Goal: Task Accomplishment & Management: Complete application form

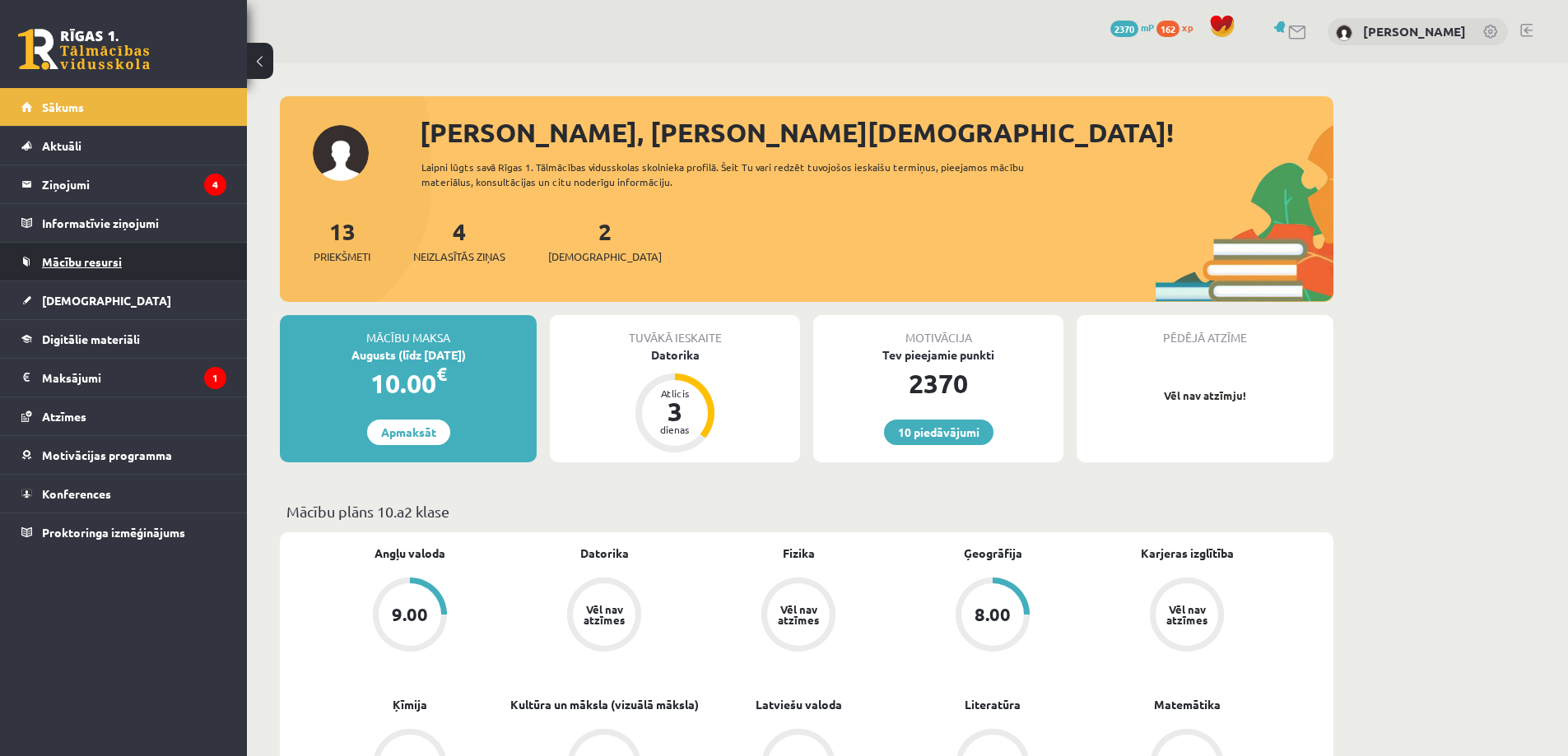
click at [119, 263] on span "Mācību resursi" at bounding box center [82, 261] width 80 height 15
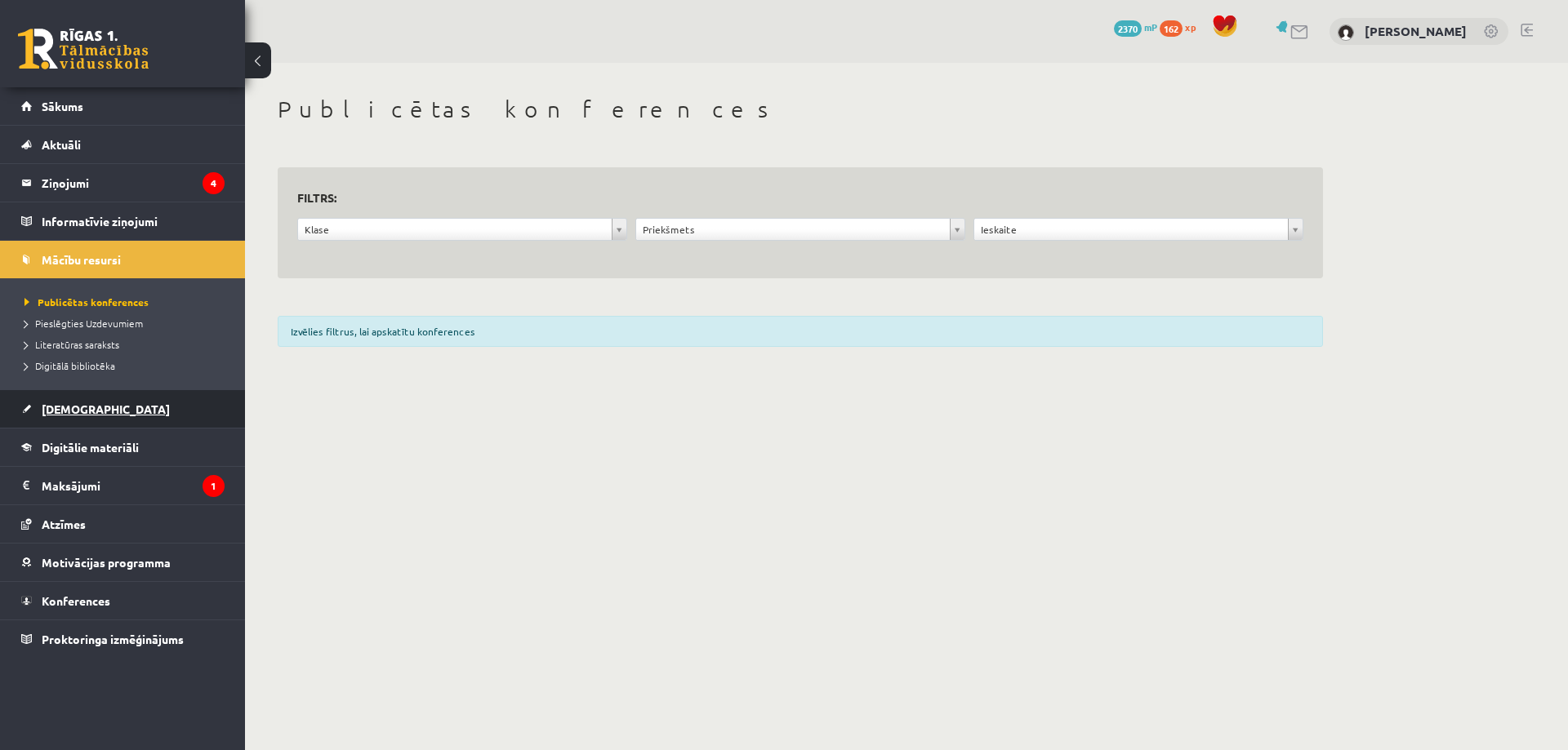
click at [94, 414] on link "[DEMOGRAPHIC_DATA]" at bounding box center [123, 409] width 203 height 38
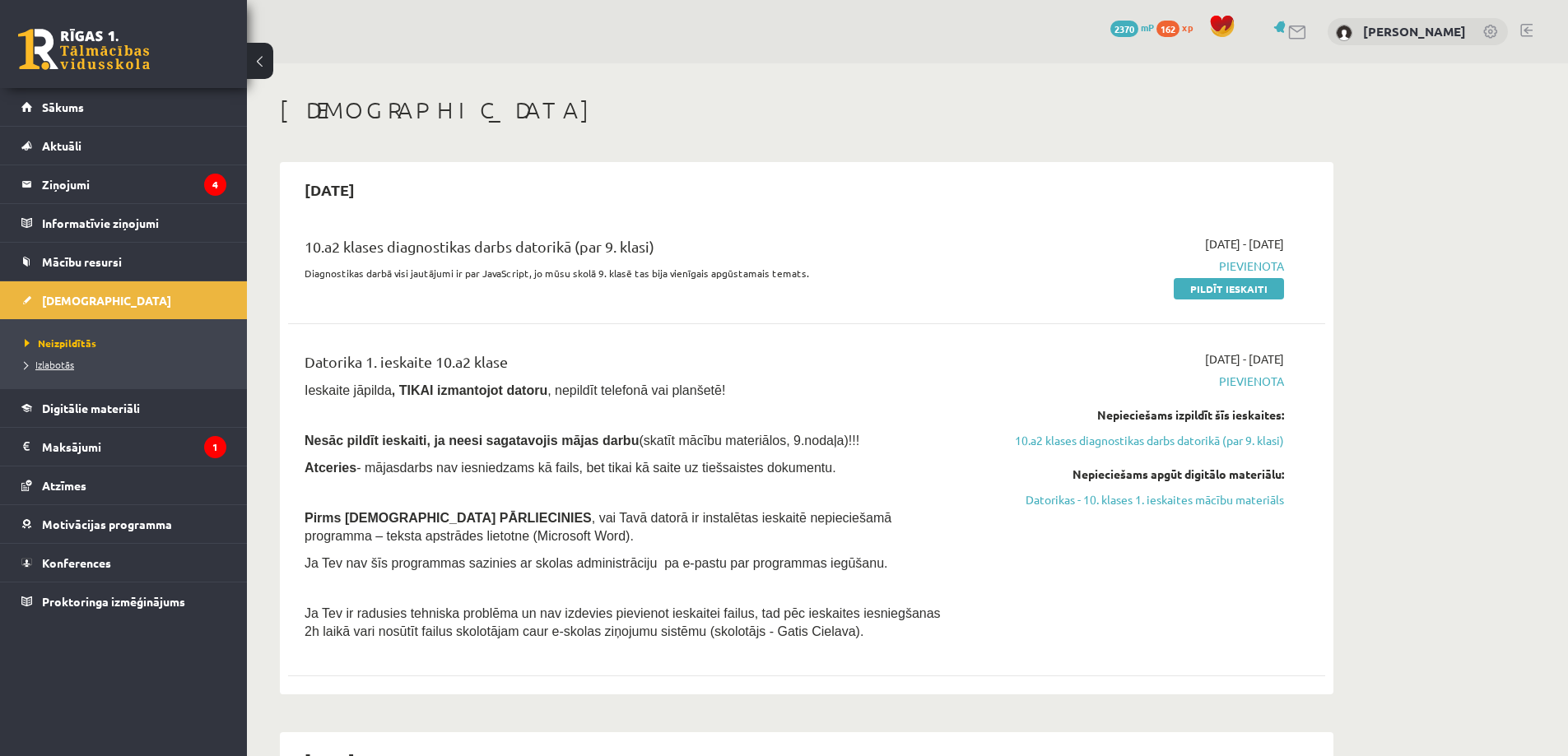
click at [65, 368] on span "Izlabotās" at bounding box center [49, 364] width 49 height 13
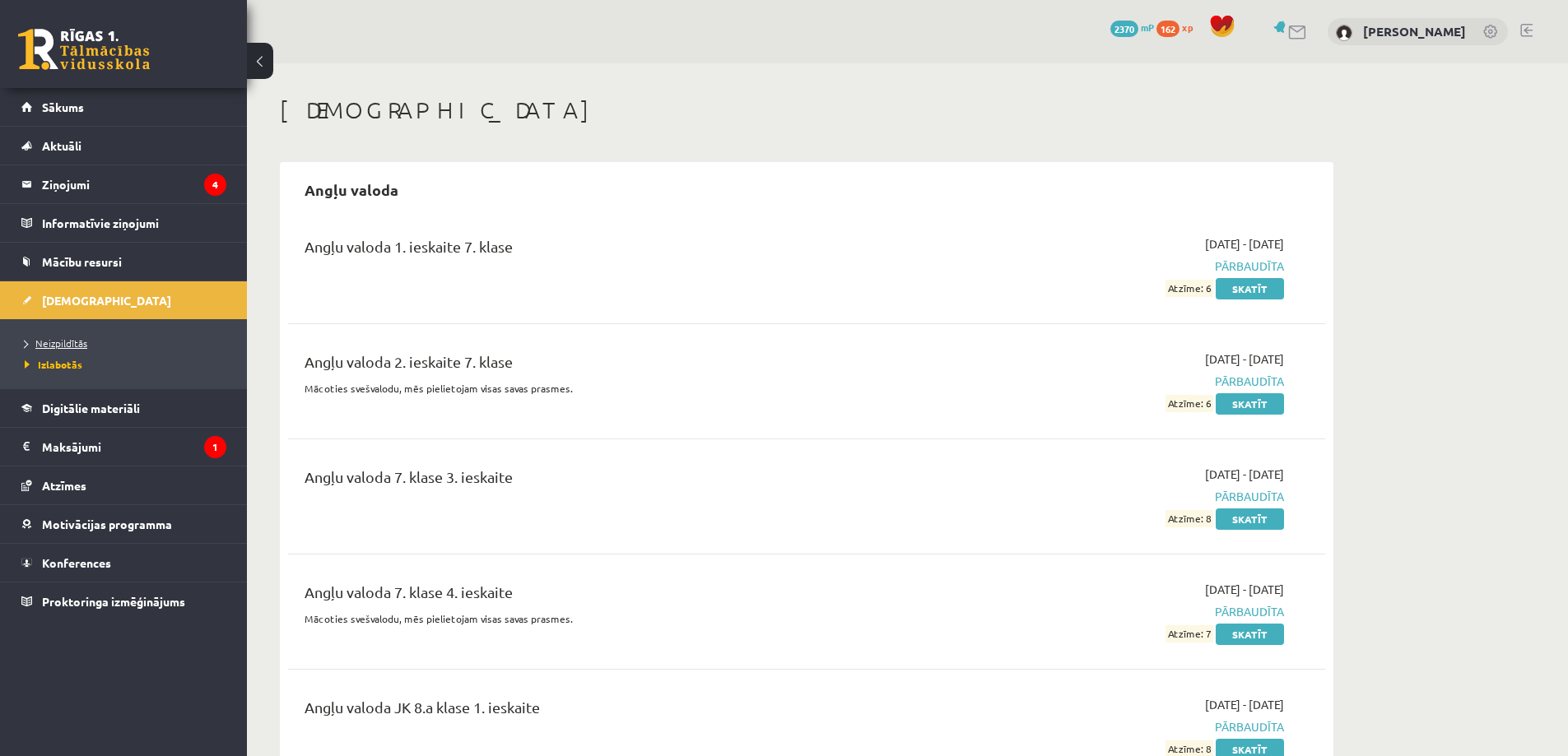
click at [65, 344] on span "Neizpildītās" at bounding box center [56, 343] width 62 height 13
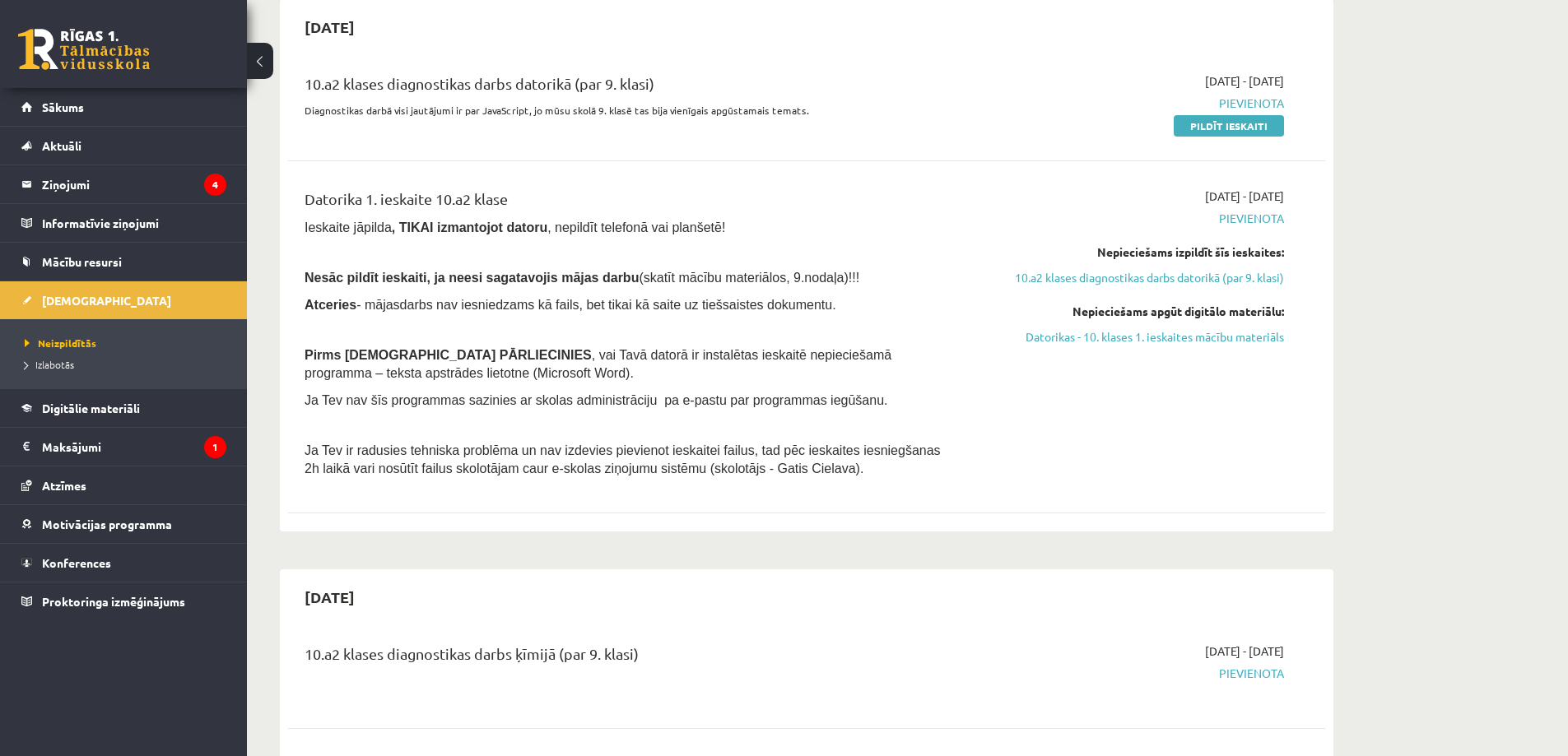
scroll to position [658, 0]
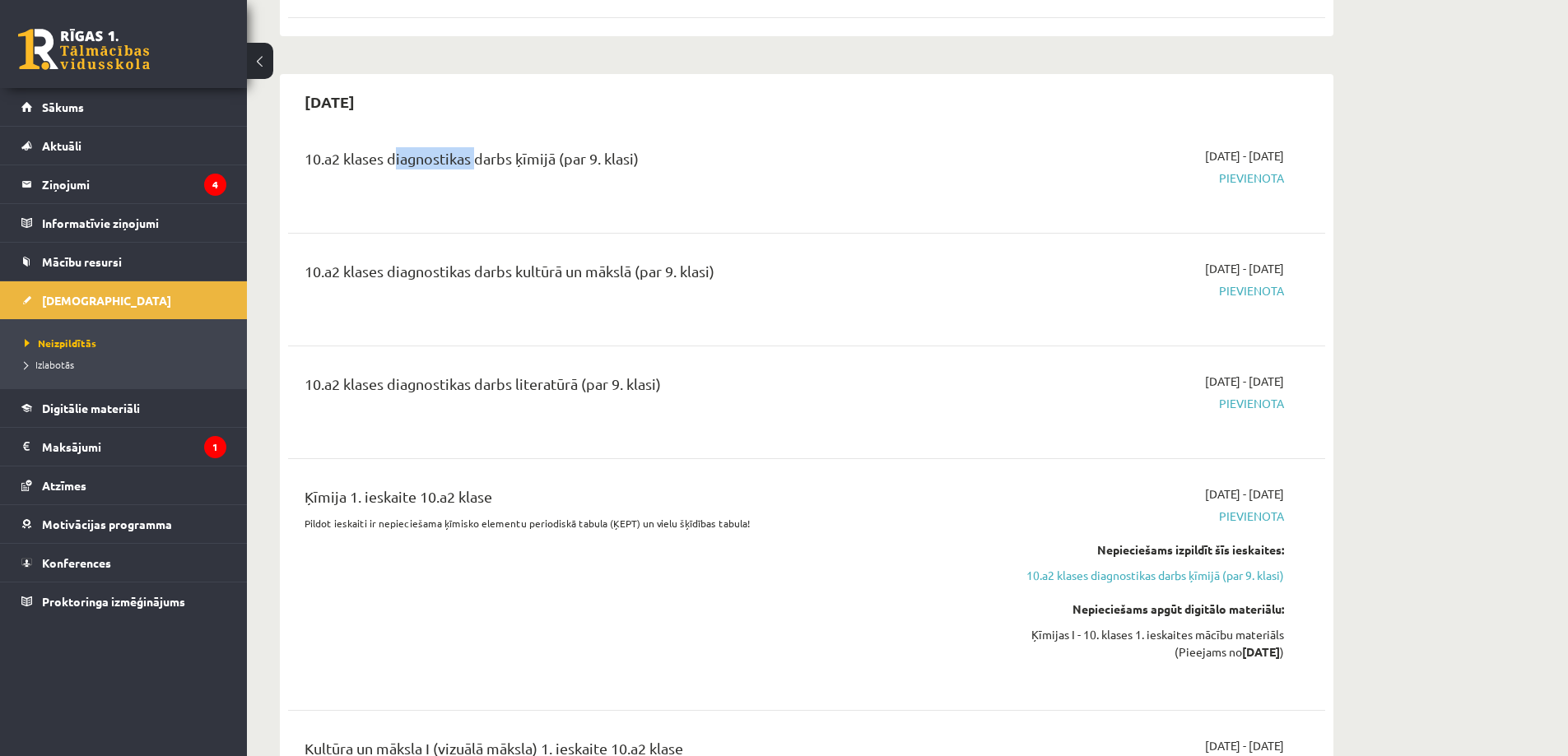
drag, startPoint x: 390, startPoint y: 155, endPoint x: 472, endPoint y: 162, distance: 82.3
click at [472, 162] on div "10.a2 klases diagnostikas darbs ķīmijā (par 9. klasi)" at bounding box center [627, 162] width 645 height 30
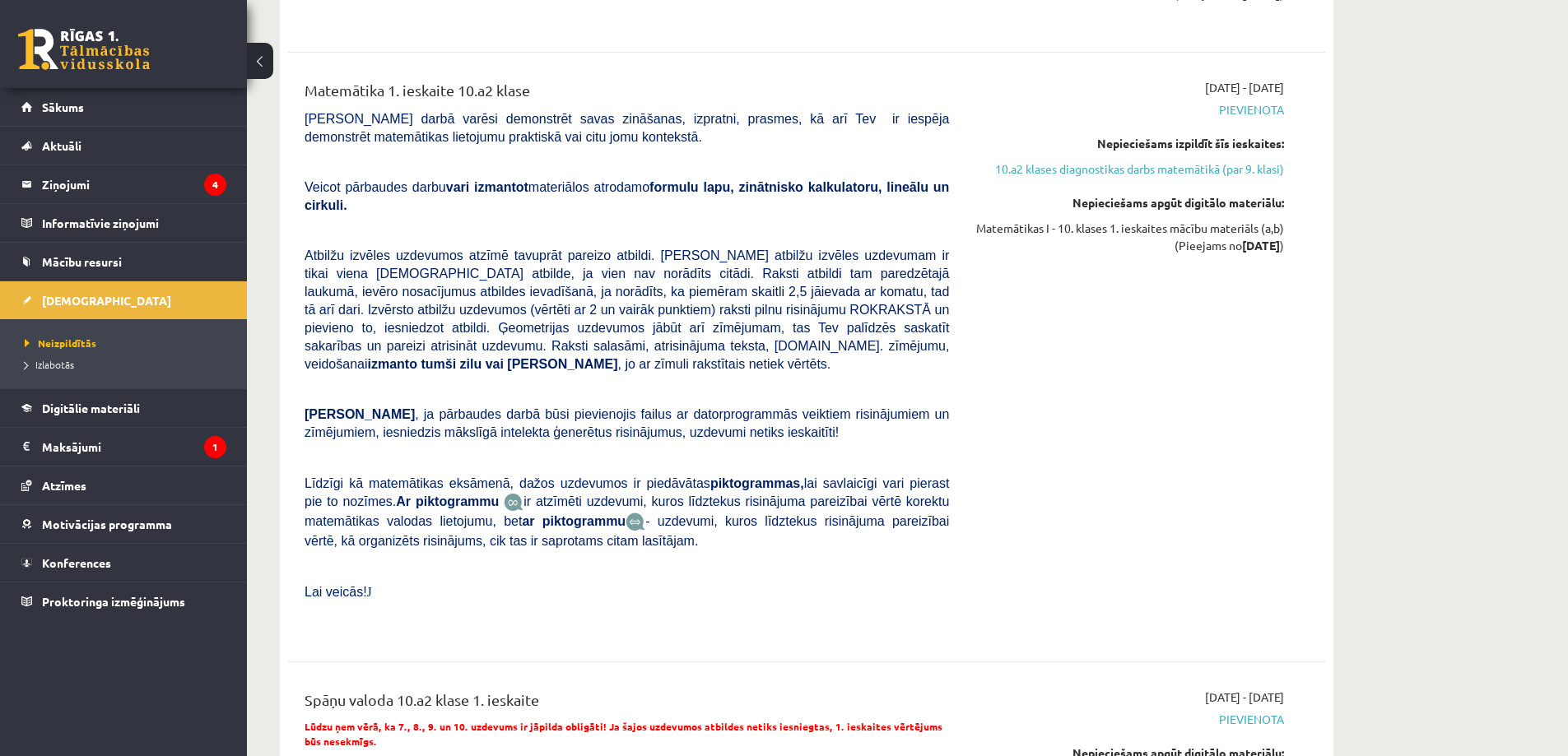
scroll to position [4613, 0]
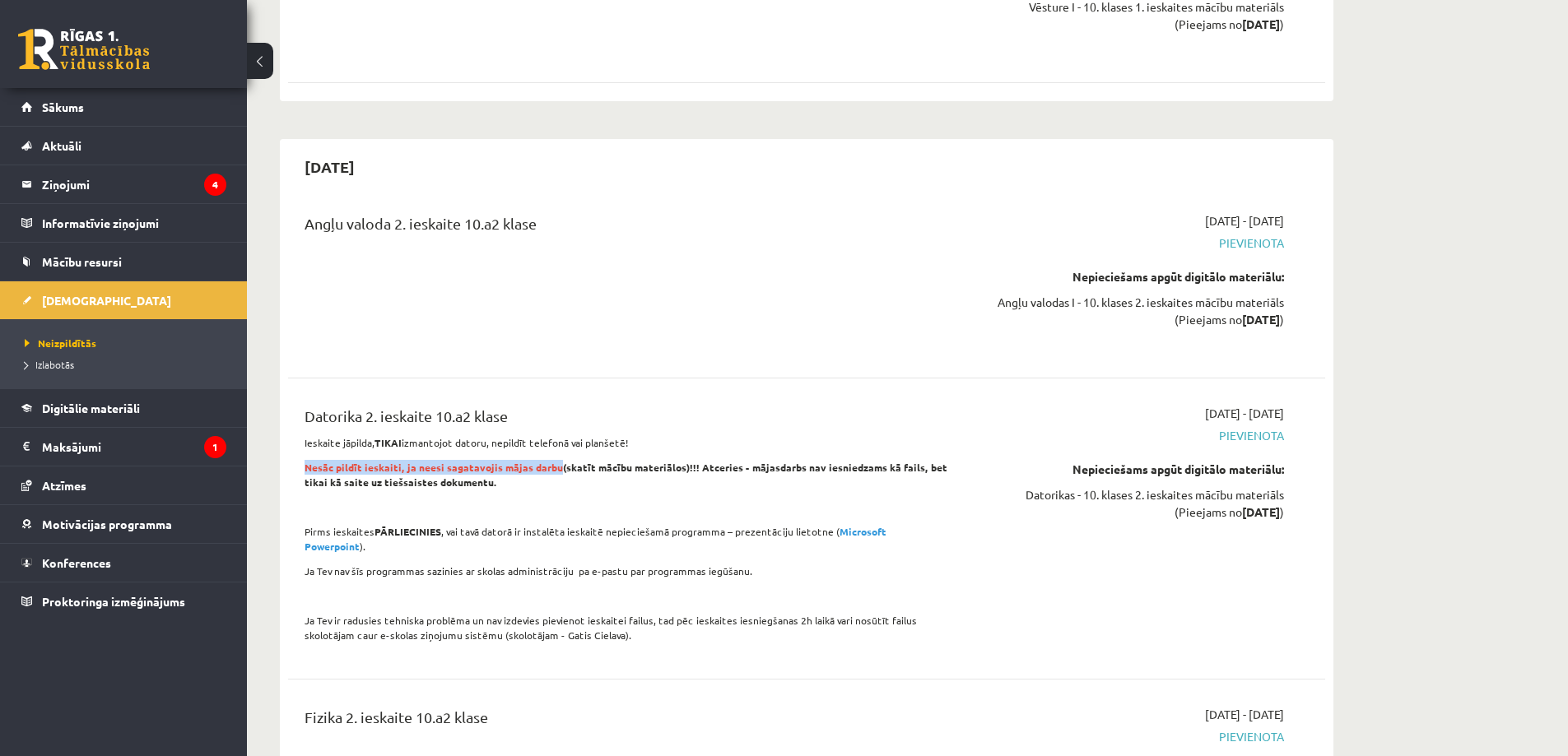
drag, startPoint x: 306, startPoint y: 428, endPoint x: 553, endPoint y: 436, distance: 247.1
click at [553, 460] on p "Nesāc pildīt ieskaiti, ja neesi sagatavojis mājas darbu (skatīt mācību materiāl…" at bounding box center [627, 475] width 645 height 29
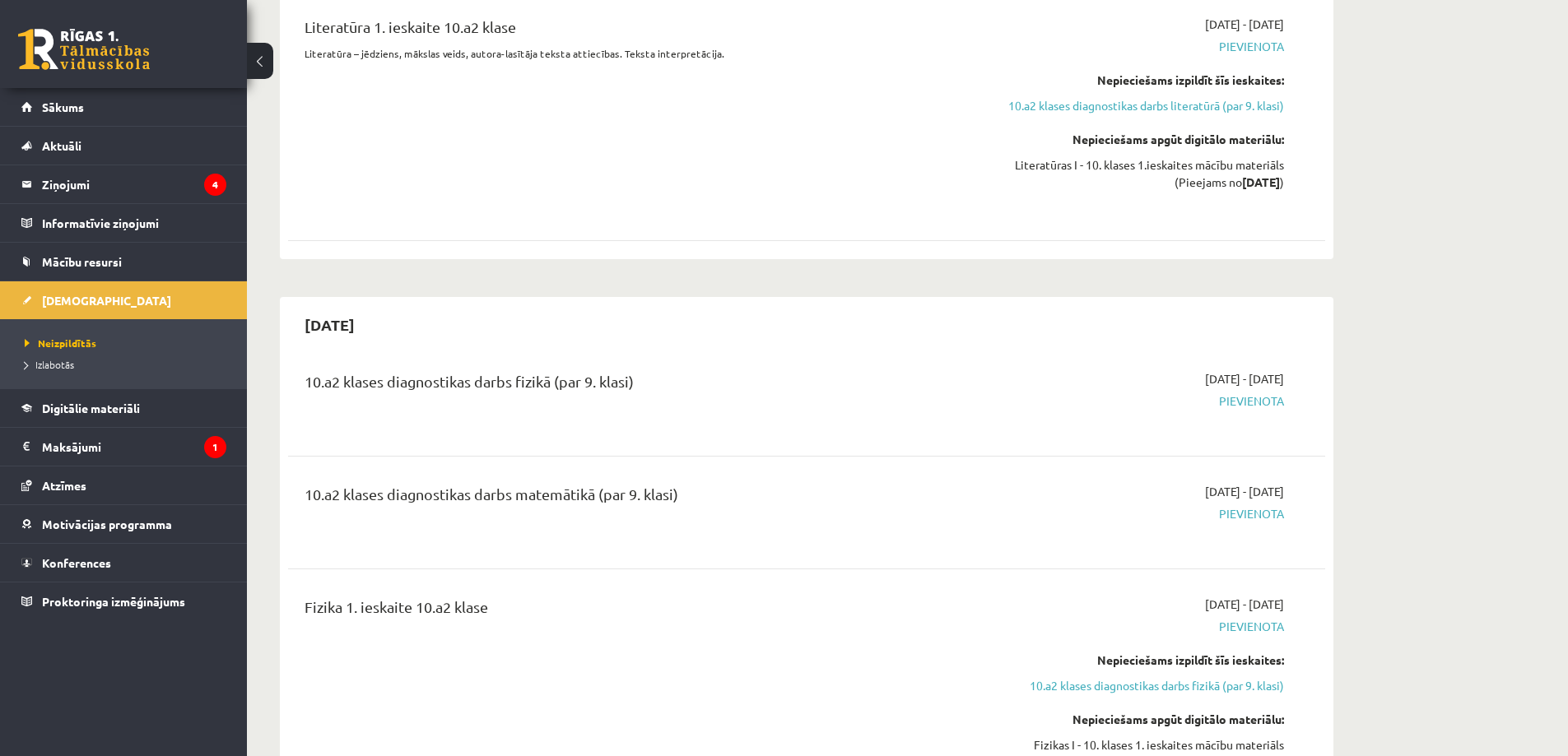
scroll to position [0, 0]
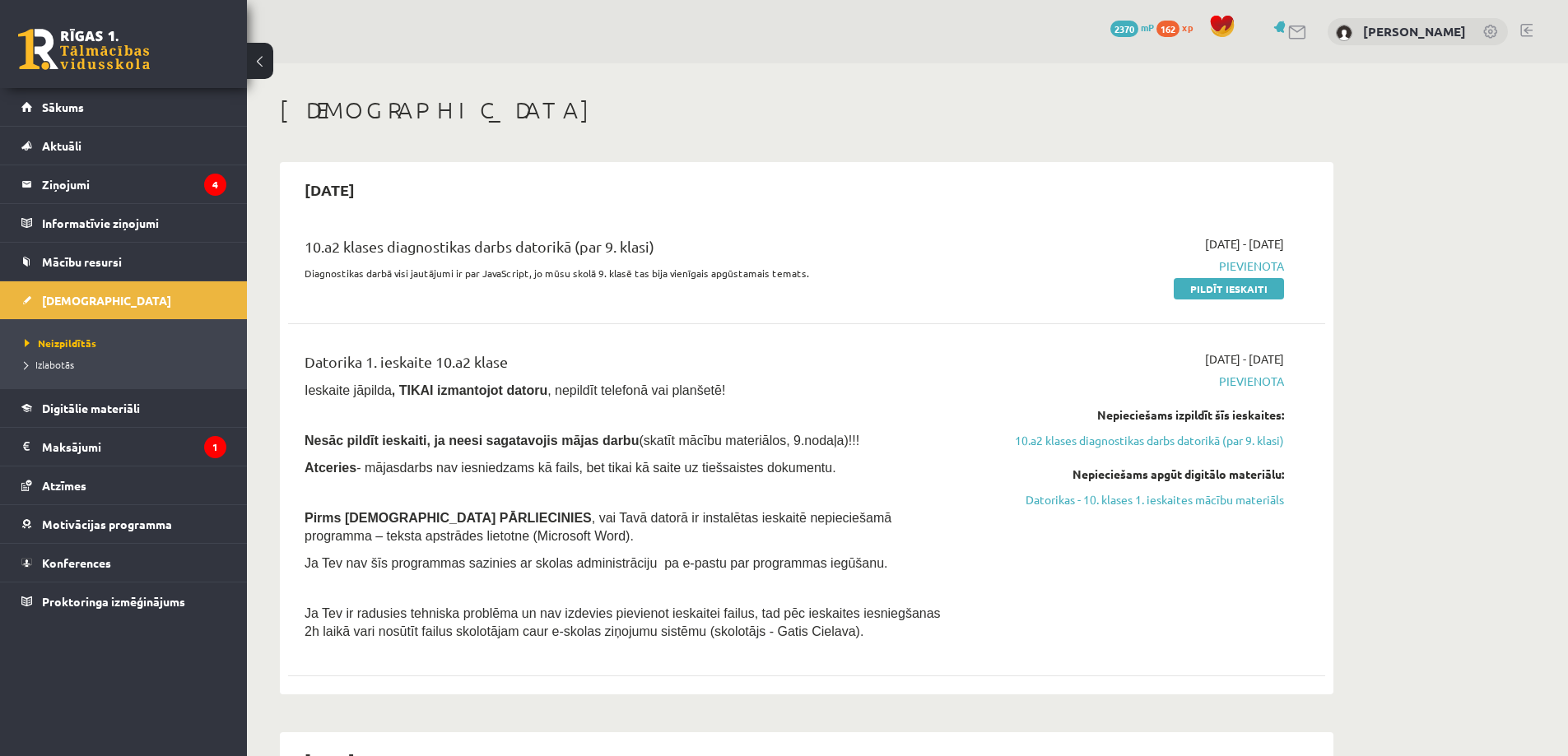
drag, startPoint x: 1286, startPoint y: 243, endPoint x: 1141, endPoint y: 243, distance: 145.0
click at [1141, 243] on div "2025-09-01 - 2025-09-15 Pievienota Pildīt ieskaiti" at bounding box center [1128, 266] width 335 height 61
click at [1041, 244] on div "2025-09-01 - 2025-09-15 Pievienota Pildīt ieskaiti" at bounding box center [1128, 266] width 335 height 61
drag, startPoint x: 1307, startPoint y: 438, endPoint x: 974, endPoint y: 444, distance: 333.1
click at [974, 444] on div "Datorika 1. ieskaite 10.a2 klase Ieskaite jāpilda , TIKAI izmantojot datoru , n…" at bounding box center [806, 499] width 1005 height 298
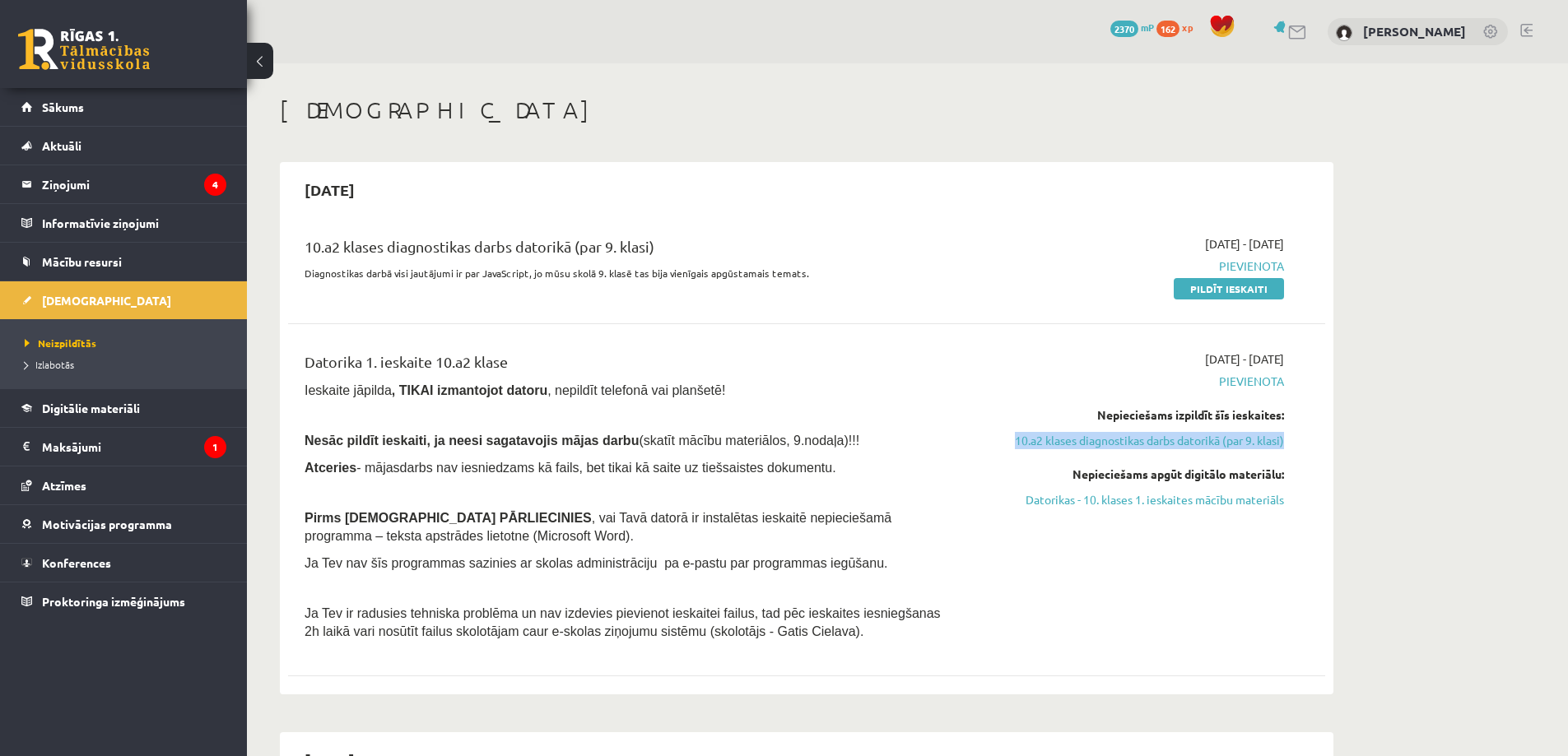
copy link "10.a2 klases diagnostikas darbs datorikā (par 9. klasi)"
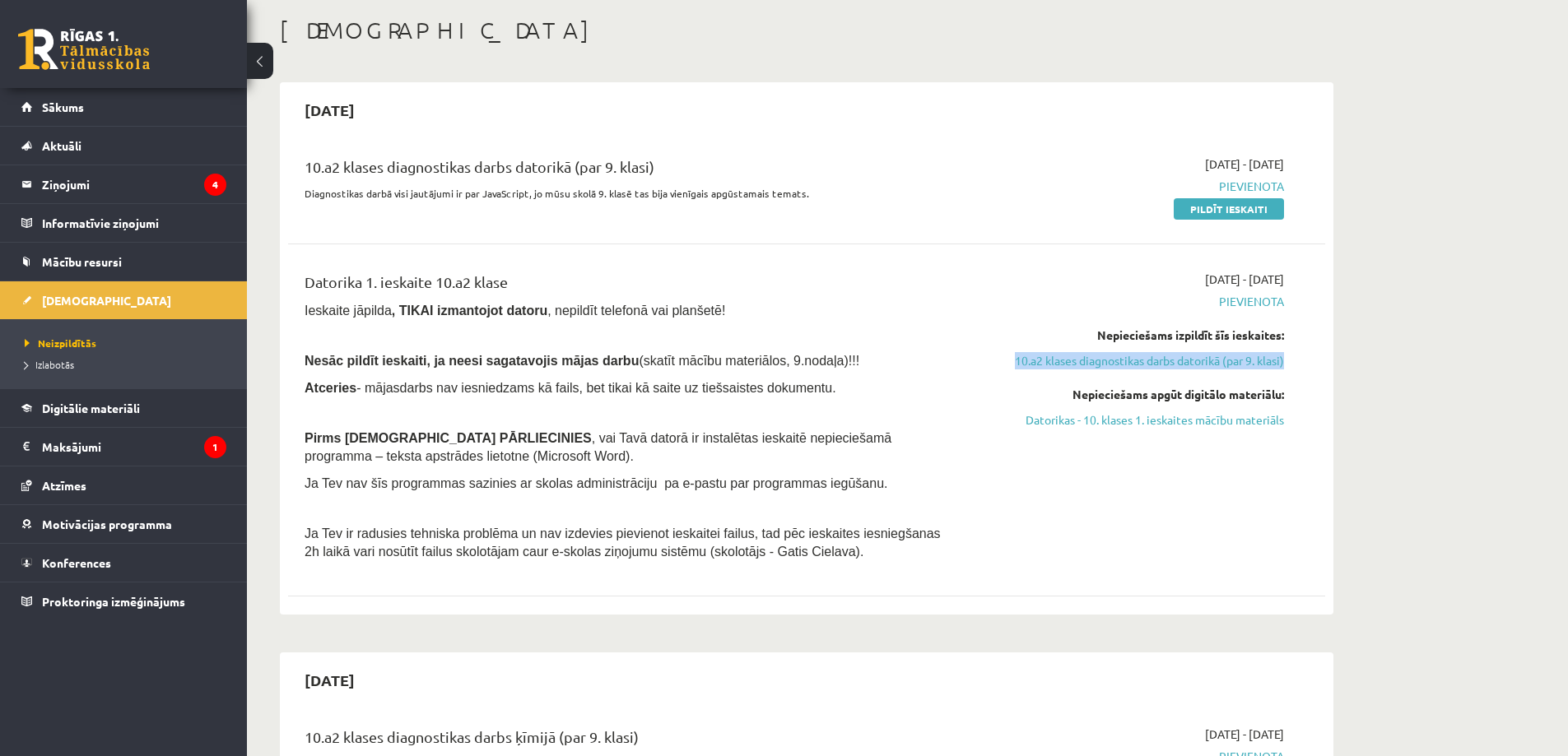
scroll to position [82, 0]
click at [712, 600] on div "10.a2 klases diagnostikas darbs datorikā (par 9. klasi) Diagnostikas darbā visi…" at bounding box center [806, 370] width 1038 height 467
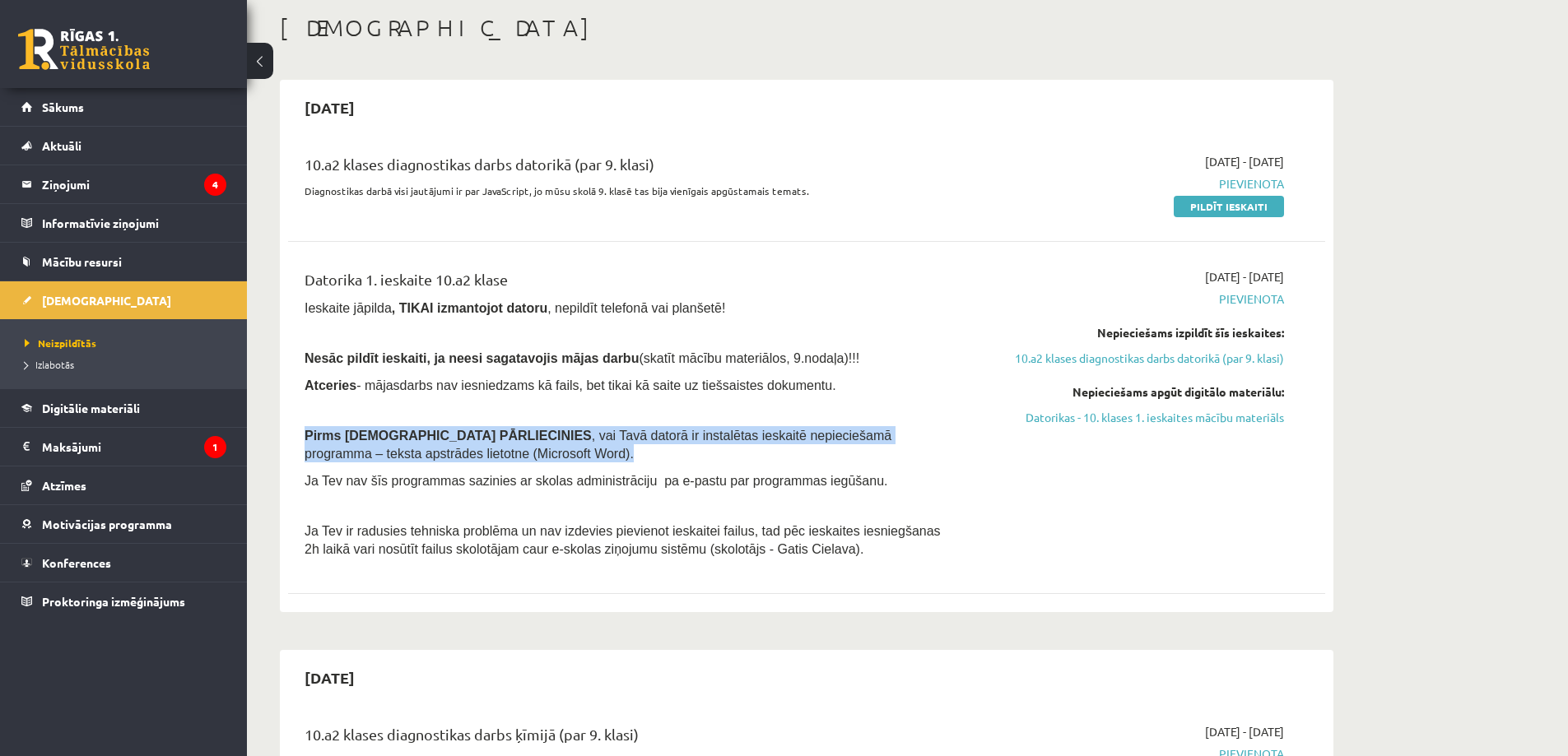
drag, startPoint x: 305, startPoint y: 433, endPoint x: 445, endPoint y: 460, distance: 142.6
click at [445, 460] on p "Pirms ieskaites PĀRLIECINIES , vai Tavā datorā ir instalētas ieskaitē nepiecieš…" at bounding box center [627, 445] width 645 height 36
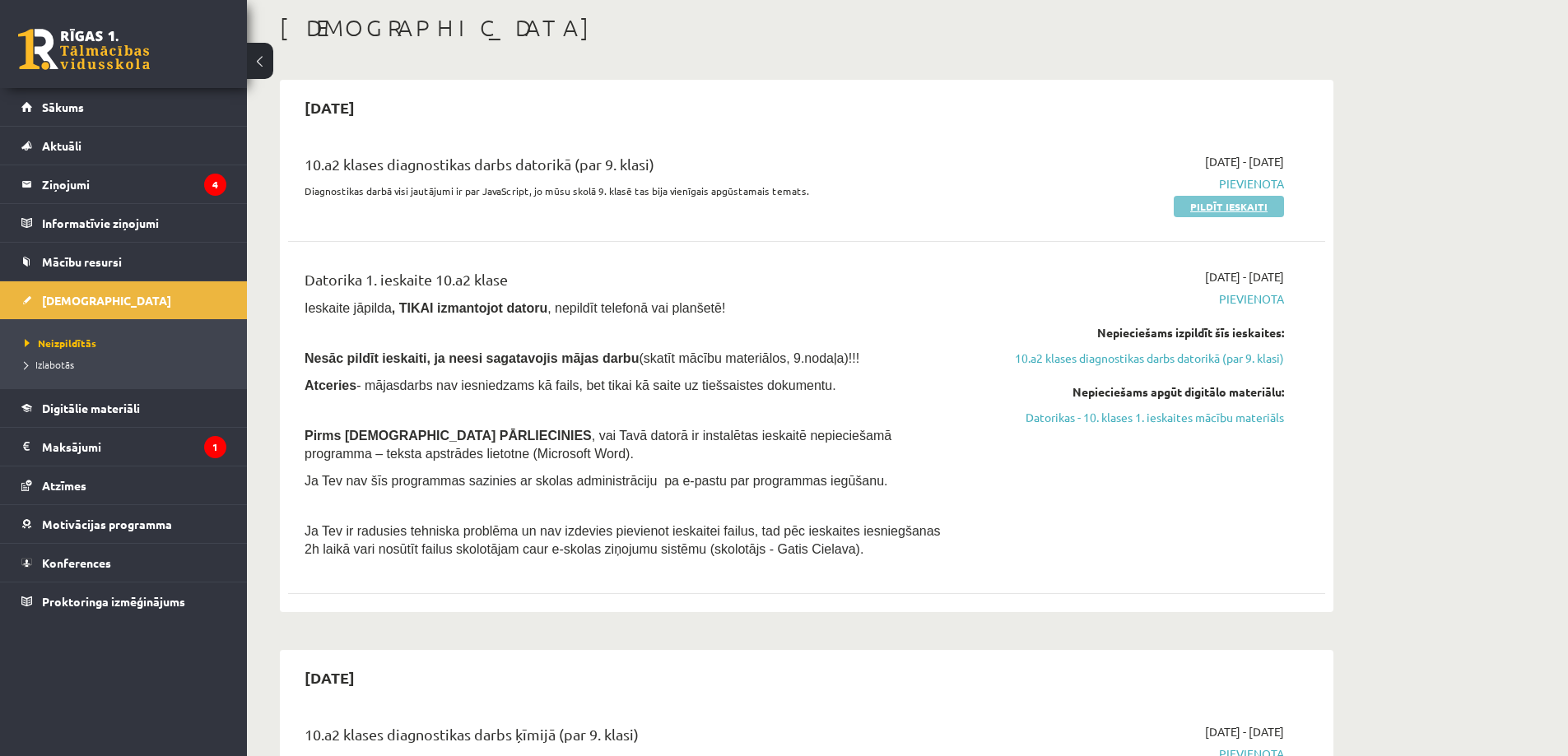
click at [1263, 214] on link "Pildīt ieskaiti" at bounding box center [1229, 206] width 110 height 22
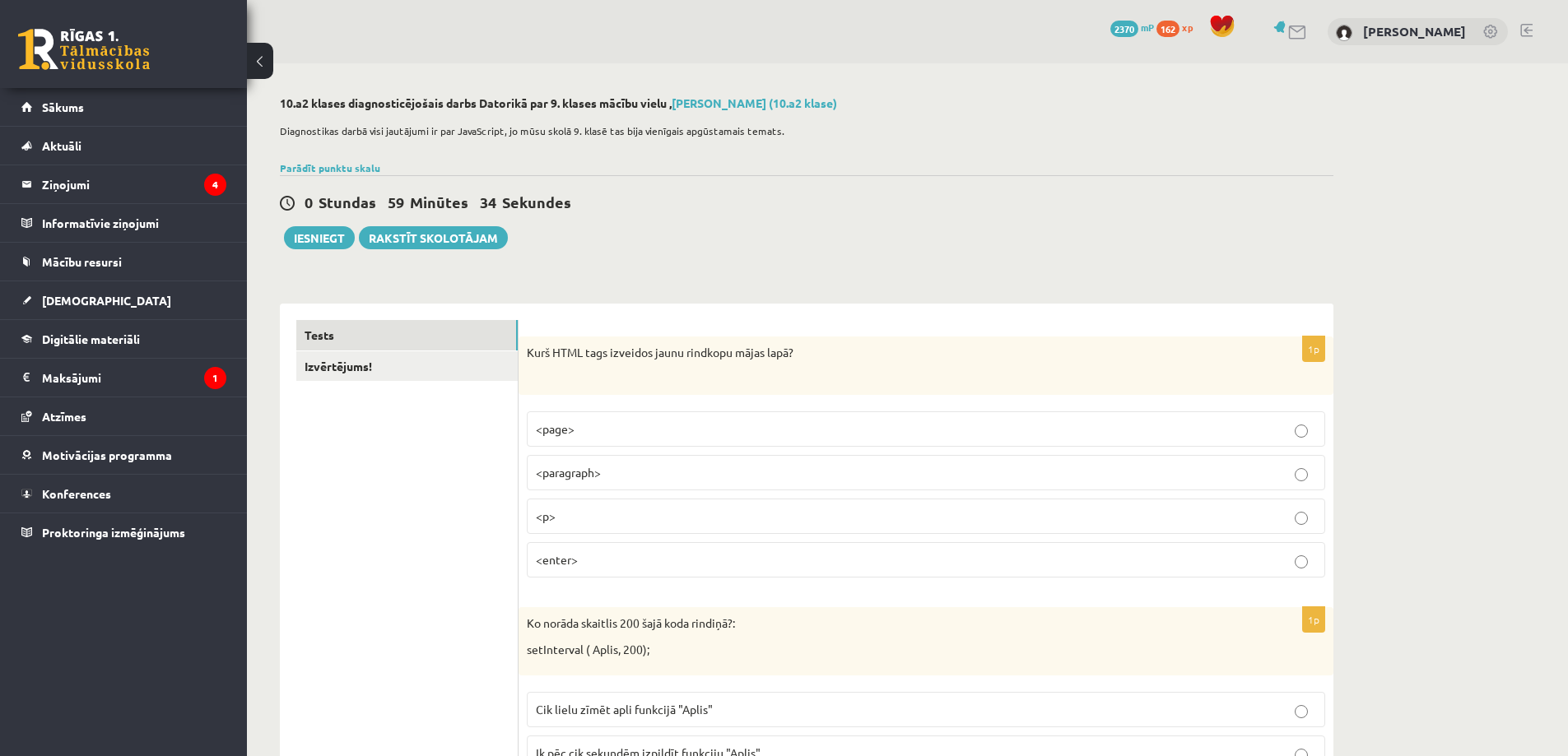
click at [601, 510] on p "<p>" at bounding box center [926, 516] width 781 height 17
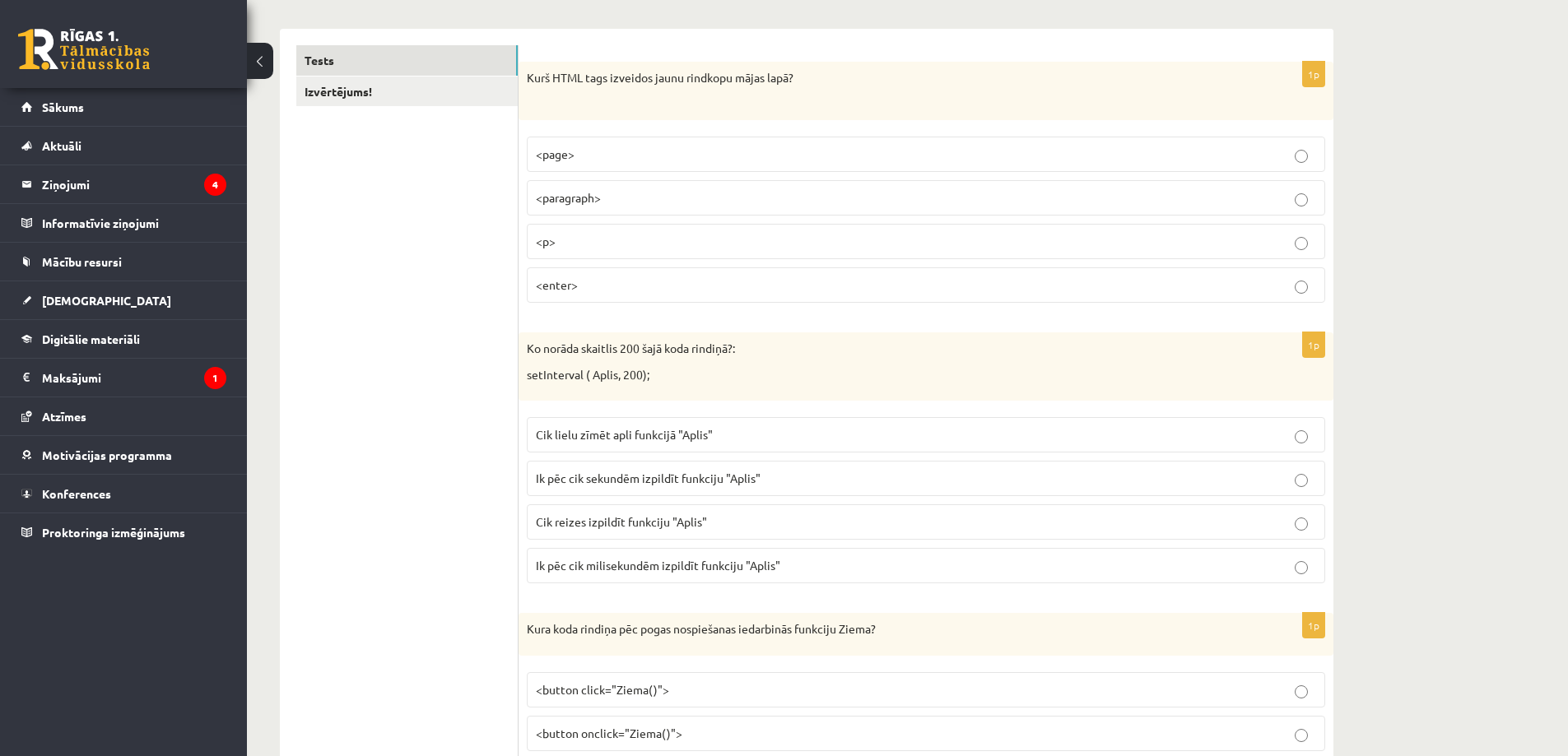
scroll to position [330, 0]
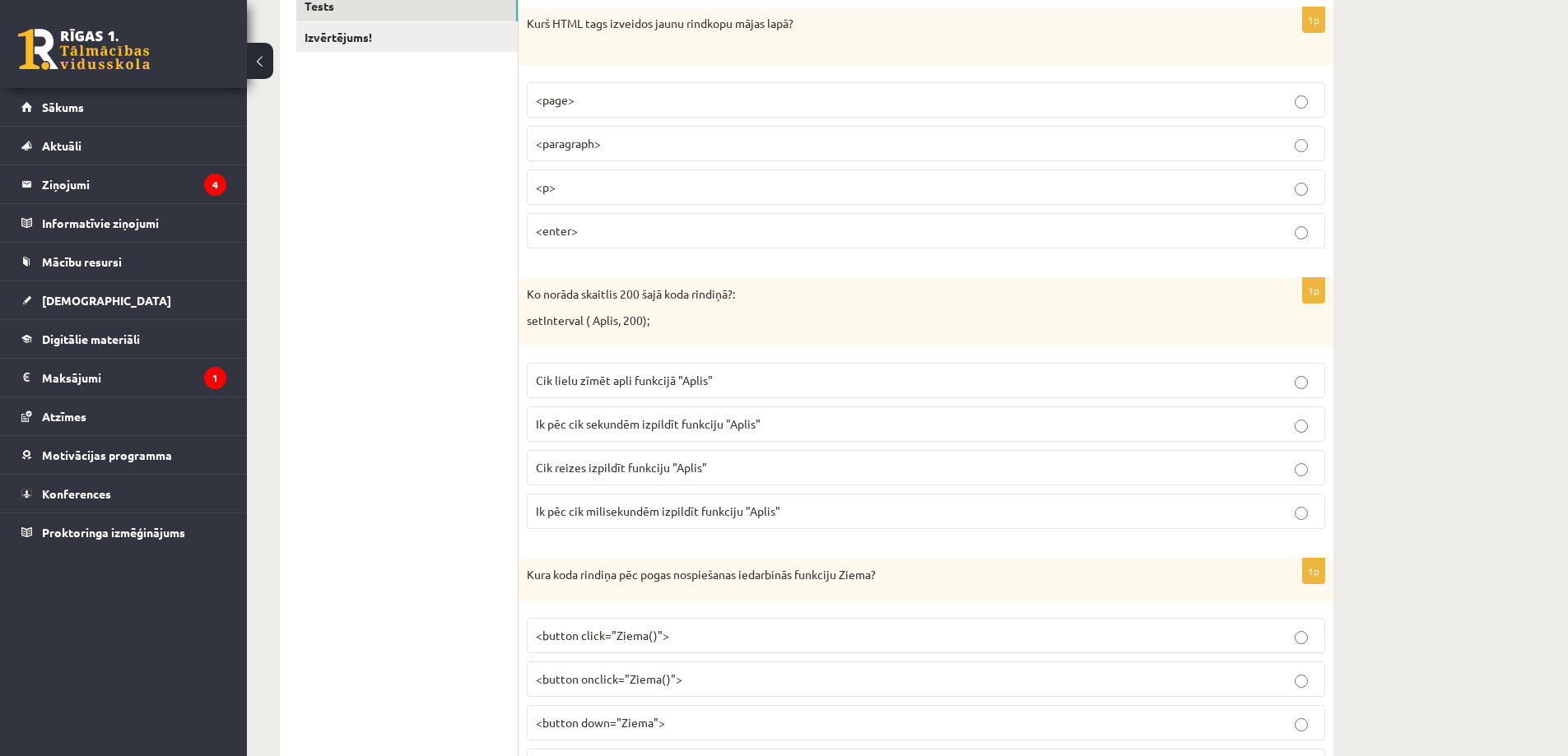
click at [719, 432] on p "Ik pēc cik sekundēm izpildīt funkciju "Aplis"" at bounding box center [926, 424] width 781 height 17
click at [680, 516] on span "Ik pēc cik milisekundēm izpildīt funkciju "Aplis"" at bounding box center [658, 510] width 245 height 15
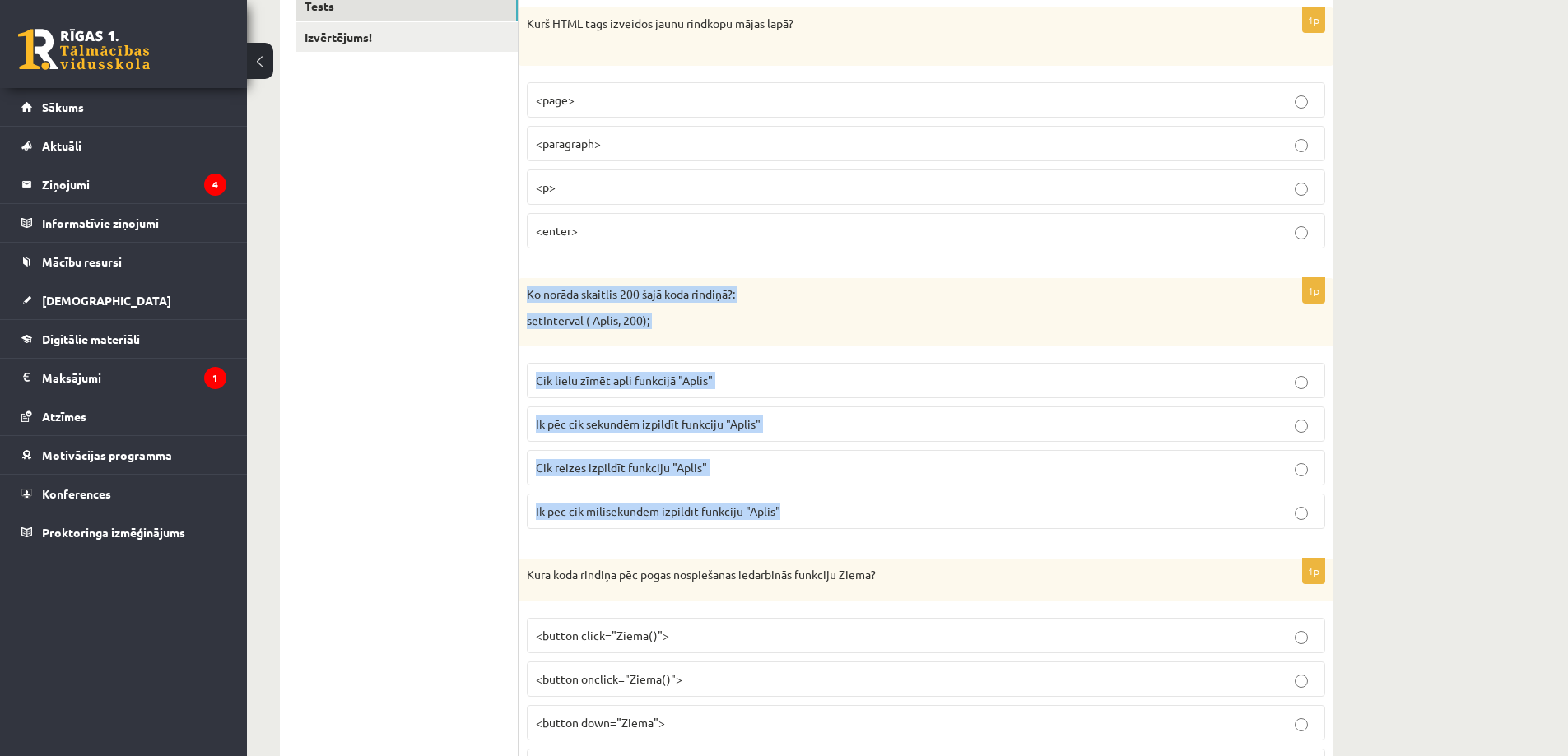
drag, startPoint x: 525, startPoint y: 294, endPoint x: 806, endPoint y: 531, distance: 367.6
click at [806, 531] on div "1p Ko norāda skaitlis 200 šajā koda rindiņā?: setInterval ( Aplis, 200); Cik li…" at bounding box center [926, 410] width 815 height 264
copy div "Ko norāda skaitlis 200 šajā koda rindiņā?: setInterval ( Aplis, 200); Cik lielu…"
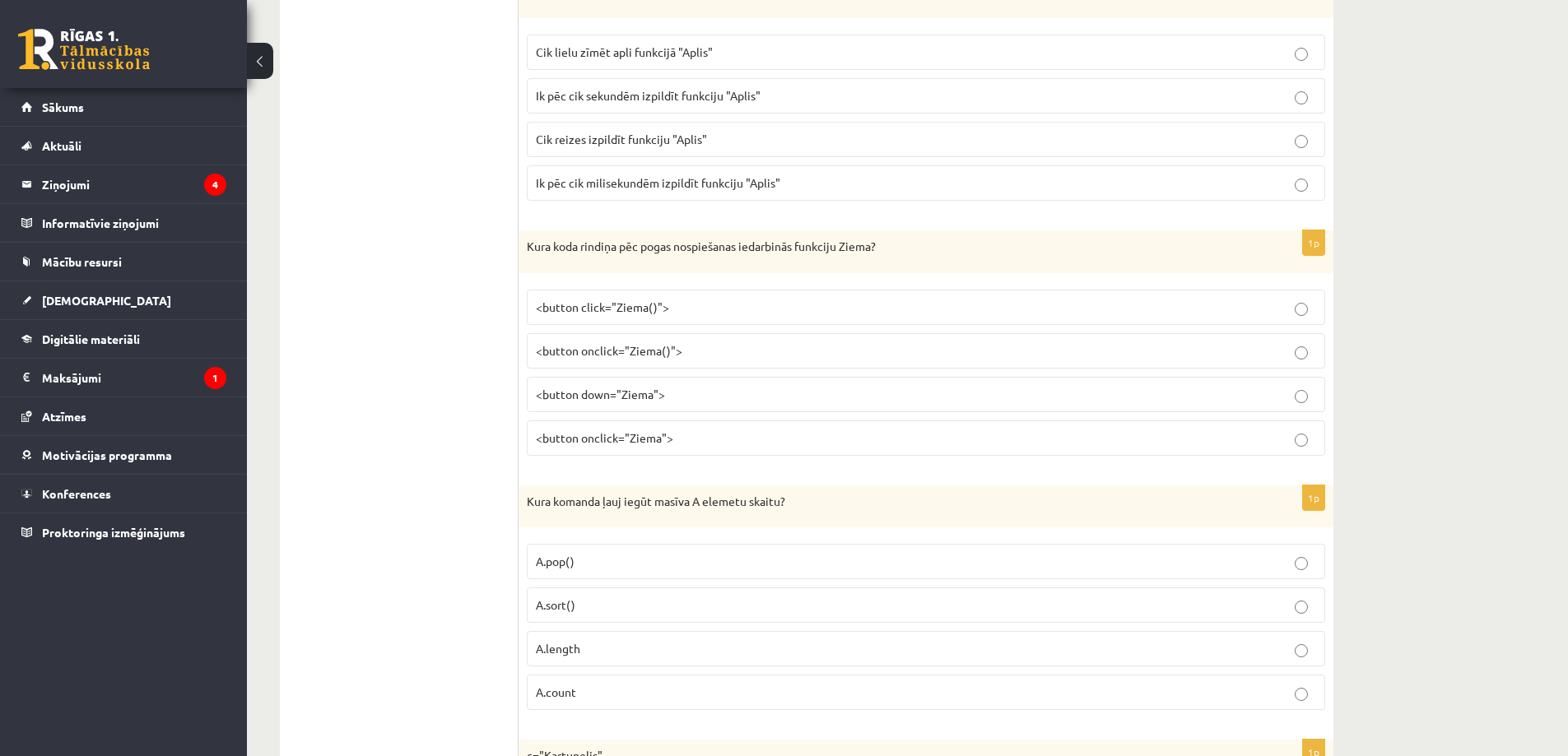
scroll to position [658, 0]
click at [649, 356] on span "<button onclick="Ziema()">" at bounding box center [608, 349] width 146 height 15
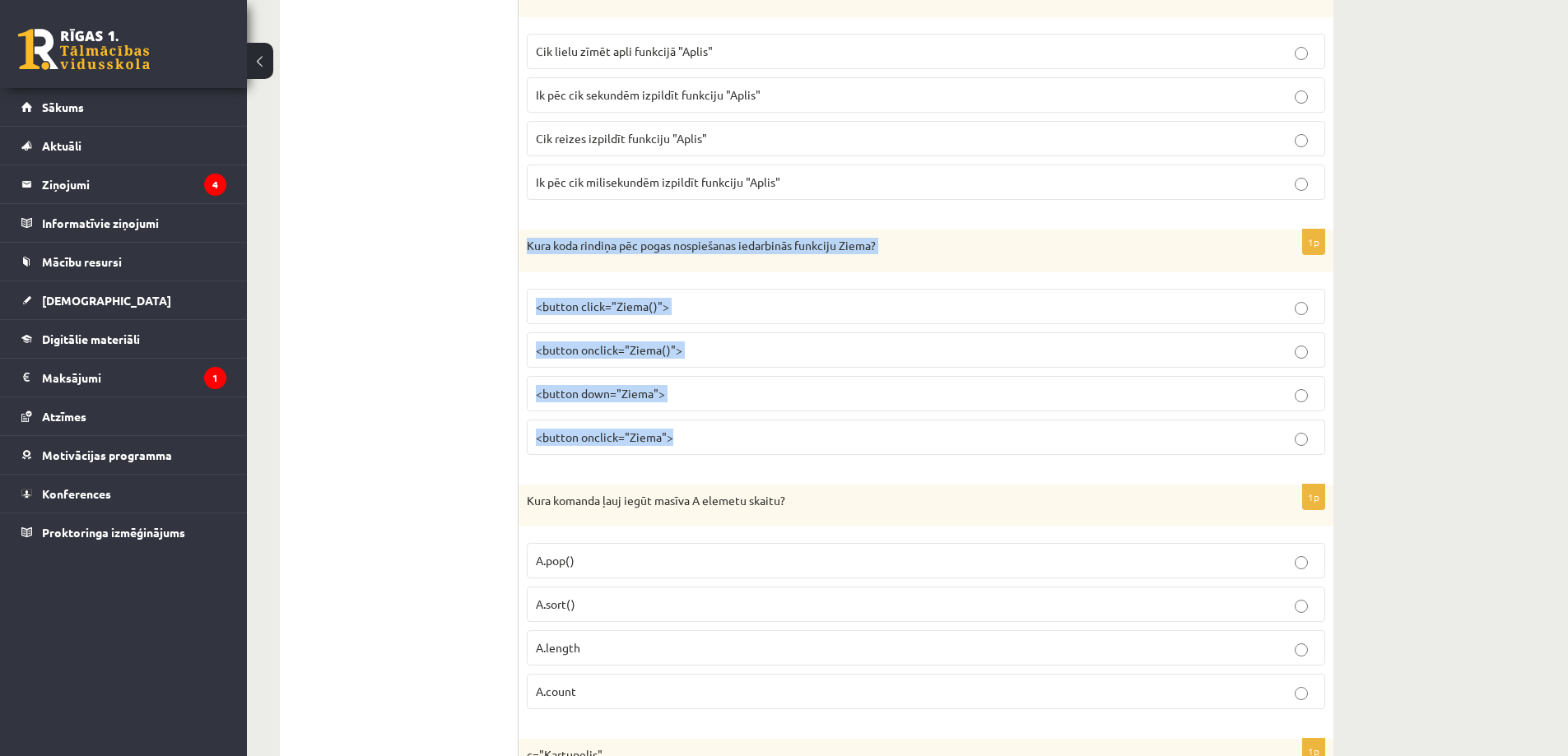
drag, startPoint x: 528, startPoint y: 246, endPoint x: 1201, endPoint y: 451, distance: 703.5
click at [1201, 451] on div "1p Kura koda rindiņa pēc pogas nospiešanas iedarbinās funkciju Ziema? <button c…" at bounding box center [926, 349] width 815 height 239
copy div "Kura koda rindiņa pēc pogas nospiešanas iedarbinās funkciju Ziema? <button clic…"
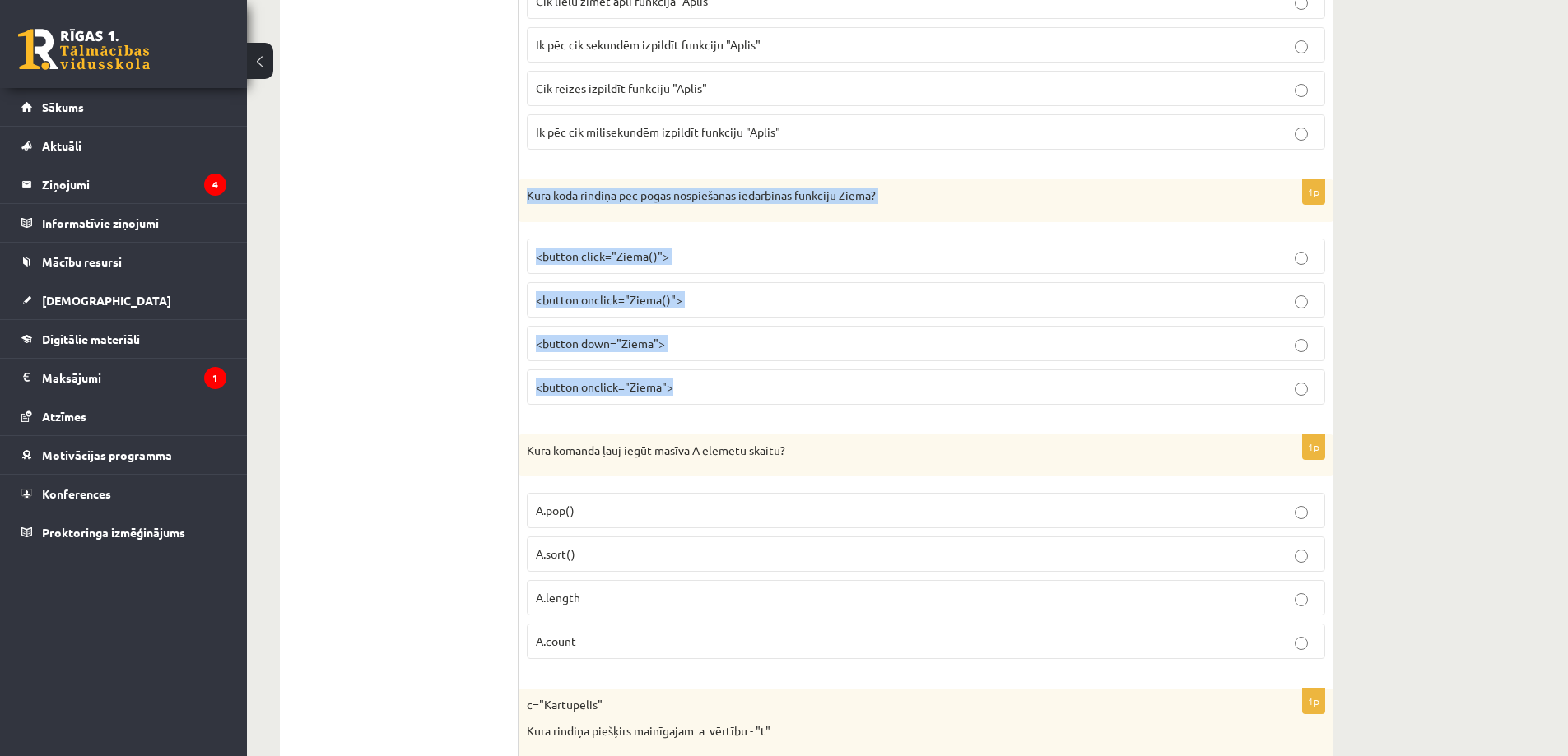
scroll to position [988, 0]
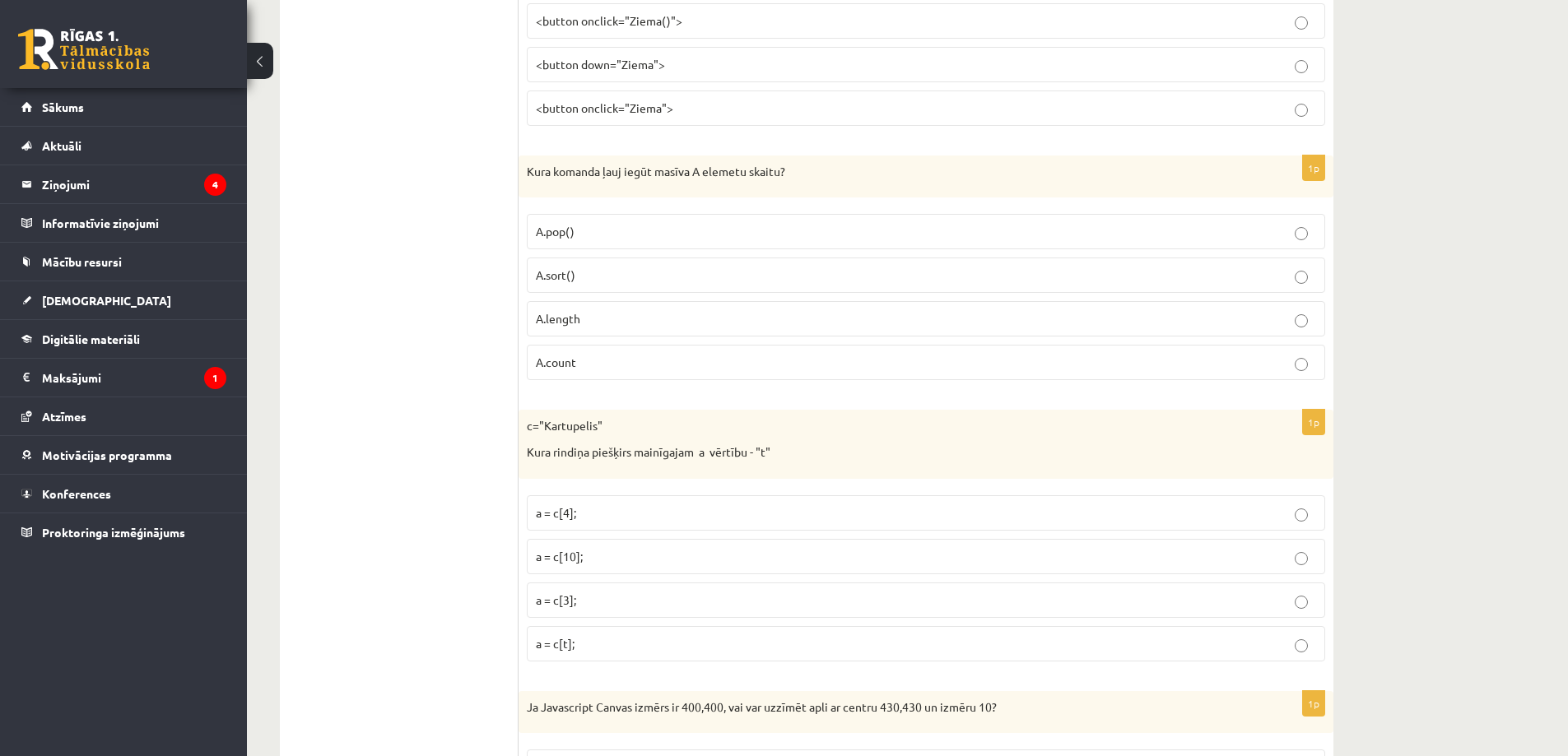
click at [613, 174] on p "Kura komanda ļauj iegūt masīva A elemetu skaitu?" at bounding box center [885, 171] width 717 height 16
click at [588, 322] on p "A.length" at bounding box center [926, 319] width 781 height 17
drag, startPoint x: 527, startPoint y: 173, endPoint x: 1024, endPoint y: 382, distance: 539.2
click at [1024, 382] on div "1p Kura komanda ļauj iegūt masīva A elemetu skaitu? A.pop() A.sort() A.length A…" at bounding box center [926, 275] width 815 height 239
copy div "Kura komanda ļauj iegūt masīva A elemetu skaitu? A.pop() A.sort() A.length A.co…"
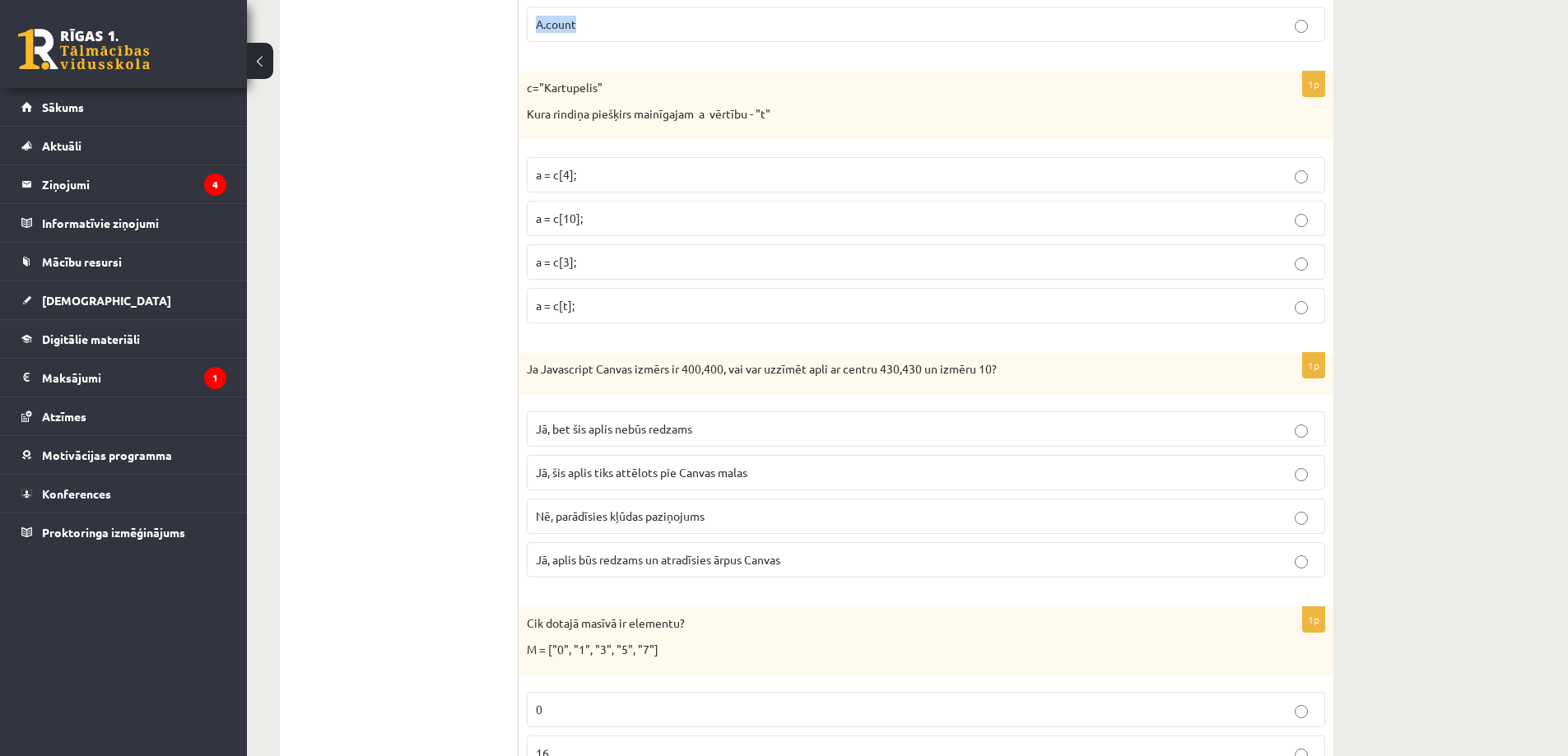
scroll to position [1317, 0]
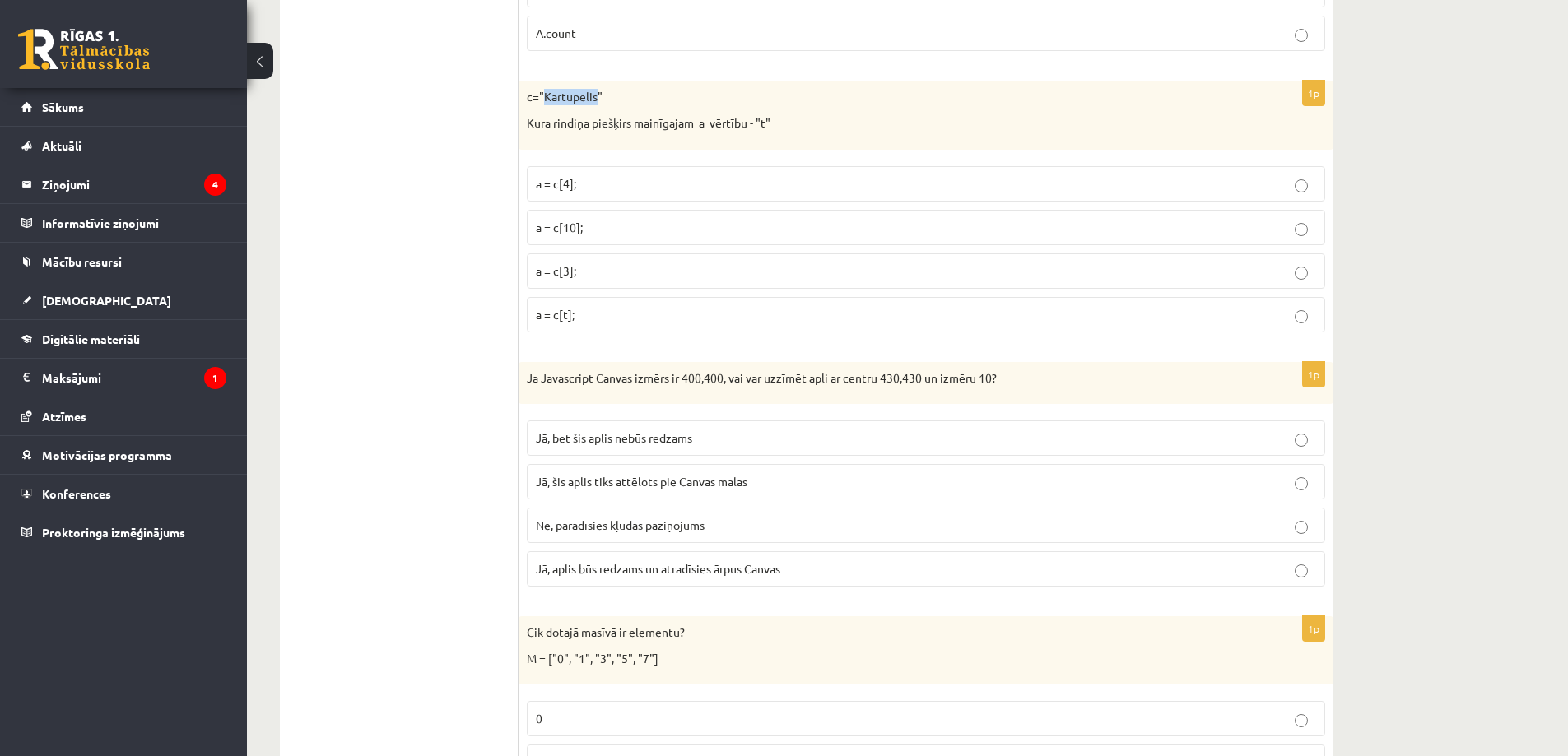
drag, startPoint x: 544, startPoint y: 93, endPoint x: 599, endPoint y: 100, distance: 55.4
click at [599, 100] on p "c="Kartupelis"" at bounding box center [885, 97] width 717 height 16
click at [597, 310] on p "a = c[t];" at bounding box center [926, 315] width 781 height 17
drag, startPoint x: 528, startPoint y: 94, endPoint x: 815, endPoint y: 294, distance: 349.8
click at [815, 294] on div "1p c="Kartupelis" Kura rindiņa piešķirs mainīgajam a vērtību - "t" a = c[4]; a …" at bounding box center [926, 212] width 815 height 264
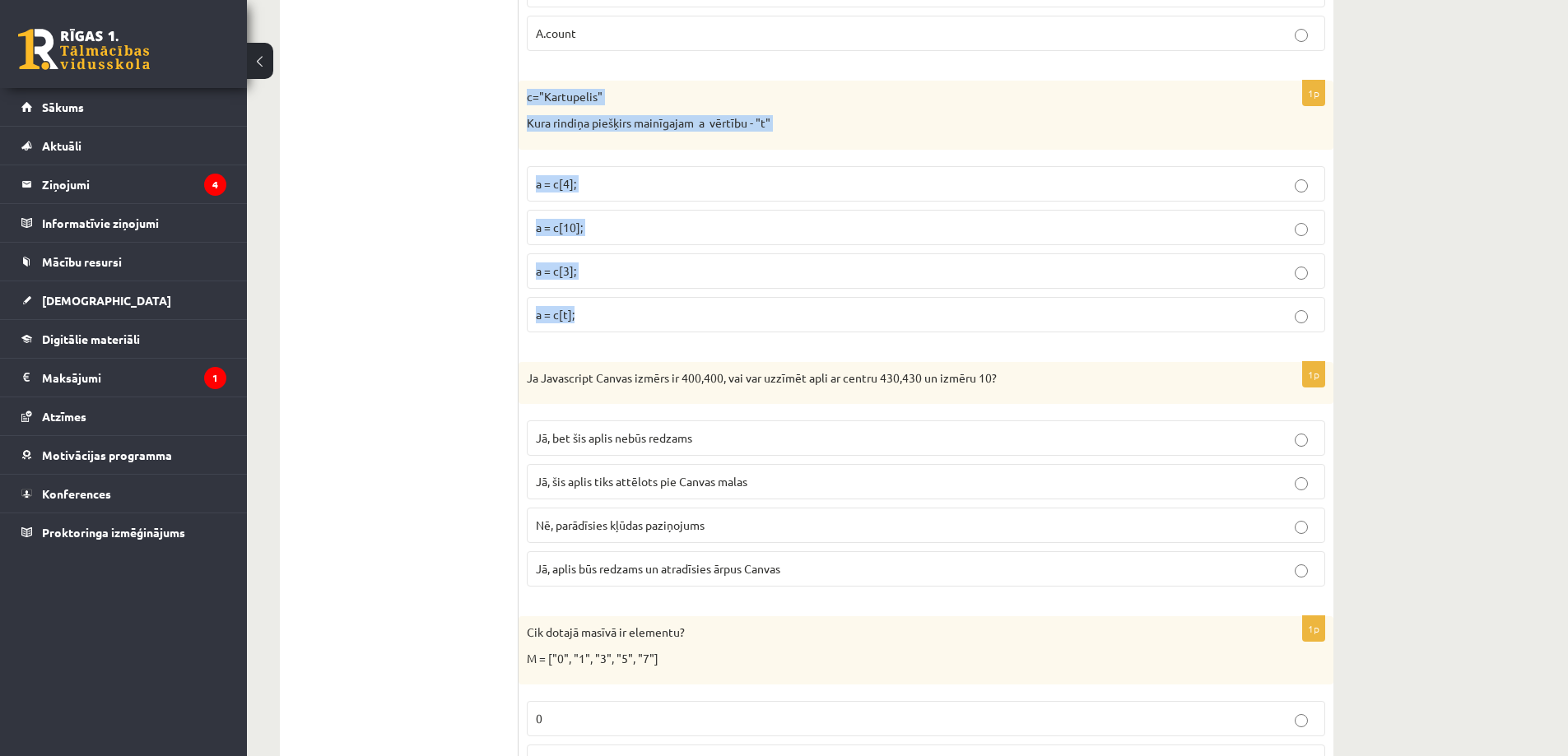
copy div "c="Kartupelis" Kura rindiņa piešķirs mainīgajam a vērtību - "t" a = c[4]; a = c…"
click at [598, 111] on div "c="Kartupelis" Kura rindiņa piešķirs mainīgajam a vērtību - "t"" at bounding box center [926, 114] width 815 height 68
click at [560, 94] on p "c="Kartupelis"" at bounding box center [885, 97] width 717 height 16
click at [569, 275] on span "a = c[3];" at bounding box center [556, 270] width 41 height 15
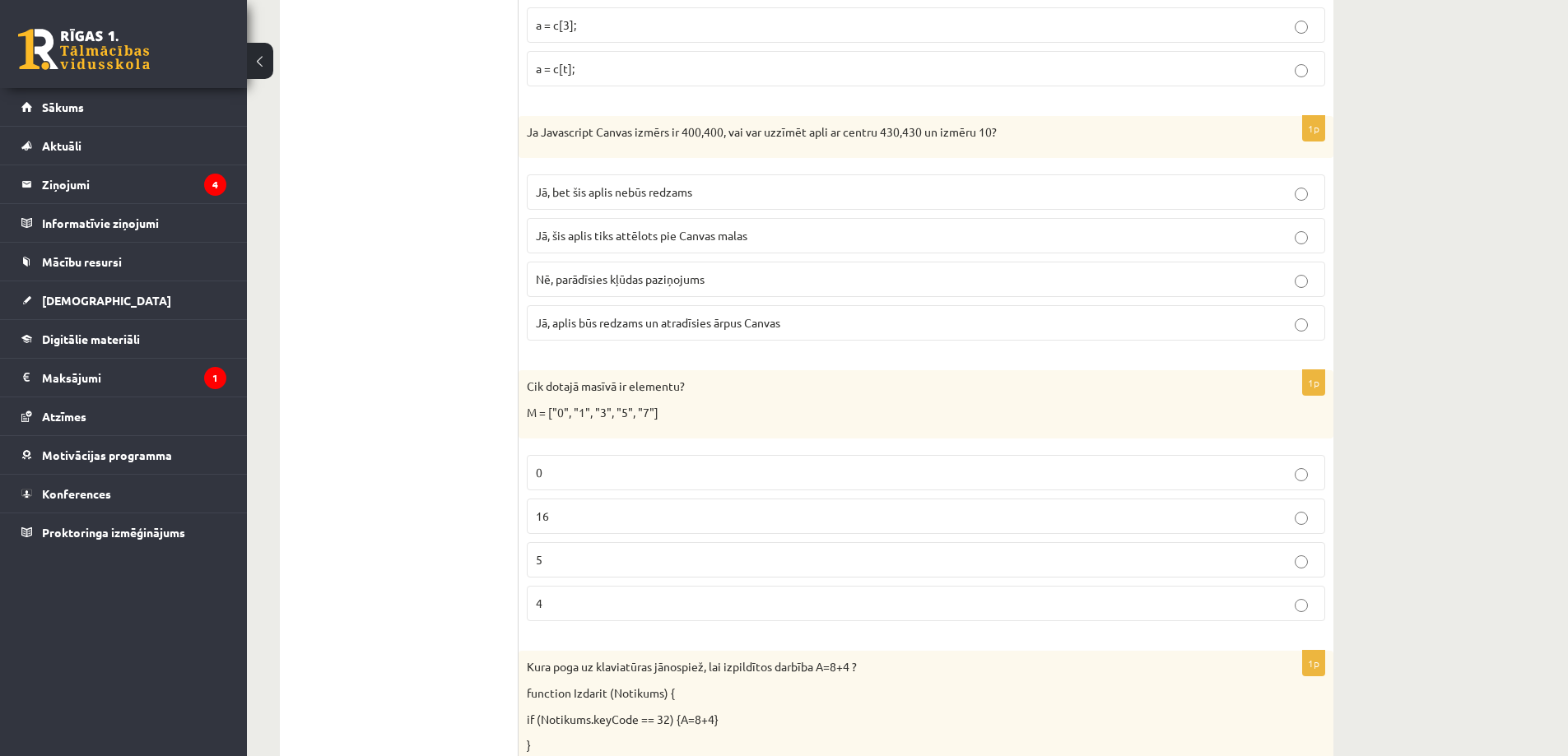
scroll to position [1564, 0]
click at [788, 315] on p "Jā, aplis būs redzams un atradīsies ārpus Canvas" at bounding box center [926, 322] width 781 height 17
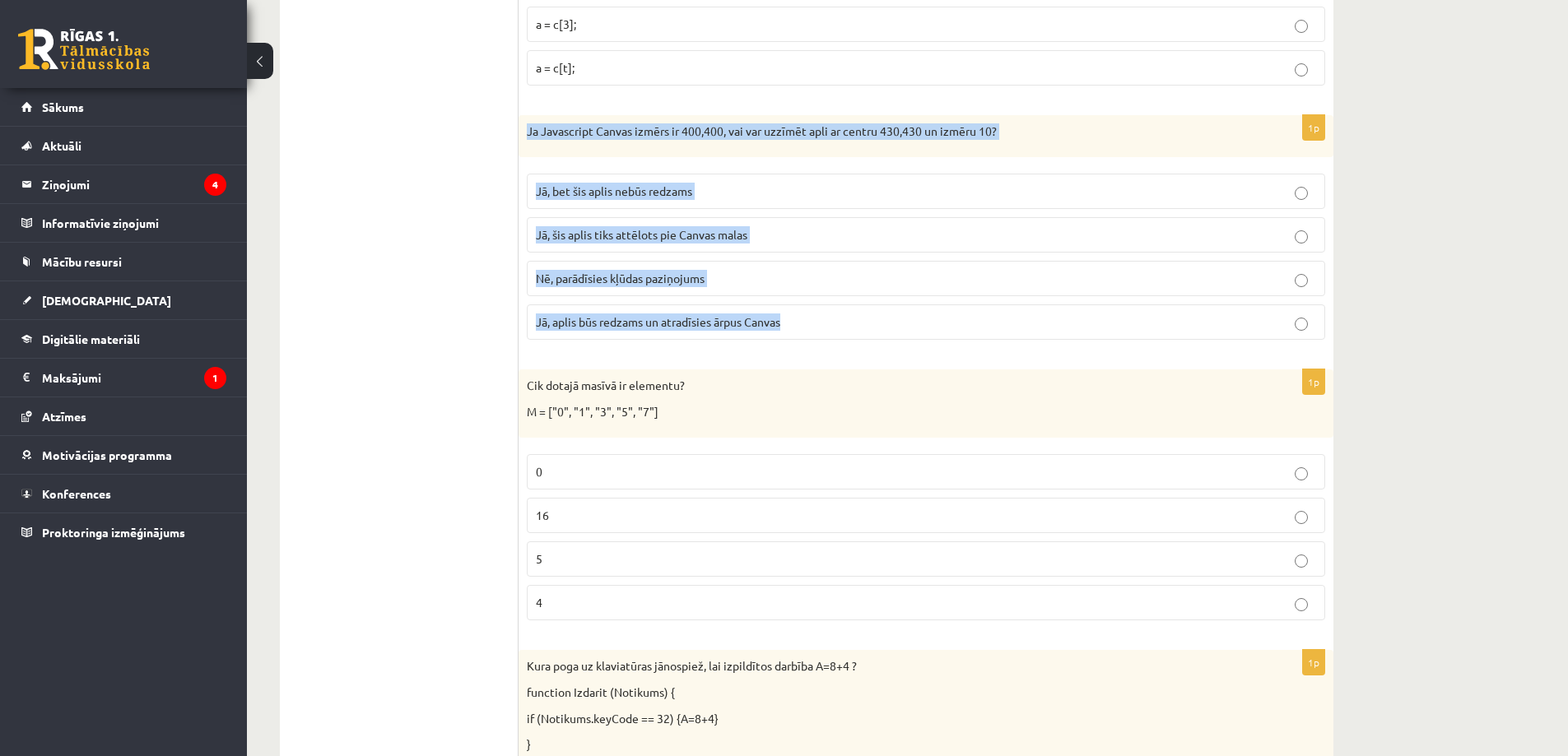
drag, startPoint x: 524, startPoint y: 134, endPoint x: 1307, endPoint y: 315, distance: 803.6
click at [1307, 315] on div "1p Ja Javascript Canvas izmērs ir 400,400, vai var uzzīmēt apli ar centru 430,4…" at bounding box center [926, 234] width 815 height 239
copy div "Ja Javascript Canvas izmērs ir 400,400, vai var uzzīmēt apli ar centru 430,430 …"
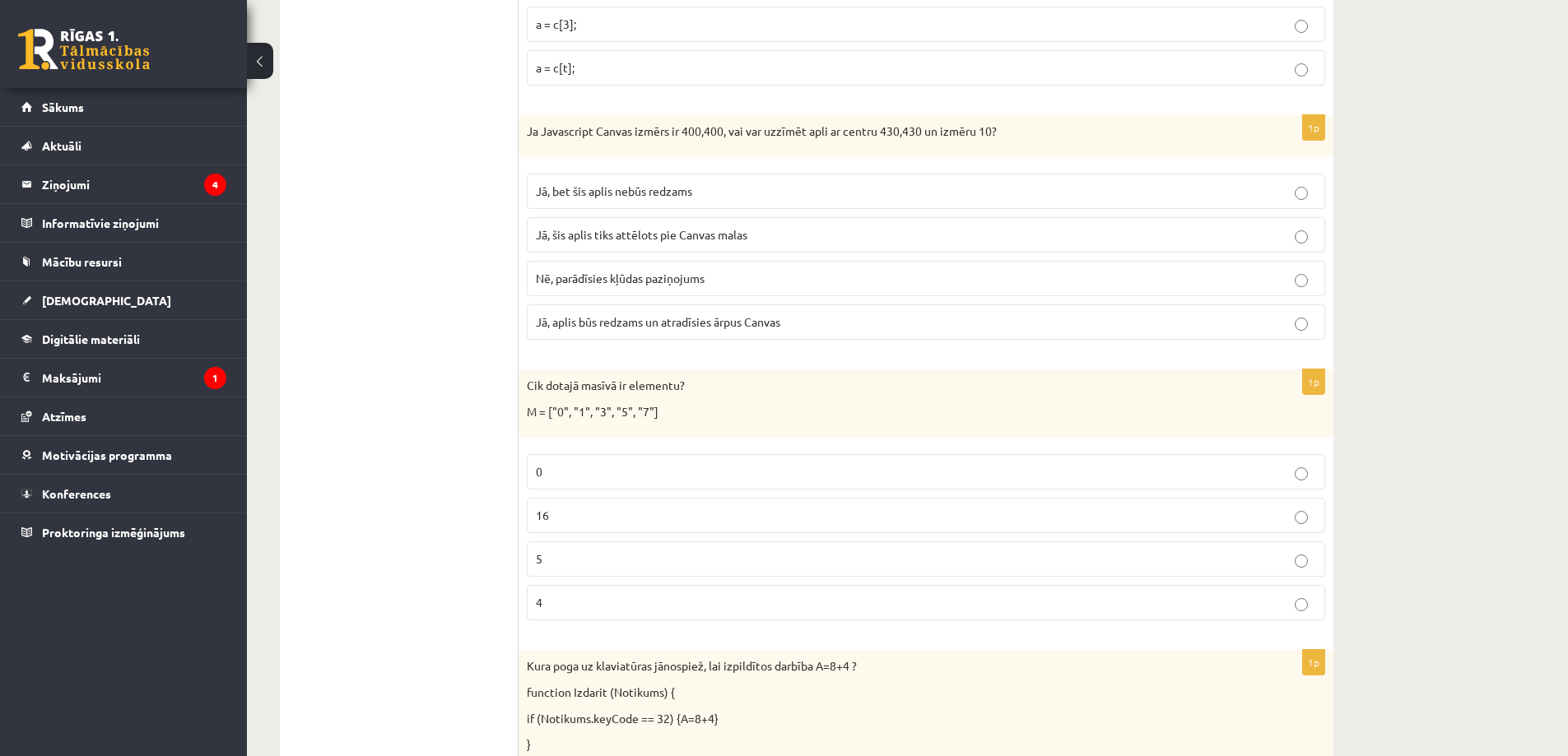
click at [668, 193] on span "Jā, bet šis aplis nebūs redzams" at bounding box center [614, 190] width 157 height 15
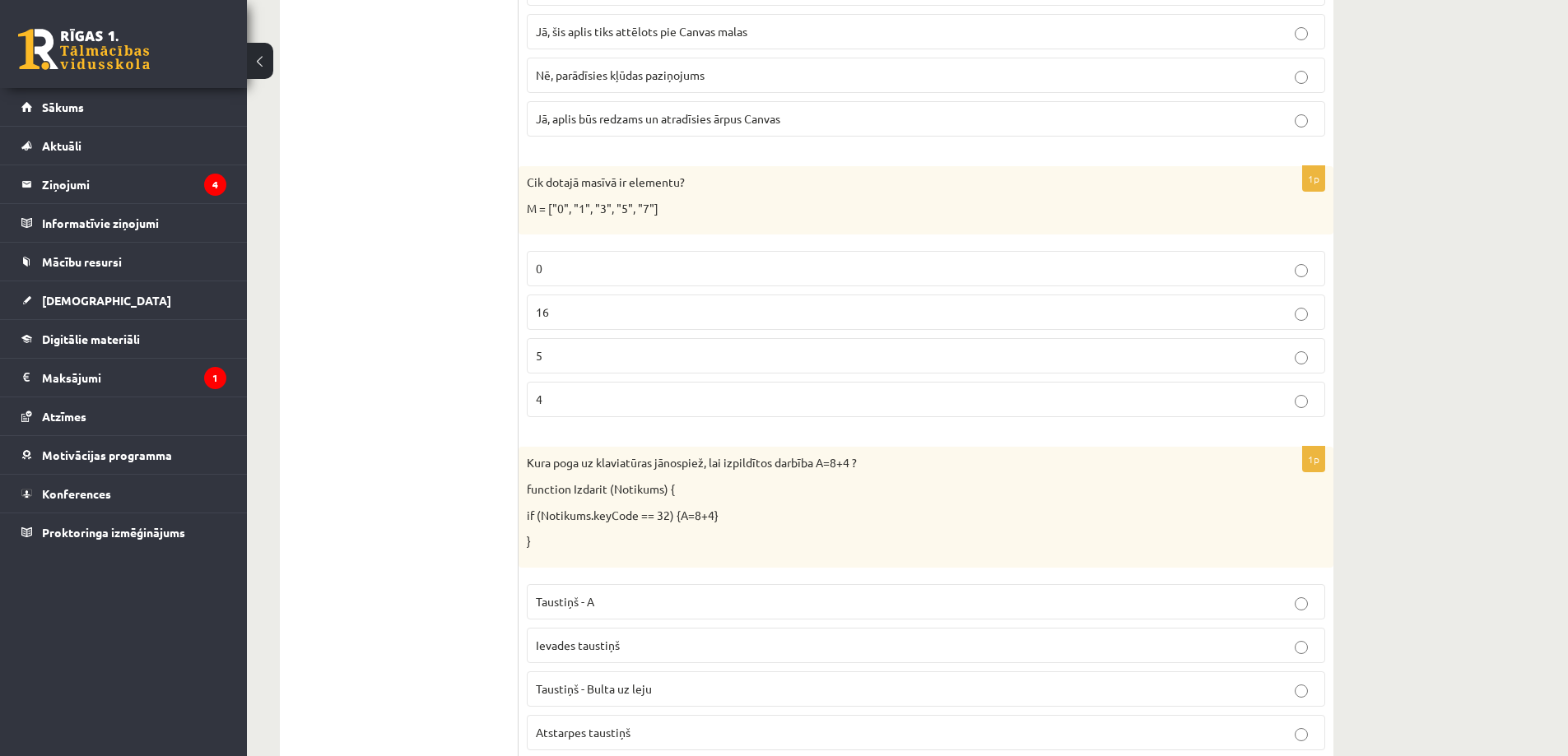
scroll to position [1810, 0]
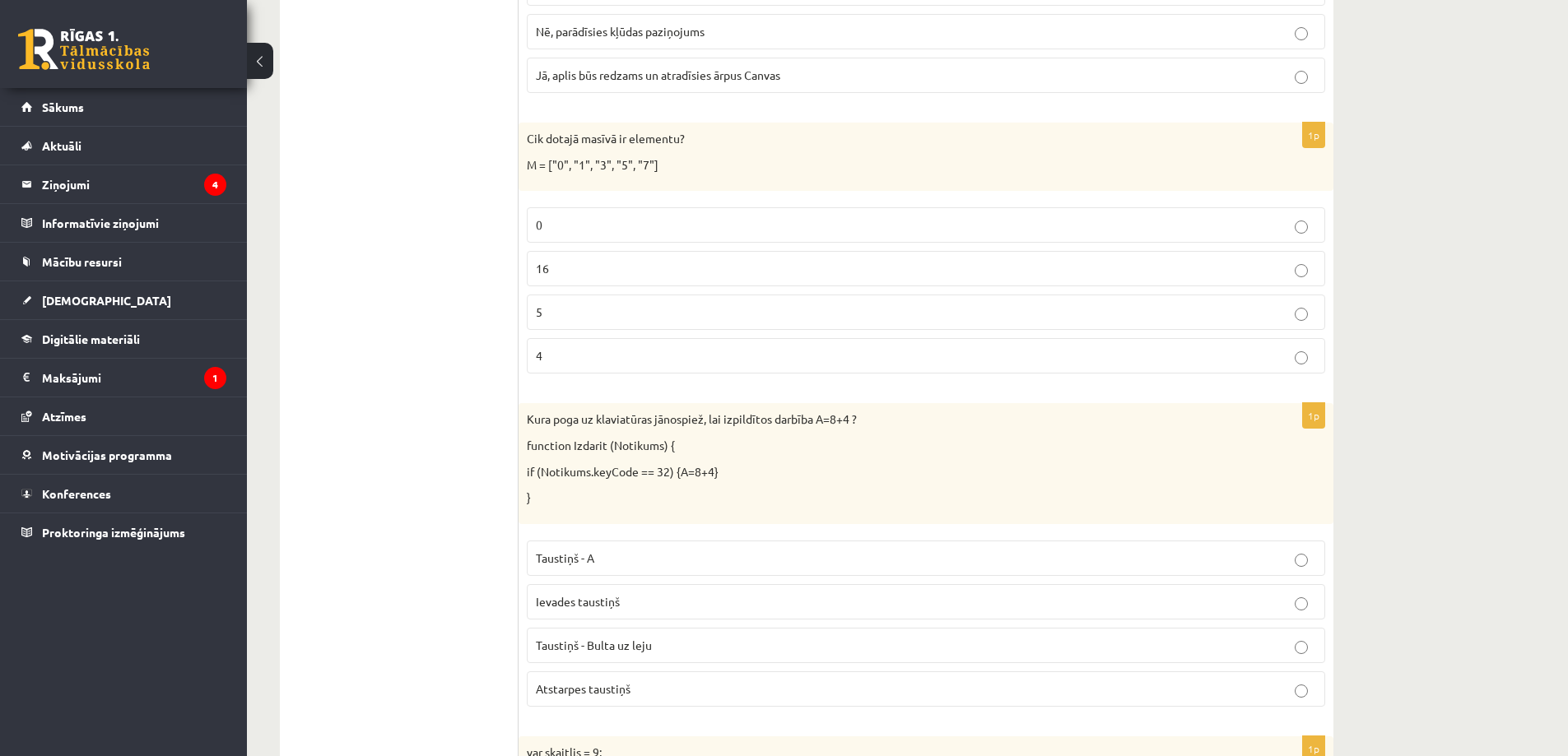
click at [639, 311] on p "5" at bounding box center [926, 312] width 781 height 17
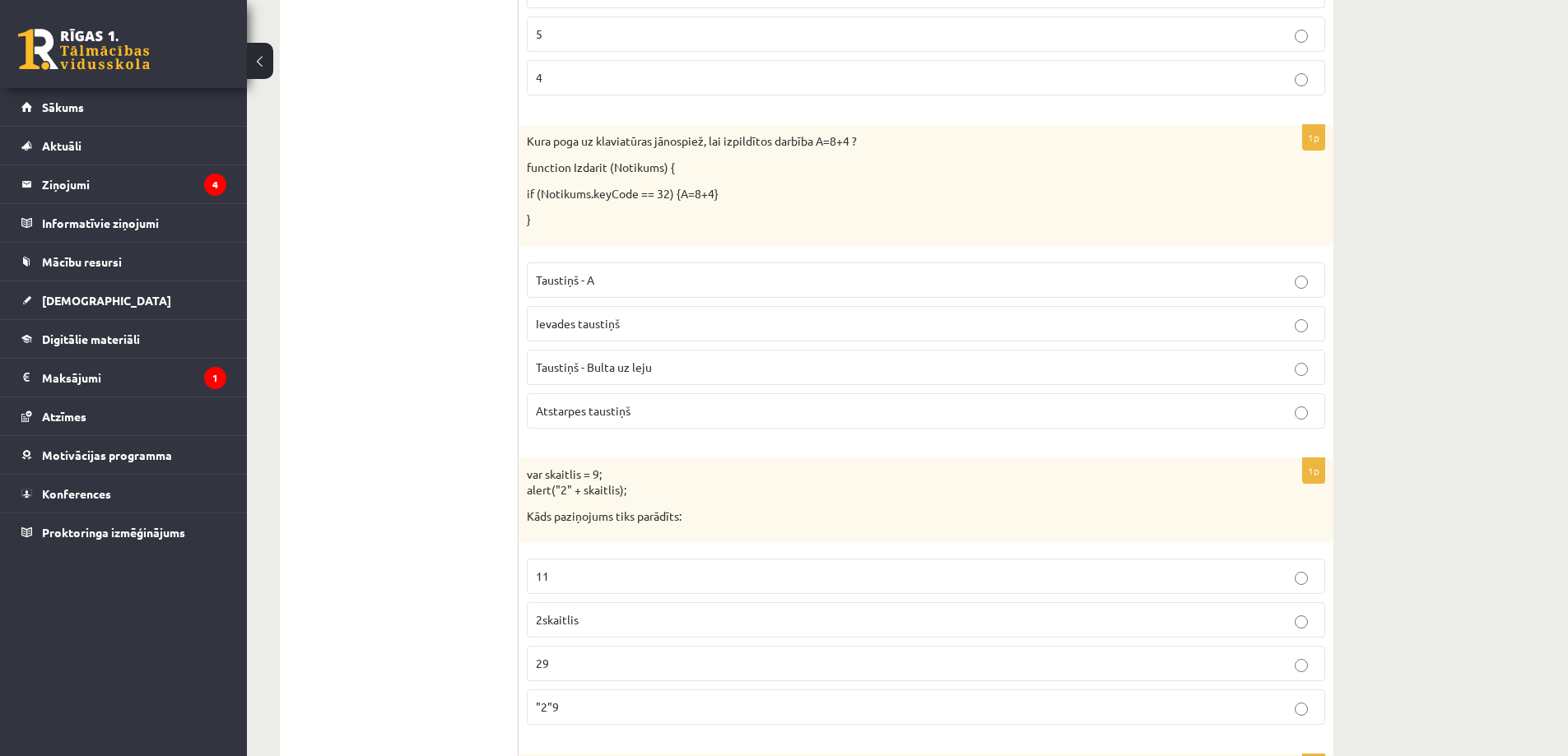
scroll to position [2139, 0]
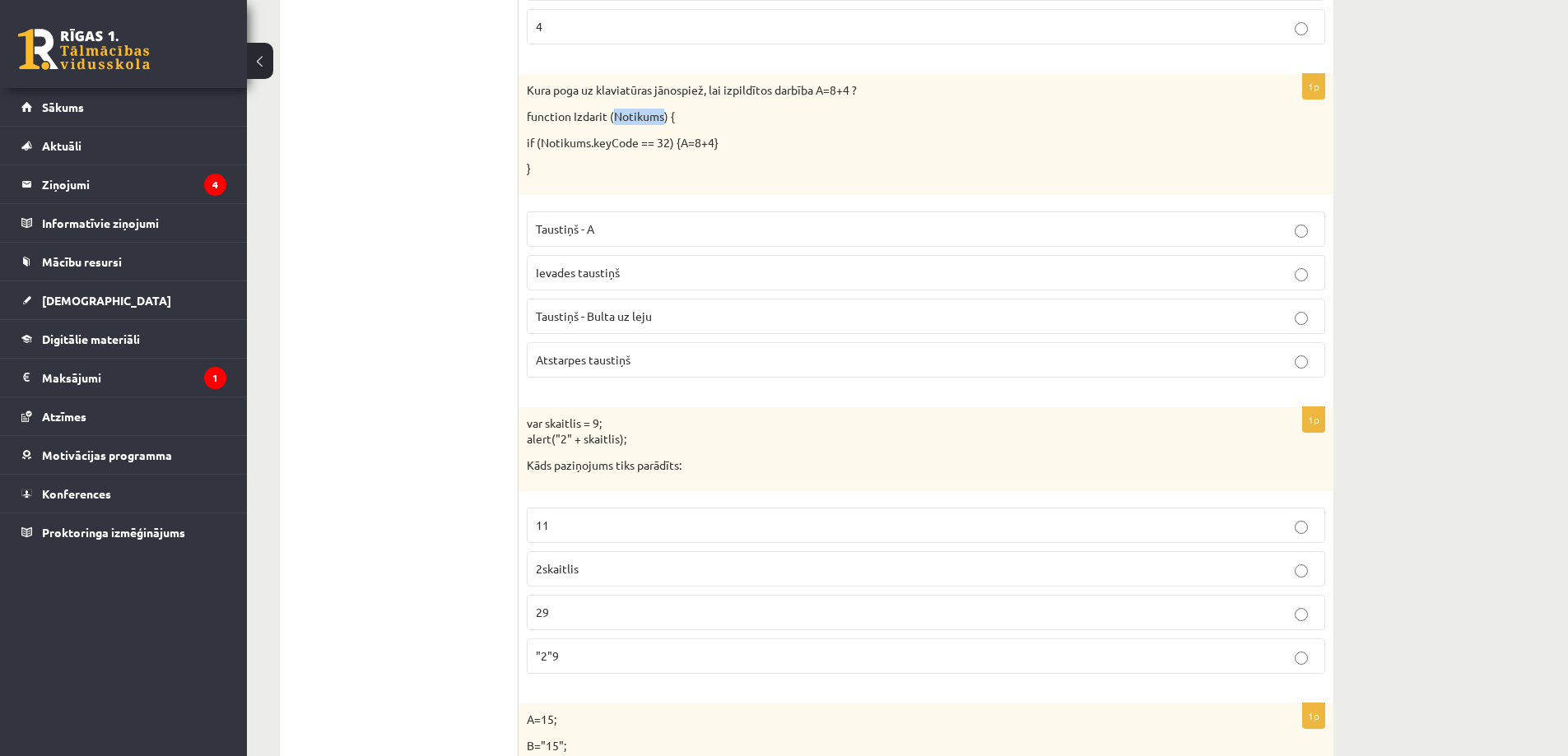
drag, startPoint x: 614, startPoint y: 112, endPoint x: 665, endPoint y: 117, distance: 51.2
click at [665, 117] on p "function Izdarit (Notikums) {" at bounding box center [885, 117] width 717 height 16
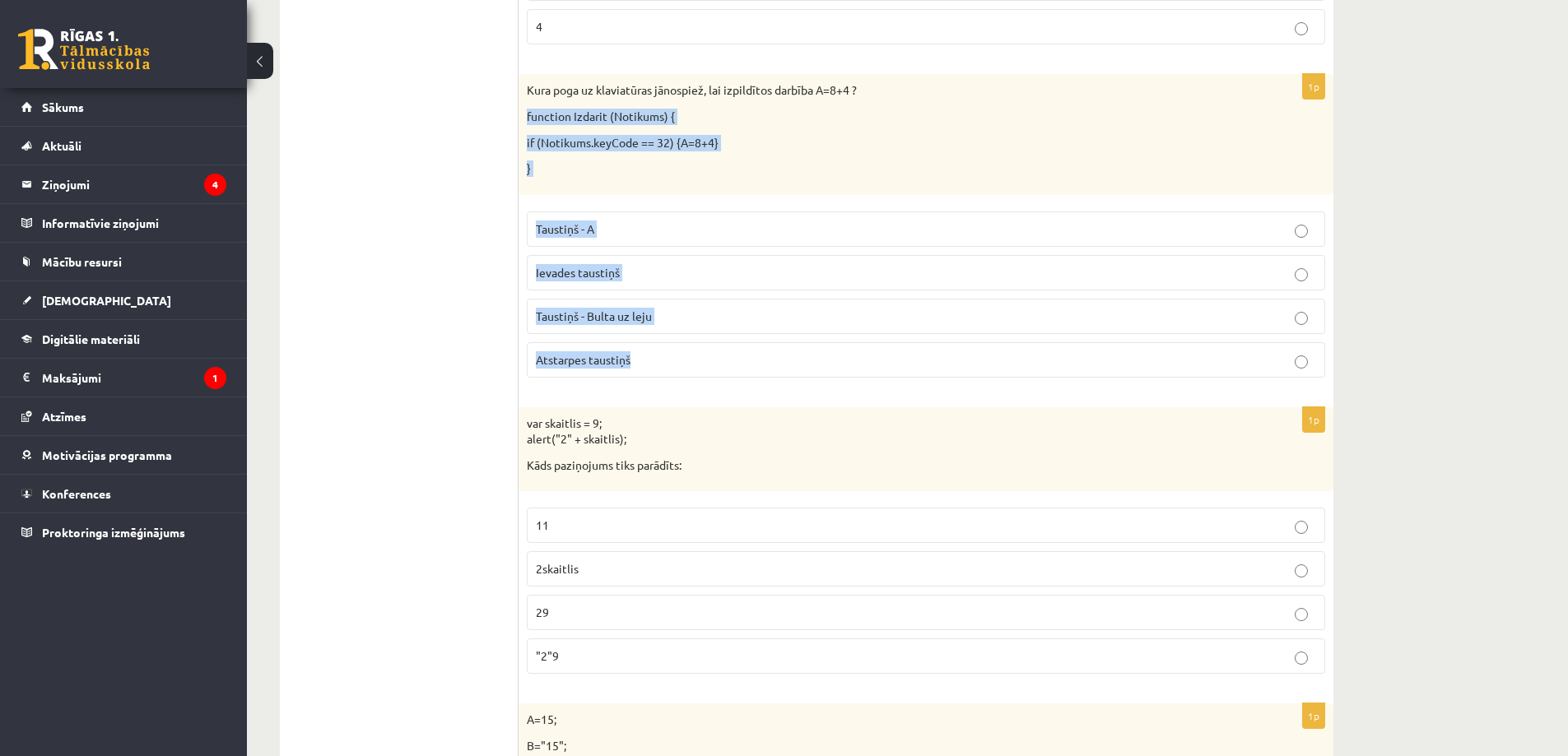
drag, startPoint x: 522, startPoint y: 114, endPoint x: 668, endPoint y: 365, distance: 290.4
click at [668, 365] on div "1p Kura poga uz klaviatūras jānospiež, lai izpildītos darbība A=8+4 ? function …" at bounding box center [926, 232] width 815 height 316
click at [1302, 361] on div "1p Kura poga uz klaviatūras jānospiež, lai izpildītos darbība A=8+4 ? function …" at bounding box center [926, 232] width 815 height 316
click at [603, 122] on p "function Izdarit (Notikums) {" at bounding box center [885, 117] width 717 height 16
drag, startPoint x: 523, startPoint y: 87, endPoint x: 894, endPoint y: 345, distance: 451.9
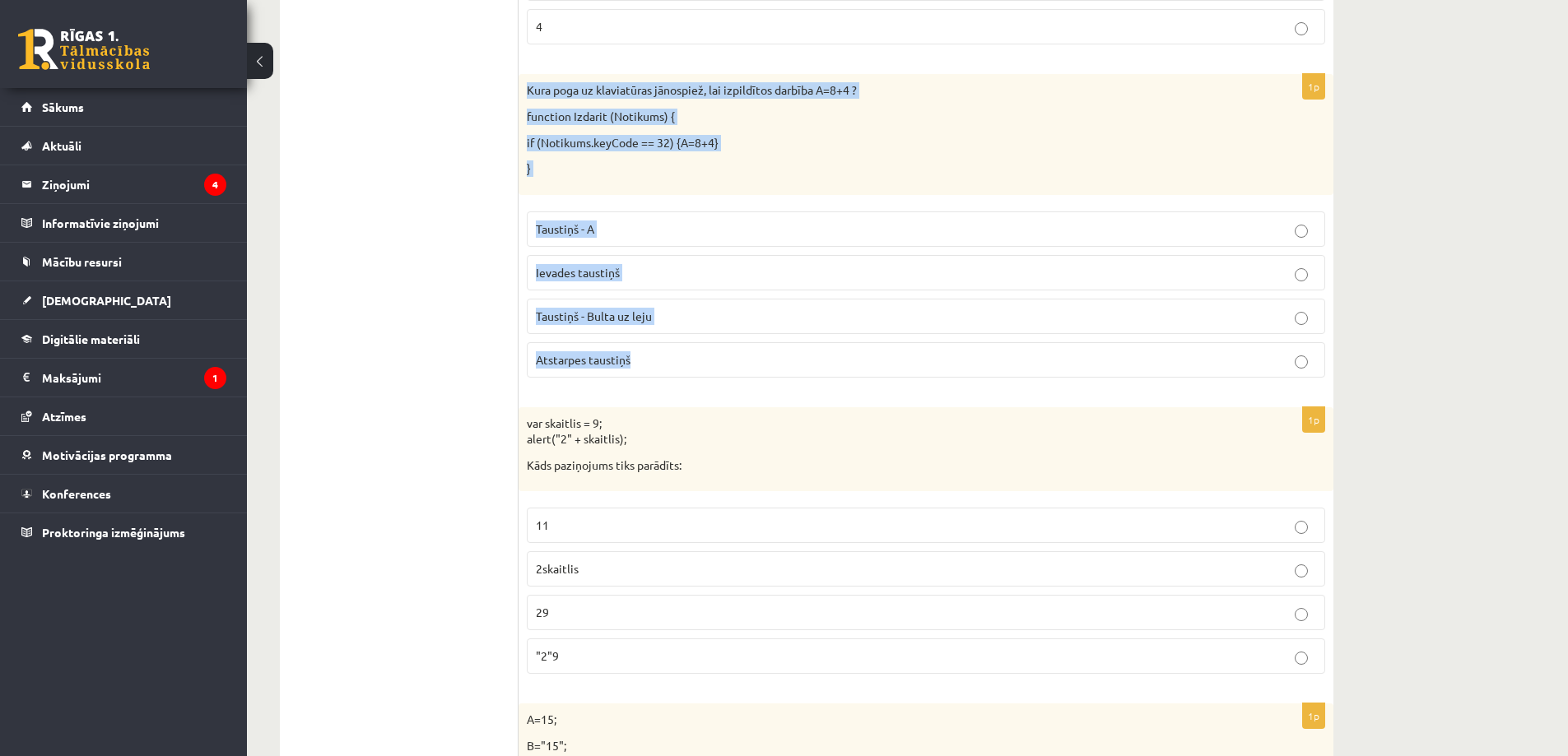
click at [894, 345] on div "1p Kura poga uz klaviatūras jānospiež, lai izpildītos darbība A=8+4 ? function …" at bounding box center [926, 232] width 815 height 316
copy div "Kura poga uz klaviatūras jānospiež, lai izpildītos darbība A=8+4 ? function Izd…"
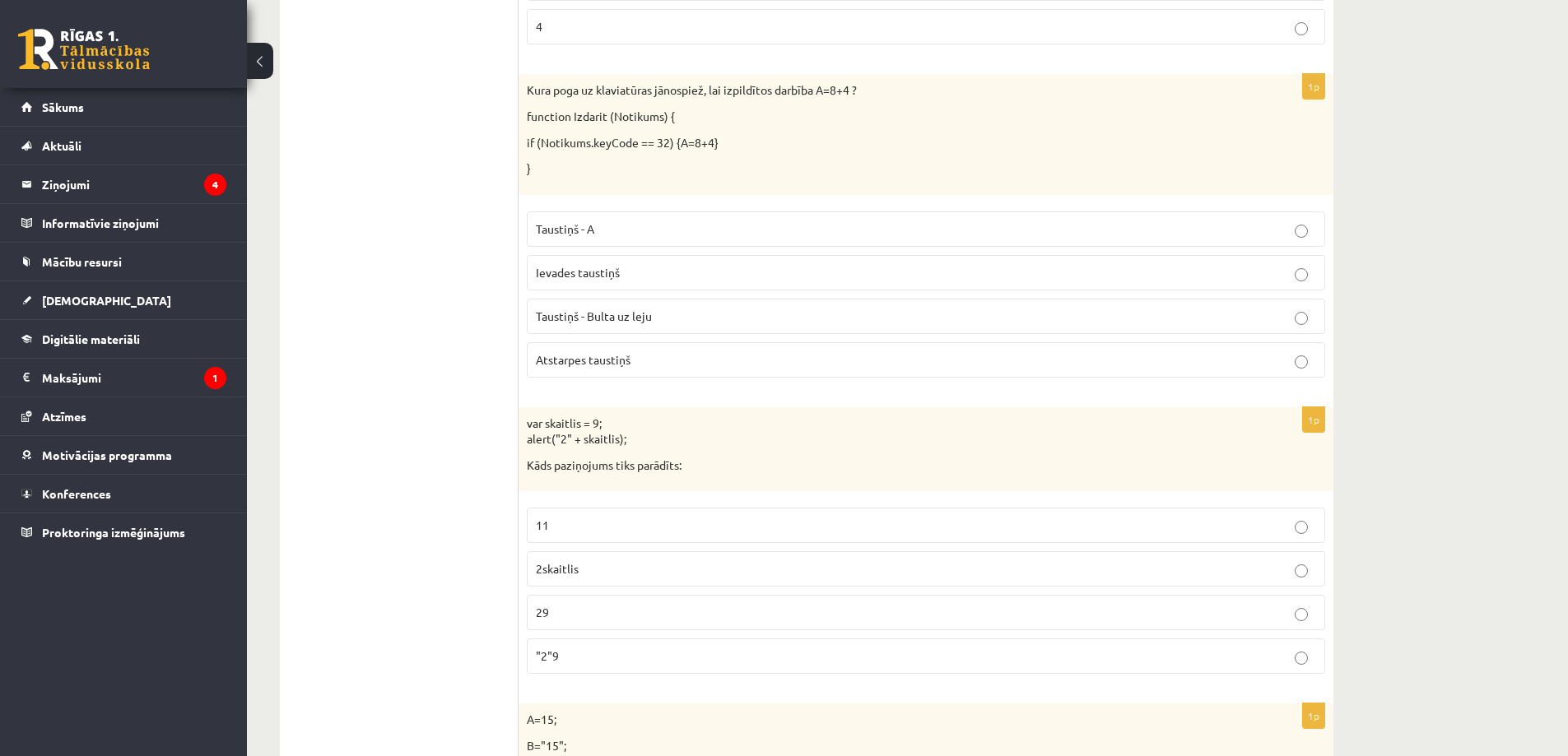
click at [626, 356] on span "Atstarpes taustiņš" at bounding box center [582, 359] width 94 height 15
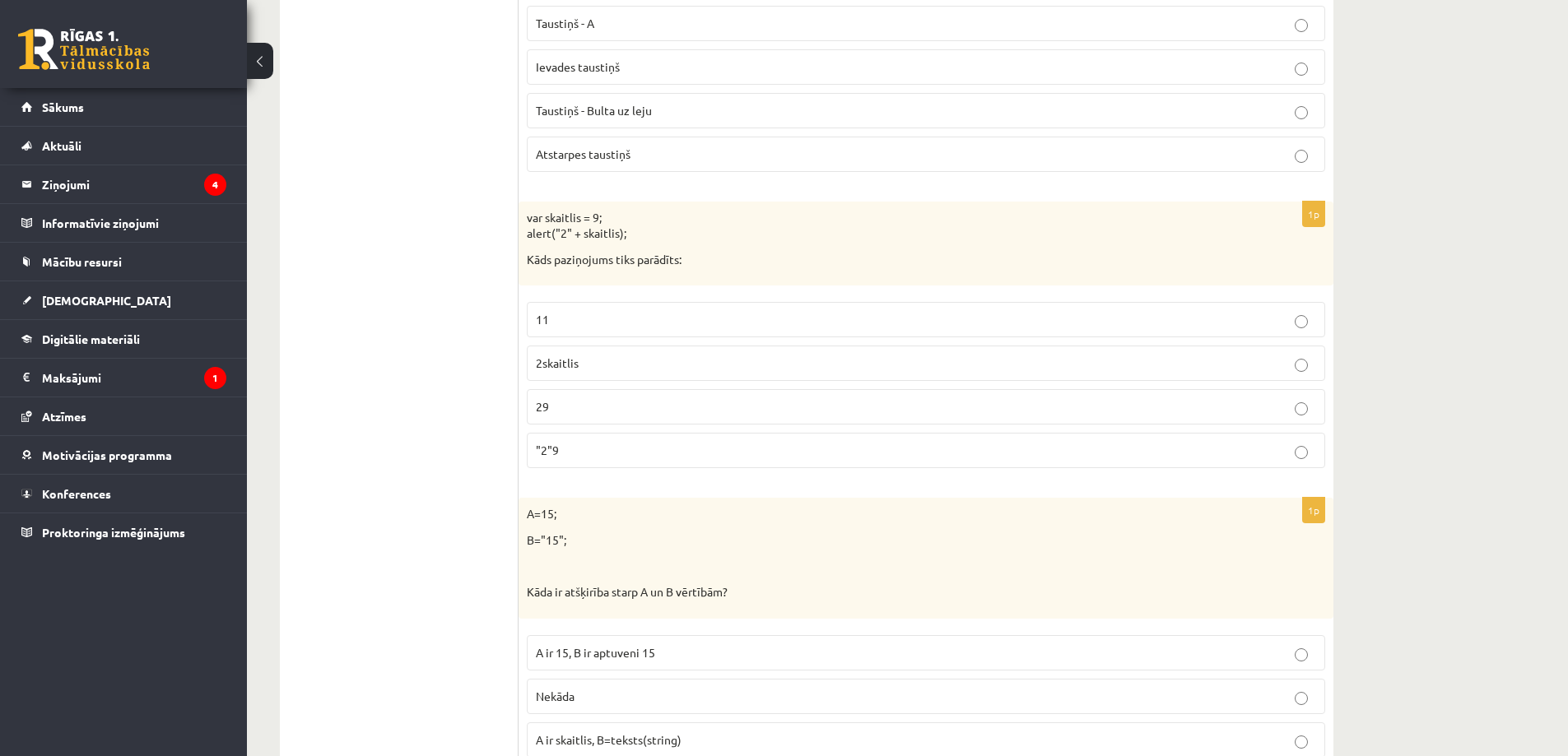
scroll to position [2387, 0]
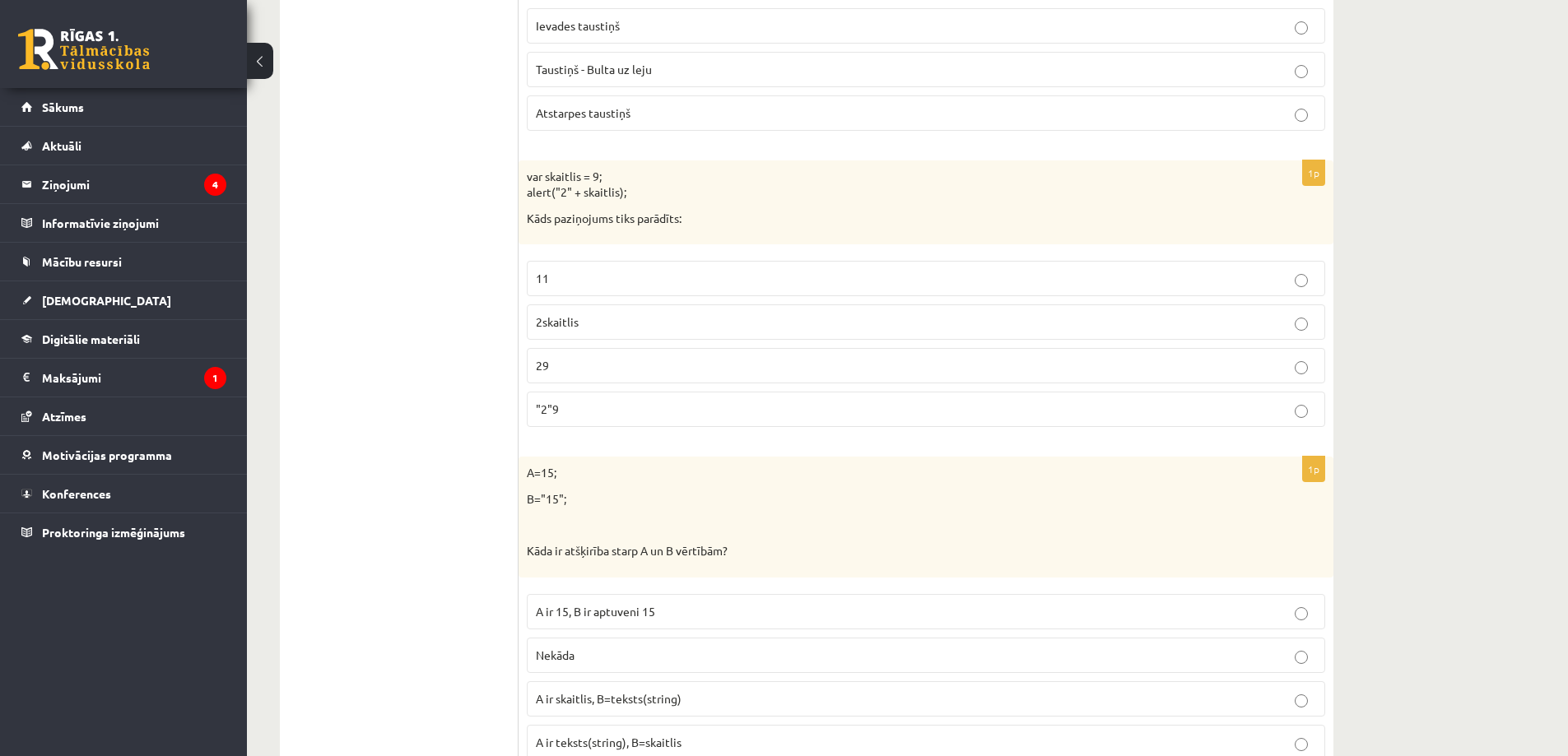
click at [600, 363] on p "29" at bounding box center [926, 366] width 781 height 17
drag, startPoint x: 524, startPoint y: 173, endPoint x: 1322, endPoint y: 423, distance: 836.2
click at [1322, 423] on div "1p var skaitlis = 9; alert("2" + skaitlis); Kāds paziņojums tiks parādīts: 11 2…" at bounding box center [926, 301] width 815 height 280
copy div "var skaitlis = 9; alert("2" + skaitlis); Kāds paziņojums tiks parādīts: 11 2ska…"
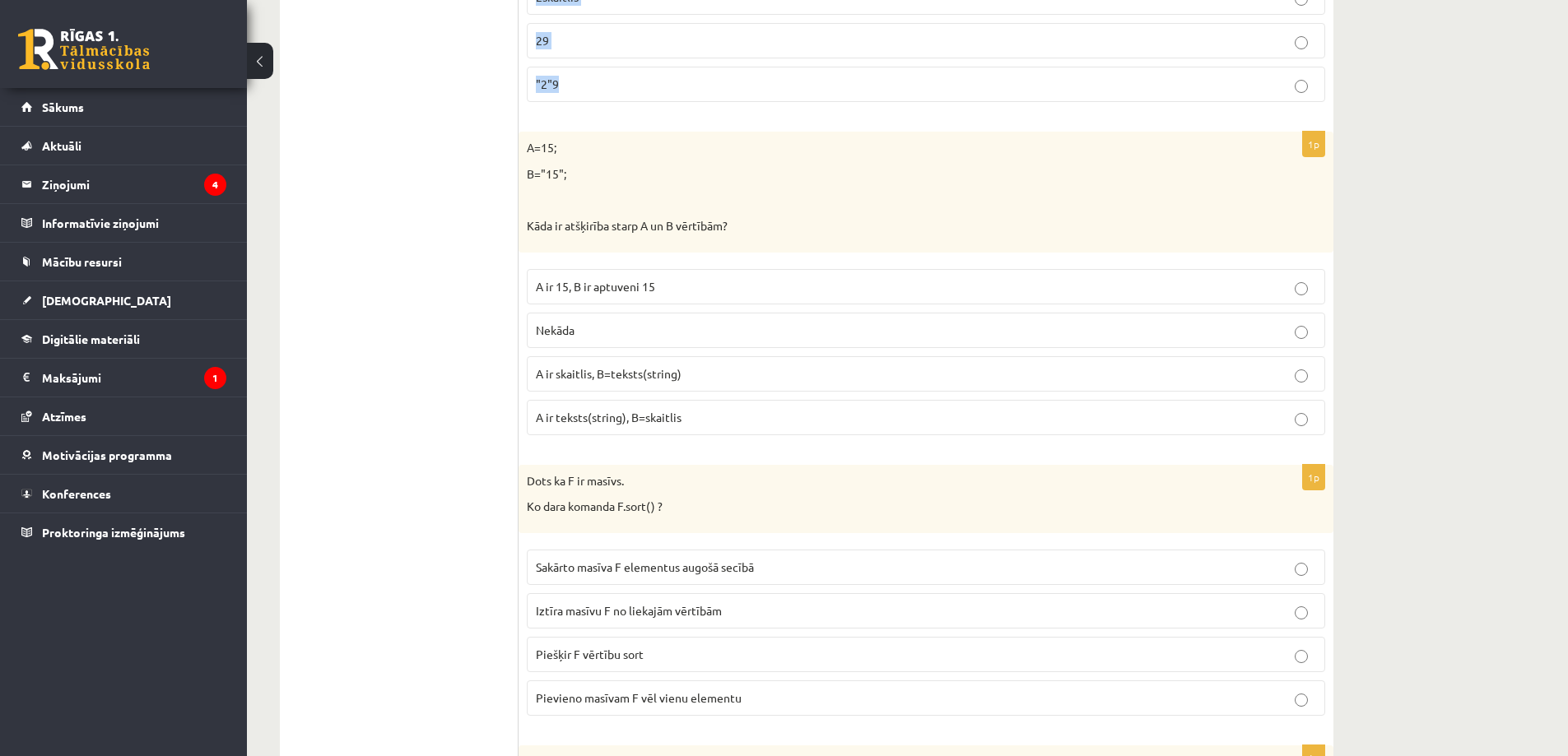
scroll to position [2715, 0]
click at [673, 217] on p "Kāda ir atšķirība starp A un B vērtībām?" at bounding box center [885, 221] width 717 height 16
click at [626, 380] on label "A ir skaitlis, B=teksts(string)" at bounding box center [926, 369] width 799 height 35
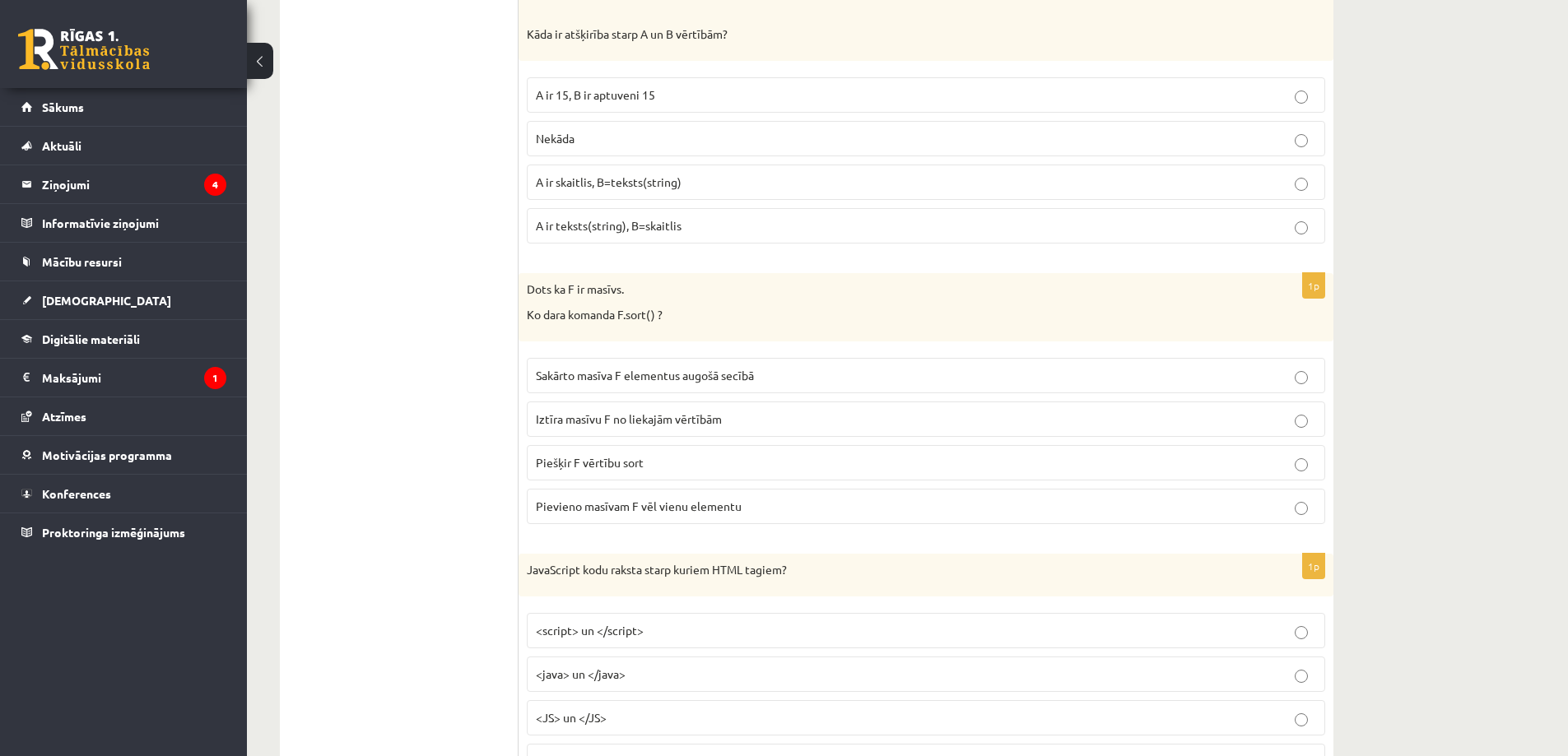
scroll to position [2963, 0]
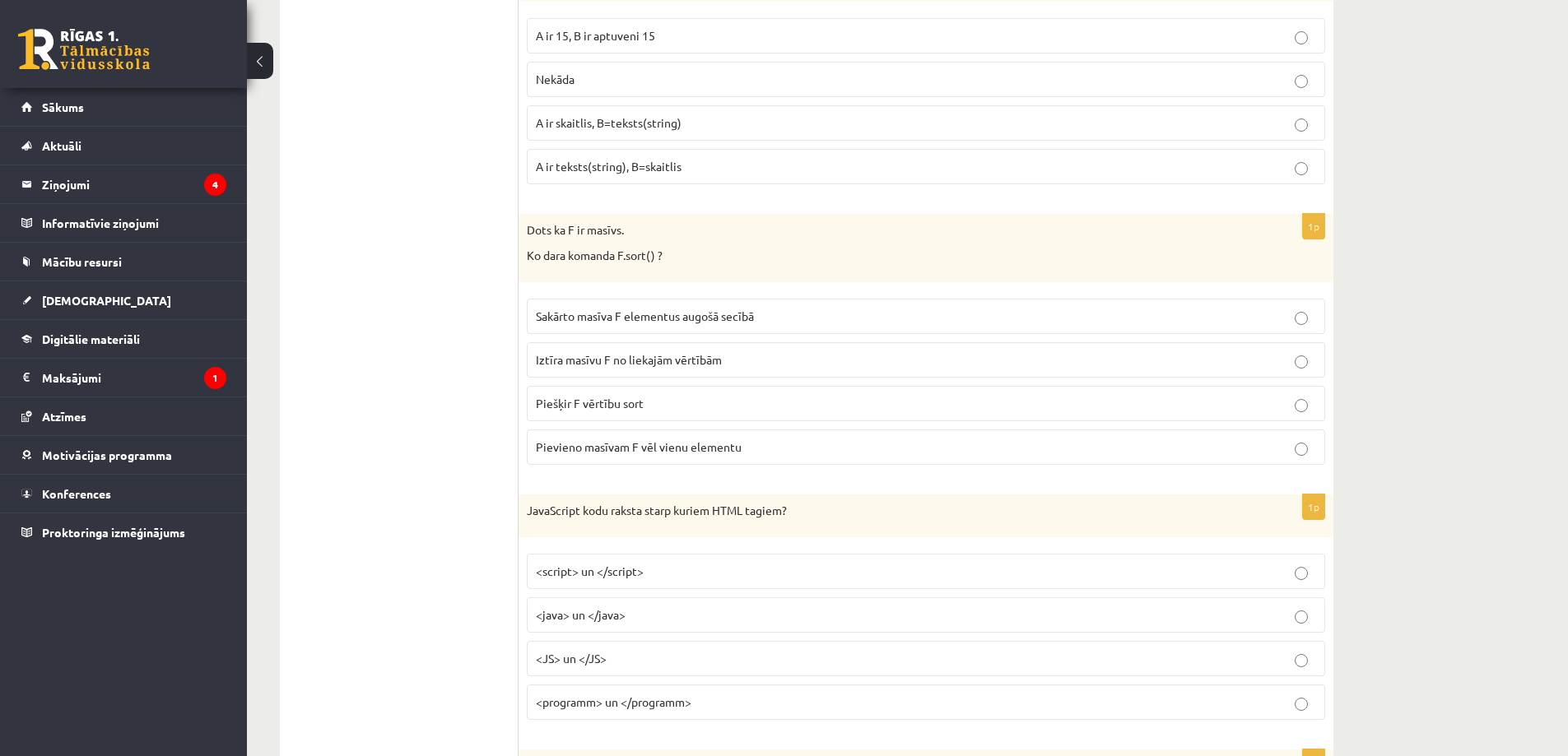
click at [528, 256] on p "Ko dara komanda F.sort() ?" at bounding box center [885, 255] width 717 height 16
click at [754, 314] on span "Sakārto masīva F elementus augošā secībā" at bounding box center [645, 316] width 218 height 15
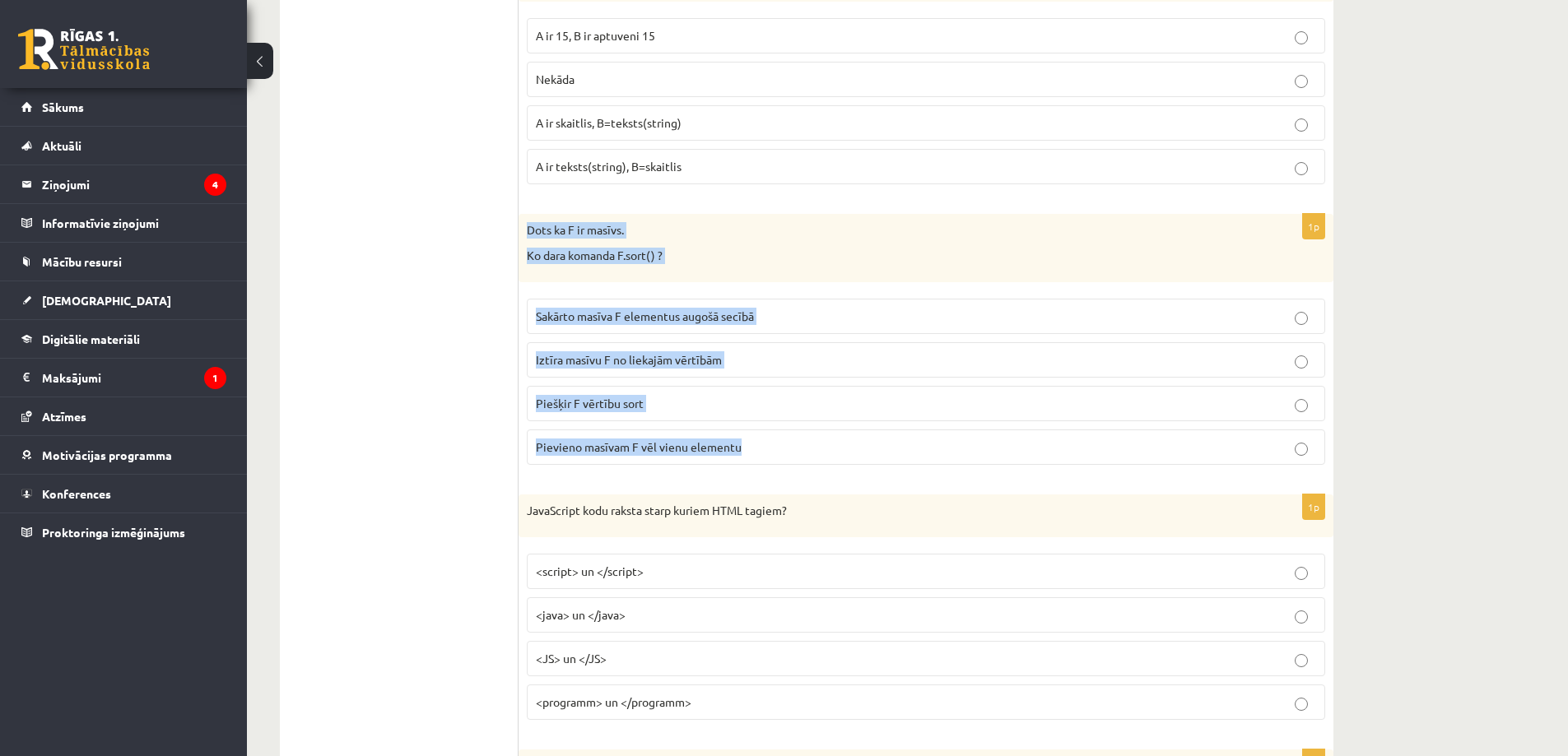
drag, startPoint x: 524, startPoint y: 228, endPoint x: 1276, endPoint y: 460, distance: 787.0
click at [1276, 460] on div "1p Dots ka F ir masīvs. Ko dara komanda F.sort() ? Sakārto masīva F elementus a…" at bounding box center [926, 345] width 815 height 264
copy div "Dots ka F ir masīvs. Ko dara komanda F.sort() ? Sakārto masīva F elementus augo…"
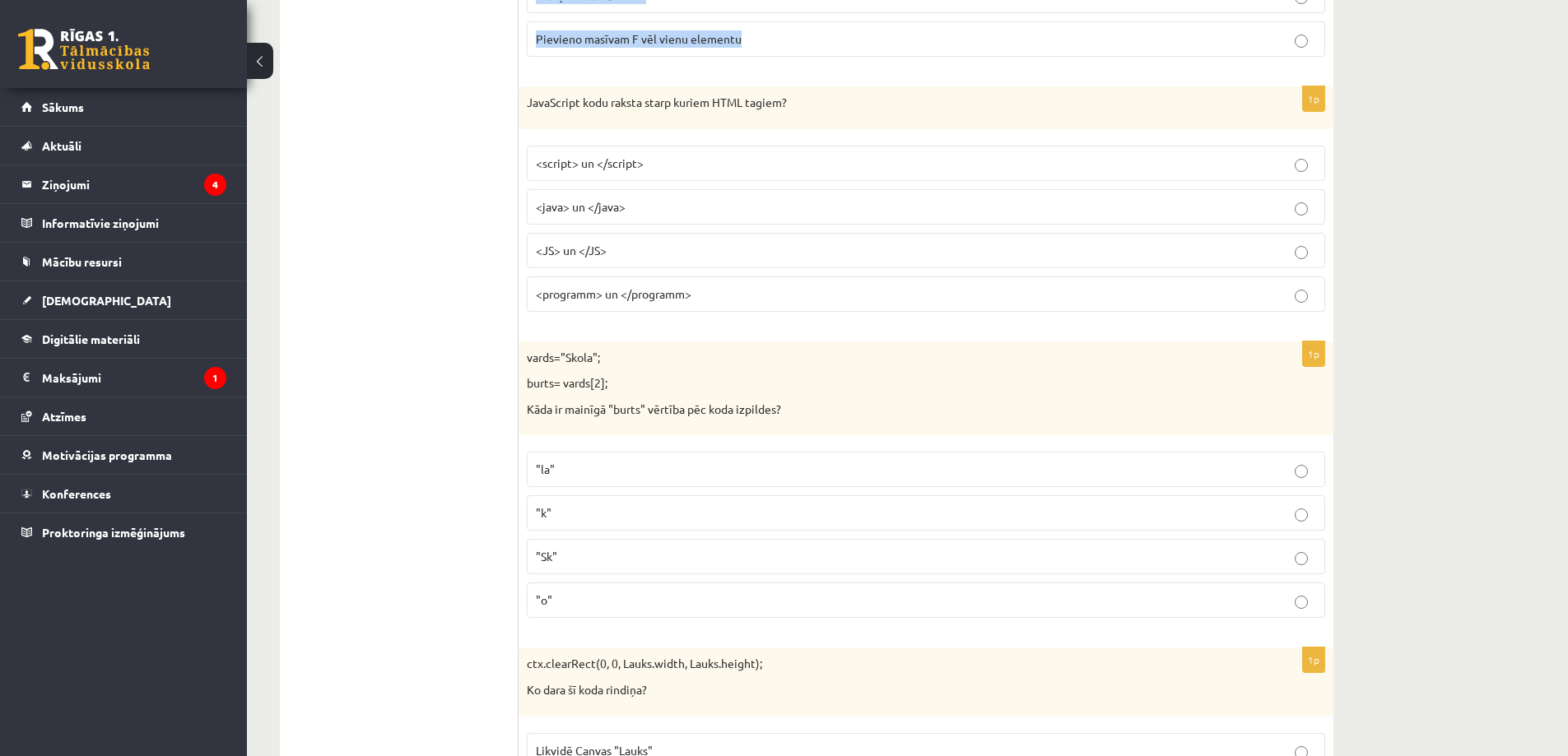
scroll to position [3373, 0]
click at [818, 103] on p "JavaScript kodu raksta starp kuriem HTML tagiem?" at bounding box center [885, 99] width 717 height 16
click at [638, 163] on span "<script> un </script>" at bounding box center [589, 159] width 108 height 15
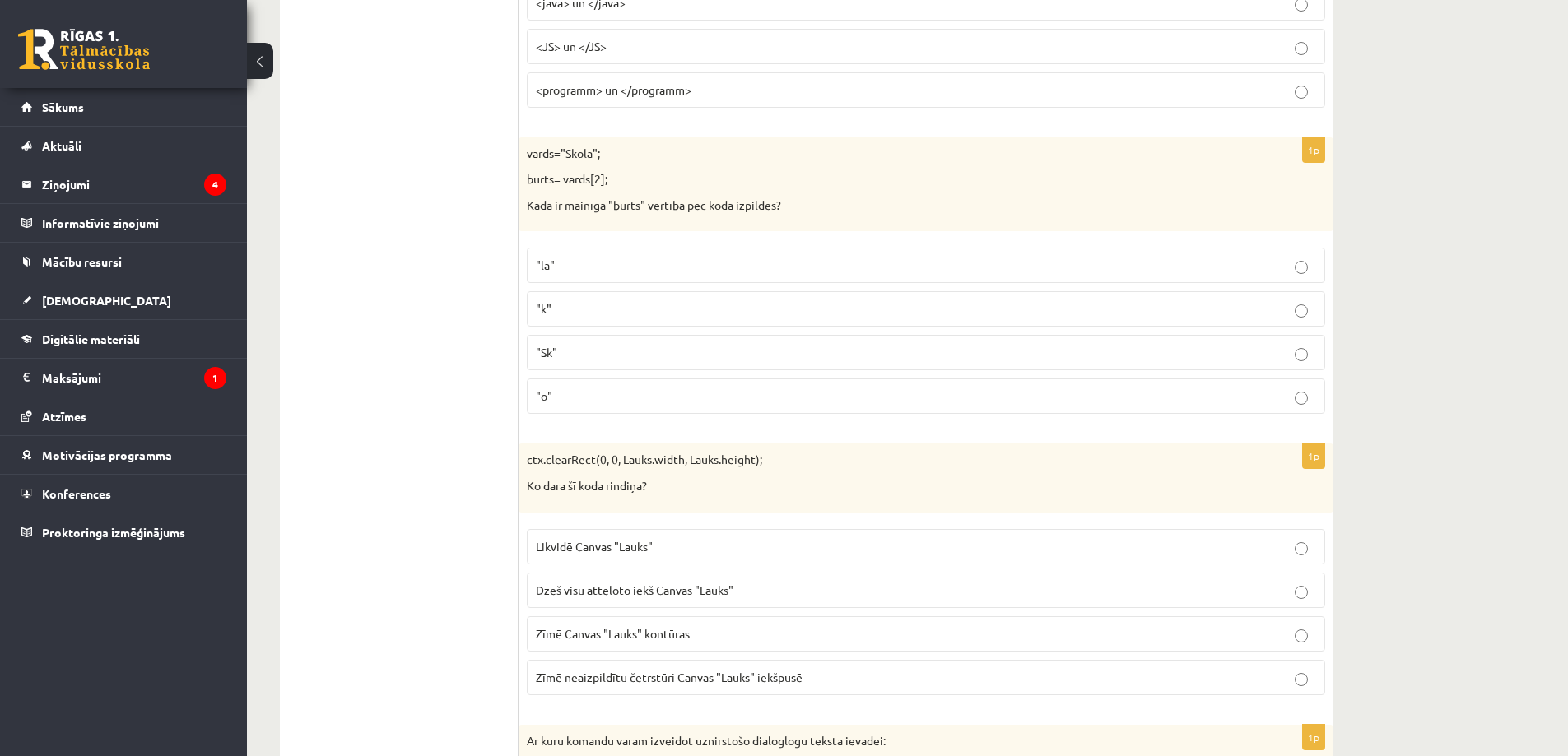
scroll to position [3703, 0]
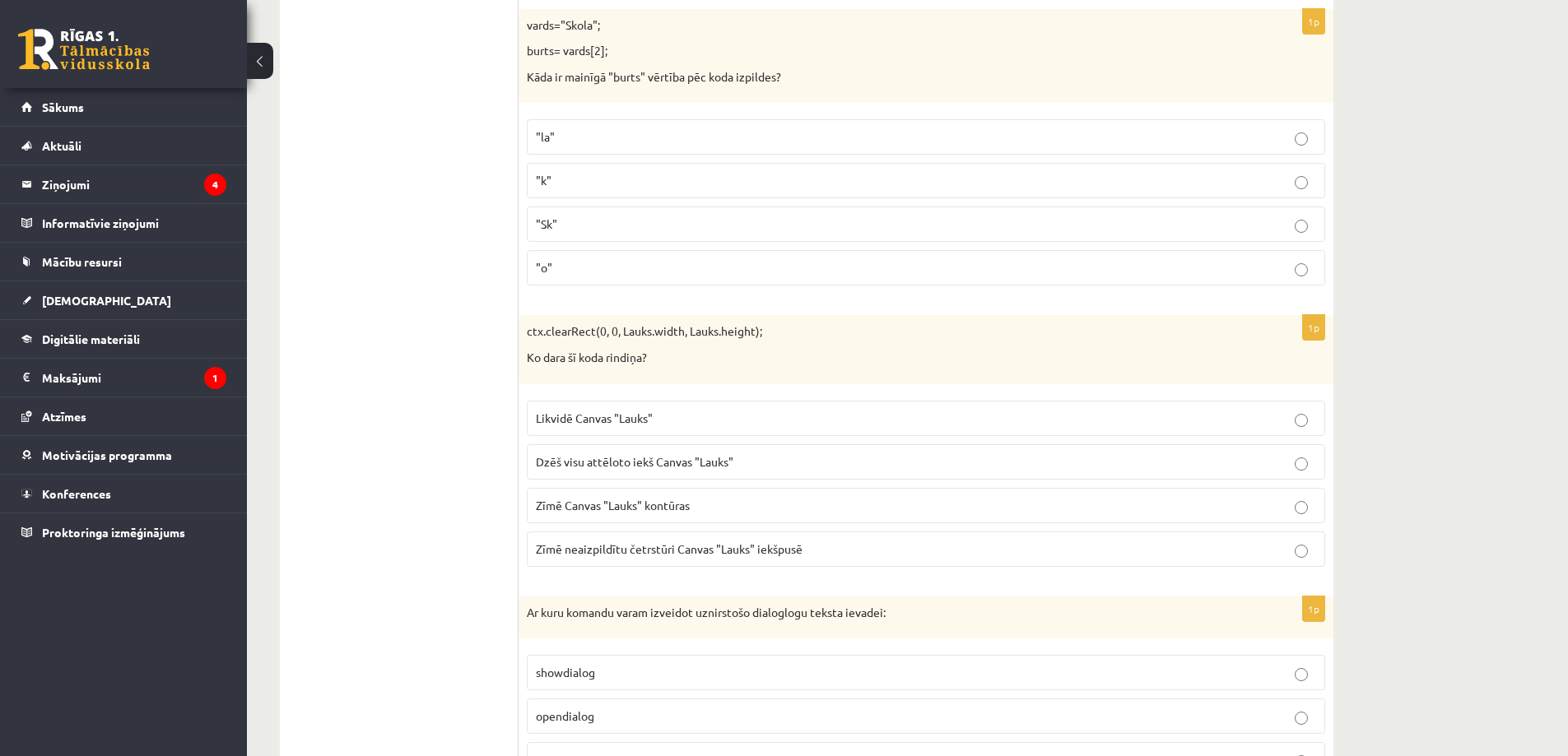
click at [656, 269] on p ""o"" at bounding box center [926, 268] width 781 height 17
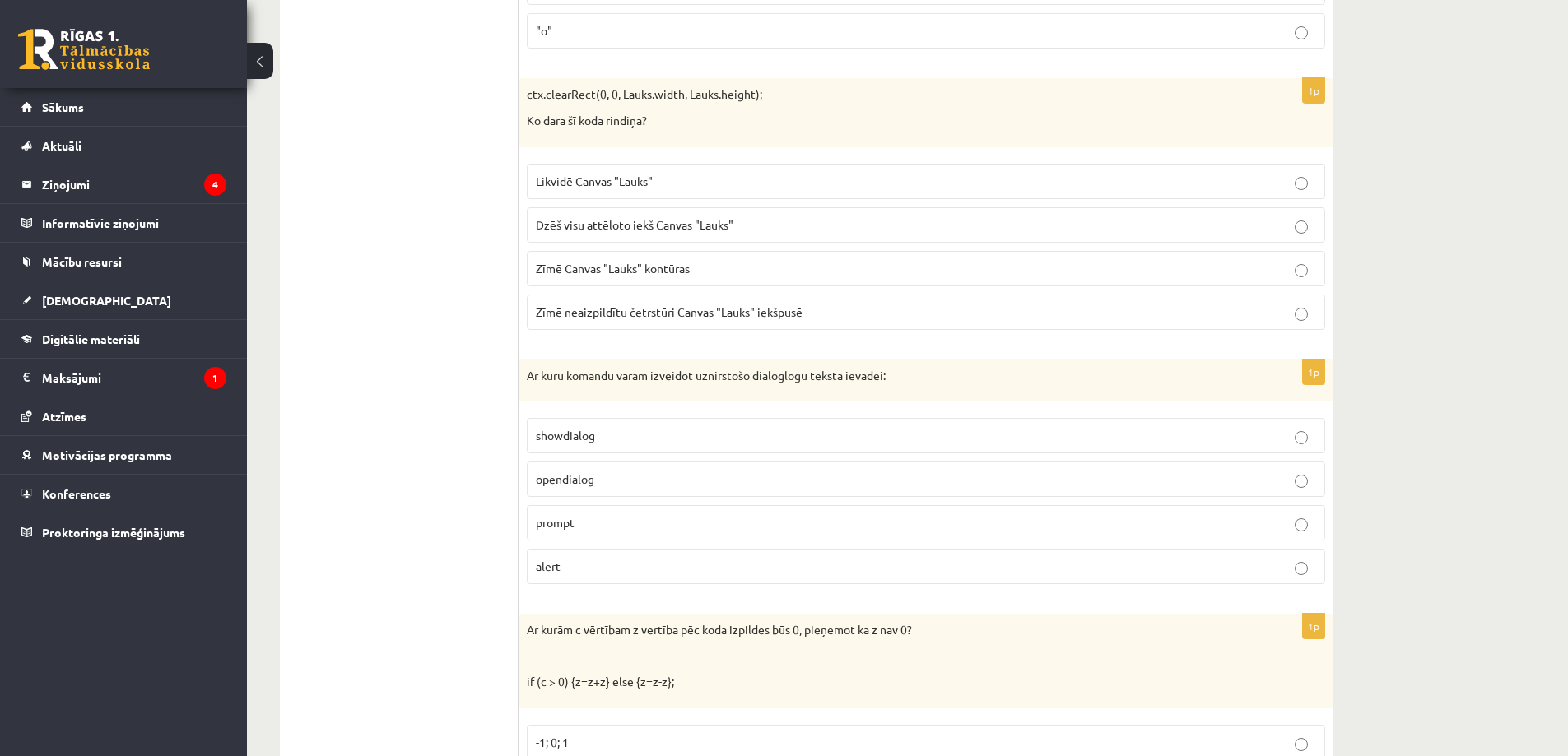
scroll to position [3950, 0]
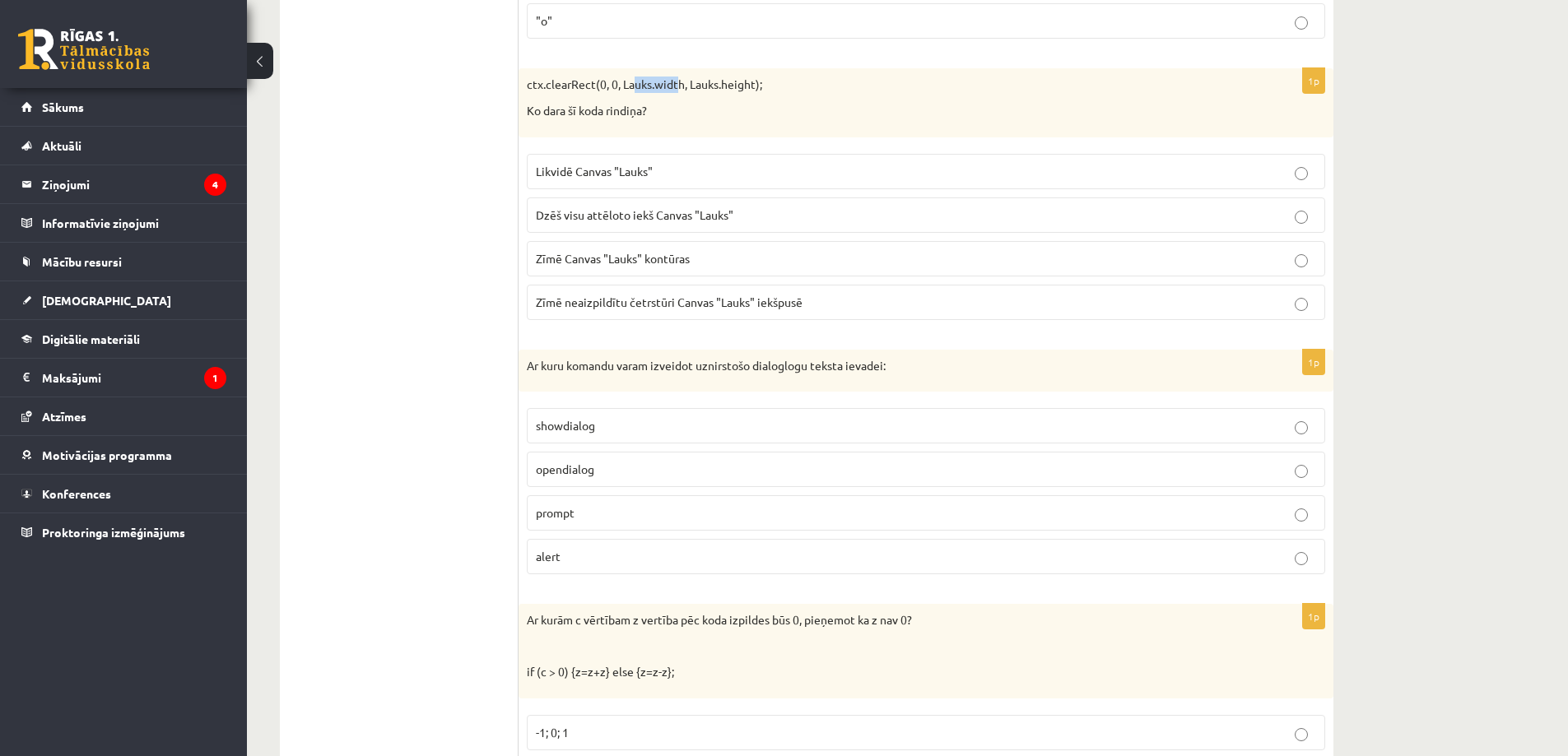
drag, startPoint x: 629, startPoint y: 84, endPoint x: 676, endPoint y: 86, distance: 47.0
click at [676, 86] on p "ctx.clearRect(0, 0, Lauks.width, Lauks.height);" at bounding box center [885, 84] width 717 height 16
click at [697, 210] on span "Dzēš visu attēloto iekš Canvas "Lauks"" at bounding box center [634, 215] width 197 height 15
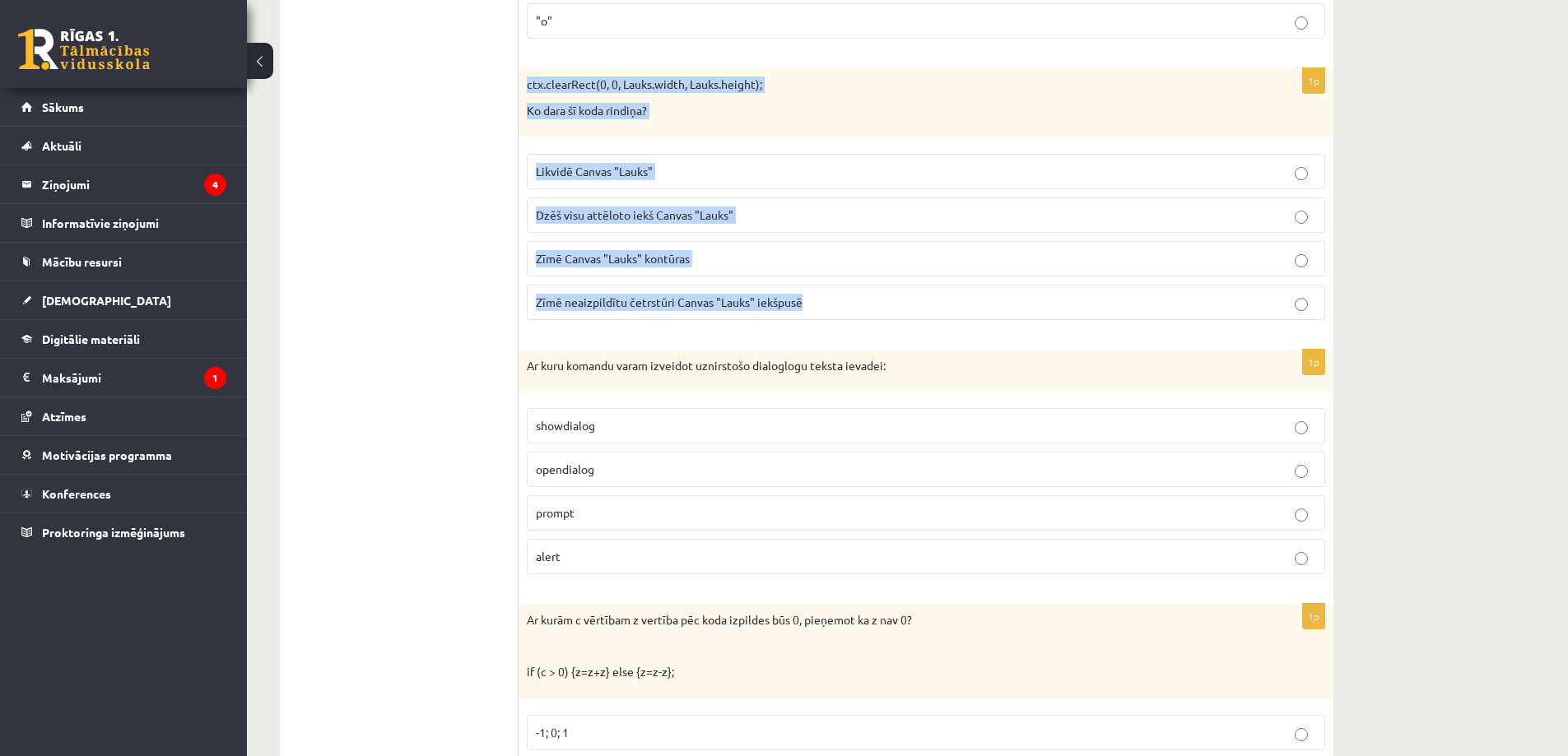
drag, startPoint x: 524, startPoint y: 81, endPoint x: 1107, endPoint y: 303, distance: 623.8
click at [1107, 303] on div "1p ctx.clearRect(0, 0, Lauks.width, Lauks.height); Ko dara šī koda rindiņa? Lik…" at bounding box center [926, 200] width 815 height 264
copy div "ctx.clearRect(0, 0, Lauks.width, Lauks.height); Ko dara šī koda rindiņa? Likvid…"
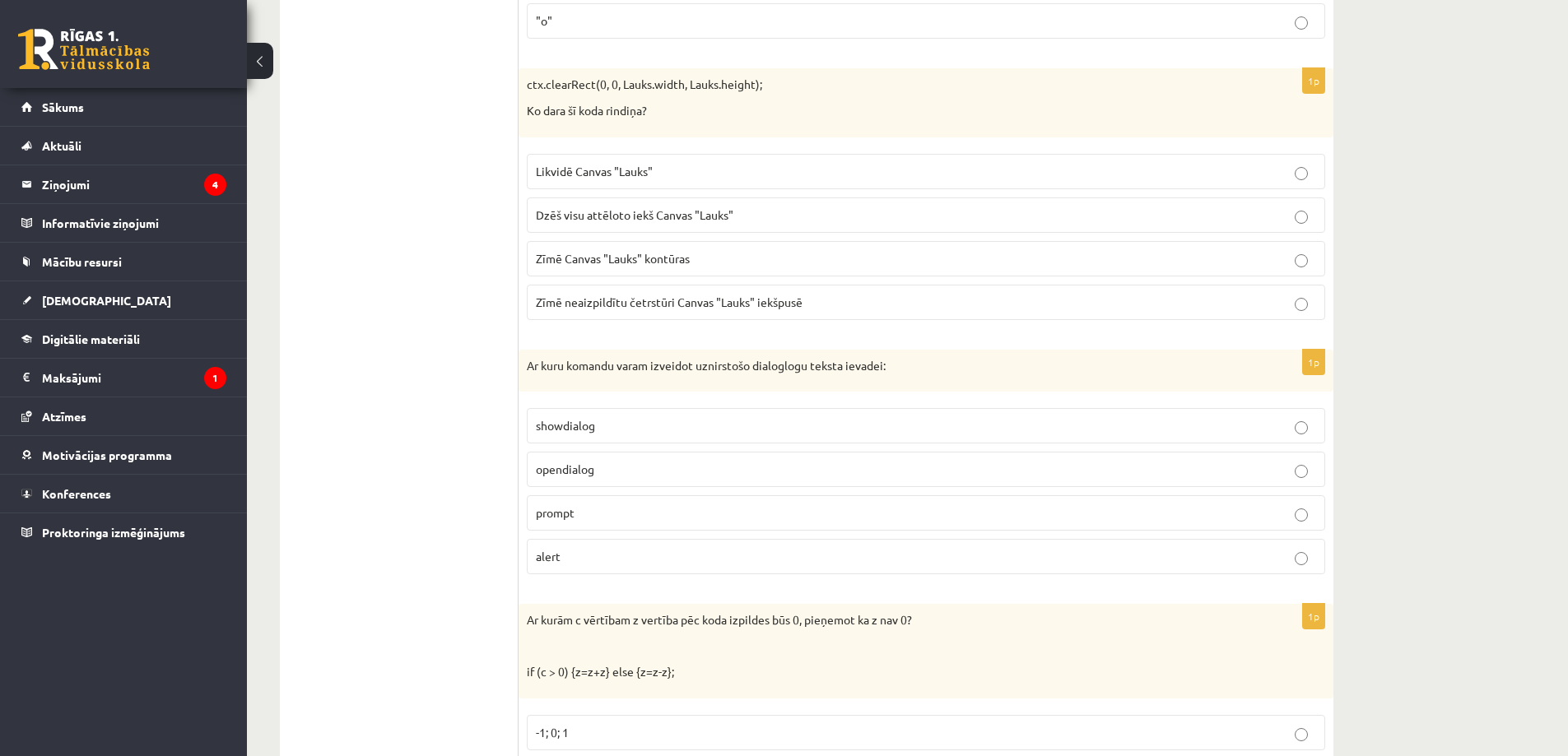
click at [382, 211] on ul "Tests Izvērtējums!" at bounding box center [407, 658] width 222 height 8575
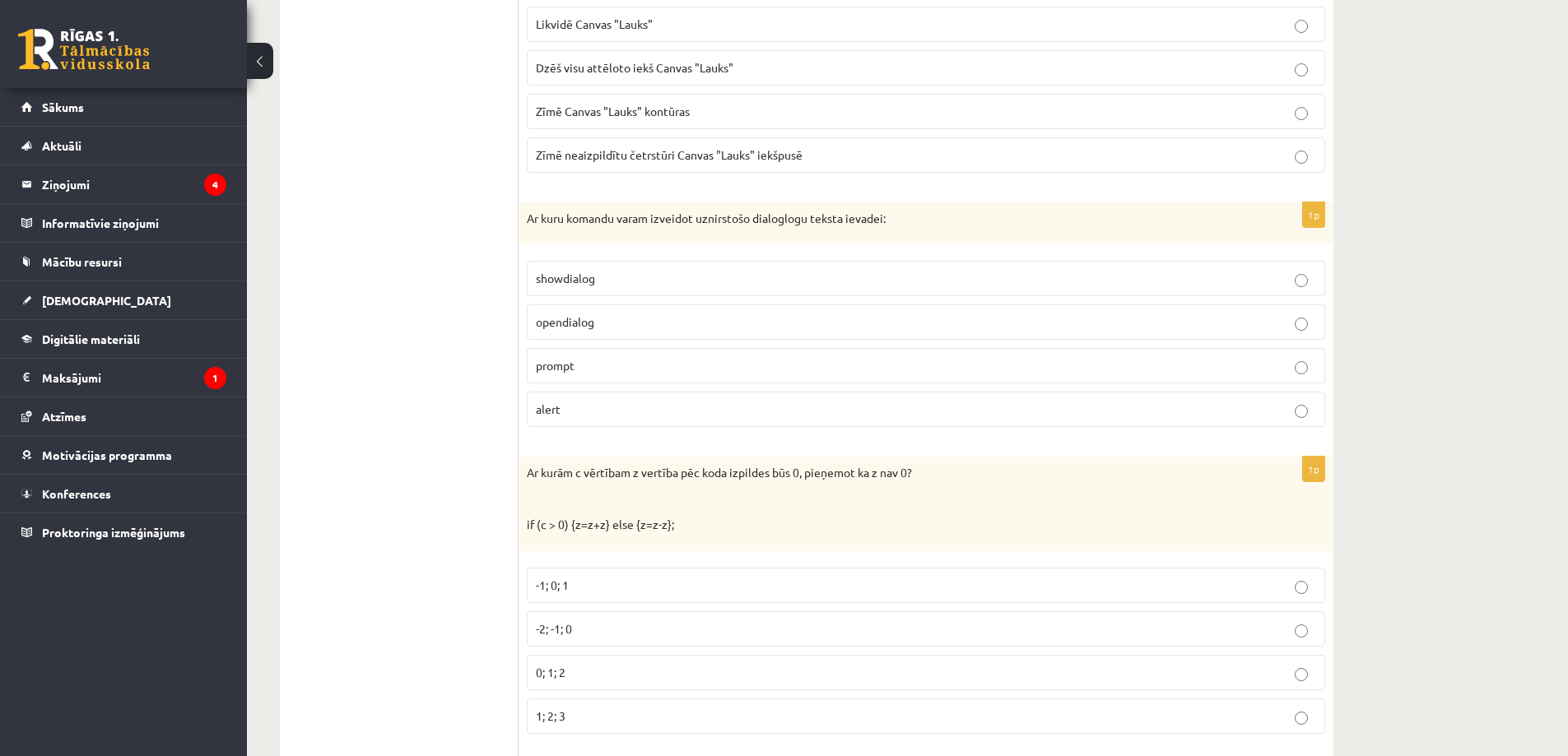
scroll to position [4197, 0]
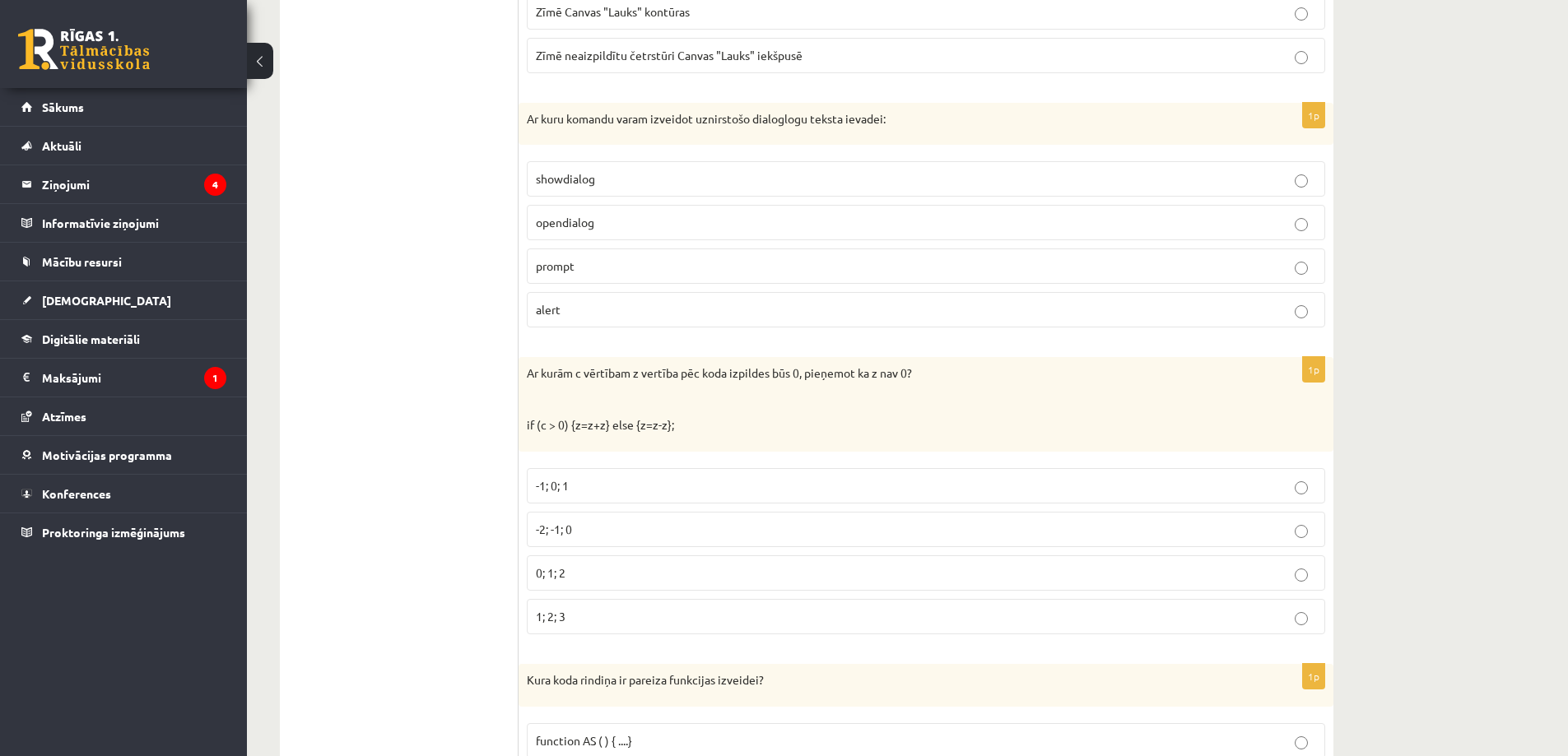
click at [733, 116] on p "Ar kuru komandu varam izveidot uznirstošo dialoglogu teksta ievadei:" at bounding box center [885, 119] width 717 height 16
click at [1375, 369] on div "10.a2 klases diagnosticējošais darbs Datorikā par 9. klases mācību vielu , Enij…" at bounding box center [907, 307] width 1321 height 8882
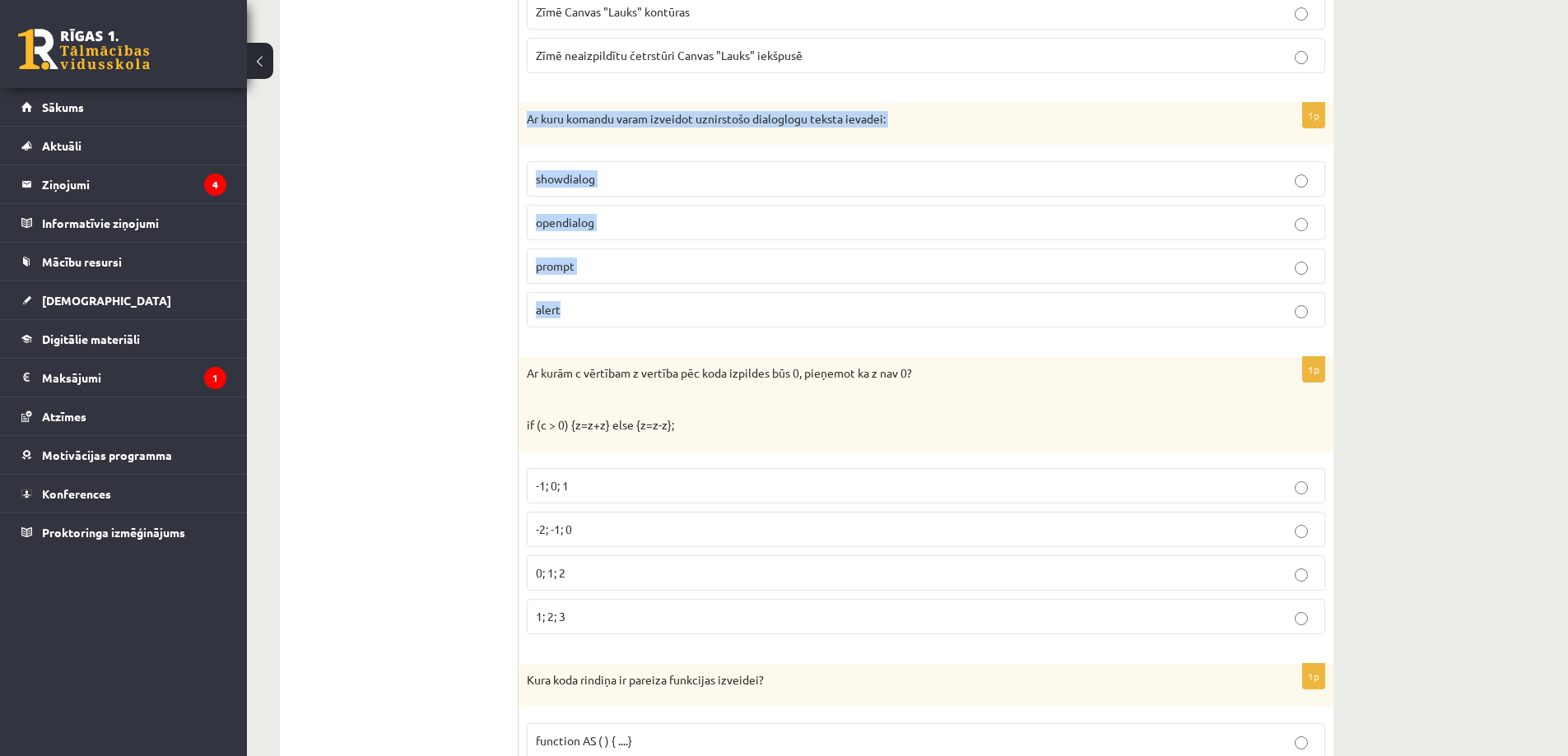
drag, startPoint x: 525, startPoint y: 117, endPoint x: 749, endPoint y: 319, distance: 301.6
click at [749, 319] on div "1p Ar kuru komandu varam izveidot uznirstošo dialoglogu teksta ievadei: showdia…" at bounding box center [926, 222] width 815 height 239
copy div "Ar kuru komandu varam izveidot uznirstošo dialoglogu teksta ievadei: showdialog…"
click at [629, 259] on p "prompt" at bounding box center [926, 266] width 781 height 17
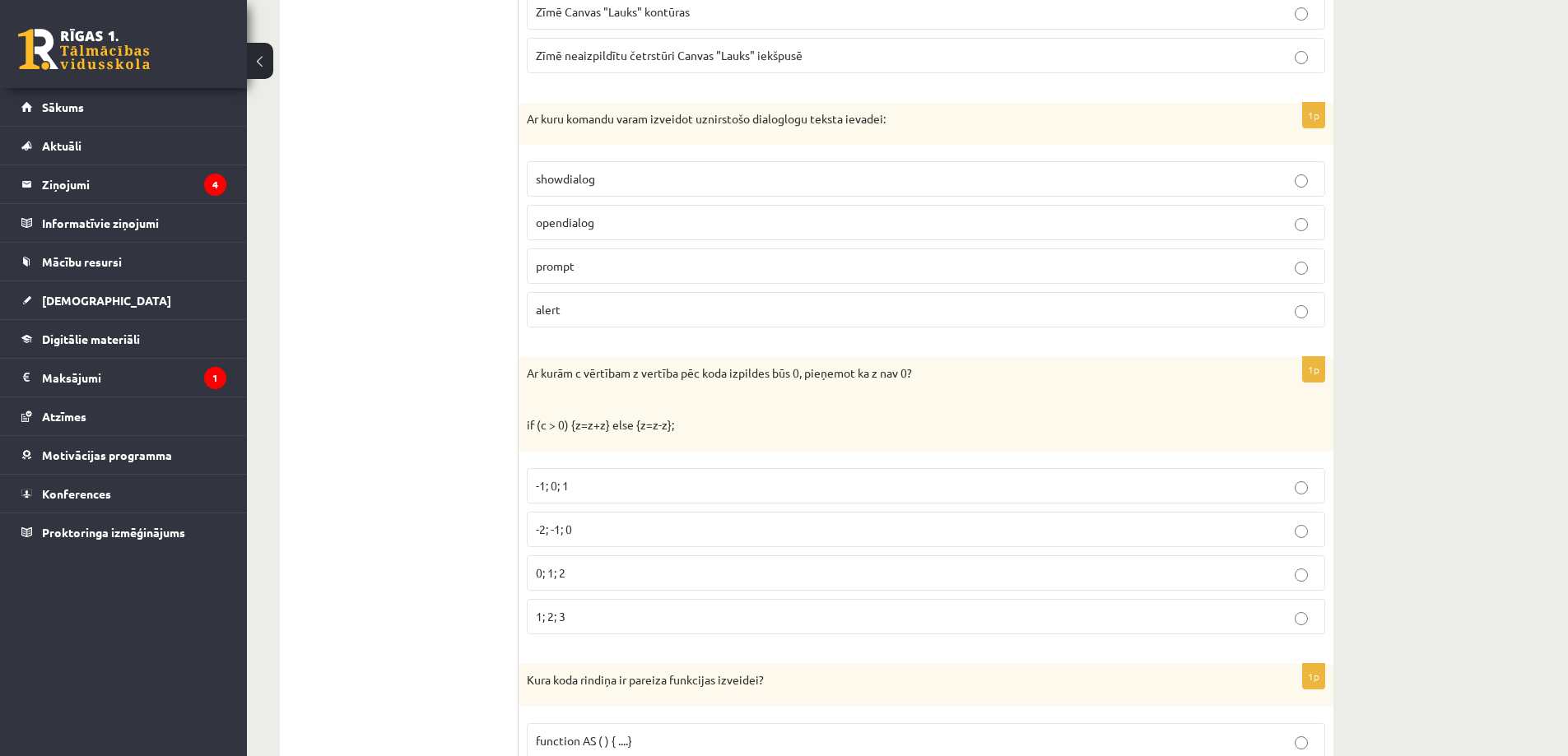
click at [471, 304] on ul "Tests Izvērtējums!" at bounding box center [407, 411] width 222 height 8575
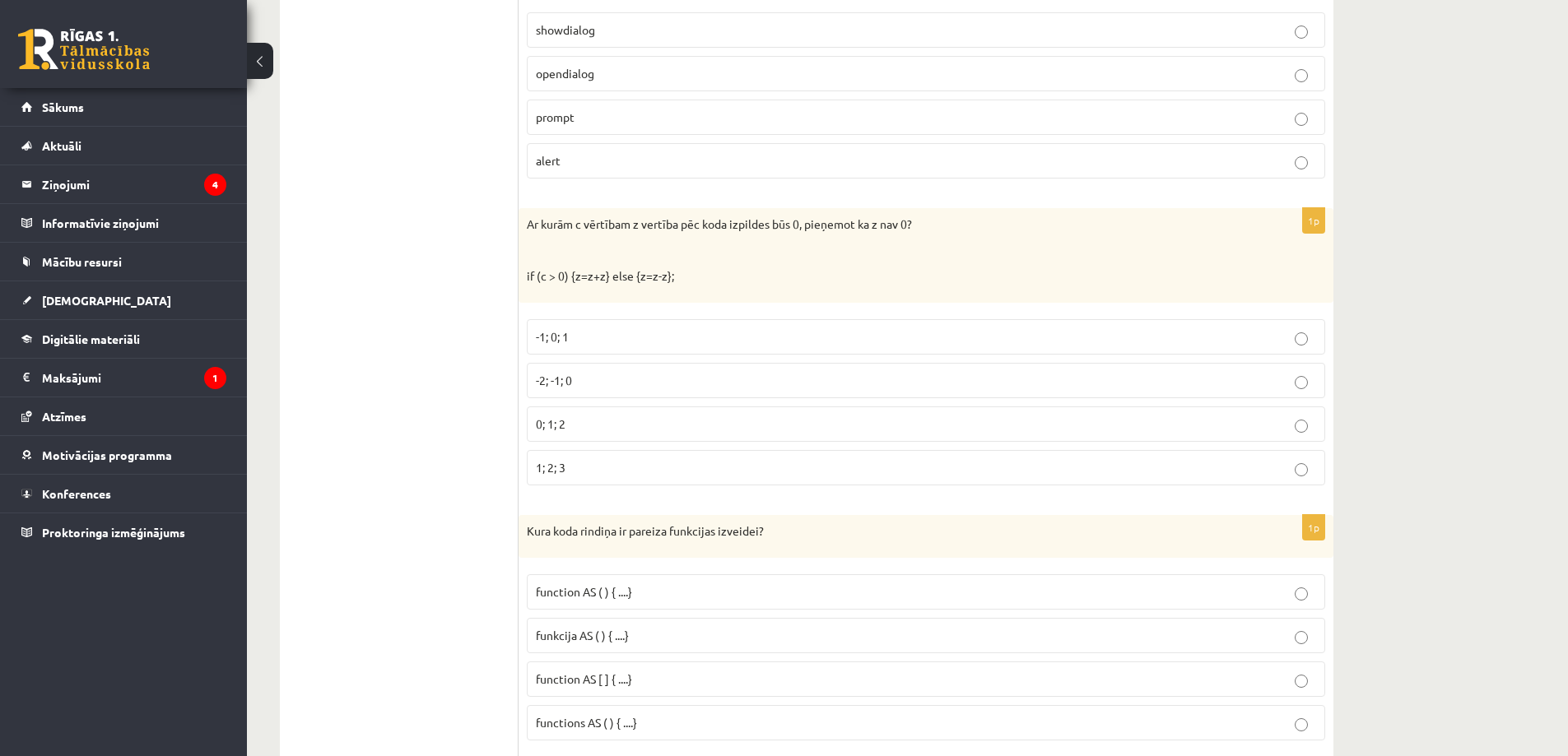
scroll to position [4443, 0]
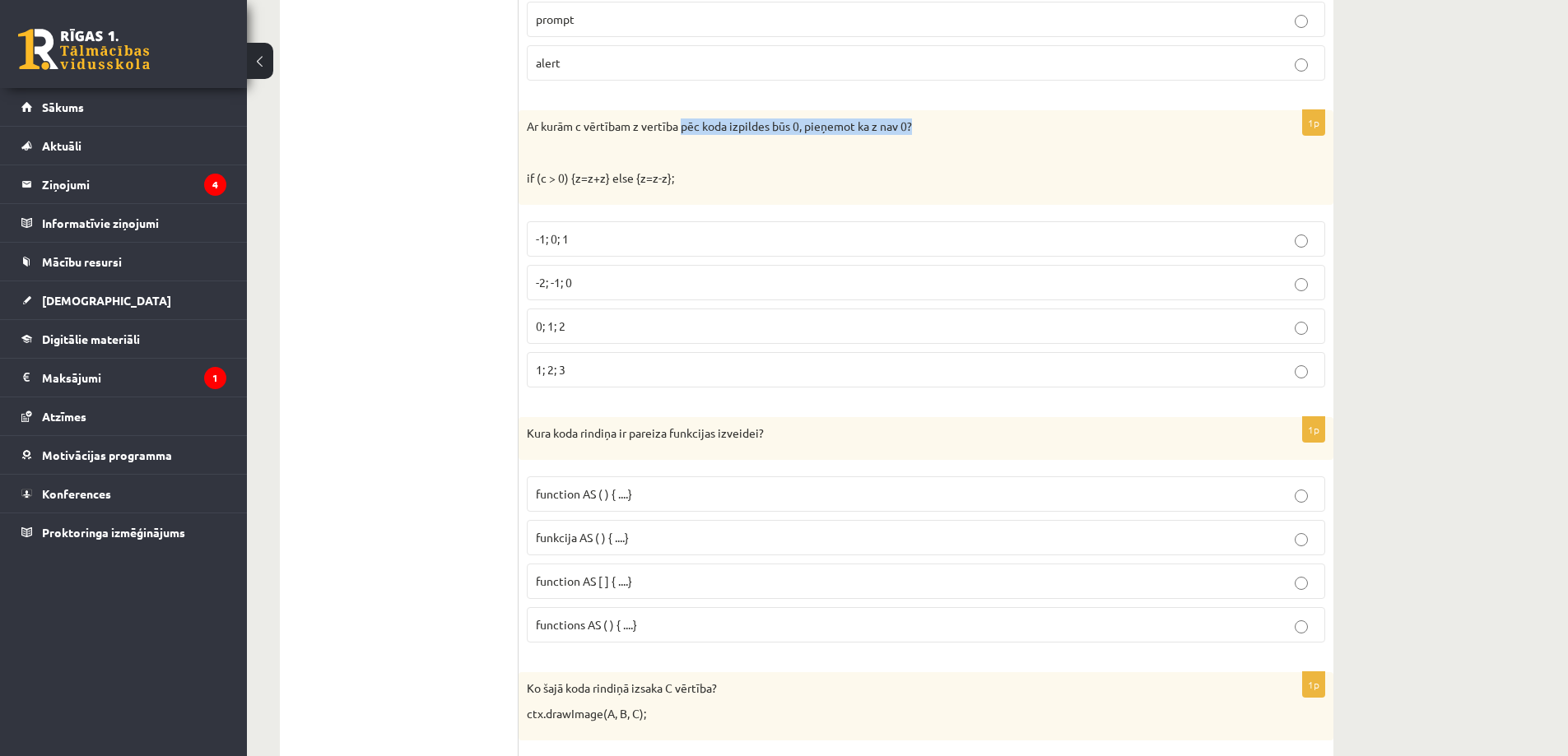
drag, startPoint x: 685, startPoint y: 127, endPoint x: 955, endPoint y: 128, distance: 270.0
click at [955, 128] on p "Ar kurām c vērtībam z vertība pēc koda izpildes būs 0, pieņemot ka z nav 0?" at bounding box center [885, 126] width 717 height 16
click at [546, 179] on p "if (c > 0) {z=z+z} else {z=z-z};" at bounding box center [885, 178] width 717 height 16
click at [539, 184] on p "if (c > 0) {z=z+z} else {z=z-z};" at bounding box center [885, 178] width 717 height 16
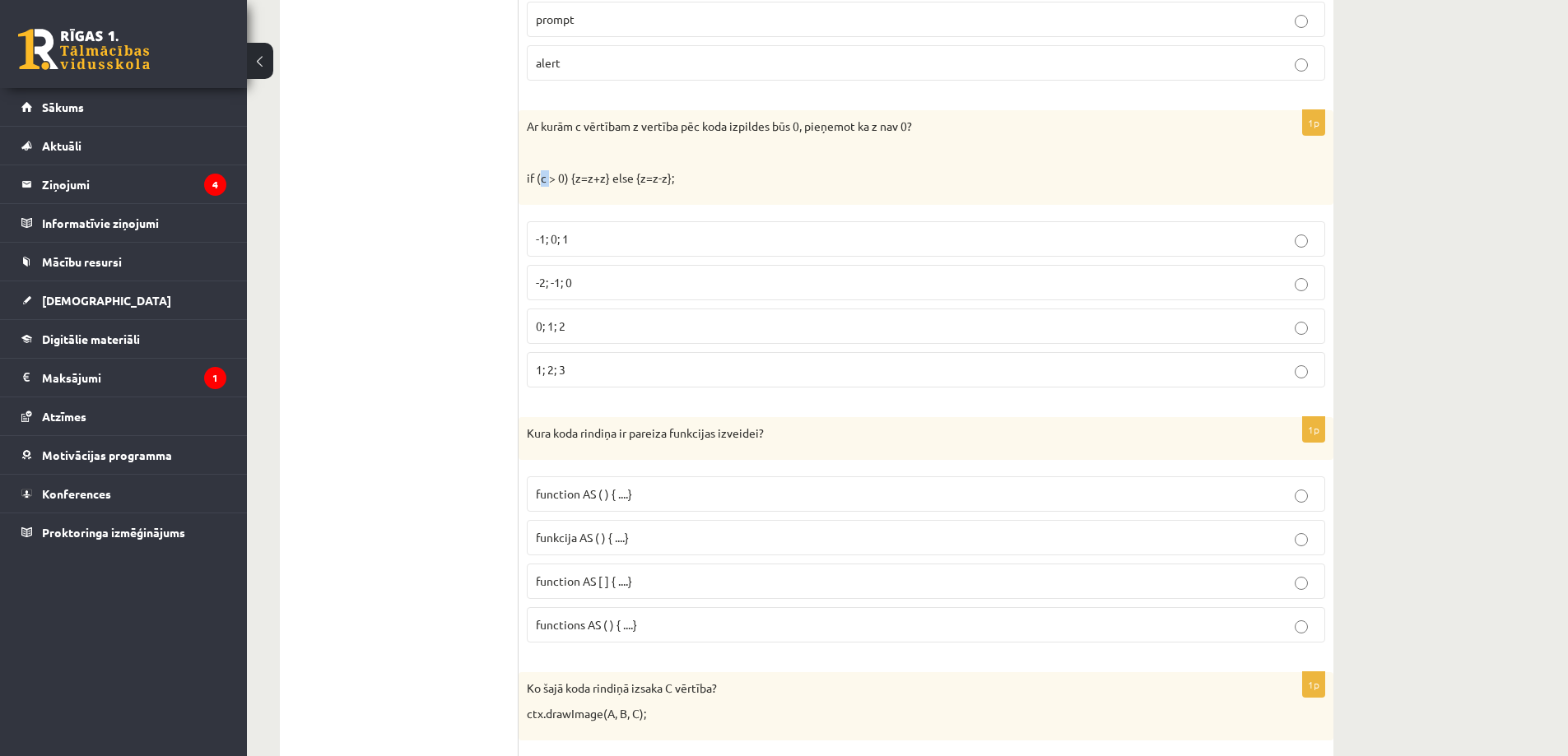
click at [548, 176] on p "if (c > 0) {z=z+z} else {z=z-z};" at bounding box center [885, 178] width 717 height 16
drag, startPoint x: 573, startPoint y: 180, endPoint x: 603, endPoint y: 182, distance: 30.1
click at [603, 182] on p "if (c > 0) {z=z+z} else {z=z-z};" at bounding box center [885, 178] width 717 height 16
click at [572, 176] on p "if (c > 0) {z=z+z} else {z=z-z};" at bounding box center [885, 178] width 717 height 16
drag, startPoint x: 586, startPoint y: 177, endPoint x: 603, endPoint y: 181, distance: 17.5
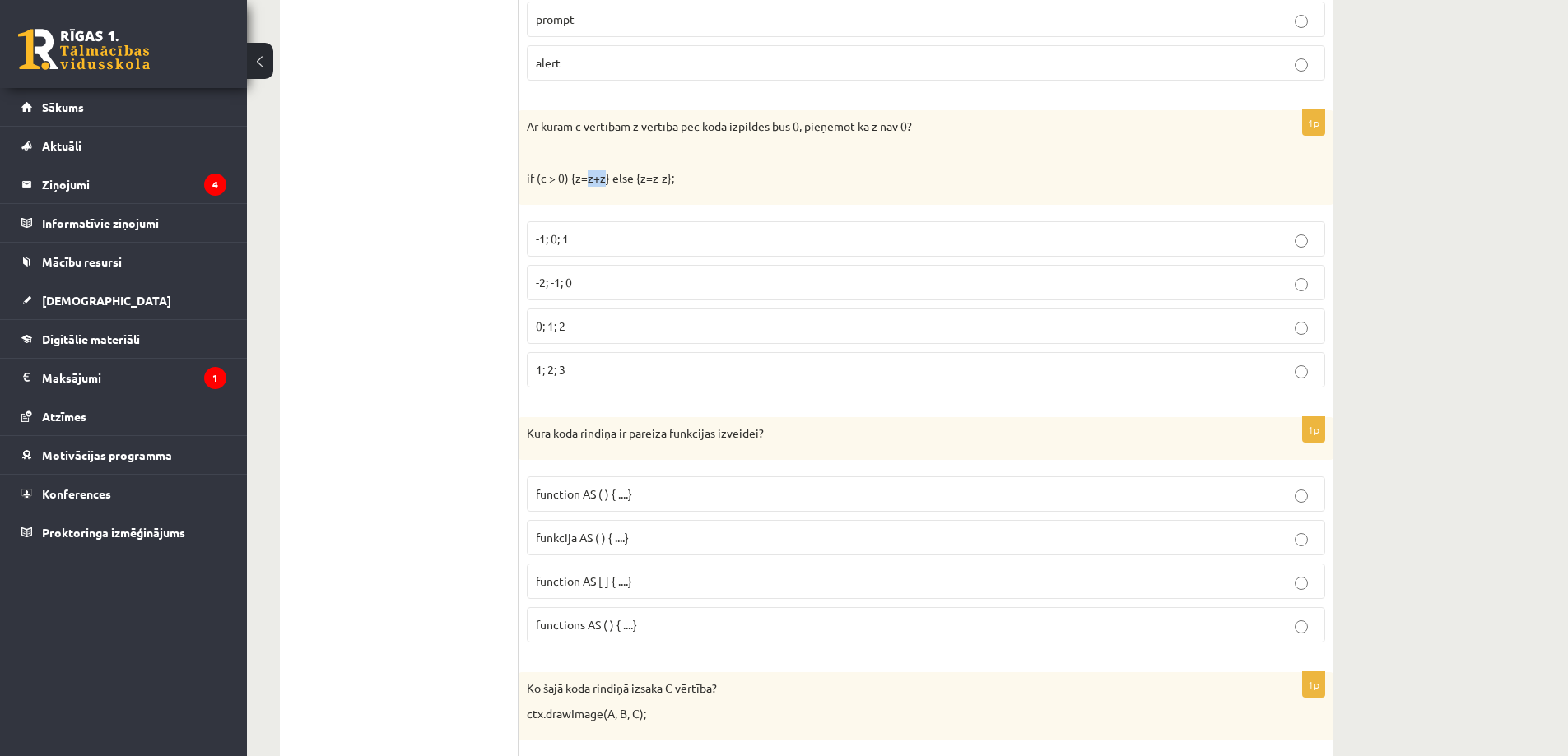
click at [603, 181] on p "if (c > 0) {z=z+z} else {z=z-z};" at bounding box center [885, 178] width 717 height 16
click at [625, 183] on p "if (c > 0) {z=z+z} else {z=z-z};" at bounding box center [885, 178] width 717 height 16
drag, startPoint x: 588, startPoint y: 180, endPoint x: 602, endPoint y: 183, distance: 14.3
click at [602, 183] on p "if (c > 0) {z=z+z} else {z=z-z};" at bounding box center [885, 178] width 717 height 16
drag, startPoint x: 639, startPoint y: 175, endPoint x: 663, endPoint y: 174, distance: 24.0
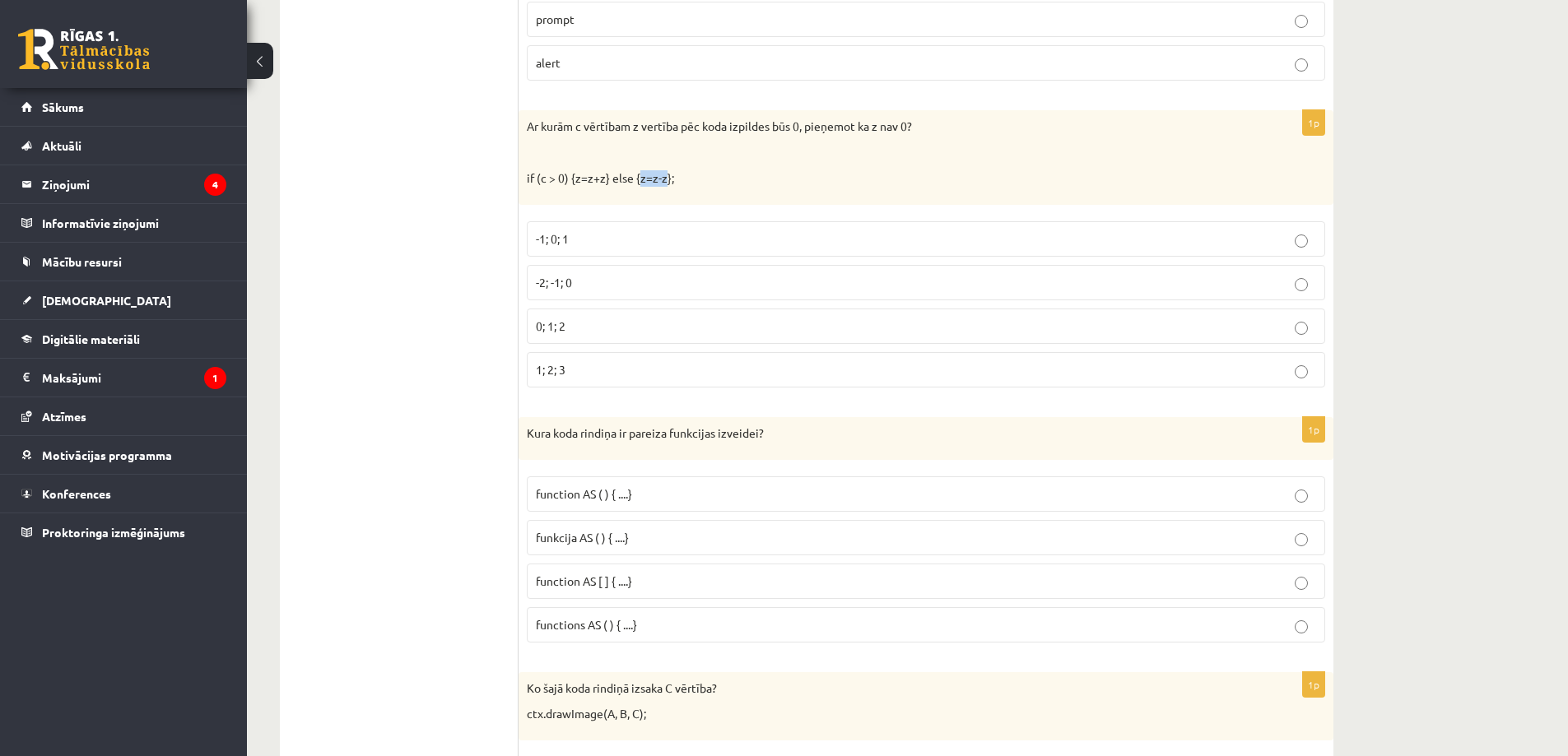
click at [663, 174] on p "if (c > 0) {z=z+z} else {z=z-z};" at bounding box center [885, 178] width 717 height 16
drag, startPoint x: 696, startPoint y: 187, endPoint x: 668, endPoint y: 177, distance: 29.7
click at [694, 186] on p "if (c > 0) {z=z+z} else {z=z-z};" at bounding box center [885, 178] width 717 height 16
click at [545, 177] on p "if (c > 0) {z=z+z} else {z=z-z};" at bounding box center [885, 178] width 717 height 16
drag, startPoint x: 568, startPoint y: 176, endPoint x: 610, endPoint y: 176, distance: 42.0
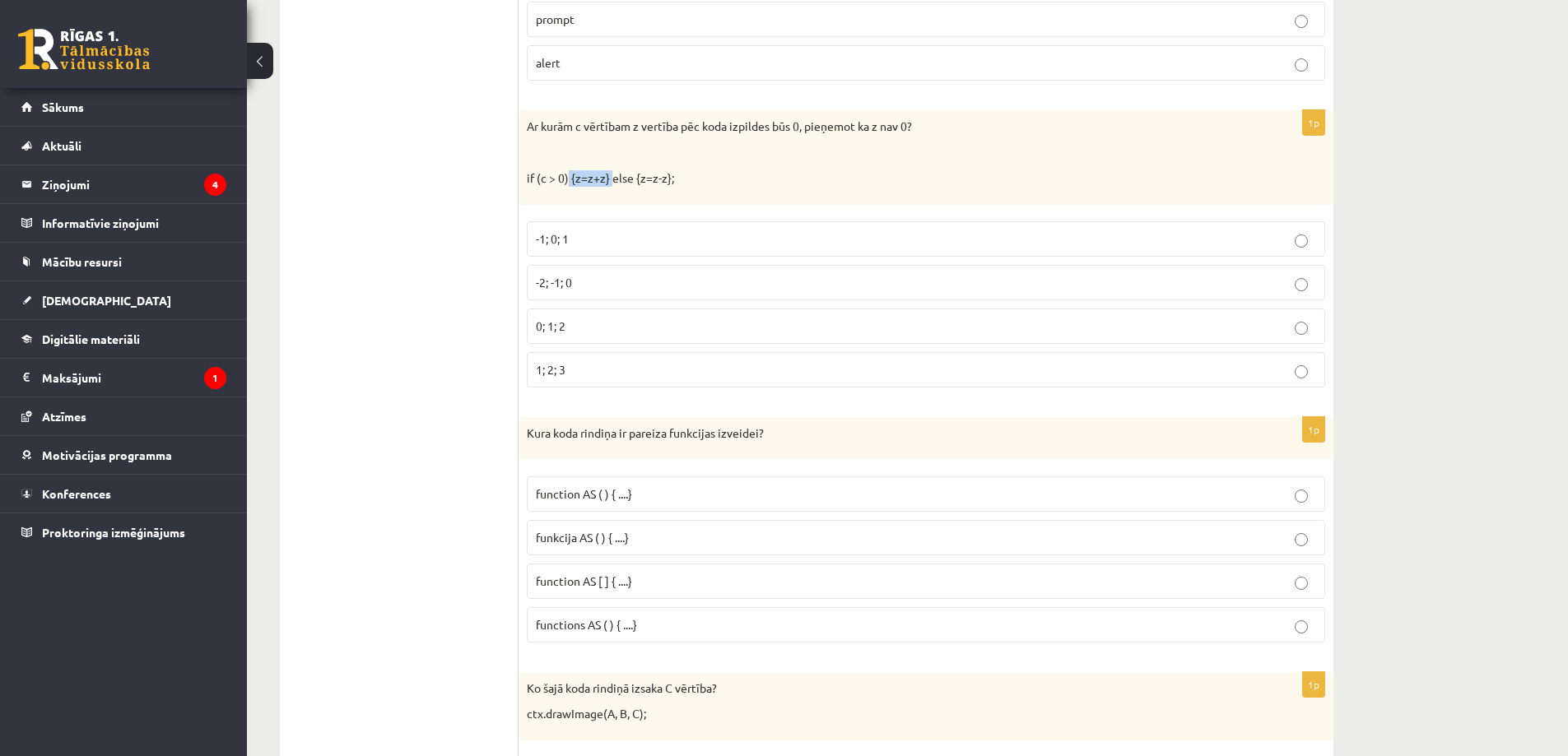
click at [610, 176] on p "if (c > 0) {z=z+z} else {z=z-z};" at bounding box center [885, 178] width 717 height 16
drag, startPoint x: 630, startPoint y: 180, endPoint x: 673, endPoint y: 186, distance: 43.4
click at [673, 186] on p "if (c > 0) {z=z+z} else {z=z-z};" at bounding box center [885, 178] width 717 height 16
click at [573, 292] on label "-2; -1; 0" at bounding box center [926, 282] width 799 height 35
drag, startPoint x: 522, startPoint y: 177, endPoint x: 1333, endPoint y: 389, distance: 838.3
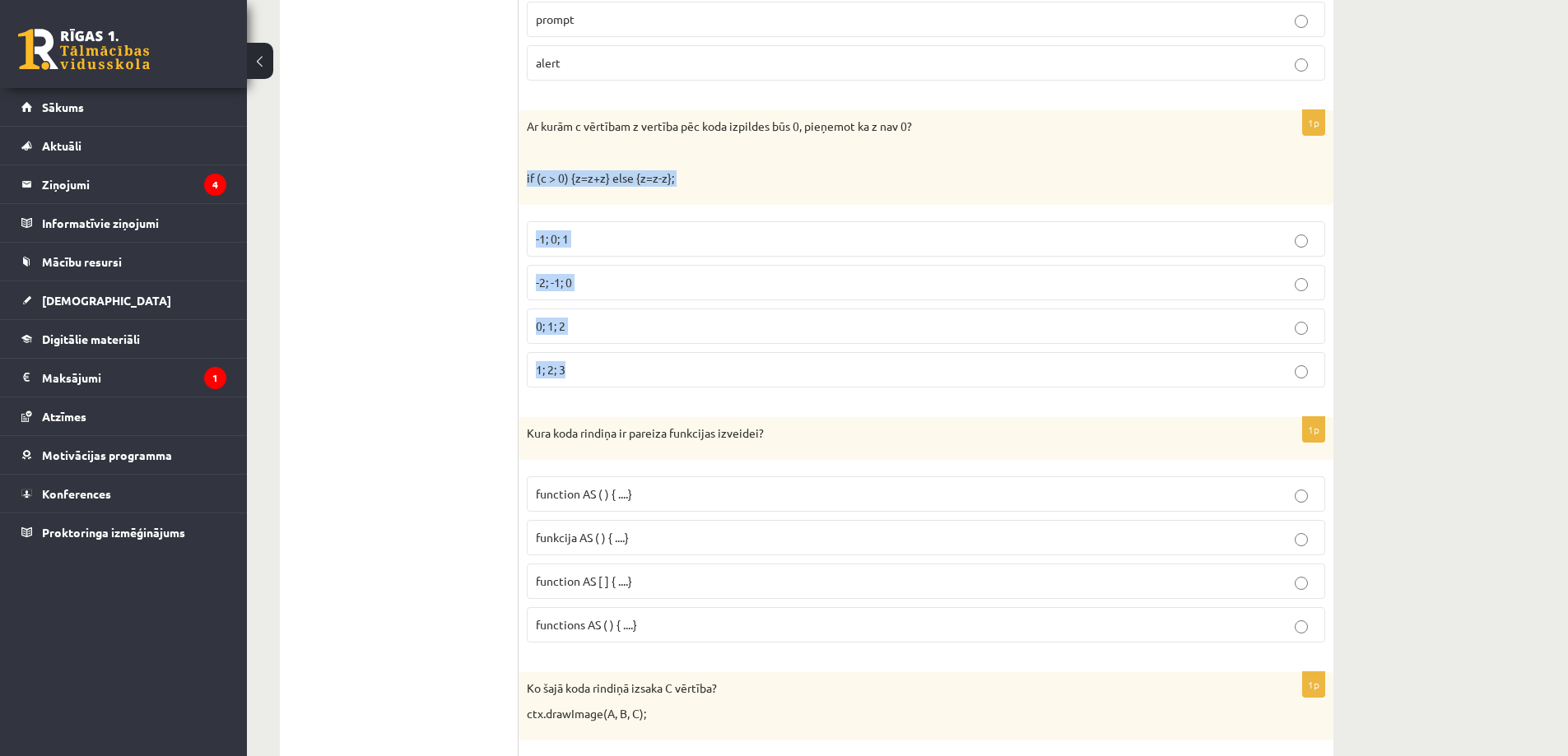
click at [1333, 389] on div "10.a2 klases diagnosticējošais darbs Datorikā par 9. klases mācību vielu , Enij…" at bounding box center [806, 61] width 1120 height 8882
drag, startPoint x: 528, startPoint y: 127, endPoint x: 1268, endPoint y: 381, distance: 782.4
click at [1268, 381] on div "1p Ar kurām c vērtībam z vertība pēc koda izpildes būs 0, pieņemot ka z nav 0? …" at bounding box center [926, 255] width 815 height 291
click at [629, 162] on div "Ar kurām c vērtībam z vertība pēc koda izpildes būs 0, pieņemot ka z nav 0? if …" at bounding box center [926, 157] width 815 height 94
drag, startPoint x: 584, startPoint y: 179, endPoint x: 604, endPoint y: 179, distance: 20.0
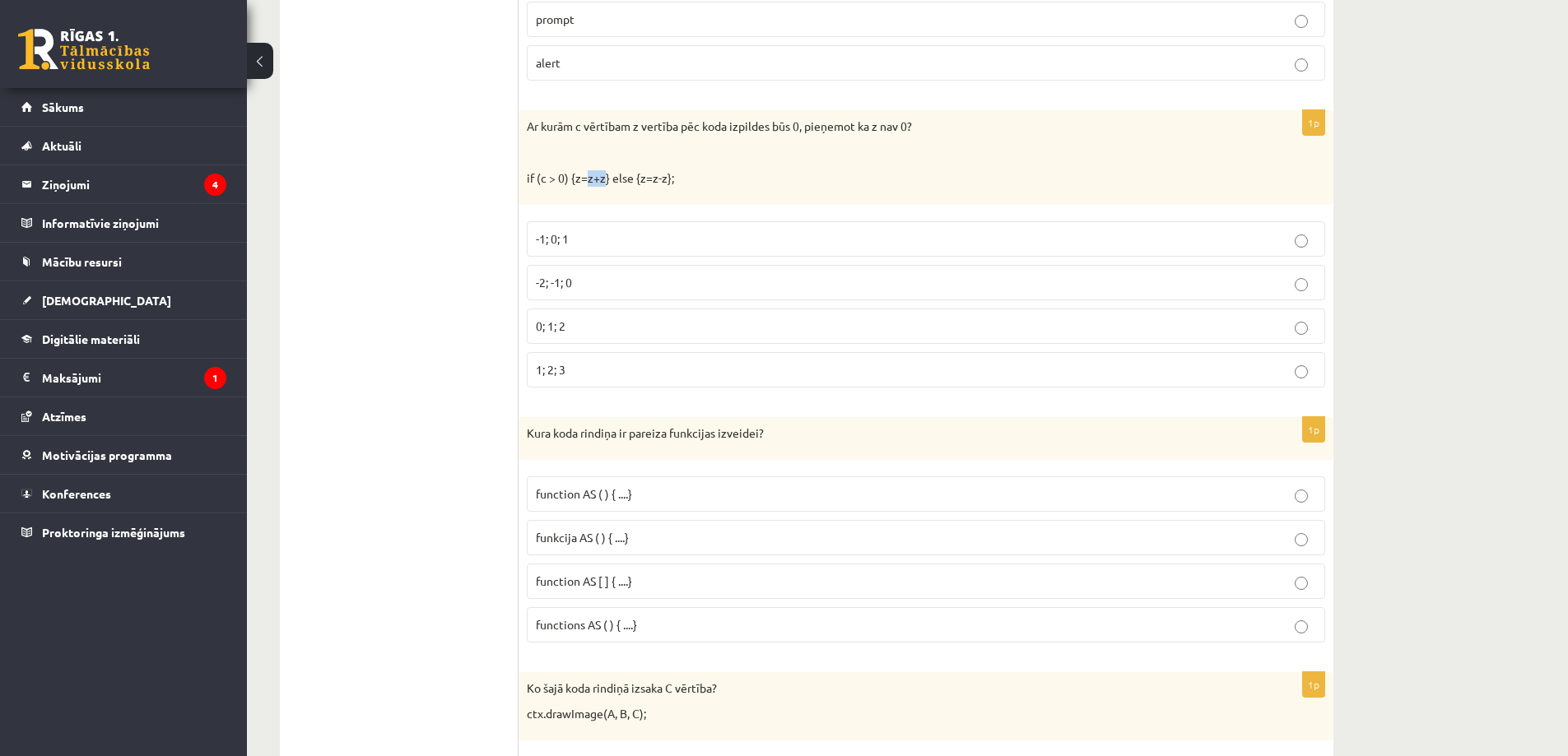
click at [604, 179] on p "if (c > 0) {z=z+z} else {z=z-z};" at bounding box center [885, 178] width 717 height 16
drag, startPoint x: 651, startPoint y: 179, endPoint x: 665, endPoint y: 179, distance: 14.0
click at [665, 179] on p "if (c > 0) {z=z+z} else {z=z-z};" at bounding box center [885, 178] width 717 height 16
drag, startPoint x: 634, startPoint y: 182, endPoint x: 668, endPoint y: 183, distance: 34.0
click at [668, 183] on p "if (c > 0) {z=z+z} else {z=z-z};" at bounding box center [885, 178] width 717 height 16
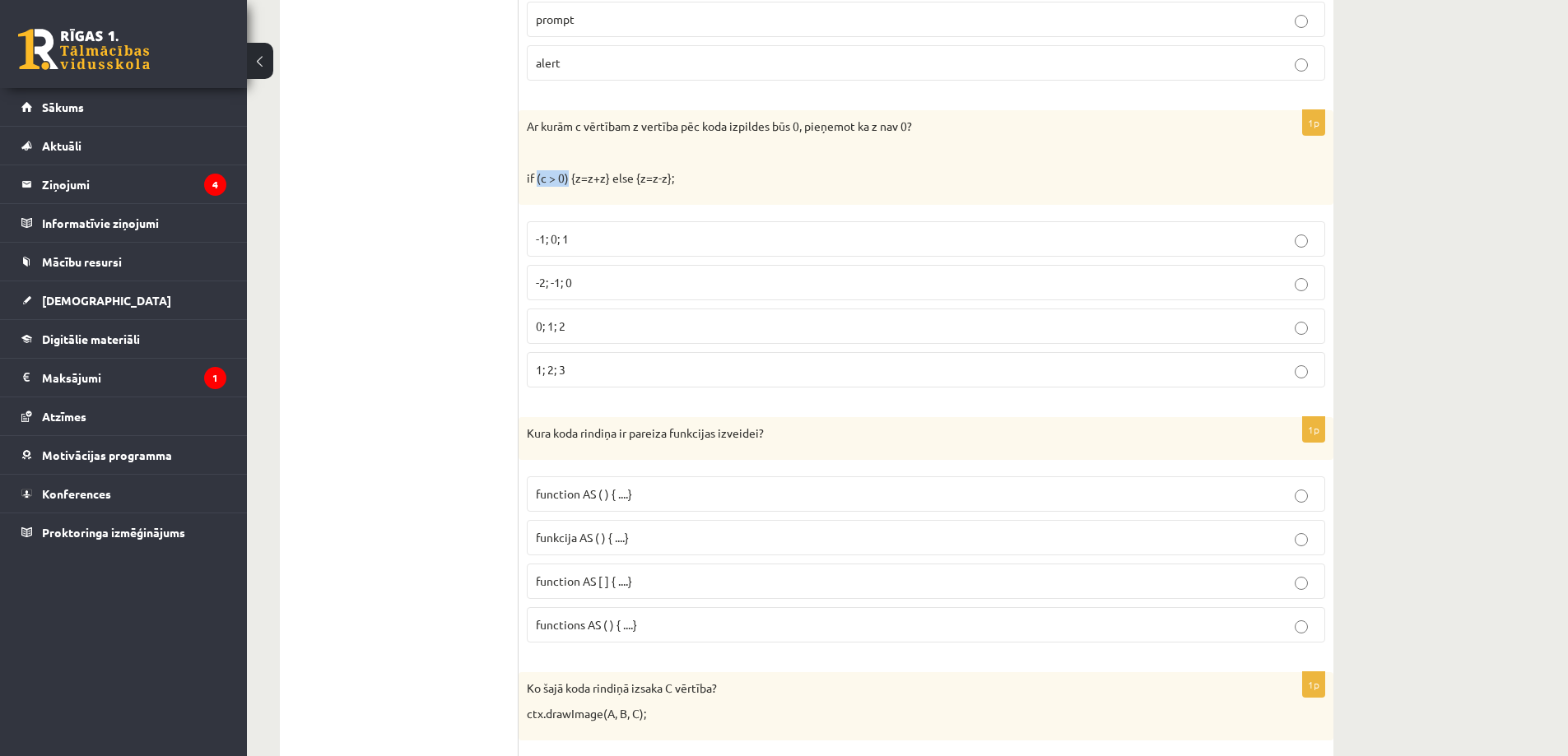
drag, startPoint x: 538, startPoint y: 181, endPoint x: 568, endPoint y: 184, distance: 30.1
click at [568, 184] on p "if (c > 0) {z=z+z} else {z=z-z};" at bounding box center [885, 178] width 717 height 16
click at [604, 293] on label "-2; -1; 0" at bounding box center [926, 282] width 799 height 35
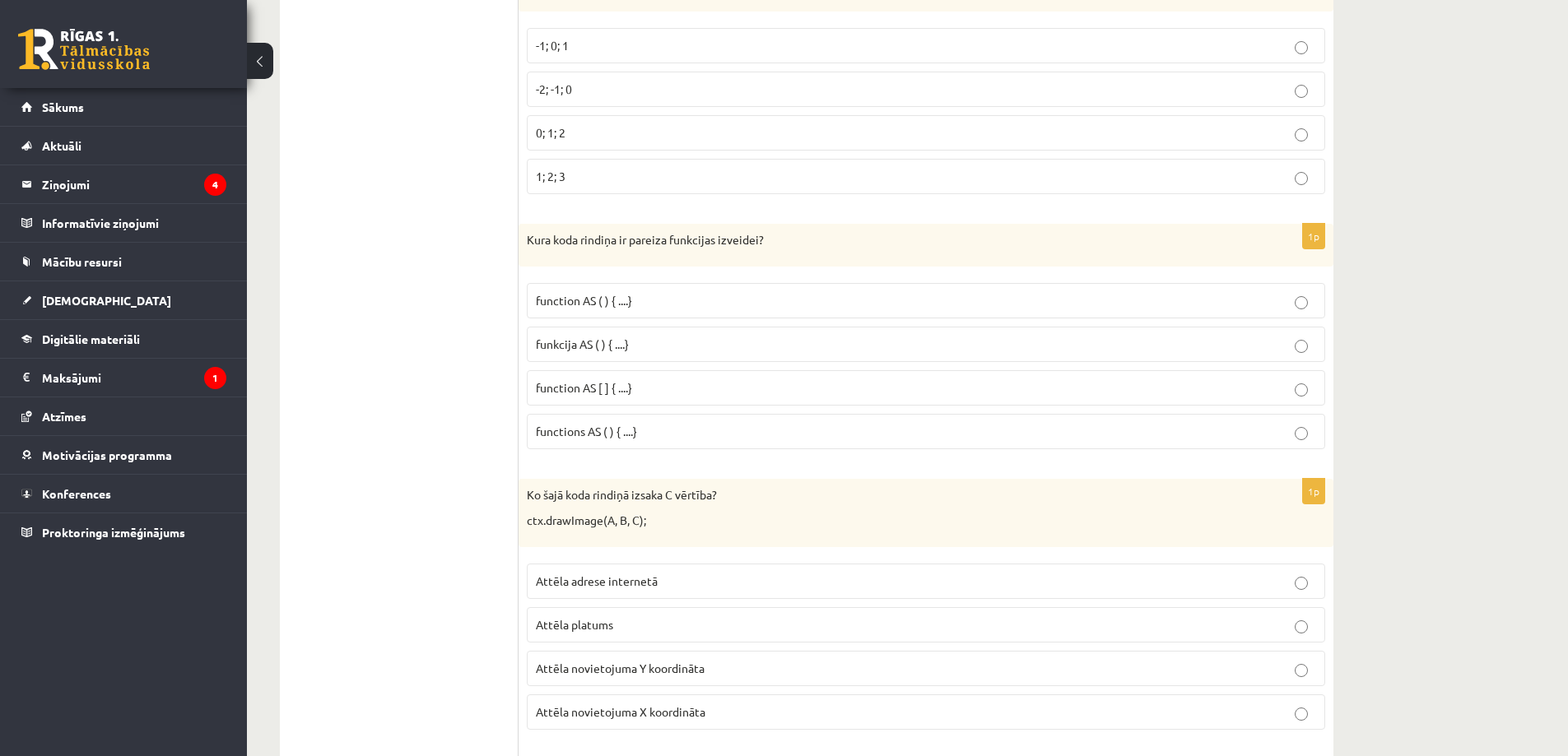
scroll to position [4691, 0]
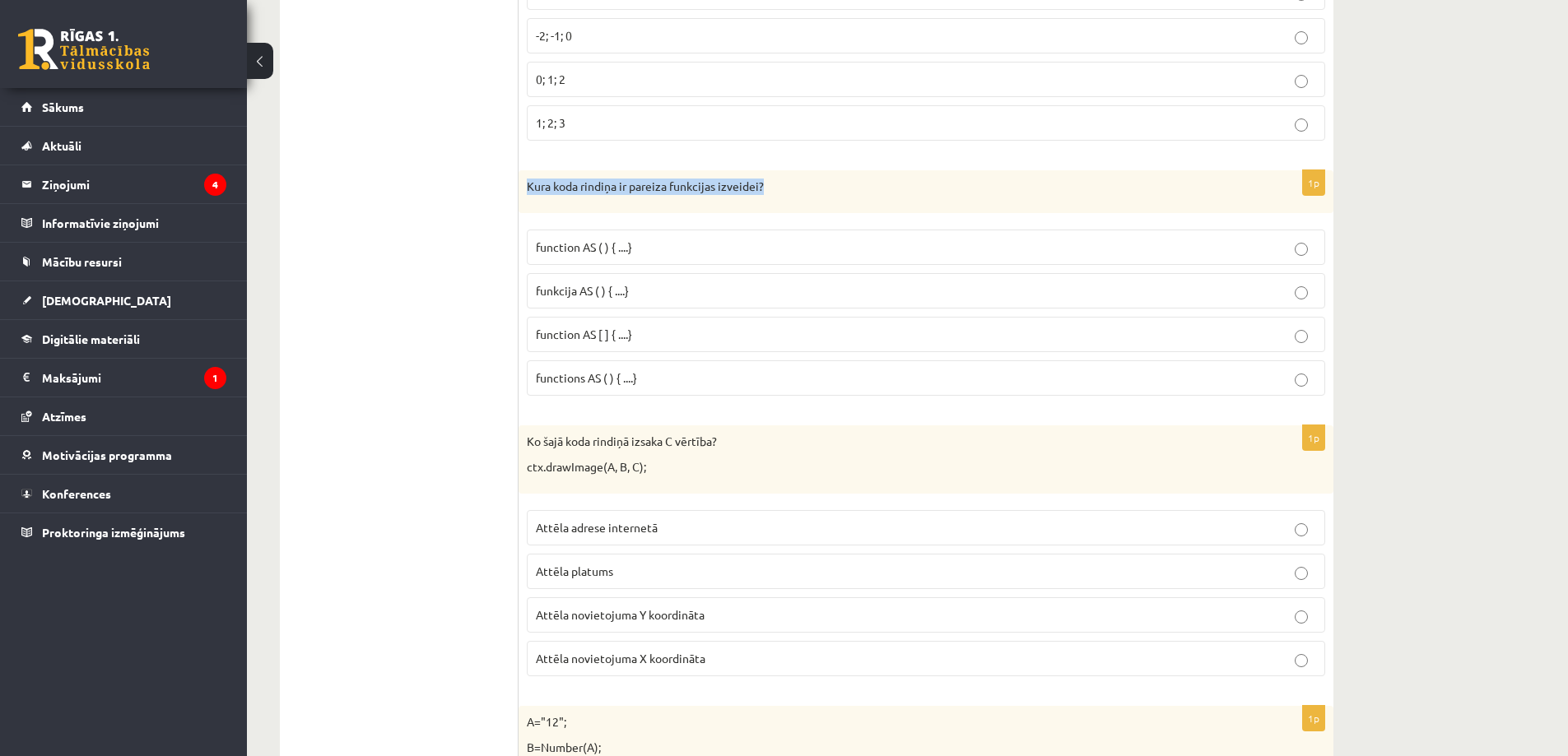
drag, startPoint x: 527, startPoint y: 183, endPoint x: 794, endPoint y: 183, distance: 267.0
click at [794, 183] on p "Kura koda rindiņa ir pareiza funkcijas izveidei?" at bounding box center [885, 186] width 717 height 16
drag, startPoint x: 805, startPoint y: 134, endPoint x: 806, endPoint y: 157, distance: 23.0
click at [800, 185] on p "Kura koda rindiņa ir pareiza funkcijas izveidei?" at bounding box center [885, 186] width 717 height 16
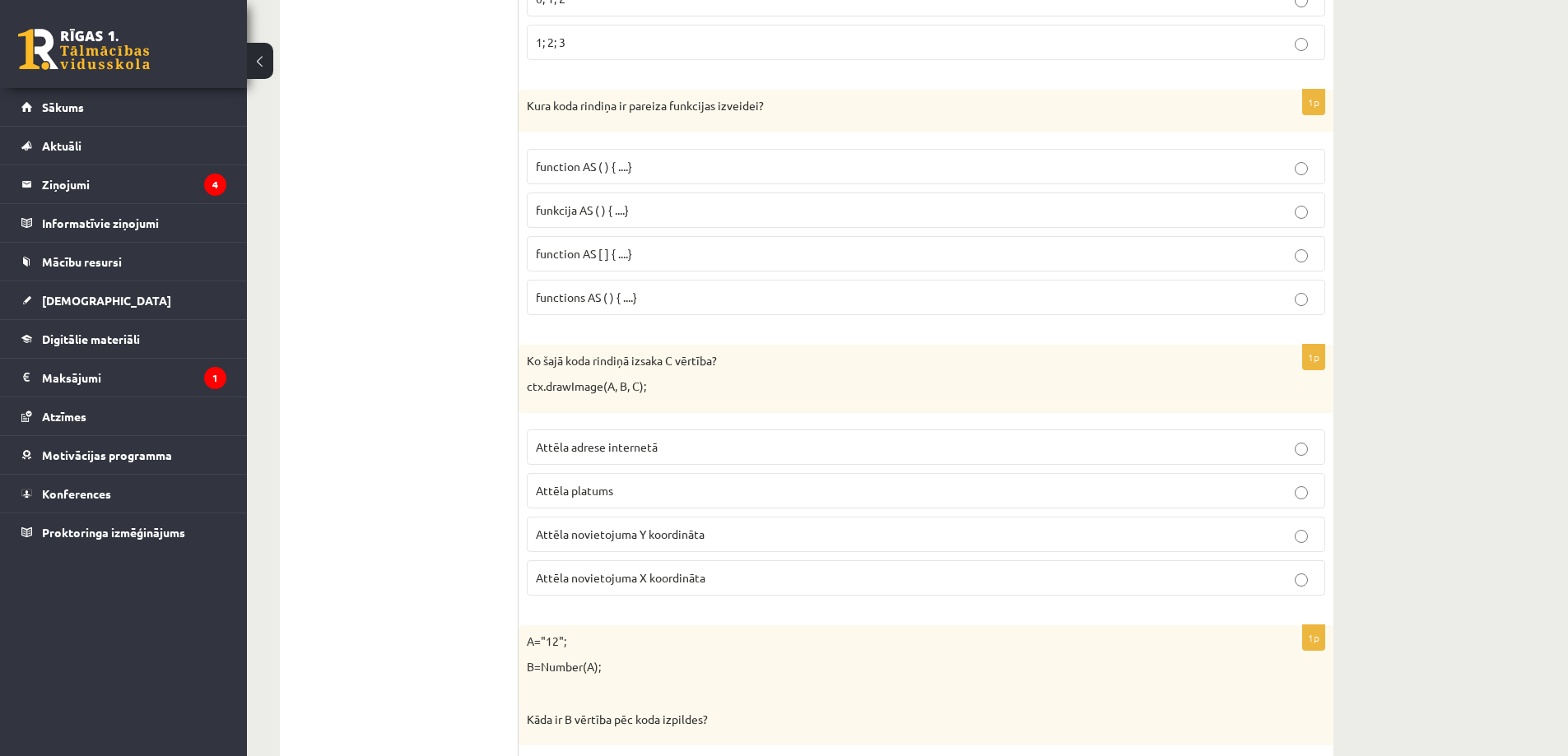
scroll to position [4773, 0]
click at [664, 172] on p "function AS ( ) { ....}" at bounding box center [926, 165] width 781 height 17
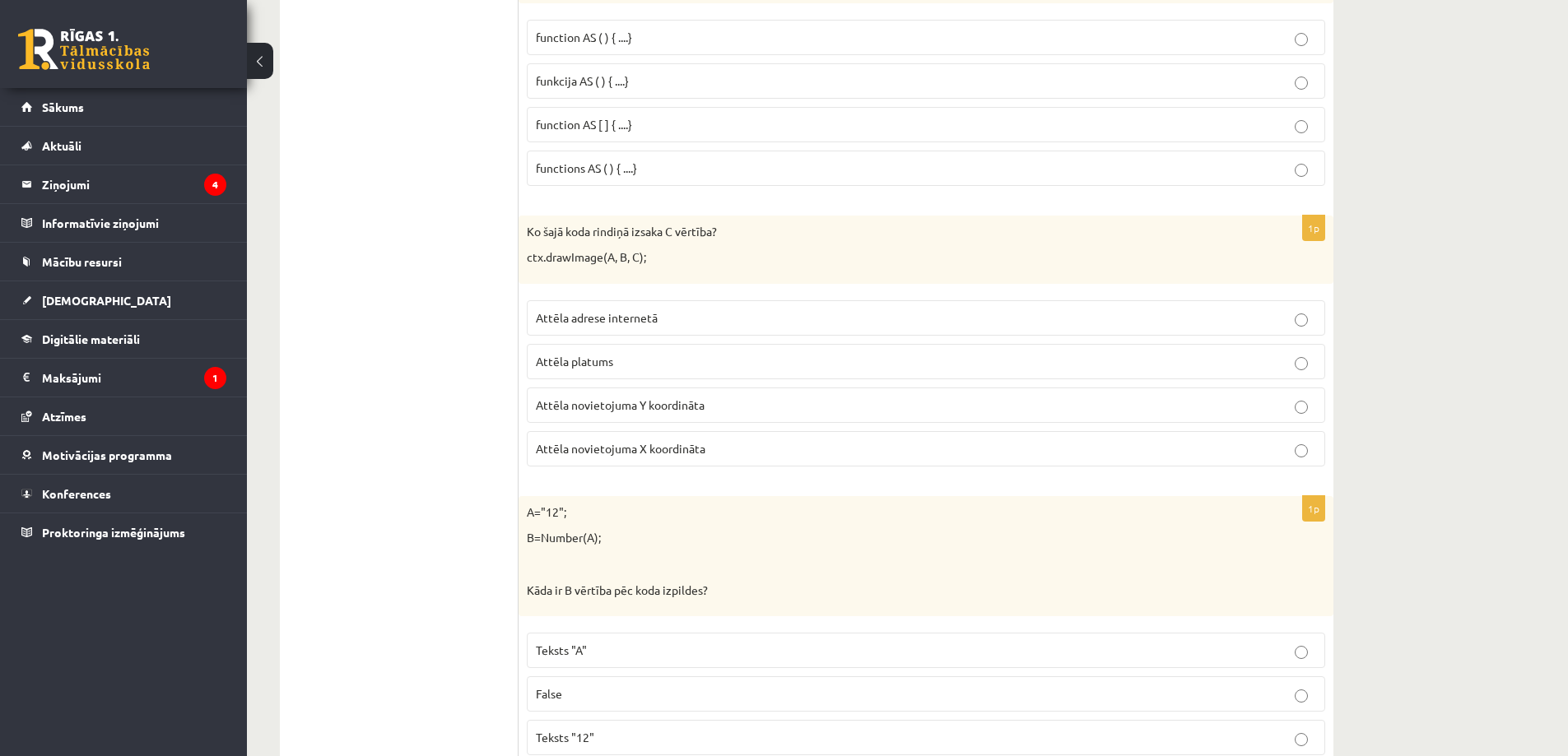
scroll to position [5020, 0]
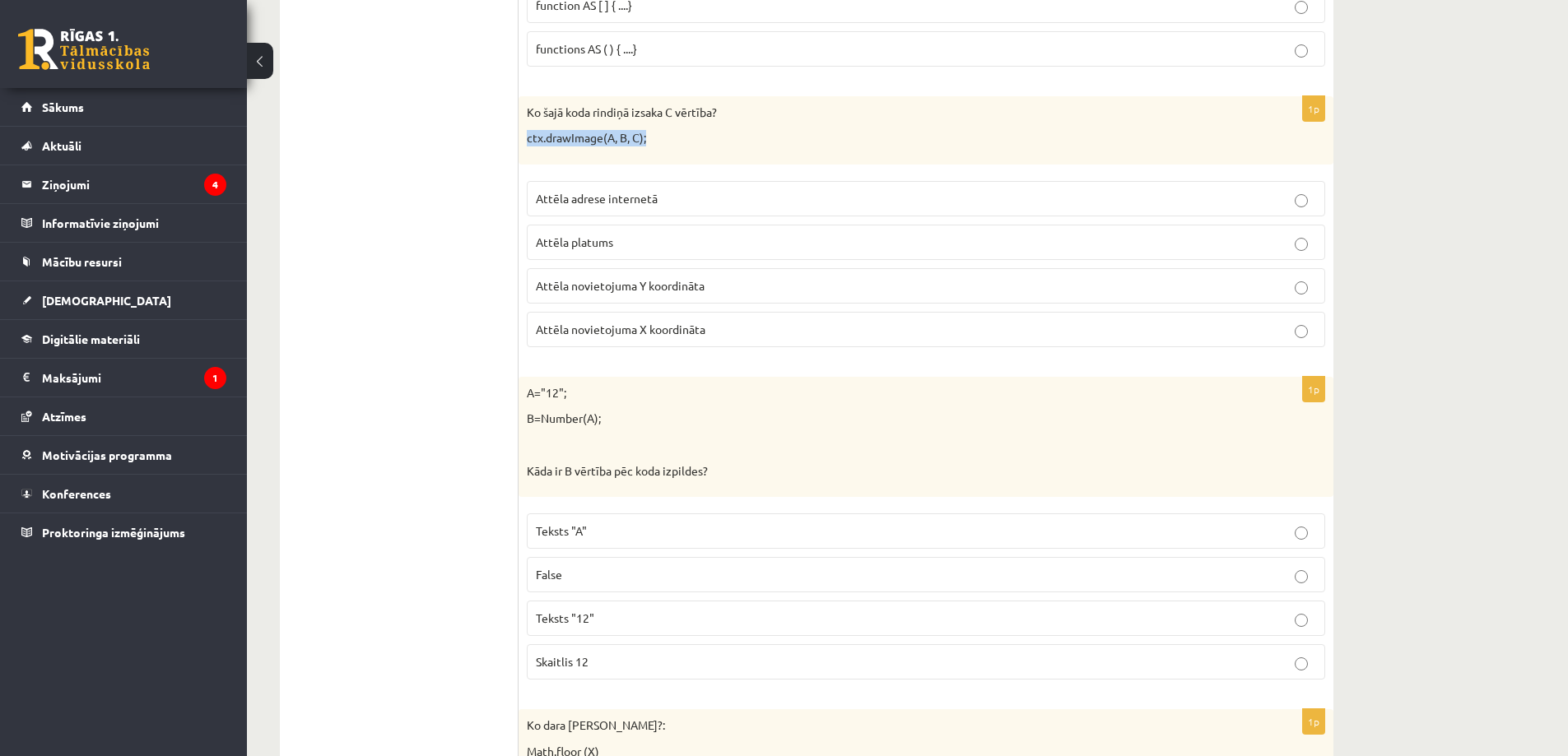
drag, startPoint x: 526, startPoint y: 138, endPoint x: 685, endPoint y: 150, distance: 159.5
click at [685, 150] on div "Ko šajā koda rindiņā izsaka C vērtība? ctx.drawImage(A, B, C);" at bounding box center [926, 130] width 815 height 68
click at [627, 244] on p "Attēla platums" at bounding box center [926, 242] width 781 height 17
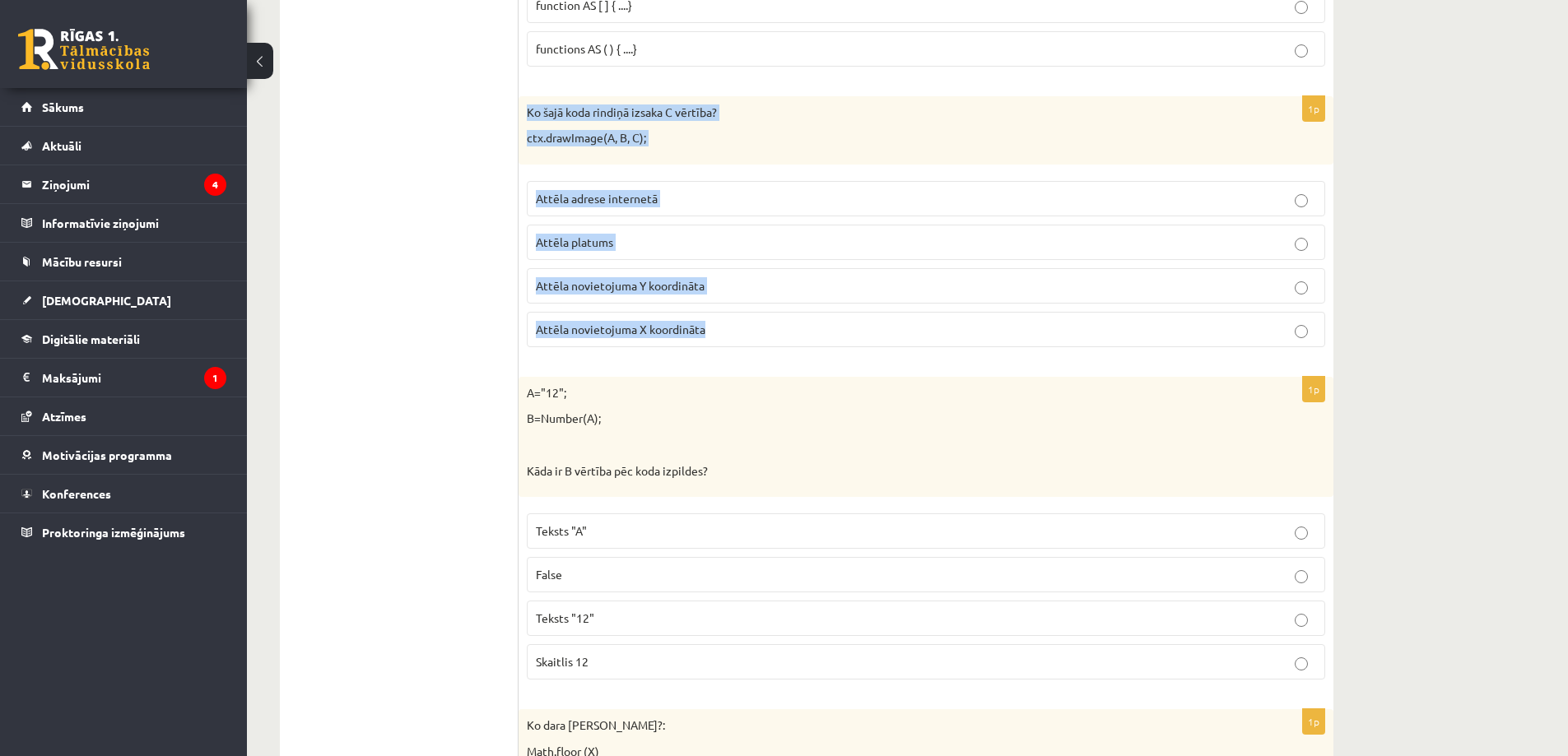
drag, startPoint x: 525, startPoint y: 108, endPoint x: 1019, endPoint y: 324, distance: 539.2
click at [1019, 324] on div "1p Ko šajā koda rindiņā izsaka C vērtība? ctx.drawImage(A, B, C); Attēla adrese…" at bounding box center [926, 227] width 815 height 264
click at [692, 278] on p "Attēla novietojuma Y koordināta" at bounding box center [926, 286] width 781 height 17
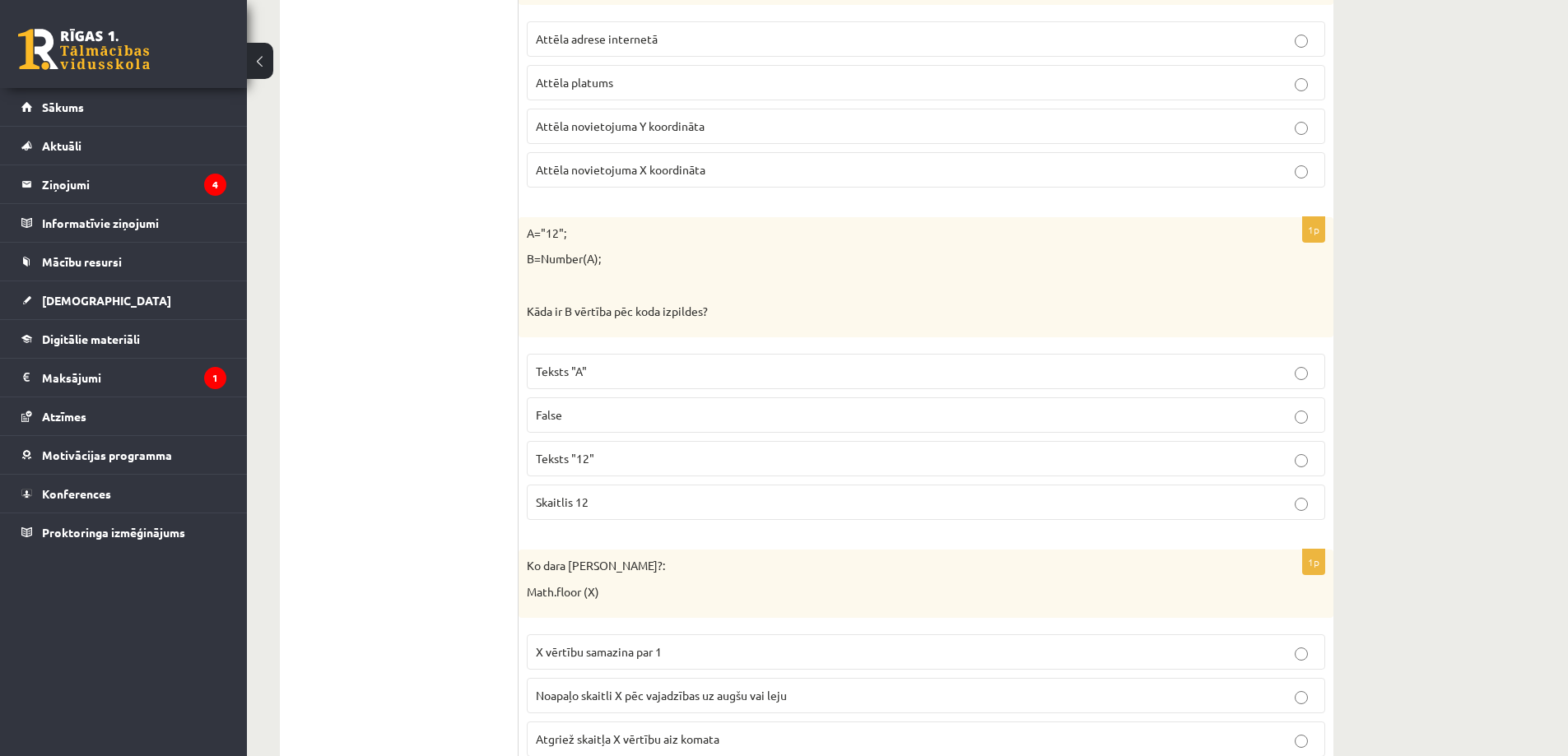
scroll to position [5267, 0]
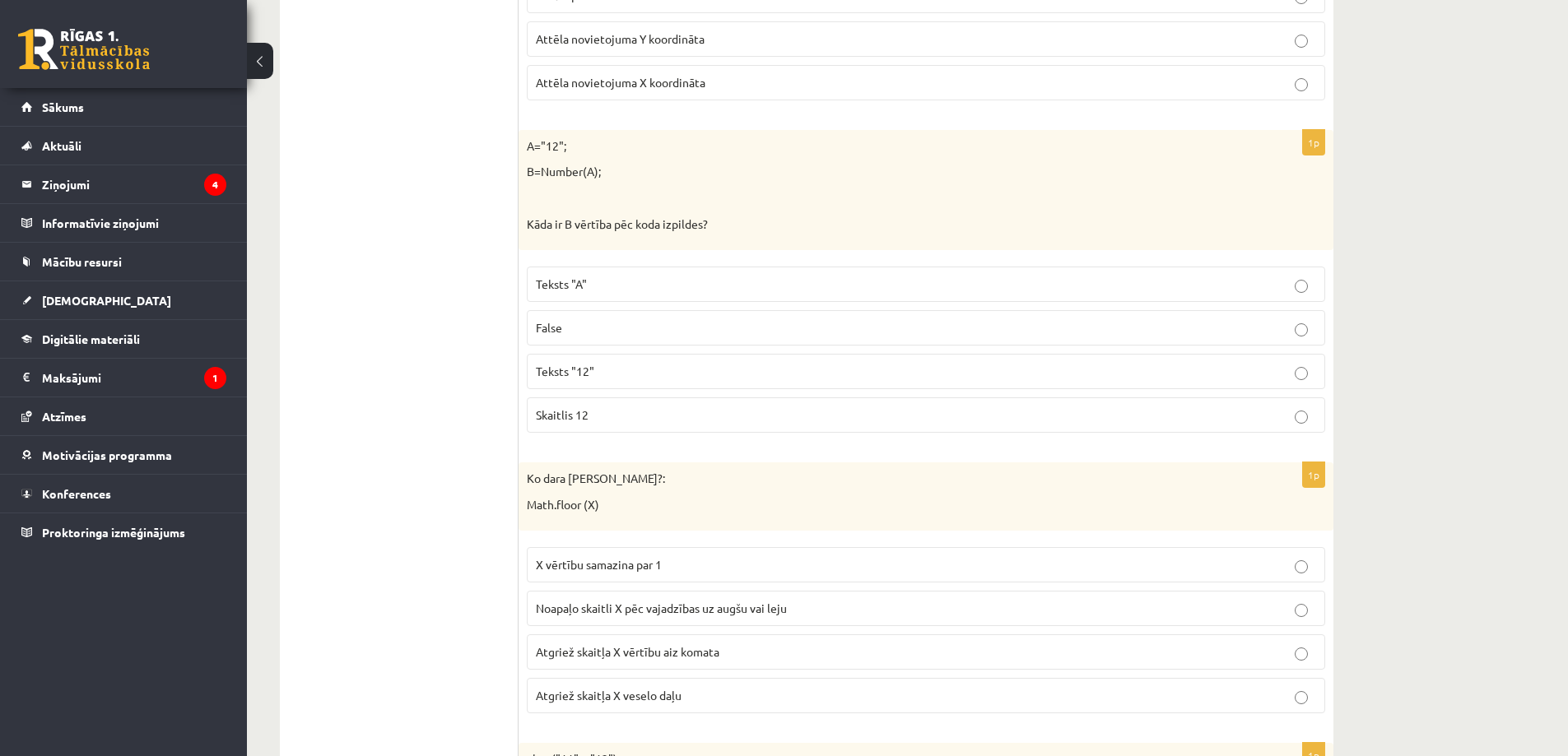
click at [623, 418] on p "Skaitlis 12" at bounding box center [926, 415] width 781 height 17
drag, startPoint x: 529, startPoint y: 141, endPoint x: 1330, endPoint y: 428, distance: 850.9
click at [1330, 428] on div "1p A="12"; B=Number(A); Kāda ir B vērtība pēc koda izpildes? Teksts "A" False T…" at bounding box center [926, 287] width 815 height 316
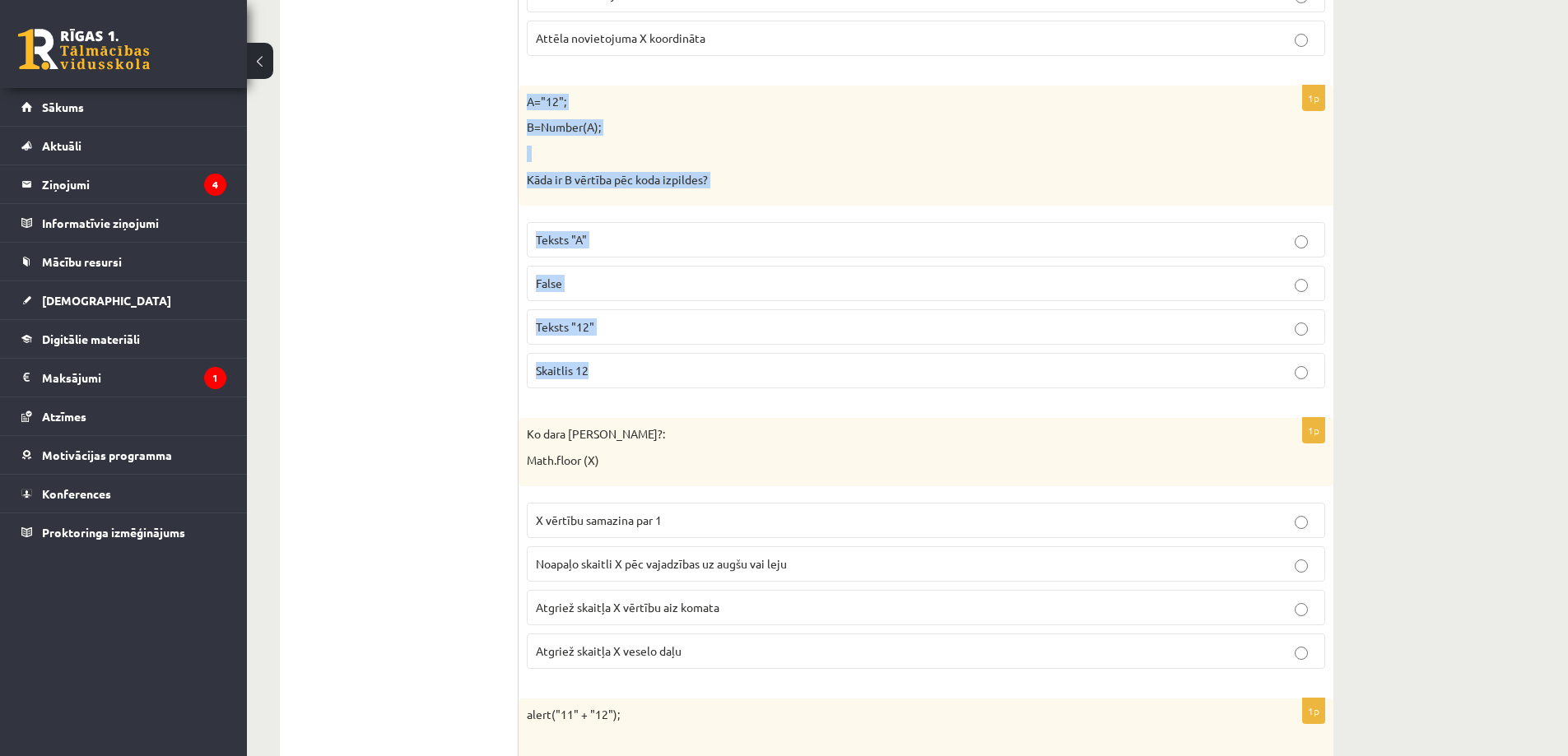
scroll to position [5596, 0]
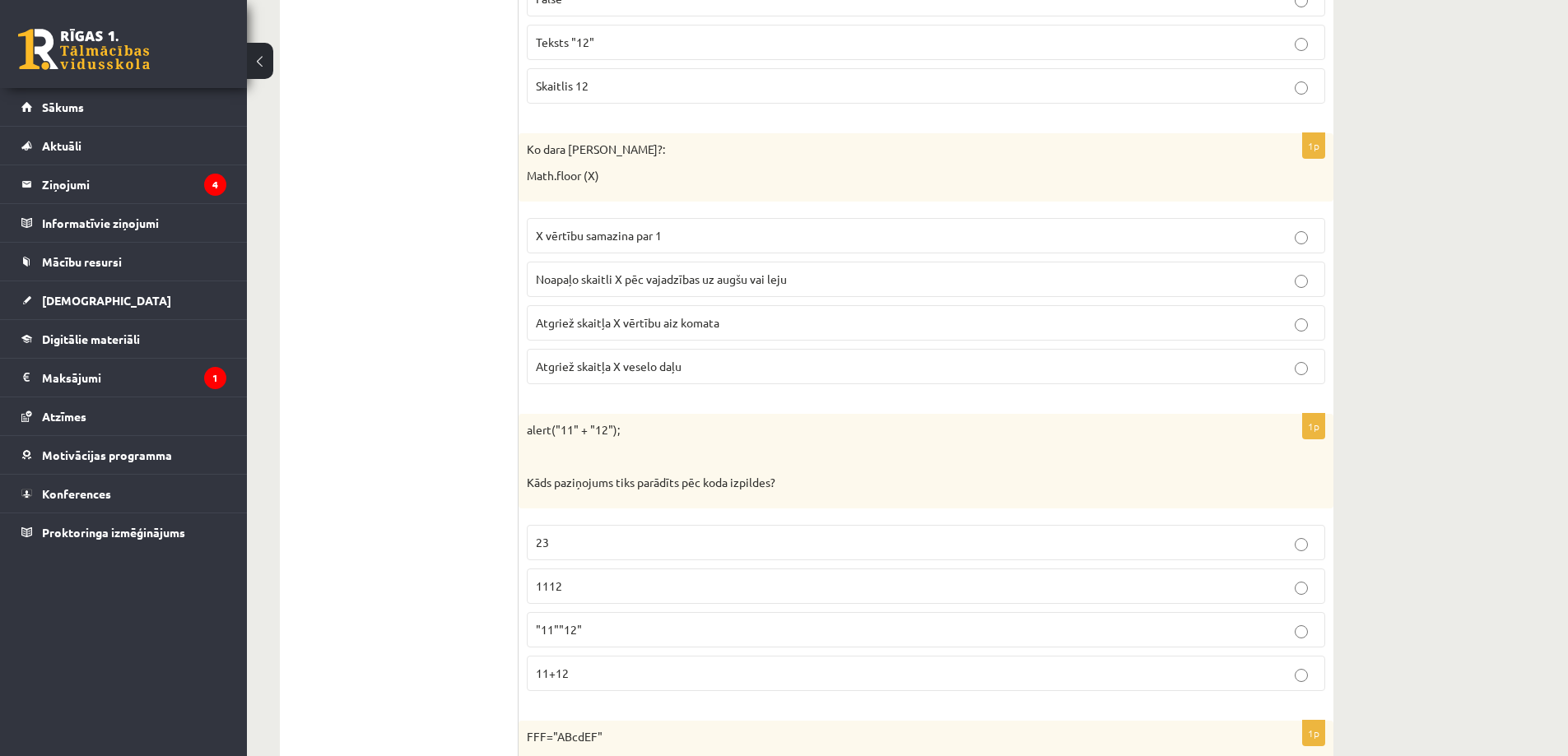
click at [630, 153] on p "Ko dara koda rindiņa?:" at bounding box center [885, 150] width 717 height 16
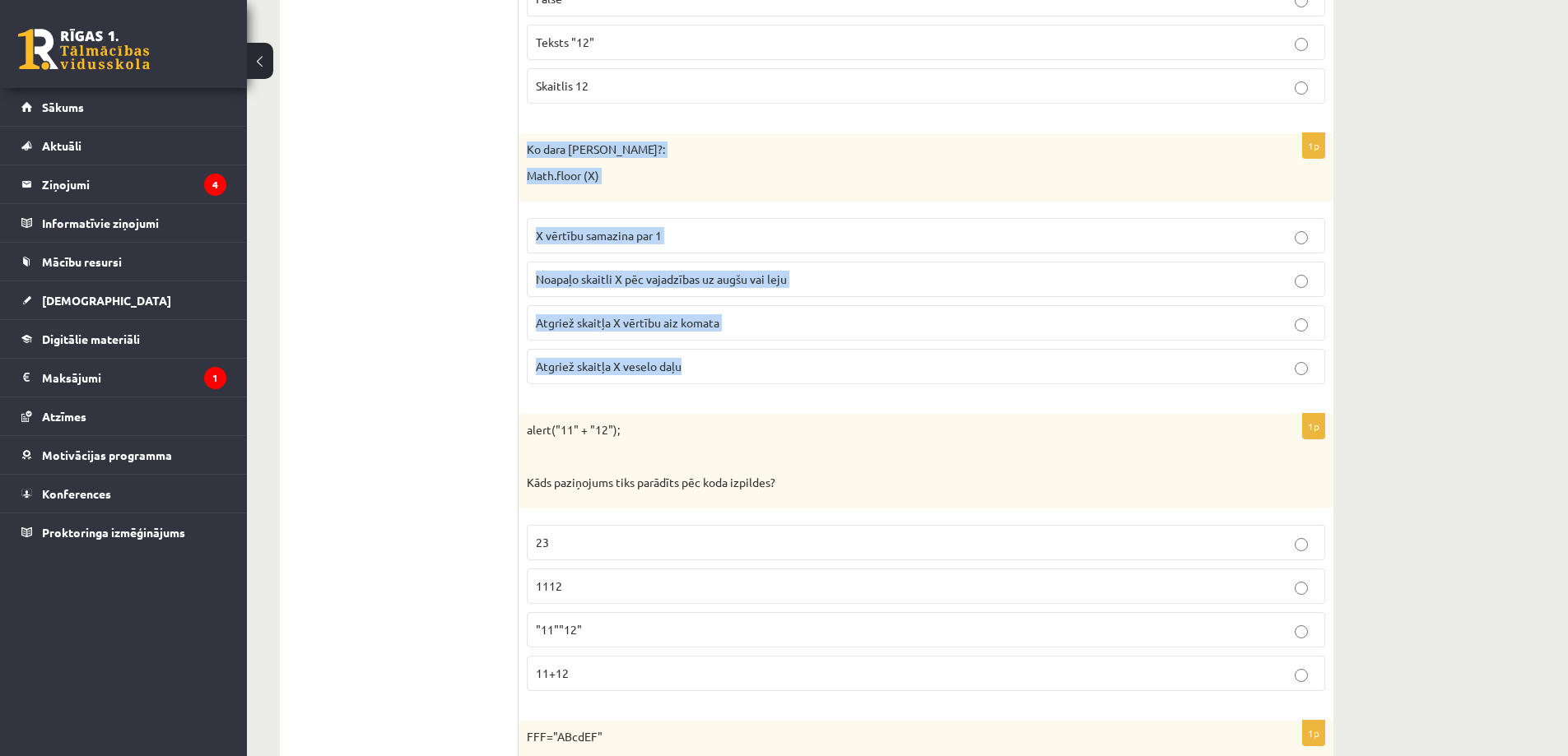
drag, startPoint x: 526, startPoint y: 152, endPoint x: 882, endPoint y: 368, distance: 416.4
click at [882, 368] on div "1p Ko dara koda rindiņa?: Math.floor (X) X vērtību samazina par 1 Noapaļo skait…" at bounding box center [926, 265] width 815 height 264
click at [669, 363] on span "Atgriež skaitļa X veselo daļu" at bounding box center [608, 366] width 145 height 15
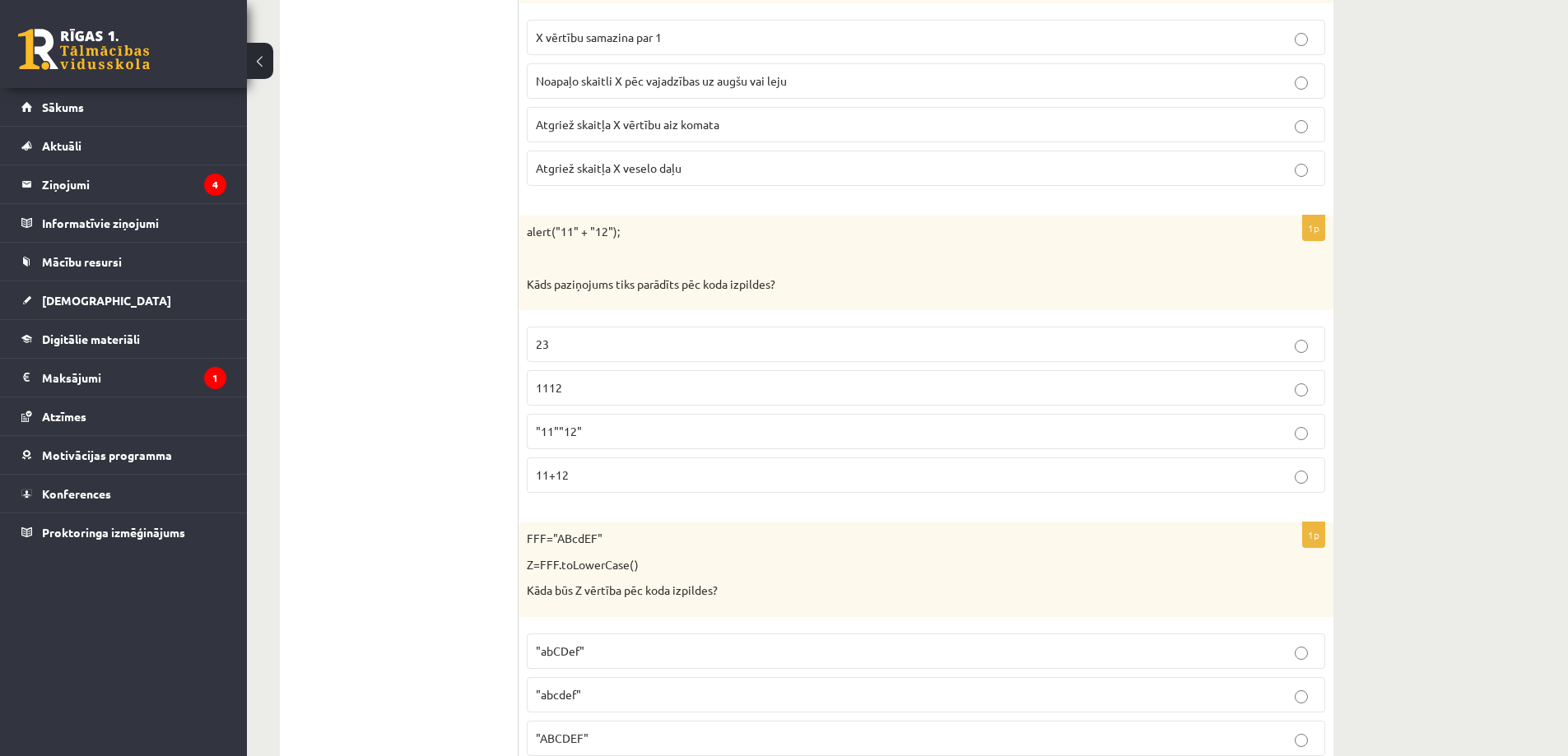
scroll to position [5925, 0]
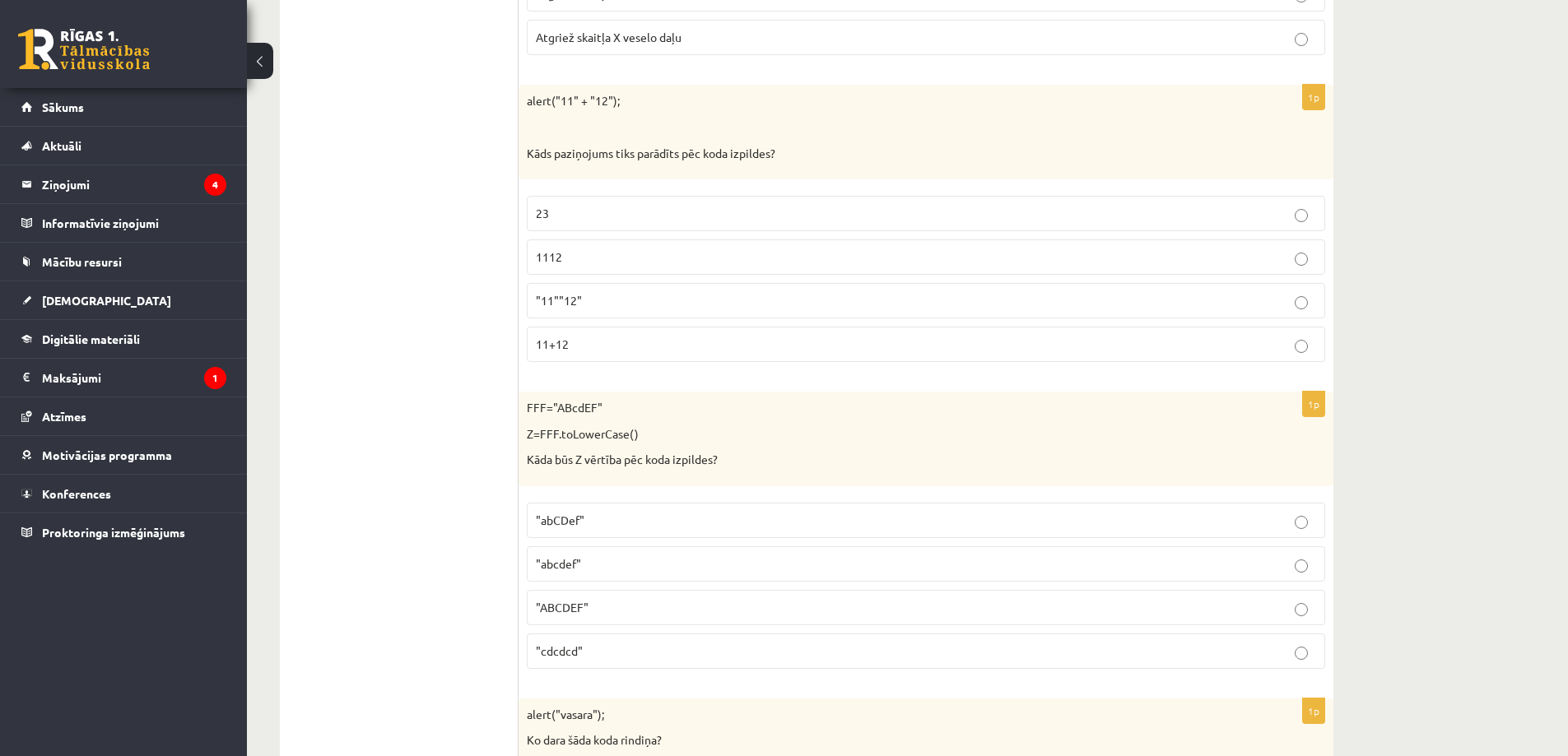
click at [652, 346] on p "11+12" at bounding box center [926, 344] width 781 height 17
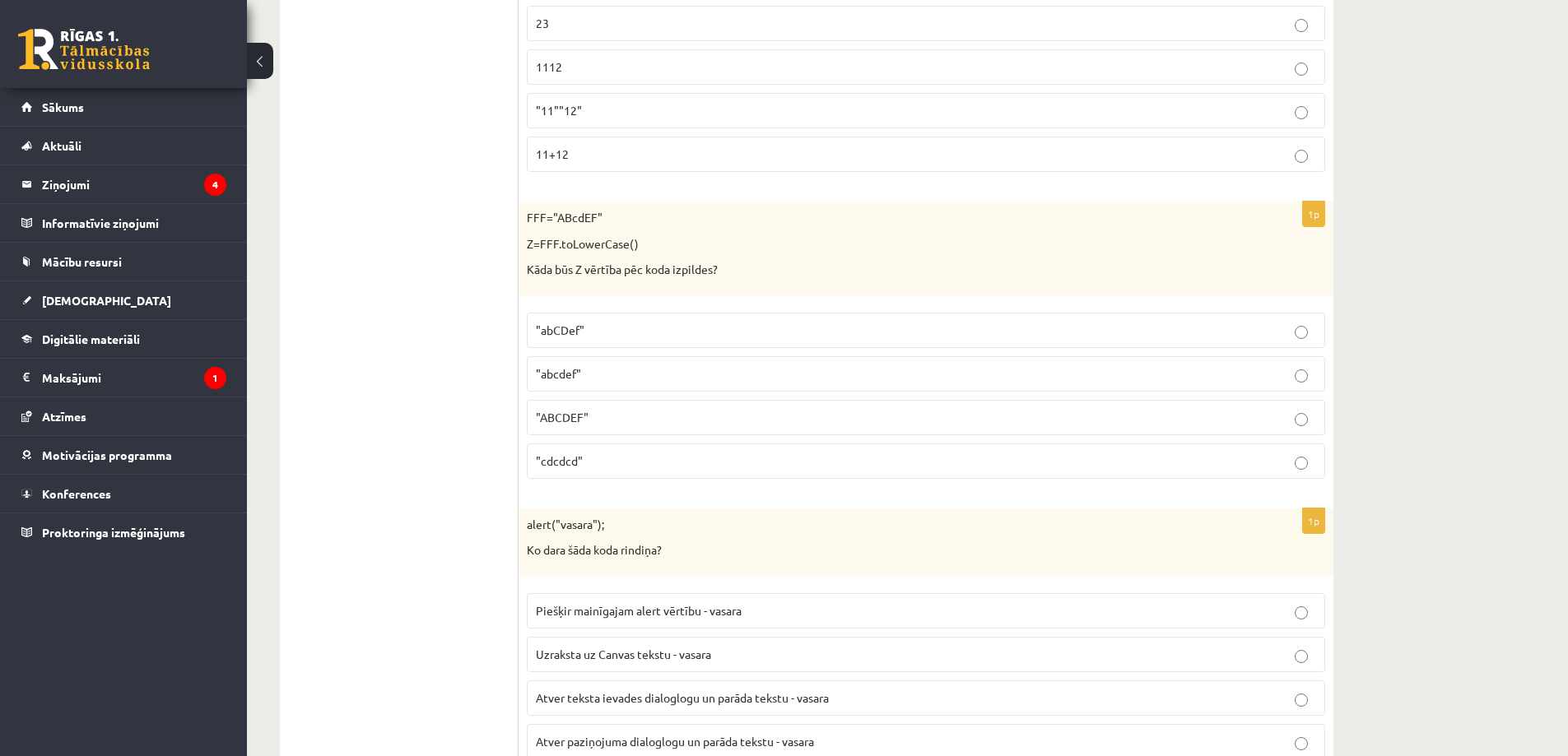
scroll to position [6172, 0]
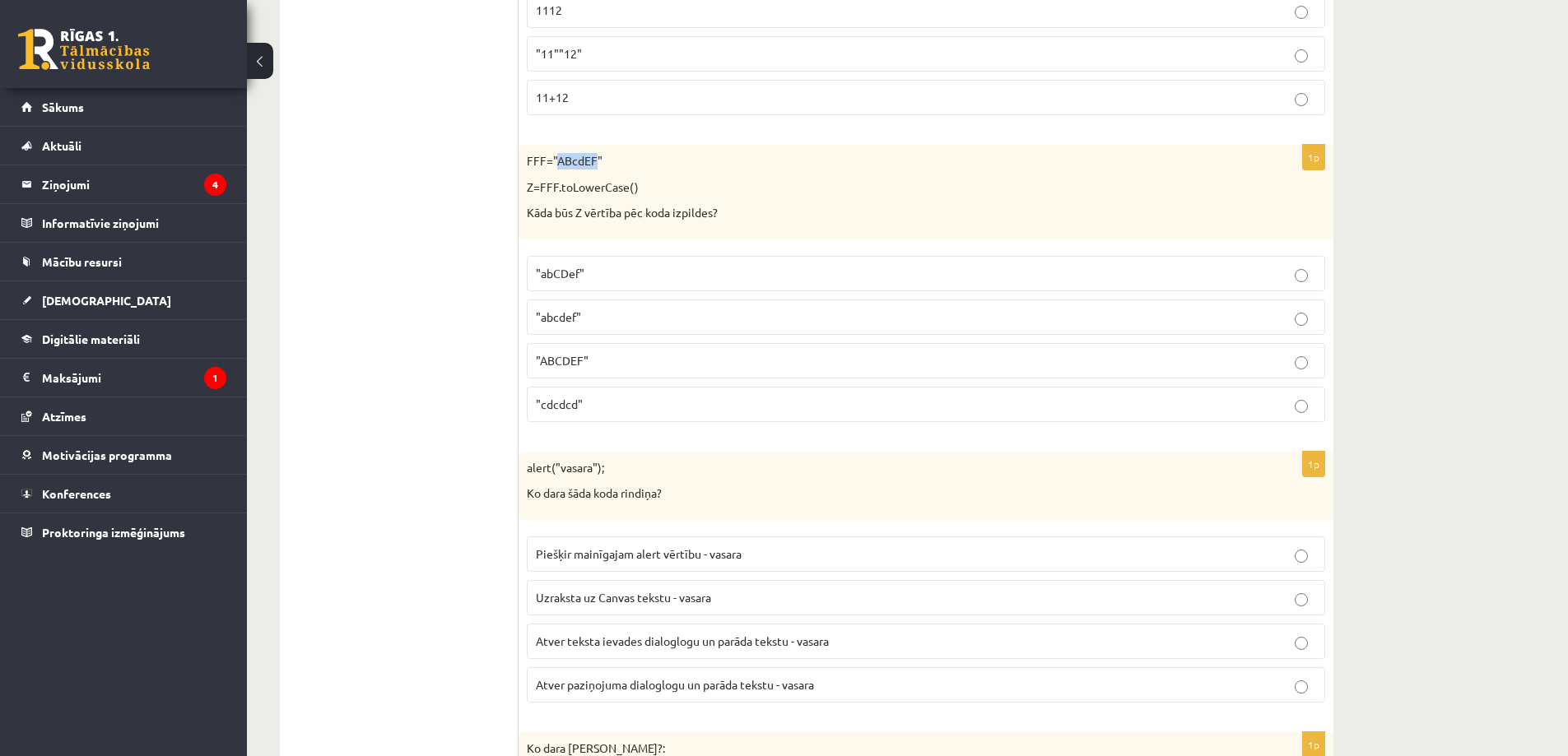
drag, startPoint x: 555, startPoint y: 158, endPoint x: 594, endPoint y: 159, distance: 39.0
click at [594, 159] on p "FFF="ABcdEF"" at bounding box center [885, 161] width 717 height 16
drag, startPoint x: 541, startPoint y: 189, endPoint x: 554, endPoint y: 188, distance: 13.0
click at [554, 188] on p "Z=FFF.toLowerCase()" at bounding box center [885, 187] width 717 height 16
click at [703, 213] on p "Kāda būs Z vērtība pēc koda izpildes?" at bounding box center [885, 213] width 717 height 16
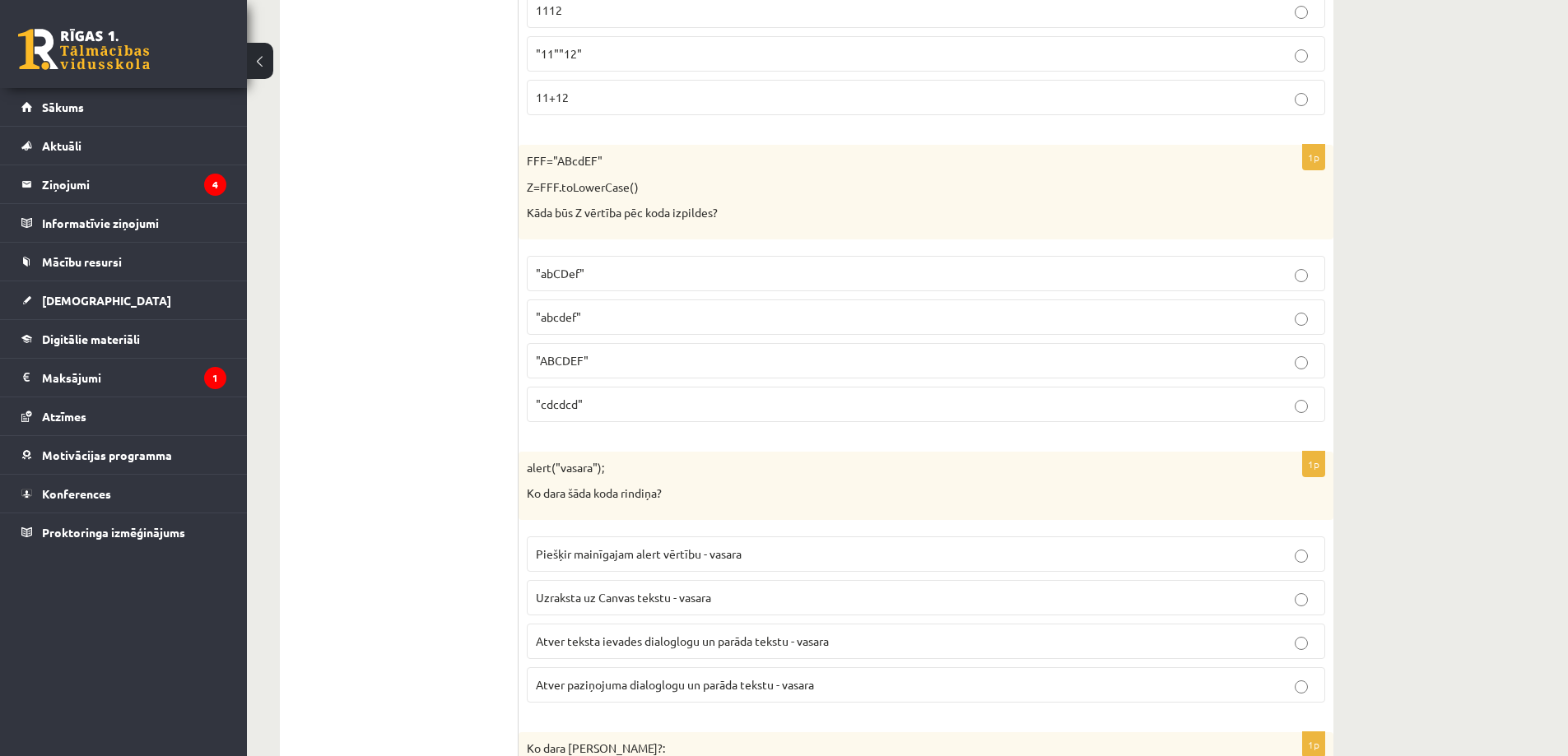
click at [617, 319] on p ""abcdef"" at bounding box center [926, 317] width 781 height 17
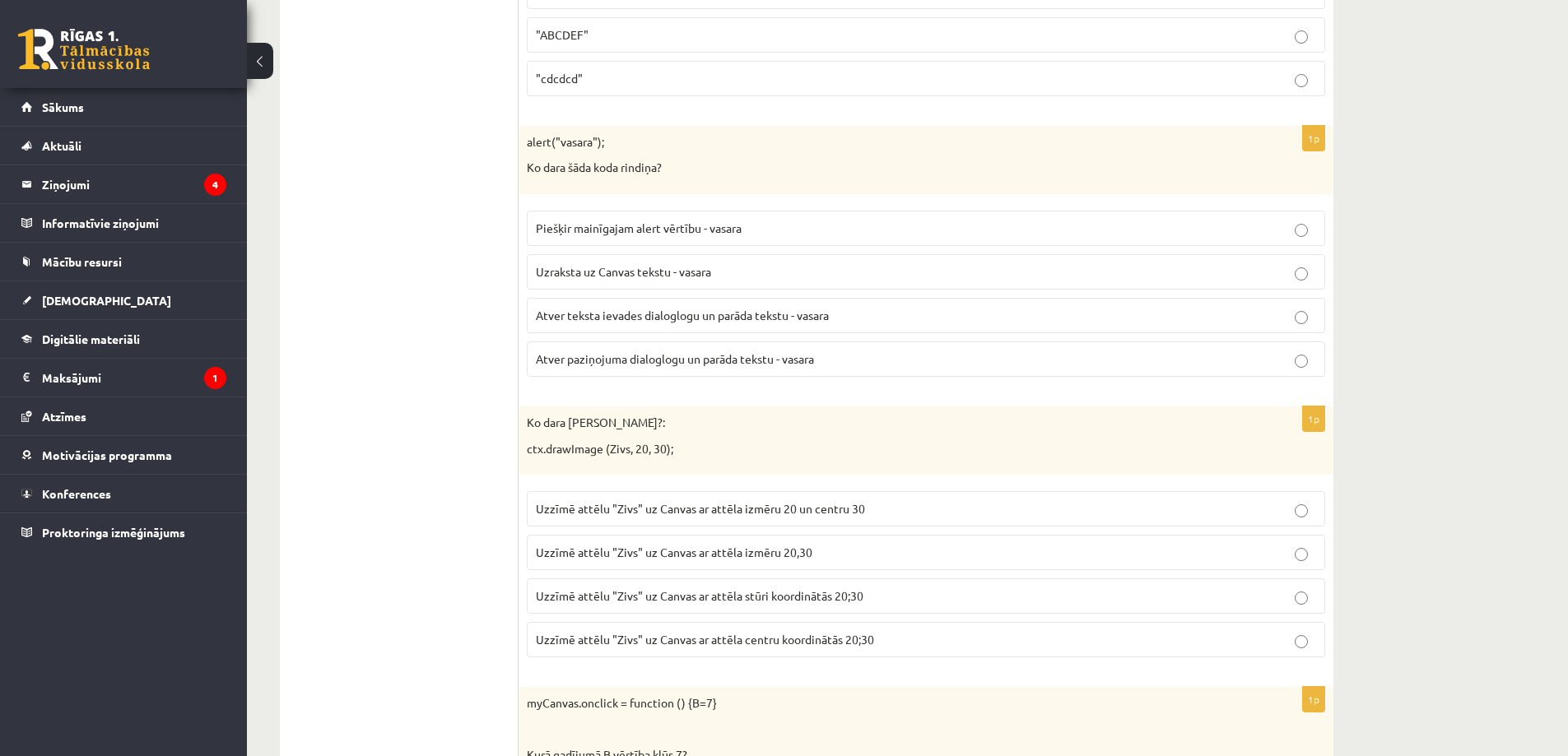
scroll to position [6500, 0]
click at [726, 362] on span "Atver paziņojuma dialoglogu un parāda tekstu - vasara" at bounding box center [675, 355] width 279 height 15
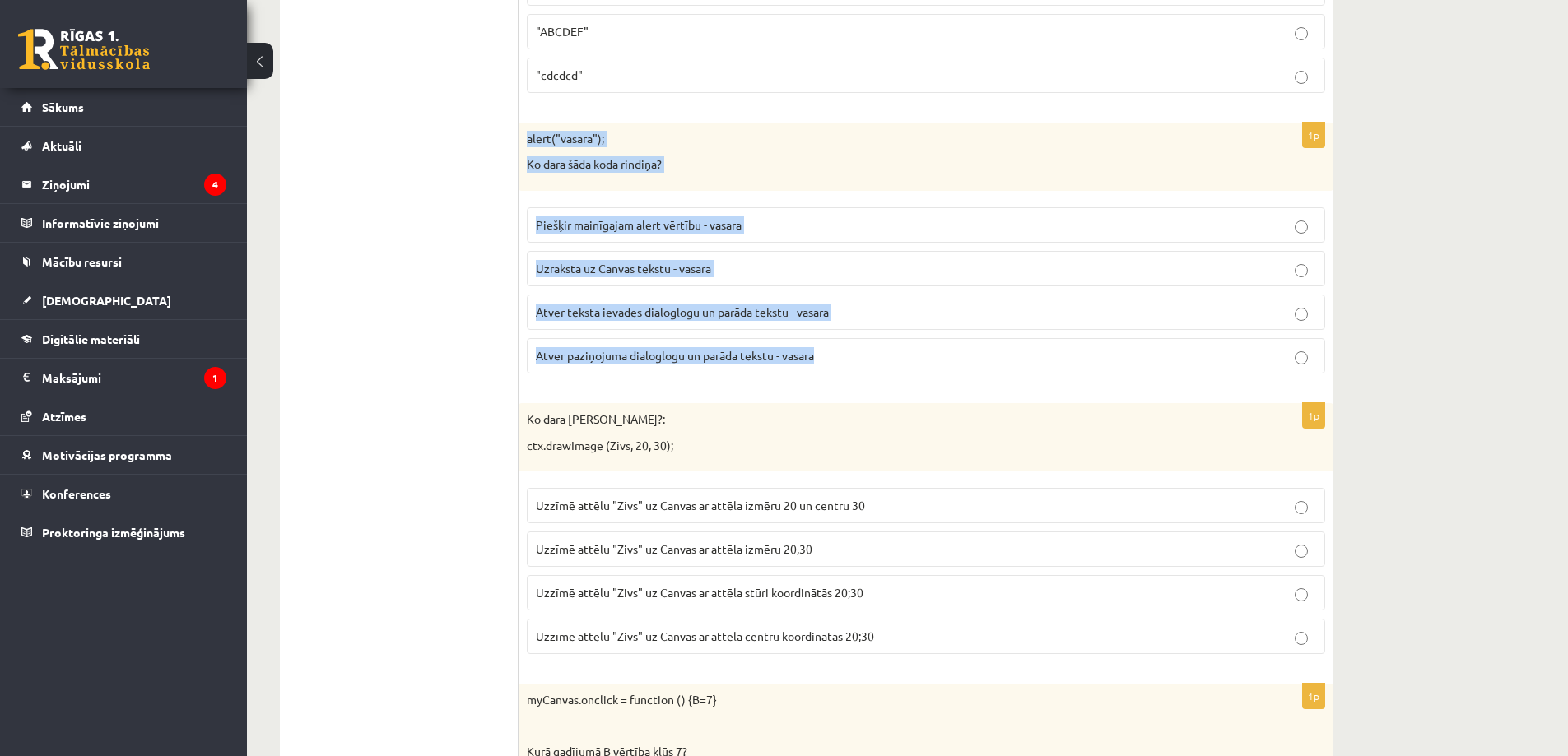
drag, startPoint x: 525, startPoint y: 134, endPoint x: 952, endPoint y: 341, distance: 474.5
click at [952, 341] on div "1p alert("vasara"); Ko dara šāda koda rindiņa? Piešķir mainīgajam alert vērtību…" at bounding box center [926, 254] width 815 height 264
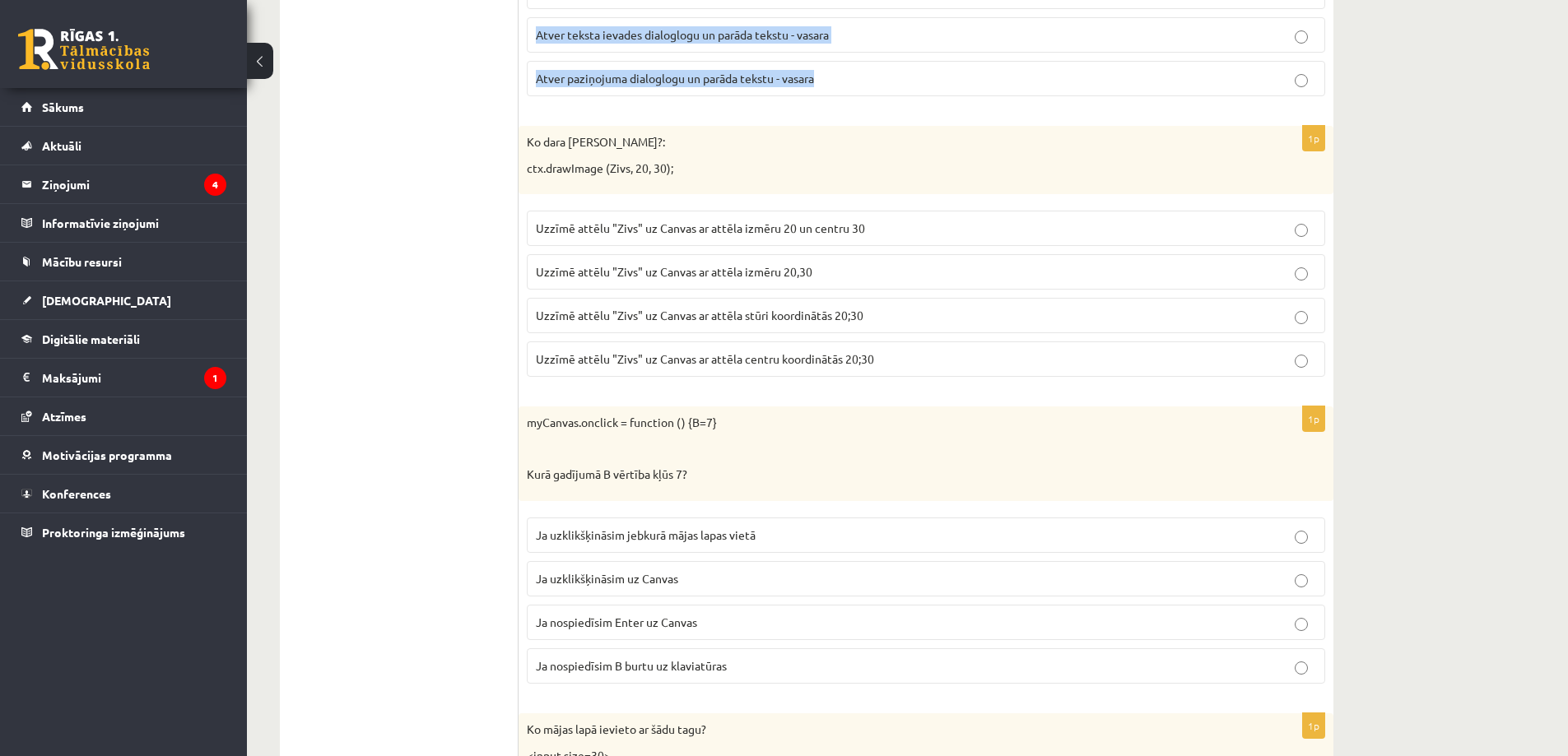
scroll to position [6830, 0]
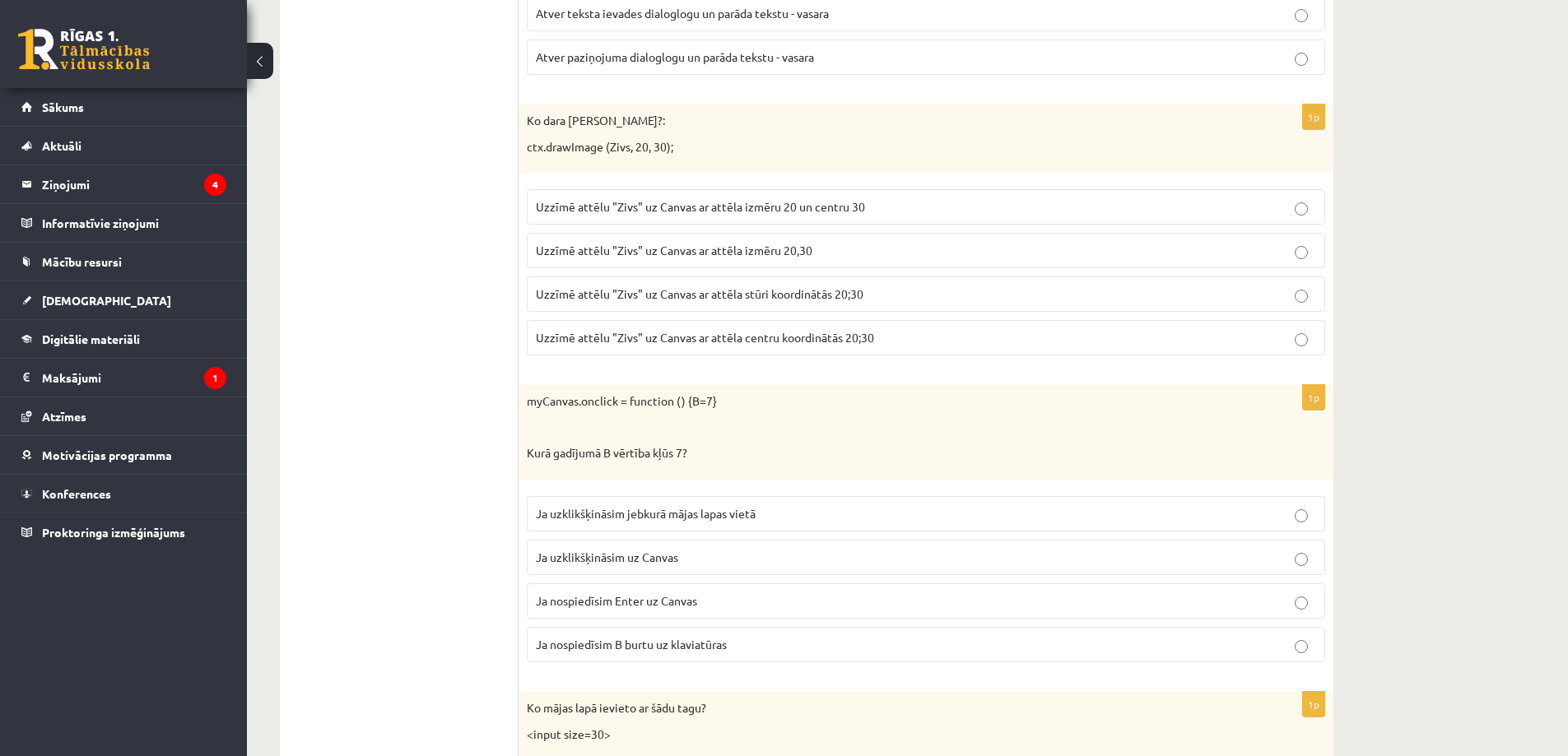
scroll to position [6748, 0]
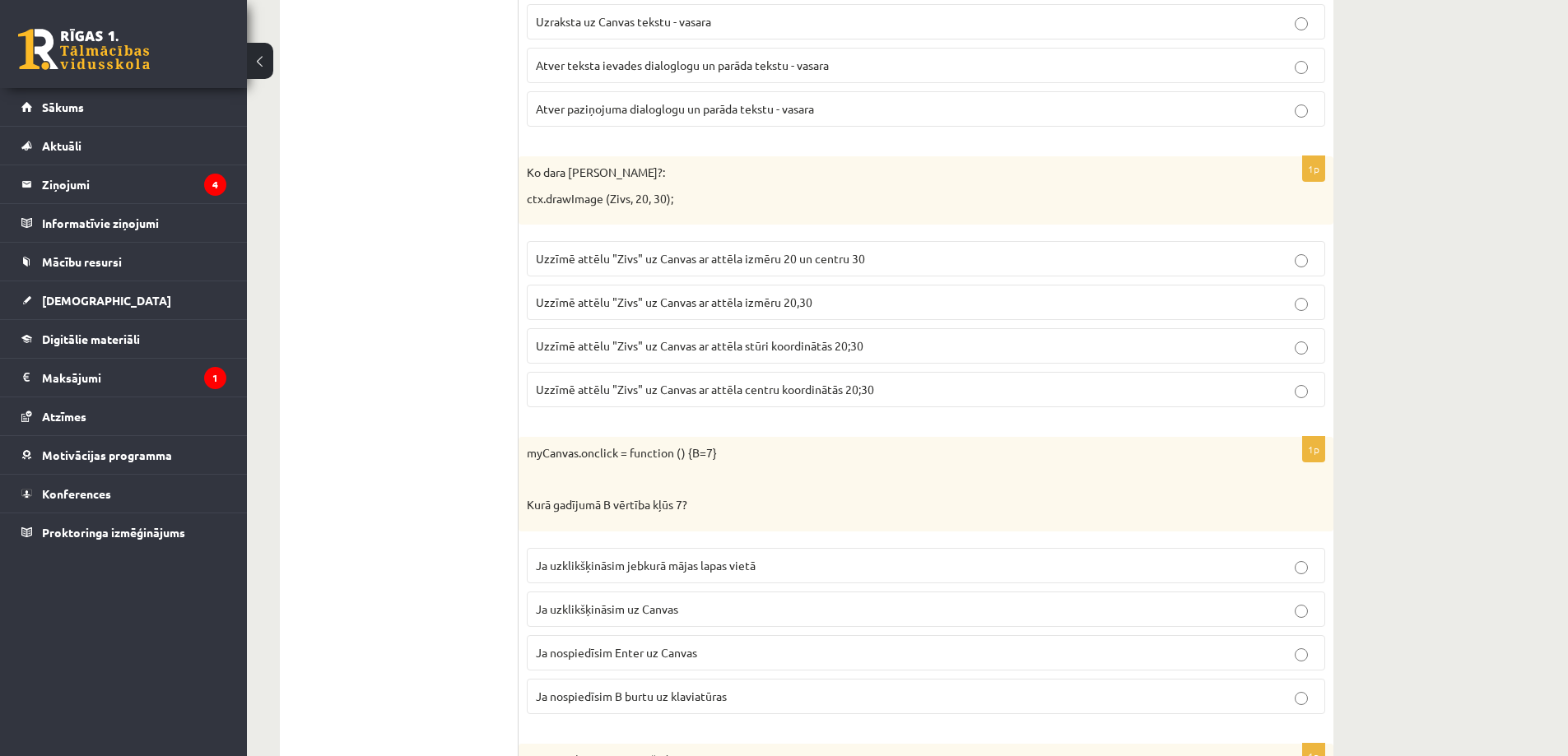
click at [614, 202] on p "ctx.drawImage (Zivs, 20, 30);" at bounding box center [885, 199] width 717 height 16
click at [735, 207] on p "ctx.drawImage (Zivs, 20, 30);" at bounding box center [885, 199] width 717 height 16
click at [605, 349] on span "Uzzīmē attēlu "Zivs" uz Canvas ar attēla stūri koordinātās 20;30" at bounding box center [699, 345] width 328 height 15
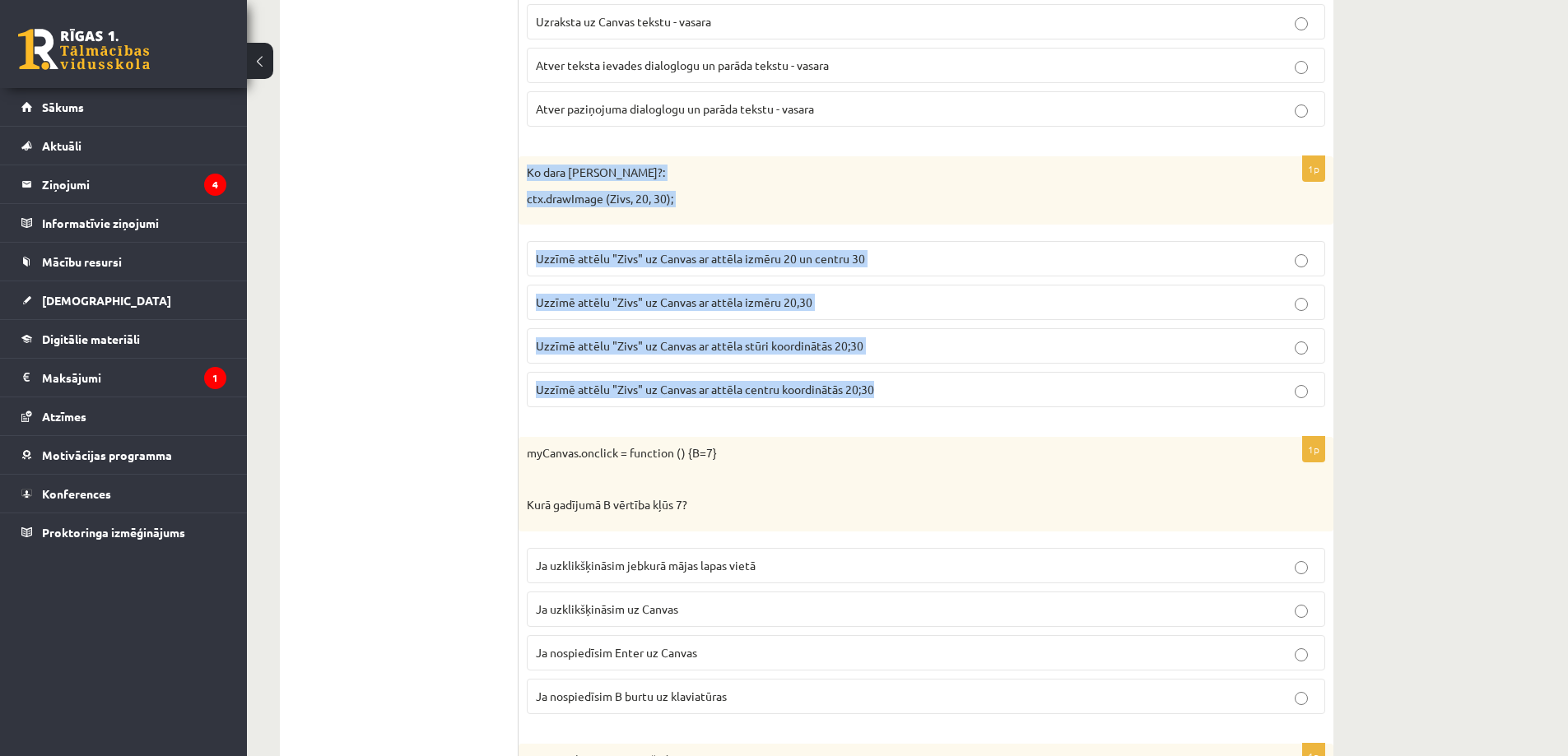
drag, startPoint x: 528, startPoint y: 172, endPoint x: 896, endPoint y: 382, distance: 423.7
click at [896, 382] on div "1p Ko dara koda rindiņa?: ctx.drawImage (Zivs, 20, 30); Uzzīmē attēlu "Zivs" uz…" at bounding box center [926, 288] width 815 height 264
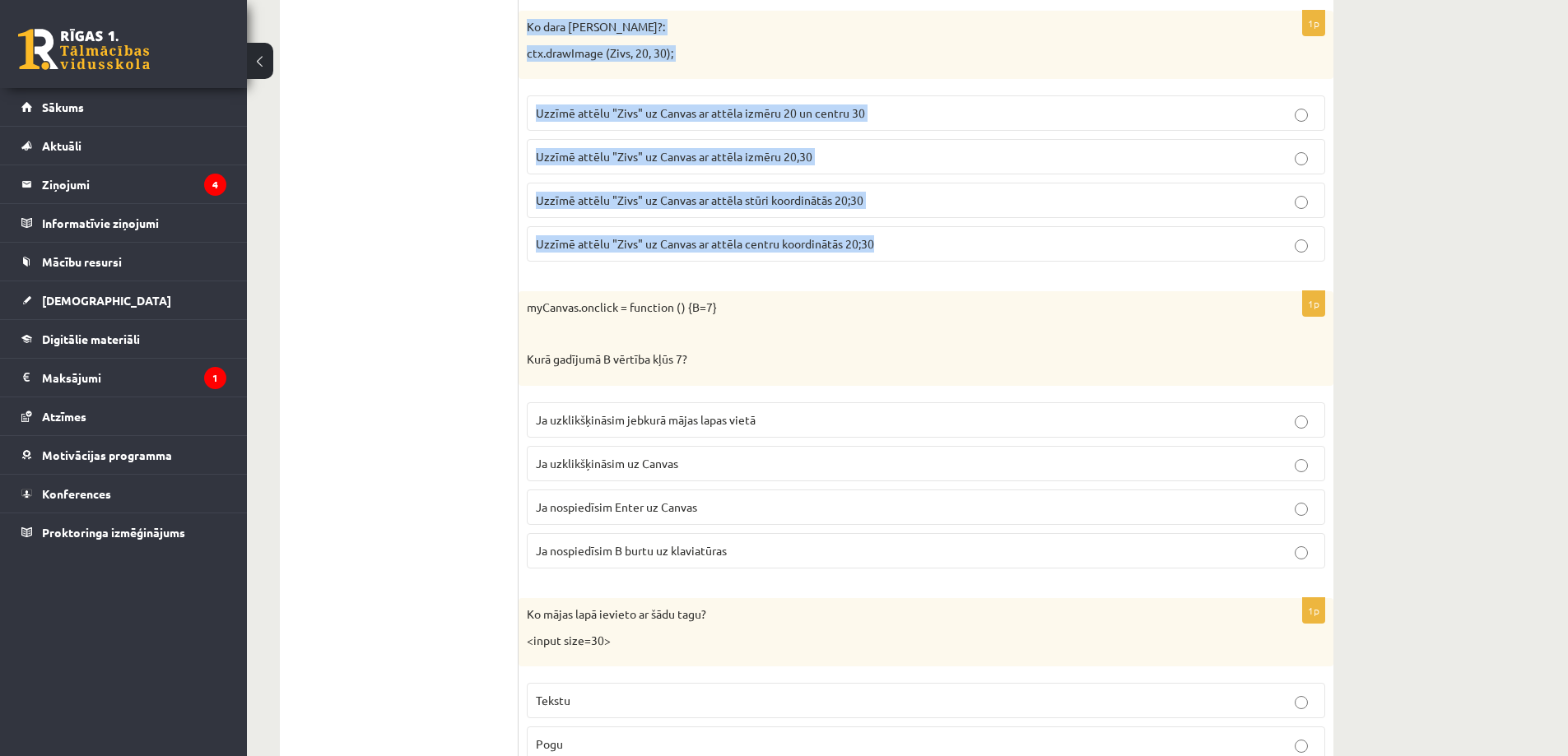
scroll to position [6994, 0]
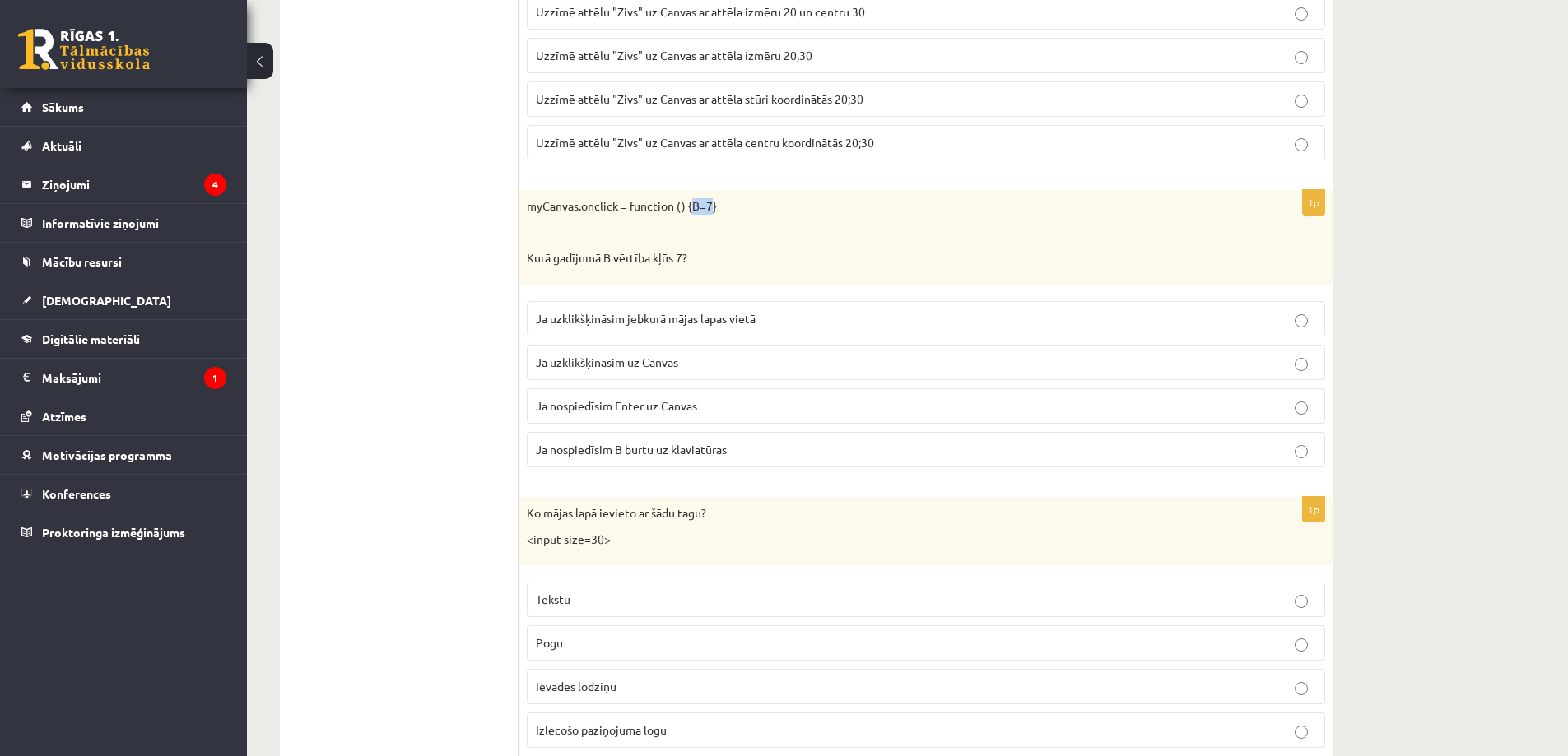
drag, startPoint x: 692, startPoint y: 206, endPoint x: 710, endPoint y: 211, distance: 18.7
click at [710, 211] on p "myCanvas.onclick = function () {B=7}" at bounding box center [885, 206] width 717 height 16
click at [671, 366] on span "Ja uzklikšķināsim uz Canvas" at bounding box center [607, 362] width 143 height 15
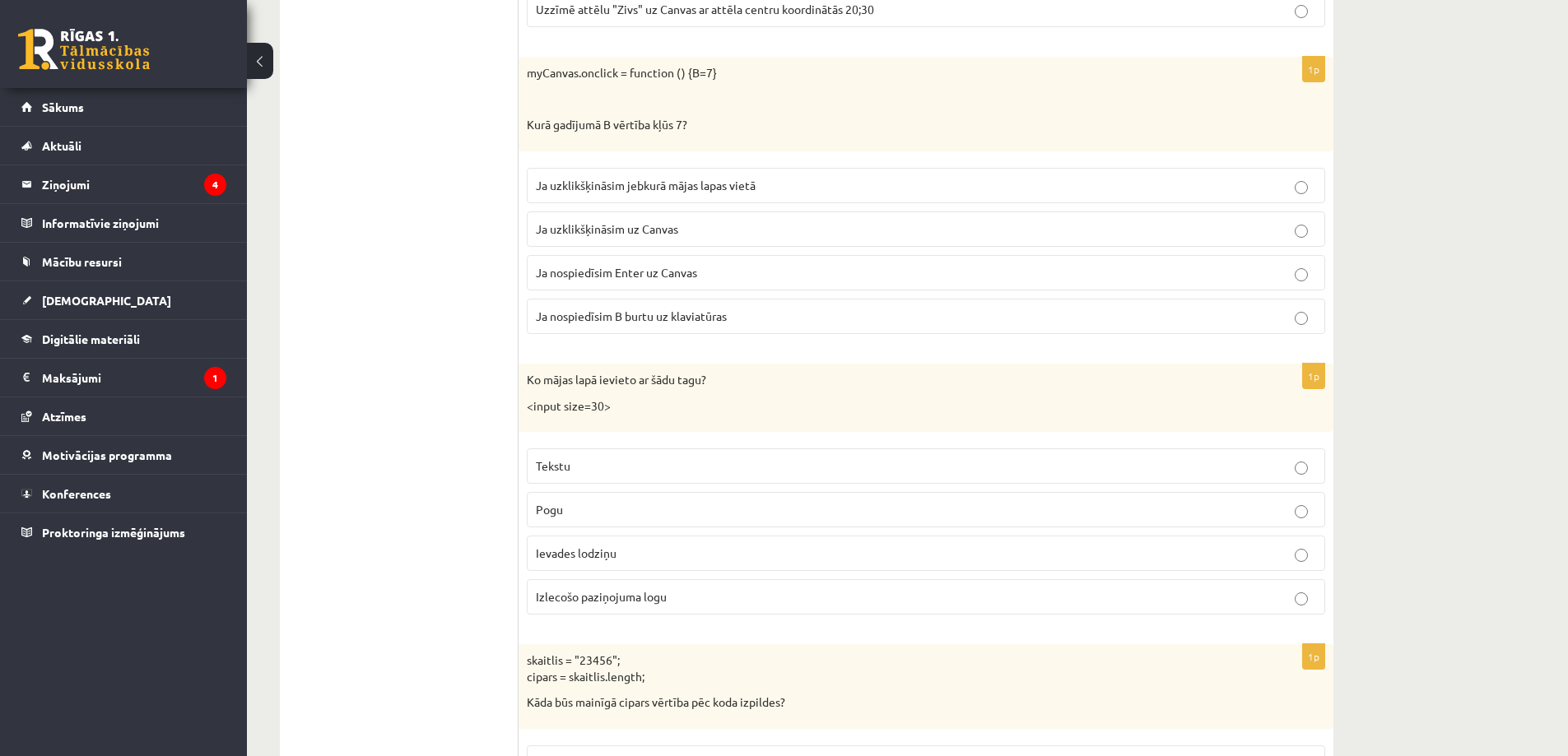
scroll to position [7076, 0]
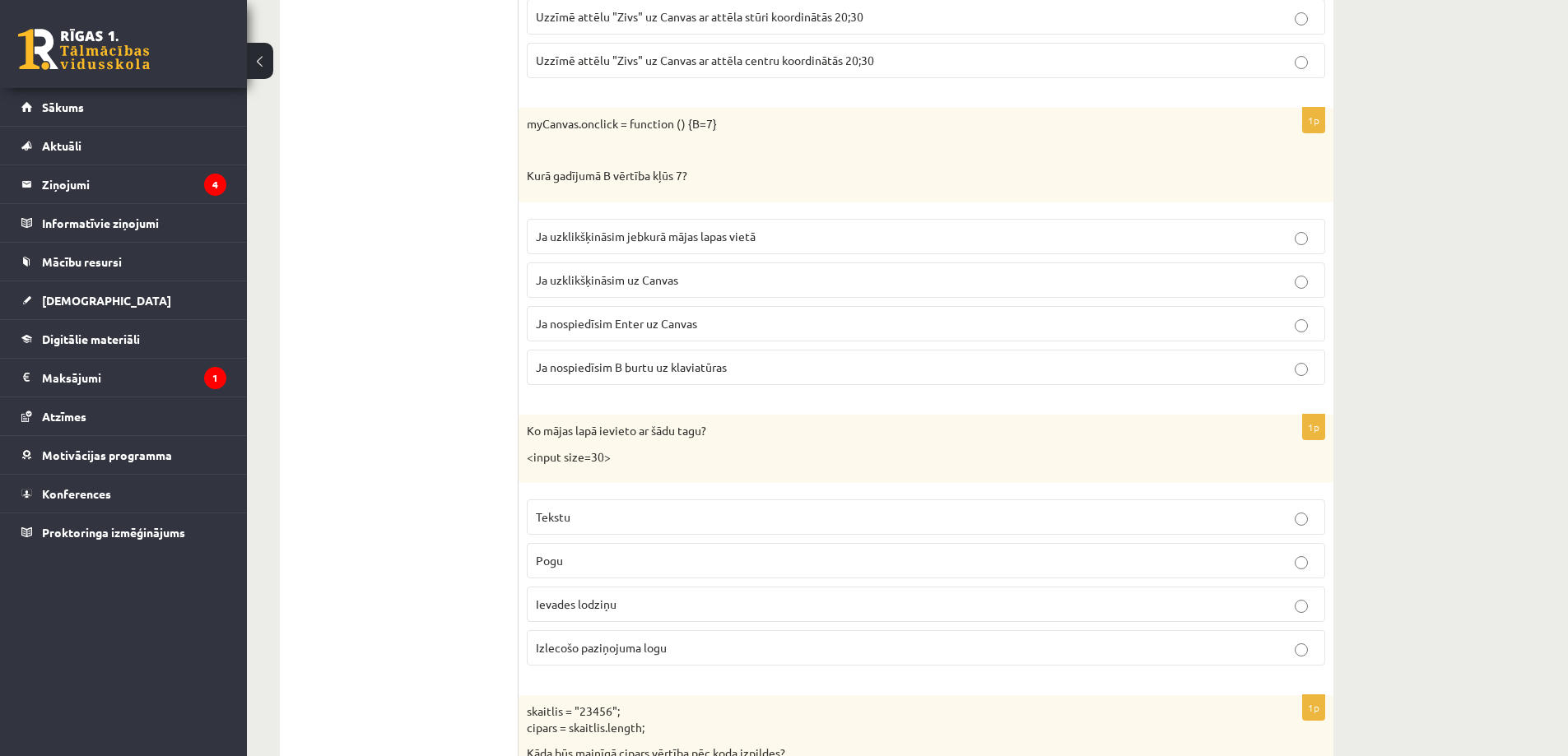
click at [531, 125] on p "myCanvas.onclick = function () {B=7}" at bounding box center [885, 124] width 717 height 16
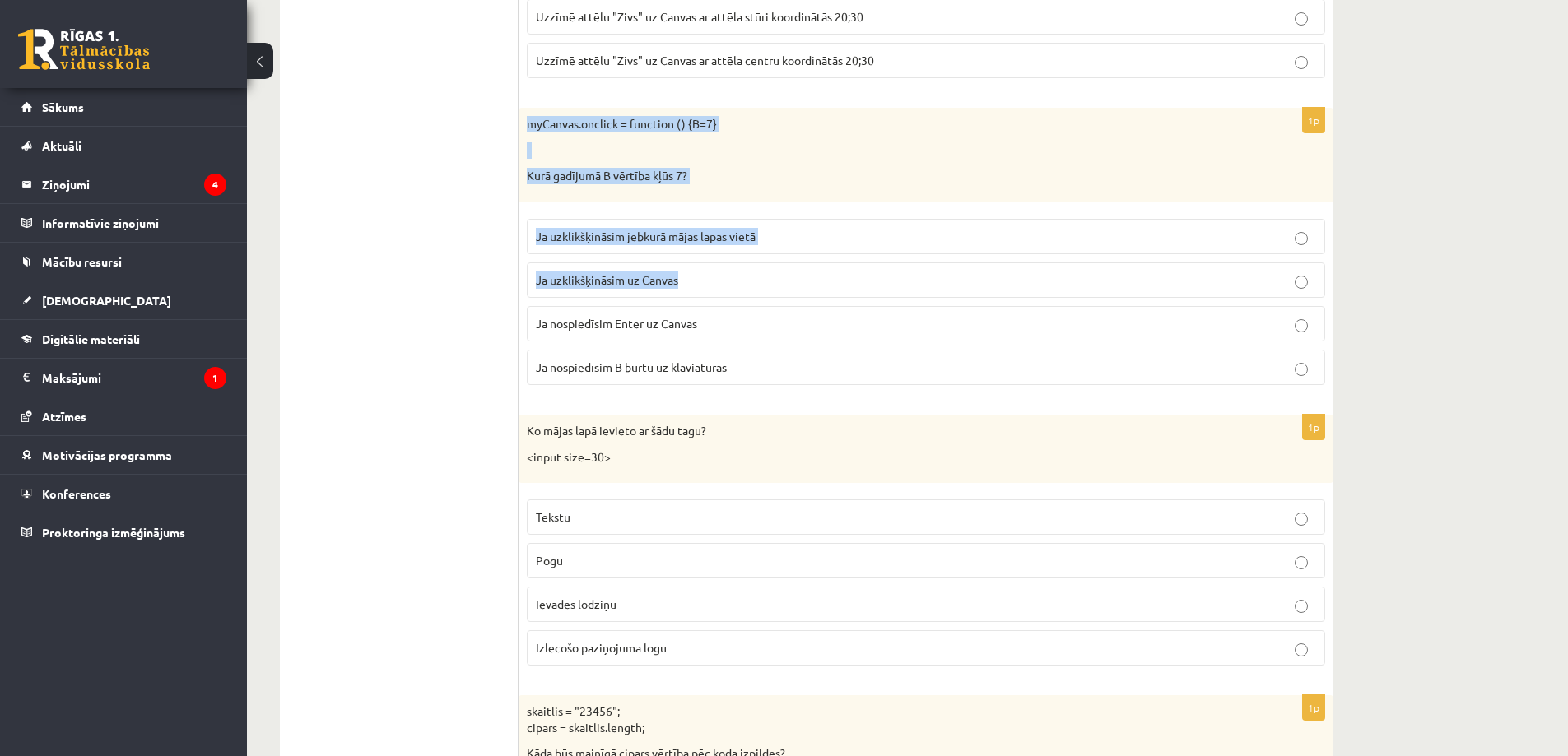
drag, startPoint x: 522, startPoint y: 119, endPoint x: 820, endPoint y: 289, distance: 343.1
click at [820, 289] on div "1p myCanvas.onclick = function () {B=7} Kurā gadījumā B vērtība kļūs 7? Ja uzkl…" at bounding box center [926, 253] width 815 height 291
click at [541, 148] on p at bounding box center [885, 151] width 717 height 16
drag, startPoint x: 528, startPoint y: 122, endPoint x: 887, endPoint y: 375, distance: 439.2
click at [887, 375] on div "1p myCanvas.onclick = function () {B=7} Kurā gadījumā B vērtība kļūs 7? Ja uzkl…" at bounding box center [926, 253] width 815 height 291
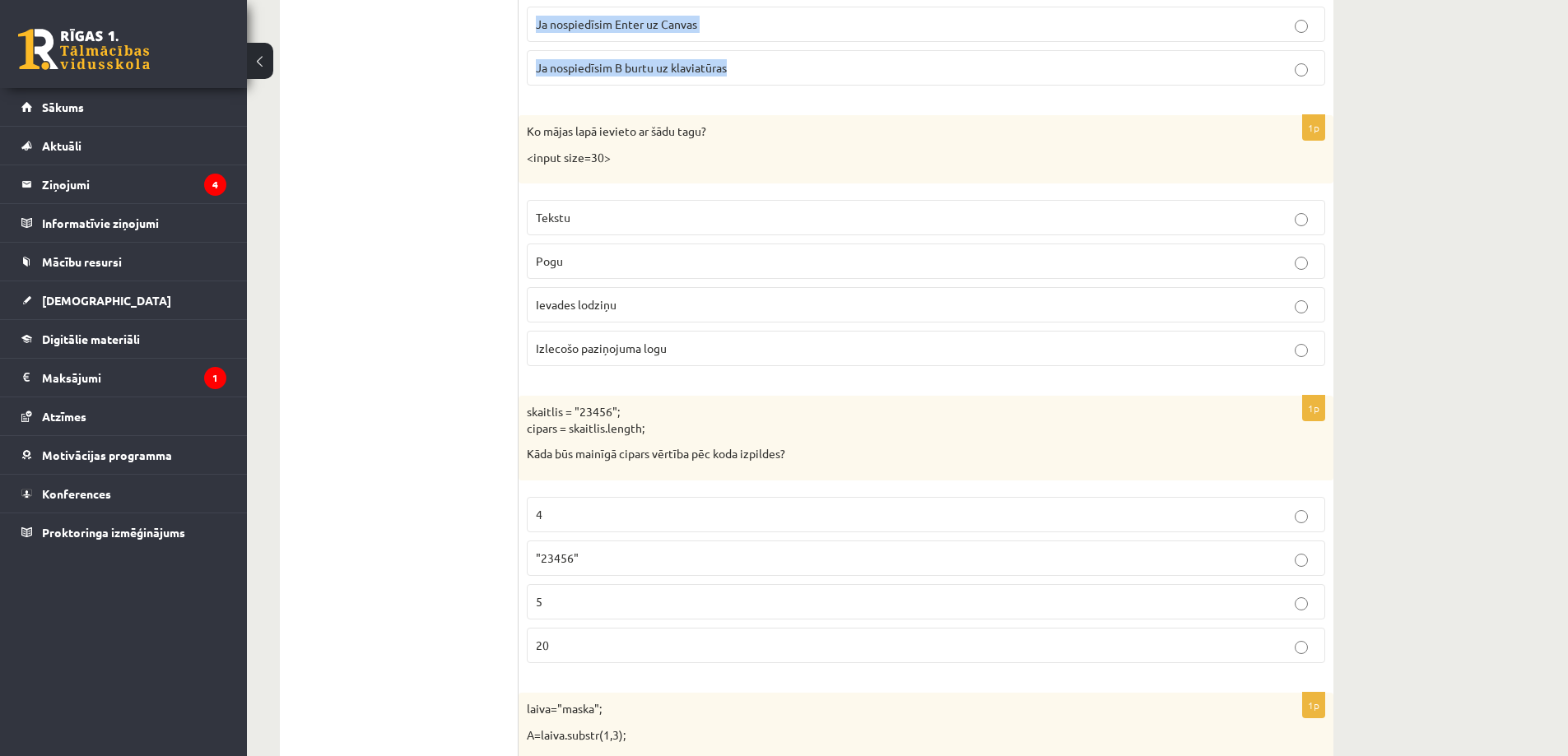
scroll to position [7406, 0]
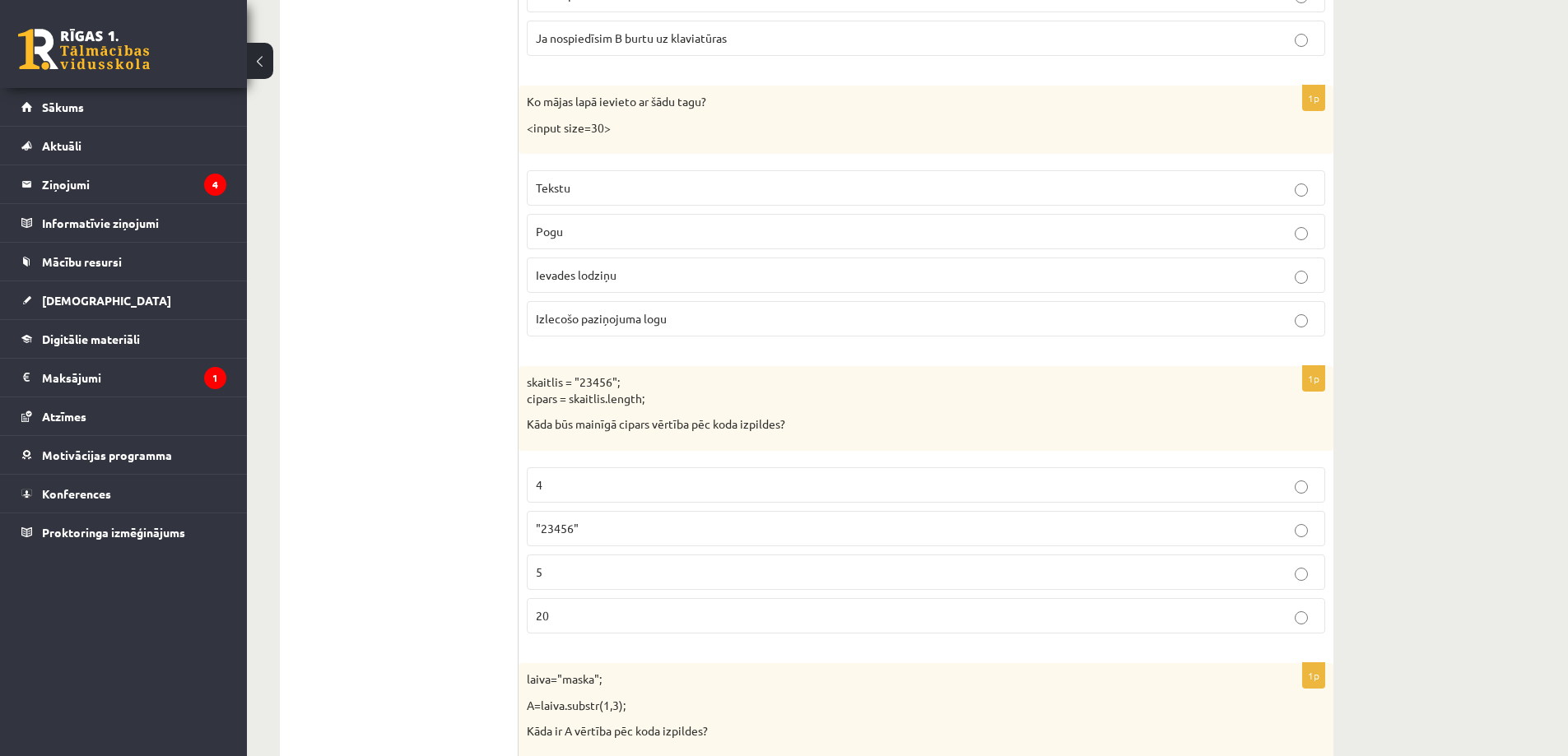
click at [641, 125] on p "<input size=30>" at bounding box center [885, 128] width 717 height 16
click at [575, 193] on p "Tekstu" at bounding box center [926, 188] width 781 height 17
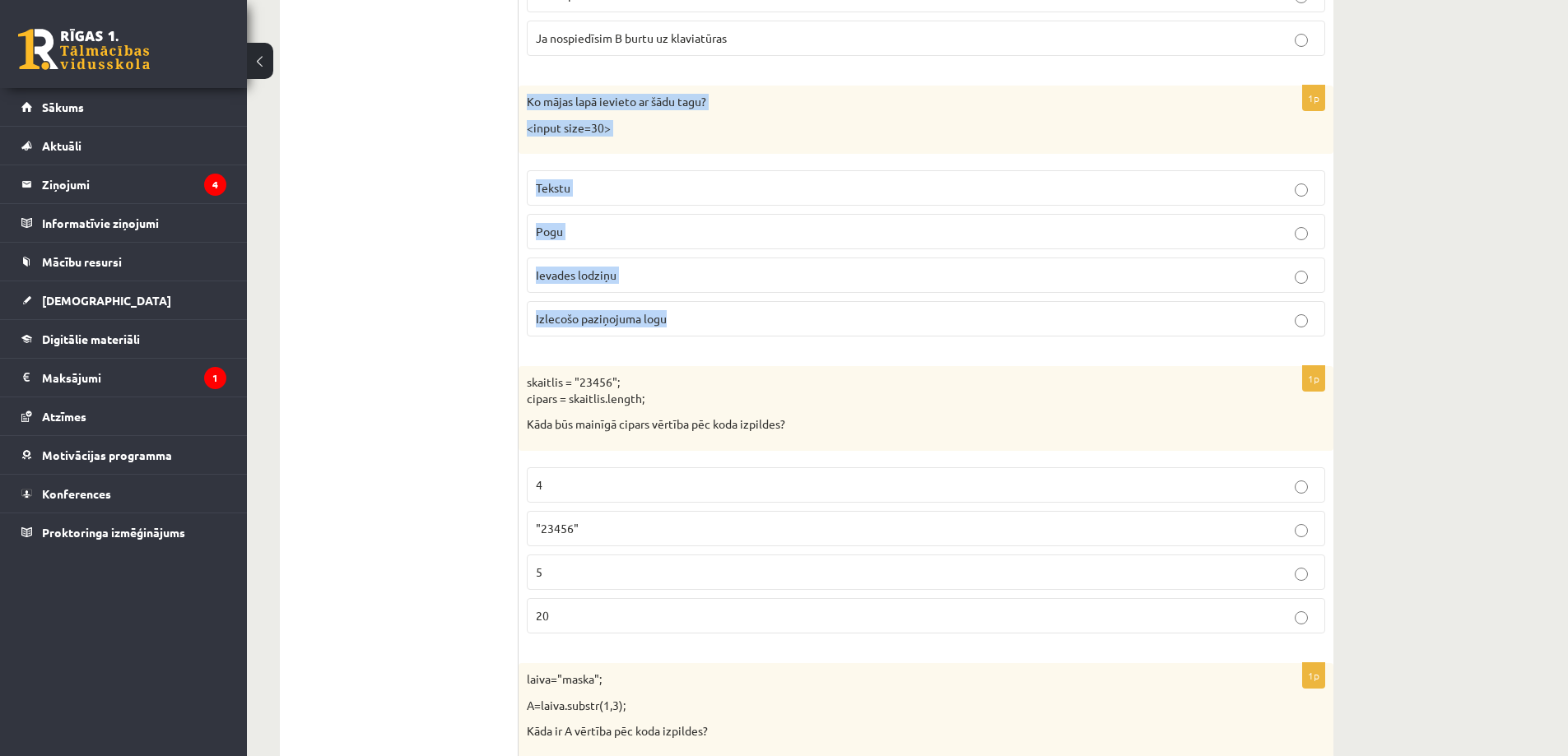
drag, startPoint x: 527, startPoint y: 97, endPoint x: 722, endPoint y: 308, distance: 287.3
click at [722, 308] on div "1p Ko mājas lapā ievieto ar šādu tagu? <input size=30> Tekstu Pogu Ievades lodz…" at bounding box center [926, 217] width 815 height 264
click at [633, 262] on label "Ievades lodziņu" at bounding box center [926, 275] width 799 height 35
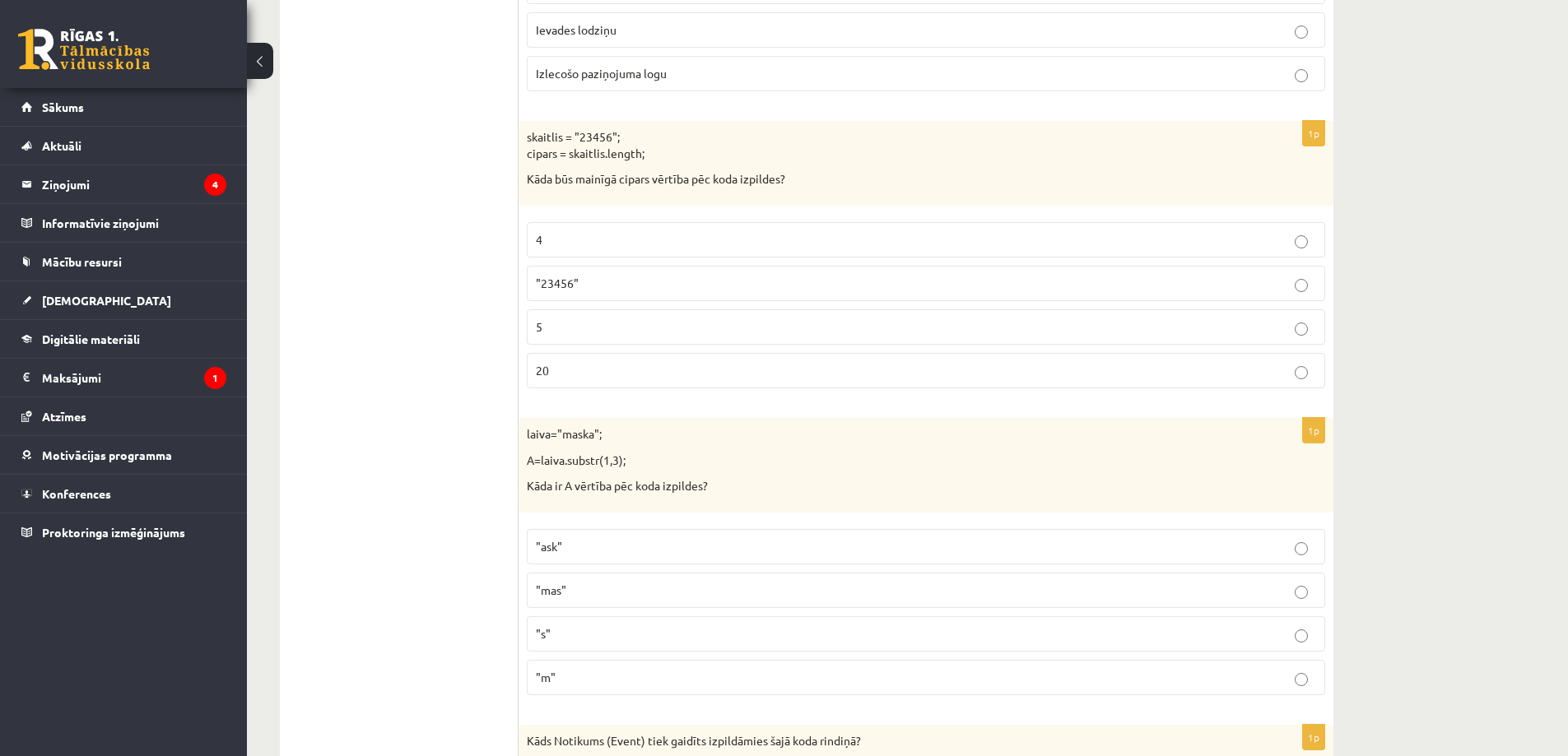
scroll to position [7653, 0]
click at [602, 138] on p "skaitlis = "23456"; cipars = skaitlis.length;" at bounding box center [885, 143] width 717 height 32
click at [579, 142] on p "skaitlis = "23456"; cipars = skaitlis.length;" at bounding box center [885, 143] width 717 height 32
drag, startPoint x: 581, startPoint y: 130, endPoint x: 613, endPoint y: 139, distance: 33.2
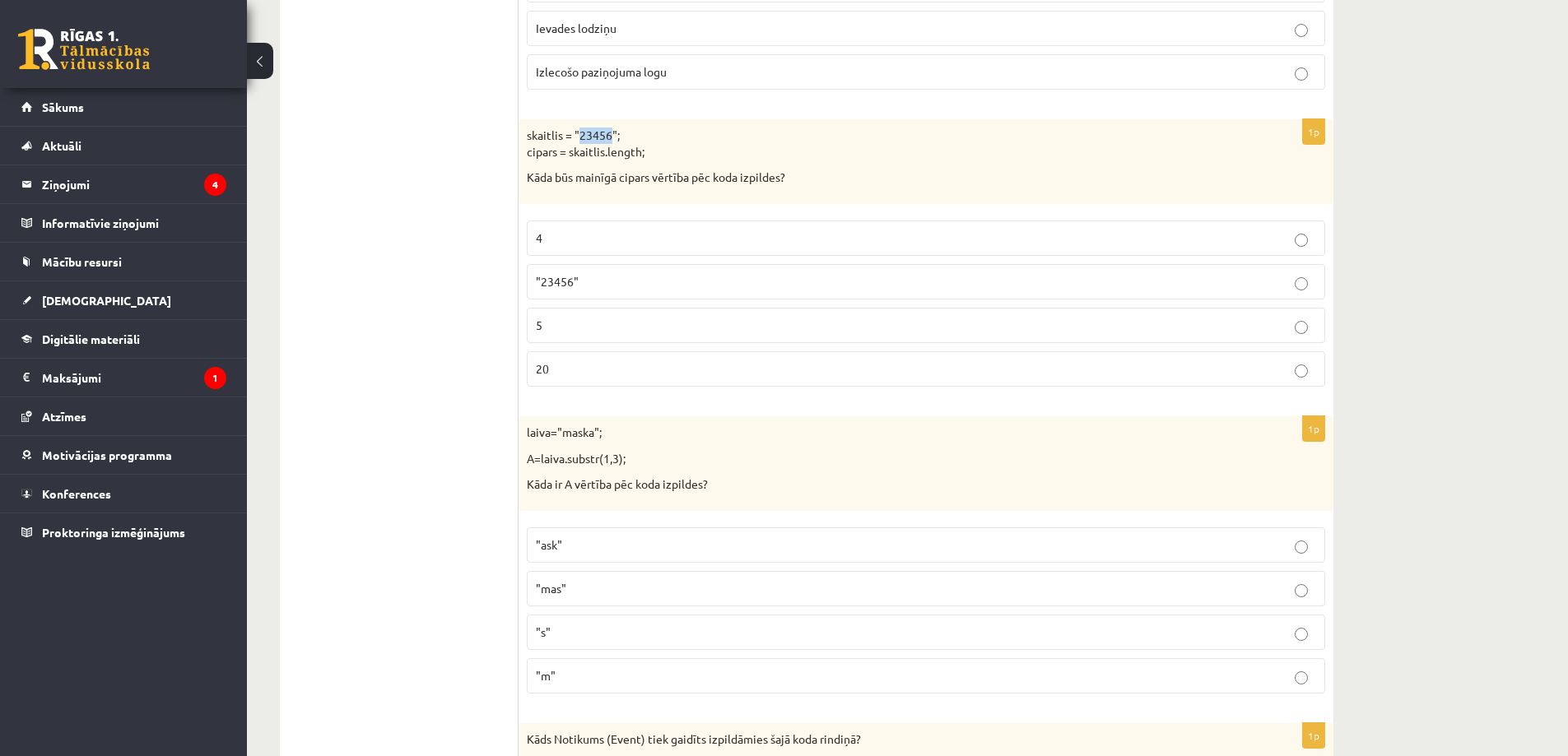
click at [613, 139] on p "skaitlis = "23456"; cipars = skaitlis.length;" at bounding box center [885, 143] width 717 height 32
click at [594, 320] on p "5" at bounding box center [926, 325] width 781 height 17
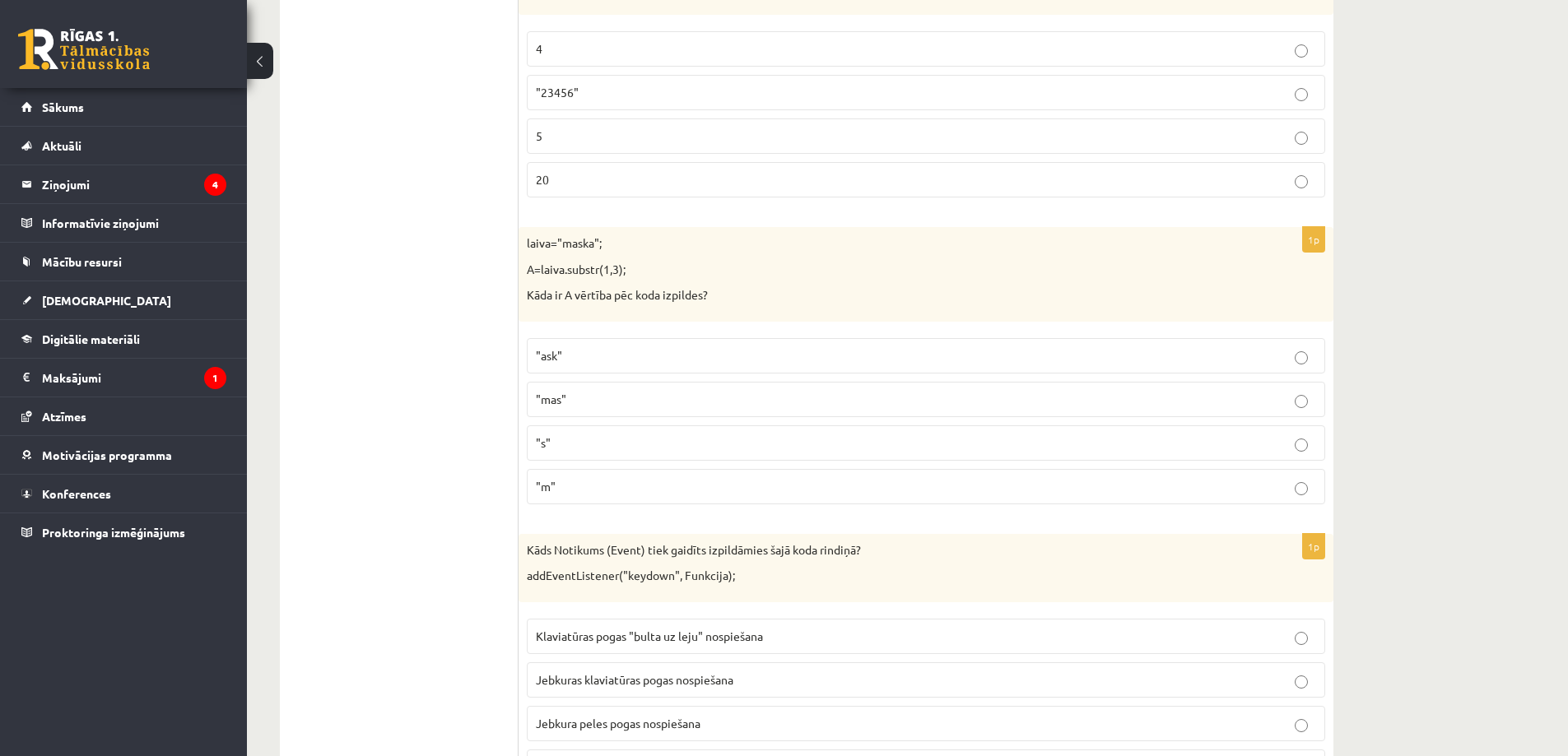
scroll to position [7900, 0]
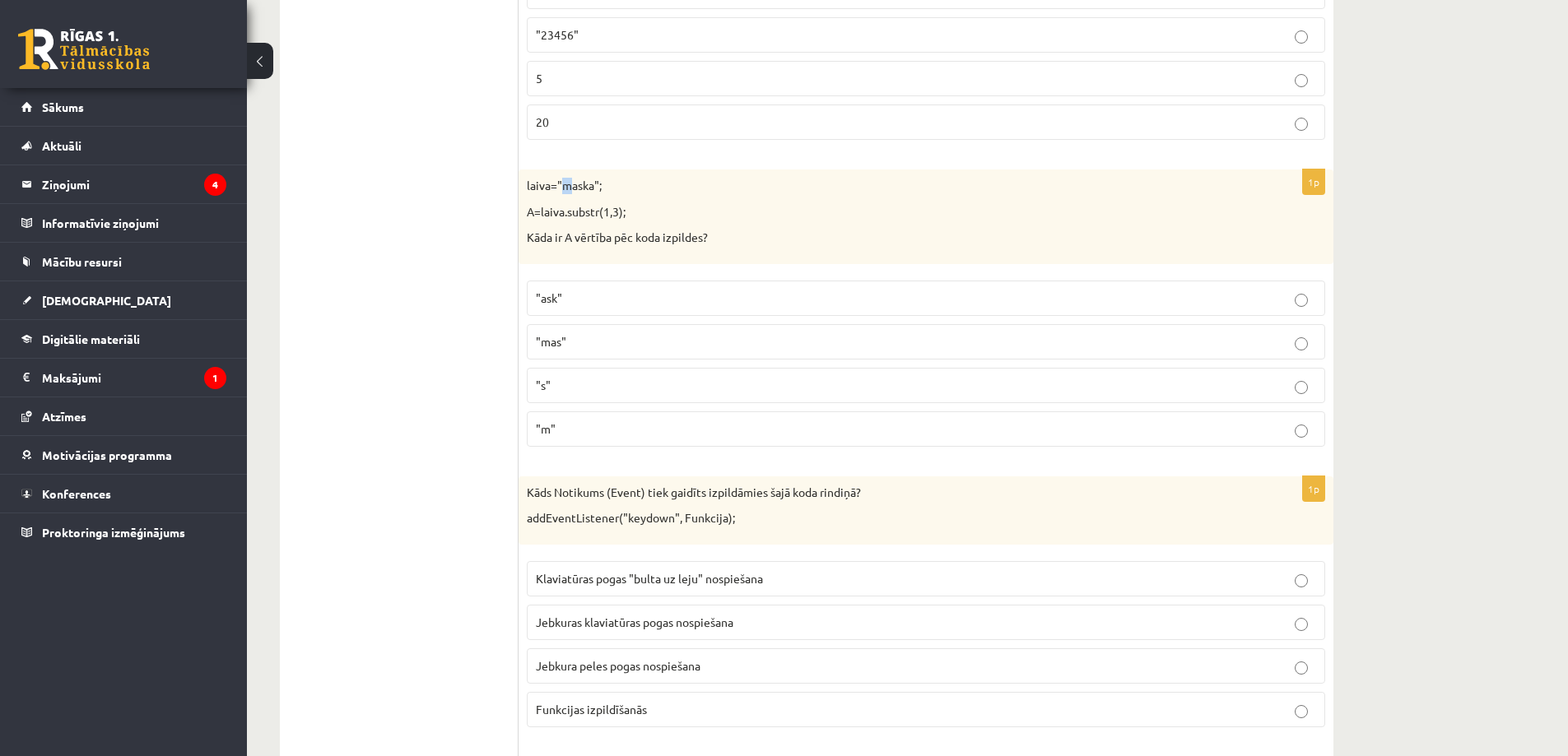
click at [572, 188] on p "laiva="maska";" at bounding box center [885, 185] width 717 height 16
drag, startPoint x: 528, startPoint y: 184, endPoint x: 958, endPoint y: 424, distance: 492.4
click at [958, 424] on div "1p laiva="maska"; A=laiva.substr(1,3); Kāda ir A vērtība pēc koda izpildes? "as…" at bounding box center [926, 315] width 815 height 291
click at [568, 195] on div "laiva="maska"; A=laiva.substr(1,3); Kāda ir A vērtība pēc koda izpildes?" at bounding box center [926, 216] width 815 height 94
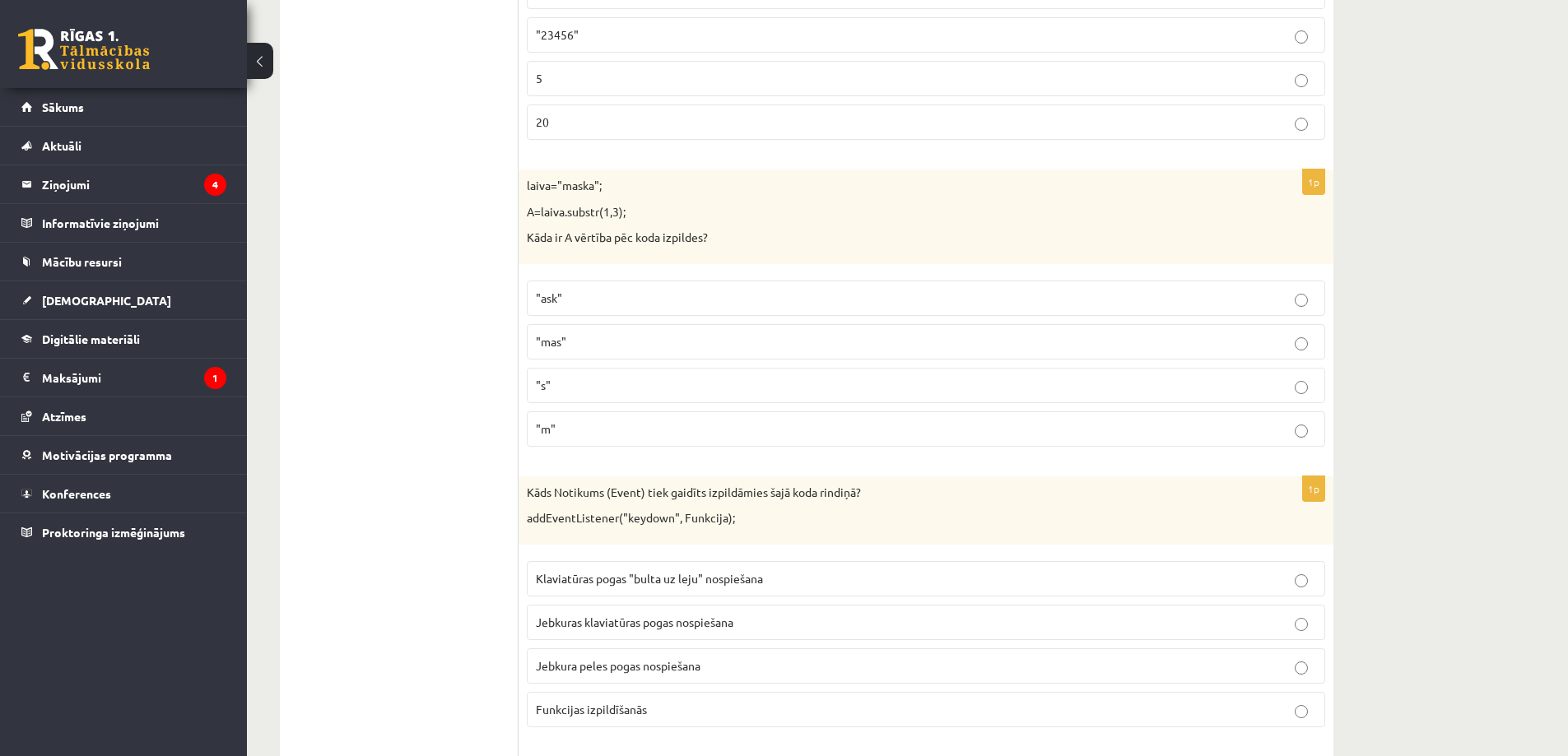
click at [647, 299] on p ""ask"" at bounding box center [926, 298] width 781 height 17
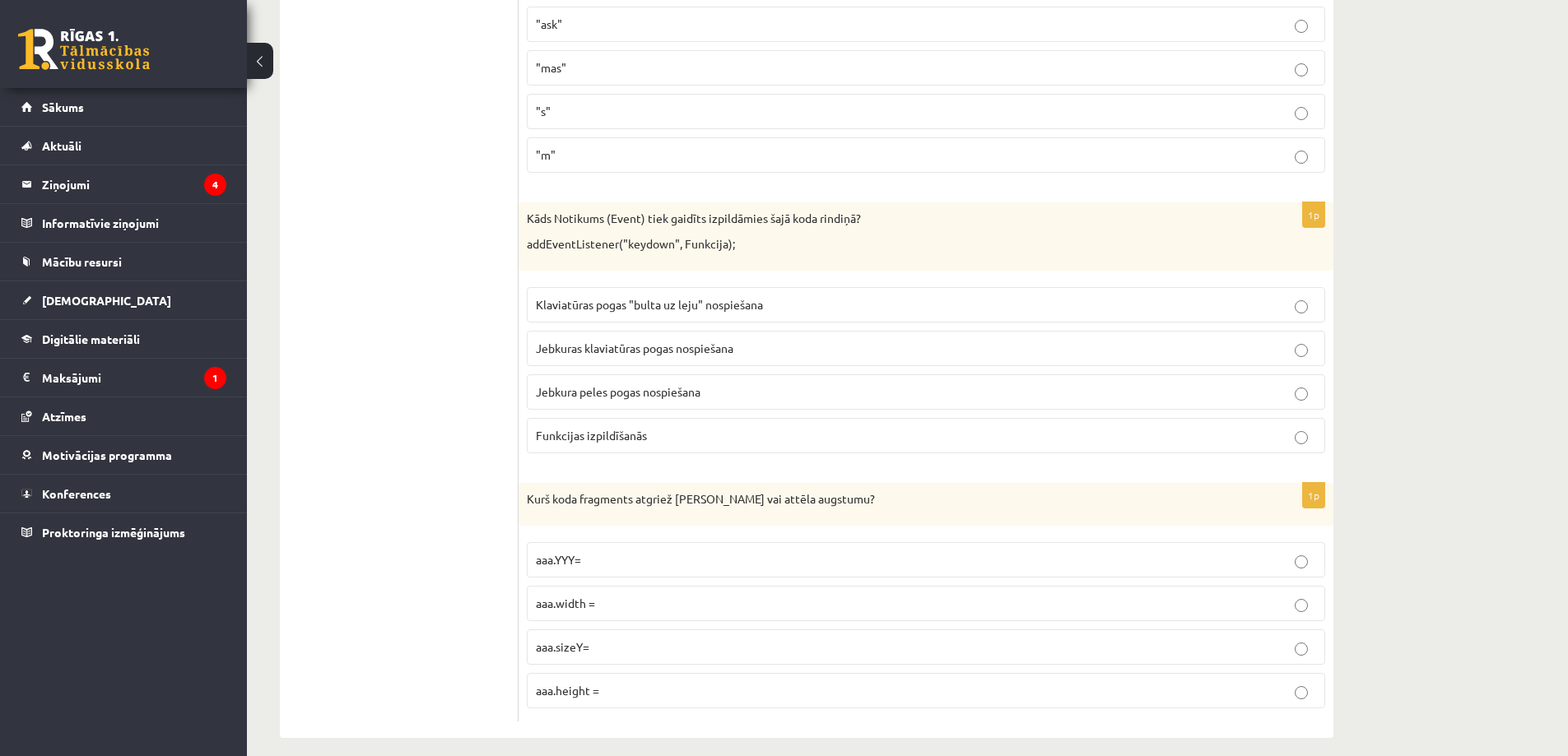
scroll to position [8190, 0]
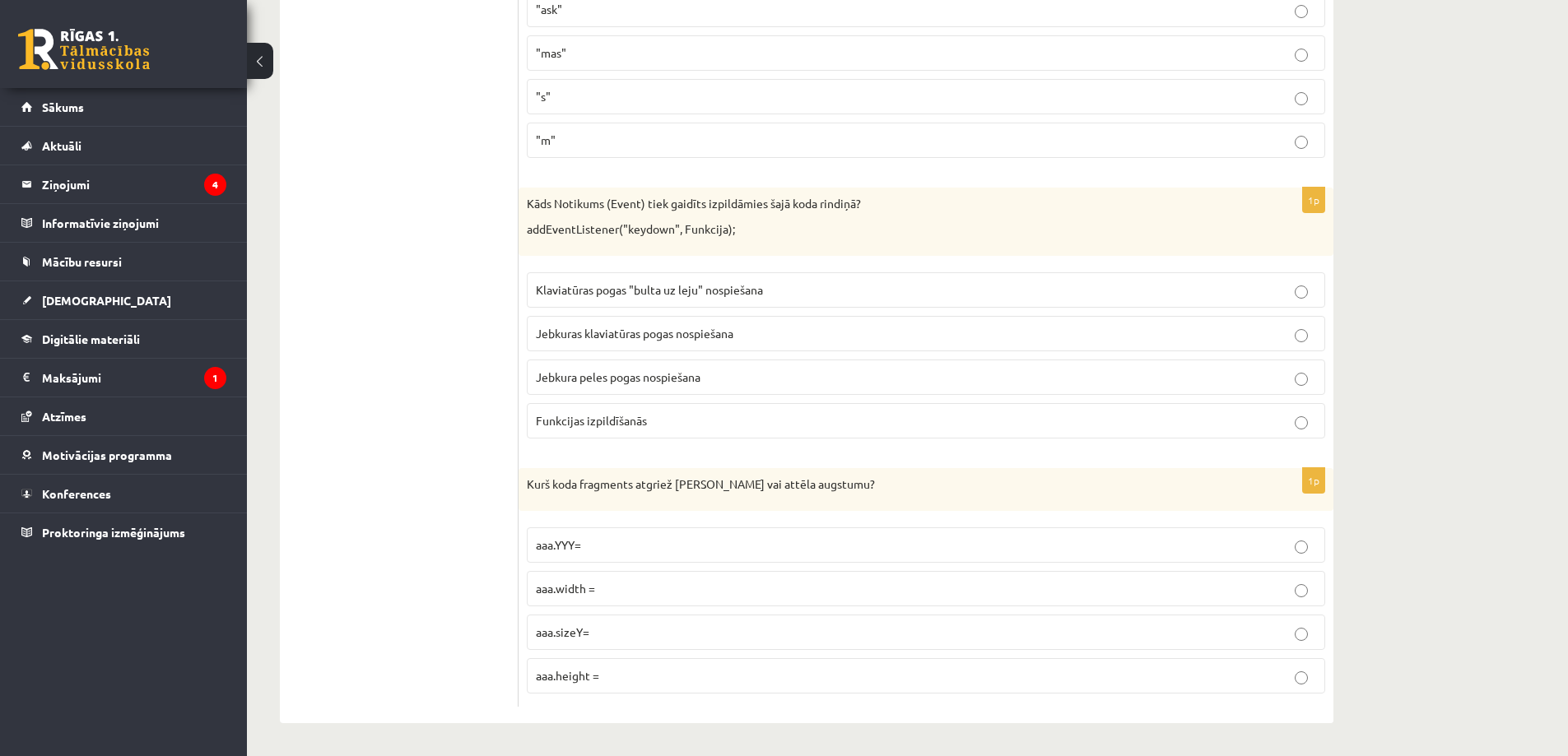
click at [707, 298] on label "Klaviatūras pogas "bulta uz leju" nospiešana" at bounding box center [926, 290] width 799 height 35
drag, startPoint x: 528, startPoint y: 482, endPoint x: 922, endPoint y: 485, distance: 394.0
click at [922, 485] on p "Kurš koda fragments atgriež Canvas vai attēla augstumu?" at bounding box center [885, 484] width 717 height 16
click at [584, 685] on label "aaa.height =" at bounding box center [926, 676] width 799 height 35
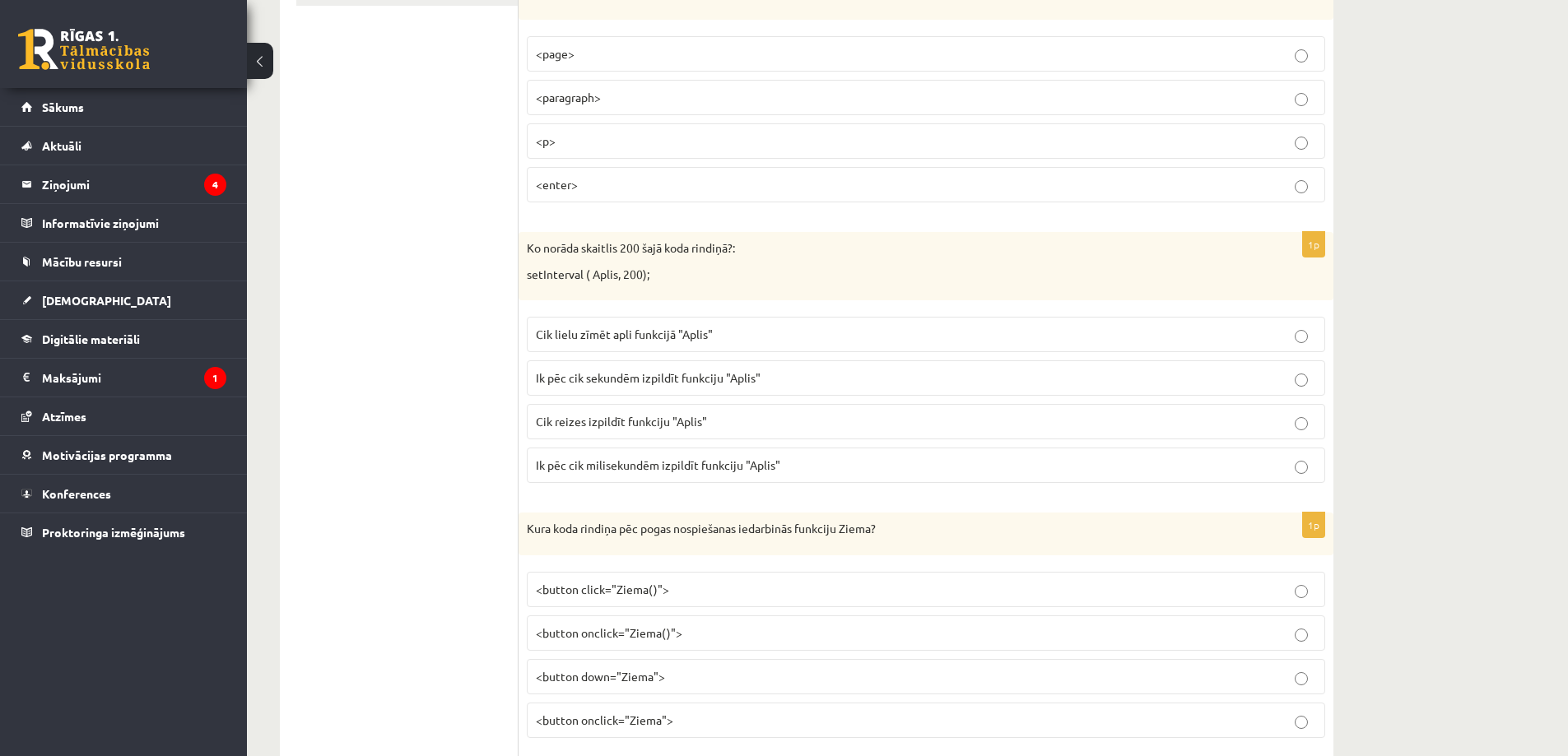
scroll to position [0, 0]
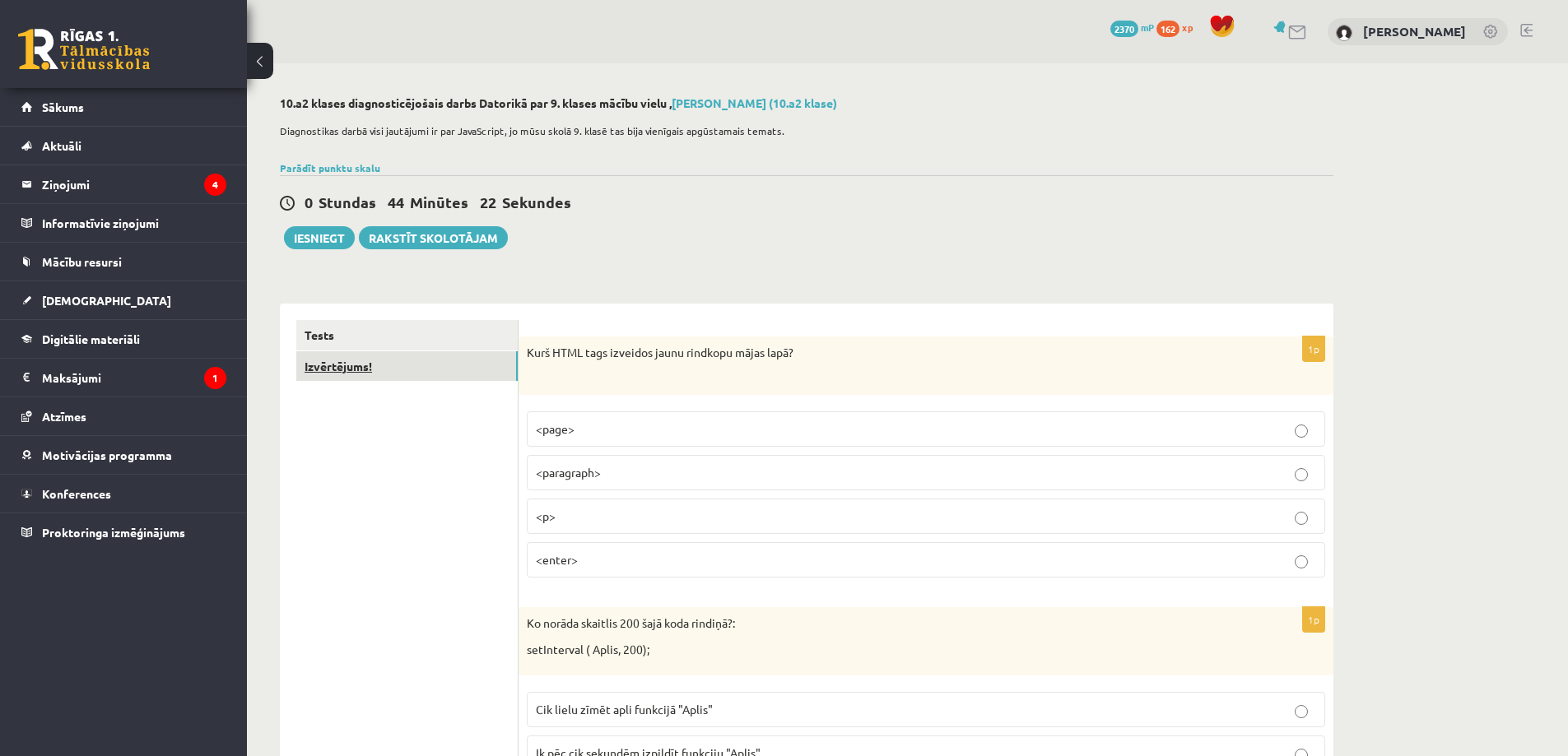
click at [358, 368] on link "Izvērtējums!" at bounding box center [407, 366] width 222 height 30
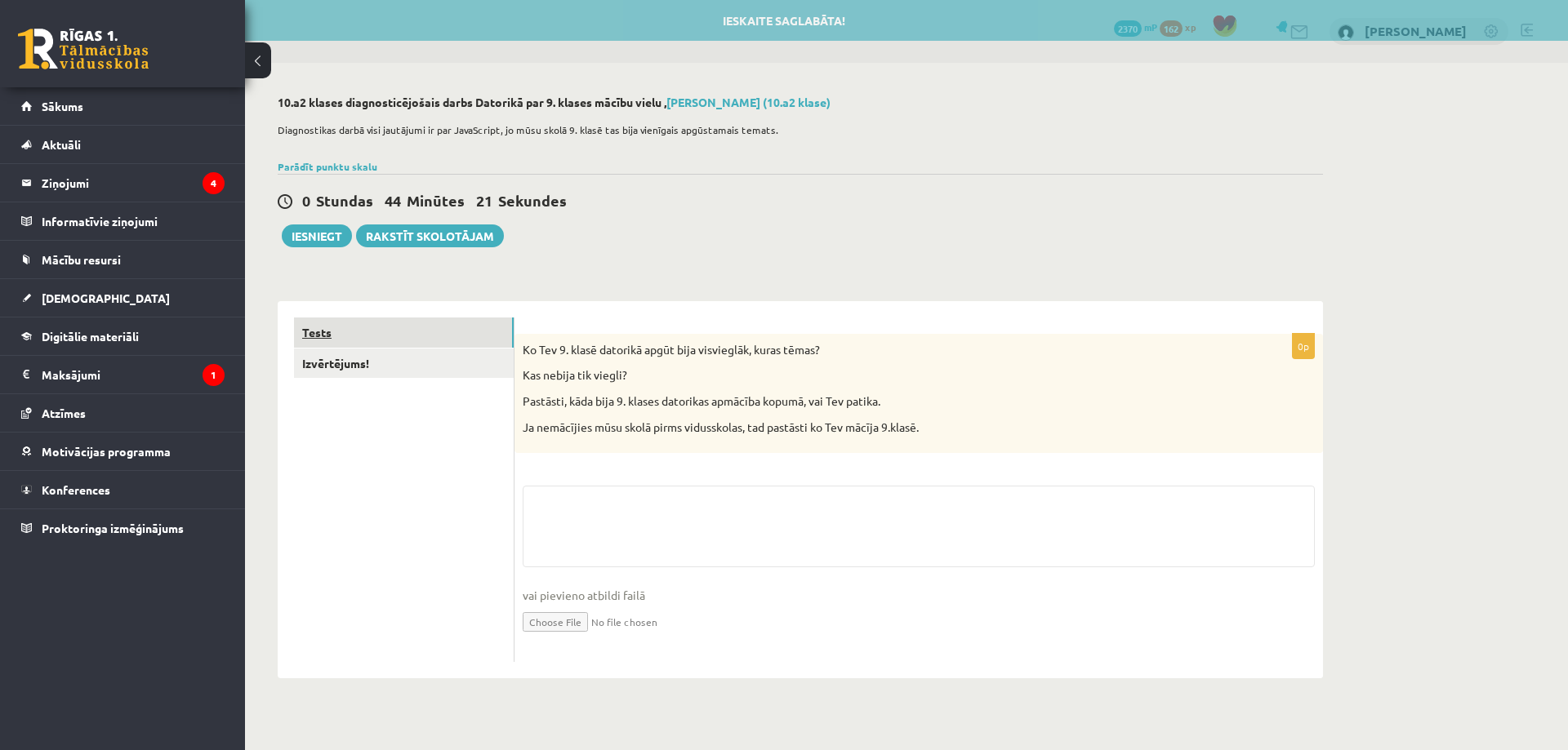
click at [375, 340] on link "Tests" at bounding box center [403, 332] width 220 height 30
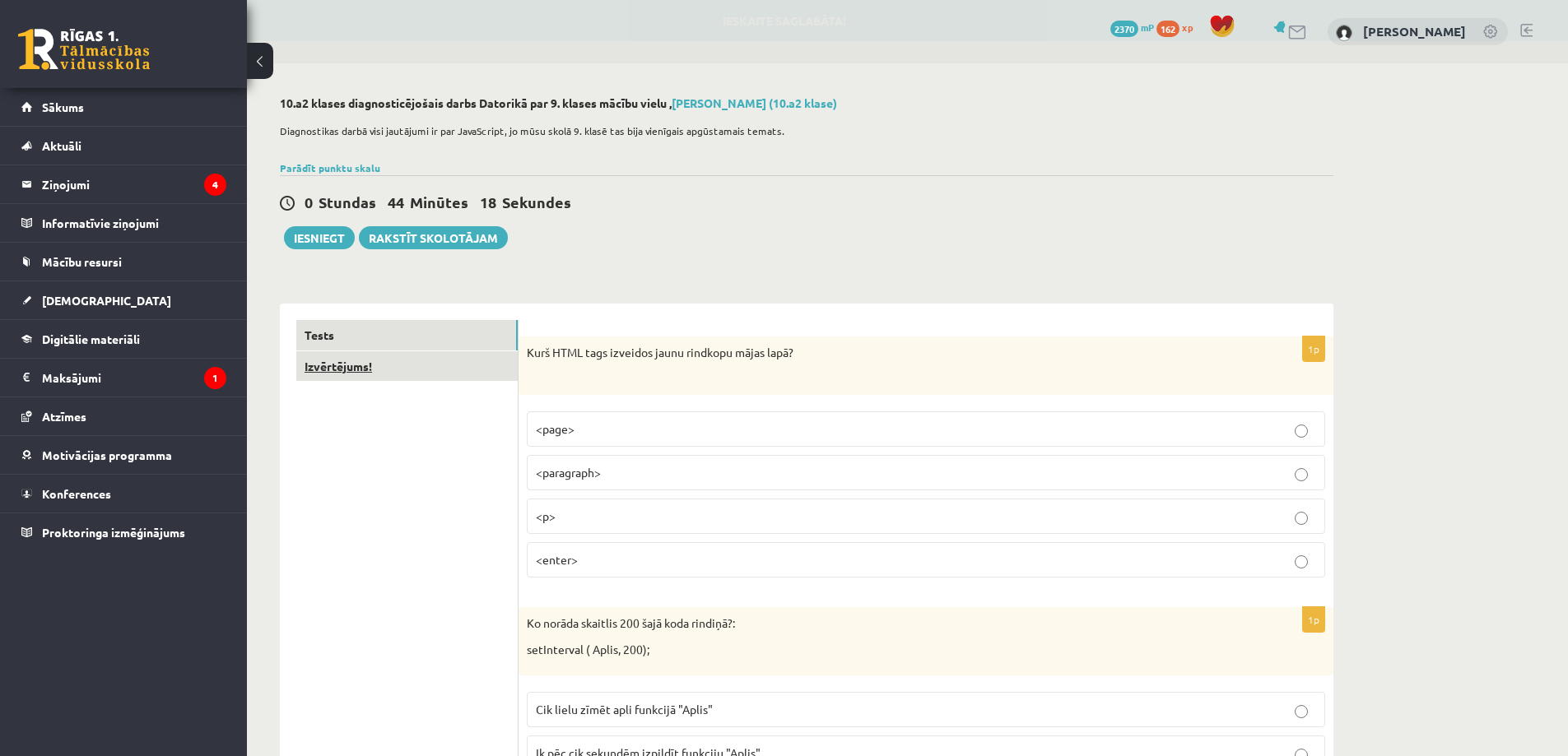
click at [363, 374] on link "Izvērtējums!" at bounding box center [407, 366] width 222 height 30
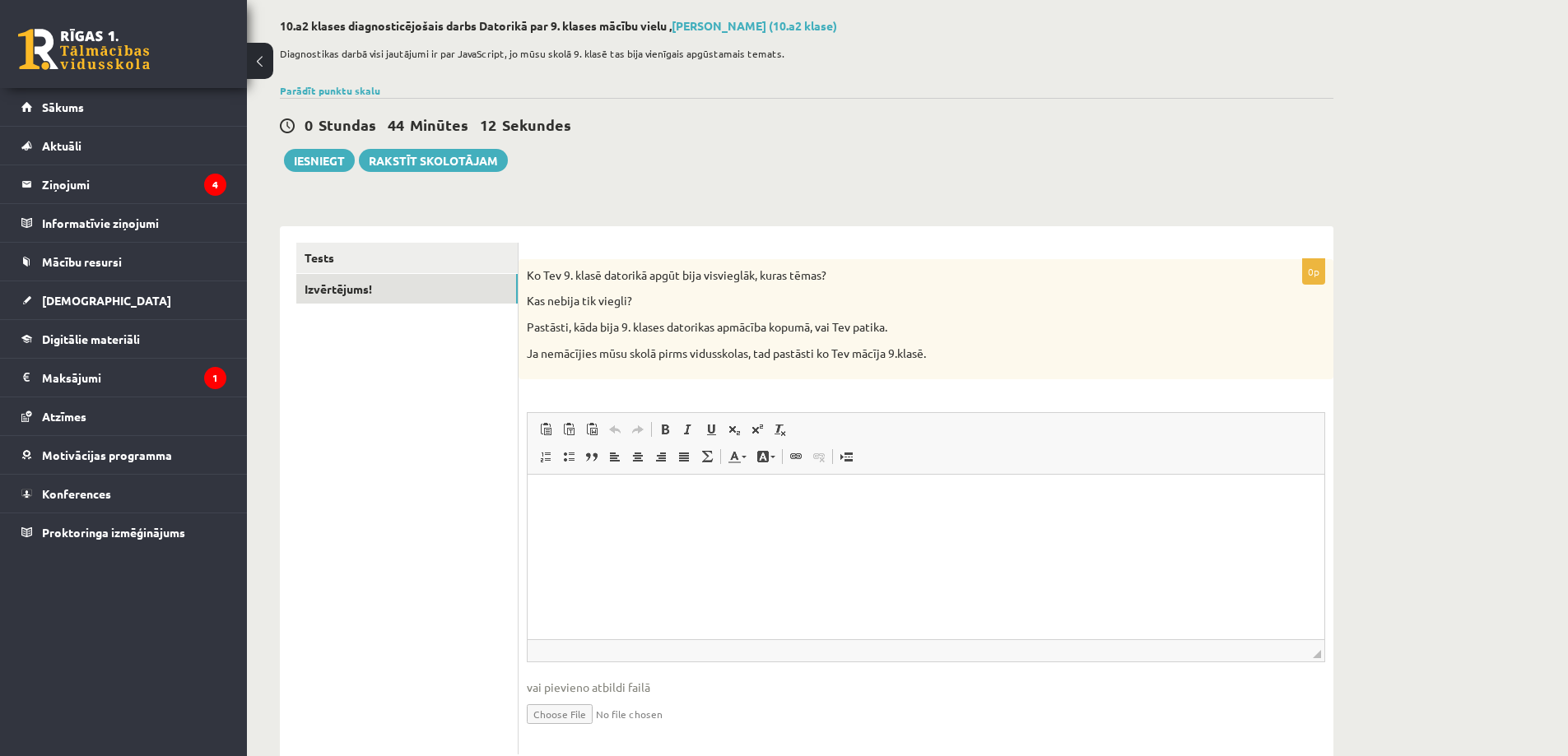
scroll to position [82, 0]
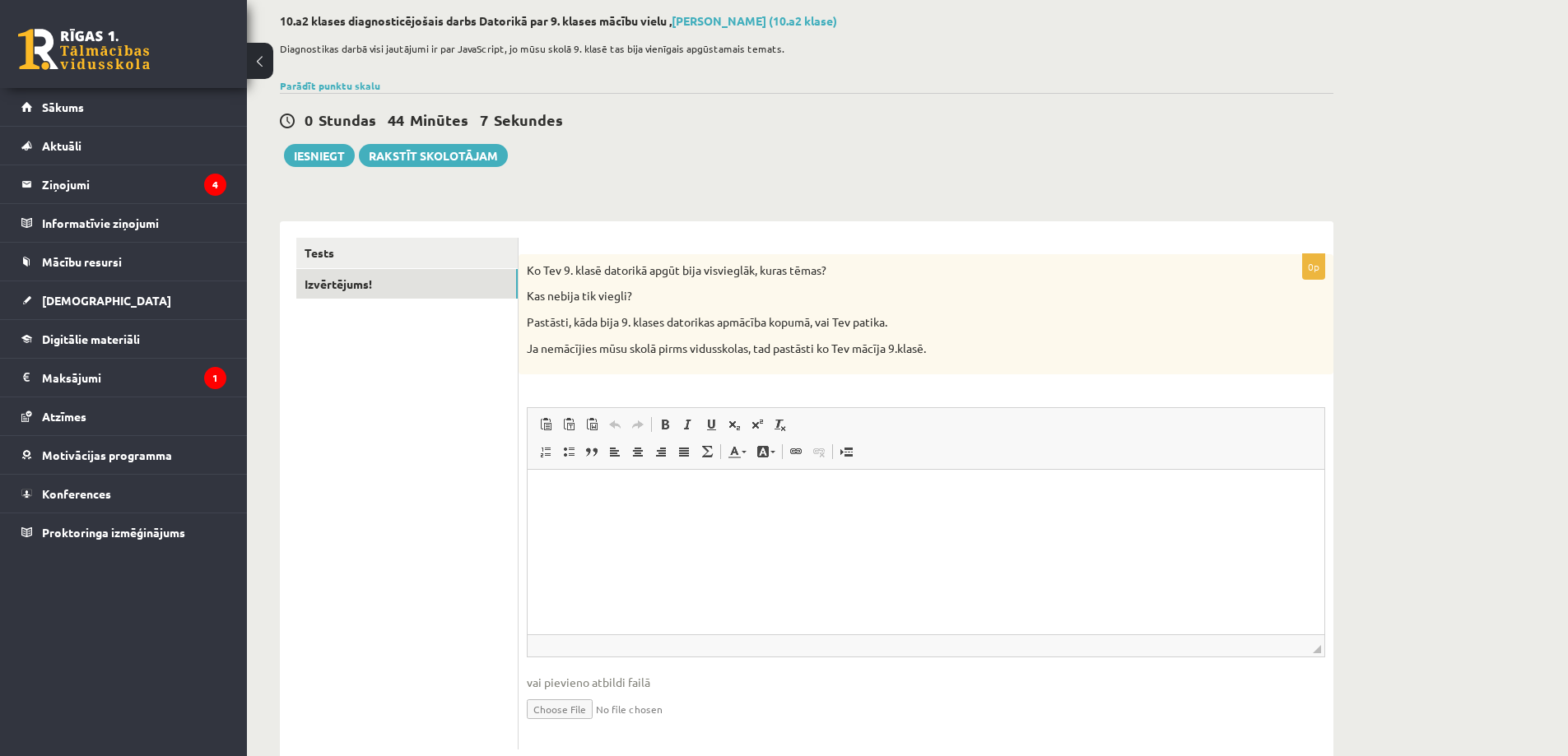
click at [614, 520] on html at bounding box center [926, 495] width 797 height 50
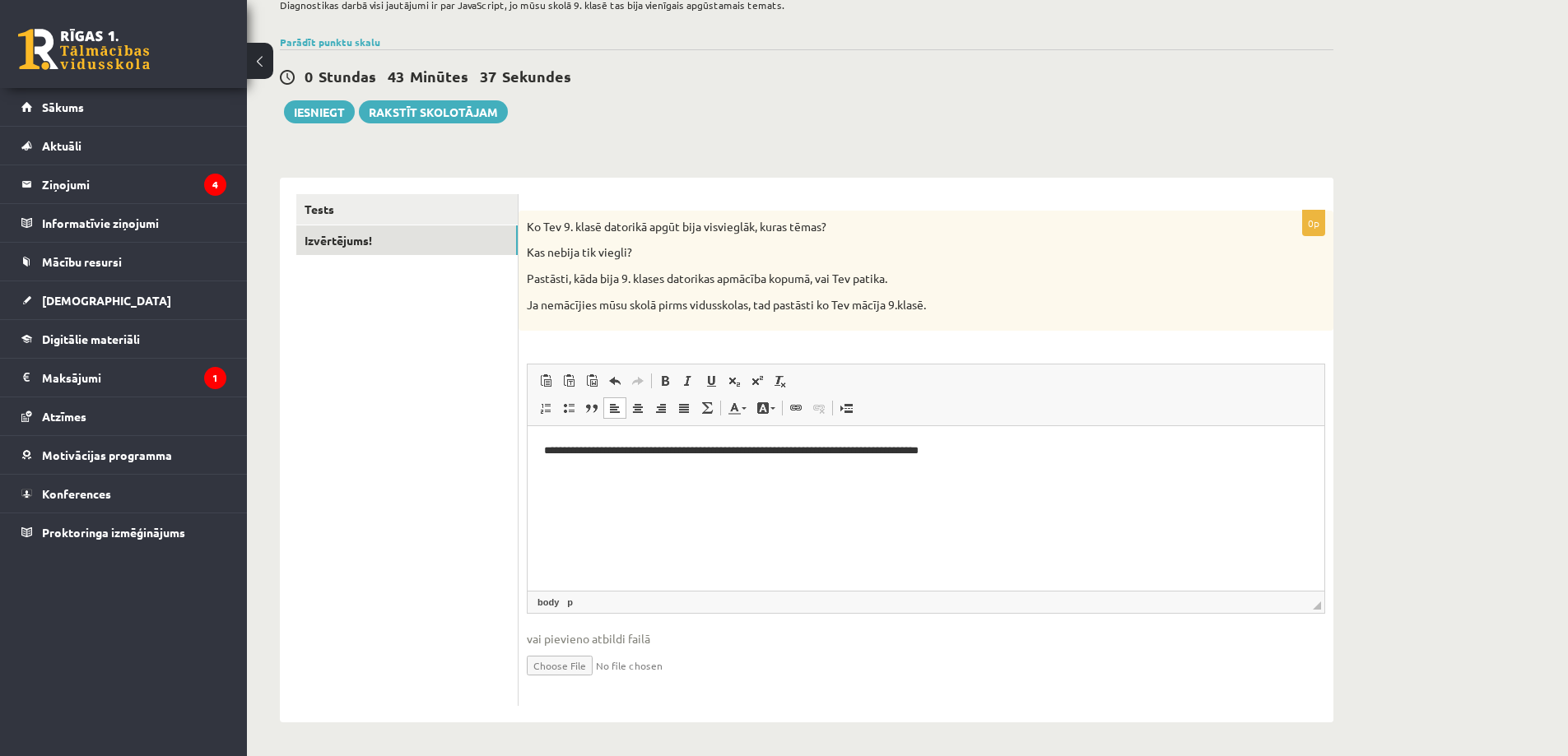
scroll to position [127, 0]
click at [1106, 477] on html "**********" at bounding box center [926, 452] width 797 height 50
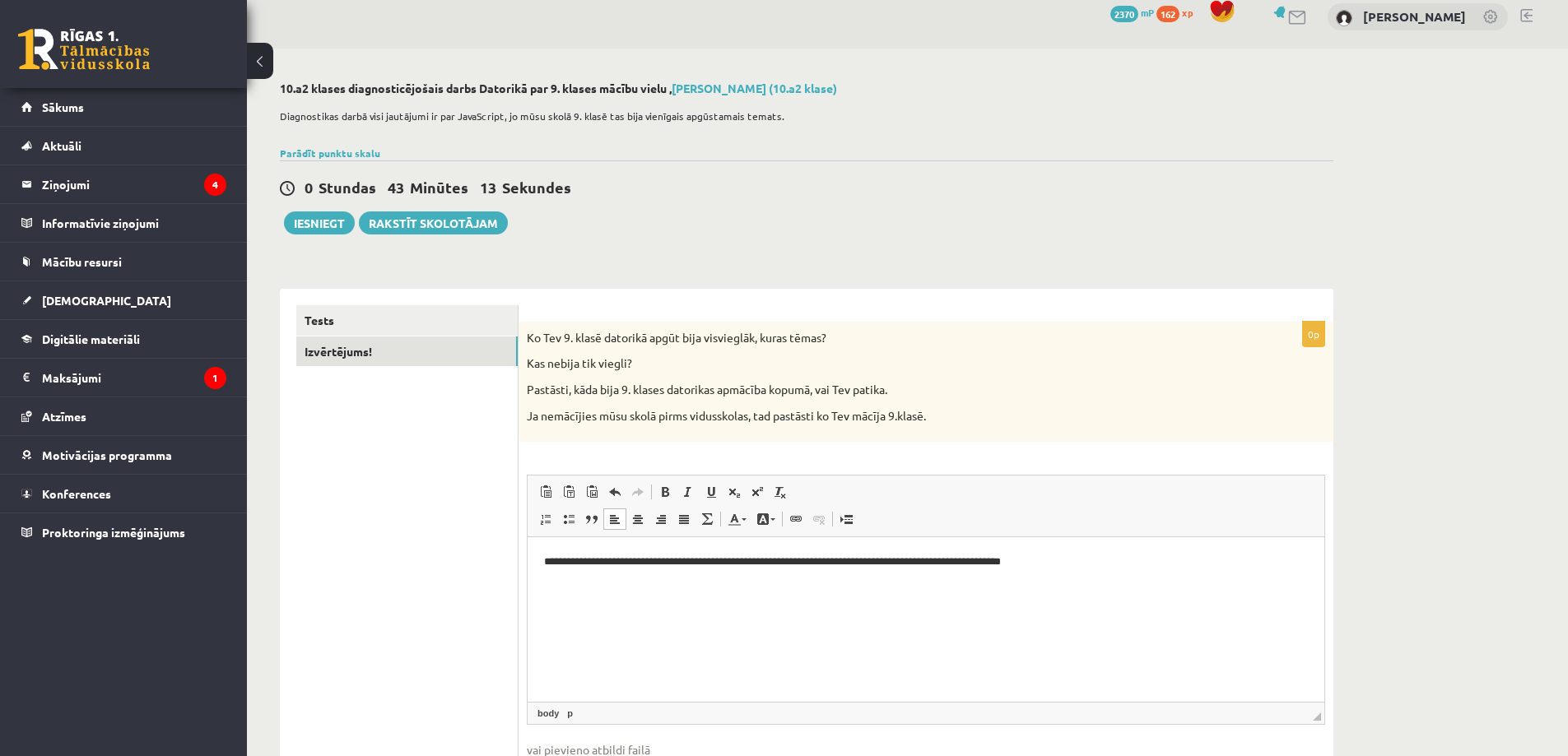
scroll to position [0, 0]
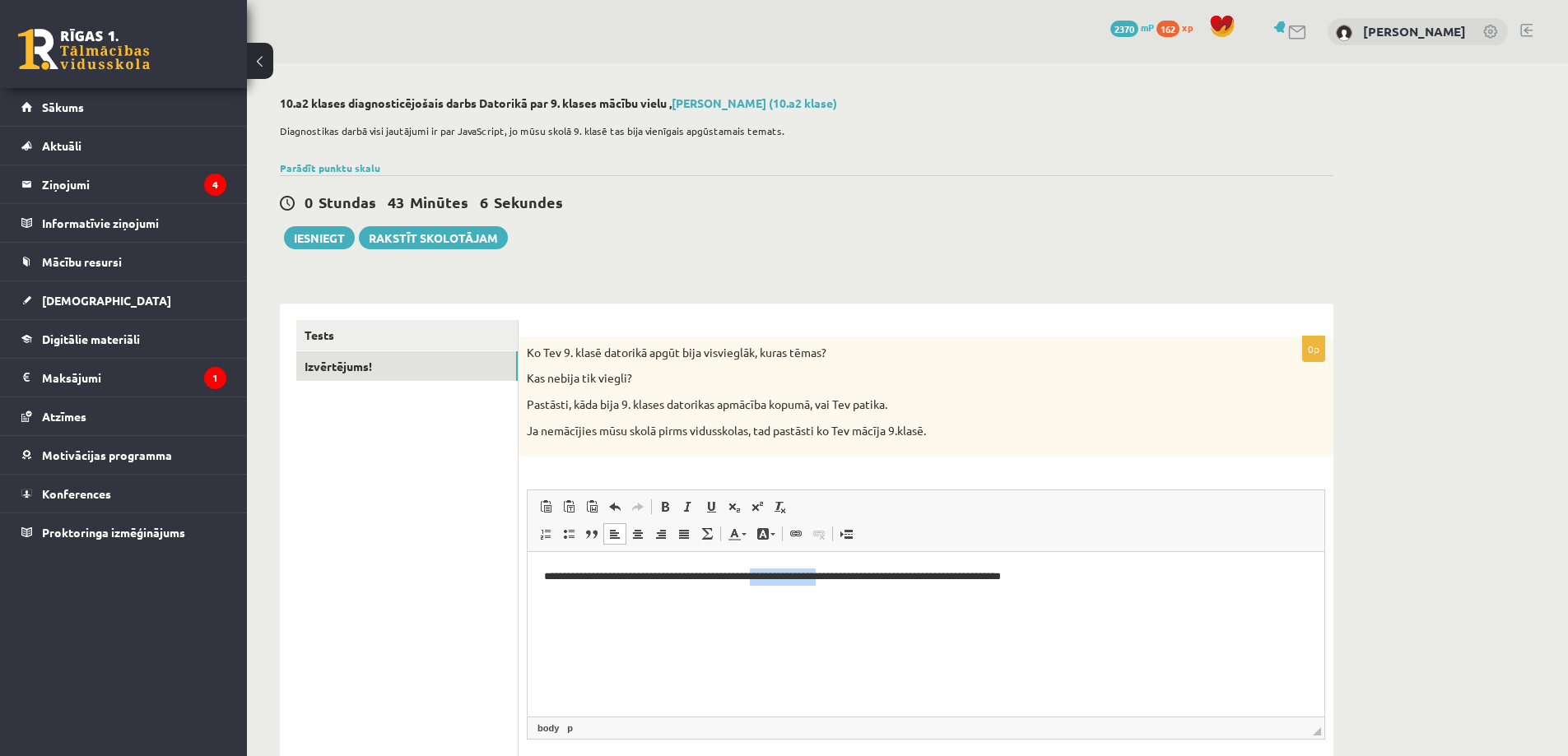
drag, startPoint x: 781, startPoint y: 575, endPoint x: 863, endPoint y: 585, distance: 82.6
click at [863, 585] on html "**********" at bounding box center [926, 577] width 797 height 50
drag, startPoint x: 540, startPoint y: 577, endPoint x: 593, endPoint y: 586, distance: 53.8
click at [593, 586] on html "**********" at bounding box center [926, 577] width 797 height 50
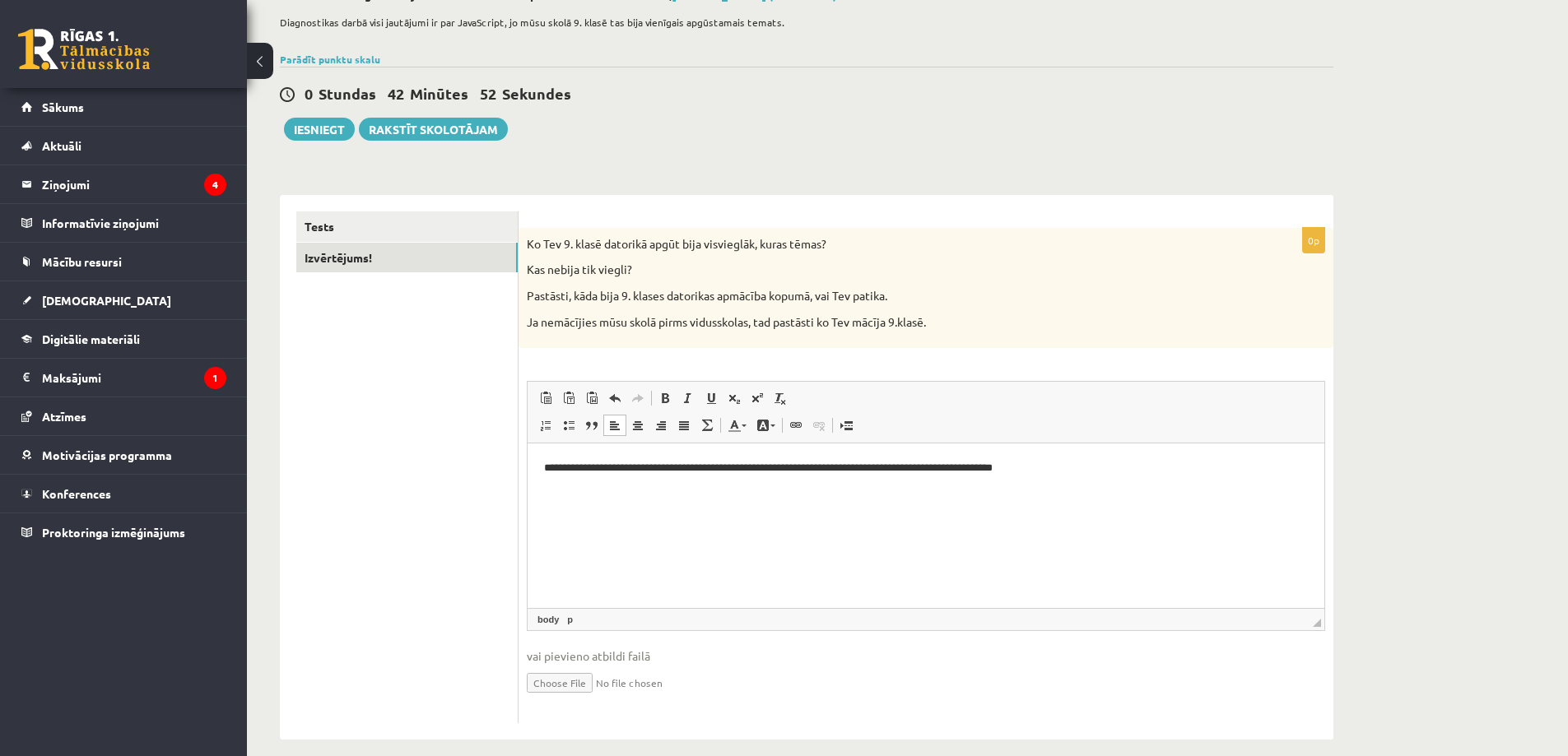
scroll to position [127, 0]
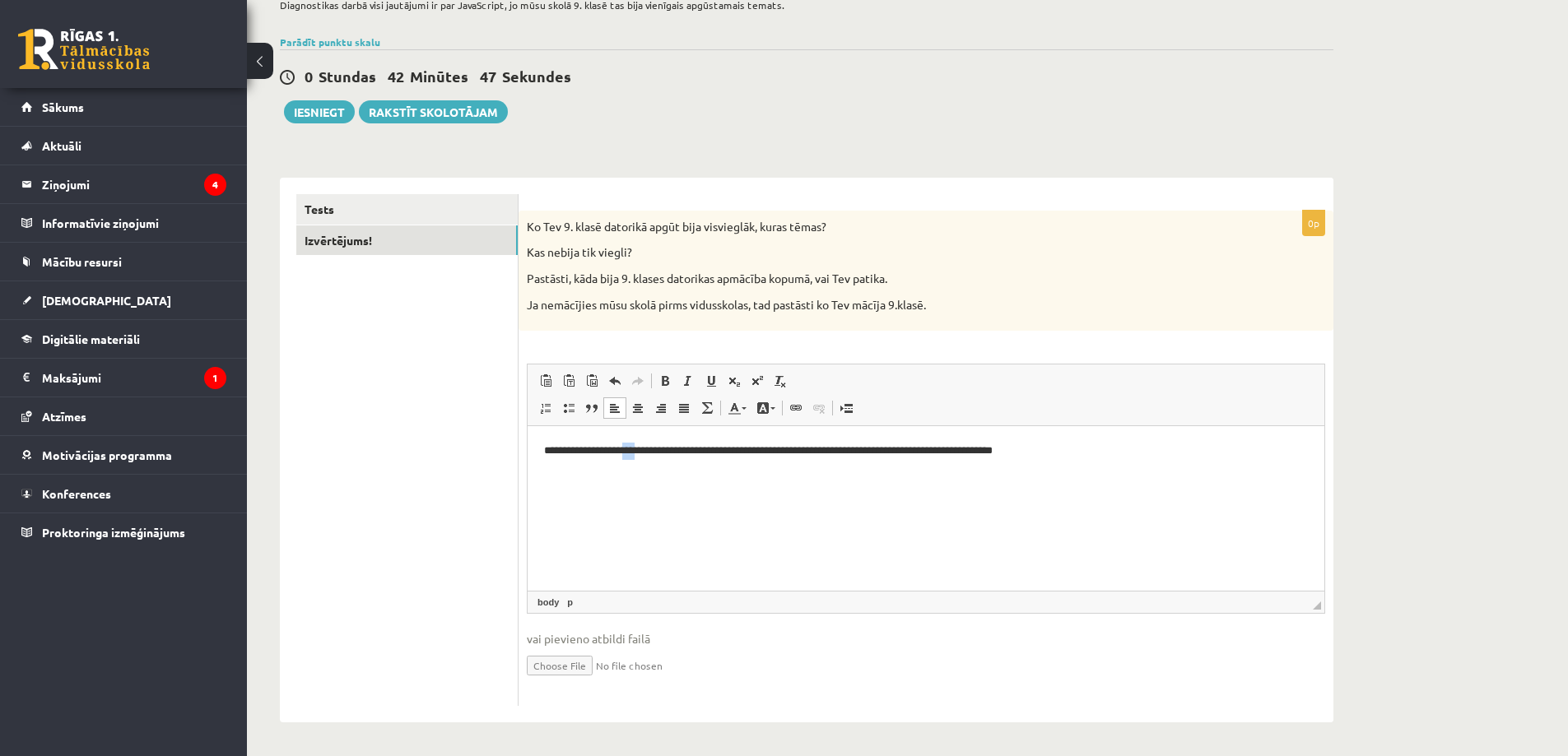
drag, startPoint x: 646, startPoint y: 448, endPoint x: 659, endPoint y: 448, distance: 13.0
click at [659, 448] on p "**********" at bounding box center [926, 452] width 764 height 17
drag, startPoint x: 789, startPoint y: 446, endPoint x: 840, endPoint y: 449, distance: 51.1
click at [840, 449] on p "**********" at bounding box center [926, 452] width 764 height 17
click at [1040, 456] on p "**********" at bounding box center [926, 452] width 764 height 17
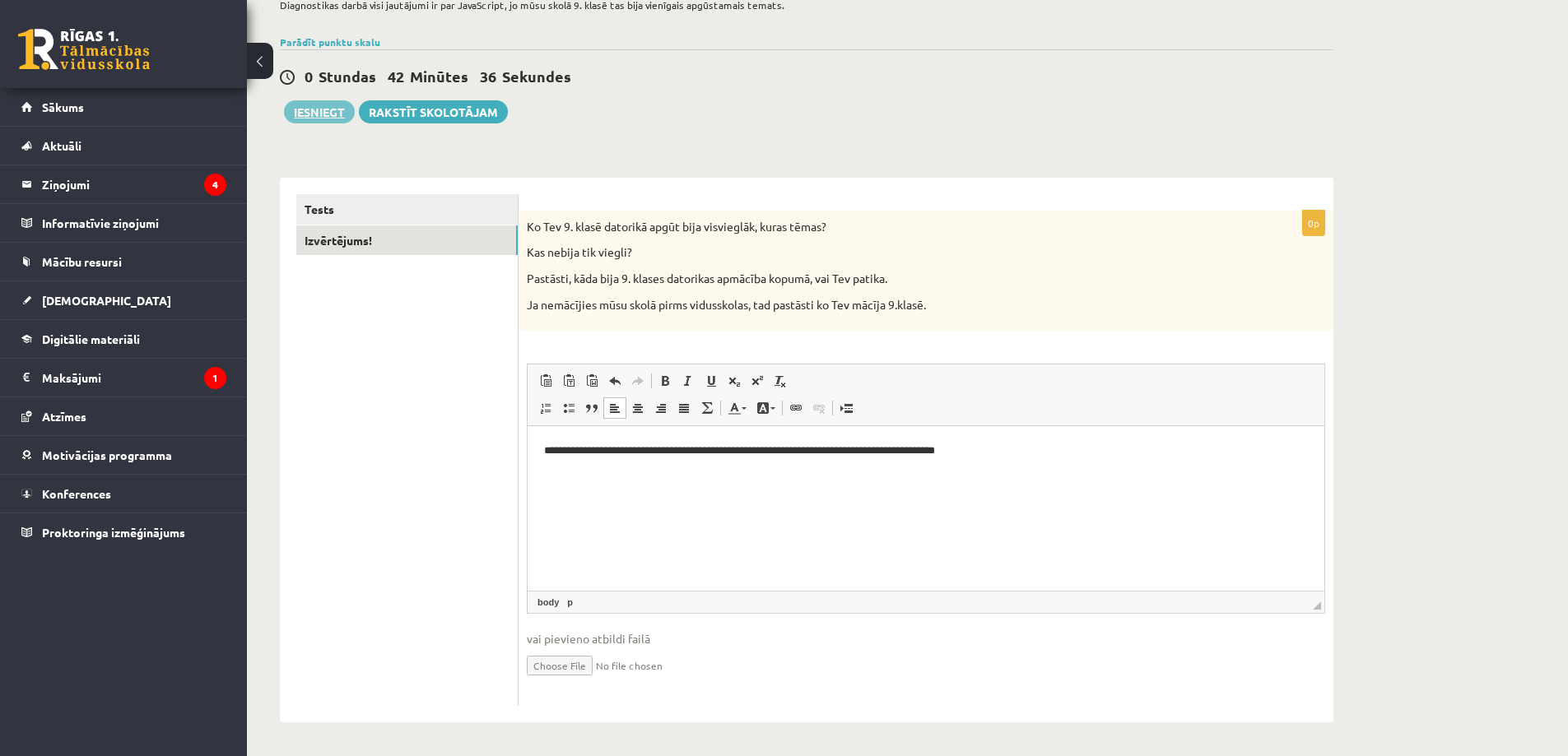
click at [323, 112] on button "Iesniegt" at bounding box center [319, 112] width 71 height 23
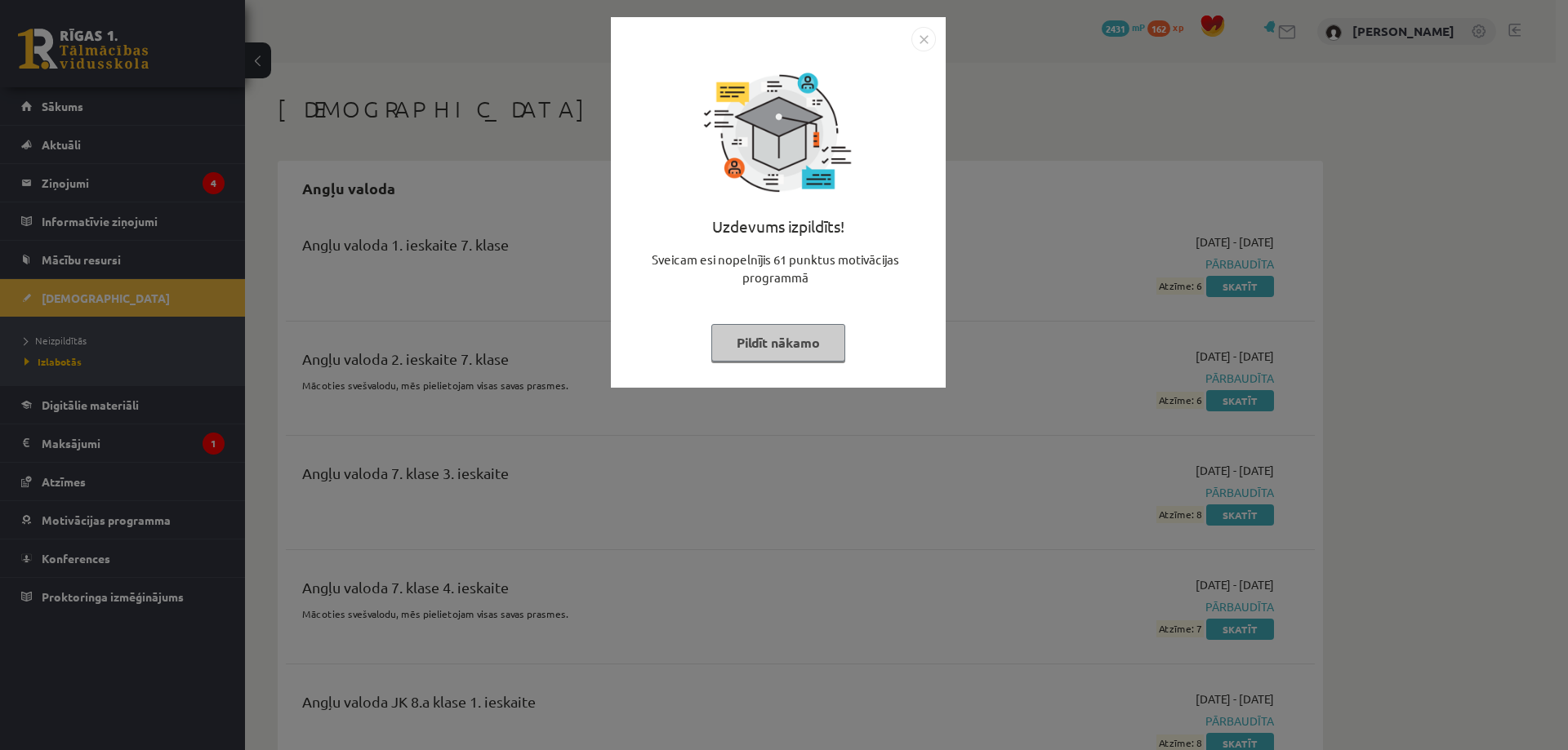
click at [792, 336] on button "Pildīt nākamo" at bounding box center [778, 343] width 134 height 38
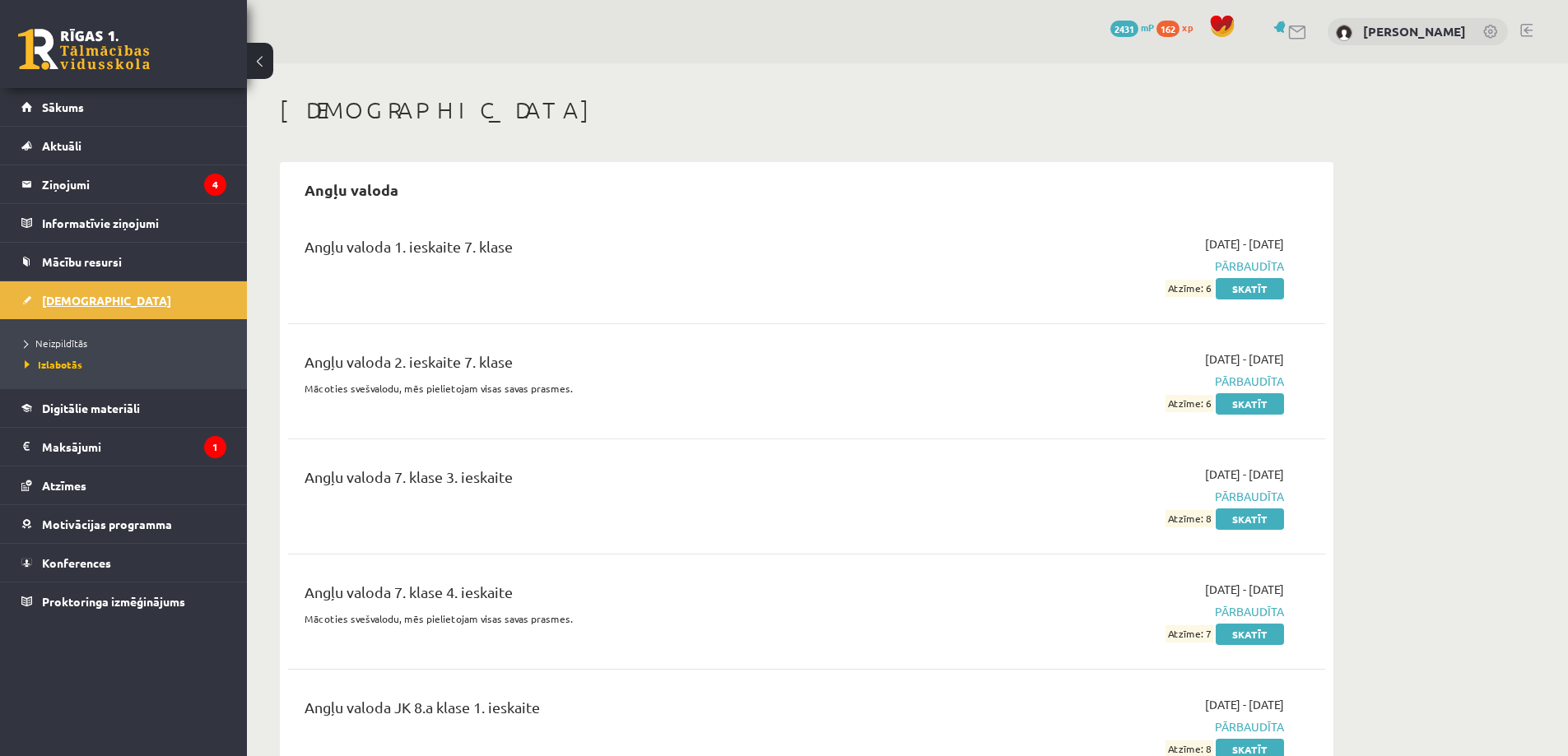
click at [73, 296] on span "[DEMOGRAPHIC_DATA]" at bounding box center [106, 300] width 129 height 15
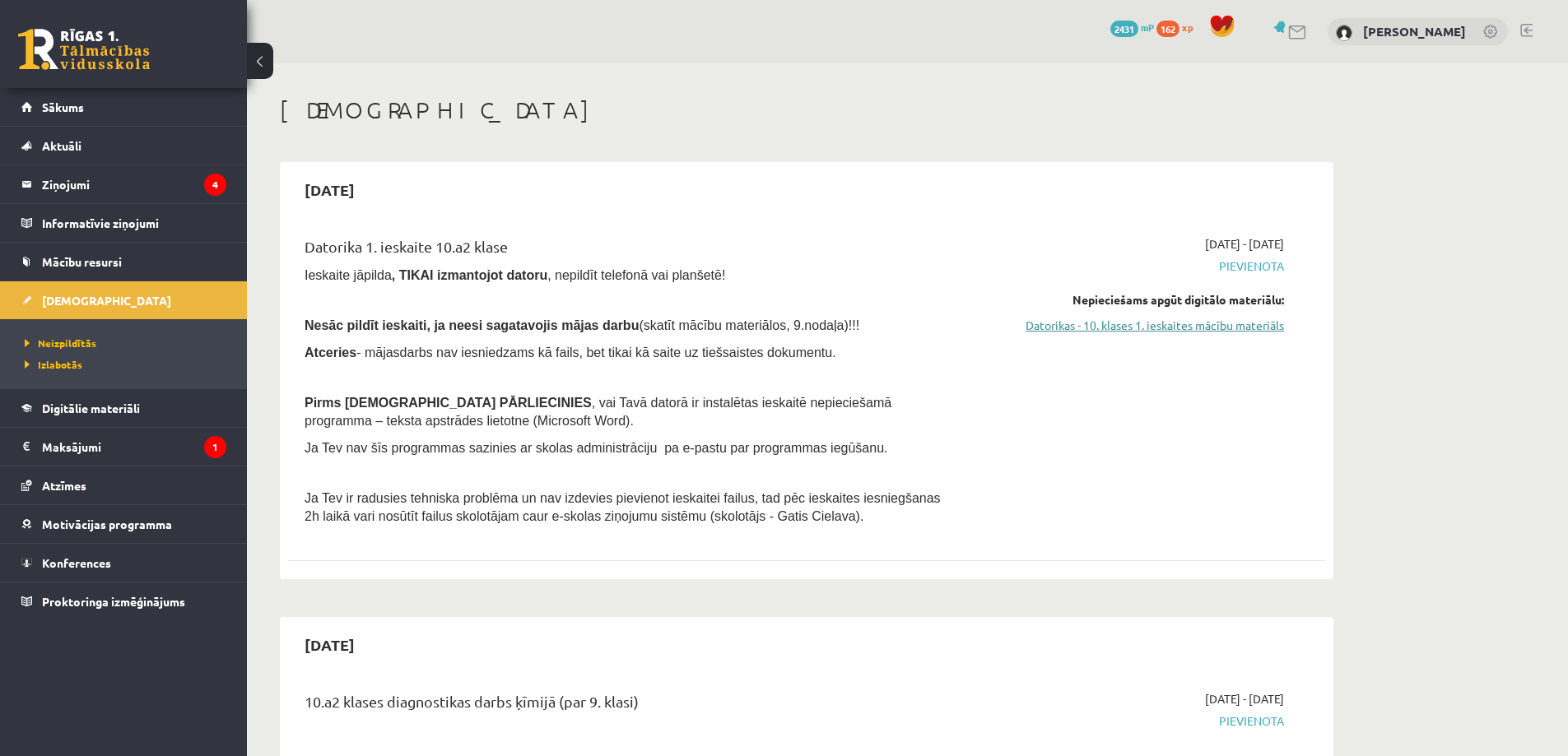
click at [1193, 324] on link "Datorikas - 10. klases 1. ieskaites mācību materiāls" at bounding box center [1128, 325] width 311 height 17
click at [1075, 326] on link "Datorikas - 10. klases 1. ieskaites mācību materiāls" at bounding box center [1128, 325] width 311 height 17
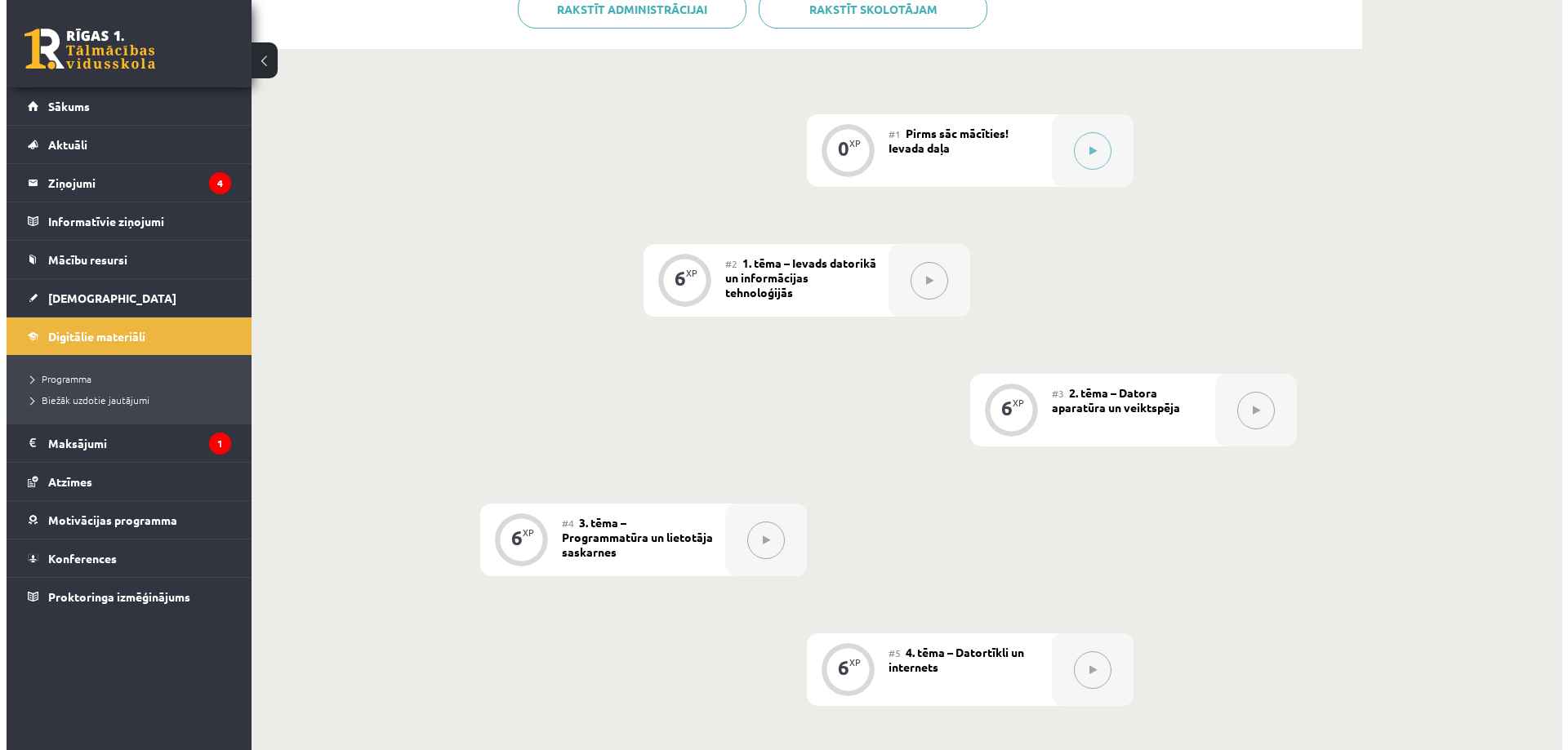
scroll to position [408, 0]
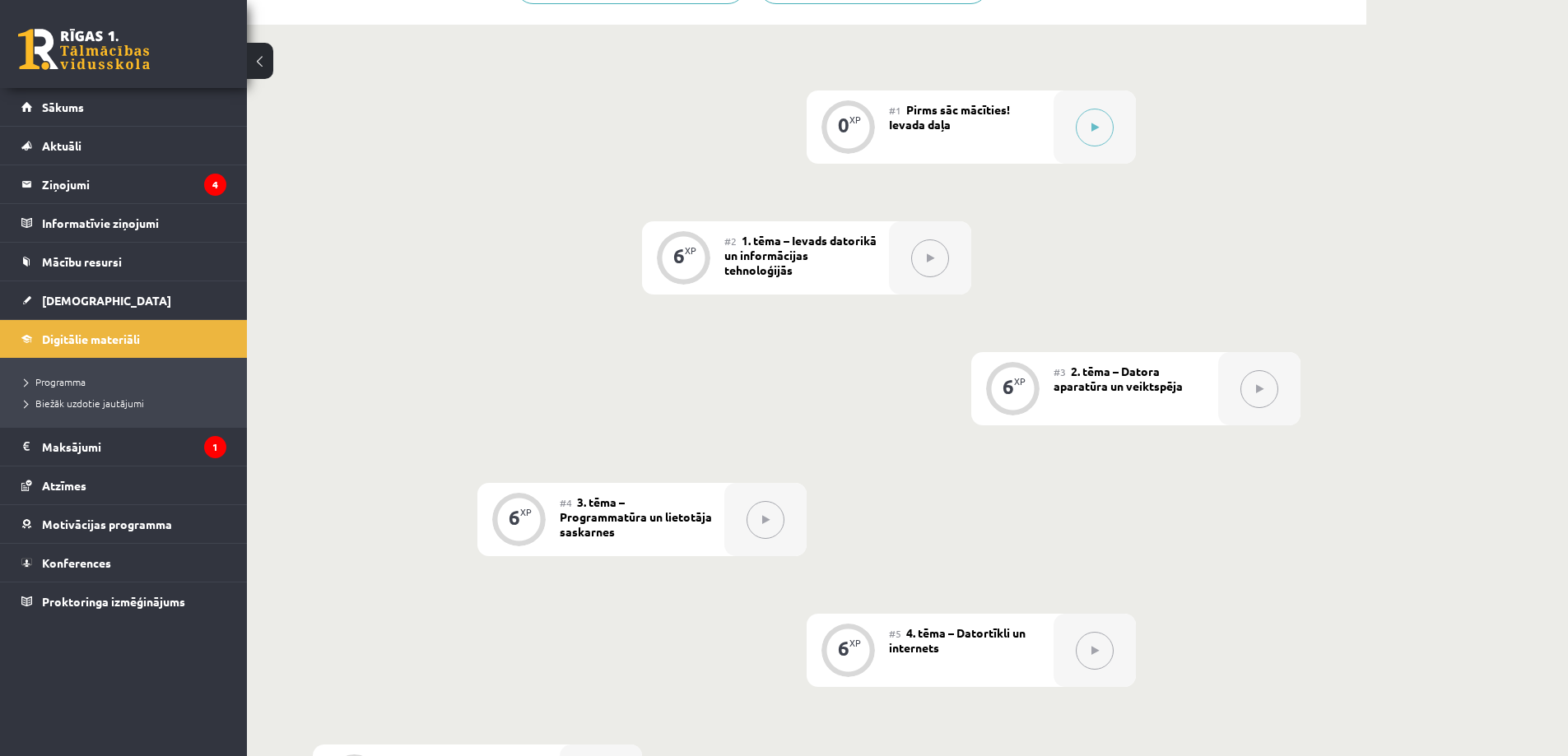
click at [961, 131] on div "#1 Pirms sāc mācīties! Ievada daļa" at bounding box center [971, 127] width 164 height 74
click at [1060, 131] on div at bounding box center [1095, 127] width 82 height 74
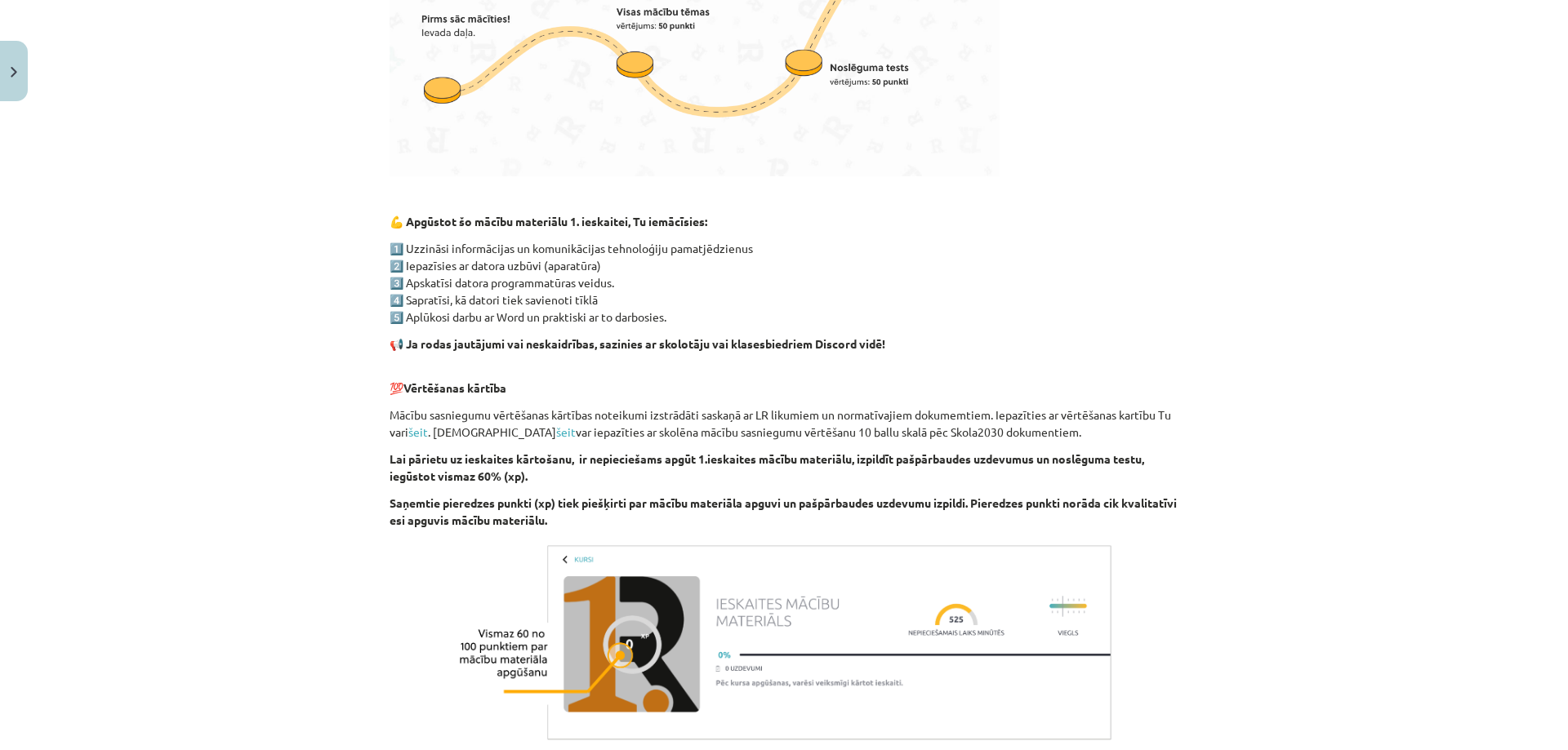
scroll to position [981, 0]
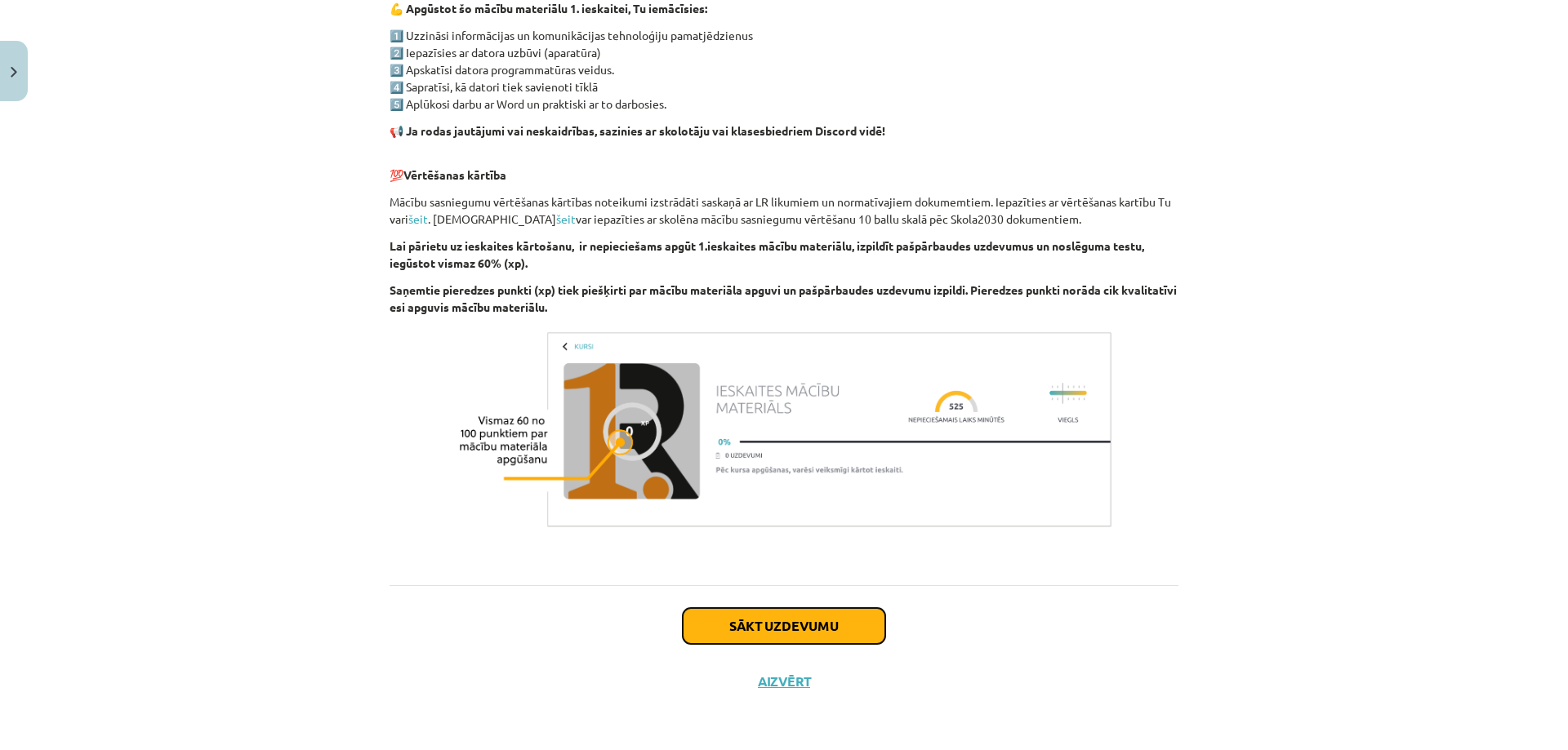
click at [800, 620] on button "Sākt uzdevumu" at bounding box center [784, 626] width 203 height 36
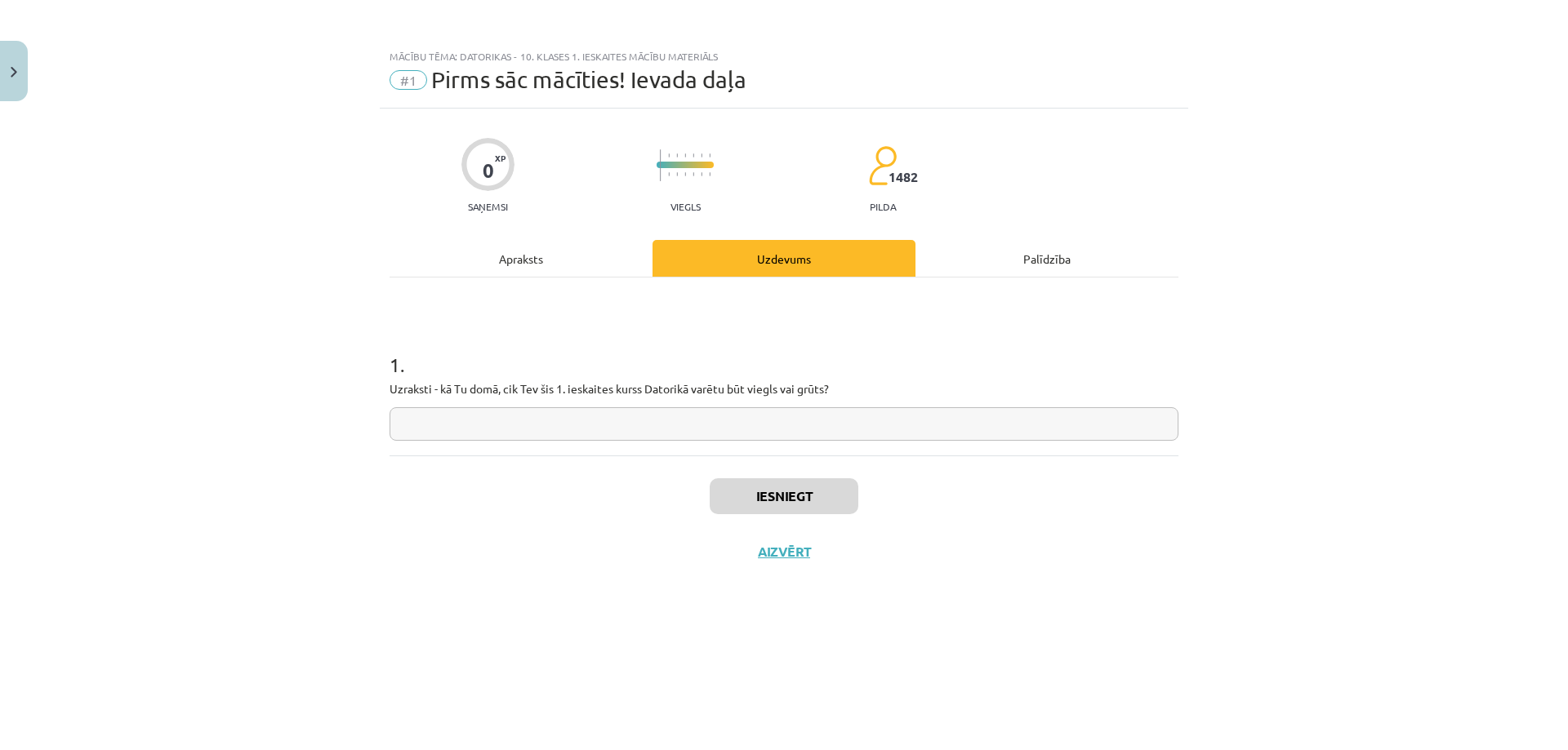
scroll to position [0, 0]
click at [815, 425] on input "text" at bounding box center [784, 424] width 789 height 33
type input "**********"
click at [834, 502] on button "Iesniegt" at bounding box center [784, 496] width 148 height 36
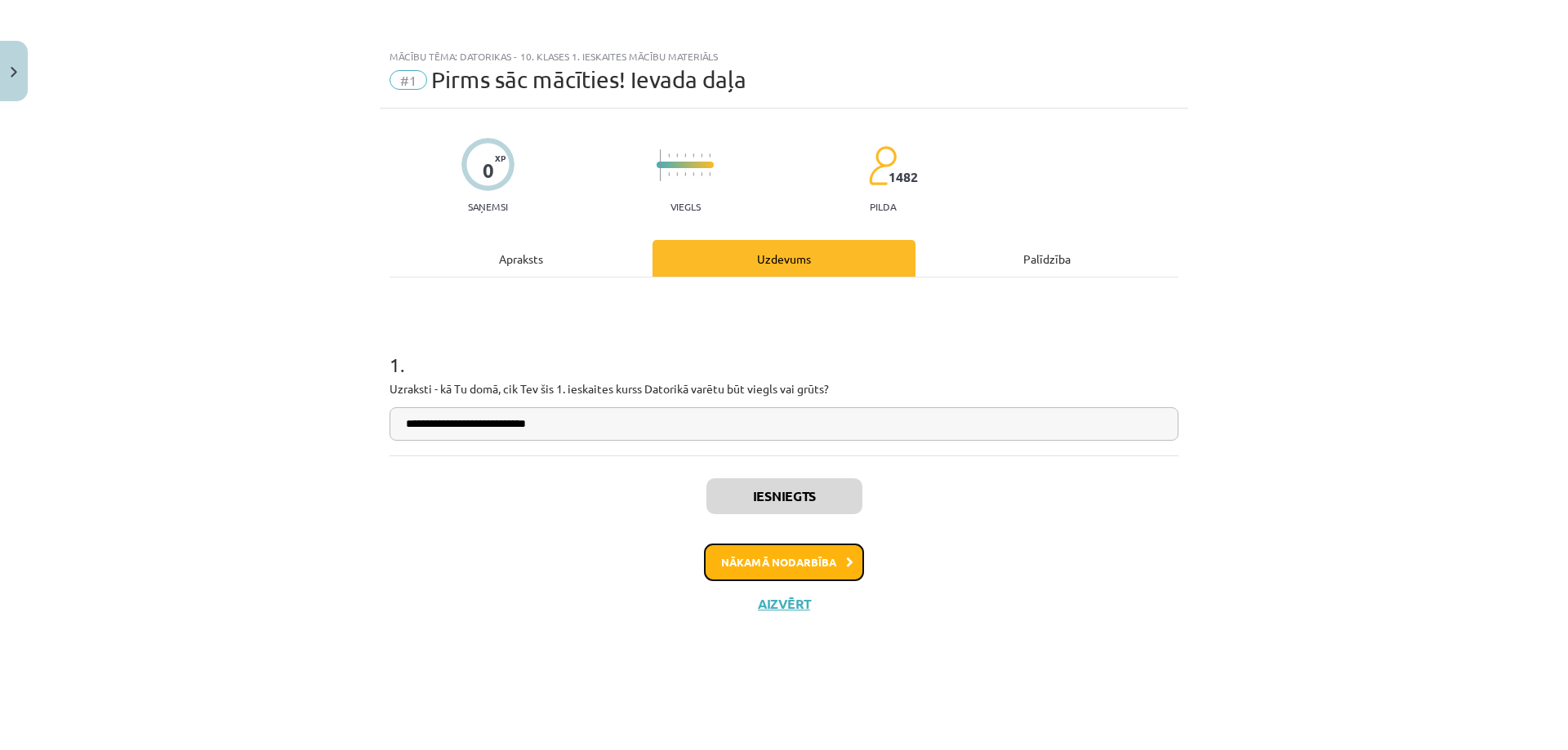
click at [808, 555] on button "Nākamā nodarbība" at bounding box center [784, 563] width 160 height 38
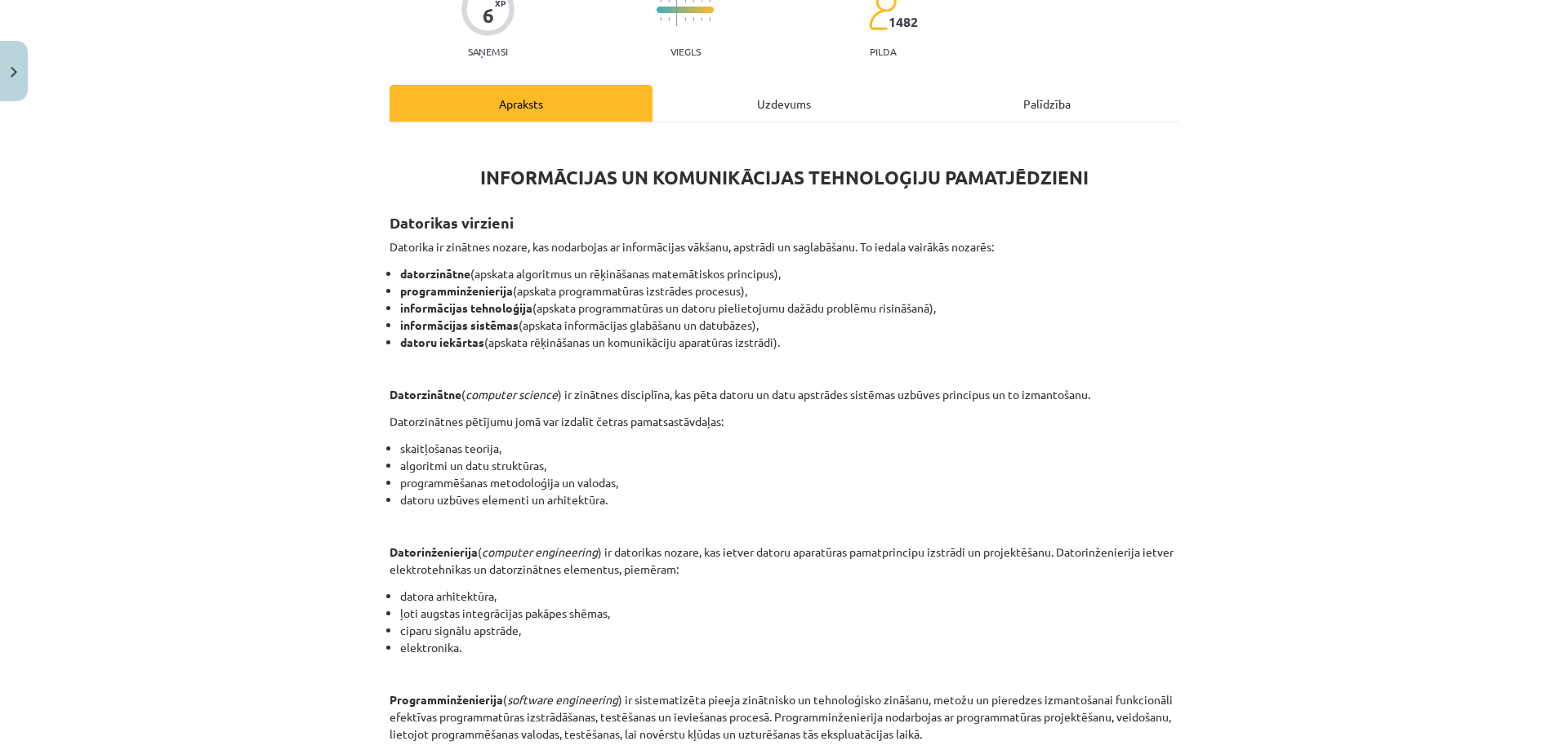
scroll to position [245, 0]
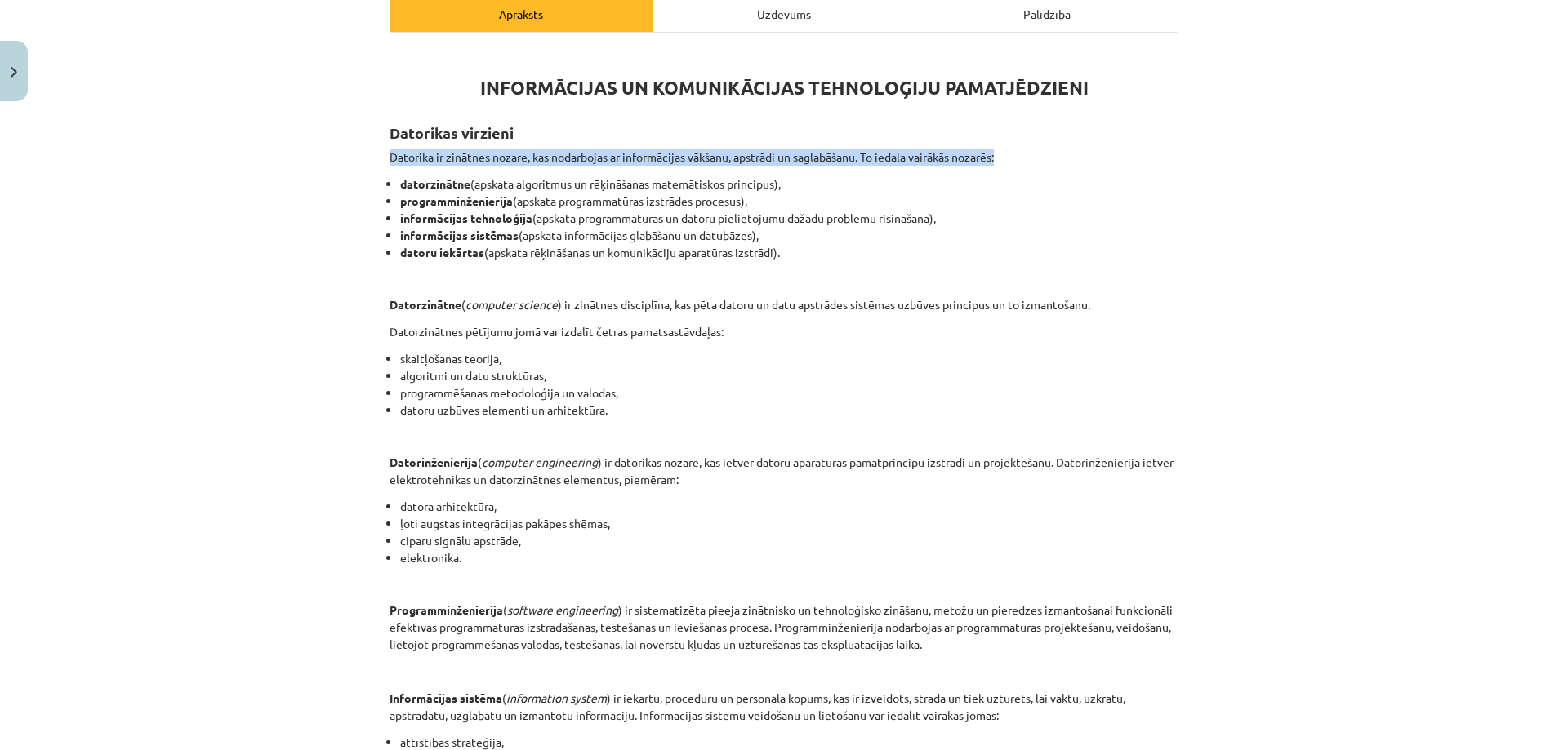
drag, startPoint x: 384, startPoint y: 154, endPoint x: 1045, endPoint y: 154, distance: 661.0
click at [1045, 154] on p "Datorika ir zinātnes nozare, kas nodarbojas ar informācijas vākšanu, apstrādi u…" at bounding box center [784, 157] width 789 height 17
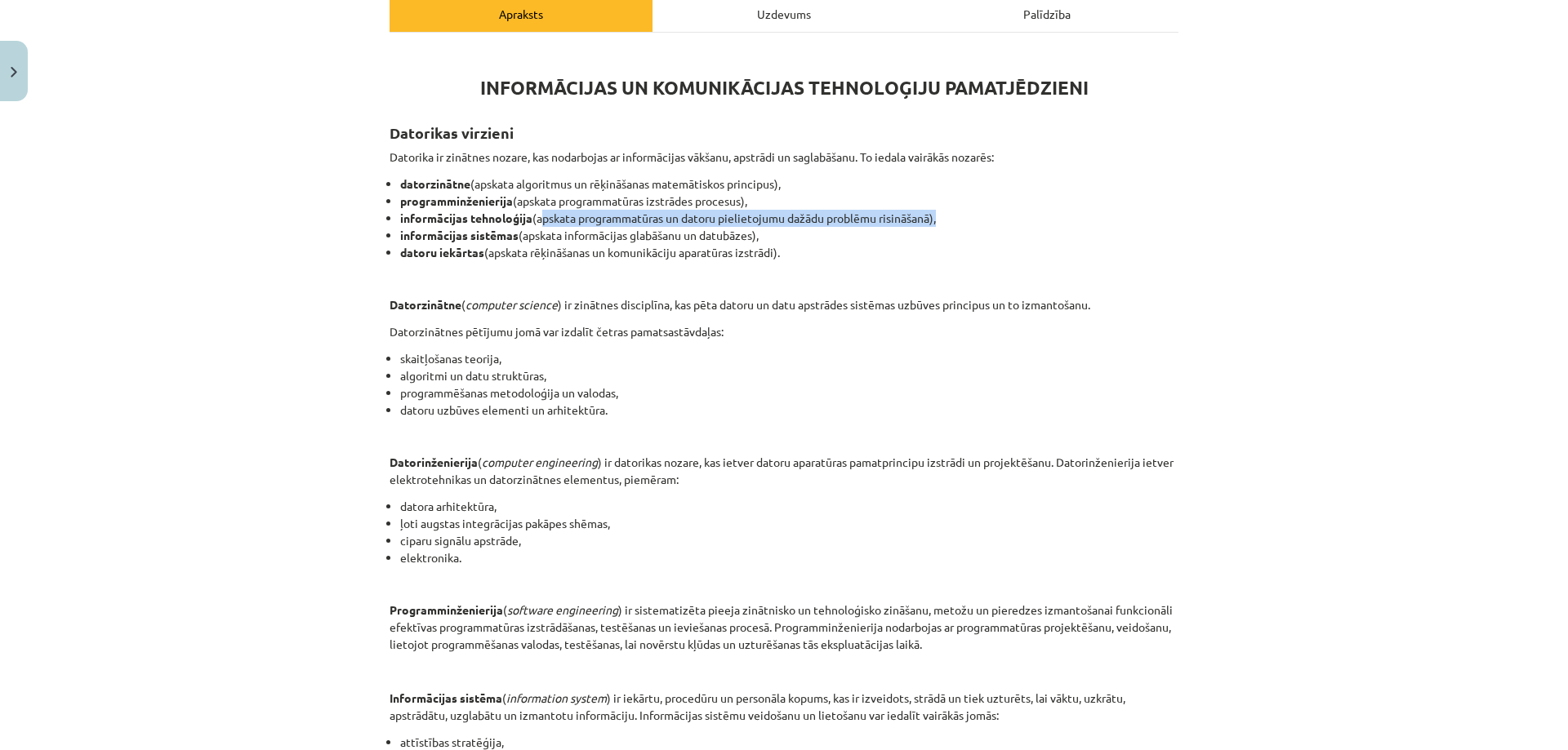
drag, startPoint x: 534, startPoint y: 222, endPoint x: 935, endPoint y: 209, distance: 401.2
click at [935, 209] on li "informācijas tehnoloģija (apskata programmatūras un datoru pielietojumu dažādu …" at bounding box center [789, 218] width 778 height 17
drag, startPoint x: 518, startPoint y: 233, endPoint x: 752, endPoint y: 233, distance: 234.0
click at [752, 233] on li "informācijas sistēmas (apskata informācijas glabāšanu un datubāzes)," at bounding box center [789, 235] width 778 height 17
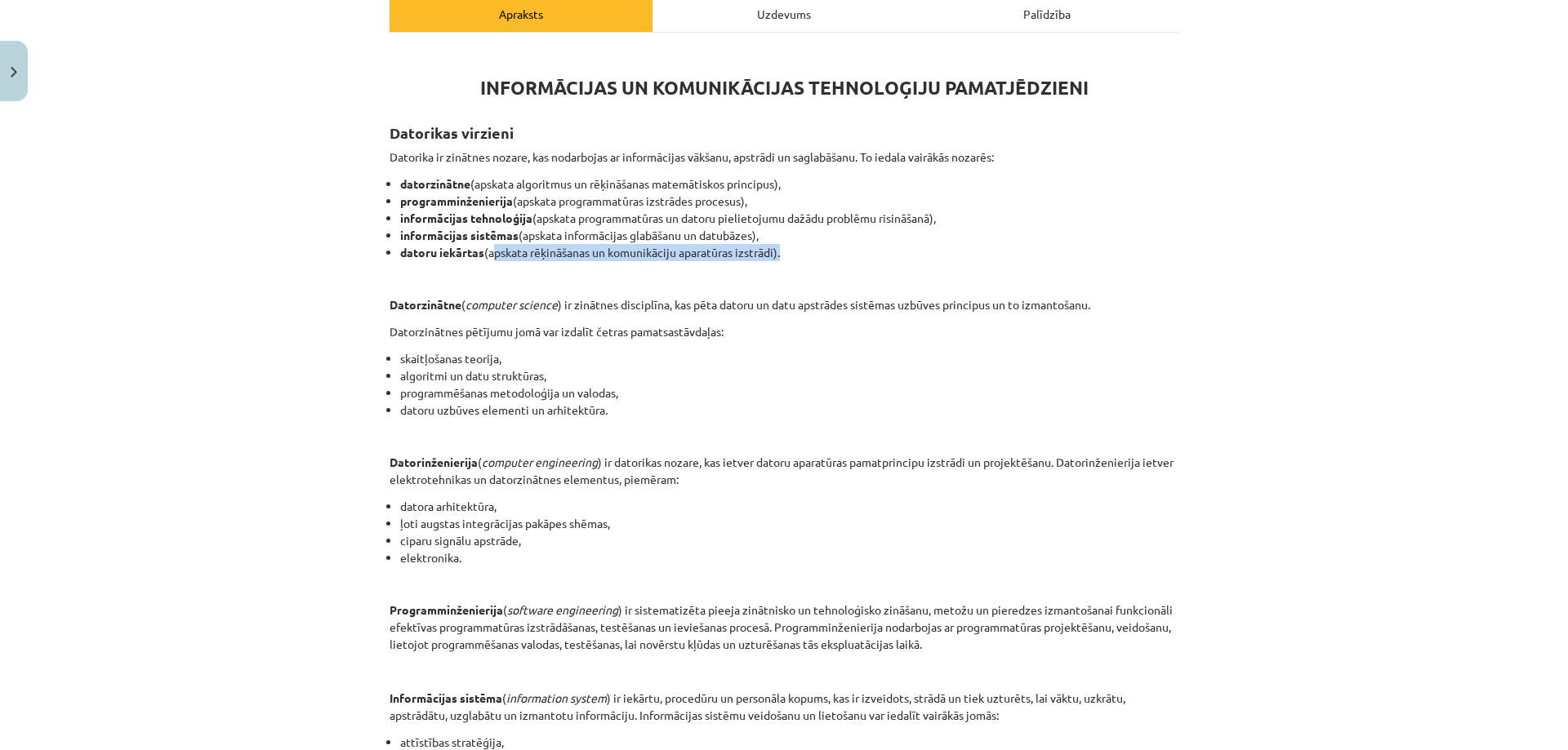
drag, startPoint x: 483, startPoint y: 250, endPoint x: 776, endPoint y: 256, distance: 293.1
click at [776, 256] on li "datoru iekārtas (apskata rēķināšanas un komunikāciju aparatūras izstrādi)." at bounding box center [789, 252] width 778 height 17
click at [880, 245] on li "datoru iekārtas (apskata rēķināšanas un komunikāciju aparatūras izstrādi)." at bounding box center [789, 252] width 778 height 17
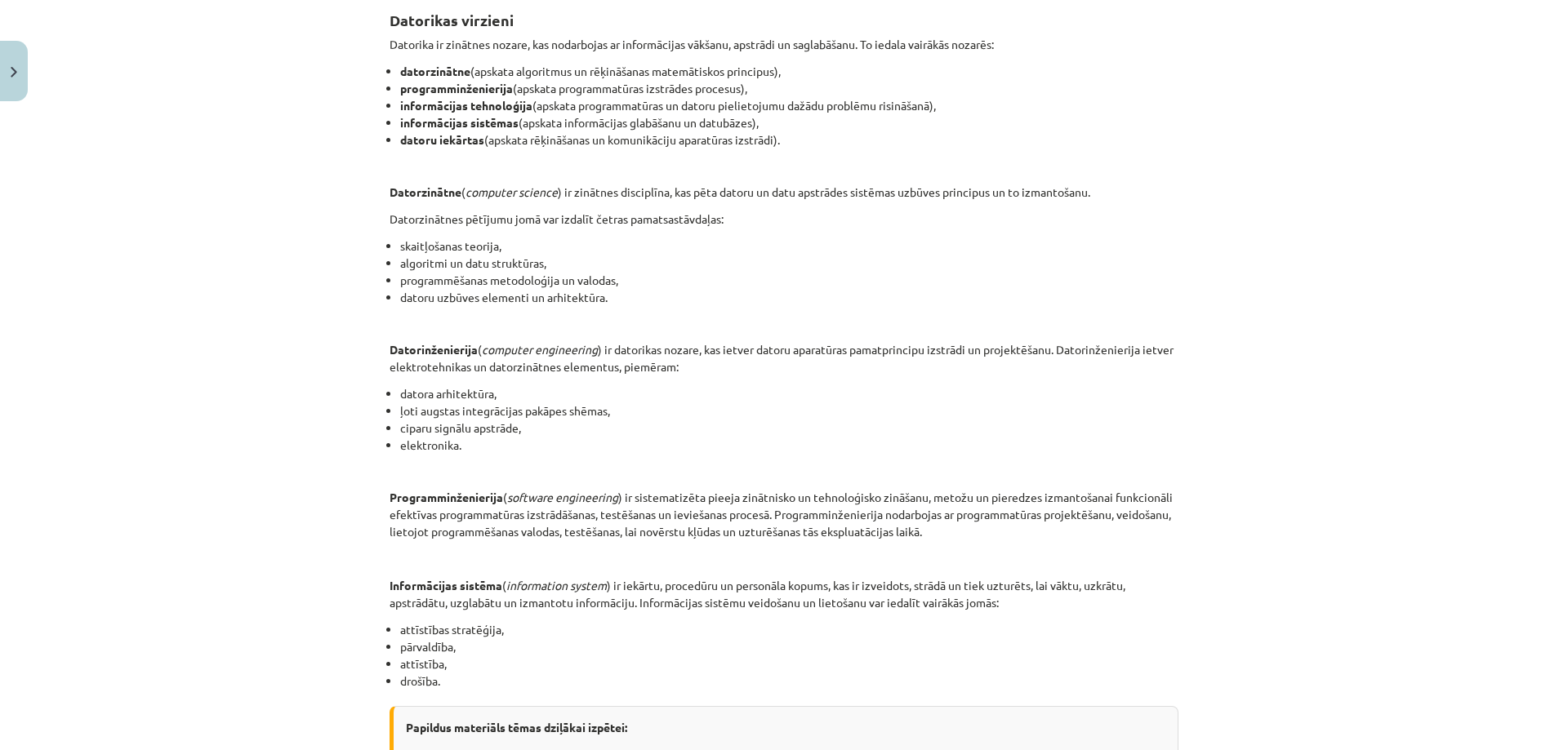
scroll to position [408, 0]
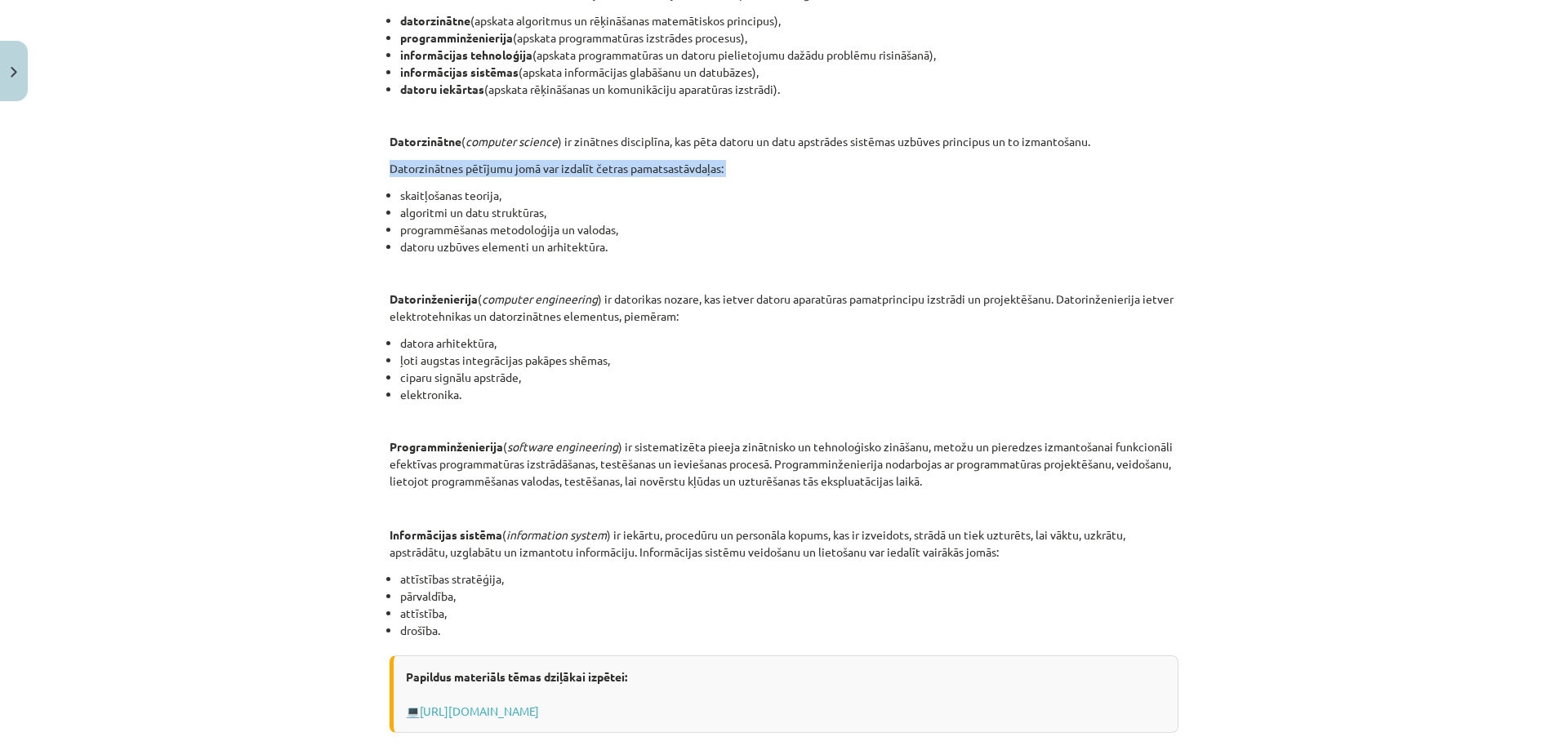
drag, startPoint x: 385, startPoint y: 166, endPoint x: 385, endPoint y: 179, distance: 13.0
click at [390, 179] on div "INFORMĀCIJAS UN KOMUNIKĀCIJAS TEHNOLOĢIJU PAMATJĒDZIENI Datorikas virzieni Dato…" at bounding box center [784, 308] width 789 height 849
click at [439, 199] on li "skaitļošanas teorija," at bounding box center [789, 196] width 778 height 17
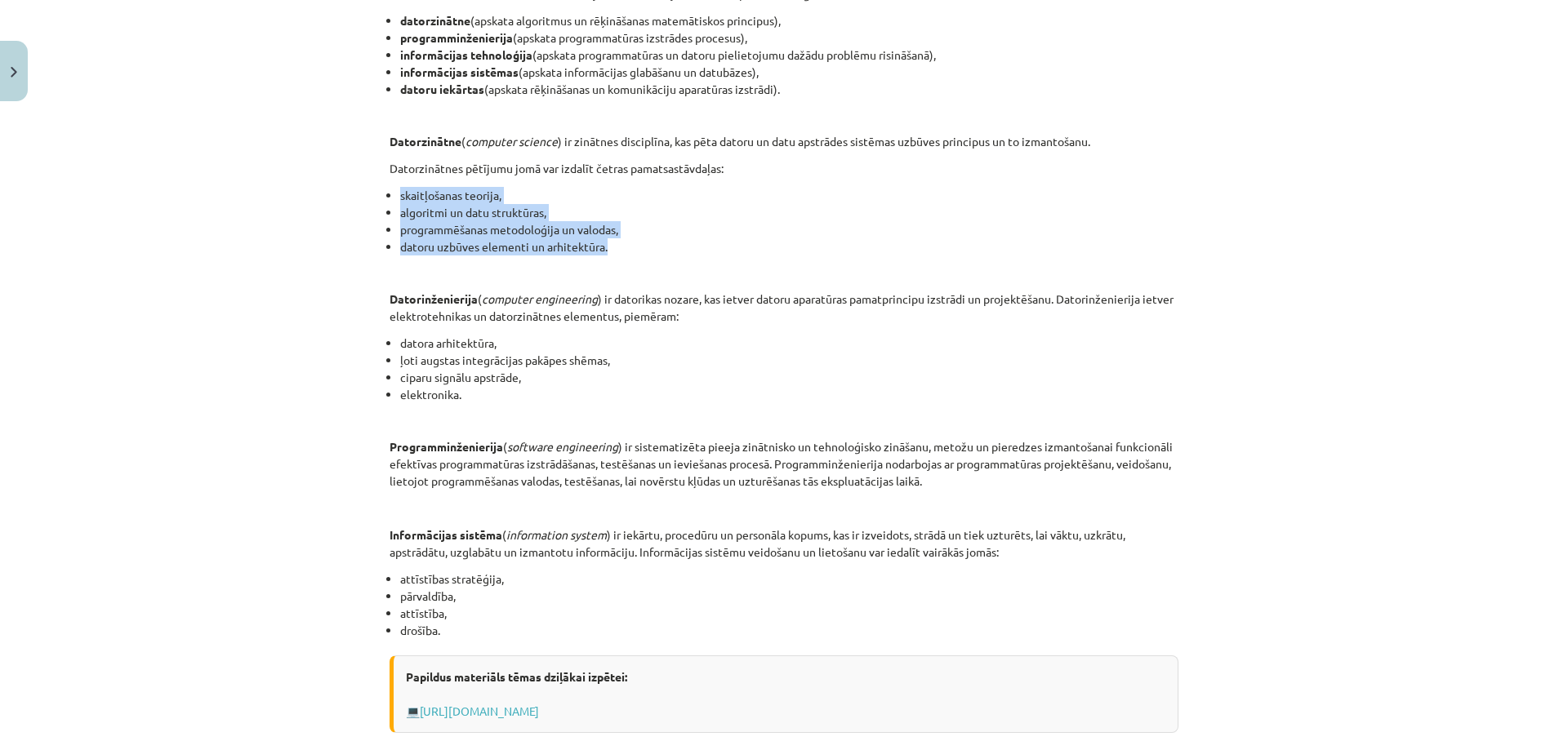
drag, startPoint x: 394, startPoint y: 195, endPoint x: 648, endPoint y: 246, distance: 259.1
click at [648, 246] on ul "skaitļošanas teorija, algoritmi un datu struktūras, programmēšanas metodoloģija…" at bounding box center [784, 221] width 789 height 69
click at [648, 246] on li "datoru uzbūves elementi un arhitektūra." at bounding box center [789, 247] width 778 height 17
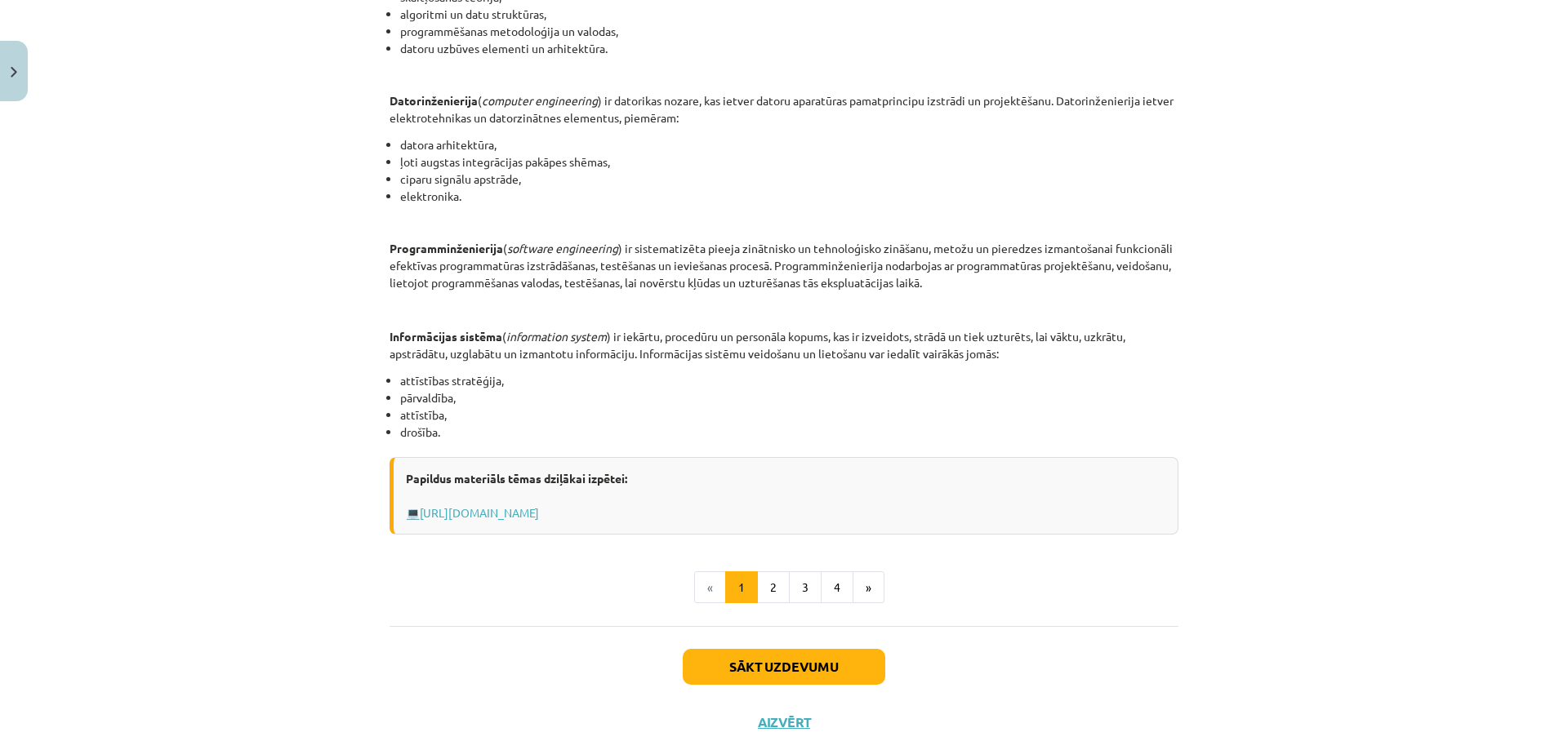
scroll to position [483, 0]
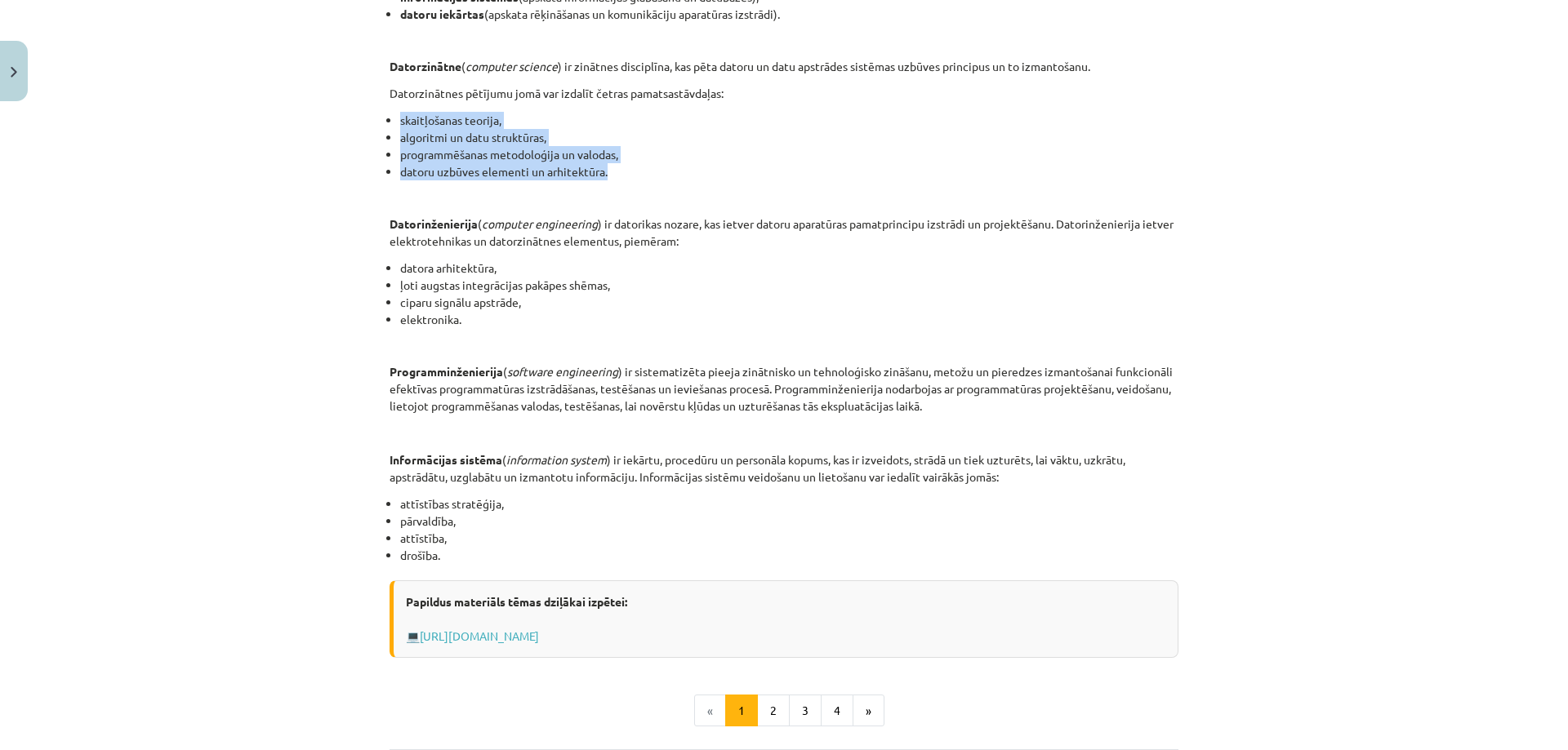
drag, startPoint x: 614, startPoint y: 172, endPoint x: 342, endPoint y: 123, distance: 276.4
click at [342, 123] on div "Mācību tēma: Datorikas - 10. klases 1. ieskaites mācību materiāls #2 1. tēma – …" at bounding box center [784, 375] width 1568 height 750
click at [411, 130] on li "algoritmi un datu struktūras," at bounding box center [789, 137] width 778 height 17
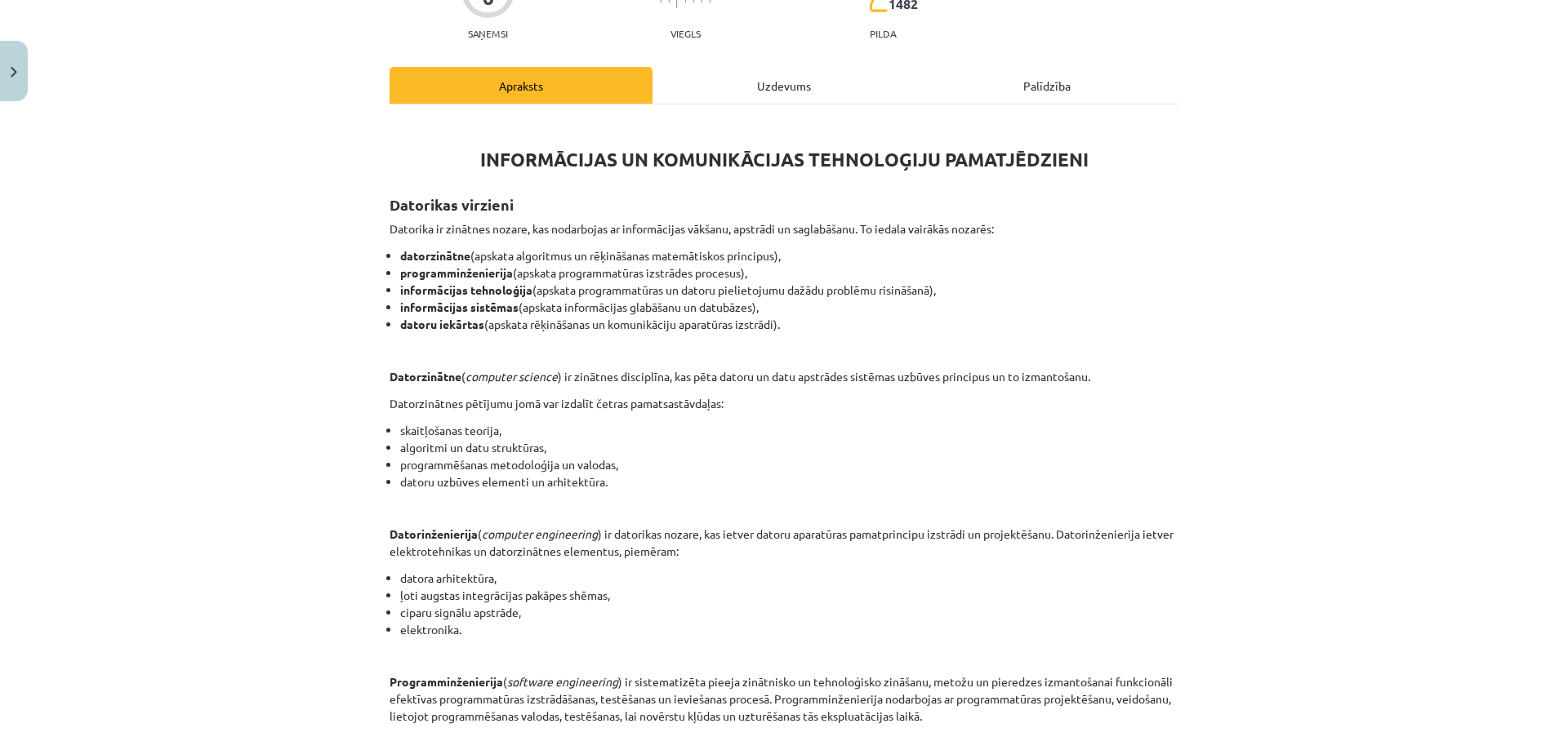
scroll to position [157, 0]
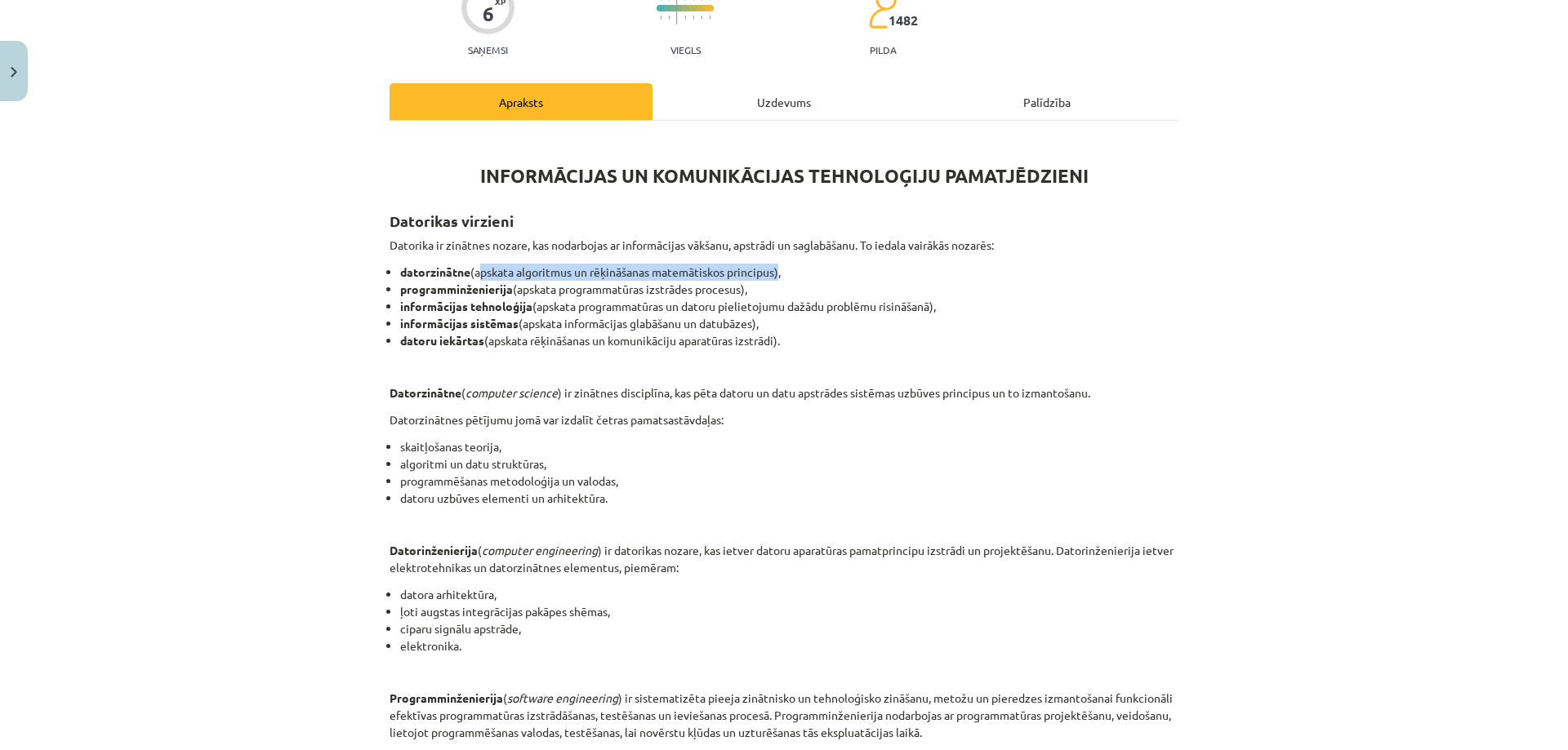
drag, startPoint x: 471, startPoint y: 267, endPoint x: 773, endPoint y: 277, distance: 302.2
click at [773, 277] on li "datorzinātne (apskata algoritmus un rēķināšanas matemātiskos principus)," at bounding box center [789, 272] width 778 height 17
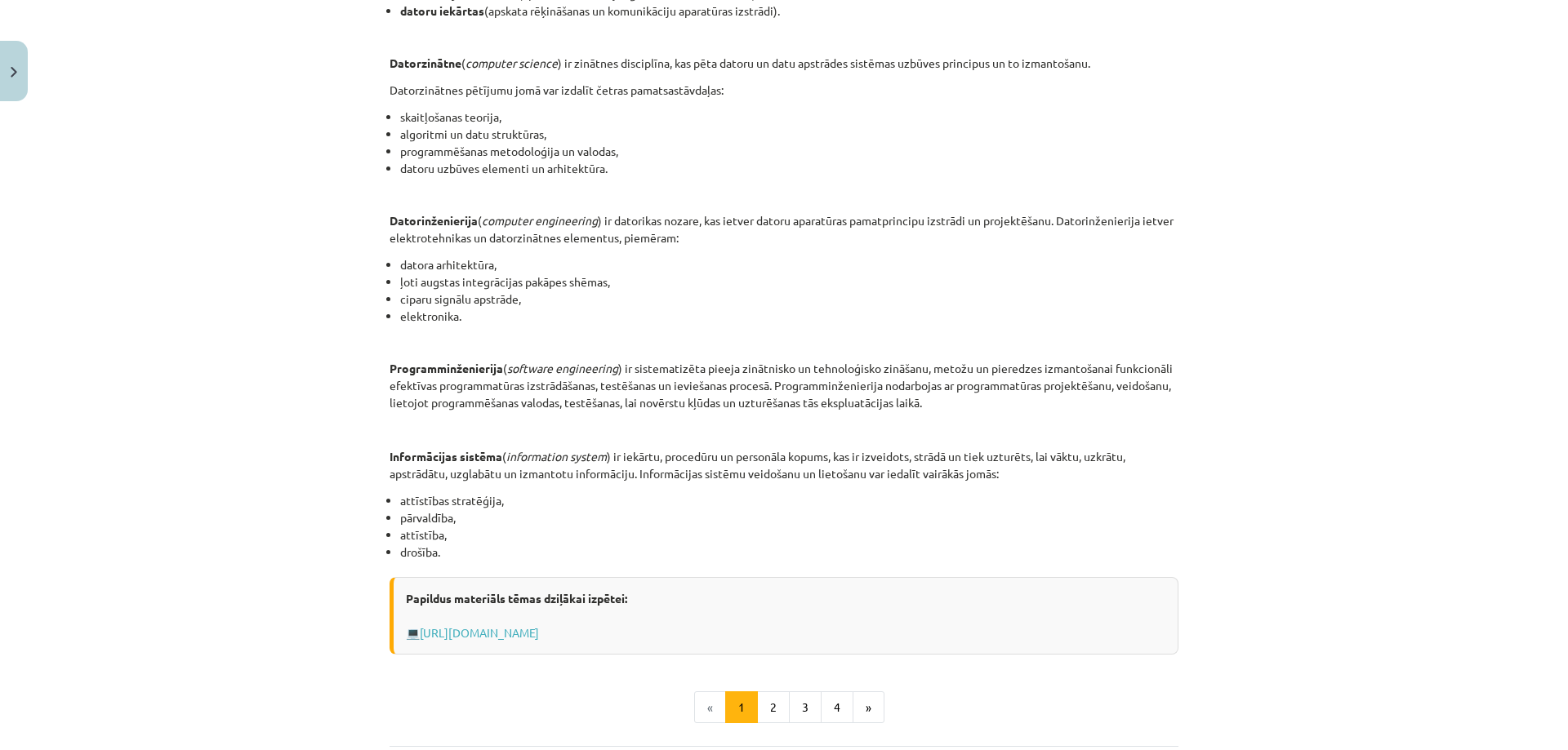
scroll to position [483, 0]
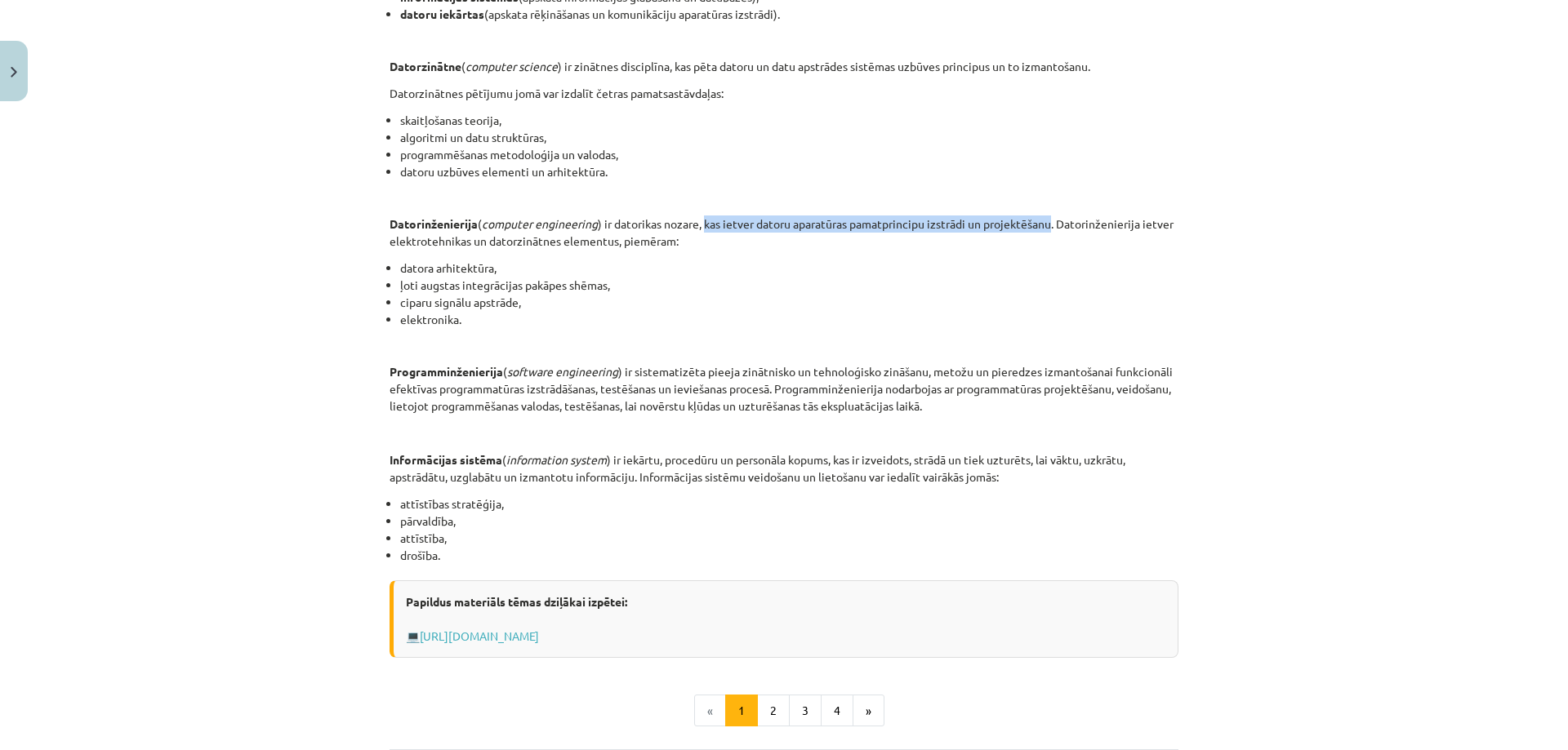
drag, startPoint x: 703, startPoint y: 227, endPoint x: 1052, endPoint y: 226, distance: 349.0
click at [1052, 226] on p "Datorinženierija ( computer engineering ) ir datorikas nozare, kas ietver dator…" at bounding box center [784, 233] width 789 height 34
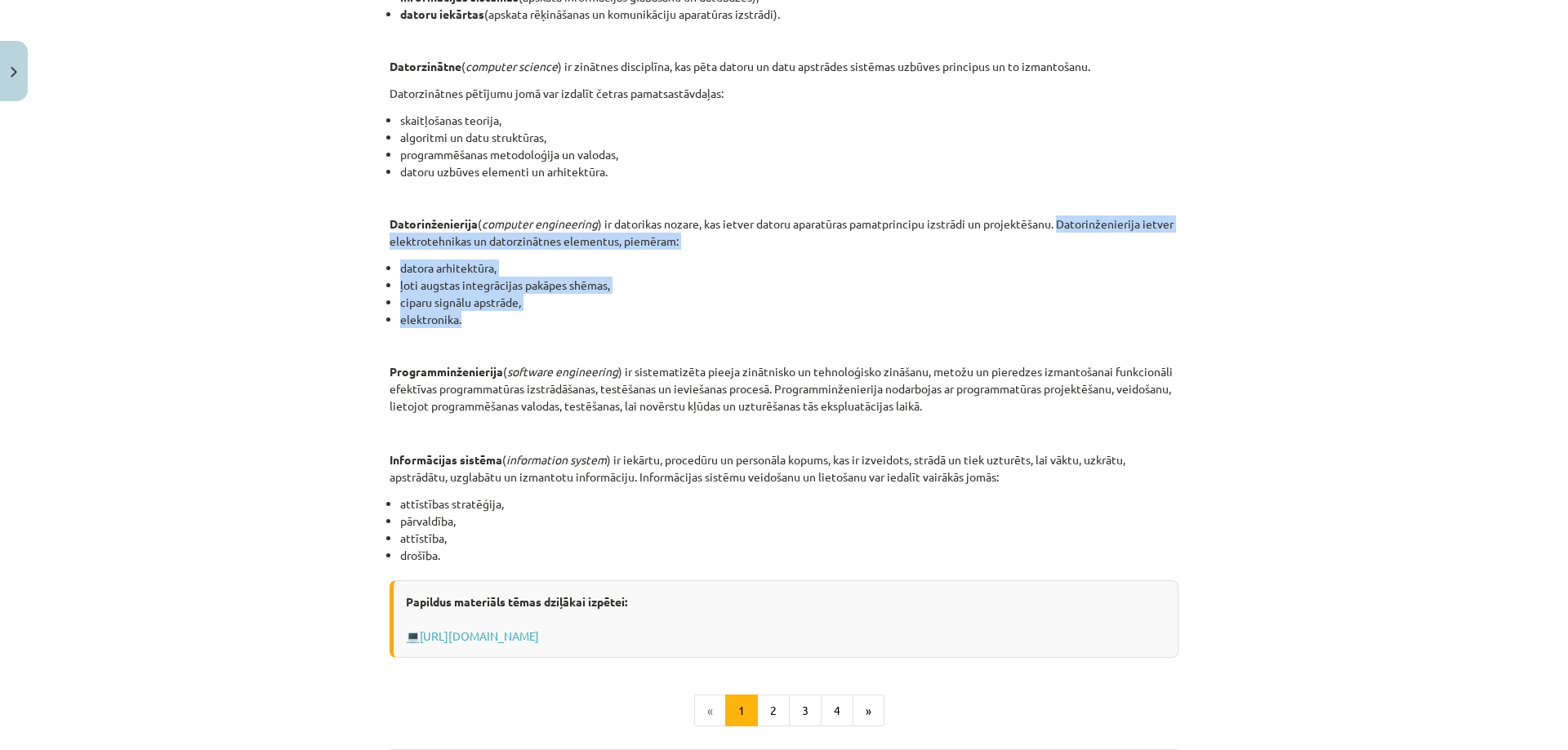
drag, startPoint x: 1057, startPoint y: 221, endPoint x: 494, endPoint y: 316, distance: 571.0
click at [494, 316] on div "INFORMĀCIJAS UN KOMUNIKĀCIJAS TEHNOLOĢIJU PAMATJĒDZIENI Datorikas virzieni Dato…" at bounding box center [784, 233] width 789 height 849
click at [494, 316] on li "elektronika." at bounding box center [789, 319] width 778 height 17
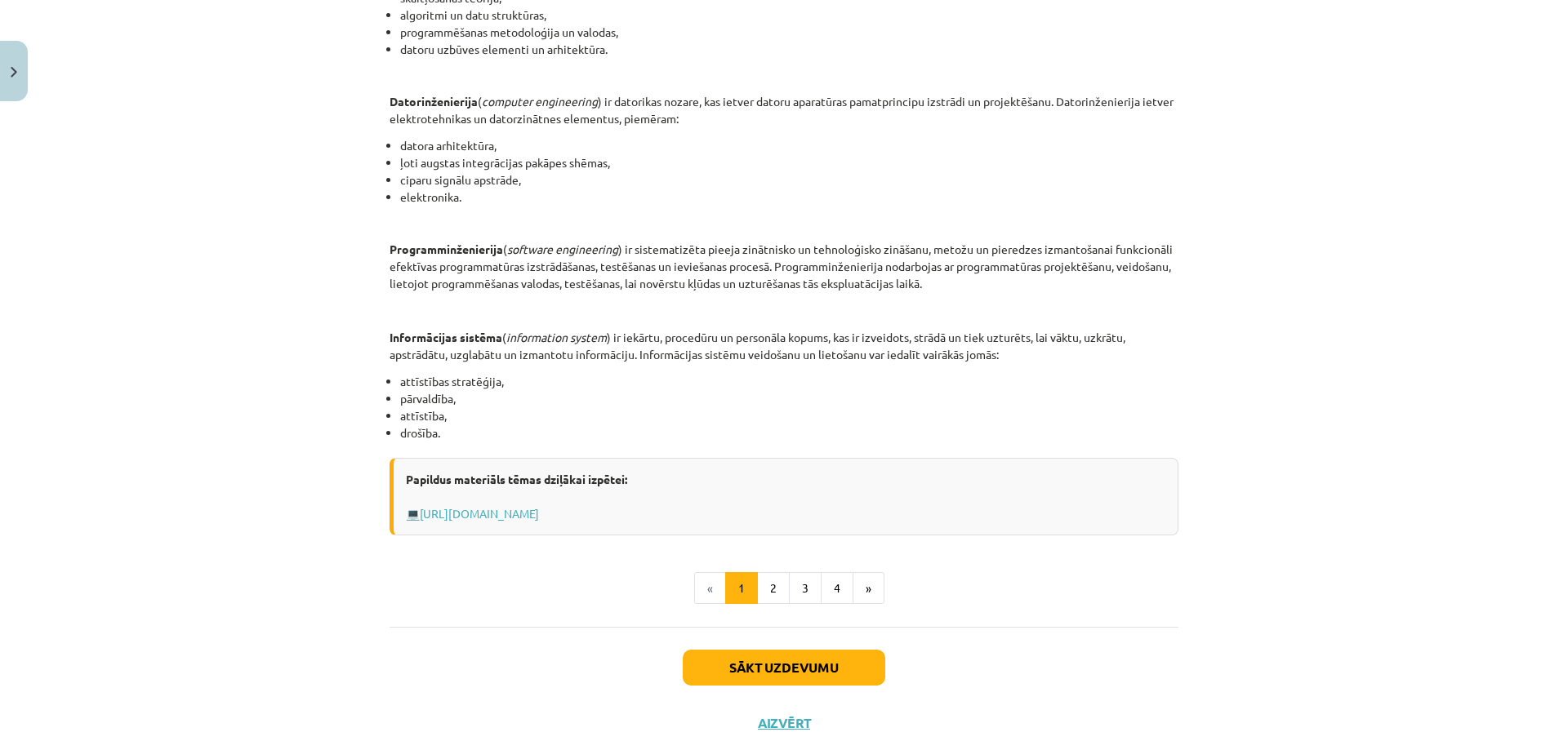
scroll to position [646, 0]
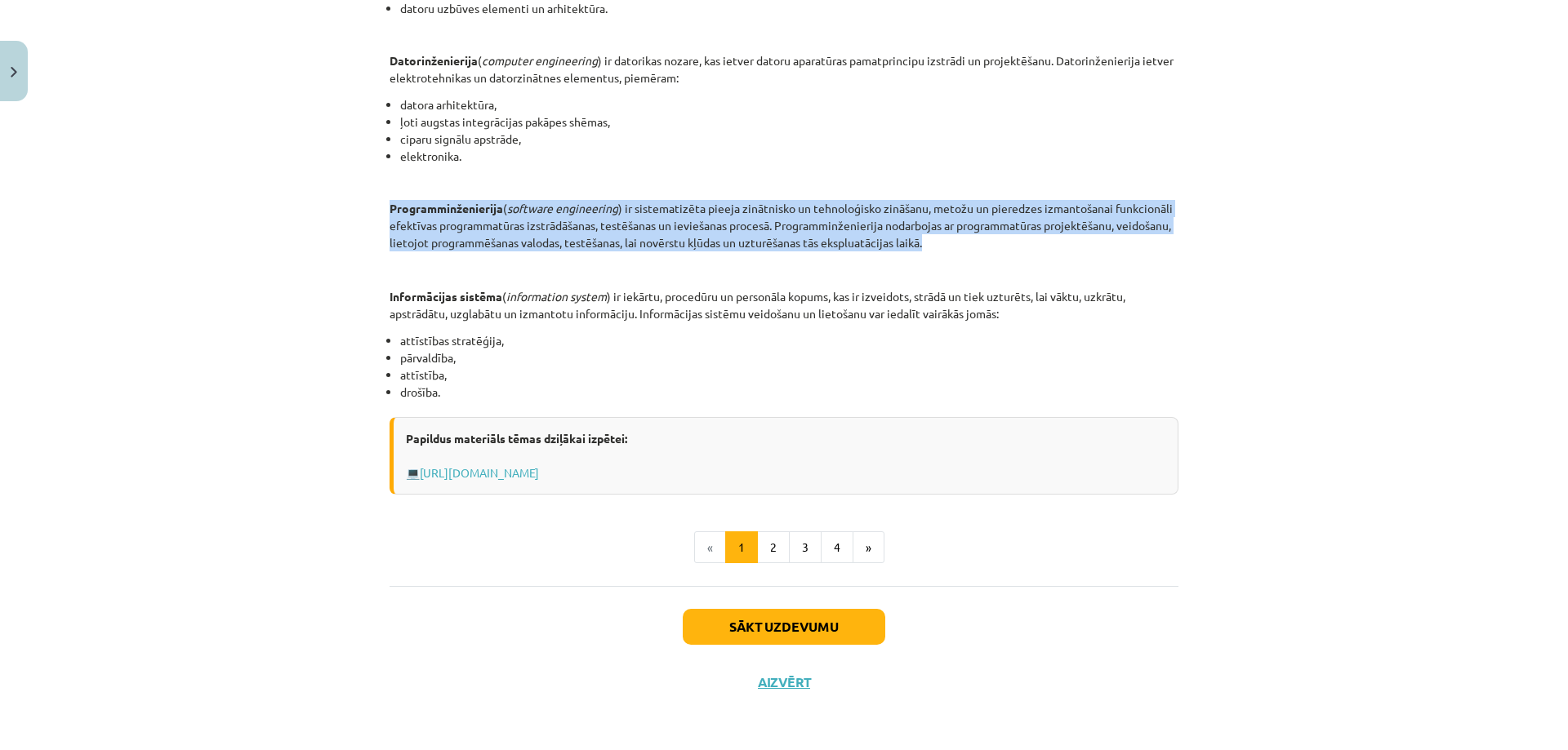
drag, startPoint x: 975, startPoint y: 242, endPoint x: 303, endPoint y: 207, distance: 672.9
click at [303, 207] on div "Mācību tēma: Datorikas - 10. klases 1. ieskaites mācību materiāls #2 1. tēma – …" at bounding box center [784, 375] width 1568 height 750
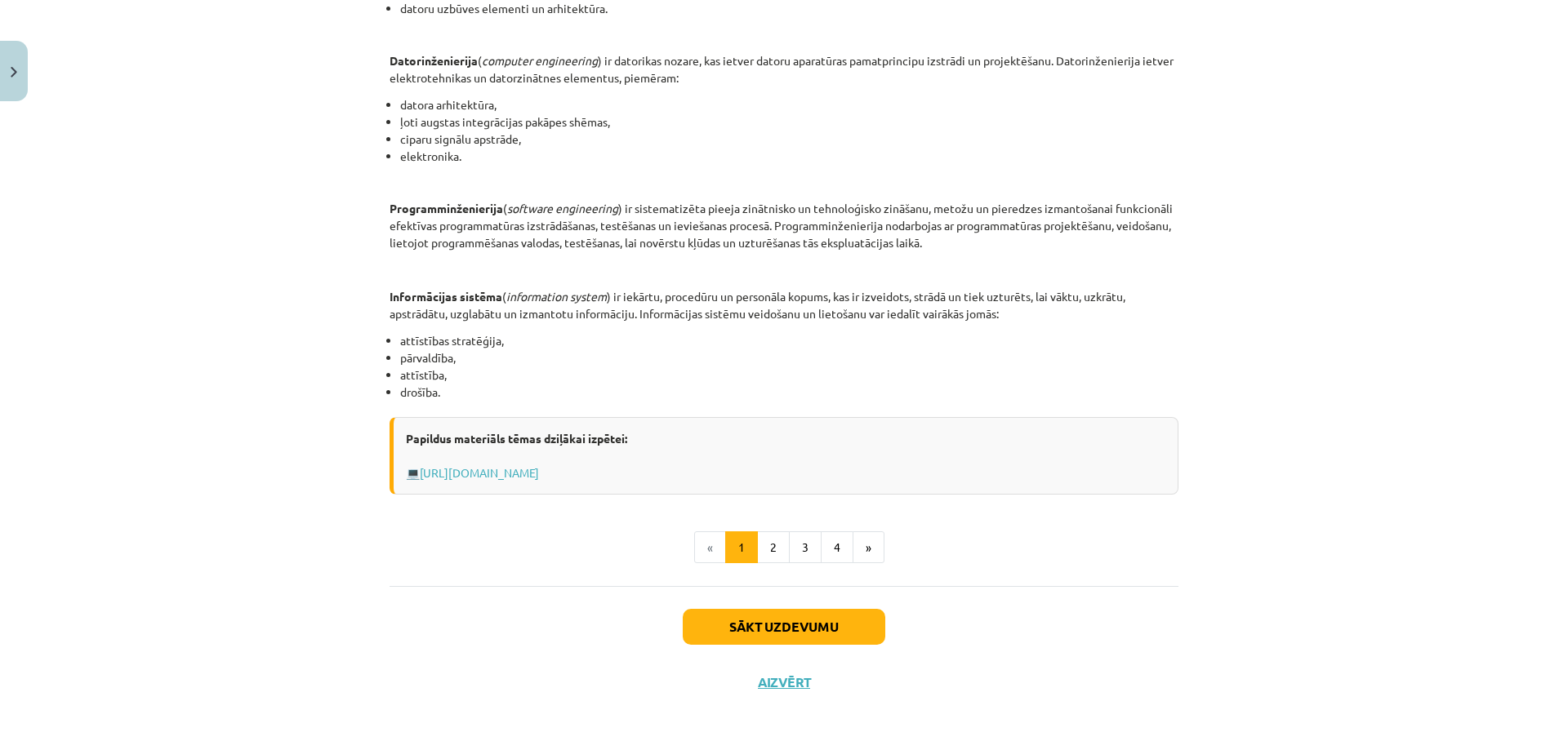
click at [696, 298] on p "Informācijas sistēma ( information system ) ir iekārtu, procedūru un personāla …" at bounding box center [784, 305] width 789 height 34
click at [774, 550] on button "2" at bounding box center [773, 547] width 33 height 33
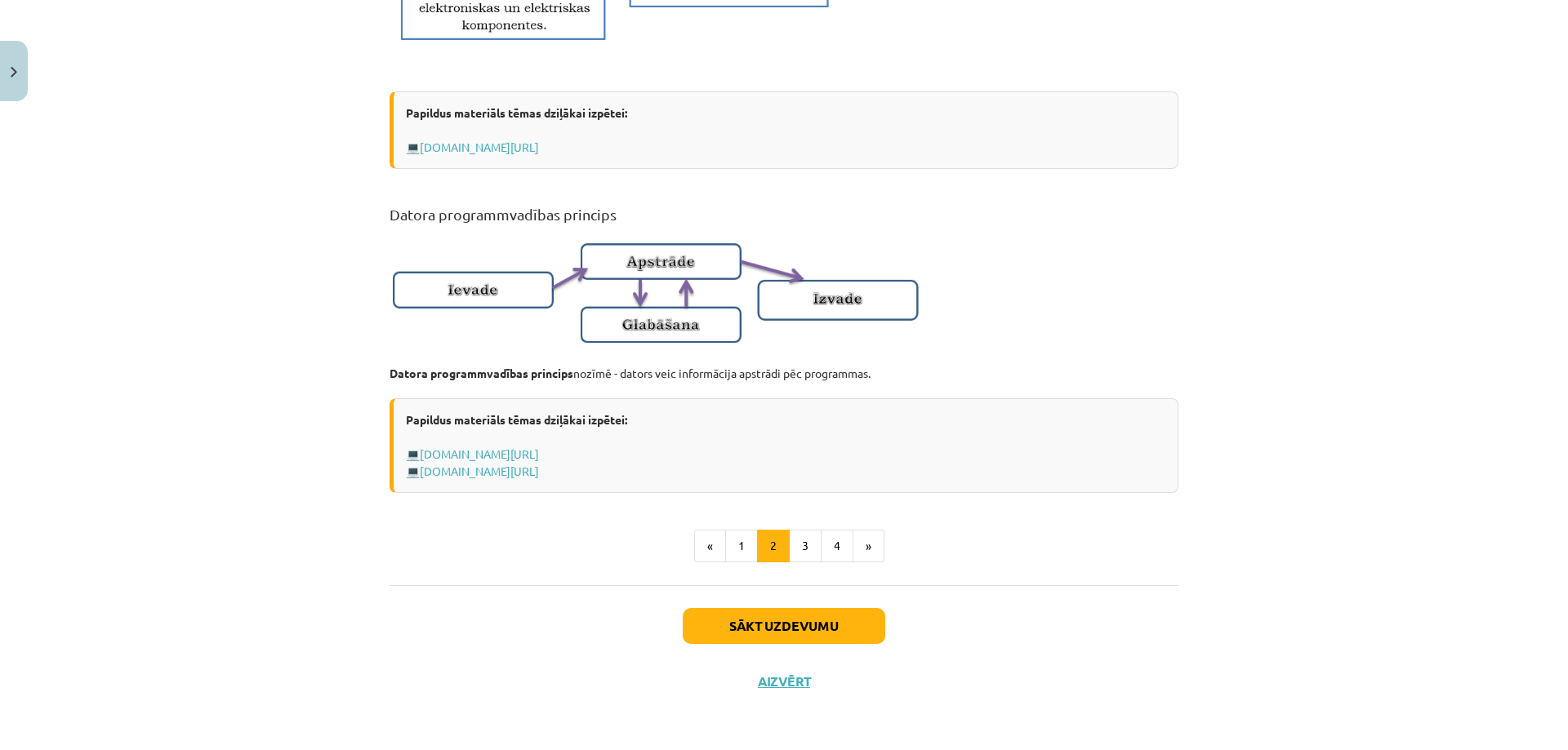
scroll to position [937, 0]
drag, startPoint x: 542, startPoint y: 359, endPoint x: 293, endPoint y: 356, distance: 249.0
click at [293, 356] on div "Mācību tēma: Datorikas - 10. klases 1. ieskaites mācību materiāls #2 1. tēma – …" at bounding box center [784, 375] width 1568 height 750
click at [808, 543] on button "3" at bounding box center [805, 546] width 33 height 33
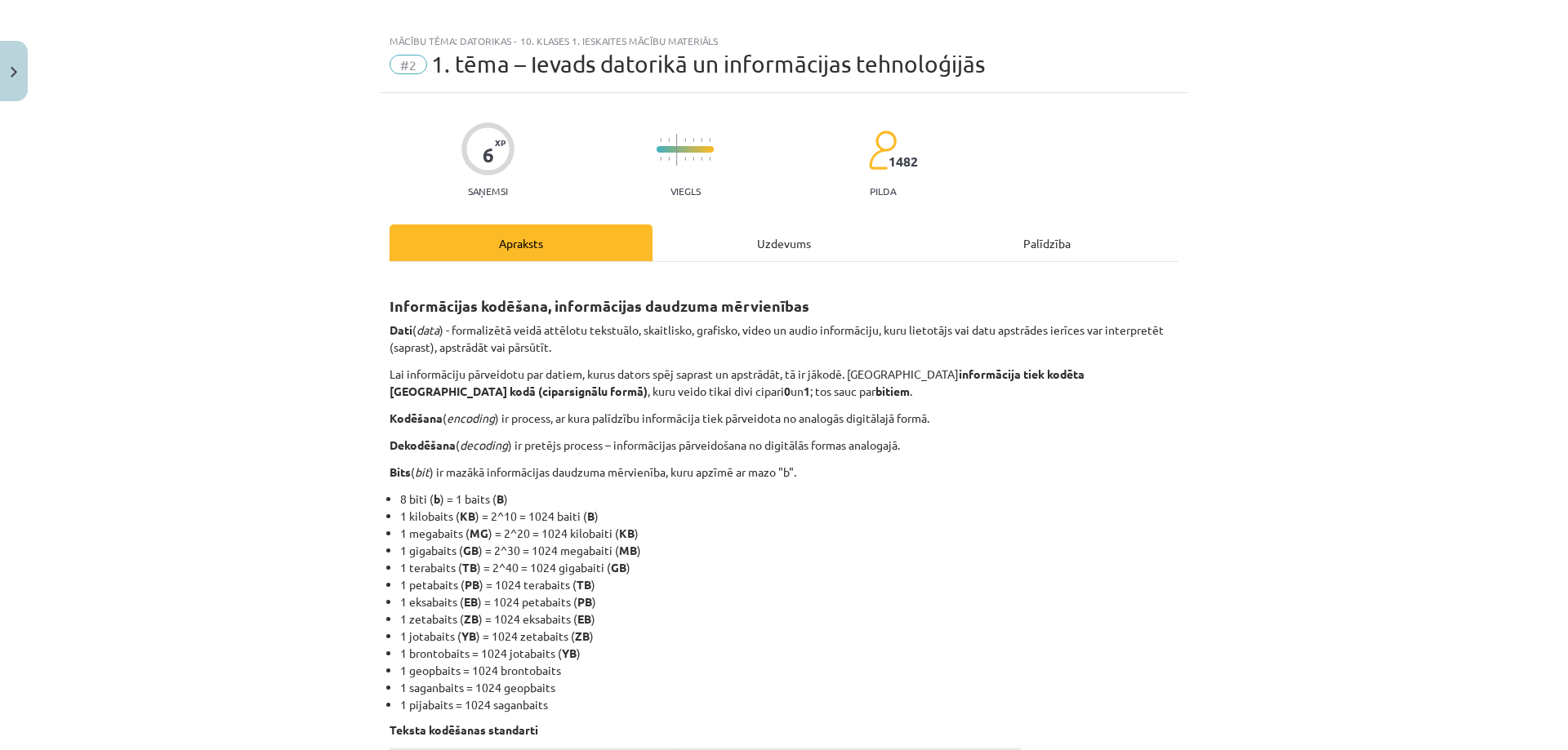
scroll to position [0, 0]
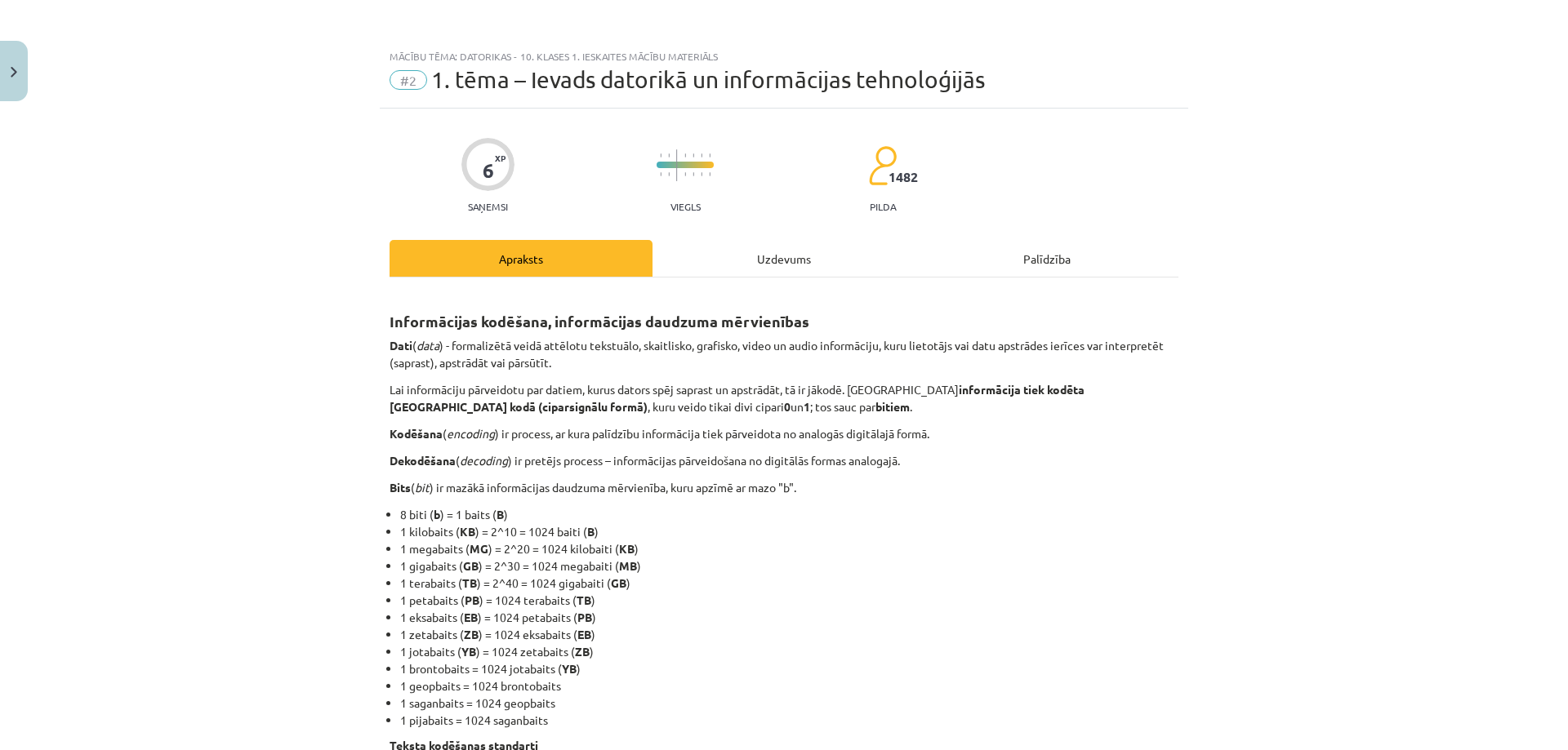
click at [390, 345] on strong "Dati" at bounding box center [401, 345] width 23 height 15
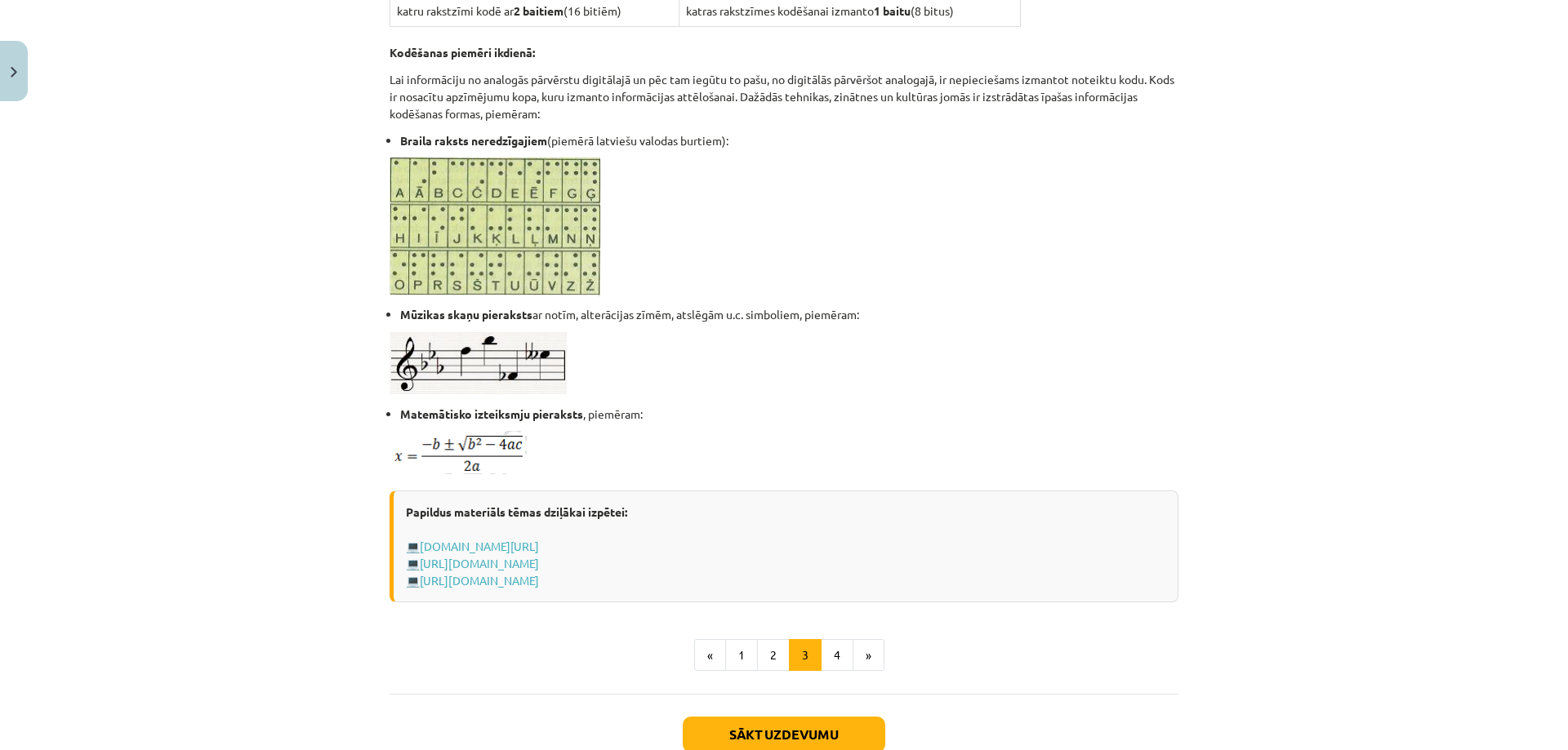
scroll to position [909, 0]
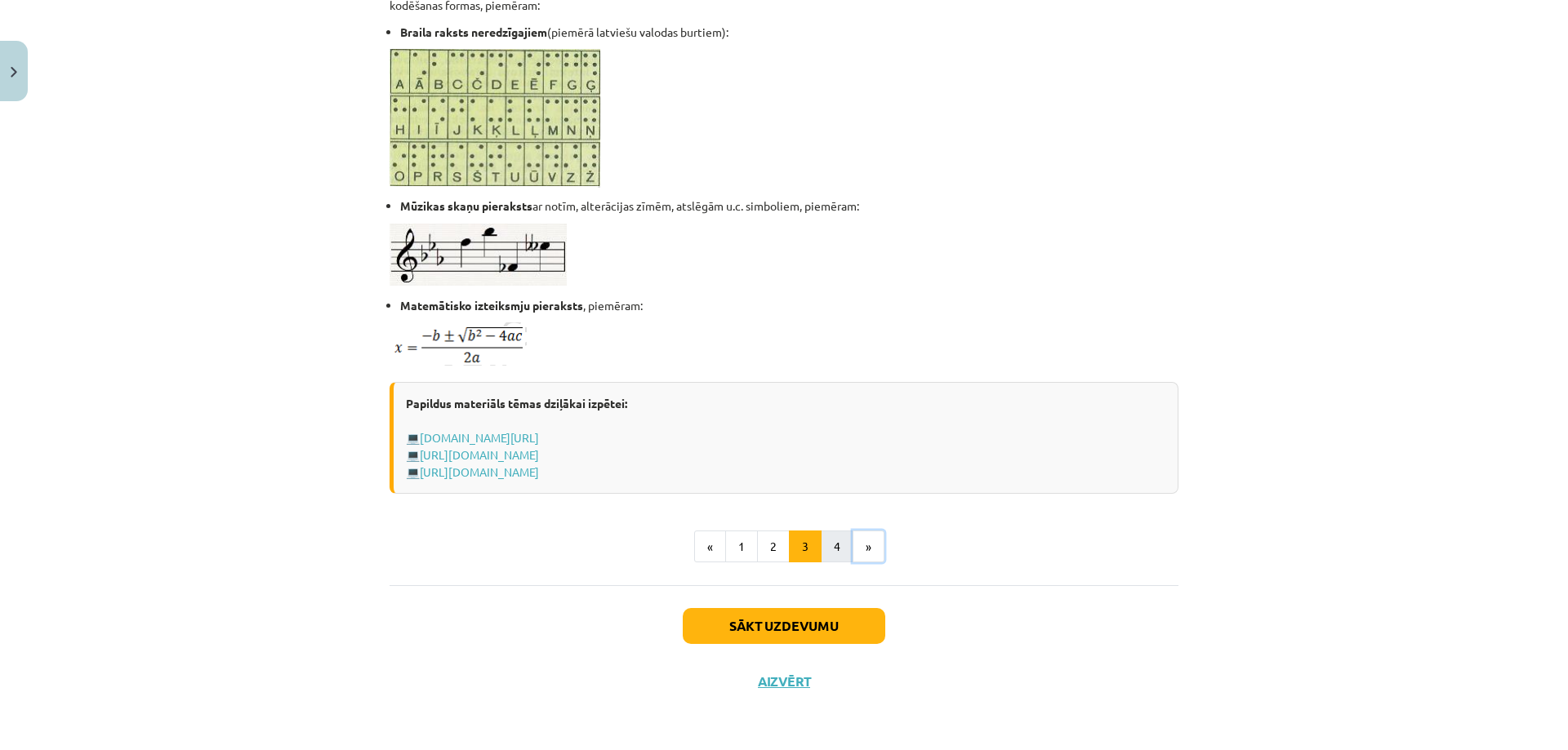
drag, startPoint x: 847, startPoint y: 553, endPoint x: 838, endPoint y: 554, distance: 9.1
click at [838, 554] on ul "« 1 2 3 4 »" at bounding box center [784, 547] width 789 height 33
click at [838, 554] on button "4" at bounding box center [837, 547] width 33 height 33
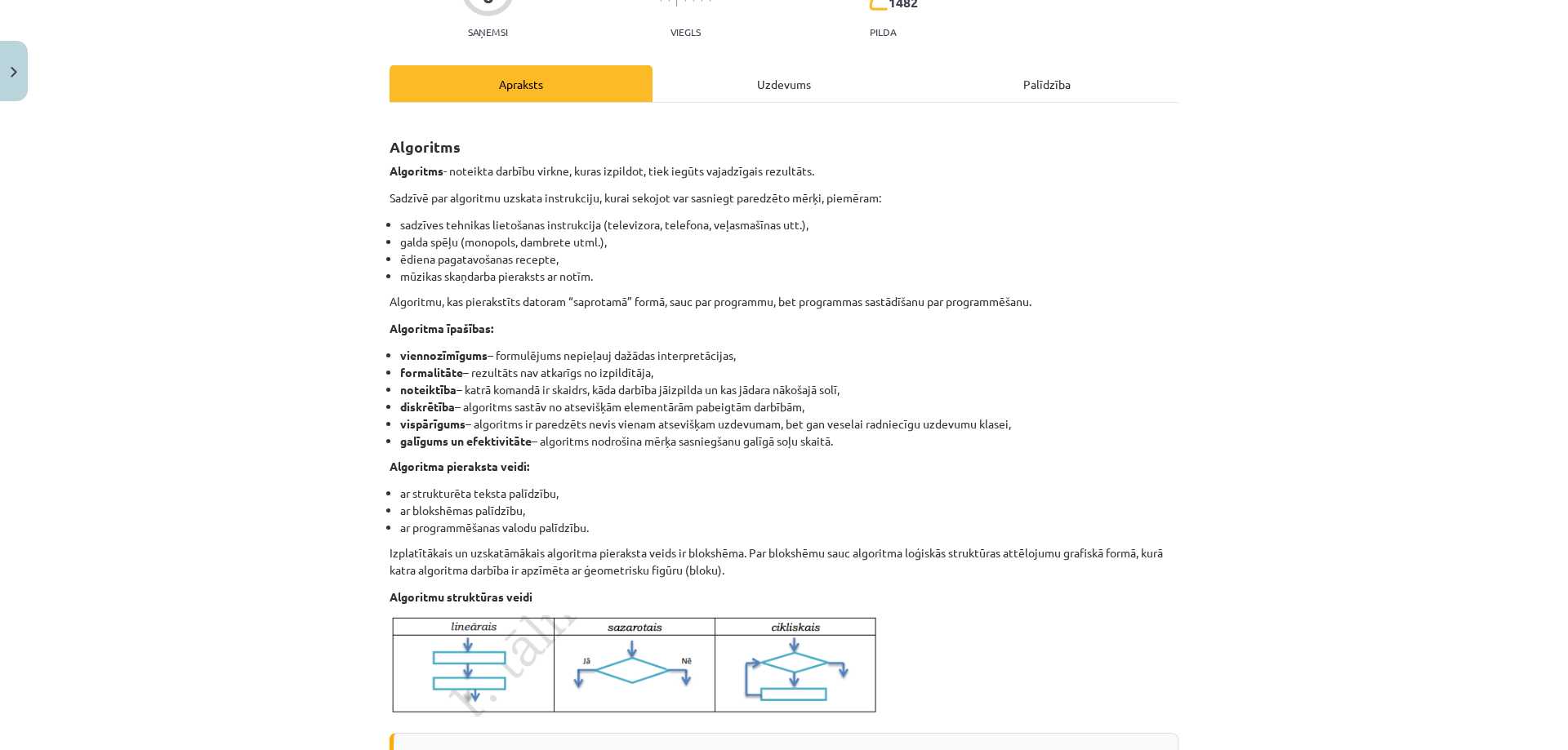
scroll to position [245, 0]
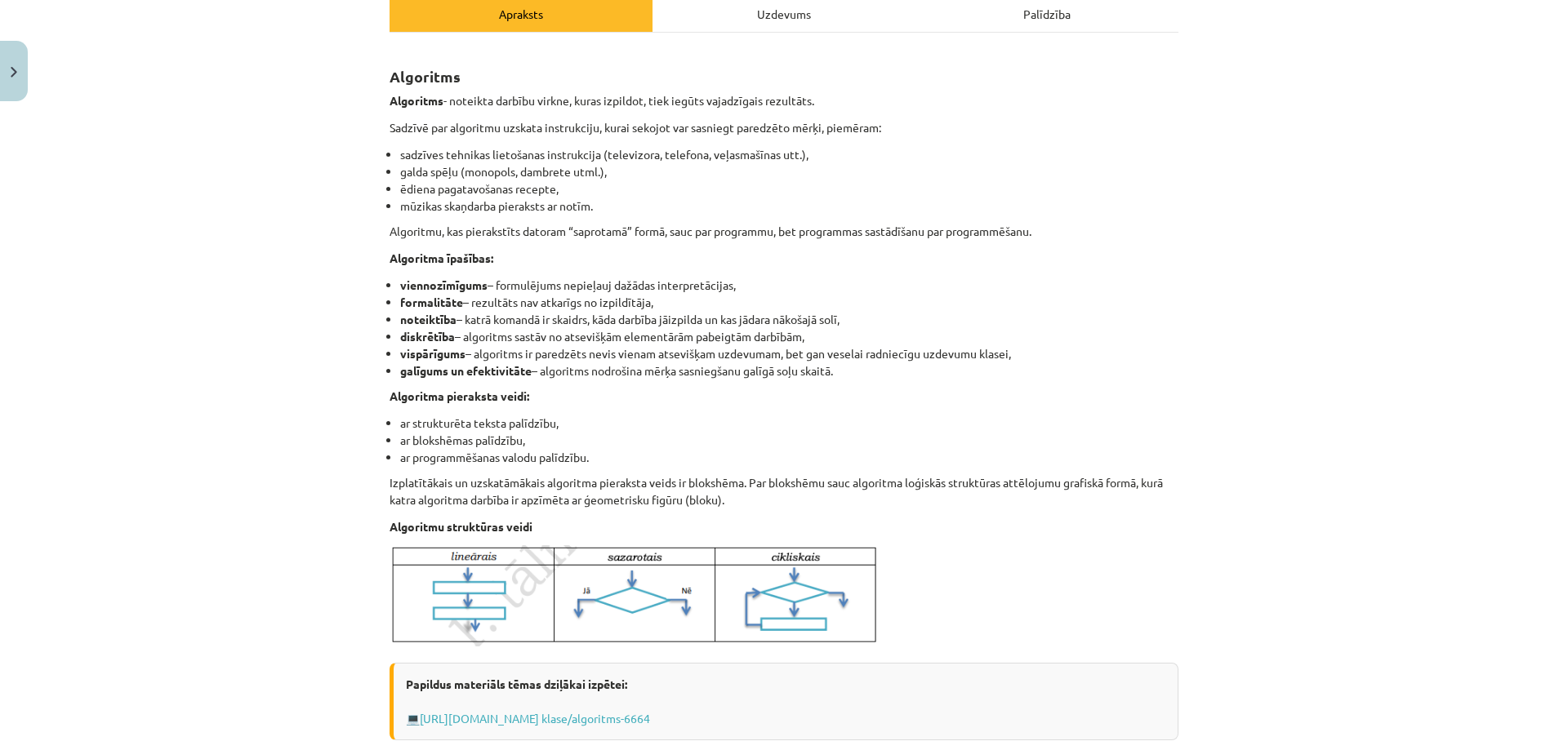
click at [726, 354] on li "vispārīgums – algoritms ir paredzēts nevis vienam atsevišķam uzdevumam, bet gan…" at bounding box center [789, 354] width 778 height 17
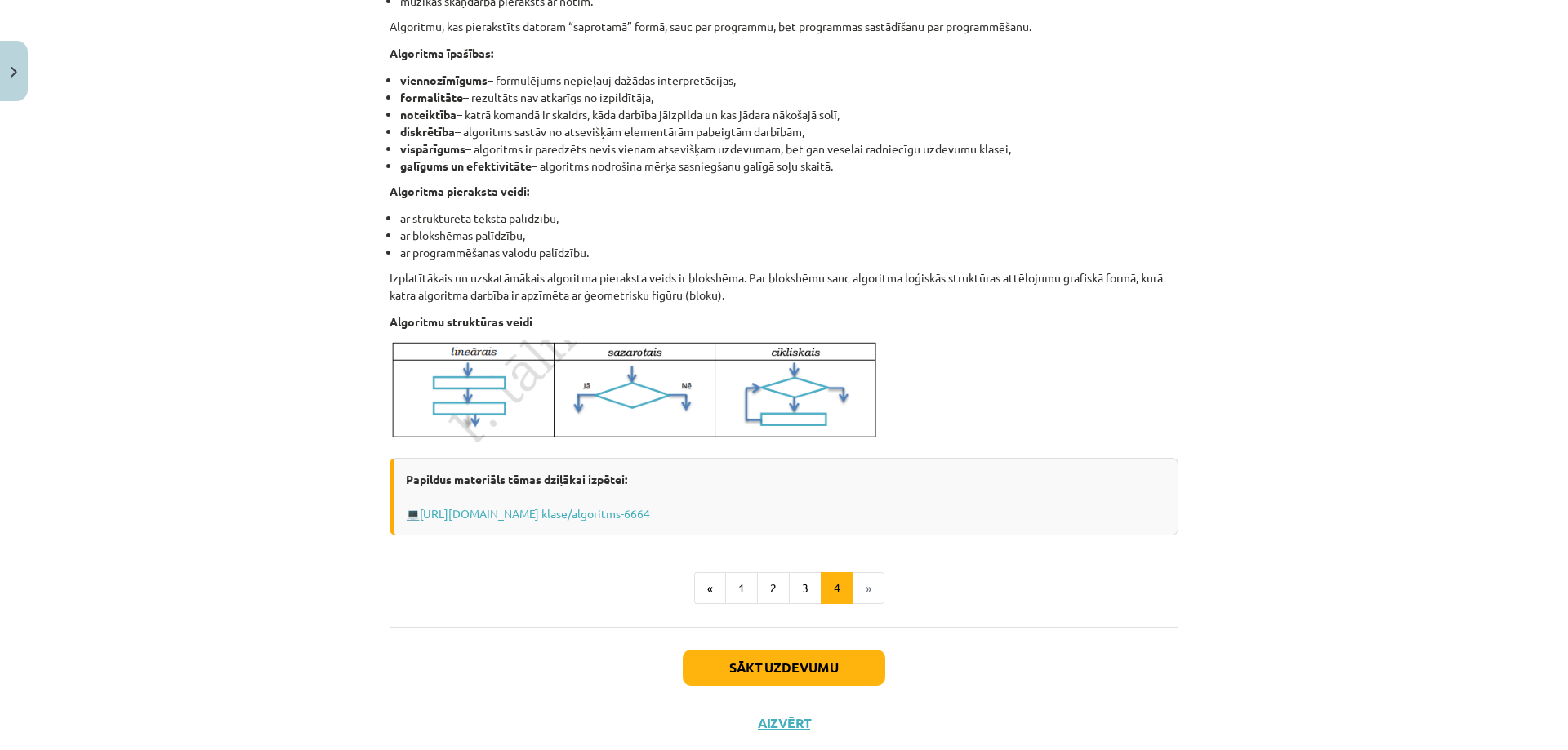
scroll to position [492, 0]
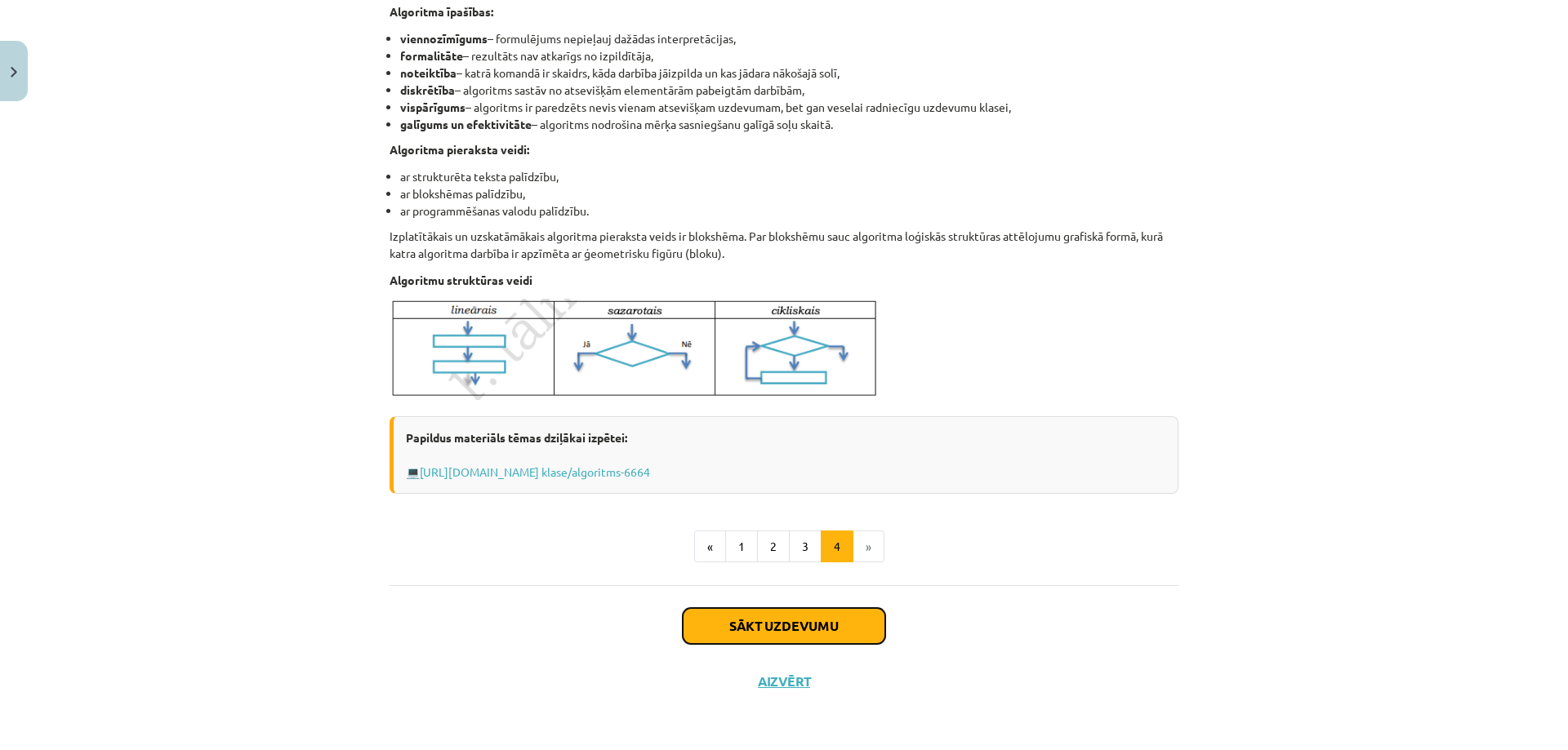
click at [775, 639] on button "Sākt uzdevumu" at bounding box center [784, 626] width 203 height 36
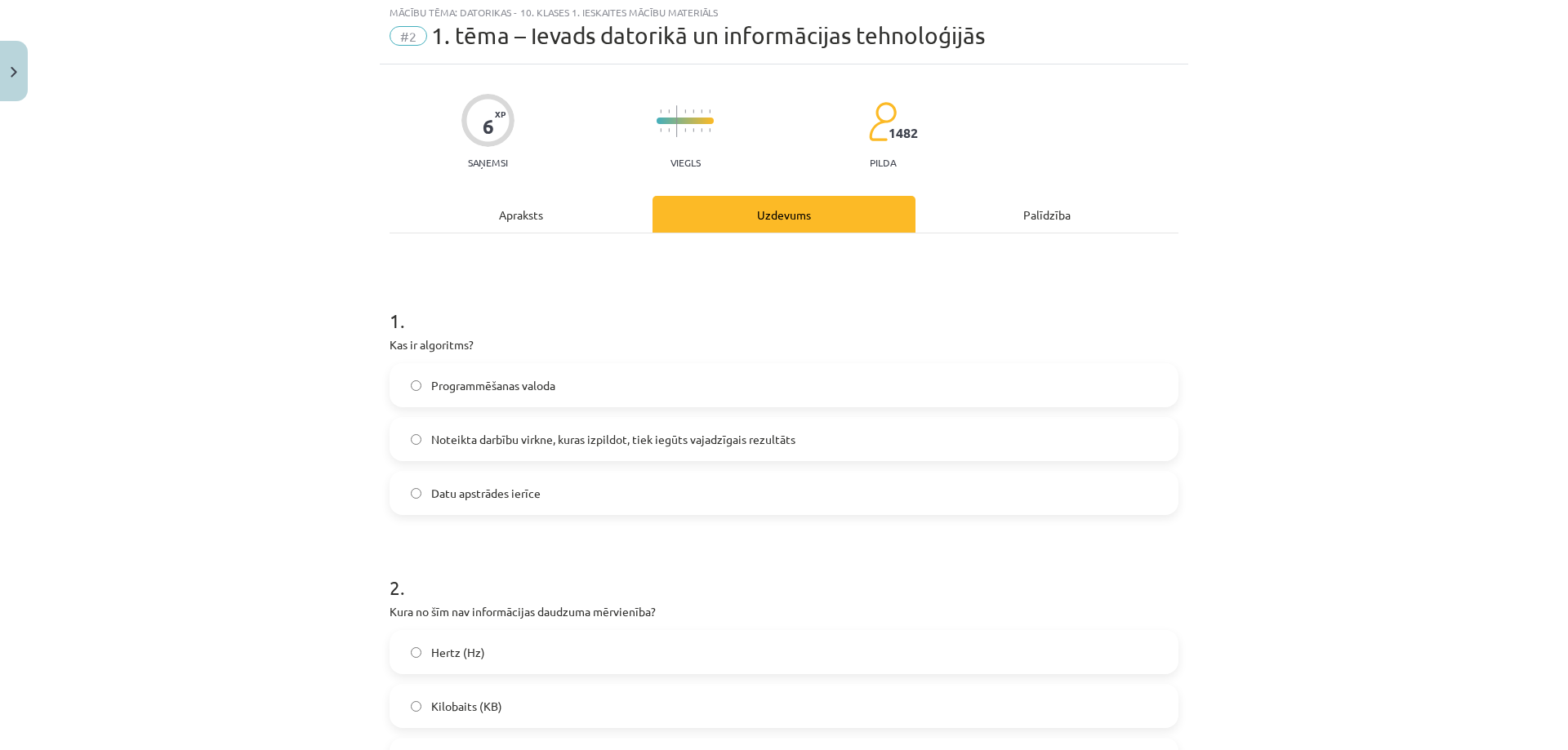
scroll to position [41, 0]
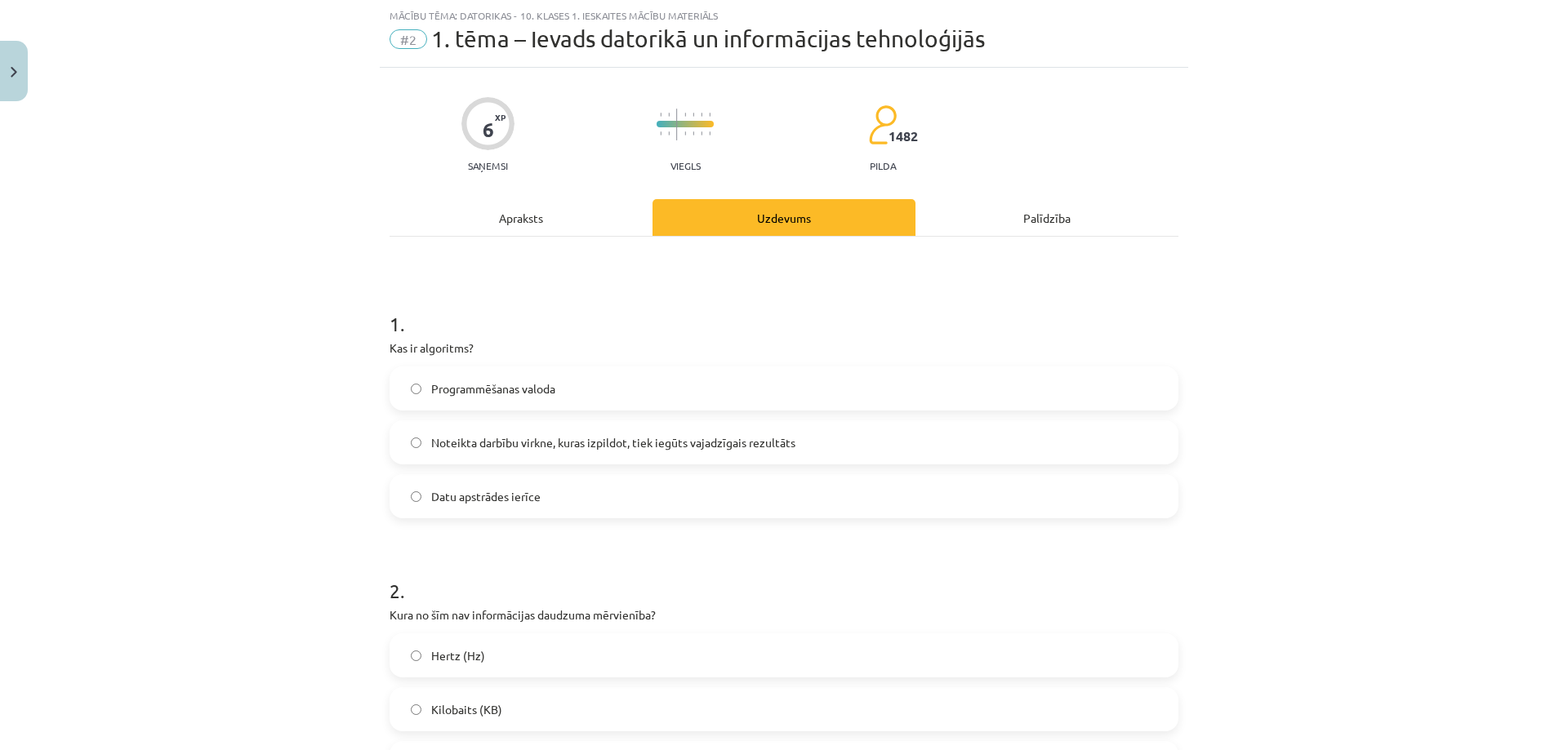
click at [483, 451] on label "Noteikta darbību virkne, kuras izpildot, tiek iegūts vajadzīgais rezultāts" at bounding box center [784, 443] width 785 height 41
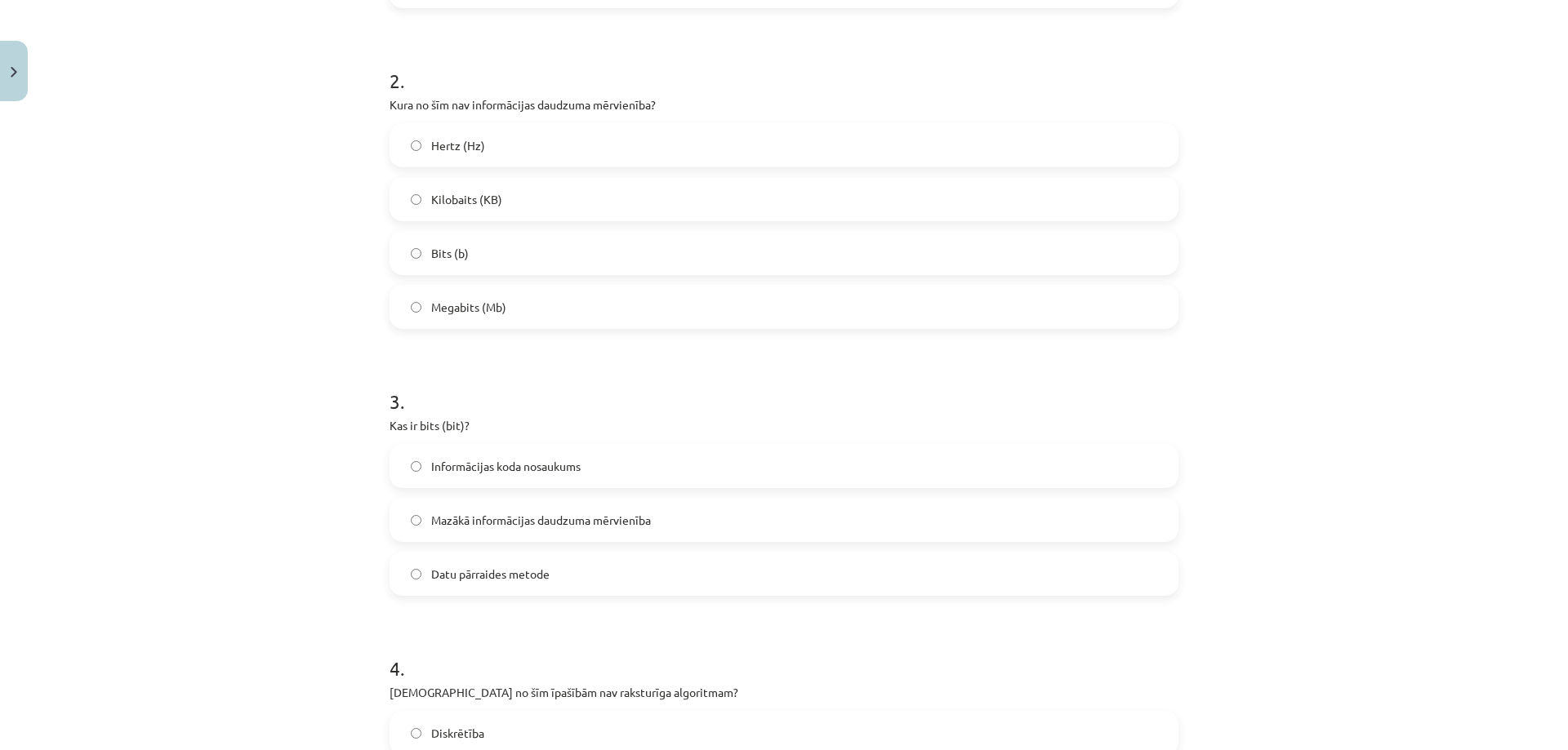
scroll to position [554, 0]
click at [490, 138] on label "Hertz (Hz)" at bounding box center [784, 142] width 785 height 41
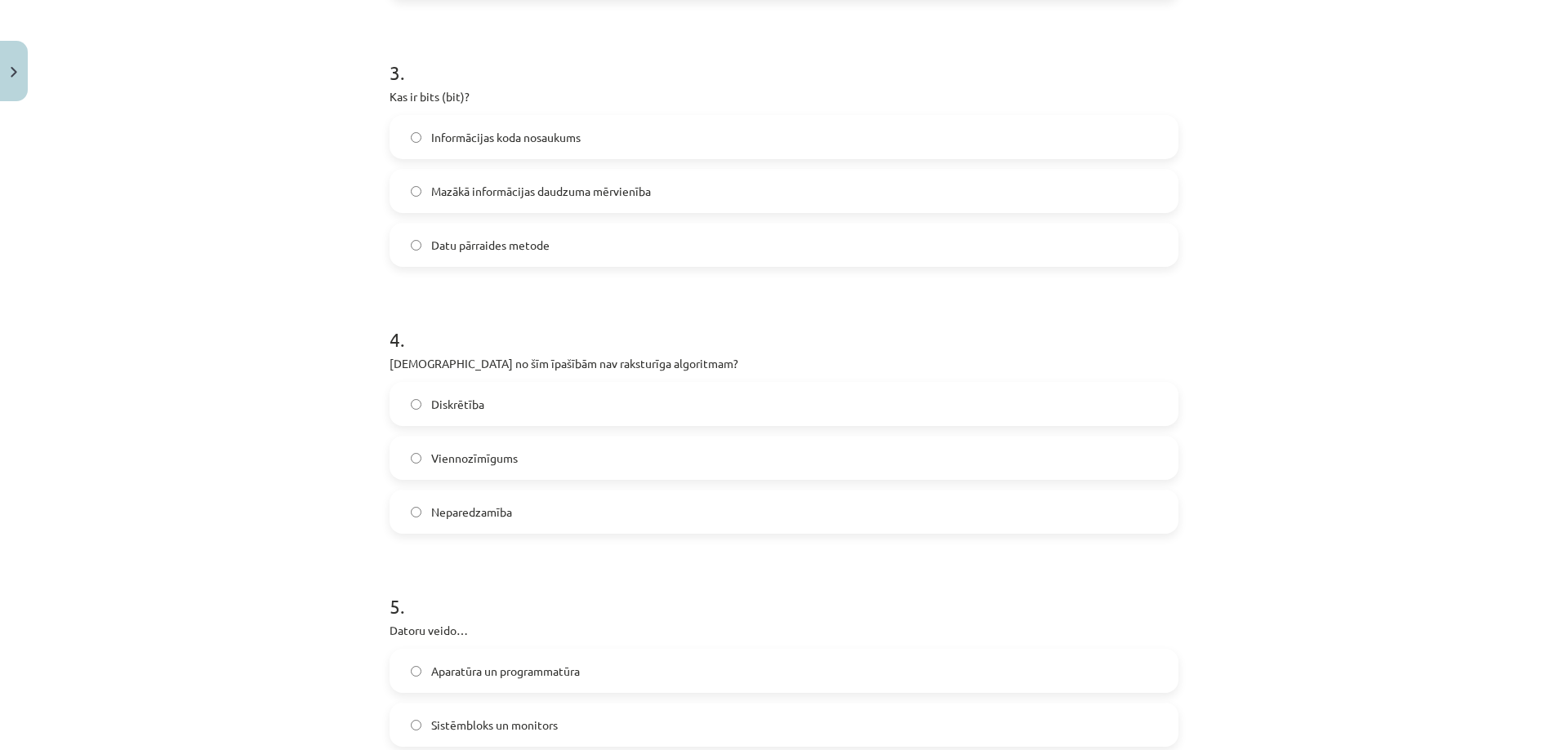
scroll to position [880, 0]
click at [536, 199] on label "Mazākā informācijas daudzuma mērvienība" at bounding box center [784, 191] width 785 height 41
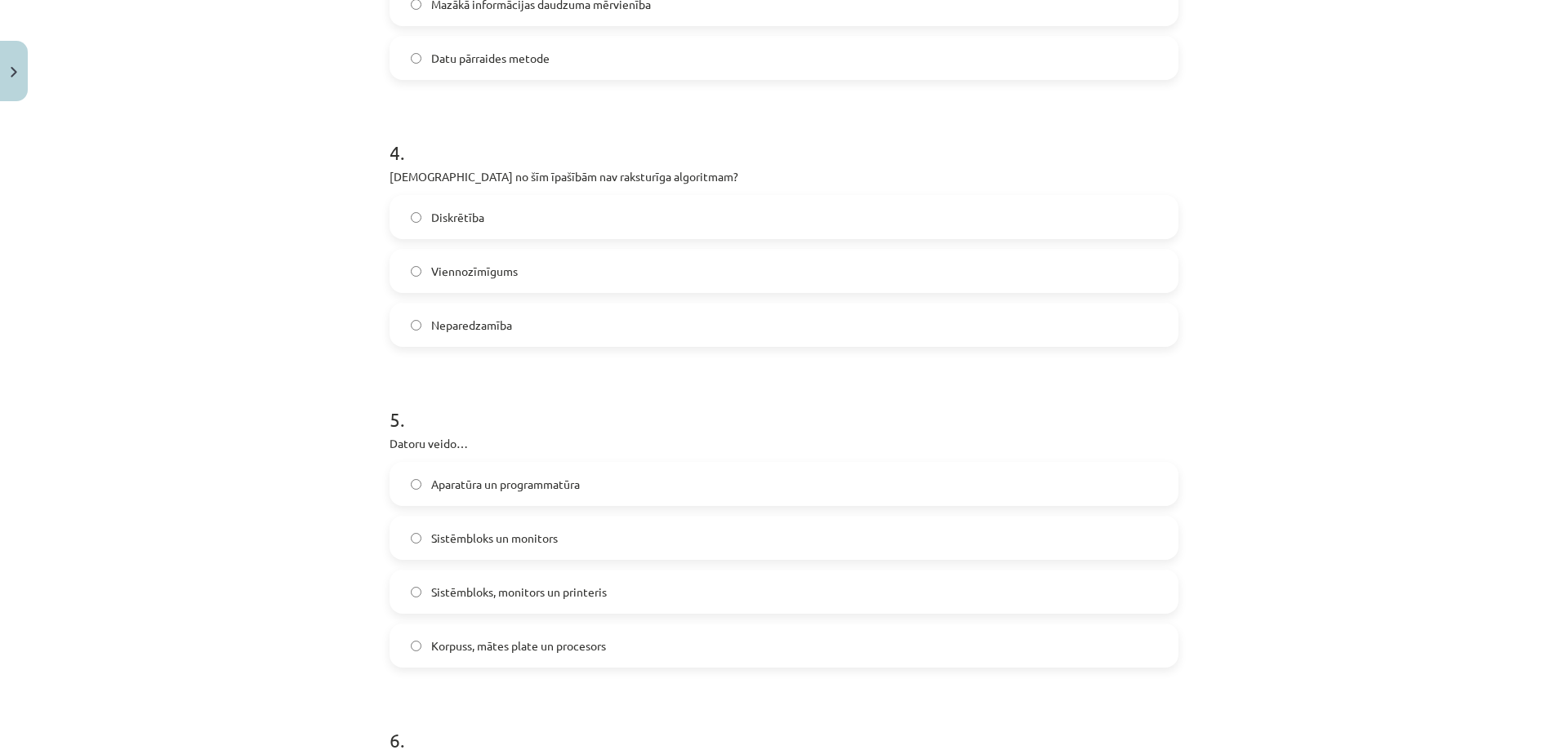
scroll to position [1207, 0]
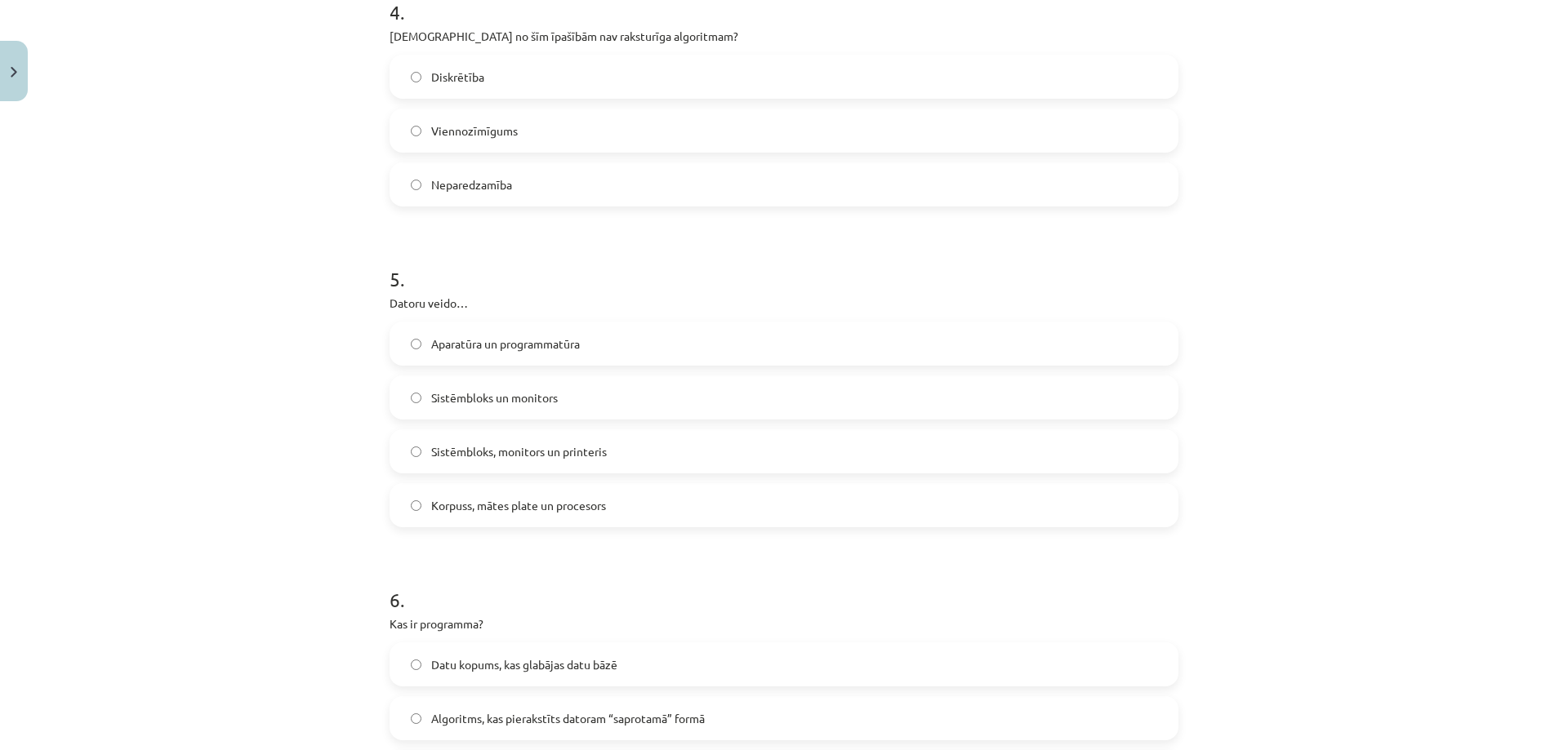
click at [518, 184] on label "Neparedzamība" at bounding box center [784, 184] width 785 height 41
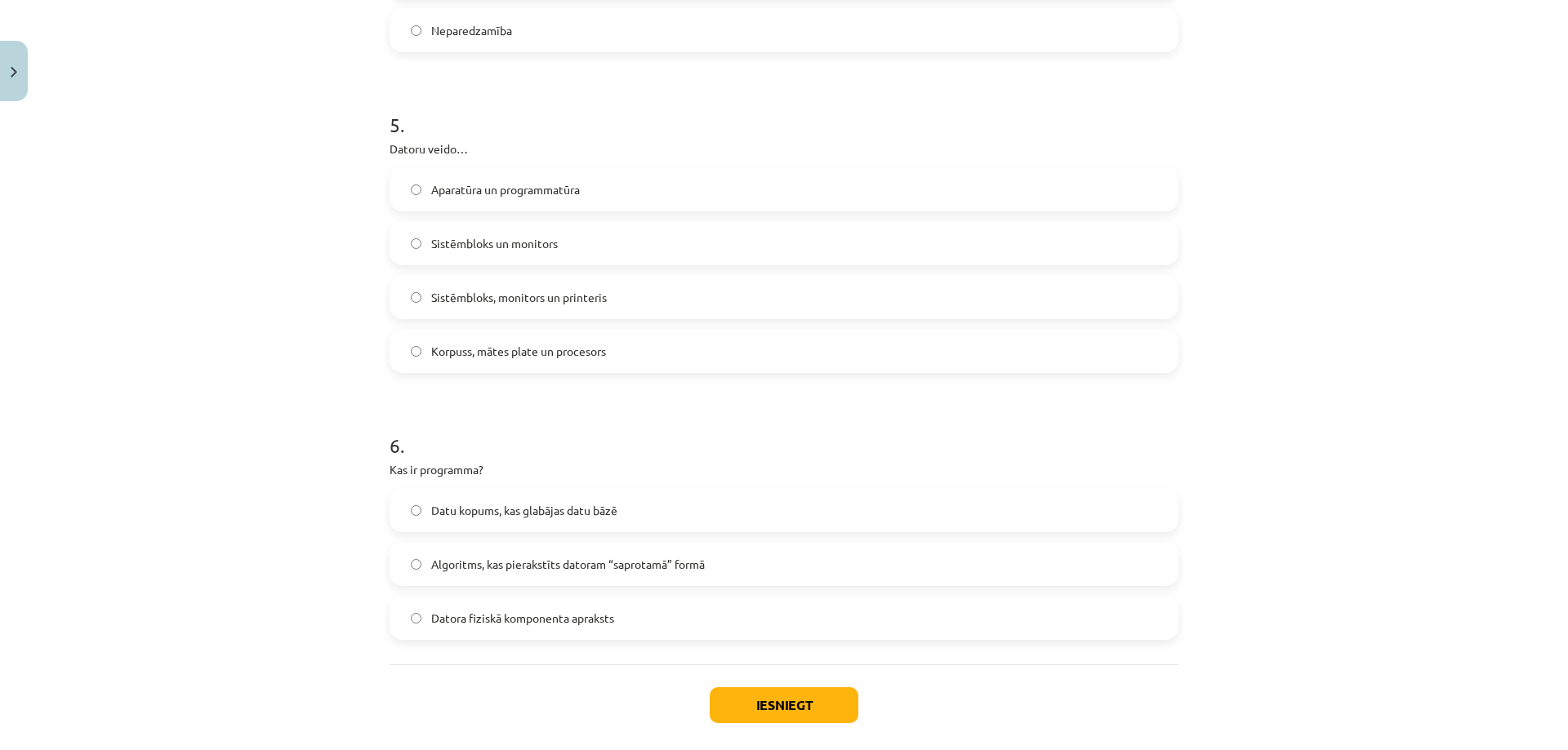
scroll to position [1441, 0]
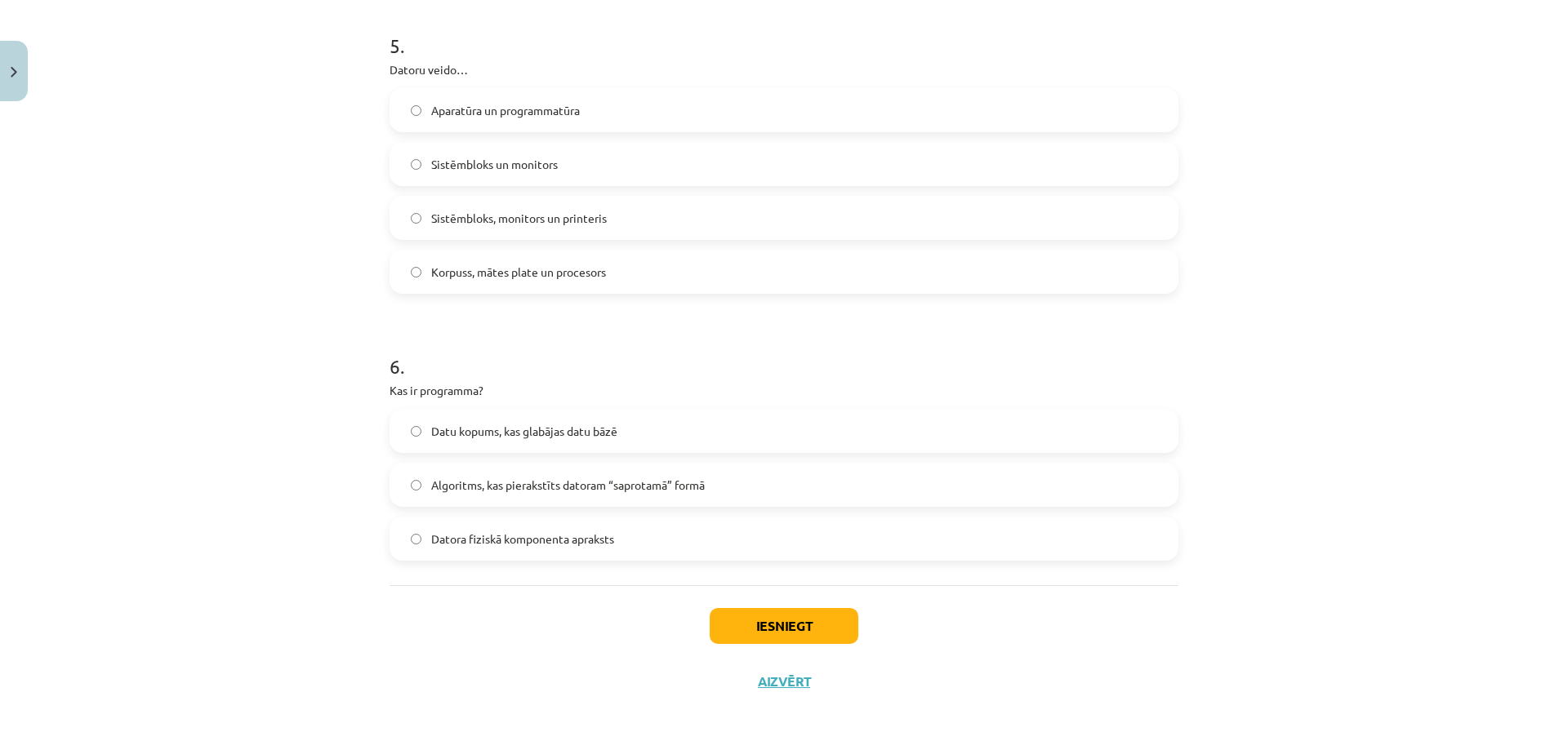
click at [544, 112] on span "Aparatūra un programmatūra" at bounding box center [505, 111] width 148 height 17
click at [643, 489] on span "Algoritms, kas pierakstīts datoram “saprotamā” formā" at bounding box center [567, 486] width 274 height 17
click at [803, 627] on button "Iesniegt" at bounding box center [784, 626] width 148 height 36
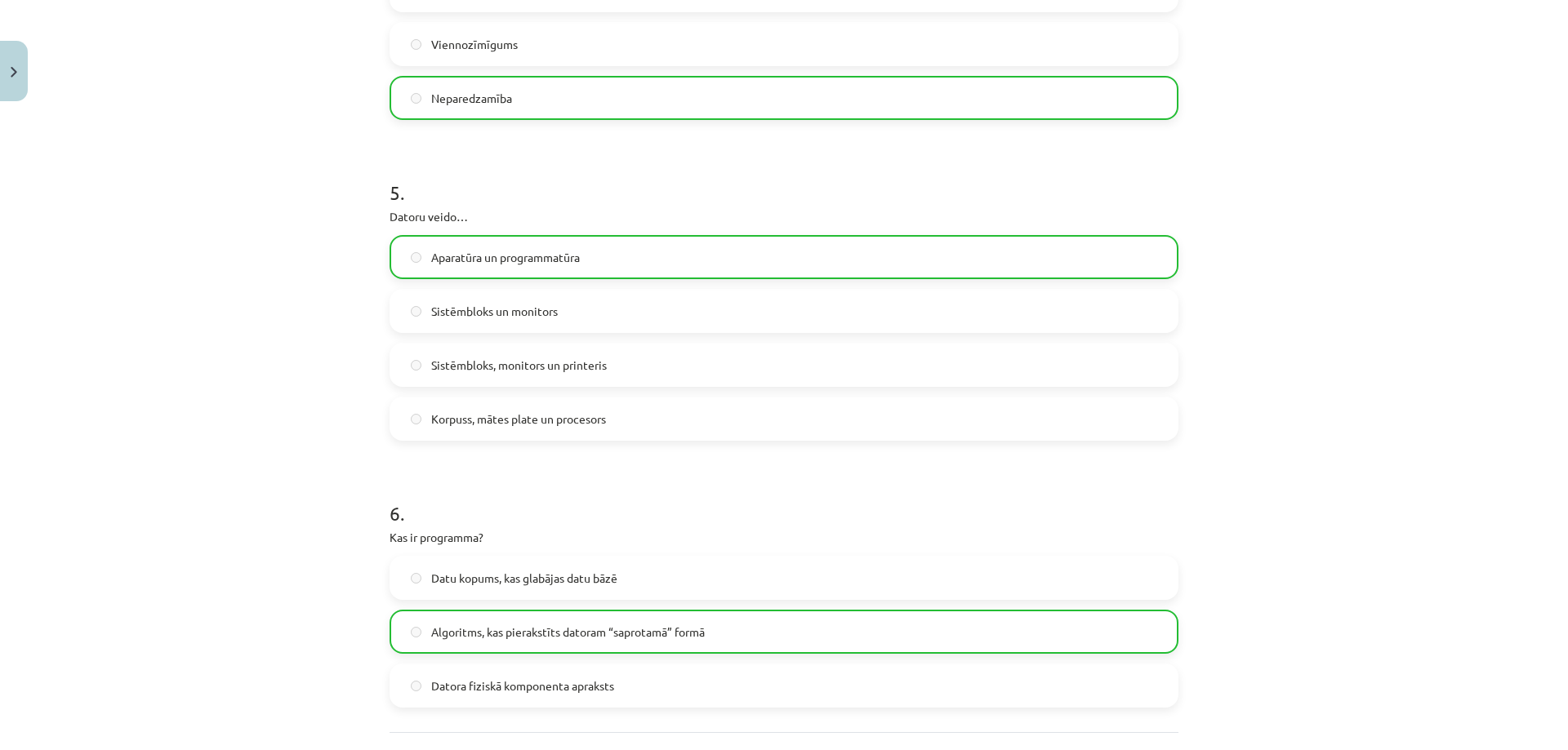
scroll to position [1493, 0]
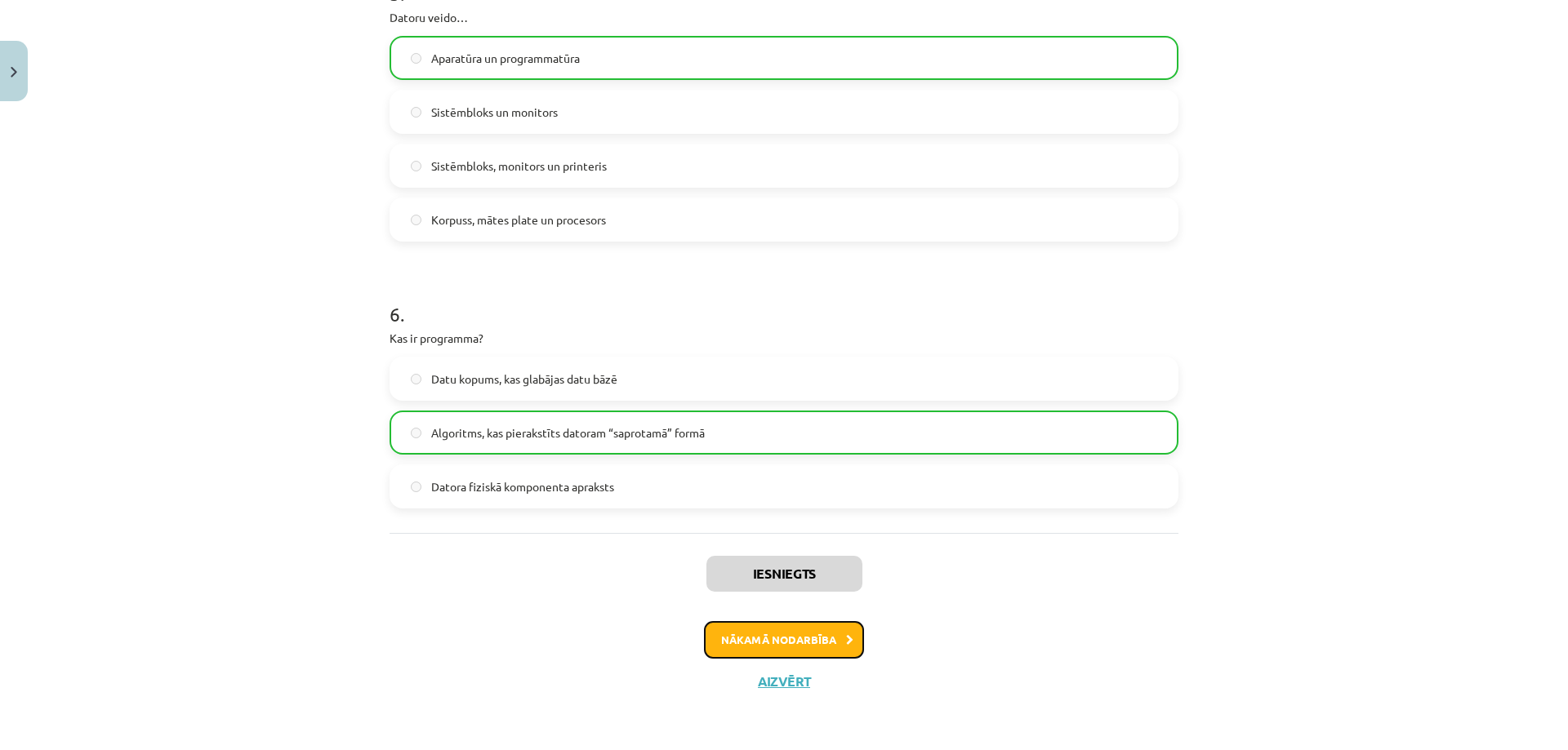
click at [761, 632] on button "Nākamā nodarbība" at bounding box center [784, 640] width 160 height 38
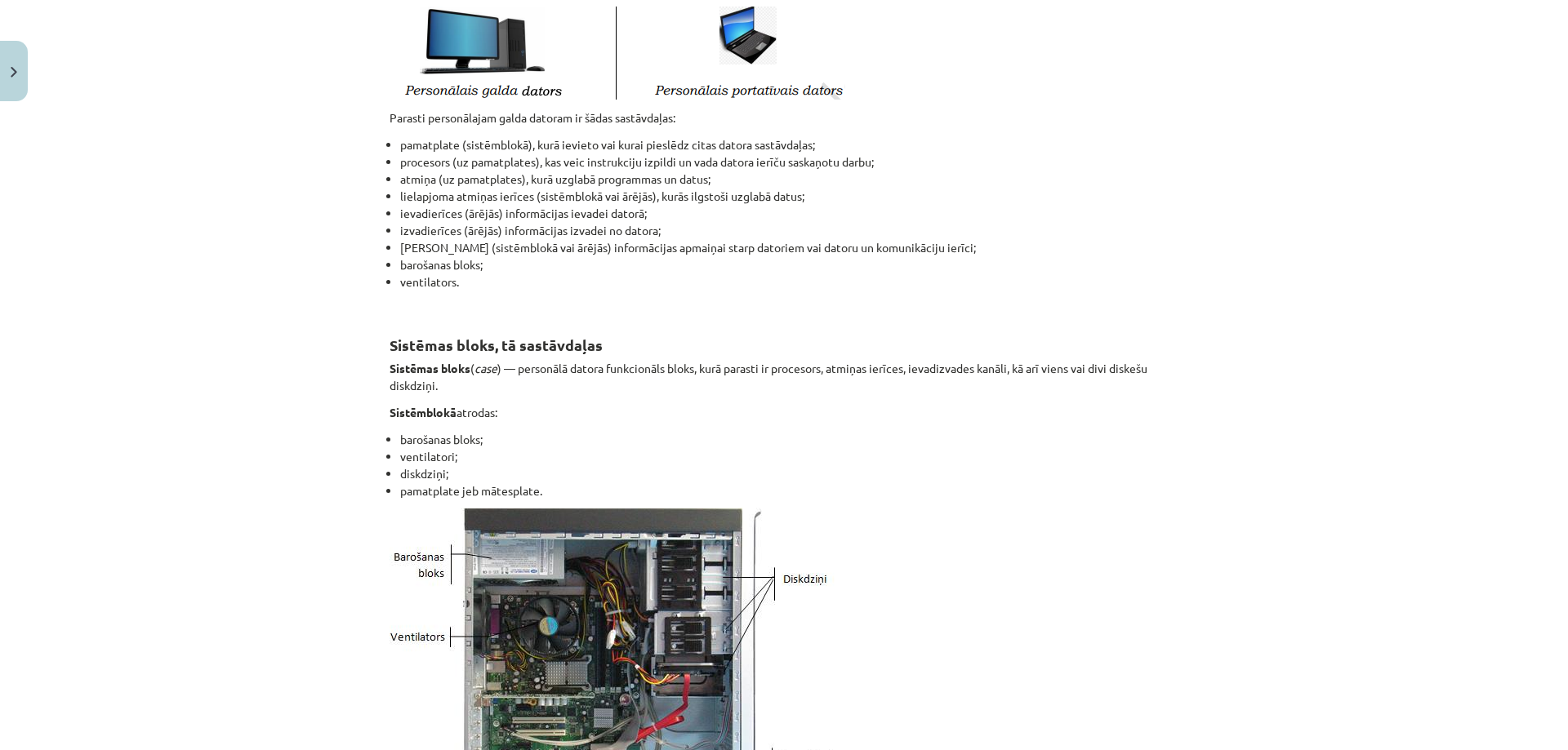
scroll to position [367, 0]
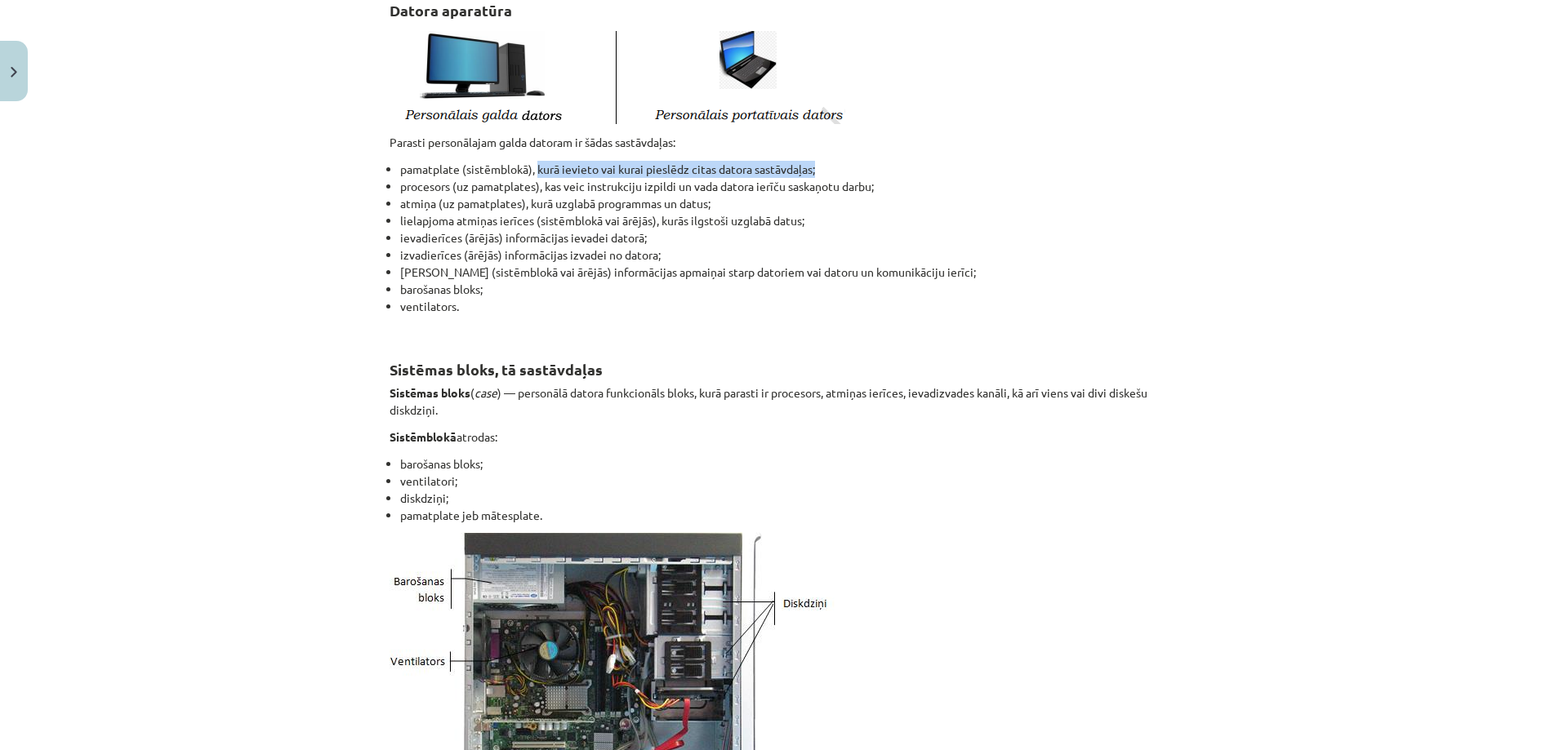
drag, startPoint x: 531, startPoint y: 169, endPoint x: 815, endPoint y: 166, distance: 284.0
click at [815, 166] on li "pamatplate (sistēmblokā), kurā ievieto vai kurai pieslēdz citas datora sastāvda…" at bounding box center [789, 169] width 778 height 17
drag, startPoint x: 540, startPoint y: 186, endPoint x: 896, endPoint y: 185, distance: 356.0
click at [896, 185] on li "procesors (uz pamatplates), kas veic instrukciju izpildi un vada datora ierīču …" at bounding box center [789, 186] width 778 height 17
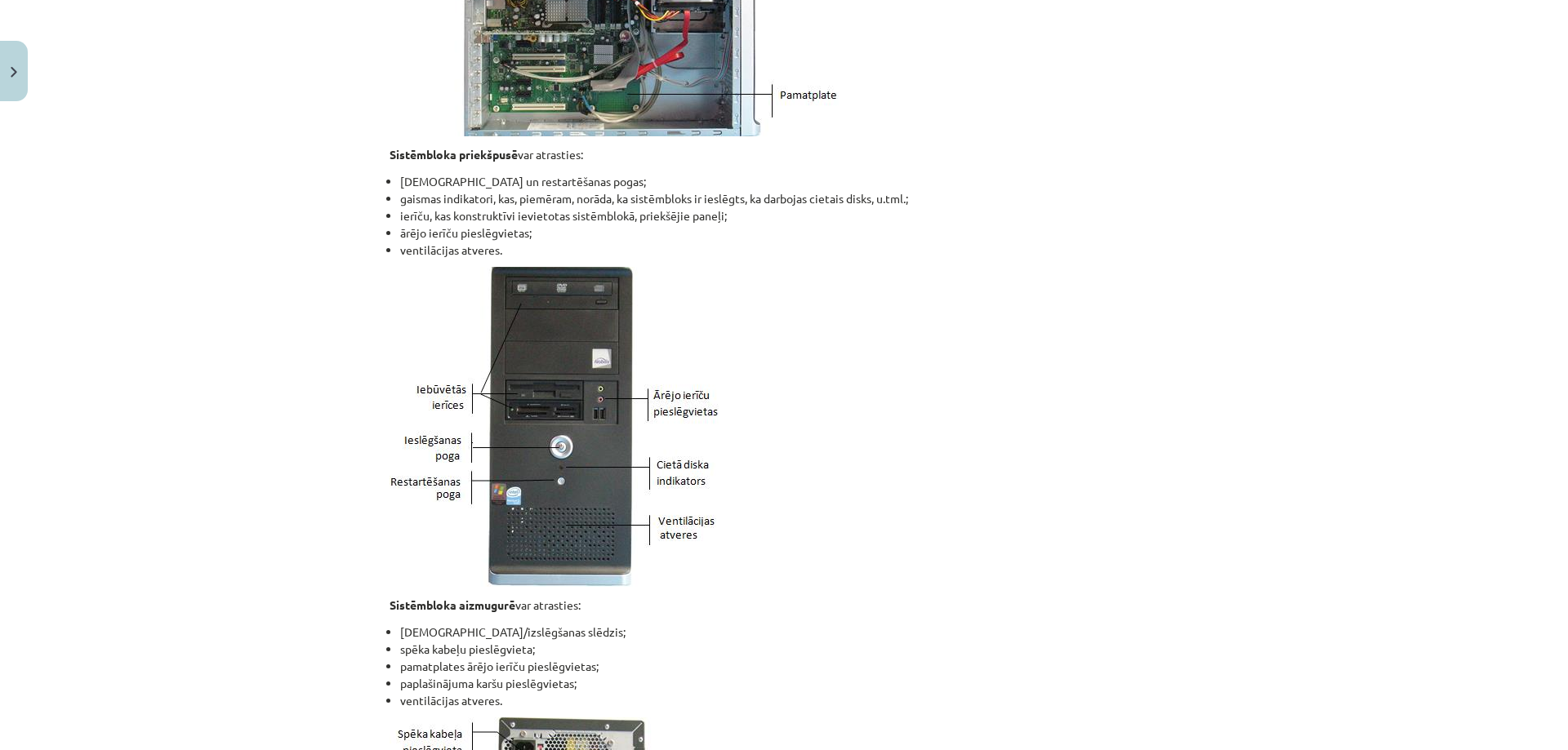
scroll to position [1102, 0]
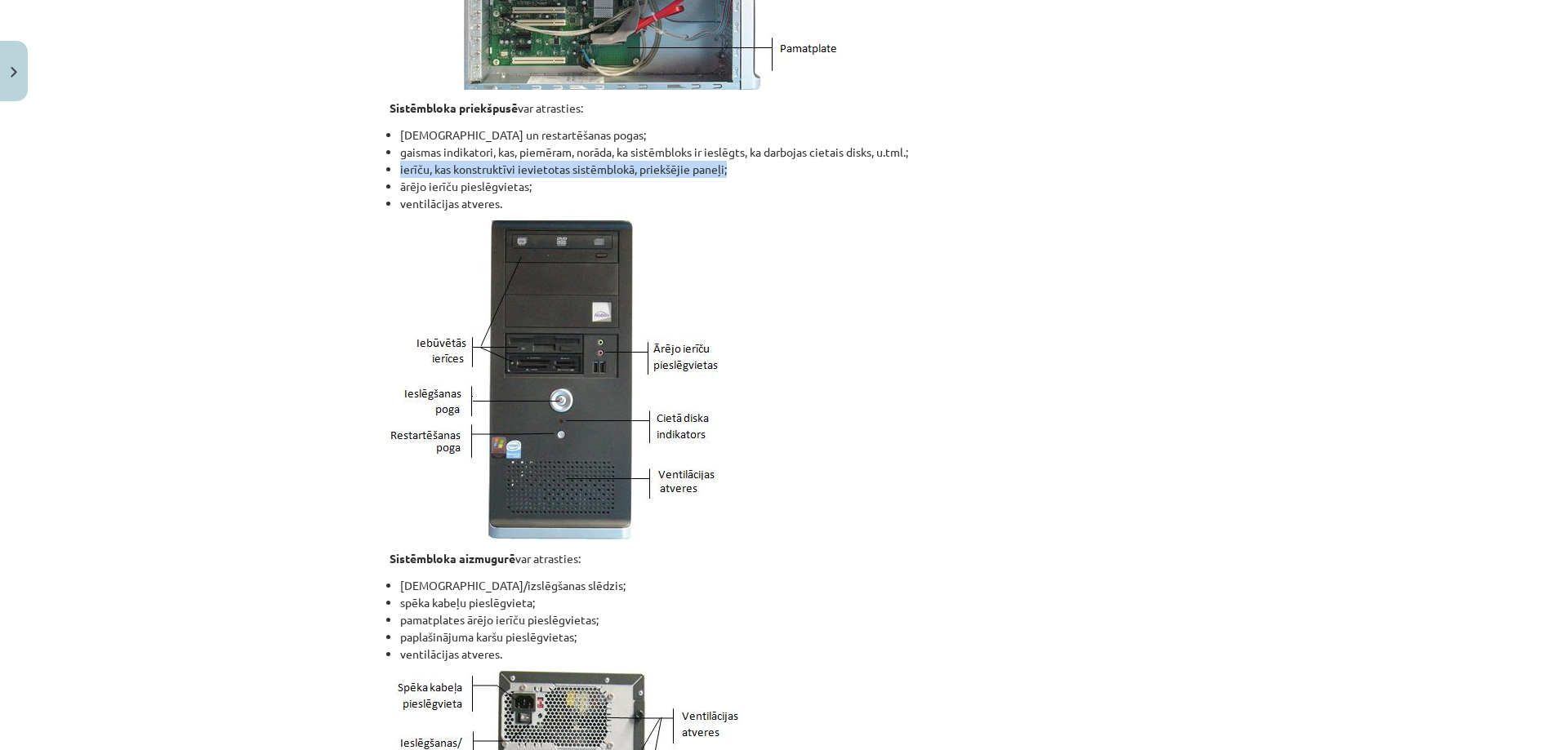
drag, startPoint x: 394, startPoint y: 169, endPoint x: 722, endPoint y: 172, distance: 328.0
click at [722, 172] on li "ierīču, kas konstruktīvi ievietotas sistēmblokā, priekšējie paneļi;" at bounding box center [789, 169] width 778 height 17
click at [745, 167] on li "ierīču, kas konstruktīvi ievietotas sistēmblokā, priekšējie paneļi;" at bounding box center [789, 169] width 778 height 17
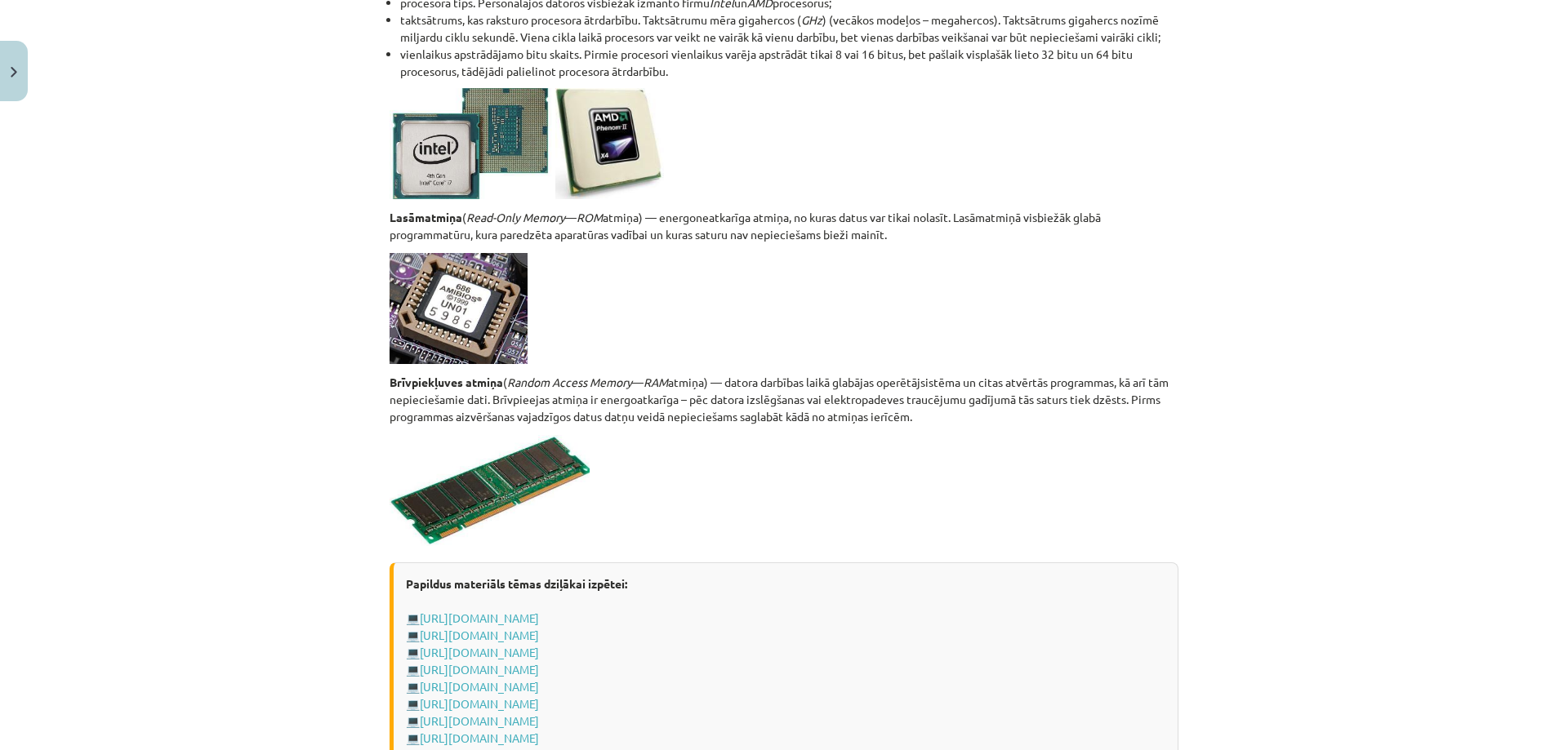
scroll to position [2653, 0]
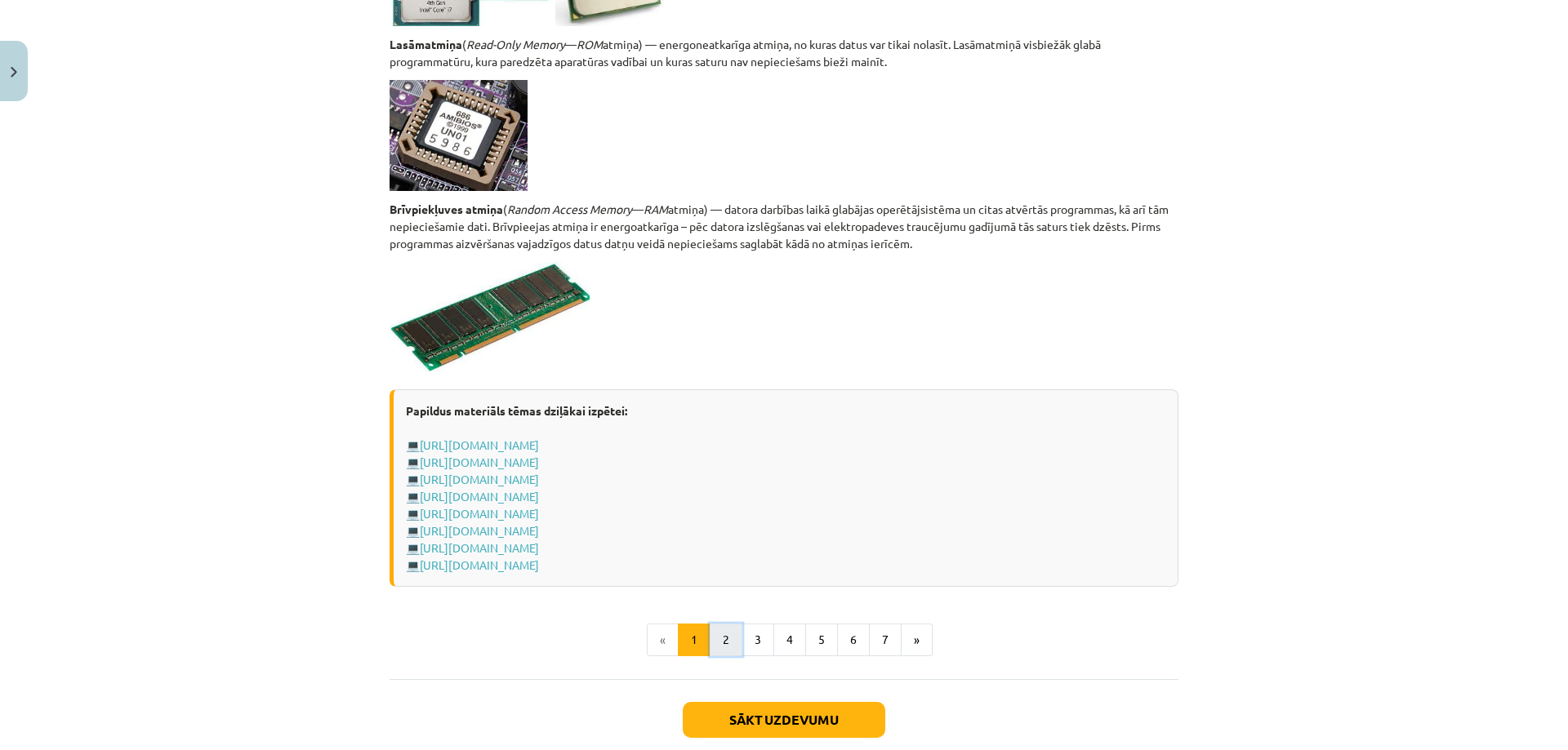
click at [732, 638] on button "2" at bounding box center [726, 640] width 33 height 33
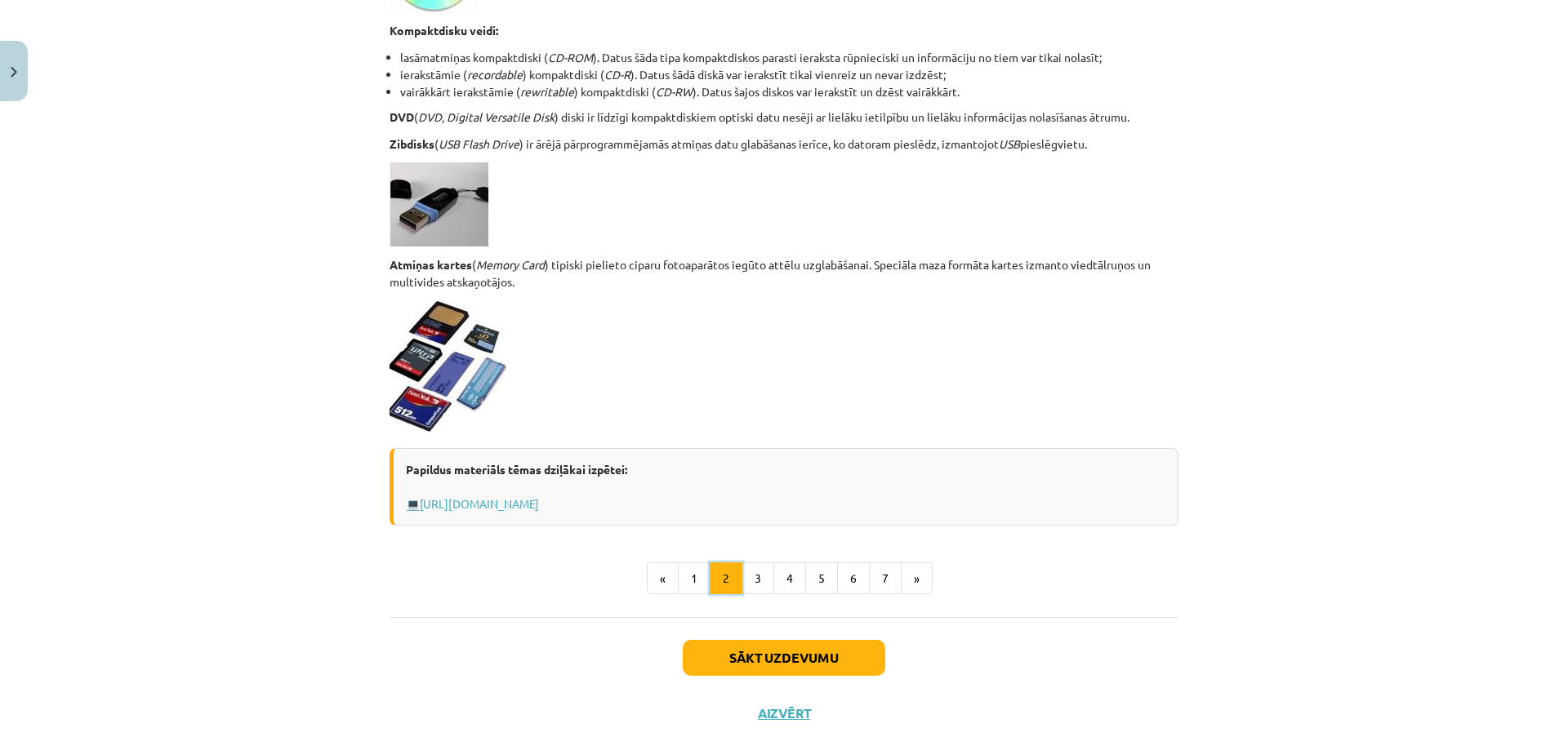
scroll to position [1279, 0]
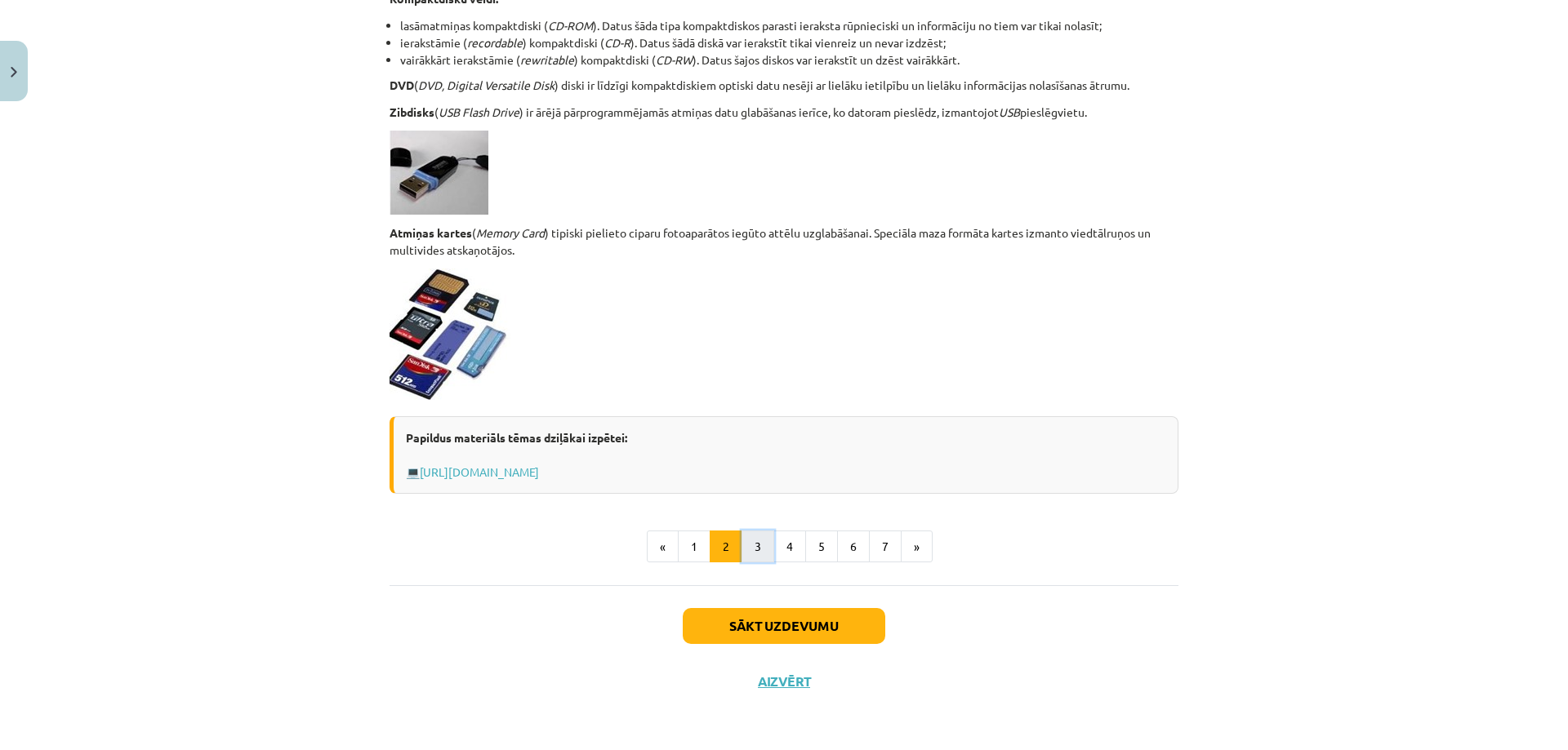
click at [766, 553] on button "3" at bounding box center [758, 547] width 33 height 33
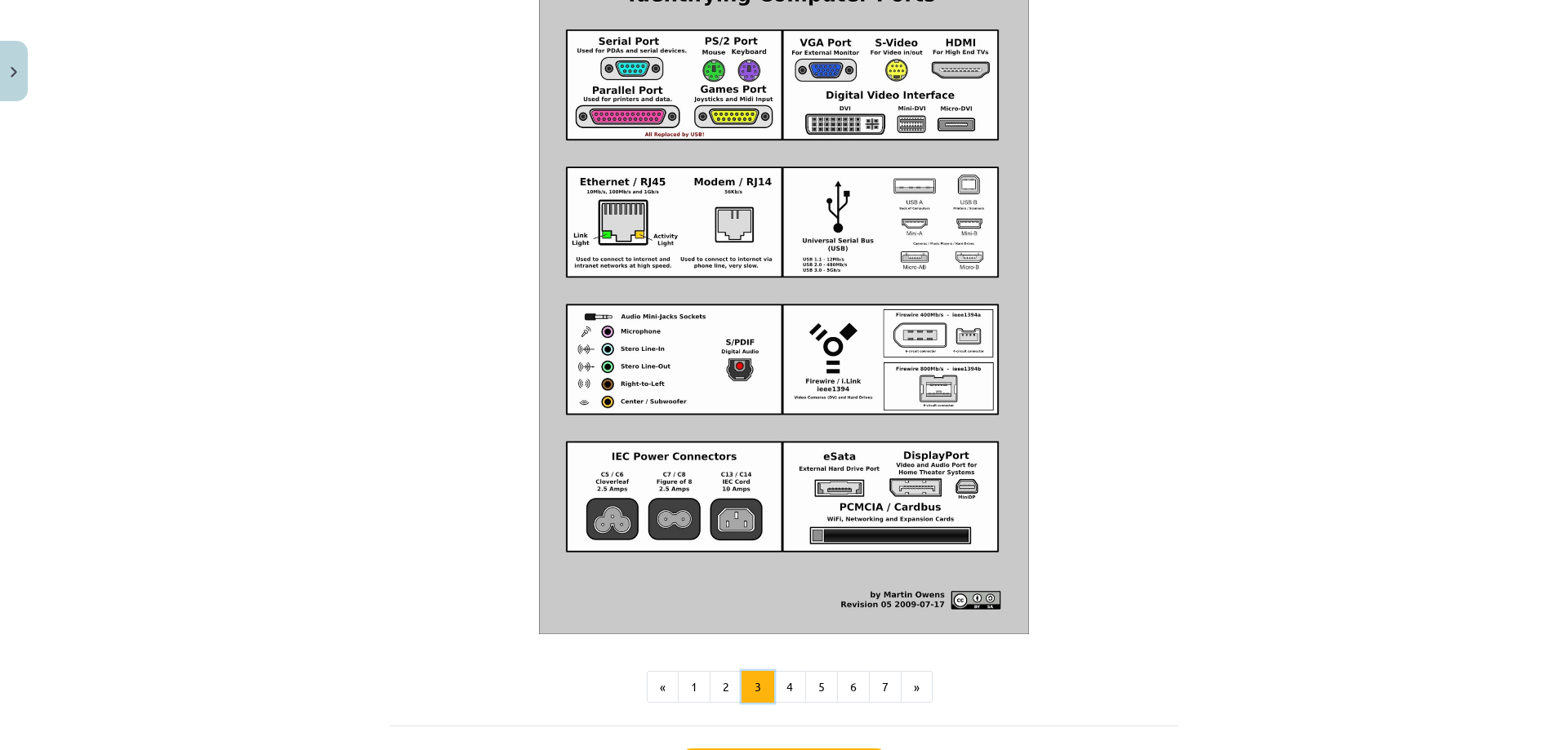
scroll to position [1680, 0]
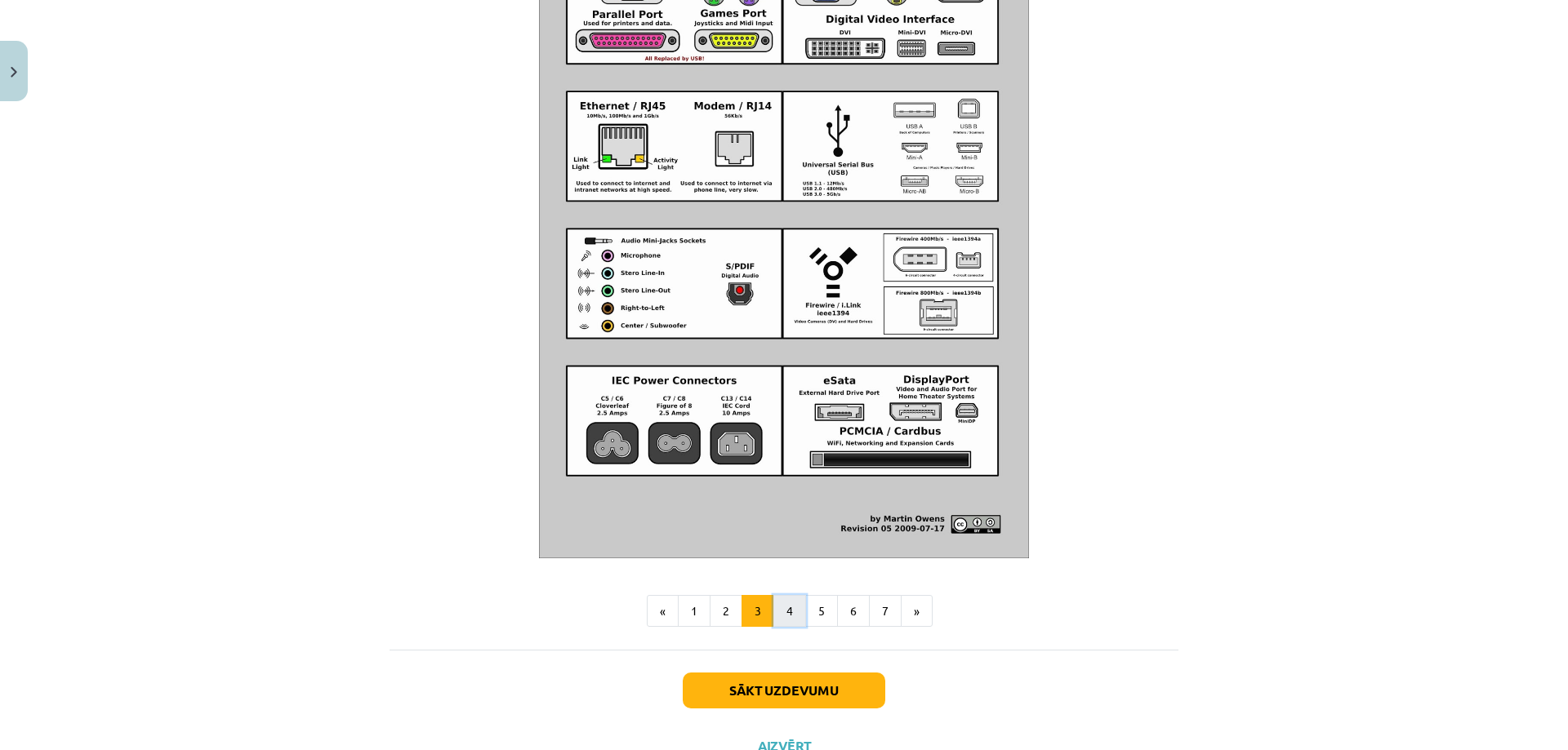
click at [793, 628] on button "4" at bounding box center [790, 612] width 33 height 33
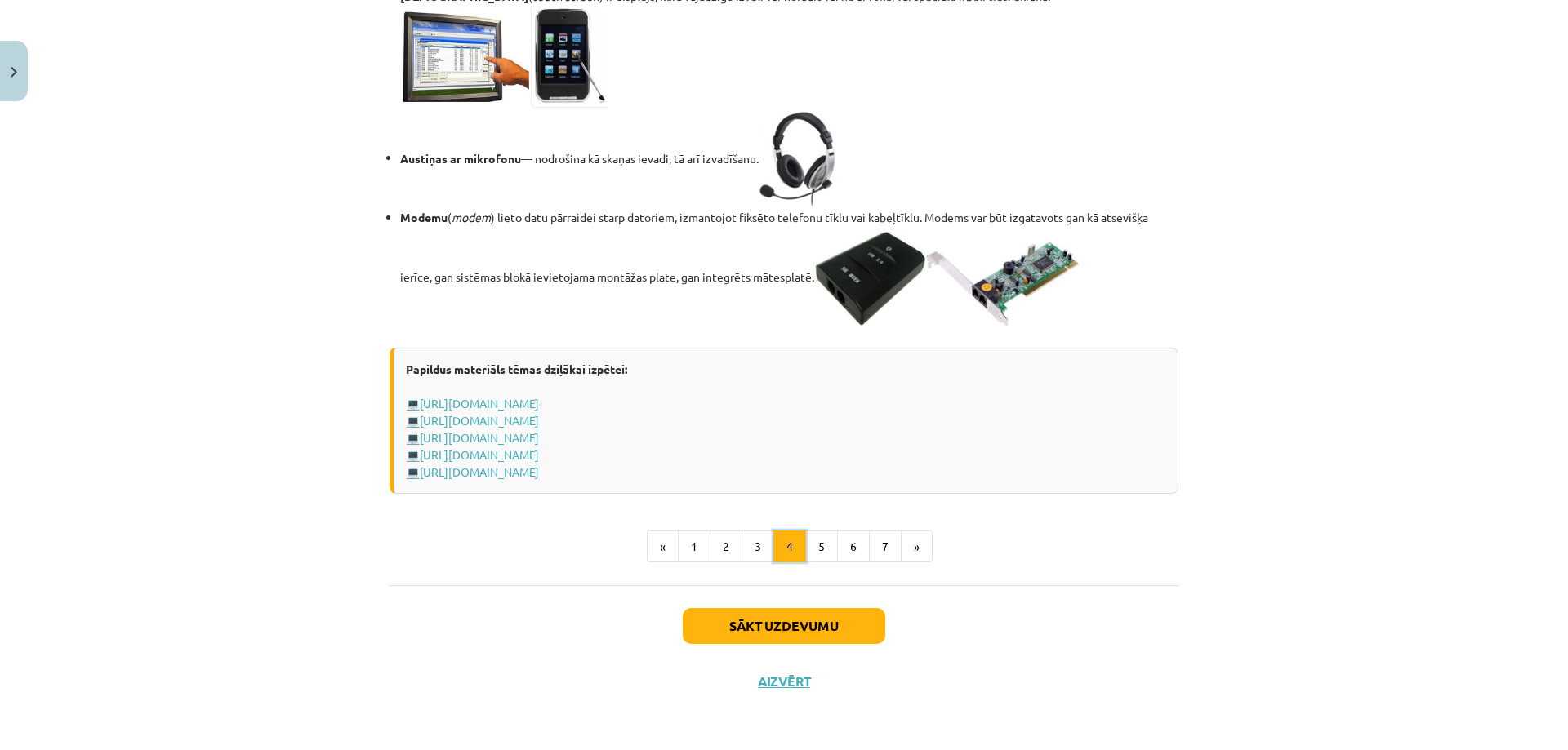
scroll to position [2797, 0]
click at [812, 630] on button "Sākt uzdevumu" at bounding box center [784, 626] width 203 height 36
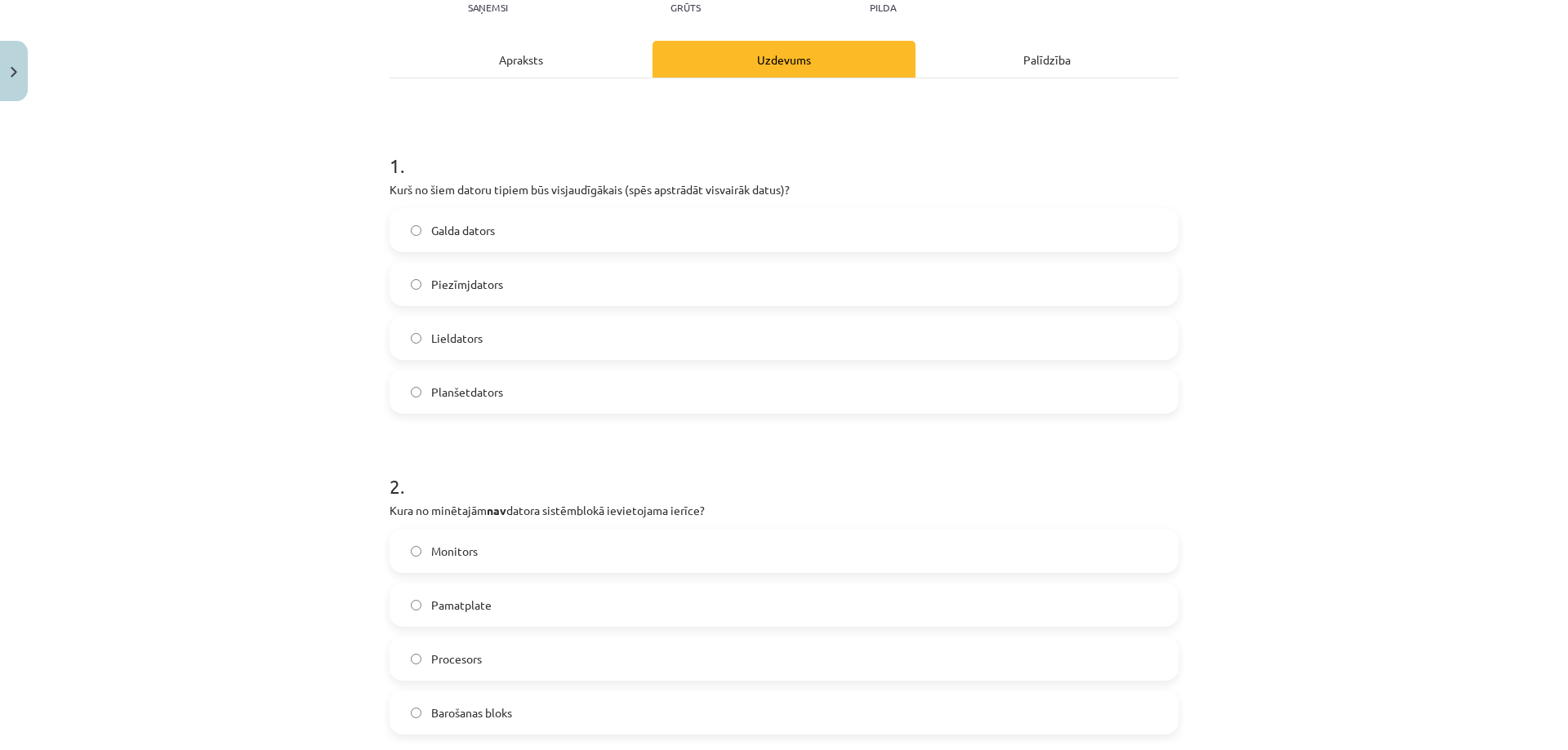
scroll to position [204, 0]
click at [486, 340] on label "Lieldators" at bounding box center [784, 333] width 785 height 41
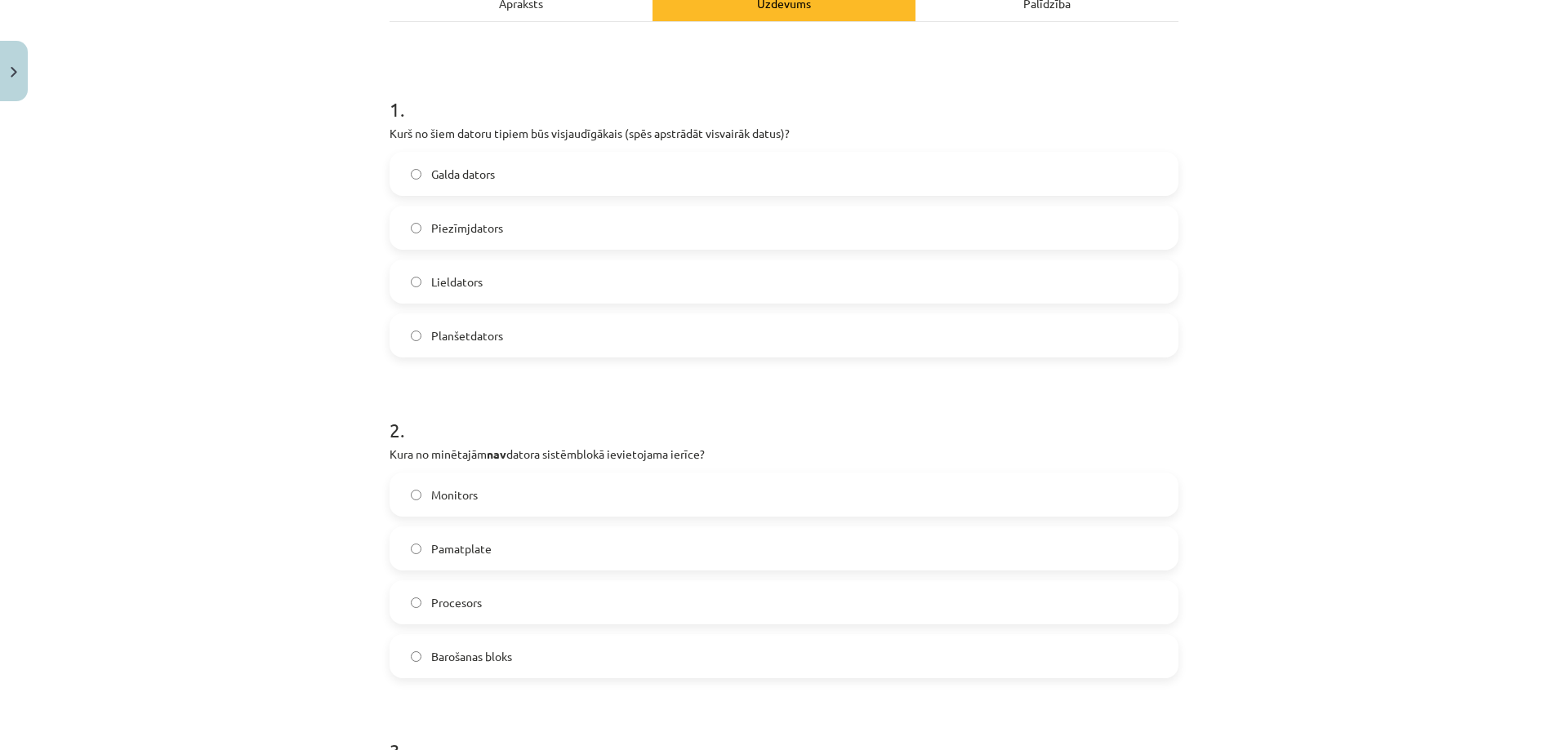
scroll to position [612, 0]
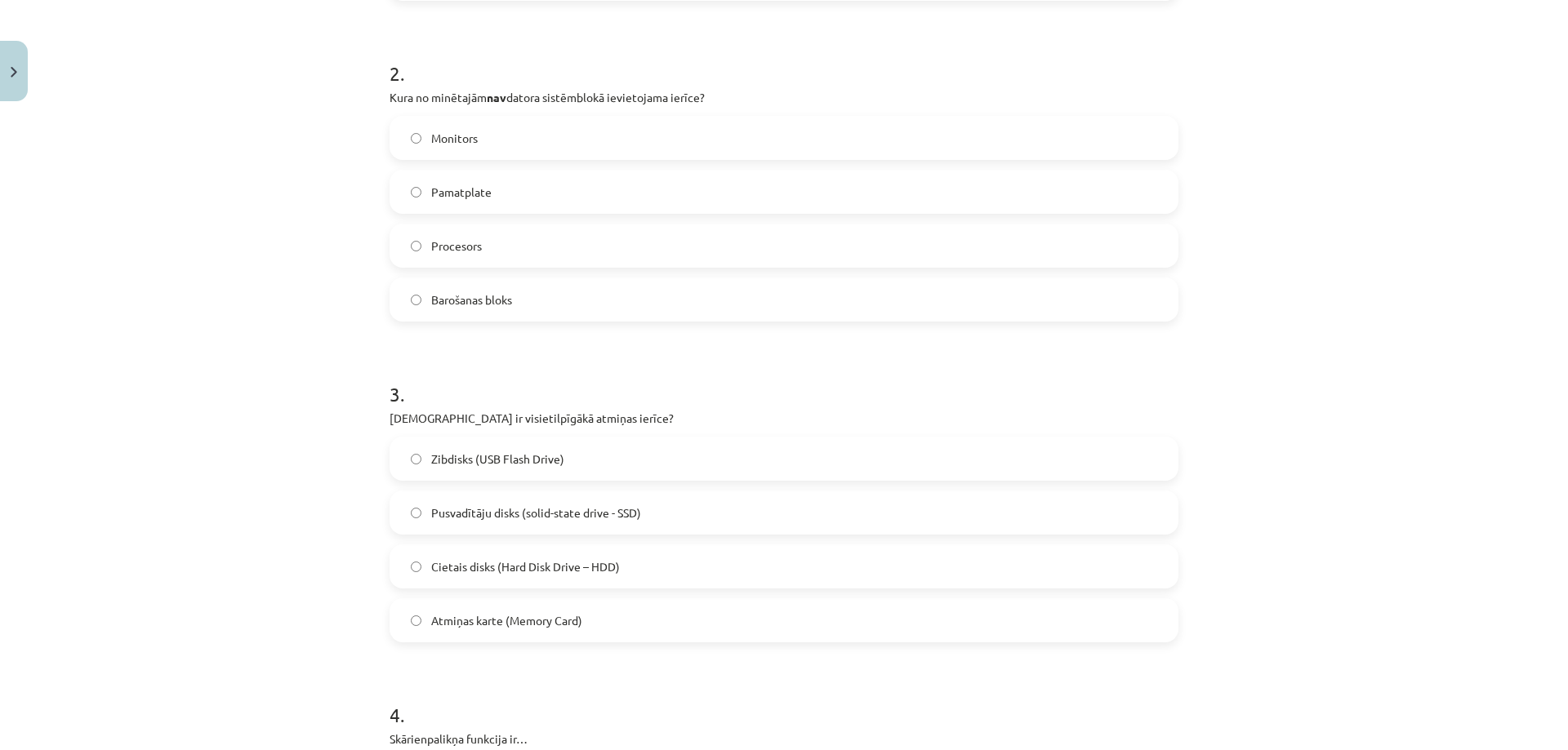
click at [535, 152] on label "Monitors" at bounding box center [784, 138] width 785 height 41
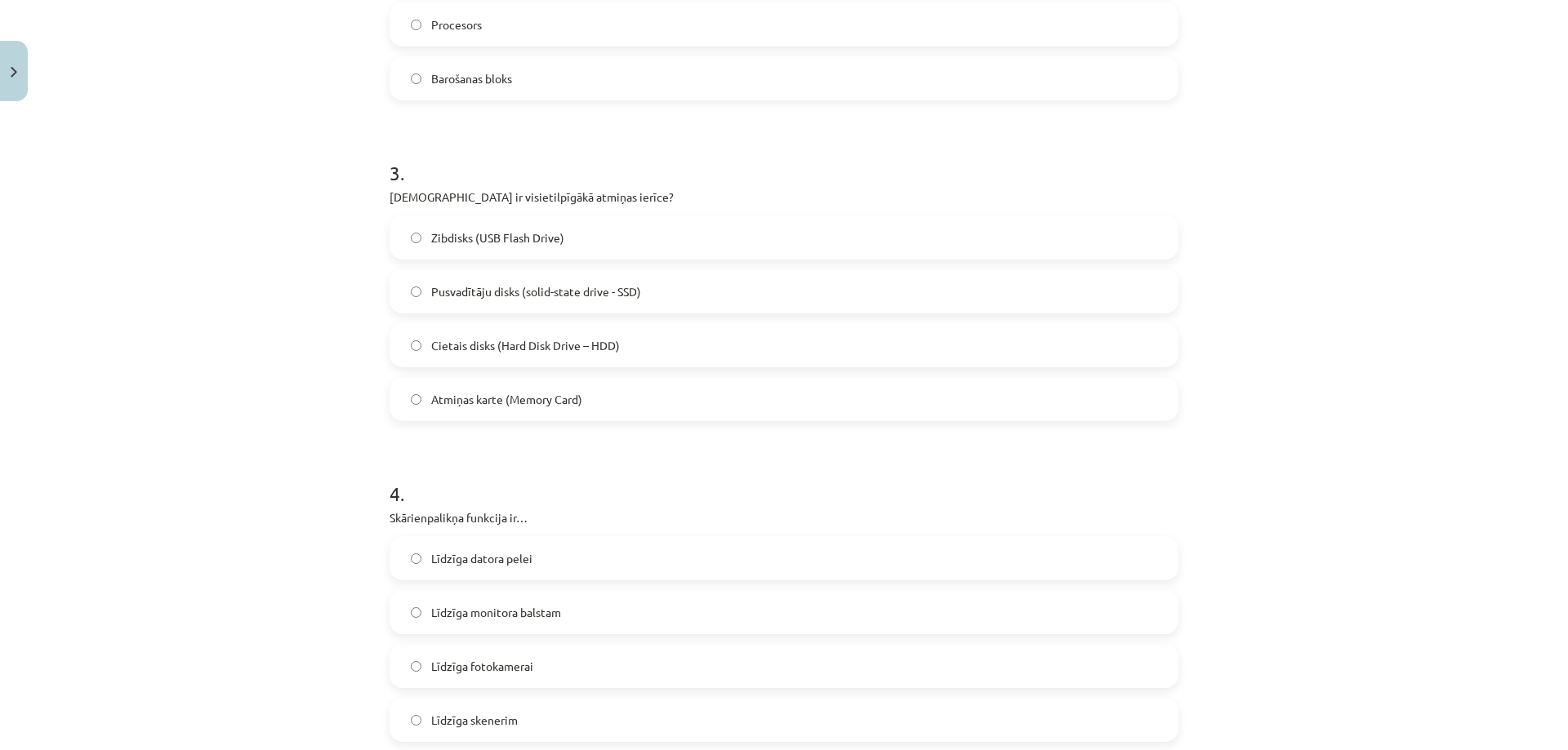
scroll to position [939, 0]
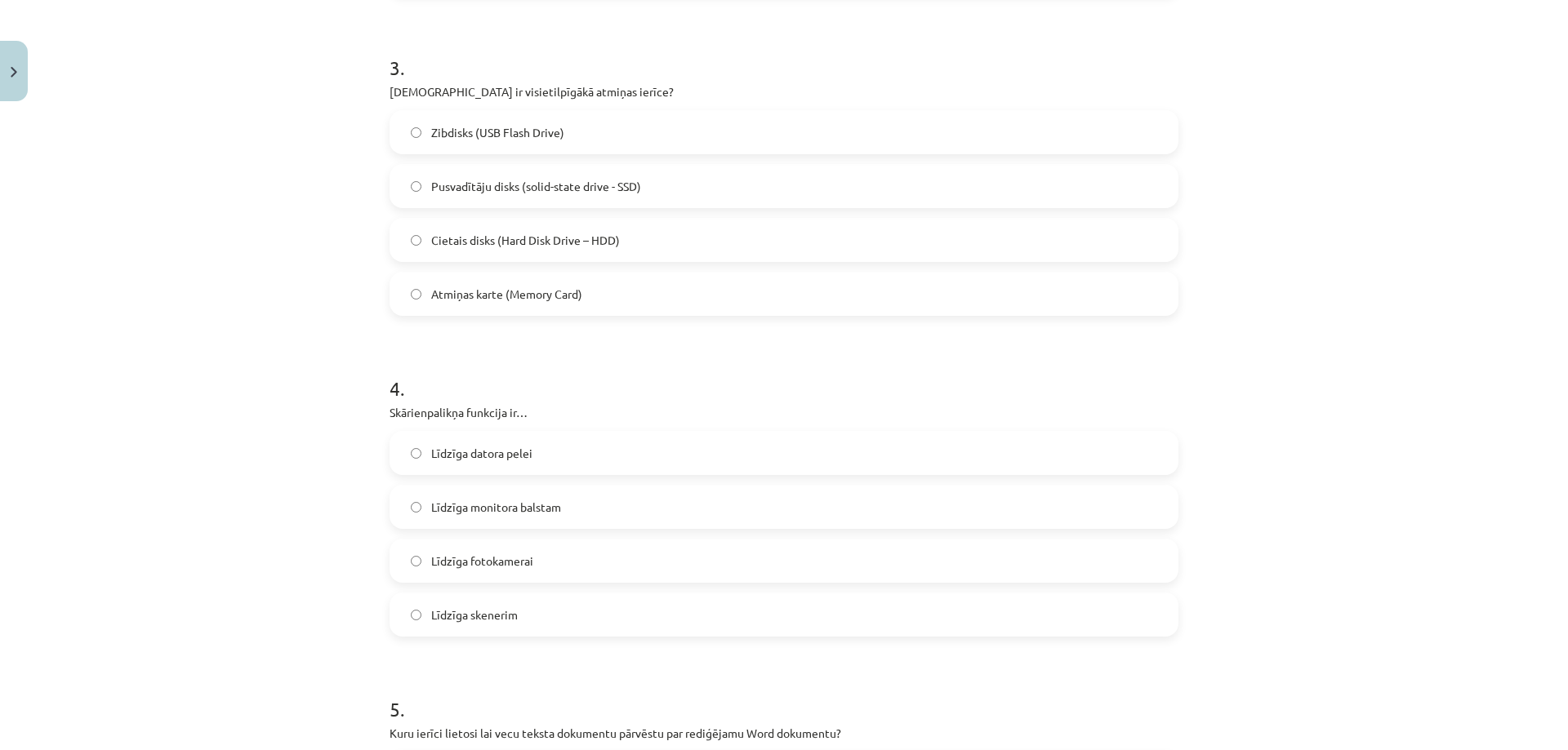
click at [518, 249] on label "Cietais disks (Hard Disk Drive – HDD)" at bounding box center [784, 240] width 785 height 41
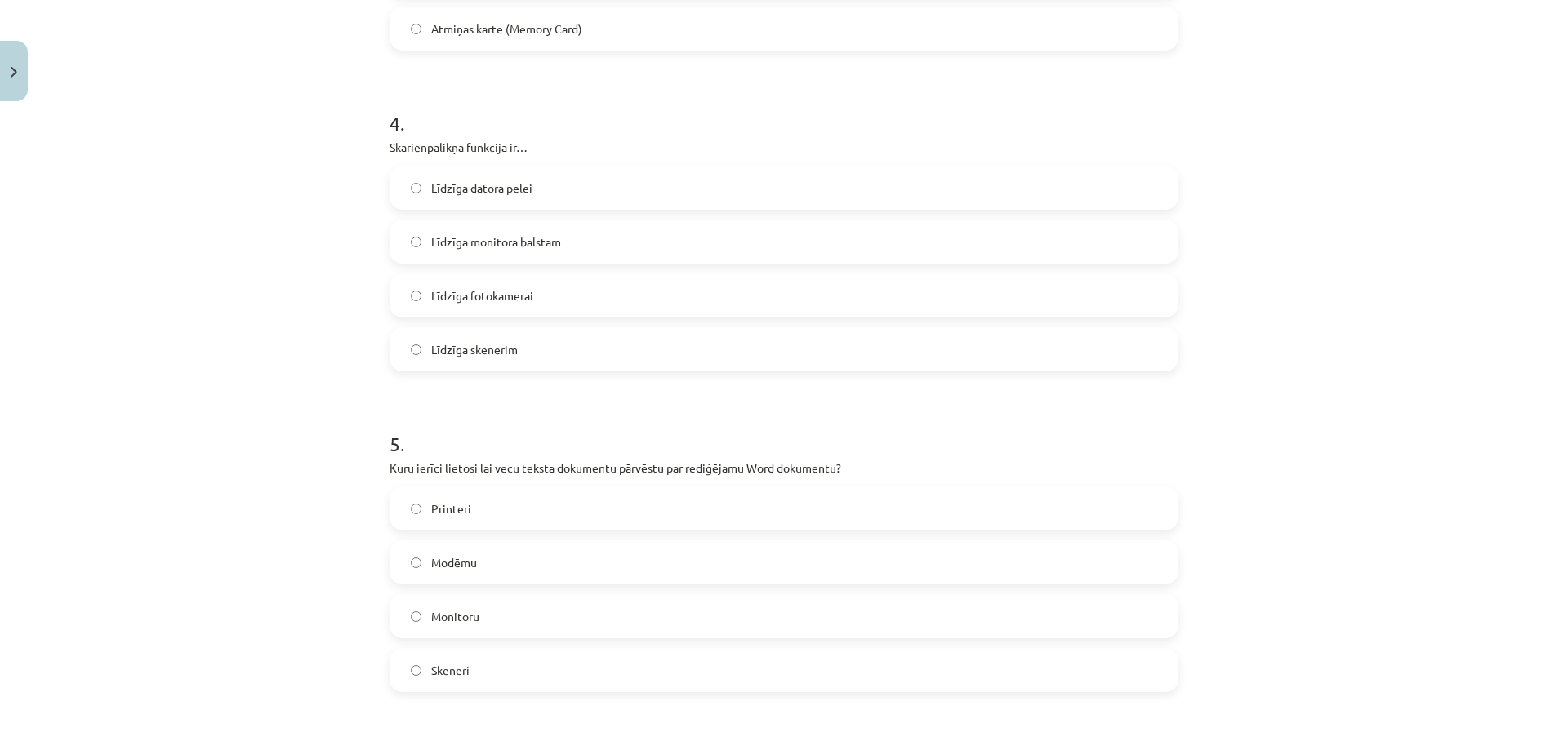
scroll to position [1266, 0]
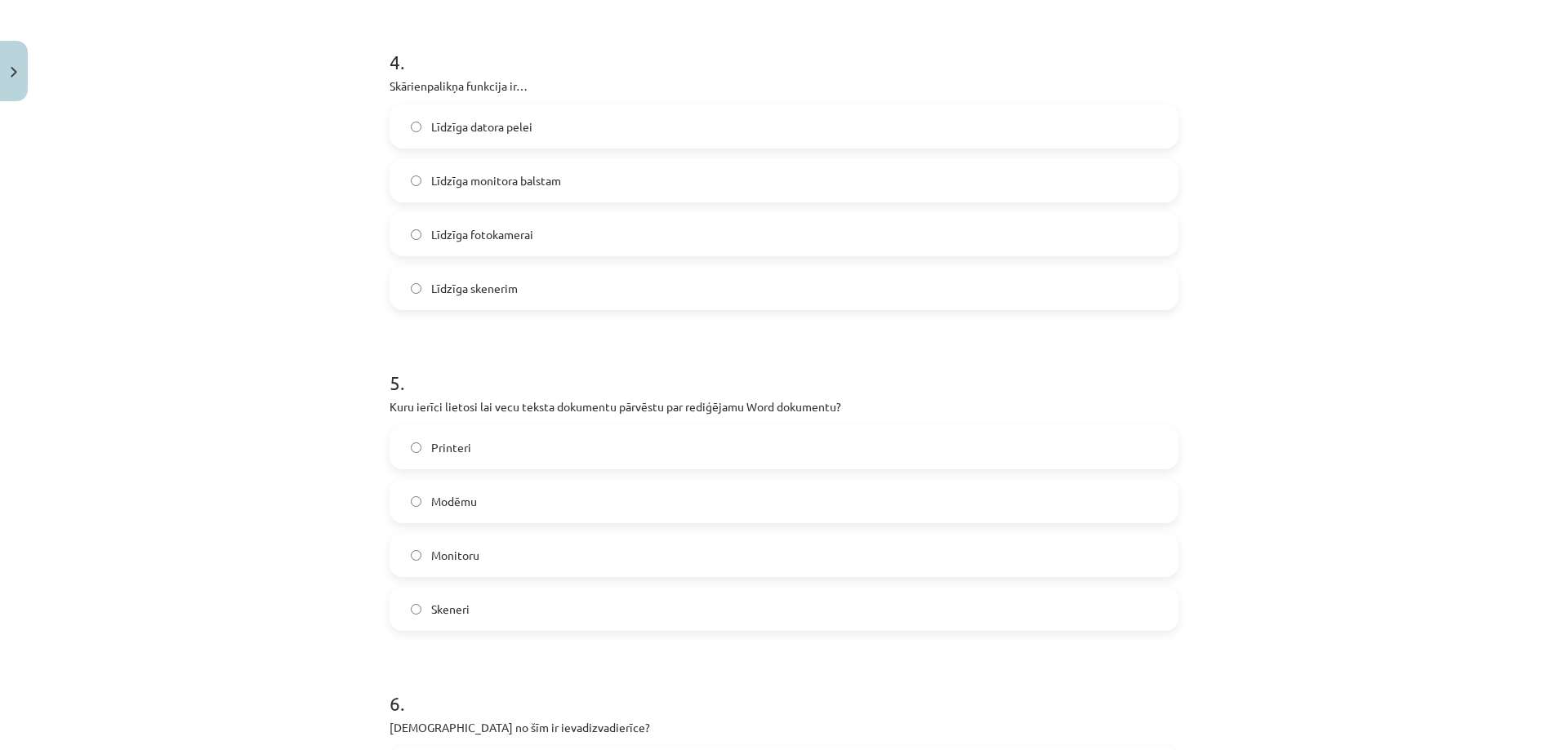
click at [519, 135] on span "Līdzīga datora pelei" at bounding box center [481, 127] width 101 height 17
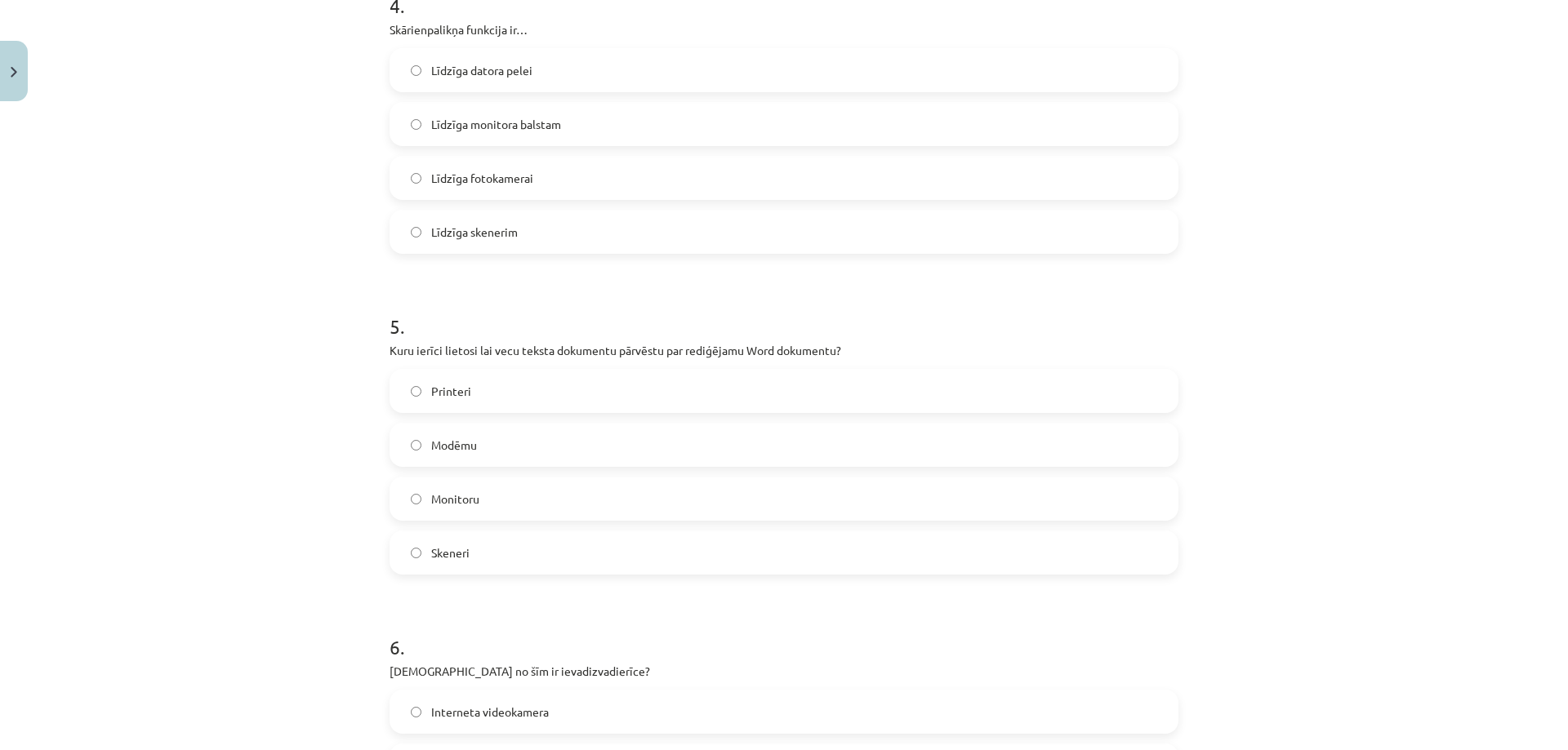
scroll to position [1347, 0]
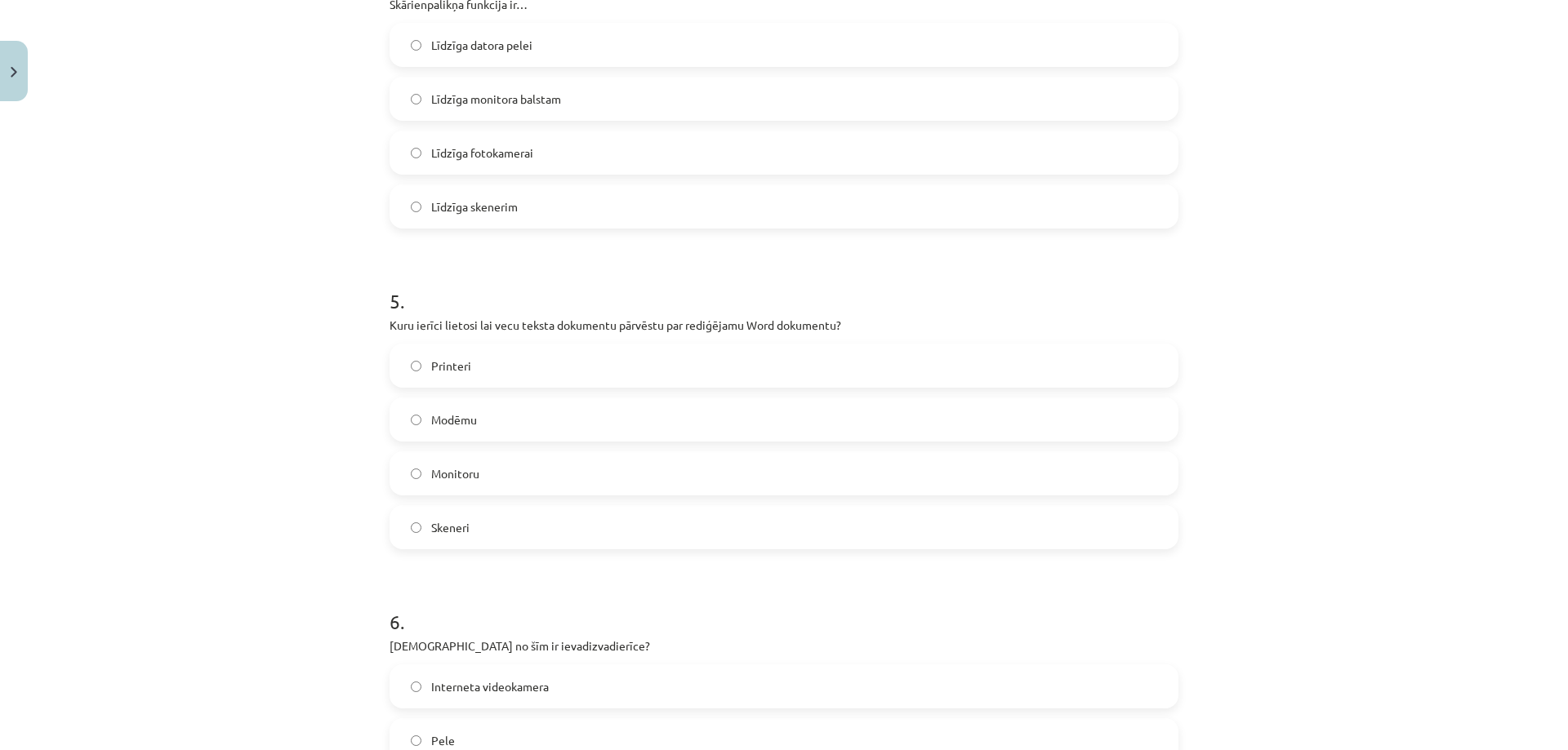
click at [427, 8] on p "Skārienpalikņa funkcija ir…" at bounding box center [784, 4] width 789 height 17
click at [427, 277] on h1 "5 ." at bounding box center [784, 286] width 789 height 51
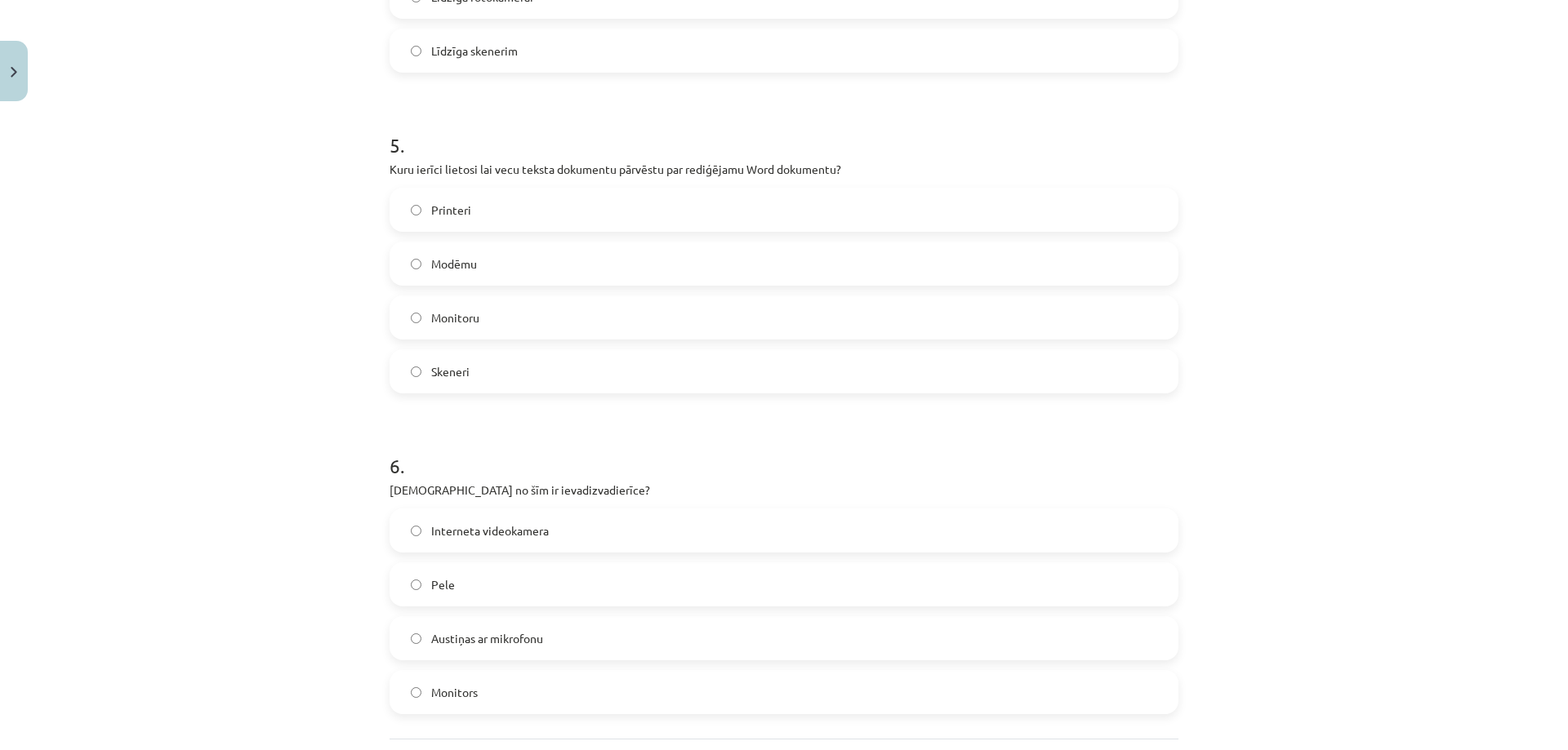
scroll to position [1510, 0]
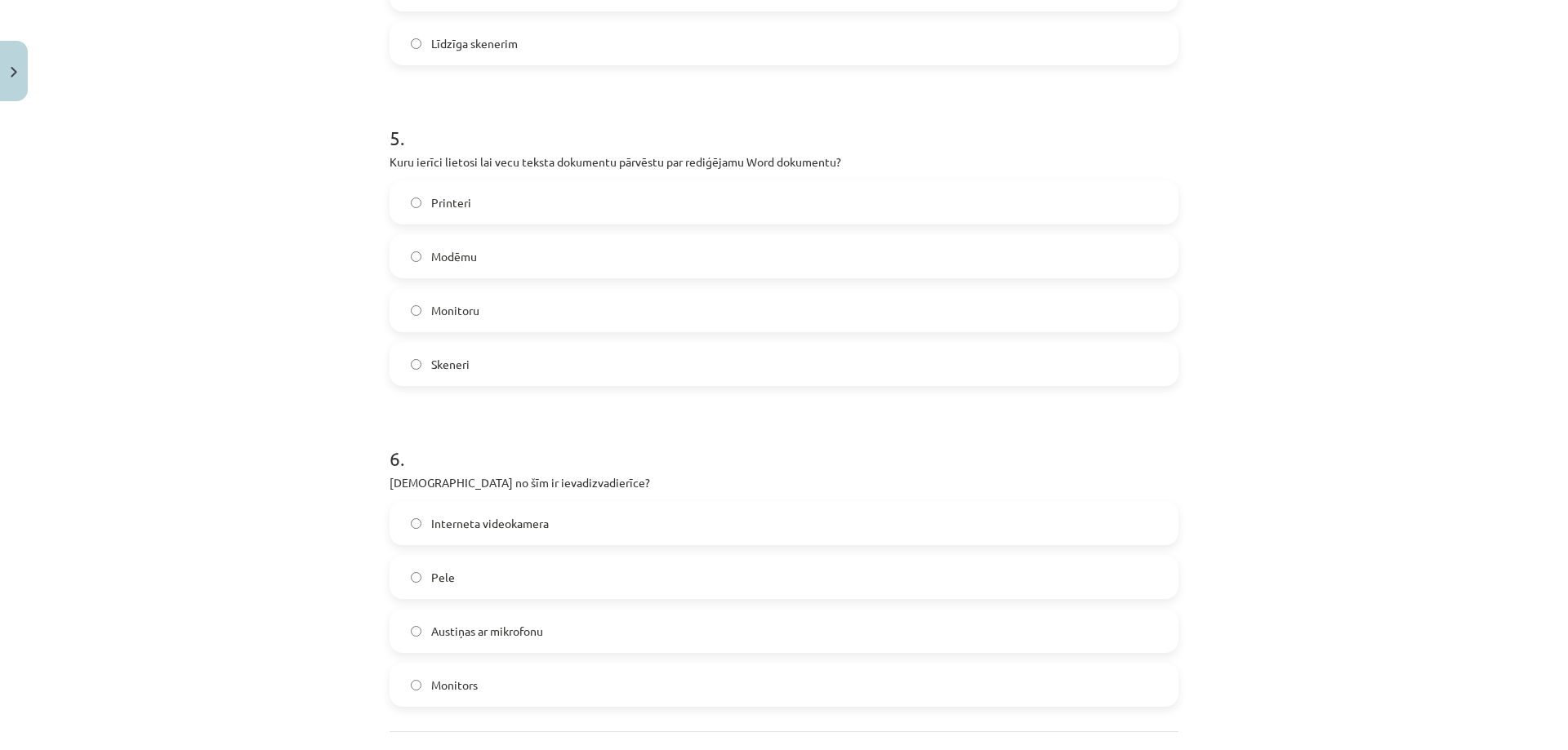
click at [527, 370] on label "Skeneri" at bounding box center [784, 365] width 785 height 41
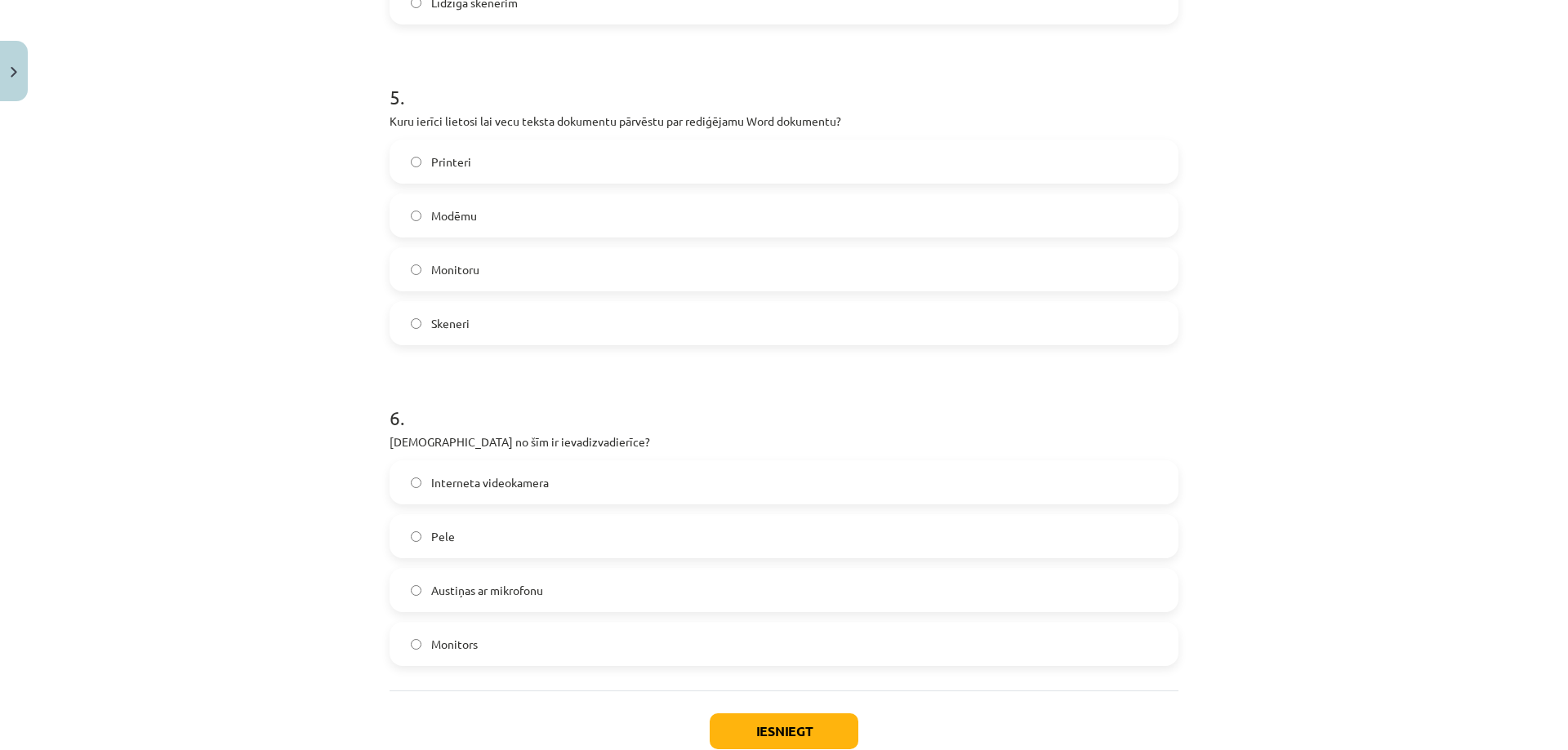
scroll to position [1656, 0]
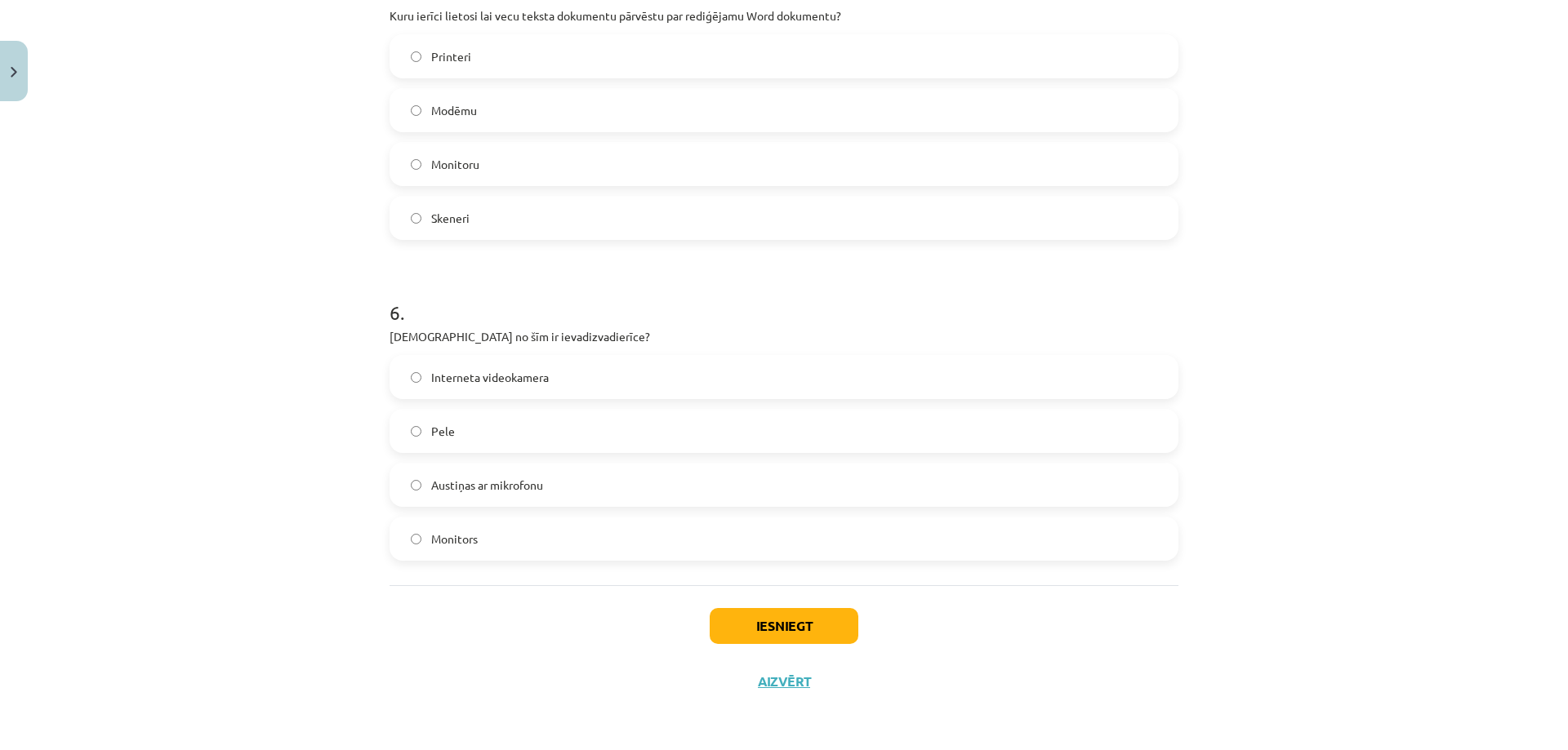
drag, startPoint x: 384, startPoint y: 333, endPoint x: 530, endPoint y: 558, distance: 268.2
click at [530, 558] on div "6 . Kura no šīm ir ievadizvadierīce? Interneta videokamera Pele Austiņas ar mik…" at bounding box center [784, 417] width 789 height 288
copy div "Kura no šīm ir ievadizvadierīce? Interneta videokamera Pele Austiņas ar mikrofo…"
click at [455, 440] on label "Pele" at bounding box center [784, 432] width 785 height 41
click at [775, 630] on button "Iesniegt" at bounding box center [784, 626] width 148 height 36
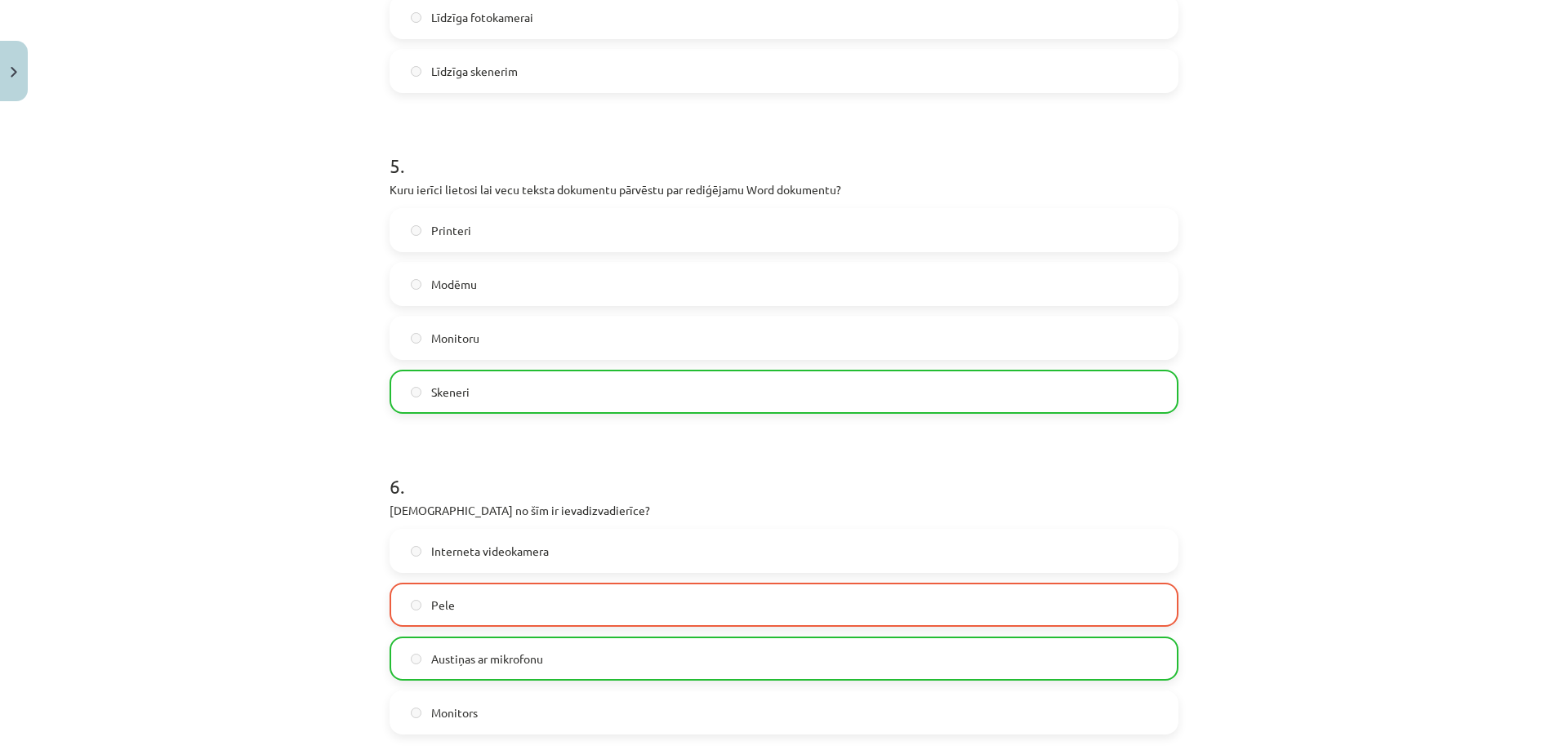
scroll to position [1709, 0]
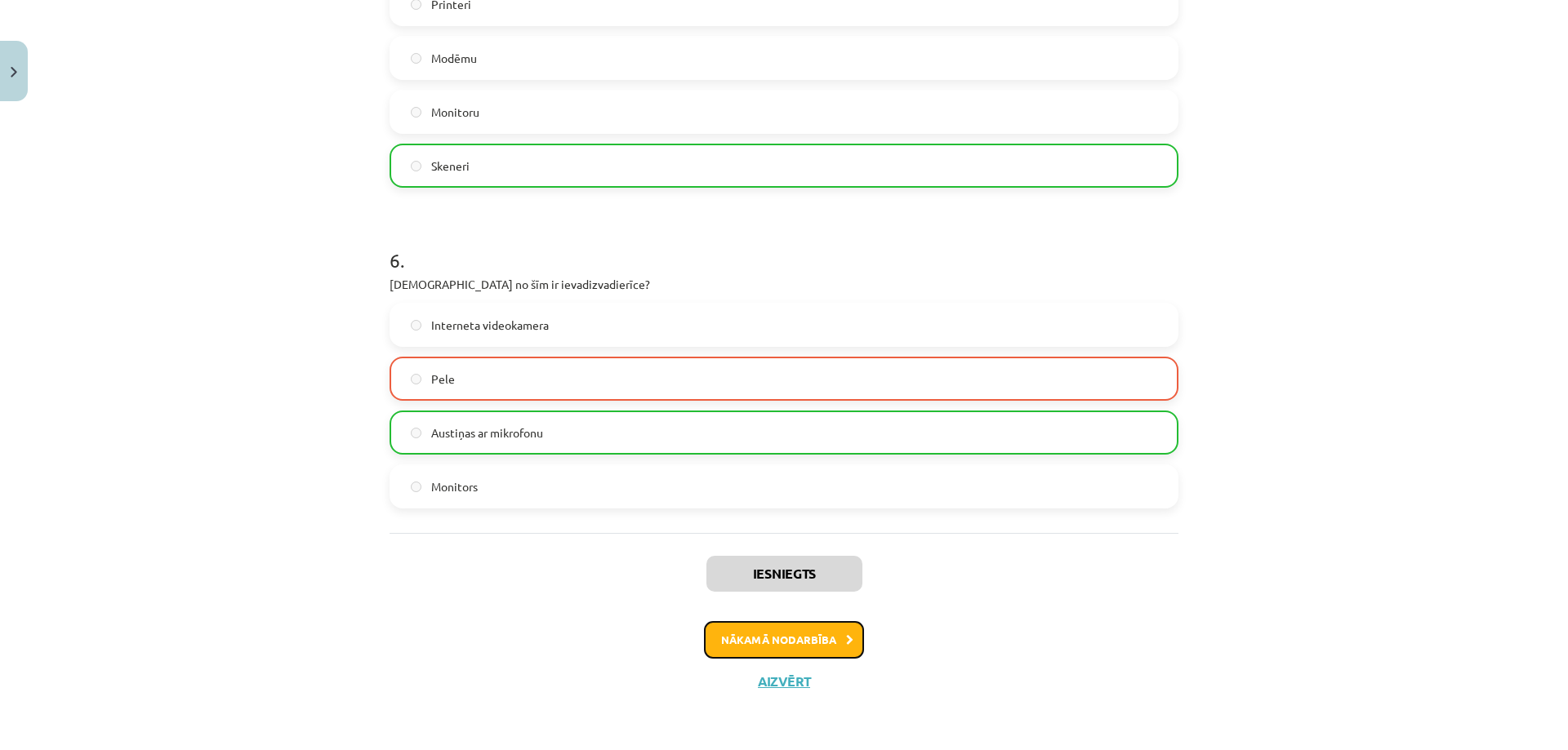
click at [819, 638] on button "Nākamā nodarbība" at bounding box center [784, 640] width 160 height 38
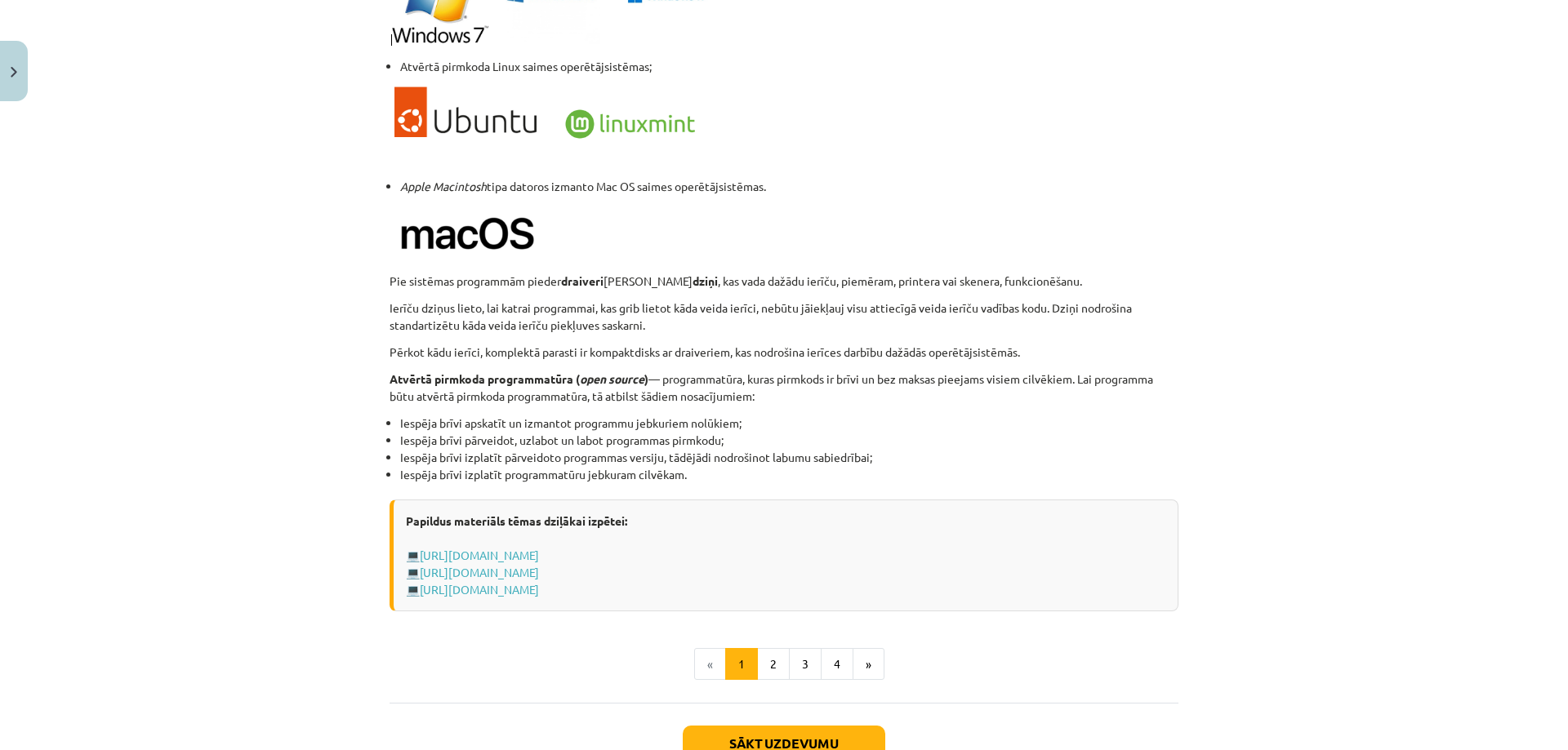
scroll to position [1562, 0]
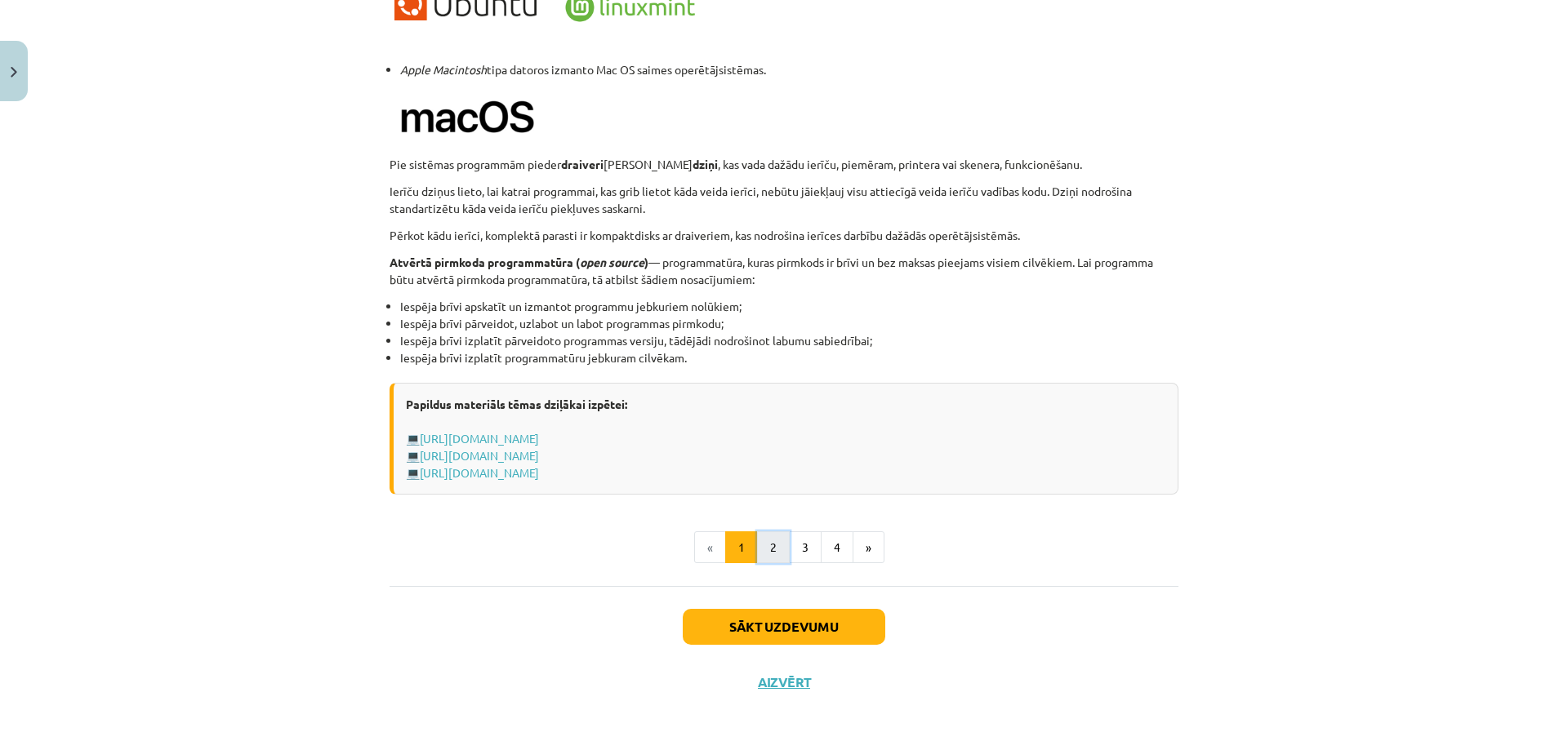
click at [774, 546] on button "2" at bounding box center [773, 547] width 33 height 33
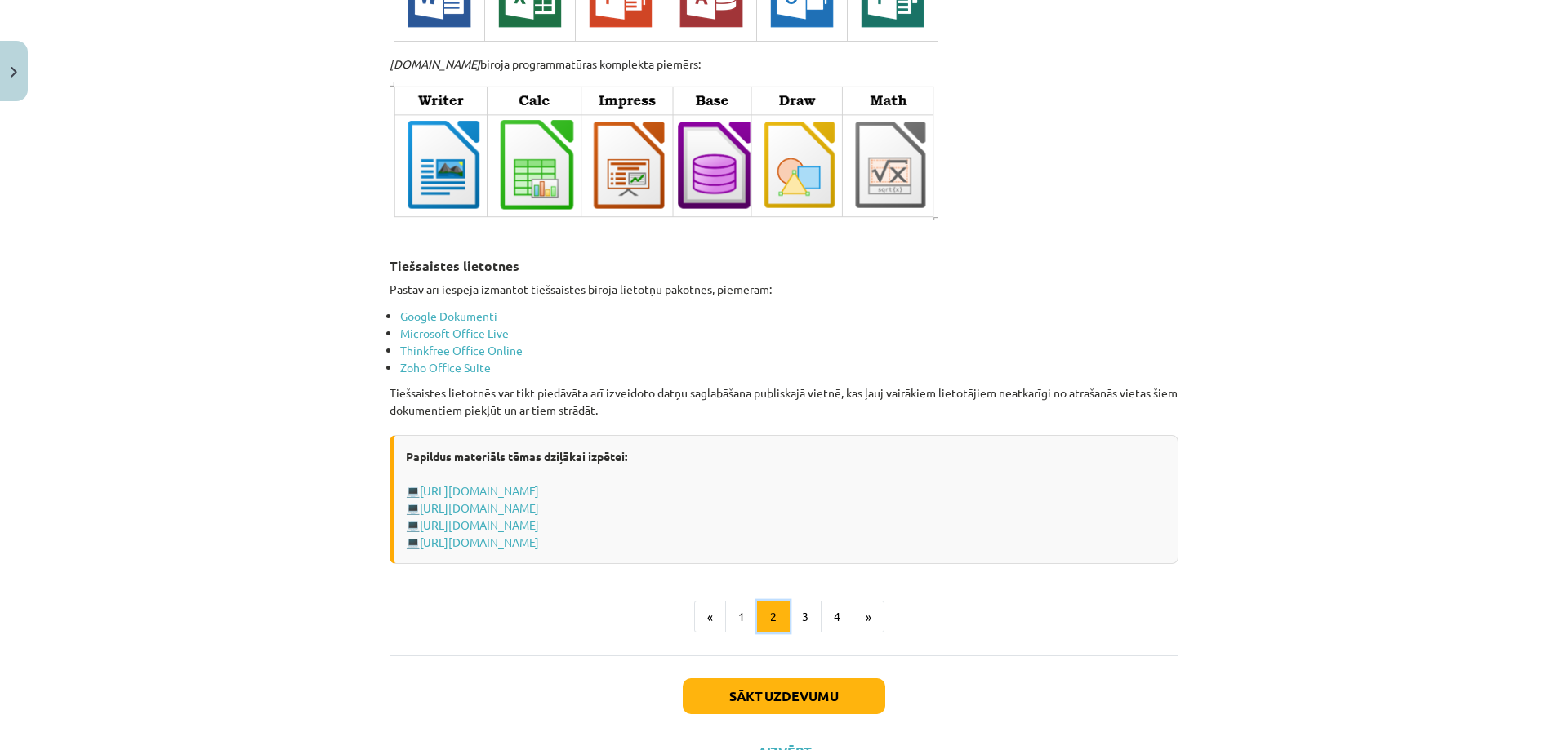
scroll to position [2646, 0]
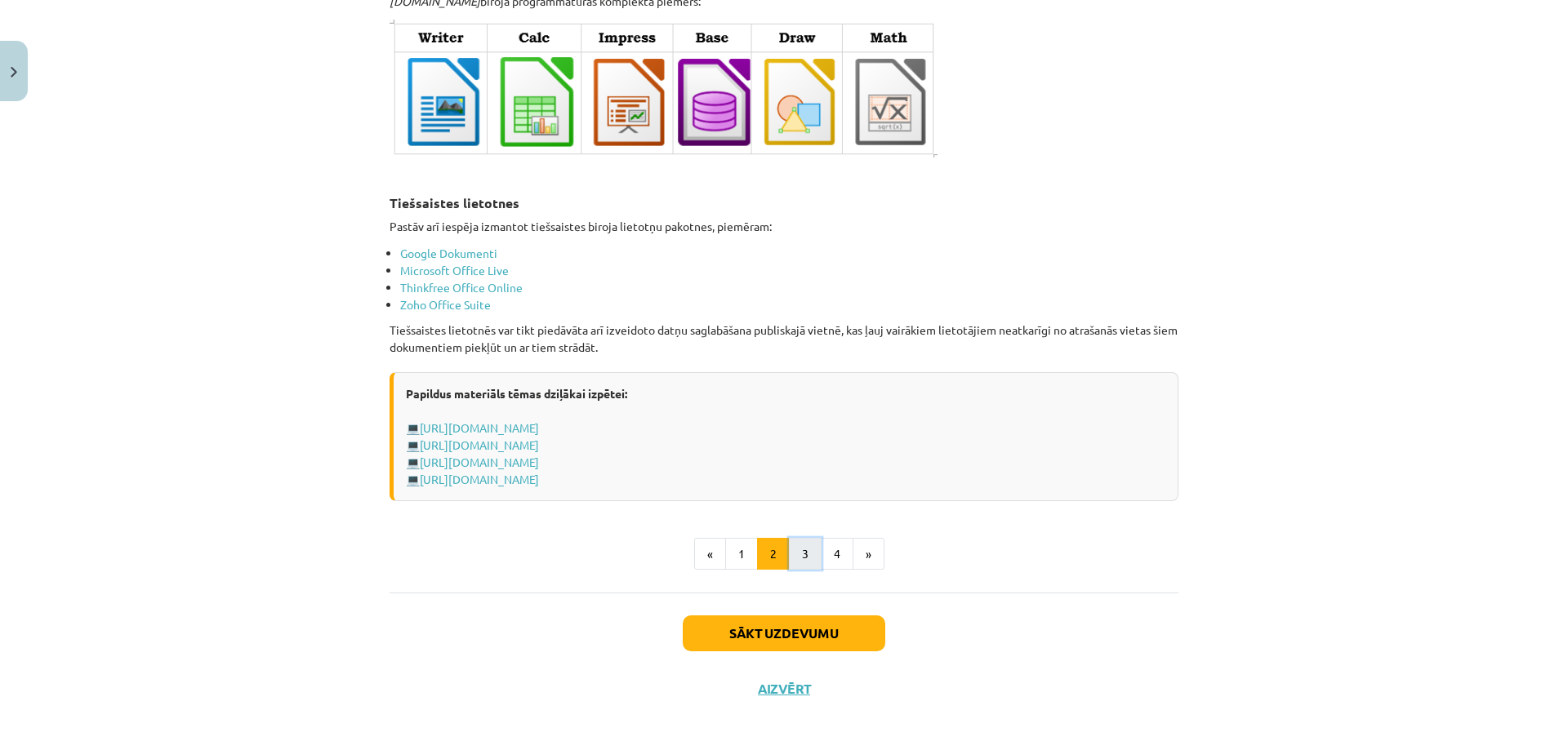
click at [796, 552] on button "3" at bounding box center [805, 554] width 33 height 33
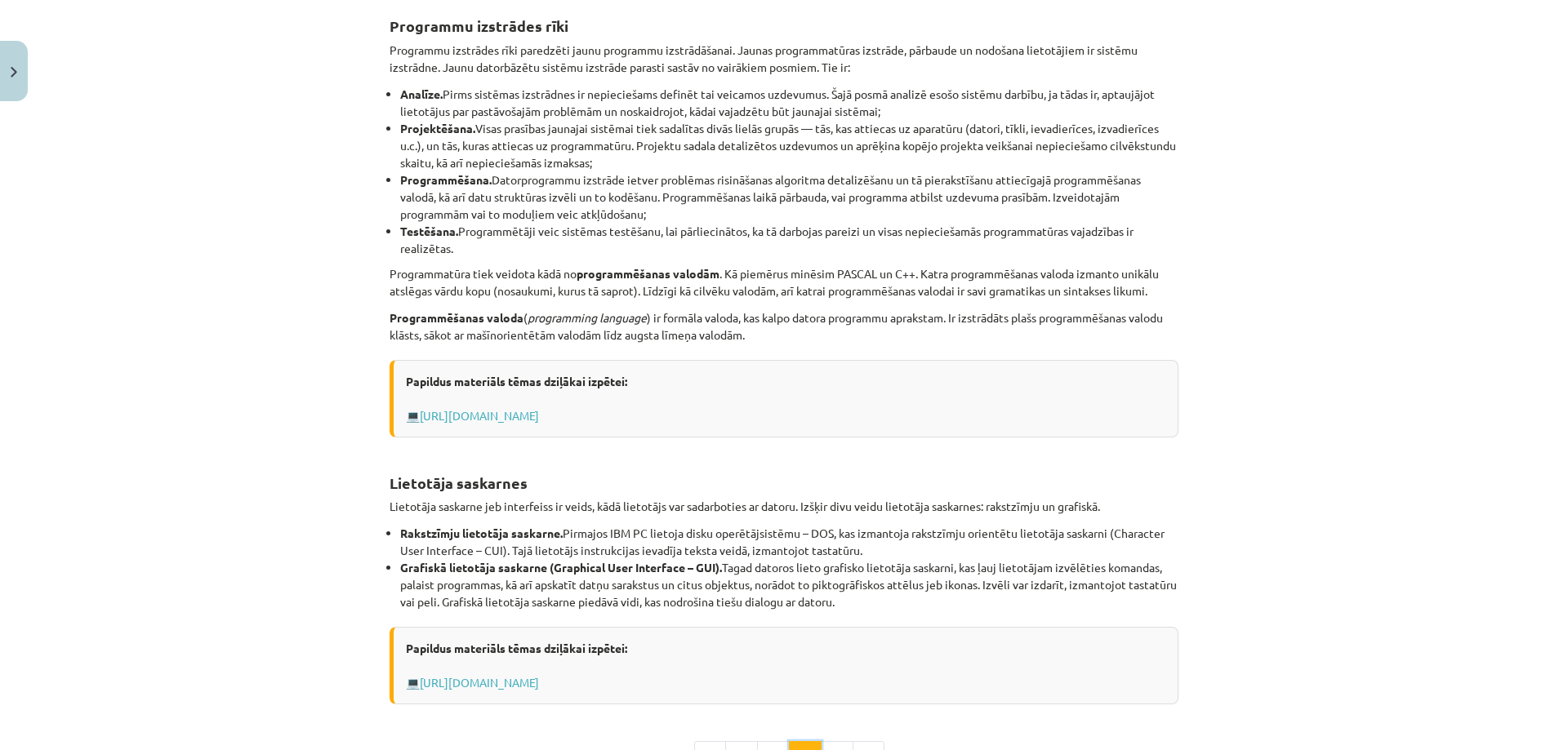
scroll to position [293, 0]
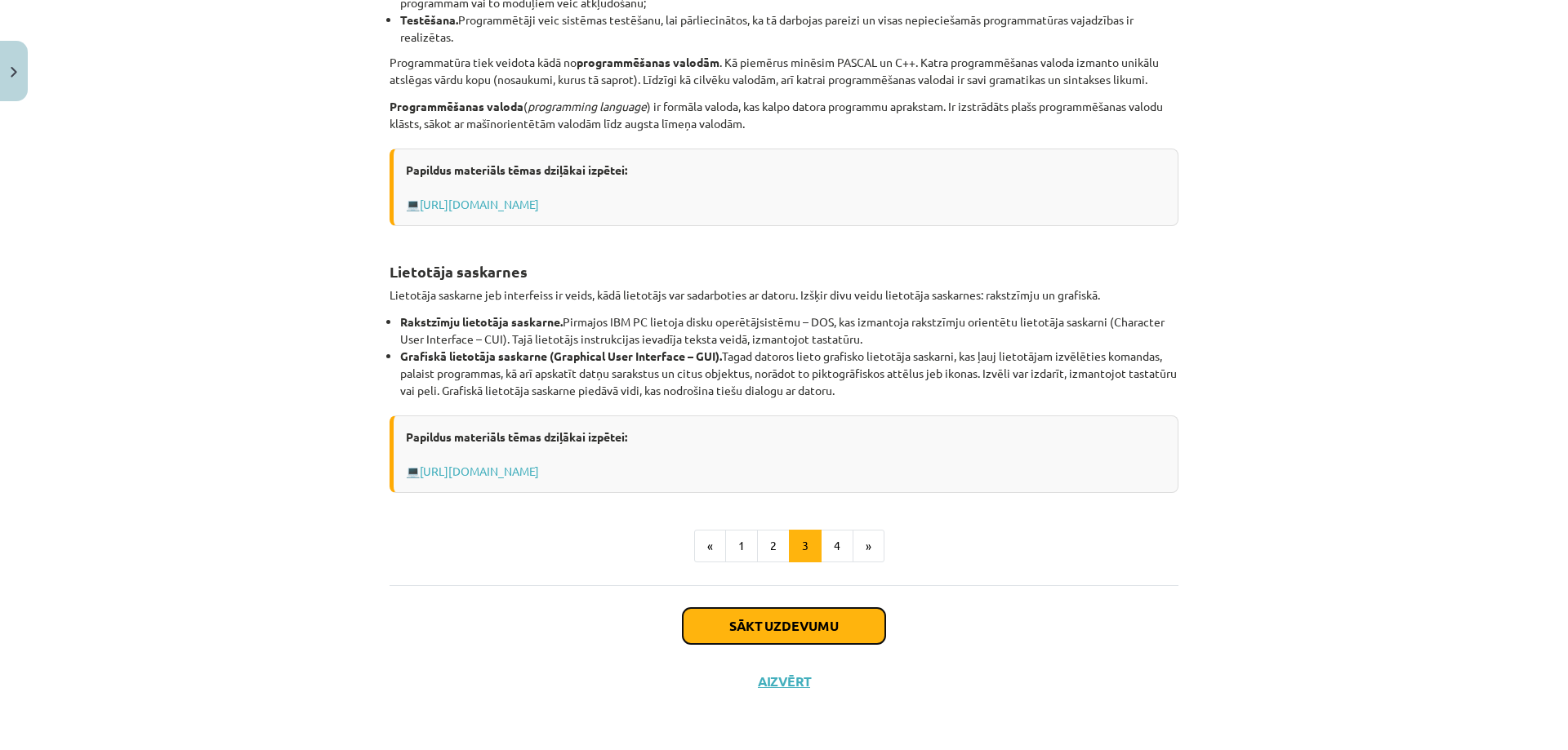
click at [814, 622] on button "Sākt uzdevumu" at bounding box center [784, 626] width 203 height 36
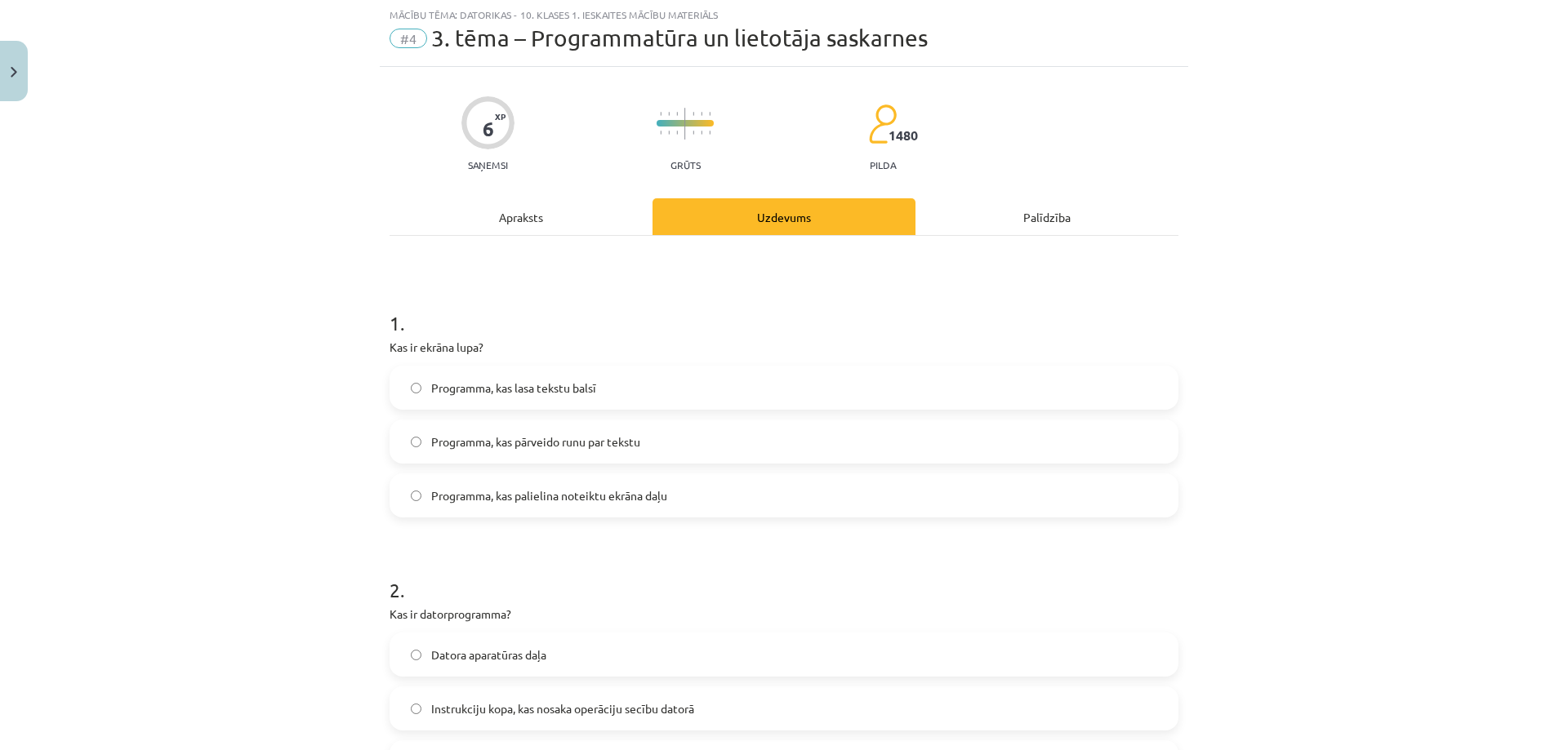
scroll to position [41, 0]
click at [559, 502] on span "Programma, kas palielina noteiktu ekrāna daļu" at bounding box center [548, 497] width 236 height 17
click at [533, 209] on div "Apraksts" at bounding box center [521, 217] width 263 height 37
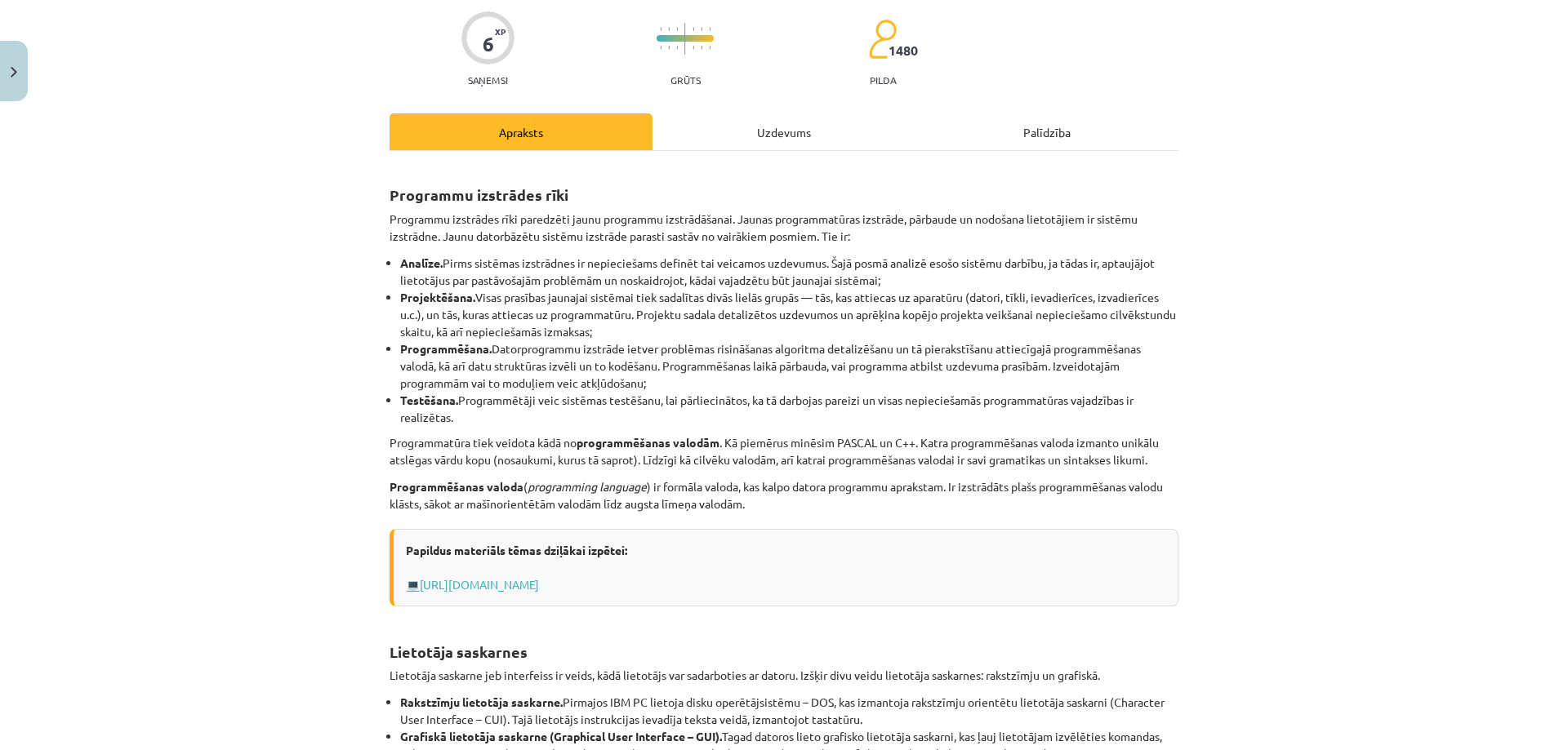
scroll to position [507, 0]
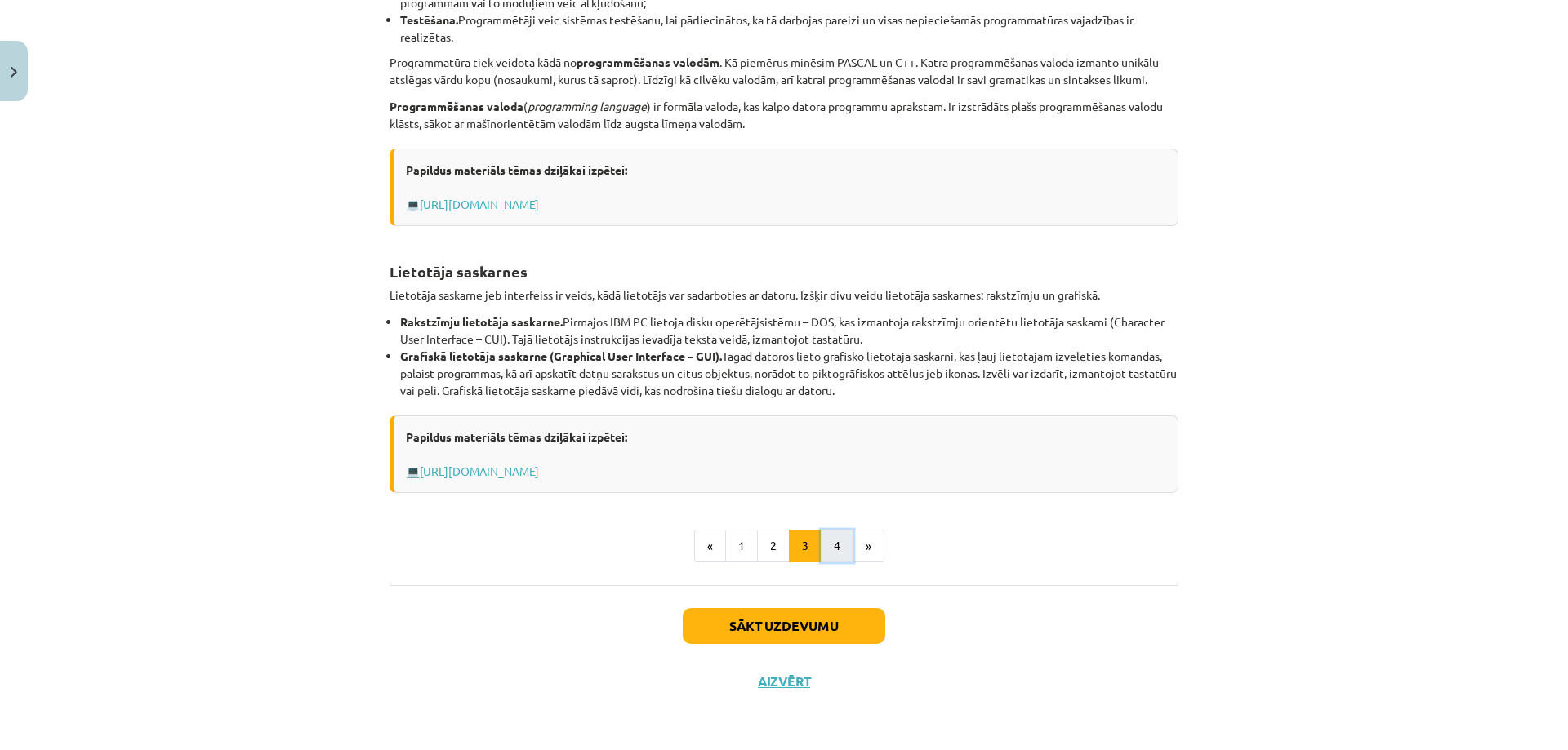
click at [839, 551] on button "4" at bounding box center [837, 546] width 33 height 33
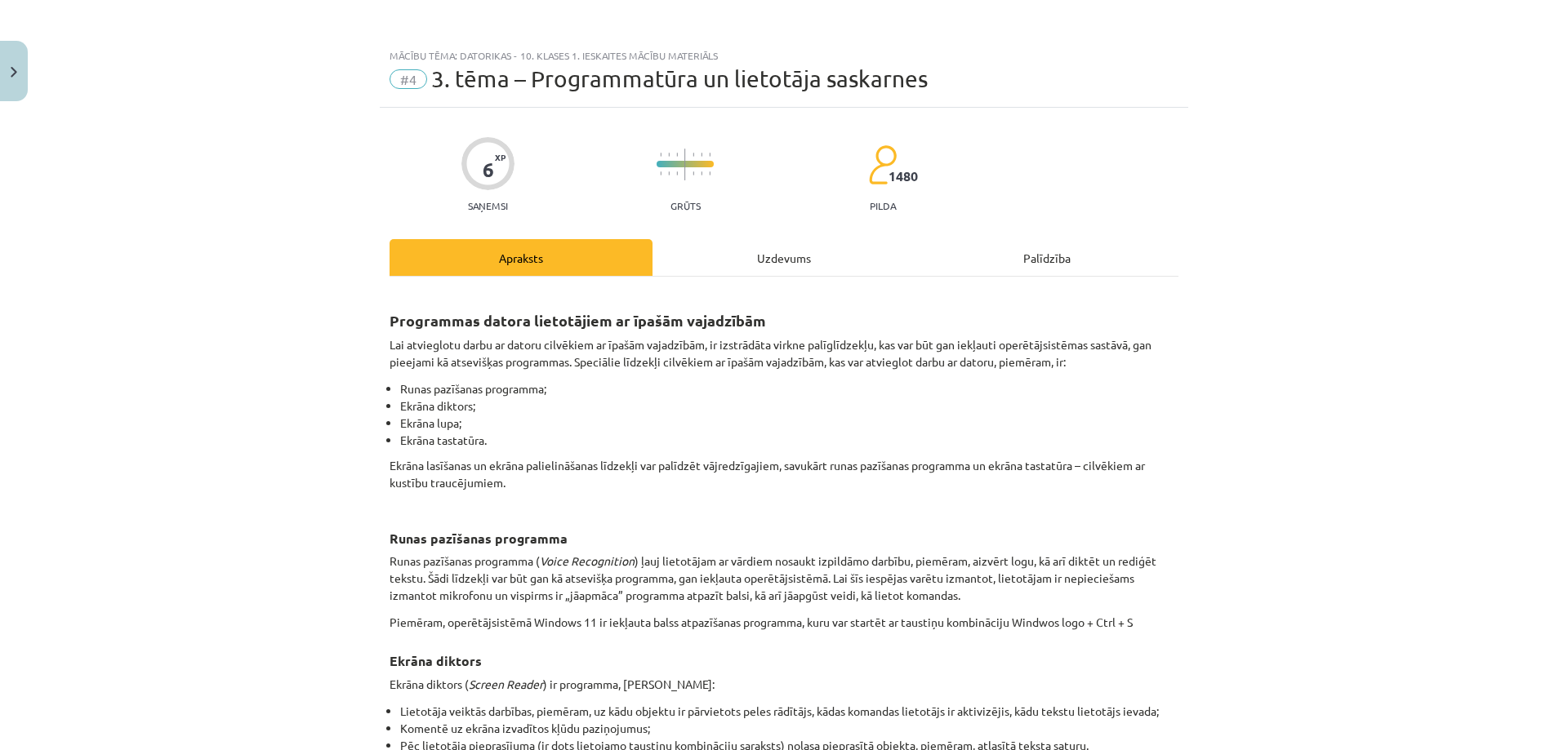
scroll to position [0, 0]
click at [803, 253] on div "Uzdevums" at bounding box center [784, 258] width 263 height 37
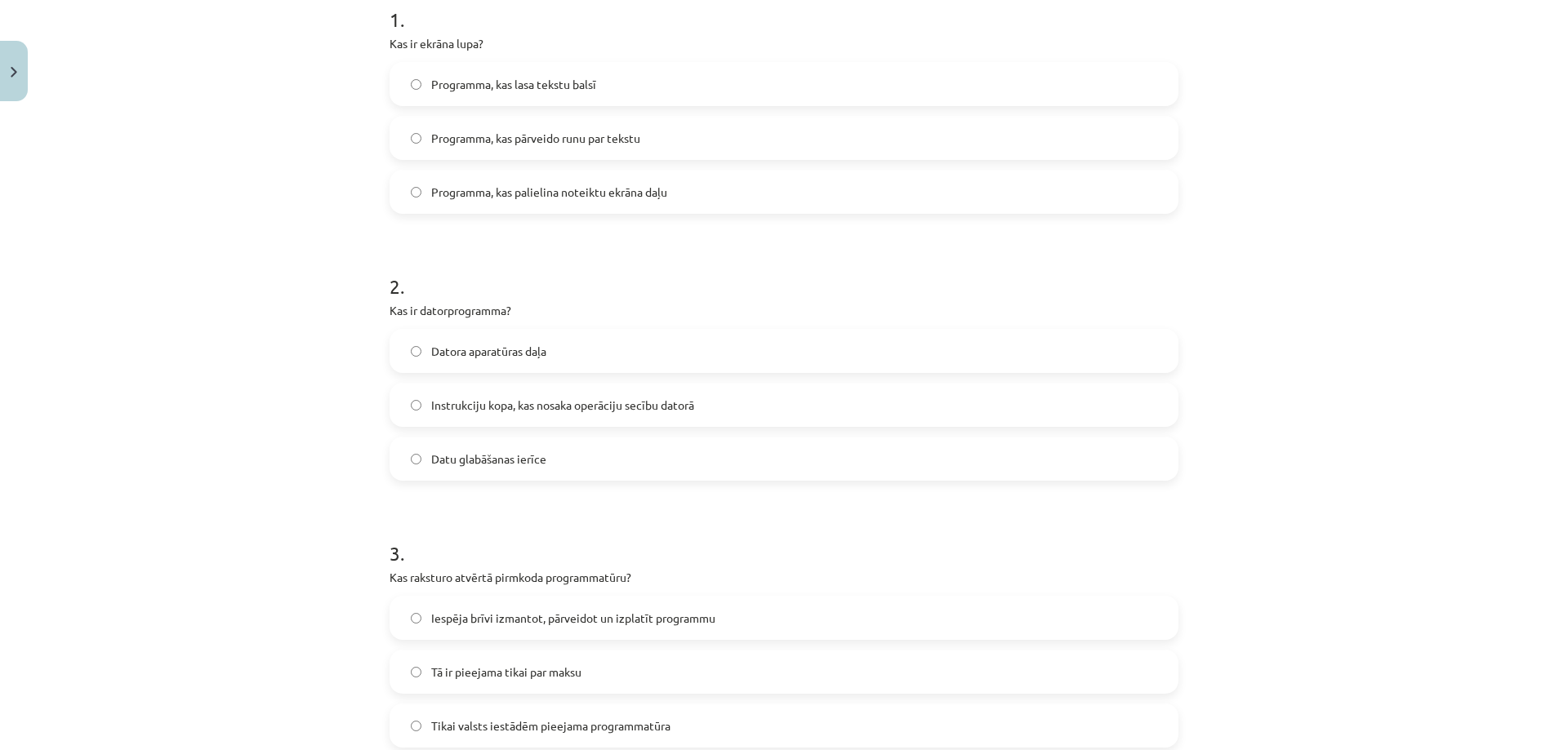
scroll to position [449, 0]
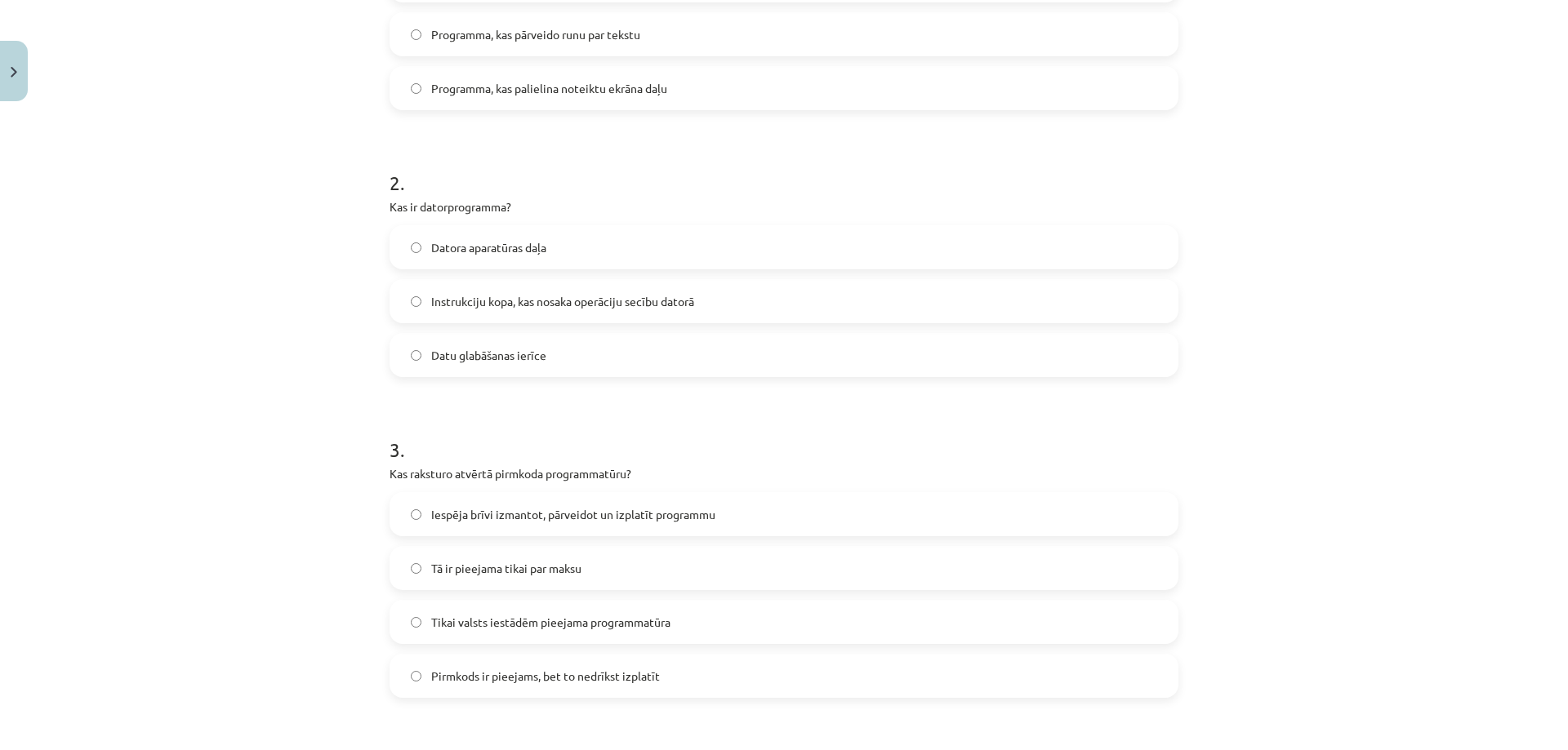
click at [608, 297] on span "Instrukciju kopa, kas nosaka operāciju secību datorā" at bounding box center [562, 302] width 263 height 17
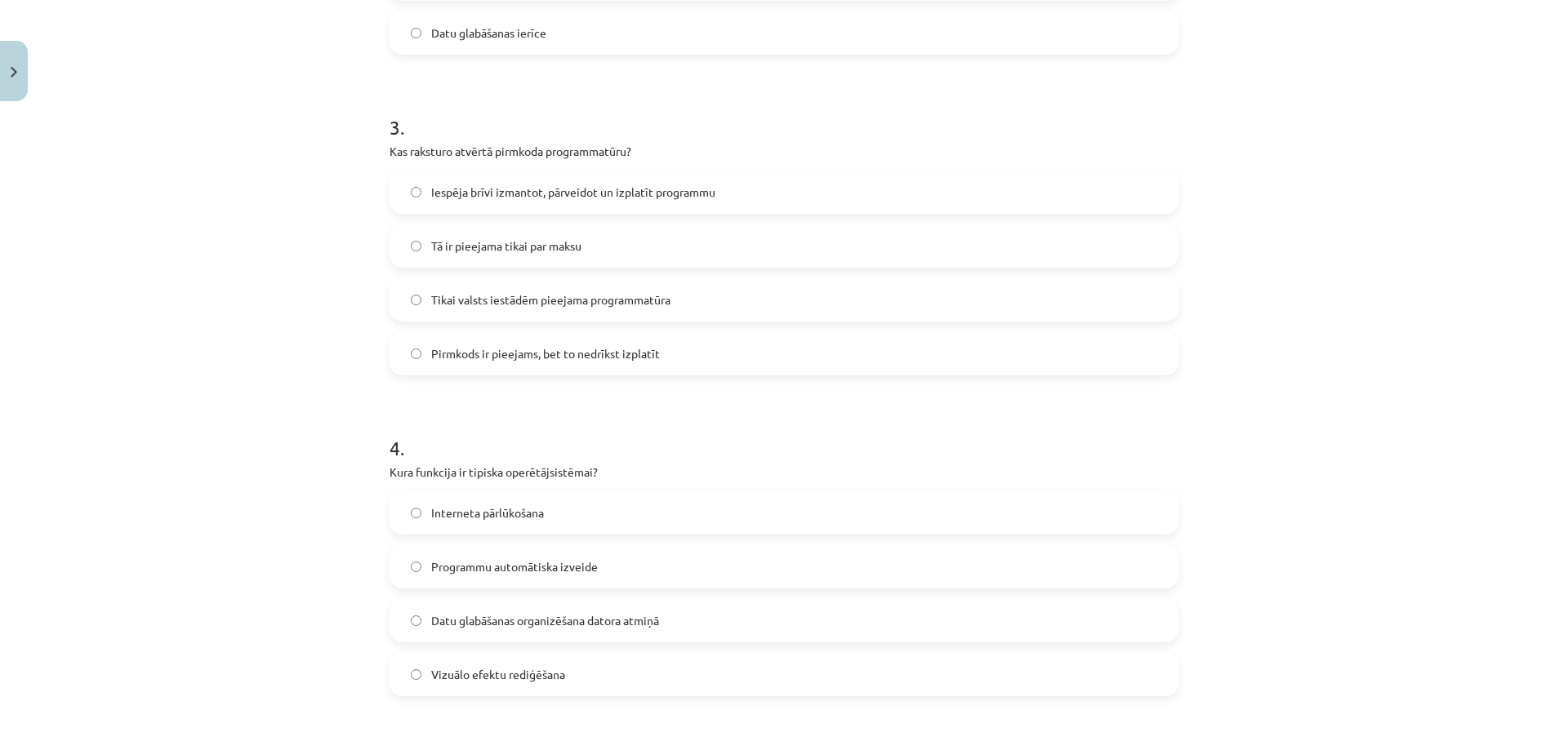
scroll to position [776, 0]
click at [509, 182] on span "Iespēja brīvi izmantot, pārveidot un izplatīt programmu" at bounding box center [572, 188] width 284 height 17
drag, startPoint x: 451, startPoint y: 144, endPoint x: 627, endPoint y: 143, distance: 176.0
click at [627, 143] on p "Kas raksturo atvērtā pirmkoda programmatūru?" at bounding box center [784, 148] width 789 height 17
copy p "atvērtā pirmkoda programmatūru"
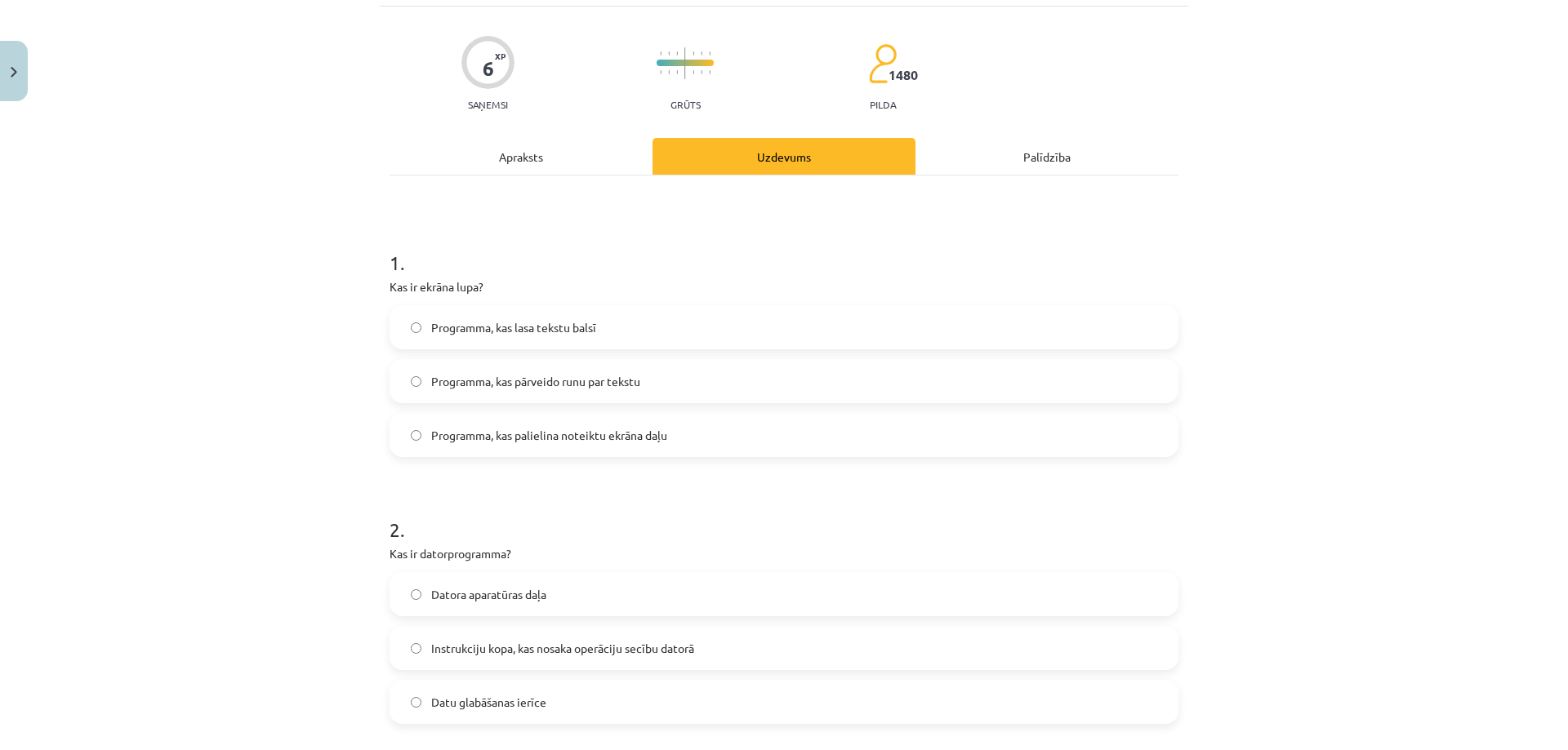
scroll to position [0, 0]
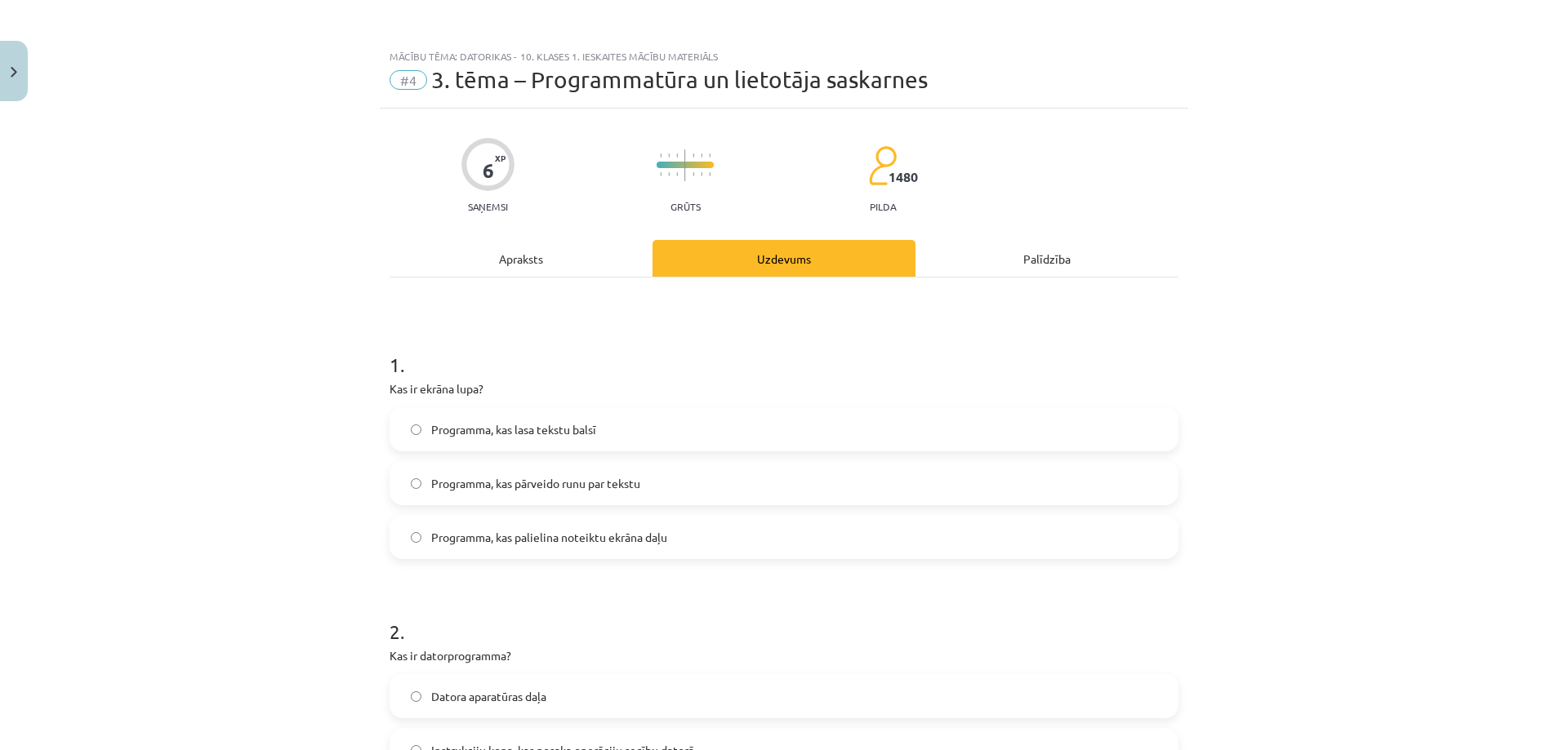
click at [596, 263] on div "Apraksts" at bounding box center [521, 258] width 263 height 37
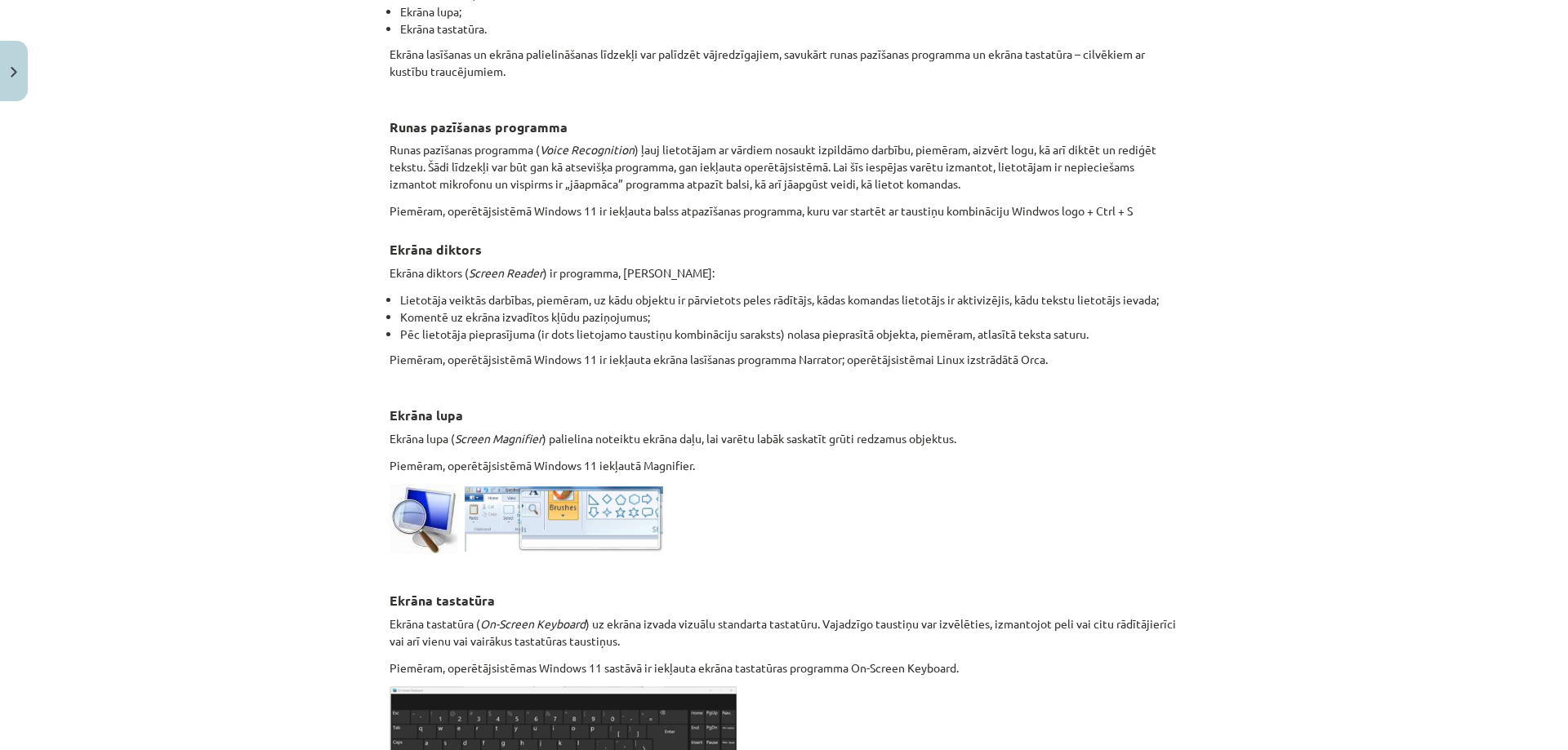
scroll to position [727, 0]
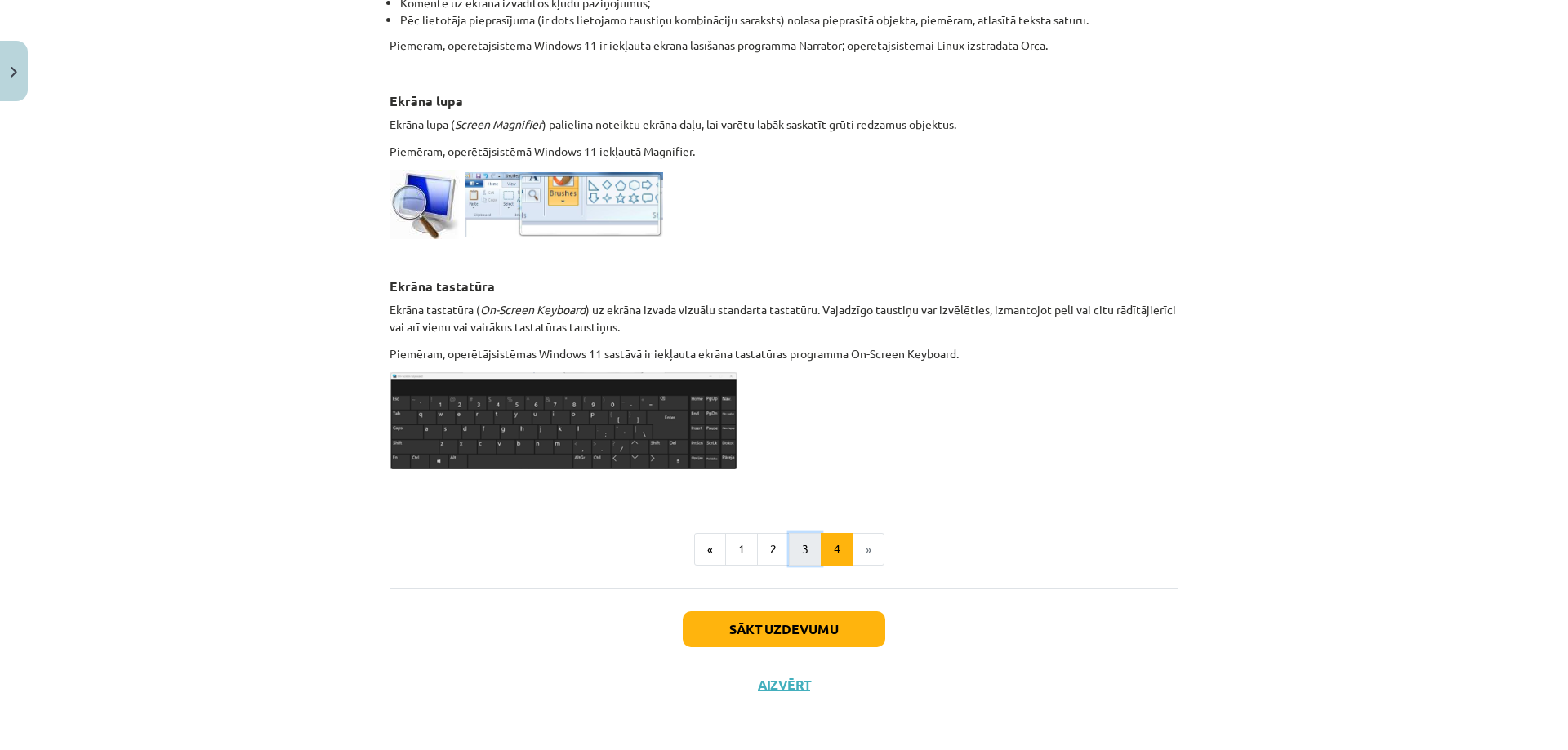
click at [796, 550] on button "3" at bounding box center [805, 549] width 33 height 33
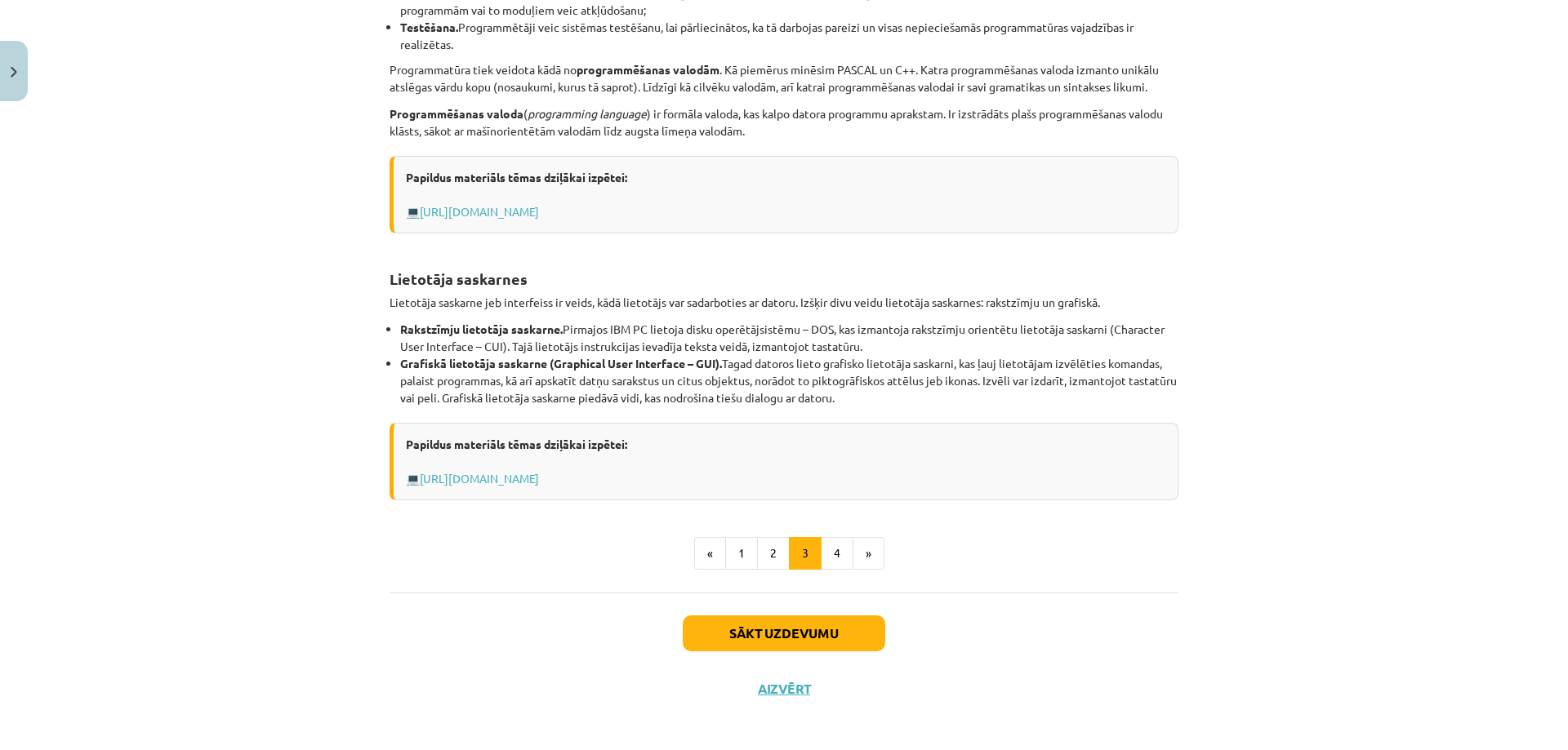
scroll to position [507, 0]
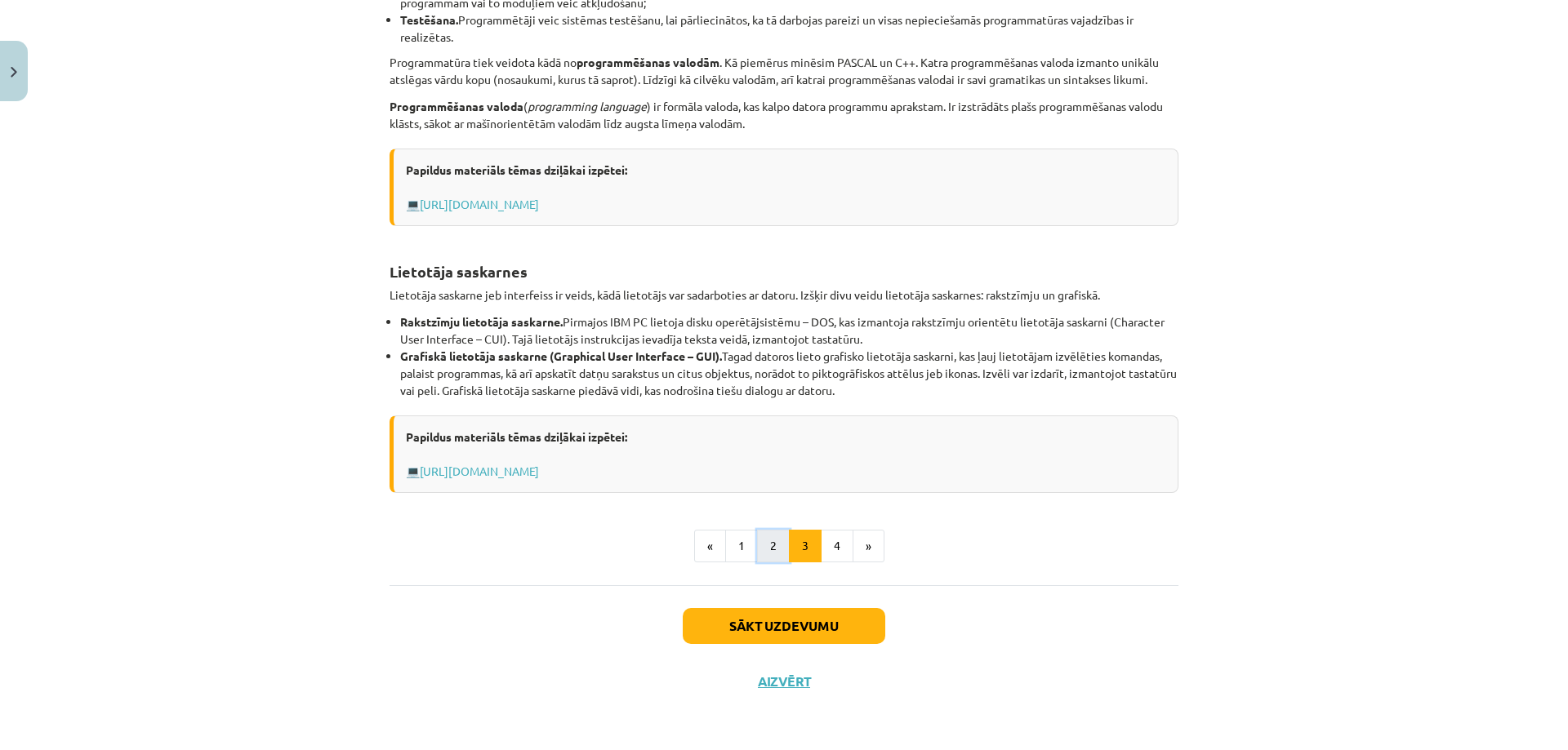
click at [757, 537] on button "2" at bounding box center [773, 546] width 33 height 33
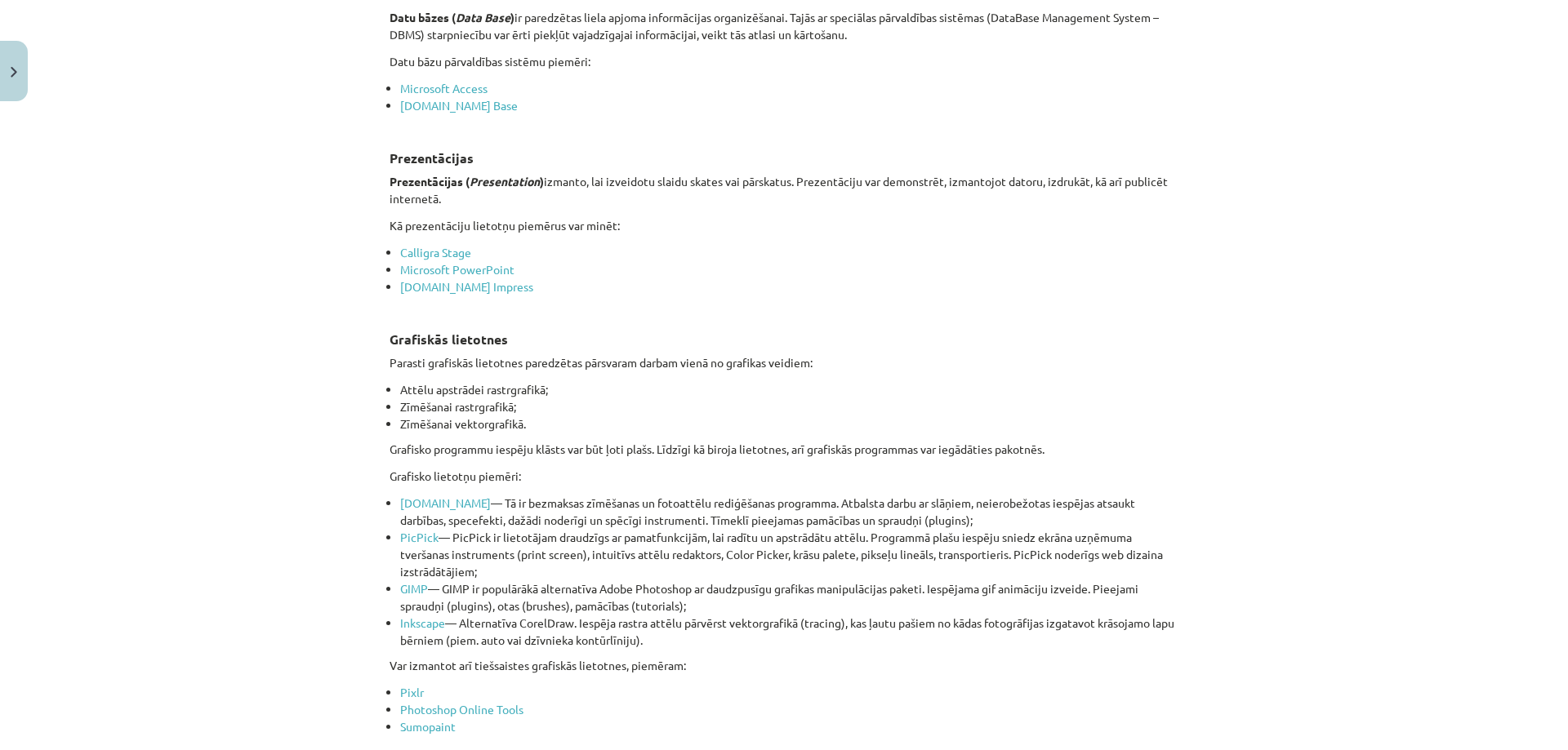
scroll to position [1843, 0]
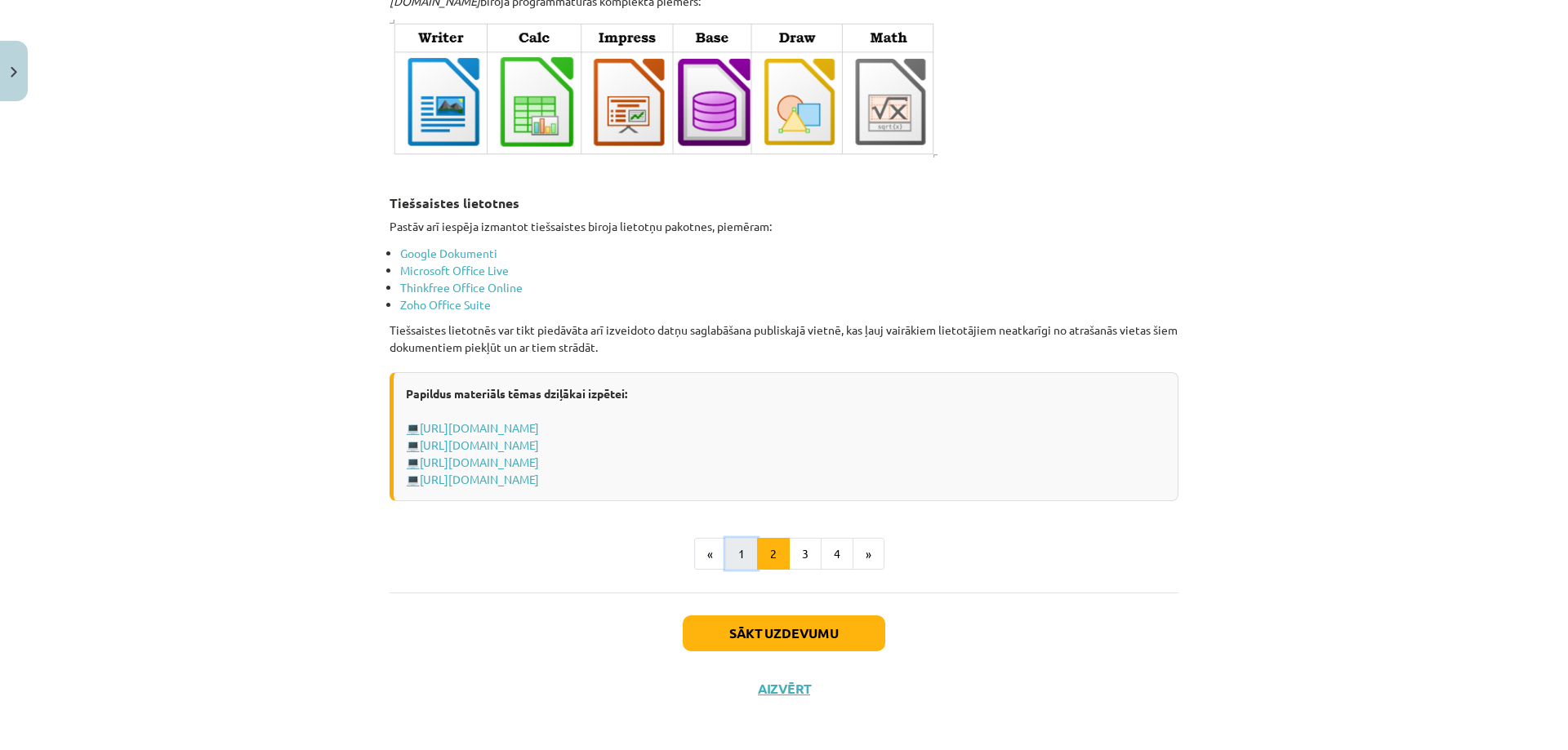
click at [741, 544] on button "1" at bounding box center [742, 554] width 33 height 33
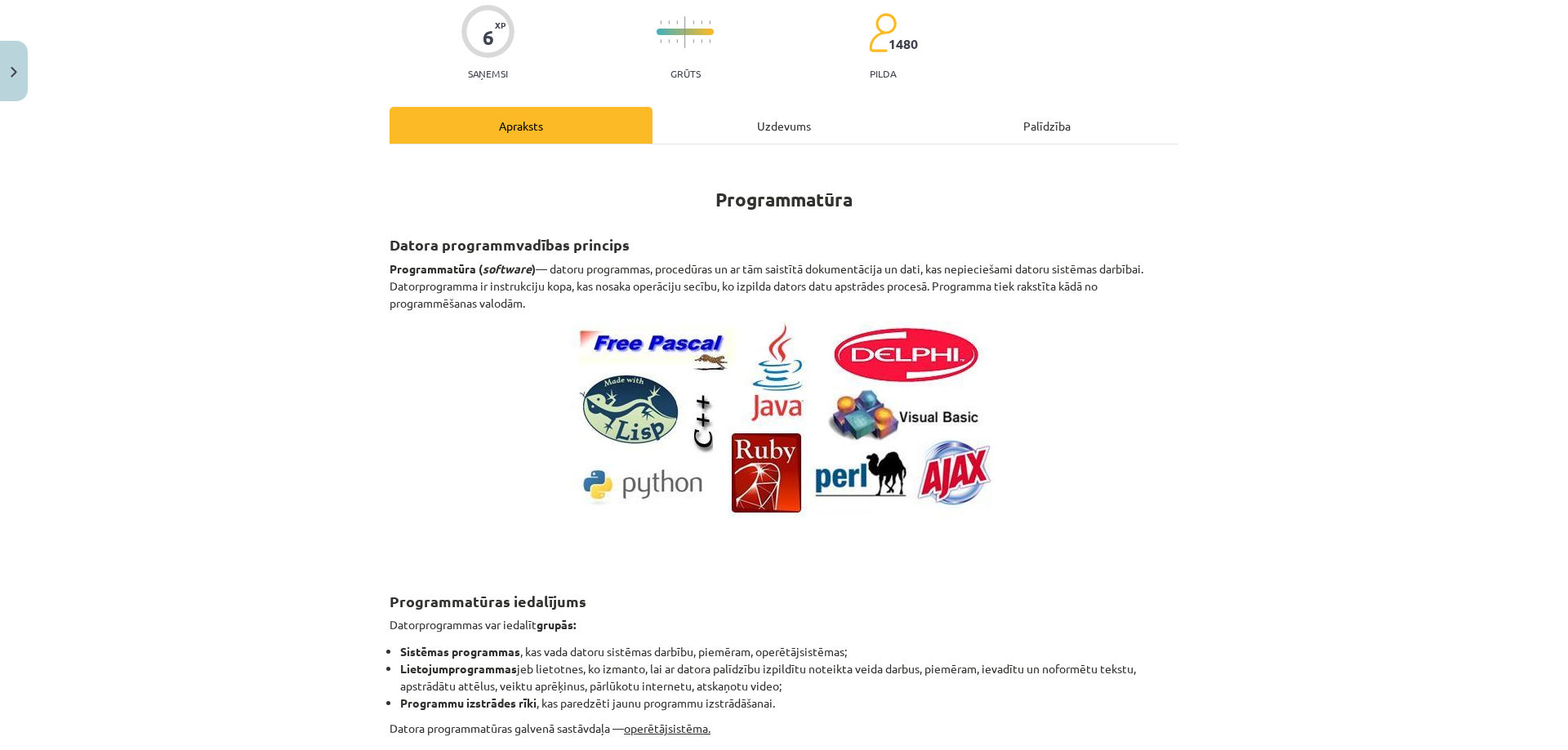
scroll to position [0, 0]
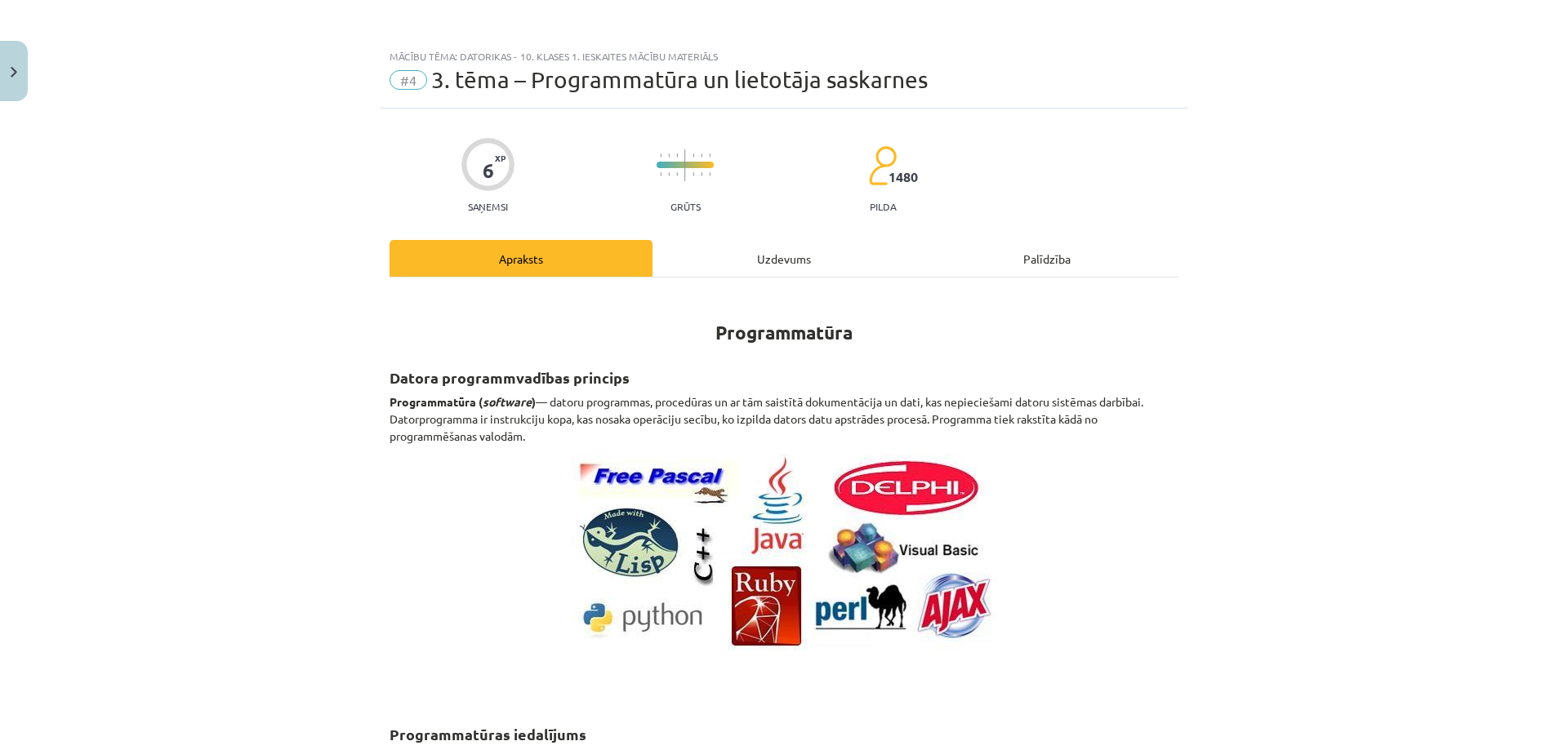
click at [796, 275] on div "Uzdevums" at bounding box center [784, 258] width 263 height 37
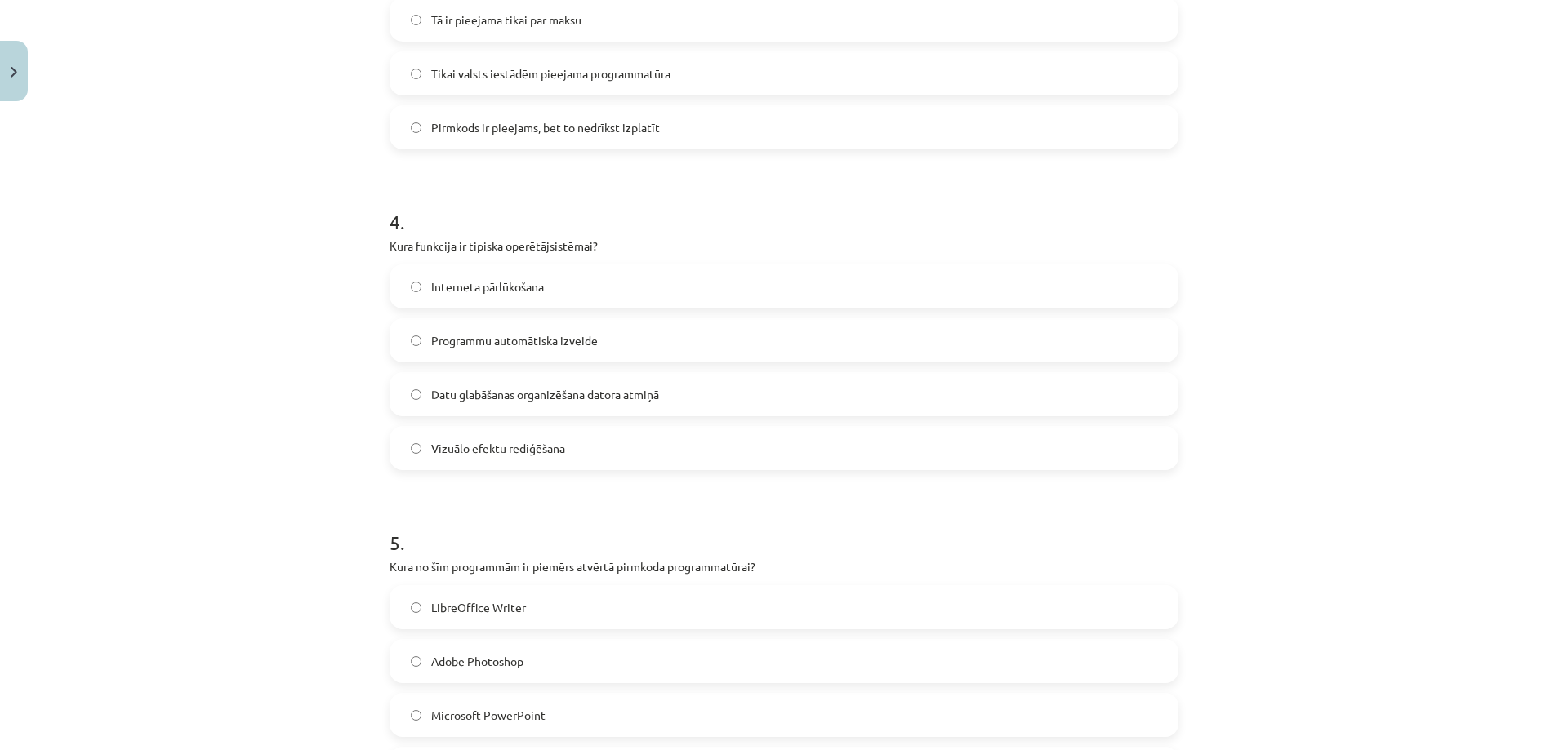
scroll to position [1020, 0]
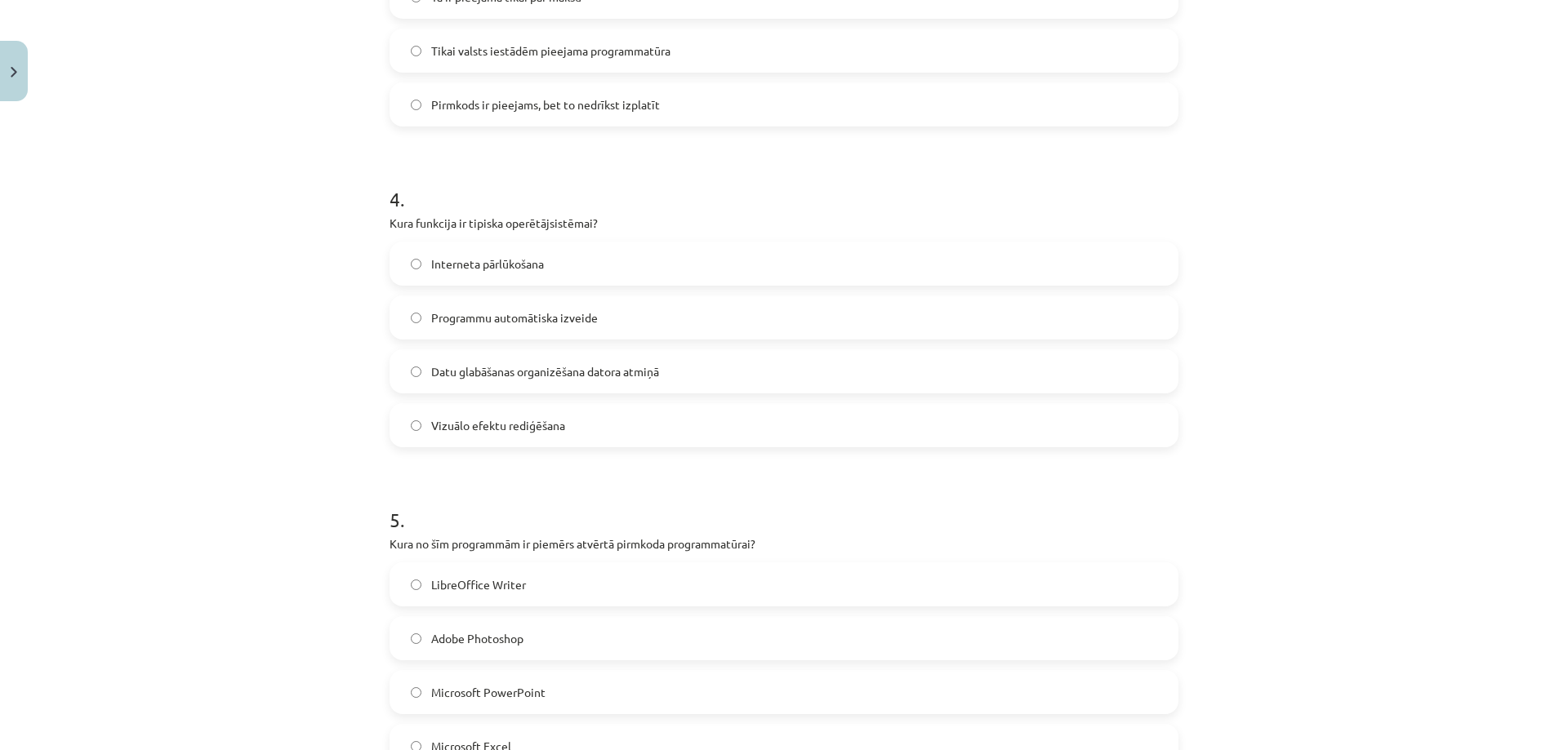
click at [621, 252] on label "Interneta pārlūkošana" at bounding box center [784, 263] width 785 height 41
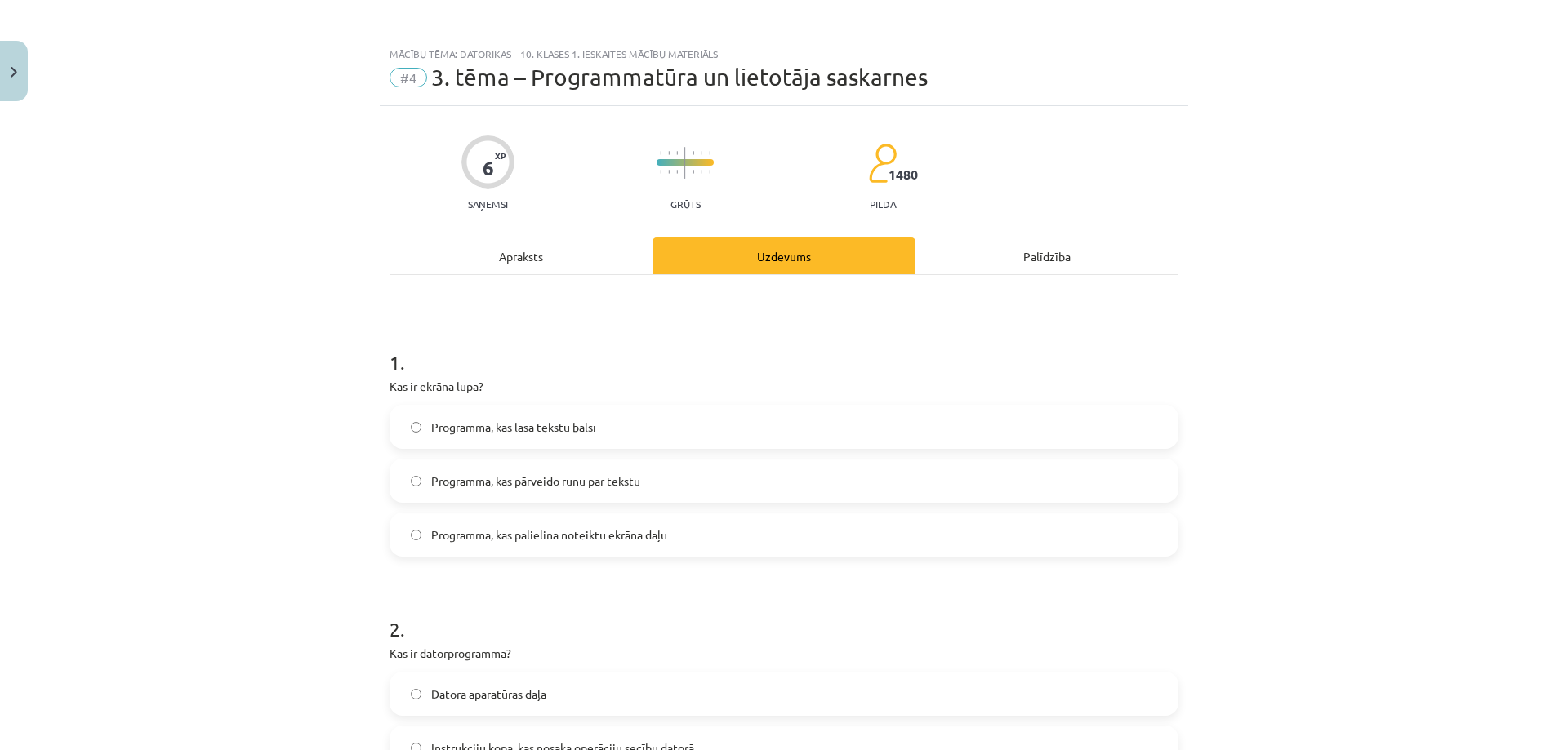
scroll to position [0, 0]
click at [555, 271] on div "Apraksts" at bounding box center [521, 258] width 263 height 37
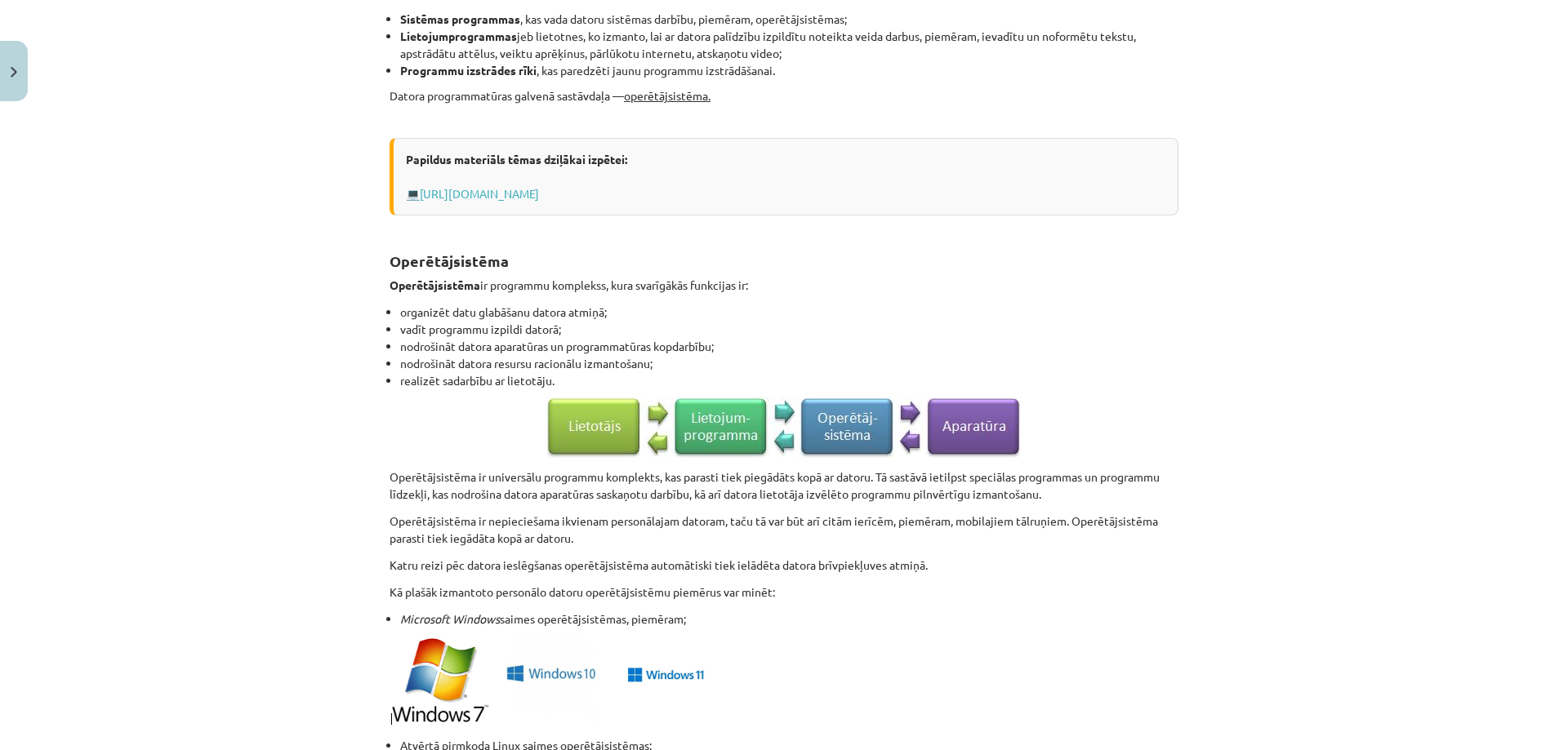
scroll to position [123, 0]
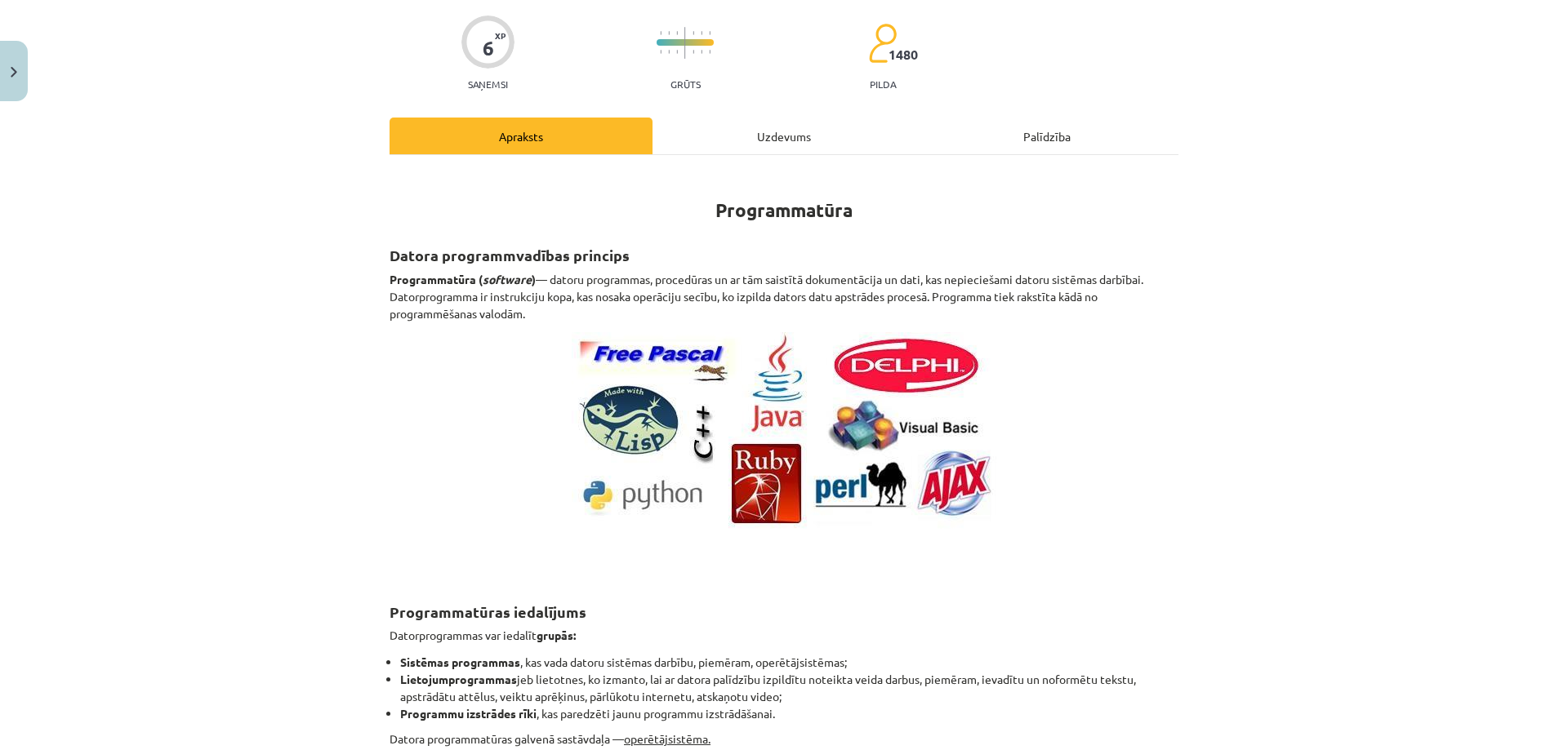
click at [833, 126] on div "Uzdevums" at bounding box center [784, 136] width 263 height 37
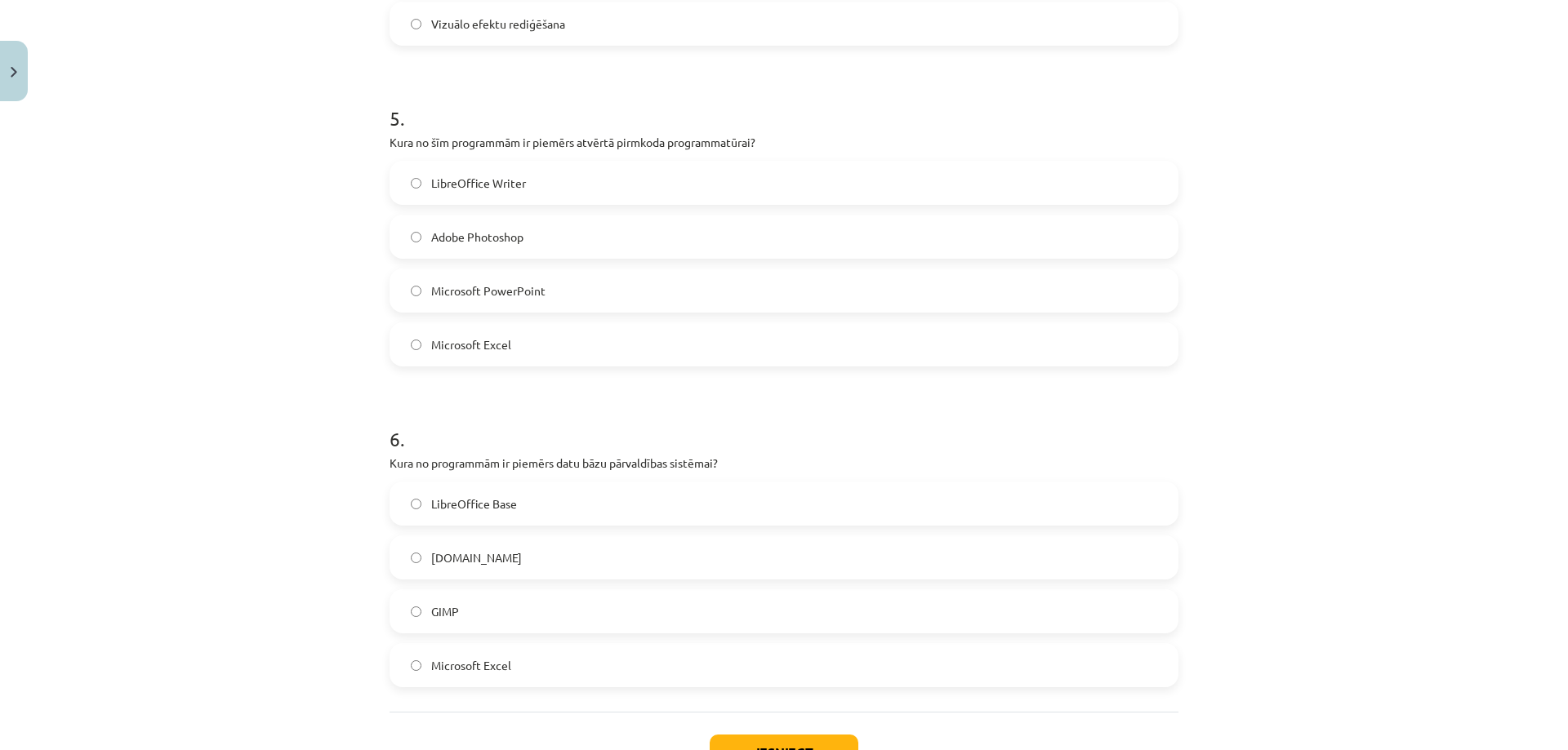
scroll to position [1429, 0]
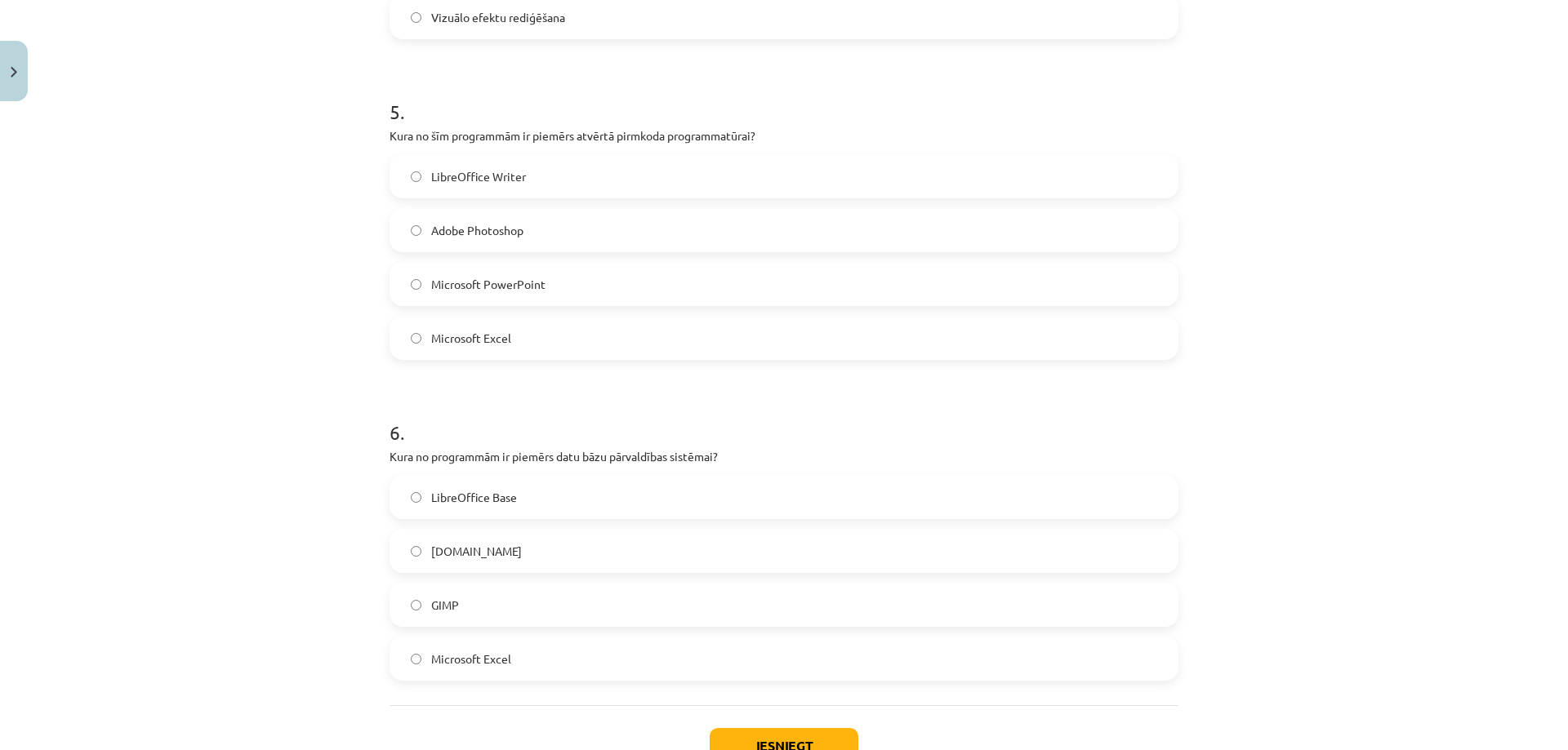
click at [532, 176] on label "LibreOffice Writer" at bounding box center [784, 177] width 785 height 41
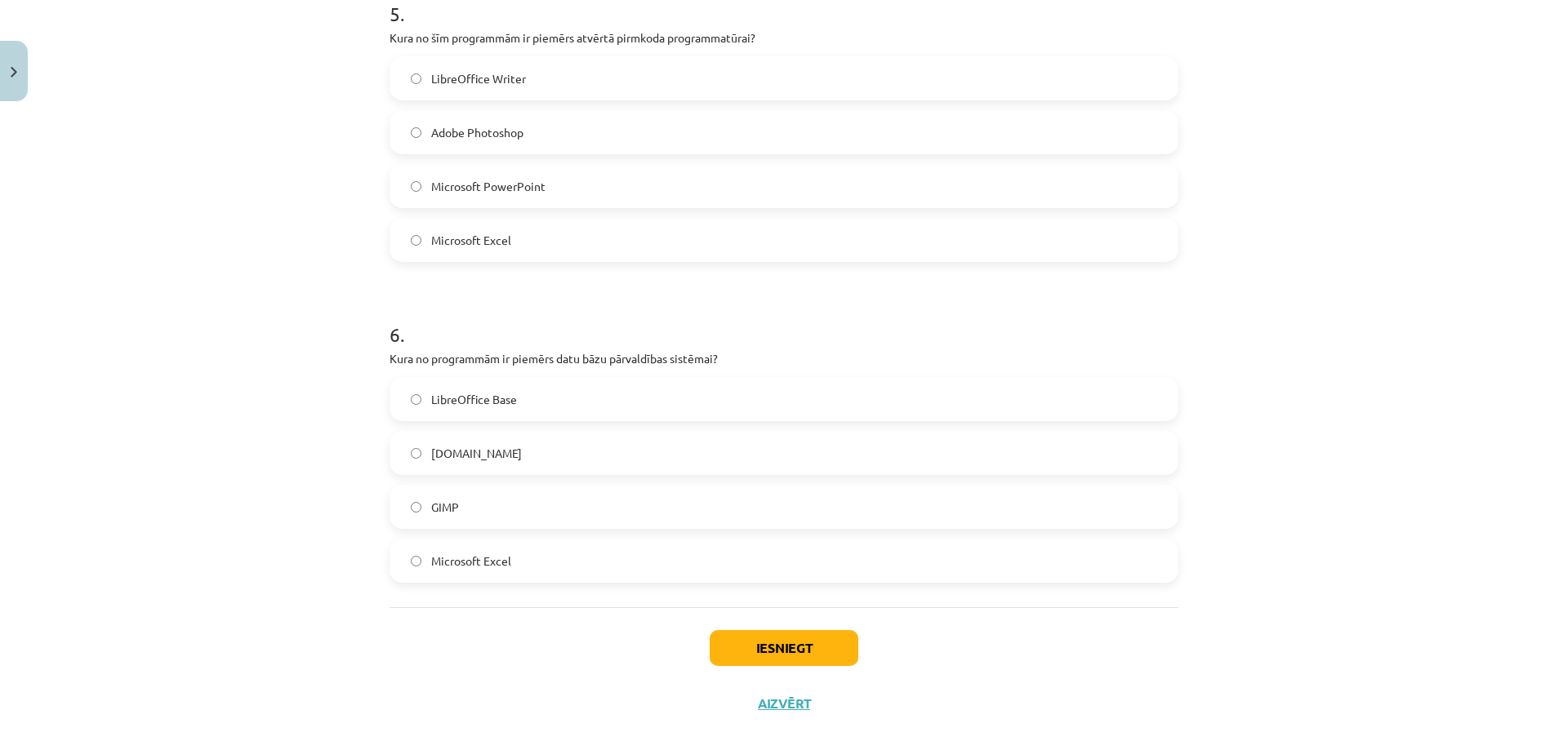
scroll to position [1549, 0]
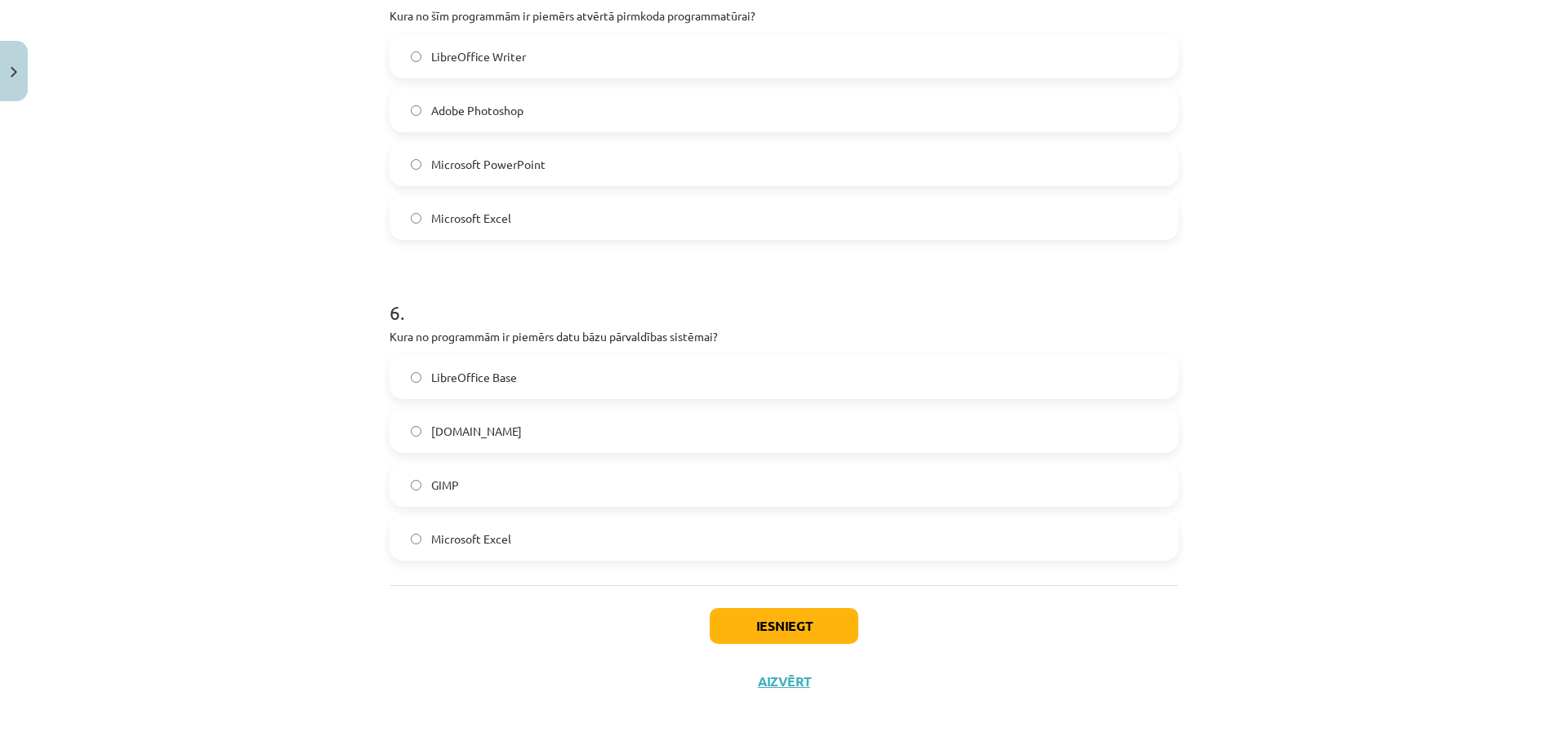
click at [451, 383] on span "LibreOffice Base" at bounding box center [474, 378] width 86 height 17
click at [797, 632] on button "Iesniegt" at bounding box center [784, 626] width 148 height 36
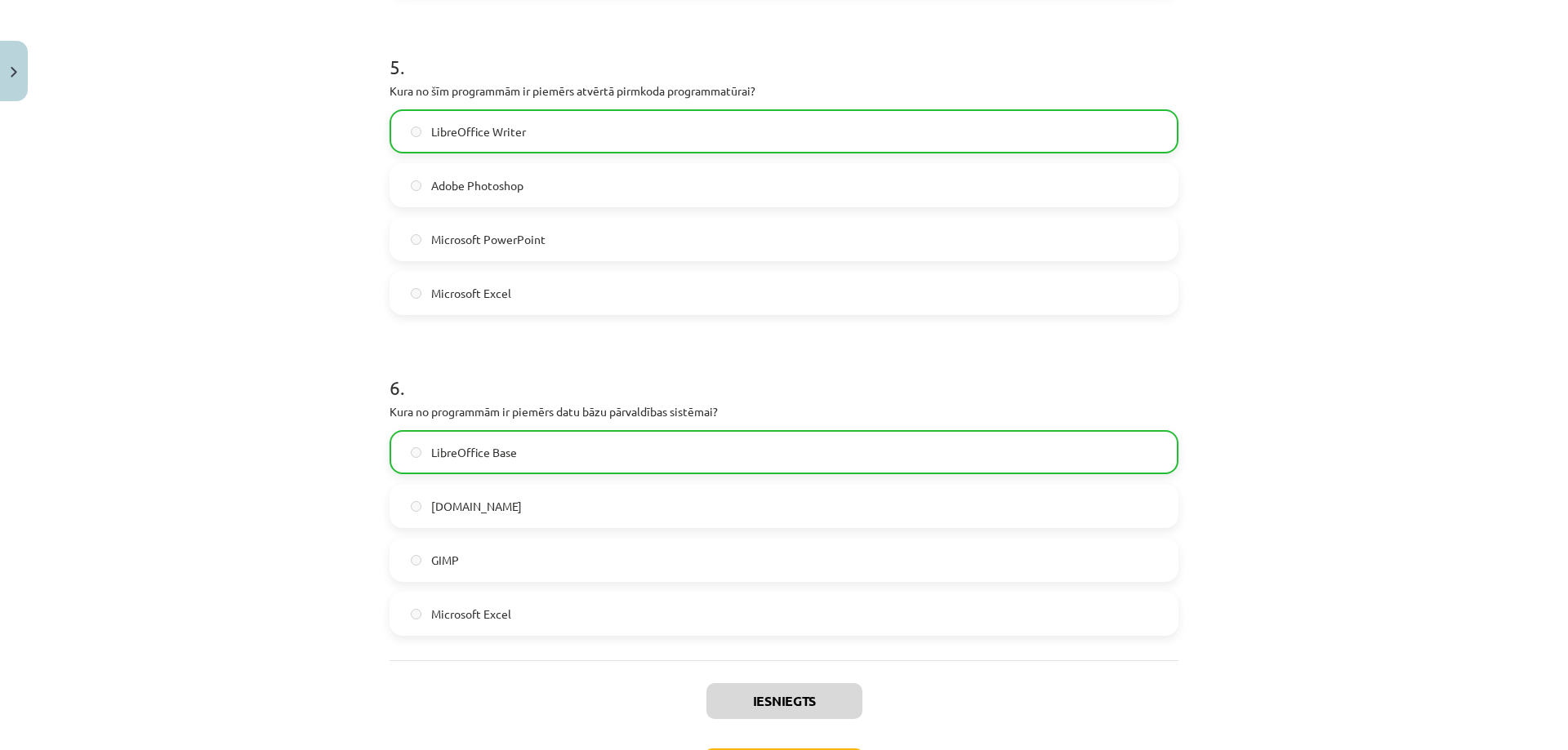
scroll to position [1601, 0]
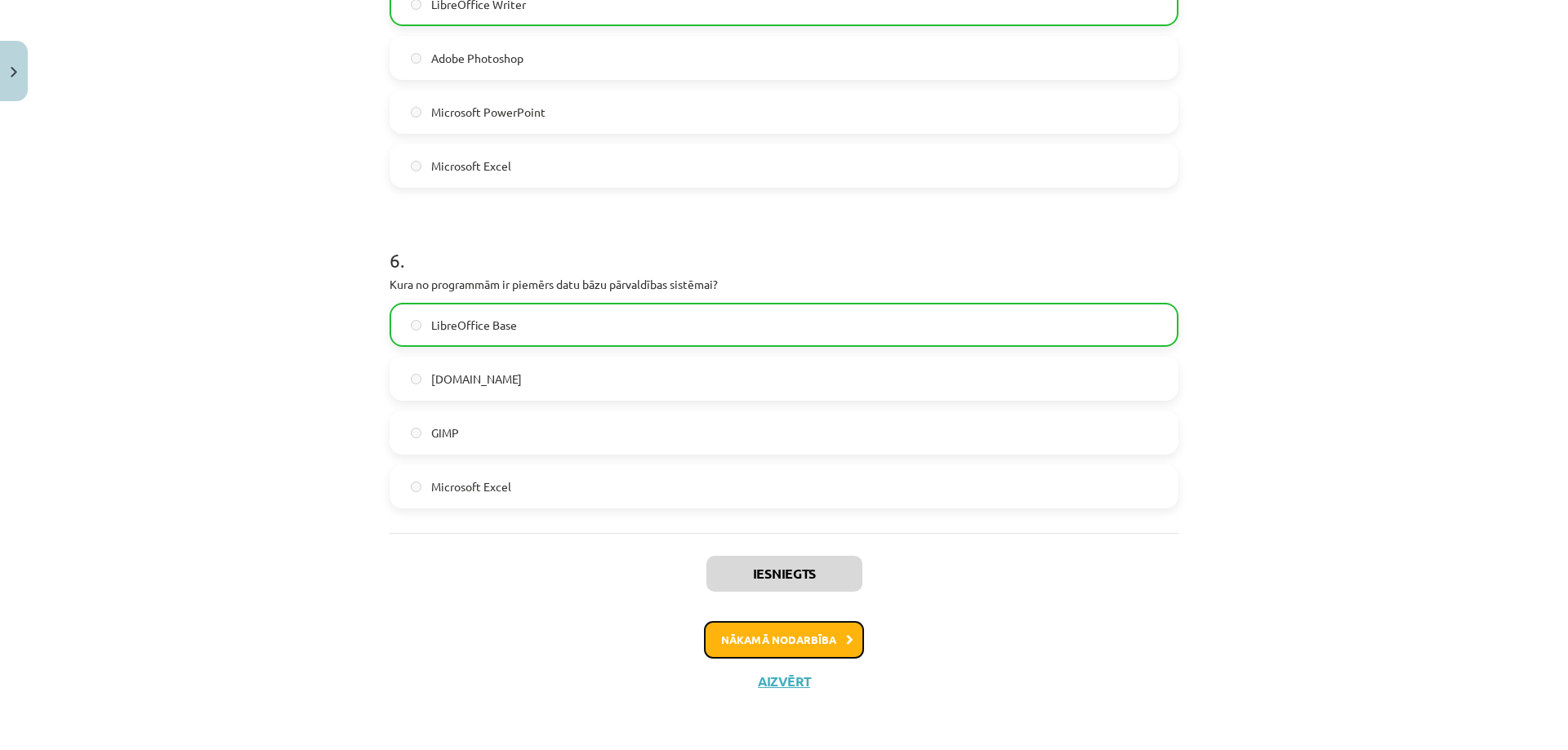
click at [818, 646] on button "Nākamā nodarbība" at bounding box center [784, 640] width 160 height 38
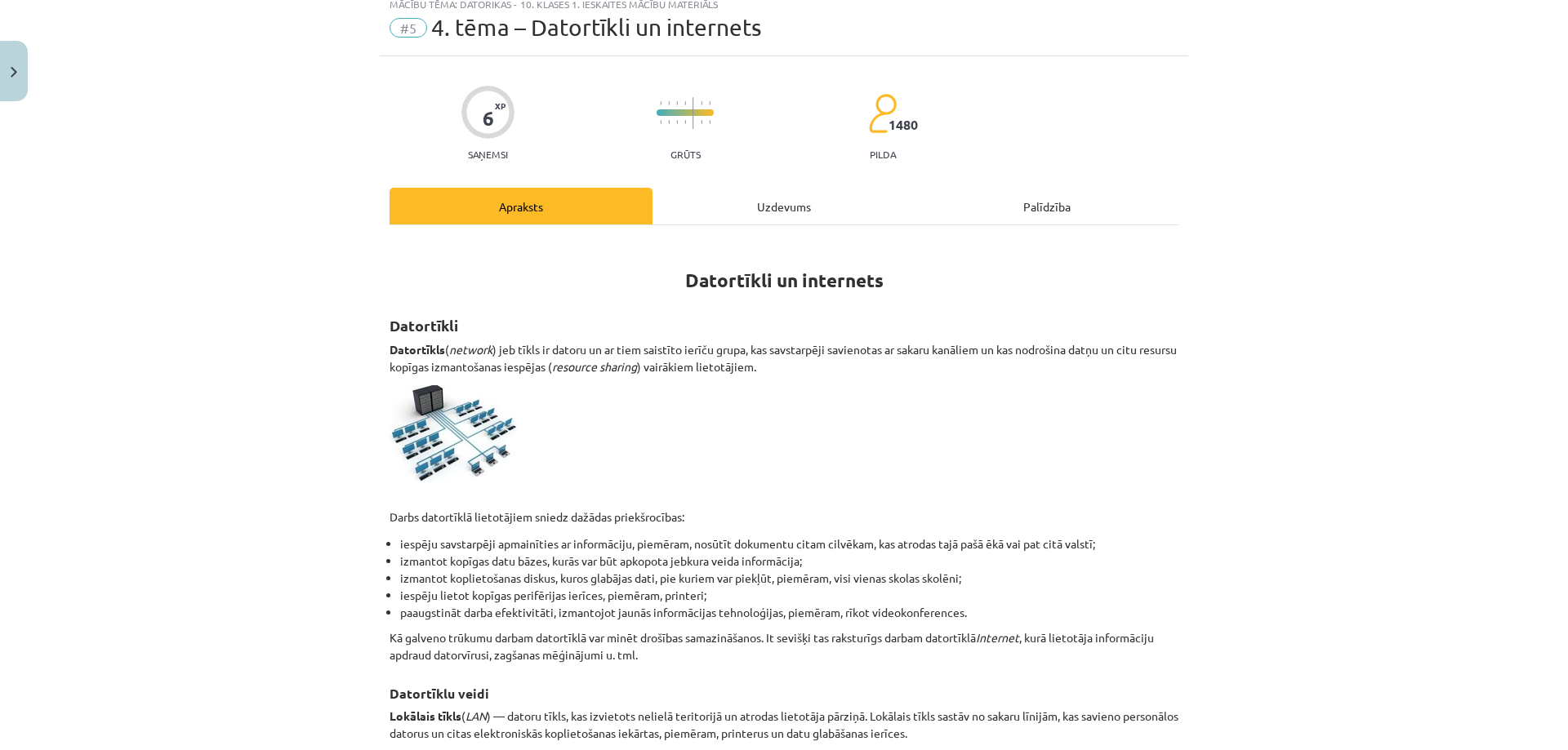
scroll to position [41, 0]
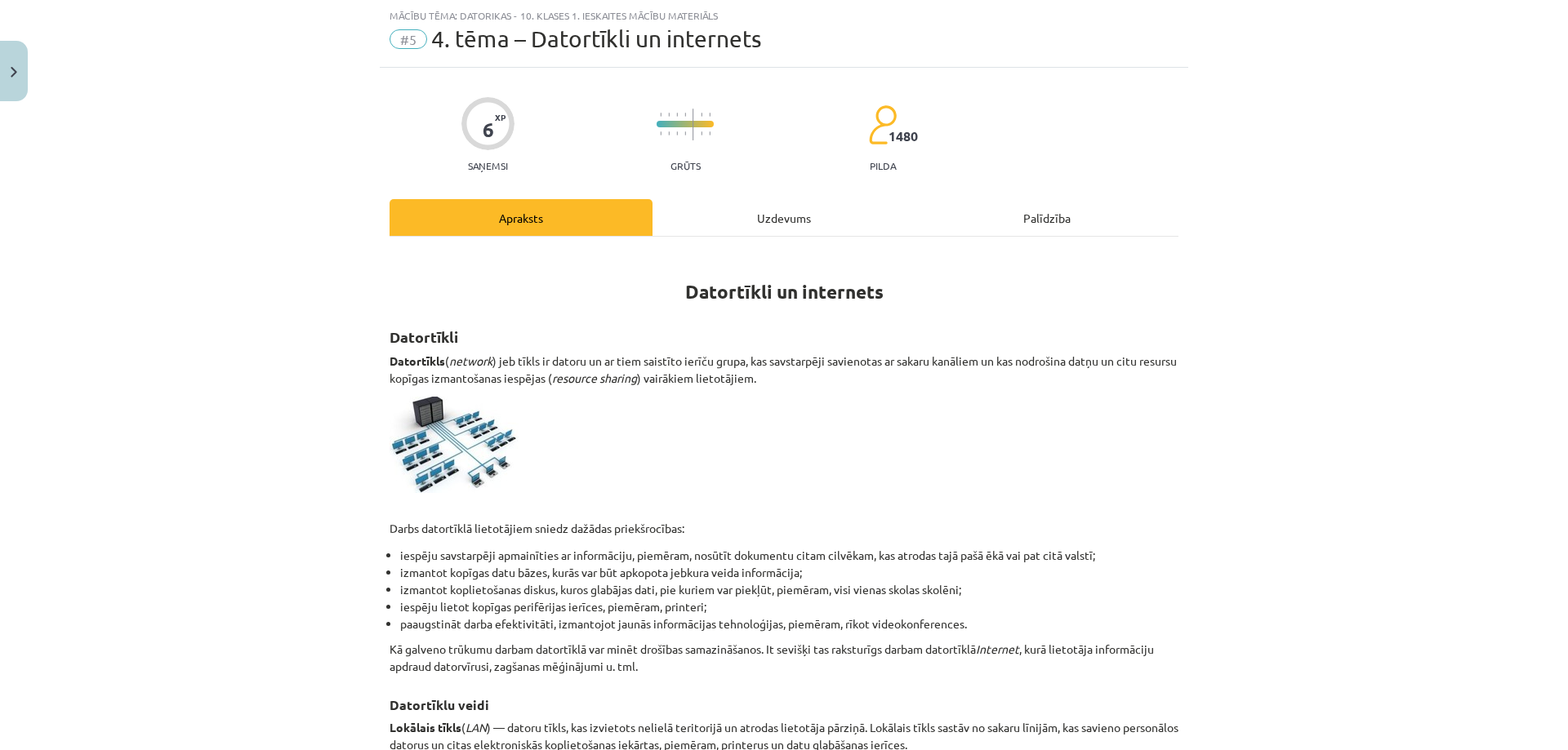
click at [804, 231] on div "Uzdevums" at bounding box center [784, 217] width 263 height 37
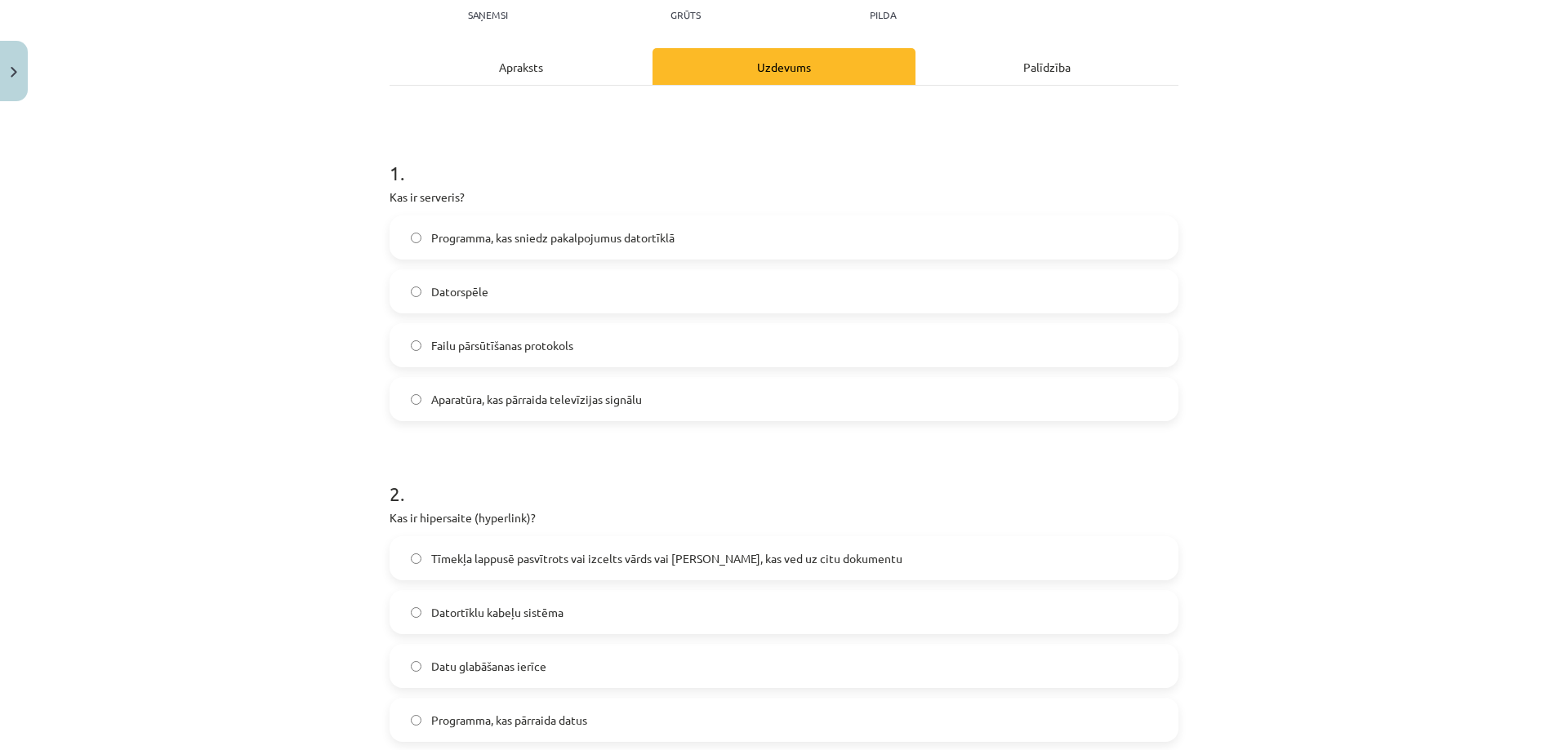
scroll to position [204, 0]
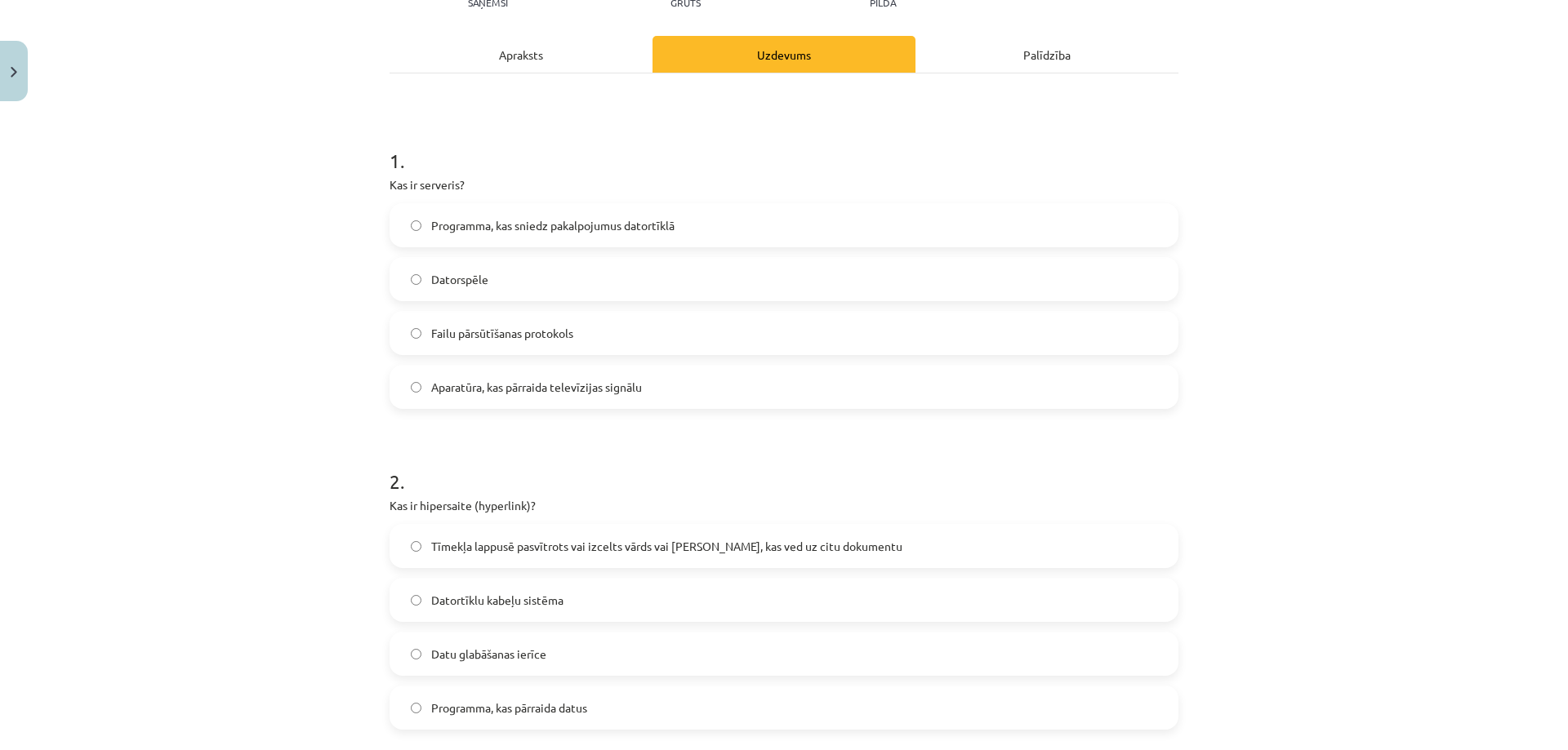
click at [619, 233] on span "Programma, kas sniedz pakalpojumus datortīklā" at bounding box center [552, 226] width 243 height 17
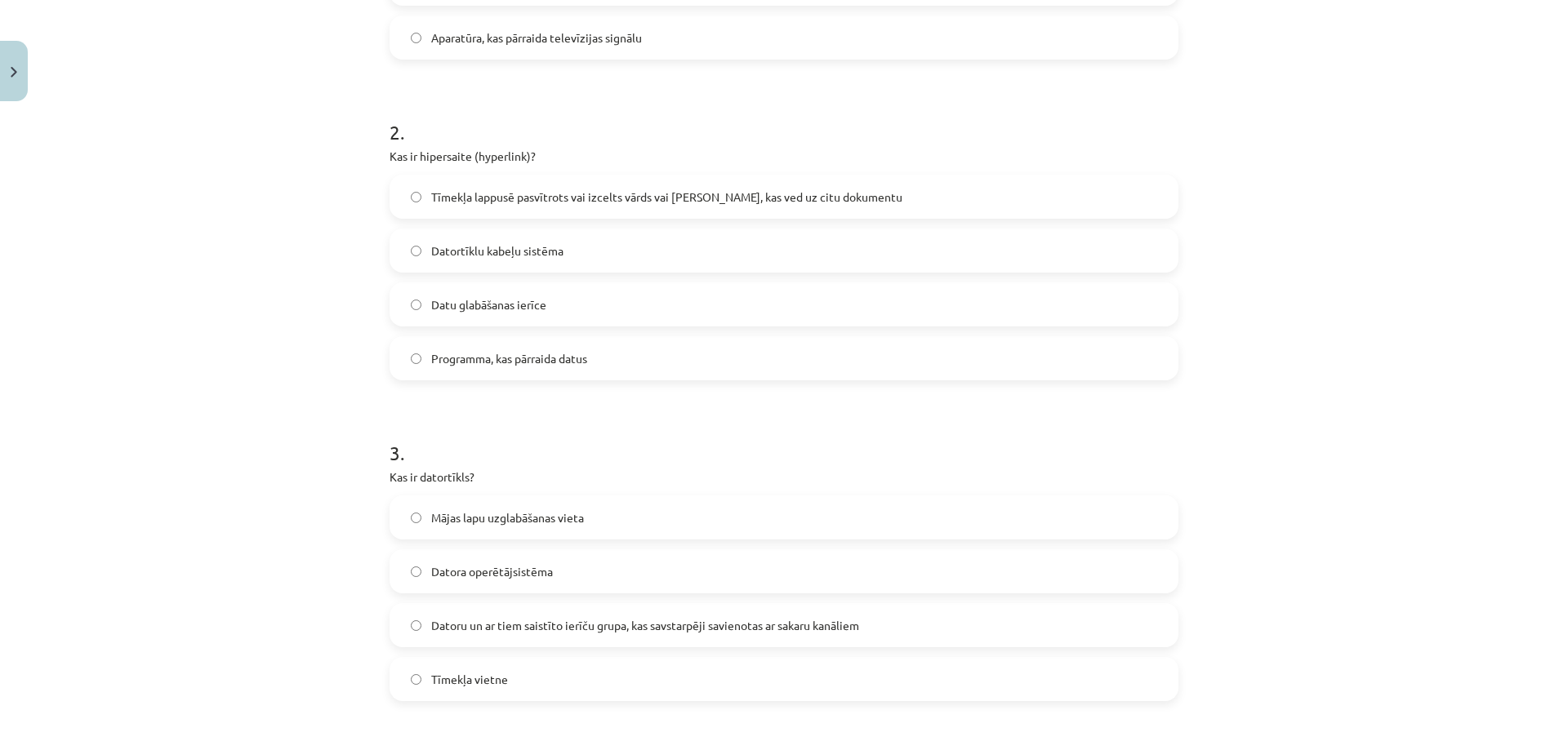
scroll to position [530, 0]
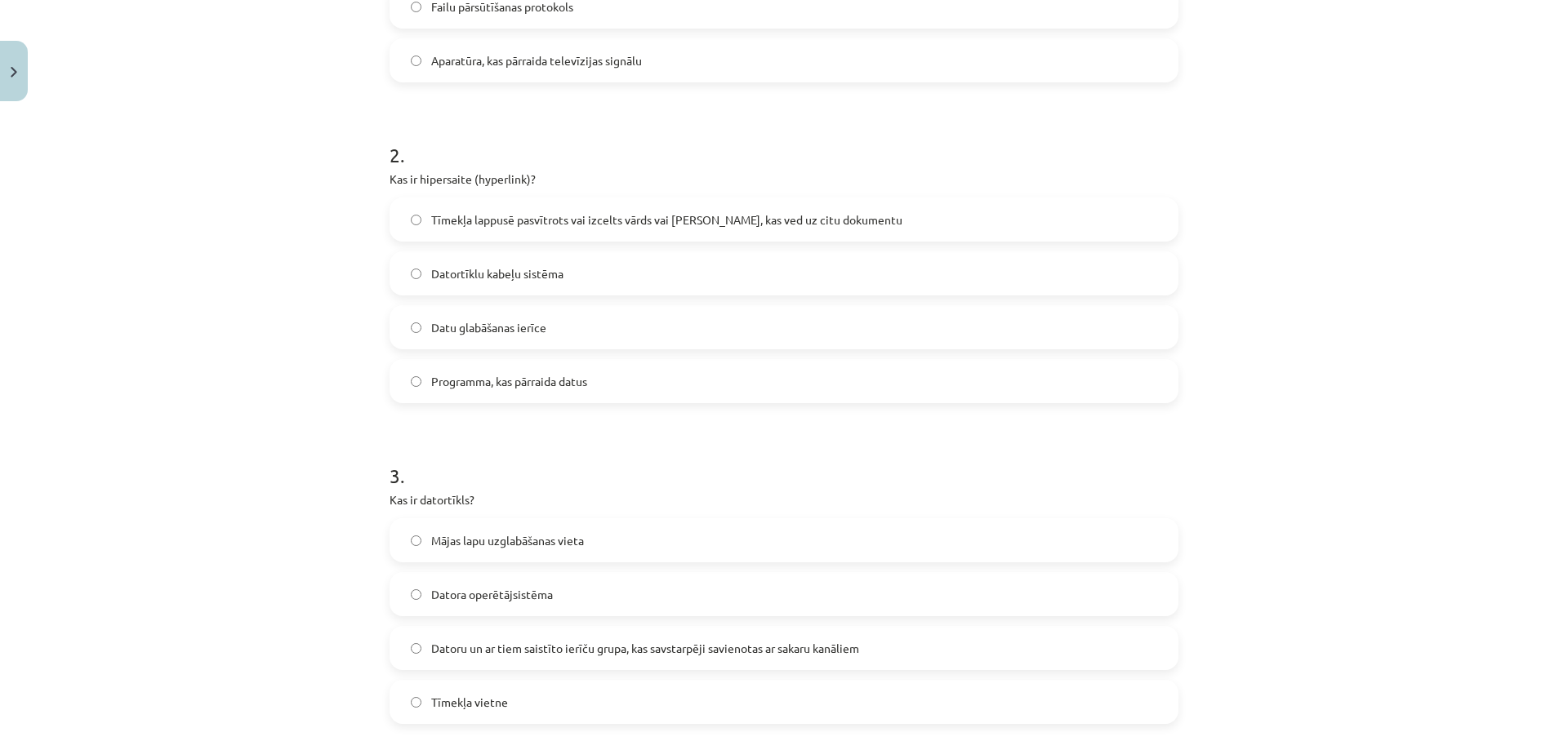
click at [453, 225] on span "Tīmekļa lappusē pasvītrots vai izcelts vārds vai frāze, kas ved uz citu dokumen…" at bounding box center [666, 220] width 471 height 17
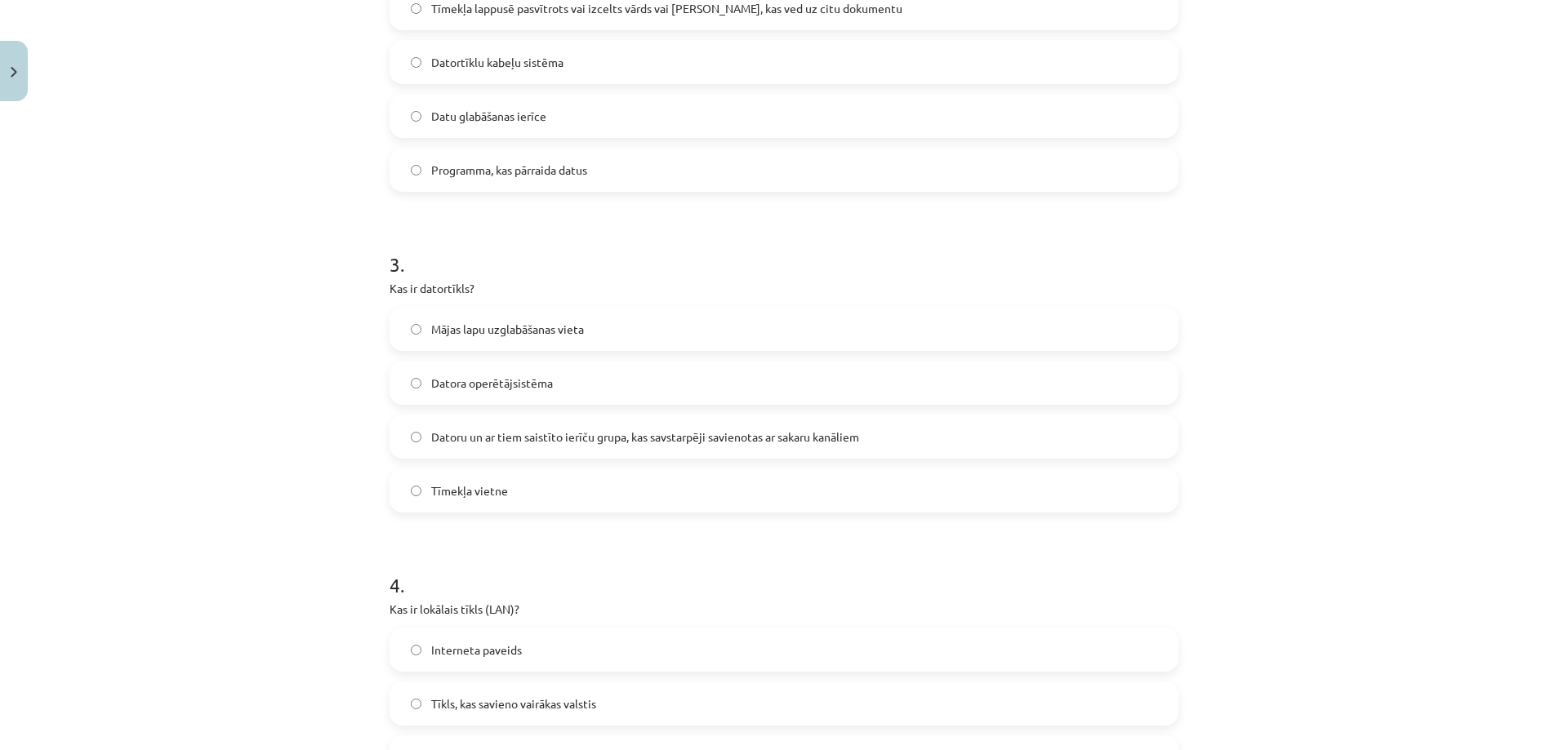
scroll to position [857, 0]
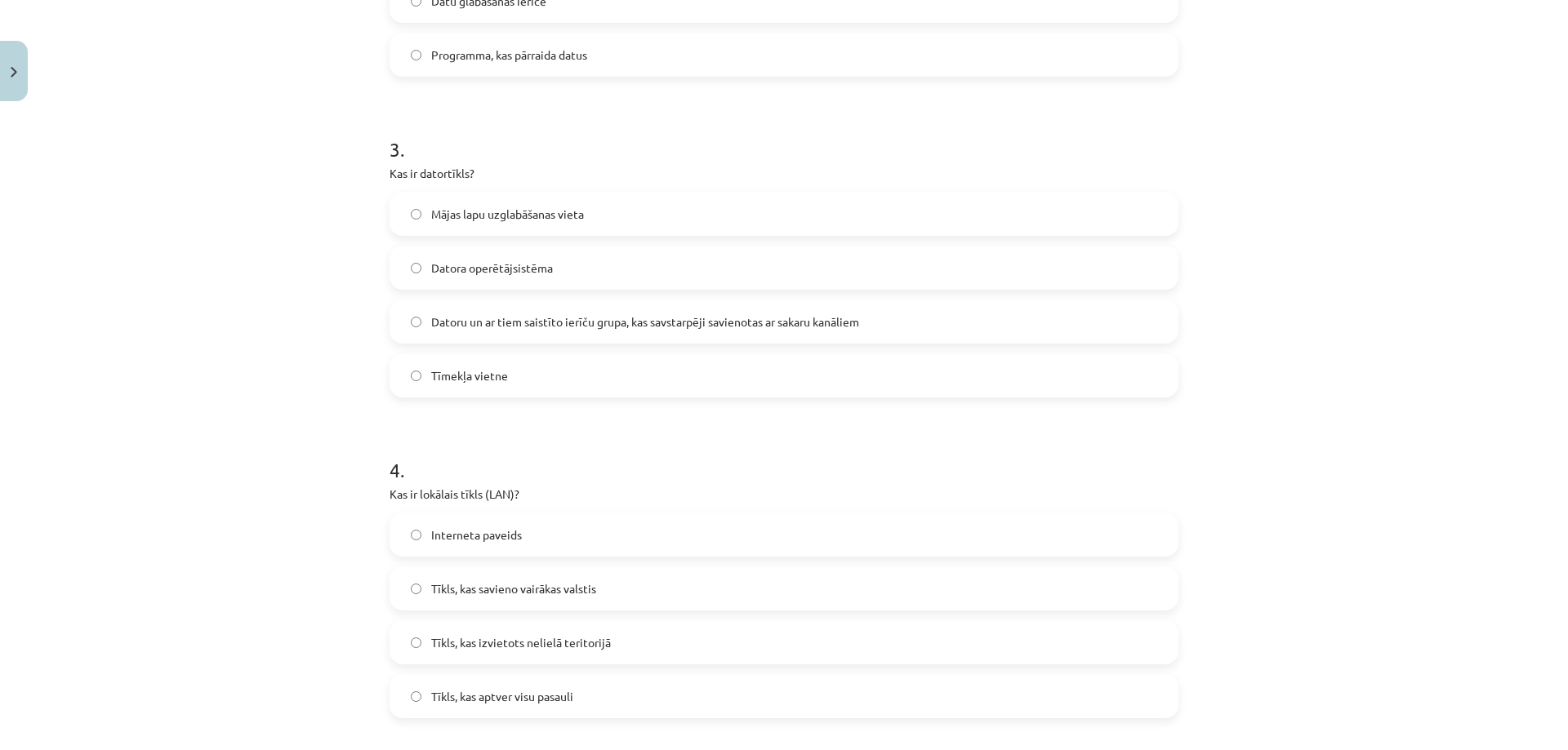
click at [650, 314] on span "Datoru un ar tiem saistīto ierīču grupa, kas savstarpēji savienotas ar sakaru k…" at bounding box center [645, 322] width 427 height 17
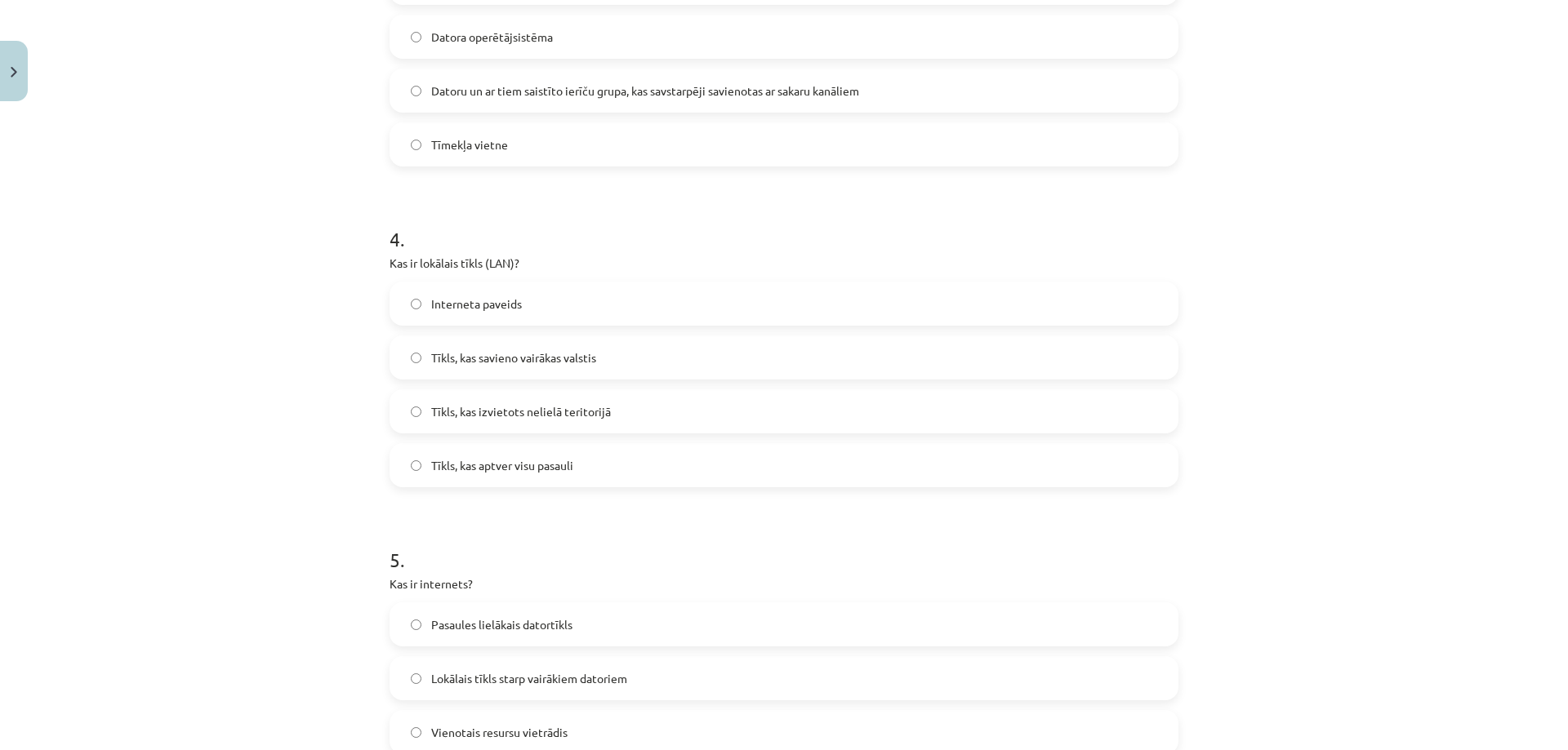
scroll to position [1266, 0]
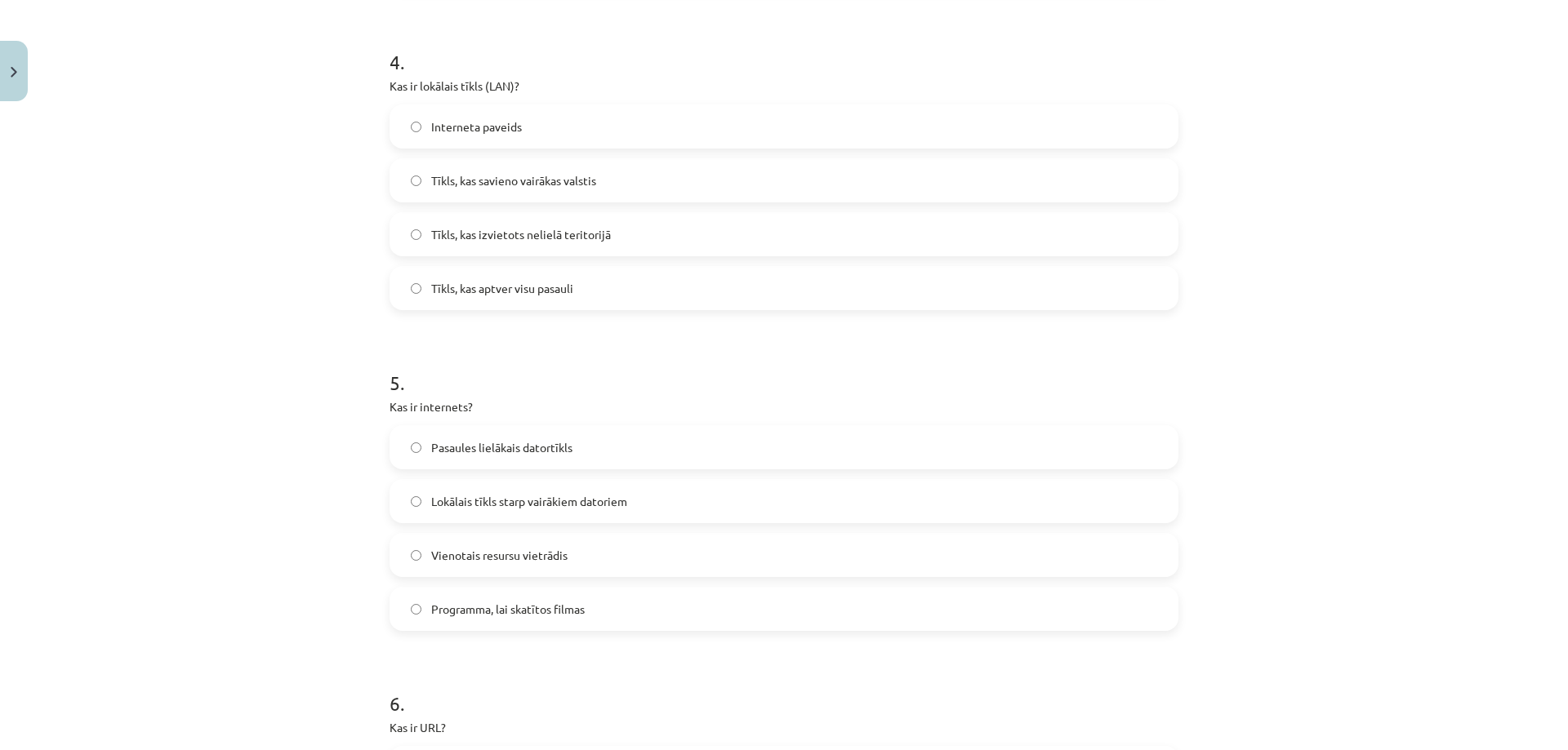
click at [610, 227] on label "Tīkls, kas izvietots nelielā teritorijā" at bounding box center [784, 234] width 785 height 41
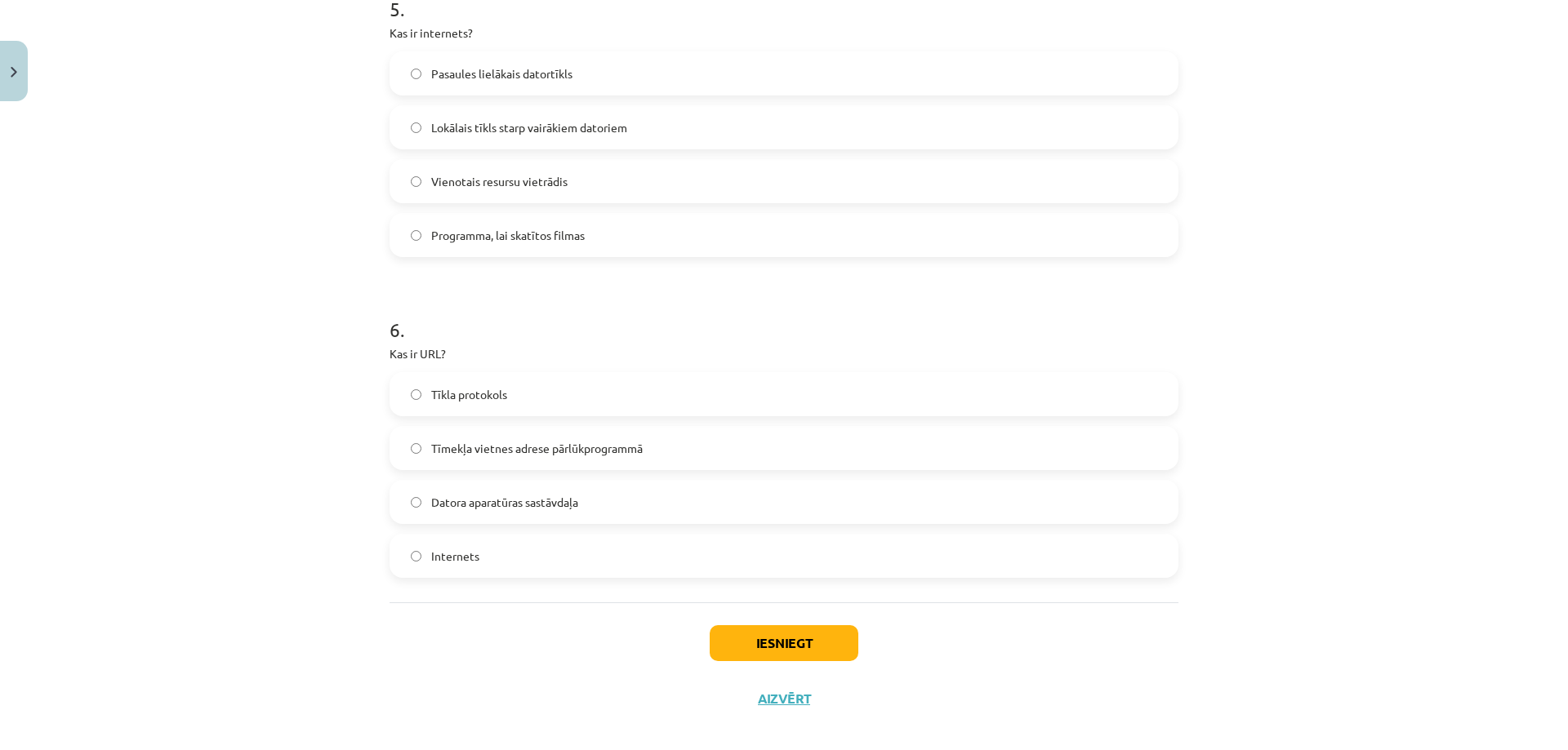
scroll to position [1656, 0]
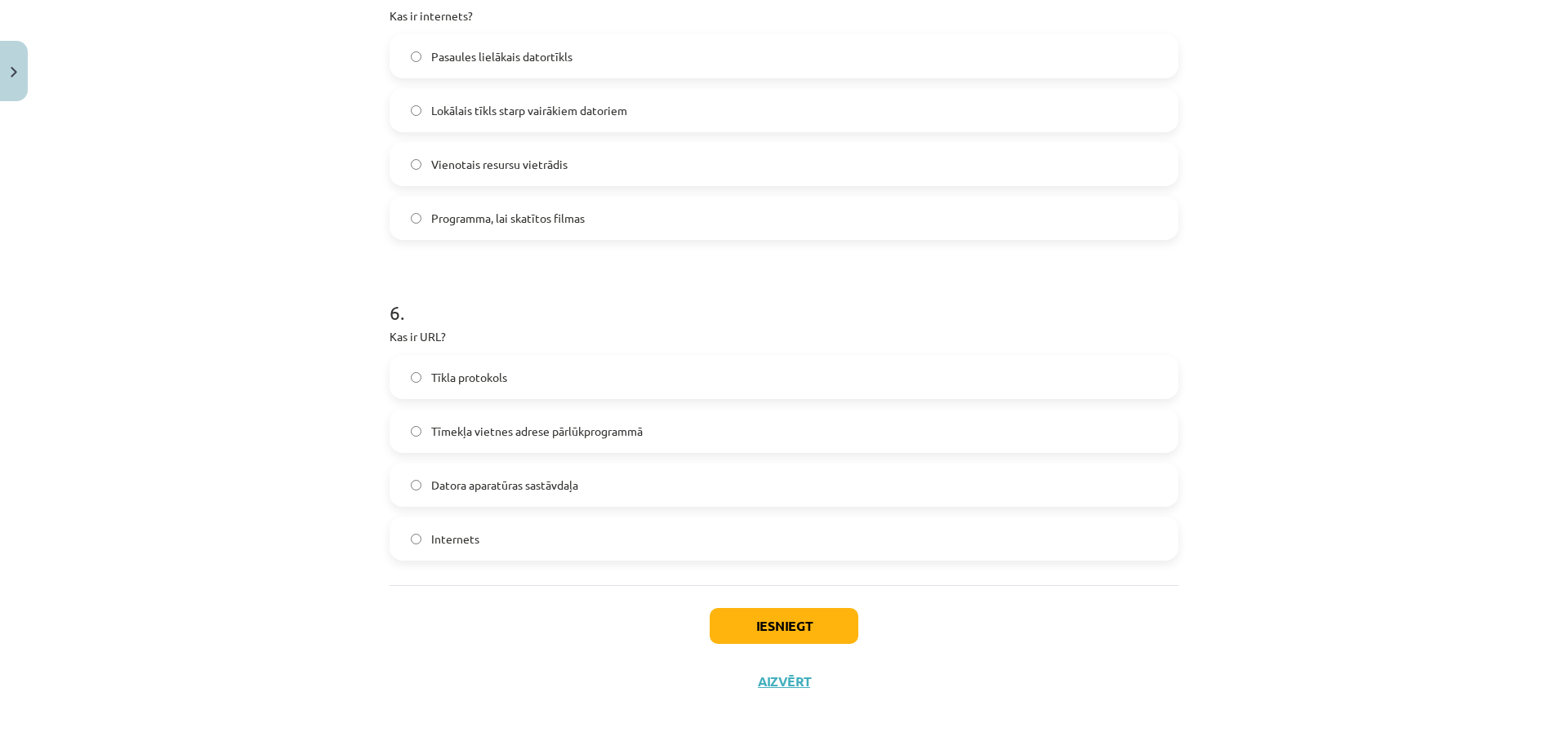
click at [564, 57] on span "Pasaules lielākais datortīkls" at bounding box center [501, 57] width 142 height 17
click at [513, 429] on span "Tīmekļa vietnes adrese pārlūkprogrammā" at bounding box center [536, 432] width 211 height 17
click at [796, 626] on button "Iesniegt" at bounding box center [784, 626] width 148 height 36
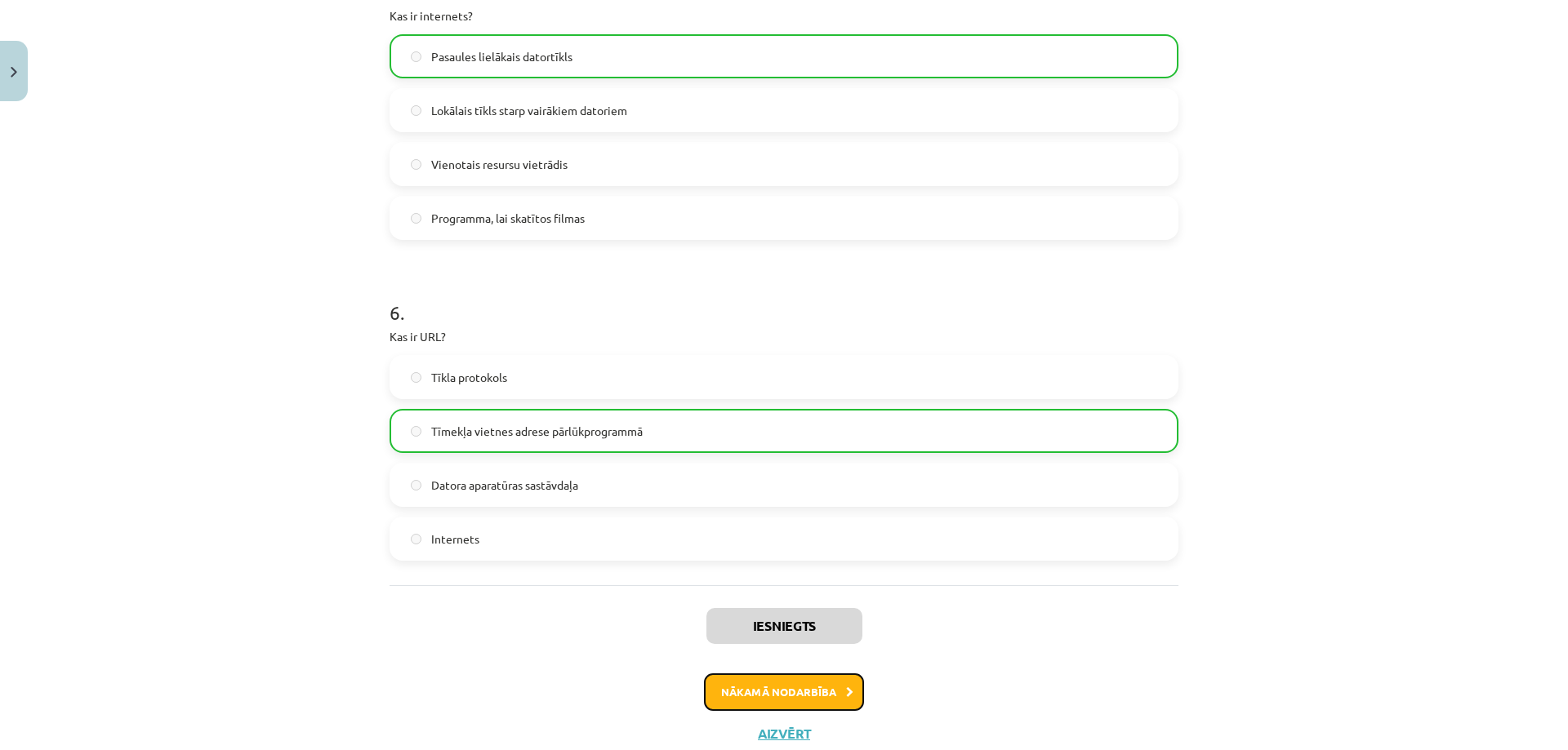
click at [796, 699] on button "Nākamā nodarbība" at bounding box center [784, 693] width 160 height 38
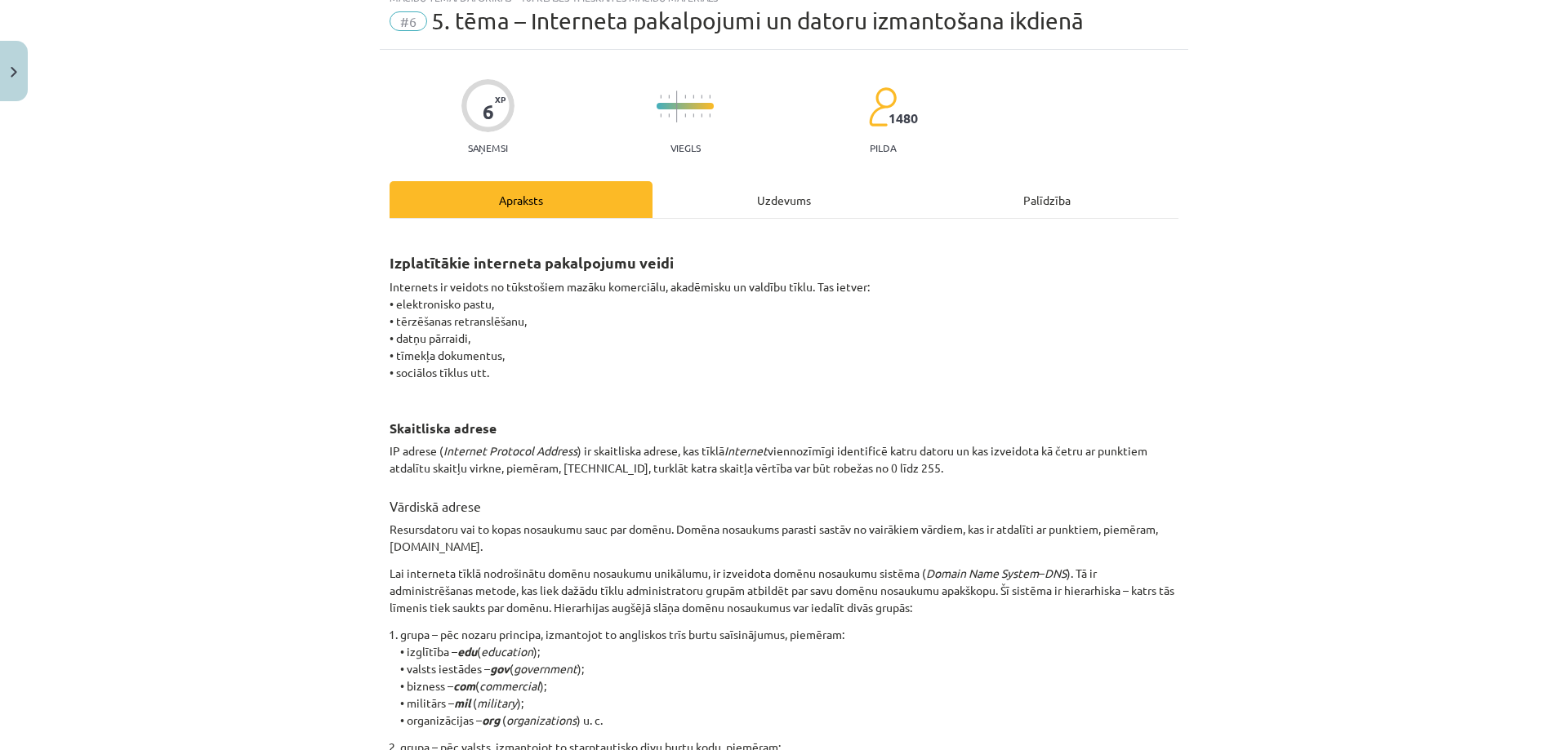
scroll to position [41, 0]
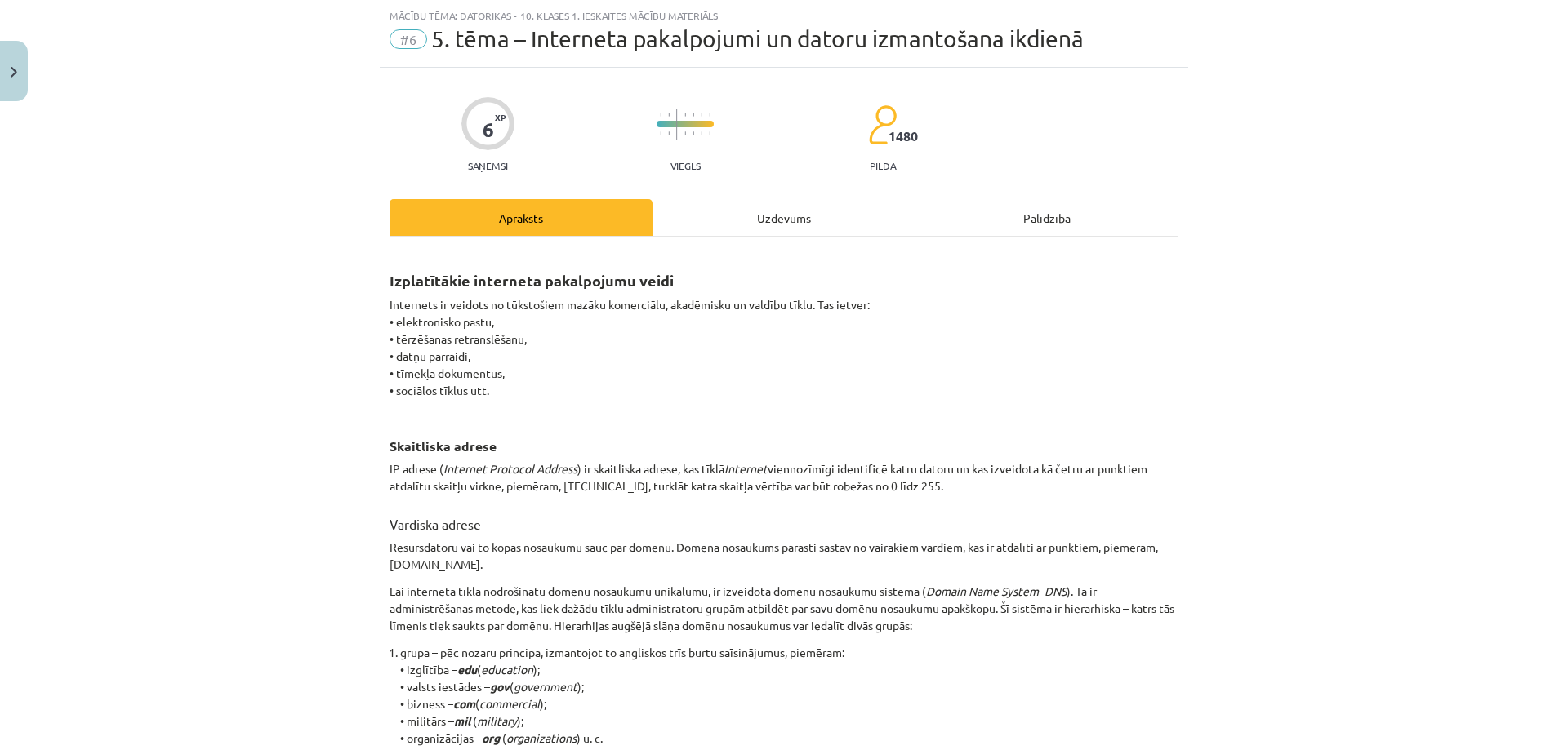
click at [781, 234] on div "Uzdevums" at bounding box center [784, 217] width 263 height 37
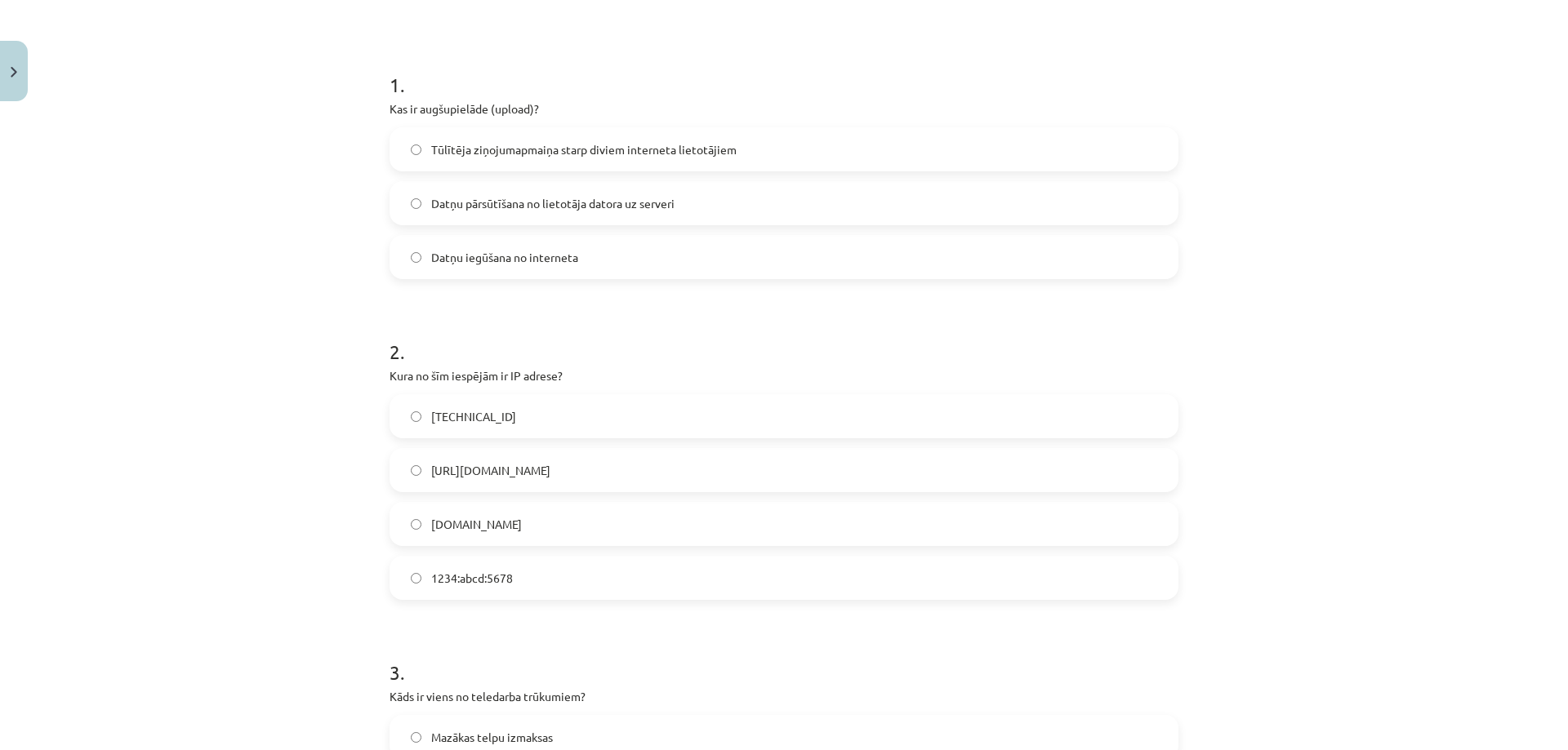
scroll to position [286, 0]
click at [493, 204] on span "Datņu pārsūtīšana no lietotāja datora uz serveri" at bounding box center [552, 198] width 243 height 17
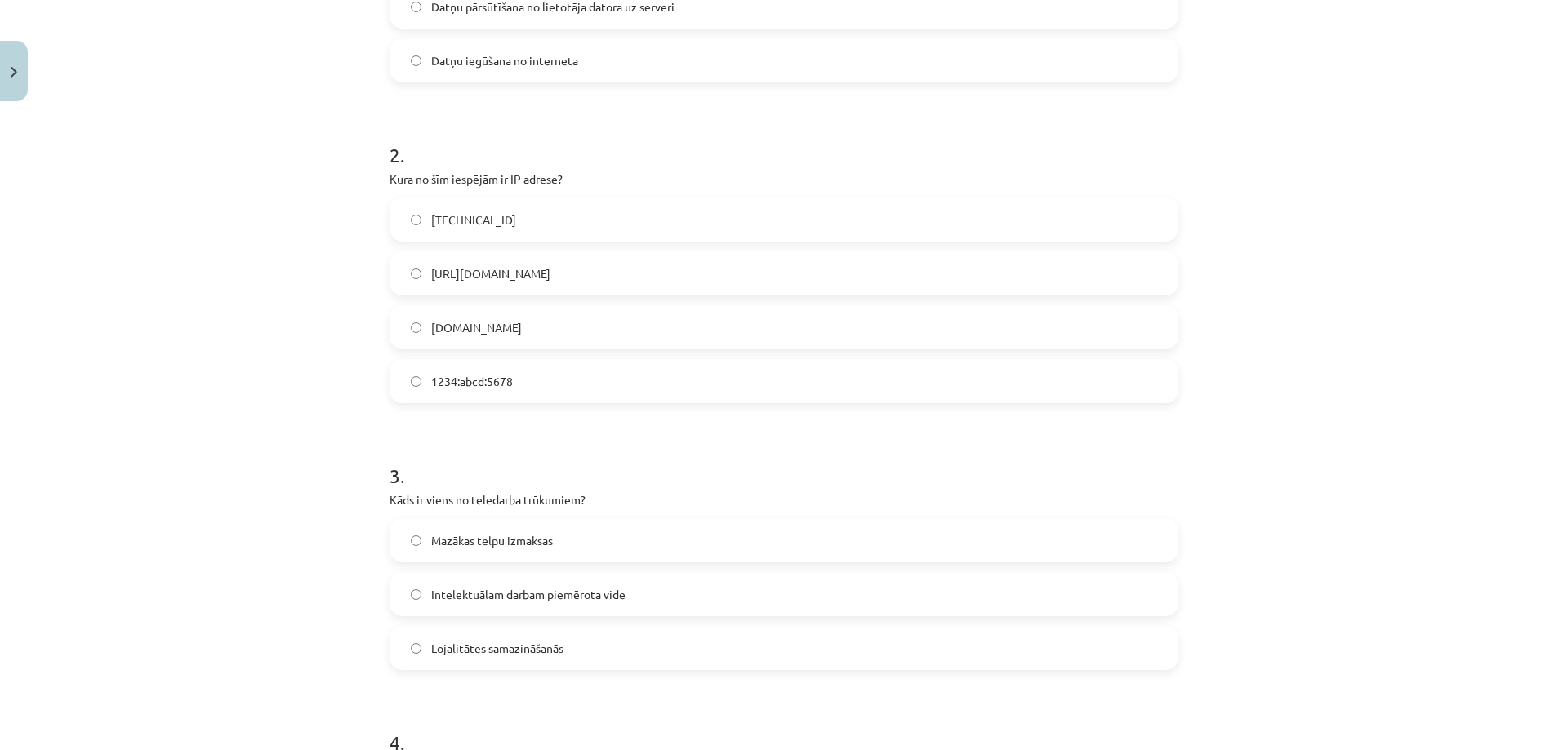
scroll to position [530, 0]
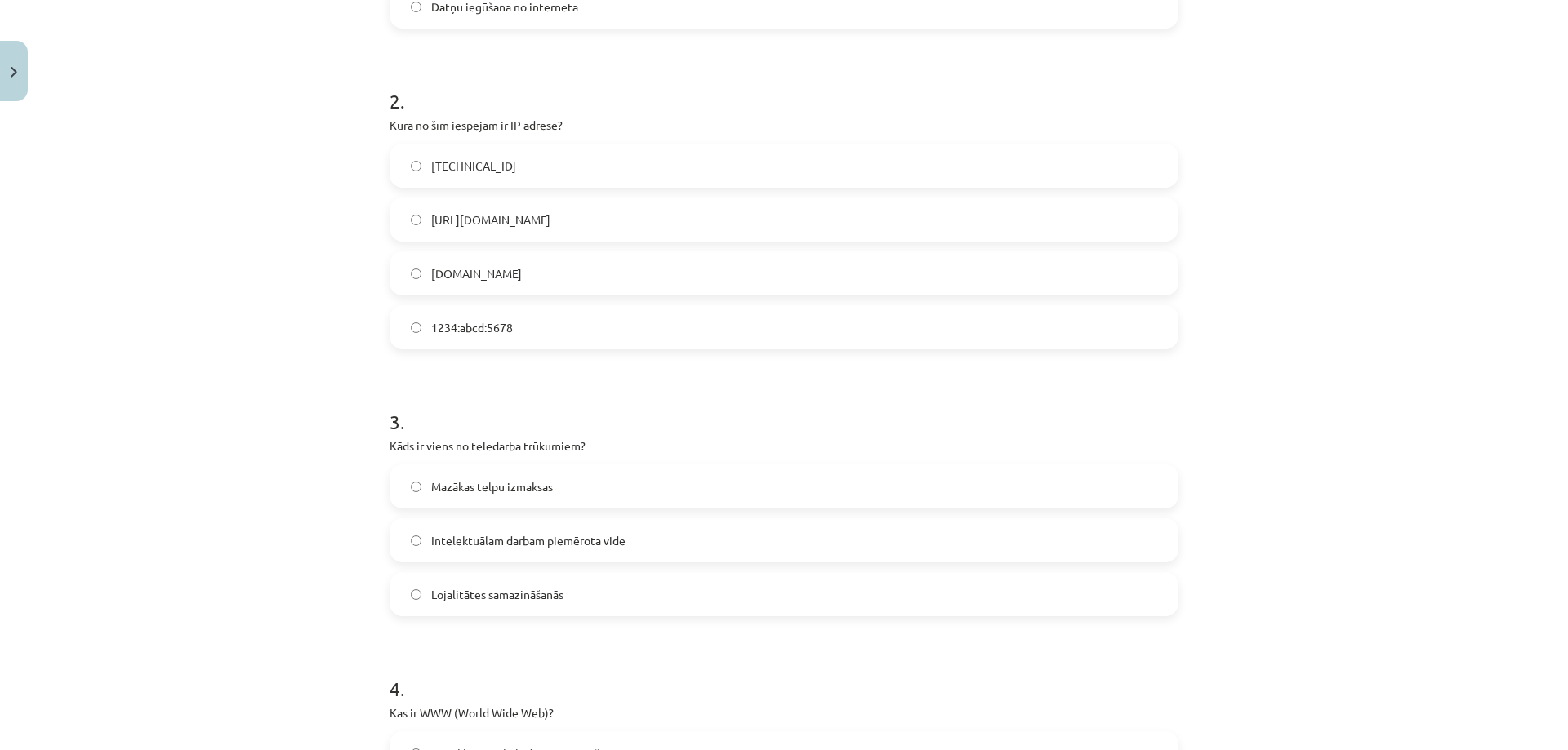
click at [544, 166] on label "192.100.81.101" at bounding box center [784, 166] width 785 height 41
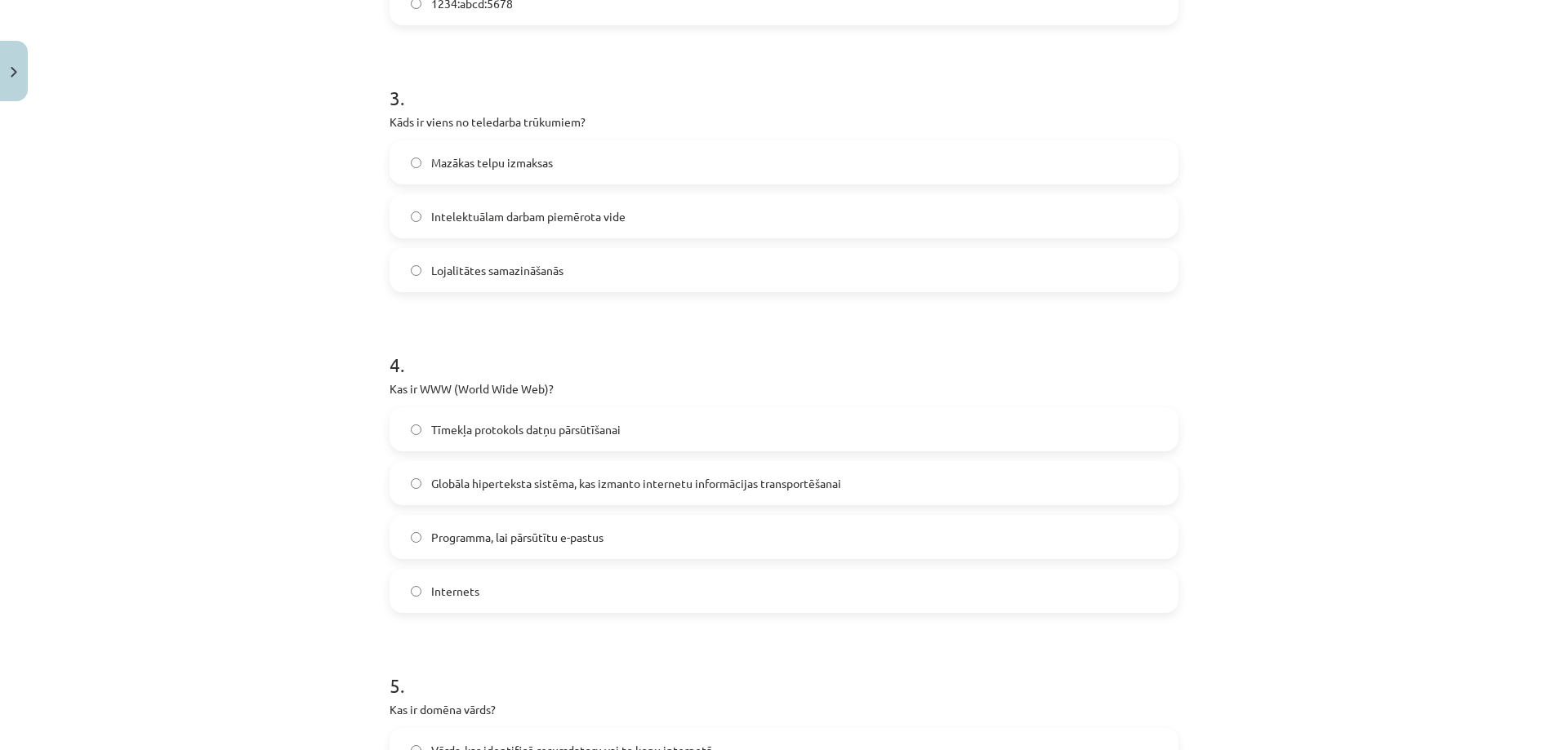
scroll to position [857, 0]
drag, startPoint x: 383, startPoint y: 120, endPoint x: 628, endPoint y: 117, distance: 245.0
click at [628, 117] on p "Kāds ir viens no teledarba trūkumiem?" at bounding box center [784, 119] width 789 height 17
click at [611, 299] on form "1 . Kas ir augšupielāde (upload)? Tūlītēja ziņojumapmaiņa starp diviem internet…" at bounding box center [784, 360] width 789 height 1785
click at [586, 260] on label "Lojalitātes samazināšanās" at bounding box center [784, 268] width 785 height 41
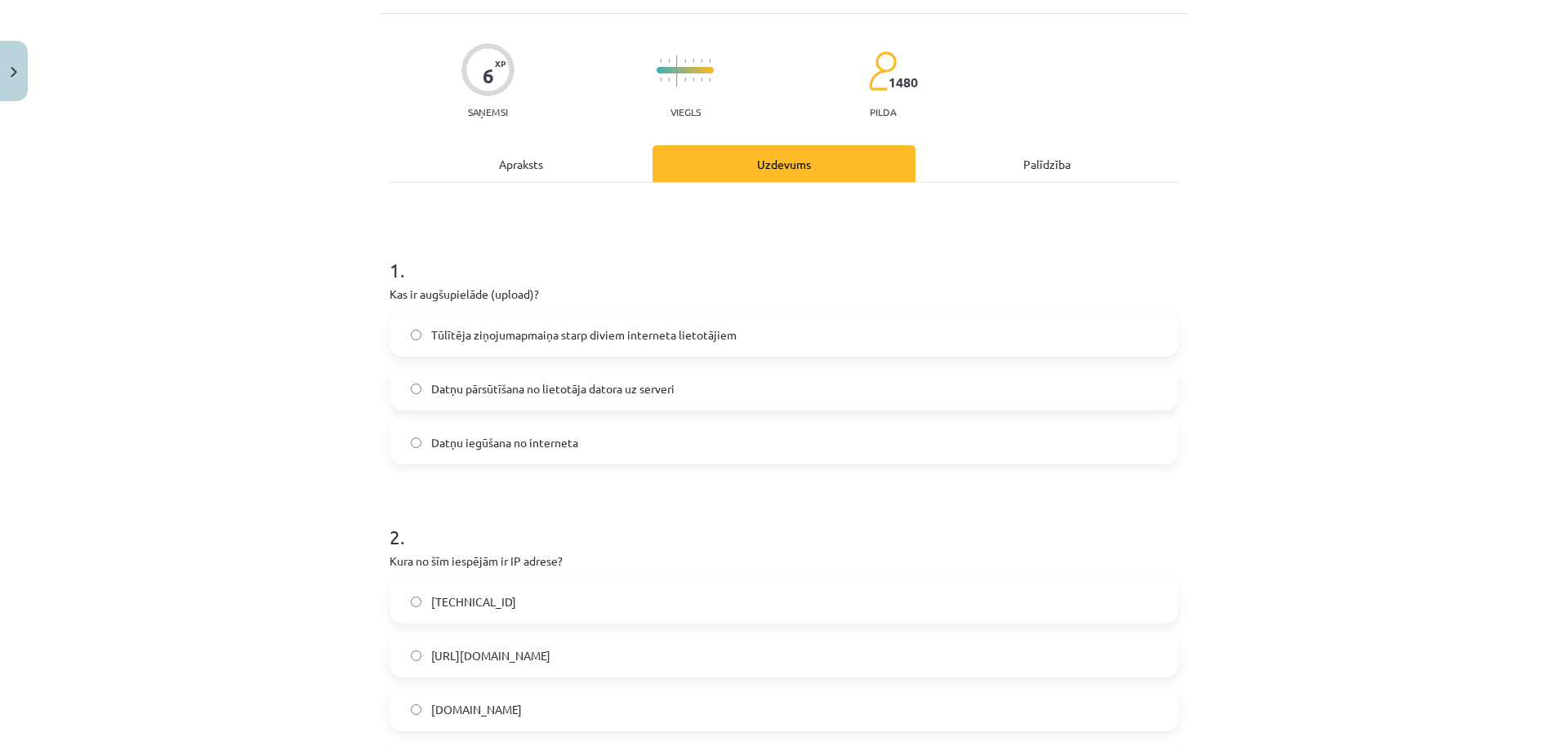
scroll to position [0, 0]
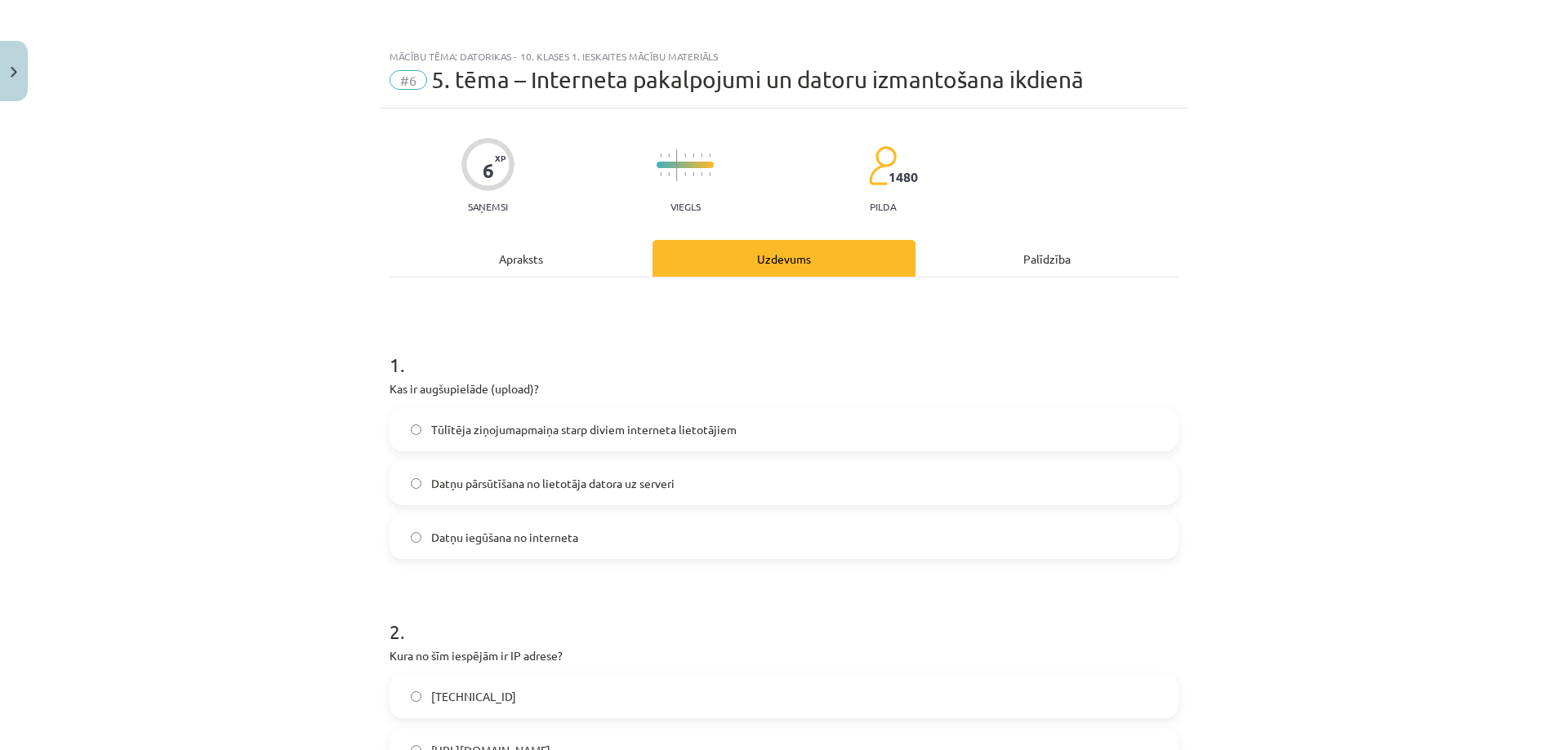
click at [554, 253] on div "Apraksts" at bounding box center [521, 258] width 263 height 37
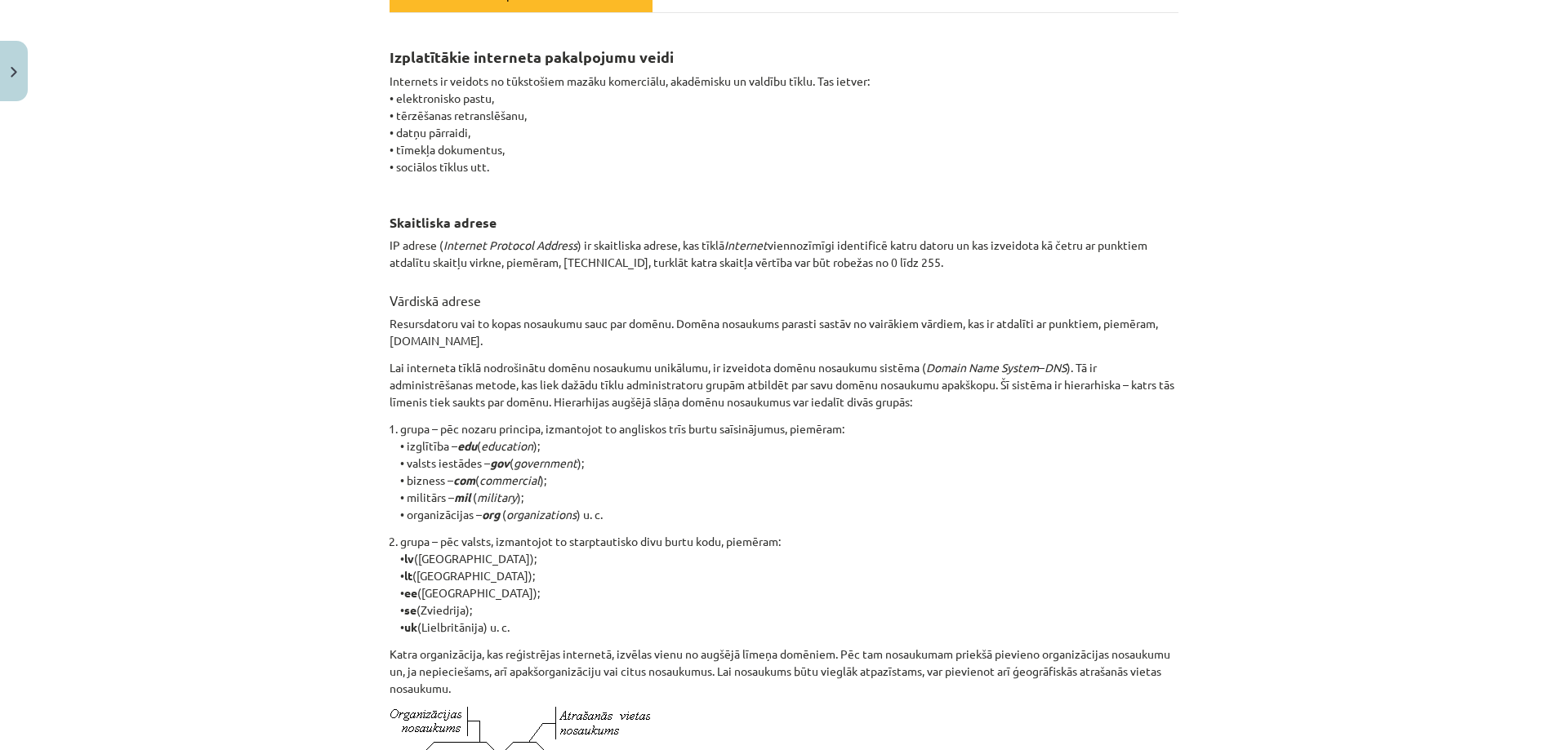
scroll to position [766, 0]
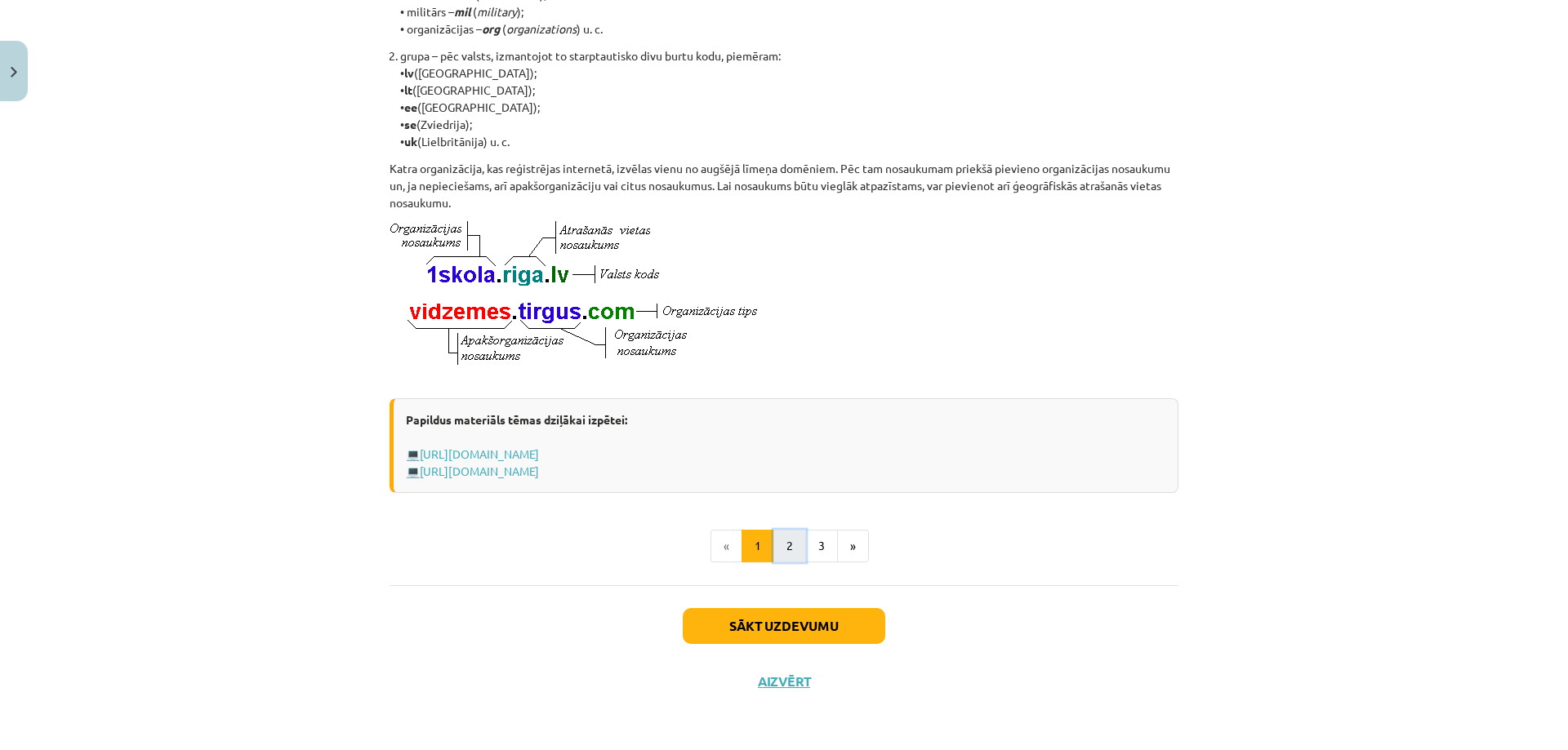
click at [774, 549] on button "2" at bounding box center [790, 546] width 33 height 33
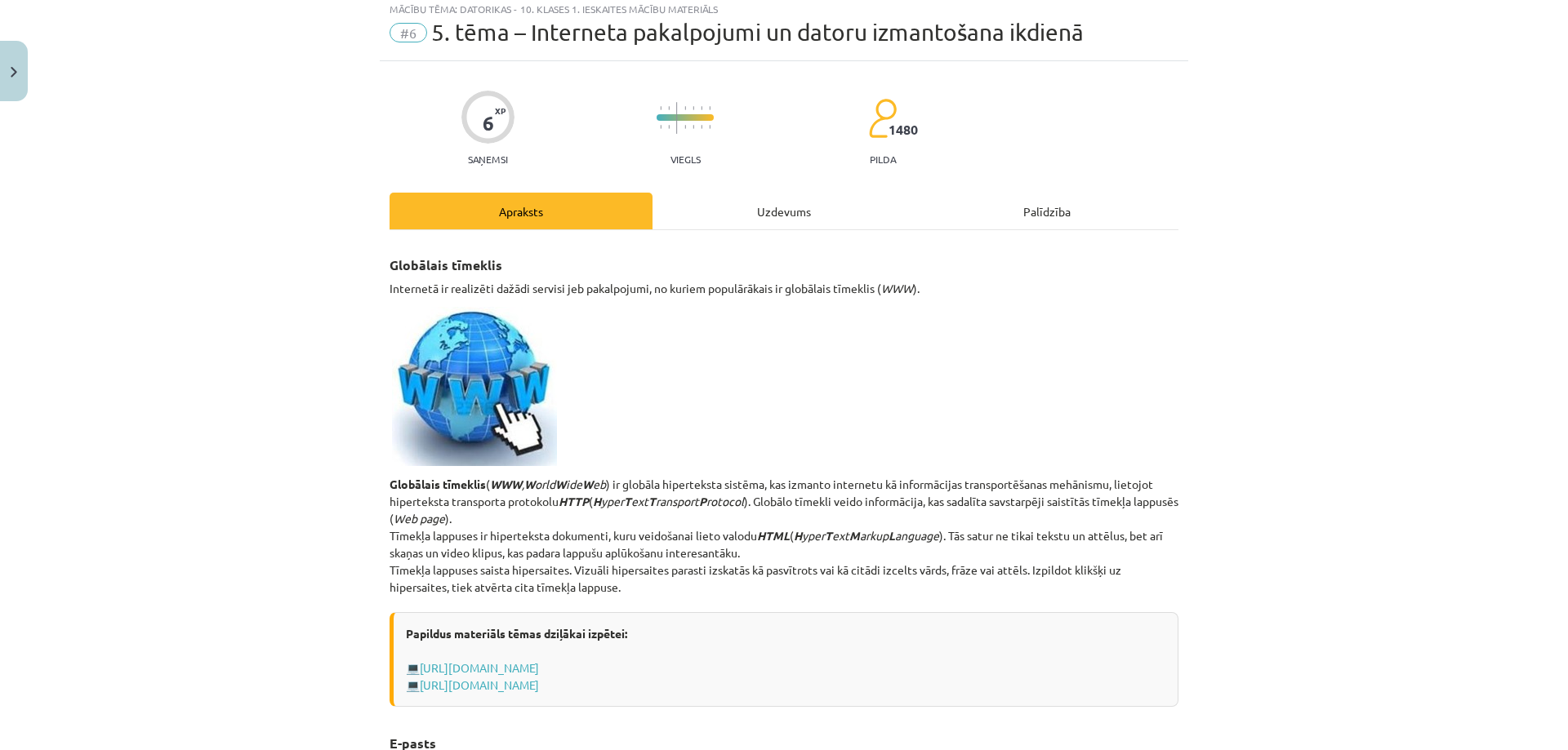
scroll to position [0, 0]
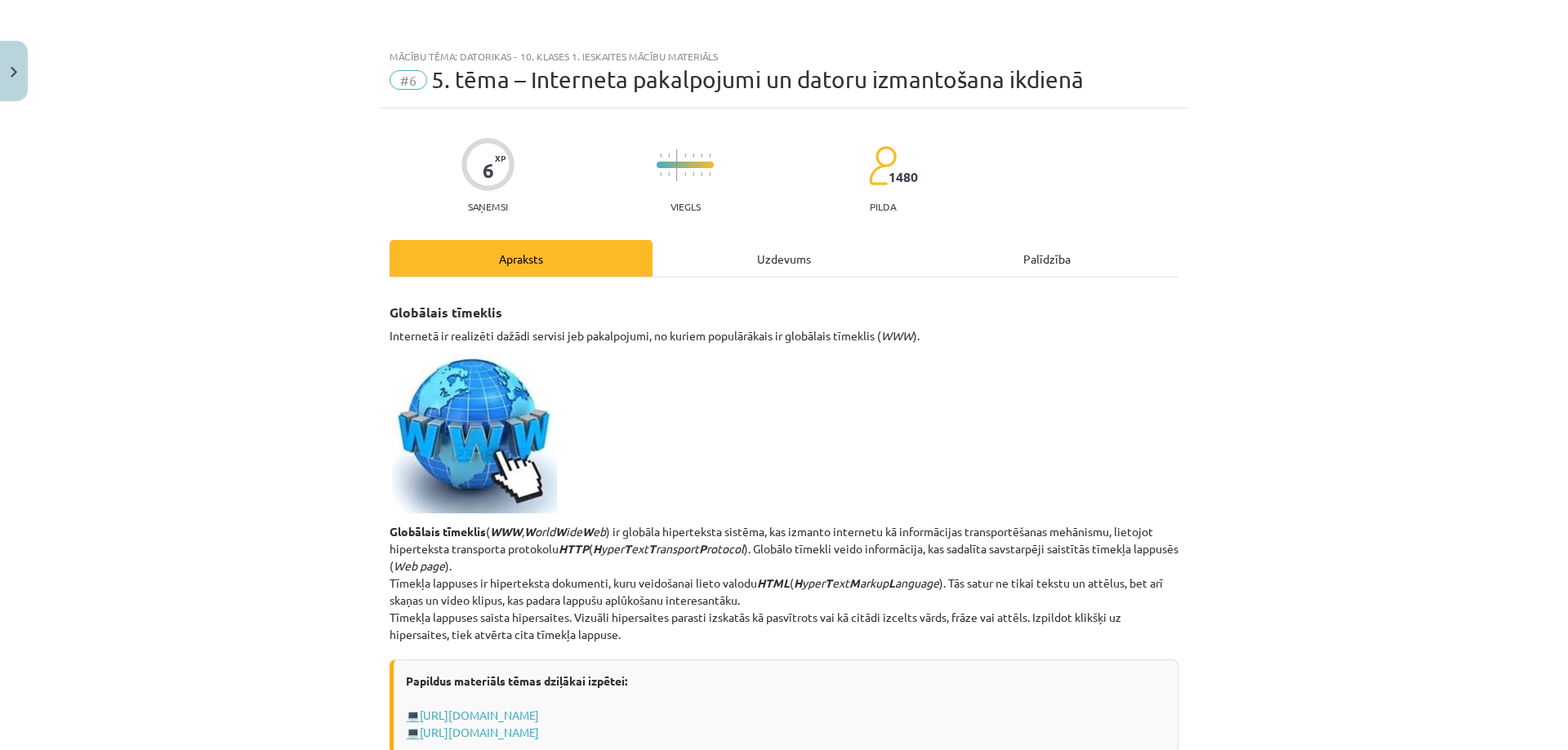
click at [731, 263] on div "Uzdevums" at bounding box center [784, 258] width 263 height 37
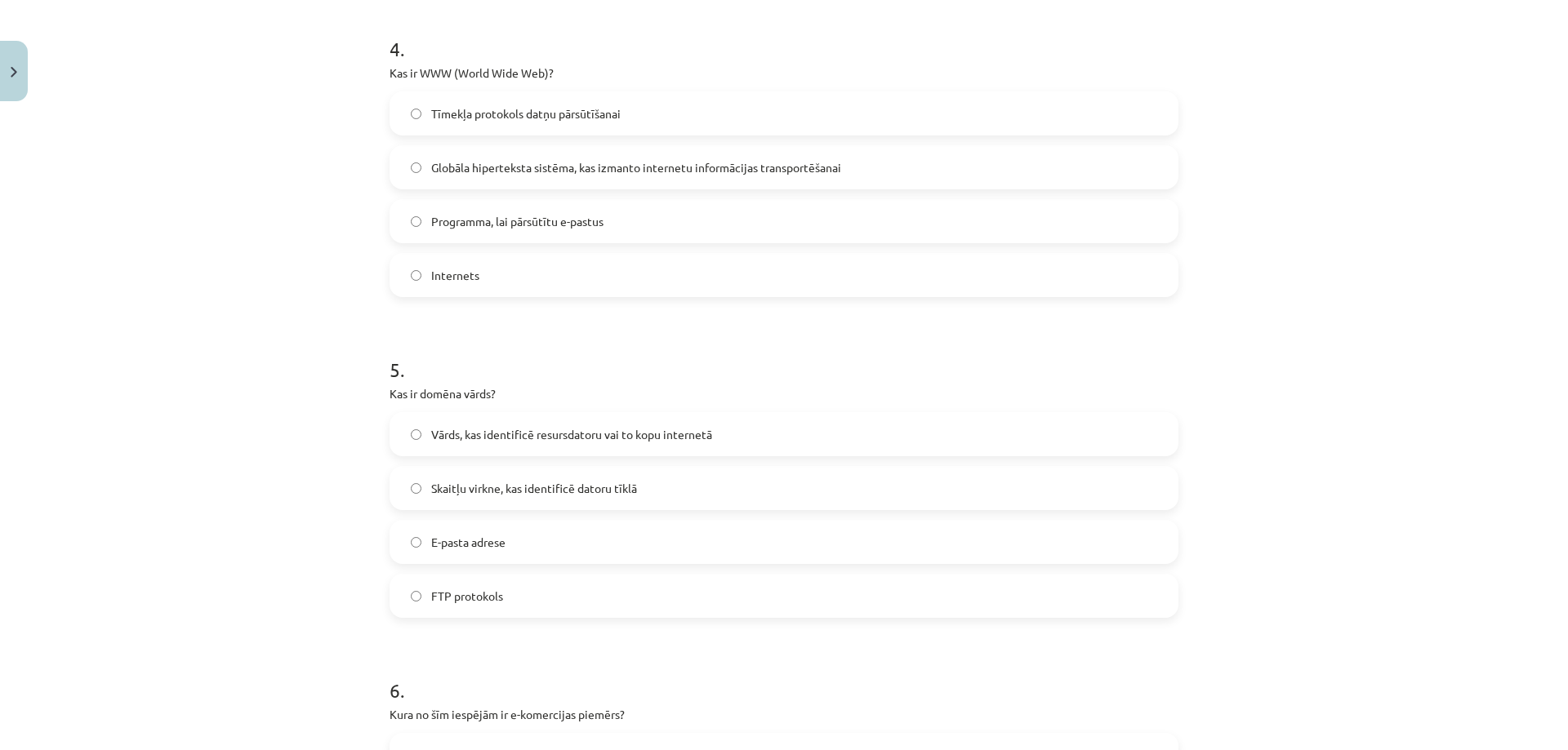
scroll to position [1183, 0]
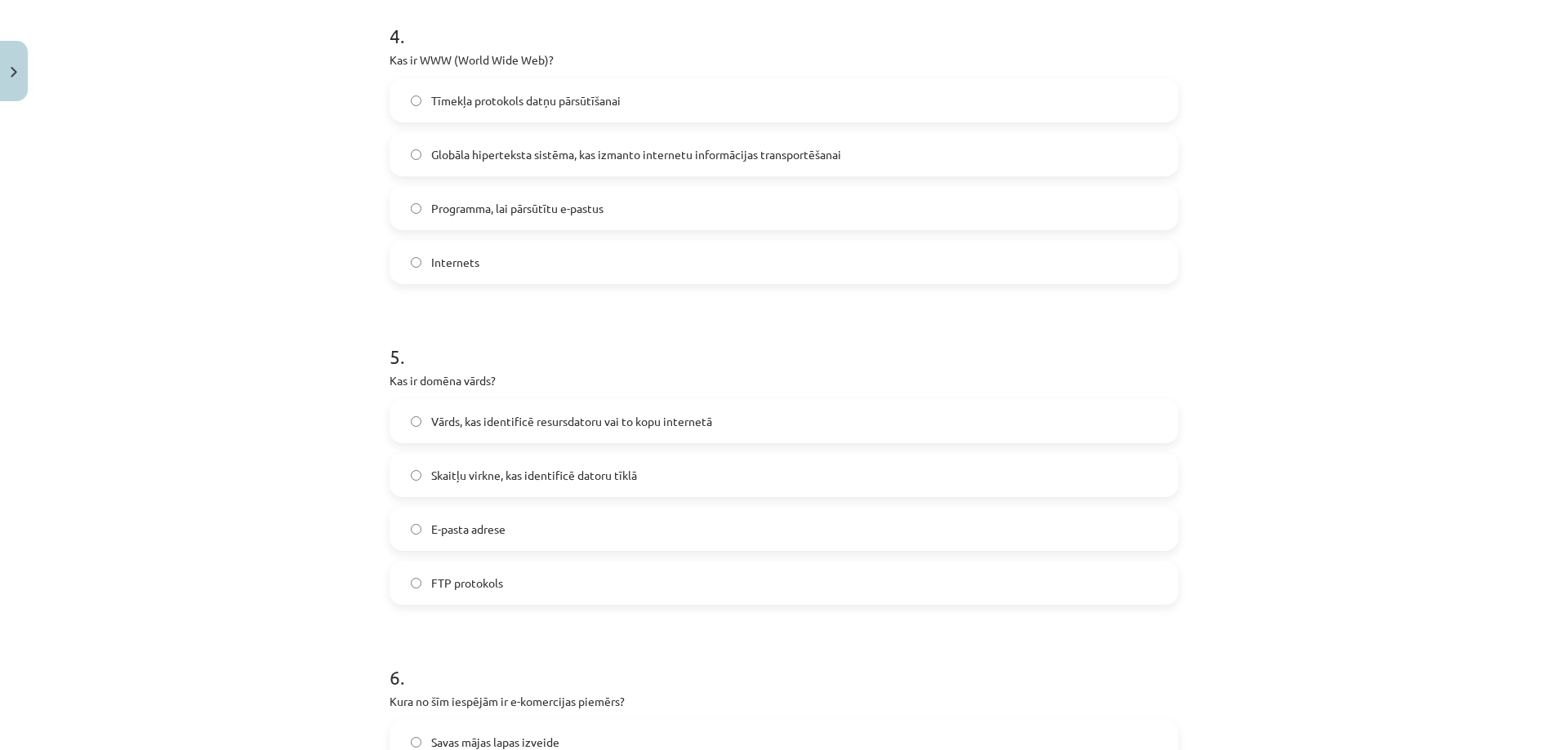
click at [509, 264] on label "Internets" at bounding box center [784, 263] width 785 height 41
drag, startPoint x: 414, startPoint y: 58, endPoint x: 445, endPoint y: 61, distance: 31.1
click at [445, 61] on p "Kas ir WWW (World Wide Web)?" at bounding box center [784, 60] width 789 height 17
copy p "WWW"
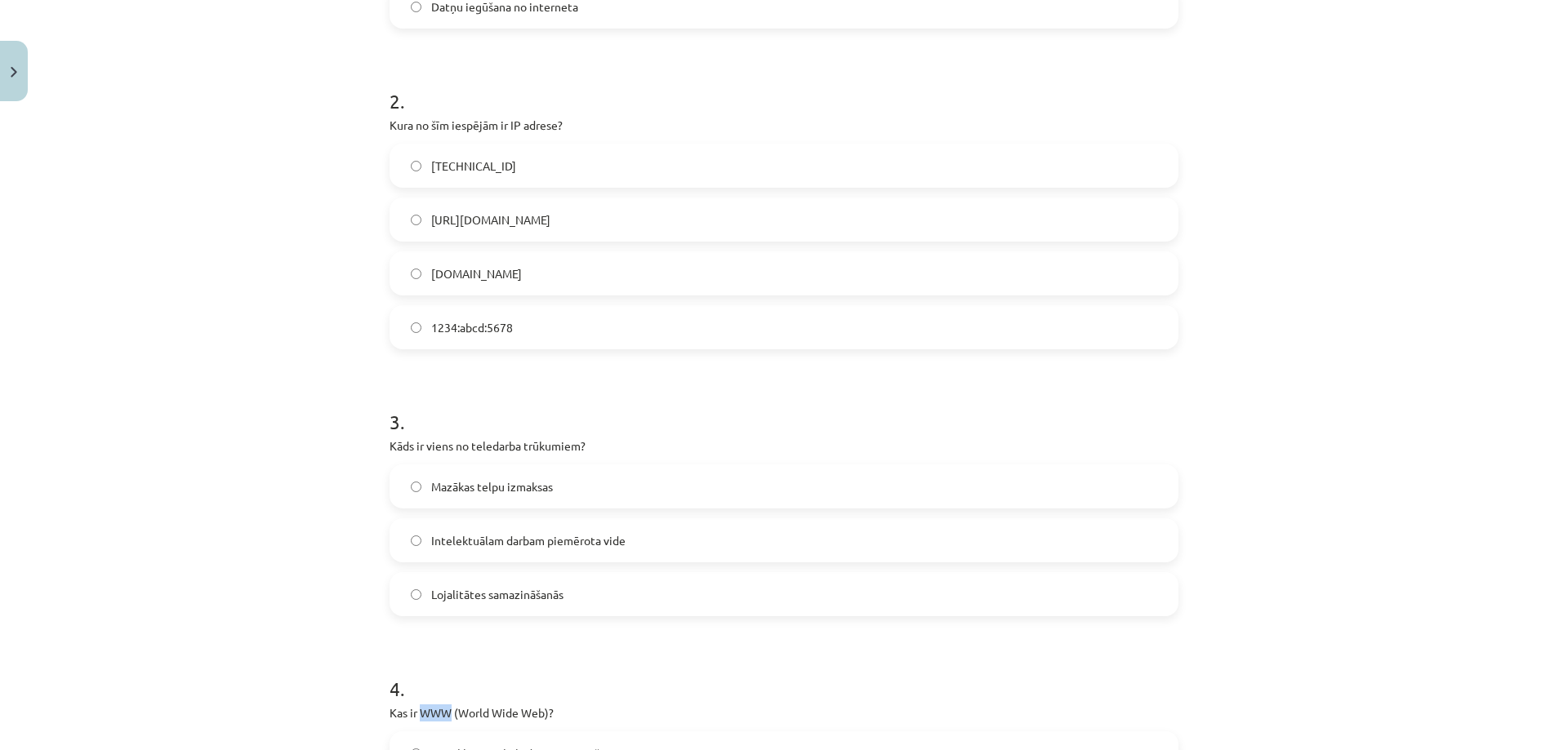
scroll to position [0, 0]
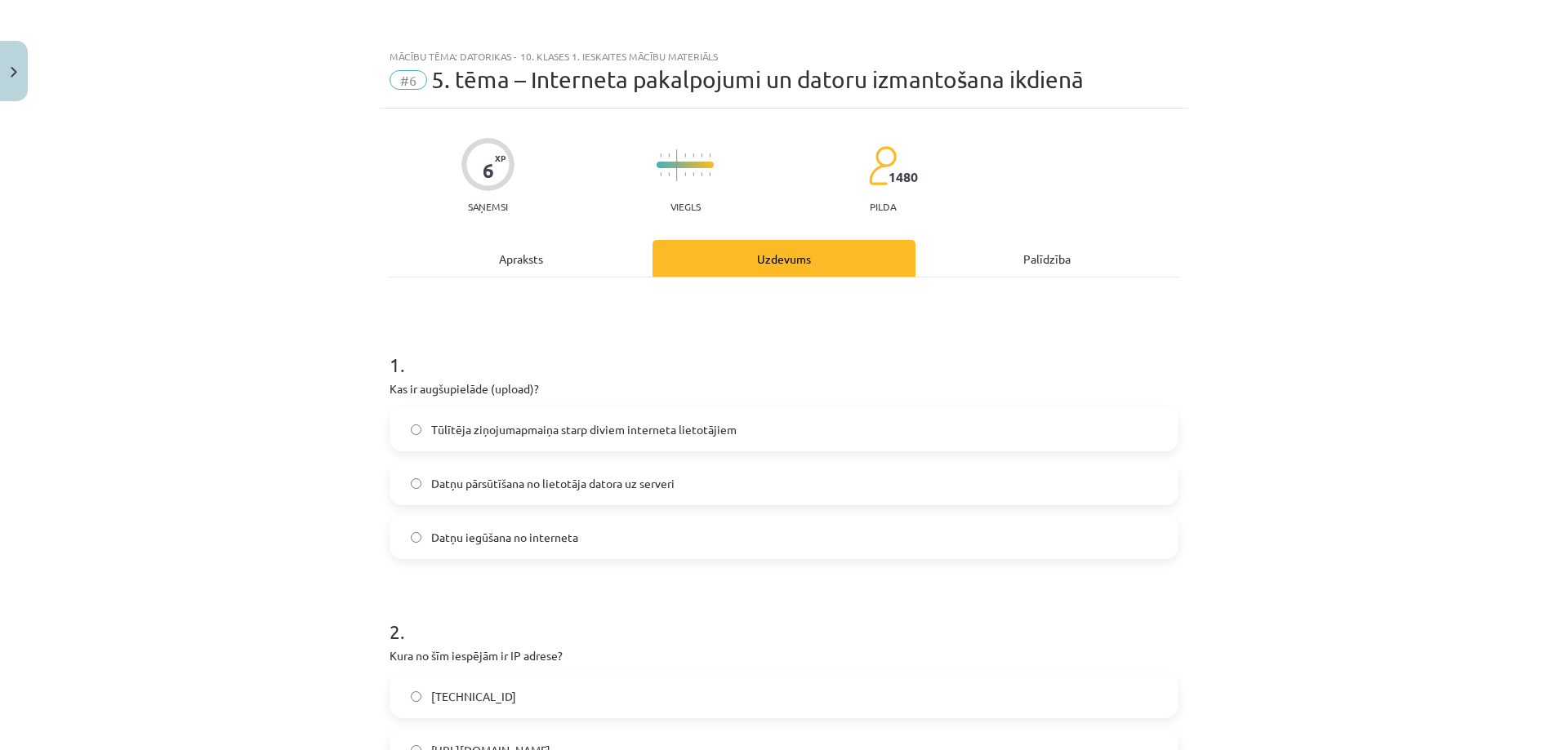
click at [580, 268] on div "Apraksts" at bounding box center [521, 258] width 263 height 37
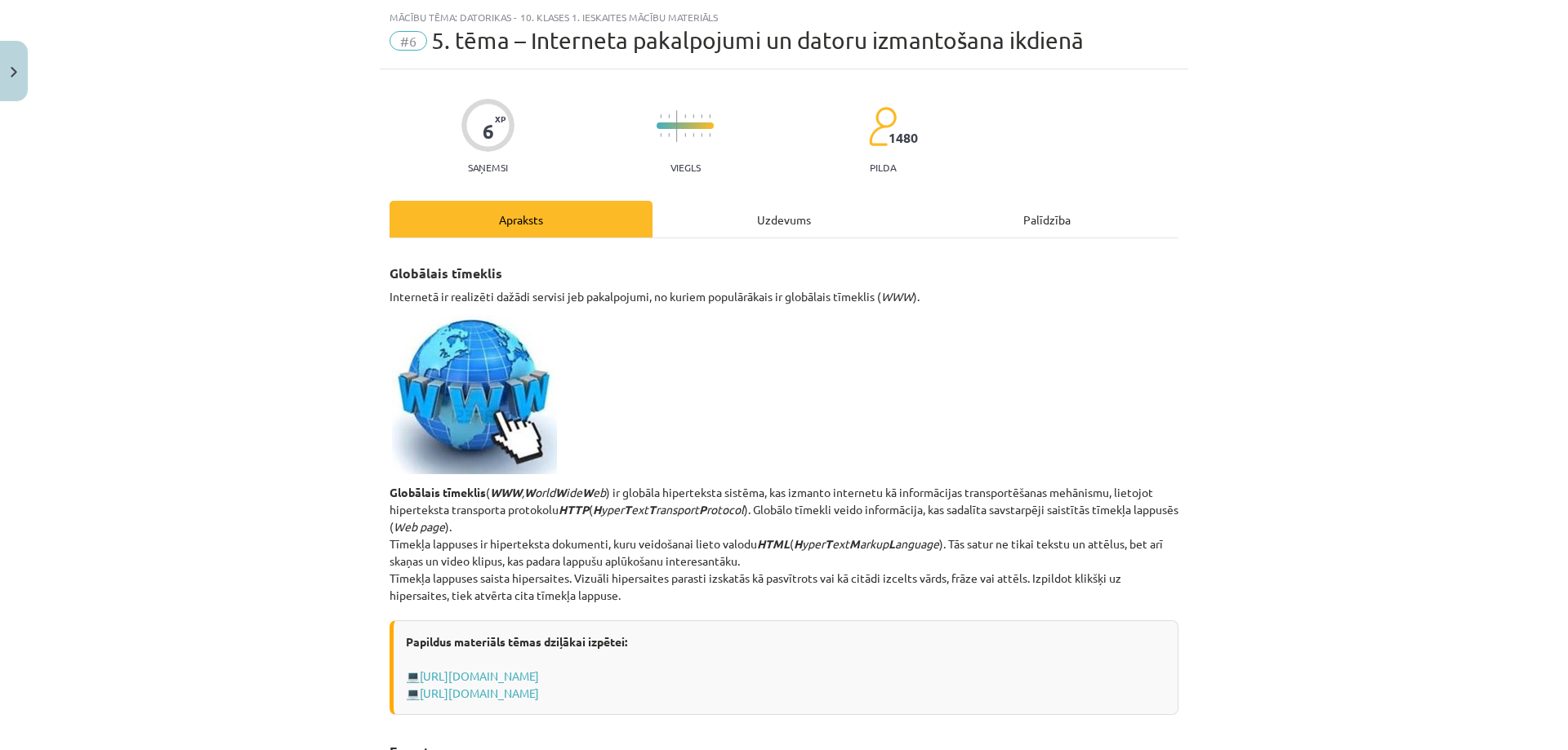
scroll to position [41, 0]
click at [743, 215] on div "Uzdevums" at bounding box center [784, 217] width 263 height 37
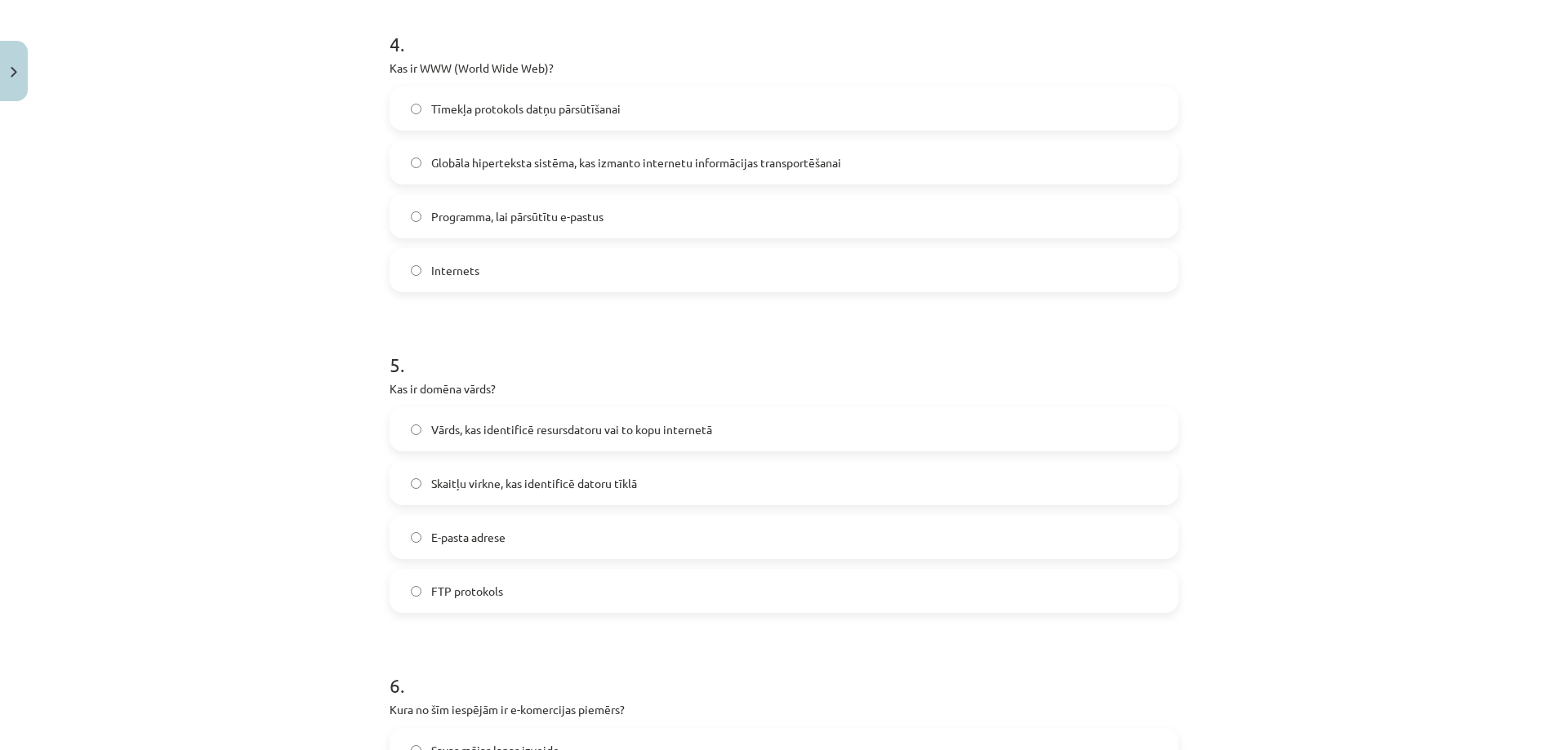
scroll to position [1183, 0]
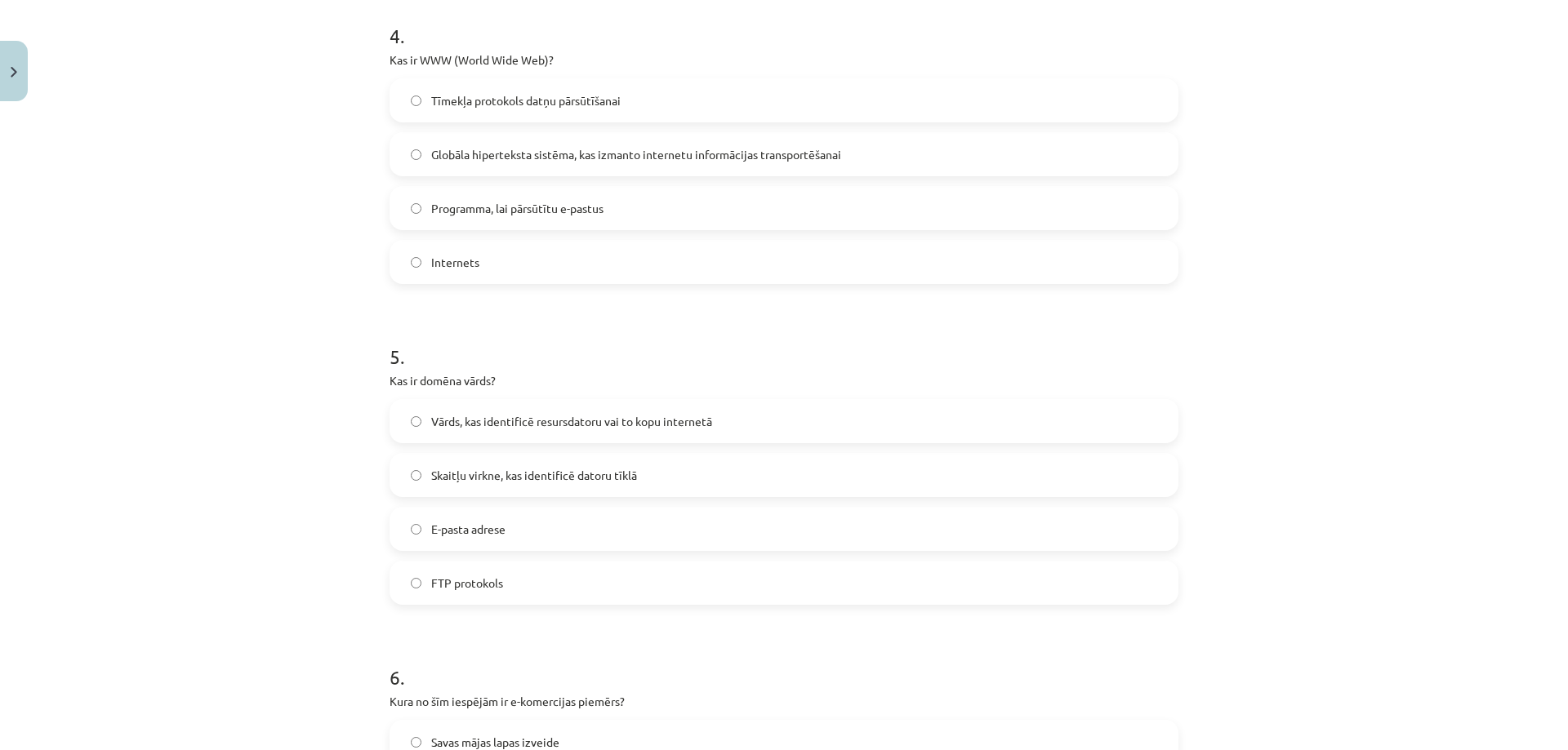
click at [558, 149] on span "Globāla hiperteksta sistēma, kas izmanto internetu informācijas transportēšanai" at bounding box center [636, 154] width 410 height 17
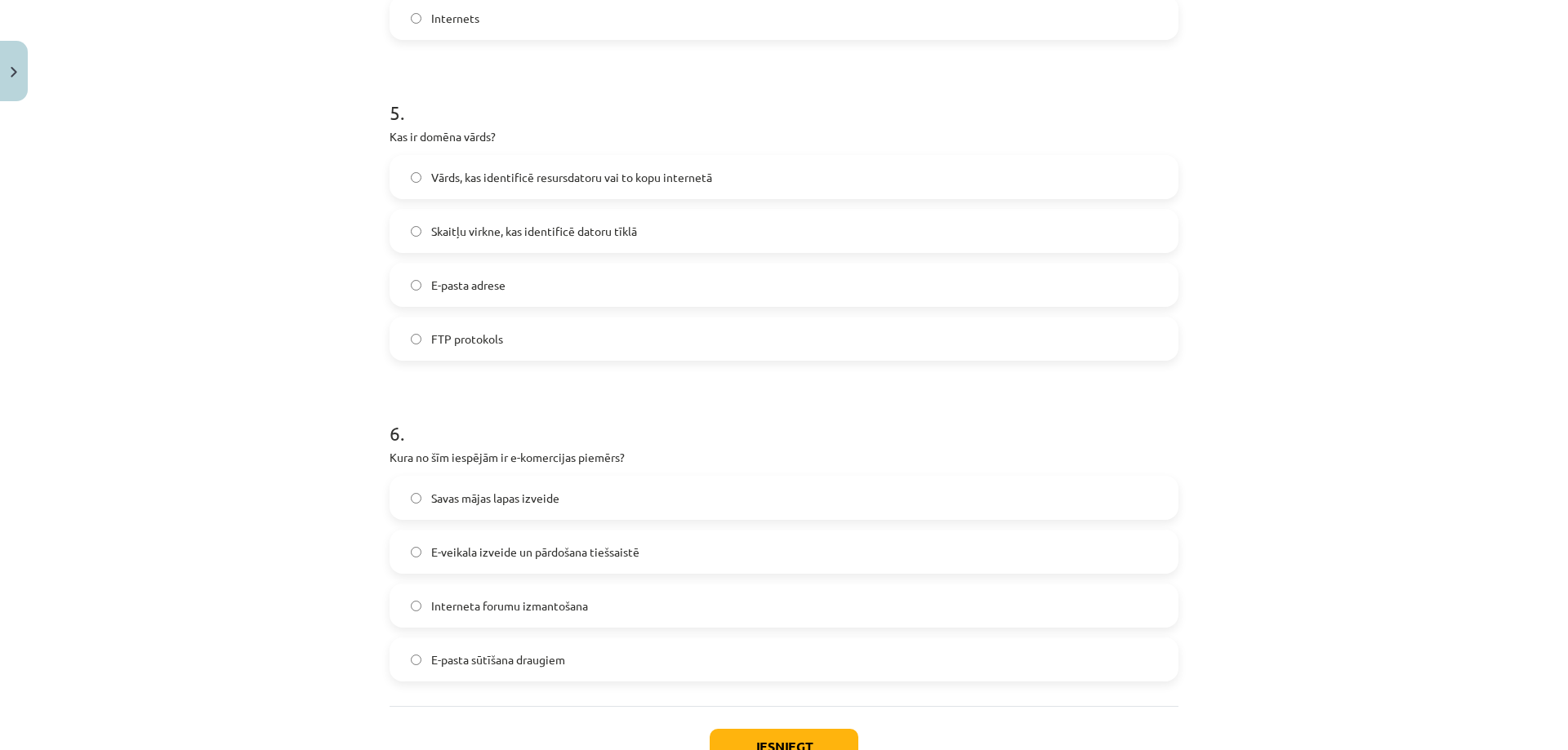
scroll to position [1429, 0]
click at [715, 181] on label "Vārds, kas identificē resursdatoru vai to kopu internetā" at bounding box center [784, 177] width 785 height 41
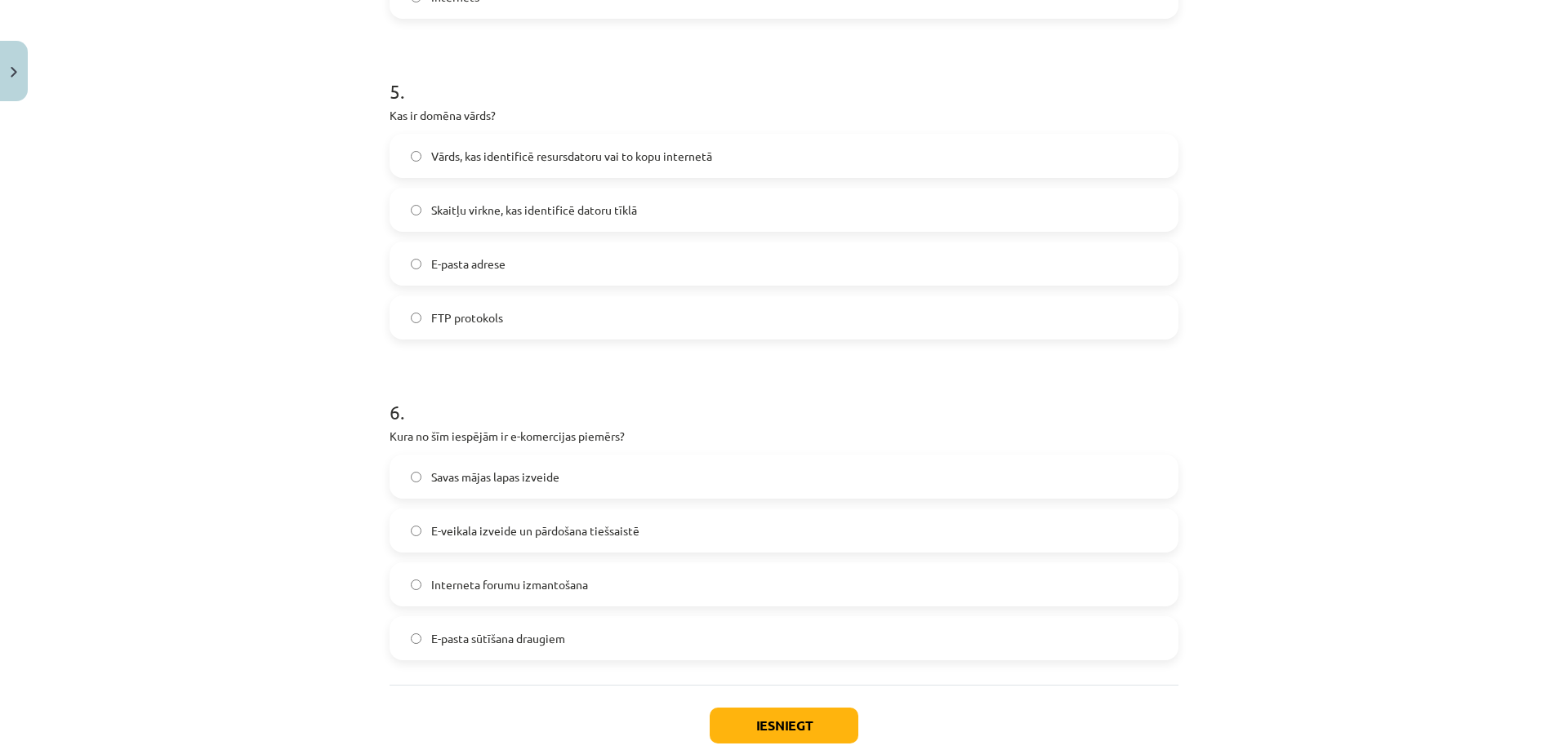
scroll to position [1549, 0]
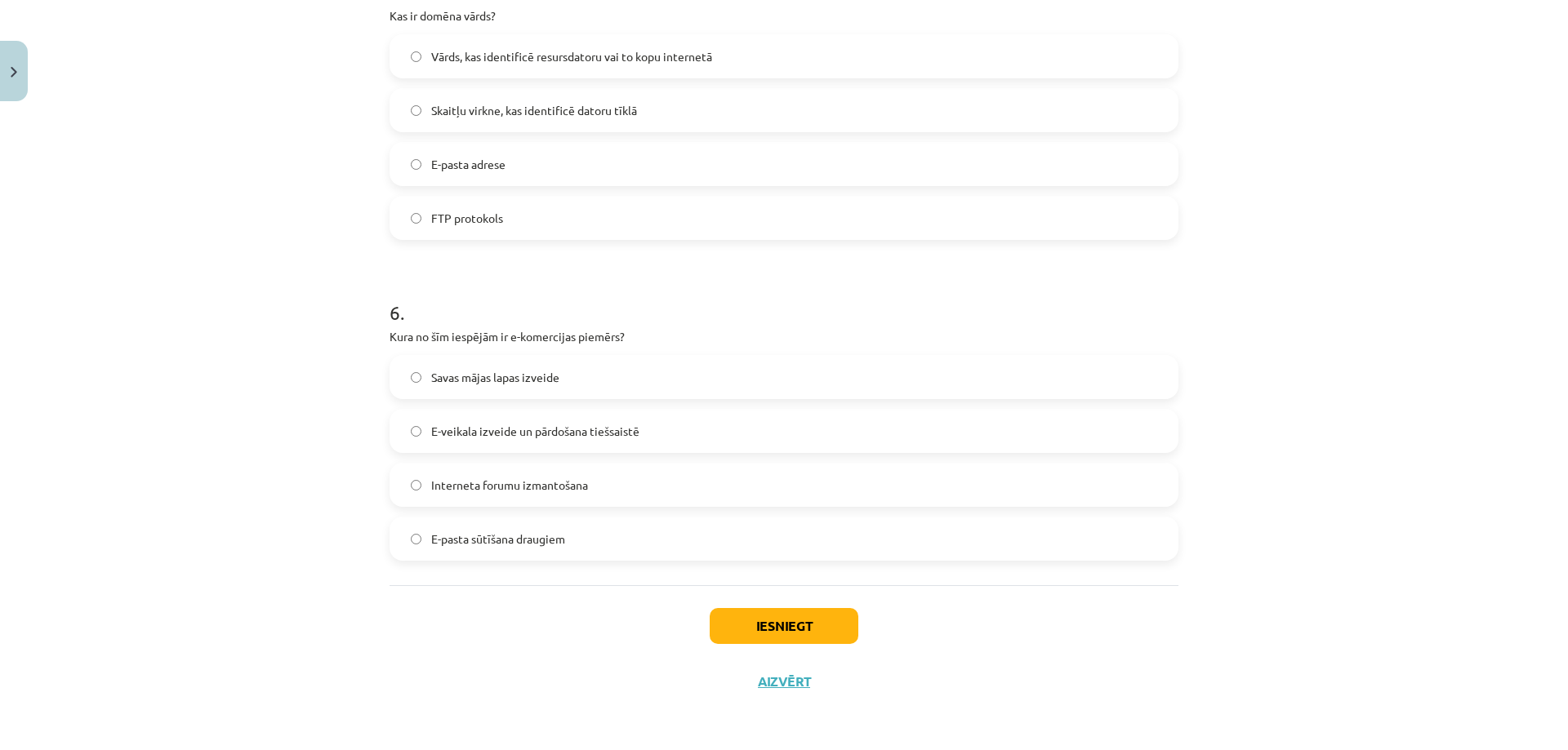
click at [556, 374] on label "Savas mājas lapas izveide" at bounding box center [784, 378] width 785 height 41
click at [522, 426] on span "E-veikala izveide un pārdošana tiešsaistē" at bounding box center [535, 432] width 209 height 17
click at [790, 627] on button "Iesniegt" at bounding box center [784, 626] width 148 height 36
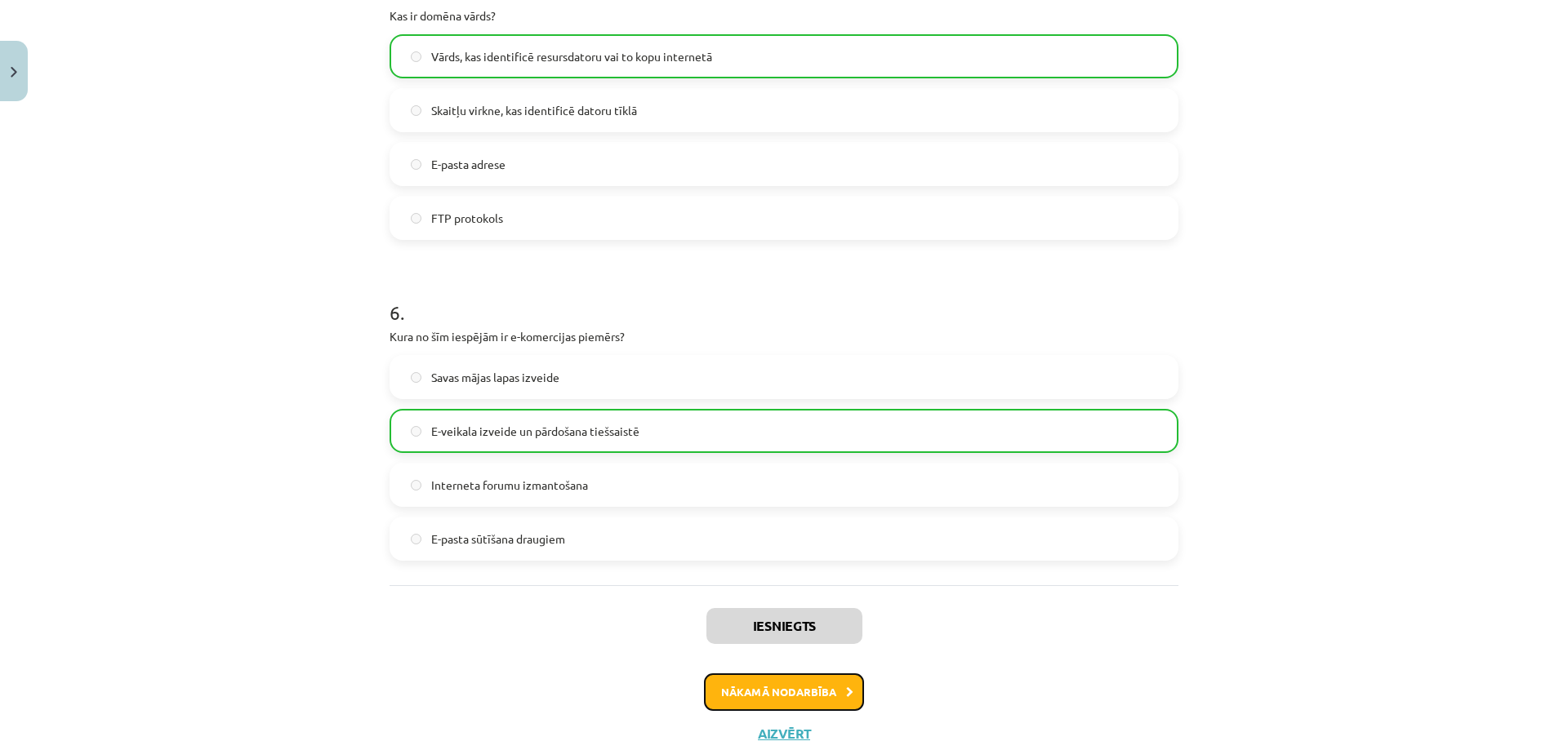
click at [791, 695] on button "Nākamā nodarbība" at bounding box center [784, 693] width 160 height 38
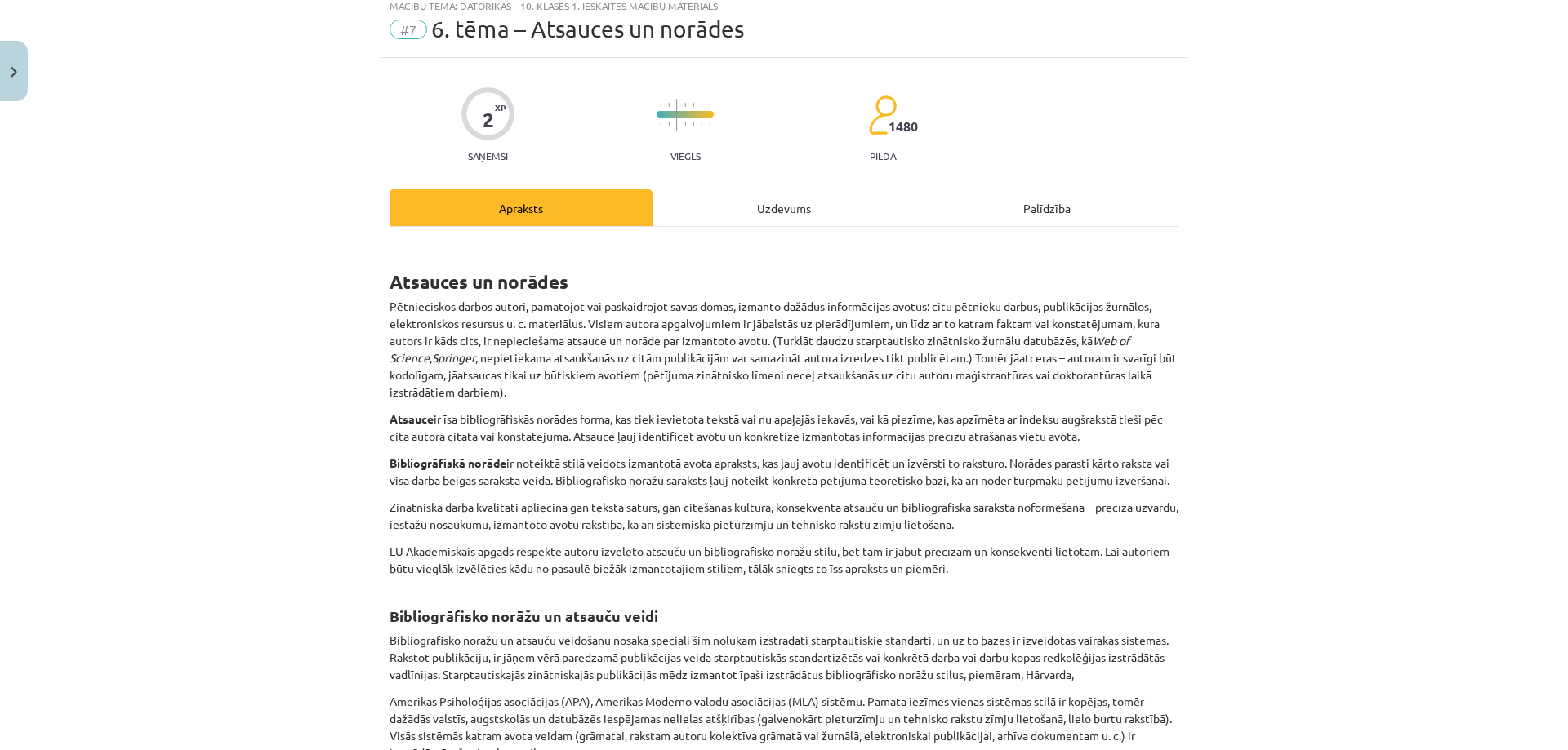
scroll to position [41, 0]
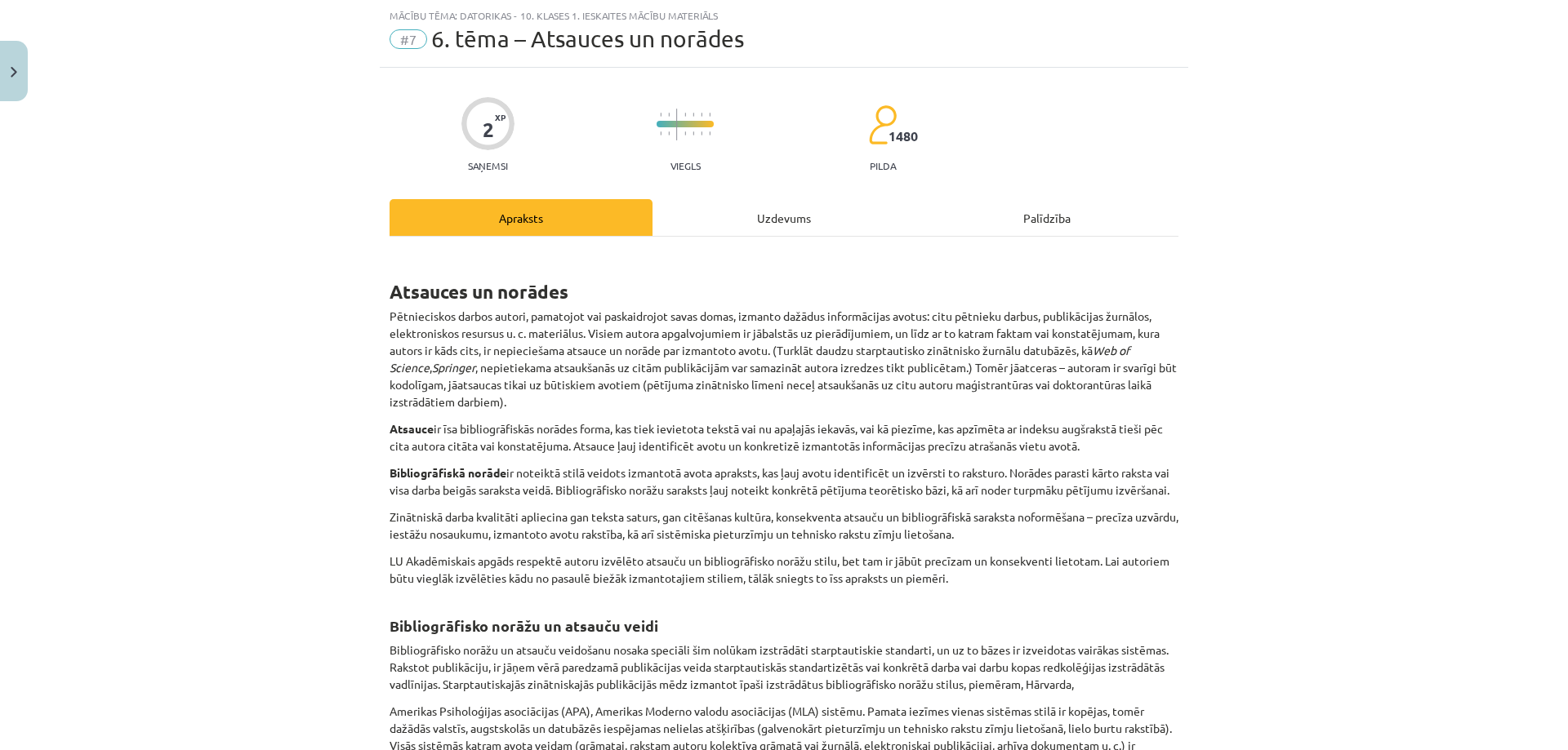
click at [705, 218] on div "Uzdevums" at bounding box center [784, 217] width 263 height 37
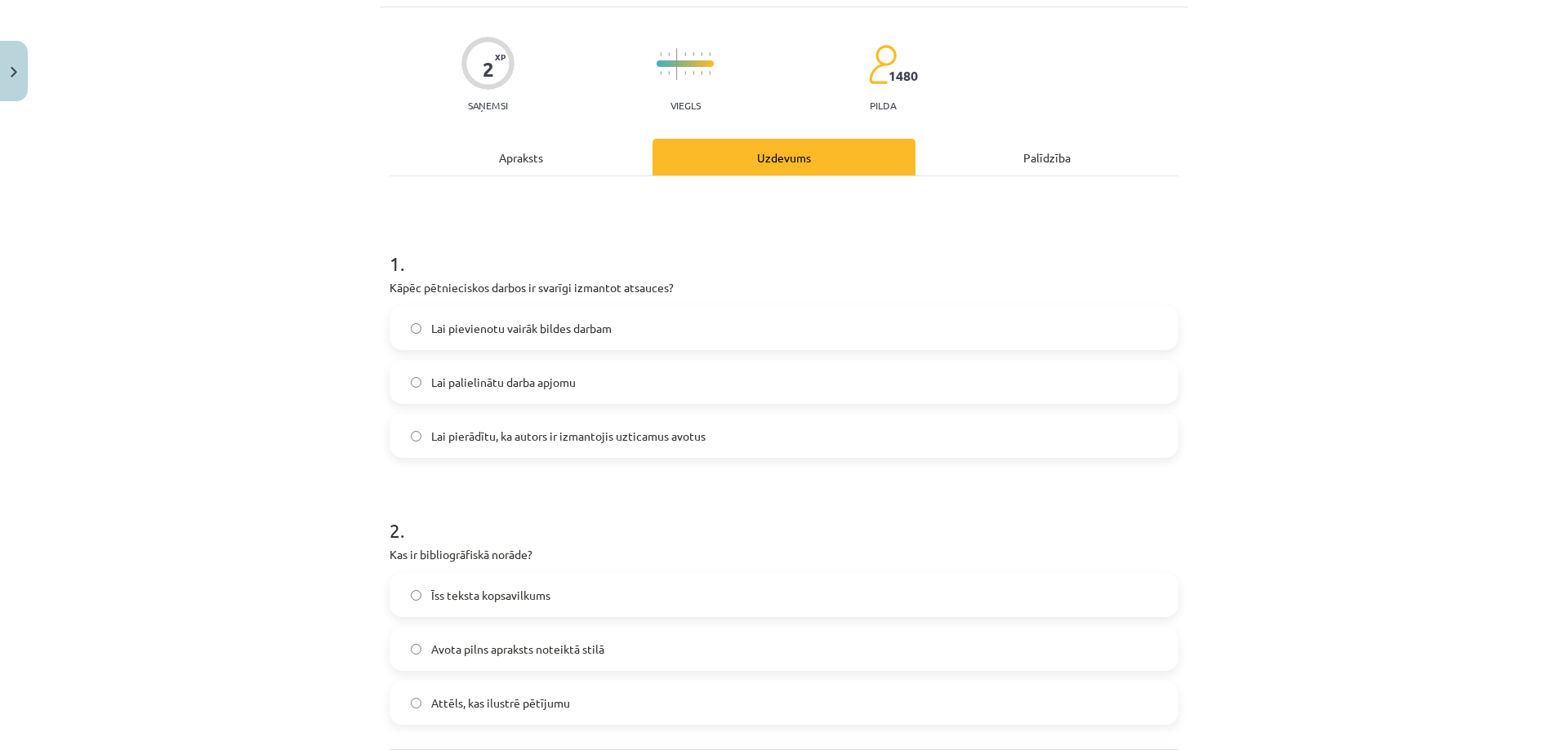
scroll to position [204, 0]
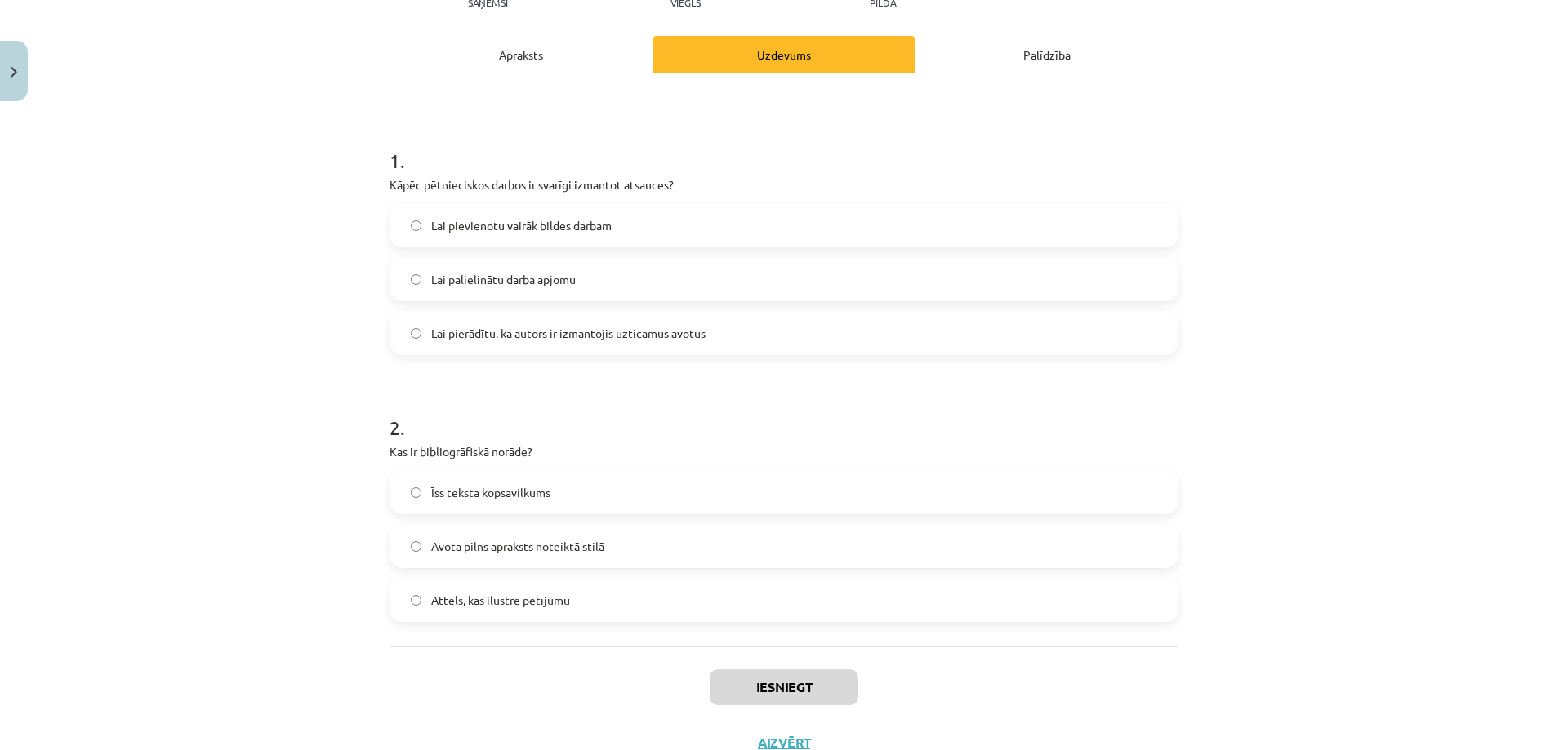
click at [571, 345] on label "Lai pierādītu, ka autors ir izmantojis uzticamus avotus" at bounding box center [784, 333] width 785 height 41
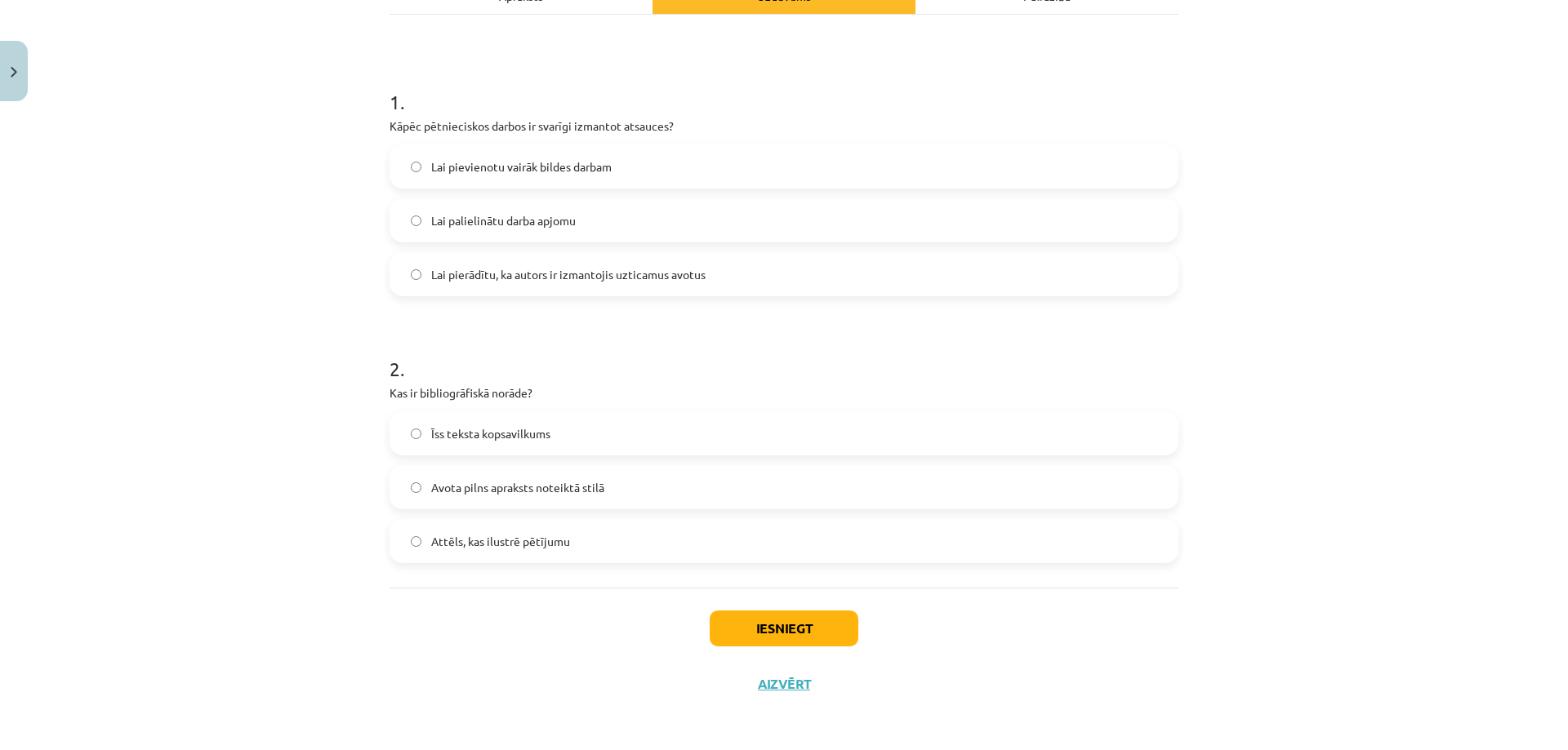
scroll to position [265, 0]
click at [422, 389] on p "Kas ir bibliogrāfiskā norāde?" at bounding box center [784, 390] width 789 height 17
copy p "bibliogrāfiskā"
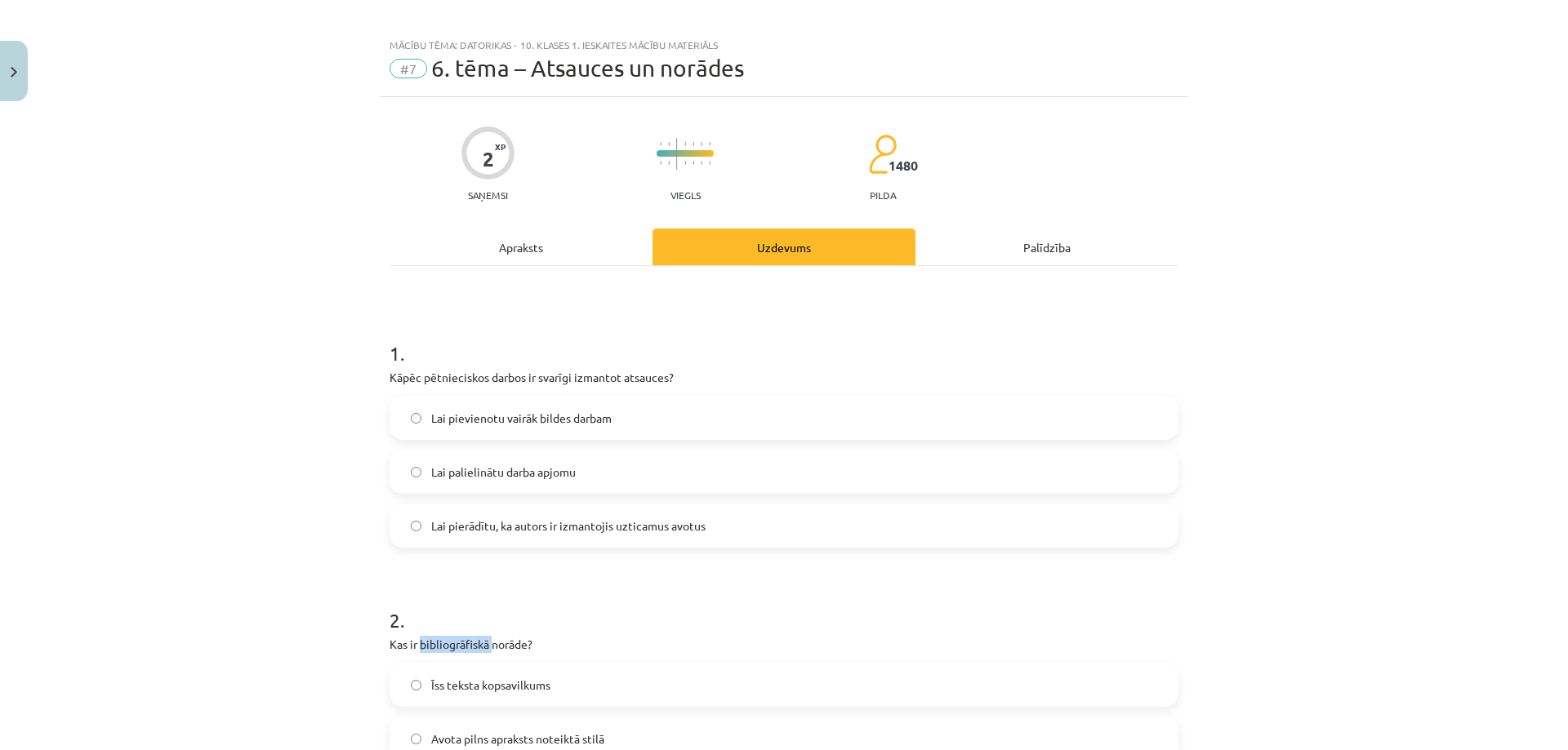
scroll to position [0, 0]
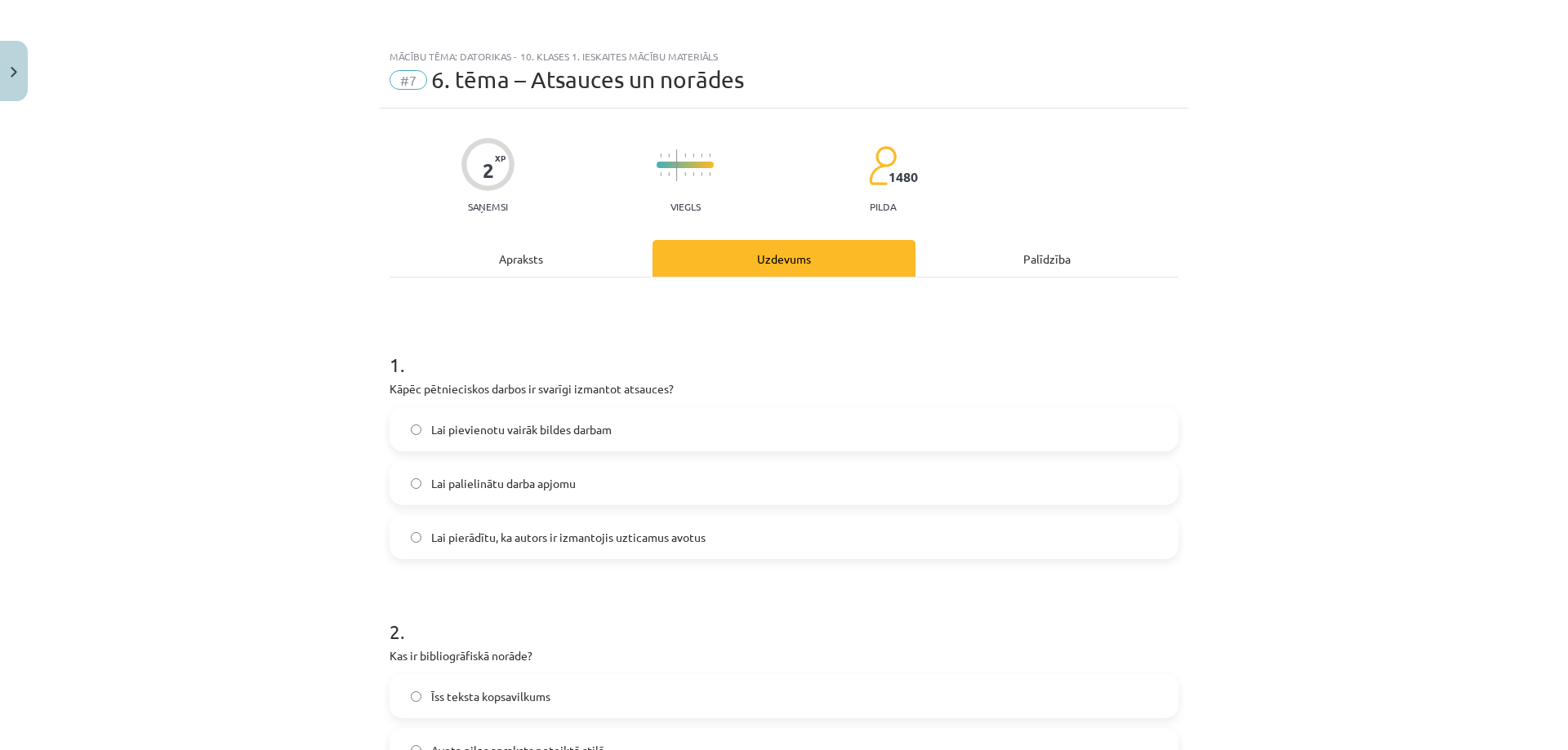
click at [577, 251] on div "Apraksts" at bounding box center [521, 258] width 263 height 37
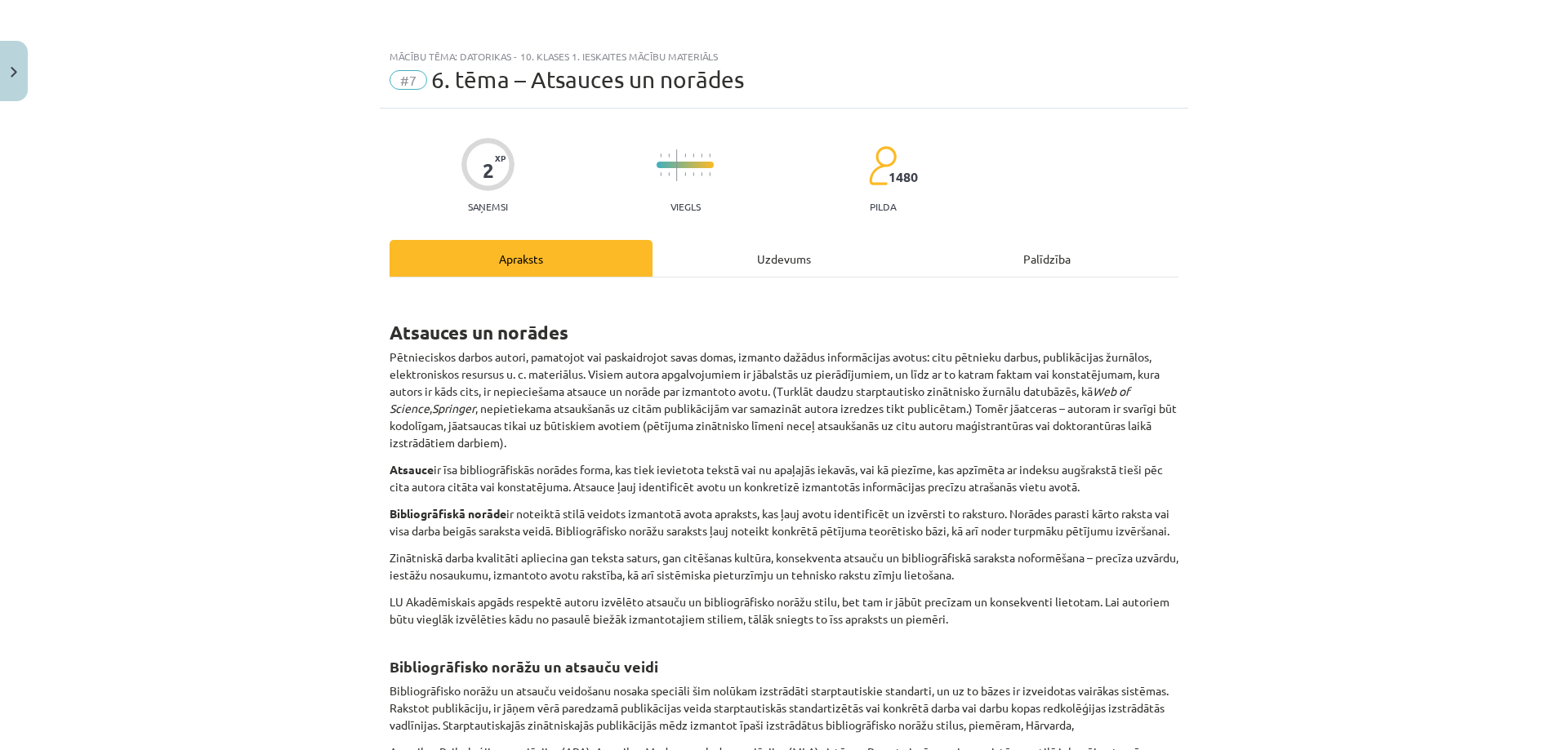
scroll to position [41, 0]
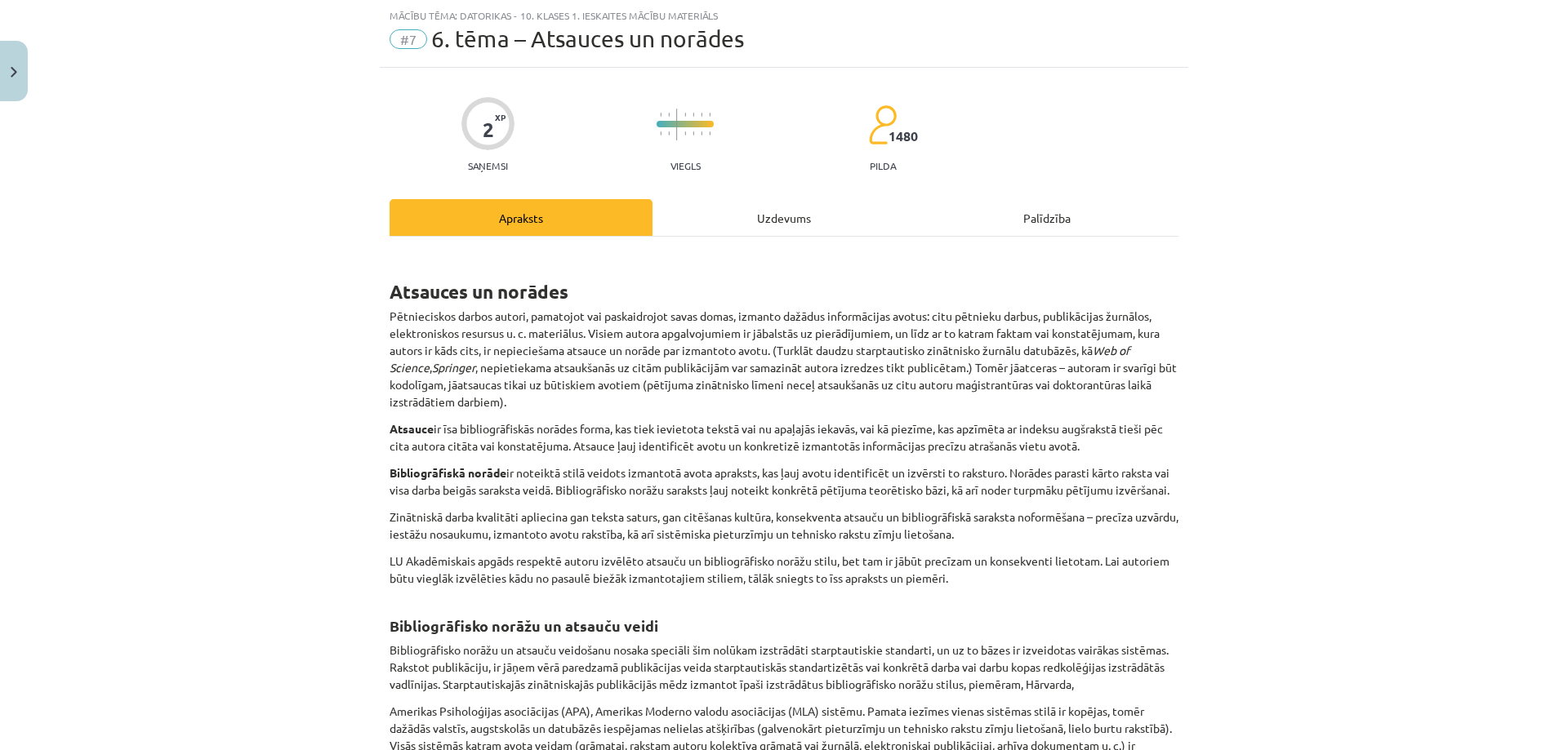
click at [747, 226] on div "Uzdevums" at bounding box center [784, 217] width 263 height 37
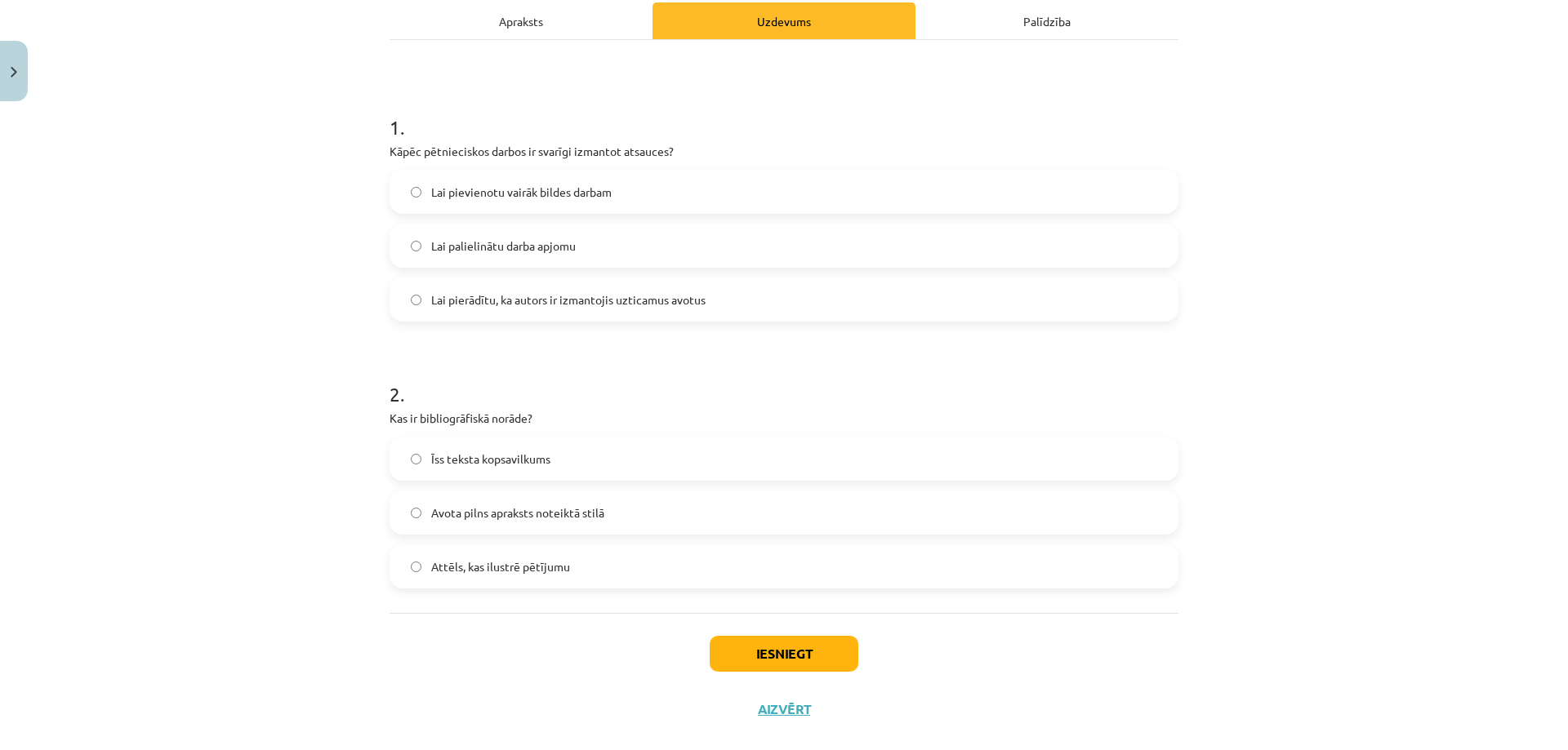
scroll to position [265, 0]
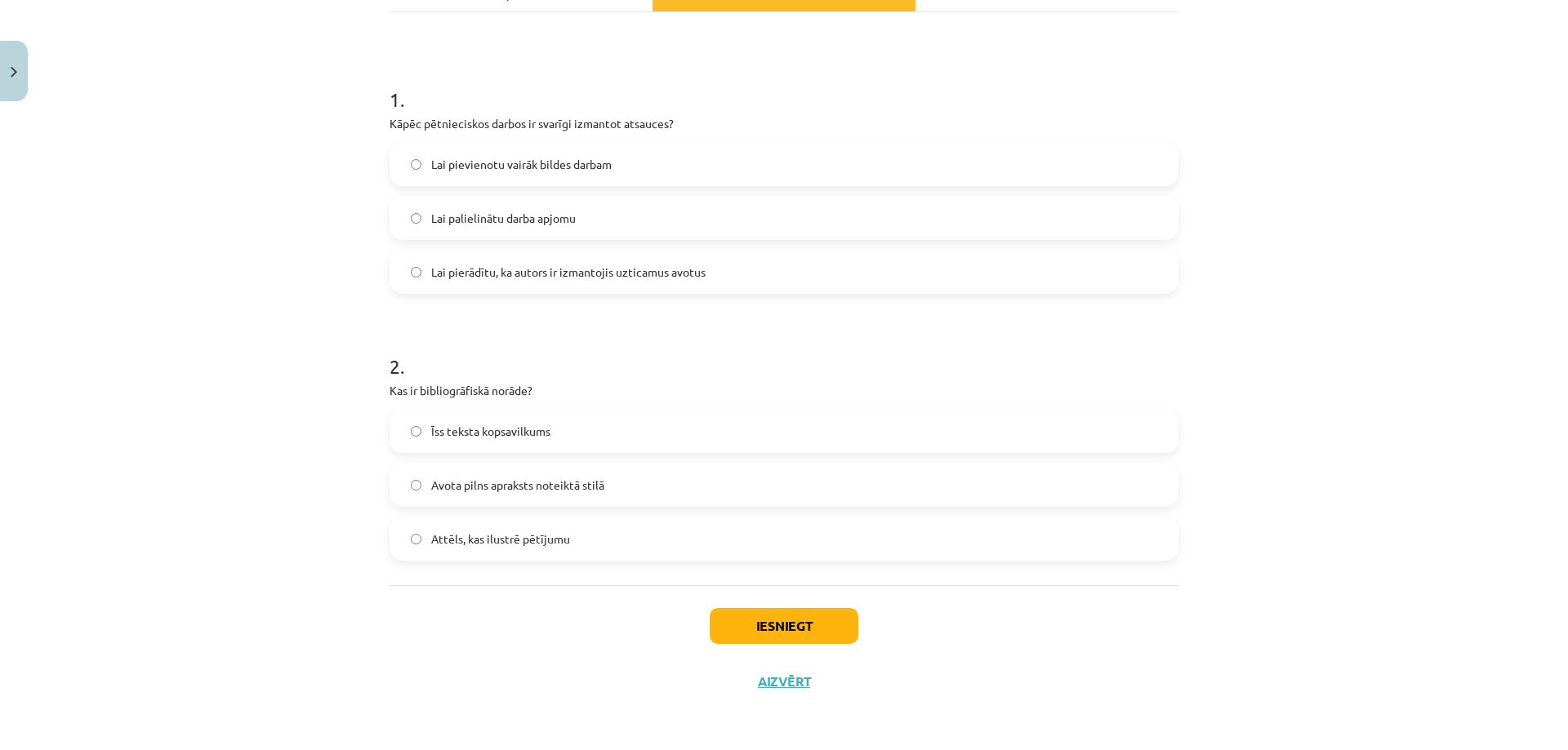
click at [601, 497] on label "Avota pilns apraksts noteiktā stilā" at bounding box center [784, 485] width 785 height 41
click at [780, 629] on button "Iesniegt" at bounding box center [784, 626] width 148 height 36
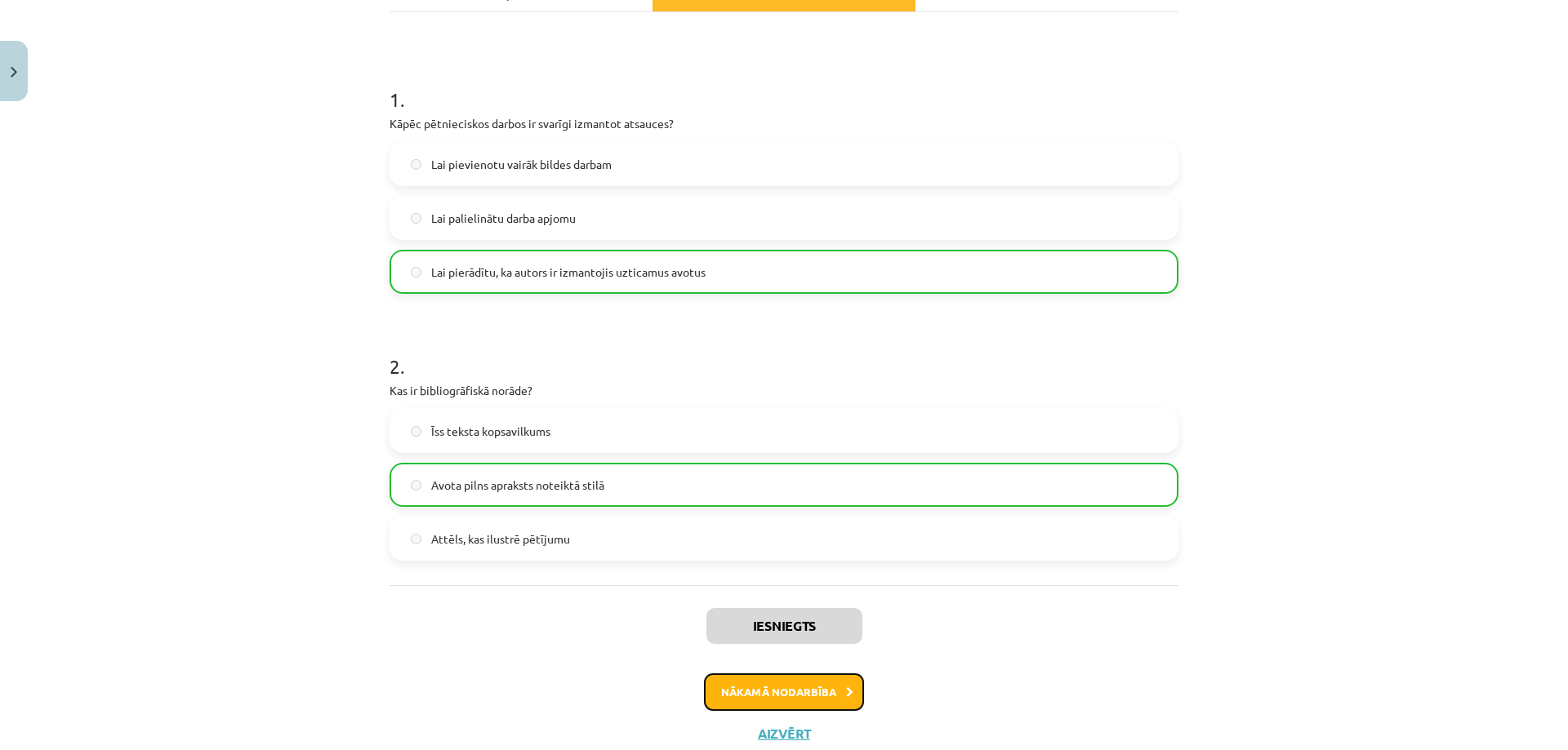
click at [805, 683] on button "Nākamā nodarbība" at bounding box center [784, 693] width 160 height 38
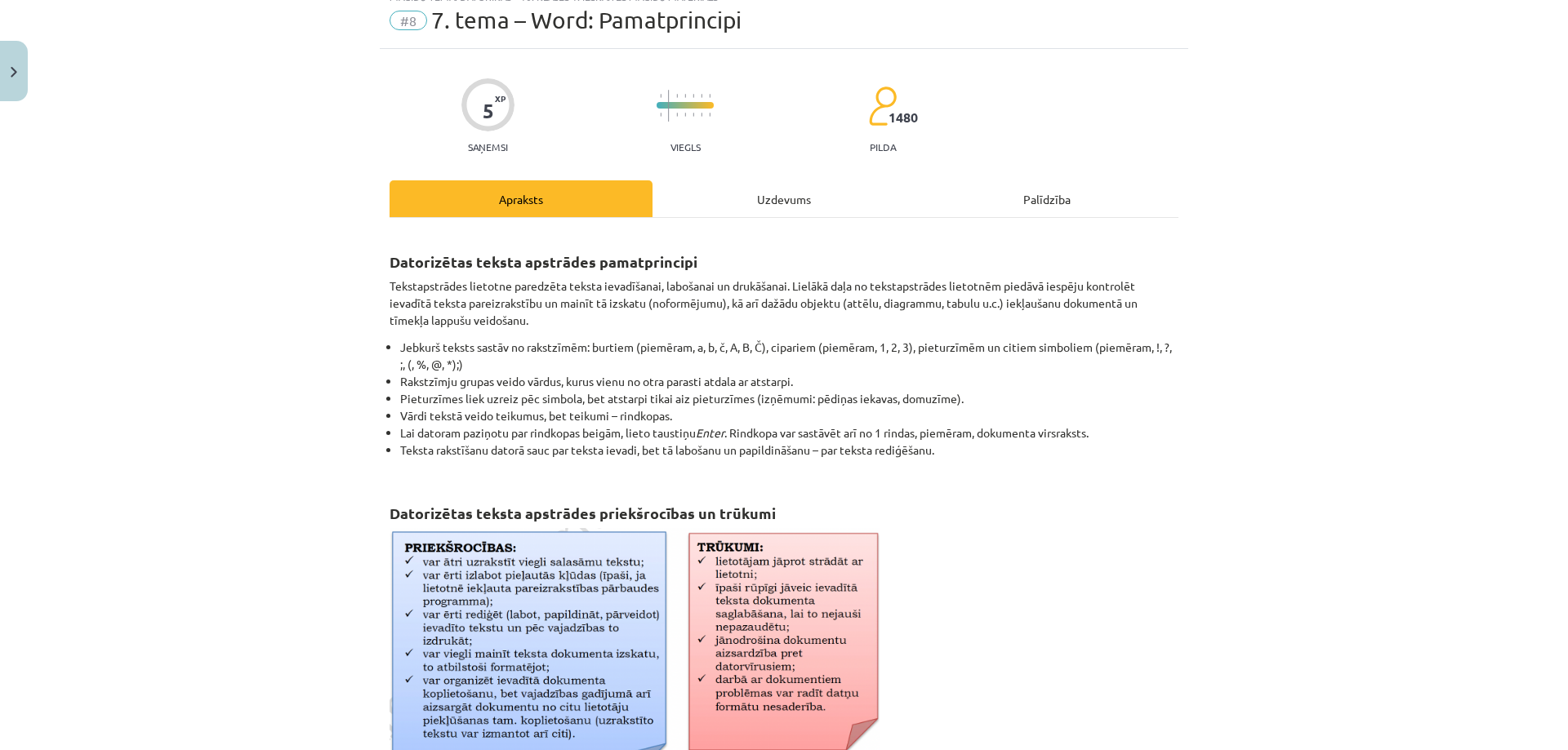
scroll to position [41, 0]
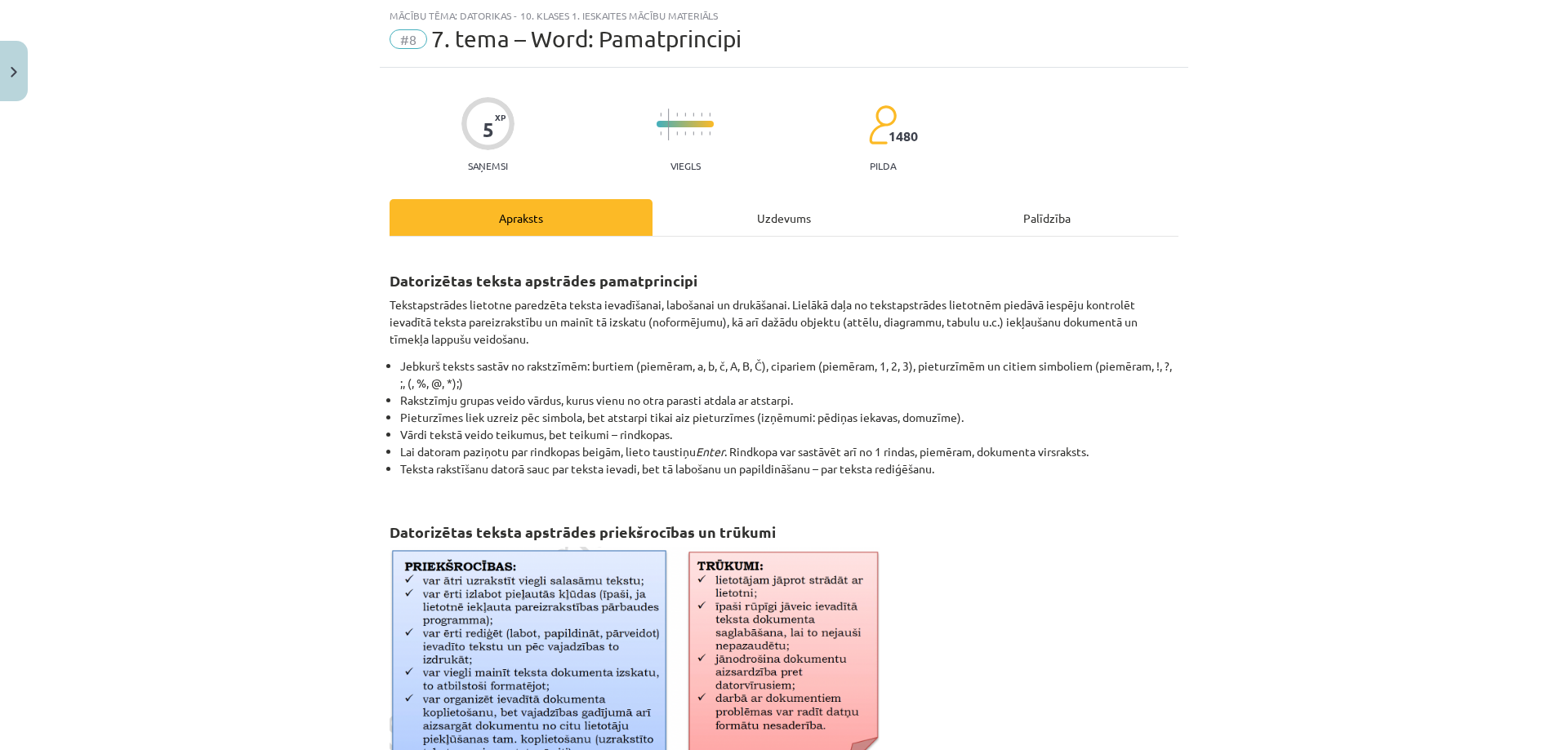
click at [763, 221] on div "Uzdevums" at bounding box center [784, 217] width 263 height 37
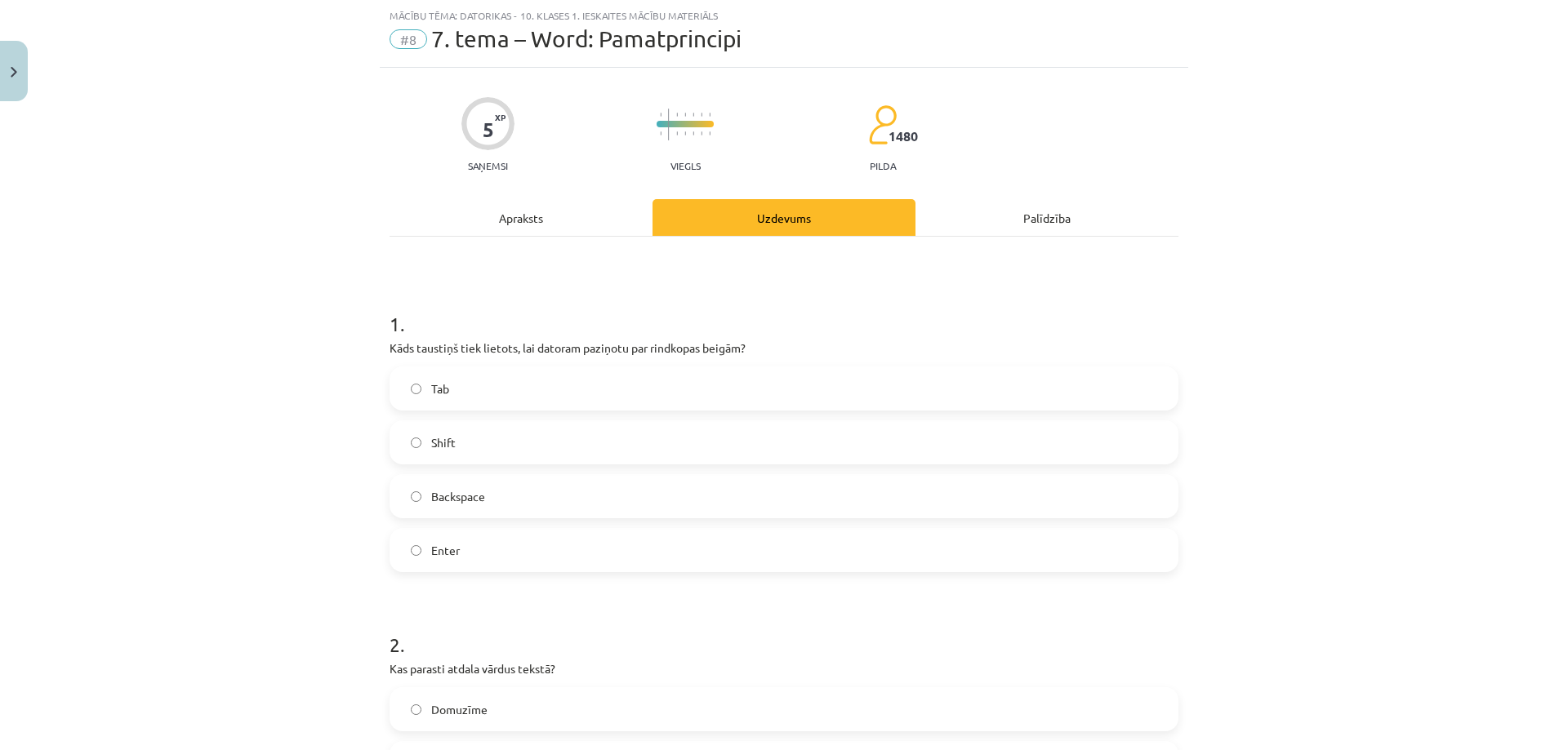
click at [617, 214] on div "Apraksts" at bounding box center [521, 217] width 263 height 37
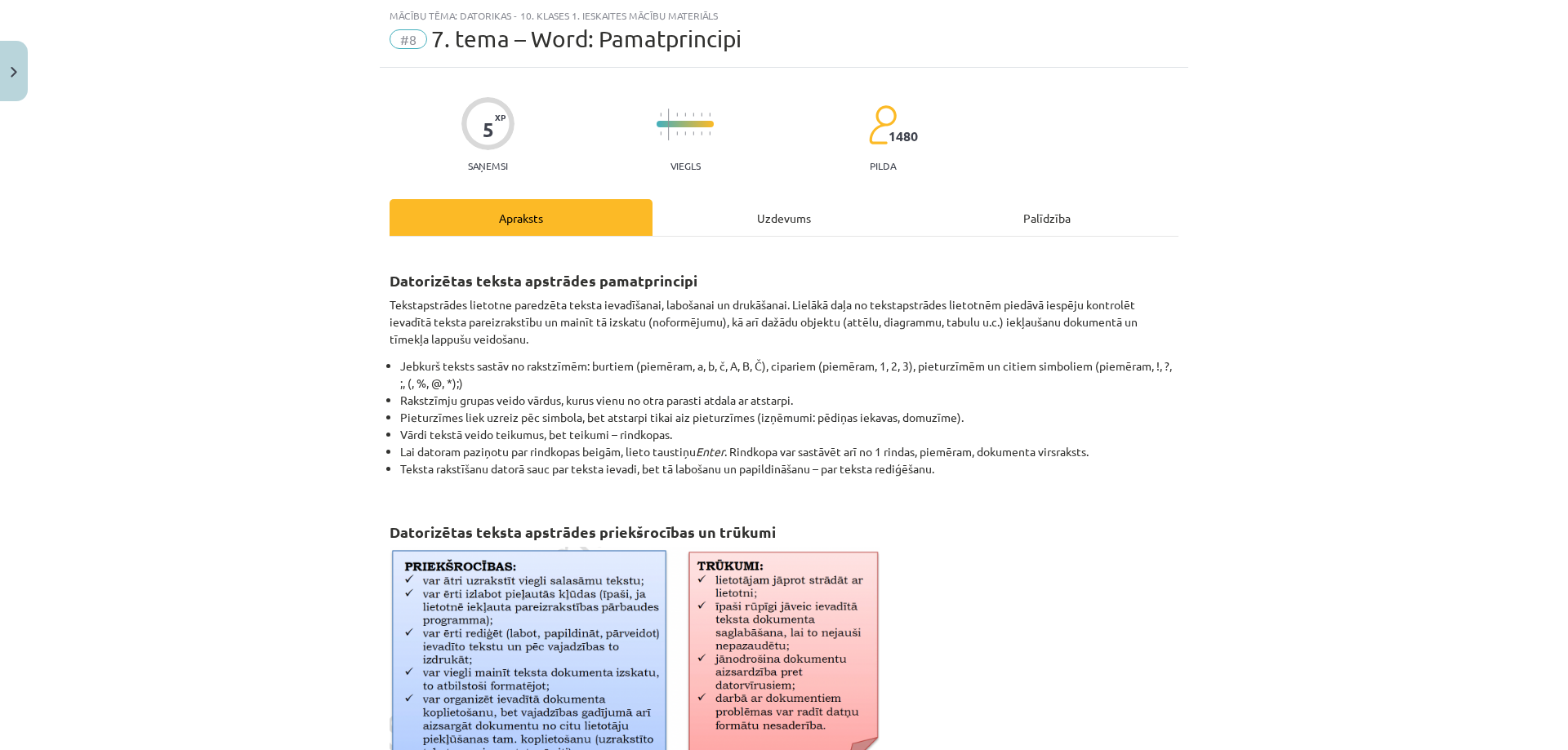
click at [760, 218] on div "Uzdevums" at bounding box center [784, 217] width 263 height 37
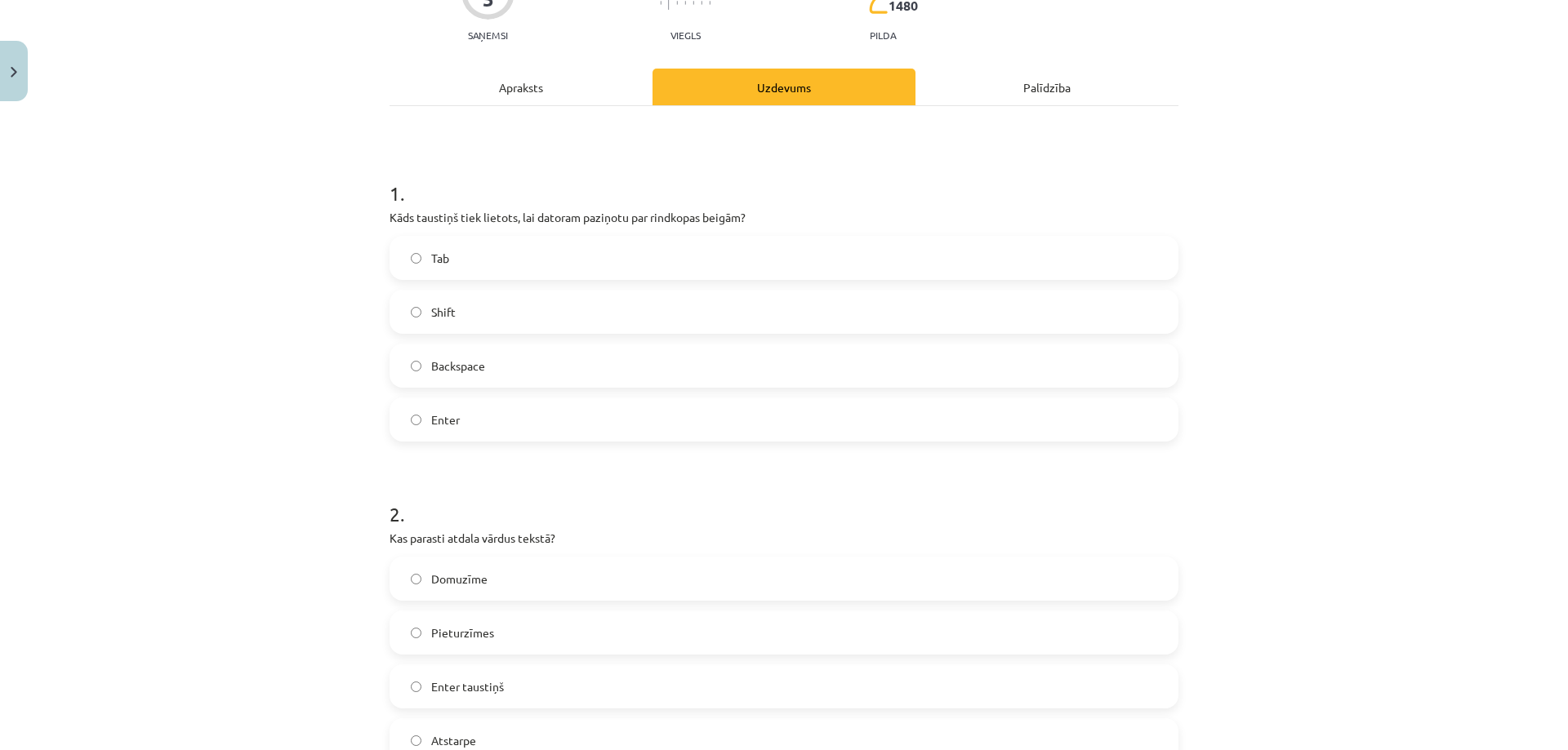
scroll to position [204, 0]
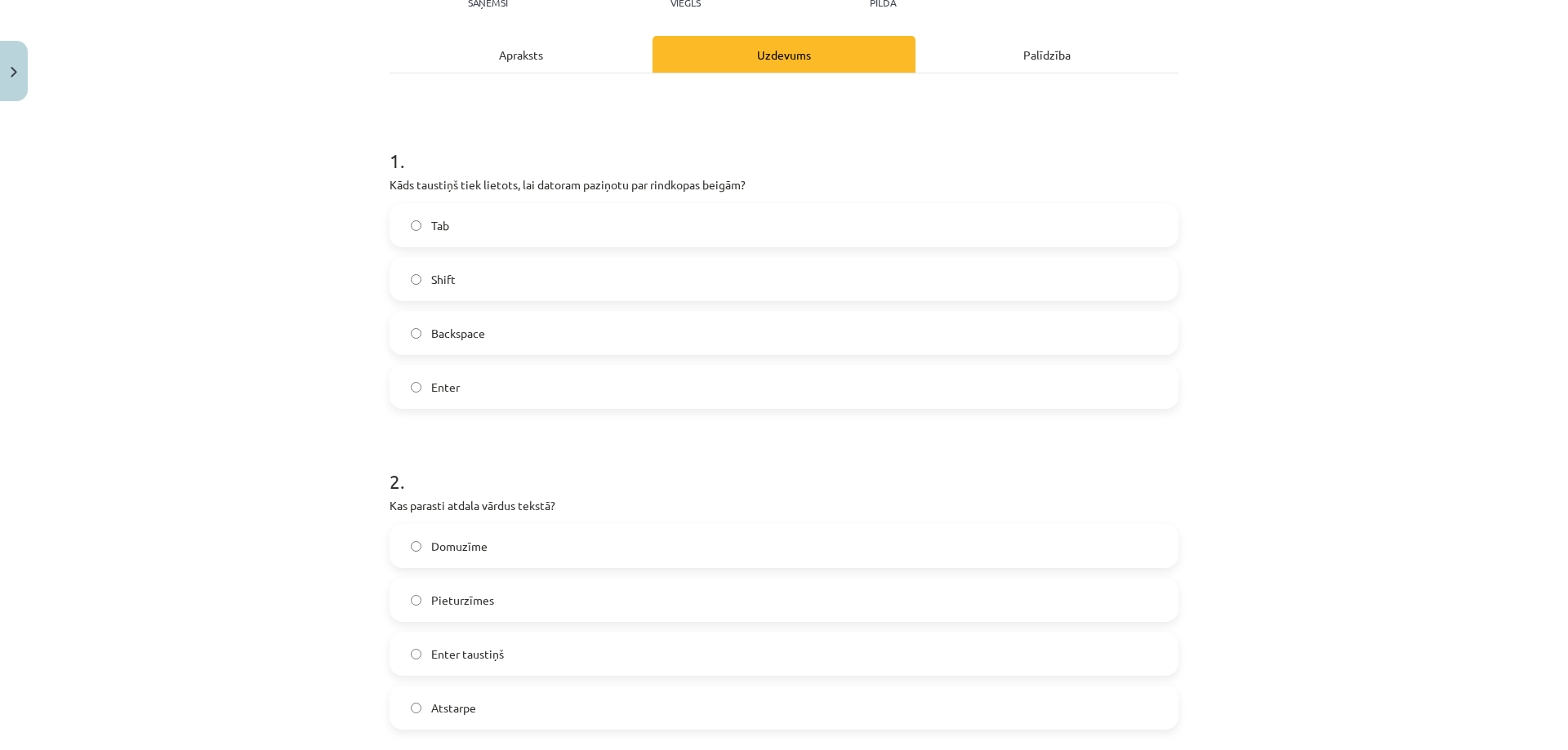
click at [442, 380] on span "Enter" at bounding box center [445, 387] width 28 height 17
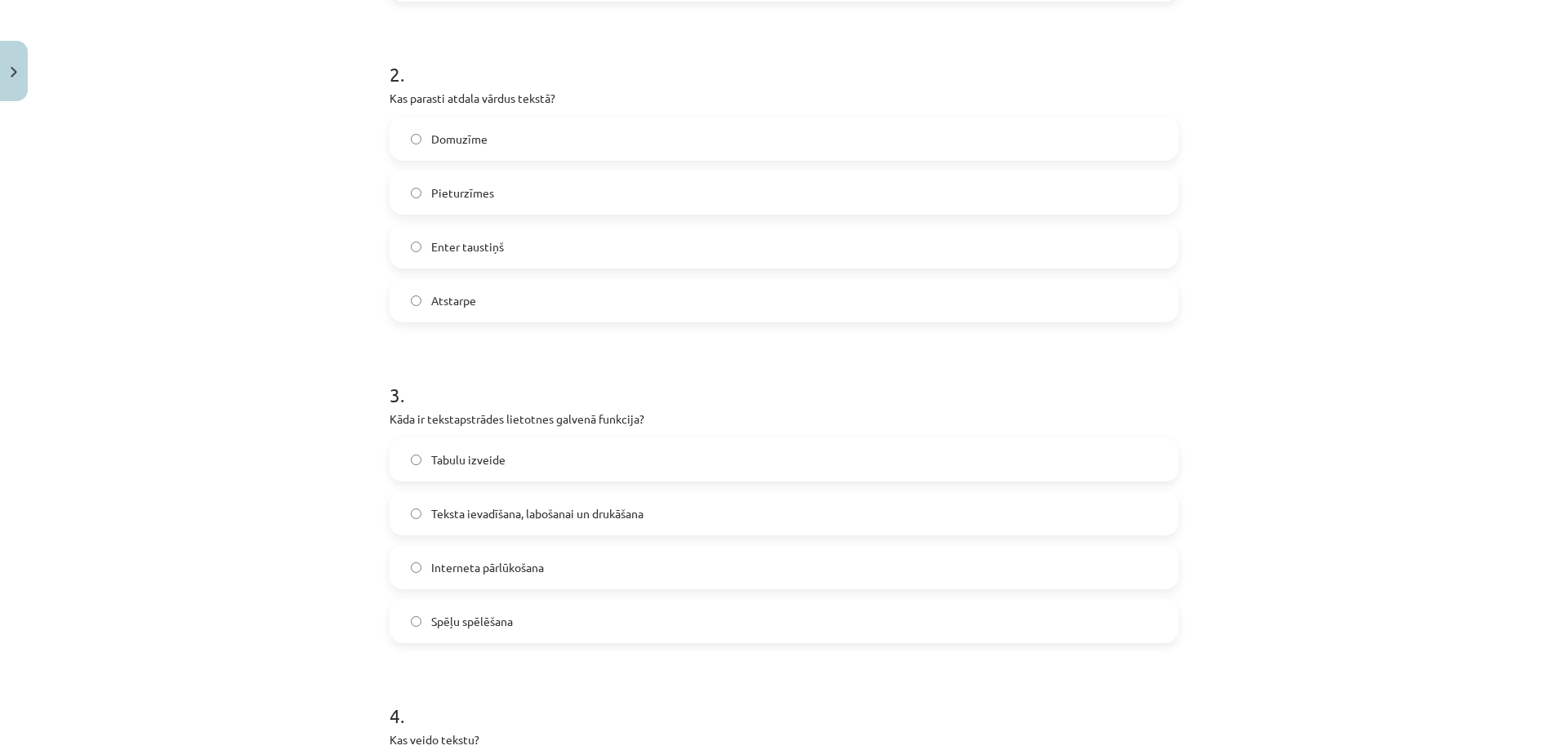
scroll to position [612, 0]
click at [478, 309] on label "Atstarpe" at bounding box center [784, 299] width 785 height 41
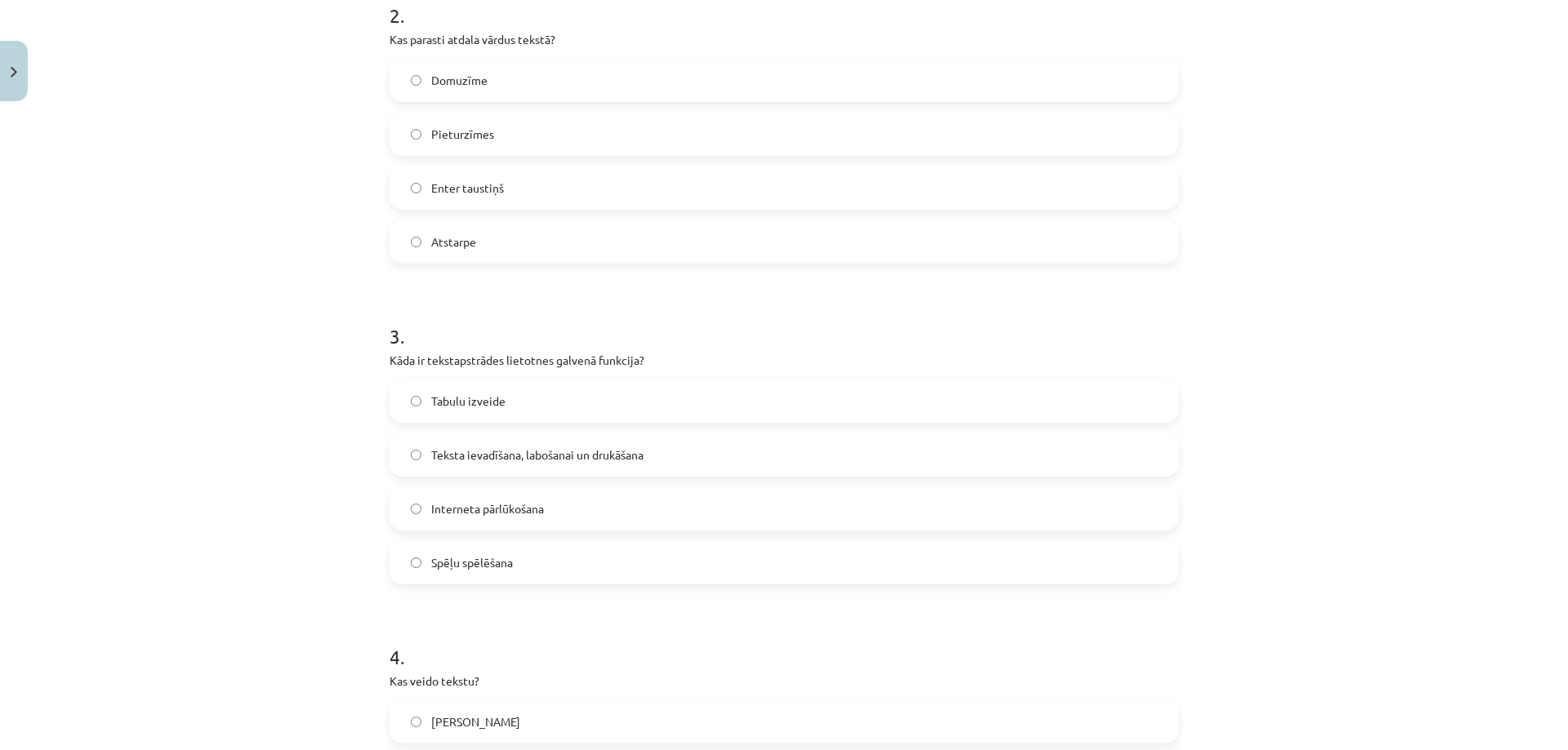
scroll to position [857, 0]
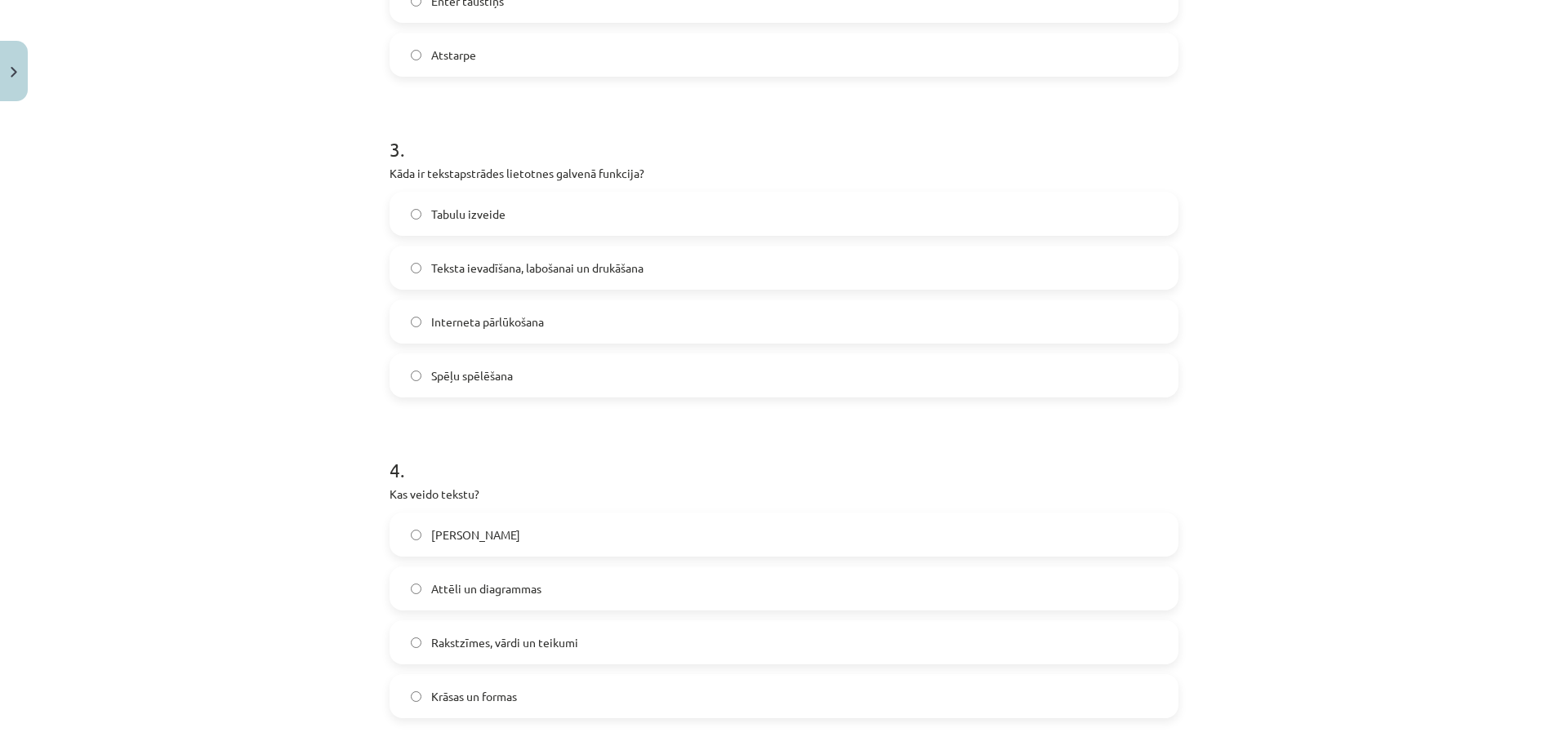
click at [518, 270] on span "Teksta ievadīšana, labošanai un drukāšana" at bounding box center [536, 269] width 212 height 17
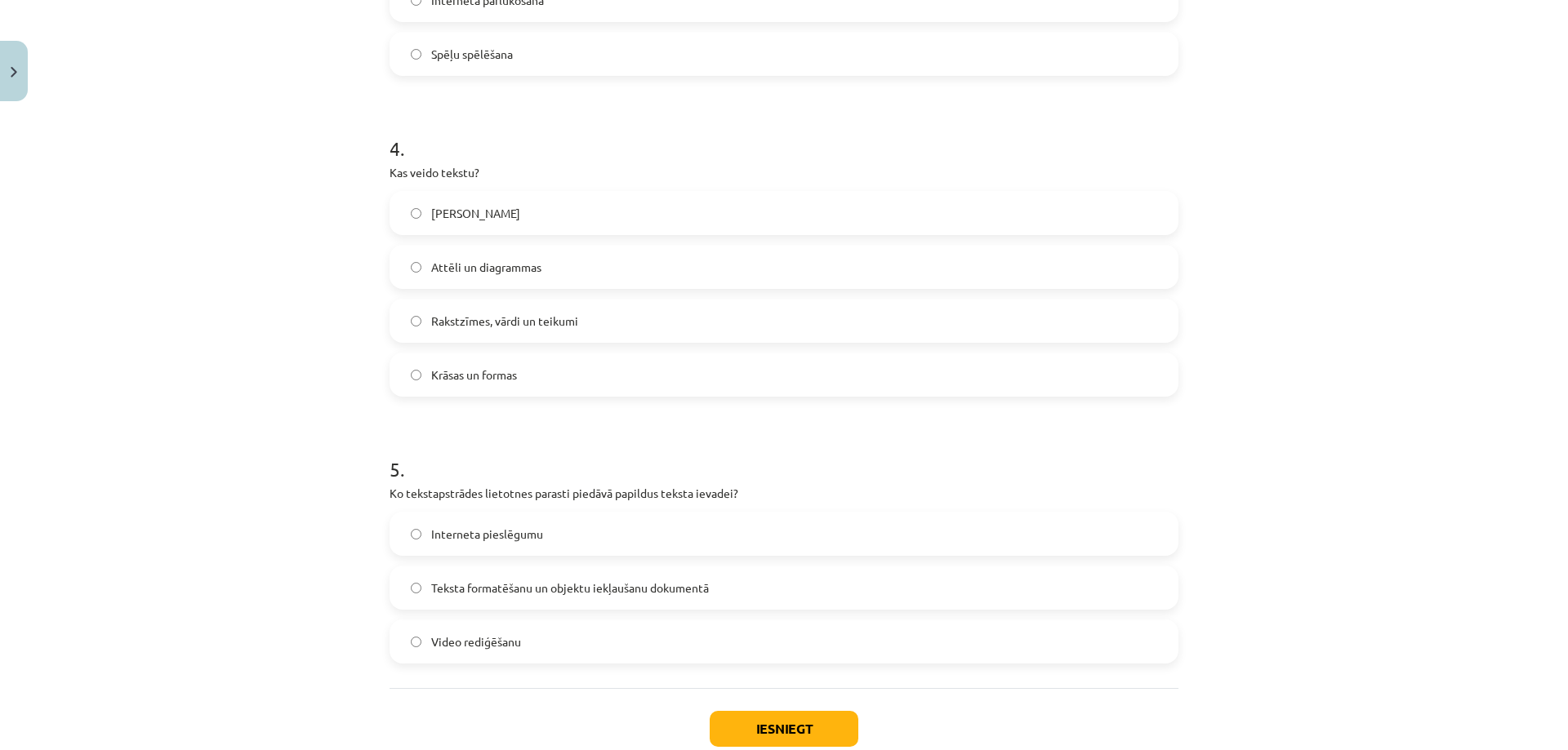
scroll to position [1183, 0]
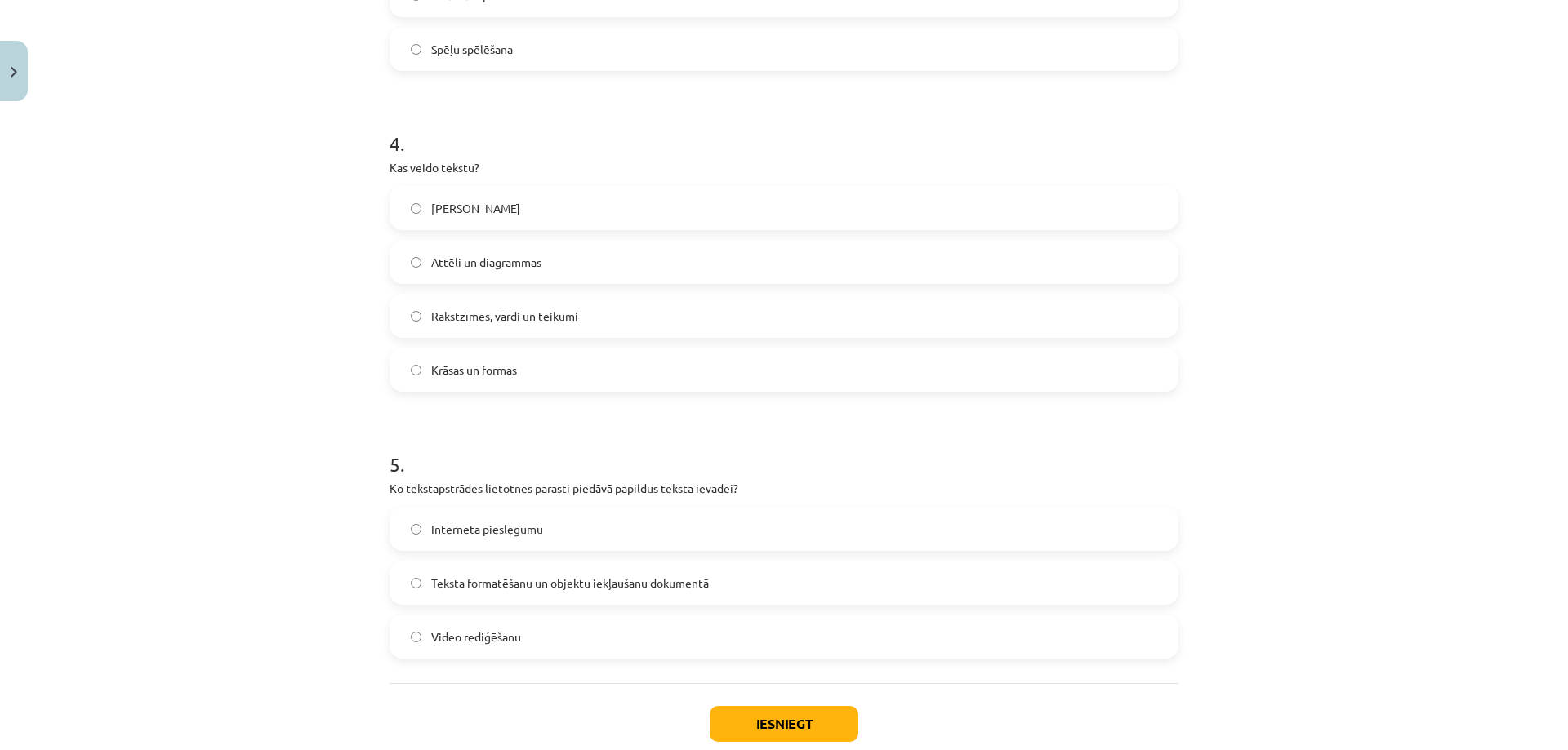
click at [547, 213] on label "Tikai burti" at bounding box center [784, 209] width 785 height 41
click at [557, 324] on span "Rakstzīmes, vārdi un teikumi" at bounding box center [504, 317] width 147 height 17
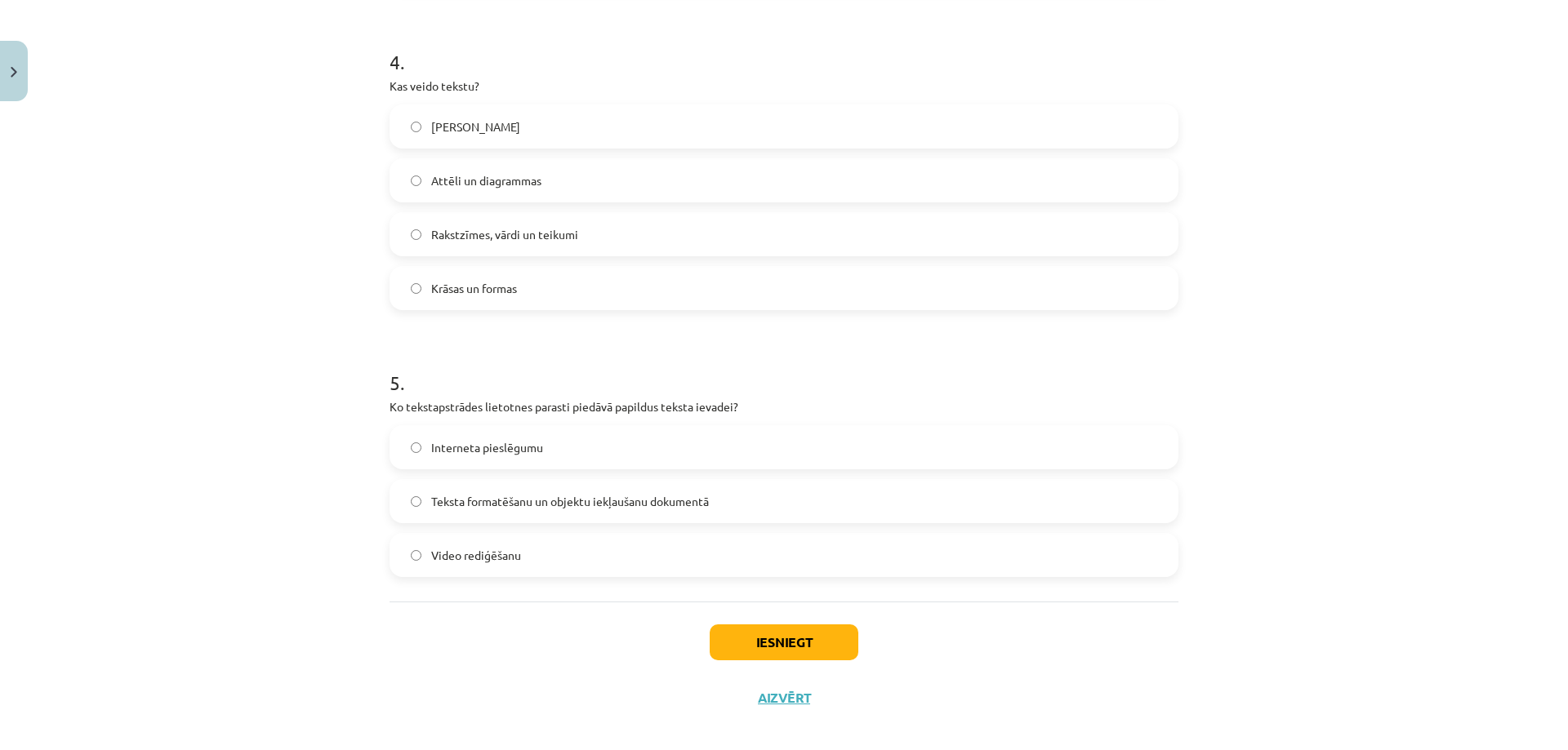
scroll to position [1282, 0]
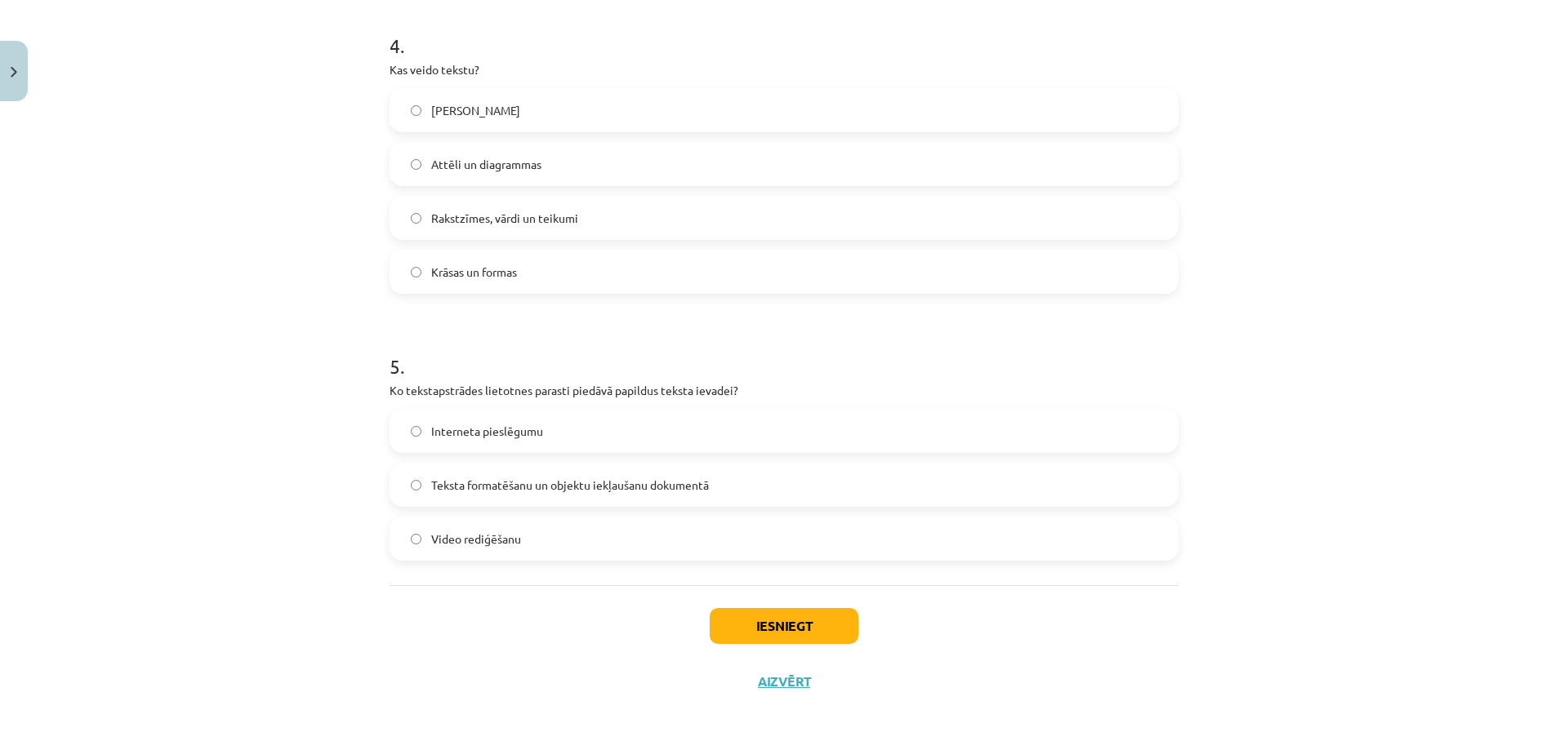
click at [497, 491] on span "Teksta formatēšanu un objektu iekļaušanu dokumentā" at bounding box center [569, 486] width 277 height 17
click at [783, 636] on button "Iesniegt" at bounding box center [784, 626] width 148 height 36
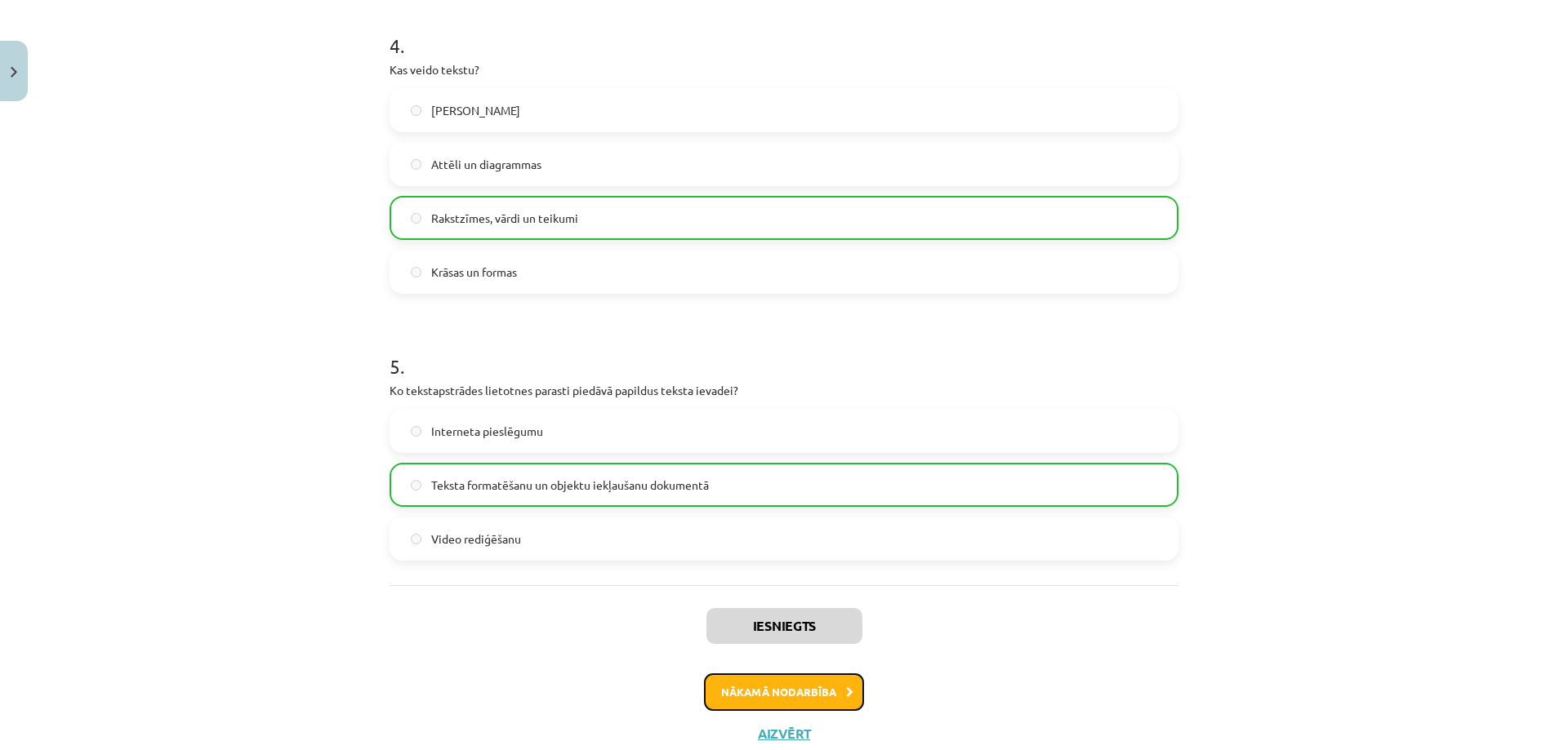
click at [805, 696] on button "Nākamā nodarbība" at bounding box center [784, 693] width 160 height 38
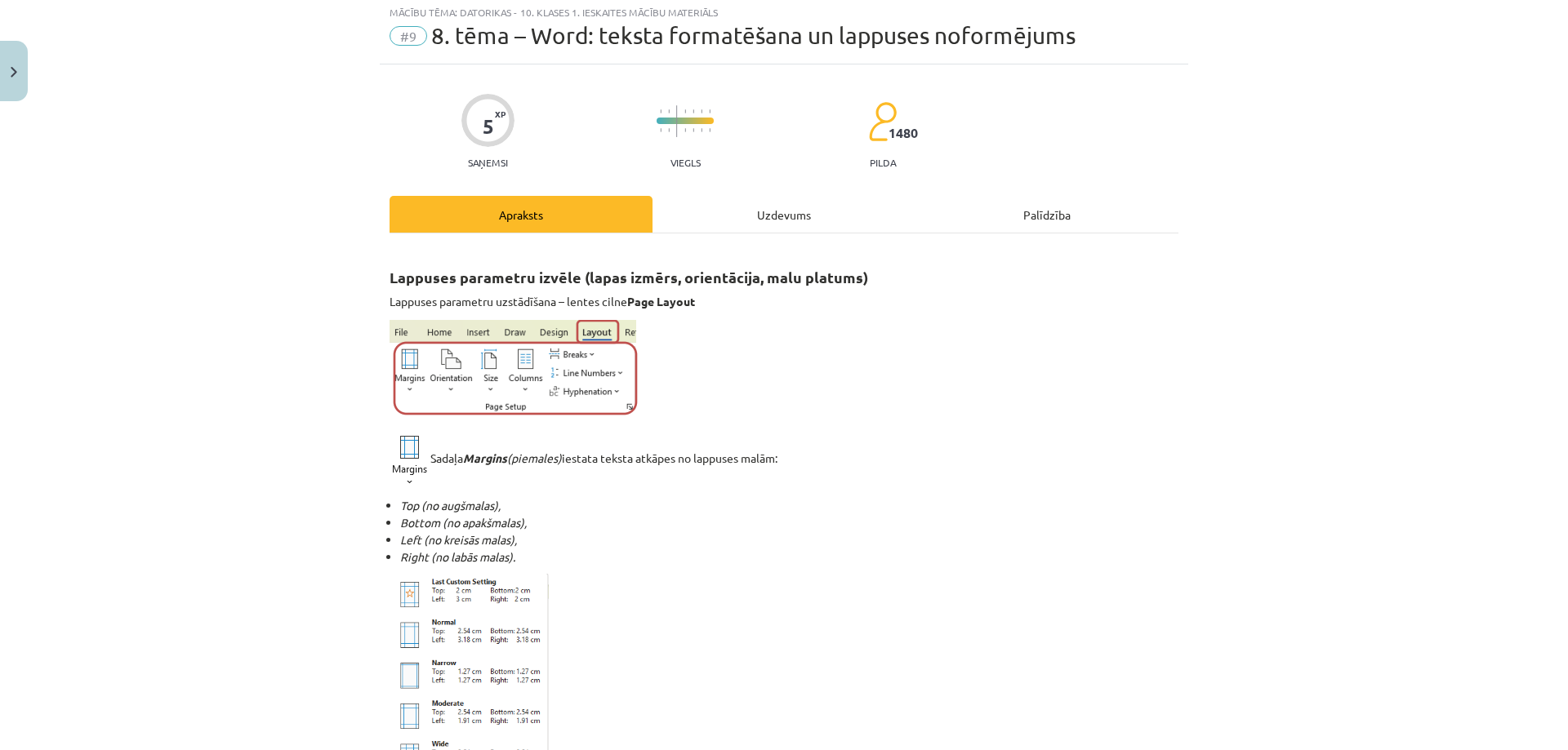
scroll to position [41, 0]
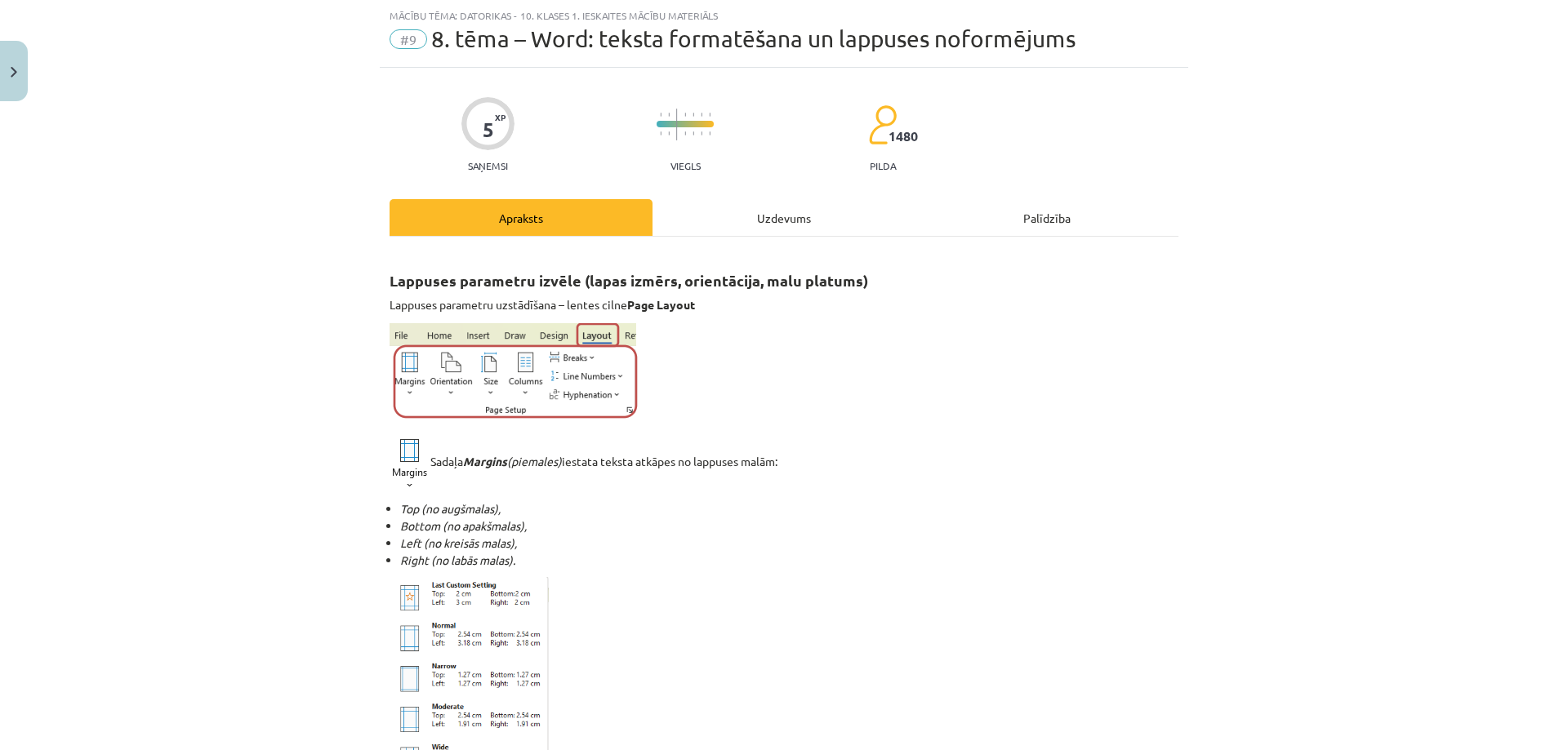
click at [731, 229] on div "Uzdevums" at bounding box center [784, 217] width 263 height 37
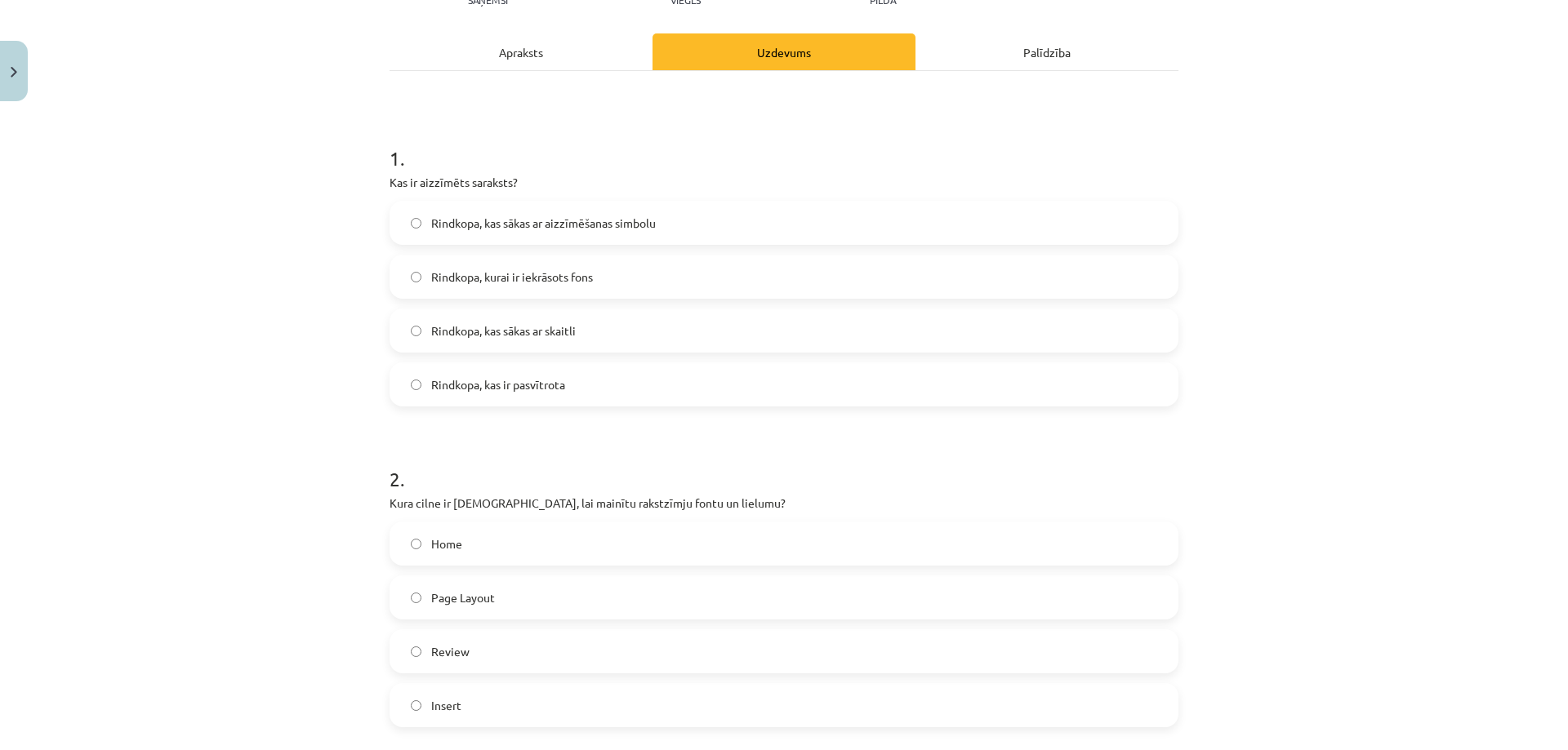
scroll to position [204, 0]
drag, startPoint x: 415, startPoint y: 178, endPoint x: 463, endPoint y: 184, distance: 48.4
click at [463, 184] on p "Kas ir aizzīmēts saraksts?" at bounding box center [784, 184] width 789 height 17
copy p "aizzīmēts"
click at [540, 54] on div "Apraksts" at bounding box center [521, 54] width 263 height 37
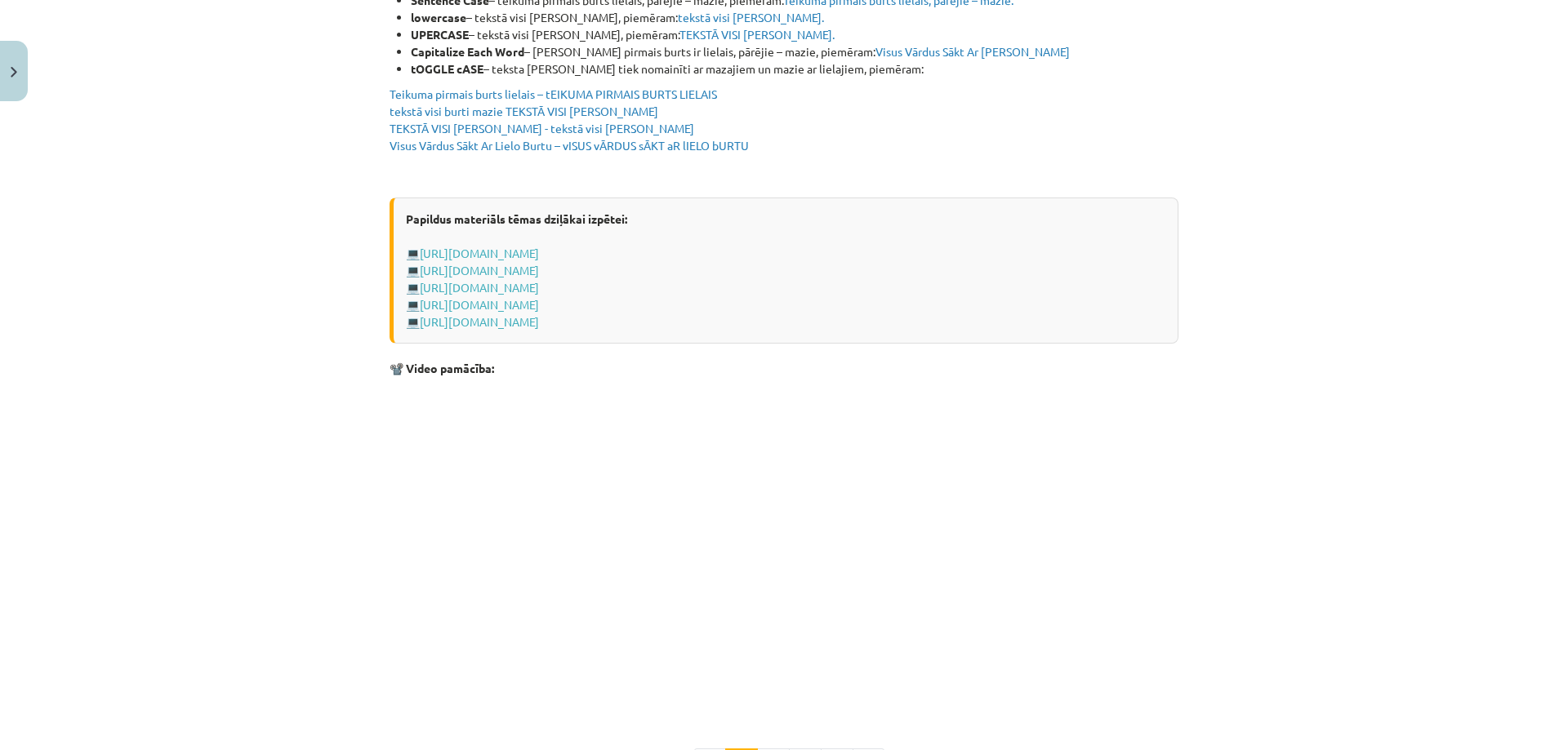
scroll to position [3117, 0]
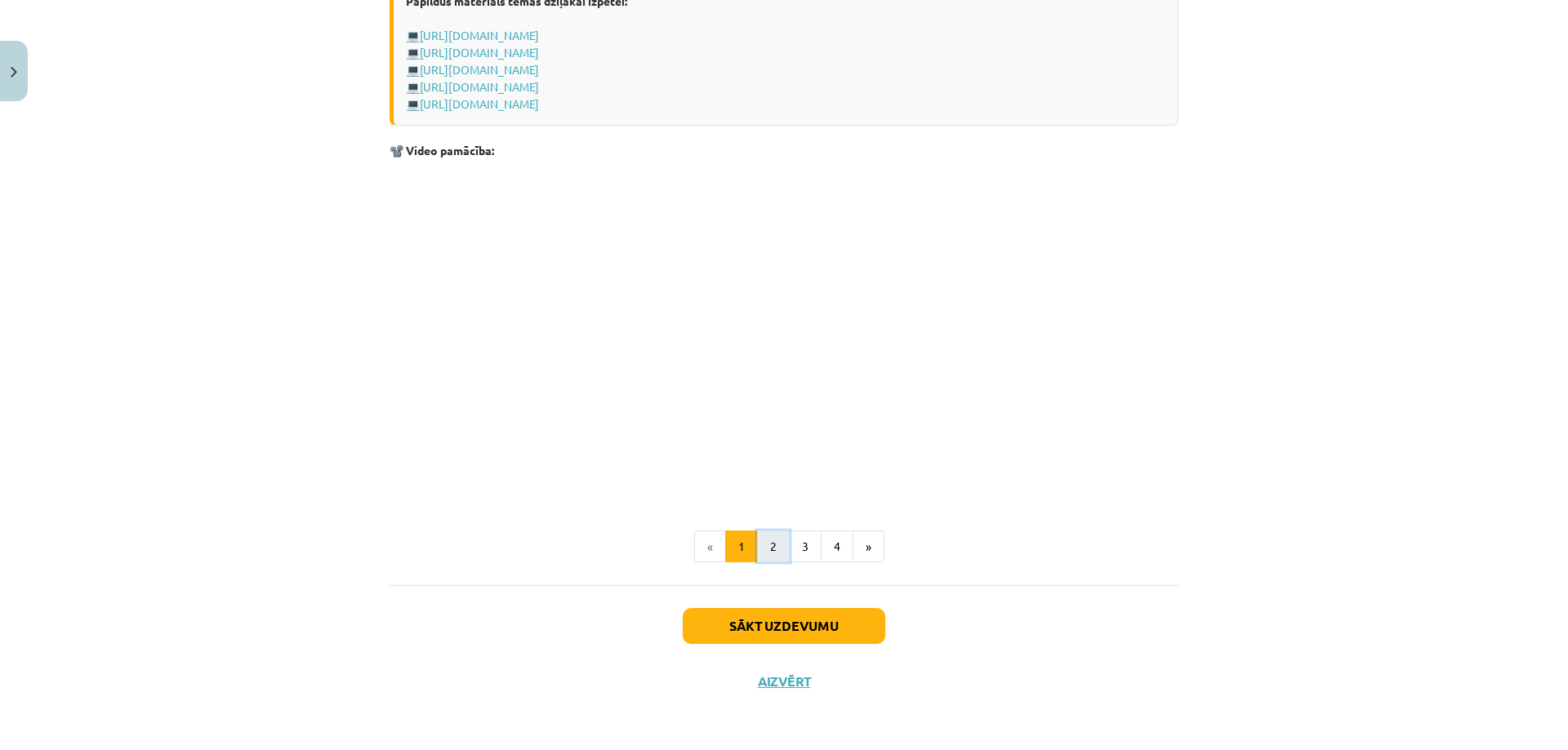
click at [767, 550] on button "2" at bounding box center [773, 547] width 33 height 33
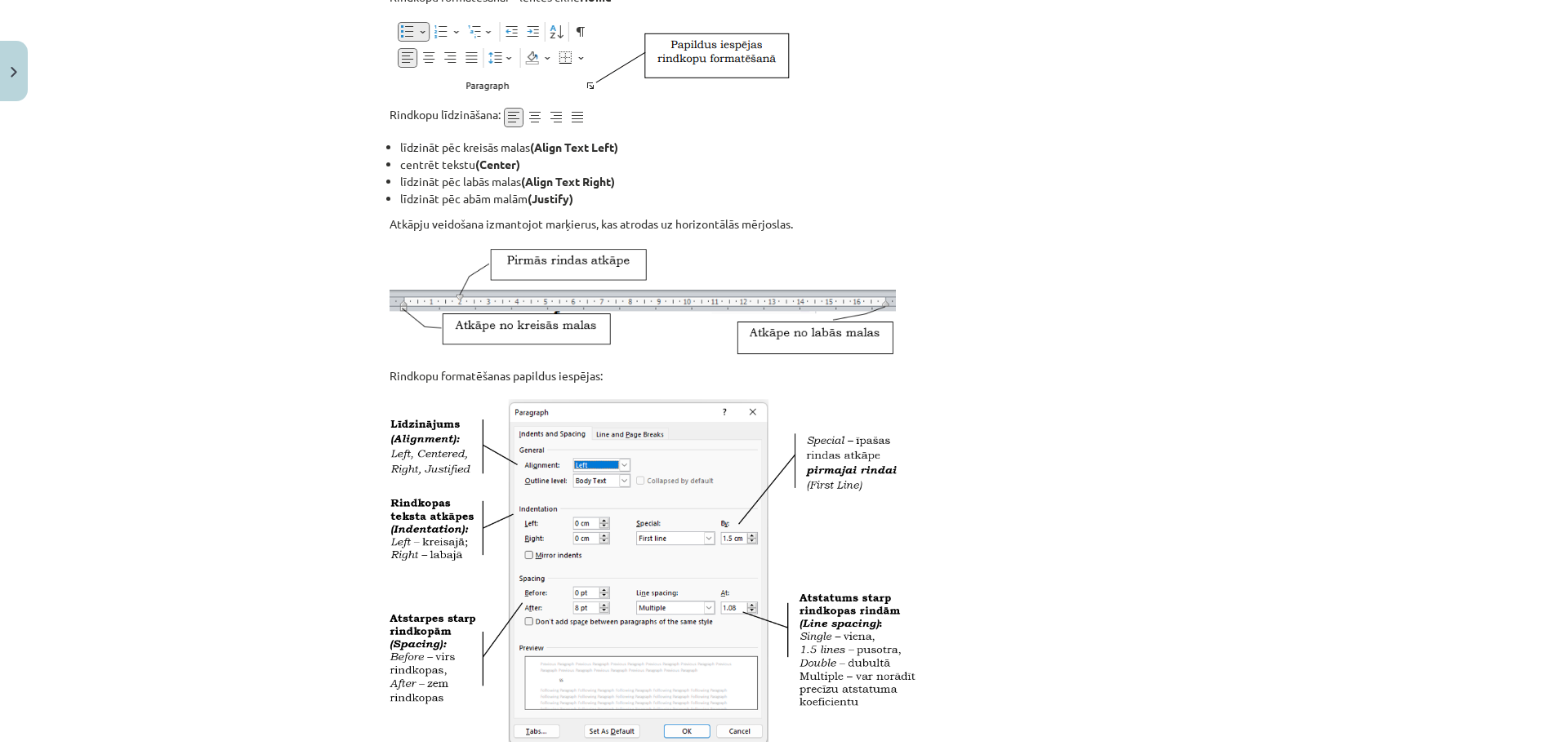
scroll to position [293, 0]
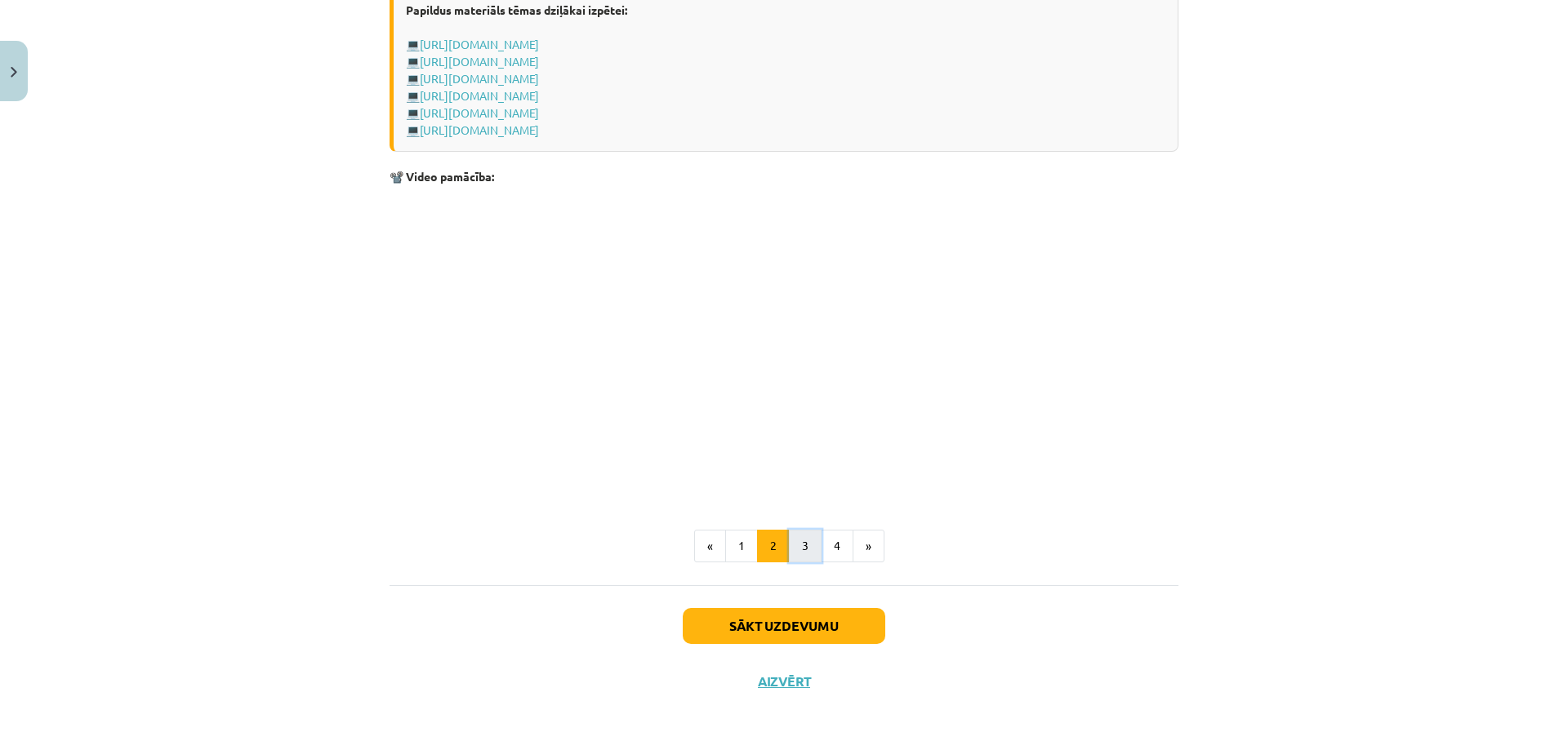
click at [798, 532] on button "3" at bounding box center [805, 546] width 33 height 33
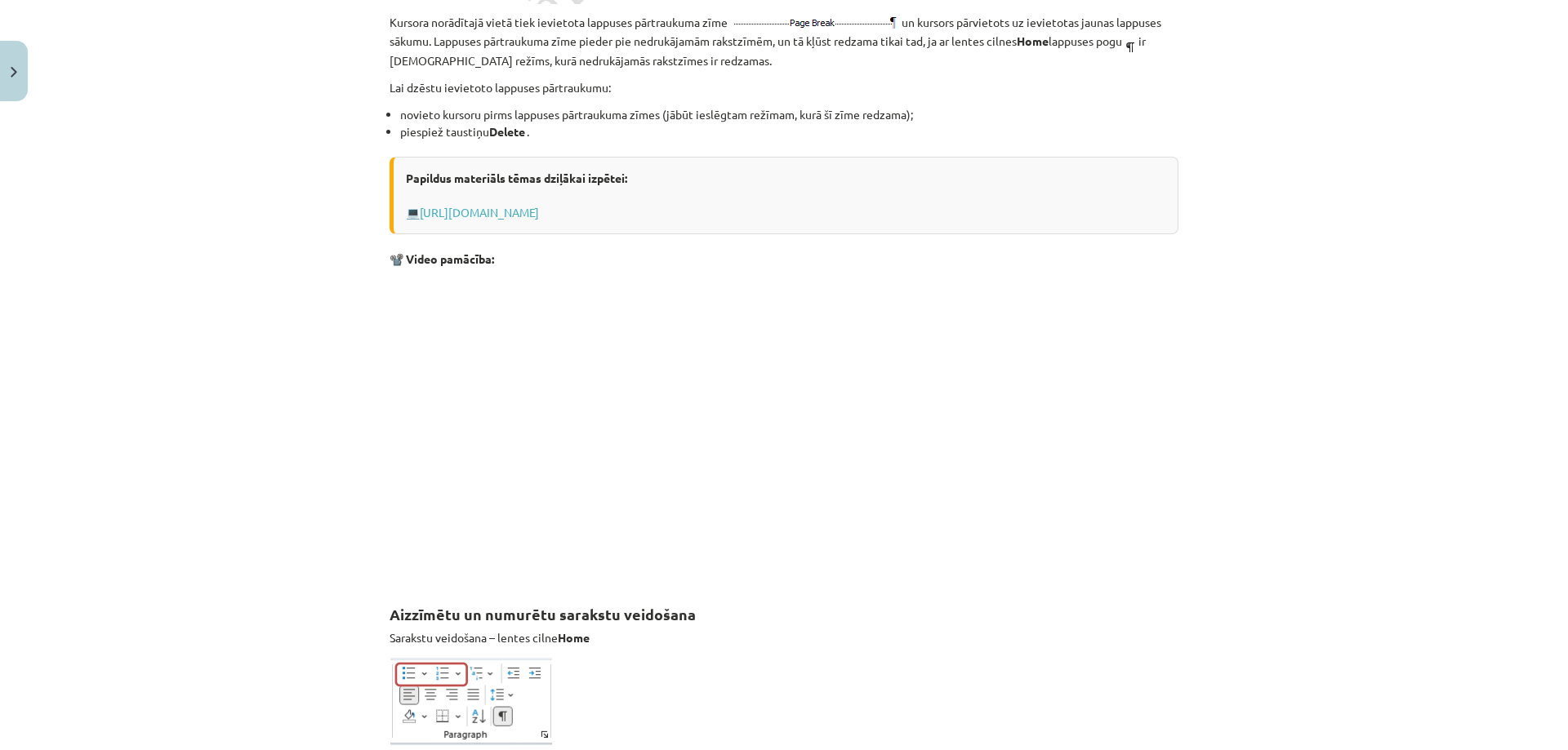
scroll to position [0, 0]
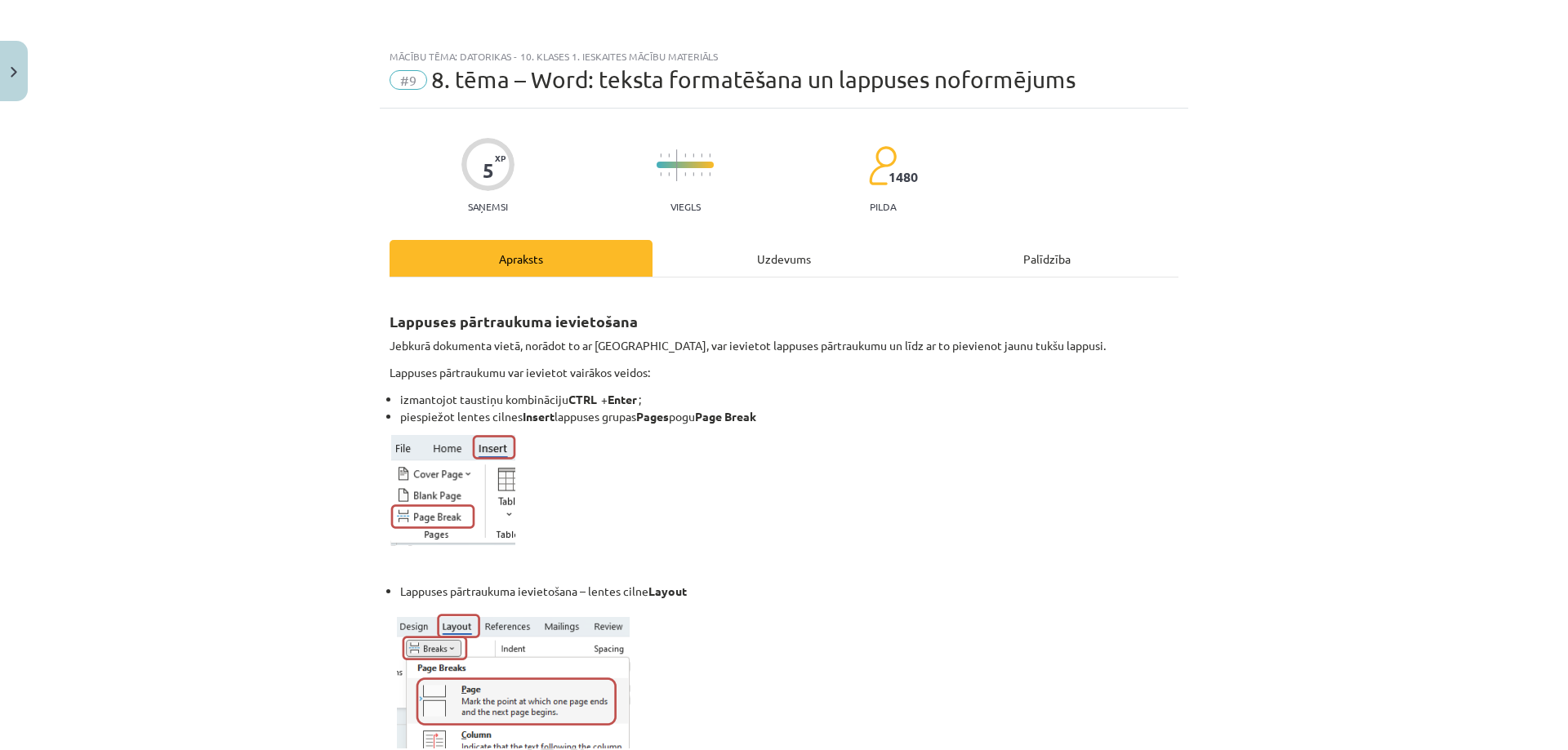
click at [781, 266] on div "Uzdevums" at bounding box center [784, 258] width 263 height 37
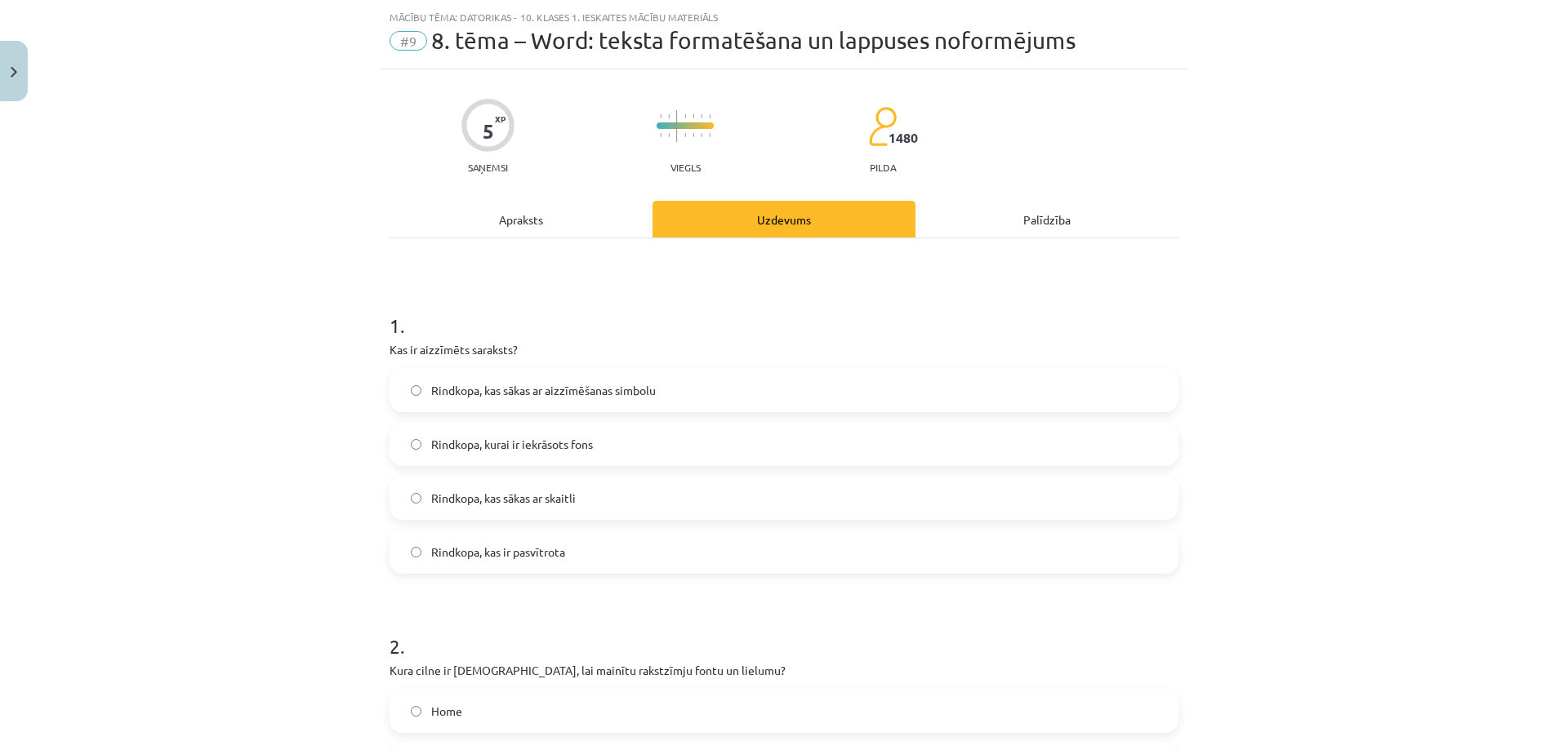
scroll to position [41, 0]
click at [663, 387] on label "Rindkopa, kas sākas ar aizzīmēšanas simbolu" at bounding box center [784, 389] width 785 height 41
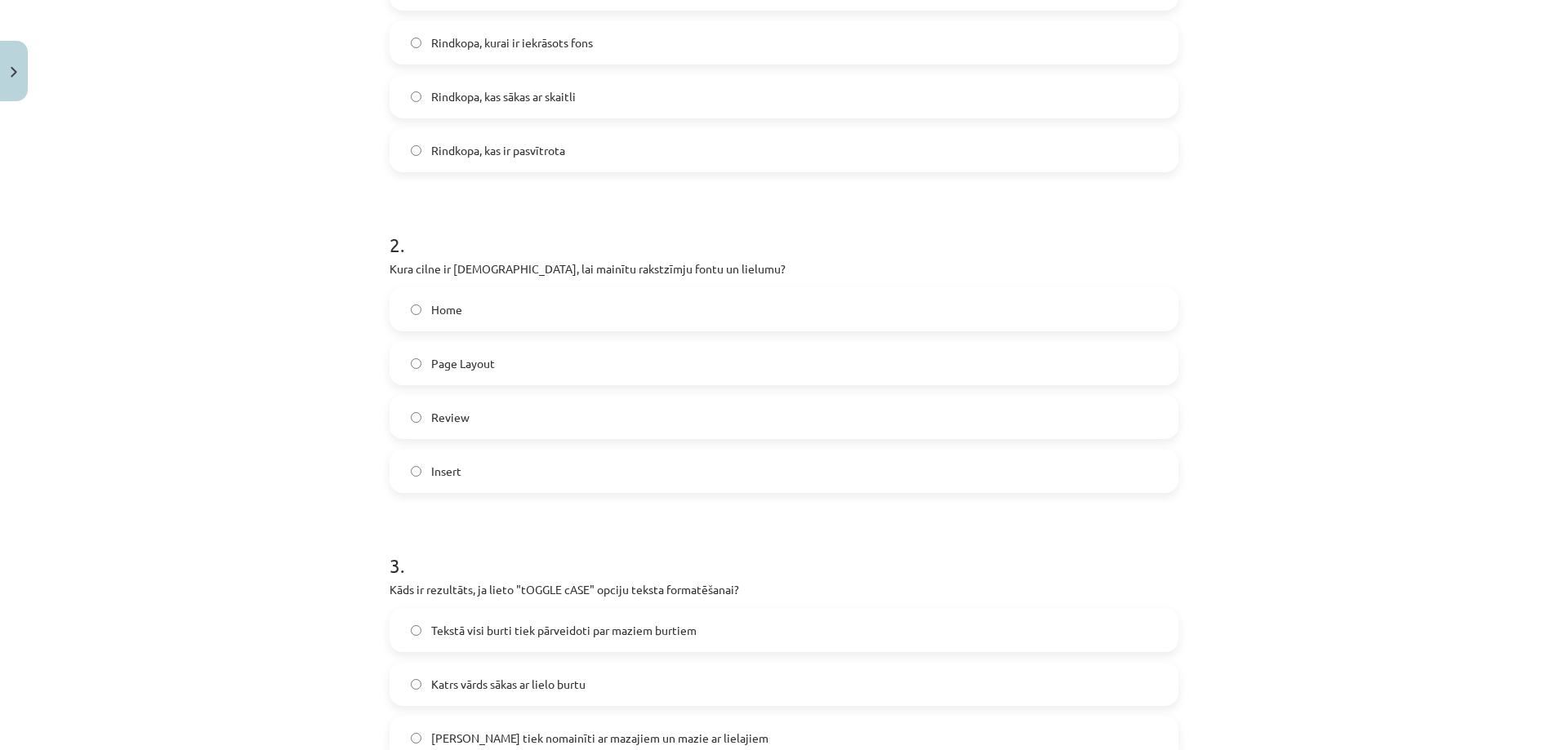
scroll to position [449, 0]
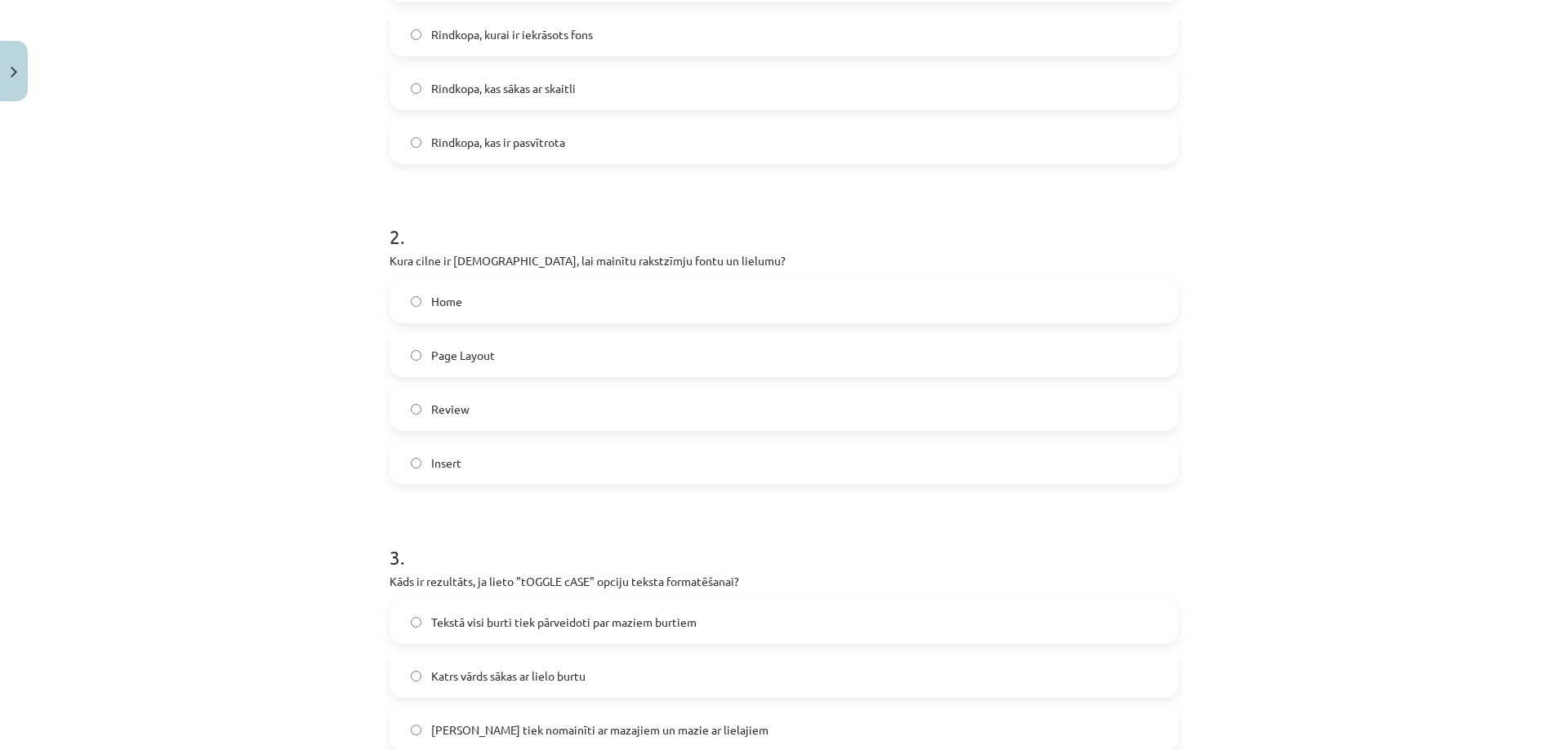
click at [516, 308] on label "Home" at bounding box center [784, 301] width 785 height 41
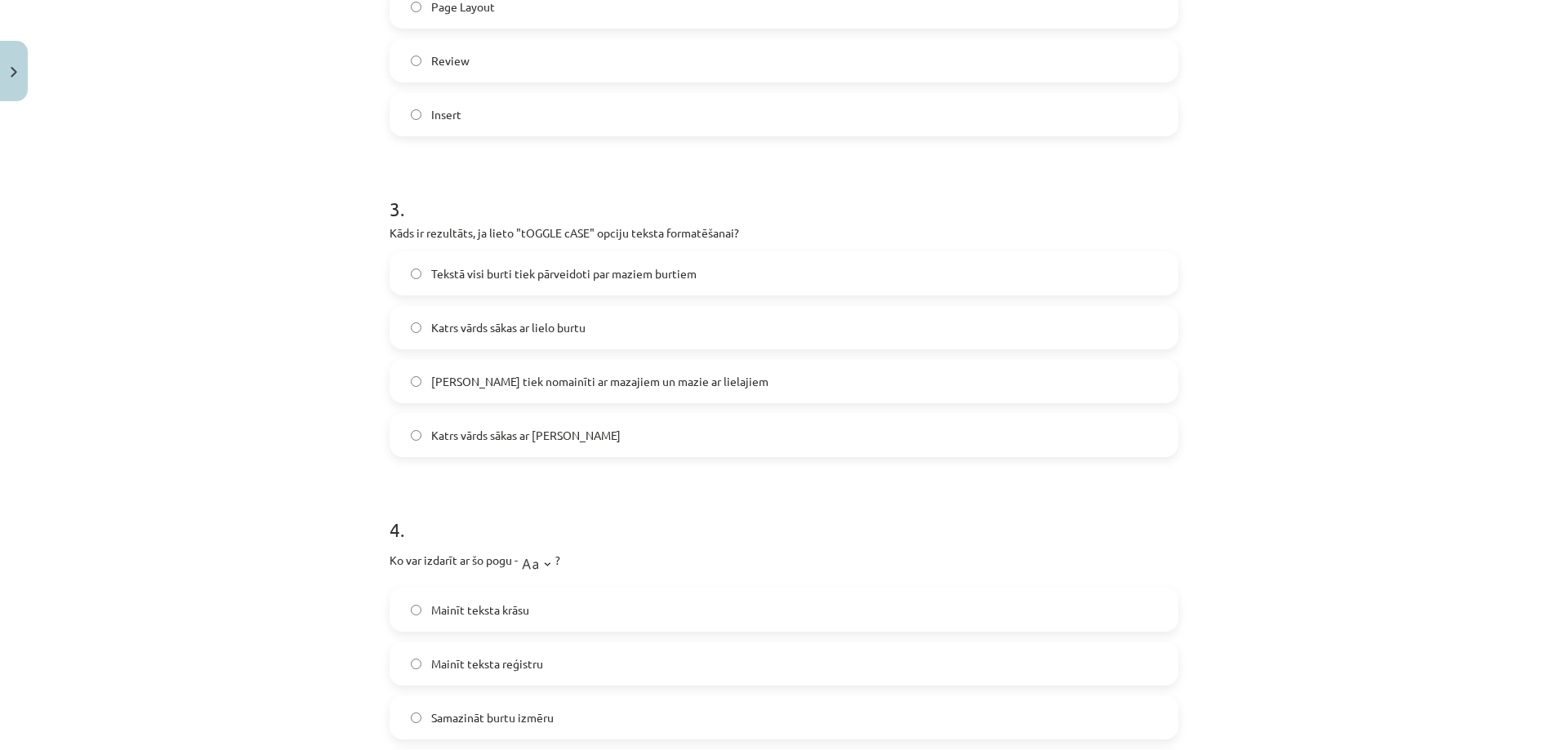
scroll to position [857, 0]
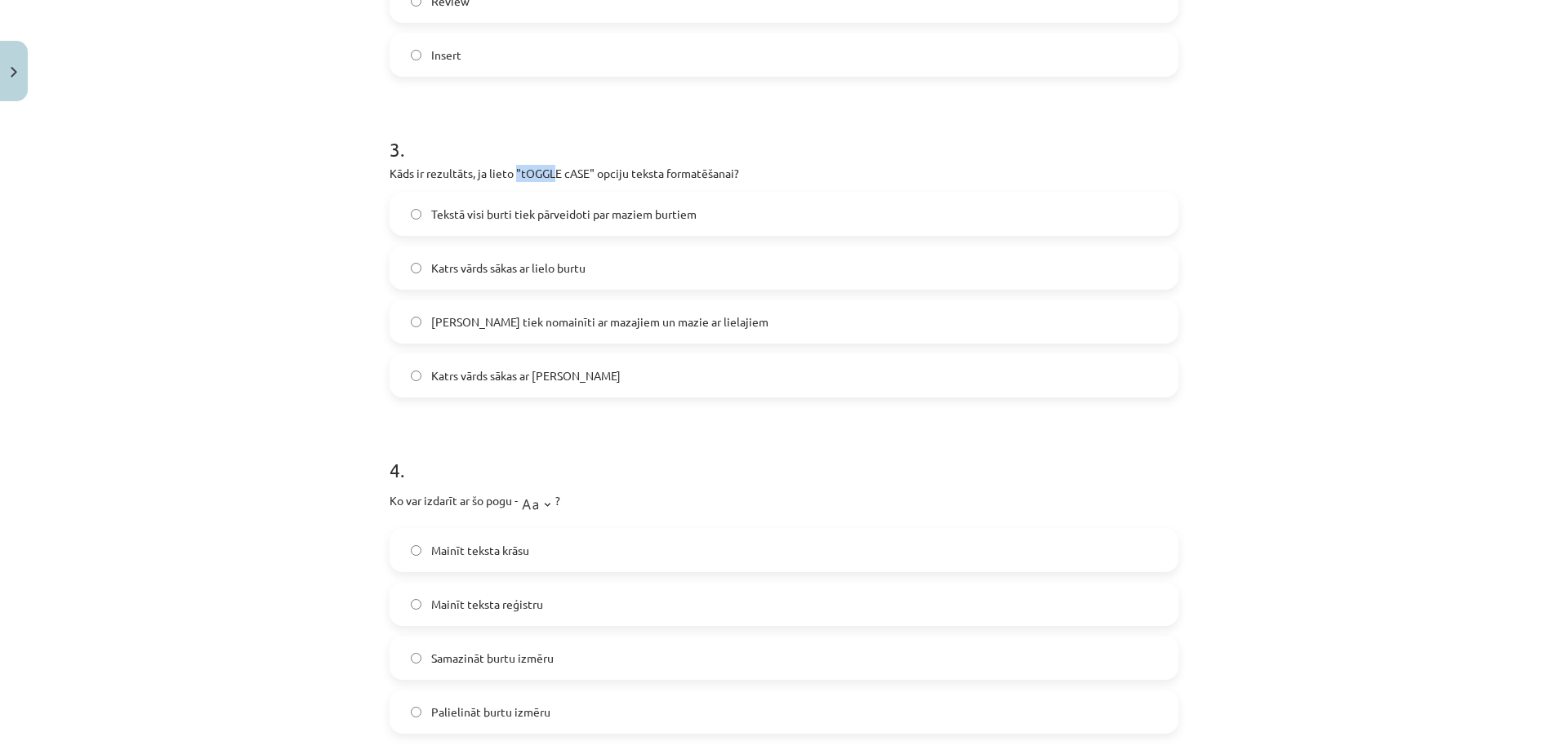
drag, startPoint x: 512, startPoint y: 175, endPoint x: 550, endPoint y: 178, distance: 38.1
click at [550, 178] on p "Kāds ir rezultāts, ja lieto "tOGGLE cASE" opciju teksta formatēšanai?" at bounding box center [784, 173] width 789 height 17
click at [557, 181] on p "Kāds ir rezultāts, ja lieto "tOGGLE cASE" opciju teksta formatēšanai?" at bounding box center [784, 173] width 789 height 17
drag, startPoint x: 554, startPoint y: 170, endPoint x: 515, endPoint y: 172, distance: 39.1
click at [515, 172] on p "Kāds ir rezultāts, ja lieto "tOGGLE cASE" opciju teksta formatēšanai?" at bounding box center [784, 173] width 789 height 17
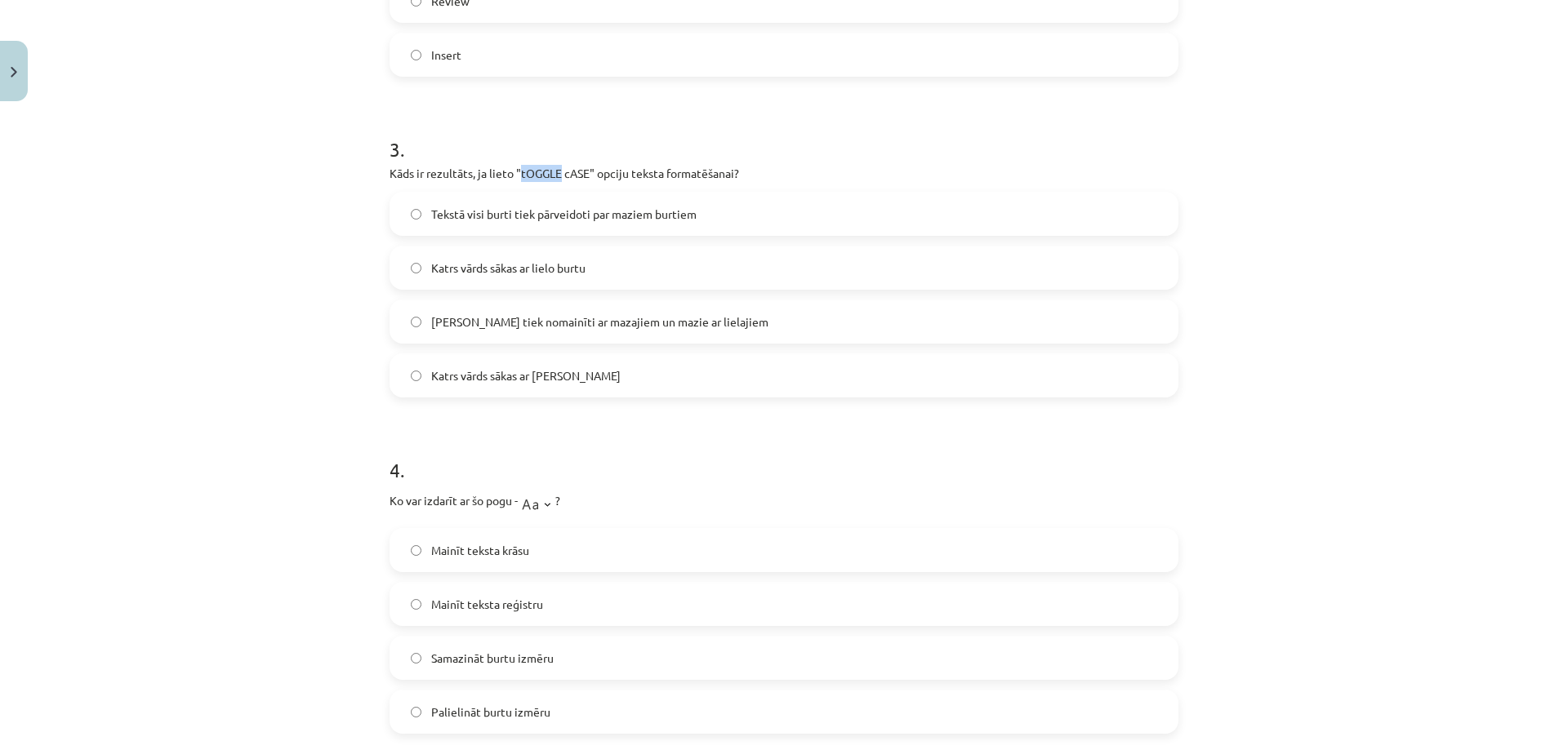
copy p "tOGGLE"
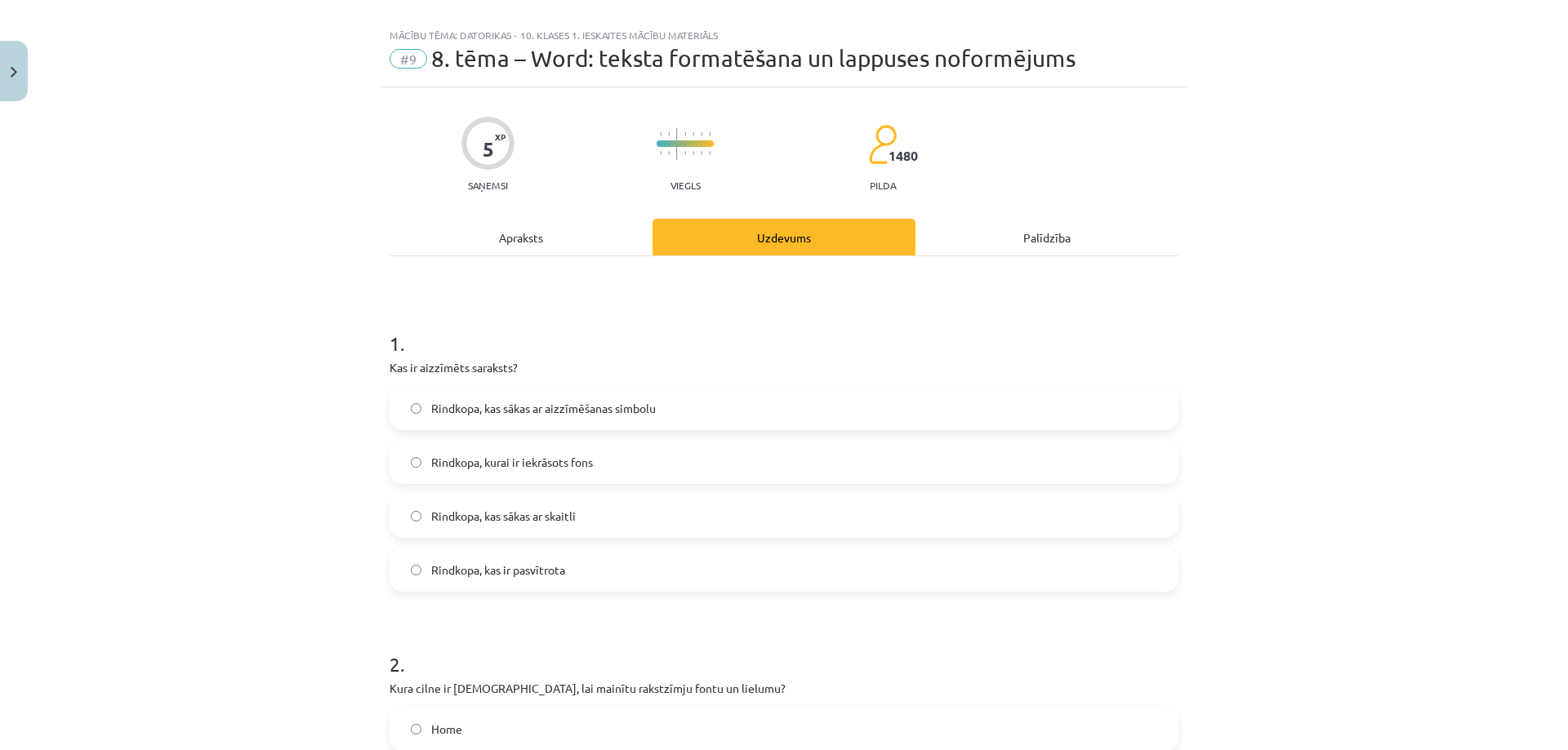
scroll to position [0, 0]
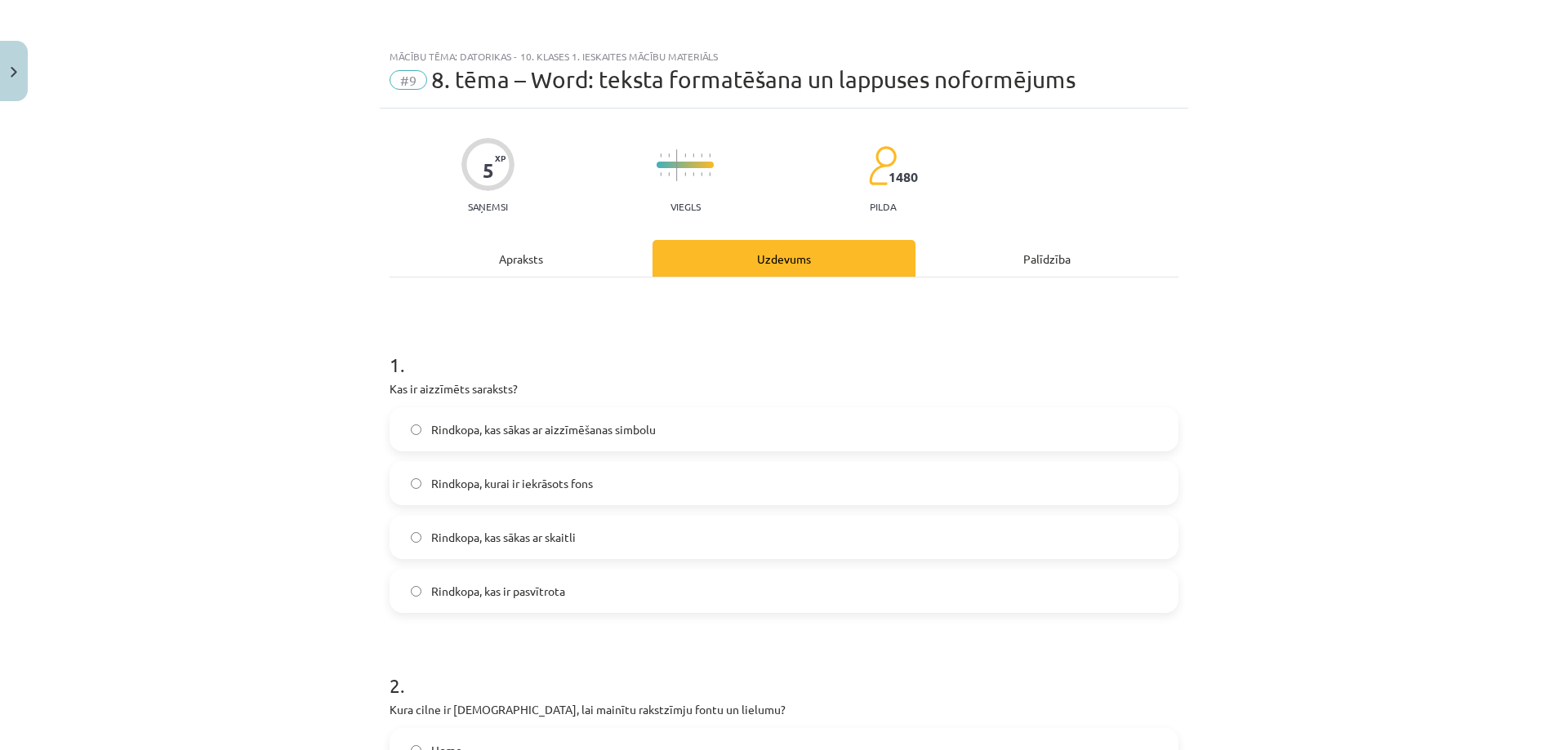
click at [523, 244] on div "Apraksts" at bounding box center [521, 258] width 263 height 37
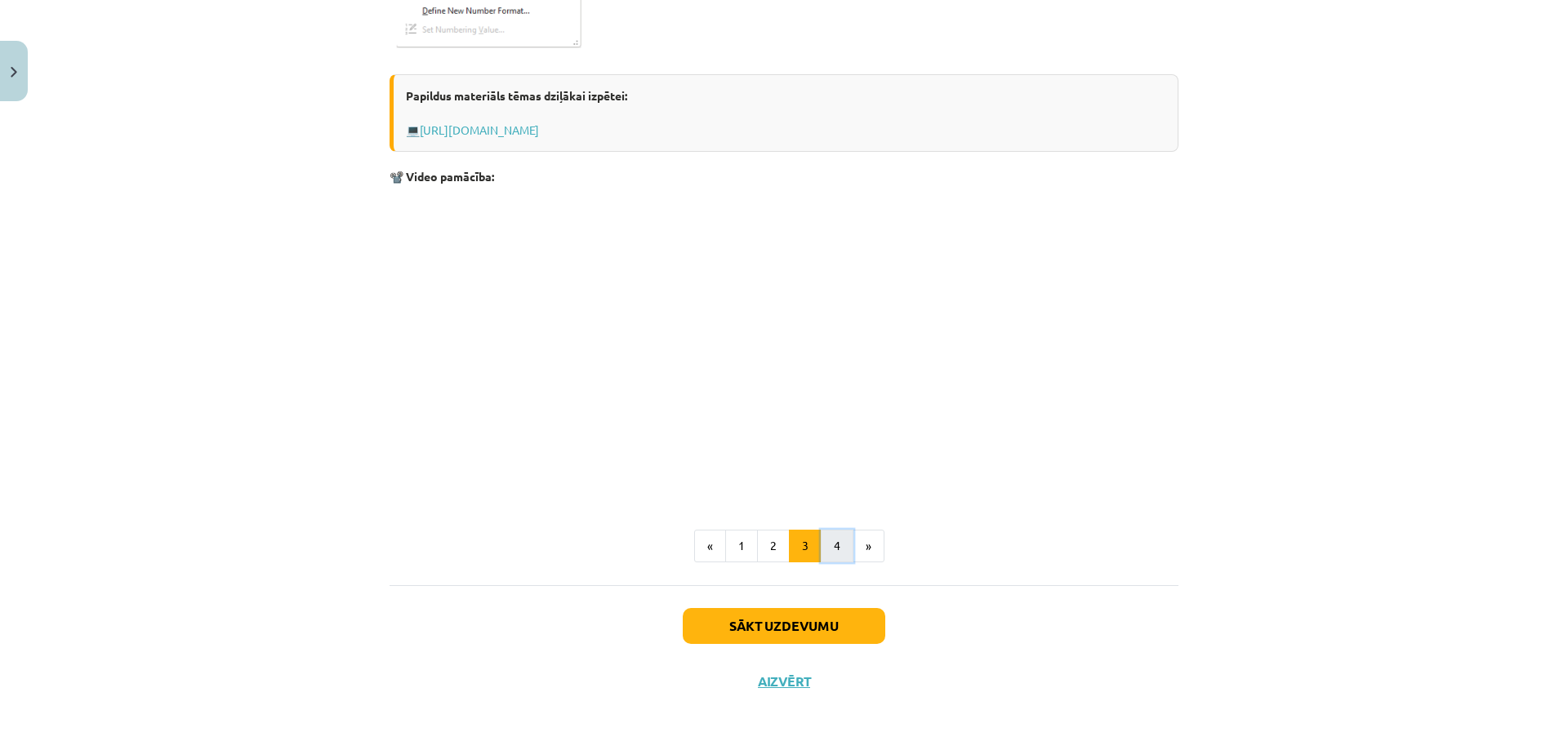
click at [828, 538] on button "4" at bounding box center [837, 546] width 33 height 33
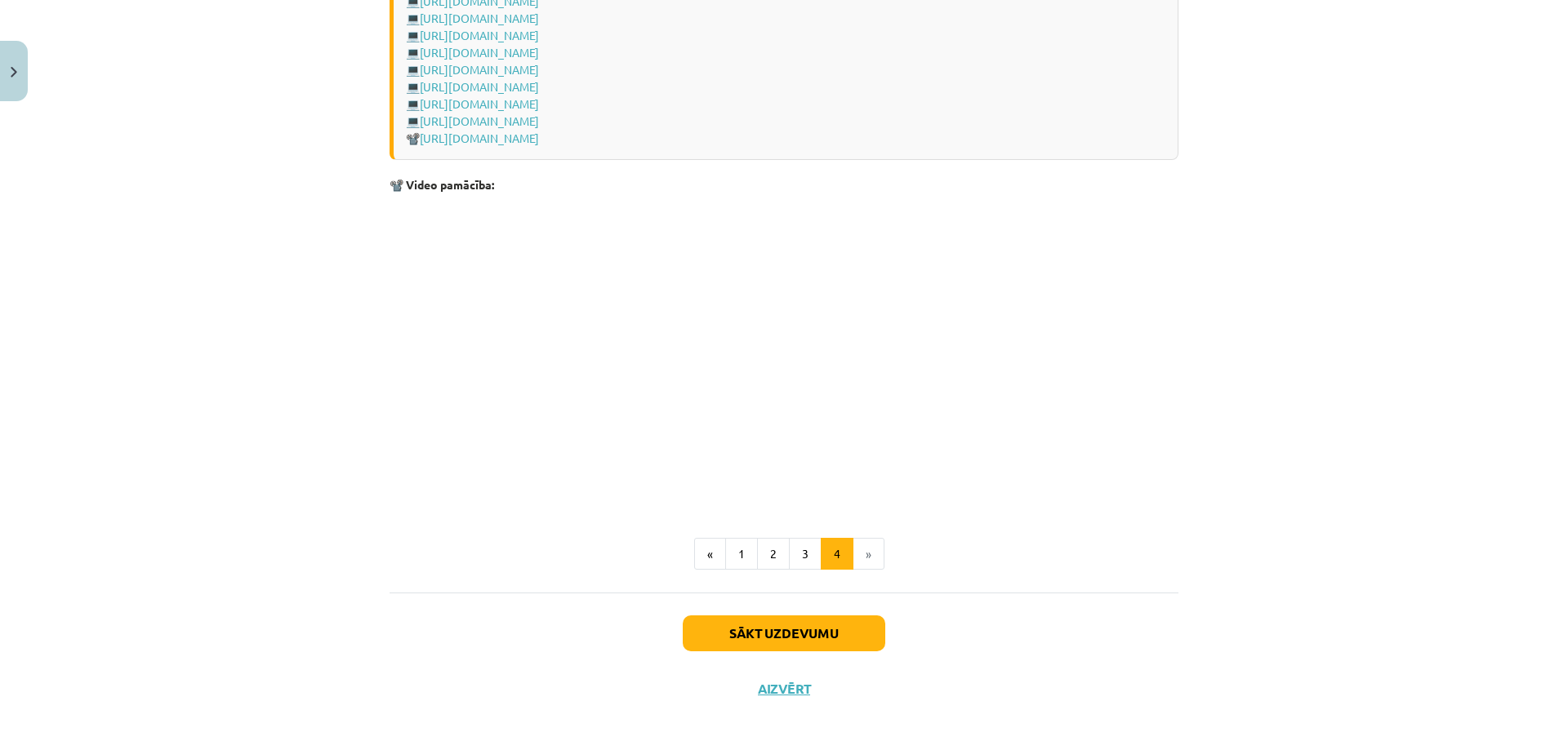
scroll to position [2285, 0]
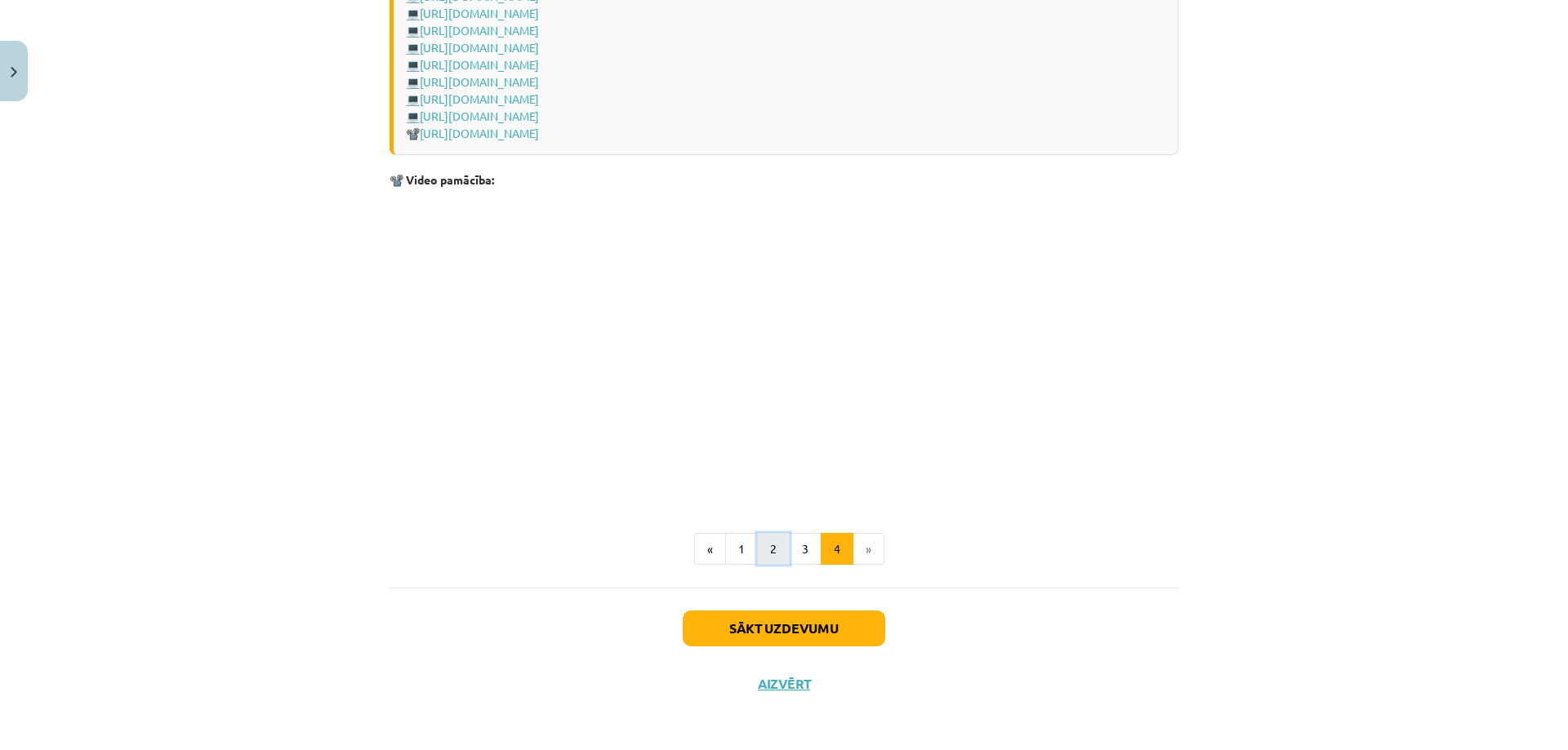
click at [777, 539] on button "2" at bounding box center [773, 549] width 33 height 33
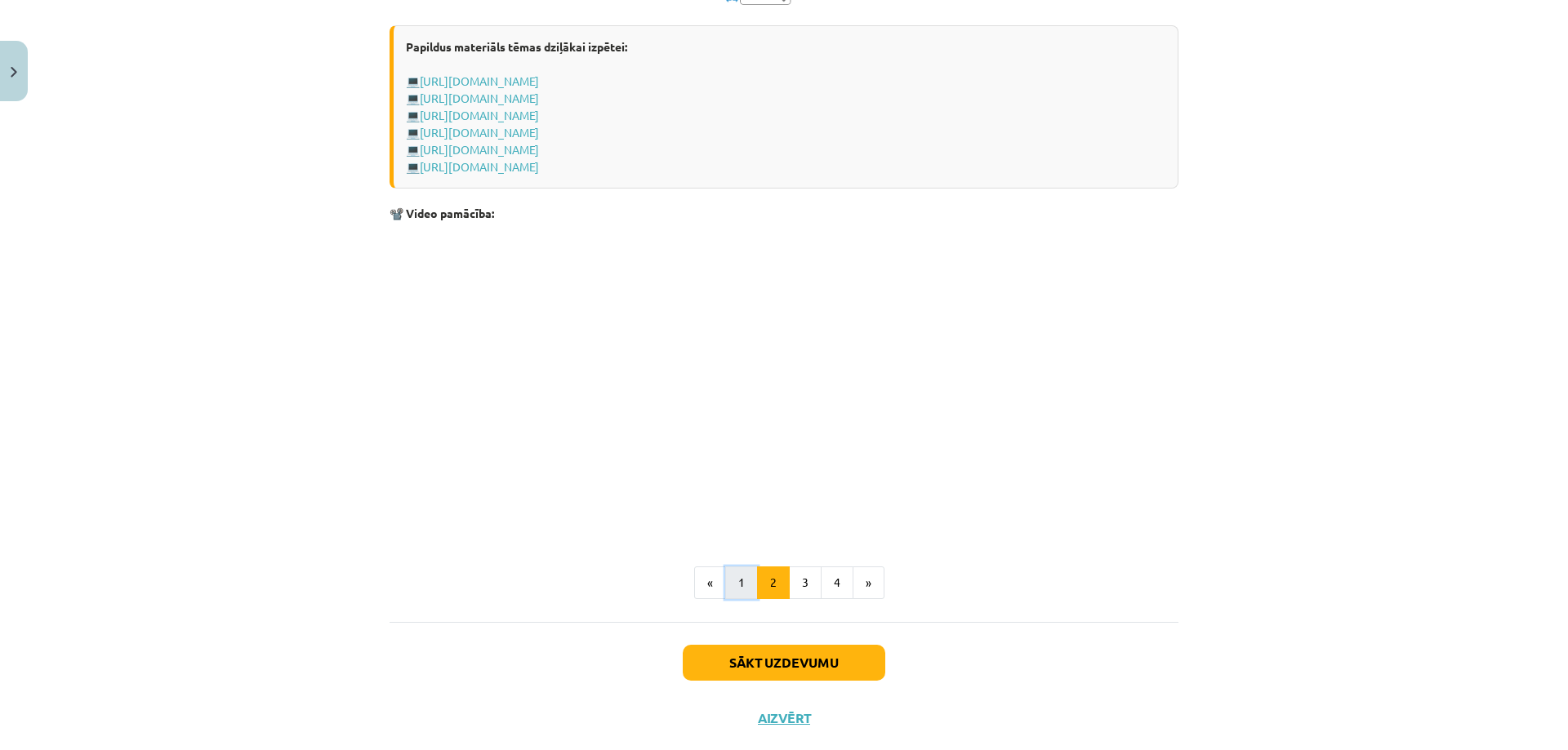
click at [730, 588] on button "1" at bounding box center [742, 583] width 33 height 33
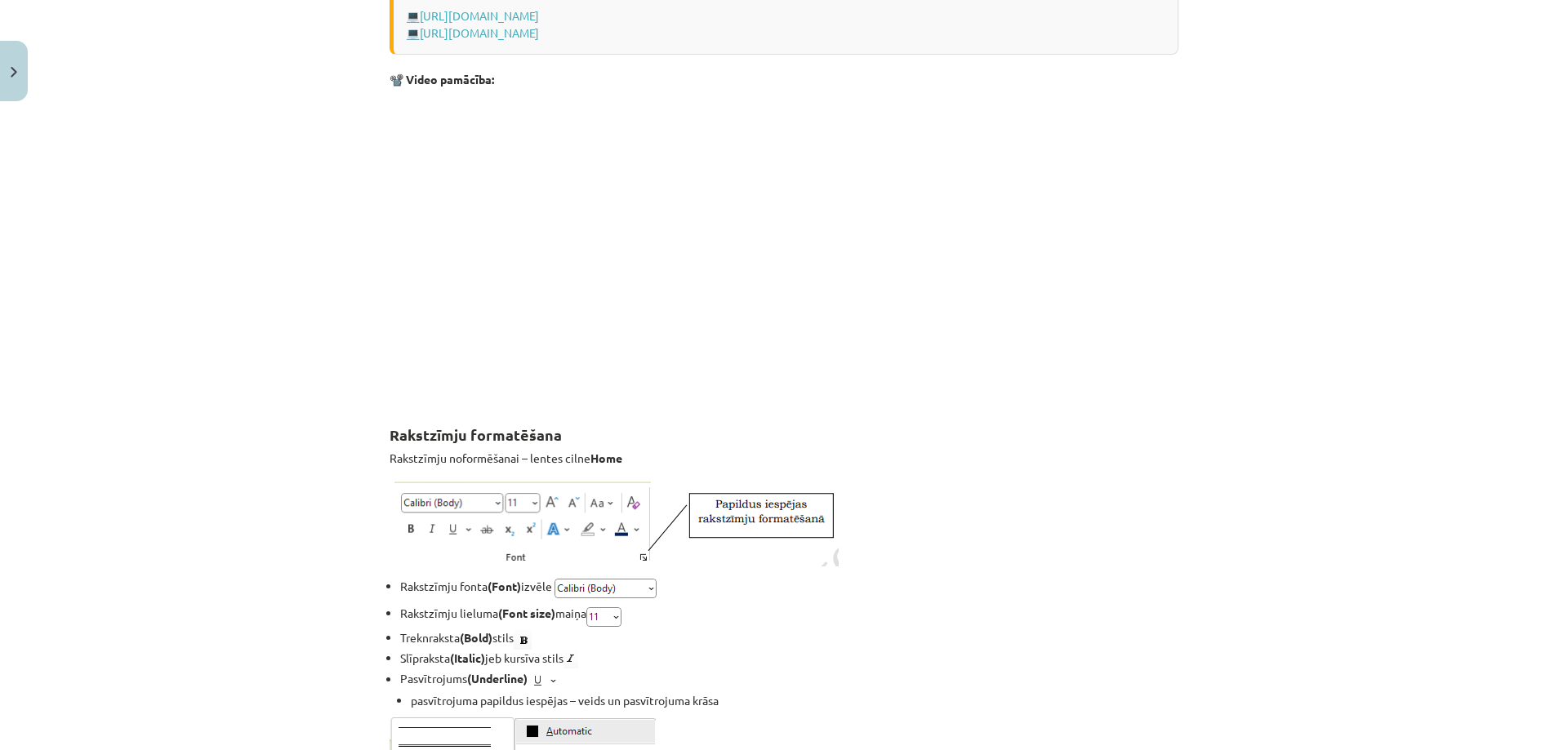
scroll to position [0, 0]
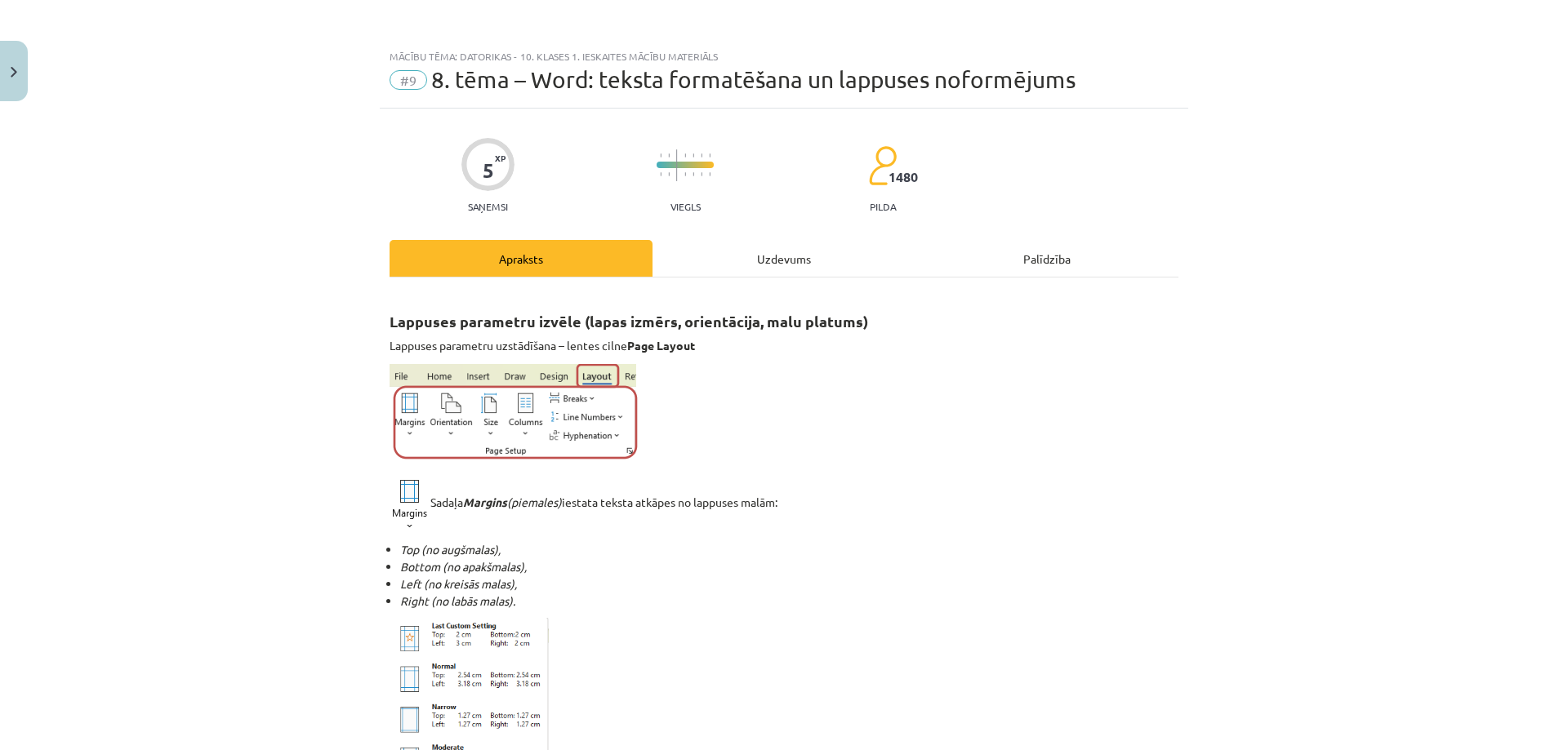
click at [742, 267] on div "Uzdevums" at bounding box center [784, 258] width 263 height 37
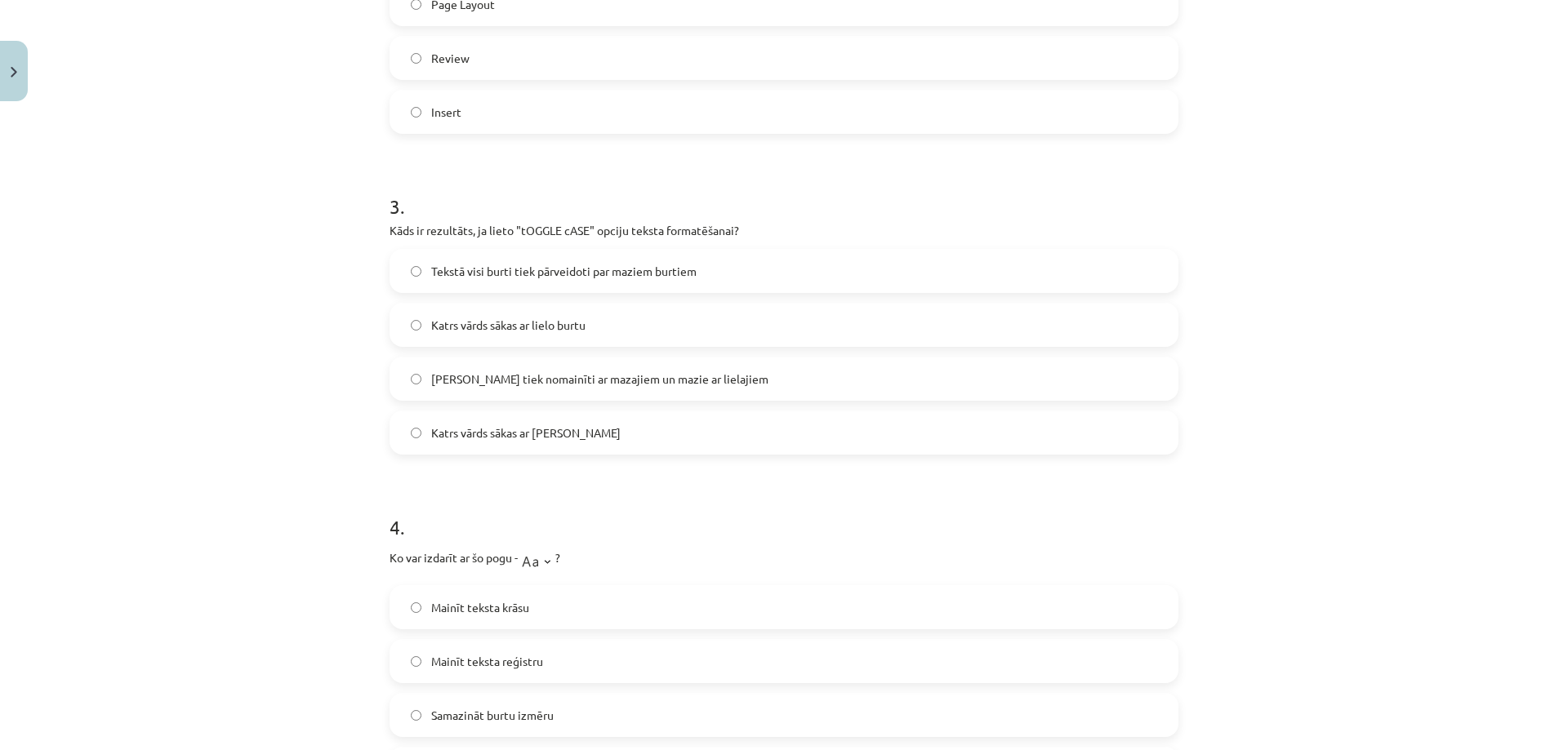
scroll to position [780, 0]
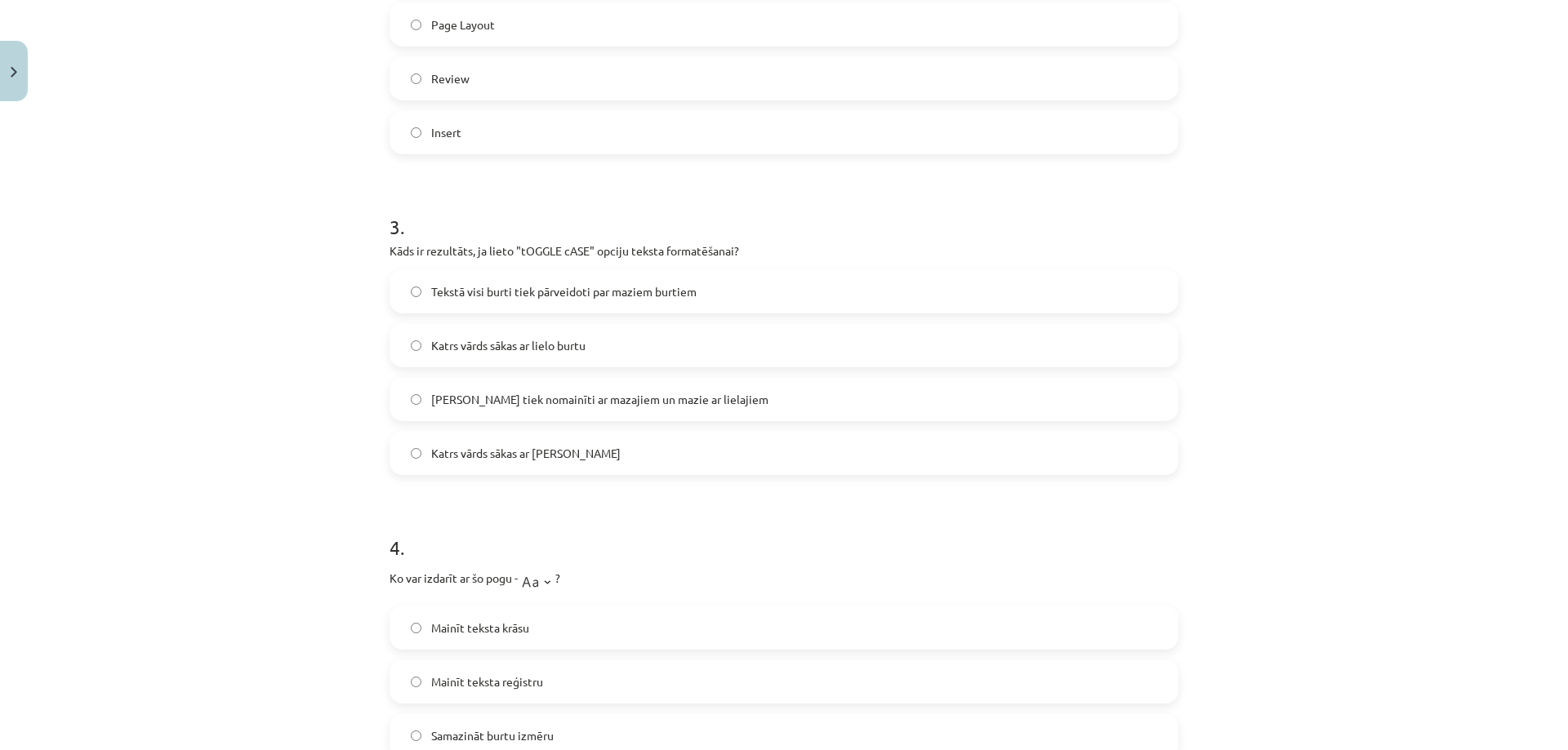
click at [495, 399] on span "Lielie burti tiek nomainīti ar mazajiem un mazie ar lielajiem" at bounding box center [599, 400] width 337 height 17
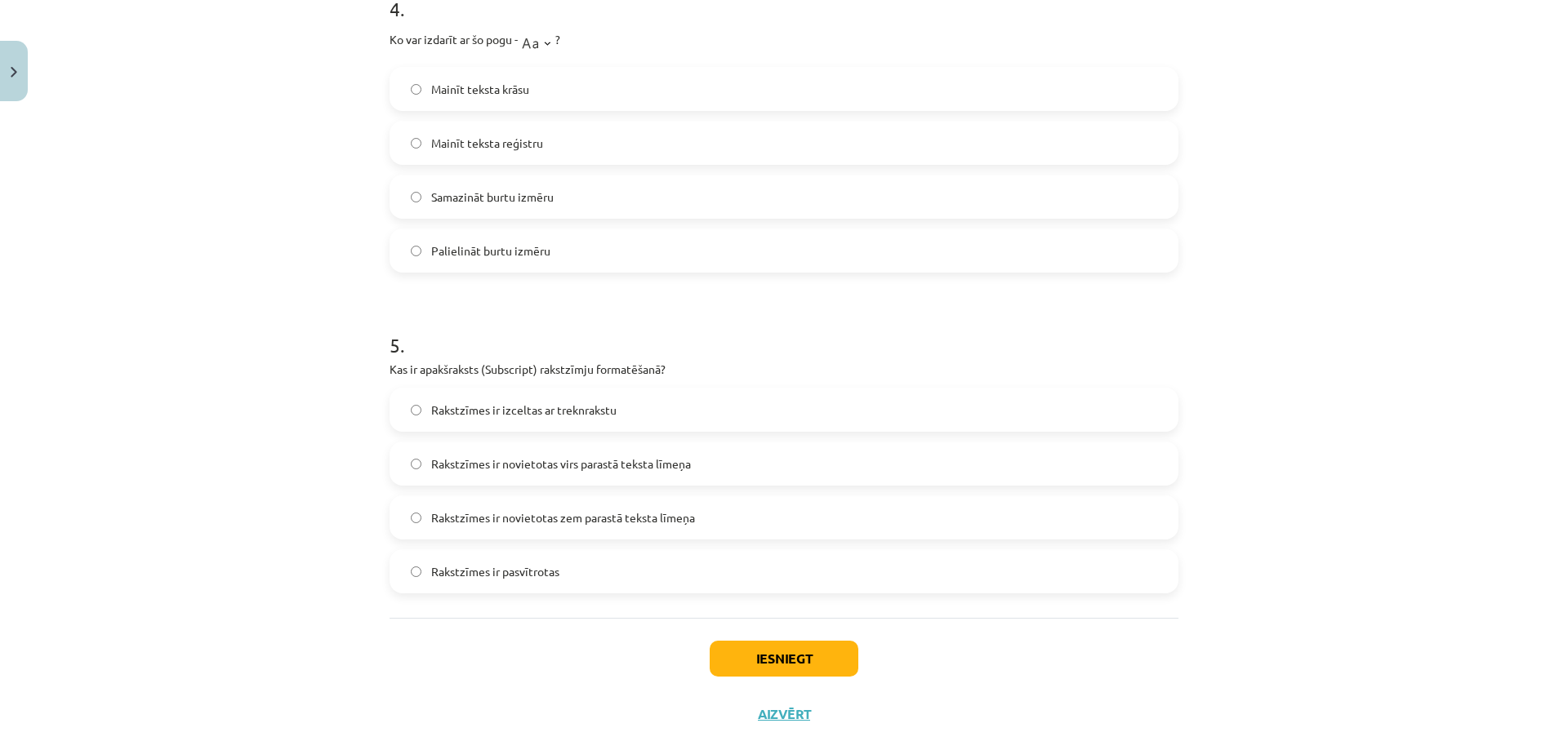
scroll to position [1269, 0]
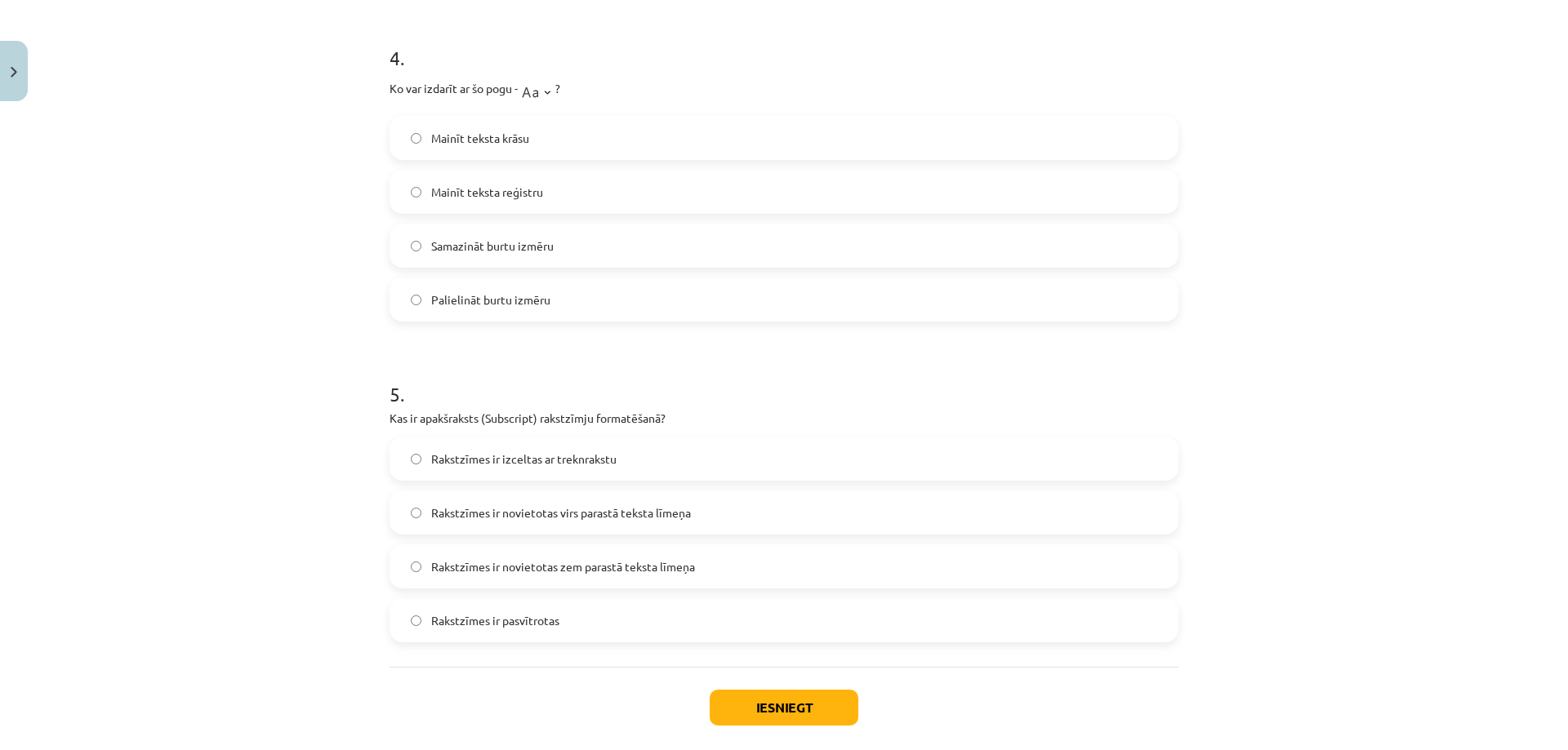
click at [522, 293] on span "Palielināt burtu izmēru" at bounding box center [490, 300] width 119 height 17
click at [520, 251] on span "Samazināt burtu izmēru" at bounding box center [492, 246] width 123 height 17
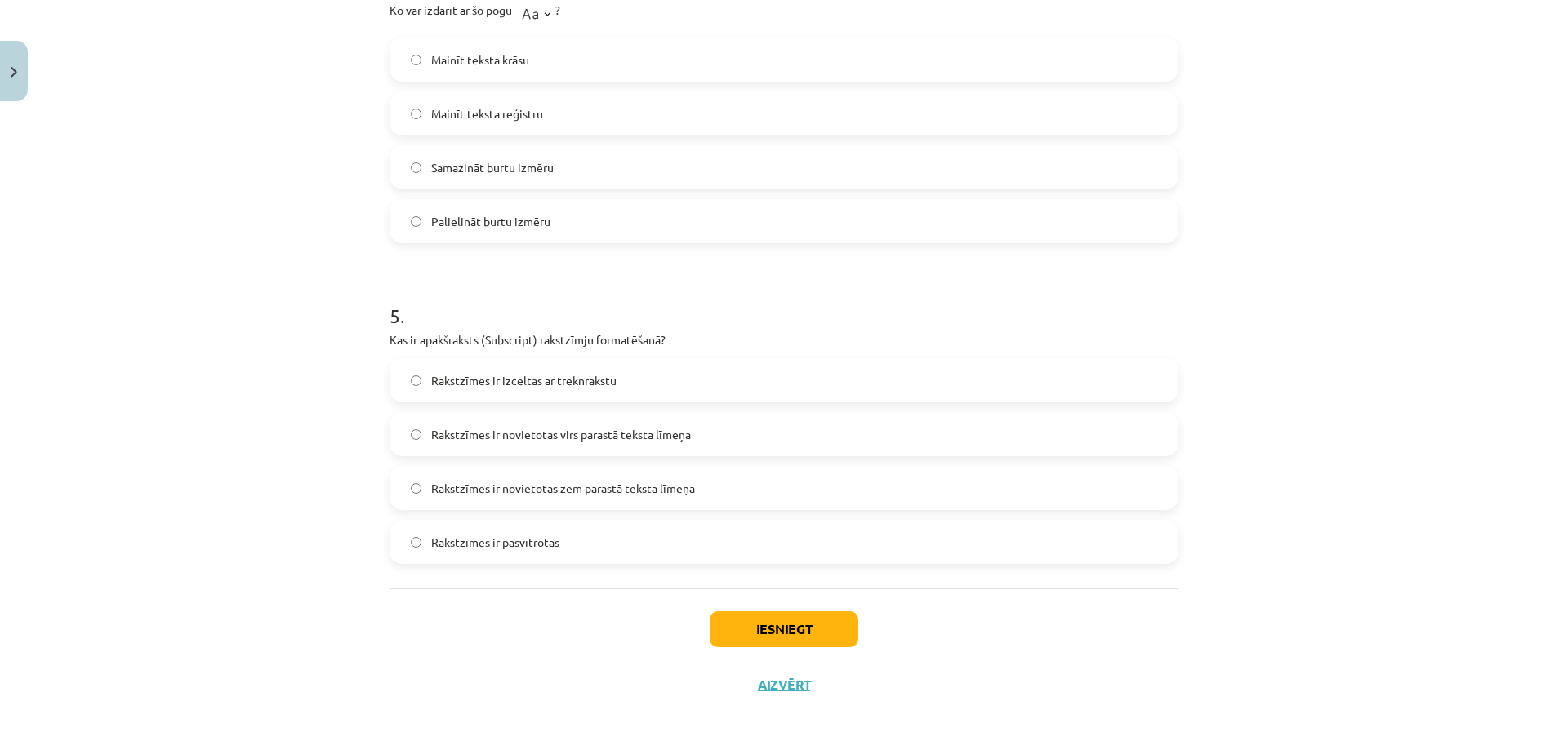
scroll to position [1351, 0]
click at [695, 500] on label "Rakstzīmes ir novietotas zem parastā teksta līmeņa" at bounding box center [784, 485] width 785 height 41
click at [772, 617] on button "Iesniegt" at bounding box center [784, 626] width 148 height 36
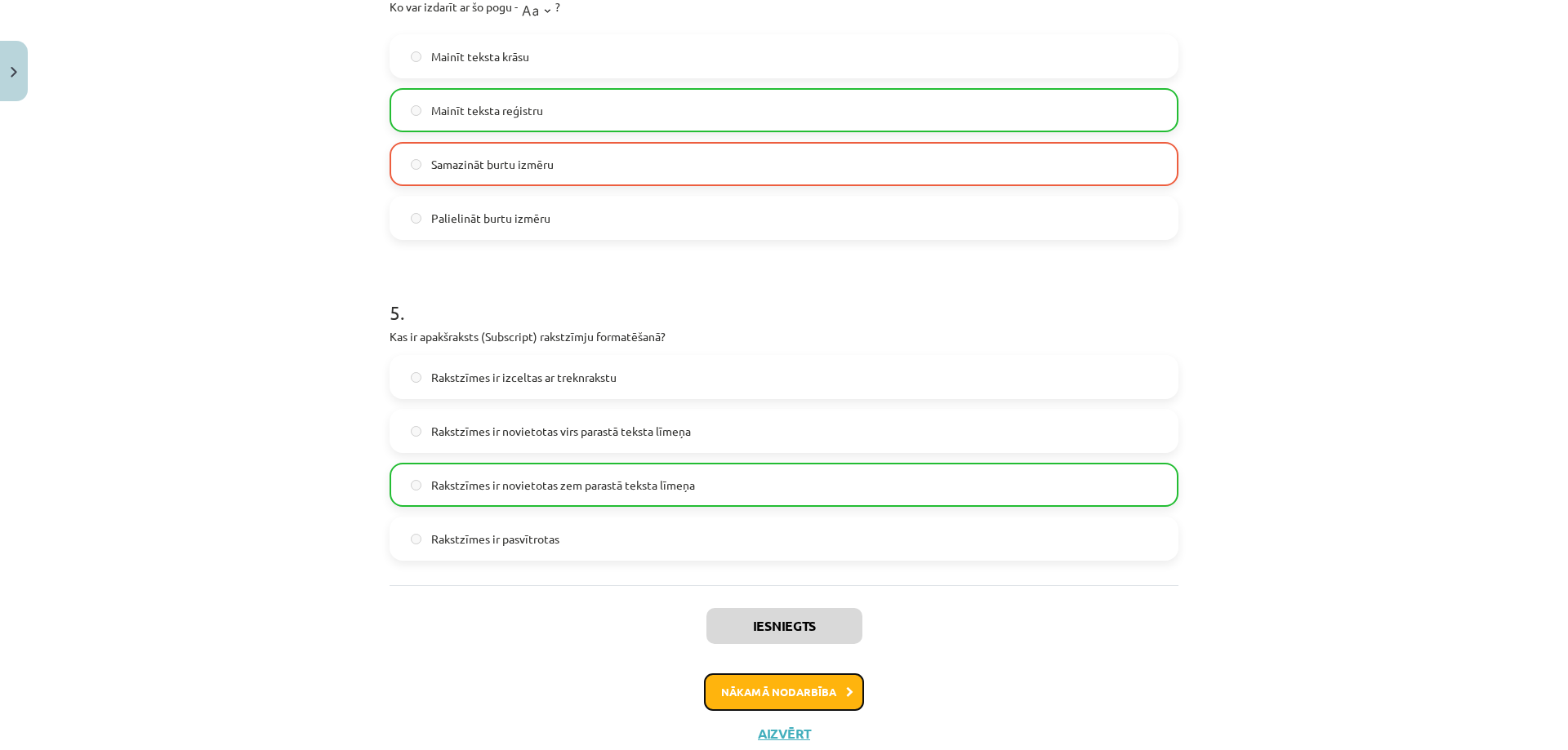
click at [764, 692] on button "Nākamā nodarbība" at bounding box center [784, 693] width 160 height 38
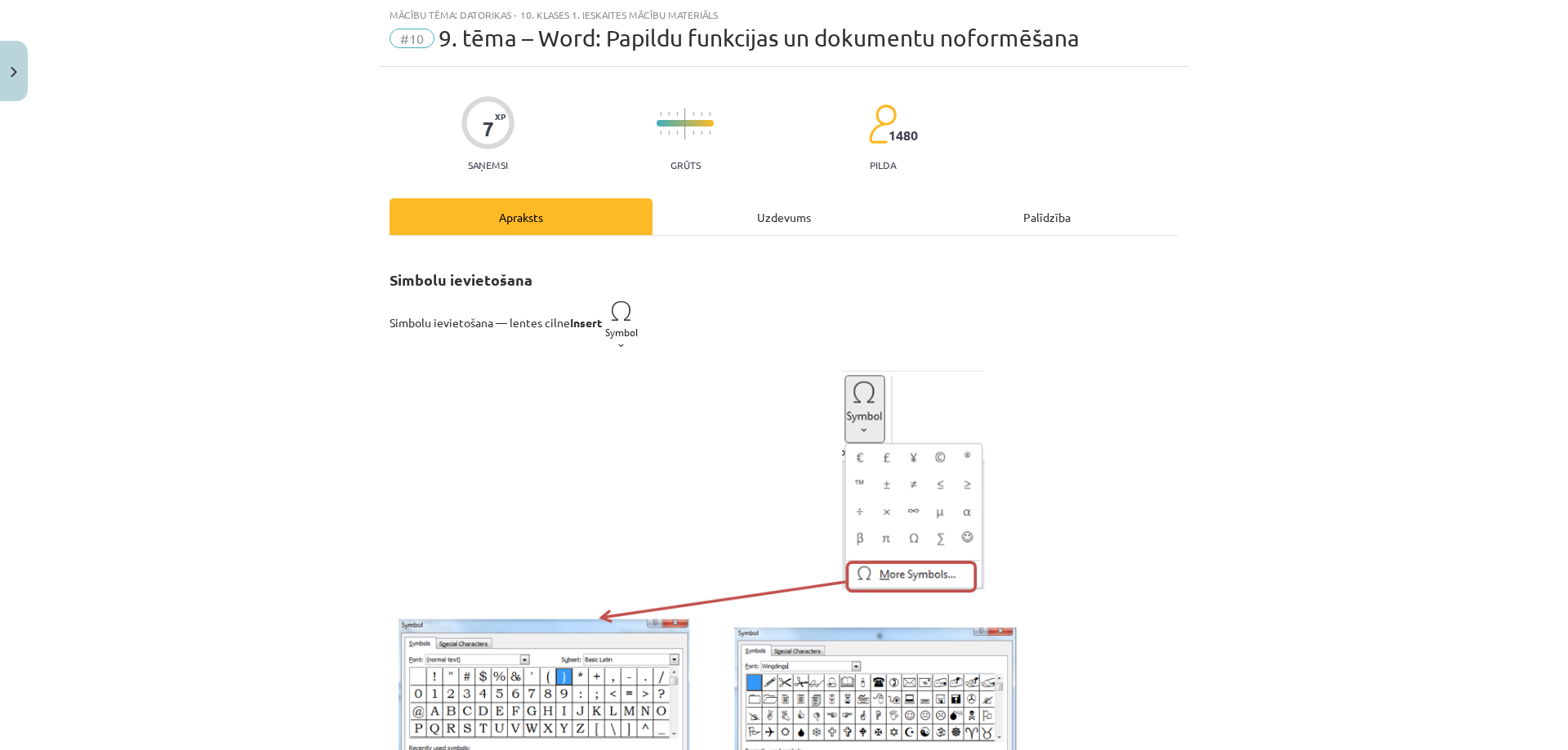
scroll to position [41, 0]
click at [802, 216] on div "Uzdevums" at bounding box center [784, 217] width 263 height 37
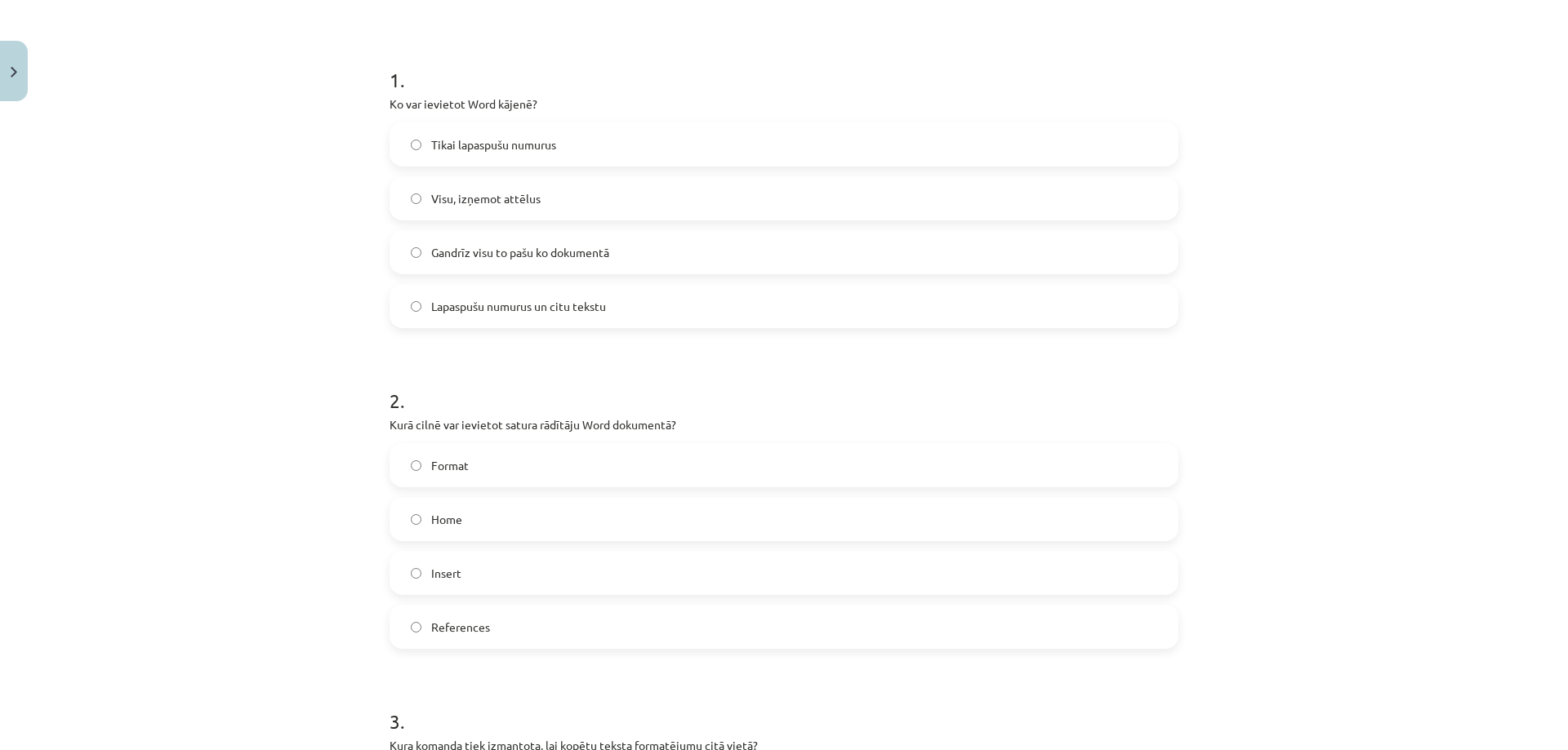
scroll to position [286, 0]
click at [515, 102] on p "Ko var ievietot Word kājenē?" at bounding box center [784, 103] width 789 height 17
click at [517, 98] on p "Ko var ievietot Word kājenē?" at bounding box center [784, 103] width 789 height 17
click at [637, 94] on div "1 . Ko var ievietot Word kājenē? Tikai lapaspušu numurus Visu, izņemot attēlus …" at bounding box center [784, 184] width 789 height 288
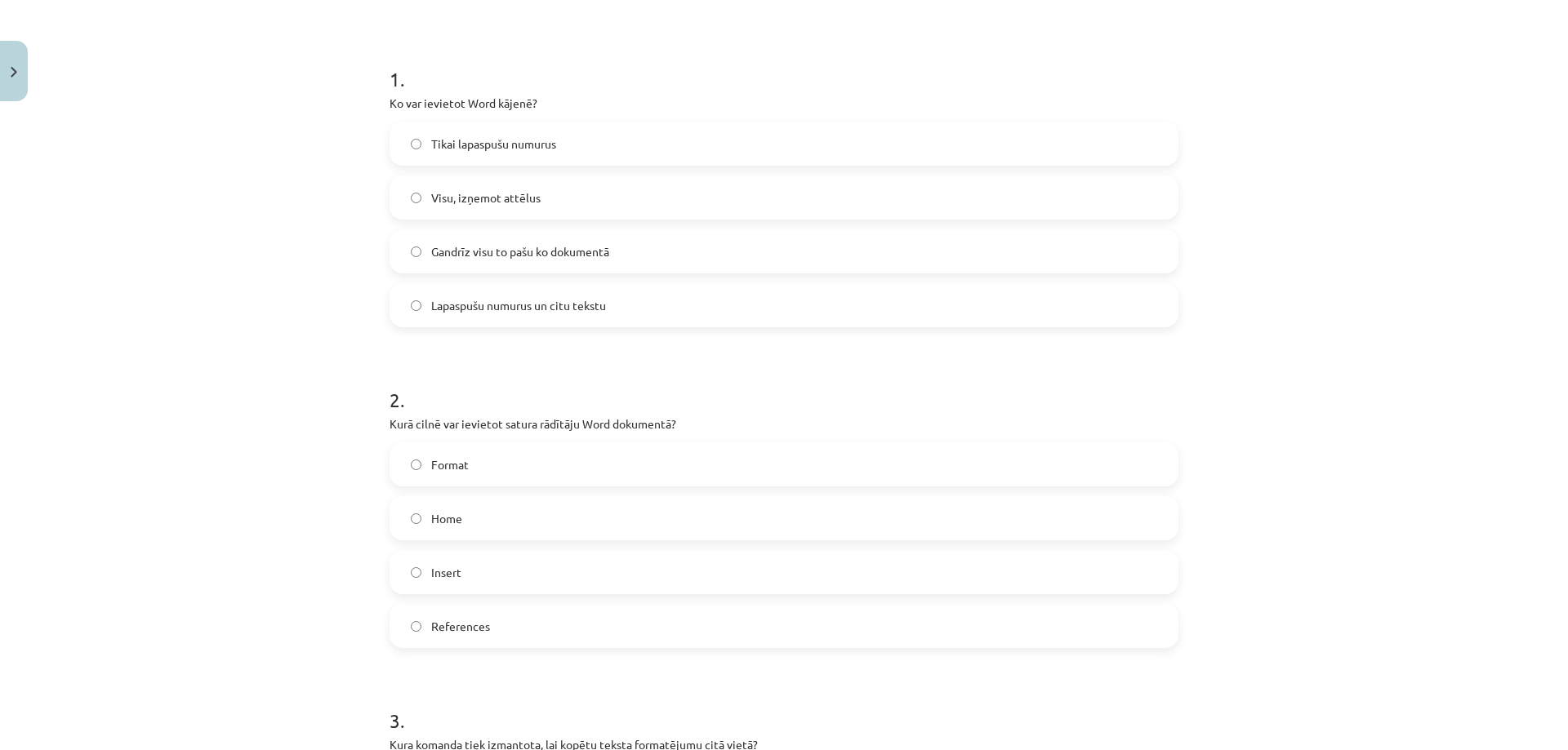
click at [570, 257] on span "Gandrīz visu to pašu ko dokumentā" at bounding box center [519, 251] width 178 height 17
drag, startPoint x: 493, startPoint y: 99, endPoint x: 524, endPoint y: 106, distance: 31.8
click at [524, 106] on p "Ko var ievietot Word kājenē?" at bounding box center [784, 103] width 789 height 17
copy p "kājenē"
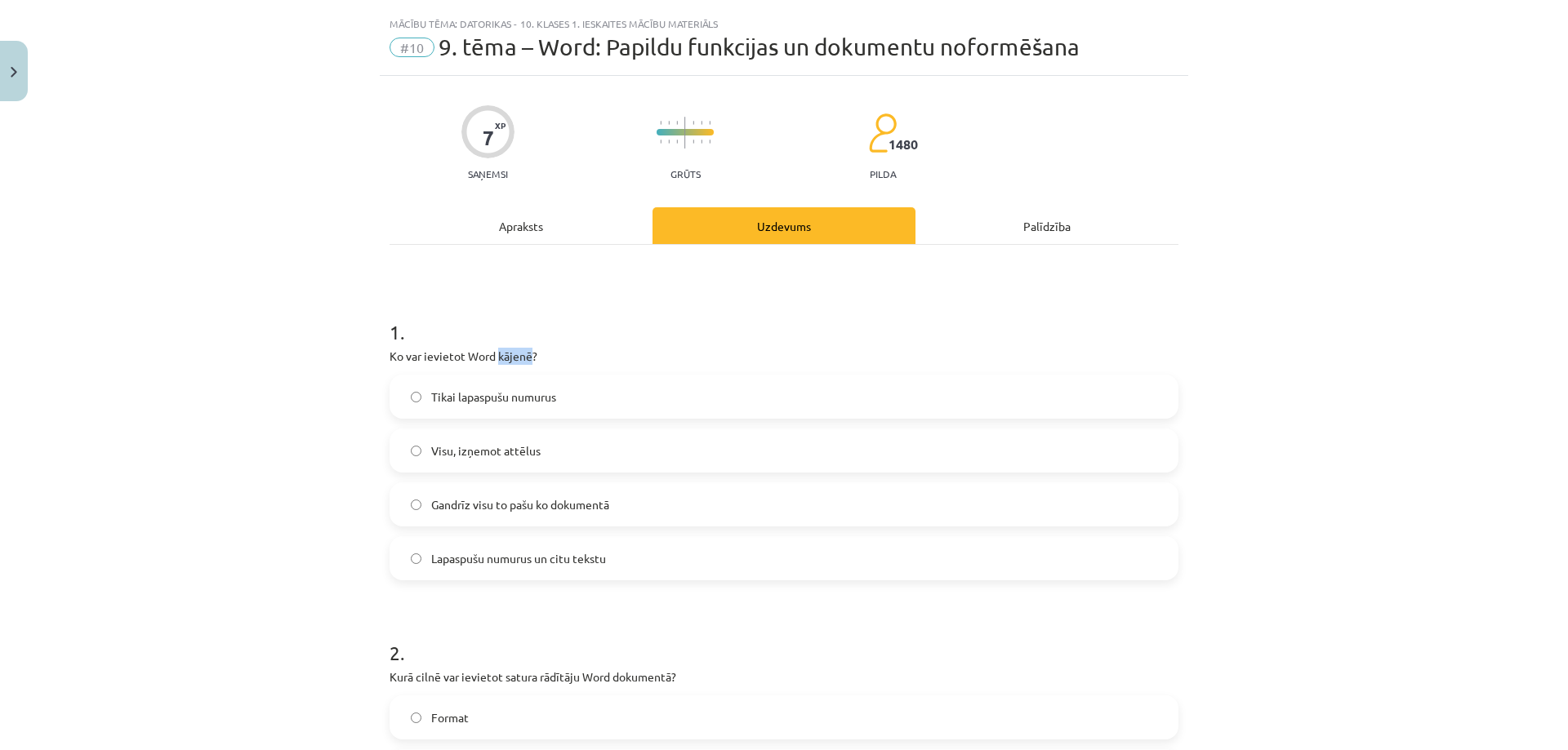
scroll to position [0, 0]
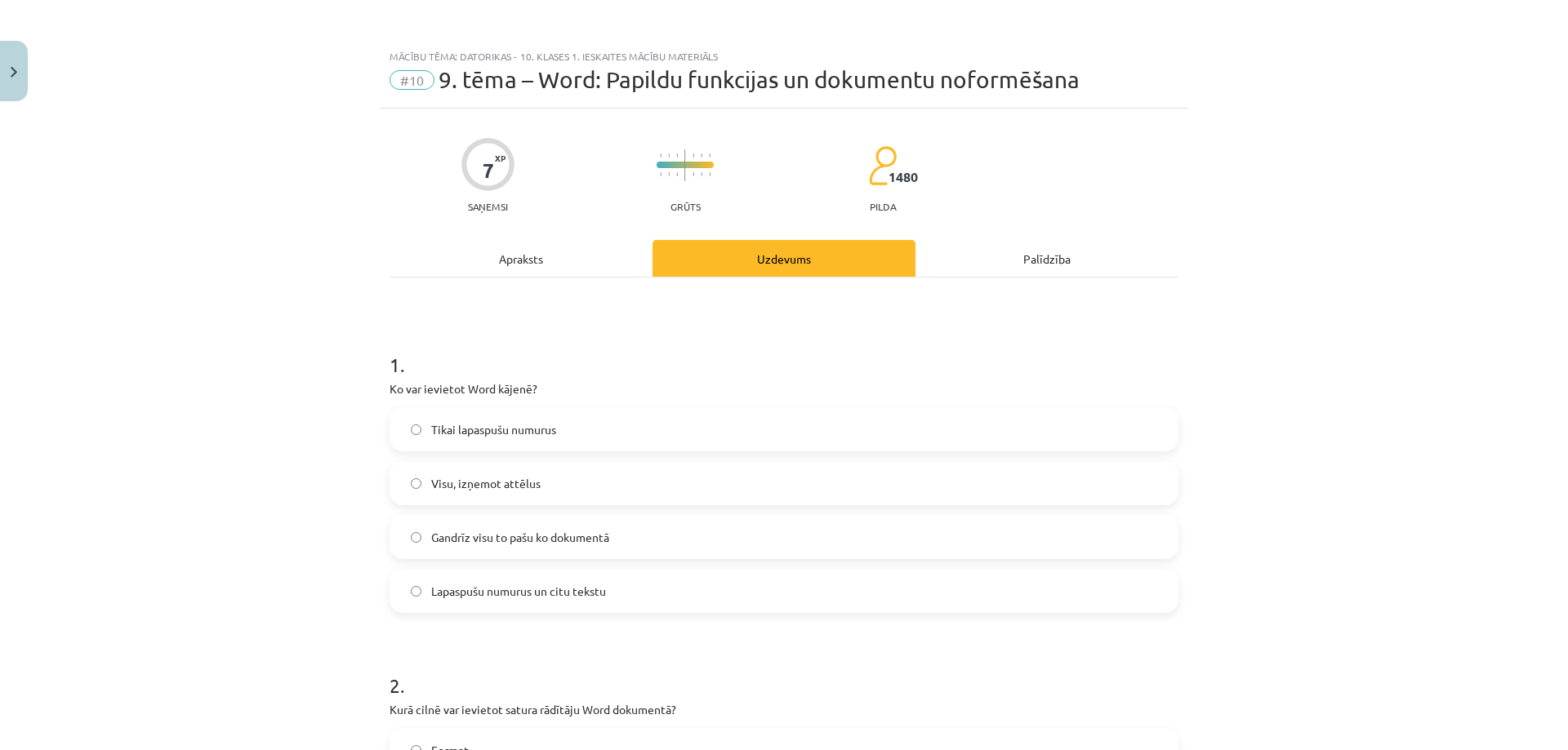
click at [579, 257] on div "Apraksts" at bounding box center [521, 258] width 263 height 37
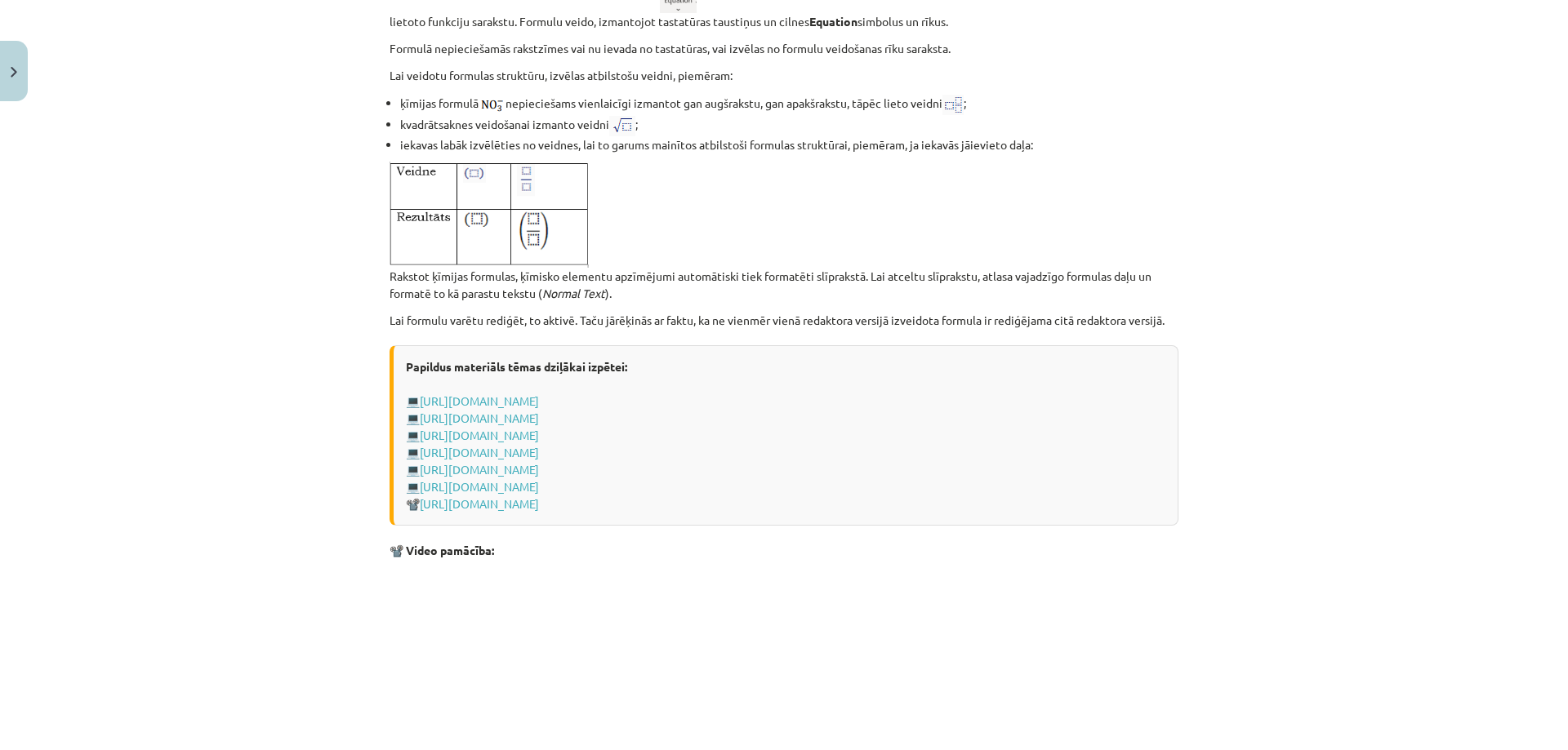
scroll to position [3285, 0]
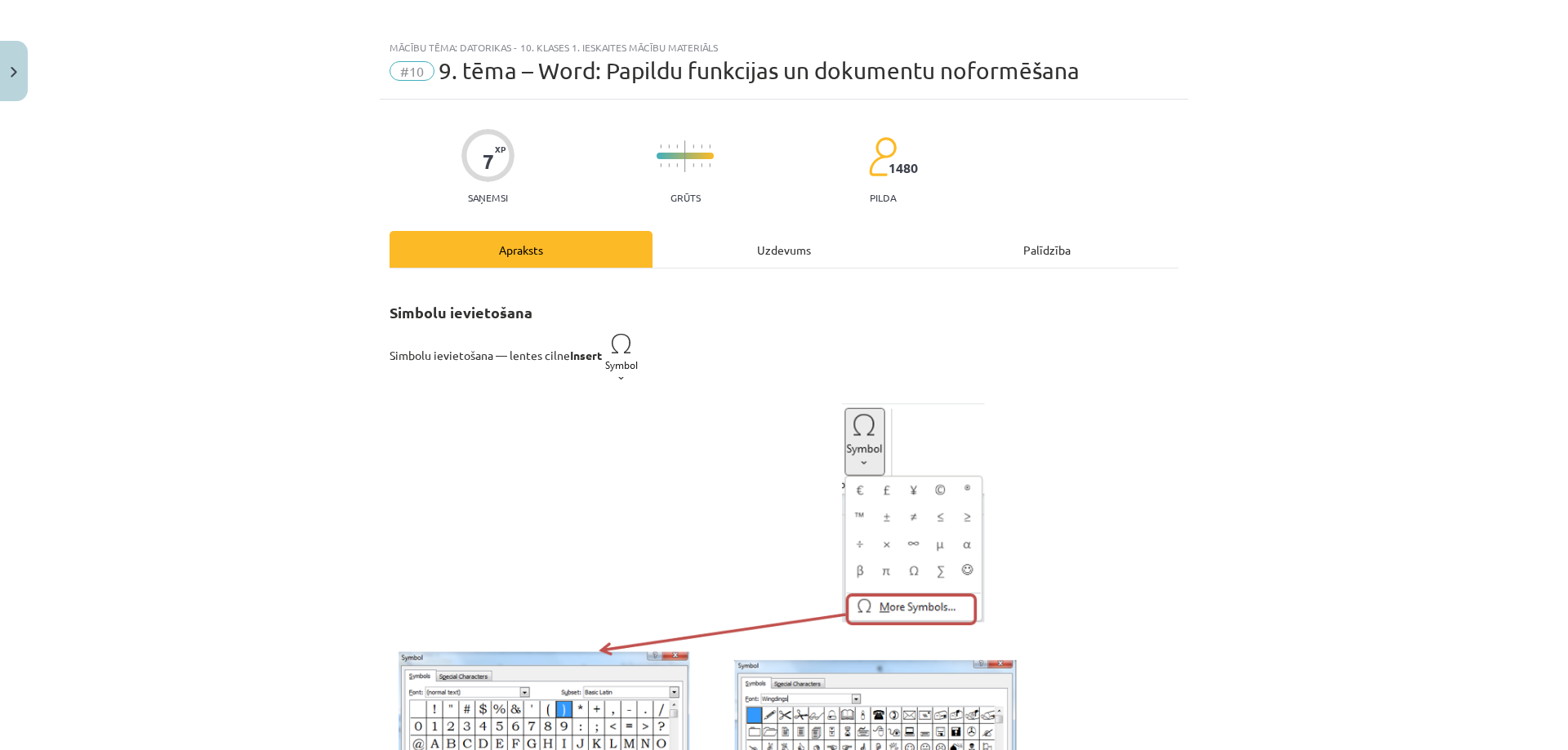
click at [742, 255] on div "Uzdevums" at bounding box center [784, 249] width 263 height 37
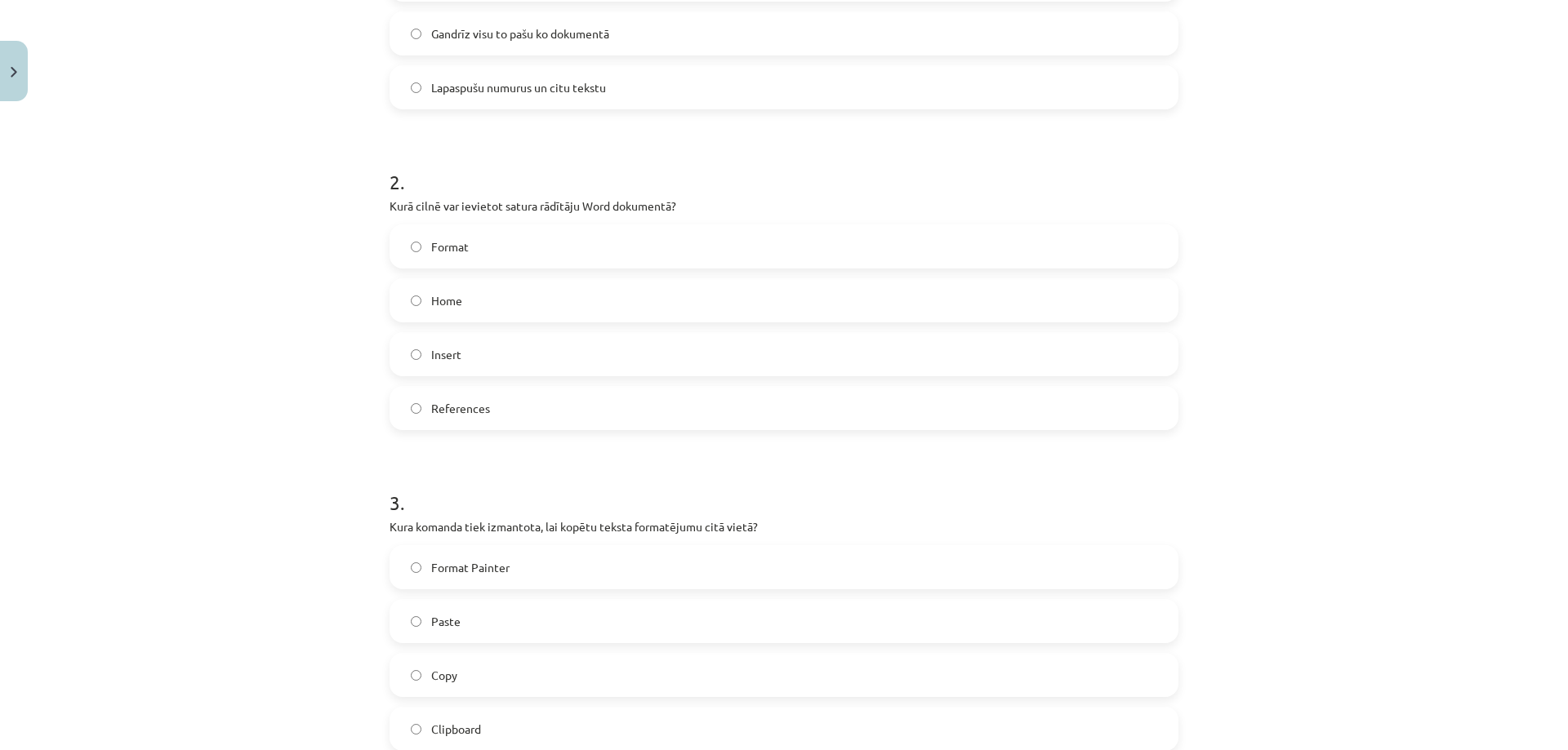
scroll to position [449, 0]
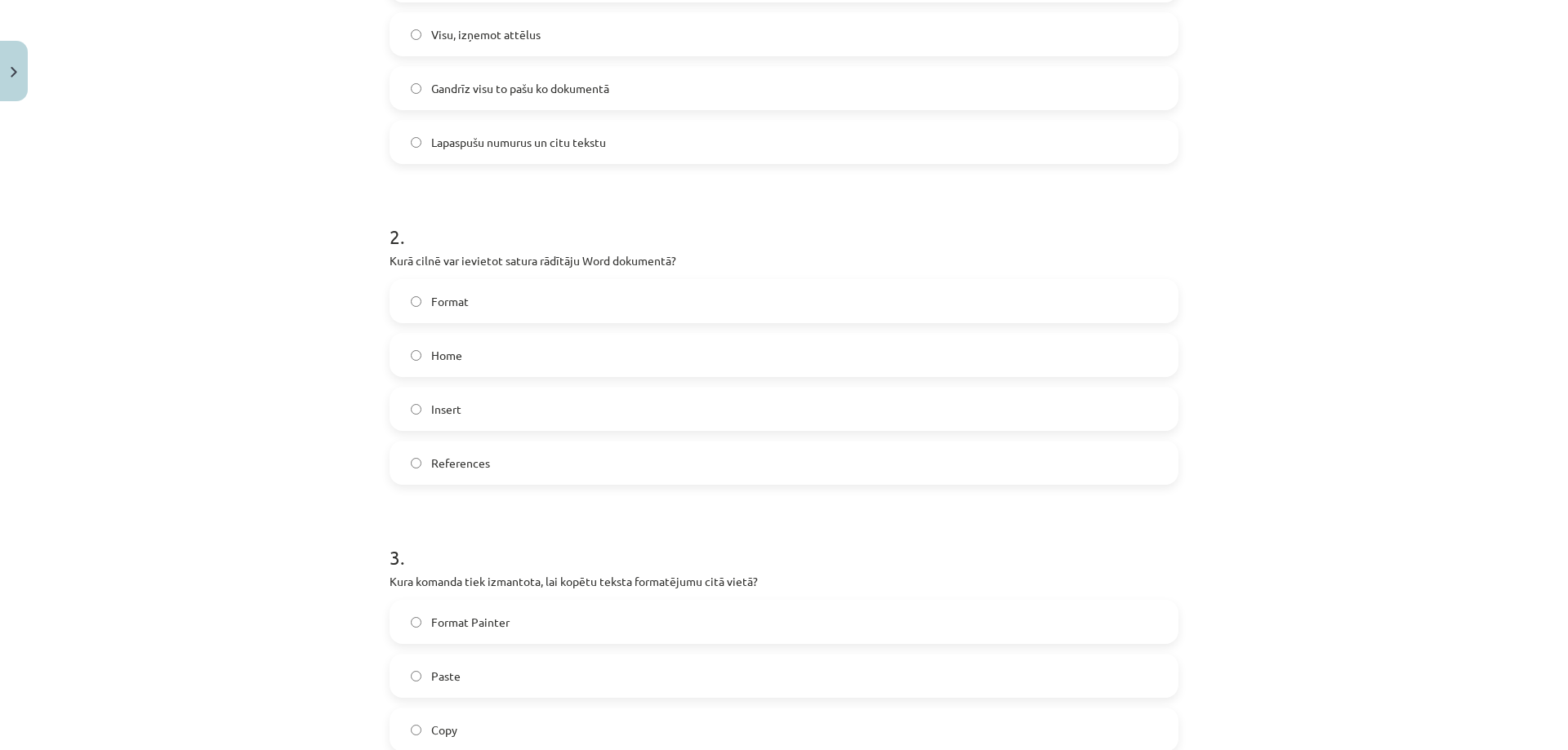
click at [524, 469] on label "References" at bounding box center [784, 463] width 785 height 41
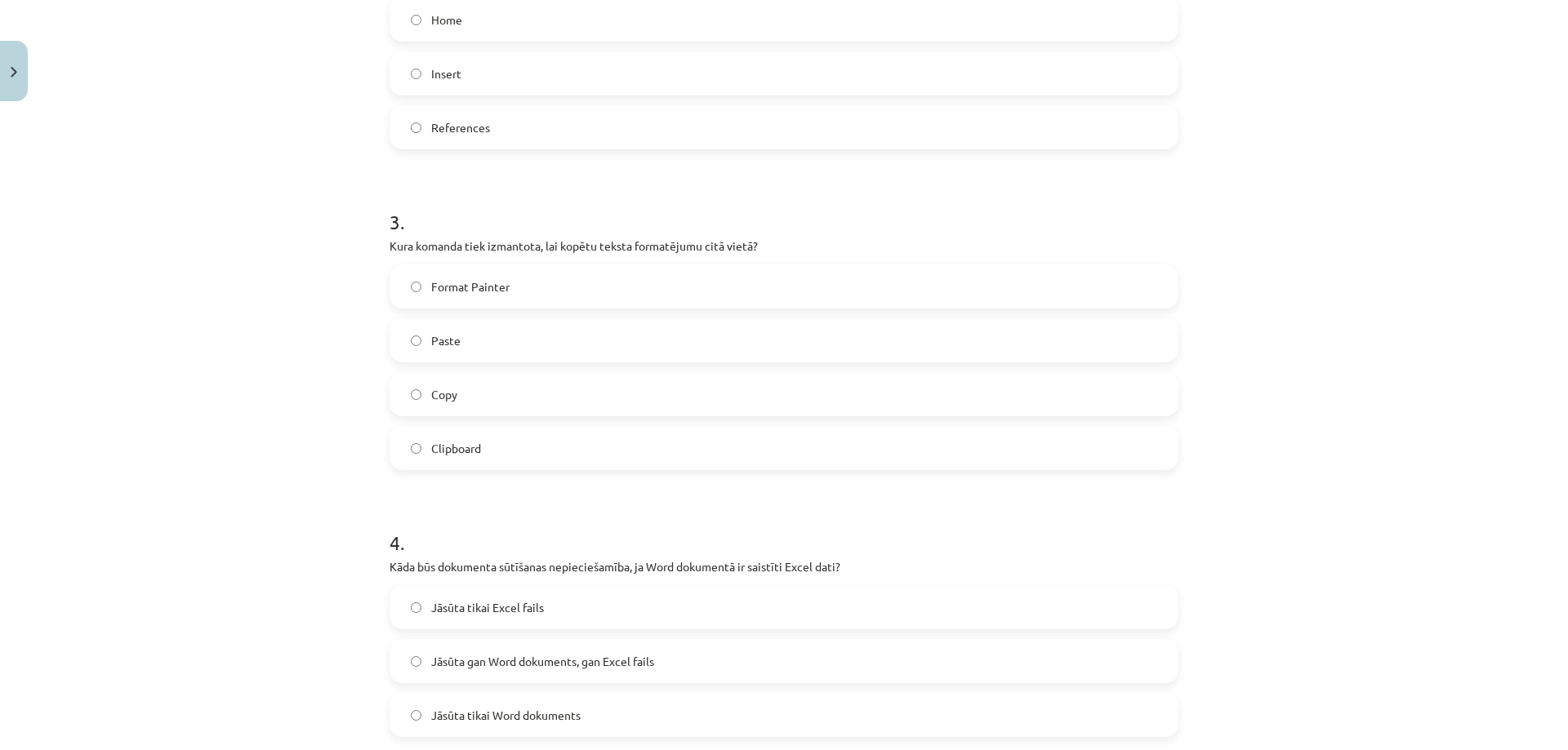
scroll to position [939, 0]
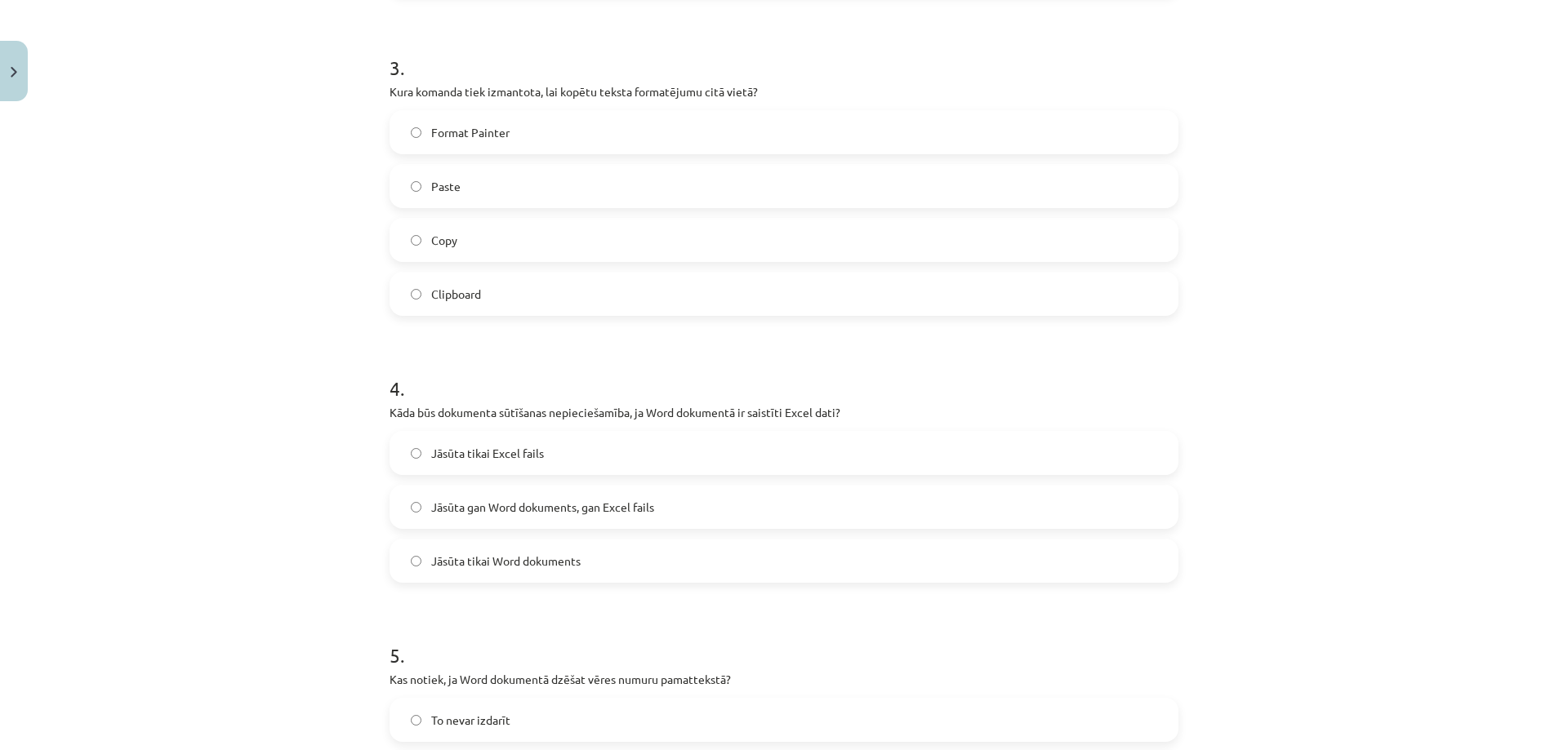
click at [445, 136] on span "Format Painter" at bounding box center [469, 133] width 78 height 17
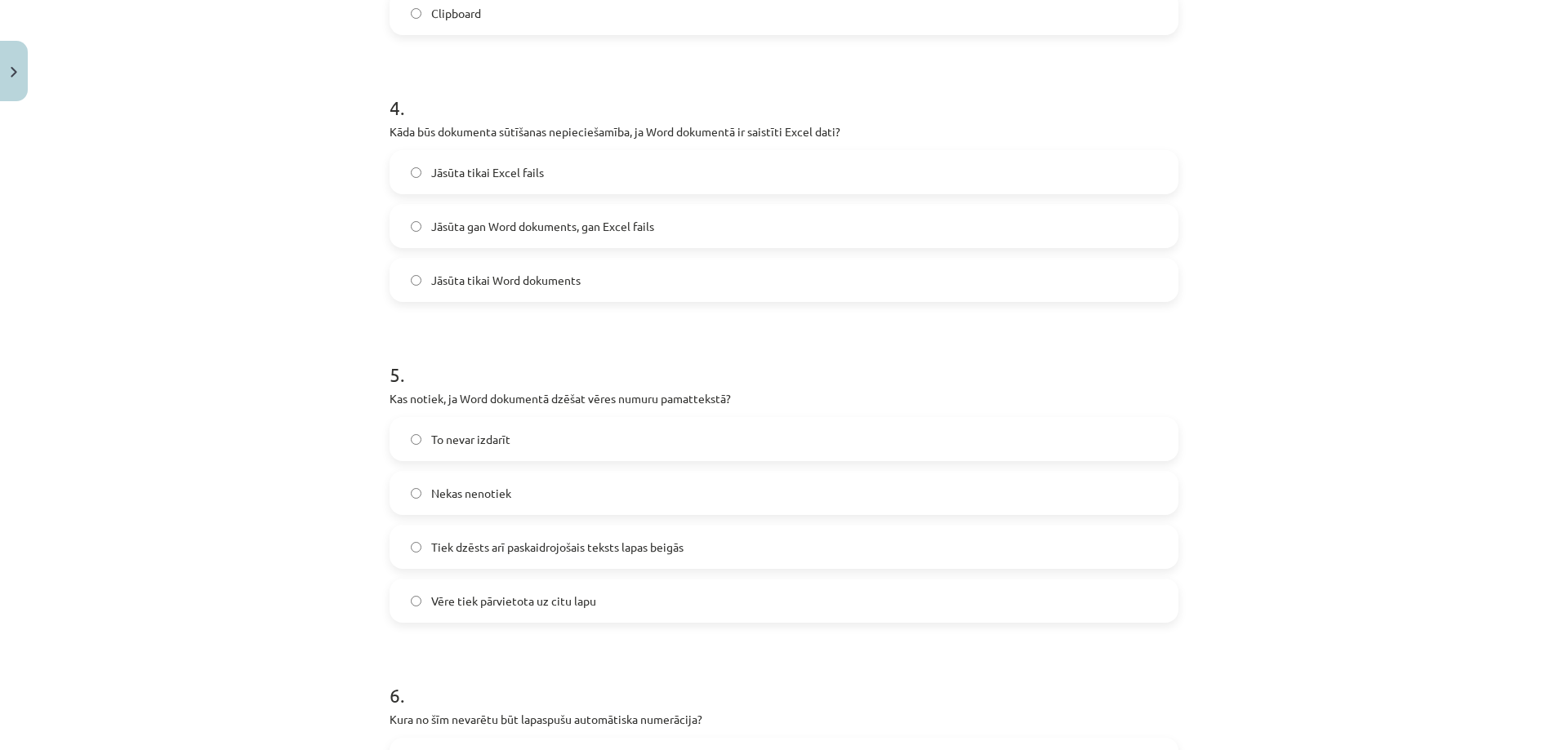
scroll to position [1266, 0]
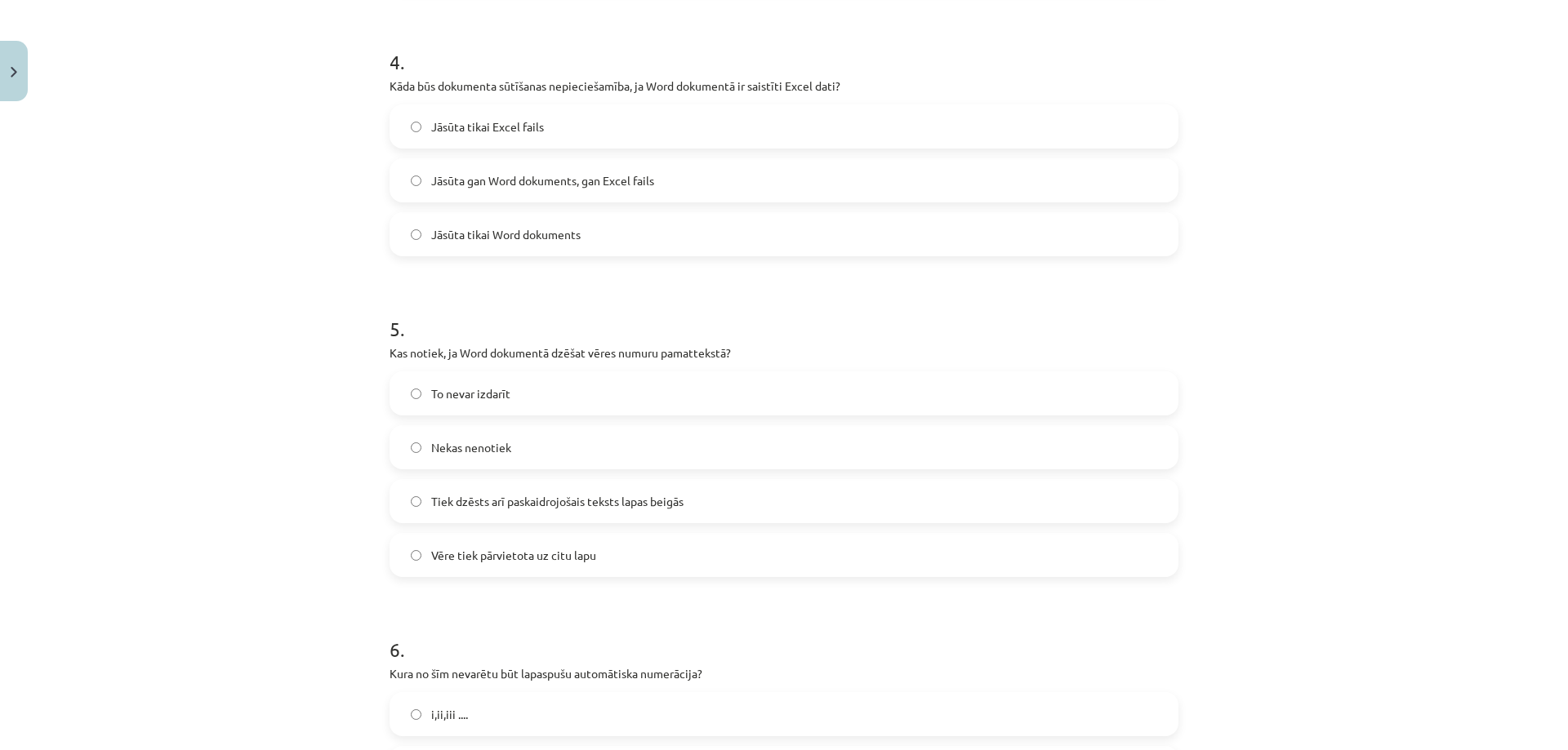
click at [529, 183] on span "Jāsūta gan Word dokuments, gan Excel fails" at bounding box center [542, 181] width 223 height 17
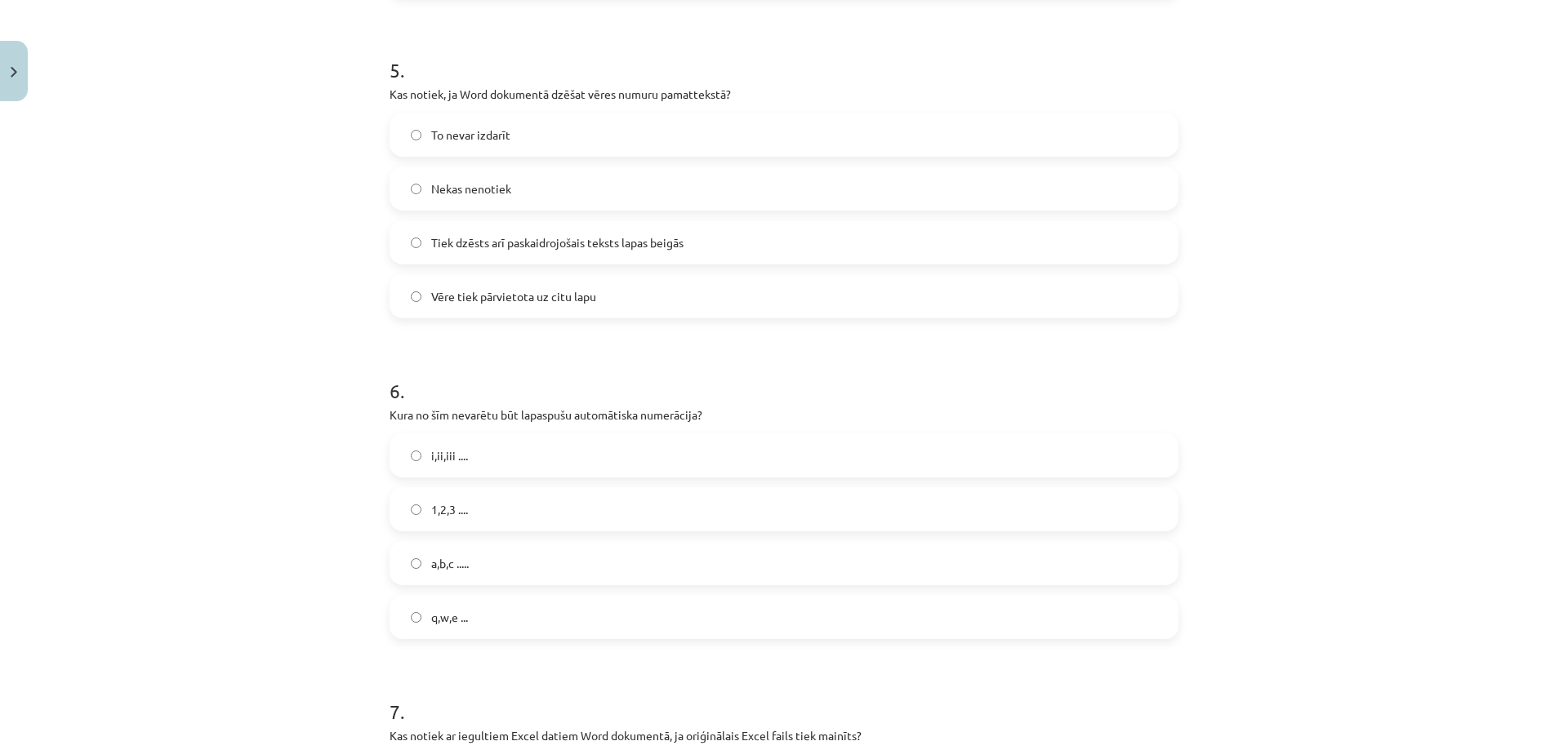
scroll to position [1592, 0]
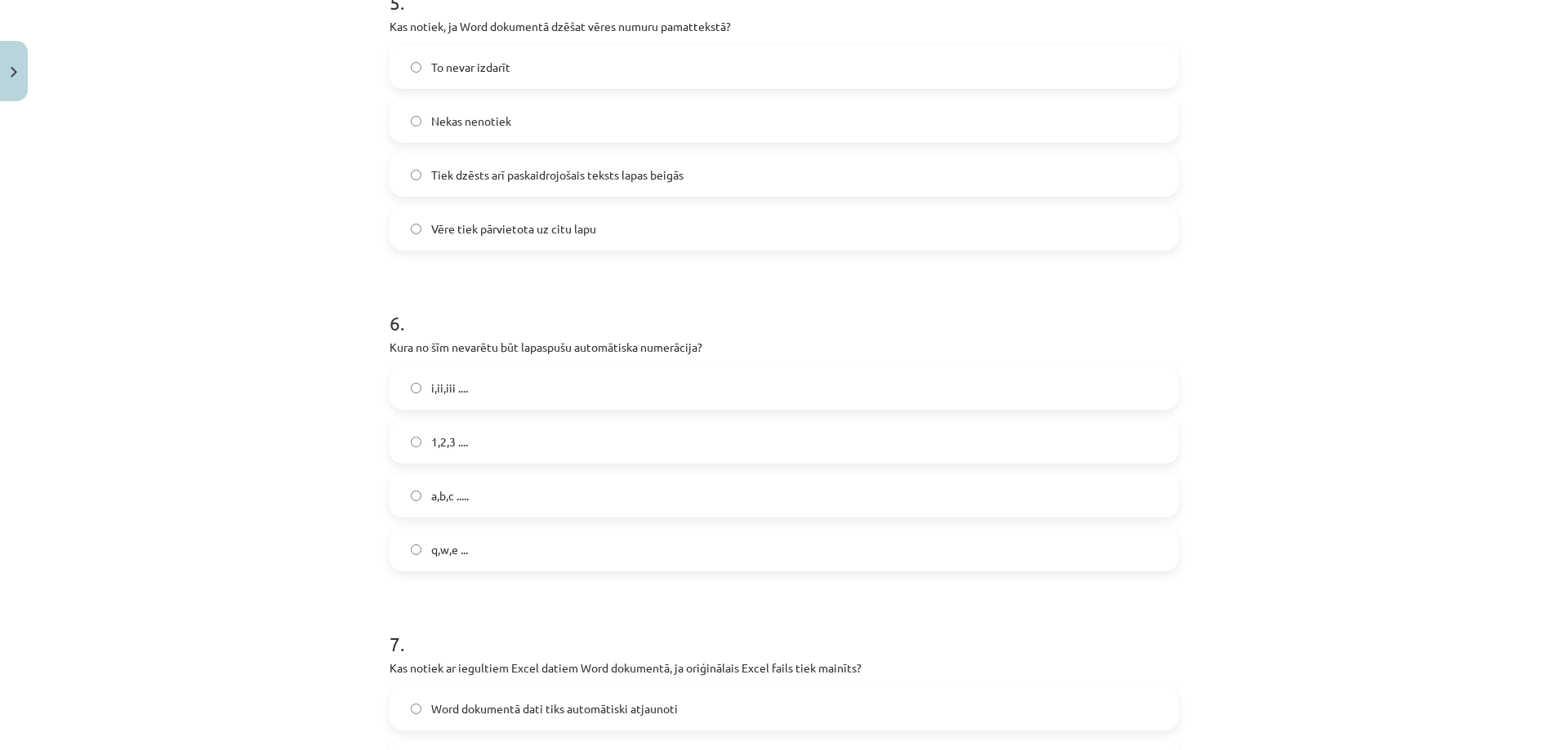
click at [589, 21] on p "Kas notiek, ja Word dokumentā dzēšat vēres numuru pamattekstā?" at bounding box center [784, 27] width 789 height 17
click at [709, 39] on div "5 . Kas notiek, ja Word dokumentā dzēšat vēres numuru pamattekstā? To nevar izd…" at bounding box center [784, 106] width 789 height 288
drag, startPoint x: 720, startPoint y: 26, endPoint x: 548, endPoint y: 21, distance: 172.1
click at [548, 21] on p "Kas notiek, ja Word dokumentā dzēšat vēres numuru pamattekstā?" at bounding box center [784, 27] width 789 height 17
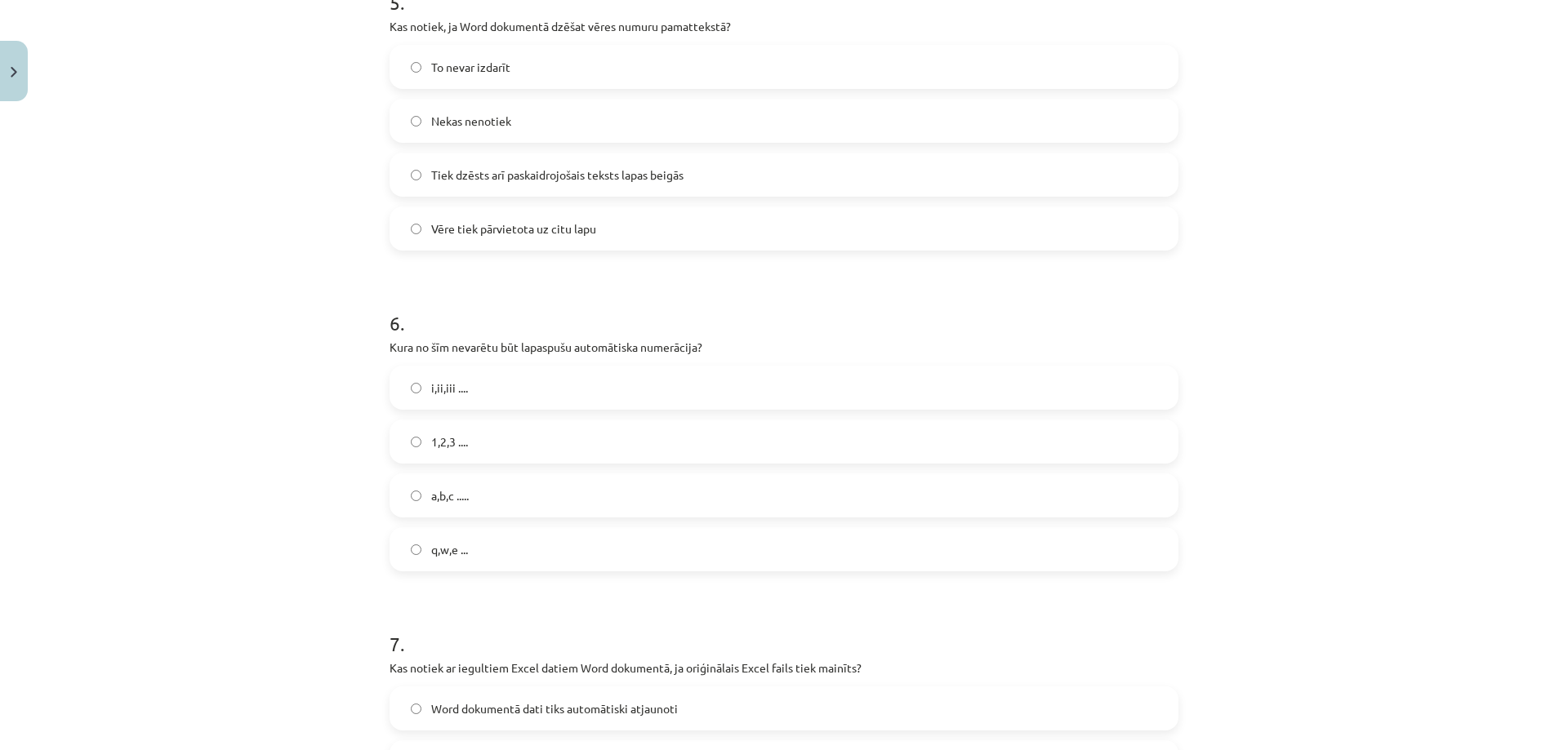
click at [778, 33] on p "Kas notiek, ja Word dokumentā dzēšat vēres numuru pamattekstā?" at bounding box center [784, 27] width 789 height 17
drag, startPoint x: 584, startPoint y: 23, endPoint x: 722, endPoint y: 26, distance: 138.0
click at [723, 26] on p "Kas notiek, ja Word dokumentā dzēšat vēres numuru pamattekstā?" at bounding box center [784, 27] width 789 height 17
click at [1331, 163] on div "Mācību tēma: Datorikas - 10. klases 1. ieskaites mācību materiāls #10 9. tēma –…" at bounding box center [784, 375] width 1568 height 750
click at [547, 182] on span "Tiek dzēsts arī paskaidrojošais teksts lapas beigās" at bounding box center [557, 175] width 252 height 17
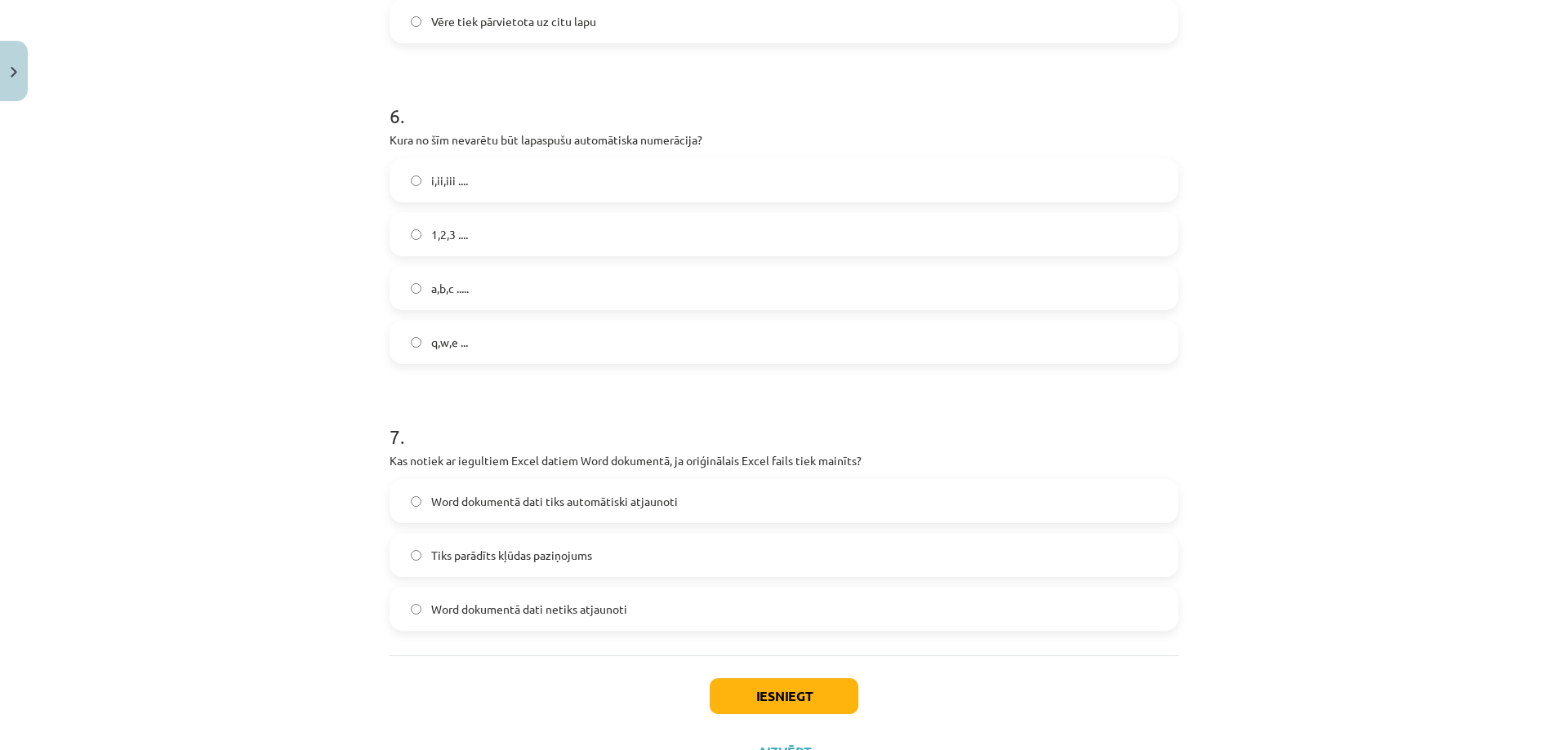
scroll to position [1870, 0]
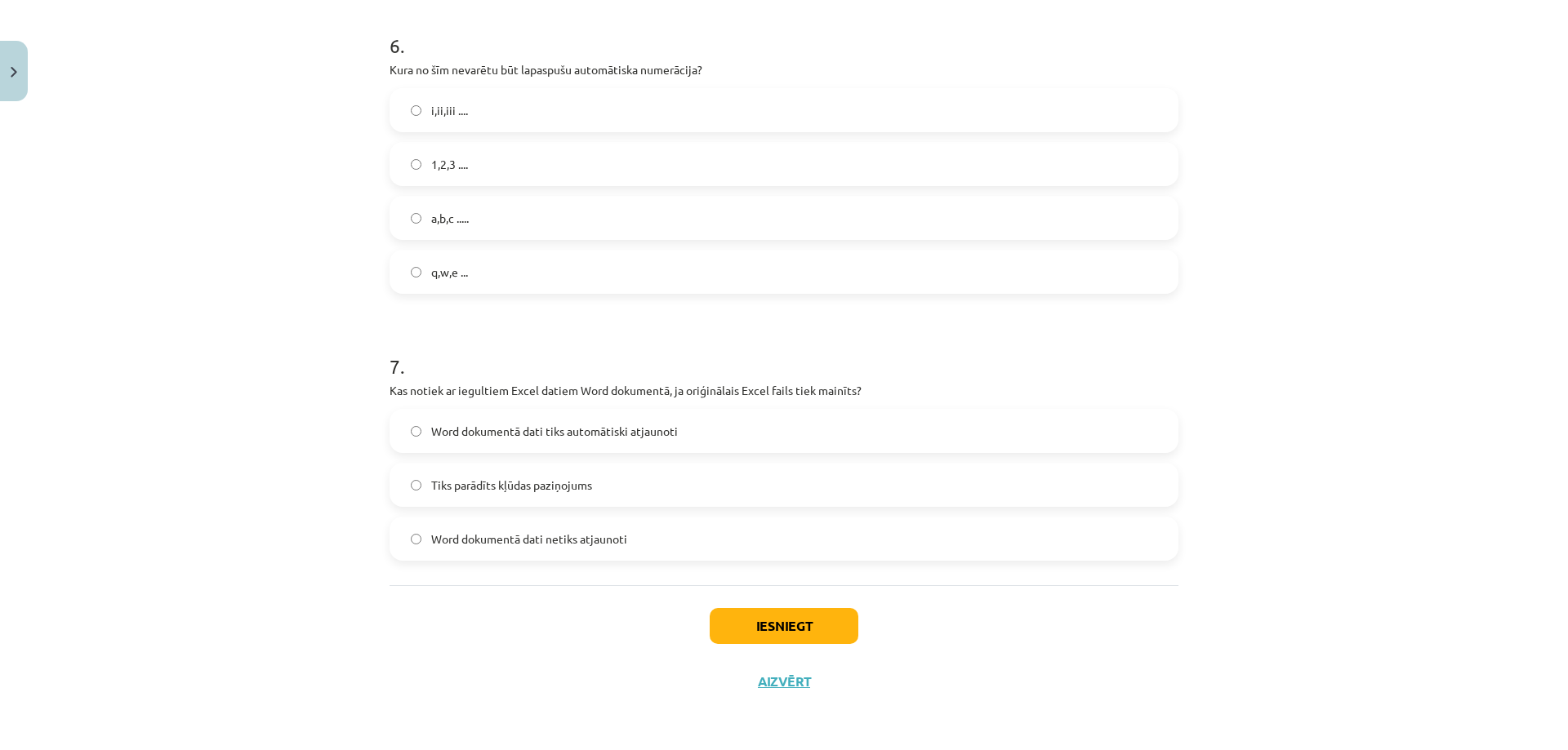
click at [490, 270] on label "q,w,e ..." at bounding box center [784, 272] width 785 height 41
drag, startPoint x: 849, startPoint y: 388, endPoint x: 383, endPoint y: 378, distance: 466.1
click at [390, 378] on div "7 . Kas notiek ar iegultiem Excel datiem Word dokumentā, ja oriģinālais Excel f…" at bounding box center [784, 444] width 789 height 234
click at [1104, 411] on label "Word dokumentā dati tiks automātiski atjaunoti" at bounding box center [784, 432] width 785 height 41
click at [555, 487] on span "Tiks parādīts kļūdas paziņojums" at bounding box center [511, 486] width 160 height 17
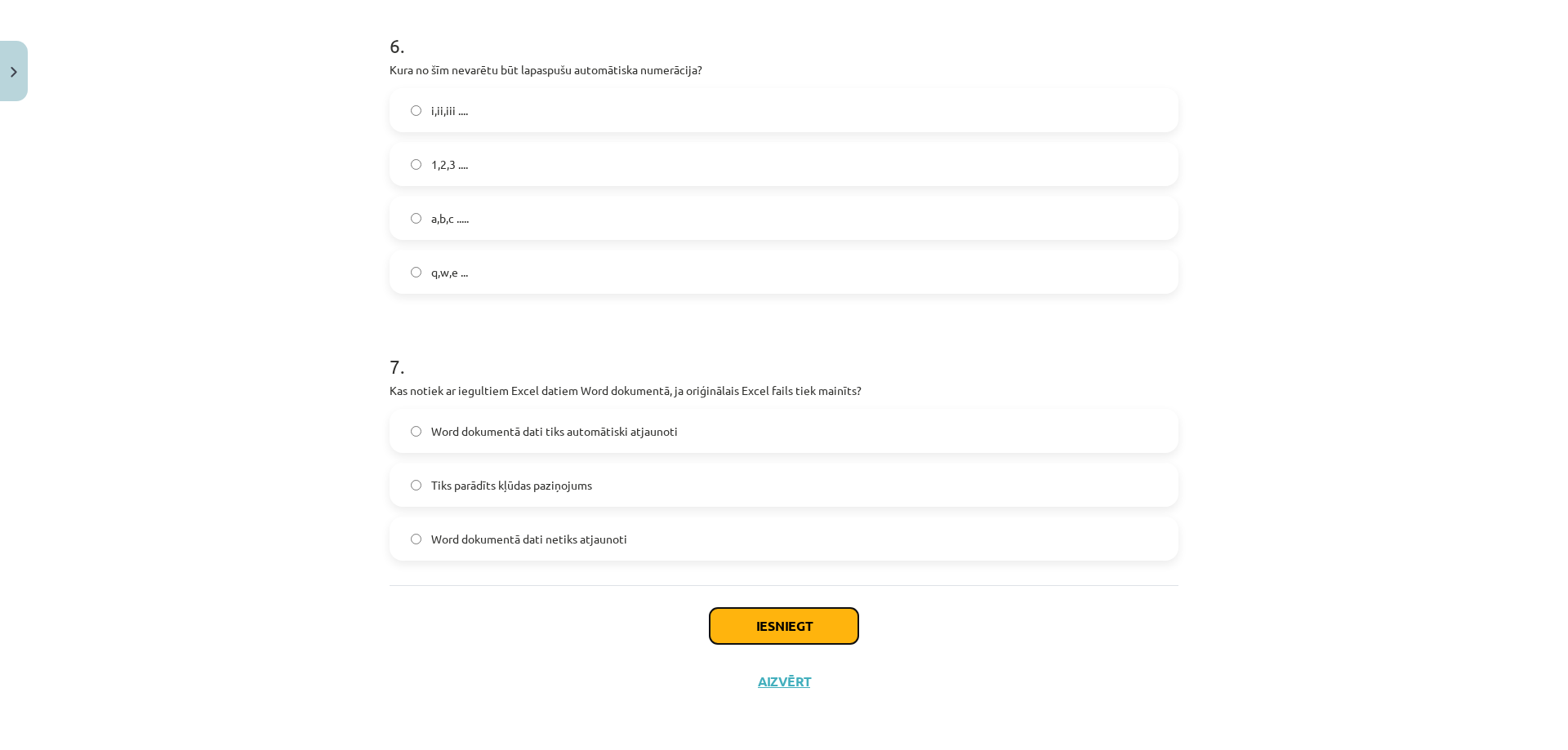
click at [832, 619] on button "Iesniegt" at bounding box center [784, 626] width 148 height 36
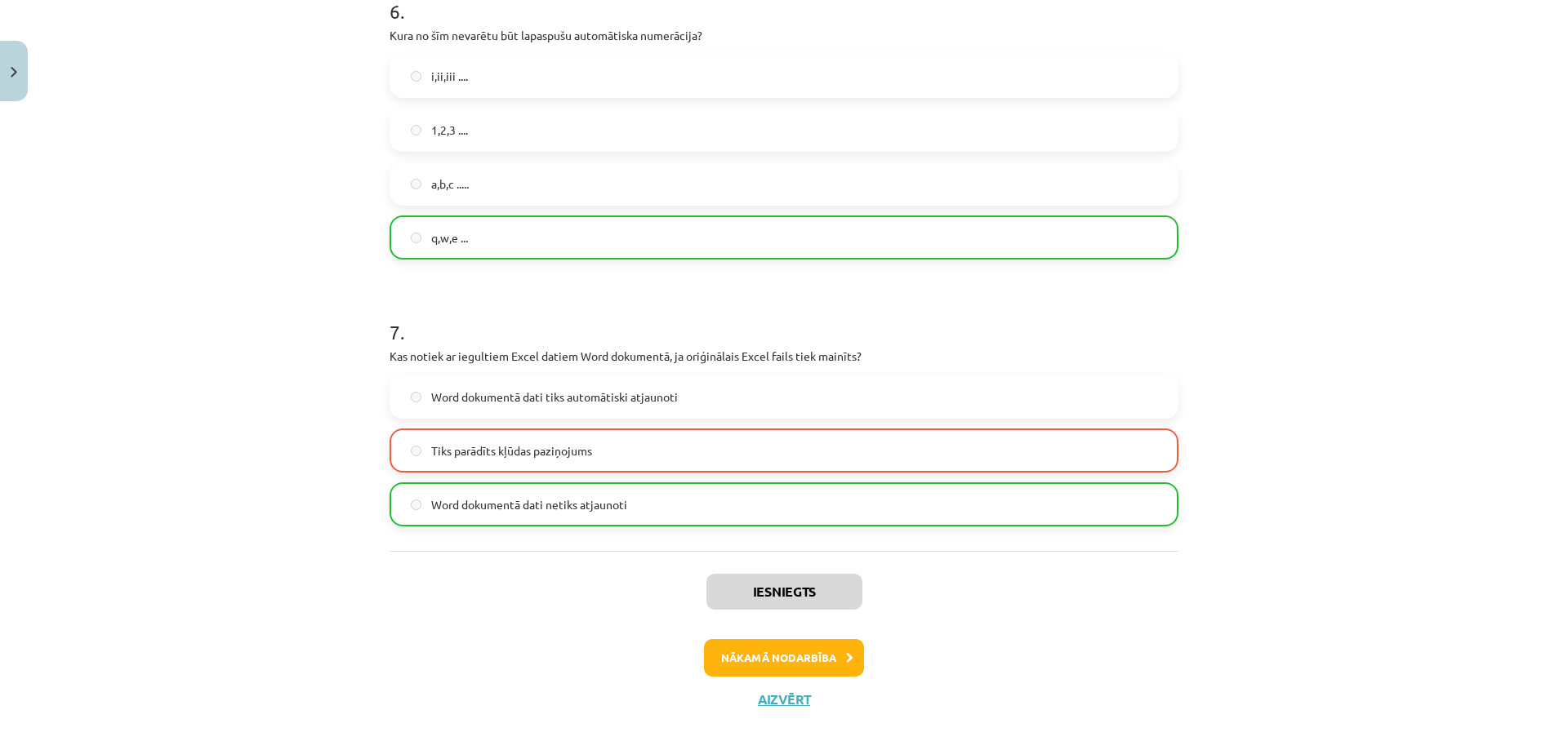
scroll to position [1921, 0]
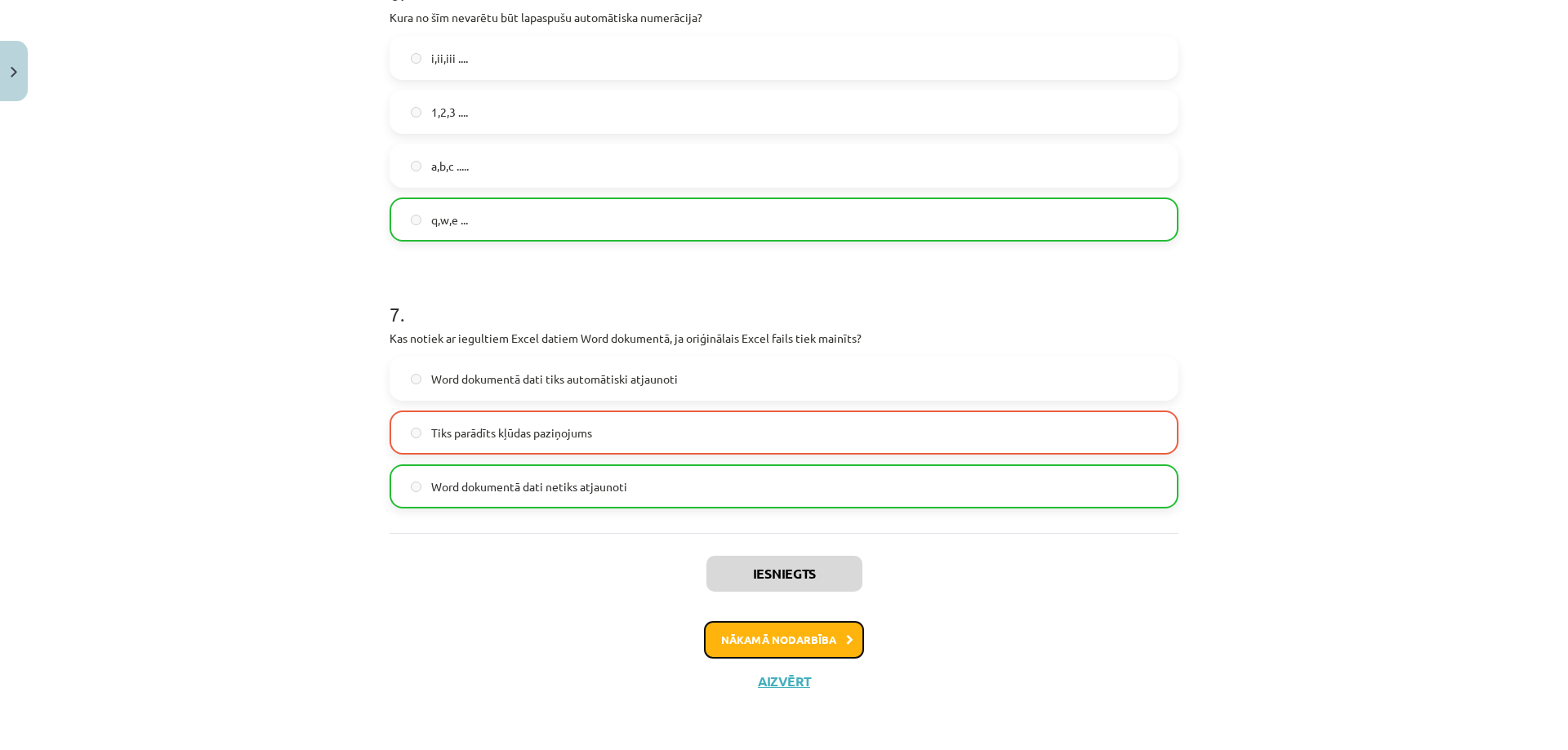
click at [846, 641] on icon at bounding box center [850, 640] width 8 height 10
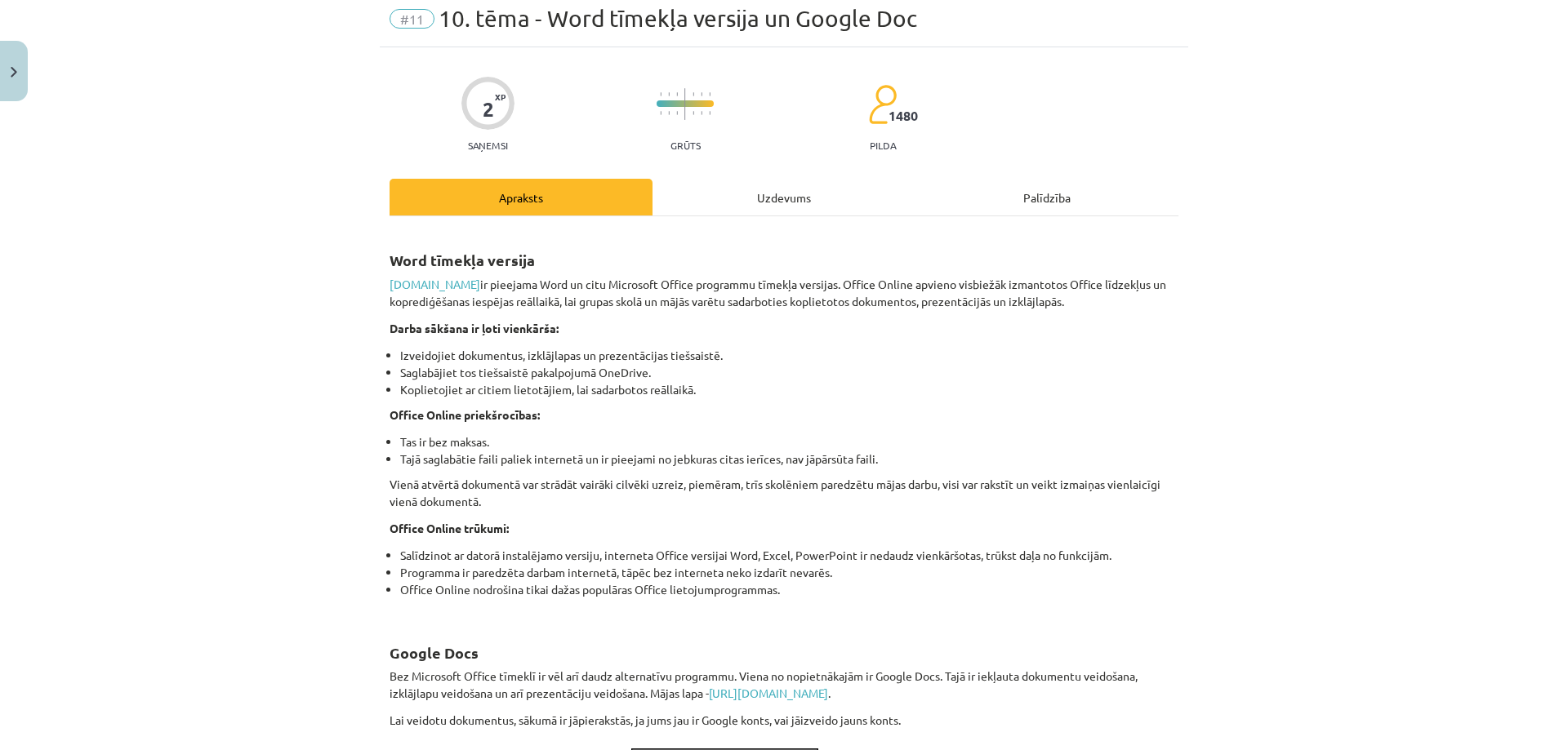
scroll to position [41, 0]
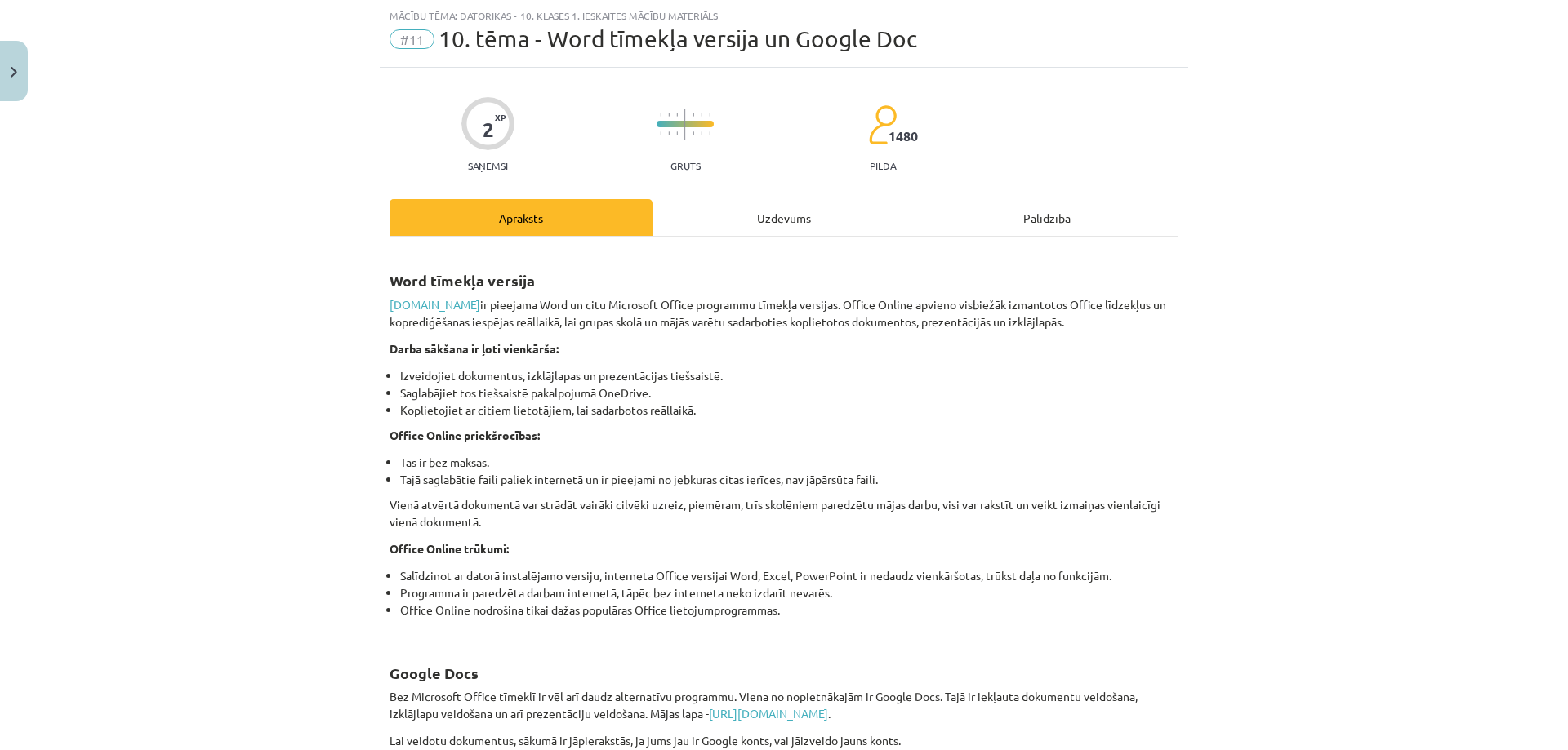
click at [769, 206] on div "Uzdevums" at bounding box center [784, 217] width 263 height 37
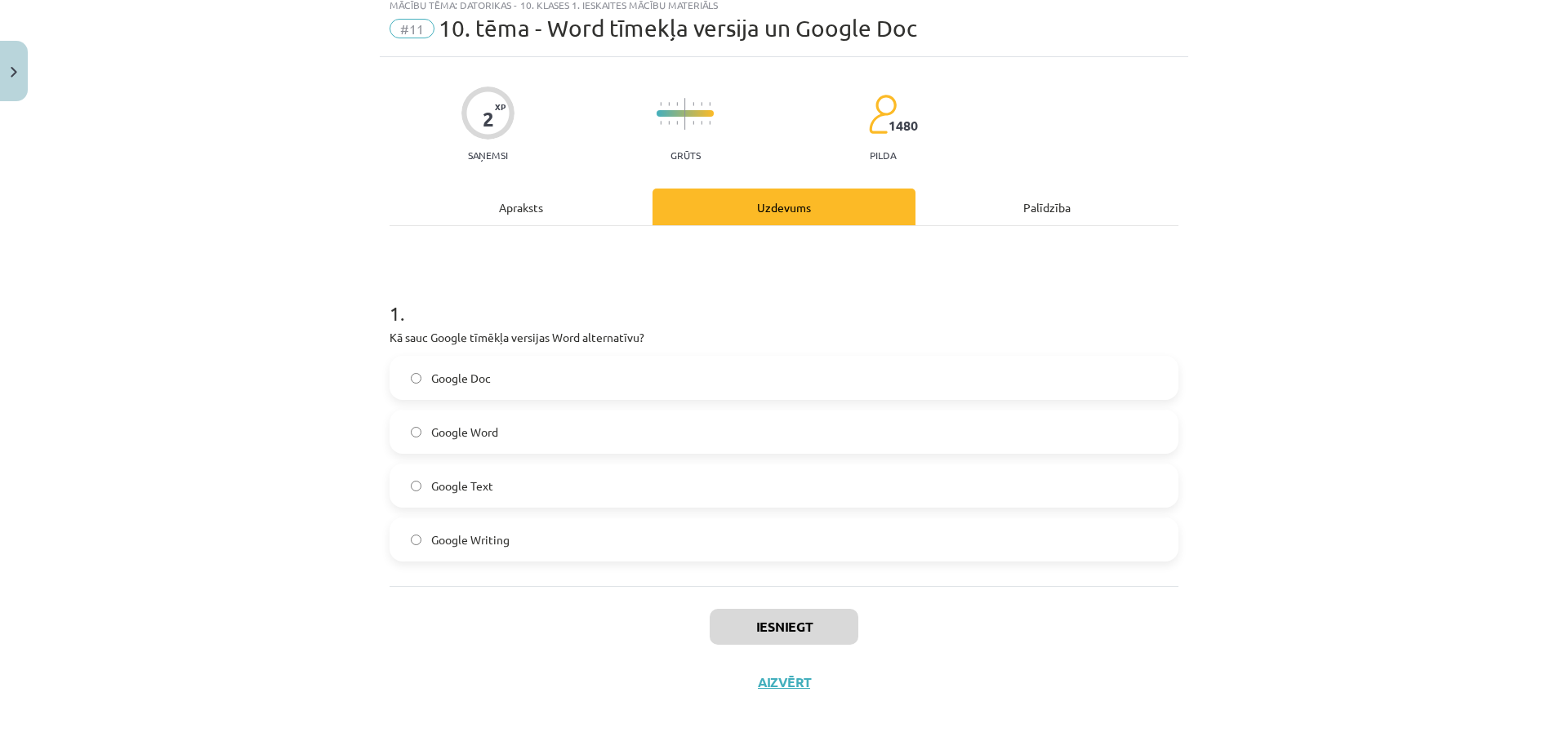
scroll to position [52, 0]
click at [500, 372] on label "Google Doc" at bounding box center [784, 378] width 785 height 41
click at [744, 624] on button "Iesniegt" at bounding box center [784, 626] width 148 height 36
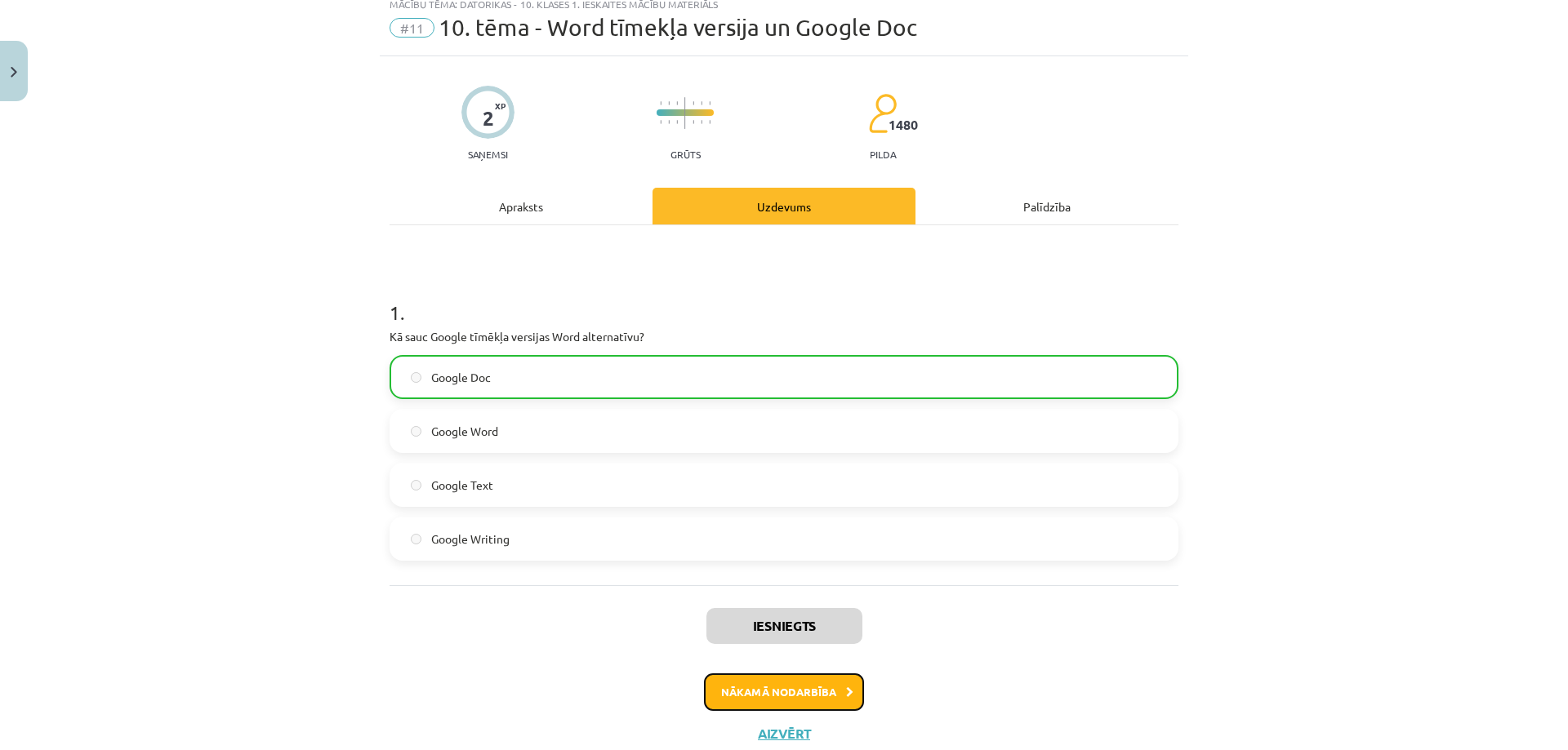
click at [773, 678] on button "Nākamā nodarbība" at bounding box center [784, 693] width 160 height 38
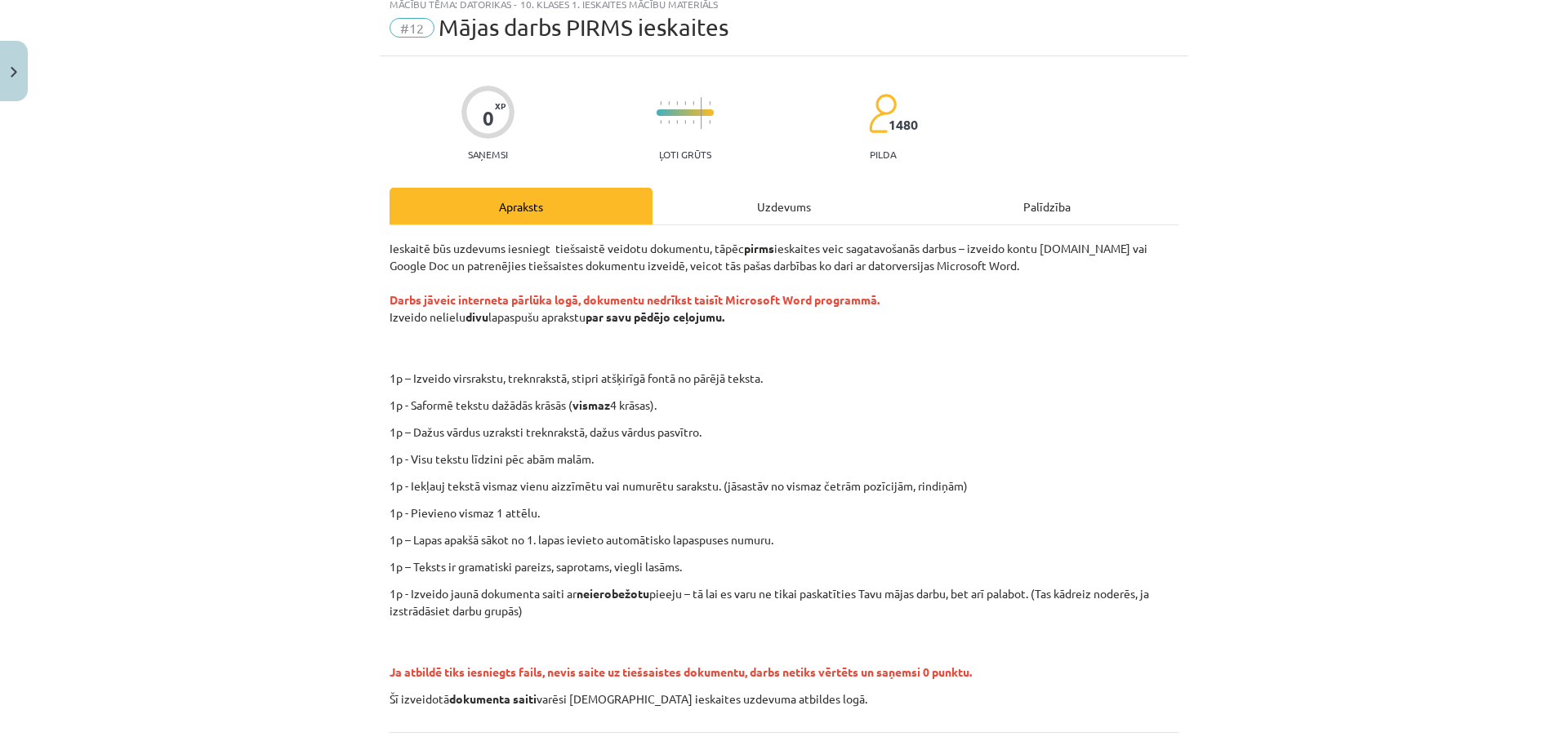
scroll to position [41, 0]
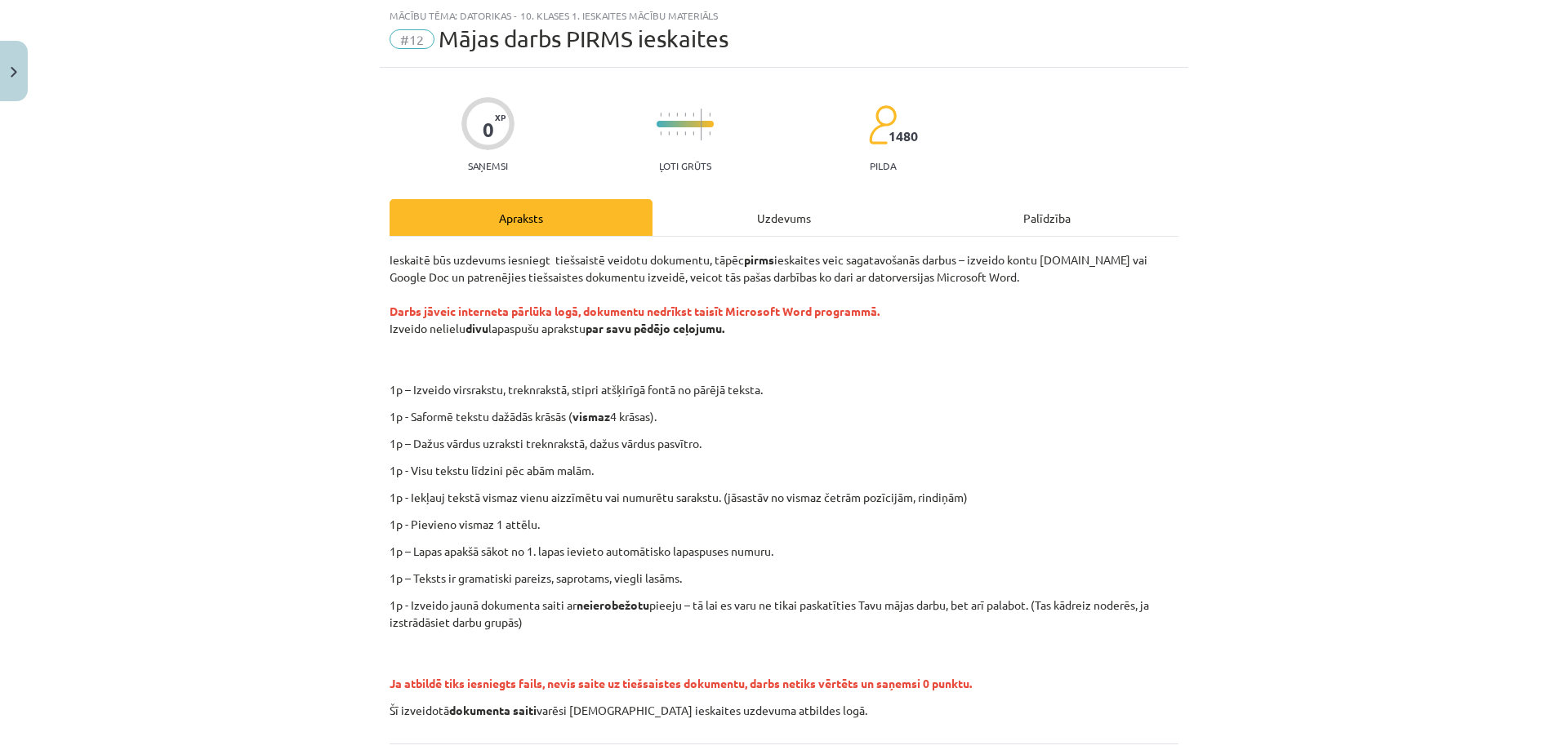
click at [760, 210] on div "Uzdevums" at bounding box center [784, 217] width 263 height 37
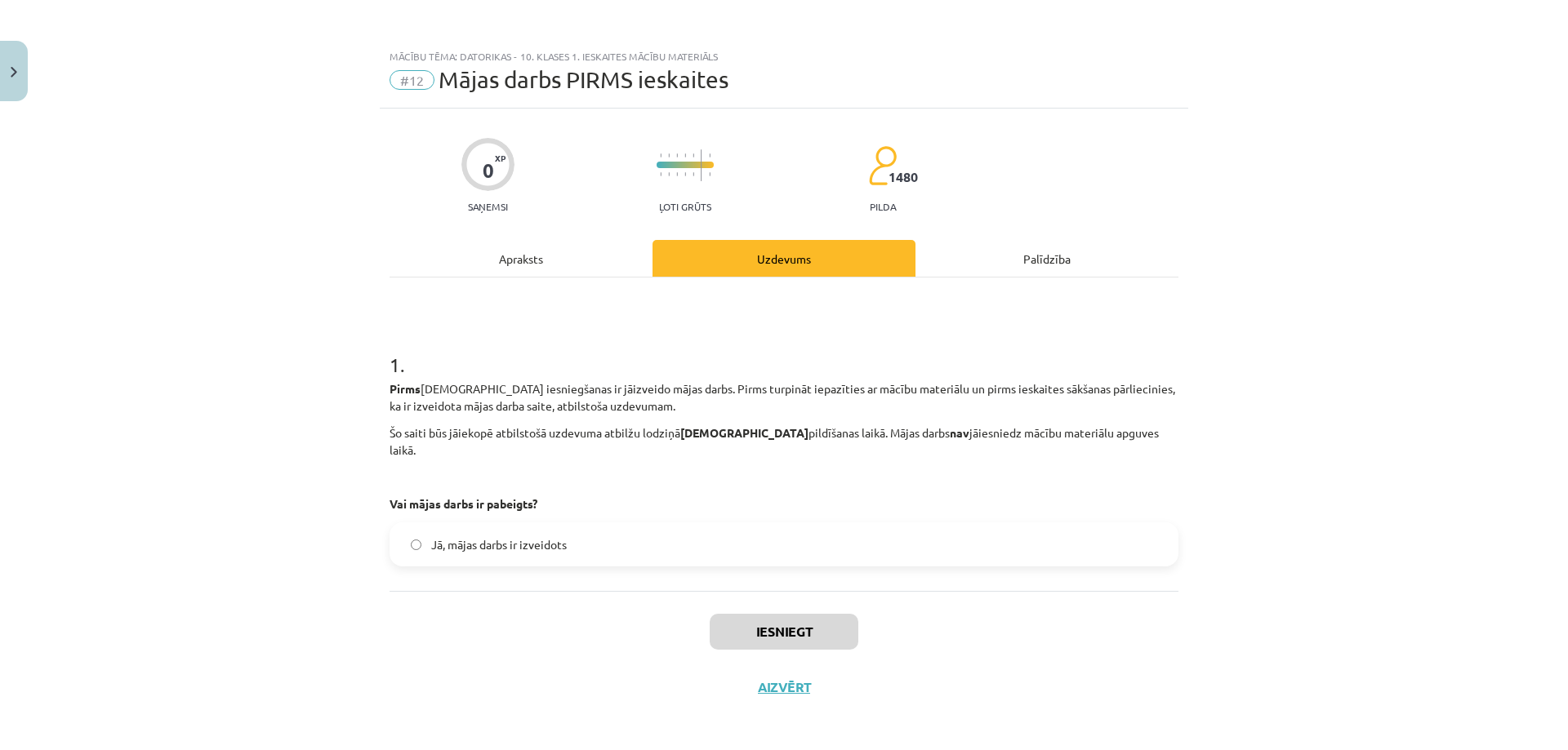
click at [545, 260] on div "Apraksts" at bounding box center [521, 258] width 263 height 37
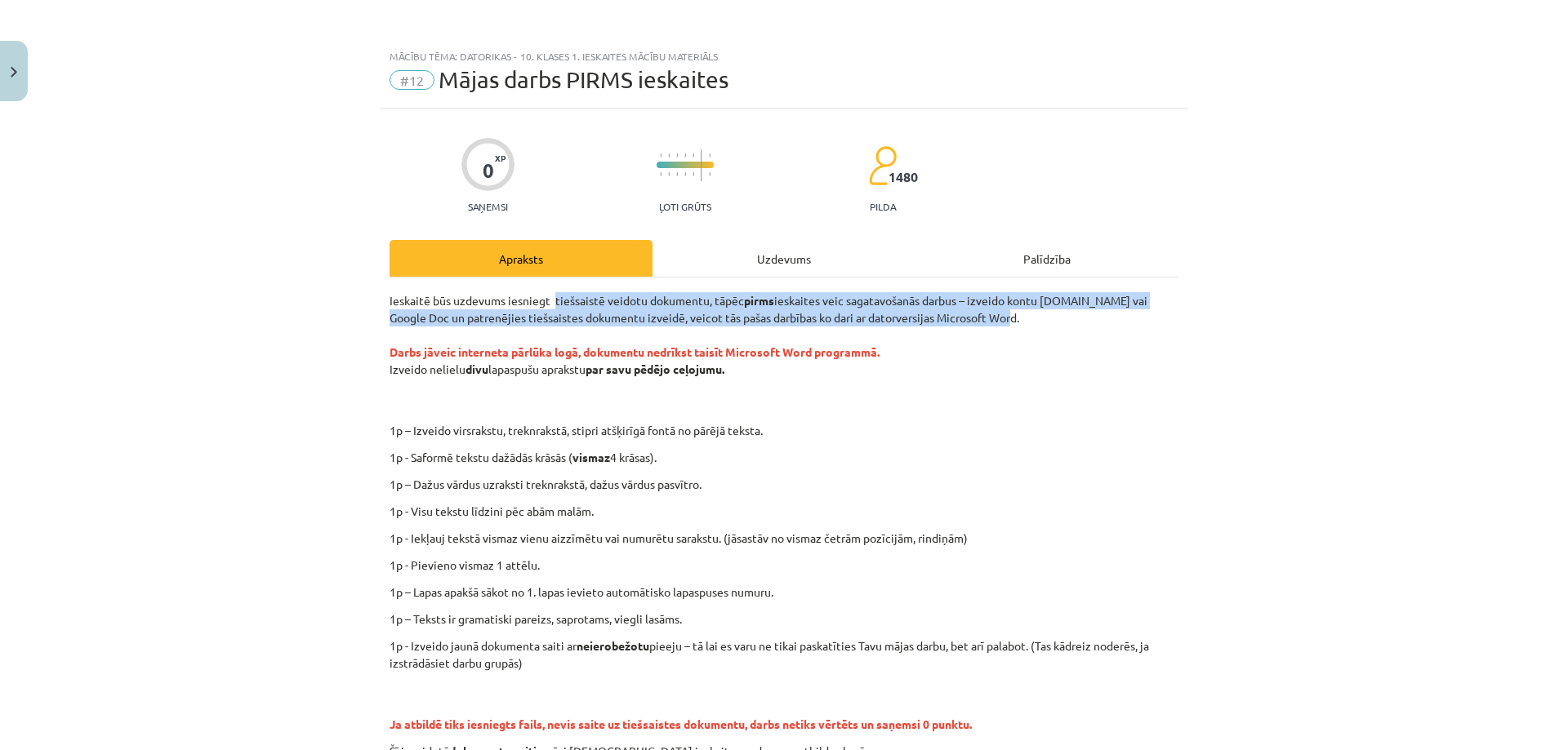
drag, startPoint x: 548, startPoint y: 301, endPoint x: 1028, endPoint y: 317, distance: 480.3
click at [1028, 317] on p "Ieskaitē būs uzdevums iesniegt tiešsaistē veidotu dokumentu, tāpēc pirms ieskai…" at bounding box center [784, 353] width 789 height 120
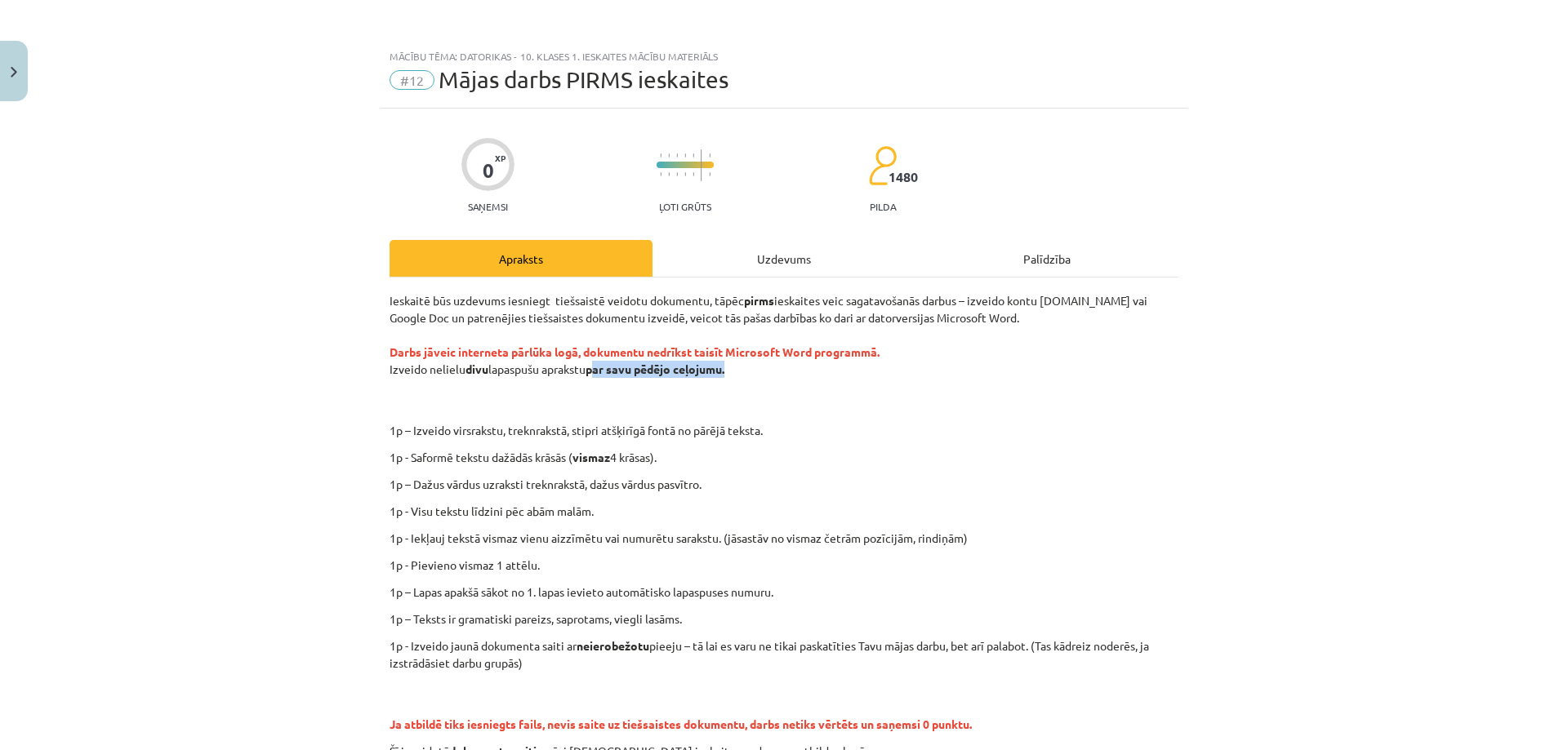
drag, startPoint x: 590, startPoint y: 365, endPoint x: 723, endPoint y: 372, distance: 133.2
click at [723, 372] on strong "par savu pēdējo ceļojumu." at bounding box center [655, 368] width 139 height 15
drag, startPoint x: 384, startPoint y: 351, endPoint x: 574, endPoint y: 351, distance: 190.0
click at [574, 351] on strong "Darbs jāveic interneta pārlūka logā, dokumentu nedrīkst taisīt Microsoft Word p…" at bounding box center [634, 351] width 490 height 15
click at [525, 418] on div "Ieskaitē būs uzdevums iesniegt tiešsaistē veidotu dokumentu, tāpēc pirms ieskai…" at bounding box center [784, 526] width 789 height 468
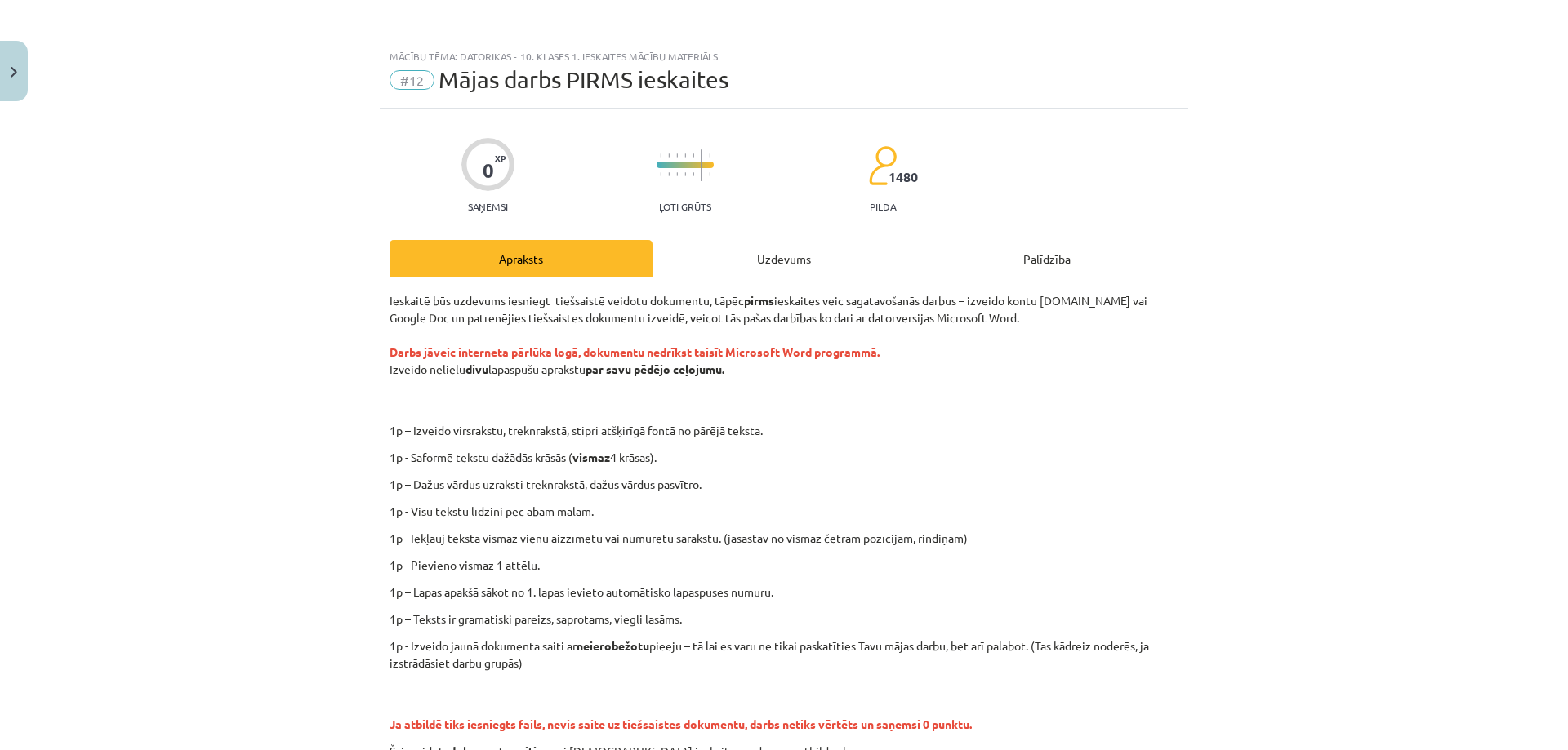
click at [529, 443] on div "Ieskaitē būs uzdevums iesniegt tiešsaistē veidotu dokumentu, tāpēc pirms ieskai…" at bounding box center [784, 526] width 789 height 468
click at [529, 438] on p "1p – Izveido virsrakstu, treknrakstā, stipri atšķirīgā fontā no pārējā teksta." at bounding box center [838, 431] width 712 height 17
click at [529, 435] on p "1p – Izveido virsrakstu, treknrakstā, stipri atšķirīgā fontā no pārējā teksta." at bounding box center [838, 431] width 712 height 17
drag, startPoint x: 402, startPoint y: 450, endPoint x: 686, endPoint y: 445, distance: 284.0
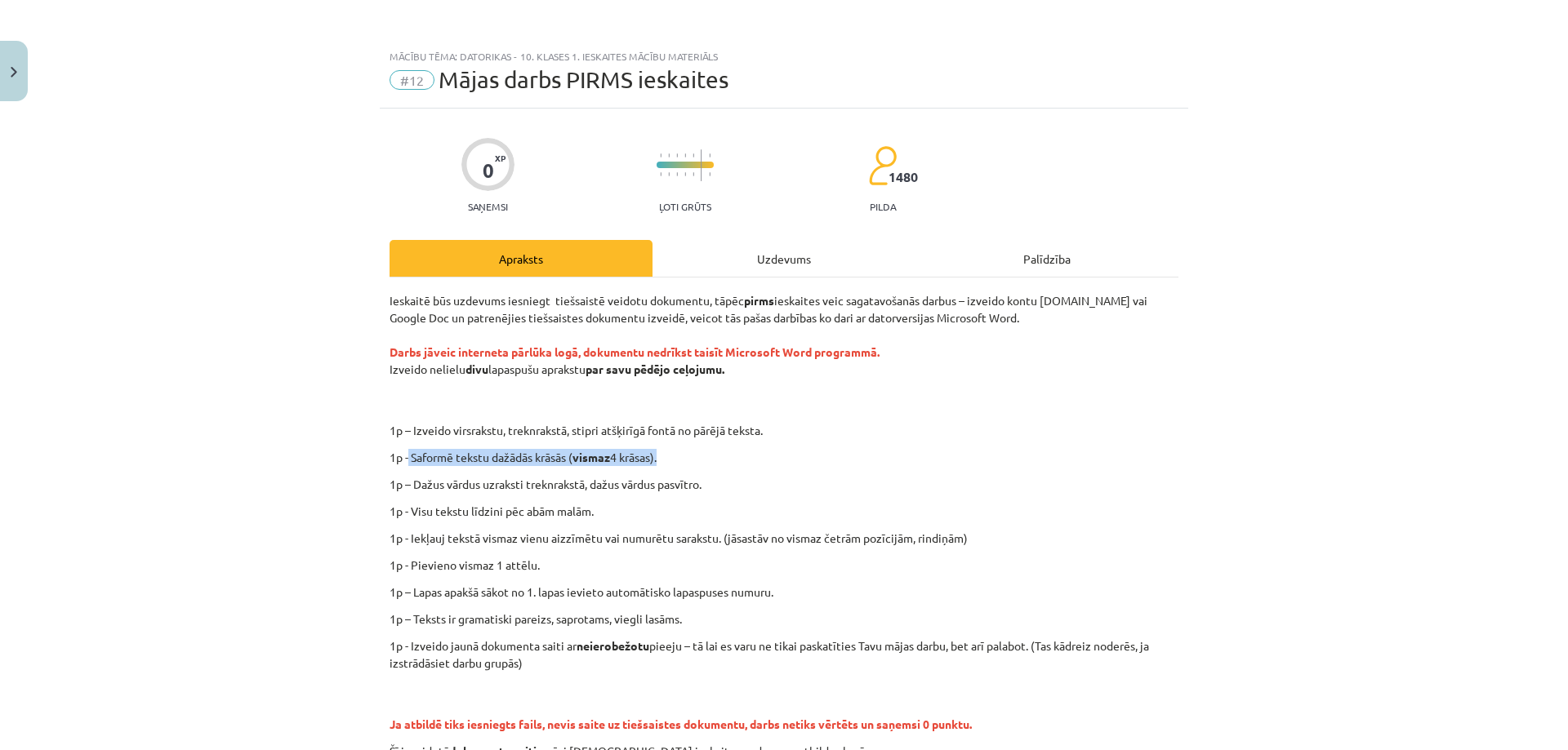
click at [686, 445] on div "Ieskaitē būs uzdevums iesniegt tiešsaistē veidotu dokumentu, tāpēc pirms ieskai…" at bounding box center [784, 526] width 789 height 468
drag, startPoint x: 590, startPoint y: 370, endPoint x: 726, endPoint y: 376, distance: 136.1
click at [726, 376] on p "Ieskaitē būs uzdevums iesniegt tiešsaistē veidotu dokumentu, tāpēc pirms ieskai…" at bounding box center [784, 353] width 789 height 120
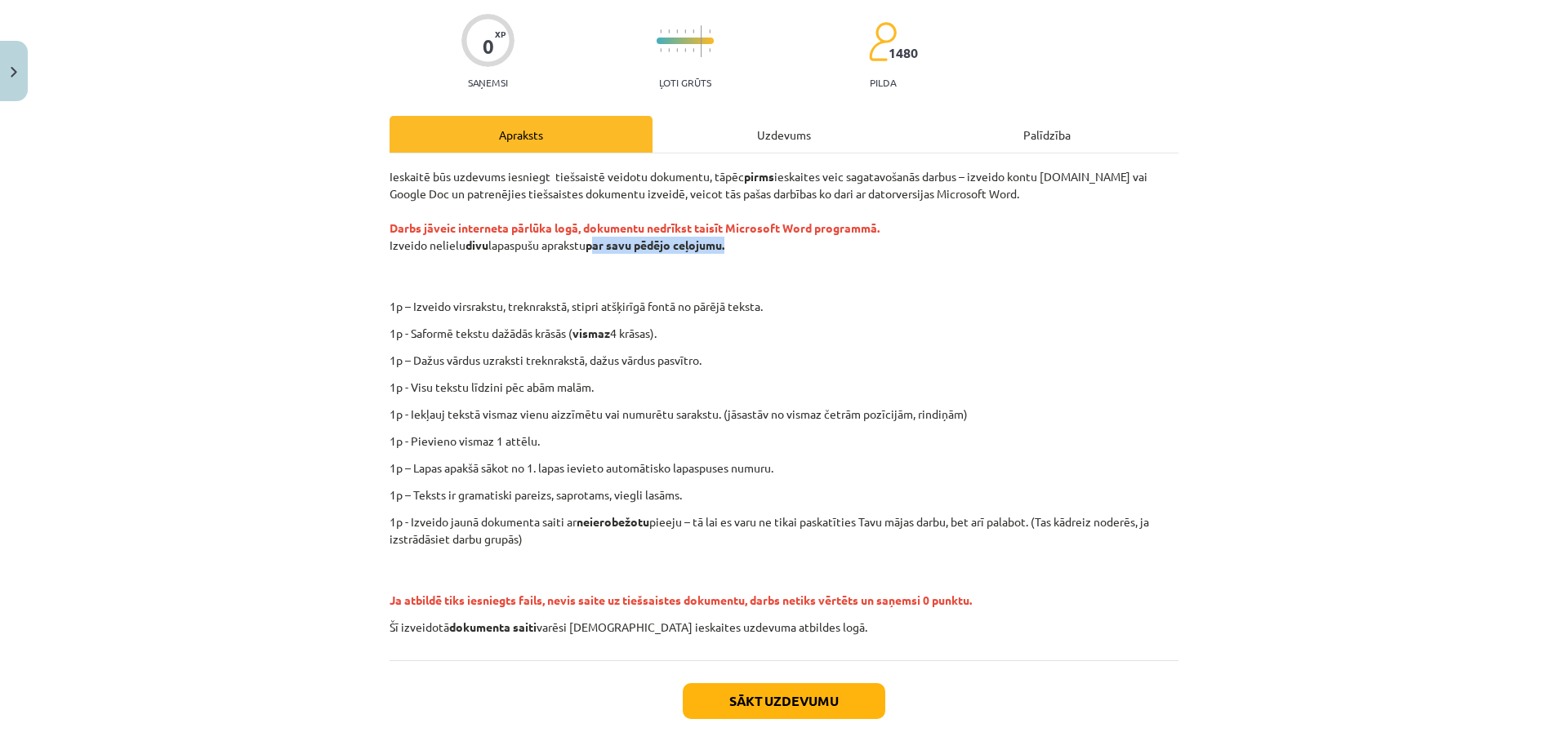
scroll to position [163, 0]
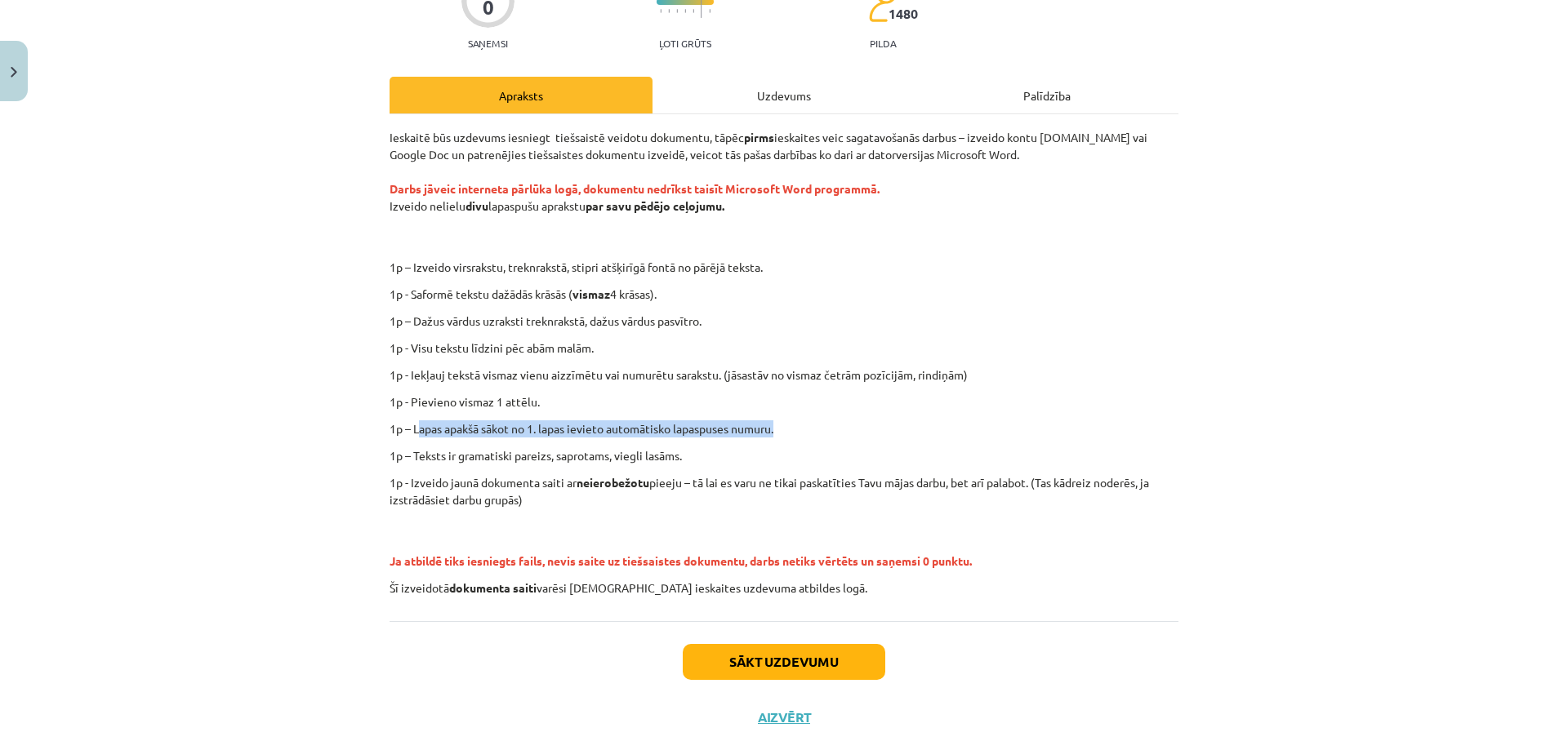
drag, startPoint x: 411, startPoint y: 427, endPoint x: 778, endPoint y: 432, distance: 367.0
click at [778, 432] on p "1p – Lapas apakšā sākot no 1. lapas ievieto automātisko lapaspuses numuru." at bounding box center [784, 429] width 789 height 17
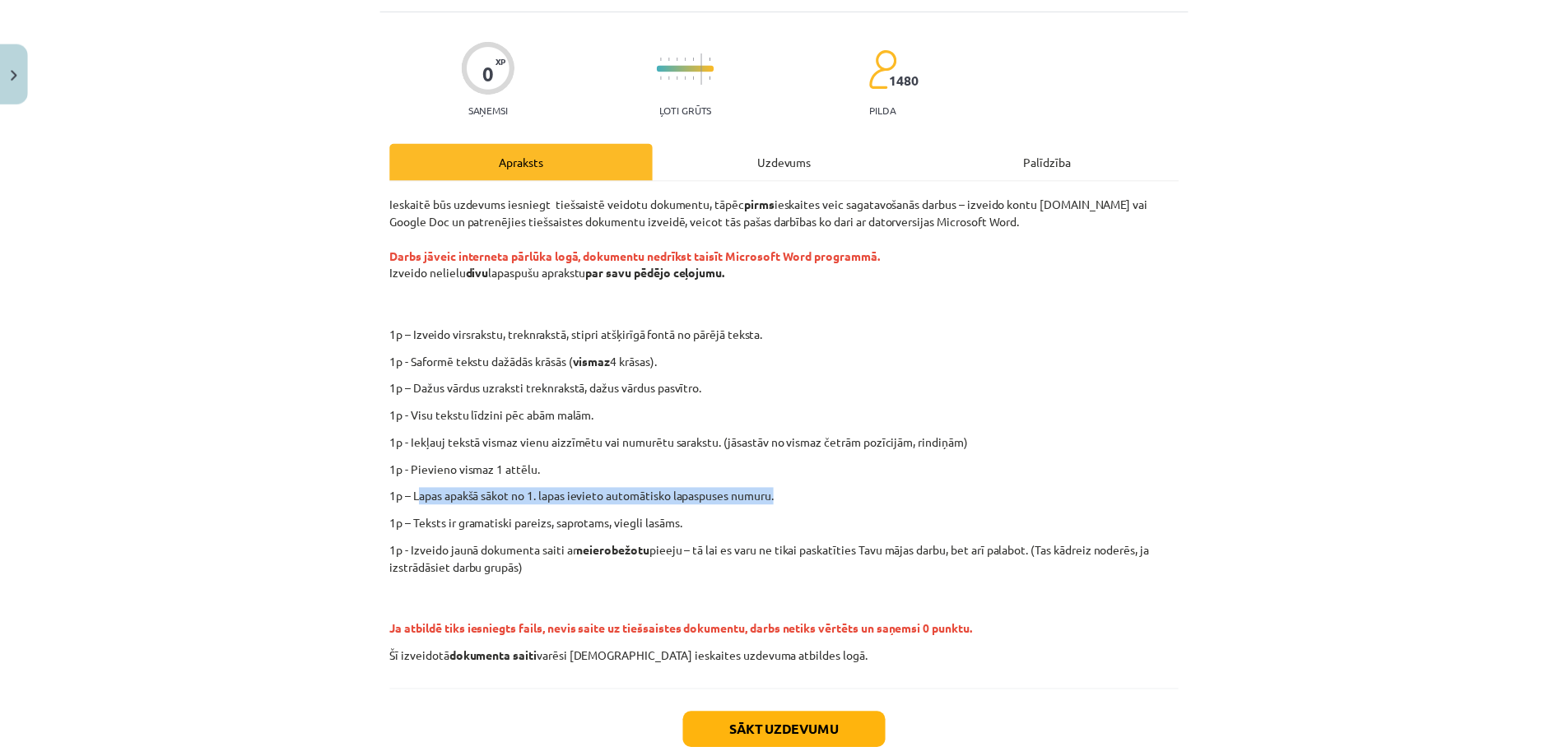
scroll to position [0, 0]
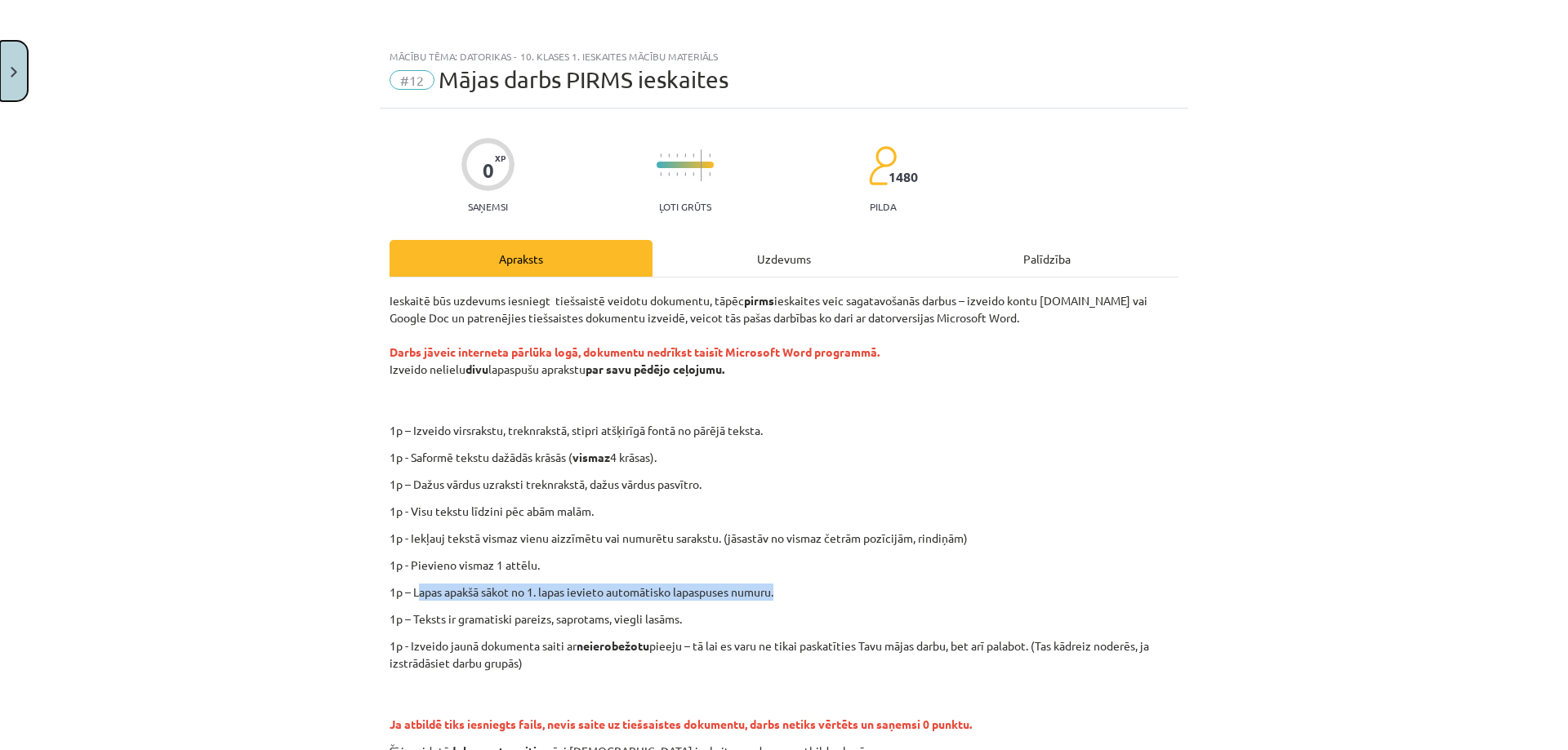
click at [15, 69] on img "Close" at bounding box center [14, 72] width 7 height 10
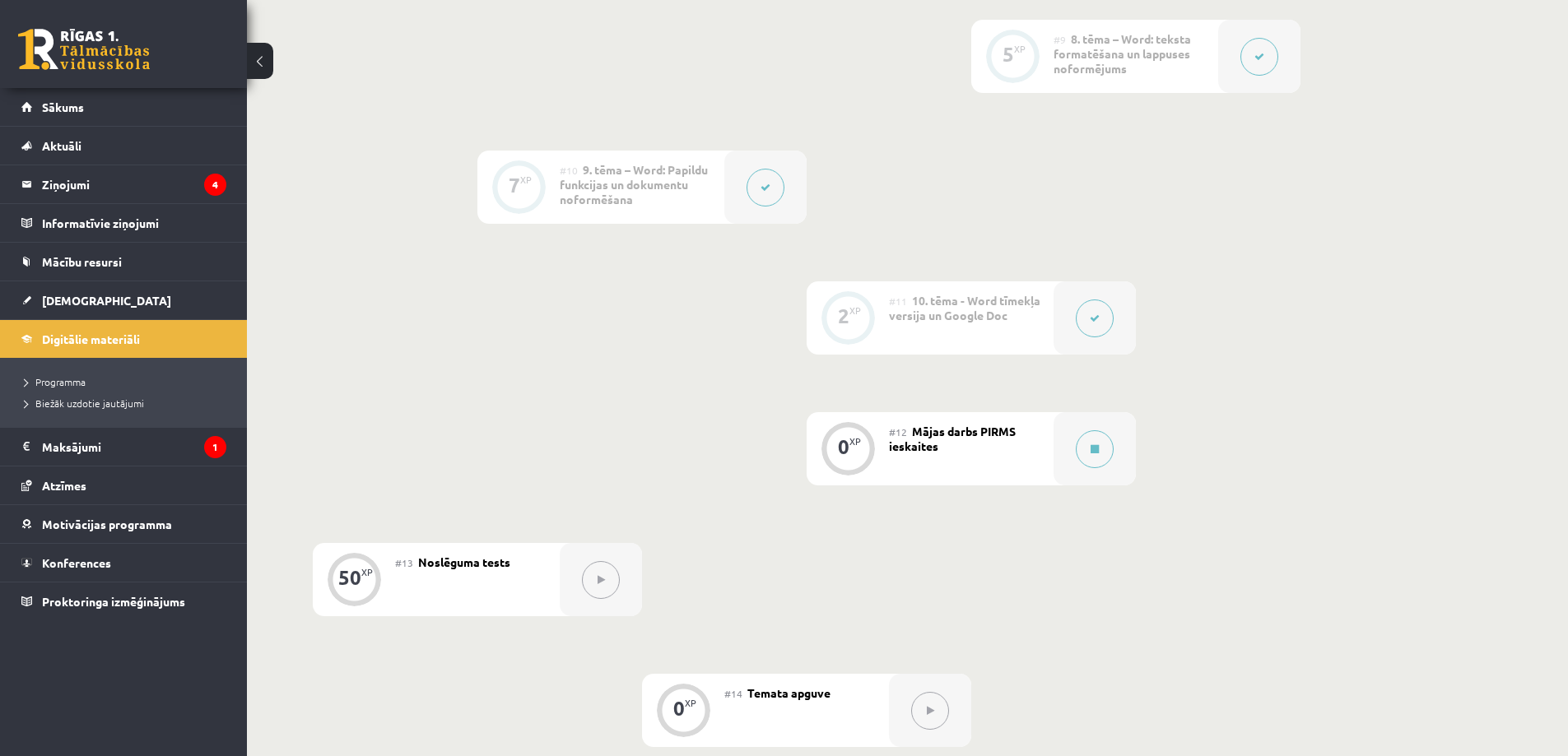
scroll to position [1540, 0]
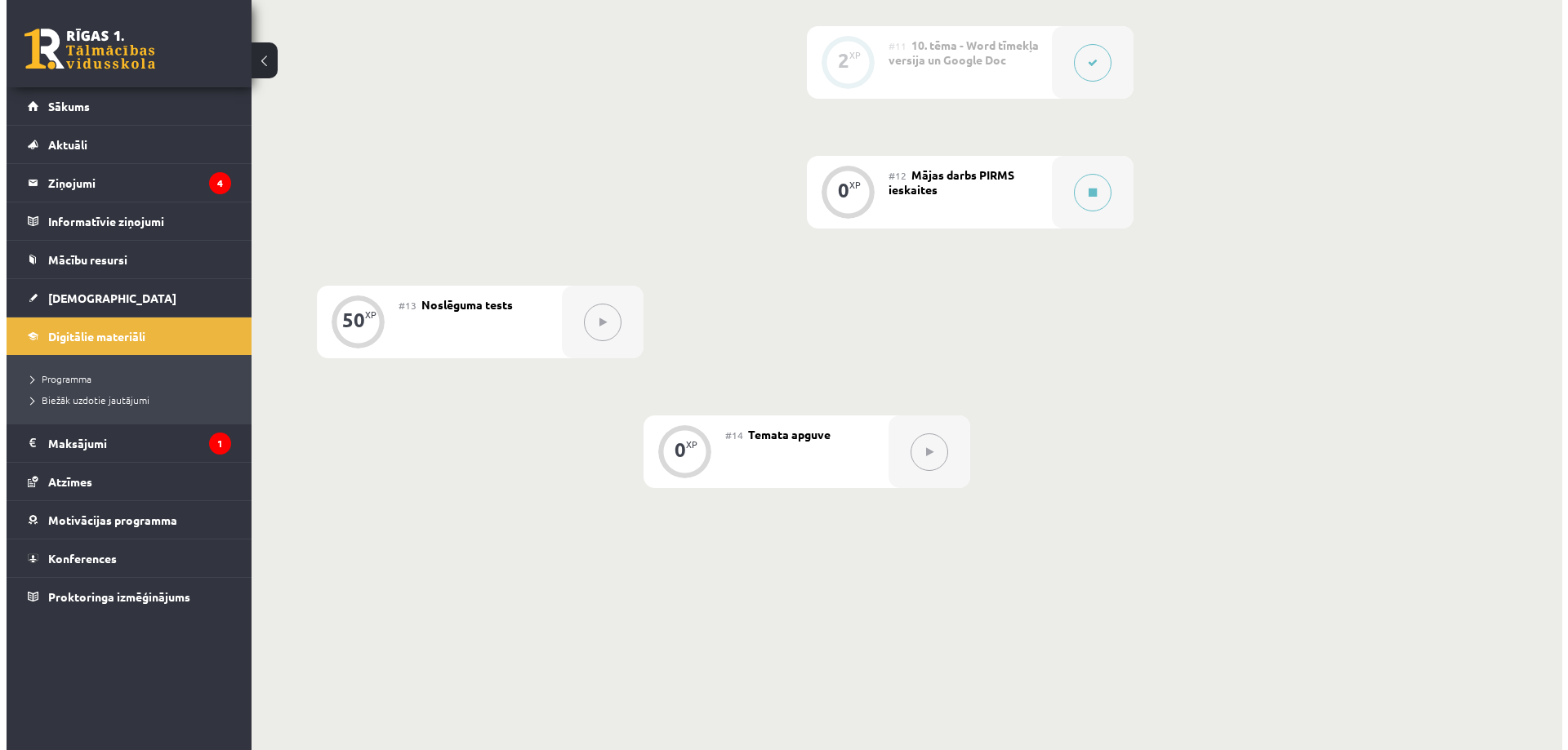
scroll to position [1772, 0]
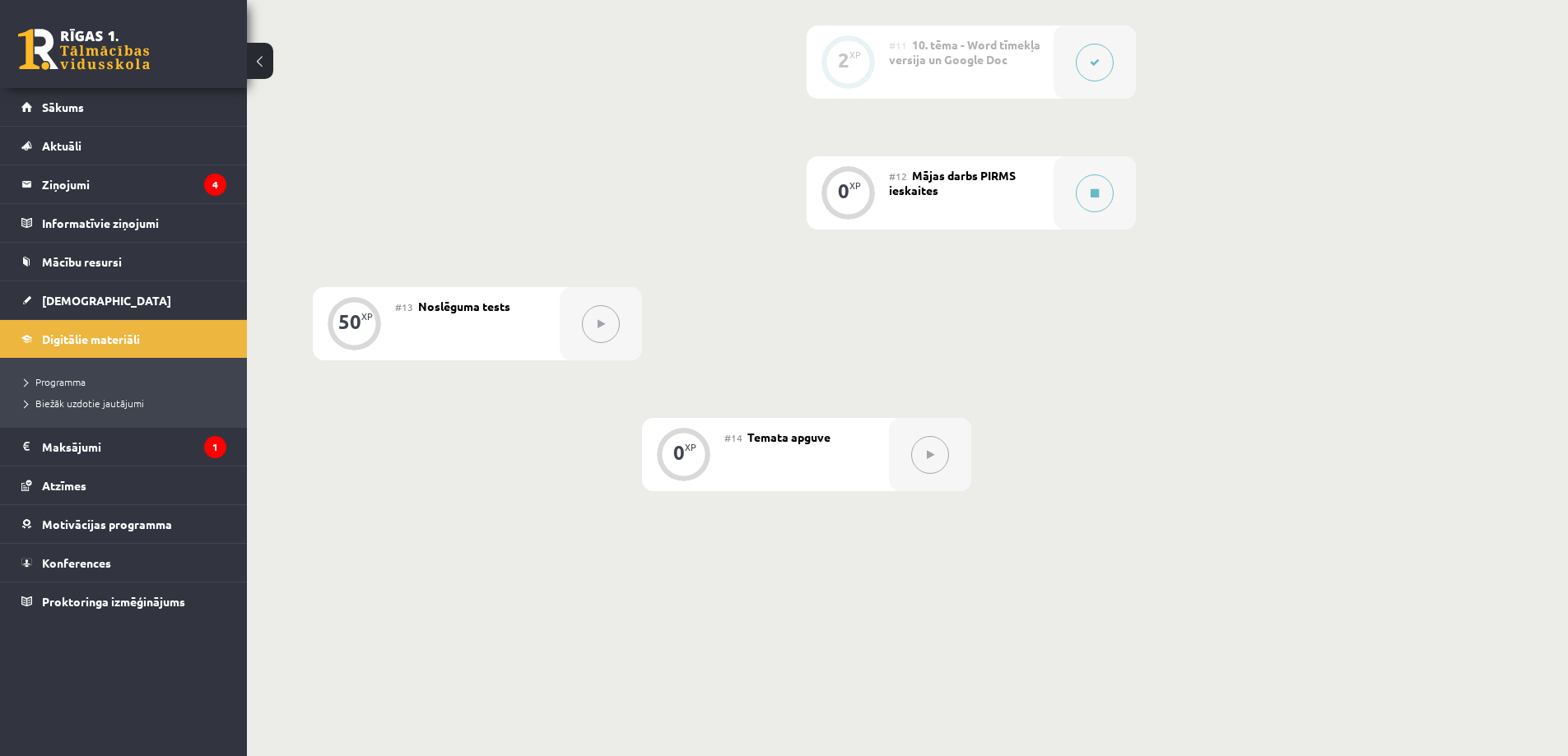
click at [262, 58] on button at bounding box center [260, 61] width 26 height 36
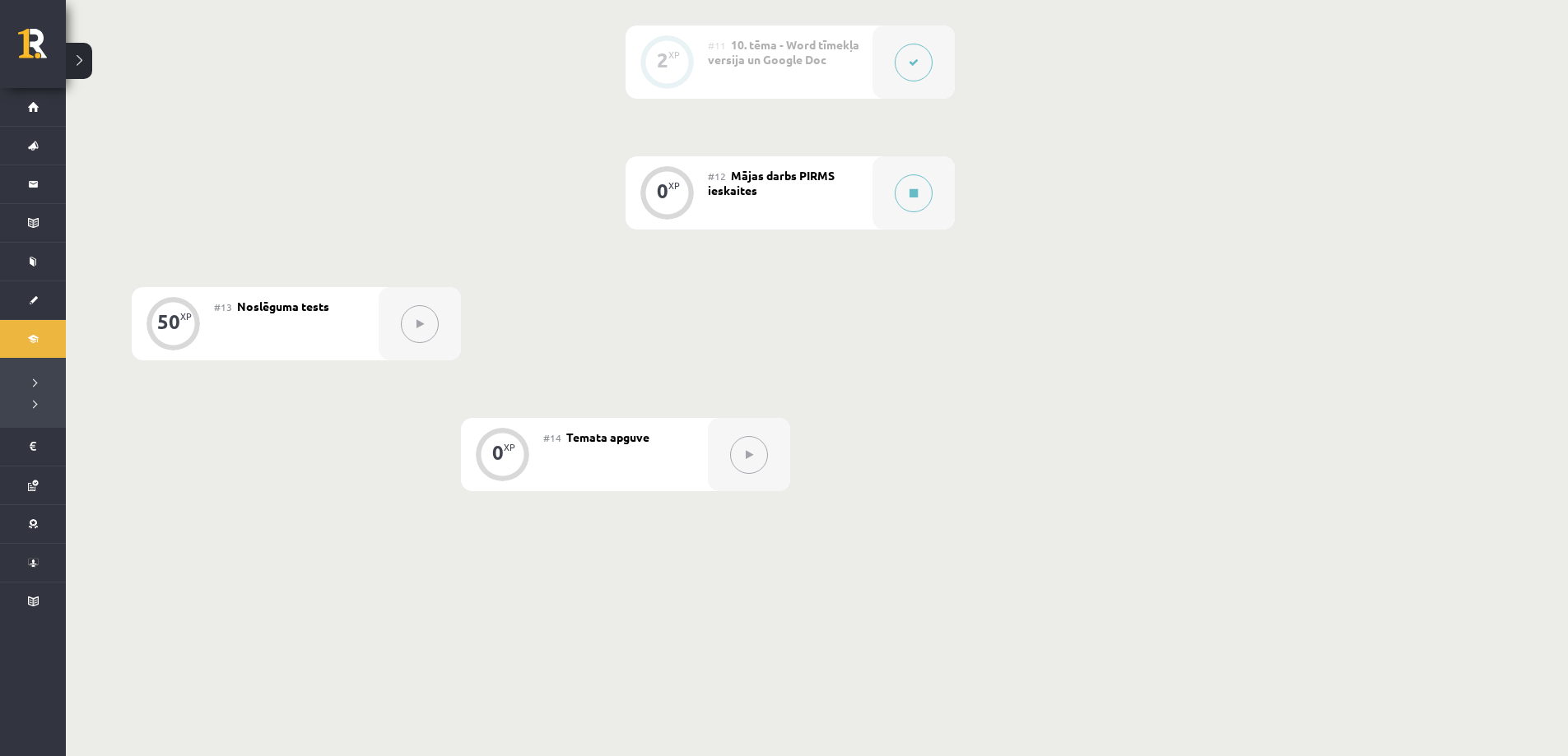
click at [767, 189] on div "#12 Mājas darbs PIRMS ieskaites" at bounding box center [790, 193] width 164 height 74
click at [897, 206] on div at bounding box center [913, 193] width 82 height 74
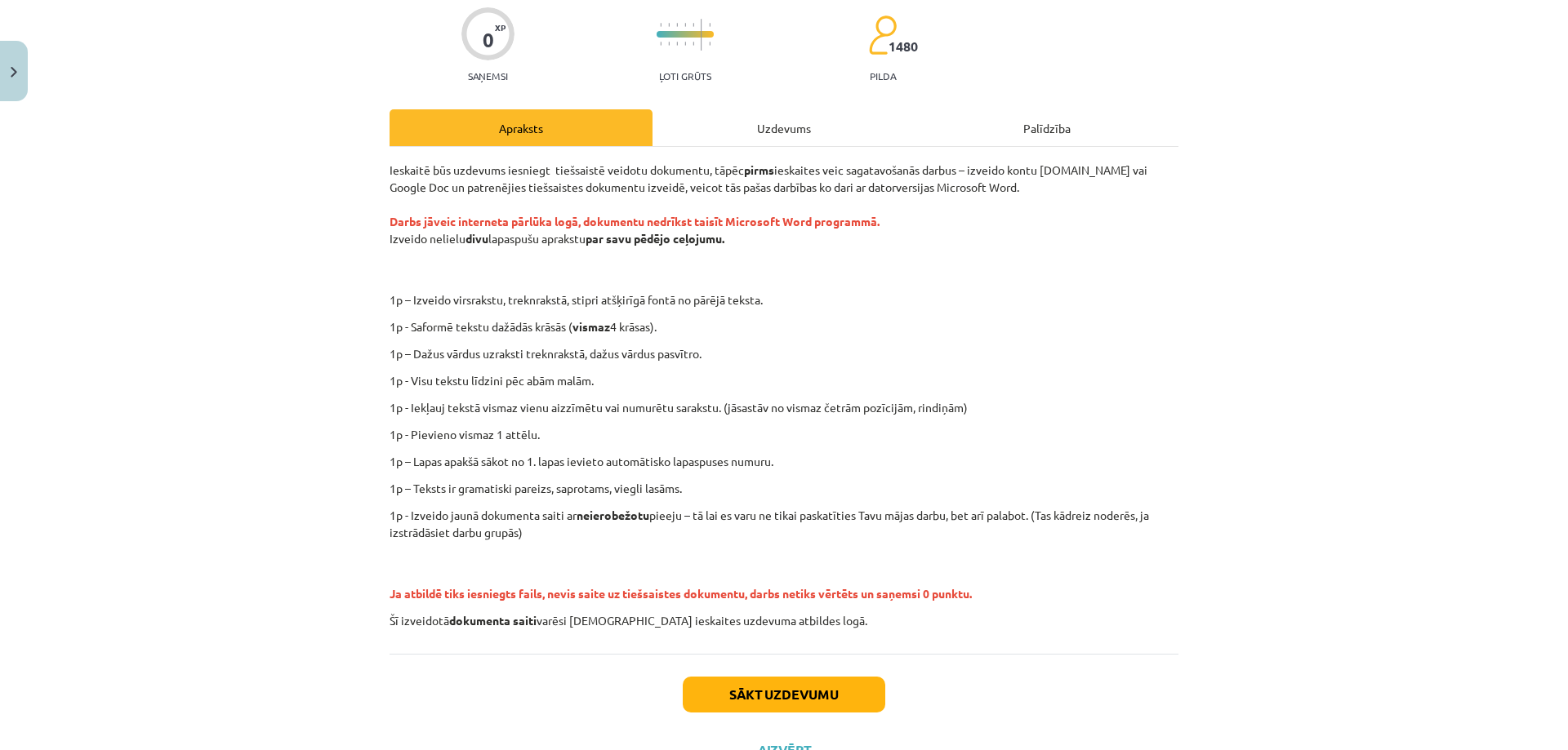
scroll to position [118, 0]
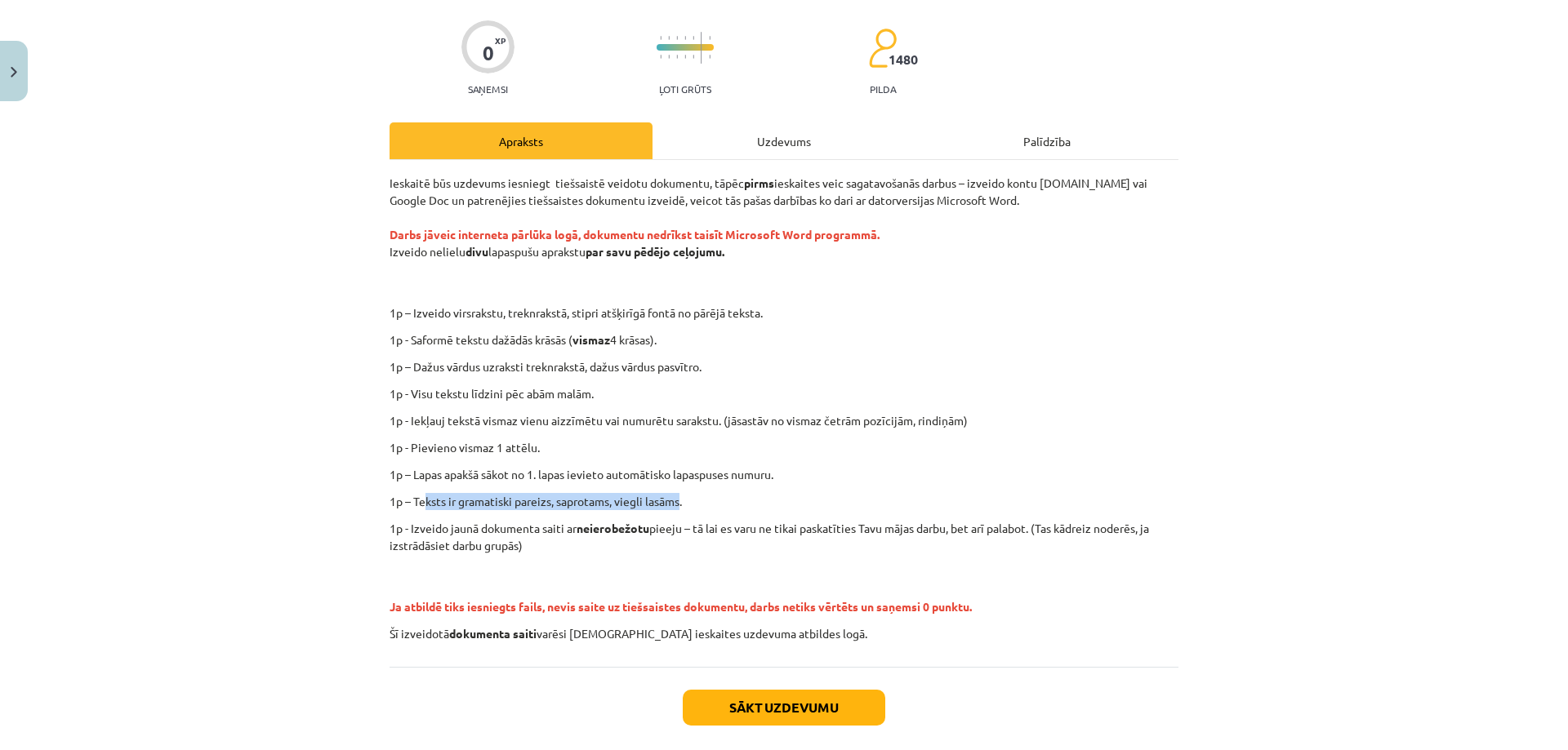
drag, startPoint x: 421, startPoint y: 494, endPoint x: 677, endPoint y: 499, distance: 256.0
click at [677, 499] on p "1p – Teksts ir gramatiski pareizs, saprotams, viegli lasāms." at bounding box center [784, 502] width 789 height 17
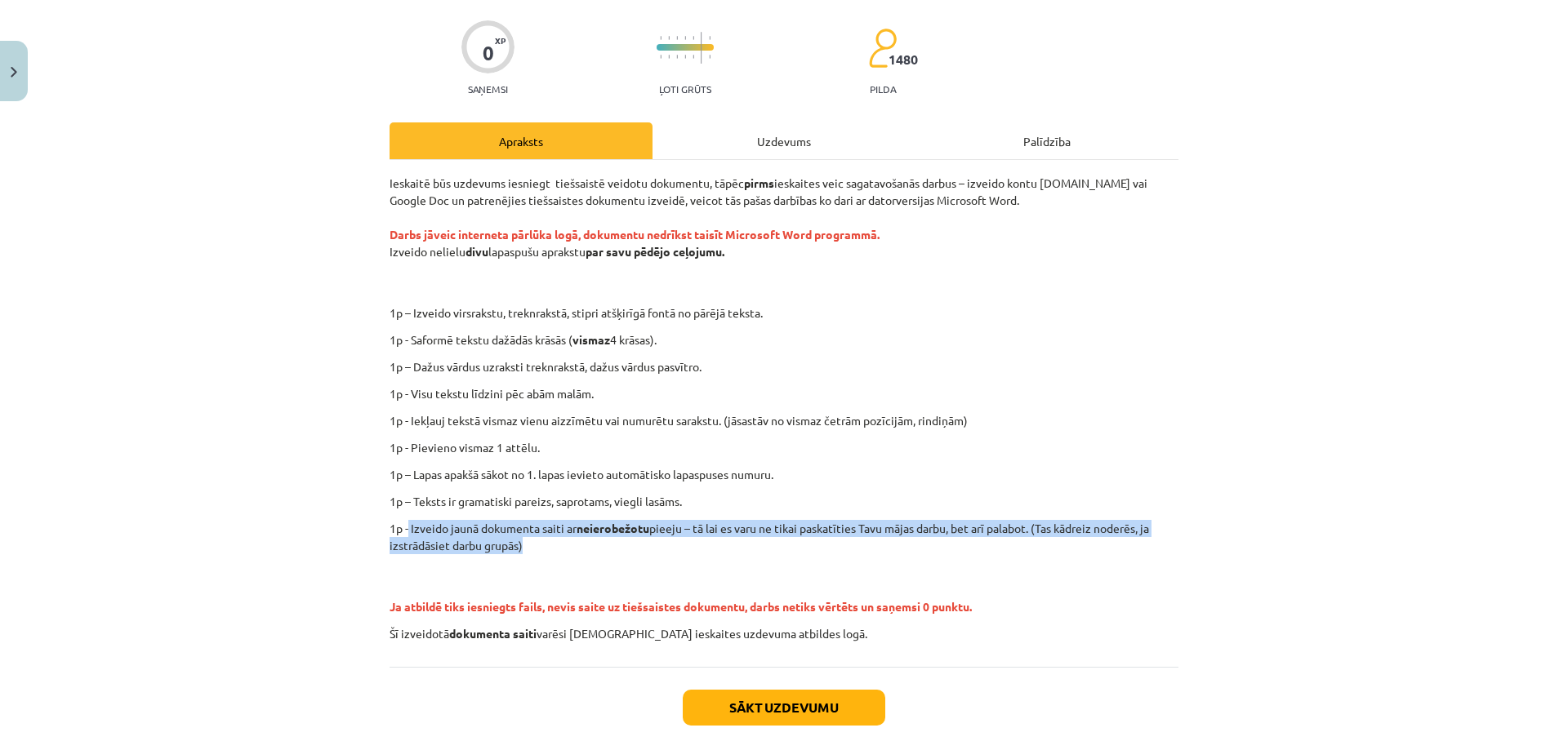
drag, startPoint x: 403, startPoint y: 527, endPoint x: 775, endPoint y: 540, distance: 372.2
click at [775, 540] on p "1p - Izveido jaunā dokumenta saiti ar neierobežotu pieeju – tā lai es varu ne t…" at bounding box center [784, 537] width 789 height 34
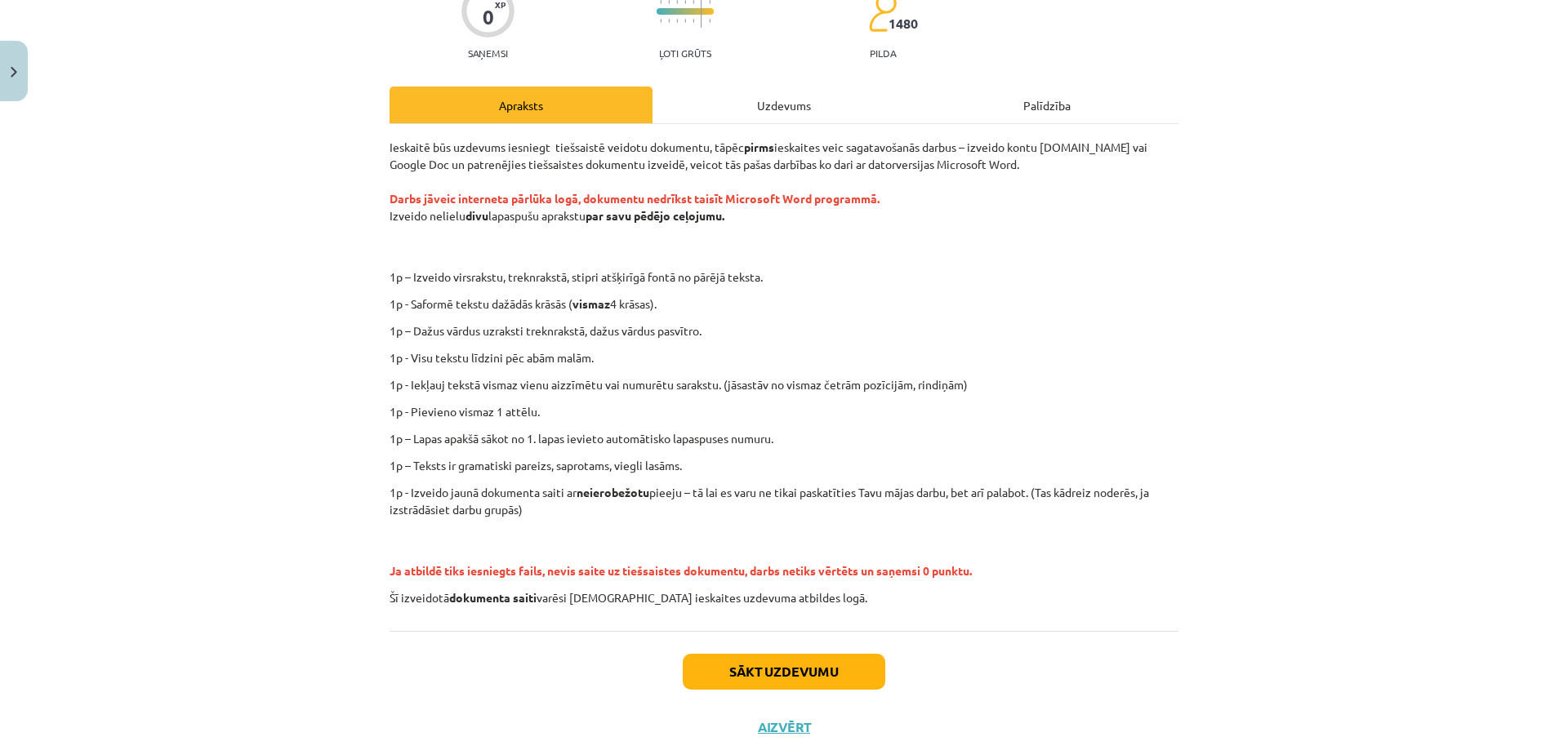
scroll to position [199, 0]
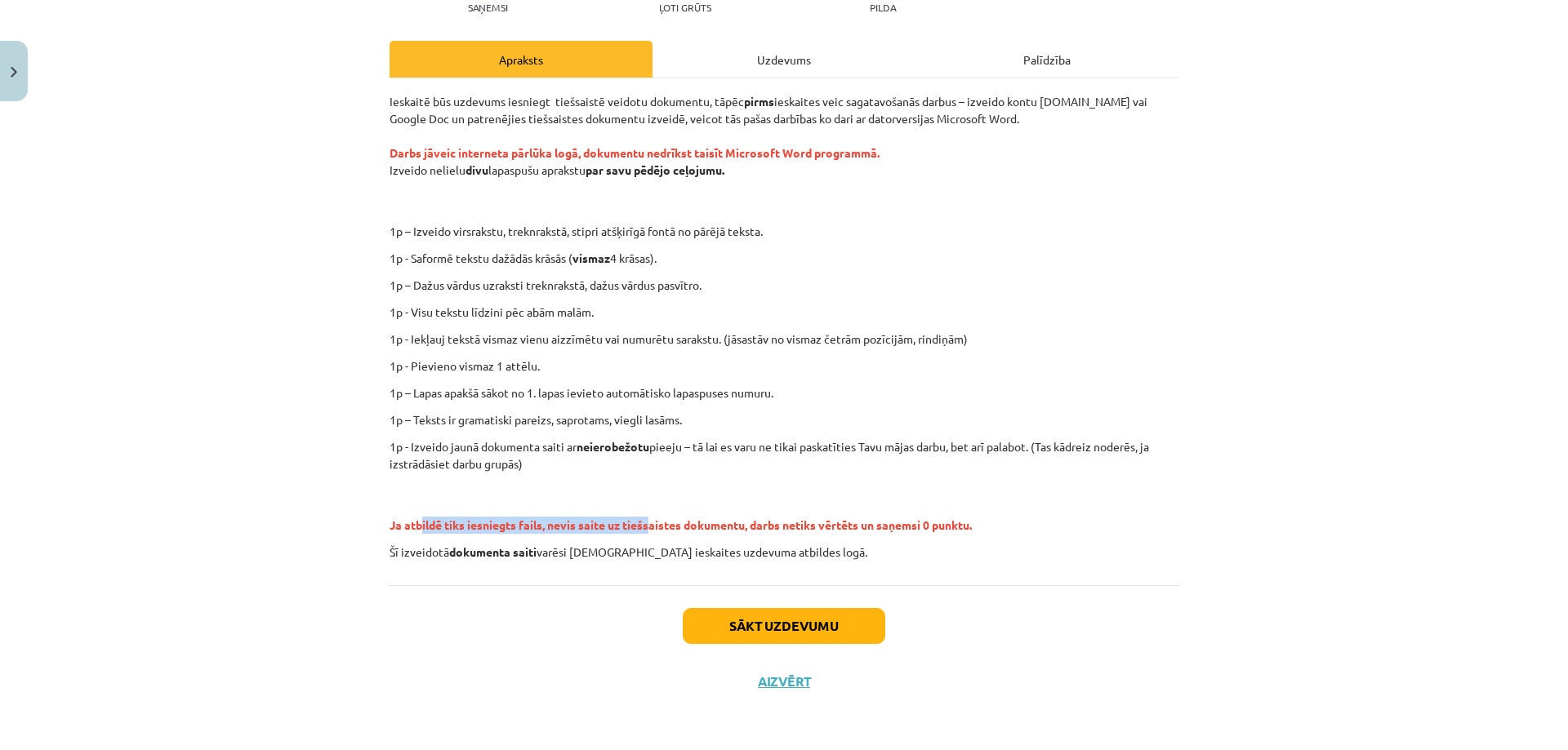
drag, startPoint x: 418, startPoint y: 524, endPoint x: 709, endPoint y: 529, distance: 291.0
click at [665, 529] on span "Ja atbildē tiks iesniegts fails, nevis saite uz tiešsaistes dokumentu, darbs ne…" at bounding box center [681, 524] width 582 height 15
click at [851, 531] on p "Ja atbildē tiks iesniegts fails, nevis saite uz tiešsaistes dokumentu, darbs ne…" at bounding box center [784, 508] width 789 height 51
click at [784, 625] on button "Sākt uzdevumu" at bounding box center [784, 626] width 203 height 36
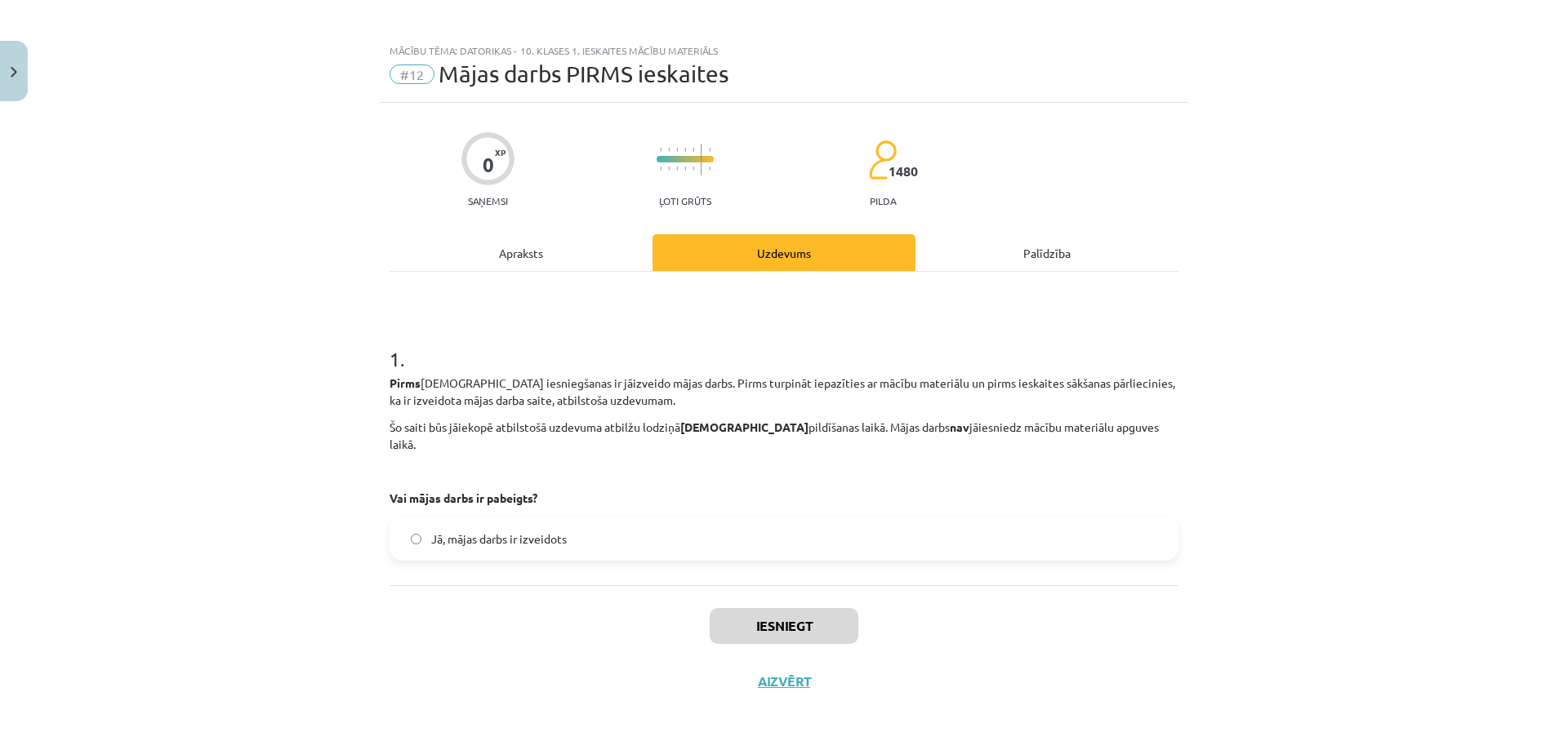
scroll to position [0, 0]
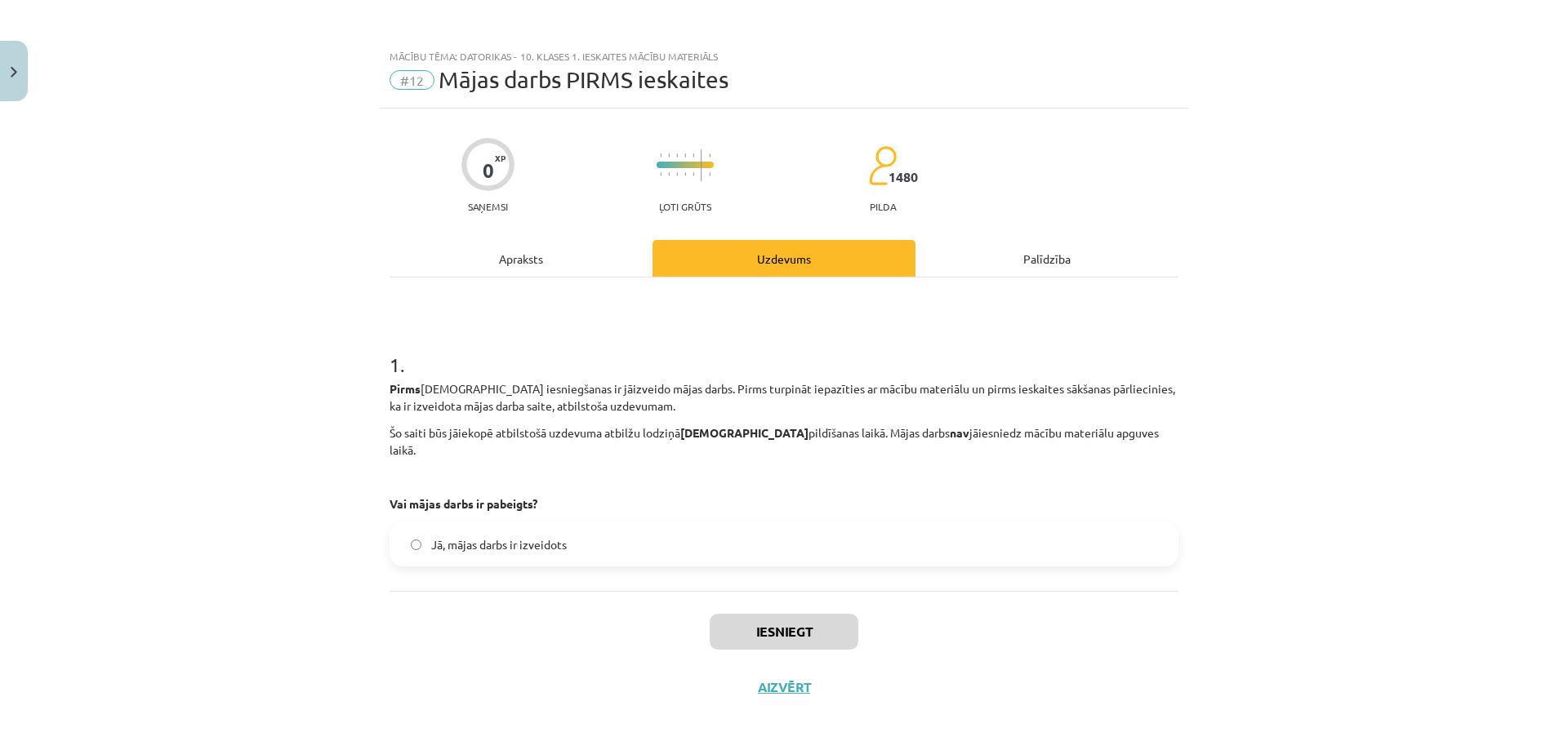
click at [493, 542] on label "Jā, mājas darbs ir izveidots" at bounding box center [784, 545] width 785 height 41
click at [795, 624] on button "Iesniegt" at bounding box center [784, 632] width 148 height 36
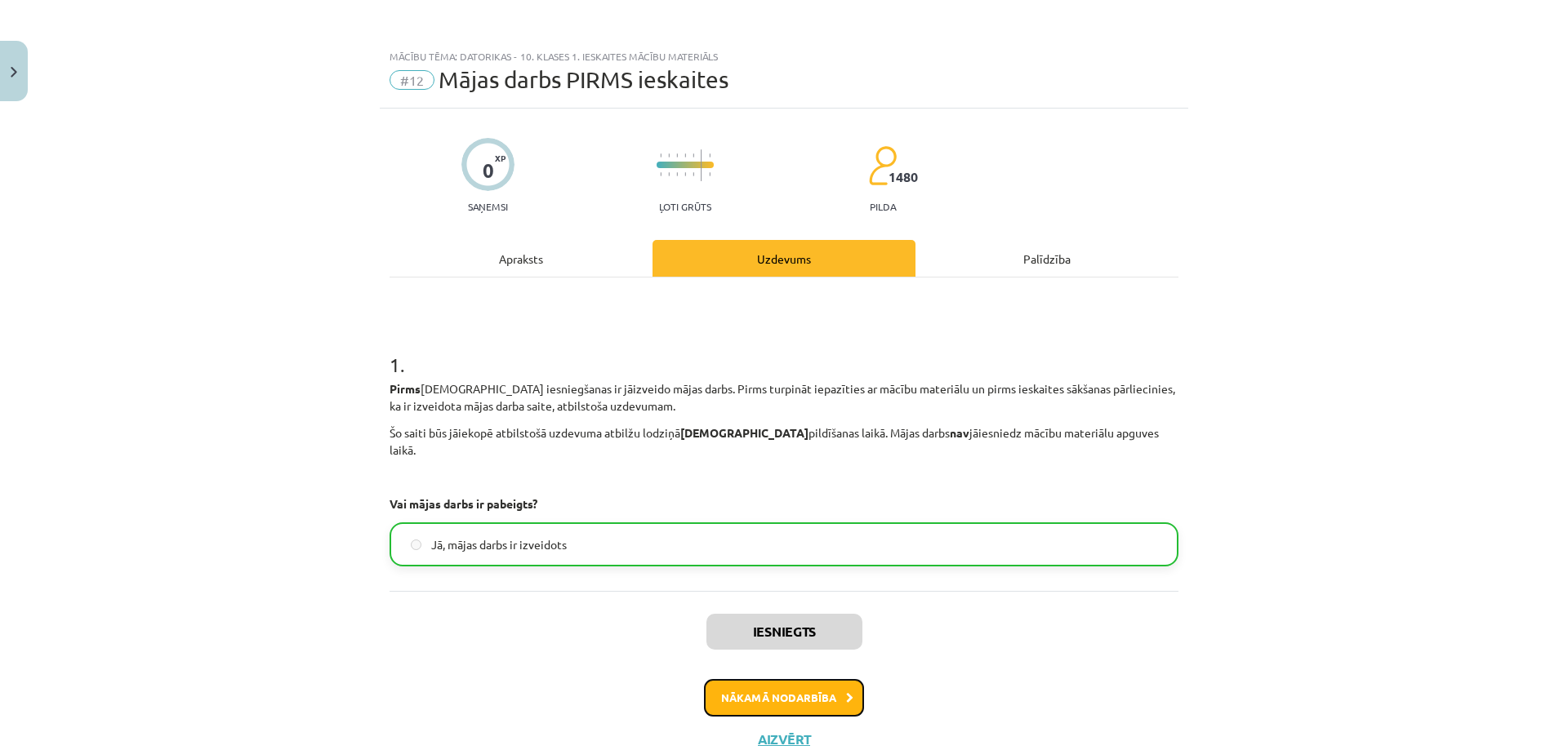
click at [778, 680] on button "Nākamā nodarbība" at bounding box center [784, 699] width 160 height 38
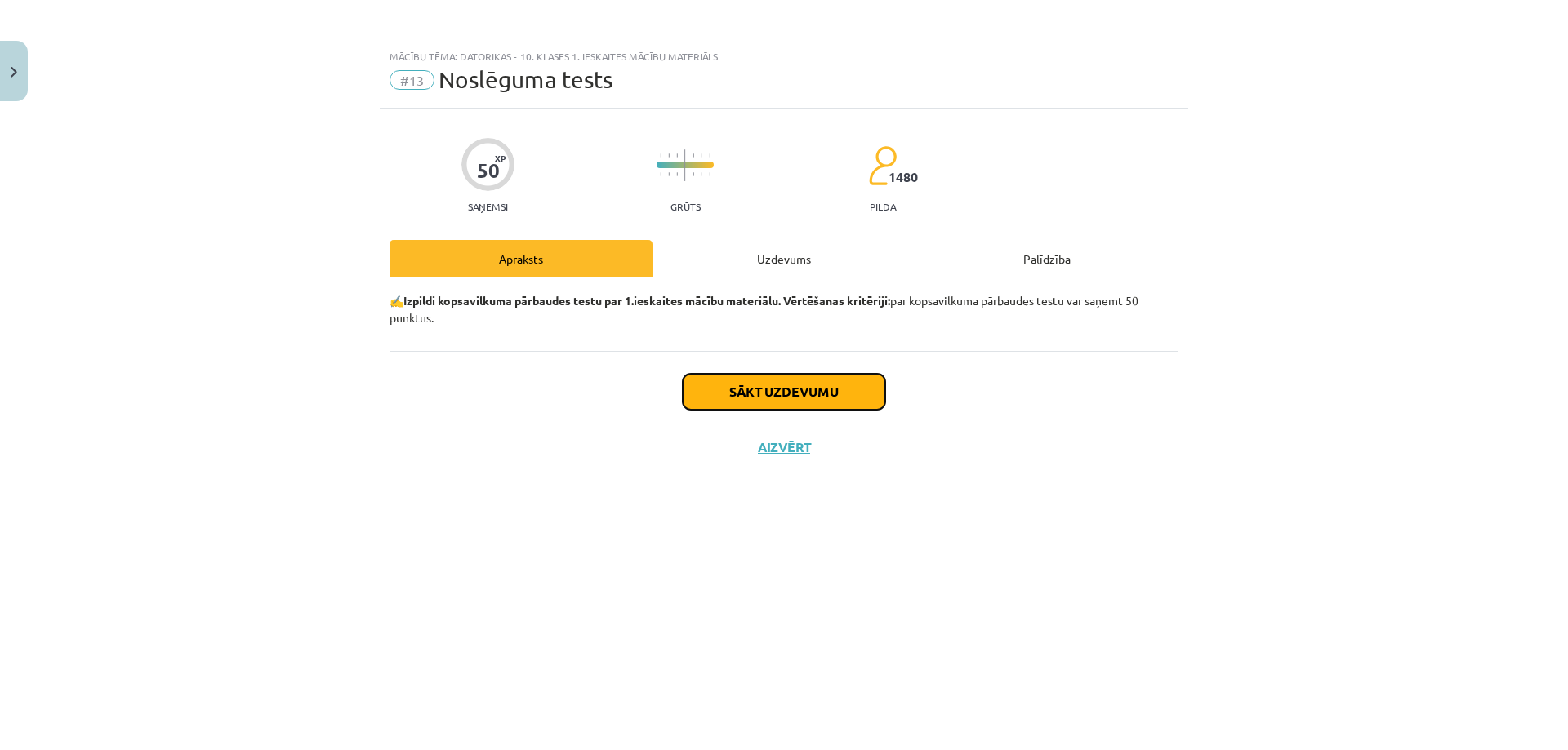
click at [844, 401] on button "Sākt uzdevumu" at bounding box center [784, 392] width 203 height 36
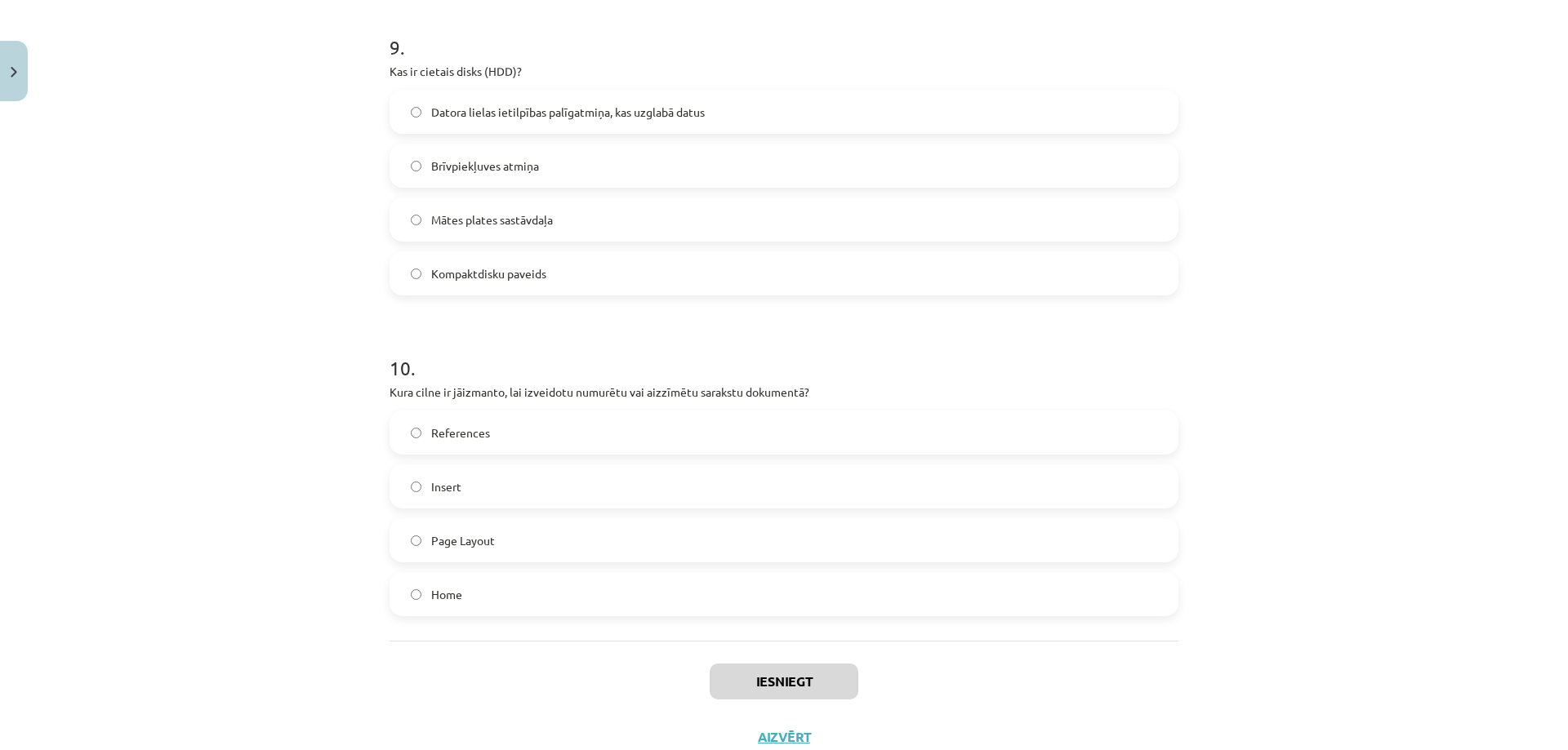
scroll to position [2865, 0]
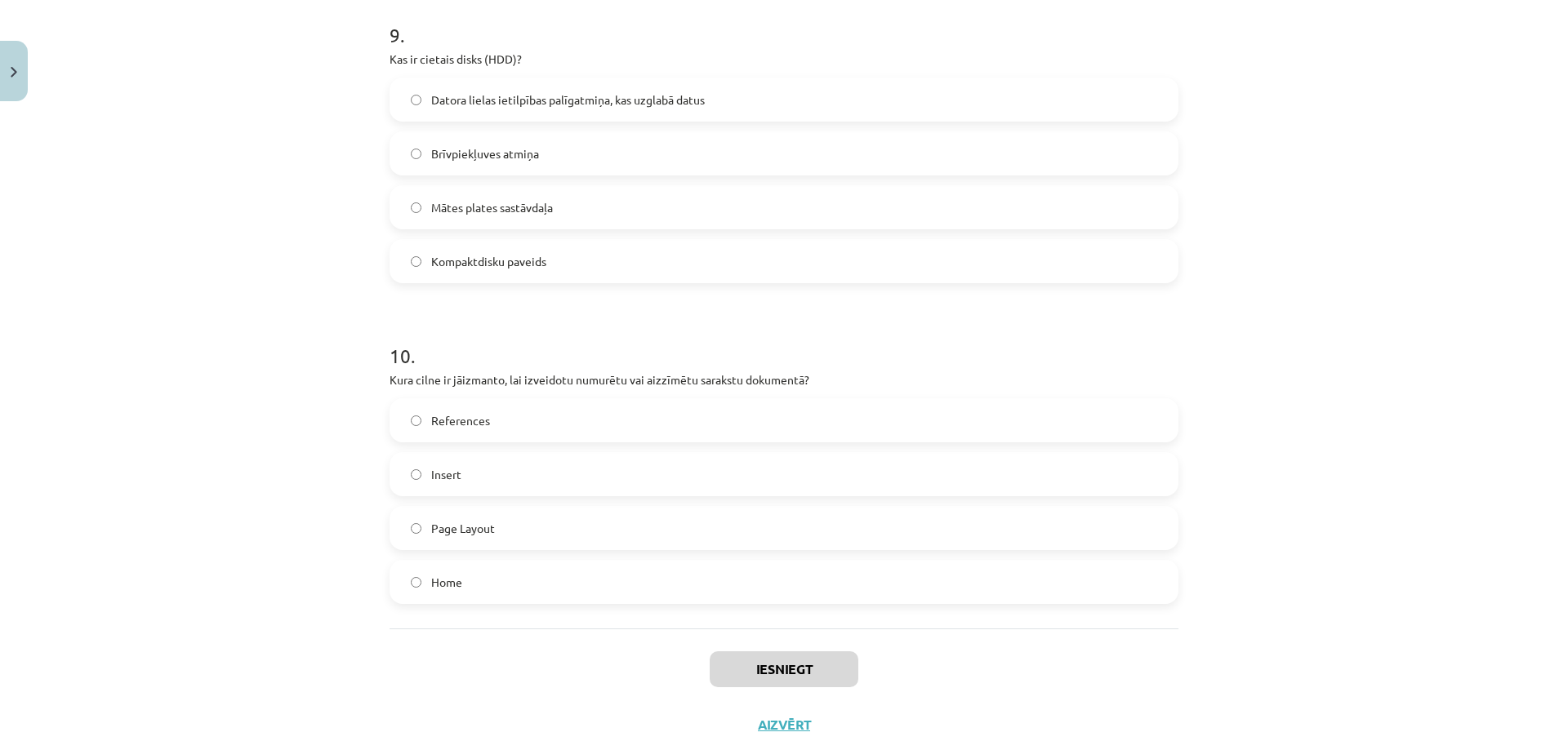
click at [478, 415] on span "References" at bounding box center [460, 420] width 58 height 17
click at [497, 582] on label "Home" at bounding box center [784, 583] width 785 height 41
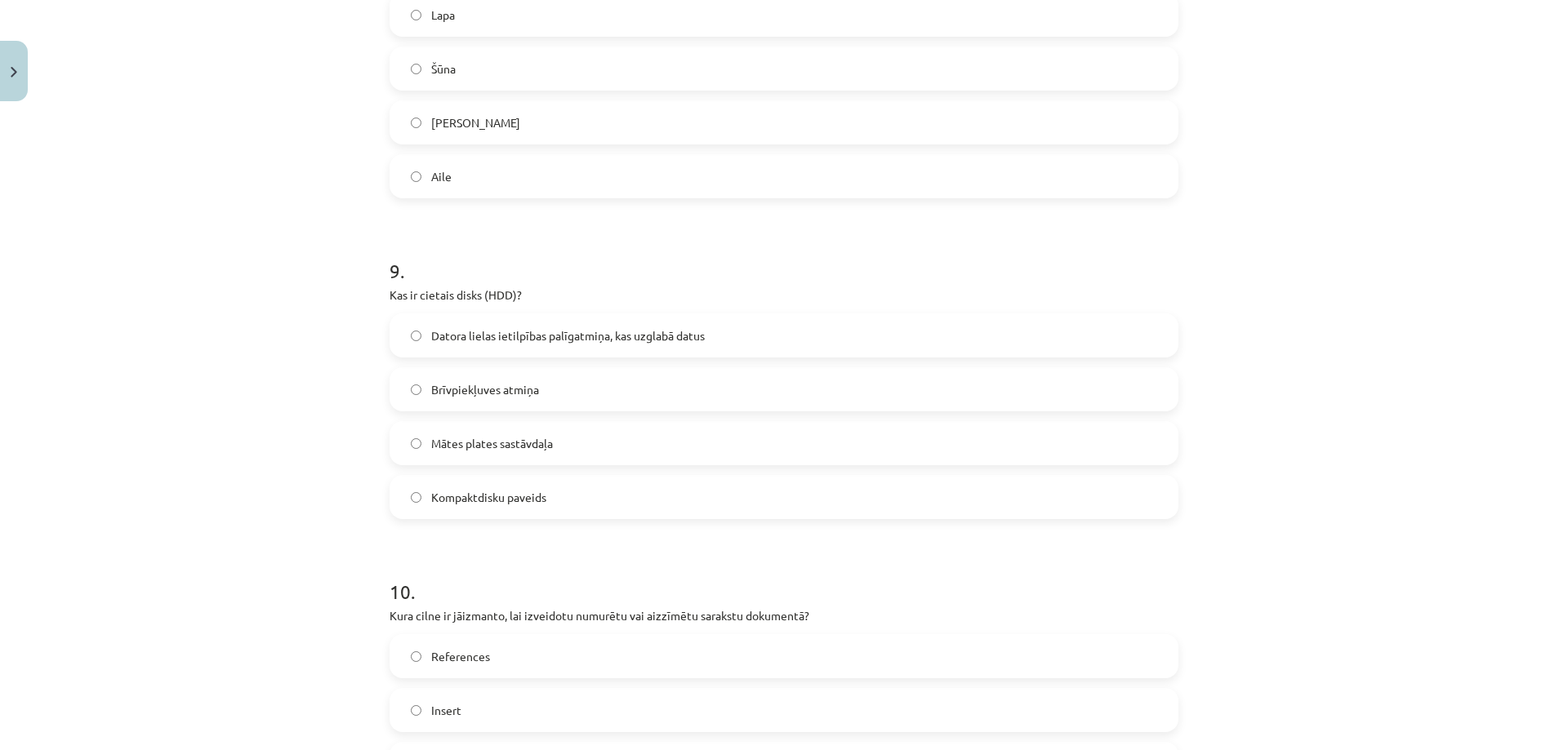
scroll to position [2539, 0]
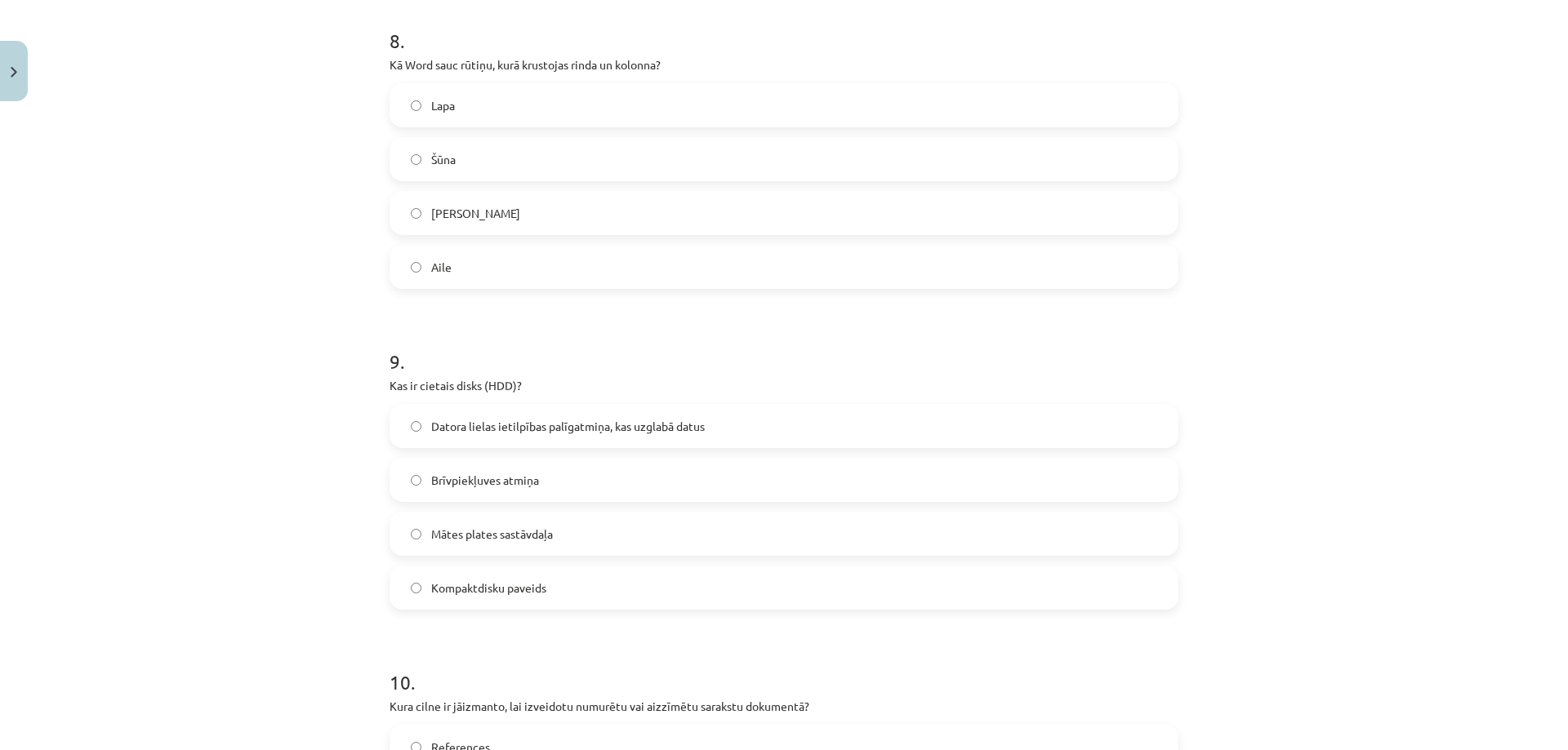
click at [566, 426] on span "Datora lielas ietilpības palīgatmiņa, kas uzglabā datus" at bounding box center [567, 426] width 274 height 17
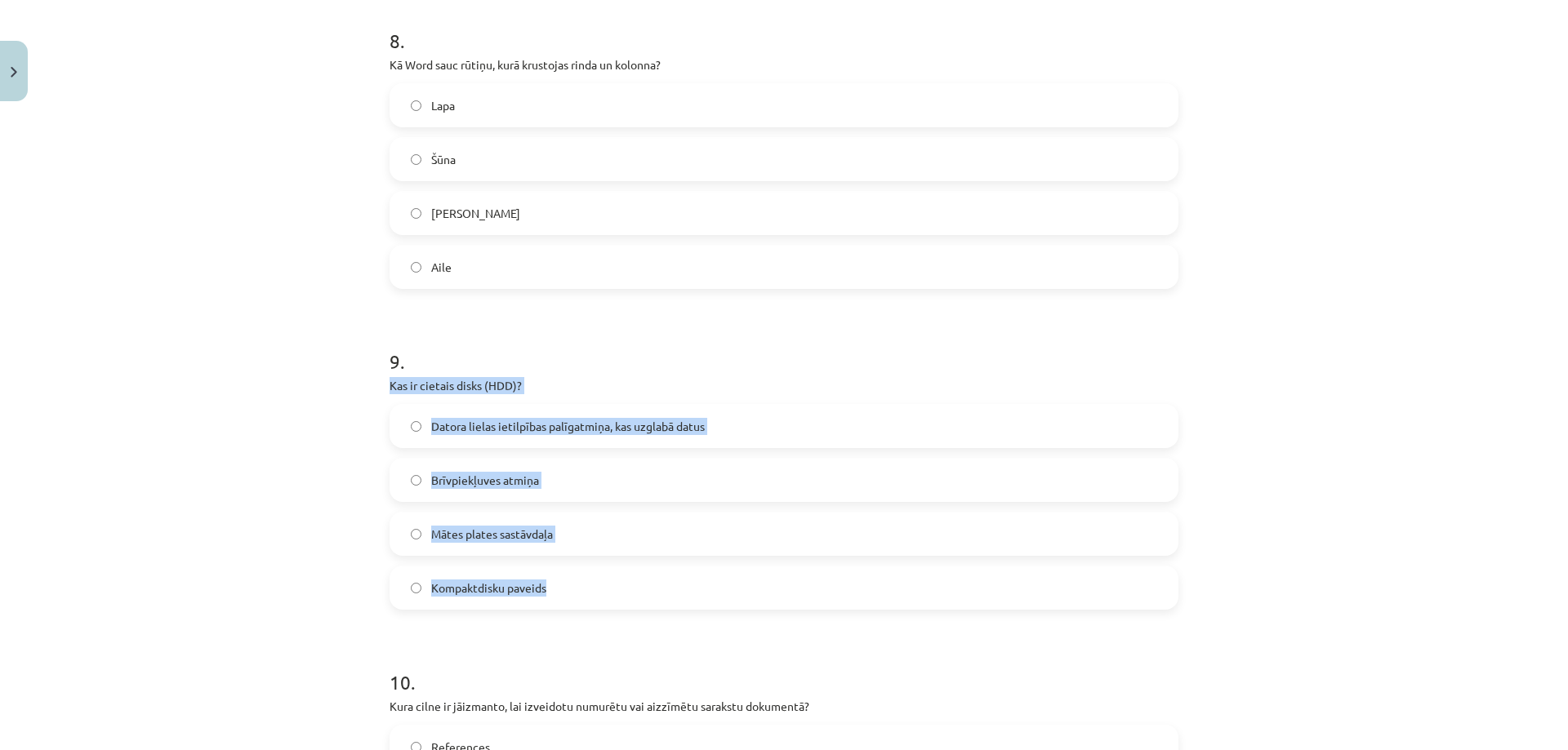
drag, startPoint x: 384, startPoint y: 384, endPoint x: 558, endPoint y: 588, distance: 268.1
click at [558, 588] on div "9 . Kas ir cietais disks (HDD)? Datora lielas ietilpības palīgatmiņa, kas uzgla…" at bounding box center [784, 466] width 789 height 288
copy div "Kas ir cietais disks (HDD)? Datora lielas ietilpības palīgatmiņa, kas uzglabā d…"
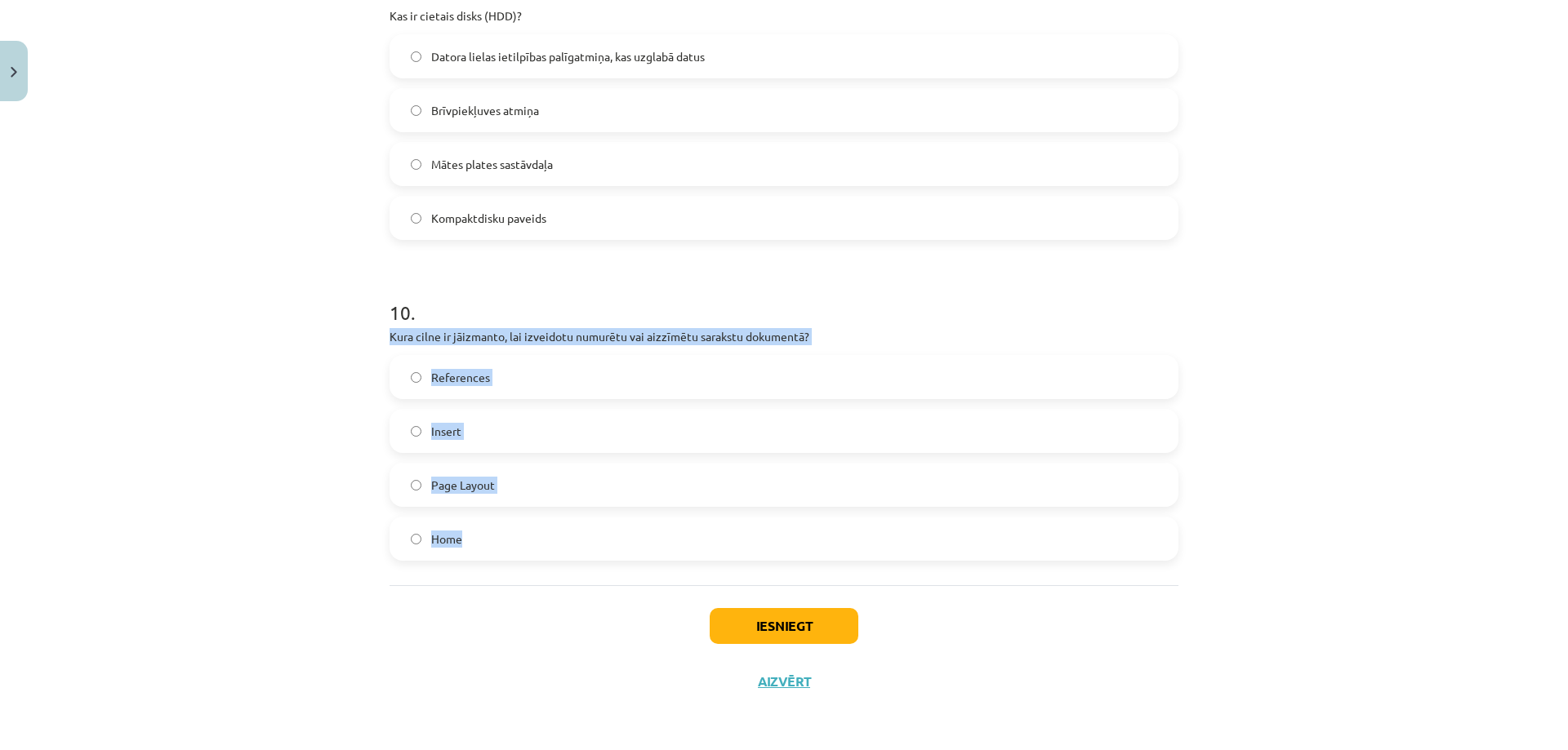
drag, startPoint x: 383, startPoint y: 337, endPoint x: 488, endPoint y: 529, distance: 218.8
click at [488, 529] on div "10 . Kura cilne ir jāizmanto, lai izveidotu numurētu vai aizzīmētu sarakstu dok…" at bounding box center [784, 417] width 789 height 288
copy div "Kura cilne ir jāizmanto, lai izveidotu numurētu vai aizzīmētu sarakstu dokument…"
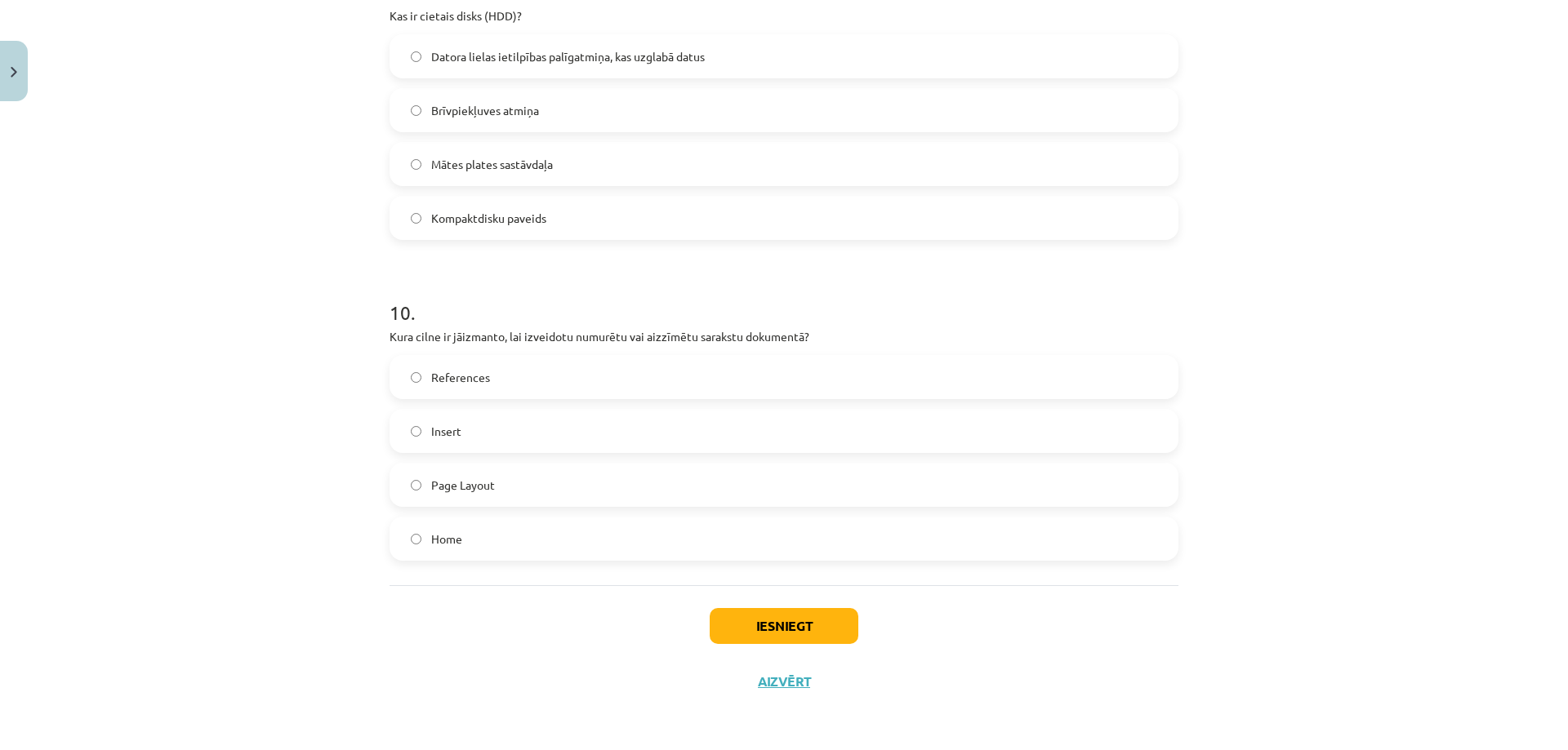
click at [415, 609] on div "Iesniegt Aizvērt" at bounding box center [784, 642] width 789 height 114
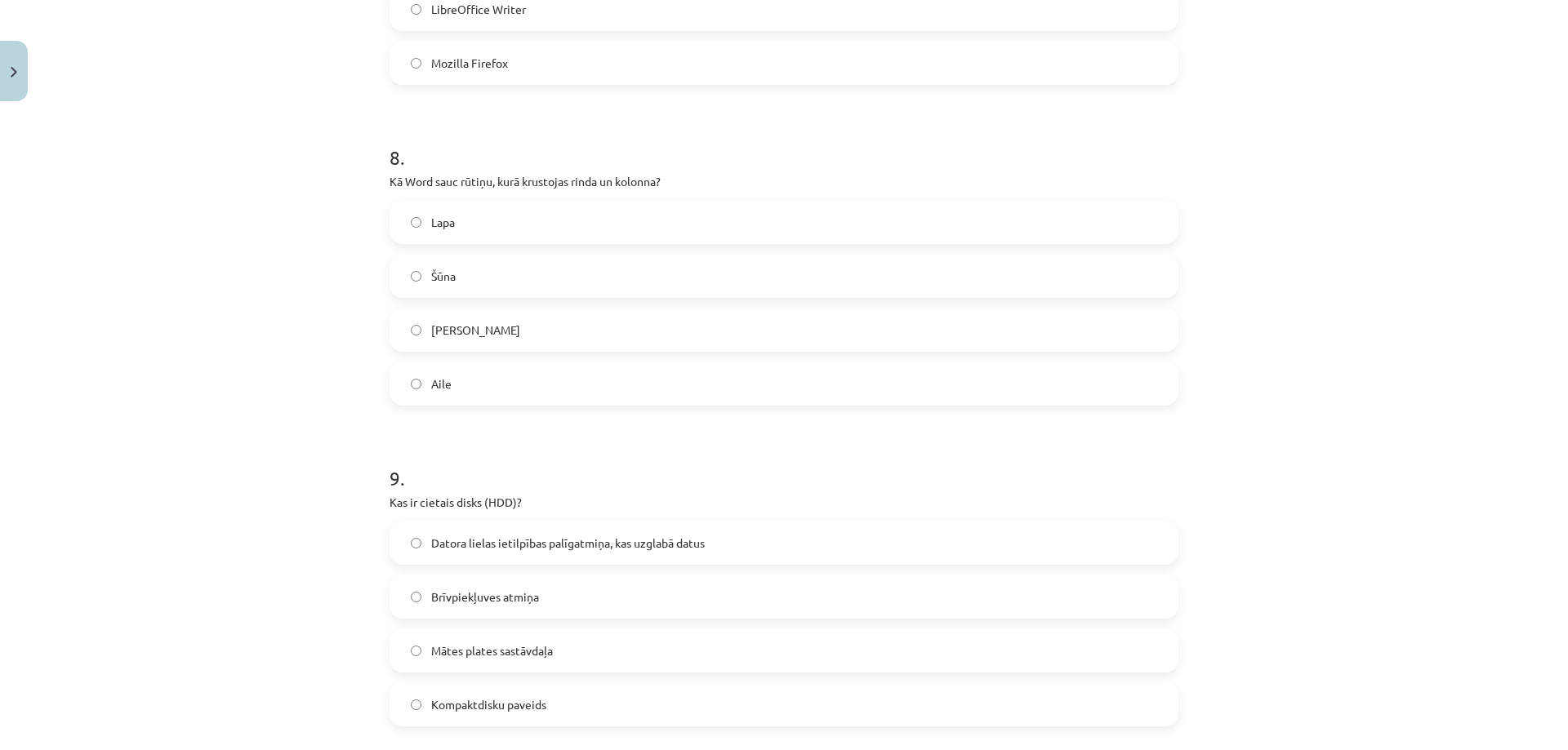
scroll to position [2419, 0]
drag, startPoint x: 384, startPoint y: 187, endPoint x: 696, endPoint y: 185, distance: 312.0
click at [696, 185] on p "Kā Word sauc rūtiņu, kurā krustojas rinda un kolonna?" at bounding box center [784, 184] width 789 height 17
drag, startPoint x: 383, startPoint y: 183, endPoint x: 605, endPoint y: 182, distance: 222.0
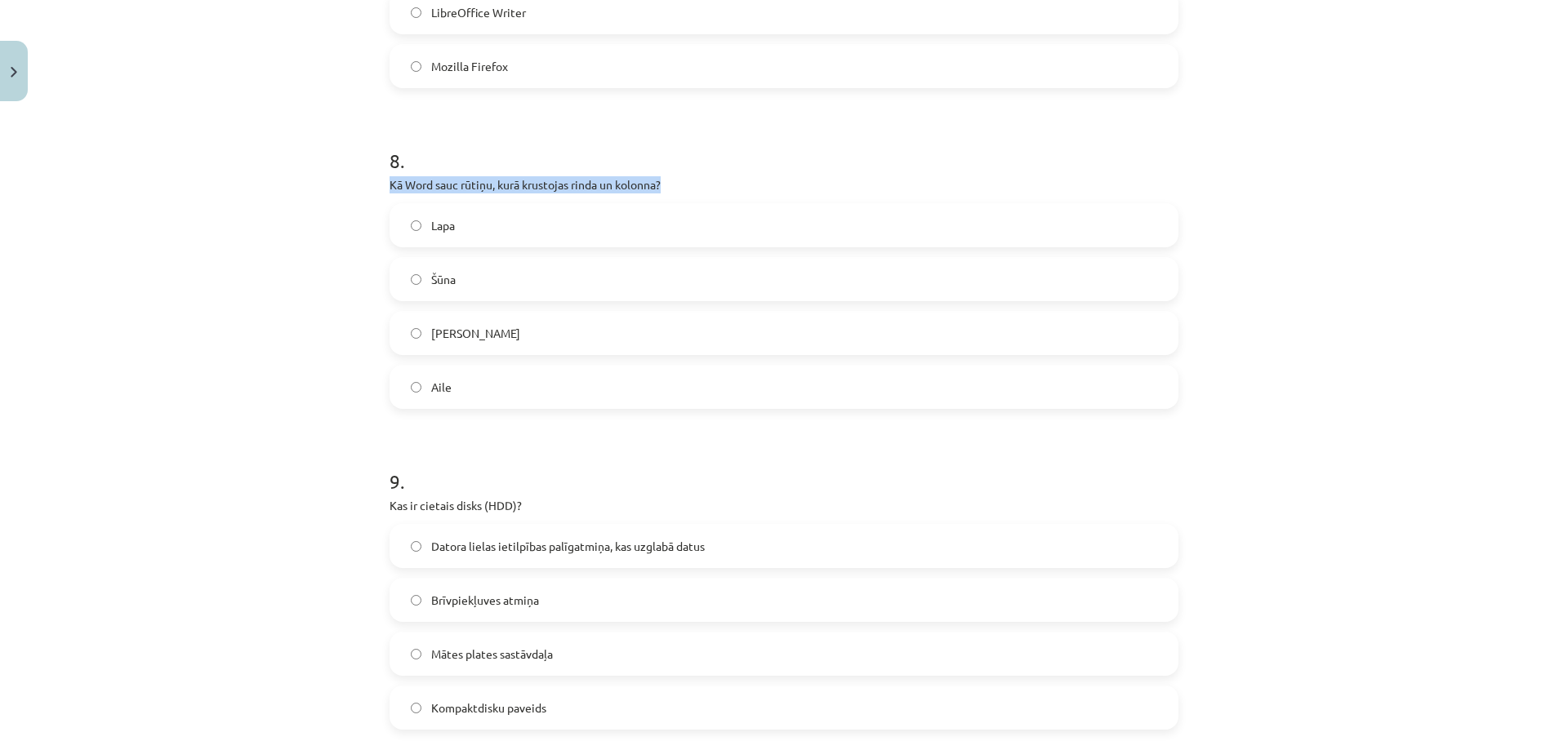
click at [750, 191] on p "Kā Word sauc rūtiņu, kurā krustojas rinda un kolonna?" at bounding box center [784, 184] width 789 height 17
click at [436, 204] on div "Lapa" at bounding box center [784, 225] width 789 height 44
drag, startPoint x: 384, startPoint y: 183, endPoint x: 543, endPoint y: 411, distance: 278.0
click at [363, 191] on div "Mācību tēma: Datorikas - 10. klases 1. ieskaites mācību materiāls #13 Noslēguma…" at bounding box center [784, 375] width 1568 height 750
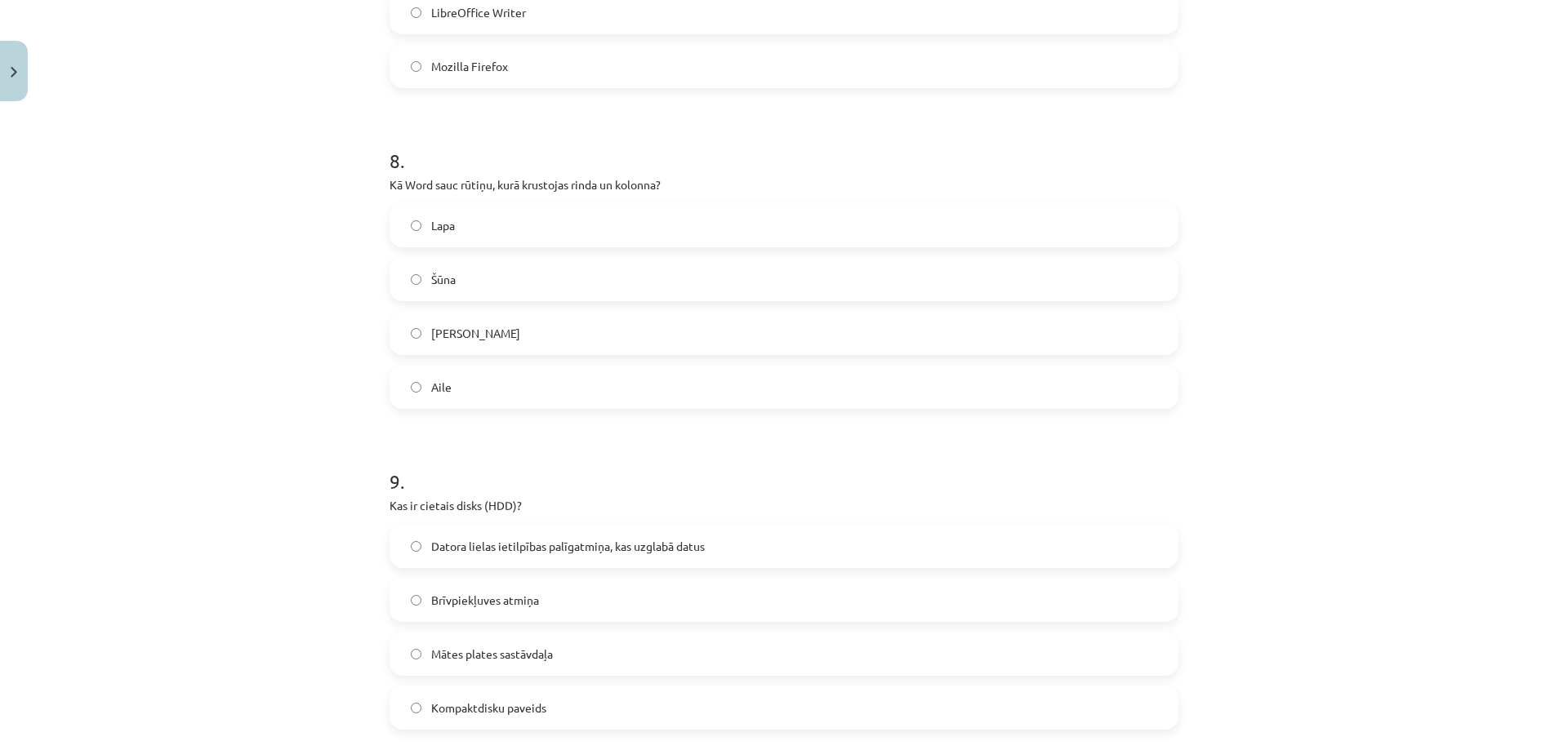
drag, startPoint x: 385, startPoint y: 183, endPoint x: 512, endPoint y: 373, distance: 228.5
click at [512, 373] on div "8 . Kā Word sauc rūtiņu, kurā krustojas rinda un kolonna? Lapa Šūna Krustiņš Ai…" at bounding box center [784, 265] width 789 height 288
copy div "Kā Word sauc rūtiņu, kurā krustojas rinda un kolonna? Lapa Šūna Krustiņš Aile"
click at [481, 274] on label "Šūna" at bounding box center [784, 280] width 785 height 41
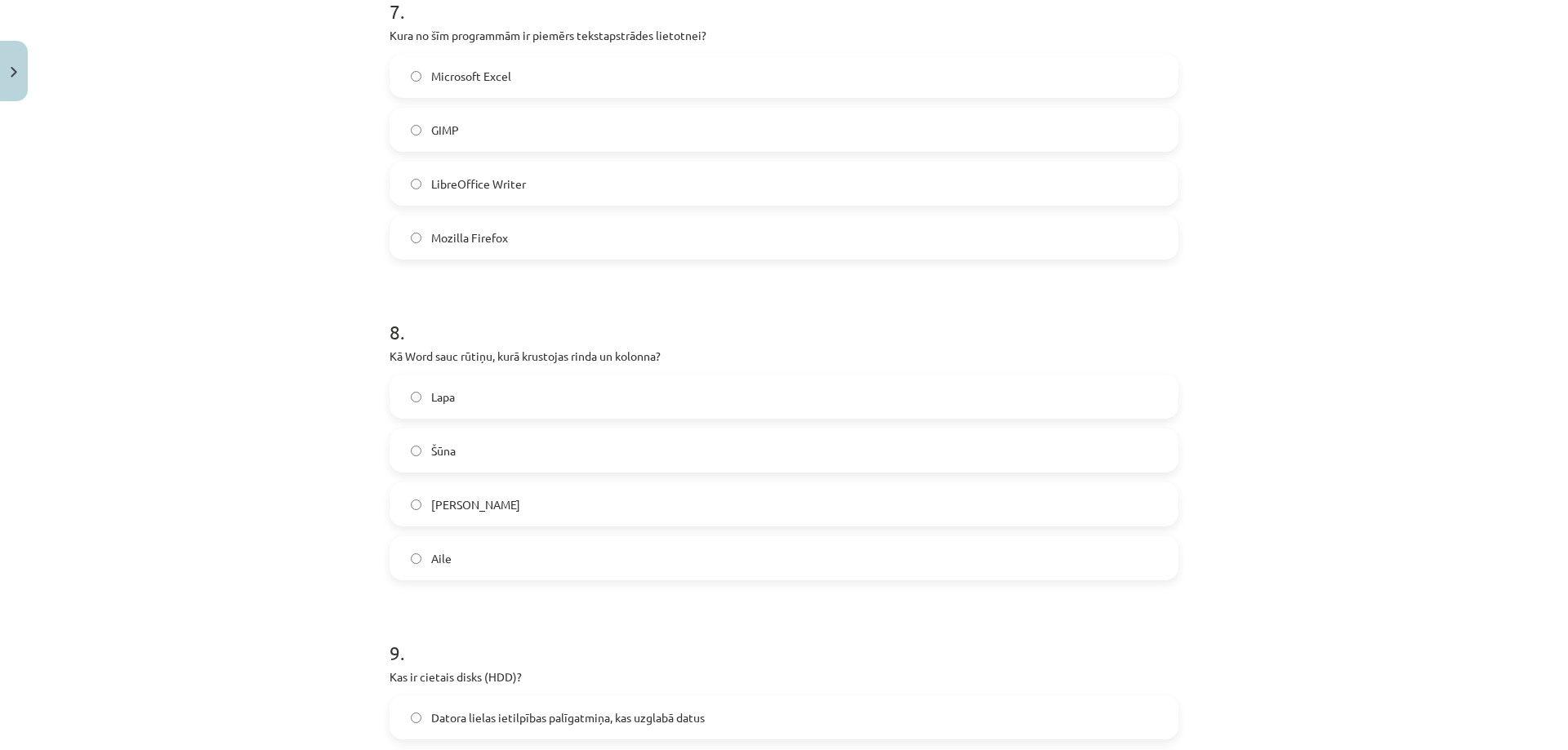
scroll to position [1929, 0]
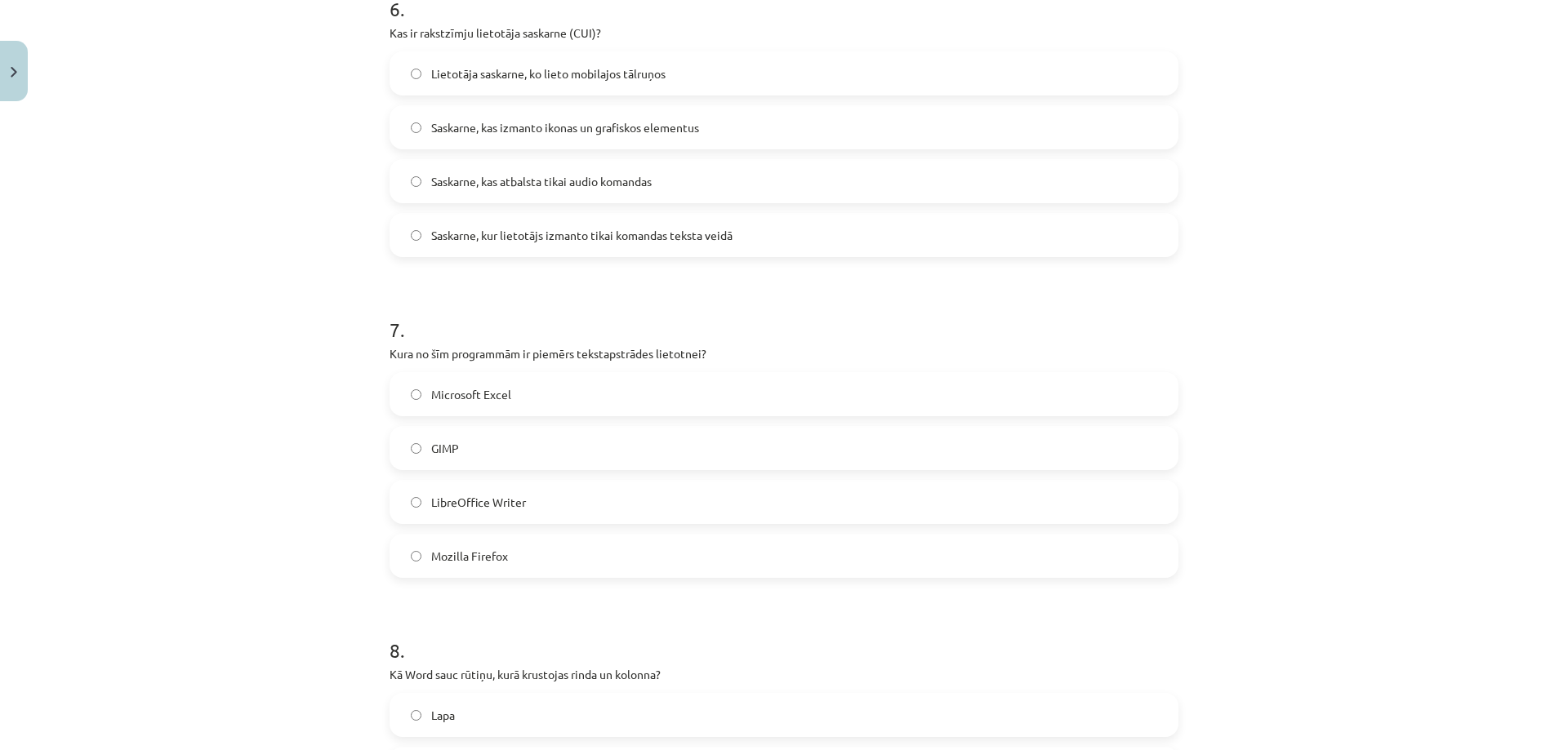
click at [490, 511] on label "LibreOffice Writer" at bounding box center [784, 502] width 785 height 41
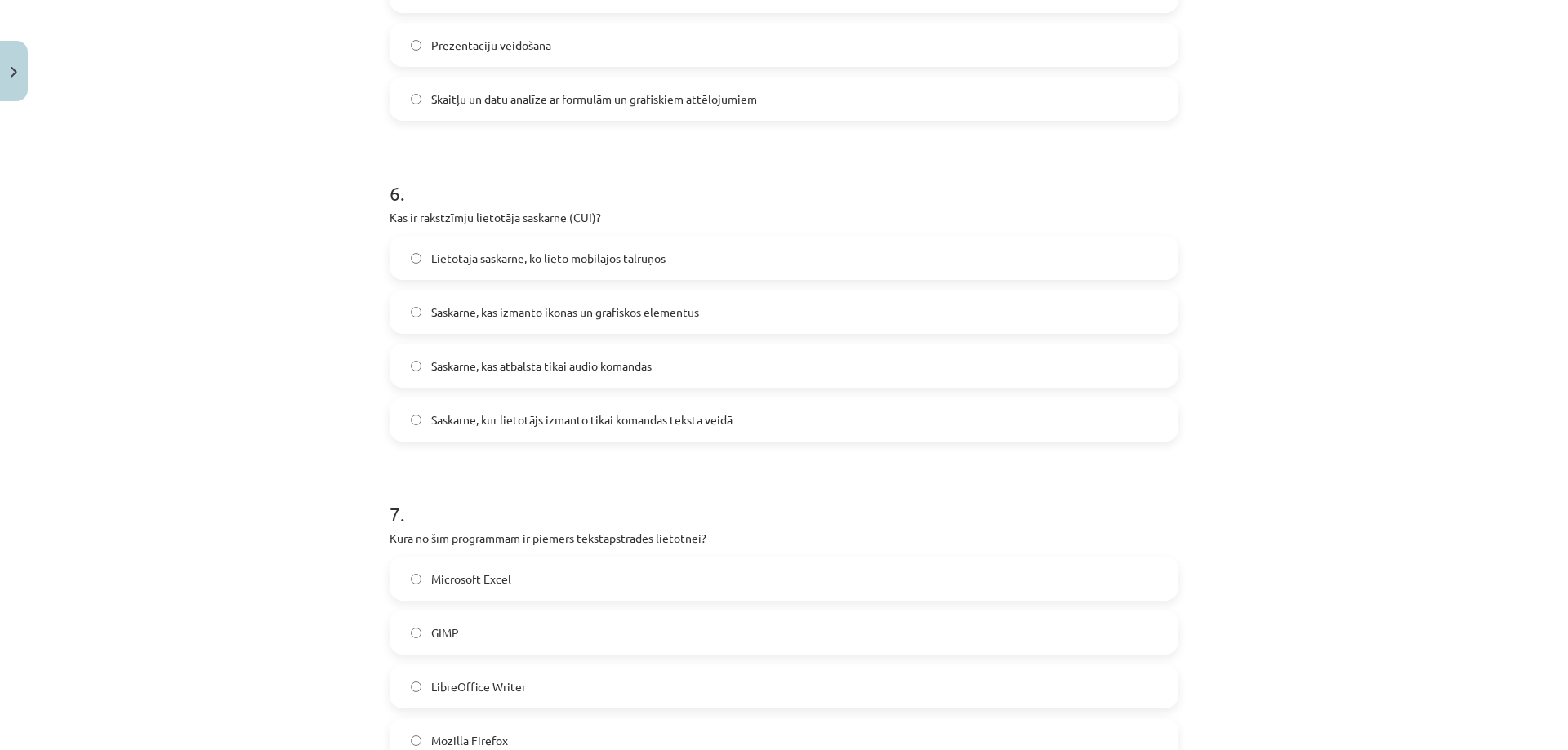
scroll to position [1684, 0]
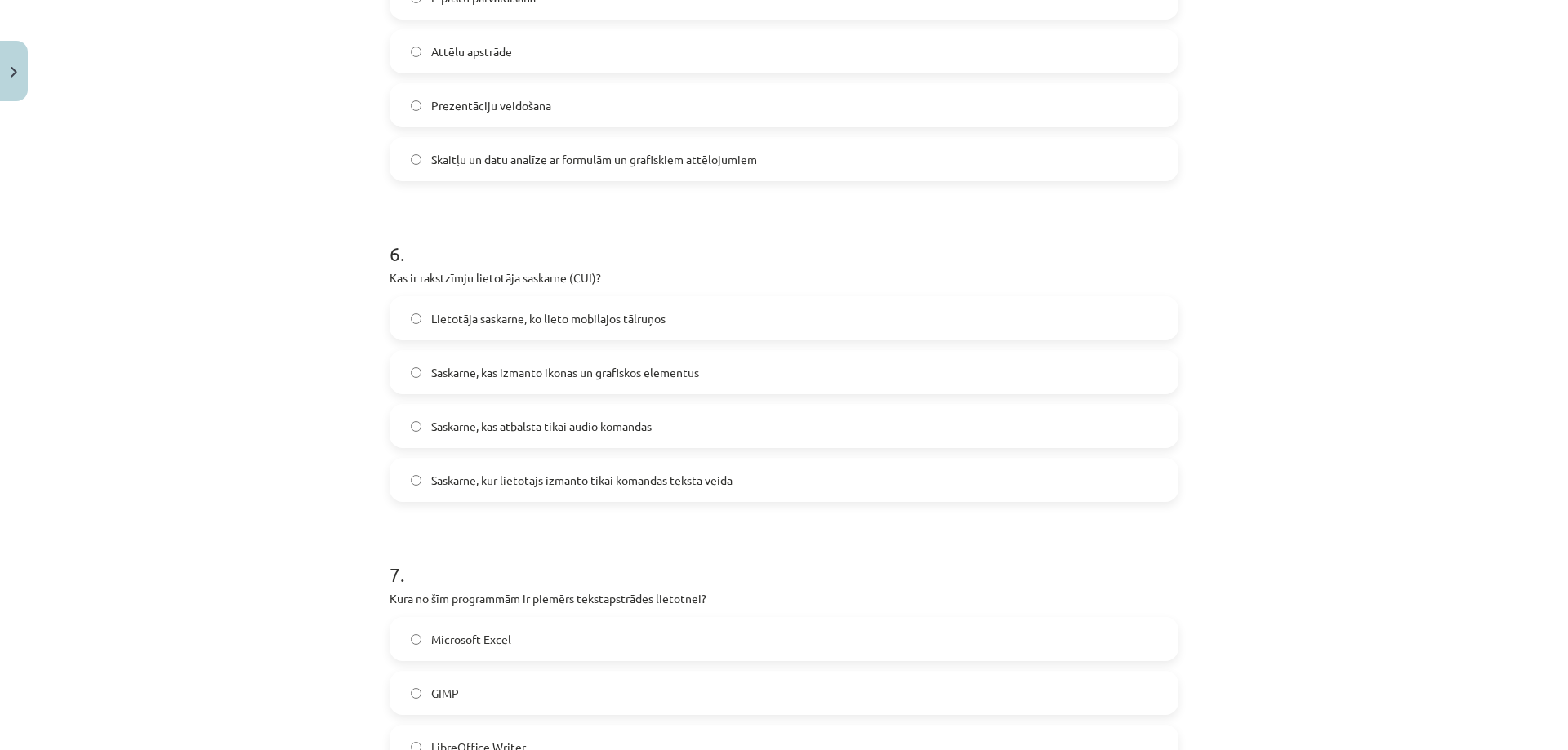
drag, startPoint x: 383, startPoint y: 275, endPoint x: 745, endPoint y: 472, distance: 412.1
click at [745, 472] on div "6 . Kas ir rakstzīmju lietotāja saskarne (CUI)? Lietotāja saskarne, ko lieto mo…" at bounding box center [784, 358] width 789 height 288
click at [530, 483] on span "Saskarne, kur lietotājs izmanto tikai komandas teksta veidā" at bounding box center [581, 481] width 301 height 17
drag, startPoint x: 415, startPoint y: 277, endPoint x: 563, endPoint y: 279, distance: 148.0
click at [563, 279] on p "Kas ir rakstzīmju lietotāja saskarne (CUI)?" at bounding box center [784, 278] width 789 height 17
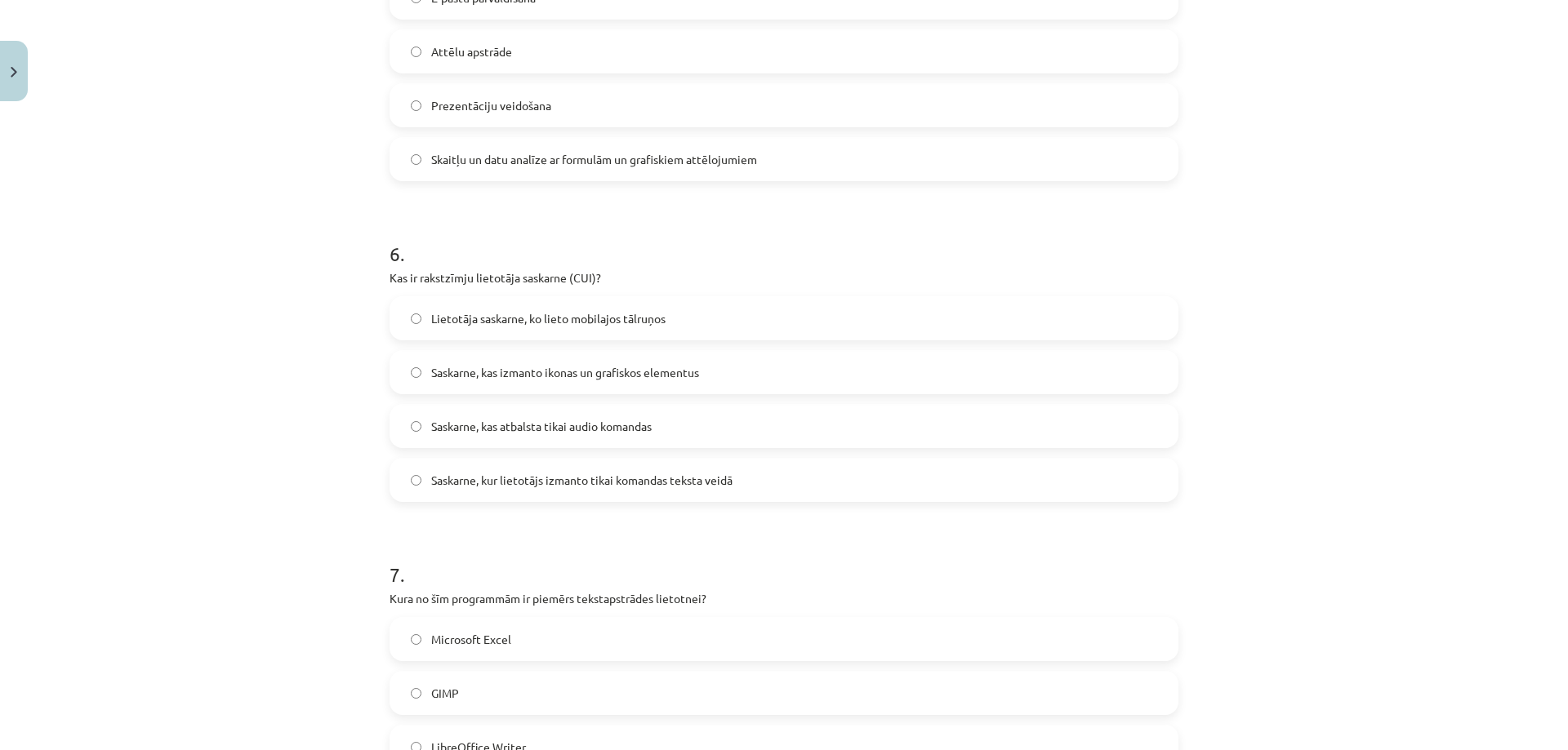
click at [1311, 259] on div "Mācību tēma: Datorikas - 10. klases 1. ieskaites mācību materiāls #13 Noslēguma…" at bounding box center [784, 375] width 1568 height 750
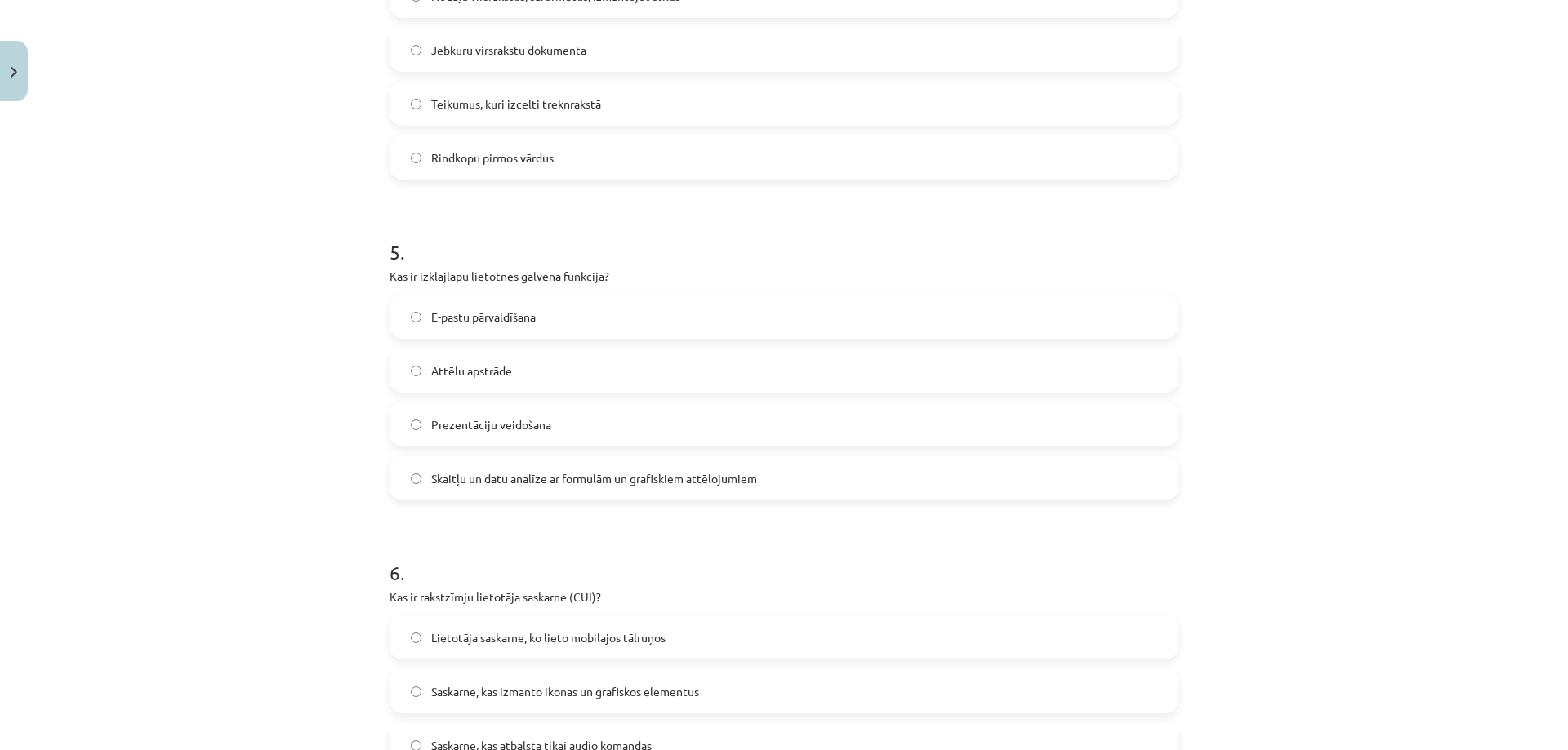
scroll to position [1336, 0]
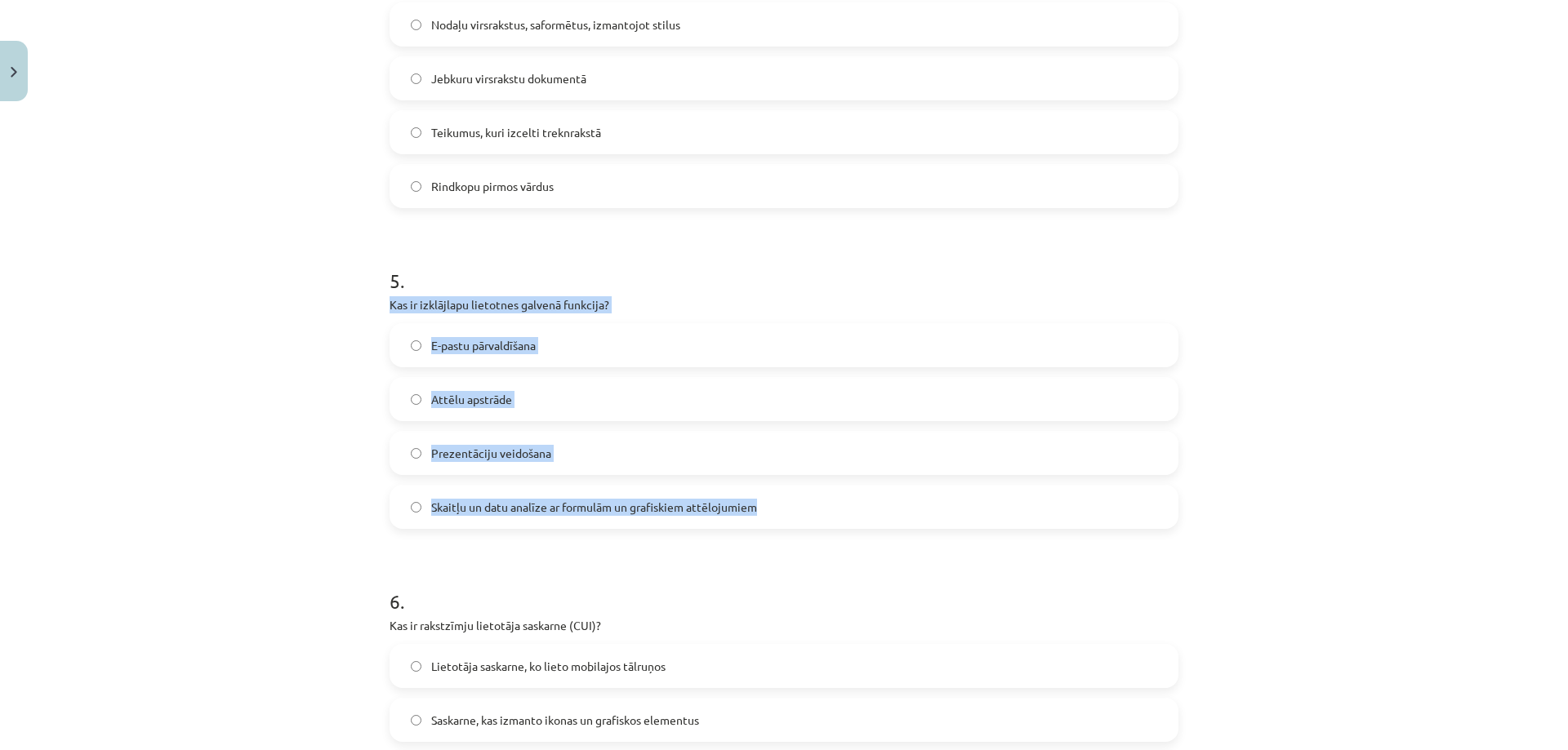
drag, startPoint x: 384, startPoint y: 303, endPoint x: 748, endPoint y: 496, distance: 412.0
click at [748, 496] on div "5 . Kas ir izklājlapu lietotnes galvenā funkcija? E-pastu pārvaldīšana Attēlu a…" at bounding box center [784, 385] width 789 height 288
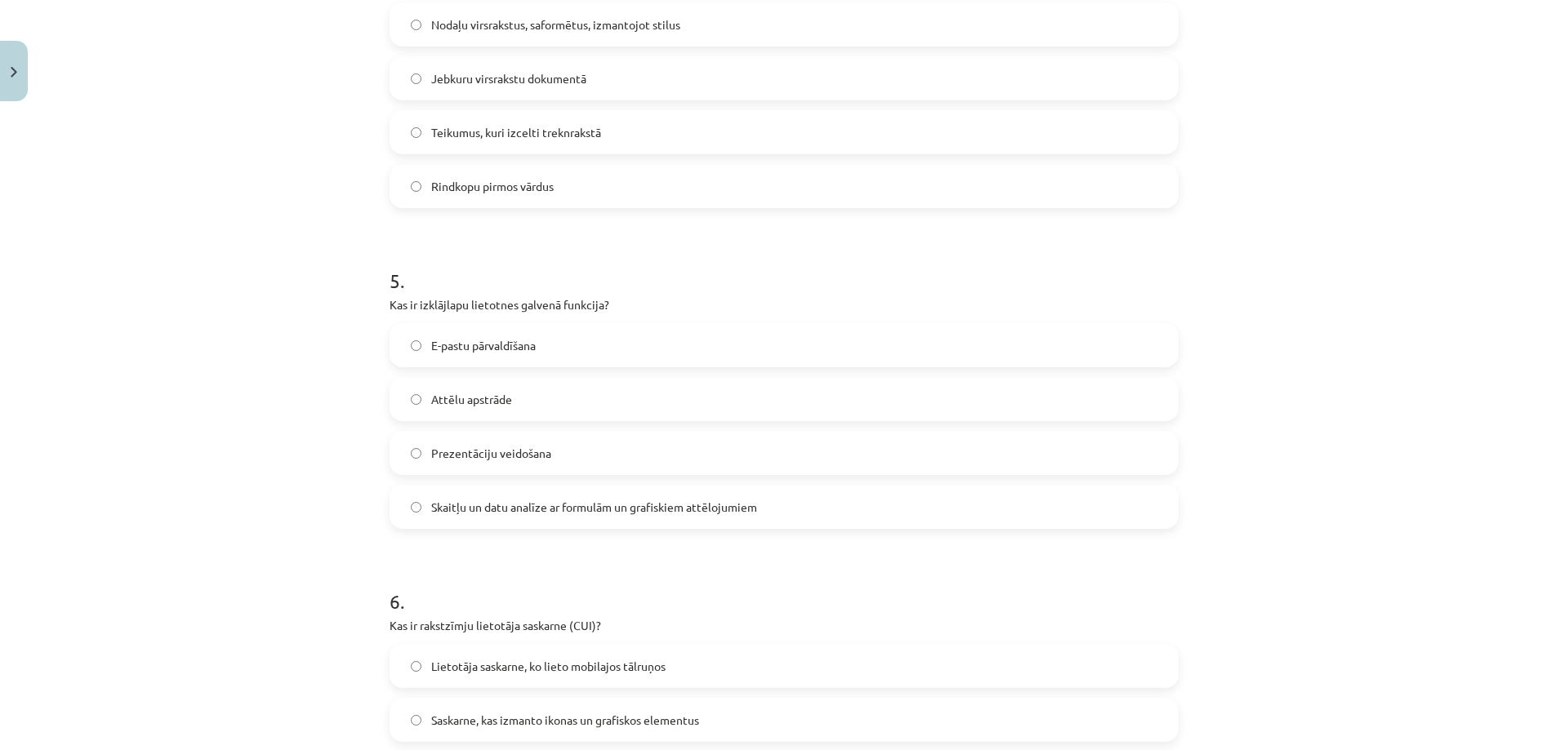
click at [651, 563] on h1 "6 ." at bounding box center [784, 587] width 789 height 51
click at [639, 510] on span "Skaitļu un datu analīze ar formulām un grafiskiem attēlojumiem" at bounding box center [594, 507] width 326 height 17
drag, startPoint x: 415, startPoint y: 305, endPoint x: 511, endPoint y: 303, distance: 96.0
click at [511, 303] on p "Kas ir izklājlapu lietotnes galvenā funkcija?" at bounding box center [784, 305] width 789 height 17
click at [668, 560] on form "1 . Kas ir teritoriālais tīkls (WAN)? Tīkls, kas savieno attālus lietotājus daž…" at bounding box center [784, 560] width 789 height 3145
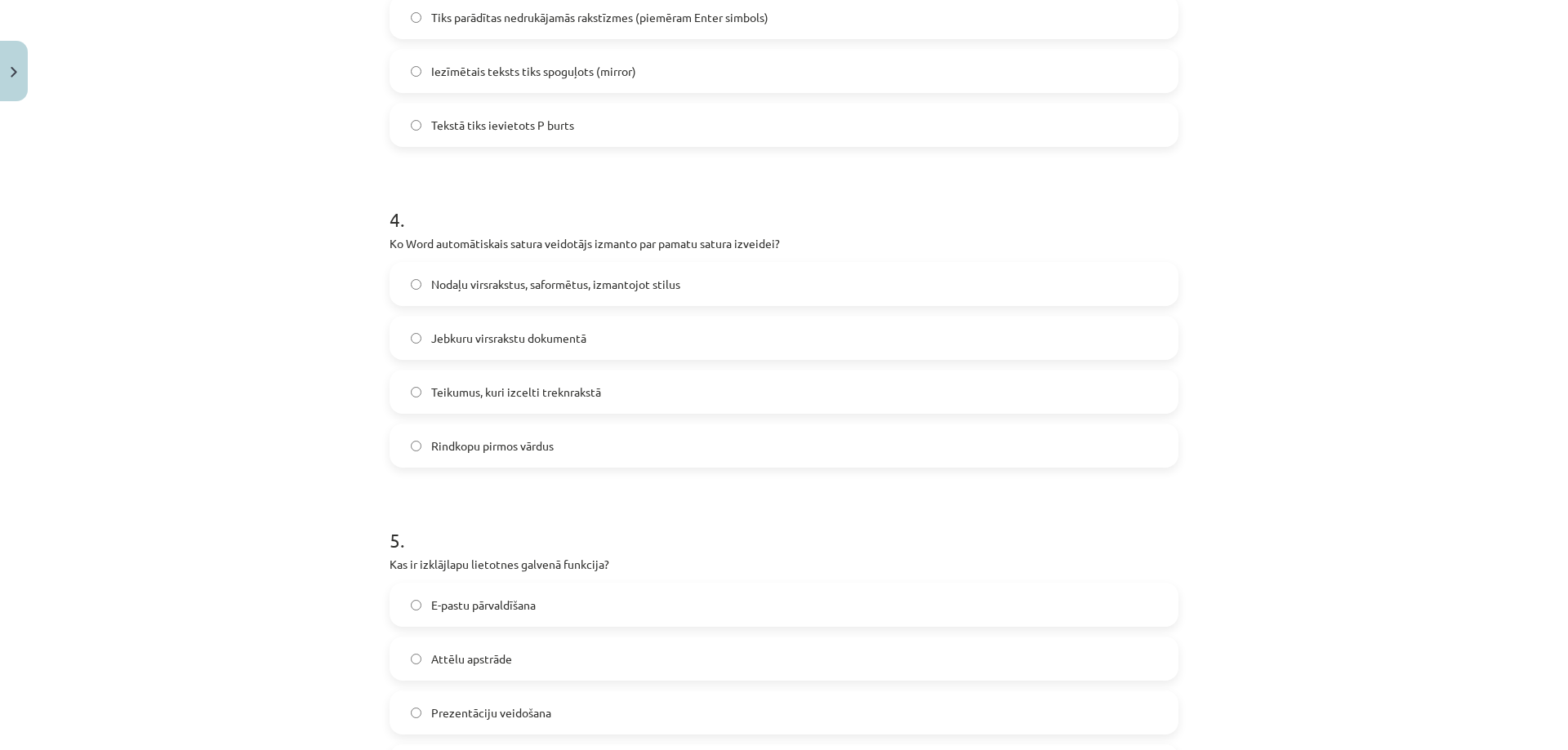
scroll to position [1010, 0]
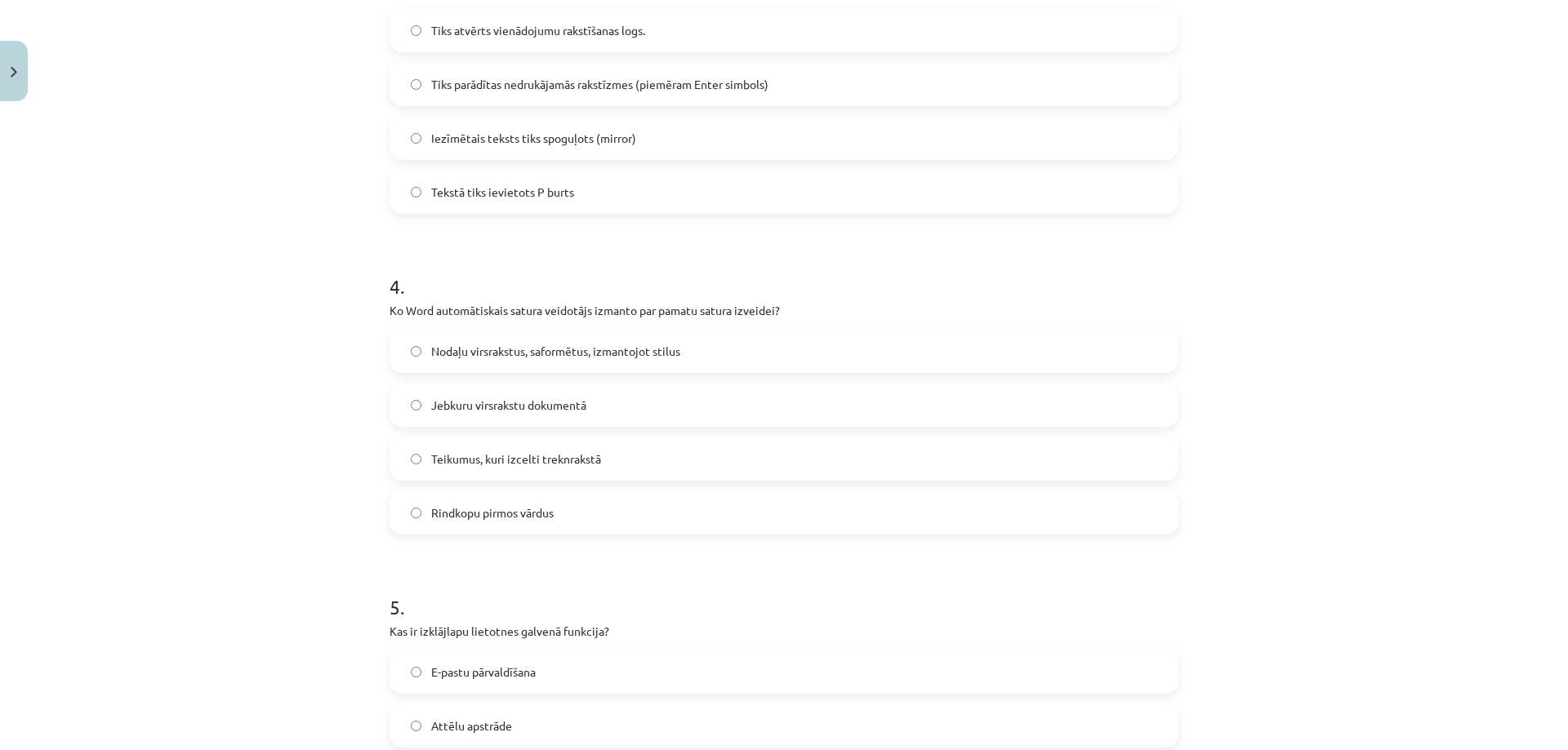
click at [512, 346] on span "Nodaļu virsrakstus, saformētus, izmantojot stilus" at bounding box center [555, 352] width 249 height 17
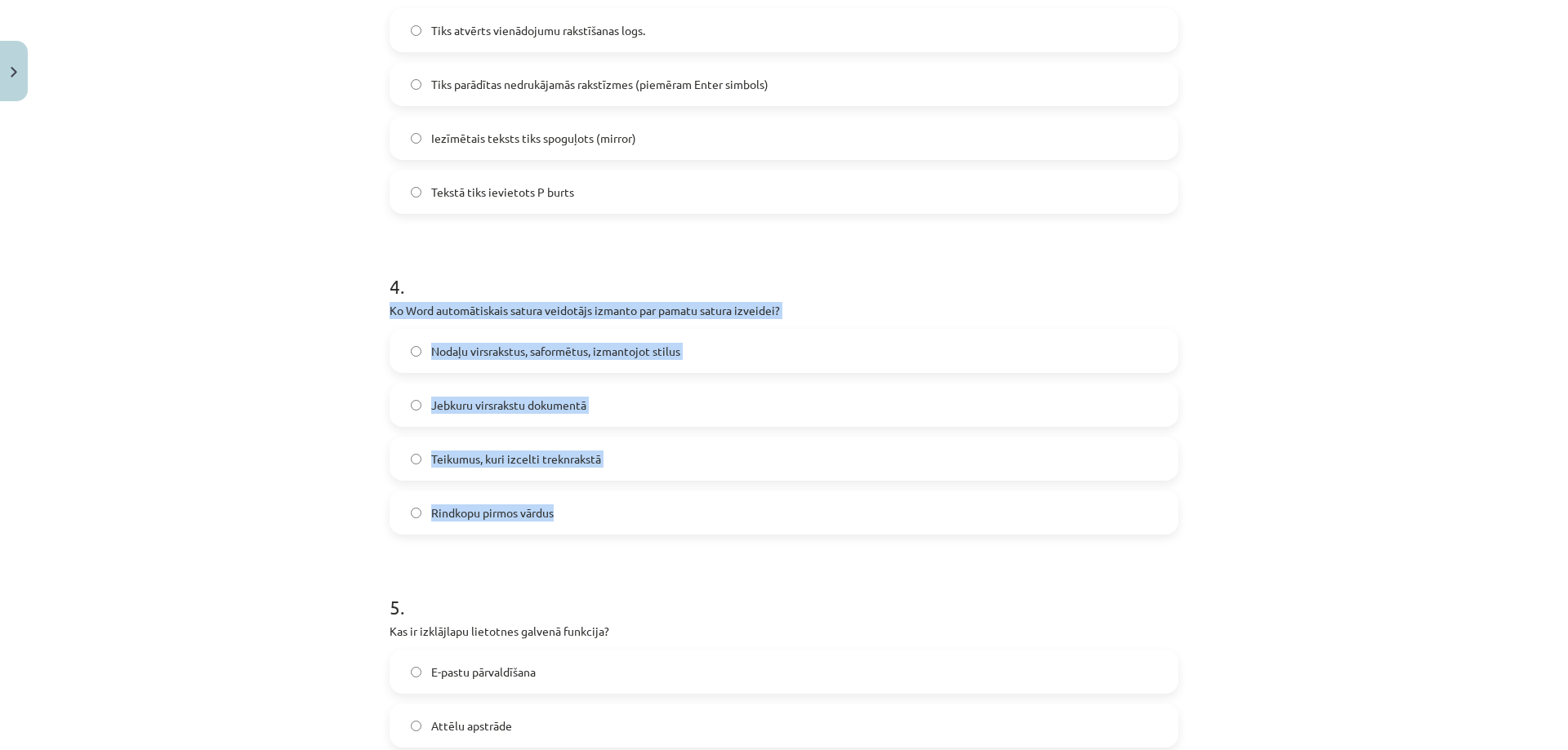
drag, startPoint x: 384, startPoint y: 308, endPoint x: 602, endPoint y: 506, distance: 294.5
click at [602, 506] on div "4 . Ko Word automātiskais satura veidotājs izmanto par pamatu satura izveidei? …" at bounding box center [784, 390] width 789 height 288
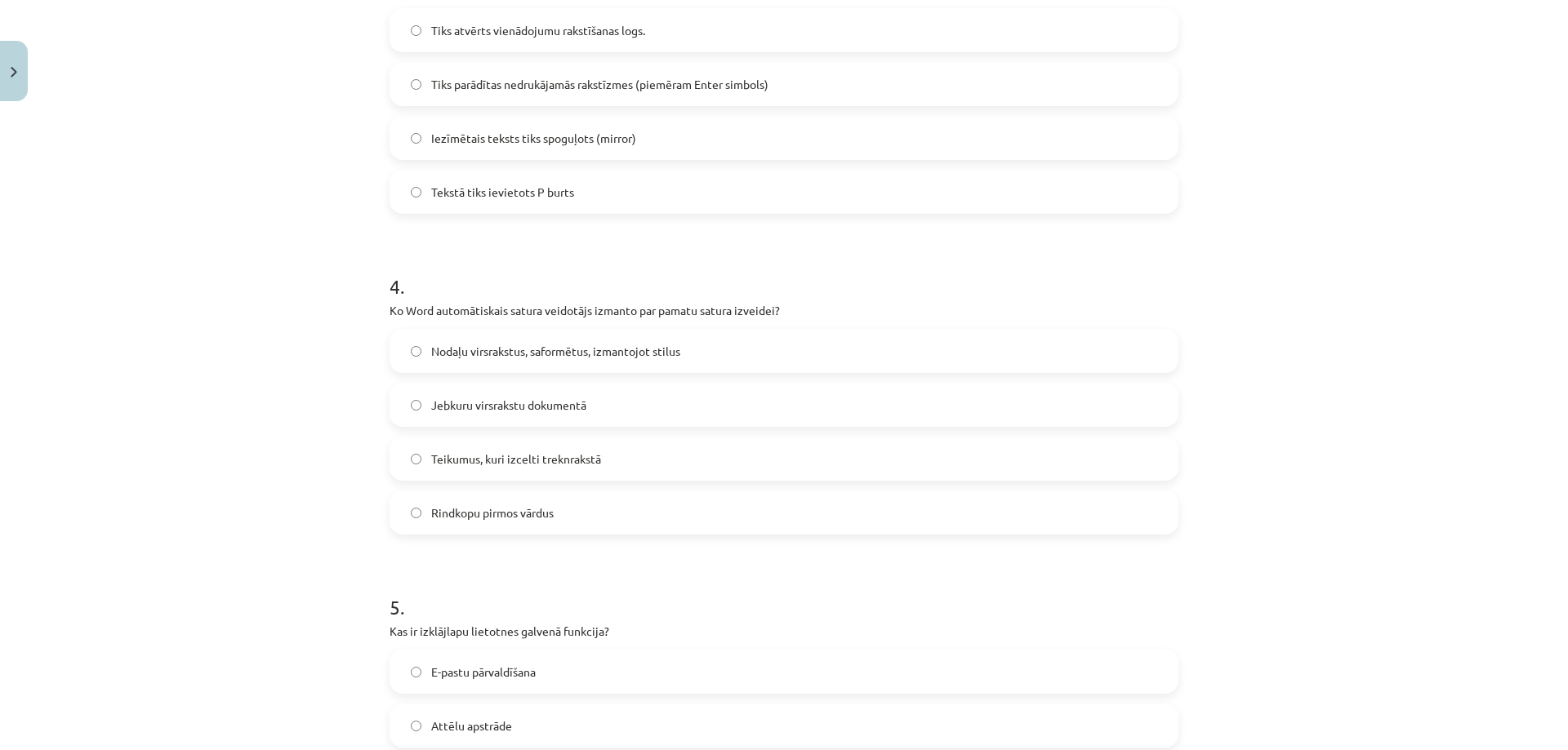
click at [685, 253] on h1 "4 ." at bounding box center [784, 271] width 789 height 51
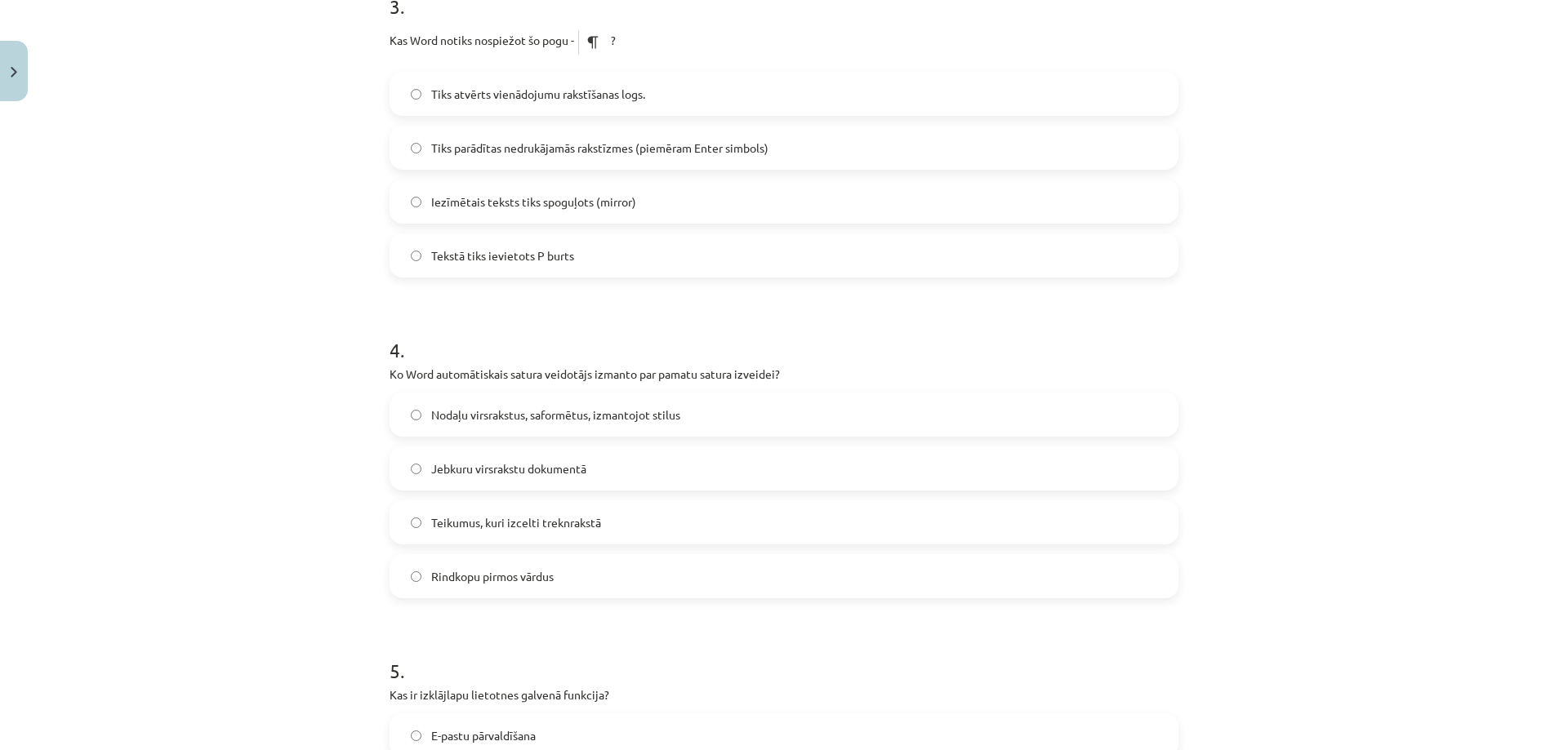
scroll to position [683, 0]
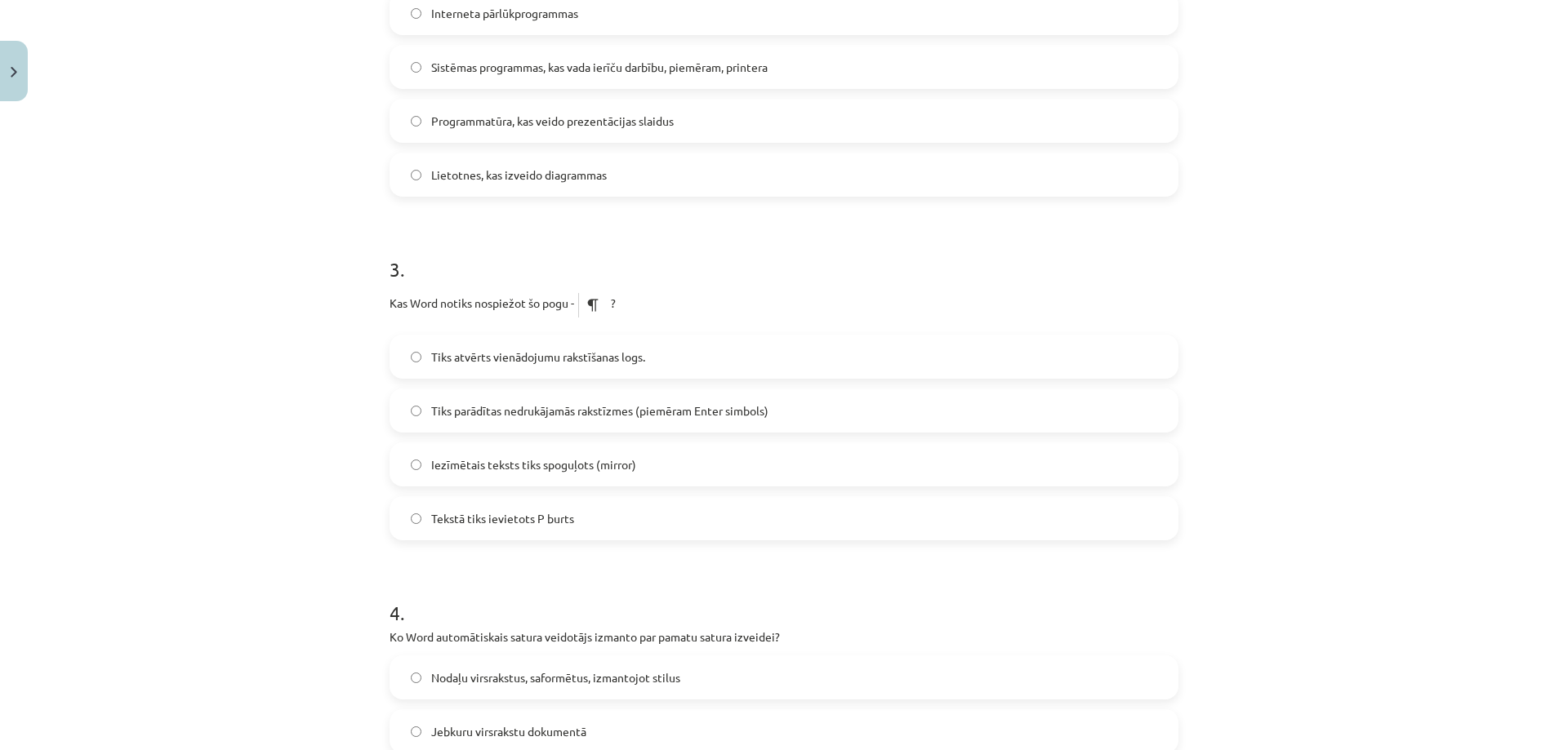
click at [526, 408] on span "Tiks parādītas nedrukājamās rakstīzmes (piemēram Enter simbols)" at bounding box center [599, 411] width 337 height 17
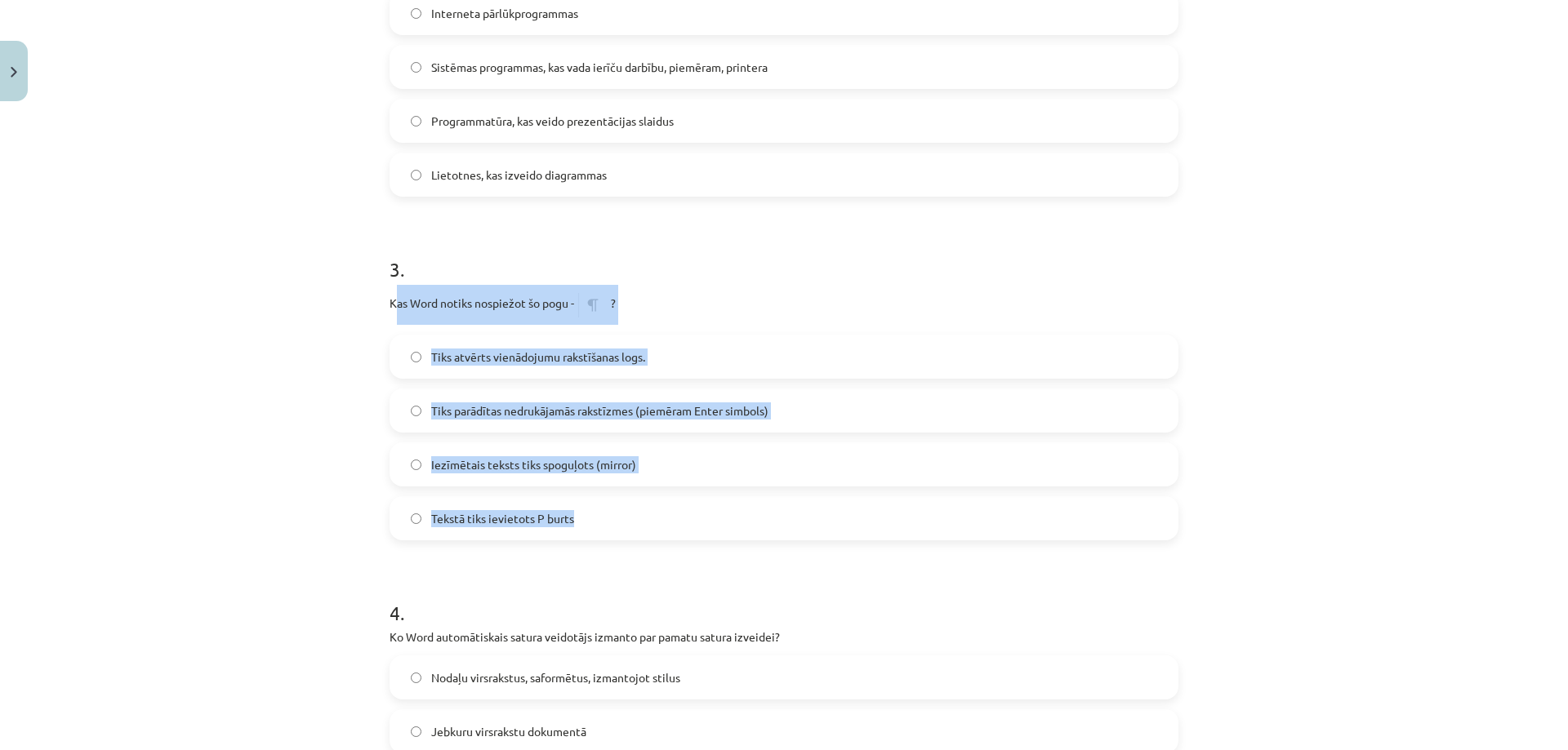
drag, startPoint x: 388, startPoint y: 304, endPoint x: 579, endPoint y: 503, distance: 275.8
click at [579, 503] on div "3 . Kas Word notiks nospiežot šo pogu - ? Tiks atvērts vienādojumu rakstīšanas …" at bounding box center [784, 384] width 789 height 311
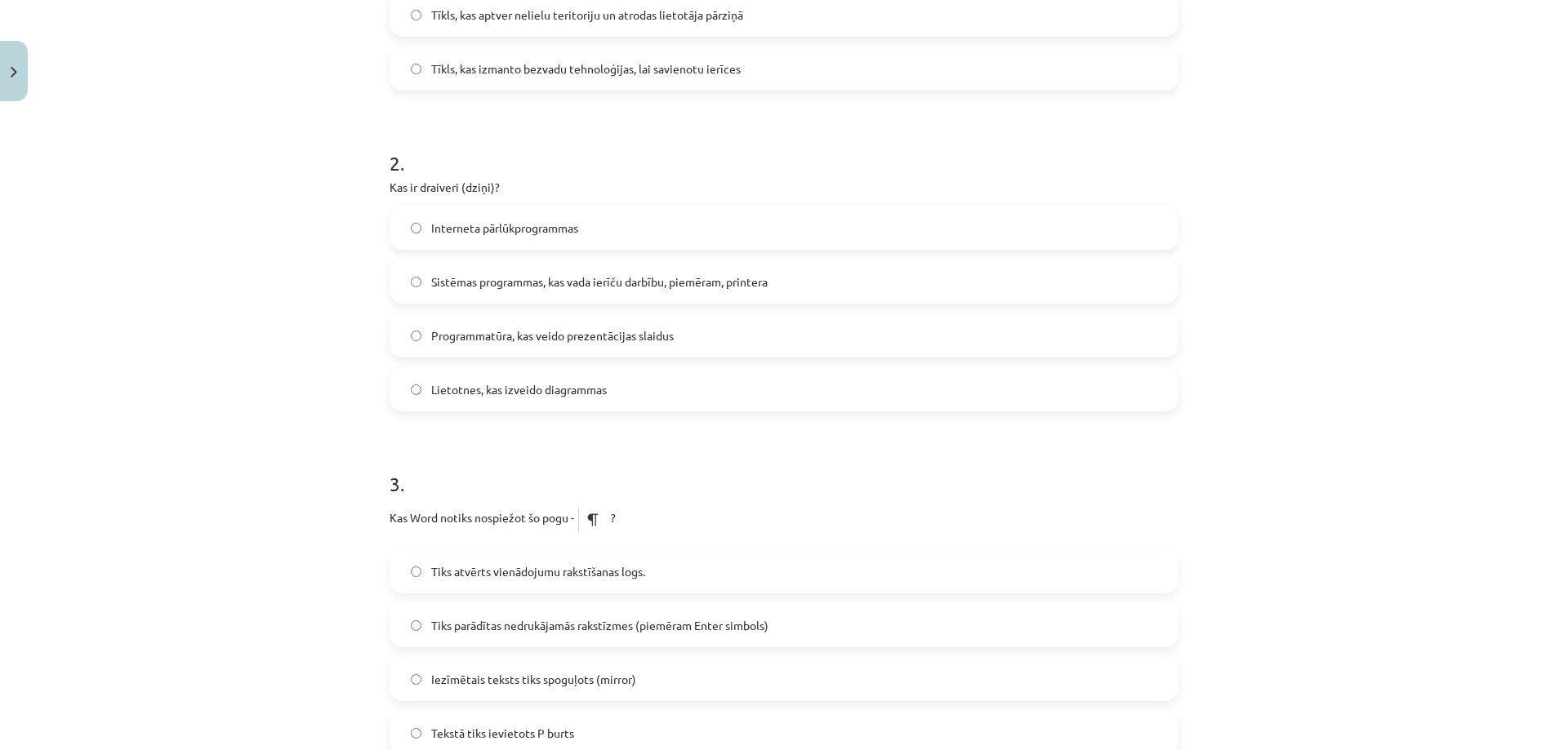
scroll to position [439, 0]
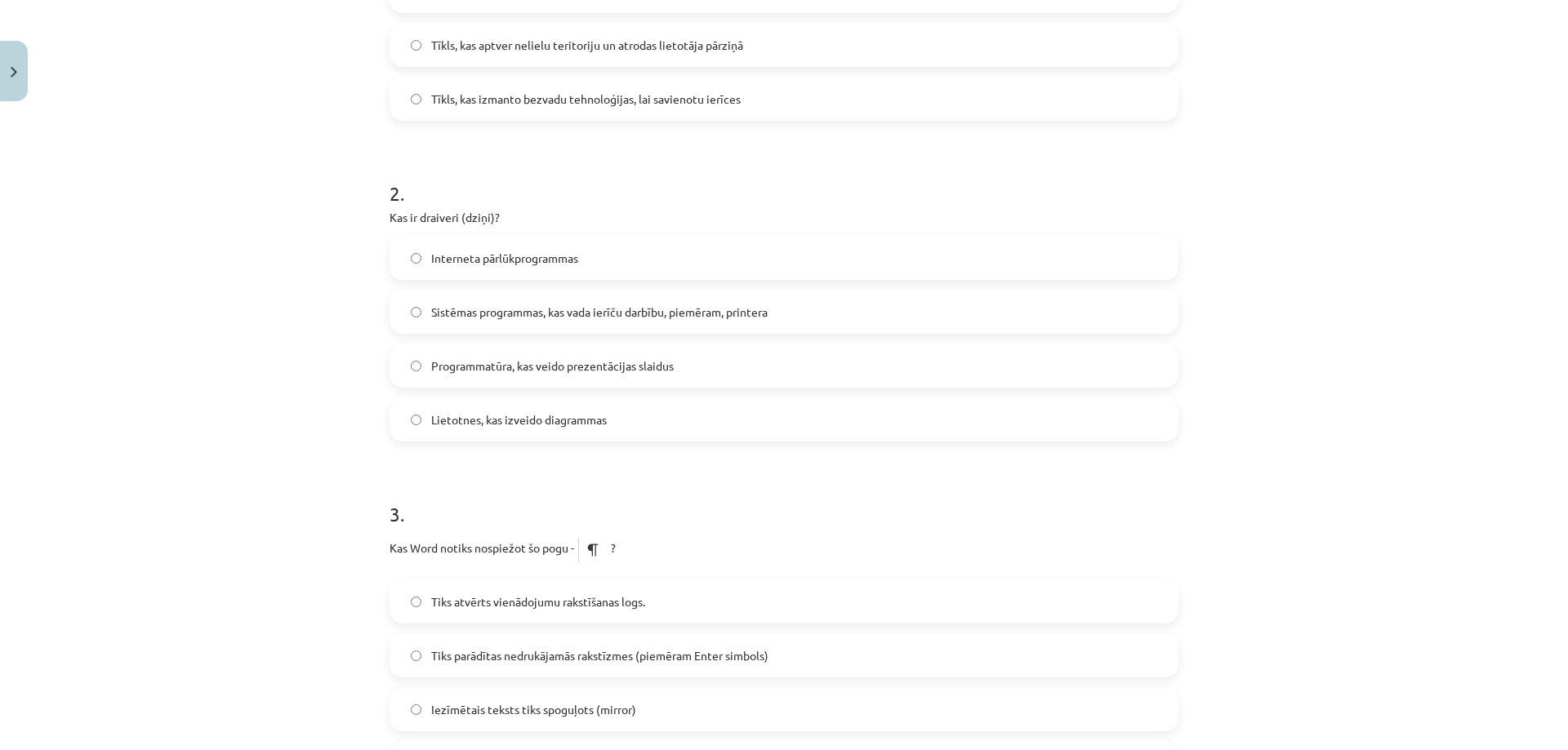
click at [726, 318] on span "Sistēmas programmas, kas vada ierīču darbību, piemēram, printera" at bounding box center [599, 312] width 336 height 17
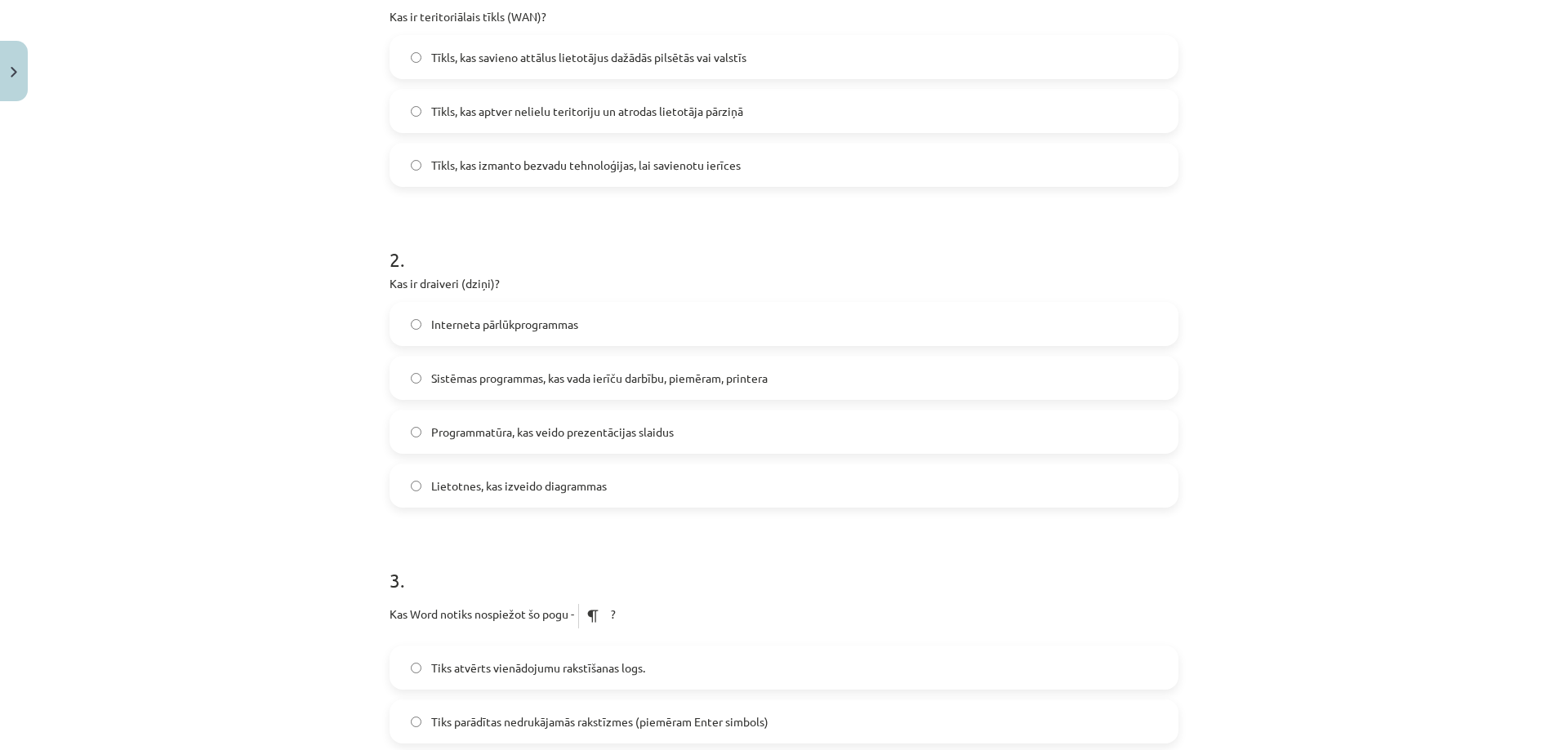
scroll to position [112, 0]
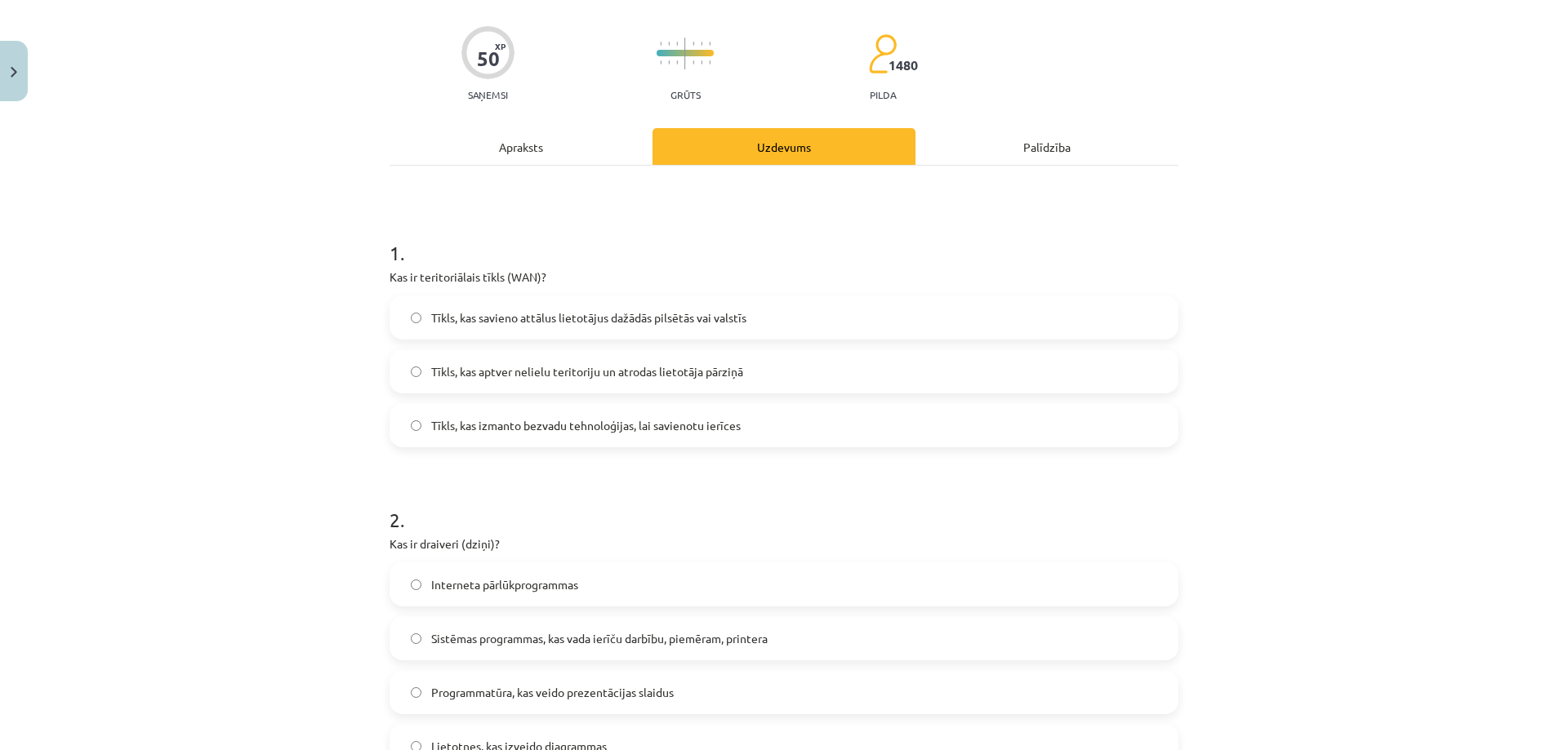
click at [484, 320] on span "Tīkls, kas savieno attālus lietotājus dažādās pilsētās vai valstīs" at bounding box center [588, 318] width 315 height 17
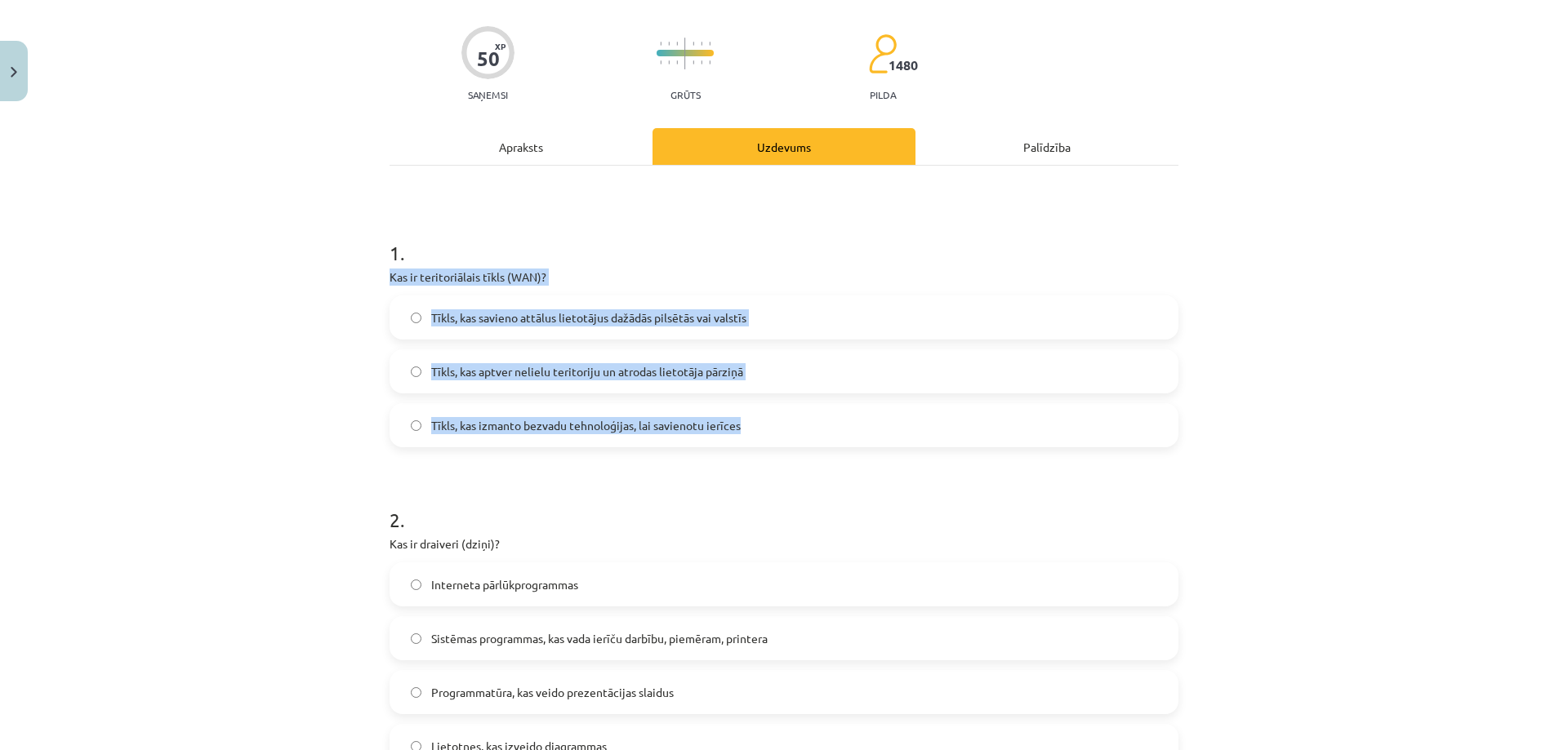
drag, startPoint x: 384, startPoint y: 273, endPoint x: 748, endPoint y: 430, distance: 396.4
click at [748, 430] on div "1 . Kas ir teritoriālais tīkls (WAN)? Tīkls, kas savieno attālus lietotājus daž…" at bounding box center [784, 330] width 789 height 234
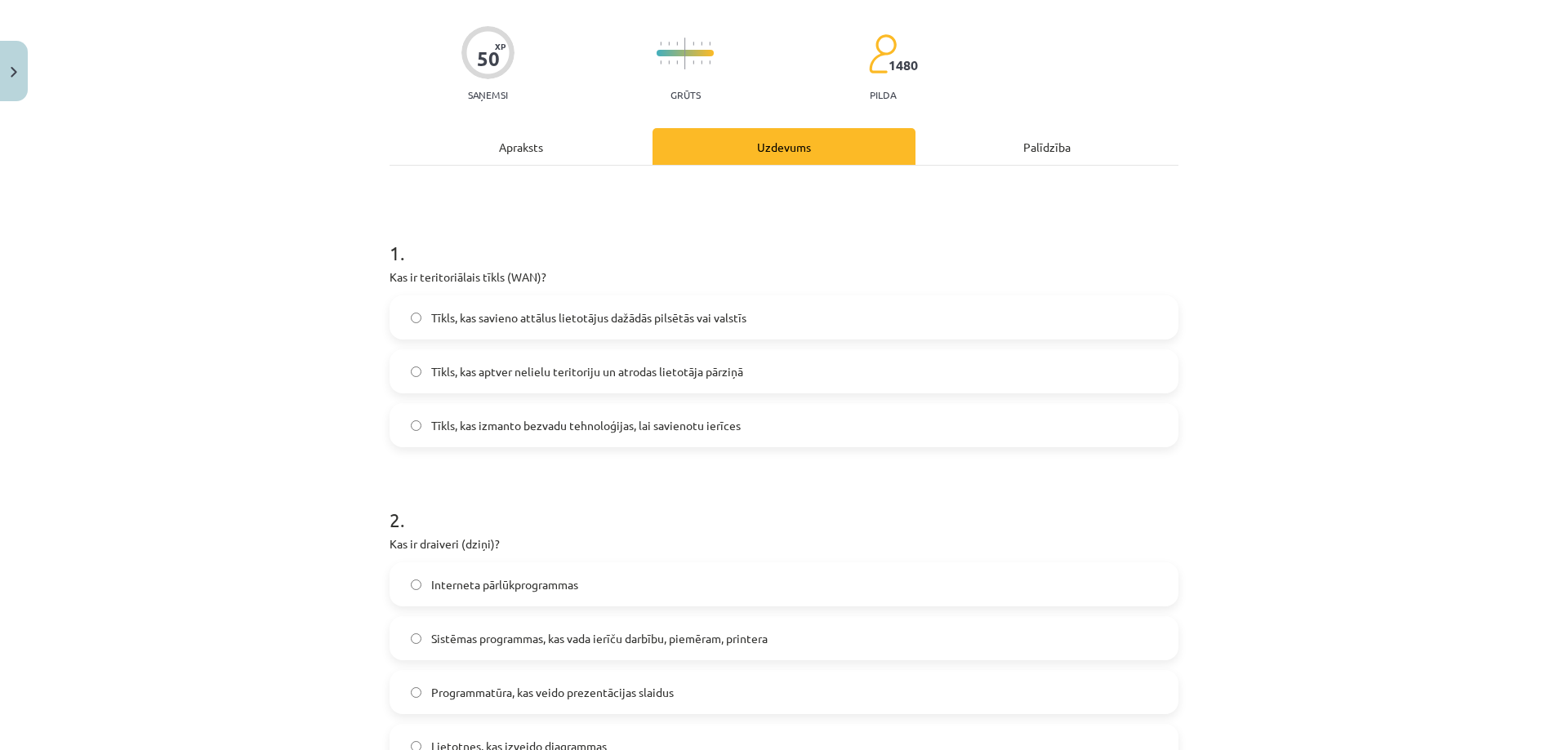
click at [739, 493] on h1 "2 ." at bounding box center [784, 505] width 789 height 51
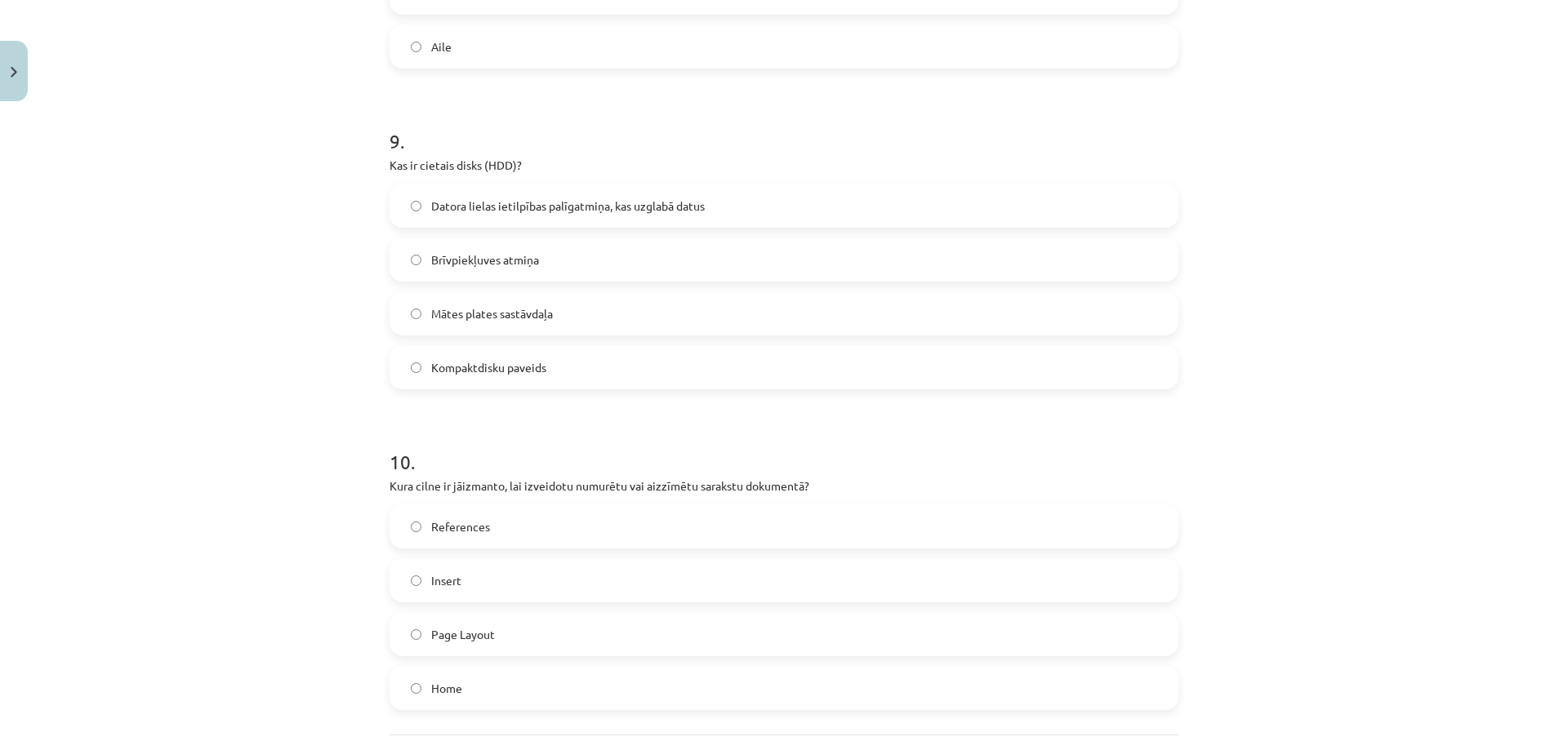
scroll to position [2846, 0]
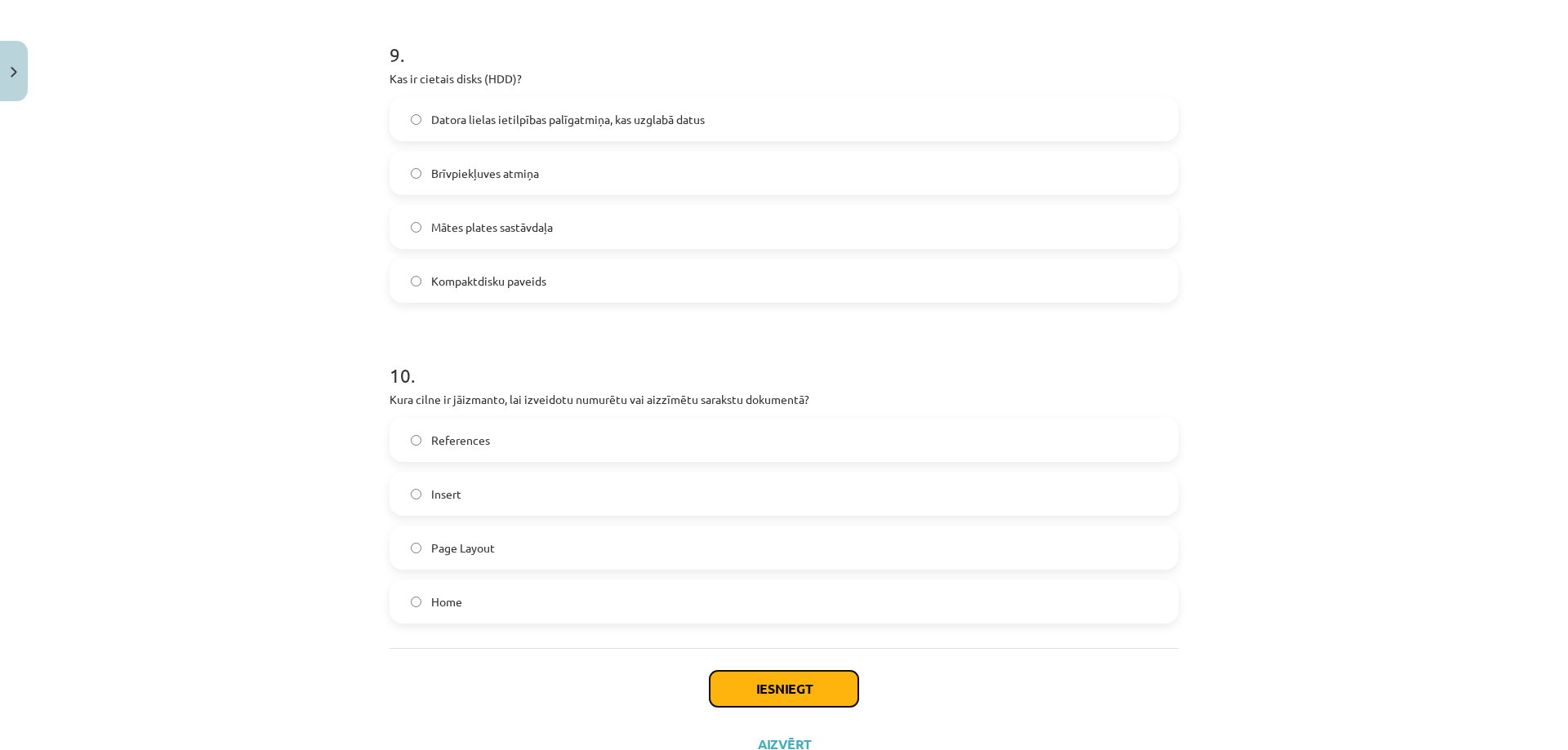
click at [825, 704] on button "Iesniegt" at bounding box center [784, 689] width 148 height 36
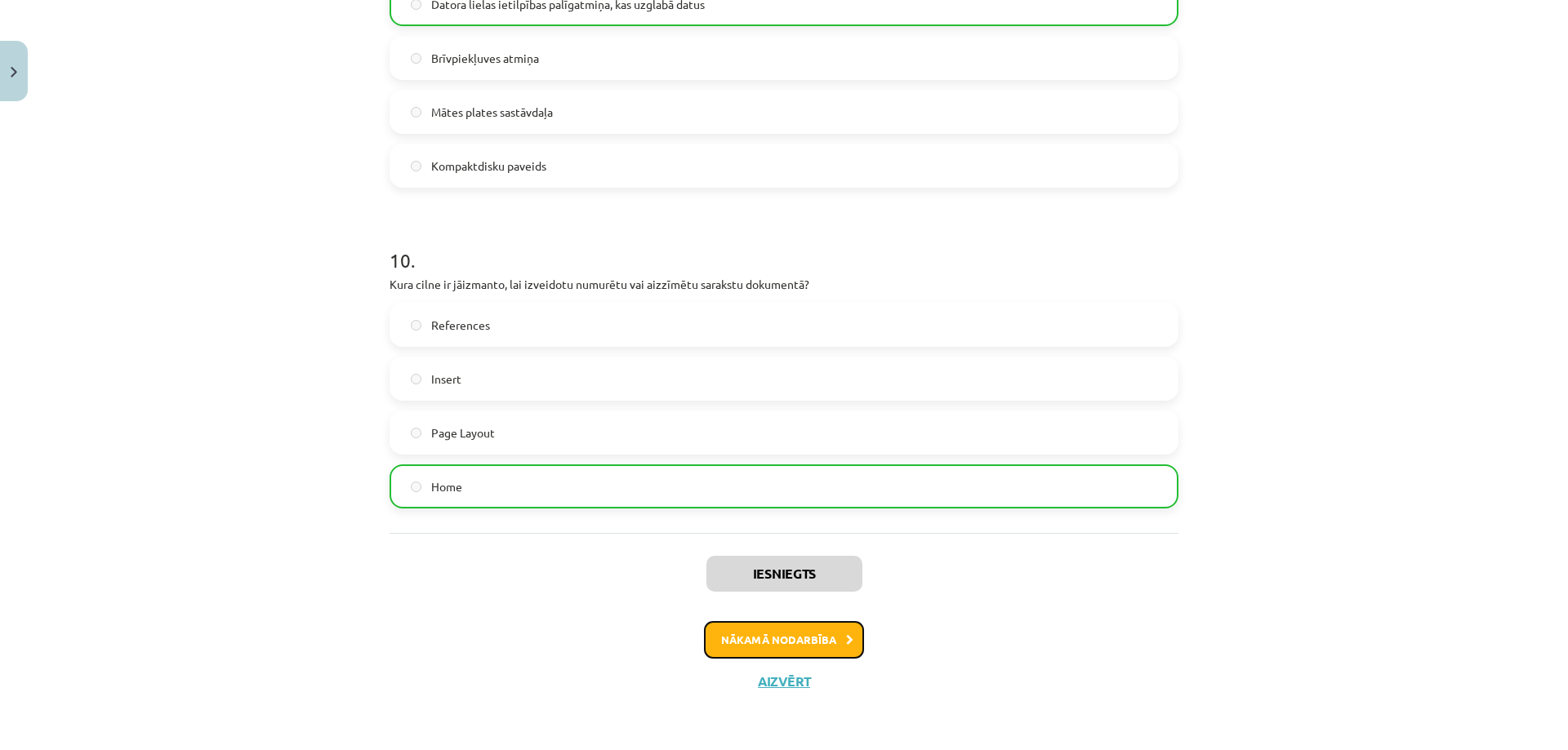
click at [788, 638] on button "Nākamā nodarbība" at bounding box center [784, 640] width 160 height 38
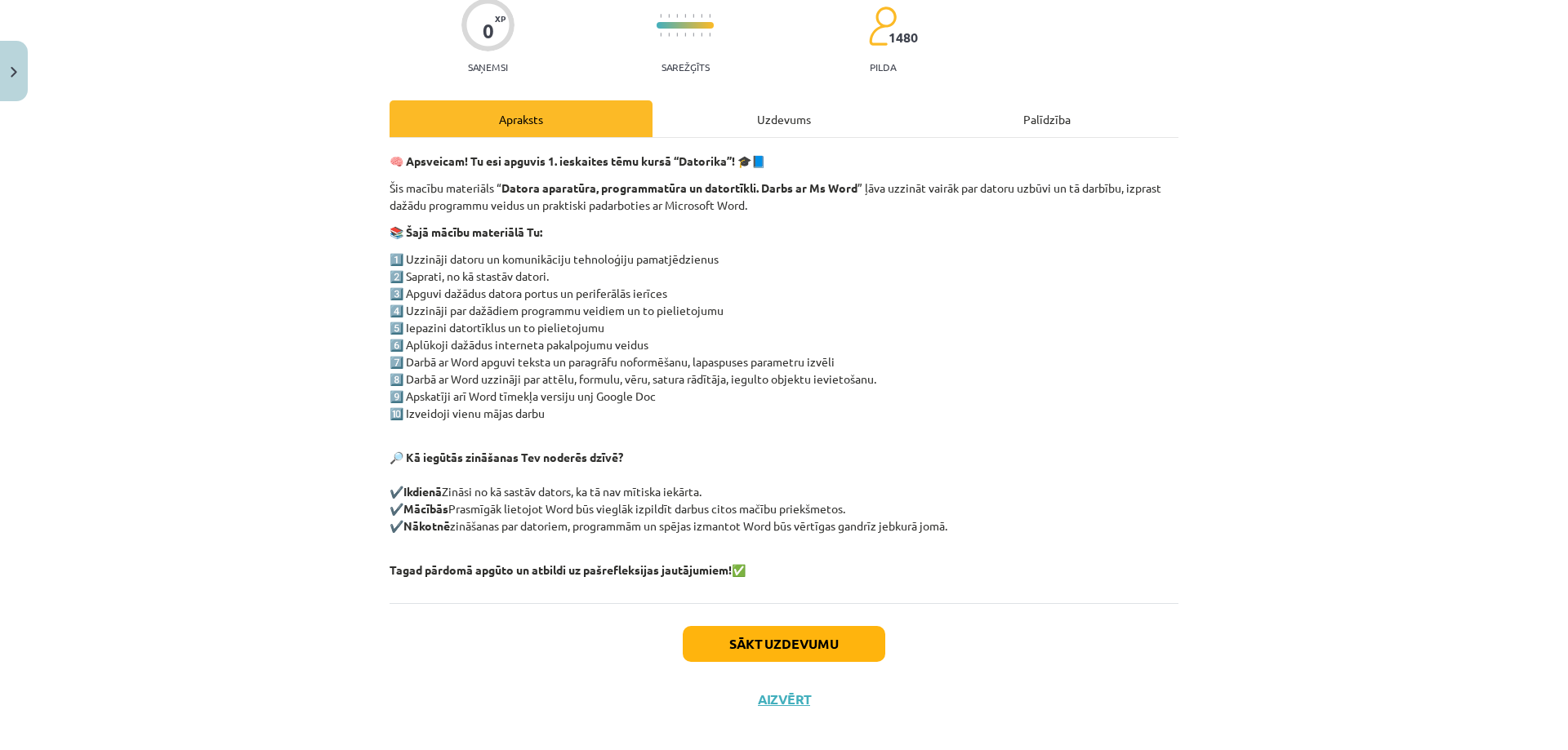
scroll to position [158, 0]
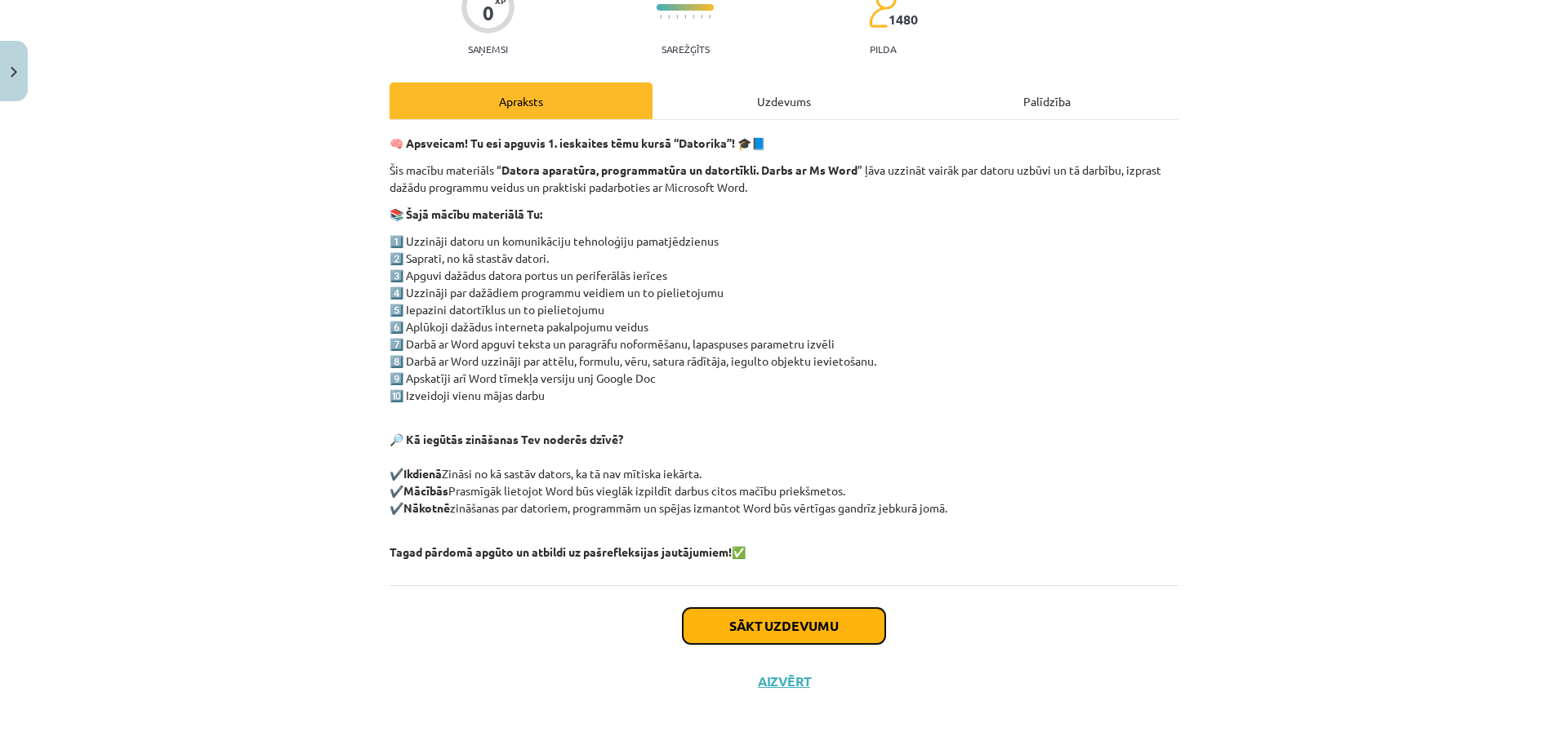
click at [791, 633] on button "Sākt uzdevumu" at bounding box center [784, 626] width 203 height 36
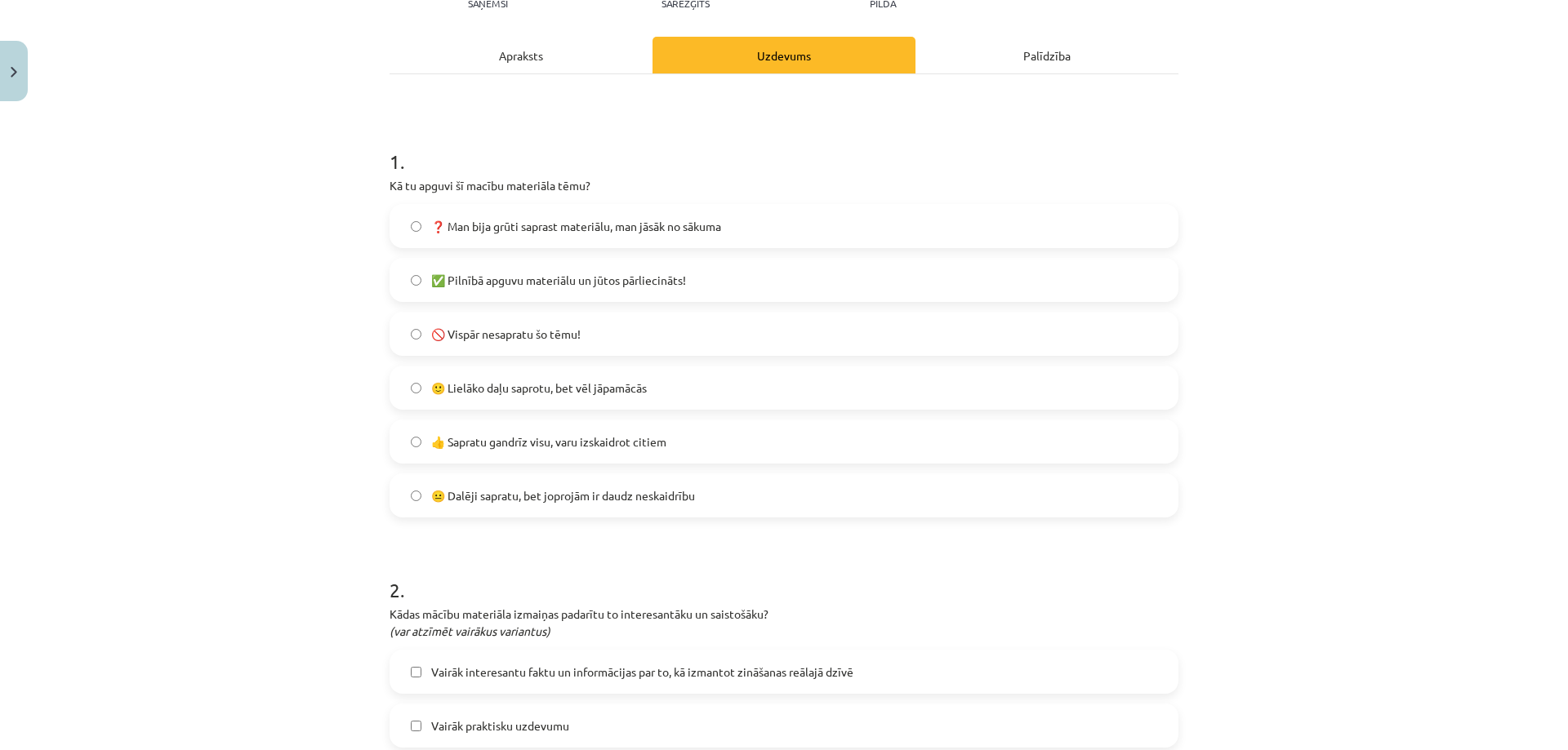
scroll to position [204, 0]
click at [657, 391] on label "🙂 Lielāko daļu saprotu, bet vēl jāpamācās" at bounding box center [784, 387] width 785 height 41
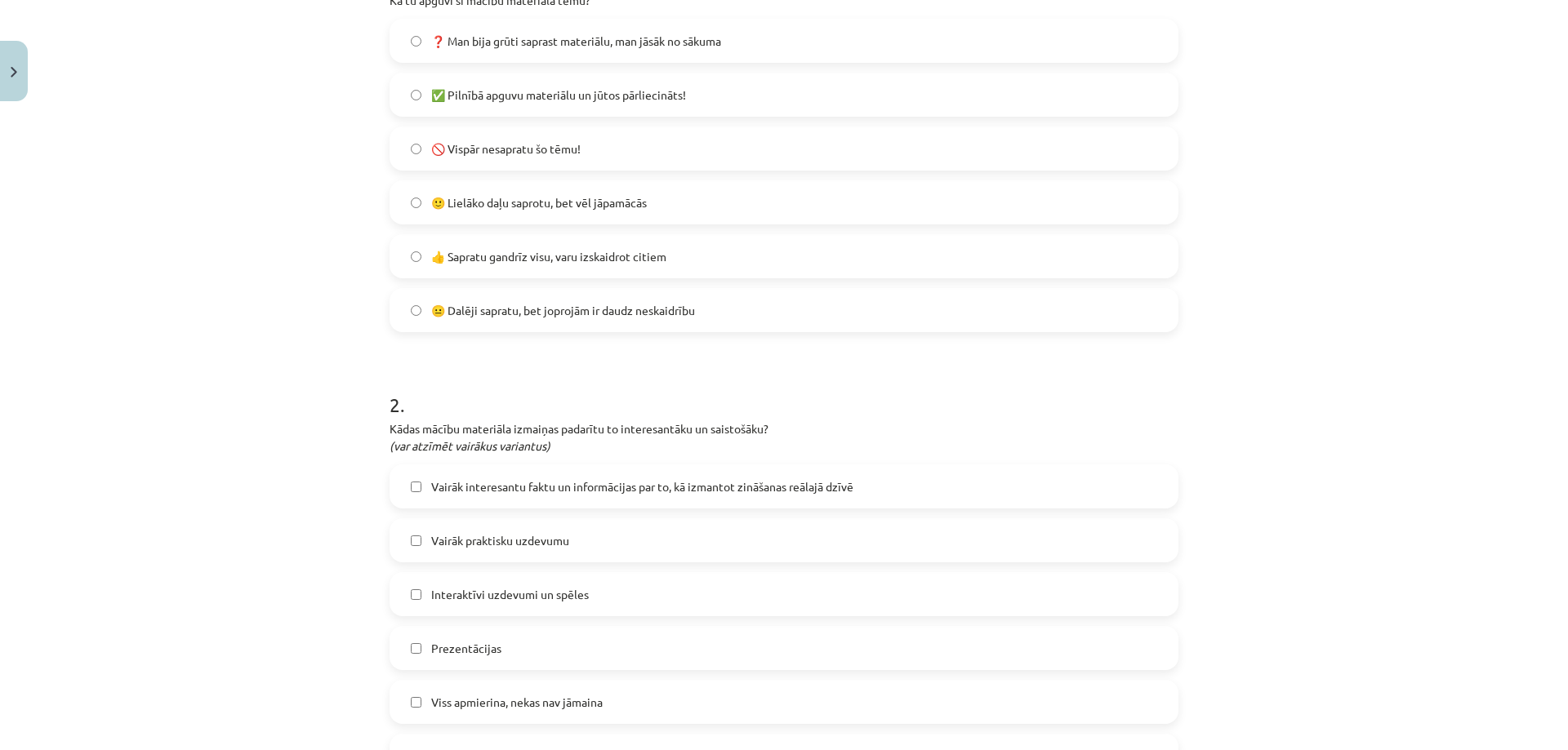
scroll to position [449, 0]
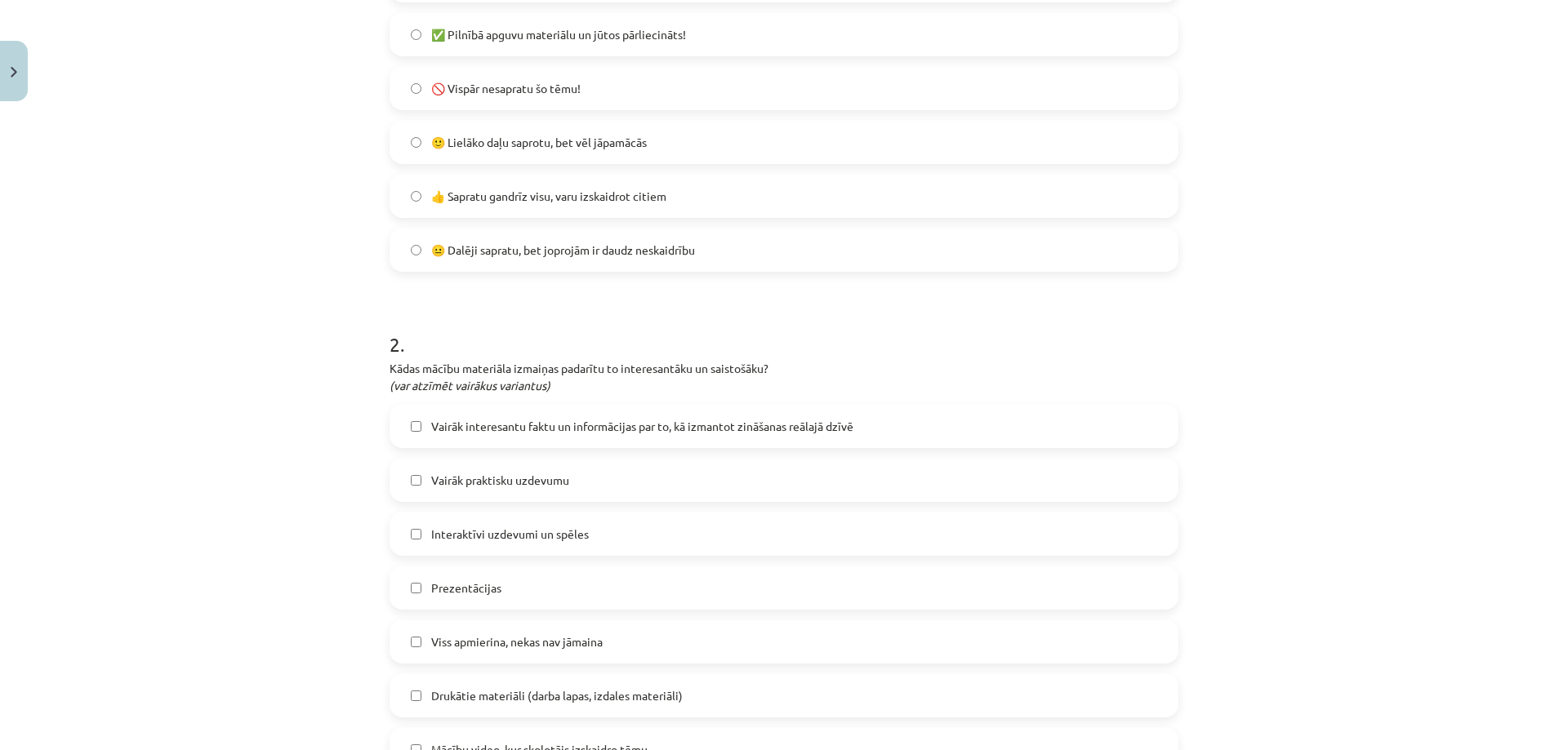
click at [634, 200] on span "👍 Sapratu gandrīz visu, varu izskaidrot citiem" at bounding box center [548, 197] width 235 height 17
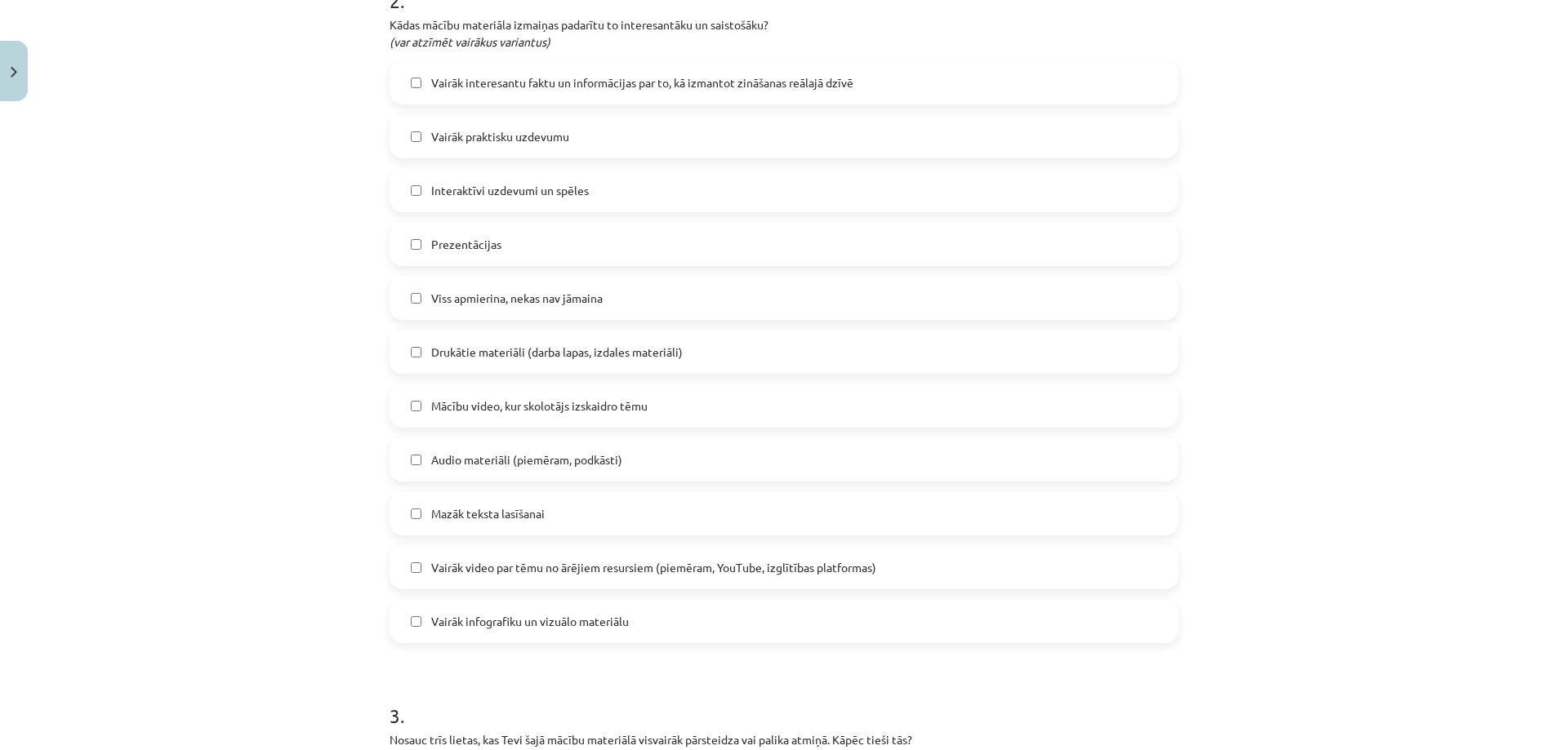
scroll to position [857, 0]
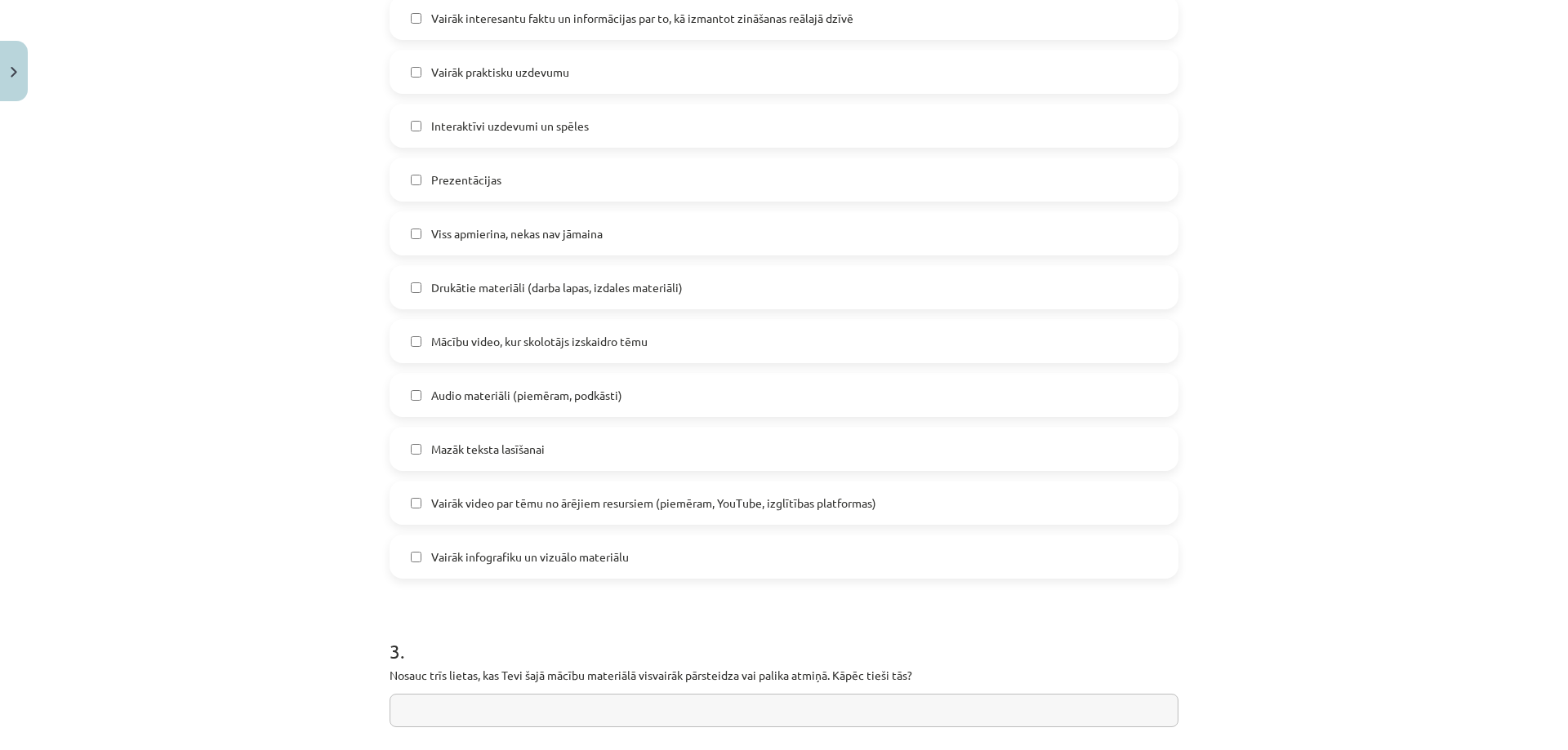
click at [469, 348] on span "Mācību video, kur skolotājs izskaidro tēmu" at bounding box center [539, 342] width 216 height 17
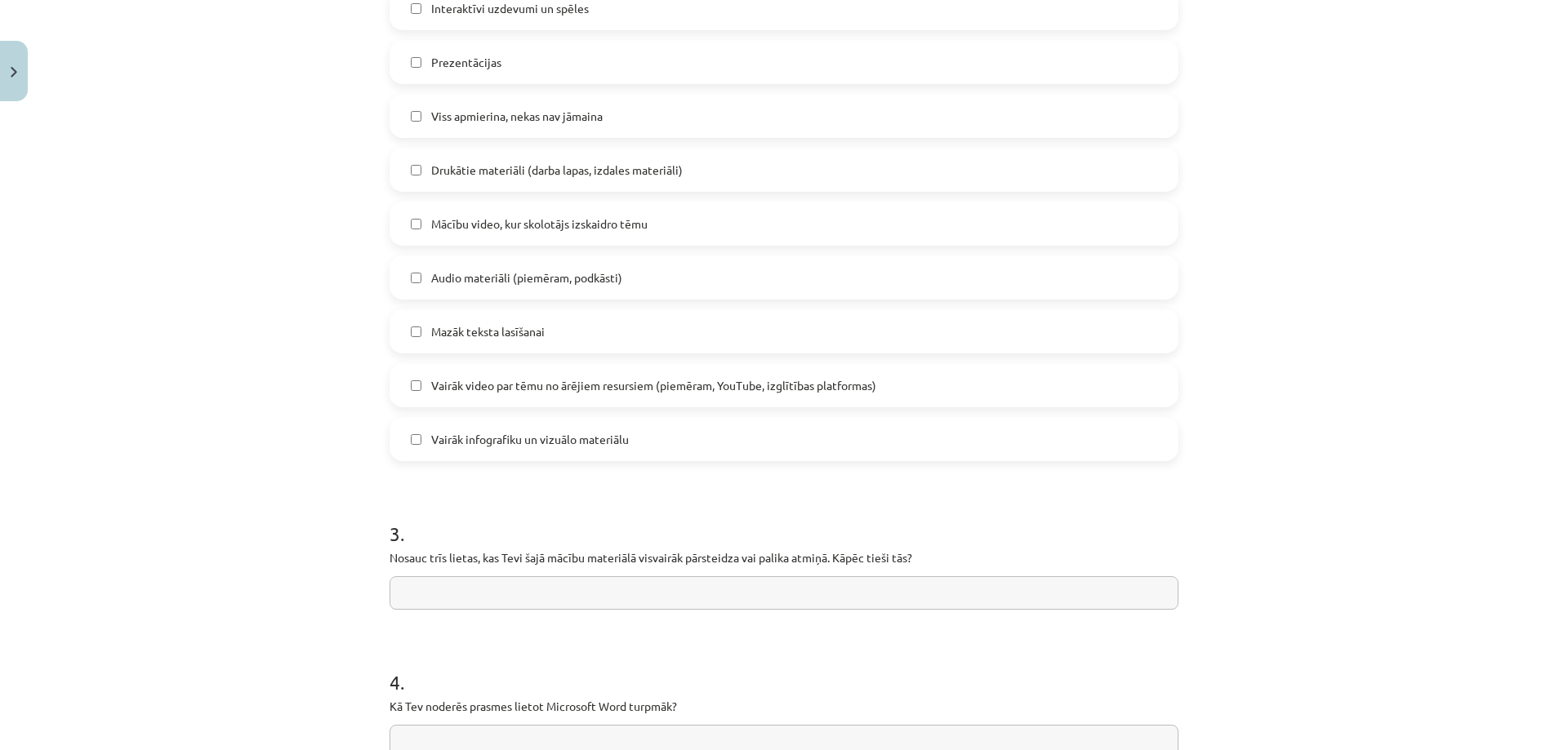
scroll to position [1020, 0]
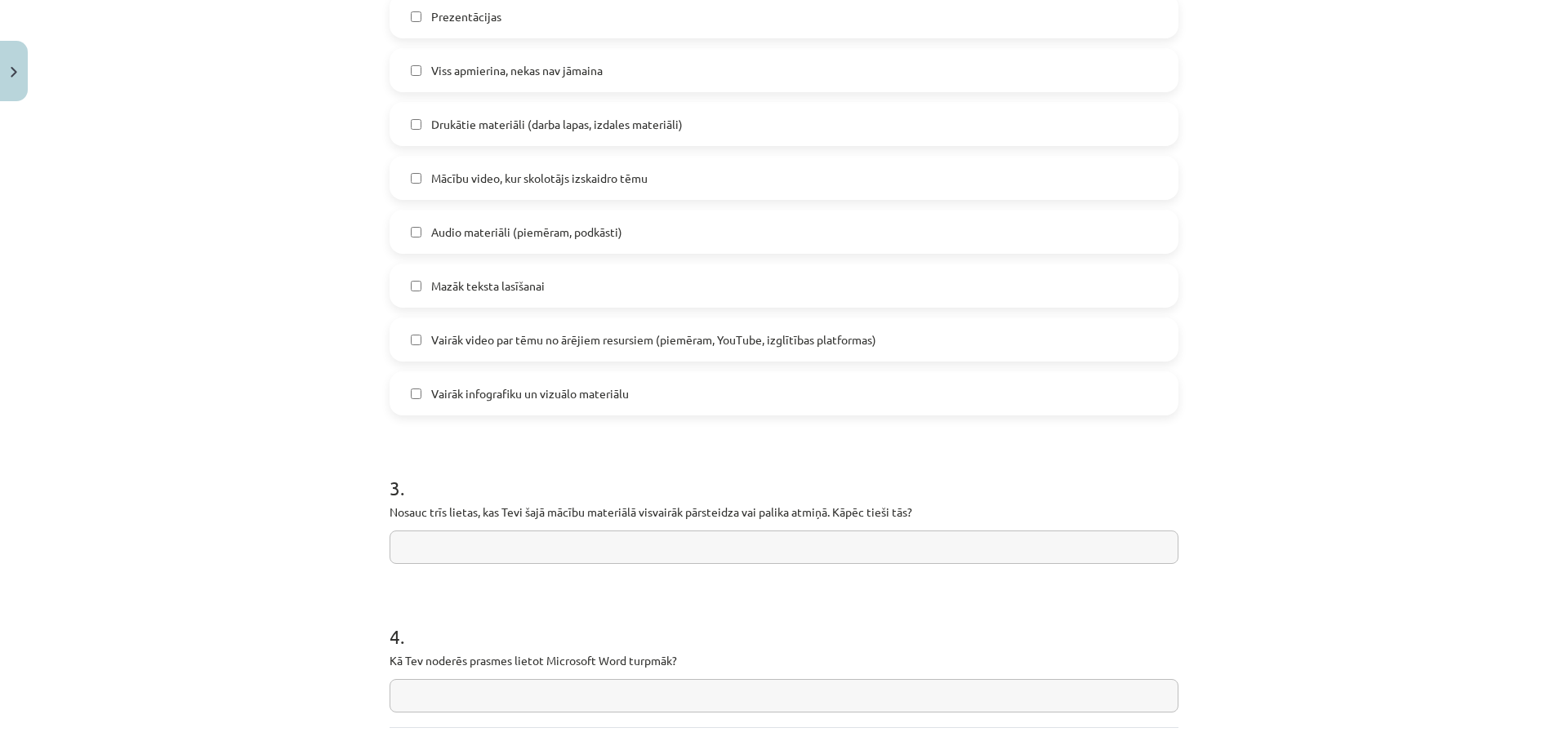
click at [518, 281] on span "Mazāk teksta lasīšanai" at bounding box center [487, 286] width 113 height 17
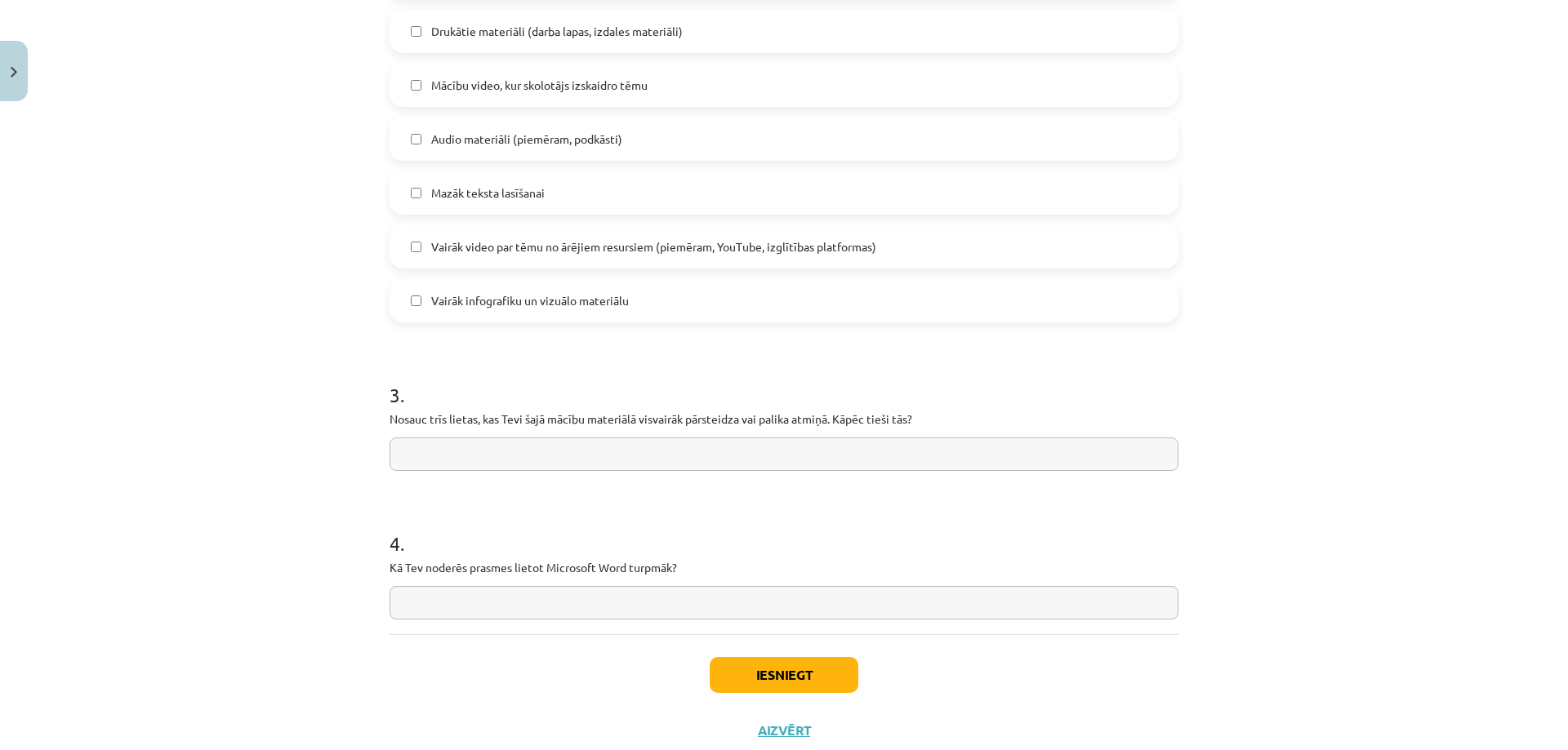
scroll to position [1163, 0]
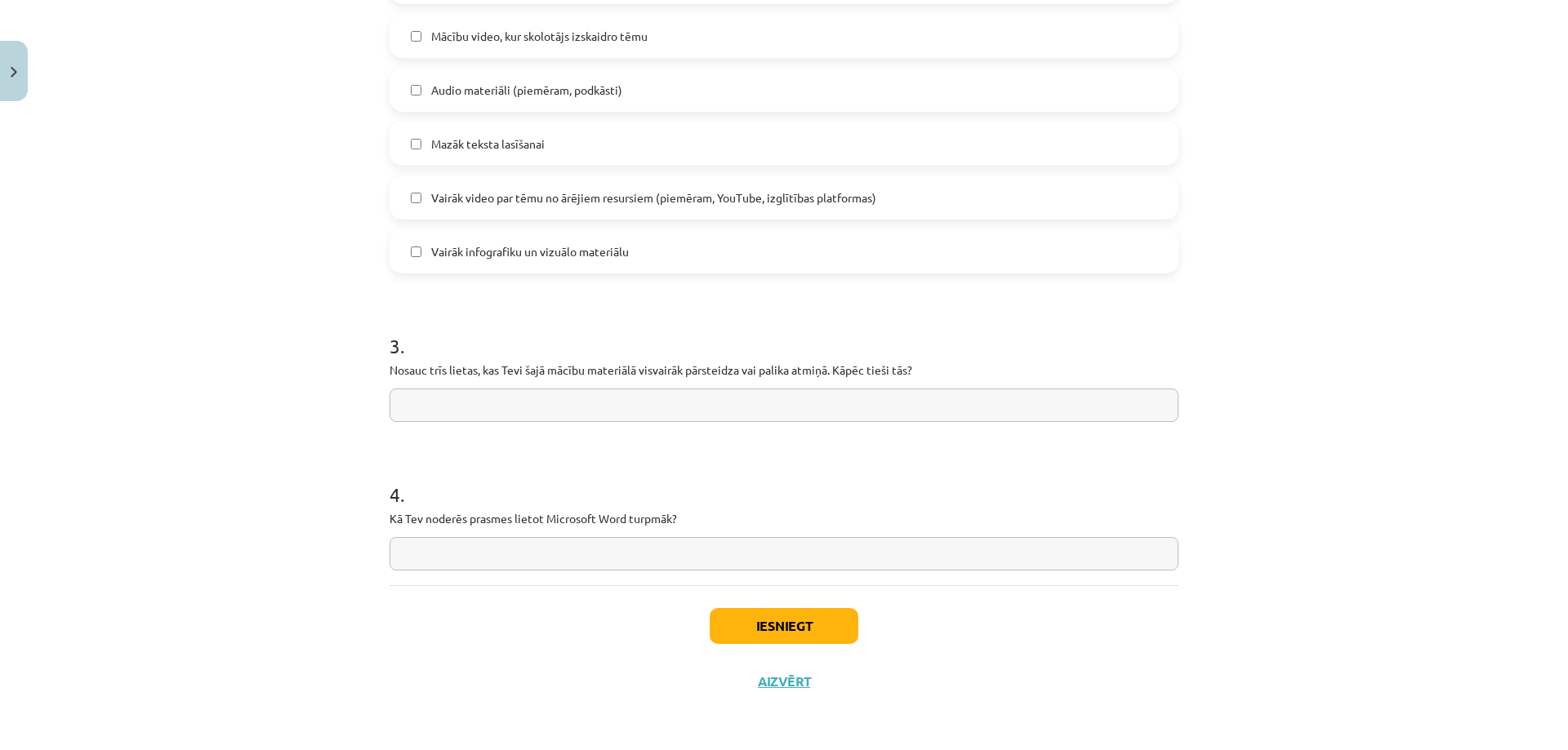
click at [568, 259] on span "Vairāk infografiku un vizuālo materiālu" at bounding box center [530, 251] width 197 height 17
click at [896, 397] on input "text" at bounding box center [784, 405] width 789 height 33
type input "**********"
click at [654, 570] on input "text" at bounding box center [784, 553] width 789 height 33
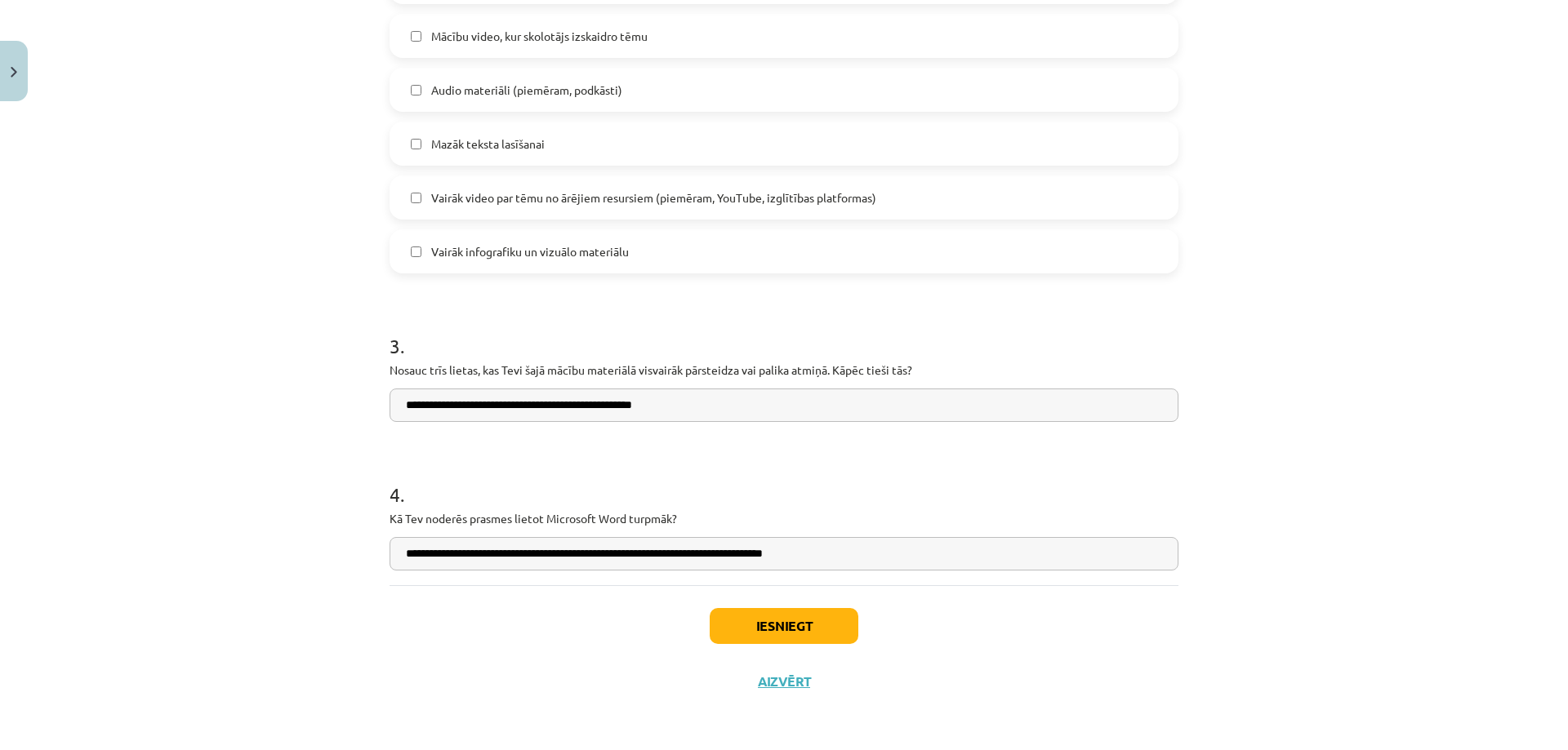
click at [620, 552] on input "**********" at bounding box center [784, 553] width 789 height 33
type input "**********"
click at [763, 635] on button "Iesniegt" at bounding box center [784, 626] width 148 height 36
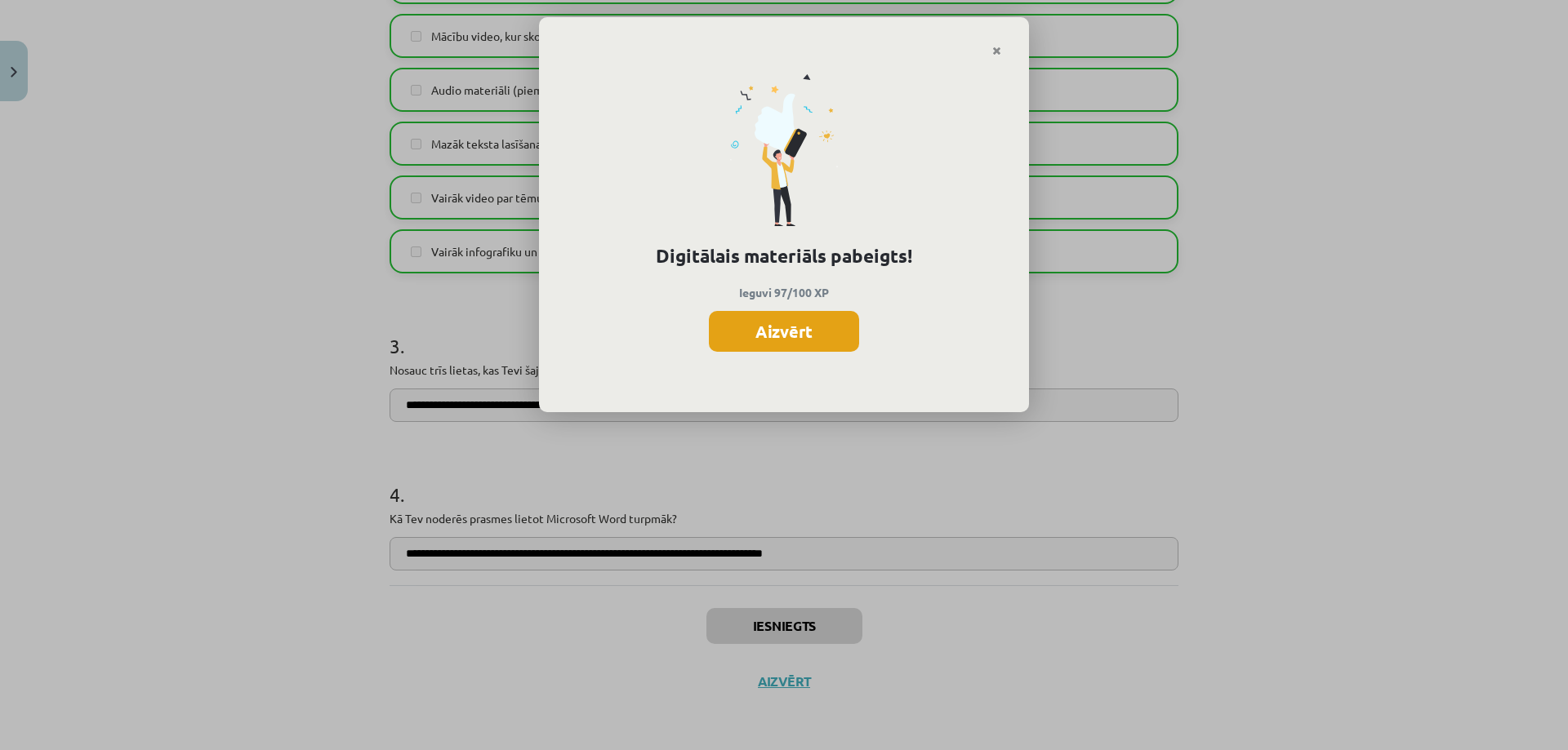
click at [808, 321] on button "Aizvērt" at bounding box center [784, 331] width 150 height 41
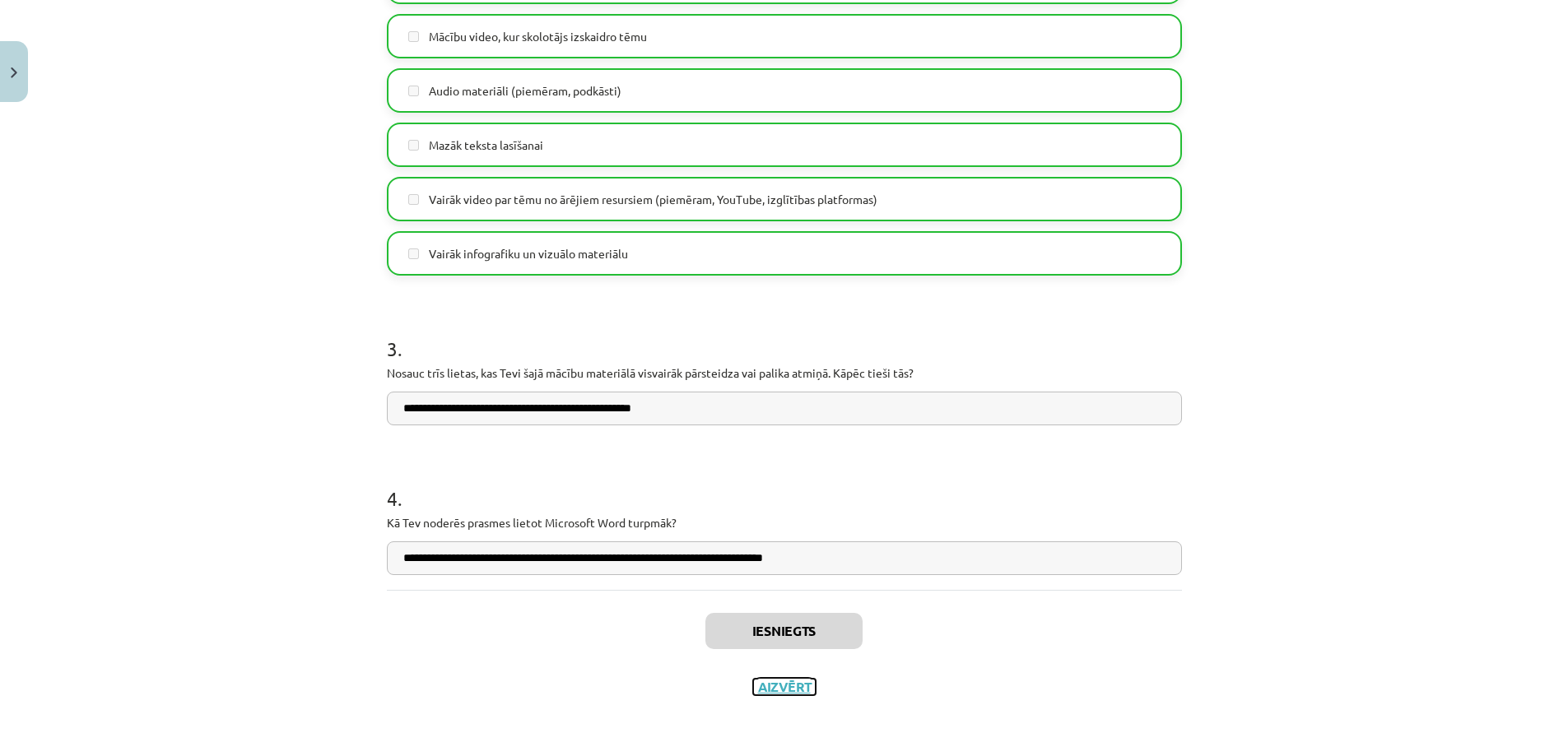
click at [803, 686] on button "Aizvērt" at bounding box center [784, 687] width 62 height 16
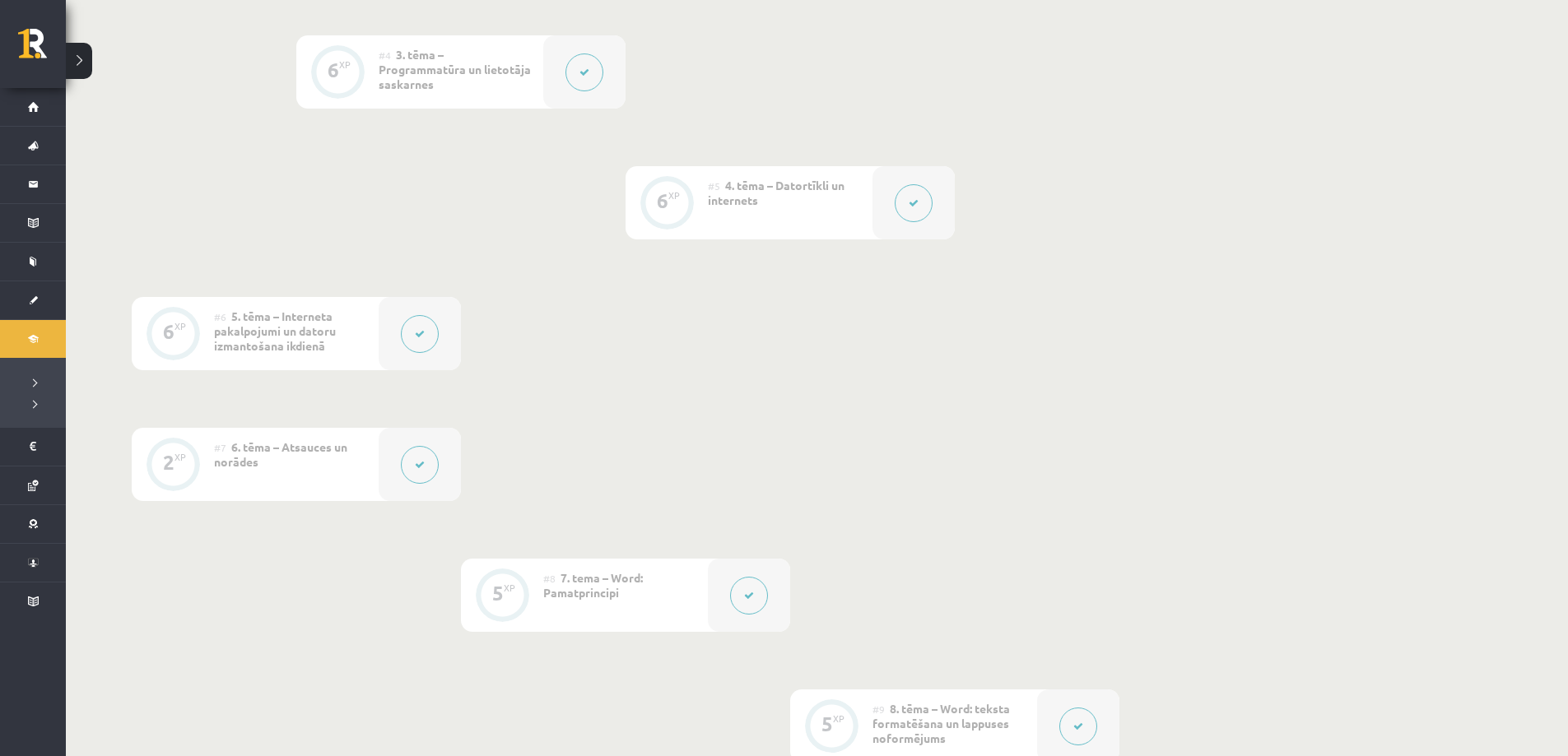
scroll to position [0, 0]
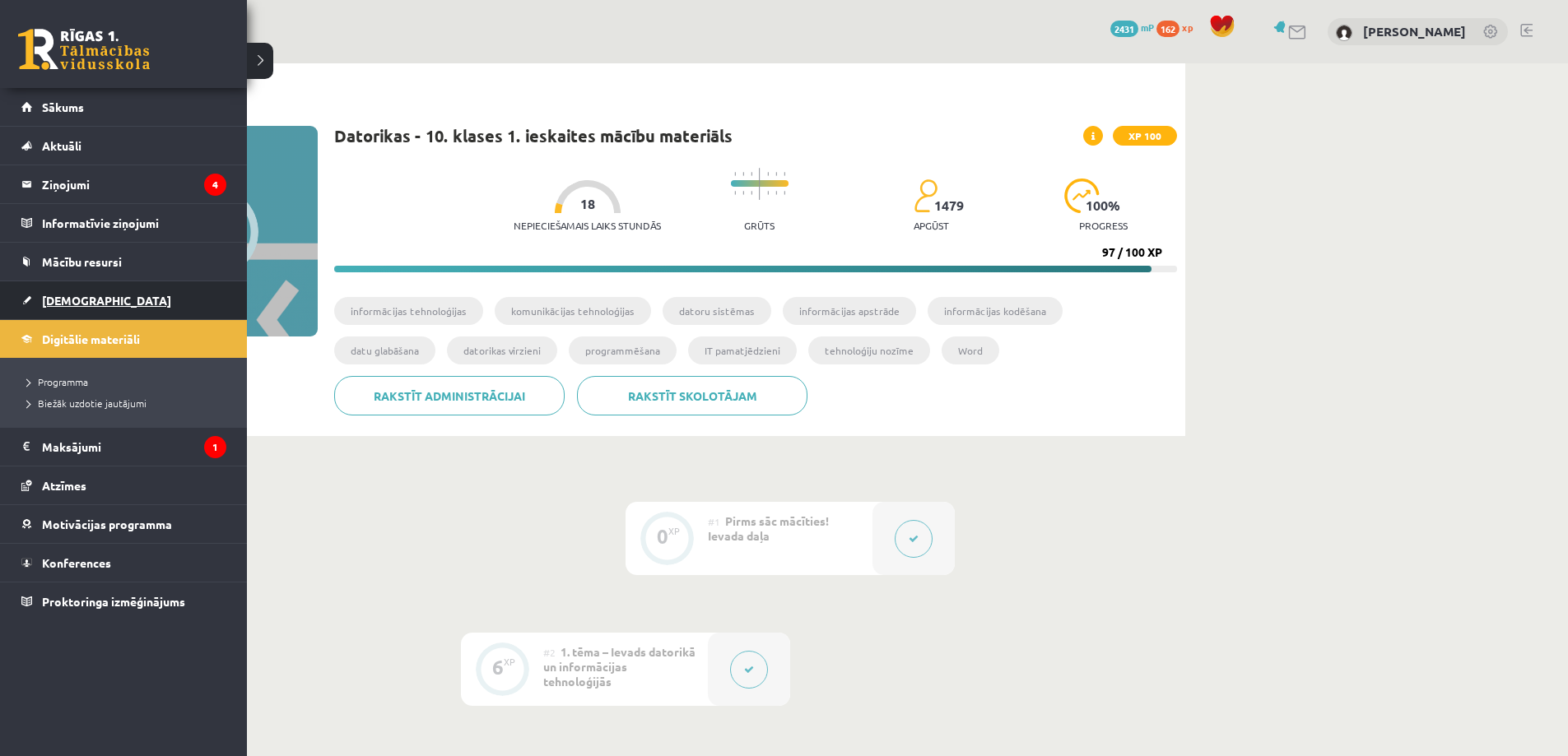
click at [80, 298] on span "[DEMOGRAPHIC_DATA]" at bounding box center [106, 300] width 129 height 15
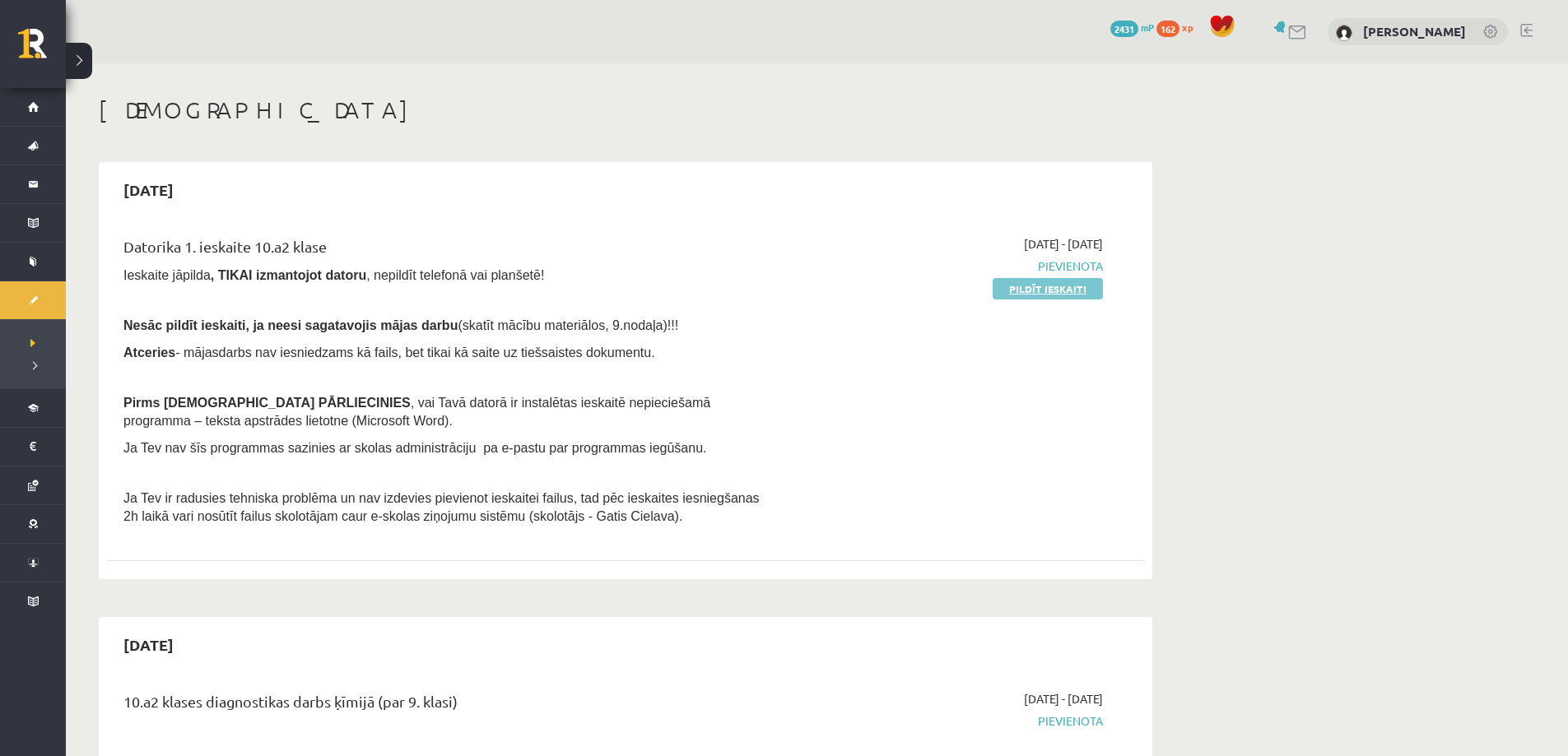
click at [1081, 285] on link "Pildīt ieskaiti" at bounding box center [1047, 289] width 110 height 22
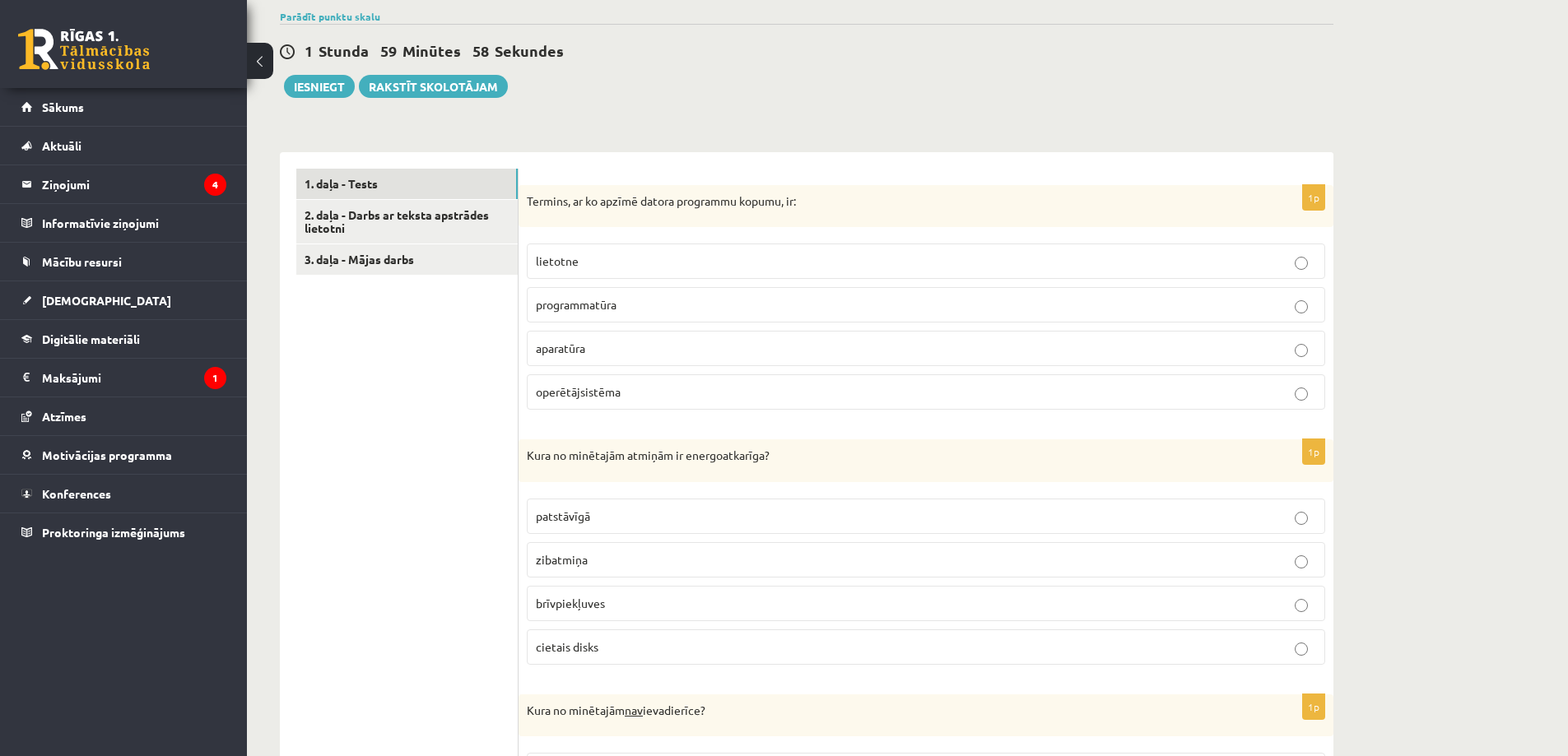
scroll to position [412, 0]
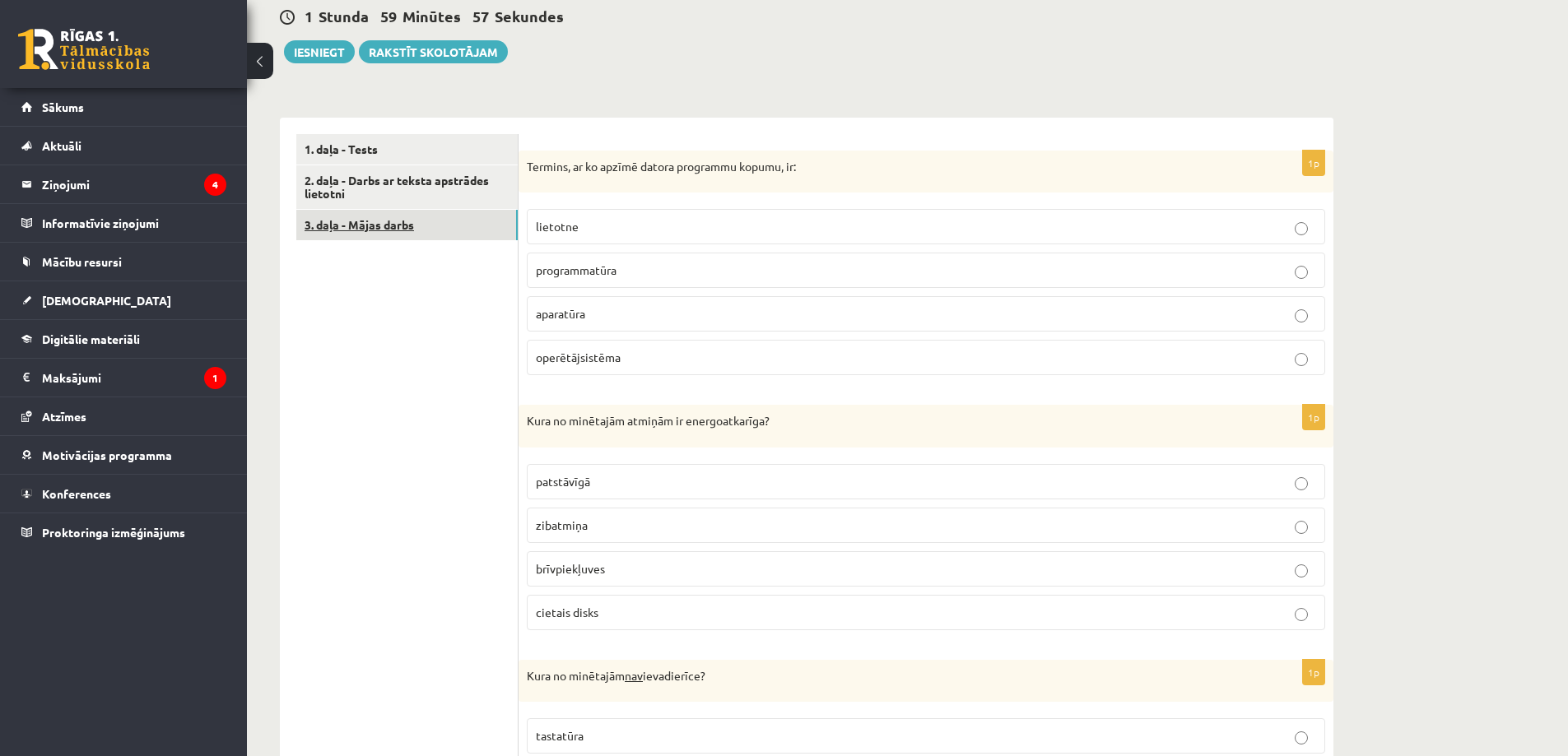
click at [376, 213] on link "3. daļa - Mājas darbs" at bounding box center [407, 225] width 222 height 30
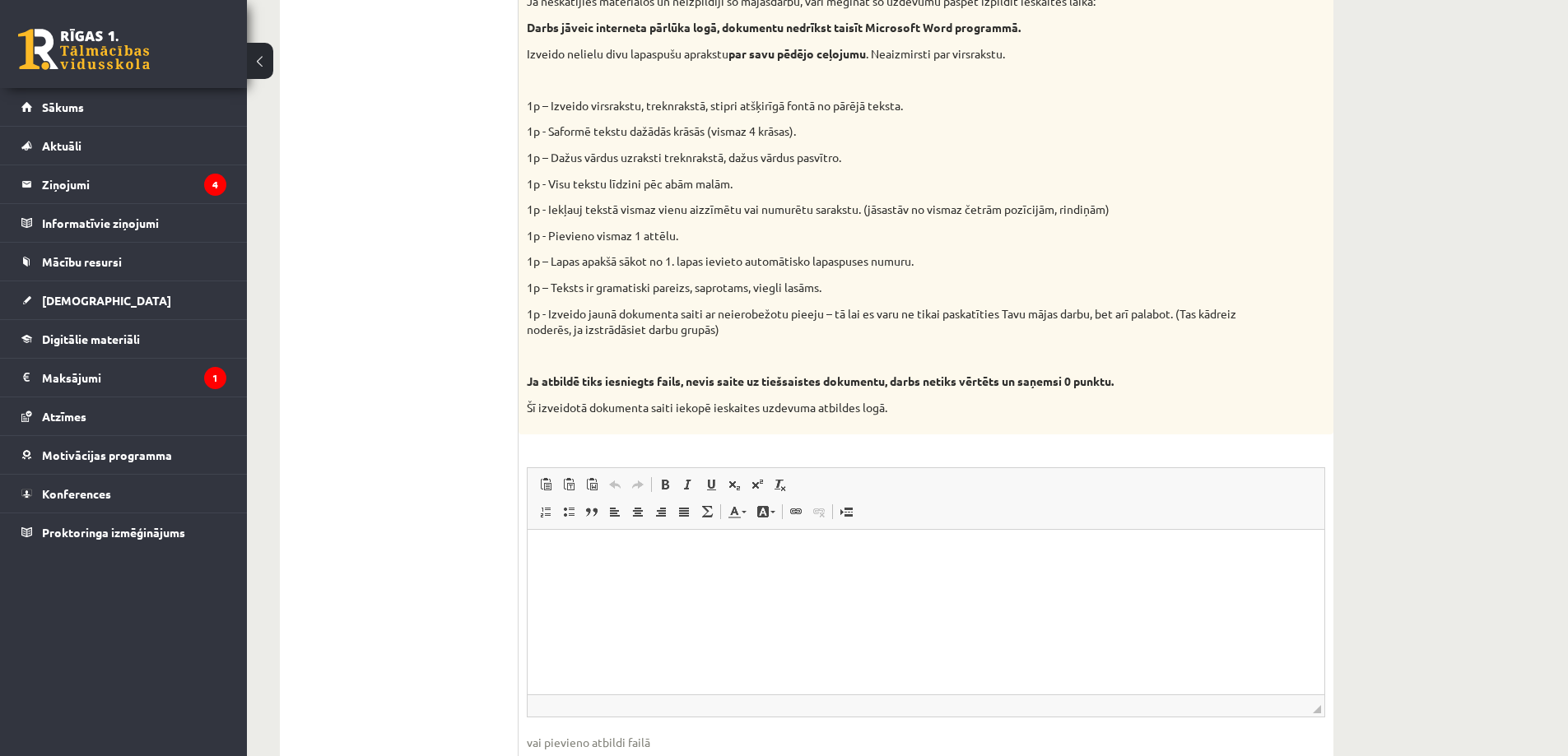
scroll to position [658, 0]
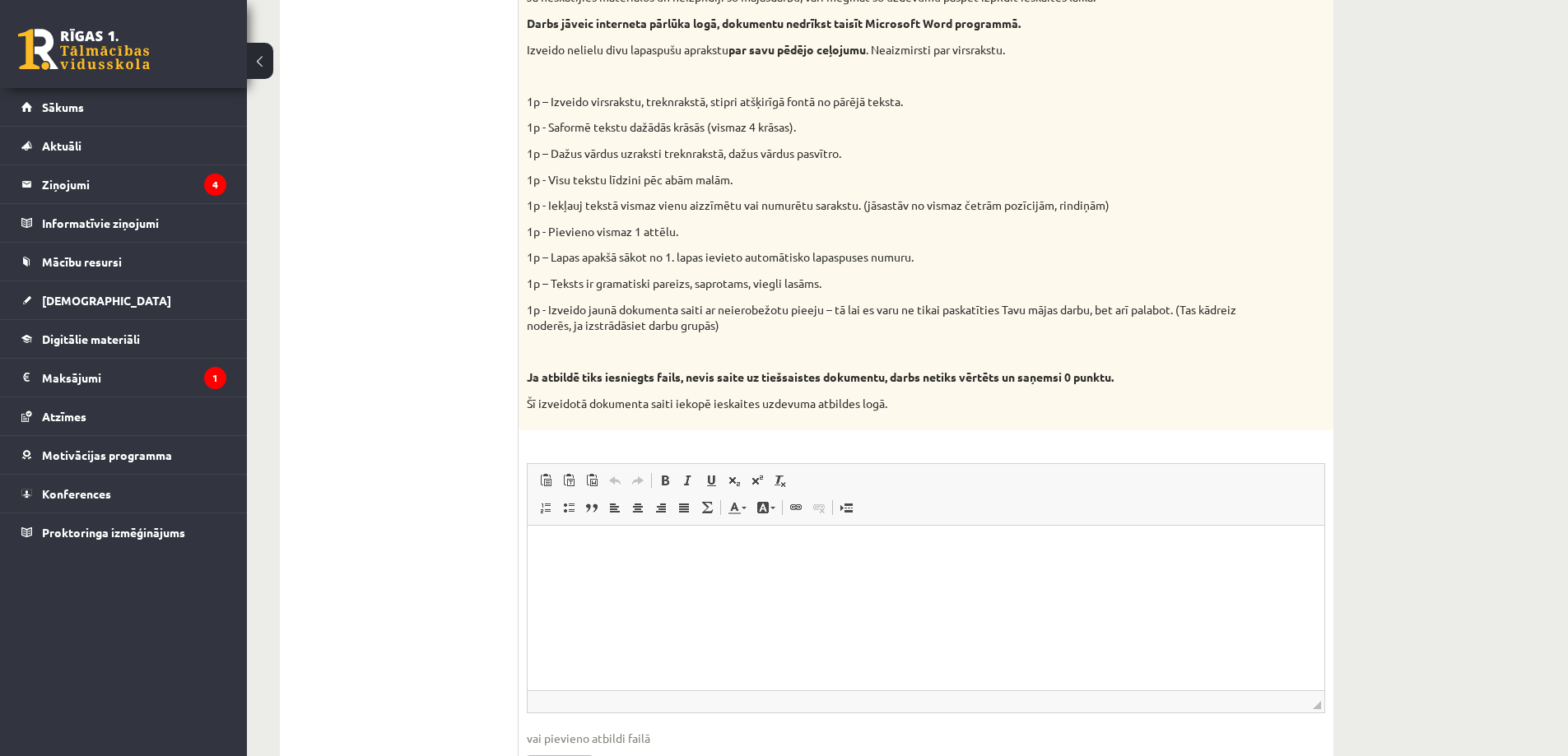
click at [750, 575] on html at bounding box center [926, 550] width 797 height 50
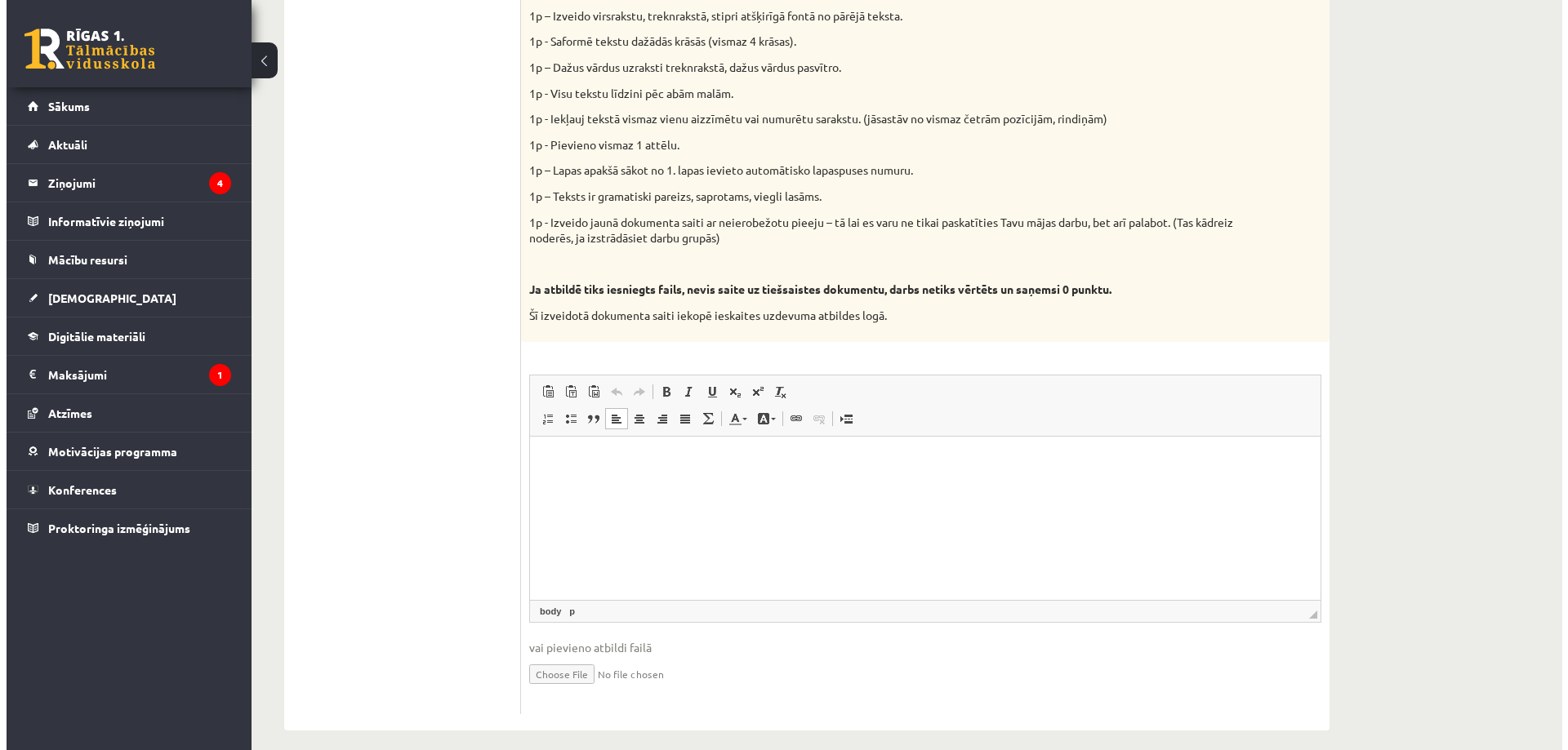
scroll to position [753, 0]
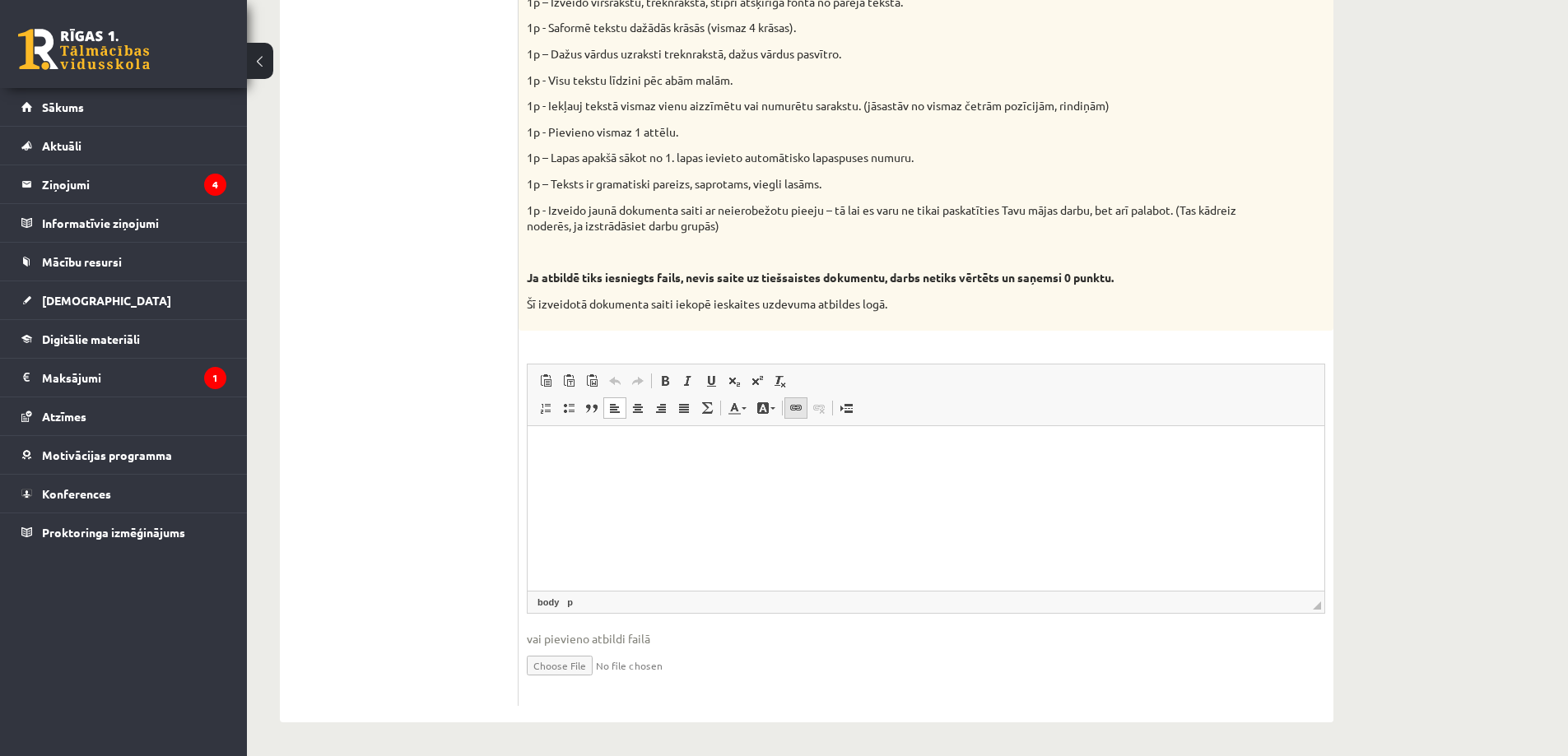
click at [787, 400] on link "Вставить/Редактировать ссылку Комбинация клавиш Ctrl+K" at bounding box center [796, 407] width 23 height 22
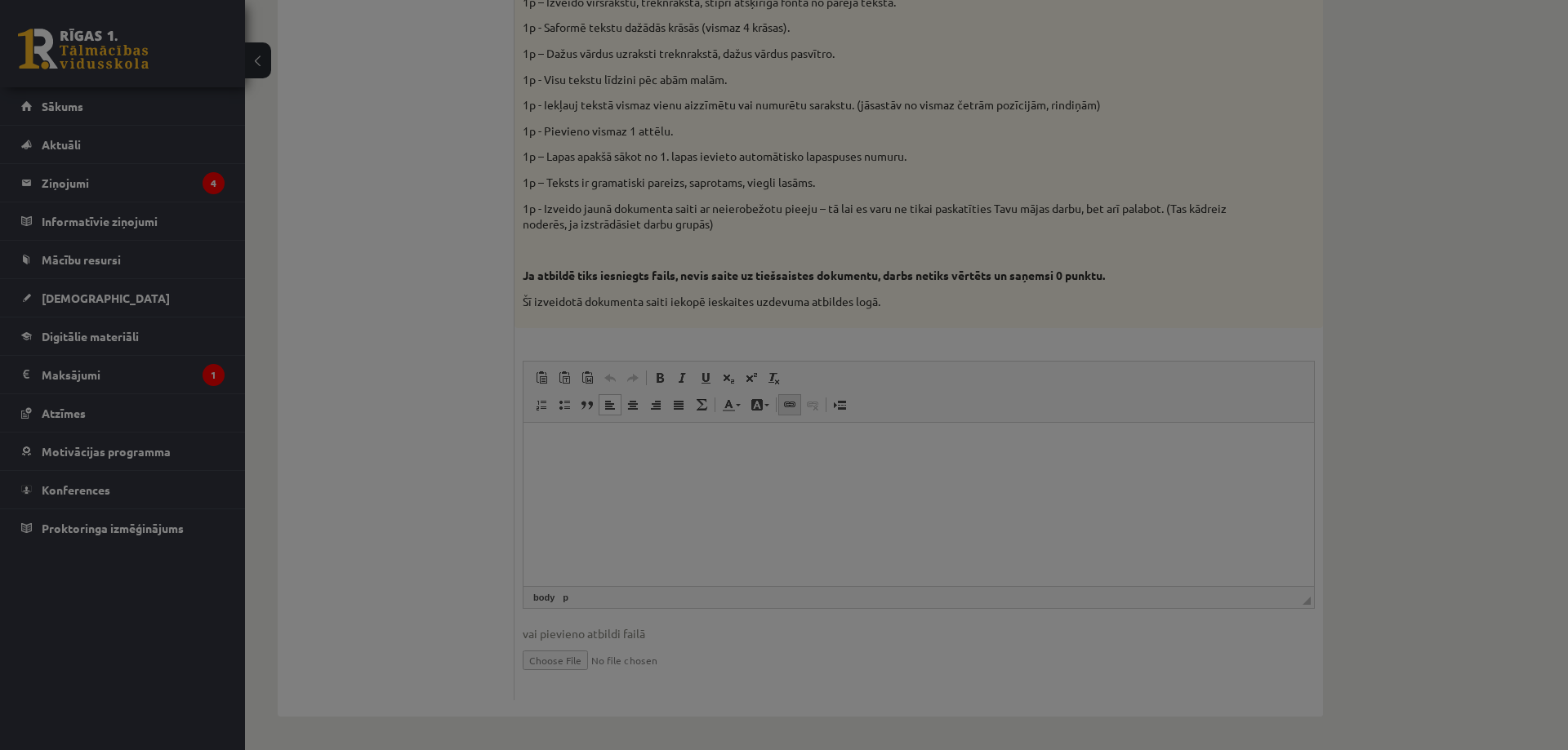
scroll to position [0, 0]
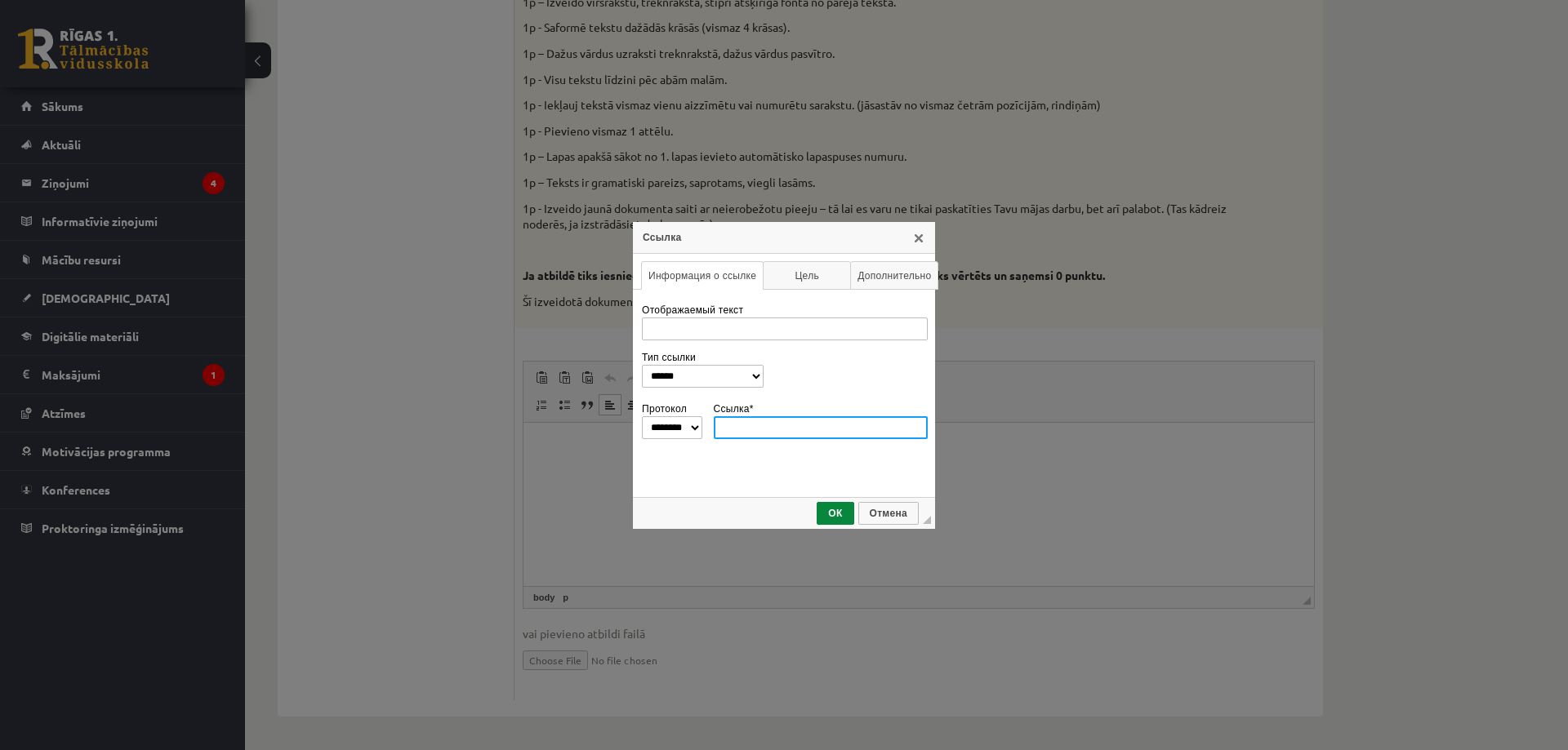
paste input "**********"
type input "**********"
select select "********"
click at [751, 427] on input "**********" at bounding box center [820, 427] width 215 height 23
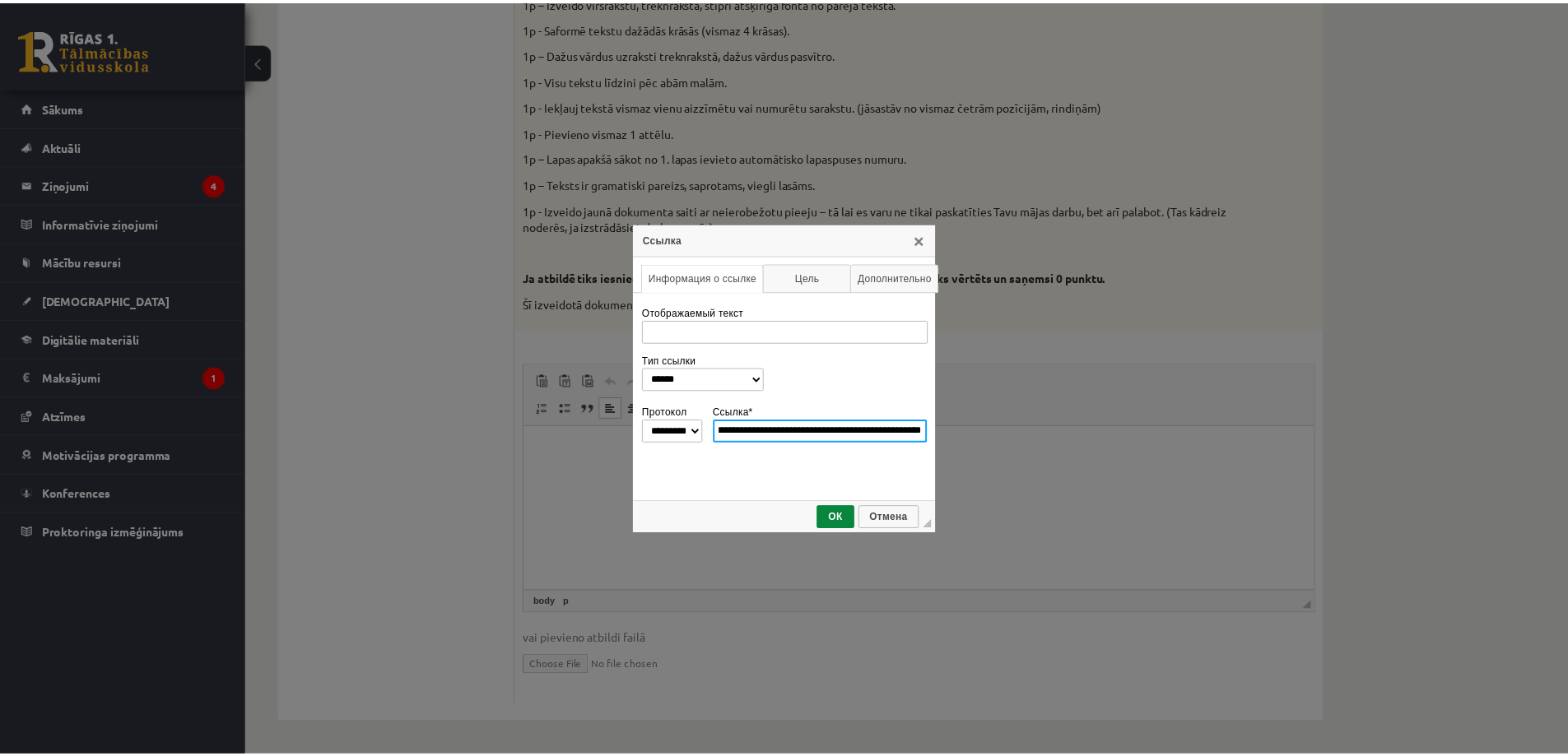
scroll to position [0, 0]
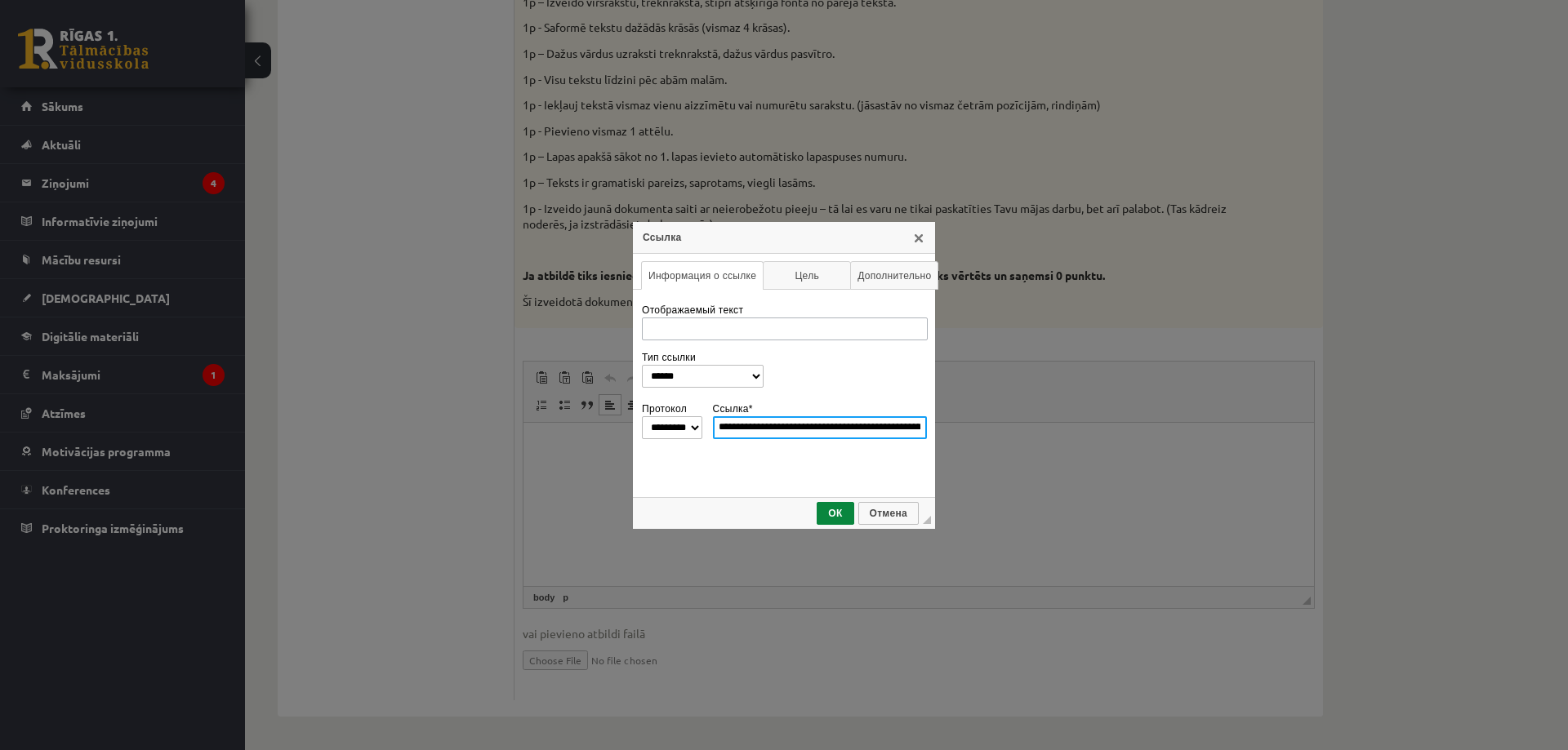
type input "**********"
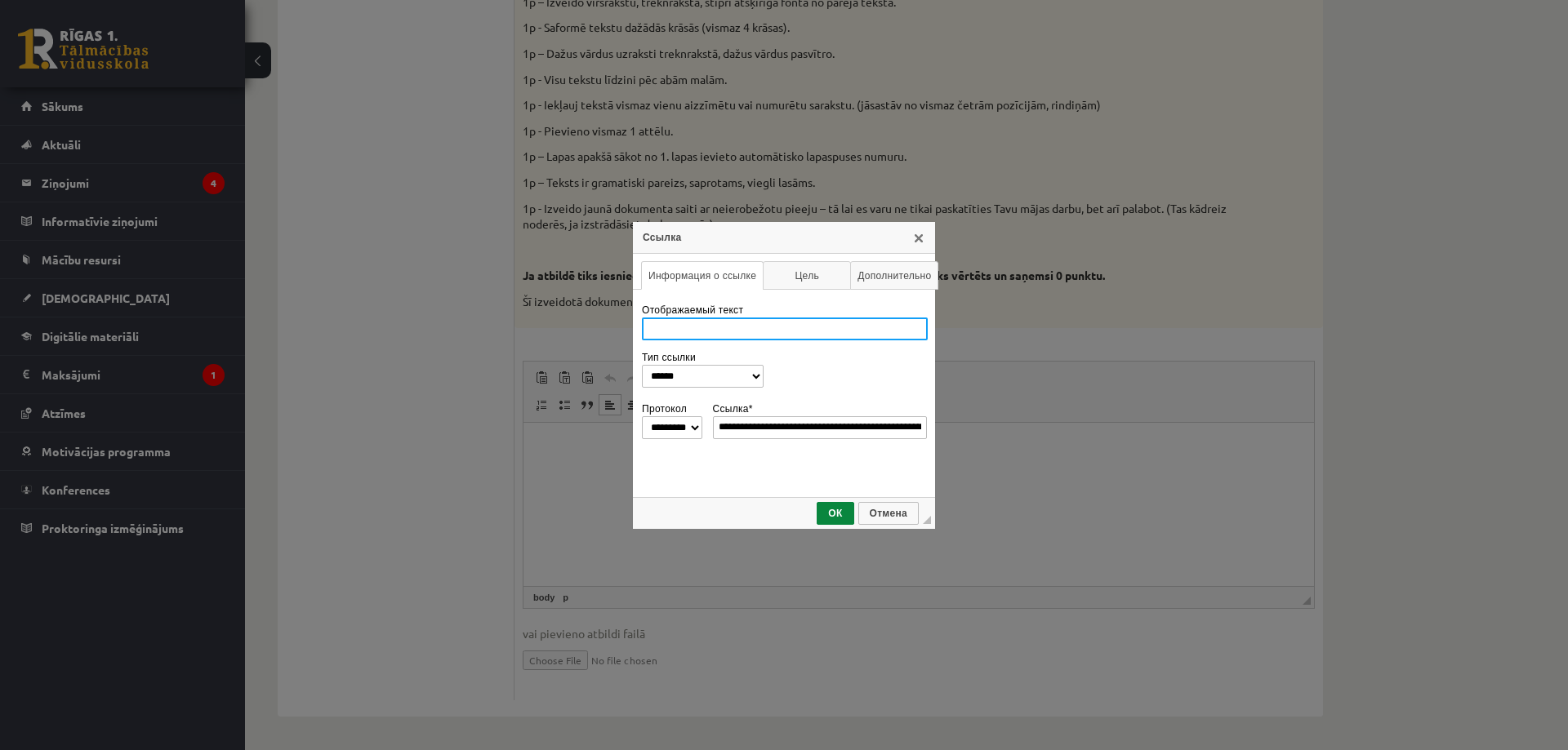
click at [734, 324] on input "Отображаемый текст" at bounding box center [784, 329] width 286 height 23
type input "*****"
click at [833, 510] on span "ОК" at bounding box center [834, 513] width 33 height 11
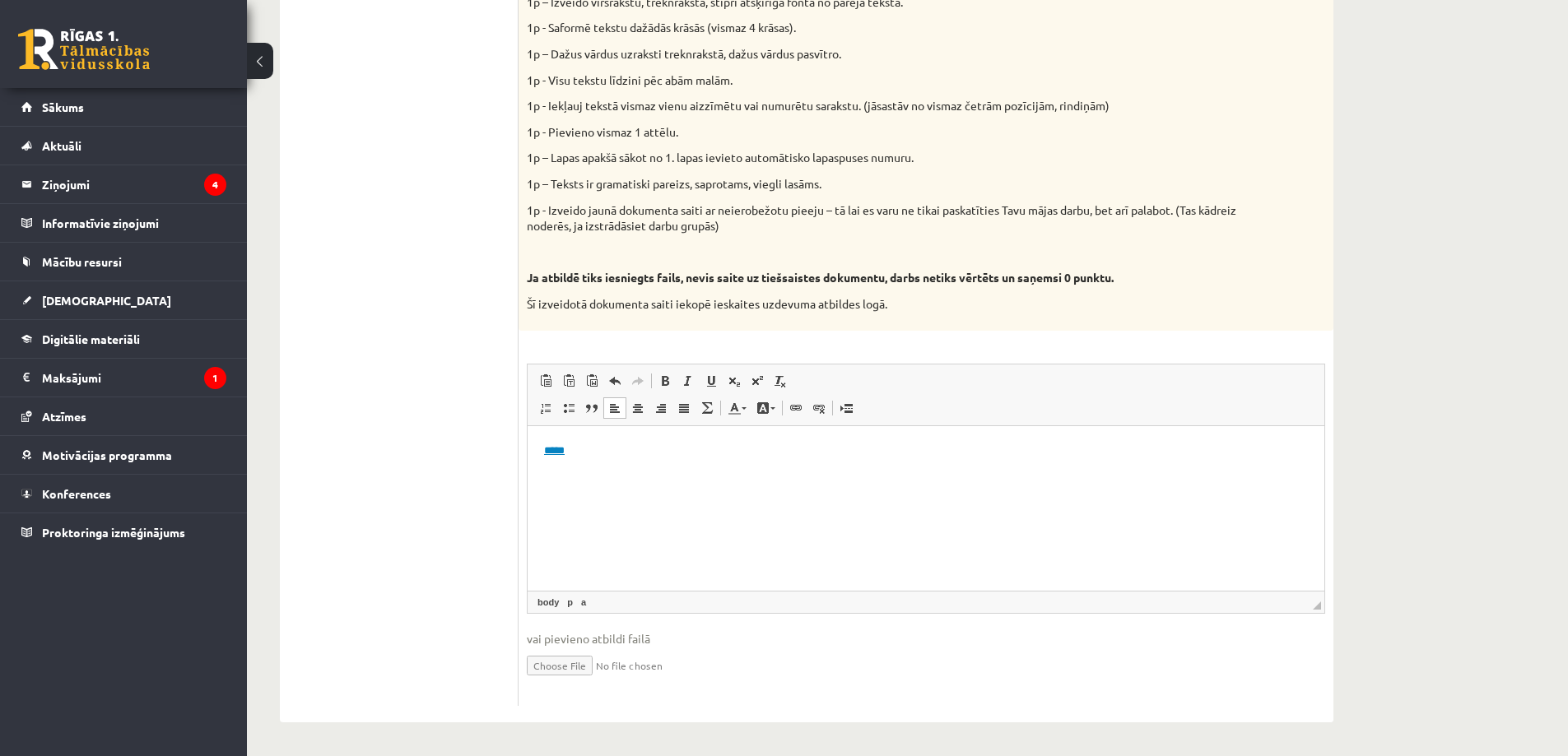
click at [683, 476] on html "*****" at bounding box center [926, 451] width 797 height 50
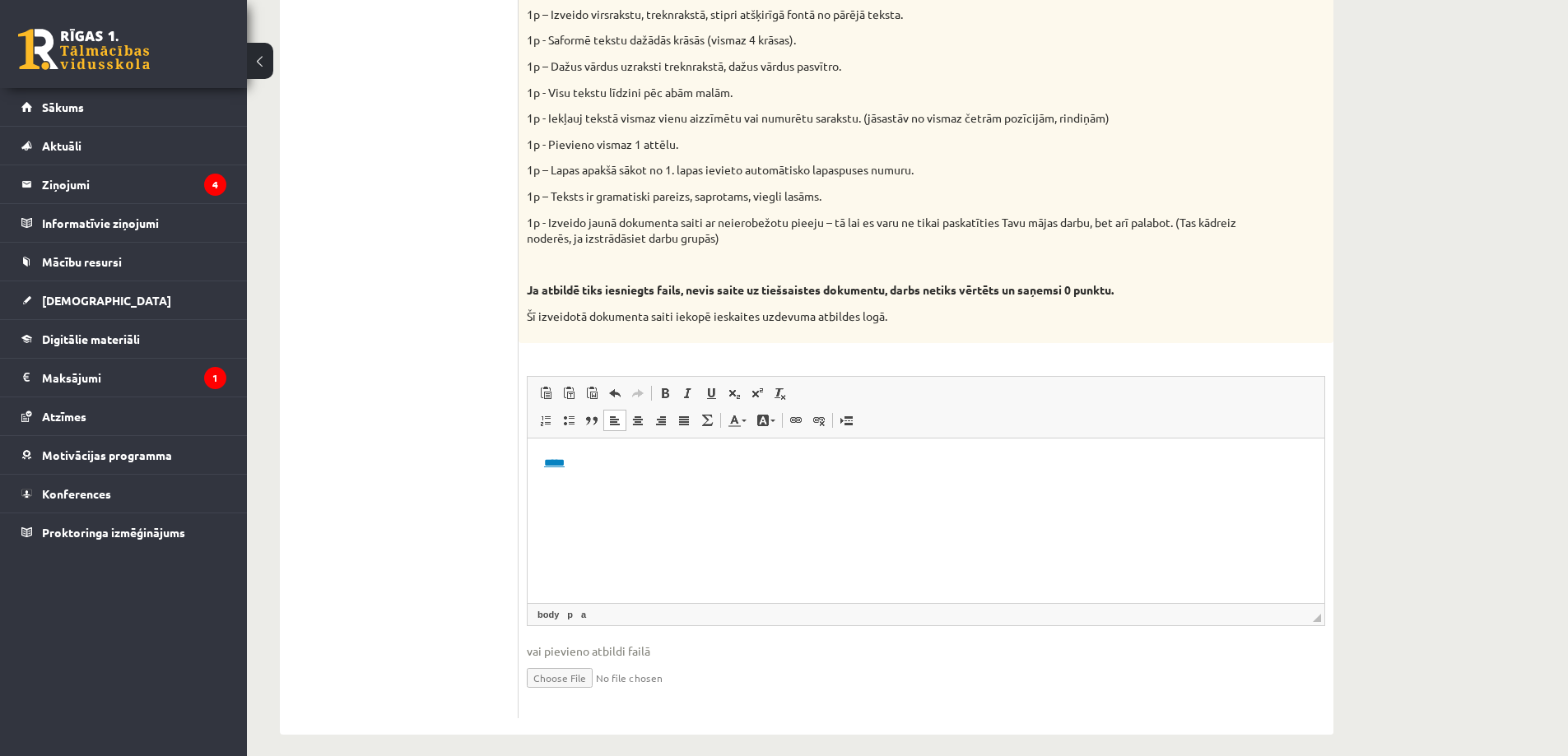
scroll to position [759, 0]
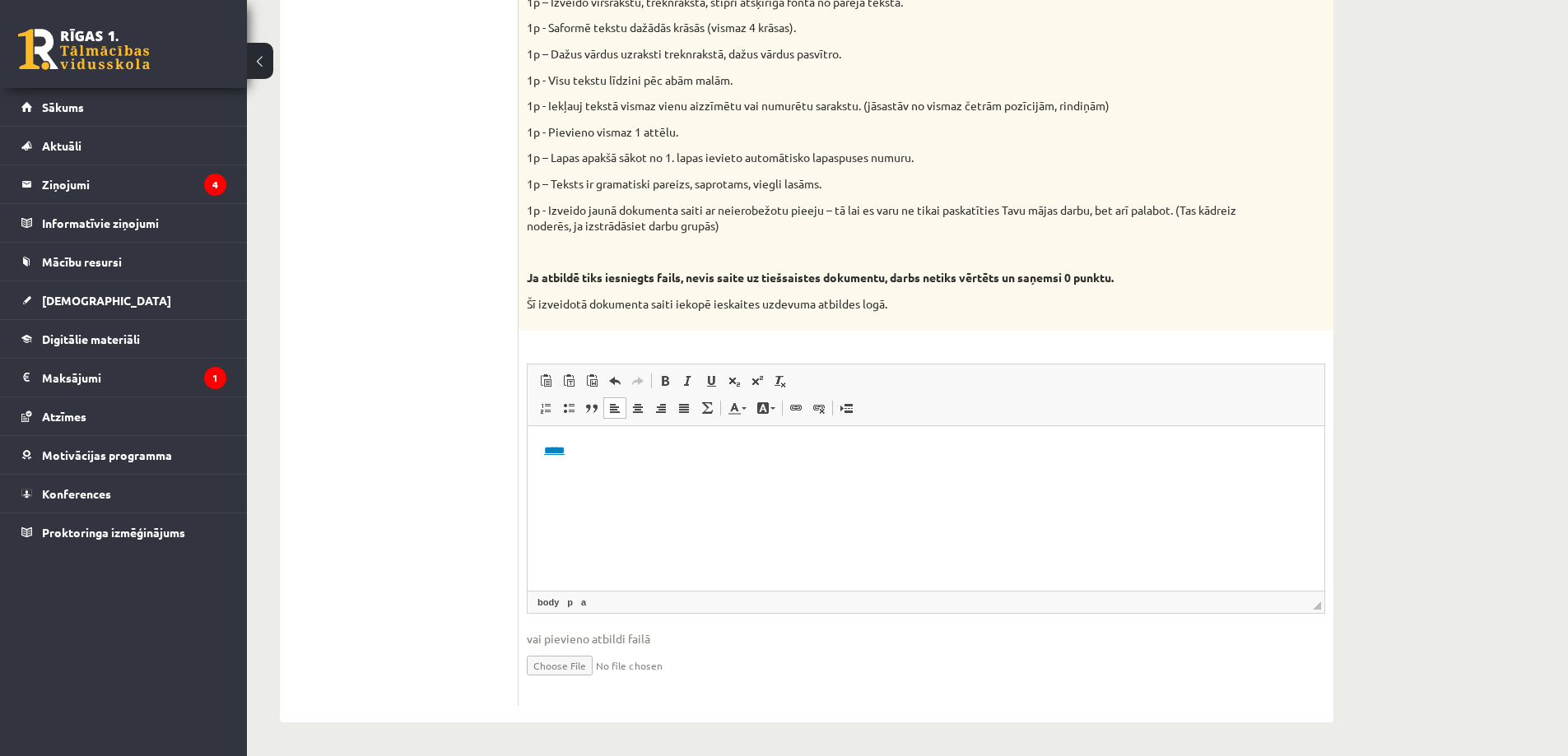
click at [580, 665] on input "file" at bounding box center [926, 664] width 799 height 34
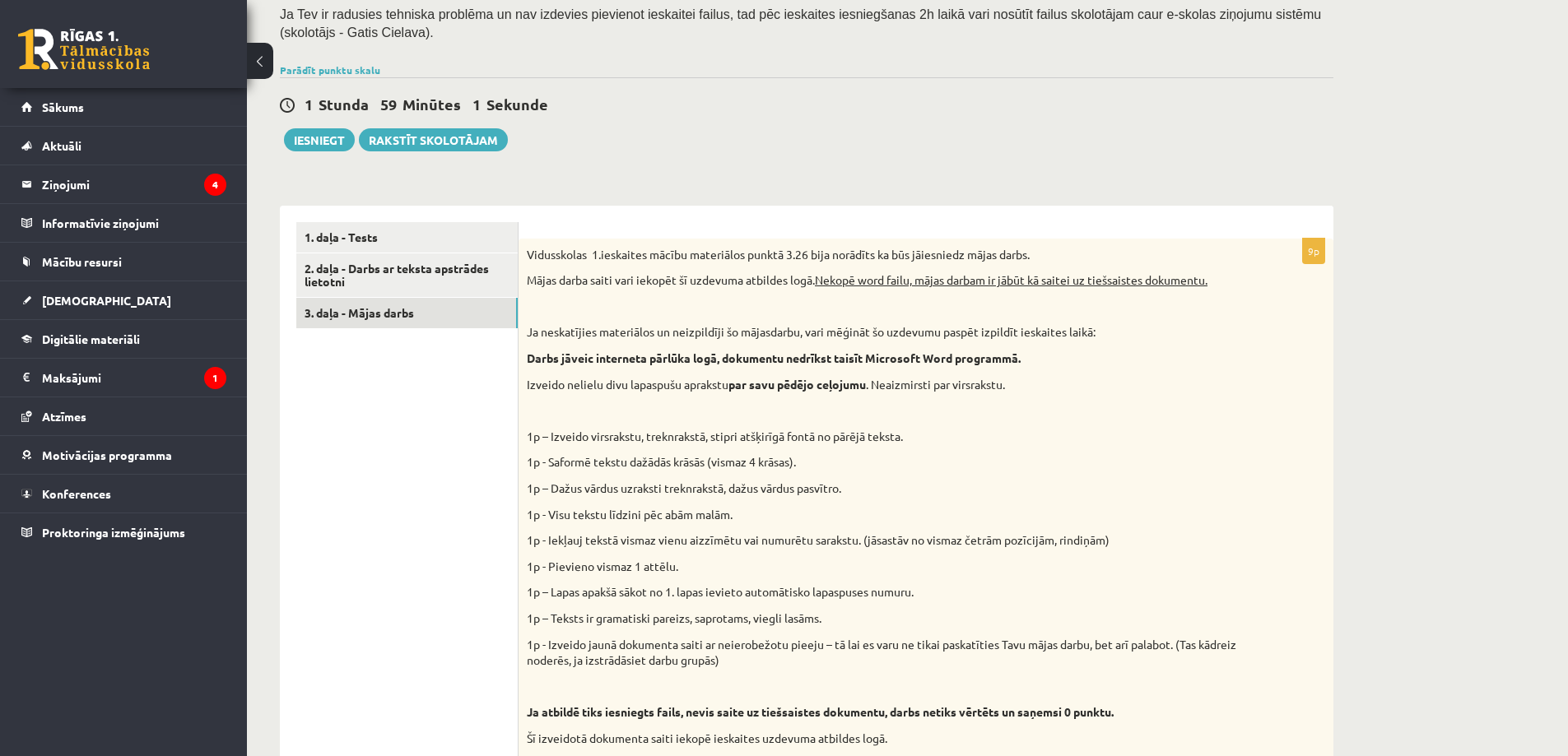
scroll to position [430, 0]
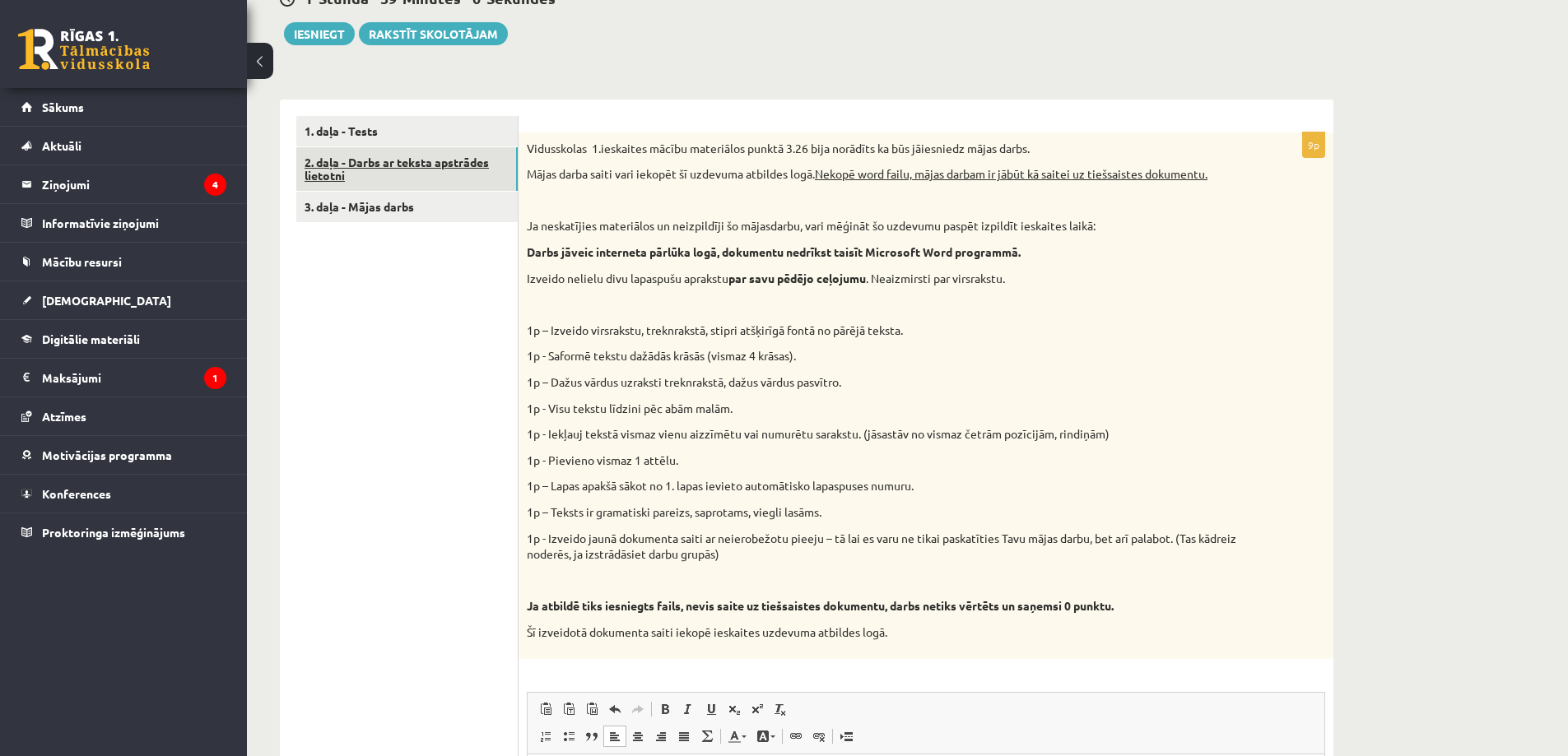
click at [441, 177] on link "2. daļa - Darbs ar teksta apstrādes lietotni" at bounding box center [407, 169] width 222 height 44
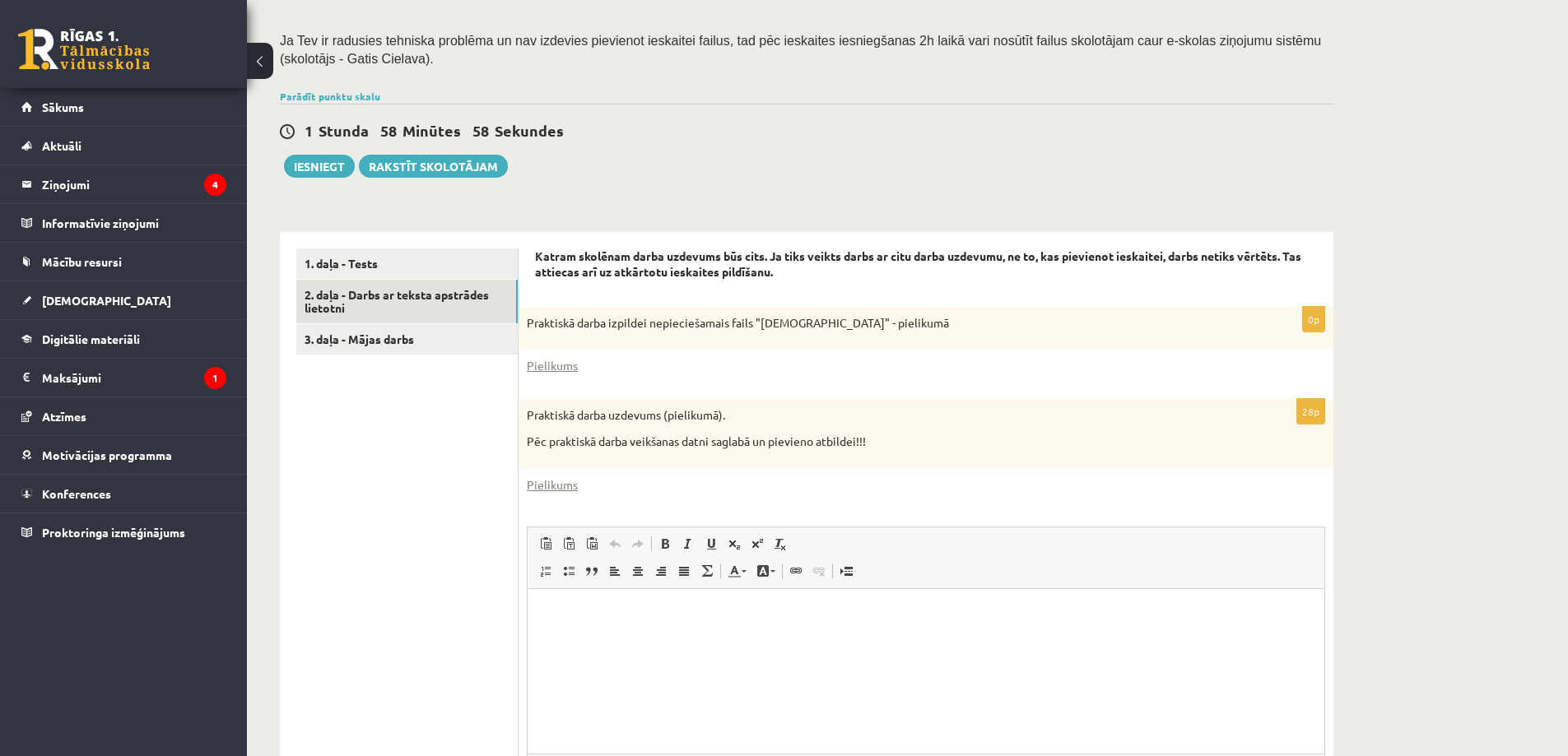
scroll to position [0, 0]
click at [476, 250] on link "1. daļa - Tests" at bounding box center [407, 263] width 222 height 30
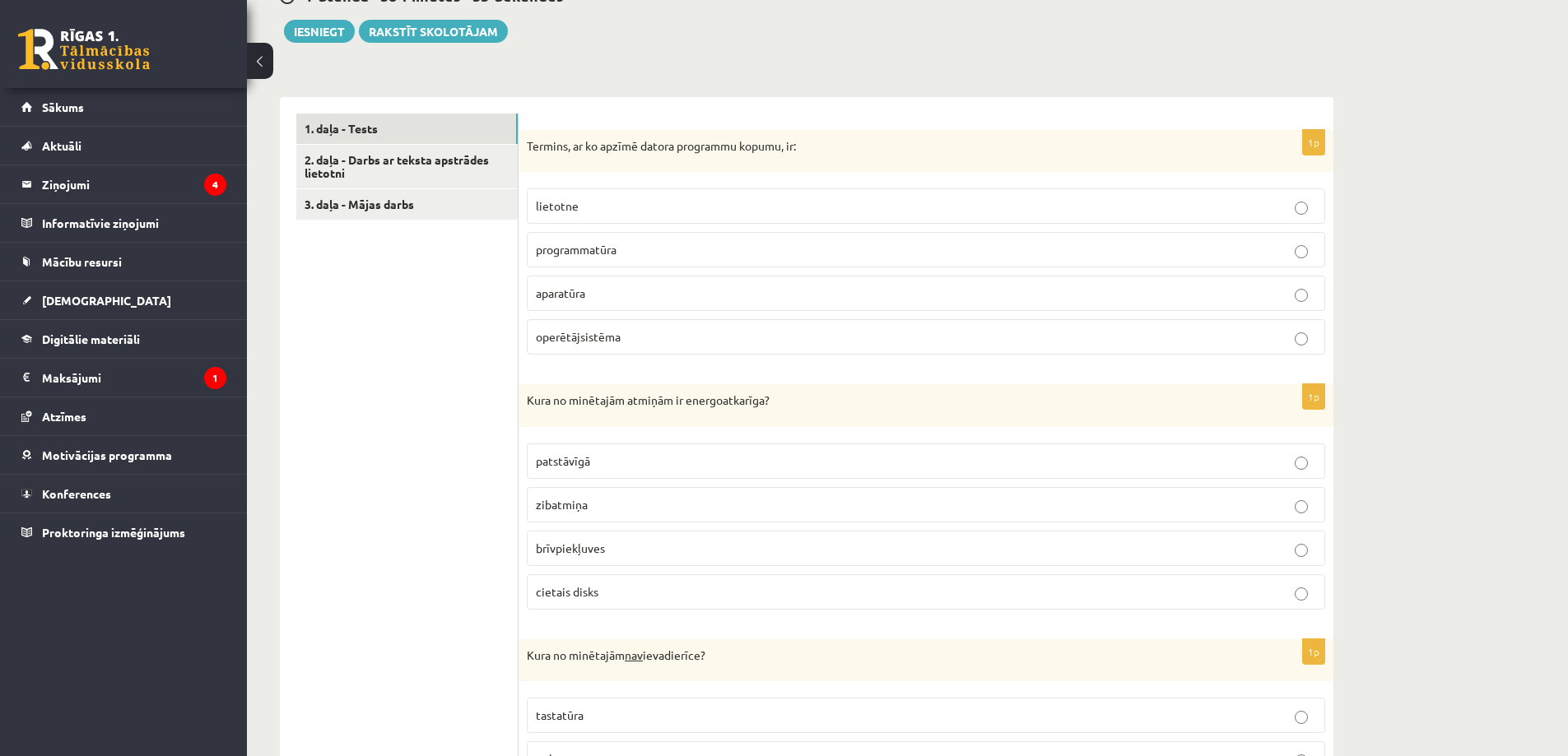
scroll to position [462, 0]
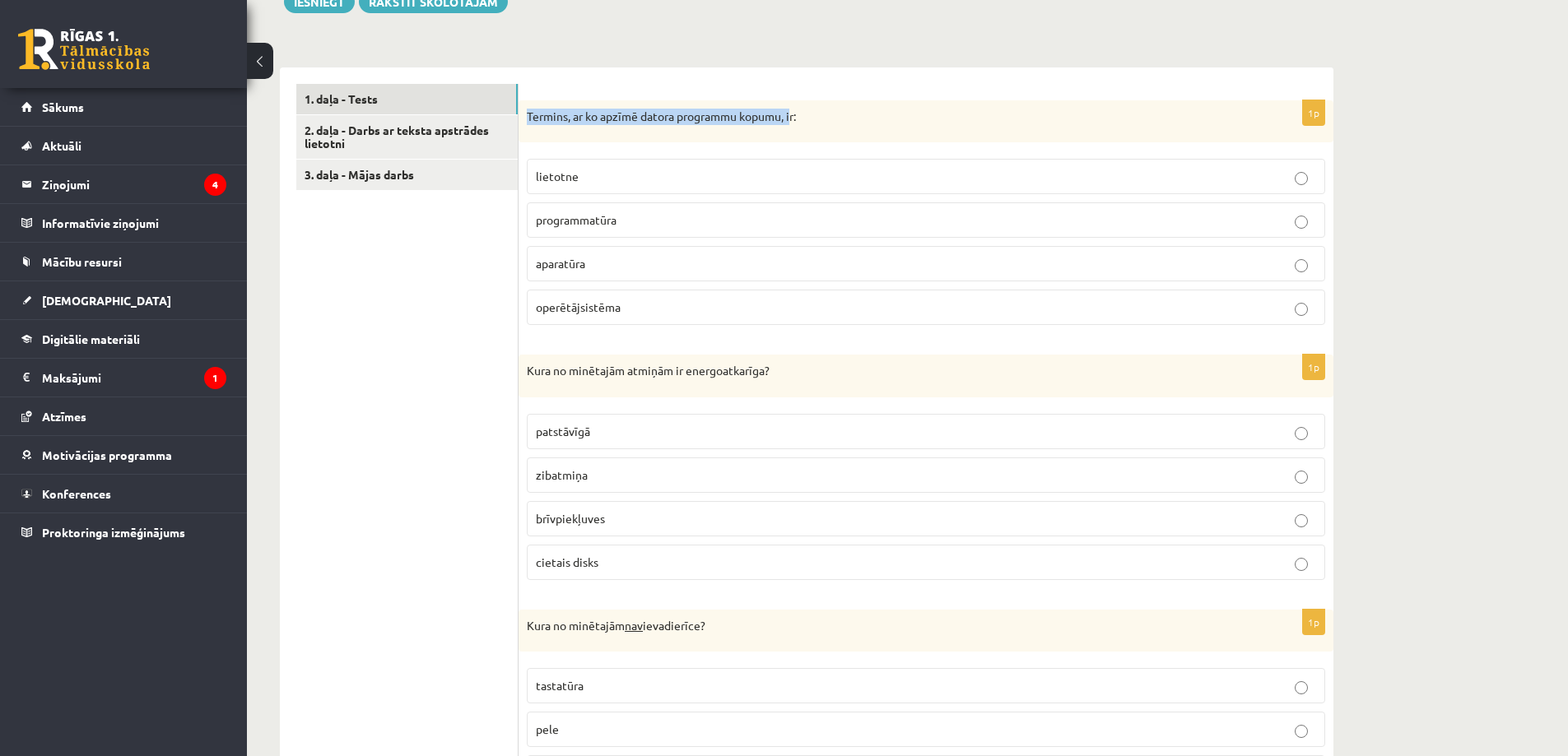
drag, startPoint x: 528, startPoint y: 116, endPoint x: 794, endPoint y: 123, distance: 266.1
click at [794, 123] on p "Termins, ar ko apzīmē datora programmu kopumu, ir:" at bounding box center [885, 117] width 717 height 16
click at [816, 121] on p "Termins, ar ko apzīmē datora programmu kopumu, ir:" at bounding box center [885, 117] width 717 height 16
drag, startPoint x: 524, startPoint y: 114, endPoint x: 774, endPoint y: 330, distance: 330.4
click at [774, 330] on div "1p Termins, ar ko apzīmē datora programmu kopumu, ir: lietotne programmatūra ap…" at bounding box center [926, 220] width 815 height 239
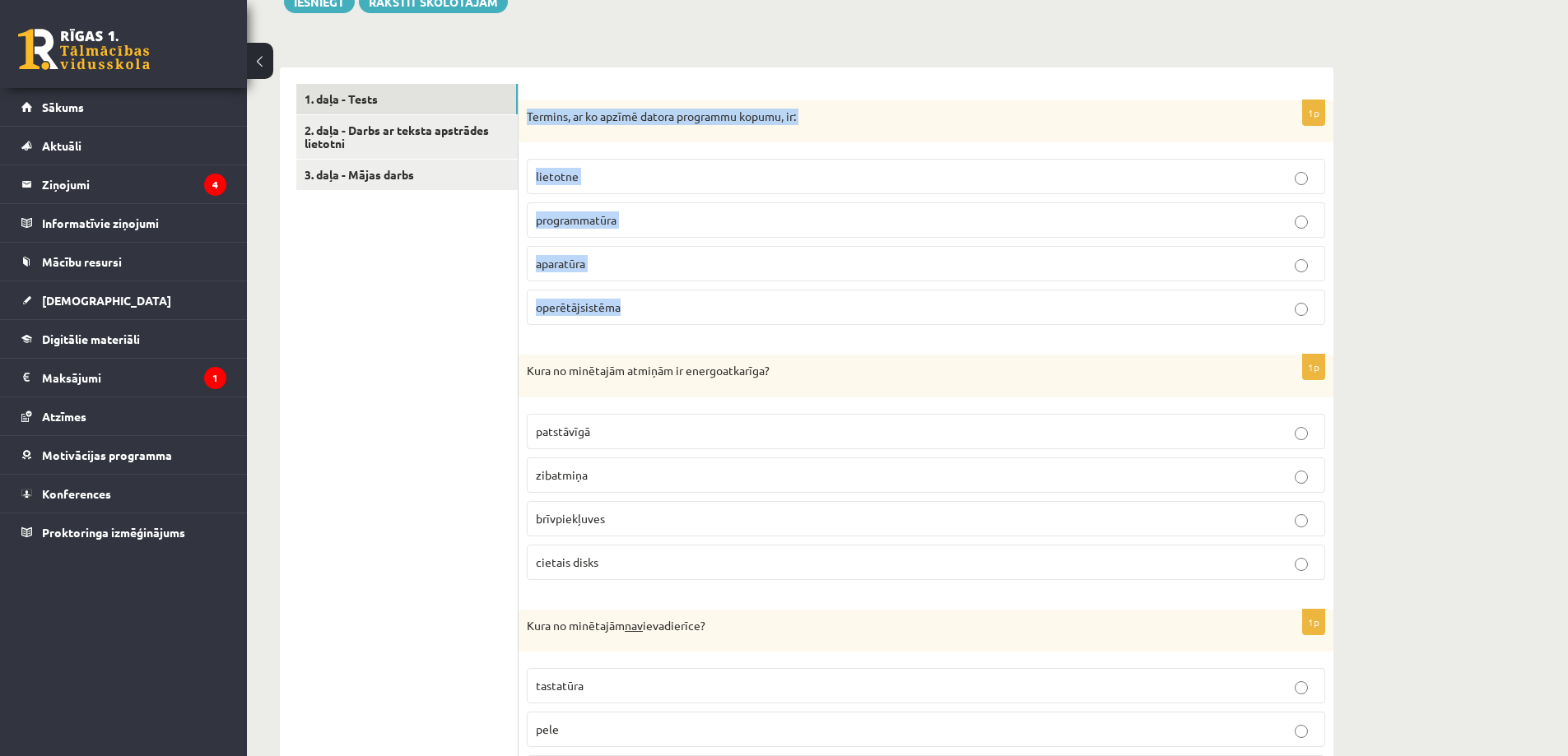
copy div "Termins, ar ko apzīmē datora programmu kopumu, ir: lietotne programmatūra apara…"
click at [594, 220] on span "programmatūra" at bounding box center [575, 219] width 80 height 15
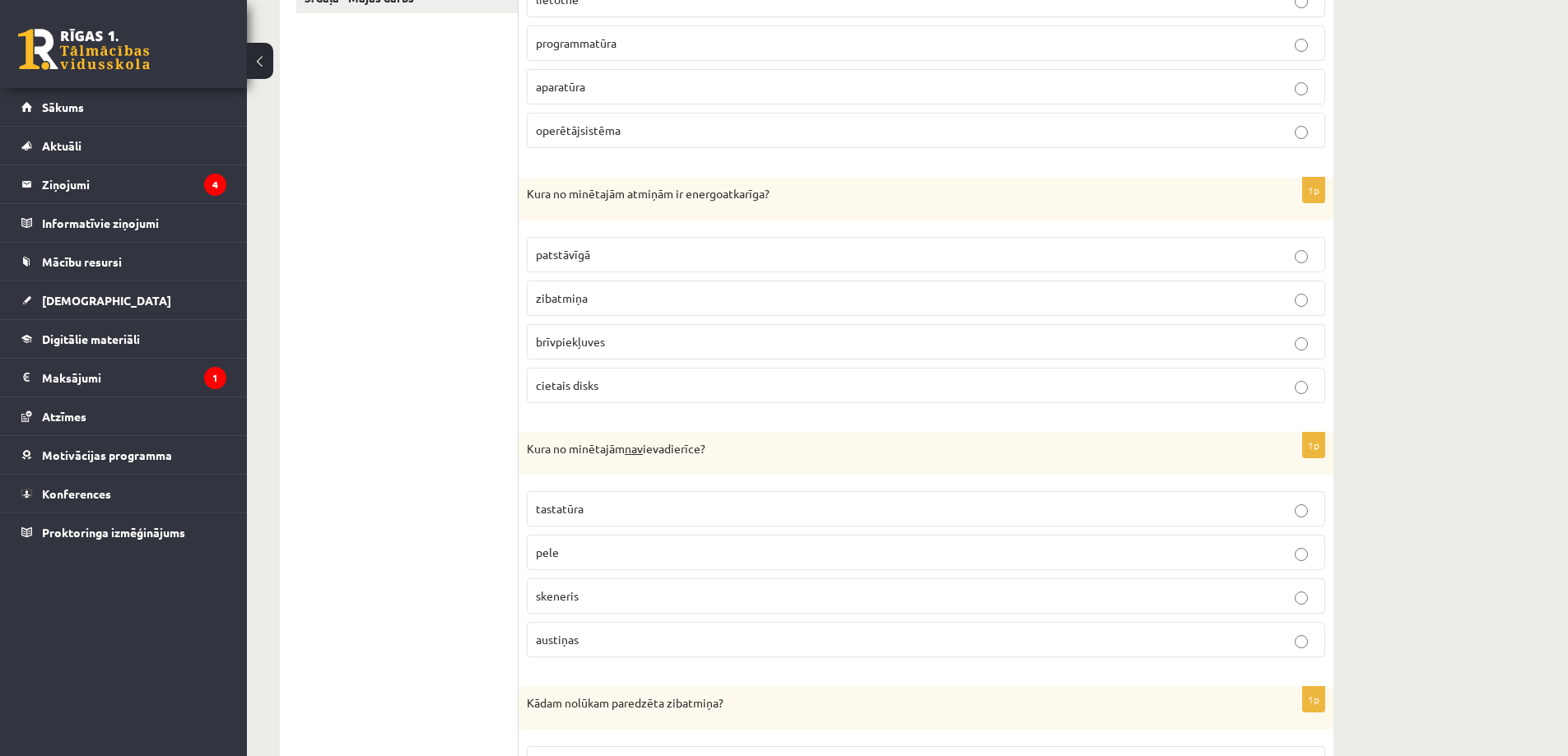
scroll to position [708, 0]
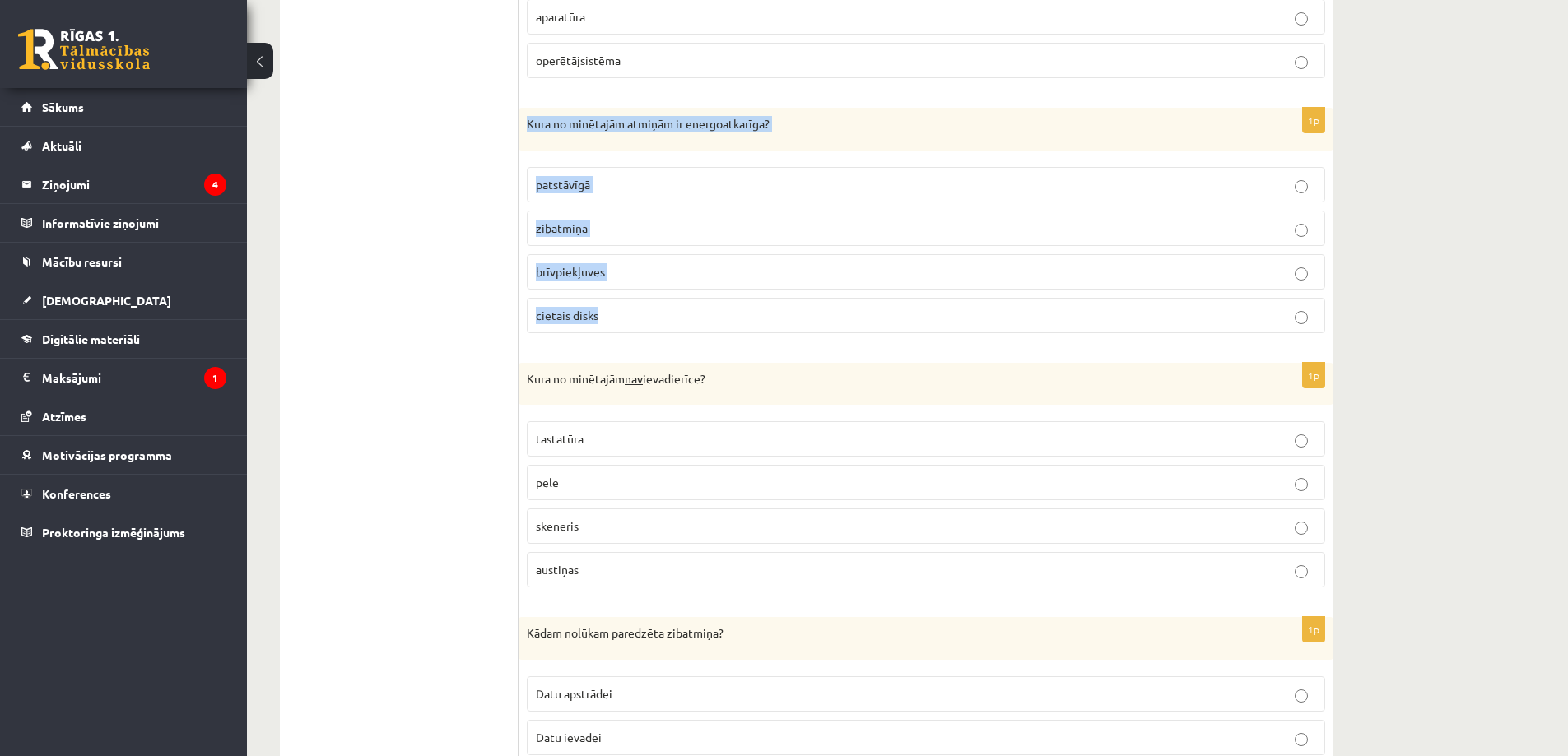
drag, startPoint x: 525, startPoint y: 124, endPoint x: 605, endPoint y: 315, distance: 207.1
click at [605, 315] on div "1p Kura no minētajām atmiņām ir energoatkarīga? patstāvīgā zibatmiņa brīvpiekļu…" at bounding box center [926, 227] width 815 height 239
copy div "Kura no minētajām atmiņām ir energoatkarīga? patstāvīgā zibatmiņa brīvpiekļuves…"
click at [638, 272] on p "brīvpiekļuves" at bounding box center [926, 272] width 781 height 17
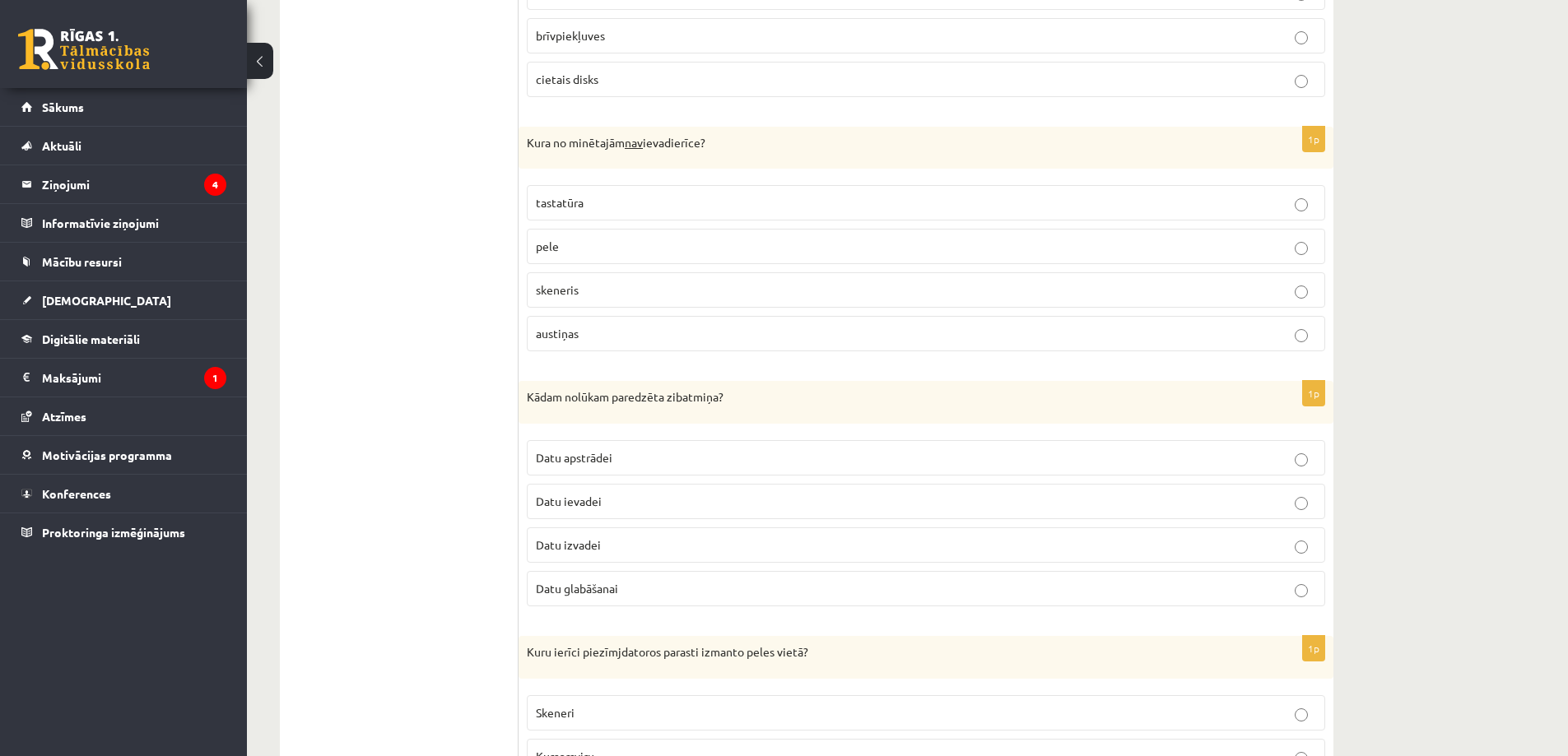
scroll to position [955, 0]
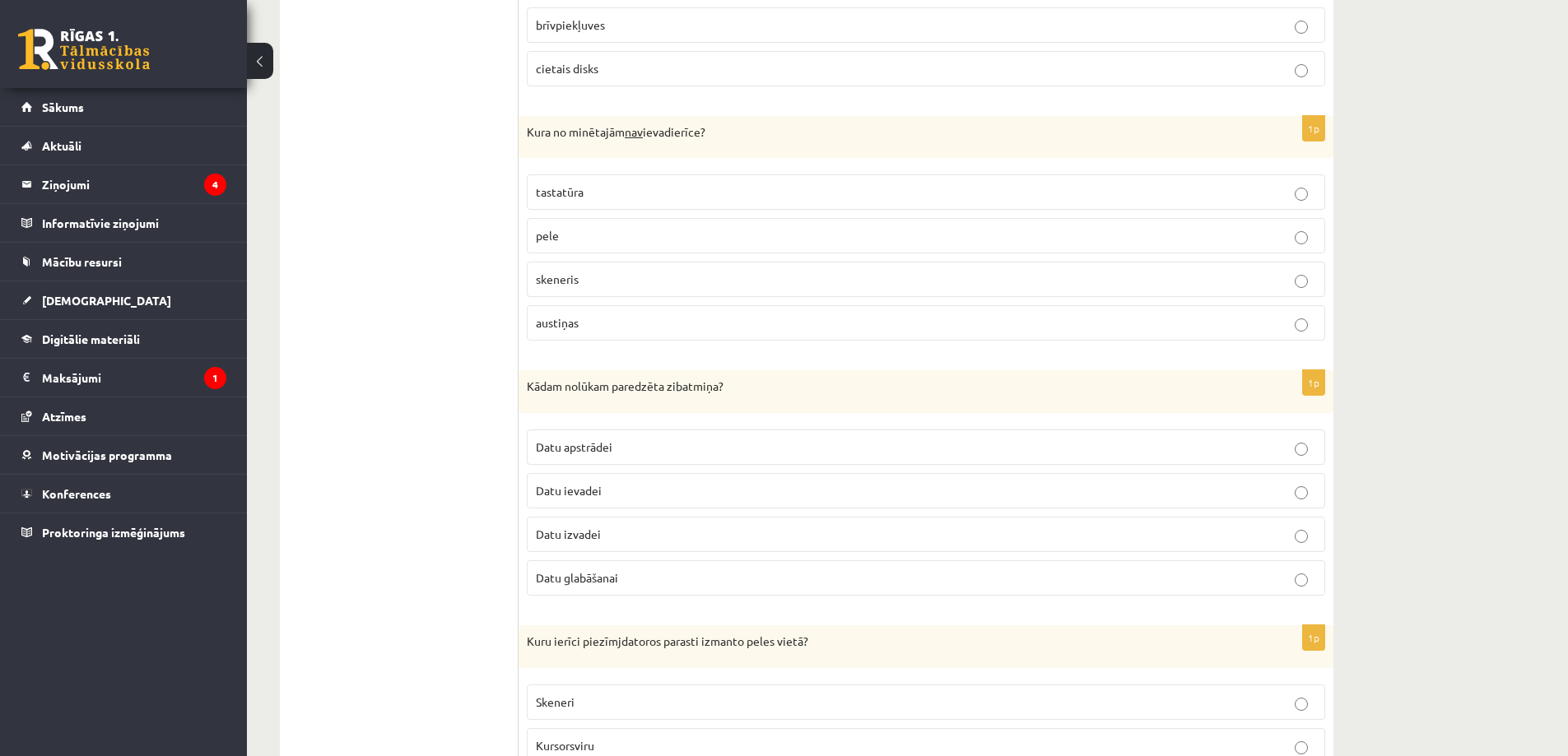
click at [598, 321] on p "austiņas" at bounding box center [926, 323] width 781 height 17
drag, startPoint x: 524, startPoint y: 127, endPoint x: 640, endPoint y: 330, distance: 233.8
click at [640, 330] on div "1p Kura no minētajām nav ievadierīce? tastatūra pele skeneris austiņas" at bounding box center [926, 235] width 815 height 239
copy div "Kura no minētajām nav ievadierīce? tastatūra pele skeneris austiņas"
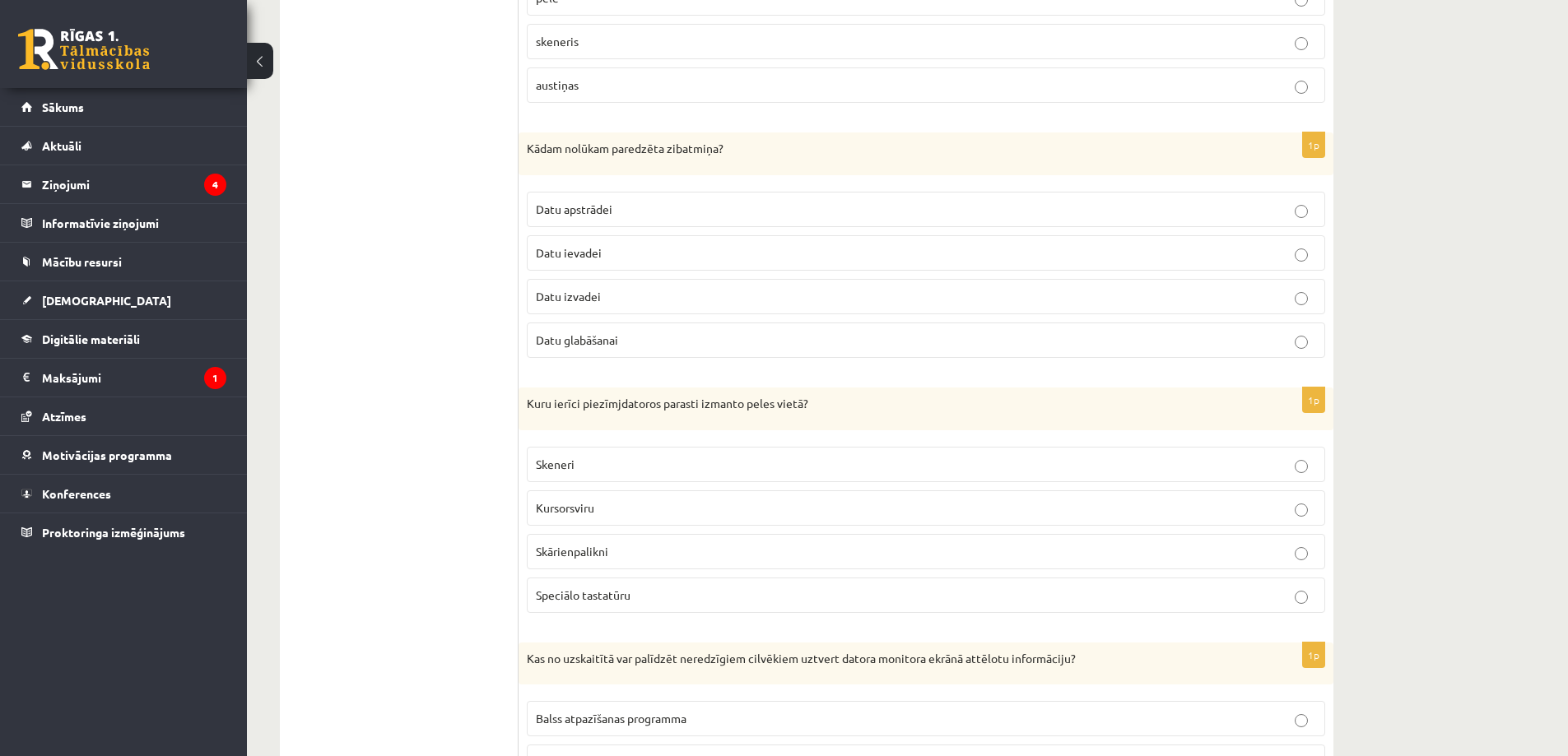
scroll to position [1202, 0]
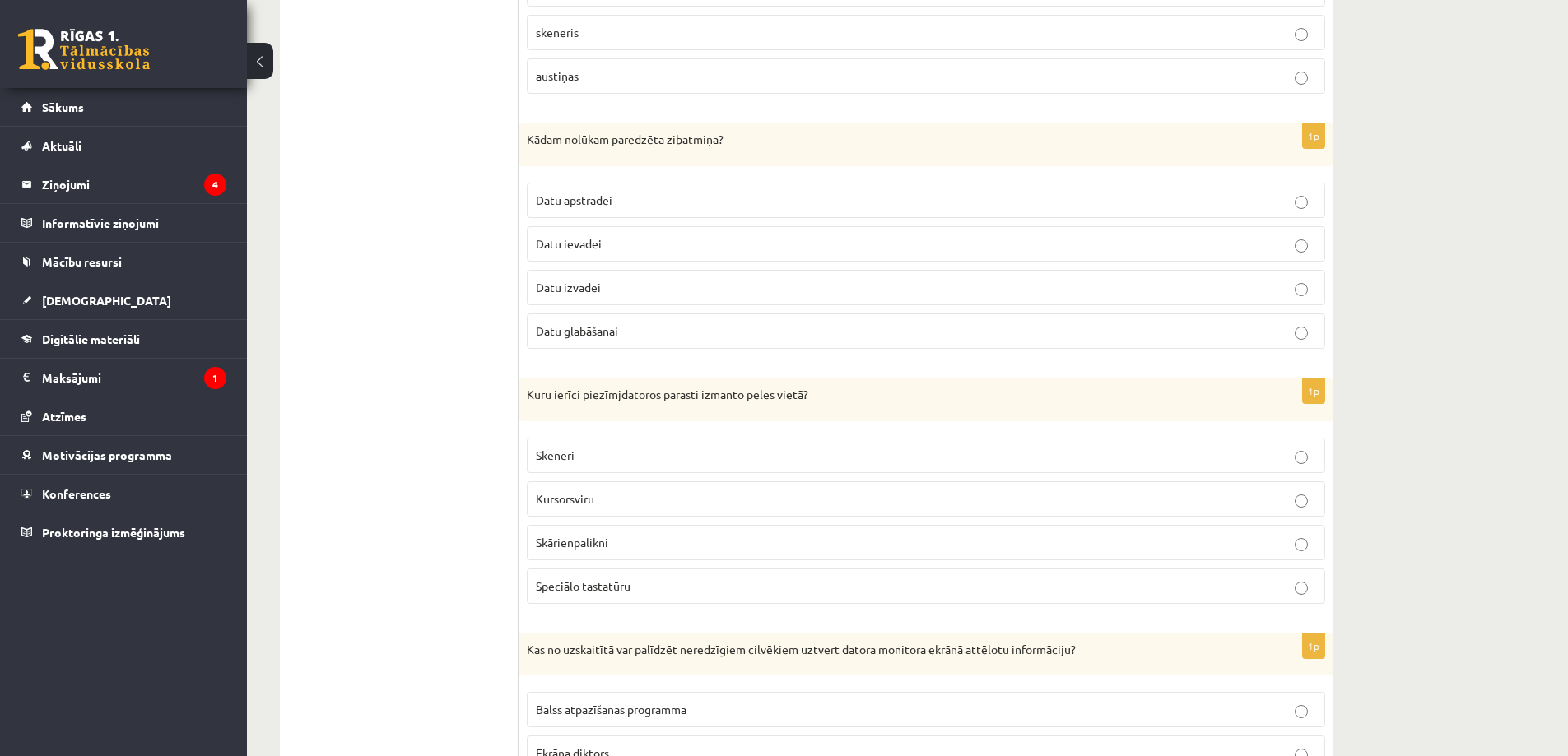
click at [601, 328] on span "Datu glabāšanai" at bounding box center [576, 330] width 82 height 15
drag, startPoint x: 529, startPoint y: 138, endPoint x: 648, endPoint y: 323, distance: 220.0
click at [648, 323] on div "1p Kādam nolūkam paredzēta zibatmiņa? Datu apstrādei Datu ievadei Datu izvadei …" at bounding box center [926, 243] width 815 height 239
copy div "Kādam nolūkam paredzēta zibatmiņa? Datu apstrādei Datu ievadei Datu izvadei Dat…"
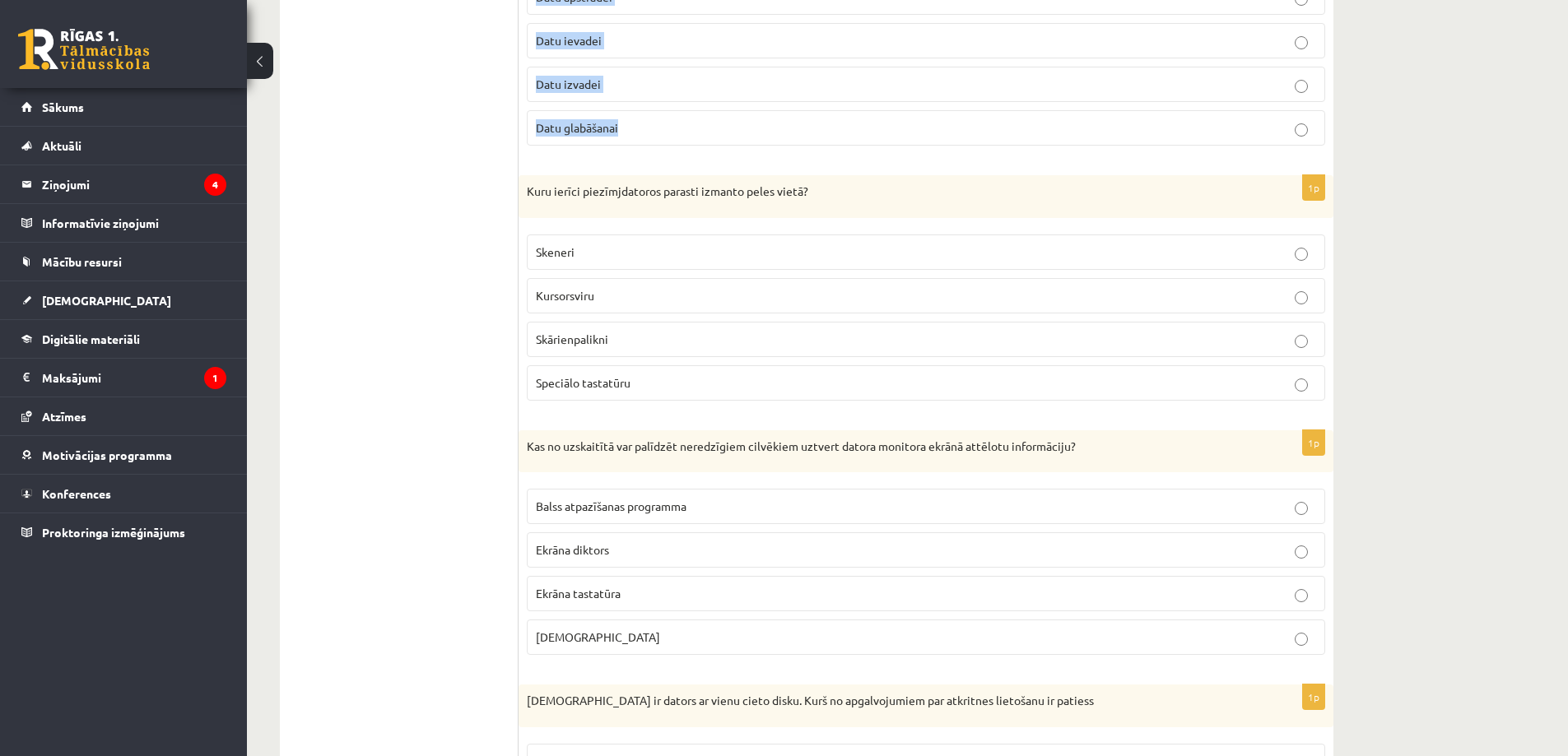
scroll to position [1531, 0]
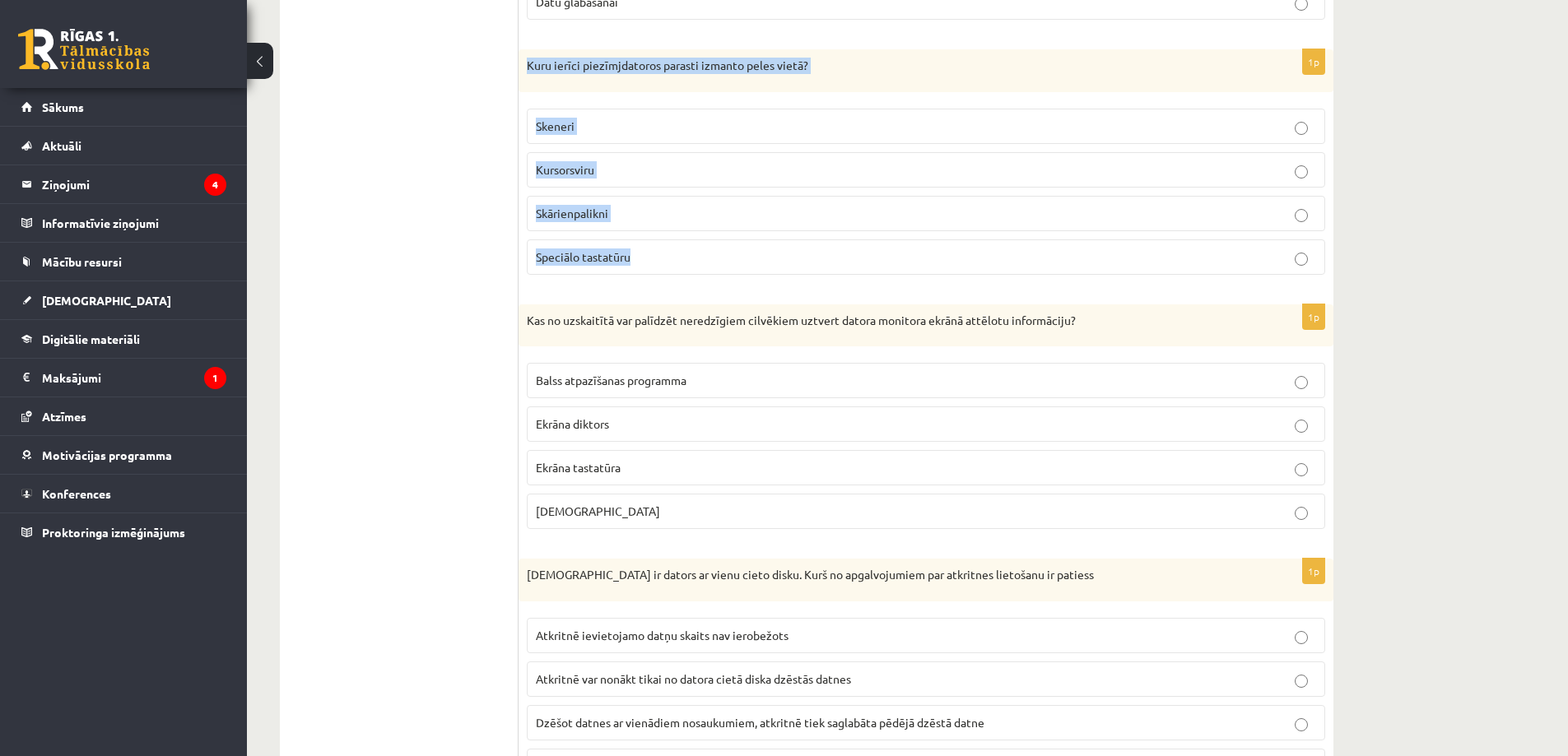
drag, startPoint x: 525, startPoint y: 65, endPoint x: 801, endPoint y: 240, distance: 326.8
click at [801, 240] on div "1p Kuru ierīci piezīmjdatoros parasti izmanto peles vietā? Skeneri Kursorsviru …" at bounding box center [926, 169] width 815 height 239
copy div "Kuru ierīci piezīmjdatoros parasti izmanto peles vietā? Skeneri Kursorsviru Skā…"
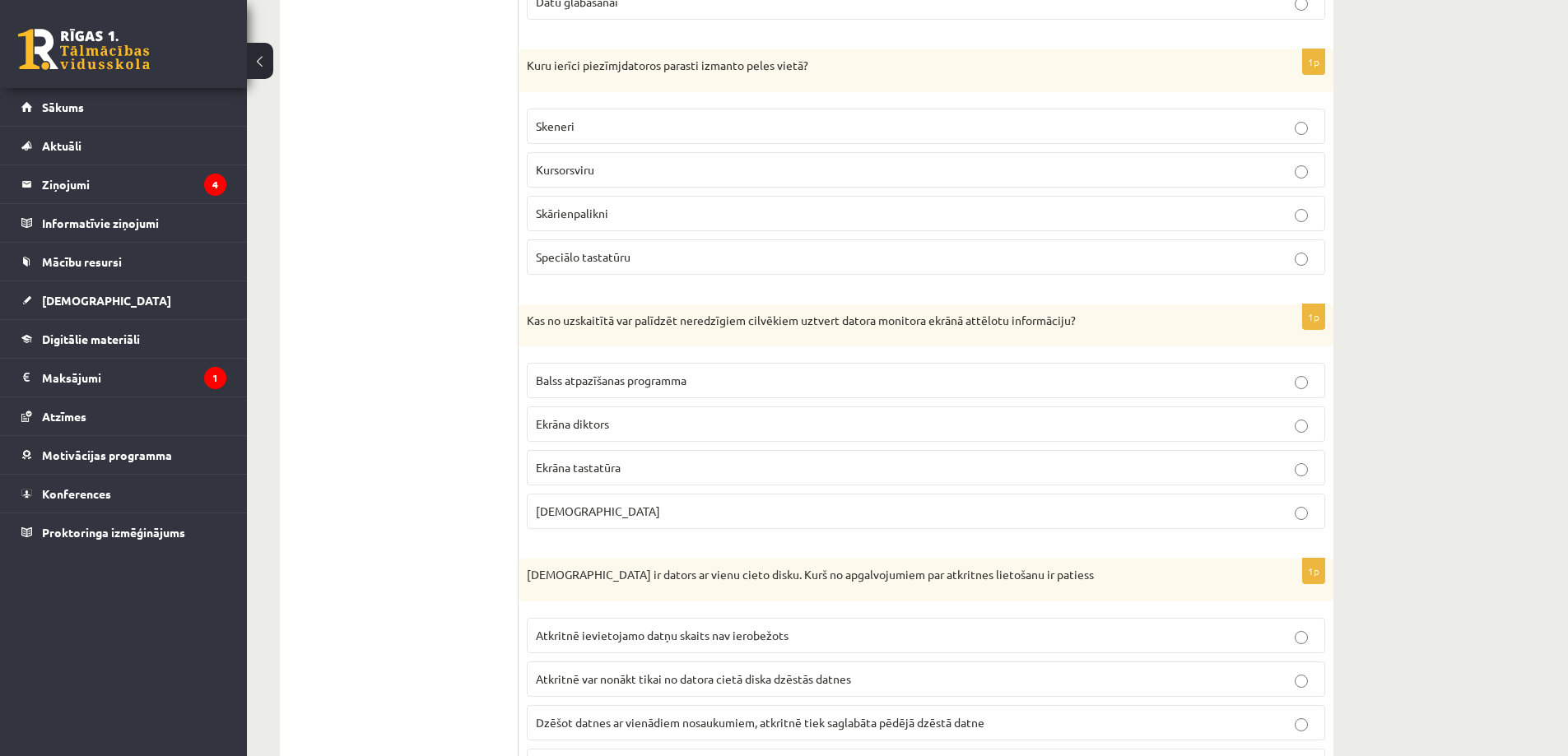
click at [575, 218] on span "Skārienpalikni" at bounding box center [572, 213] width 73 height 15
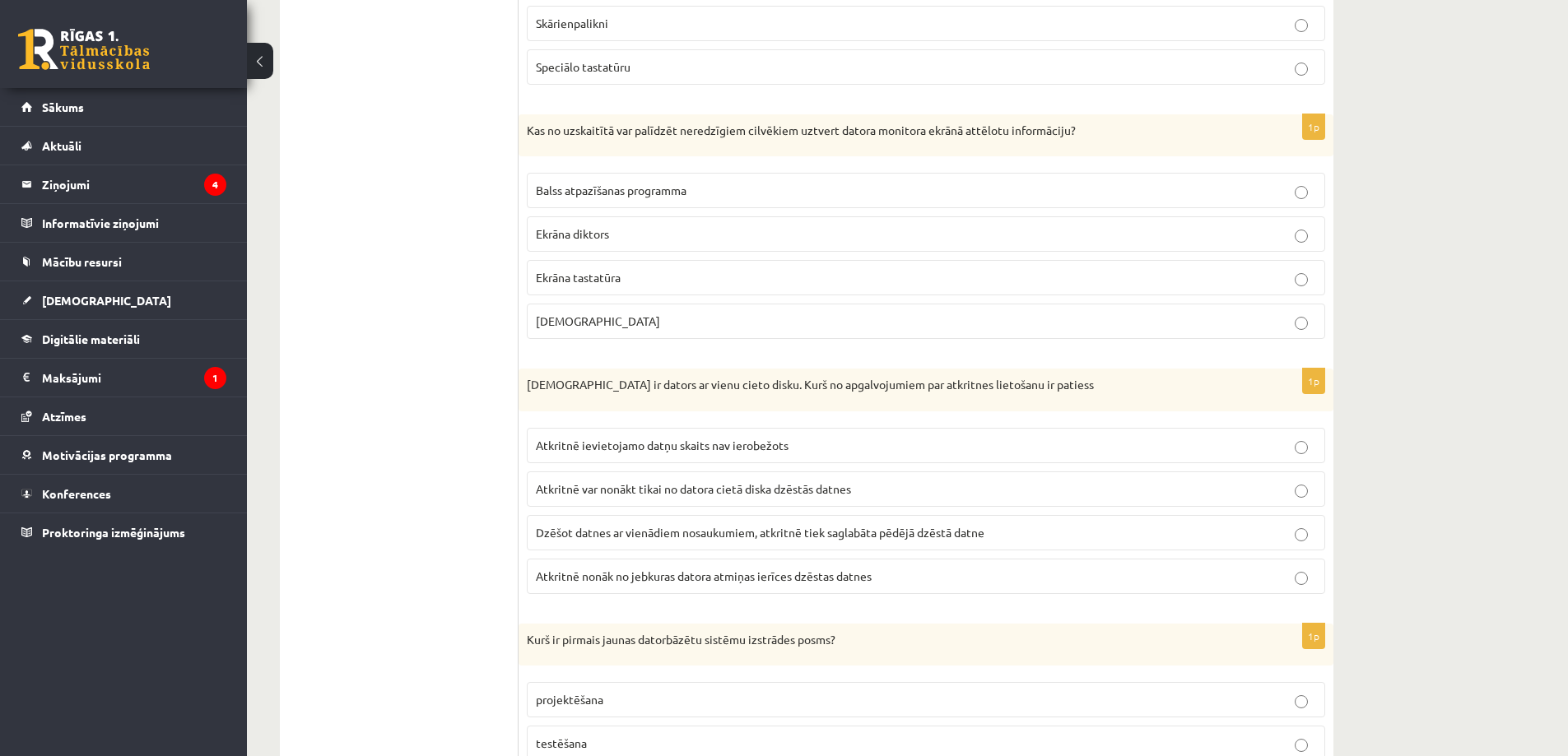
scroll to position [1778, 0]
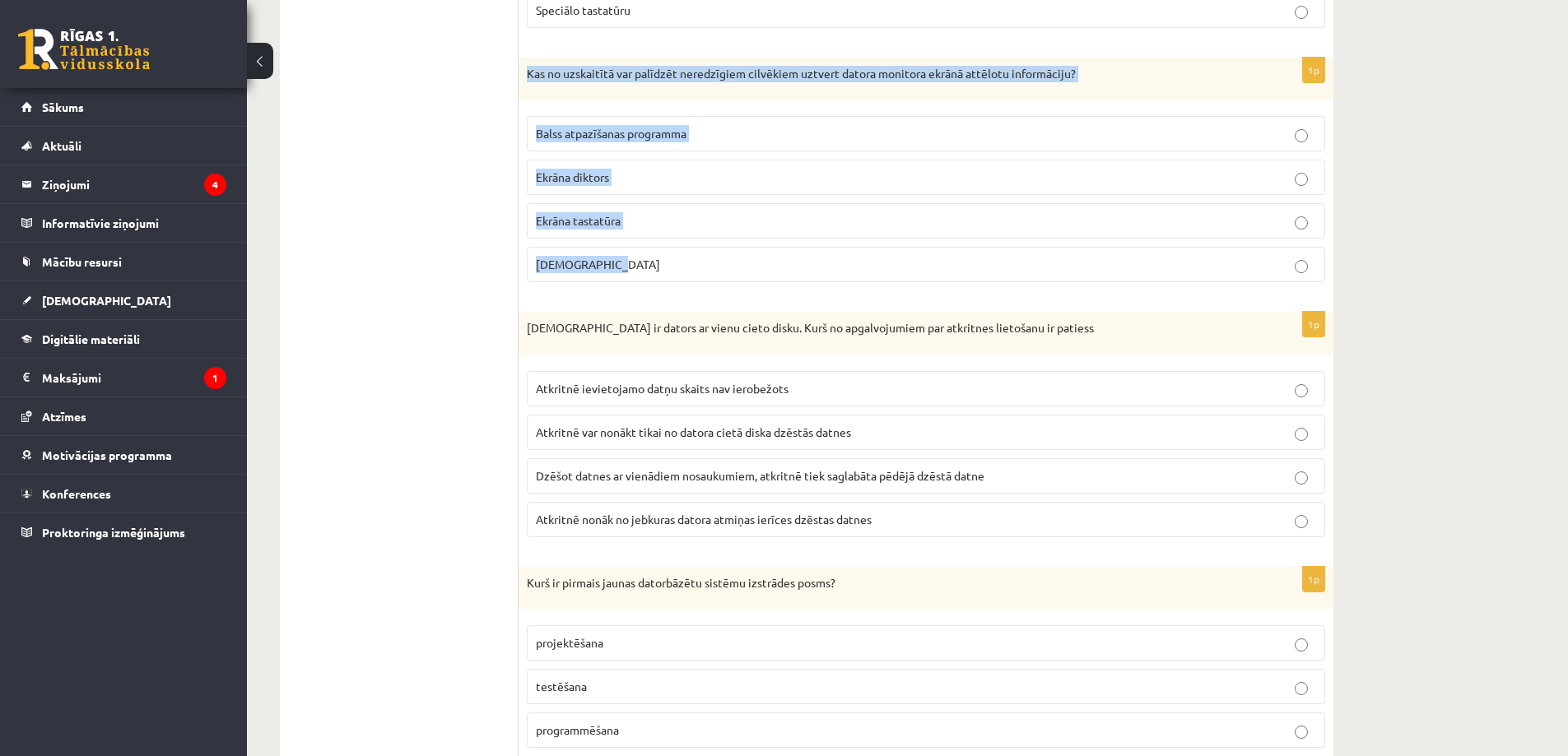
drag, startPoint x: 524, startPoint y: 76, endPoint x: 652, endPoint y: 265, distance: 228.3
click at [652, 265] on div "1p Kas no uzskaitītā var palīdzēt neredzīgiem cilvēkiem uztvert datora monitora…" at bounding box center [926, 177] width 815 height 239
copy div "Kas no uzskaitītā var palīdzēt neredzīgiem cilvēkiem uztvert datora monitora ek…"
click at [635, 169] on label "Ekrāna diktors" at bounding box center [926, 177] width 799 height 35
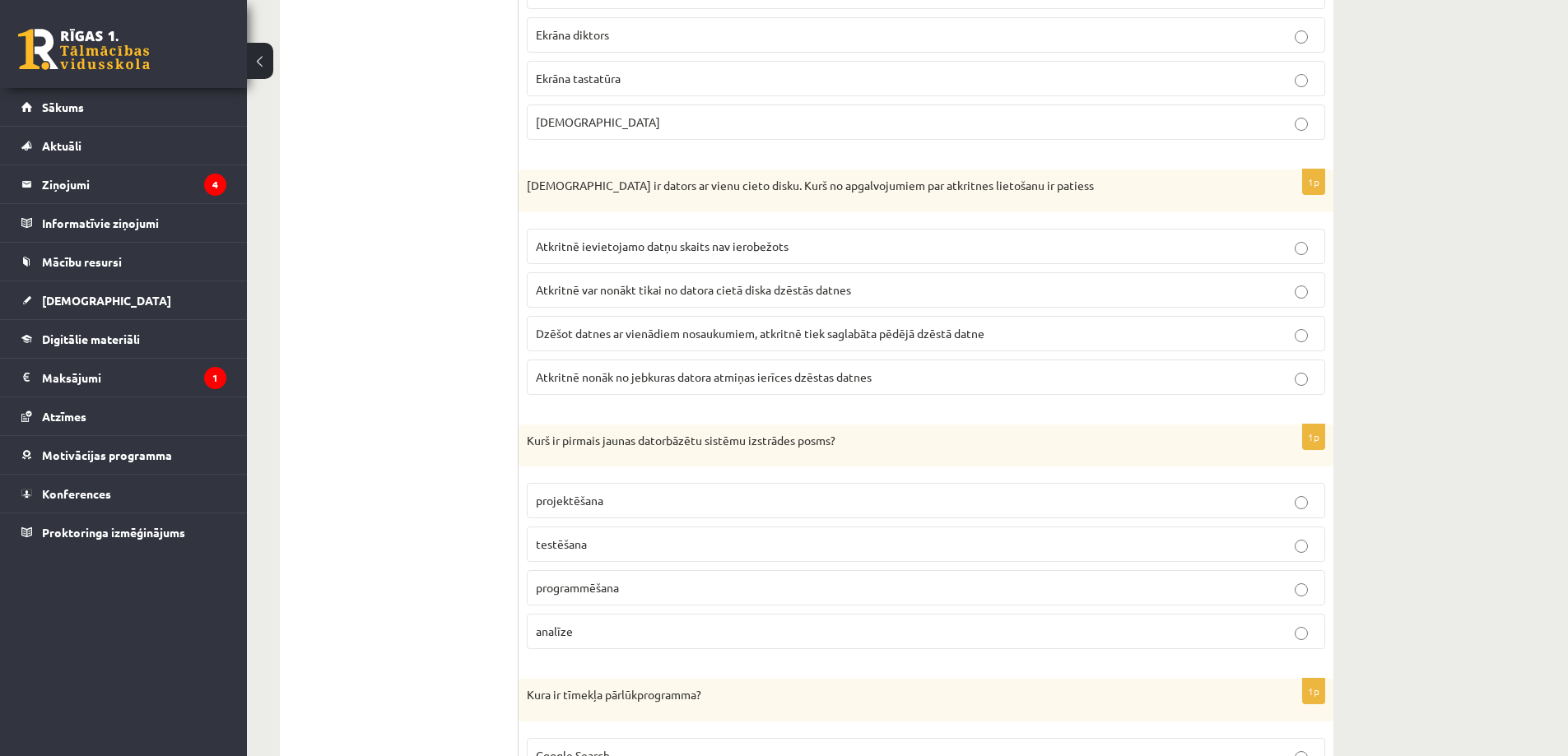
scroll to position [1943, 0]
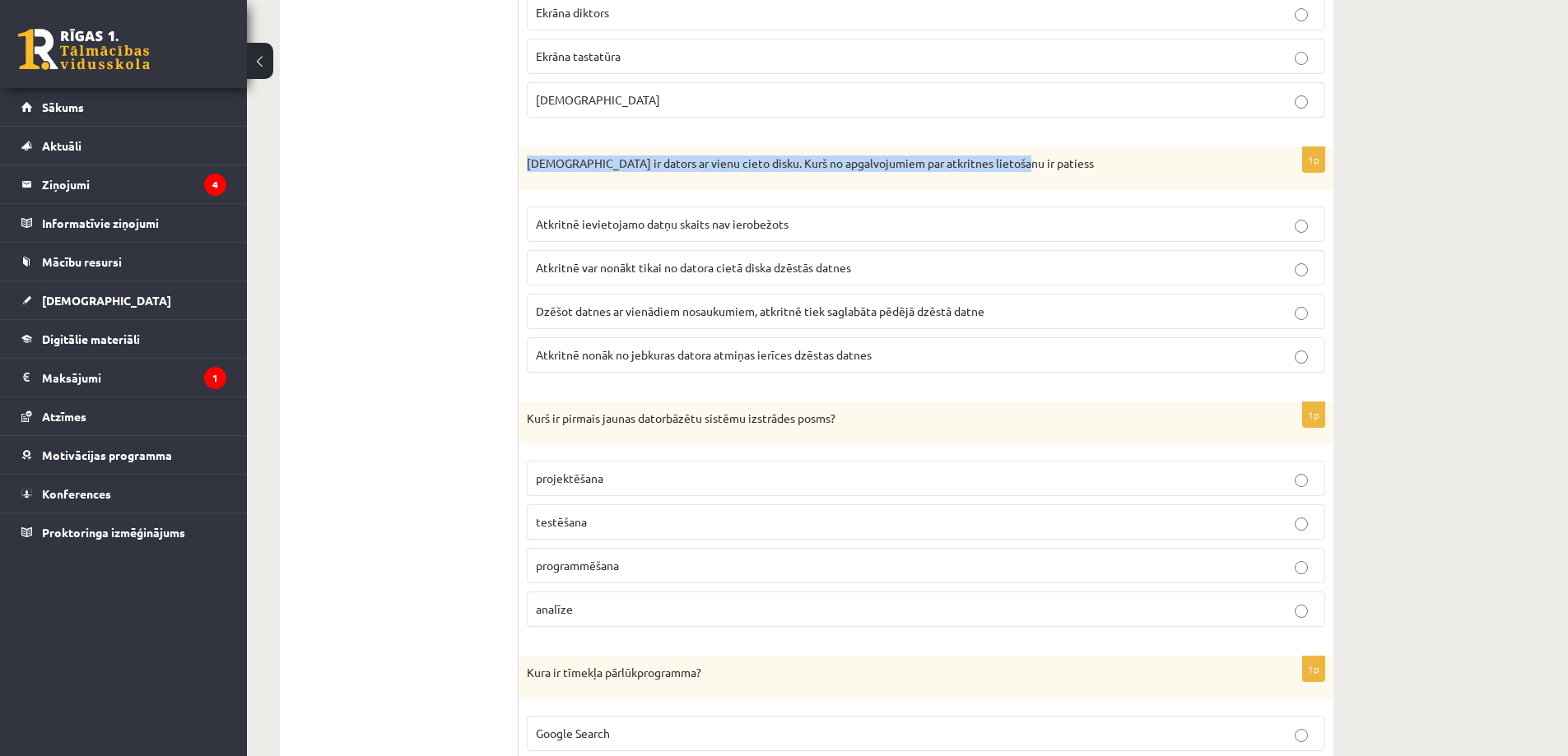
drag, startPoint x: 524, startPoint y: 163, endPoint x: 1061, endPoint y: 156, distance: 537.0
click at [1061, 156] on div "Jānim ir dators ar vienu cieto disku. Kurš no apgalvojumiem par atkritnes lieto…" at bounding box center [926, 168] width 815 height 42
click at [684, 272] on span "Atkritnē var nonākt tikai no datora cietā diska dzēstās datnes" at bounding box center [693, 267] width 315 height 15
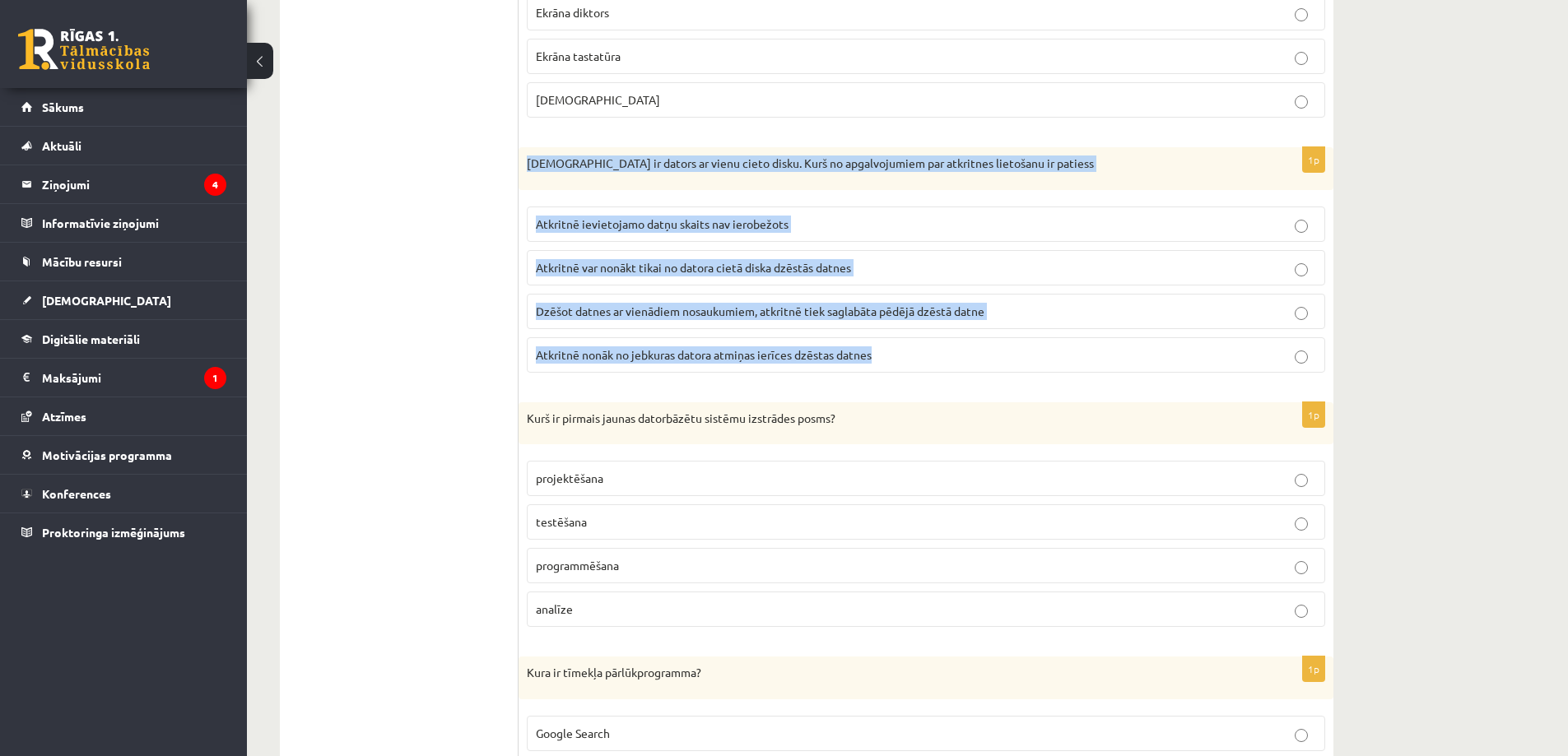
drag, startPoint x: 526, startPoint y: 165, endPoint x: 922, endPoint y: 349, distance: 436.7
click at [922, 349] on div "1p Jānim ir dators ar vienu cieto disku. Kurš no apgalvojumiem par atkritnes li…" at bounding box center [926, 266] width 815 height 239
copy div "Jānim ir dators ar vienu cieto disku. Kurš no apgalvojumiem par atkritnes lieto…"
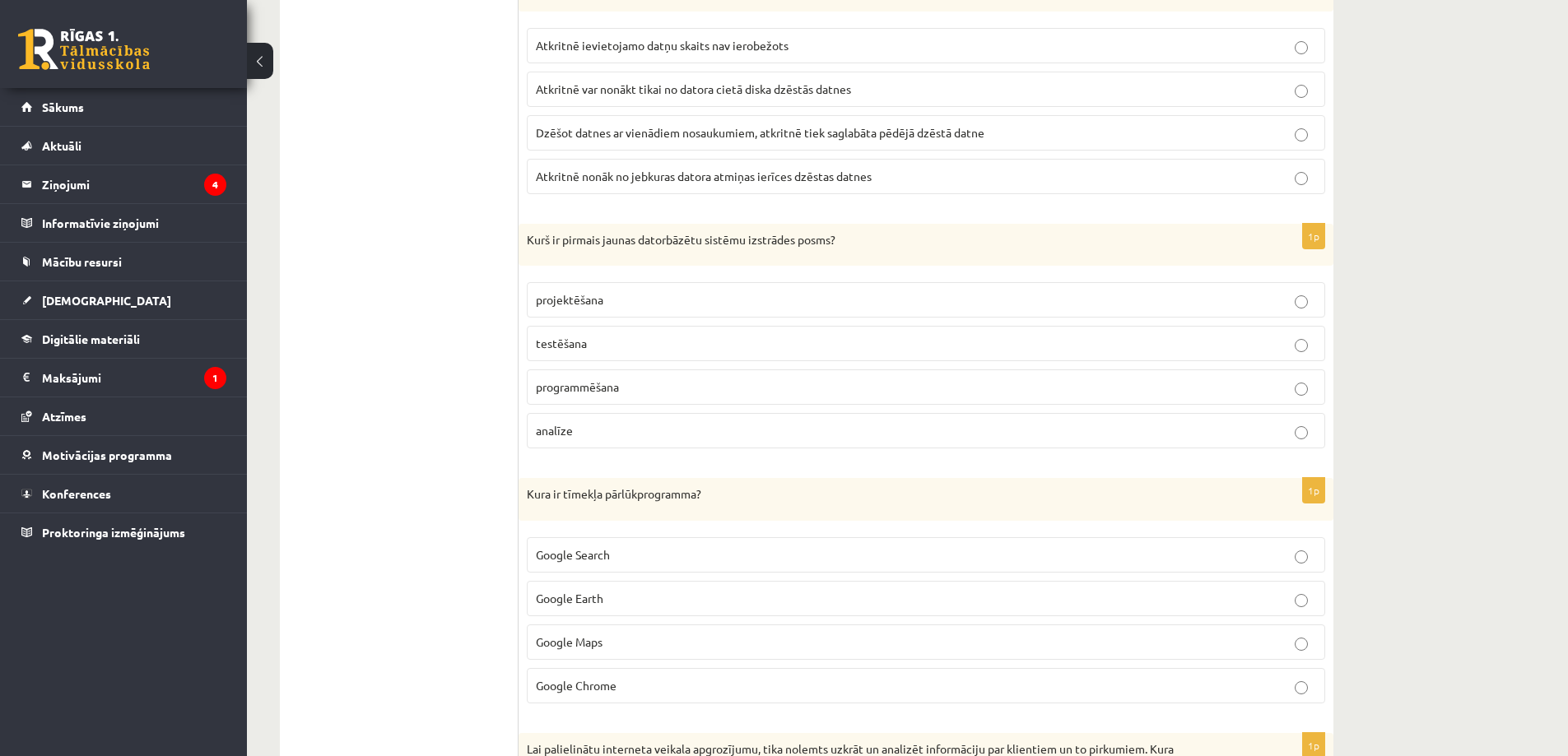
scroll to position [2189, 0]
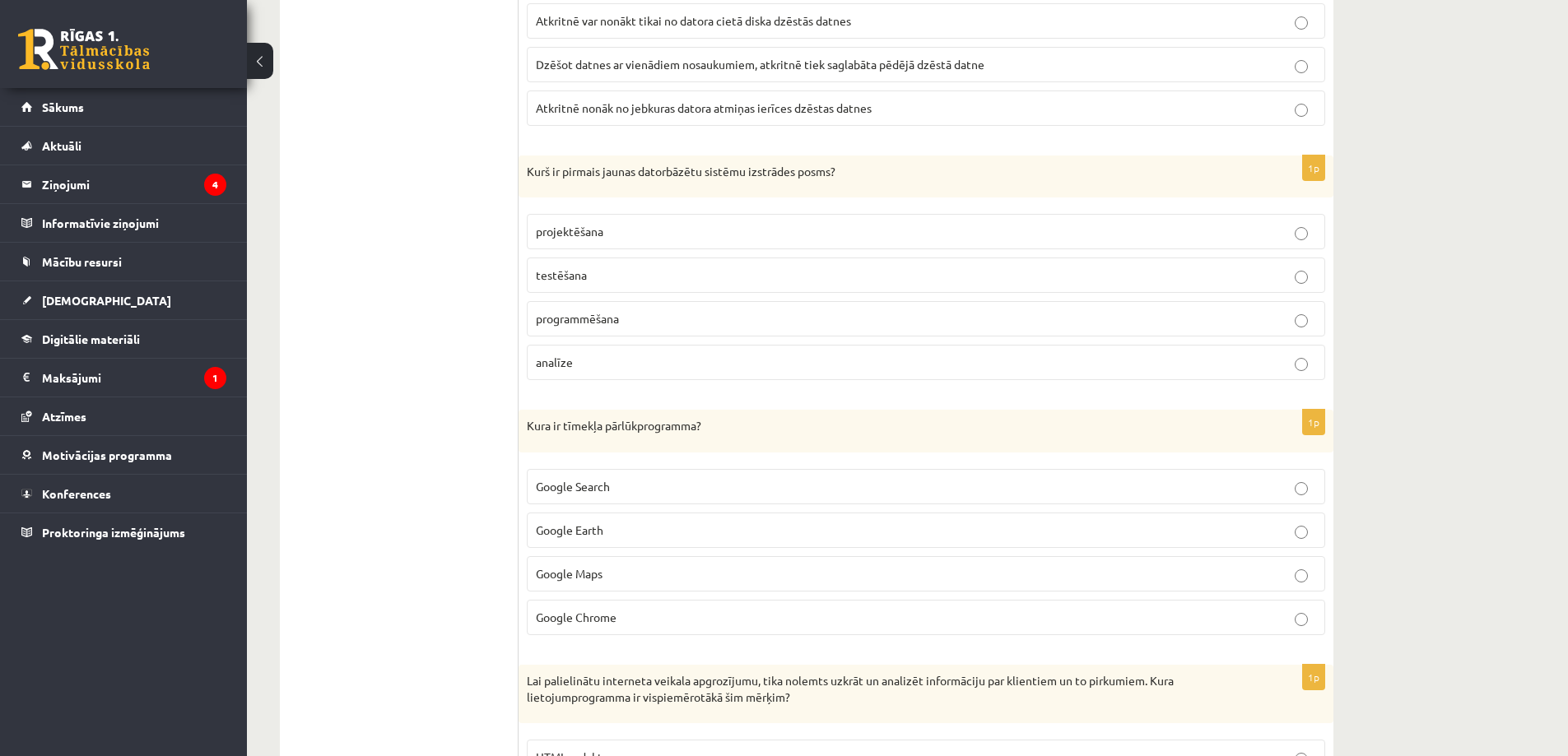
click at [575, 238] on span "projektēšana" at bounding box center [569, 231] width 67 height 15
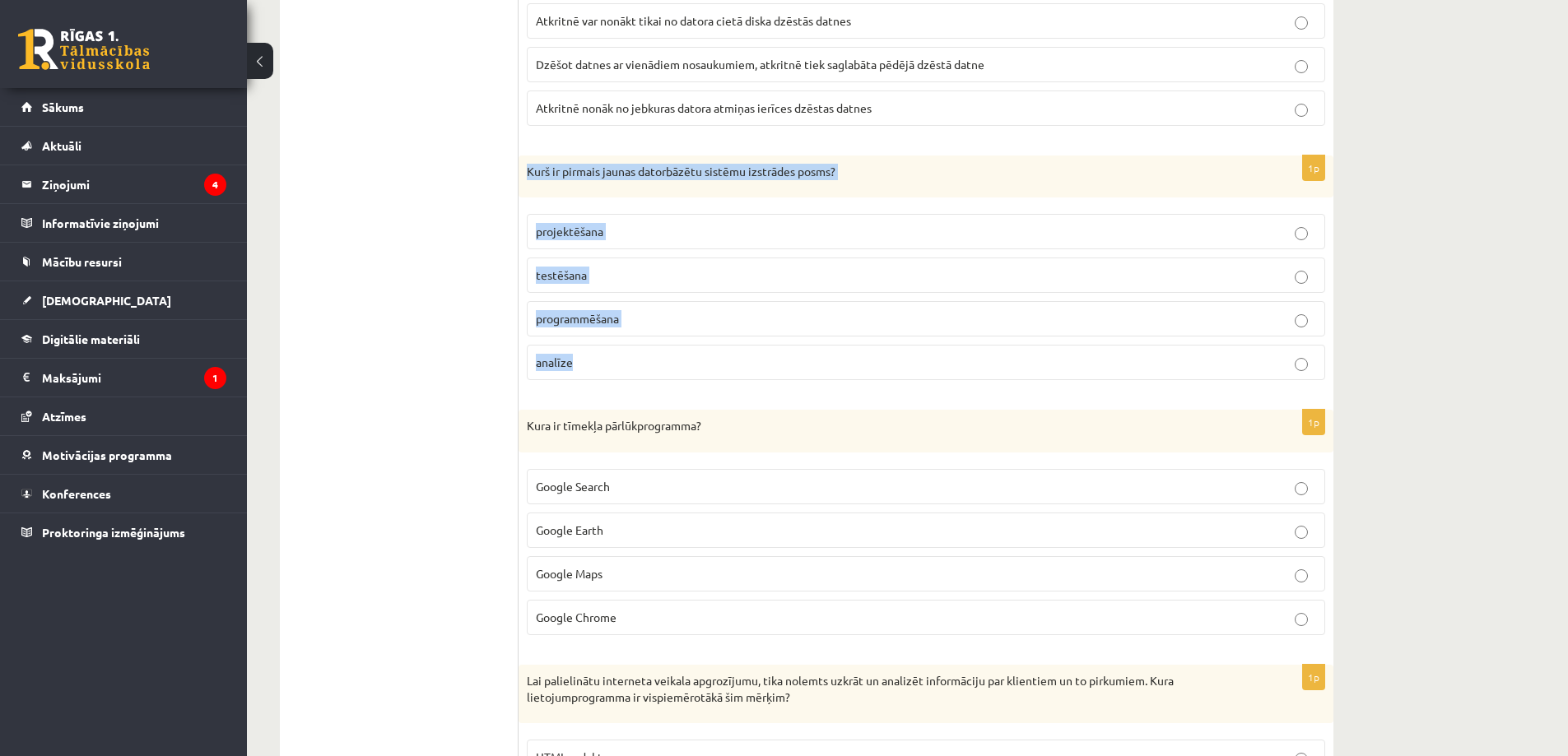
drag, startPoint x: 525, startPoint y: 165, endPoint x: 634, endPoint y: 357, distance: 220.8
click at [634, 357] on div "1p Kurš ir pirmais jaunas datorbāzētu sistēmu izstrādes posms? projektēšana tes…" at bounding box center [926, 275] width 815 height 239
copy div "Kurš ir pirmais jaunas datorbāzētu sistēmu izstrādes posms? projektēšana testēš…"
click at [583, 359] on p "analīze" at bounding box center [926, 362] width 781 height 17
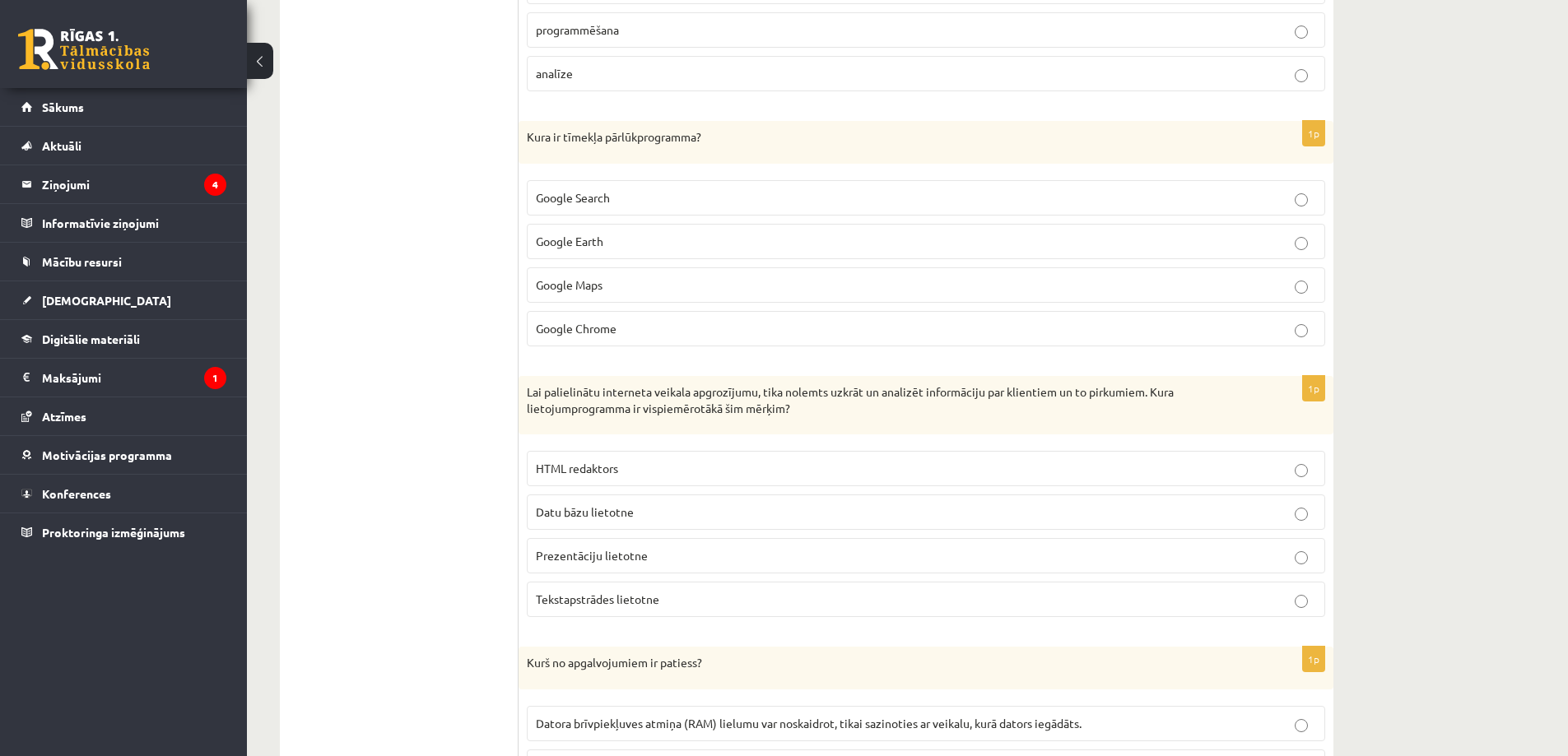
scroll to position [2519, 0]
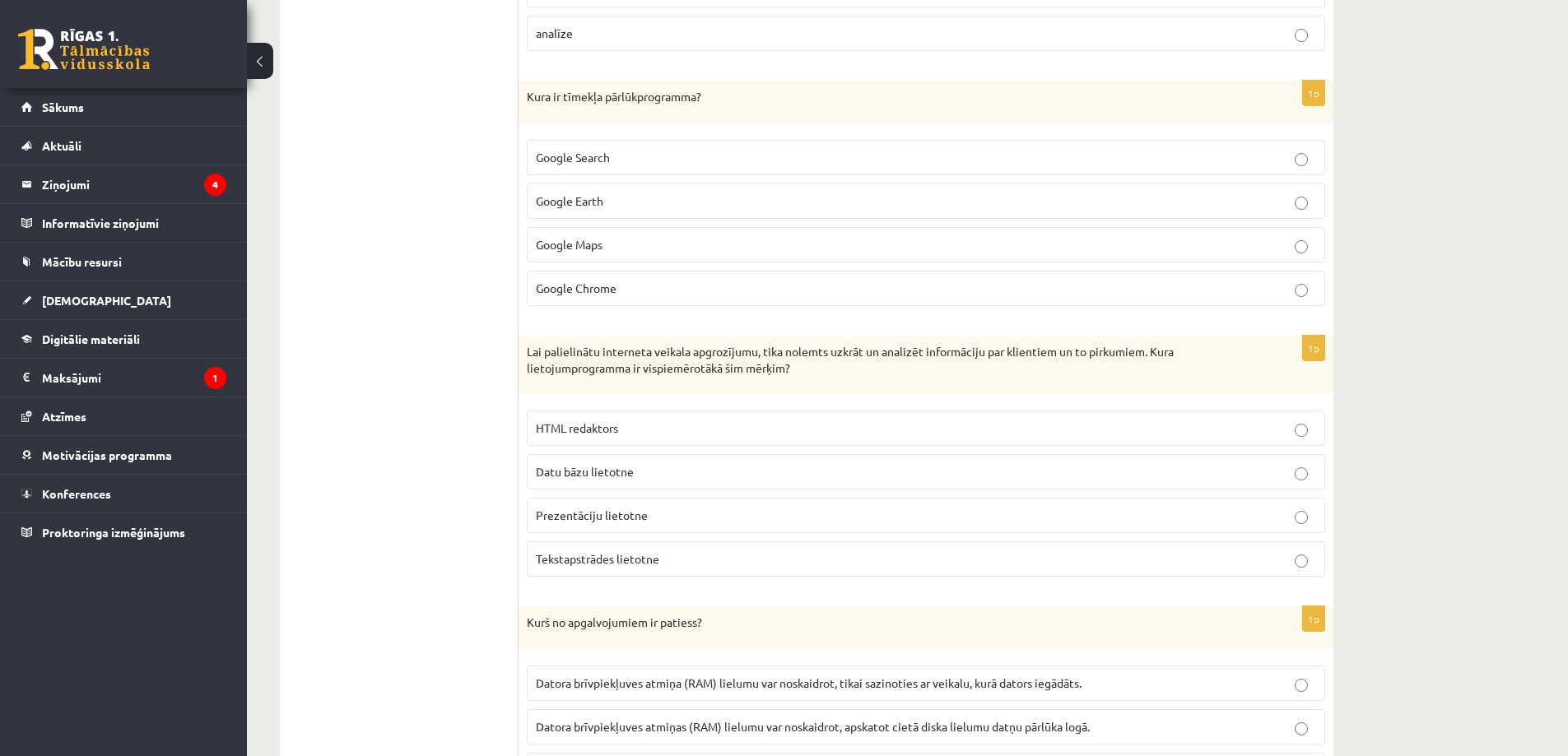
click at [638, 283] on p "Google Chrome" at bounding box center [926, 288] width 781 height 17
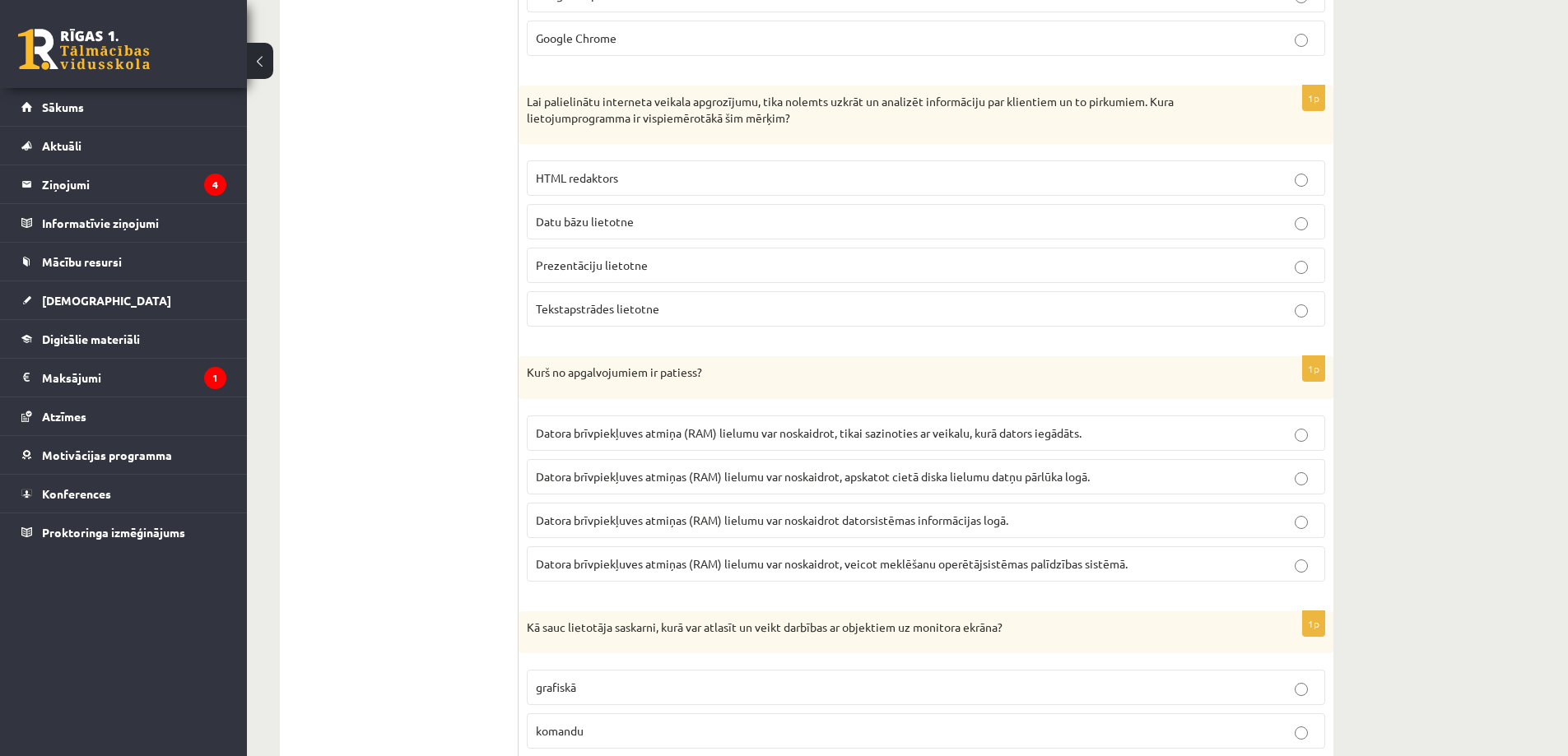
scroll to position [2765, 0]
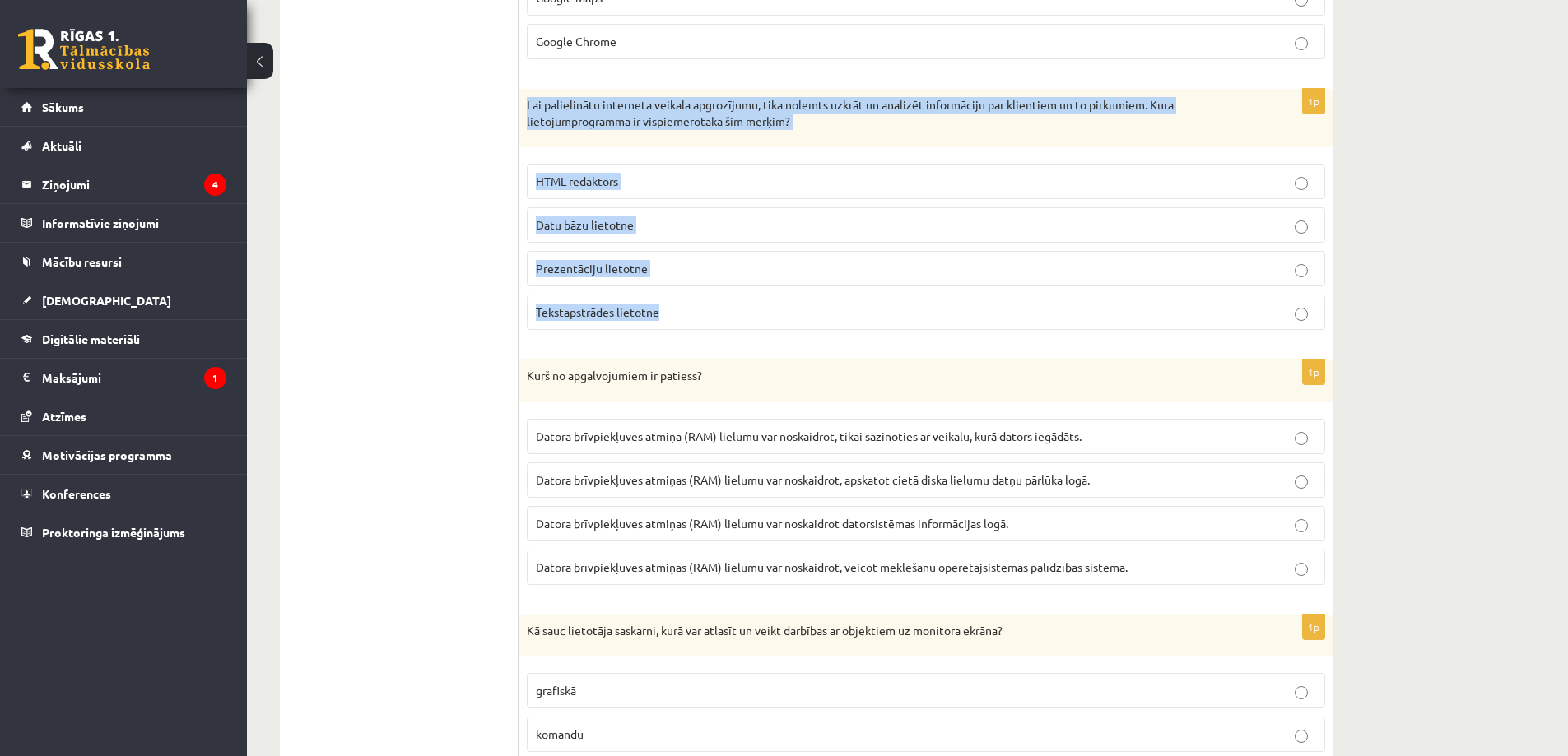
drag, startPoint x: 524, startPoint y: 98, endPoint x: 678, endPoint y: 308, distance: 260.4
click at [678, 308] on div "1p Lai palielinātu interneta veikala apgrozījumu, tika nolemts uzkrāt un analiz…" at bounding box center [926, 216] width 815 height 254
copy div "Lai palielinātu interneta veikala apgrozījumu, tika nolemts uzkrāt un analizēt …"
click at [621, 227] on span "Datu bāzu lietotne" at bounding box center [584, 224] width 98 height 15
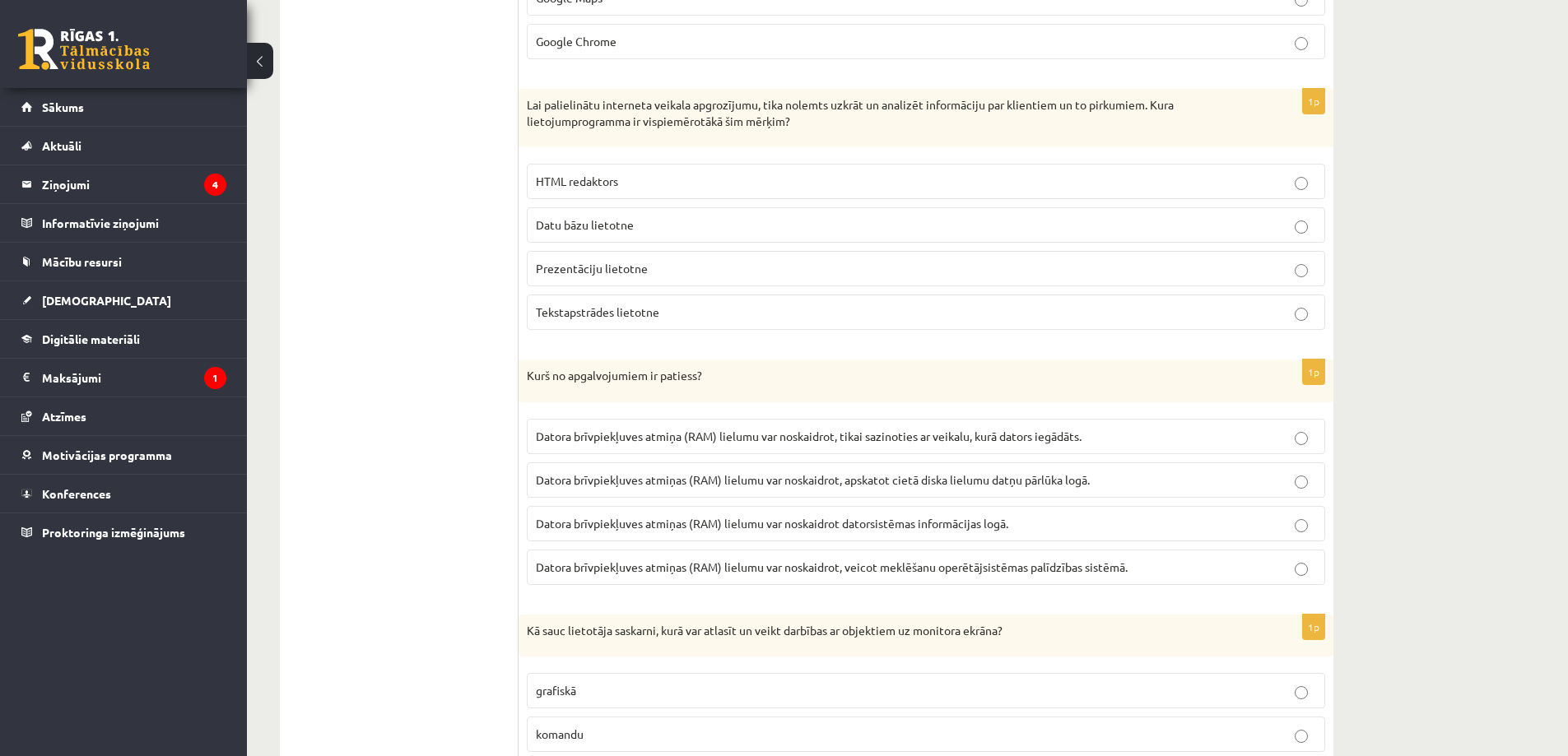
click at [407, 321] on ul "1. daļa - Tests 2. daļa - Darbs ar teksta apstrādes lietotni 3. daļa - Mājas da…" at bounding box center [407, 58] width 222 height 4558
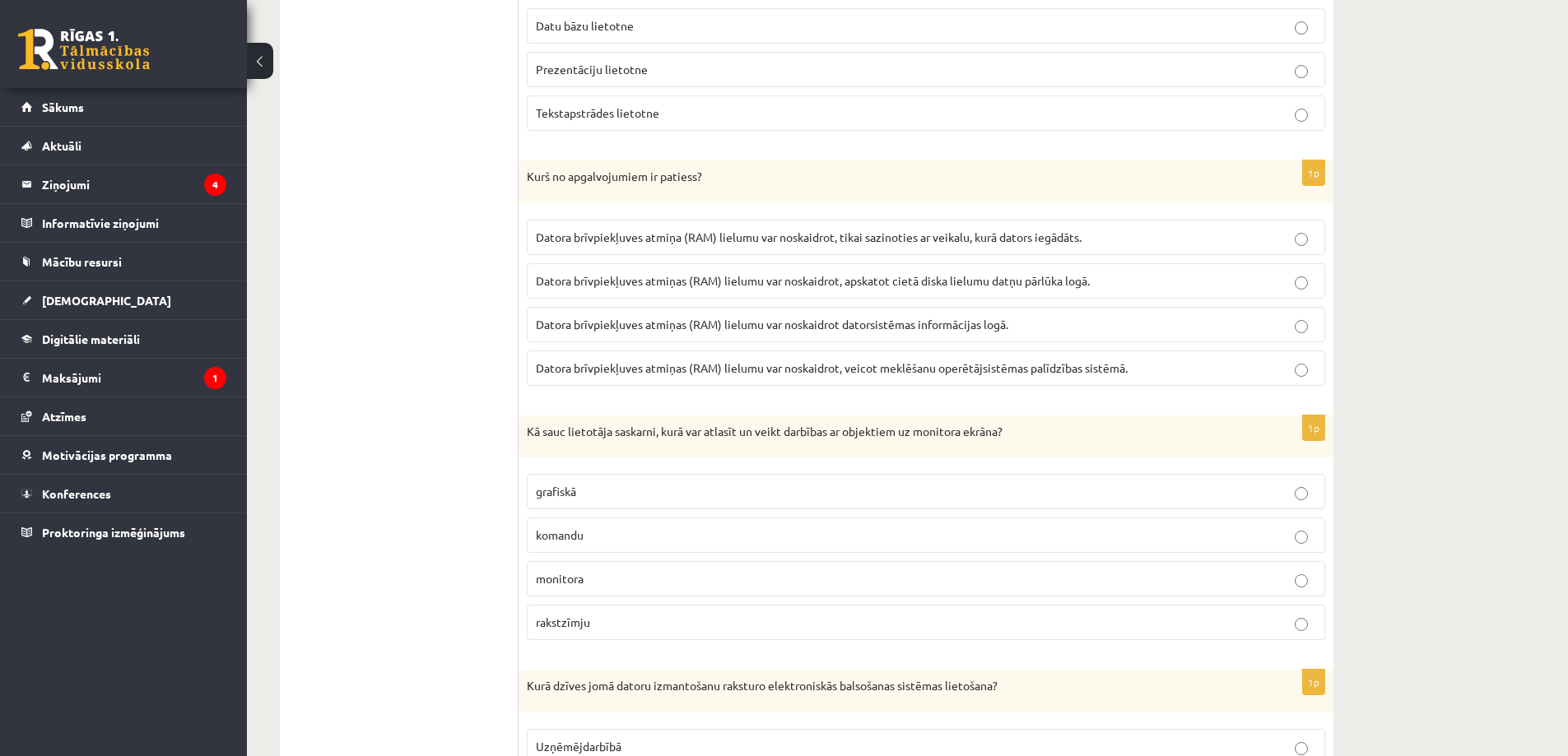
scroll to position [3013, 0]
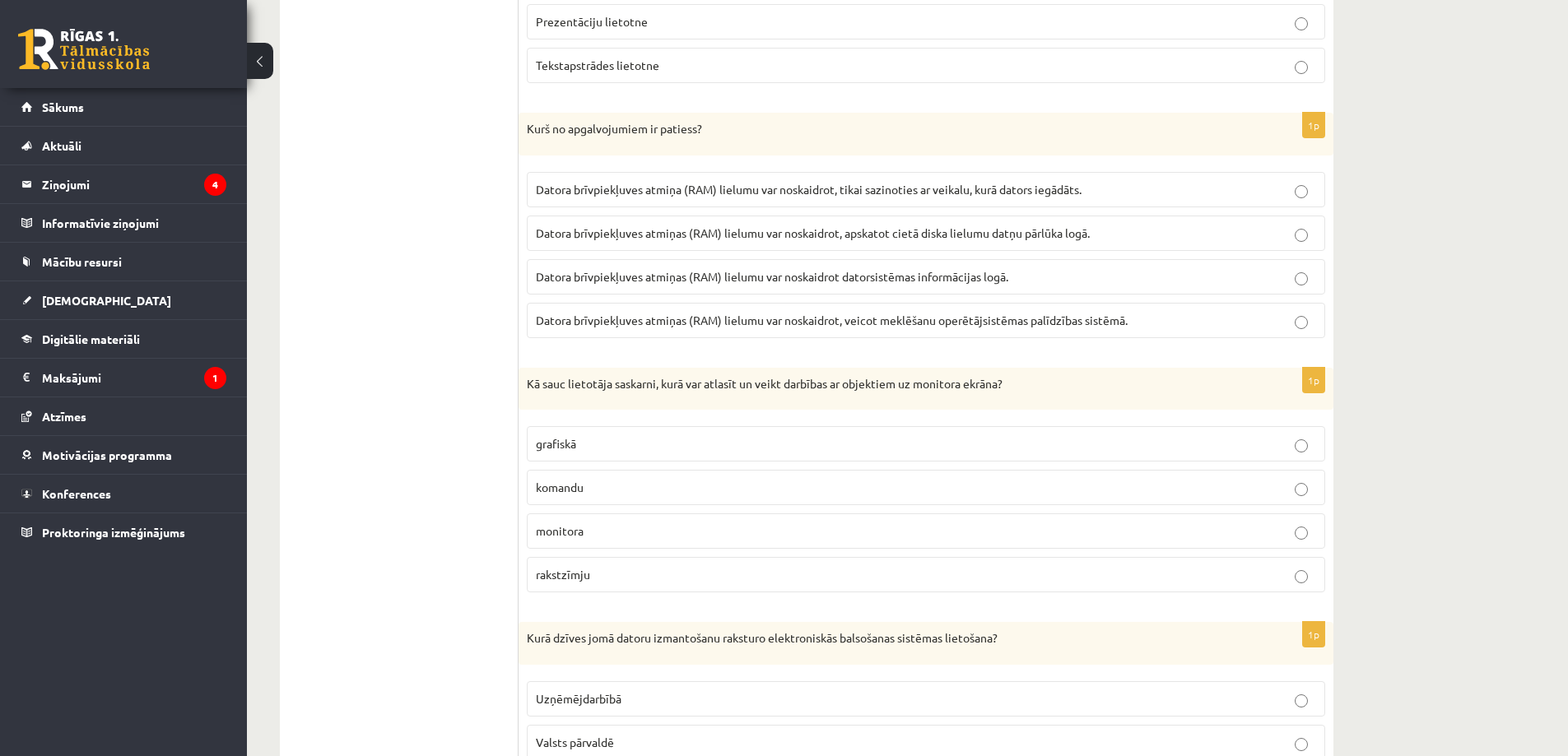
click at [953, 279] on span "Datora brīvpiekļuves atmiņas (RAM) lielumu var noskaidrot datorsistēmas informā…" at bounding box center [772, 276] width 472 height 15
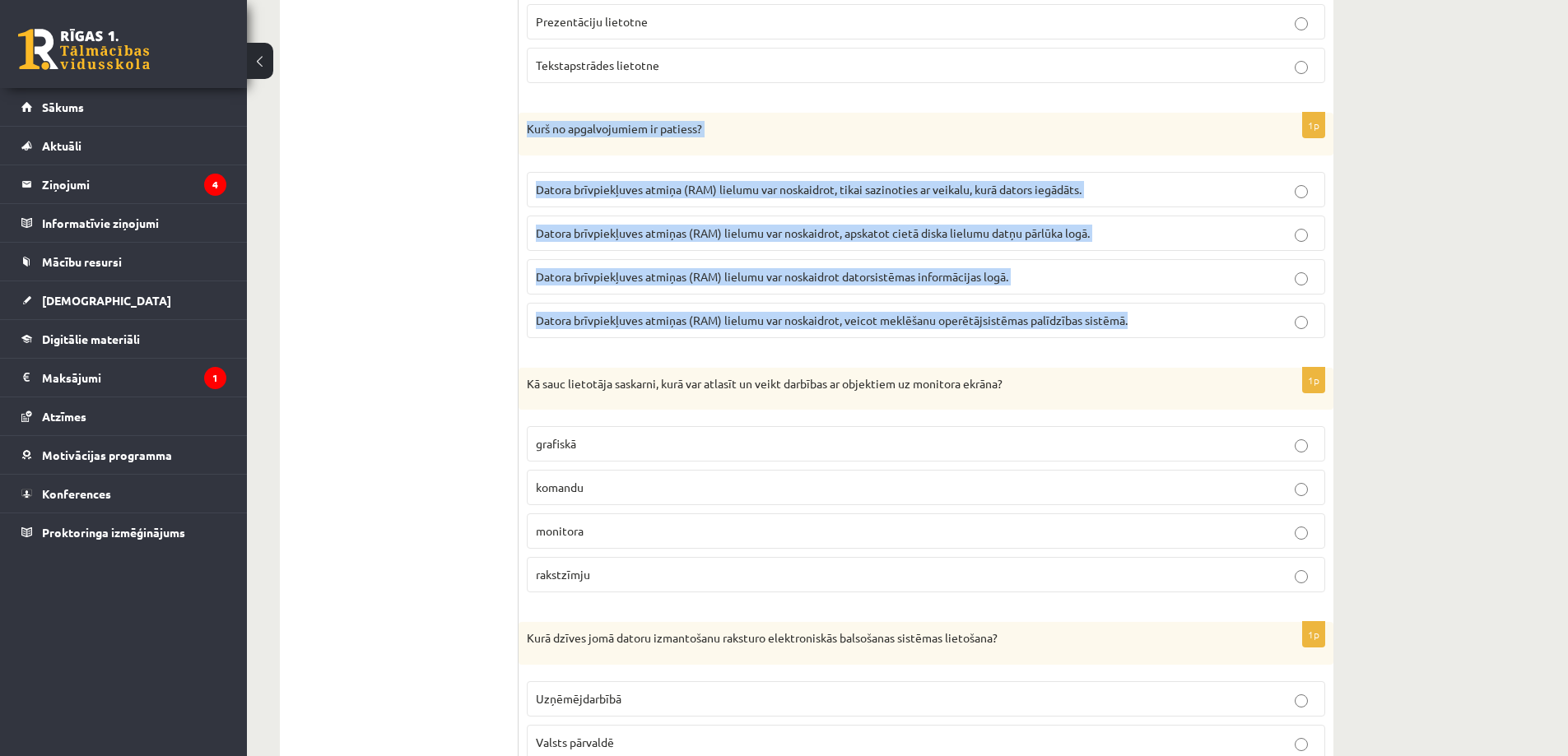
drag, startPoint x: 526, startPoint y: 127, endPoint x: 1174, endPoint y: 323, distance: 677.0
click at [1174, 323] on div "1p Kurš no apgalvojumiem ir patiess? Datora brīvpiekļuves atmiņa (RAM) lielumu …" at bounding box center [926, 232] width 815 height 239
copy div "Kurš no apgalvojumiem ir patiess? Datora brīvpiekļuves atmiņa (RAM) lielumu var…"
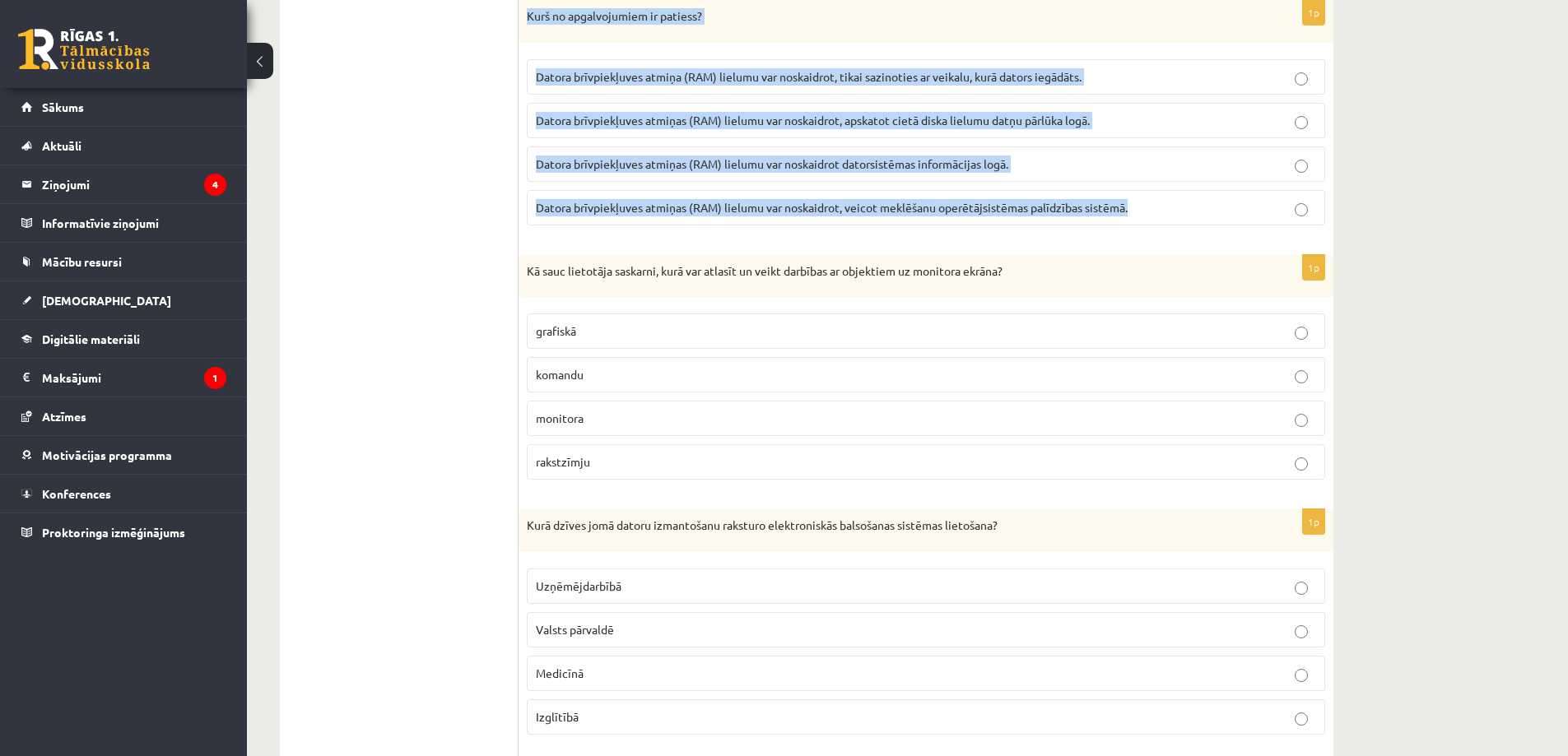
scroll to position [3341, 0]
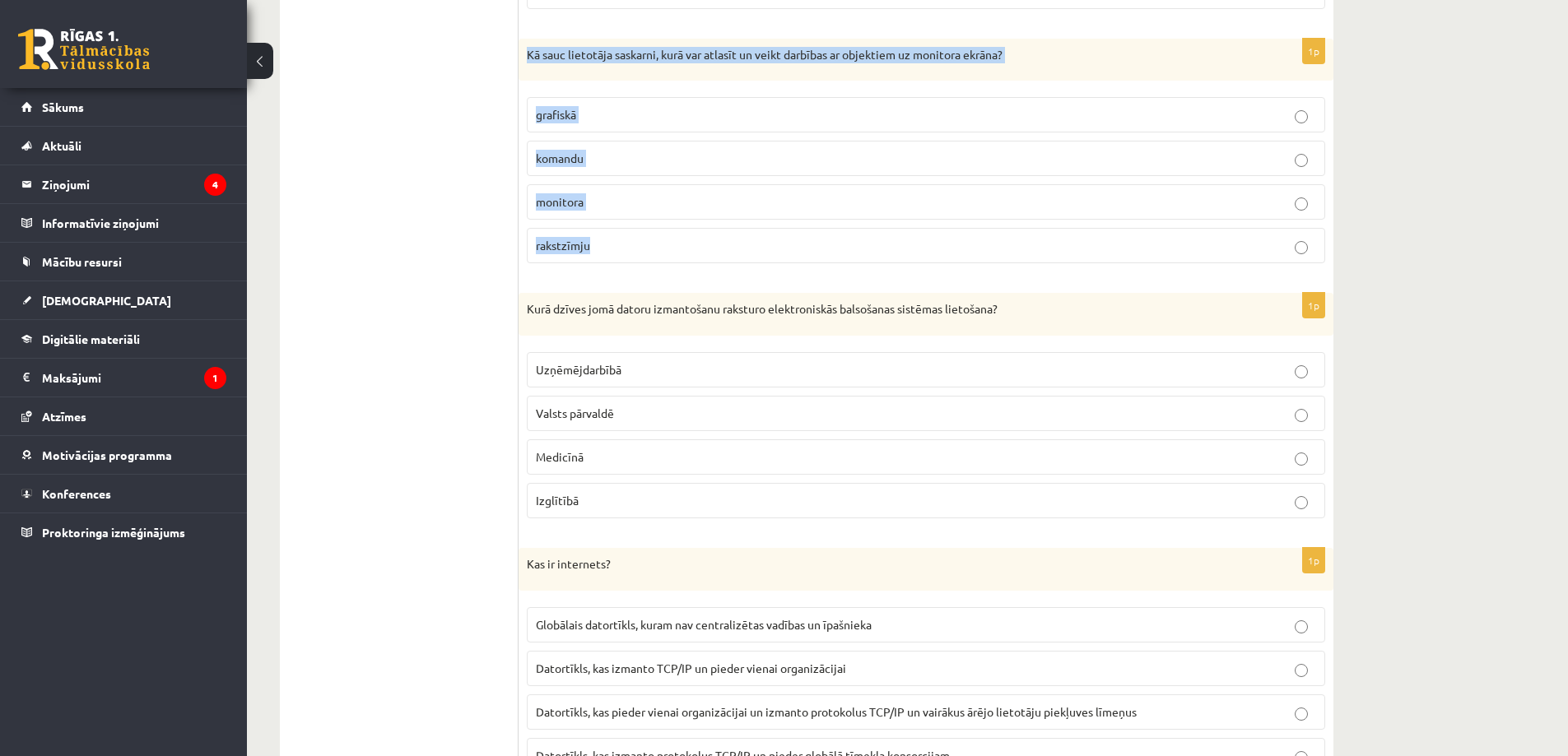
drag, startPoint x: 524, startPoint y: 51, endPoint x: 1057, endPoint y: 251, distance: 569.3
click at [1057, 251] on div "1p Kā sauc lietotāja saskarni, kurā var atlasīt un veikt darbības ar objektiem …" at bounding box center [926, 158] width 815 height 239
click at [617, 104] on label "grafiskā" at bounding box center [926, 114] width 799 height 35
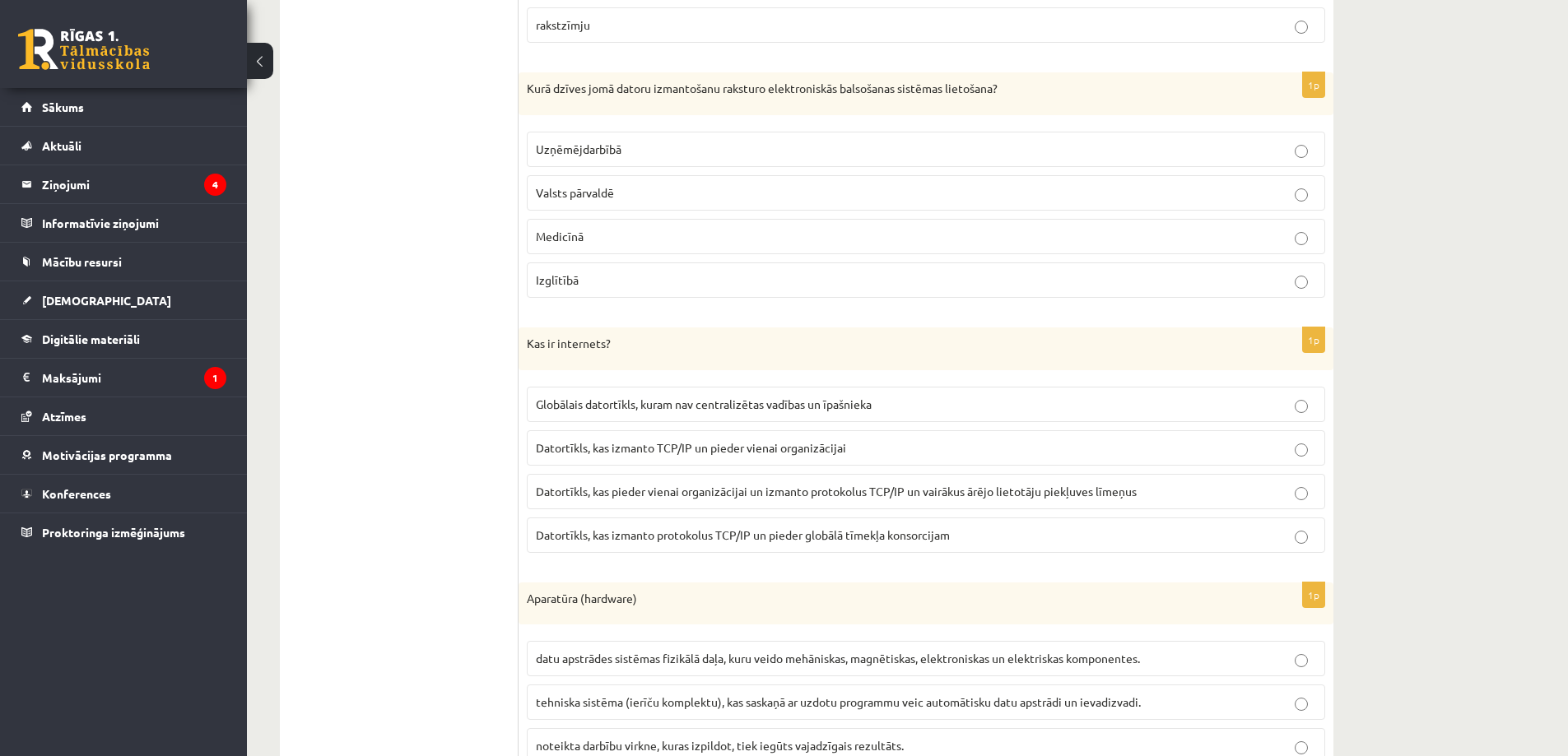
scroll to position [3589, 0]
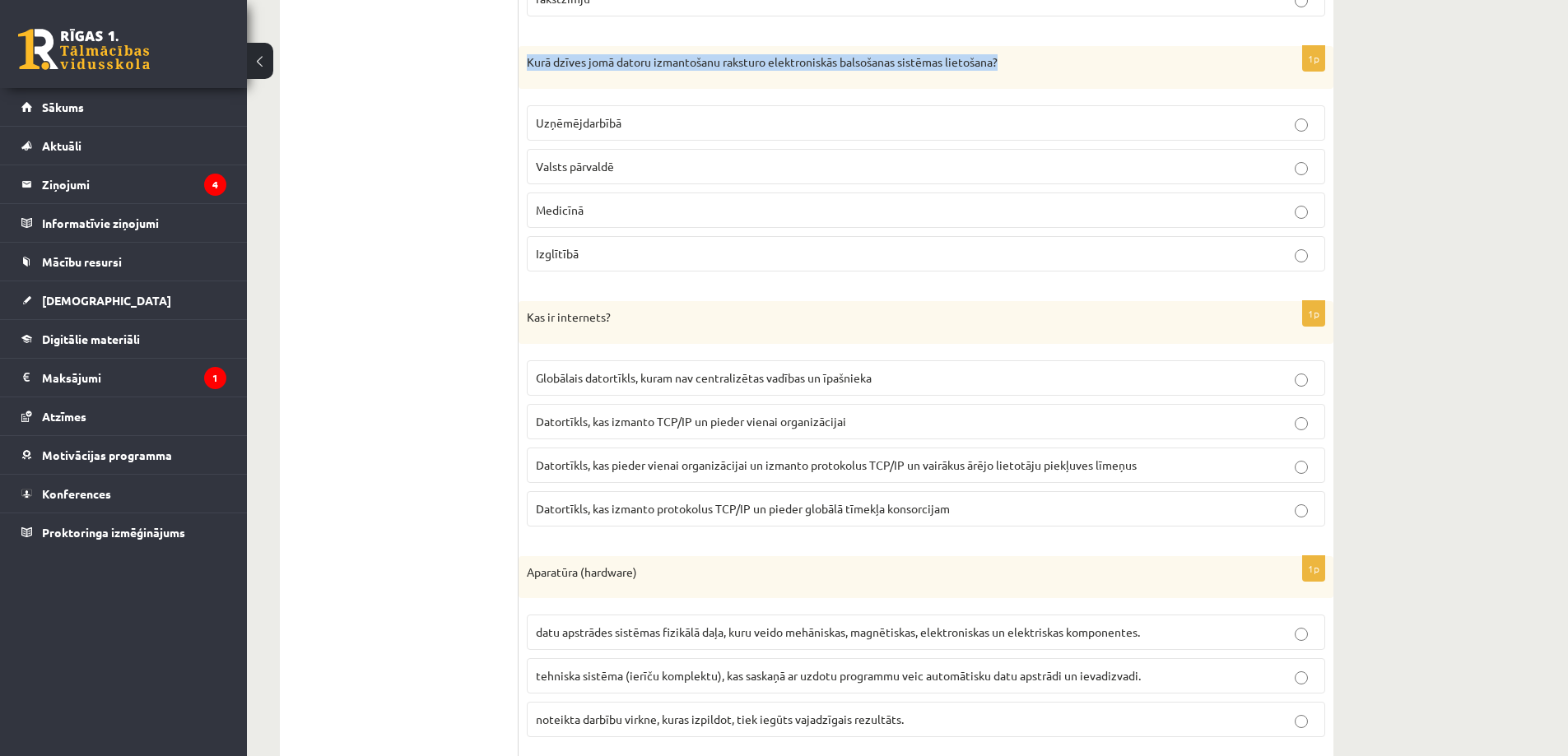
drag, startPoint x: 525, startPoint y: 62, endPoint x: 1006, endPoint y: 66, distance: 481.0
click at [1006, 66] on div "Kurā dzīves jomā datoru izmantošanu raksturo elektroniskās balsošanas sistēmas …" at bounding box center [926, 67] width 815 height 42
click at [1006, 66] on p "Kurā dzīves jomā datoru izmantošanu raksturo elektroniskās balsošanas sistēmas …" at bounding box center [885, 62] width 717 height 16
drag, startPoint x: 524, startPoint y: 59, endPoint x: 897, endPoint y: 157, distance: 385.7
click at [936, 247] on div "1p Kurā dzīves jomā datoru izmantošanu raksturo elektroniskās balsošanas sistēm…" at bounding box center [926, 165] width 815 height 239
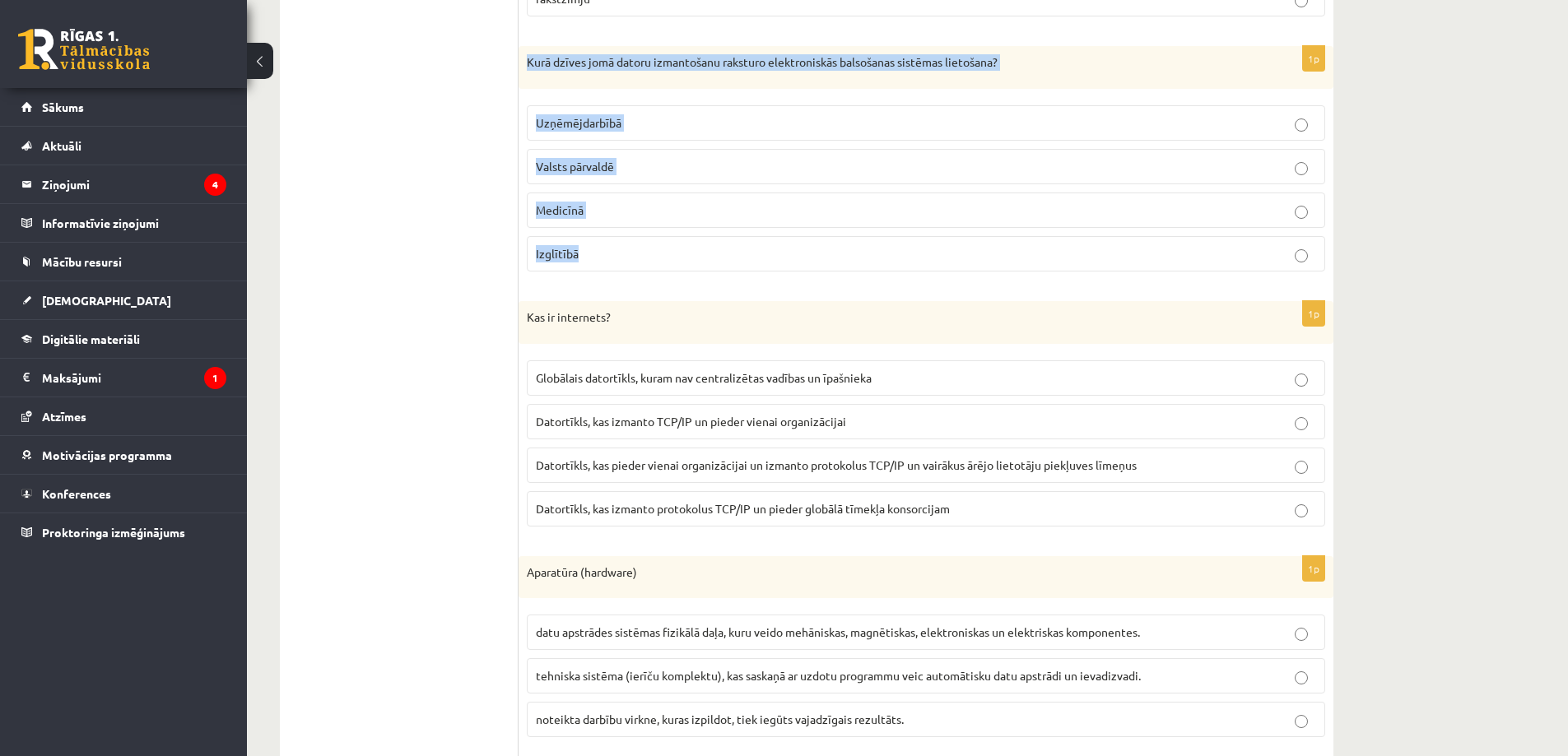
click at [584, 167] on span "Valsts pārvaldē" at bounding box center [575, 166] width 78 height 15
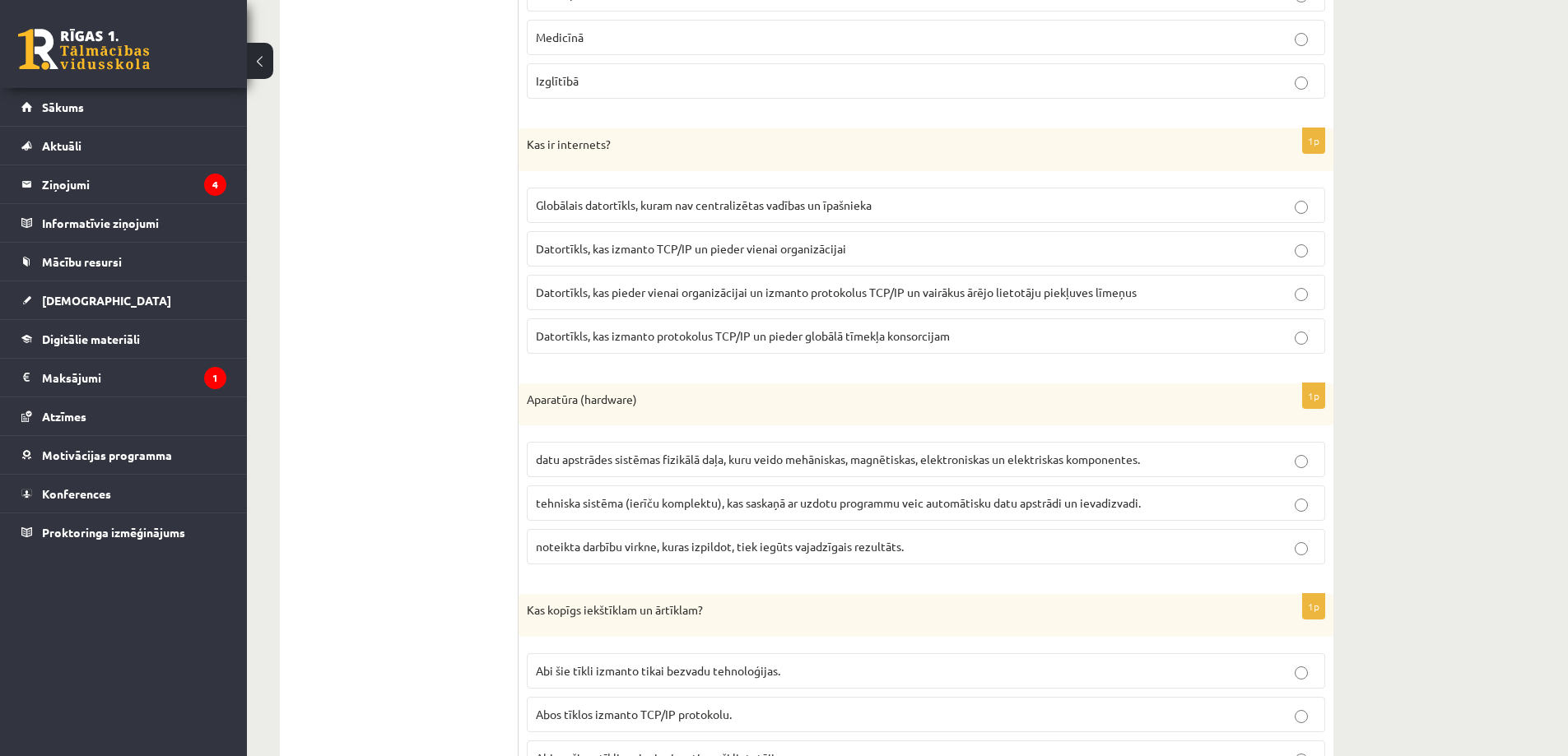
scroll to position [3835, 0]
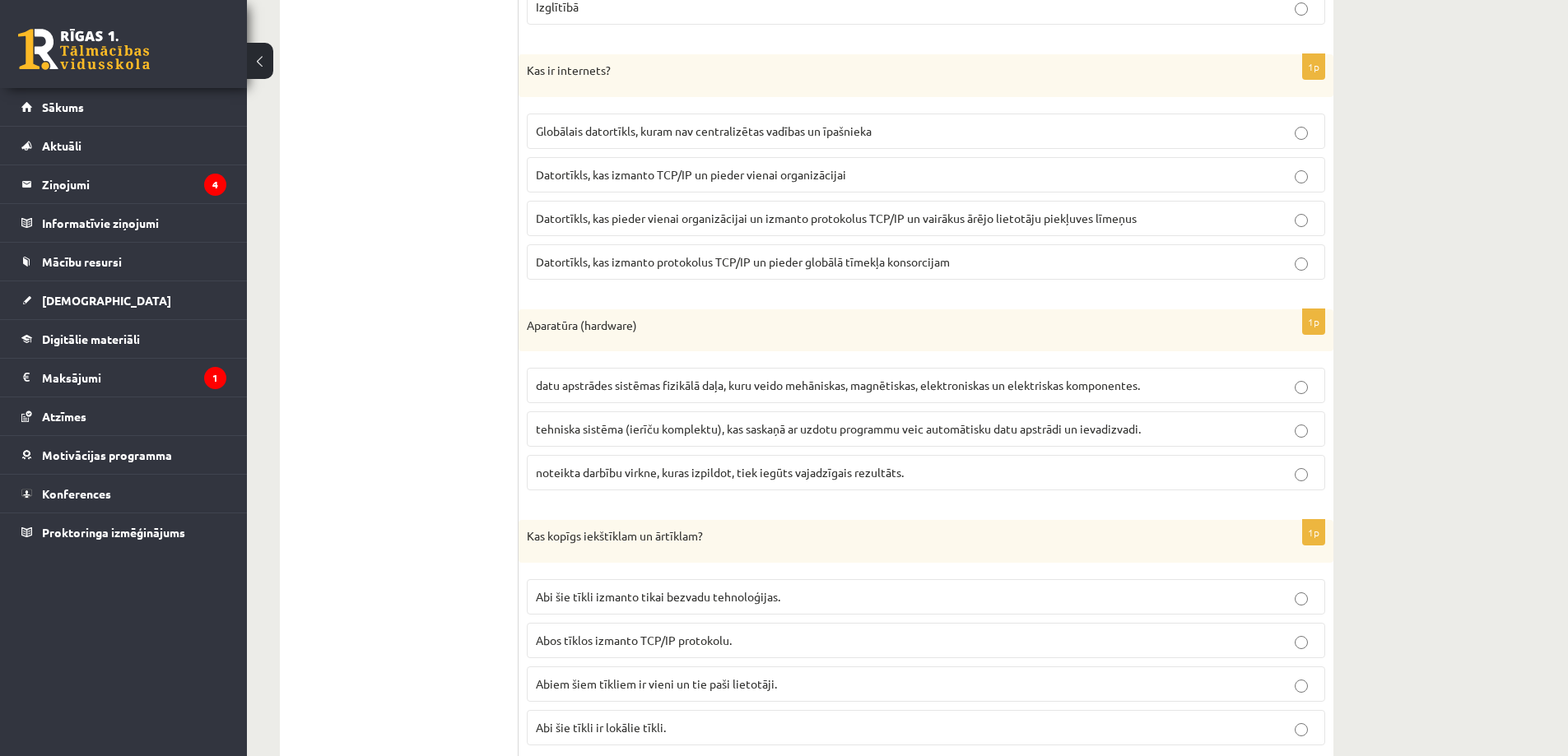
click at [781, 269] on p "Datortīkls, kas izmanto protokolus TCP/IP un pieder globālā tīmekļa konsorcijam" at bounding box center [926, 262] width 781 height 17
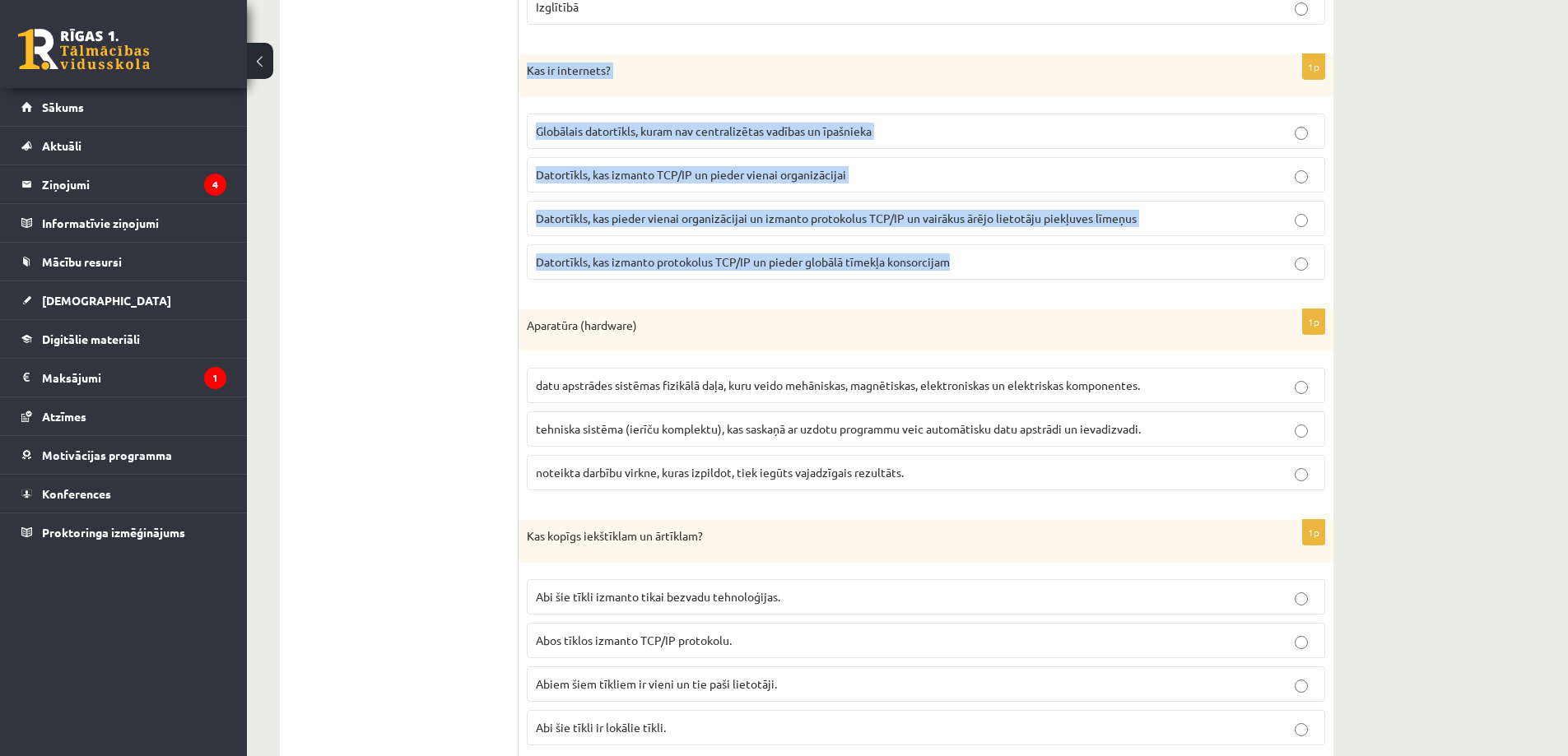
drag, startPoint x: 520, startPoint y: 67, endPoint x: 995, endPoint y: 242, distance: 506.2
click at [995, 242] on div "1p Kas ir internets? Globālais datortīkls, kuram nav centralizētas vadības un ī…" at bounding box center [926, 174] width 815 height 239
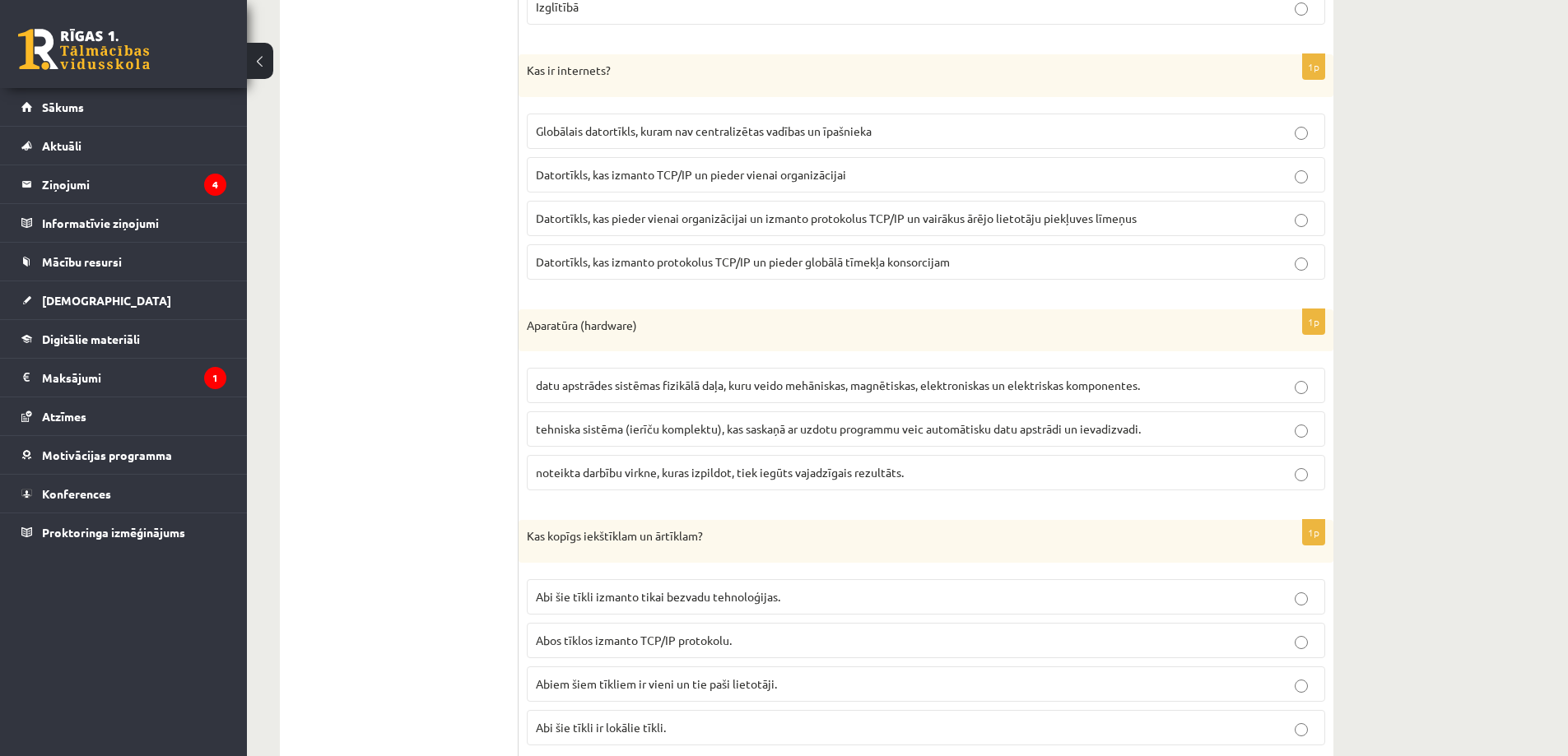
click at [836, 134] on span "Globālais datortīkls, kuram nav centralizētas vadības un īpašnieka" at bounding box center [704, 131] width 336 height 15
drag, startPoint x: 525, startPoint y: 134, endPoint x: 897, endPoint y: 138, distance: 372.0
click at [897, 138] on div "1p Kas ir internets? Globālais datortīkls, kuram nav centralizētas vadības un ī…" at bounding box center [926, 174] width 815 height 239
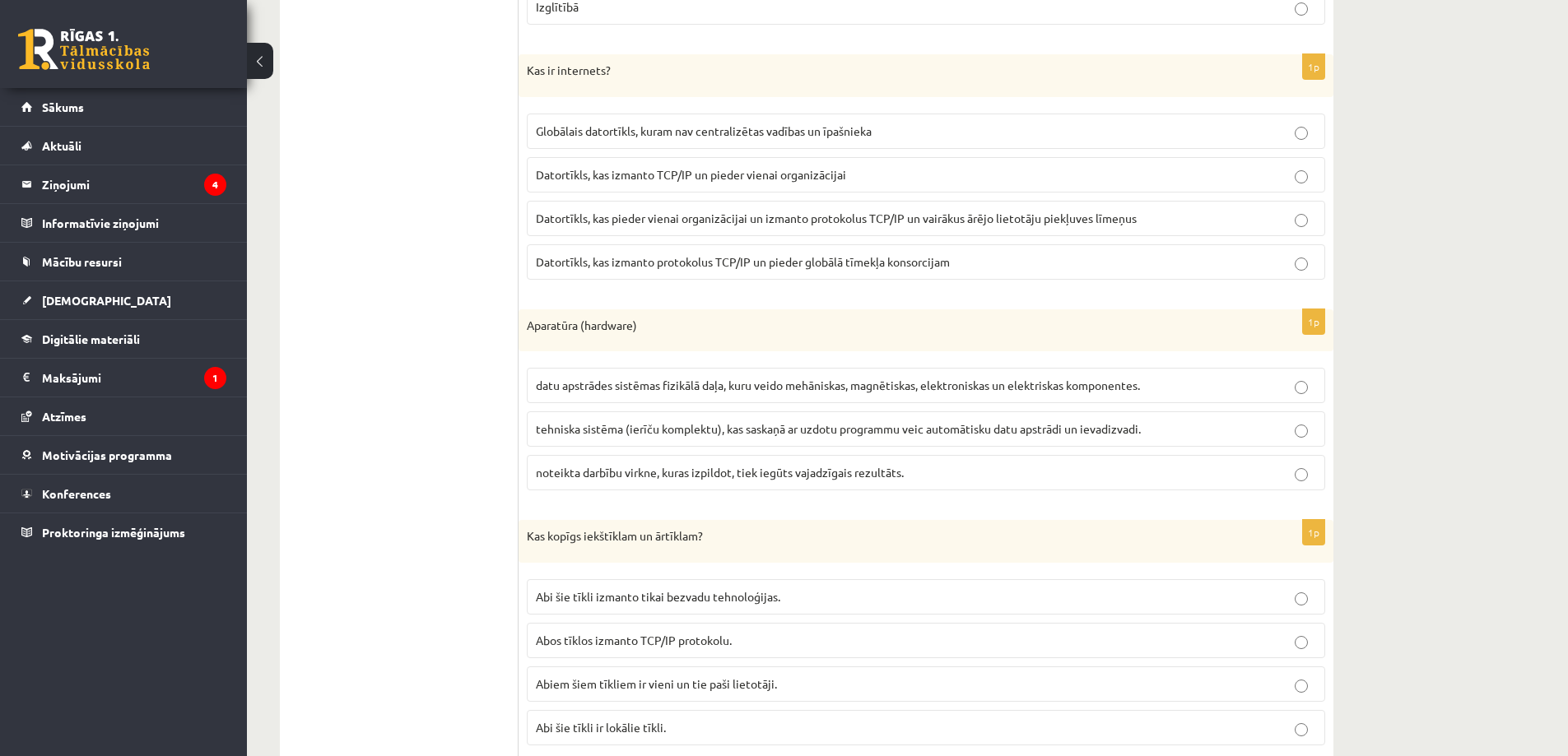
click at [891, 381] on span "datu apstrādes sistēmas fizikālā daļa, kuru veido mehāniskas, magnētiskas, elek…" at bounding box center [838, 385] width 604 height 15
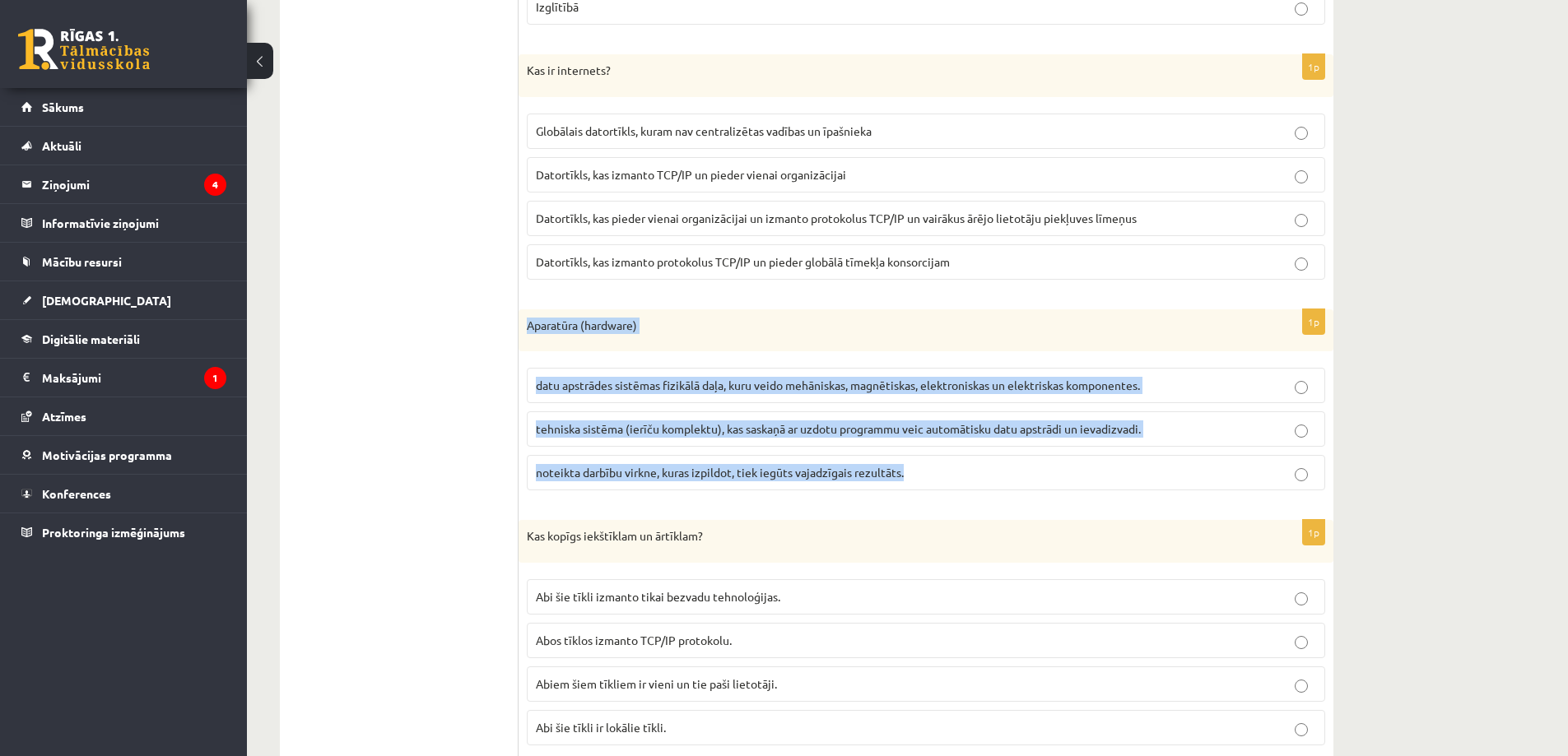
drag, startPoint x: 524, startPoint y: 321, endPoint x: 993, endPoint y: 469, distance: 491.8
click at [993, 469] on div "1p Aparatūra (hardware) datu apstrādes sistēmas fizikālā daļa, kuru veido mehān…" at bounding box center [926, 407] width 815 height 195
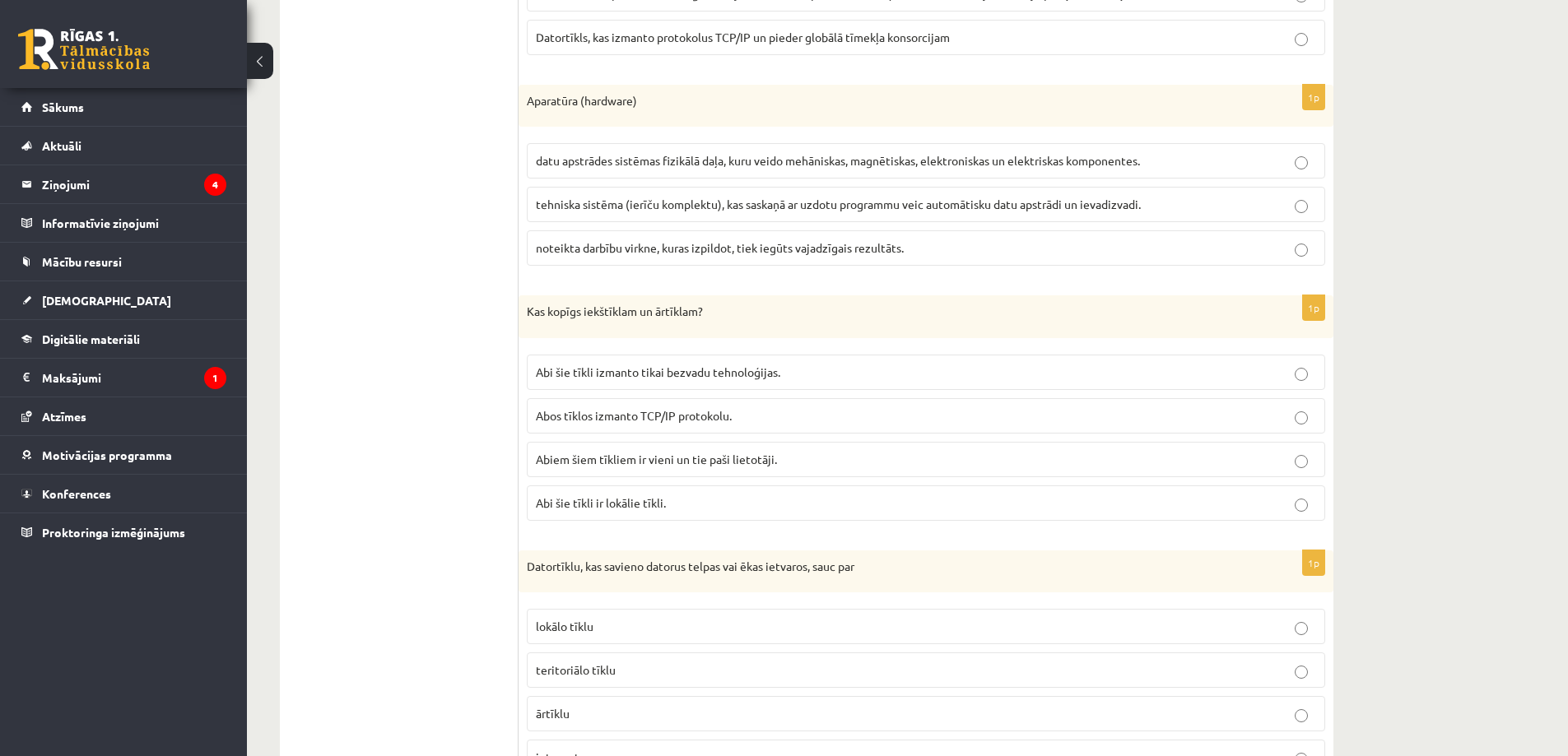
scroll to position [4165, 0]
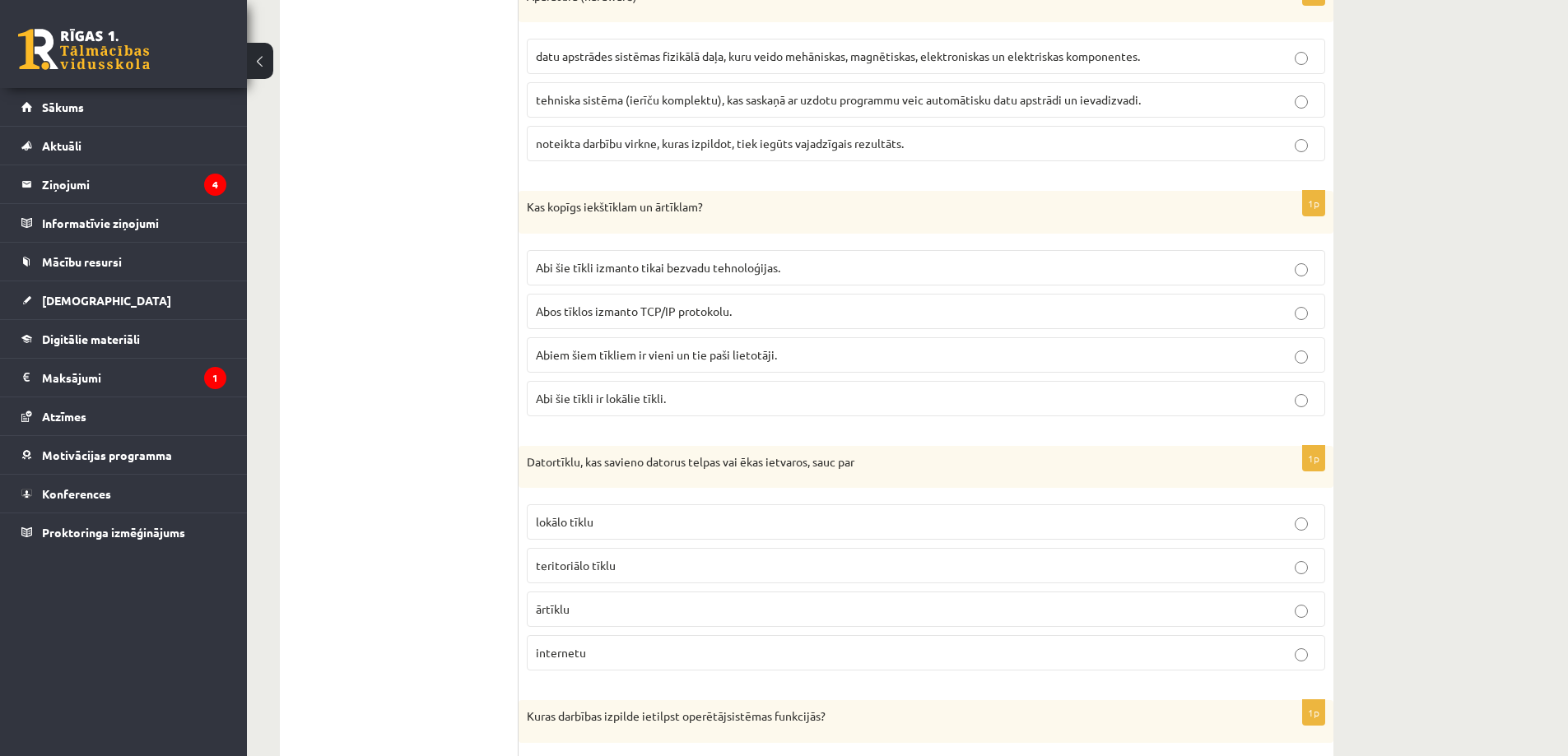
click at [675, 398] on p "Abi šie tīkli ir lokālie tīkli." at bounding box center [926, 399] width 781 height 17
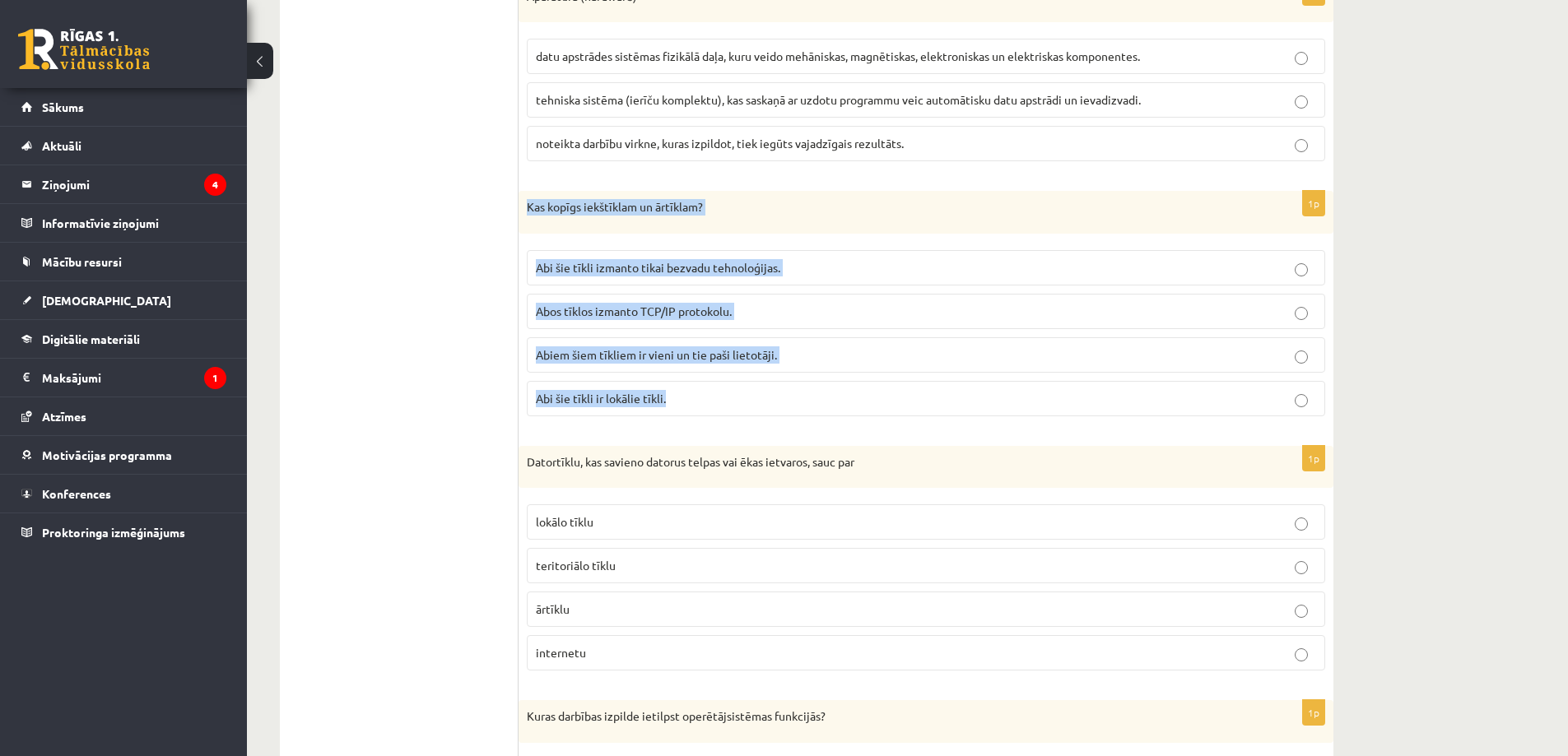
drag, startPoint x: 526, startPoint y: 204, endPoint x: 756, endPoint y: 391, distance: 296.4
click at [756, 391] on div "1p Kas kopīgs iekštīklam un ārtīklam? Abi šie tīkli izmanto tikai bezvadu tehno…" at bounding box center [926, 311] width 815 height 239
click at [693, 312] on span "Abos tīklos izmanto TCP/IP protokolu." at bounding box center [633, 311] width 196 height 15
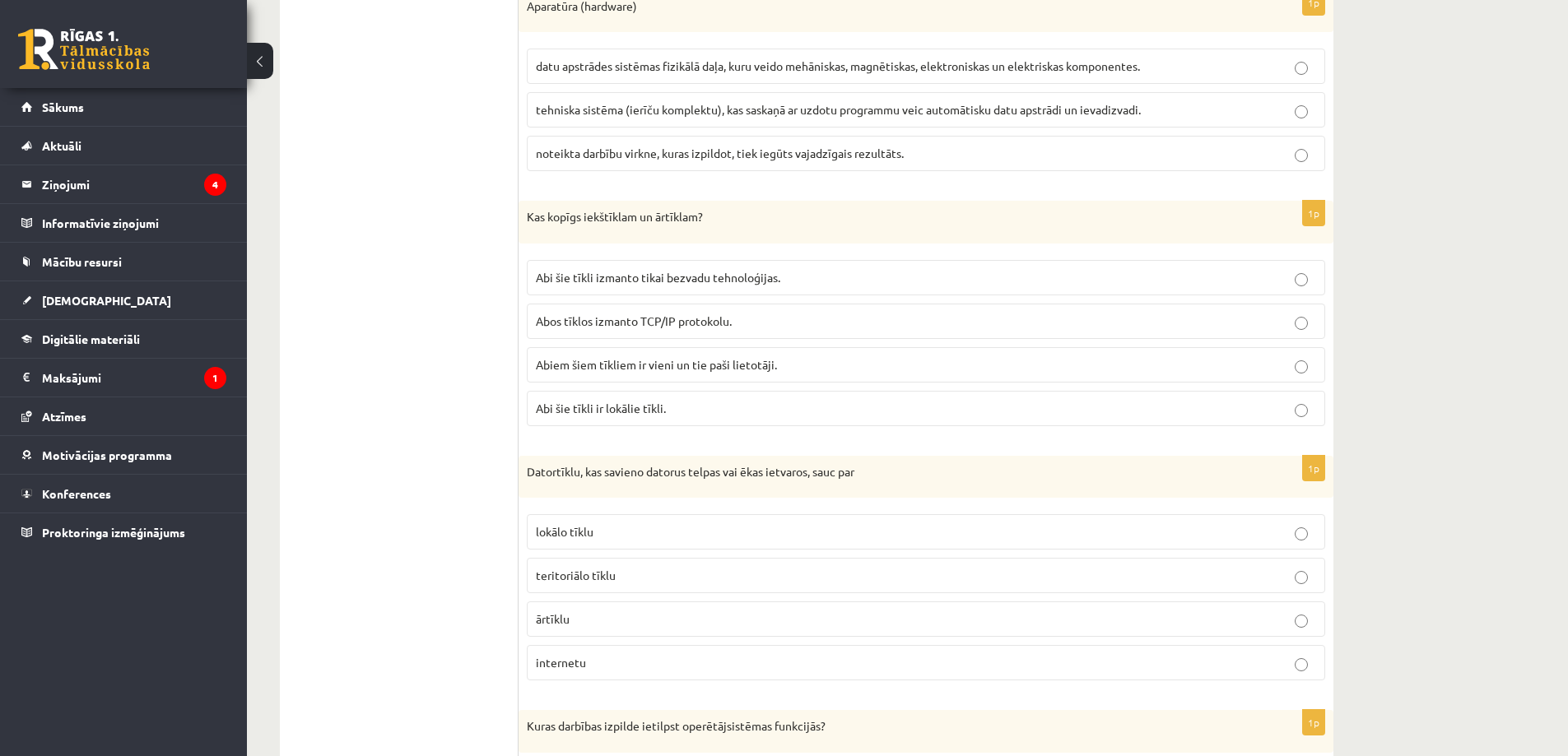
scroll to position [4247, 0]
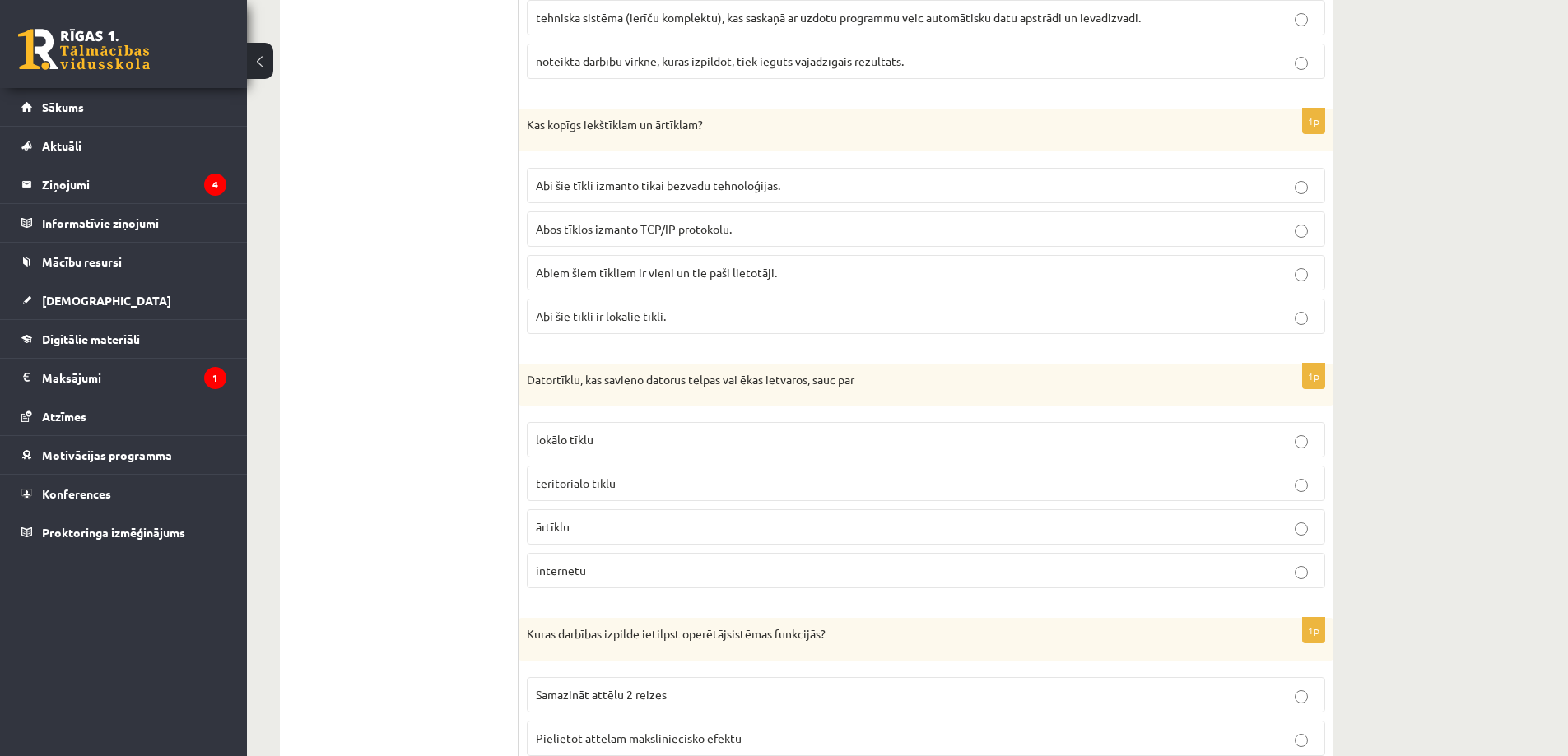
click at [697, 442] on p "lokālo tīklu" at bounding box center [926, 439] width 781 height 17
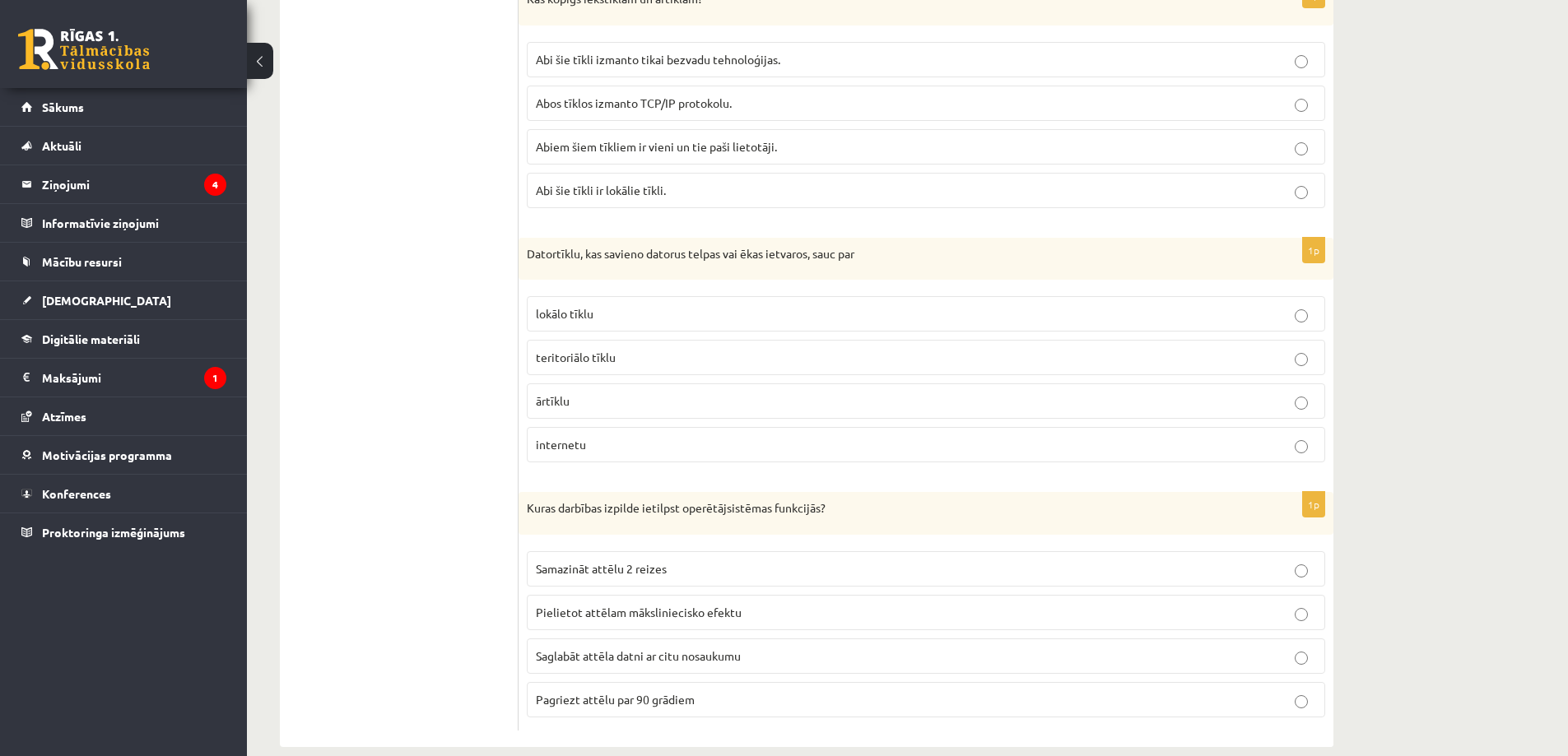
scroll to position [4398, 0]
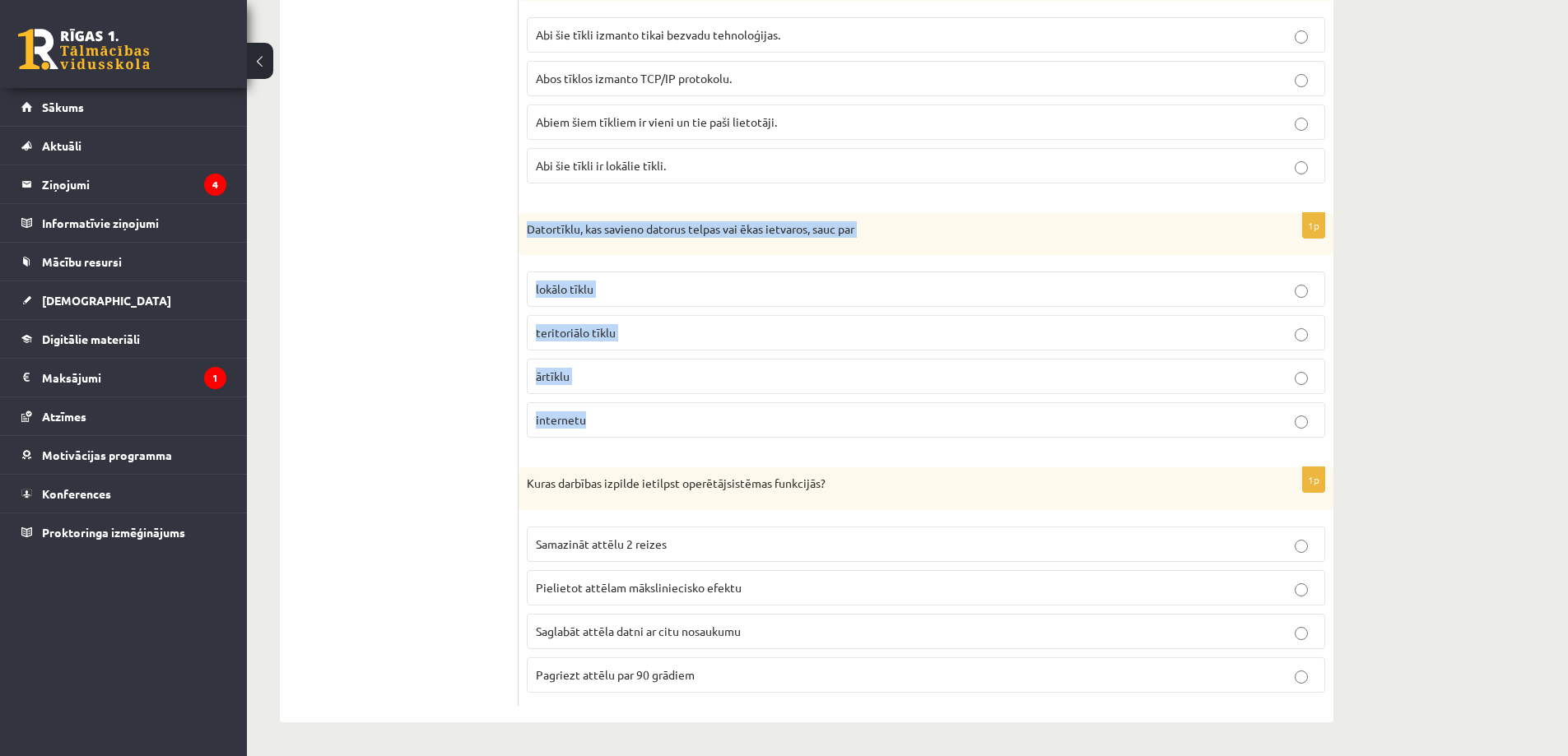
drag, startPoint x: 526, startPoint y: 231, endPoint x: 899, endPoint y: 409, distance: 413.3
click at [899, 409] on div "1p Datortīklu, kas savieno datorus telpas vai ēkas ietvaros, sauc par lokālo tī…" at bounding box center [926, 332] width 815 height 239
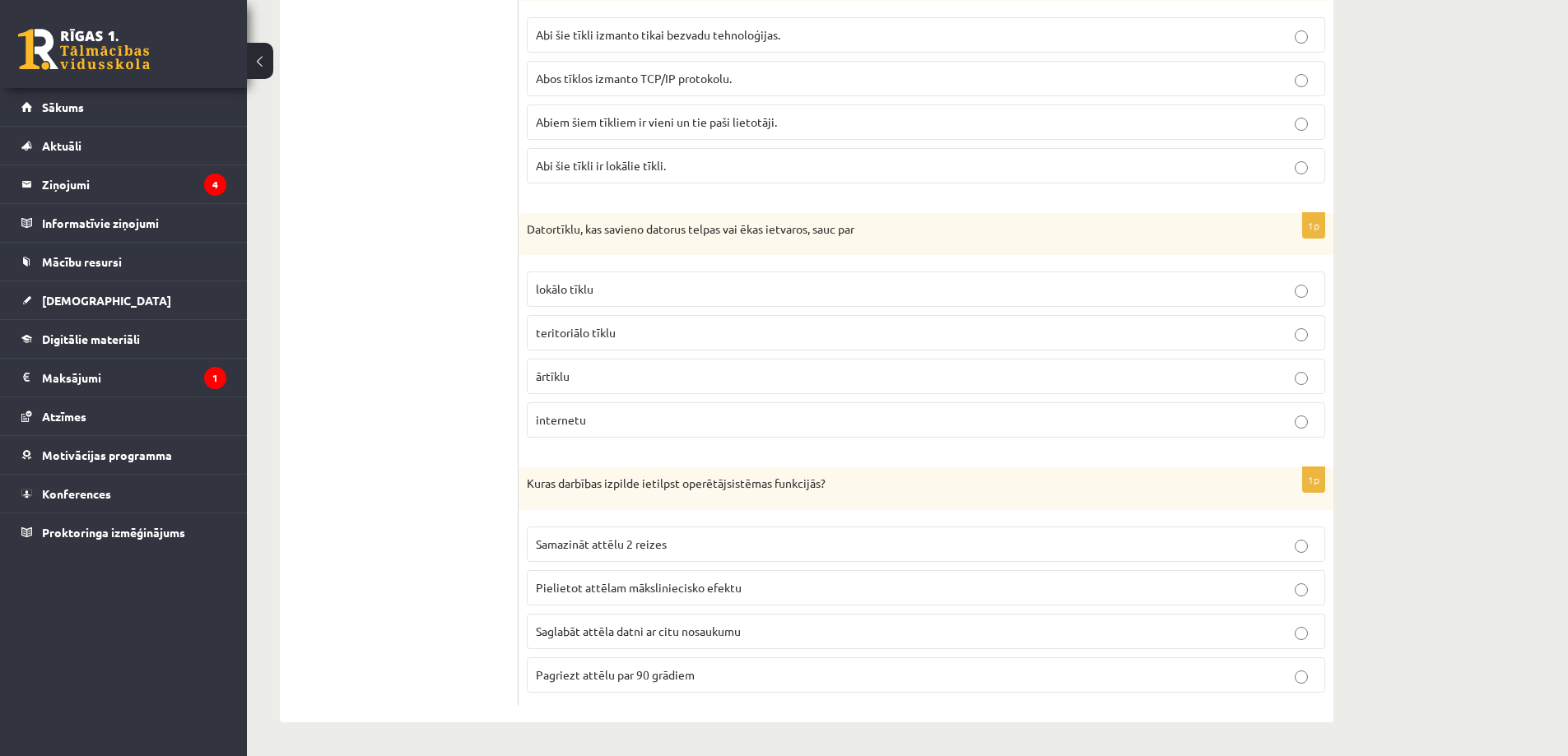
click at [655, 629] on span "Saglabāt attēla datni ar citu nosaukumu" at bounding box center [638, 631] width 205 height 15
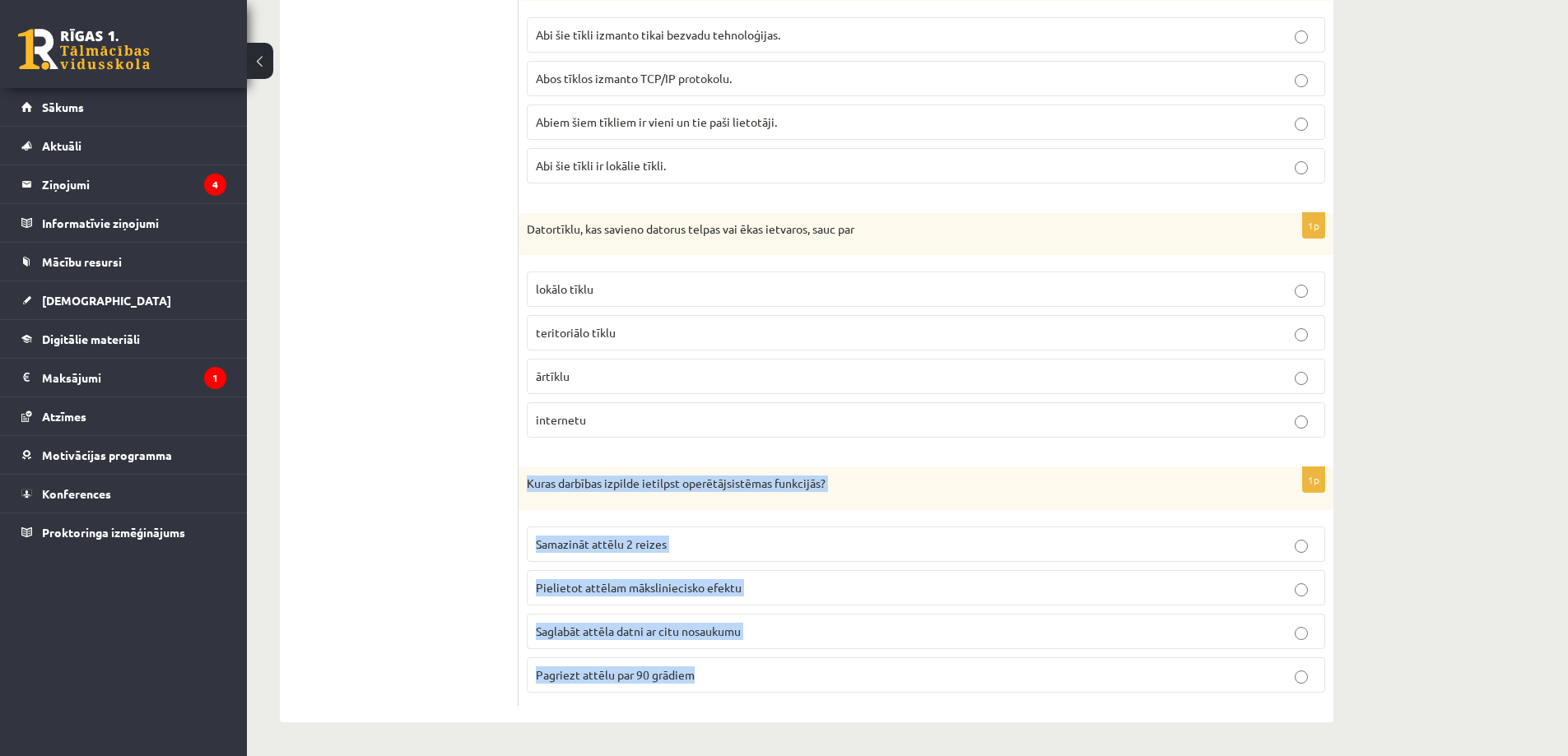
drag, startPoint x: 528, startPoint y: 484, endPoint x: 851, endPoint y: 656, distance: 365.9
click at [851, 656] on div "1p Kuras darbības izpilde ietilpst operētājsistēmas funkcijās? Samazināt attēlu…" at bounding box center [926, 586] width 815 height 239
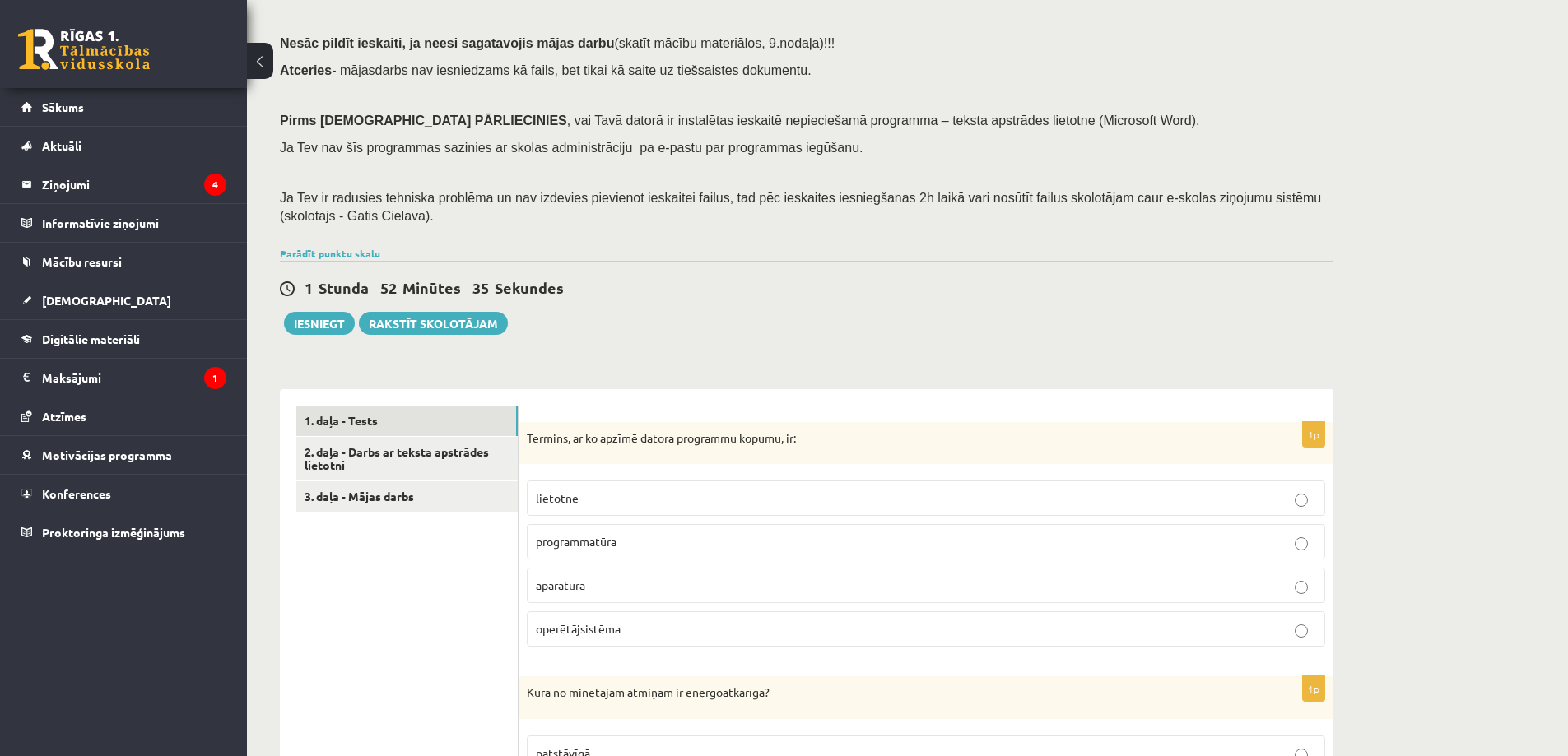
scroll to position [47, 0]
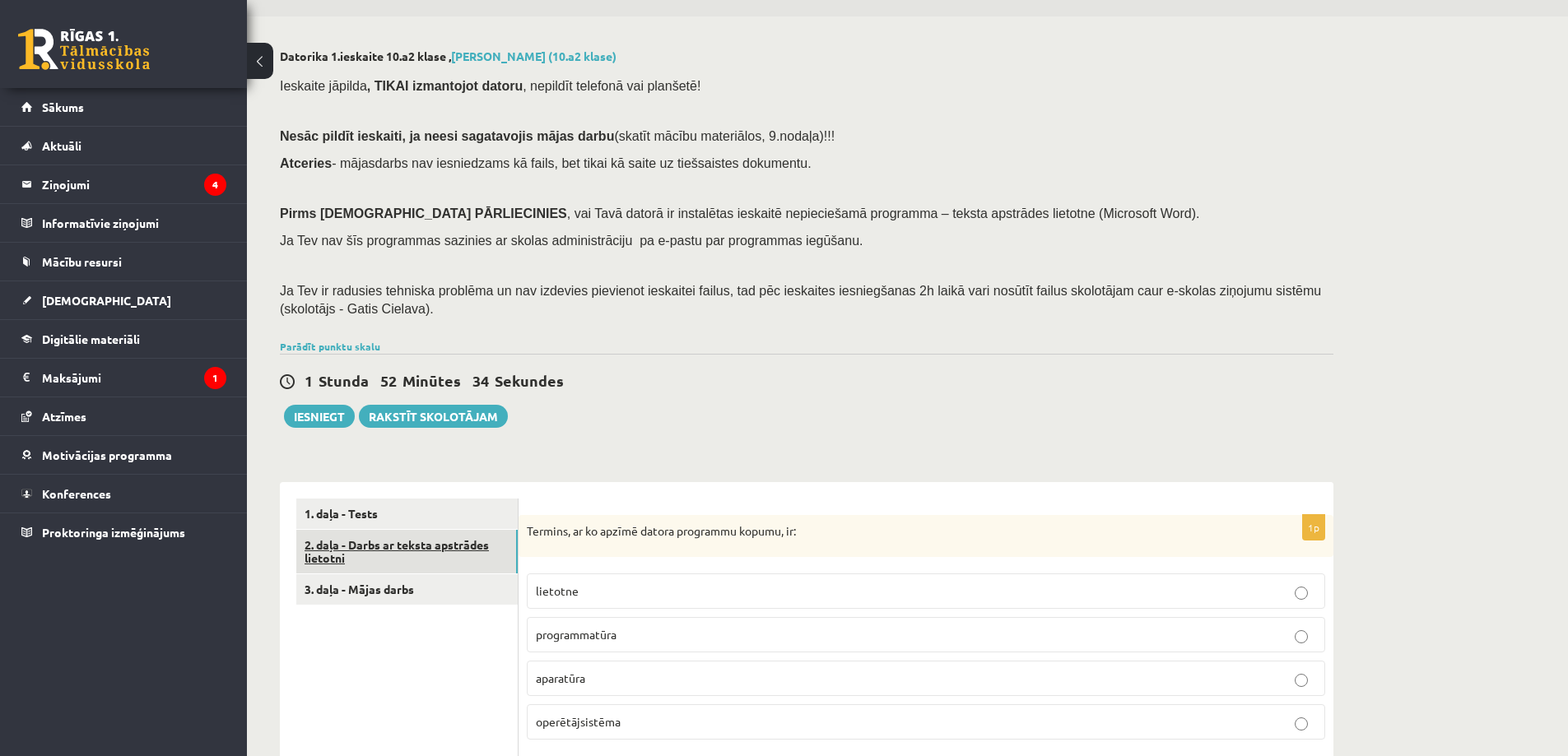
click at [452, 536] on link "2. daļa - Darbs ar teksta apstrādes lietotni" at bounding box center [407, 552] width 222 height 44
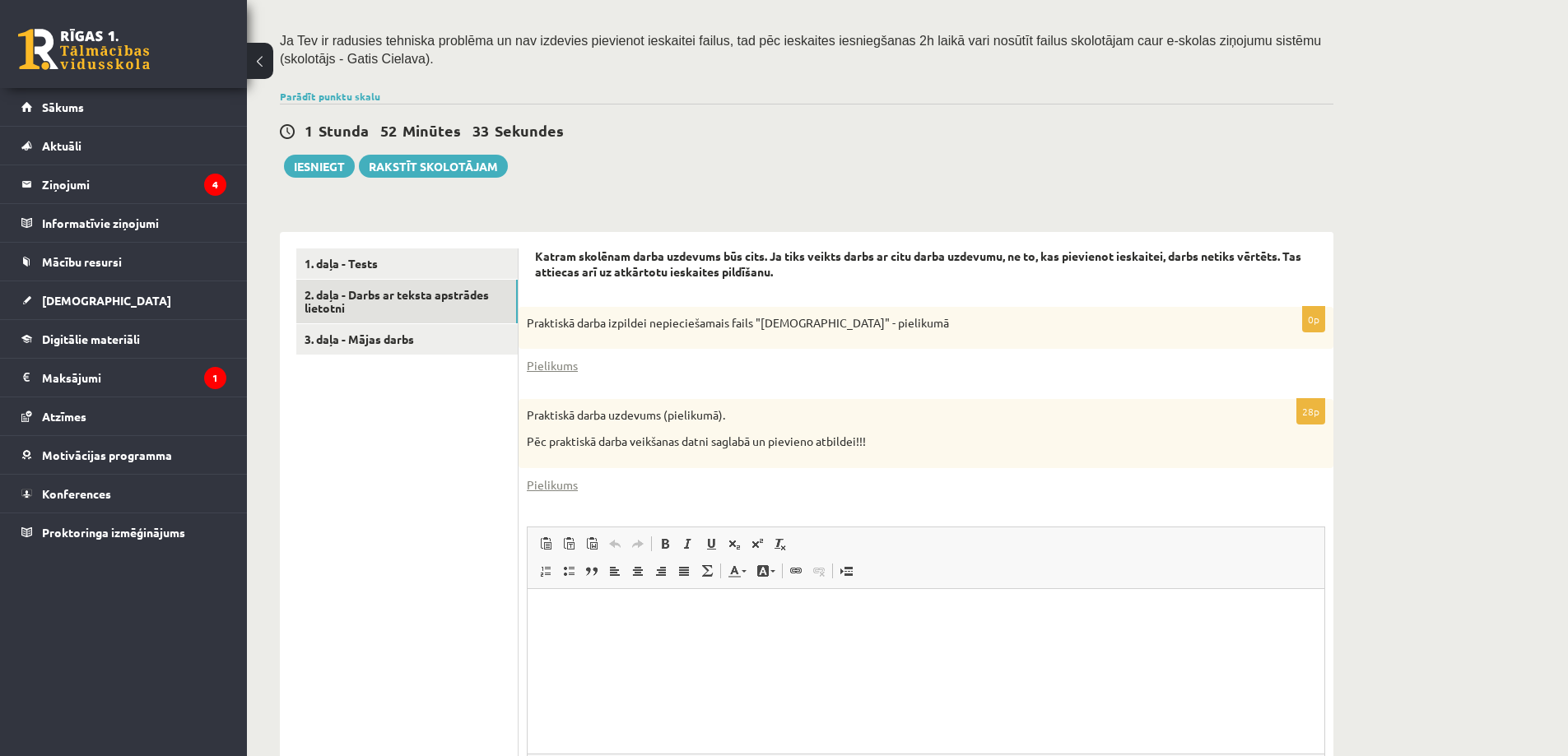
scroll to position [0, 0]
click at [537, 365] on link "Pielikums" at bounding box center [552, 366] width 51 height 17
click at [549, 490] on link "Pielikums" at bounding box center [552, 485] width 51 height 17
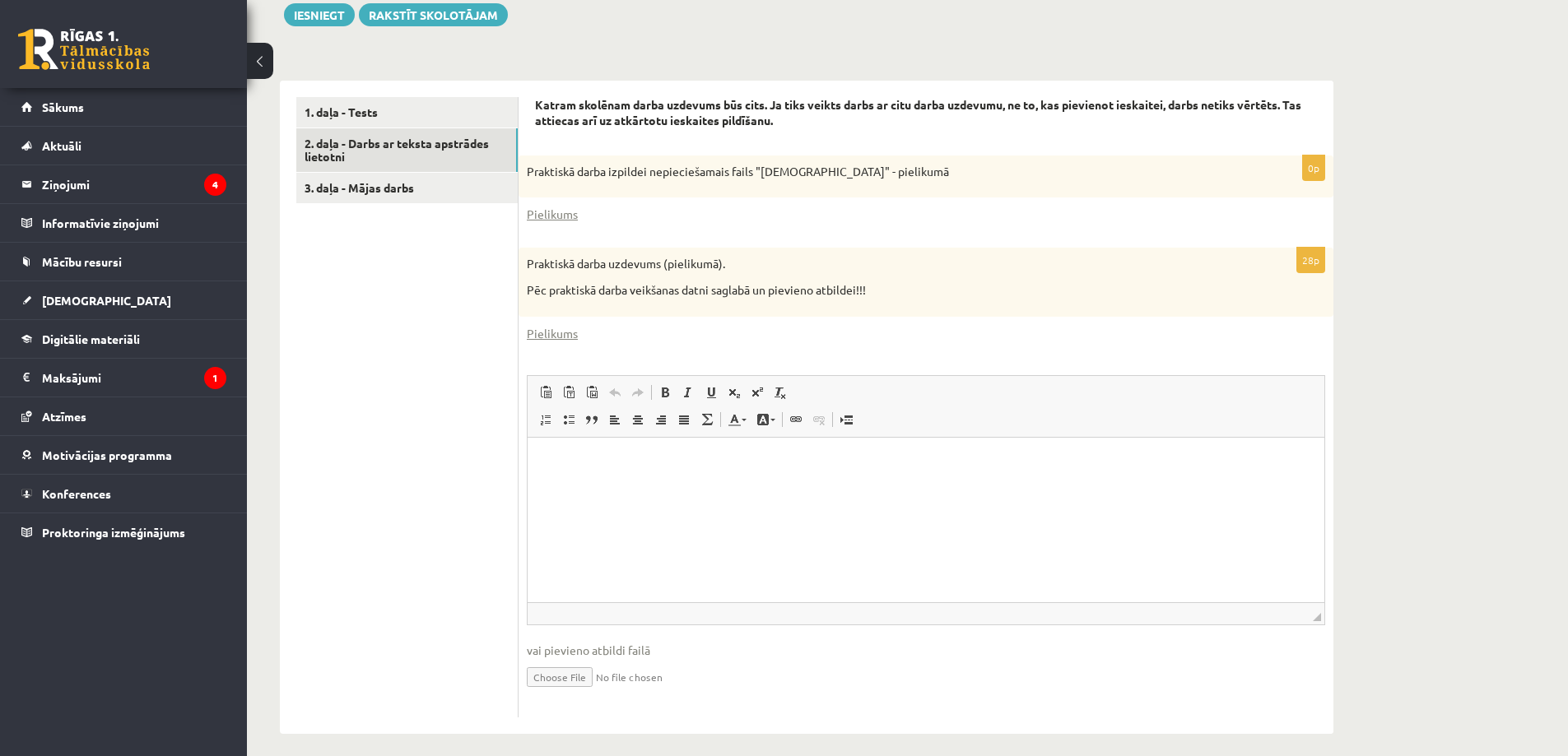
scroll to position [461, 0]
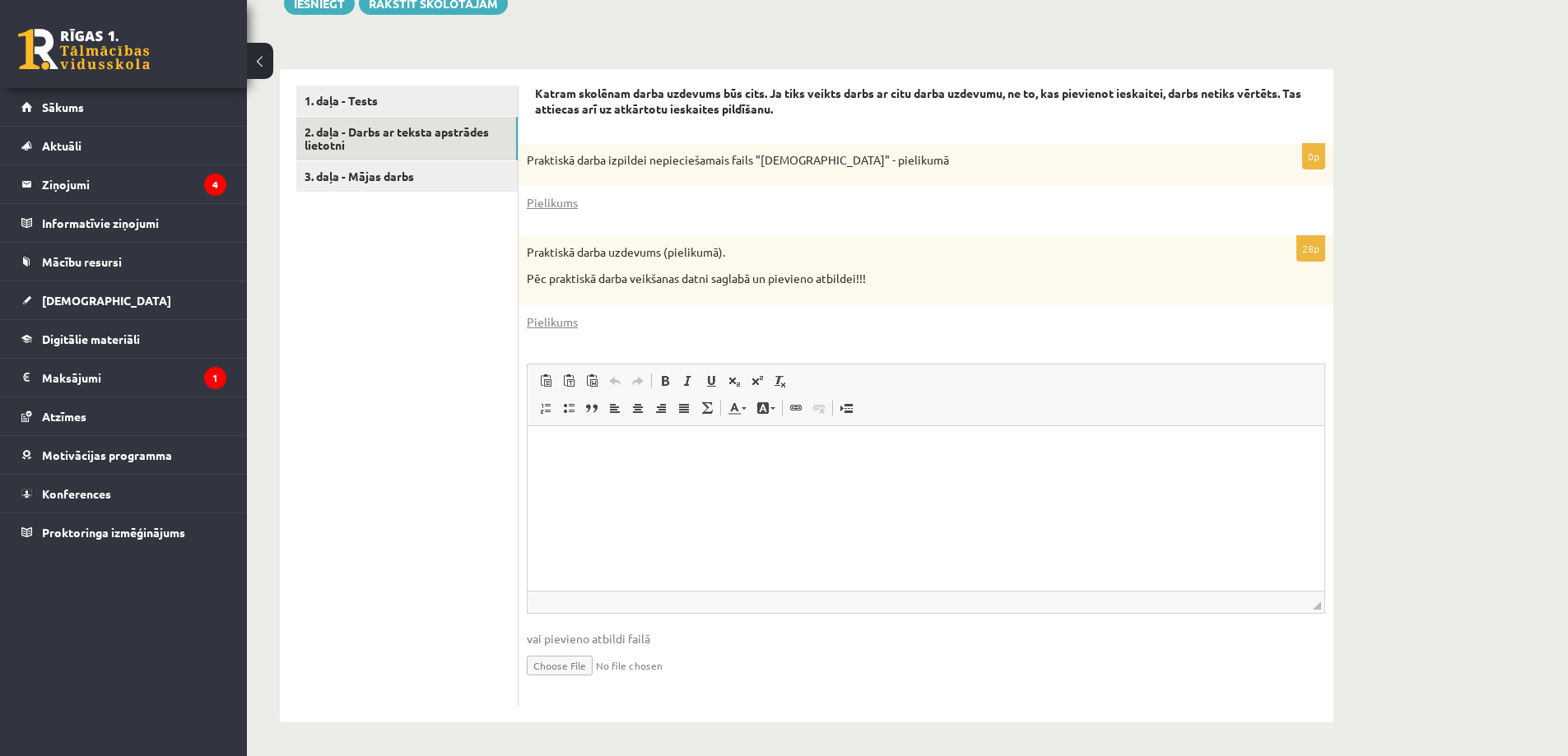
click at [557, 669] on input "file" at bounding box center [926, 664] width 799 height 34
type input "**********"
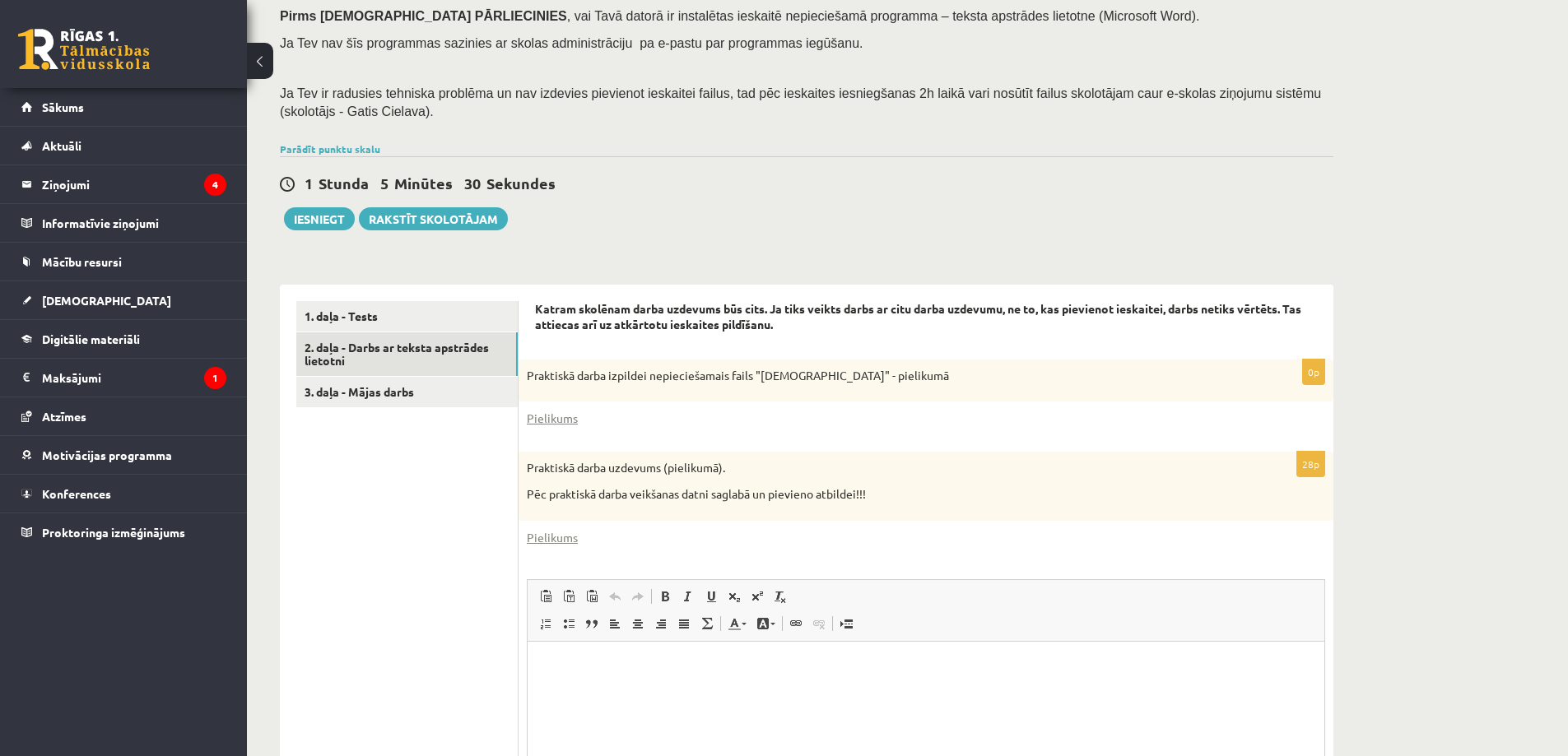
scroll to position [247, 0]
click at [350, 394] on link "3. daļa - Mājas darbs" at bounding box center [407, 389] width 222 height 30
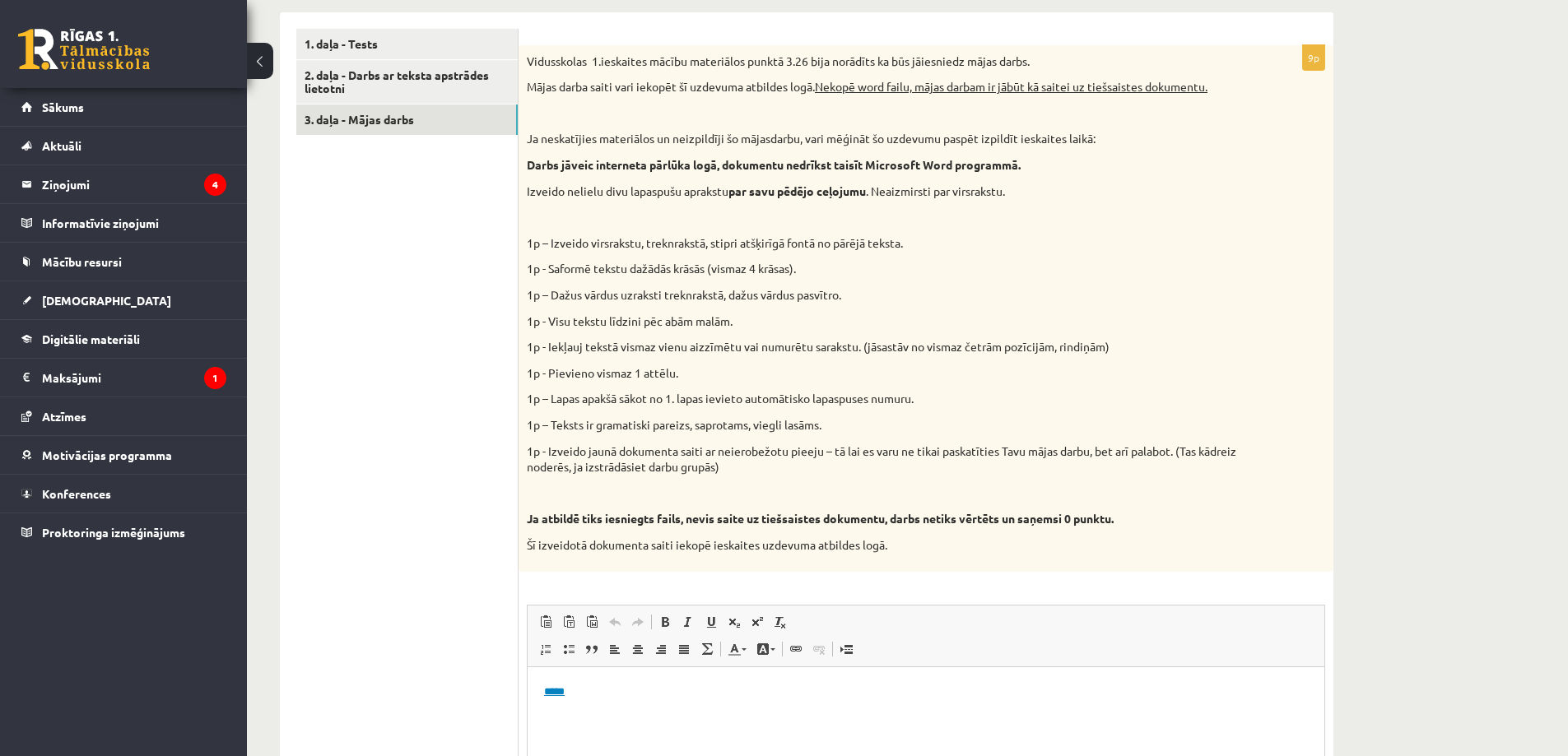
scroll to position [266, 0]
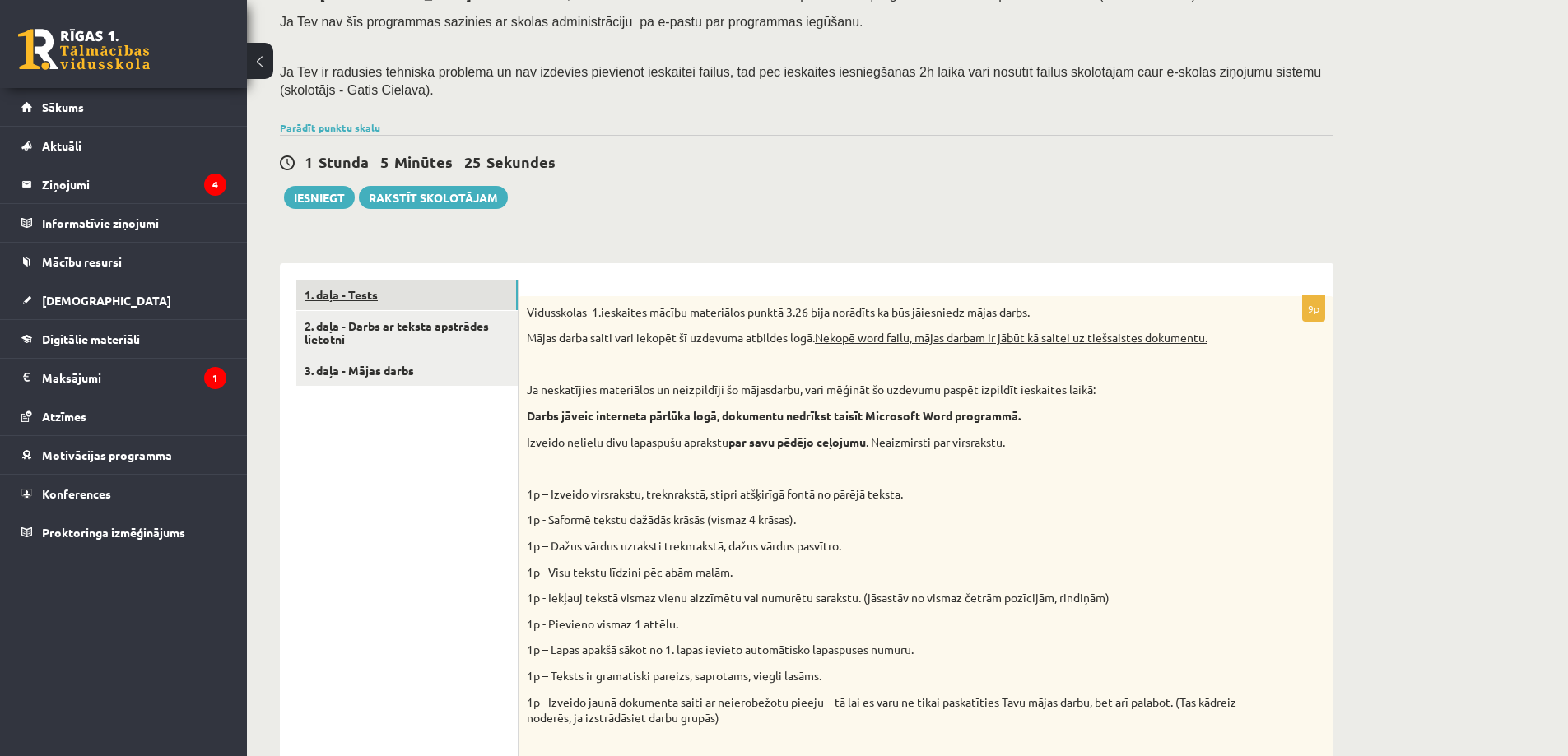
click at [404, 304] on link "1. daļa - Tests" at bounding box center [407, 294] width 222 height 30
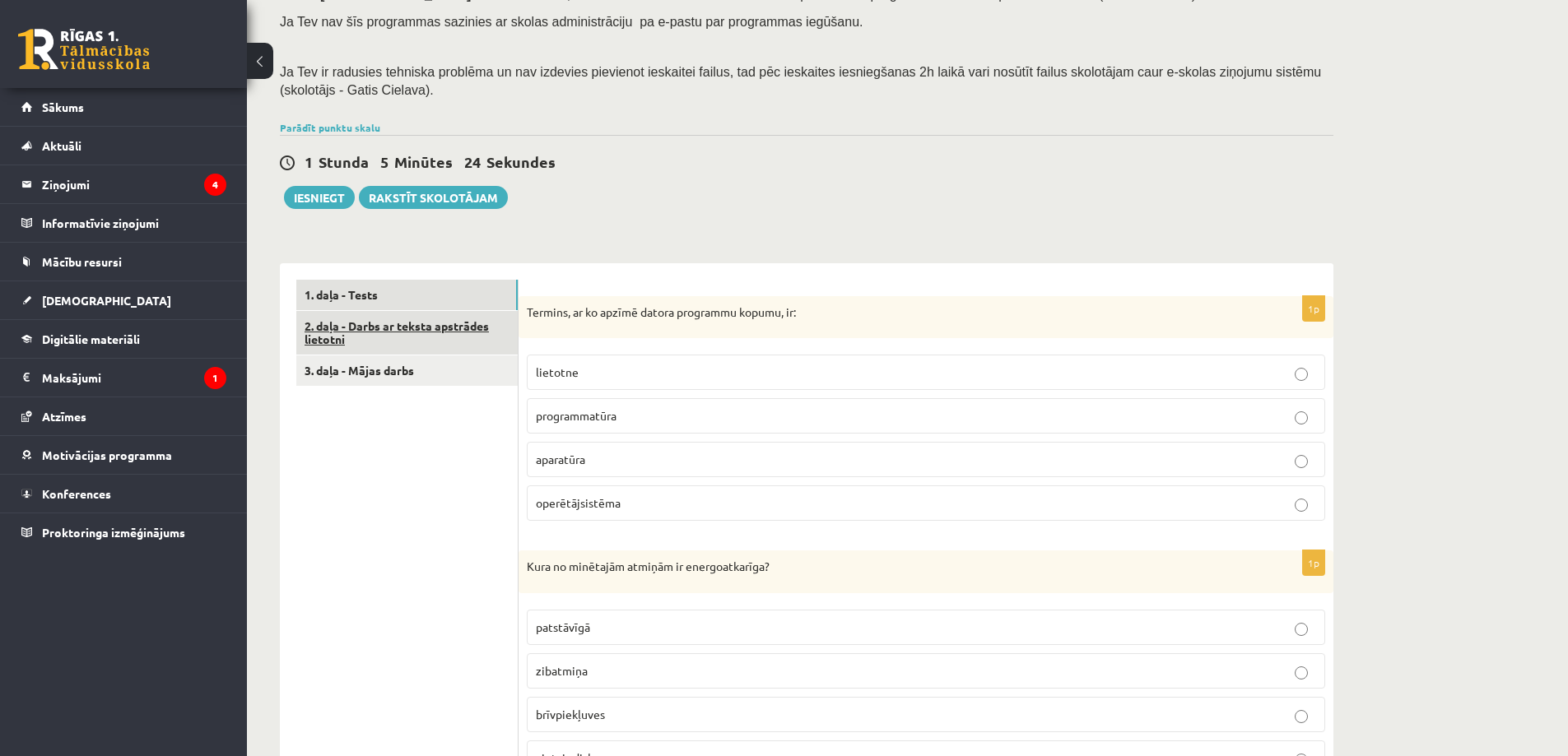
click at [388, 337] on link "2. daļa - Darbs ar teksta apstrādes lietotni" at bounding box center [407, 333] width 222 height 44
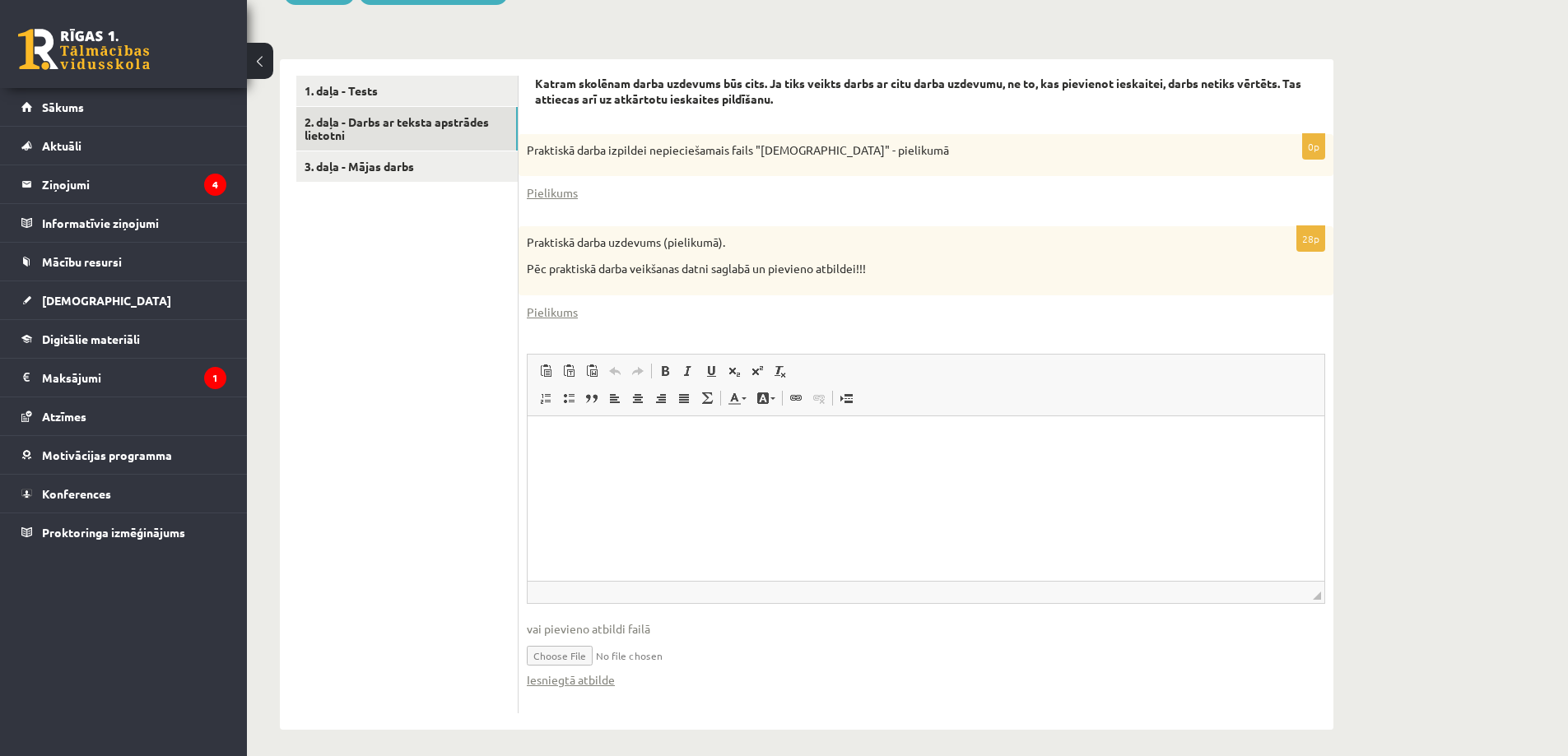
scroll to position [478, 0]
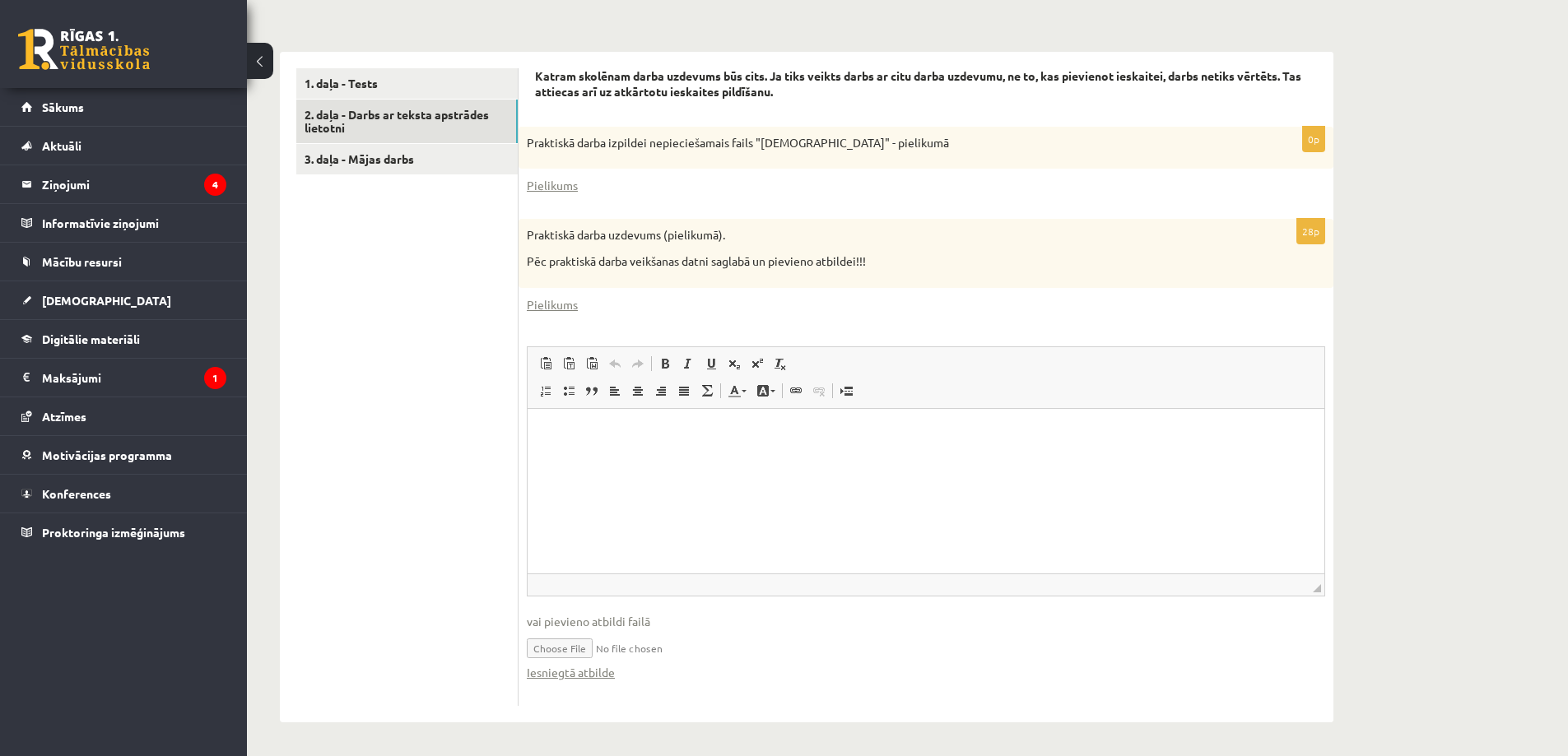
click at [570, 646] on input "file" at bounding box center [926, 647] width 799 height 34
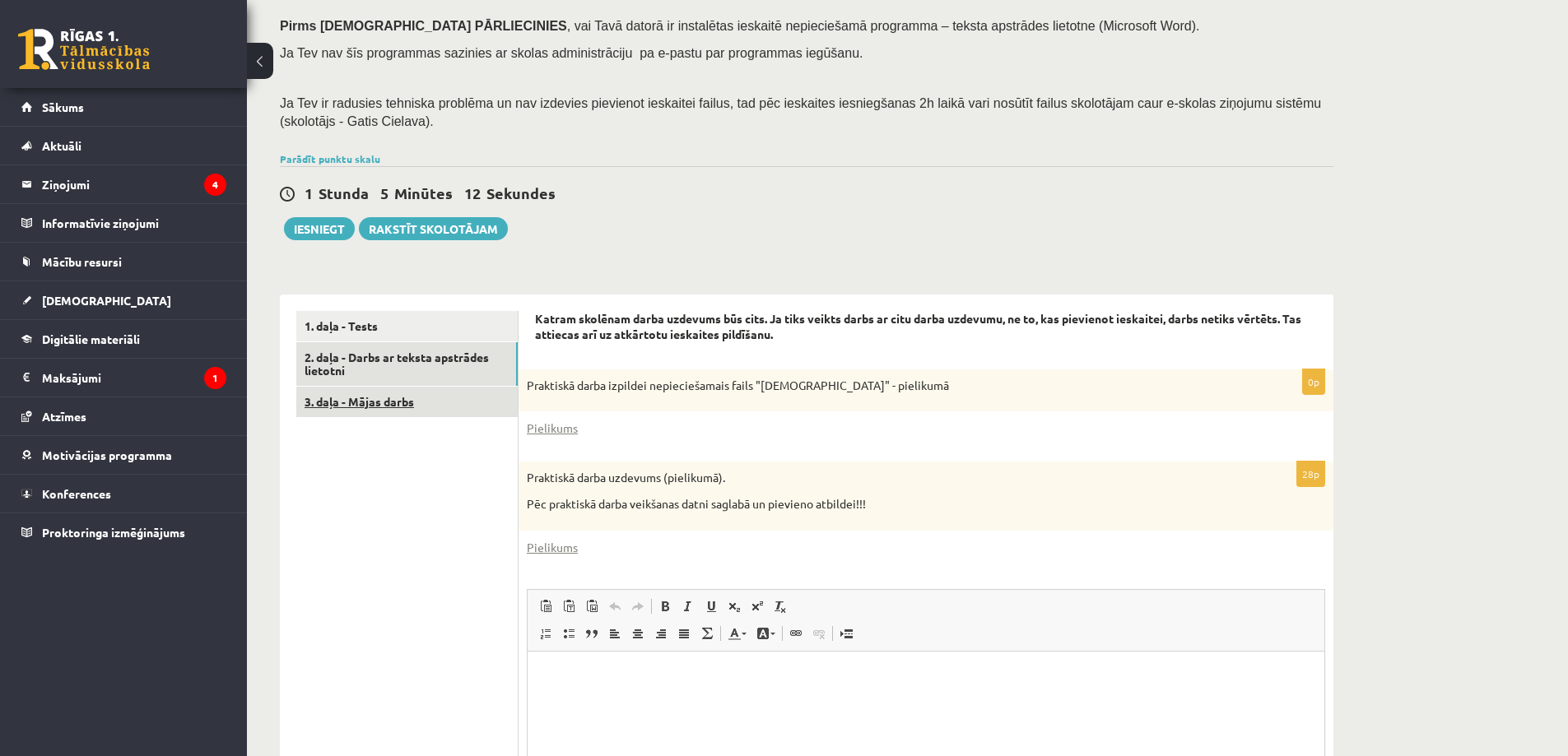
scroll to position [231, 0]
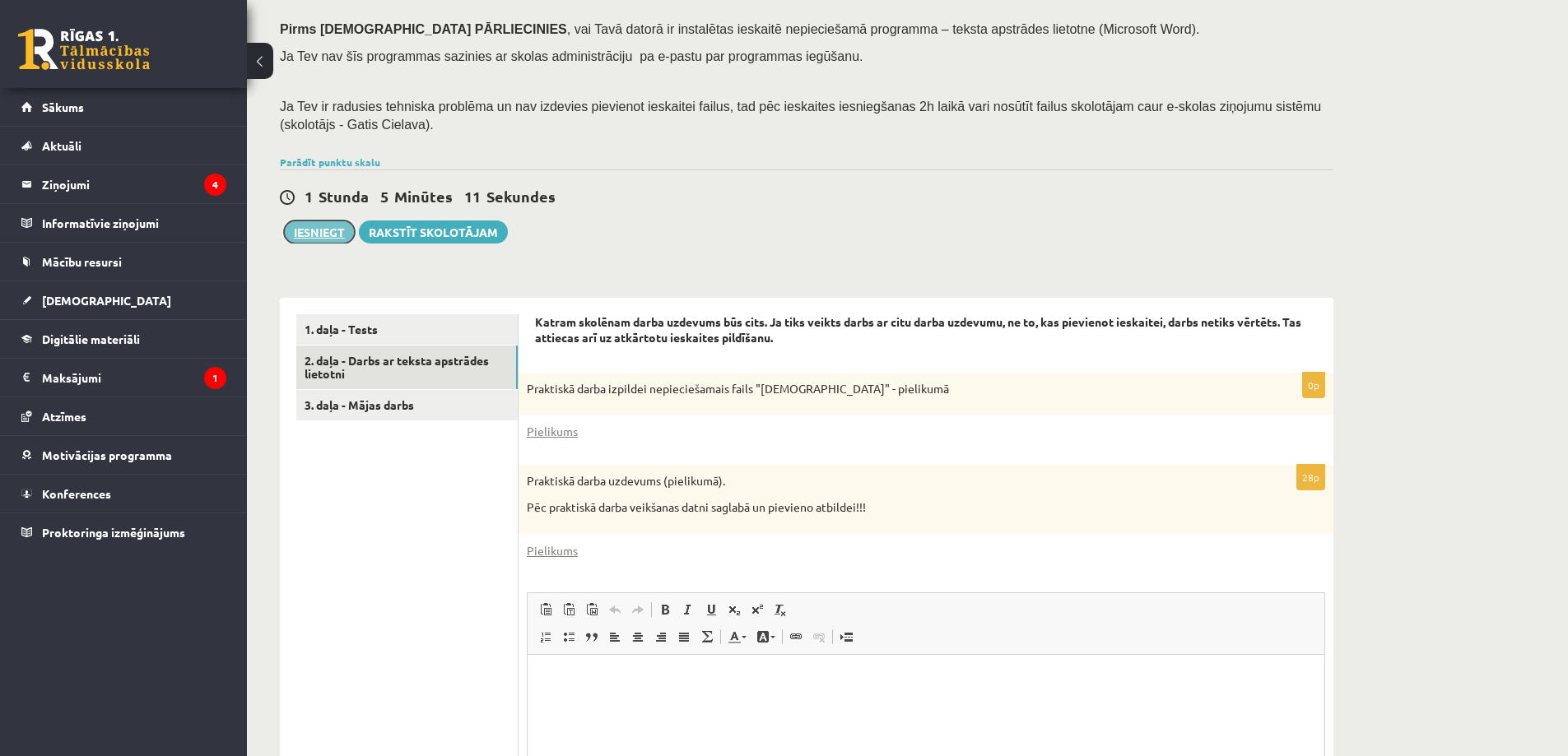
click at [301, 234] on button "Iesniegt" at bounding box center [319, 232] width 71 height 23
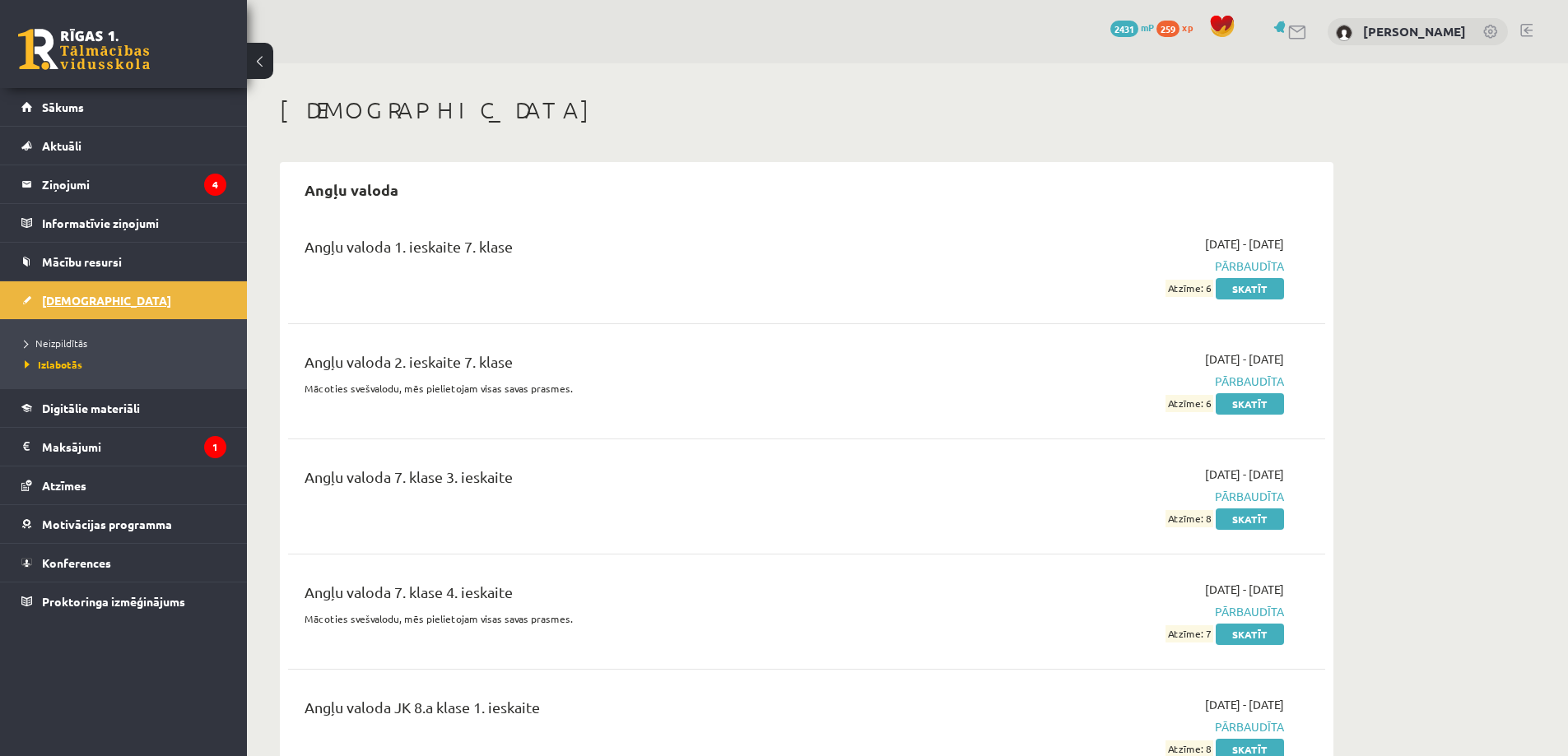
click at [88, 296] on span "[DEMOGRAPHIC_DATA]" at bounding box center [106, 300] width 129 height 15
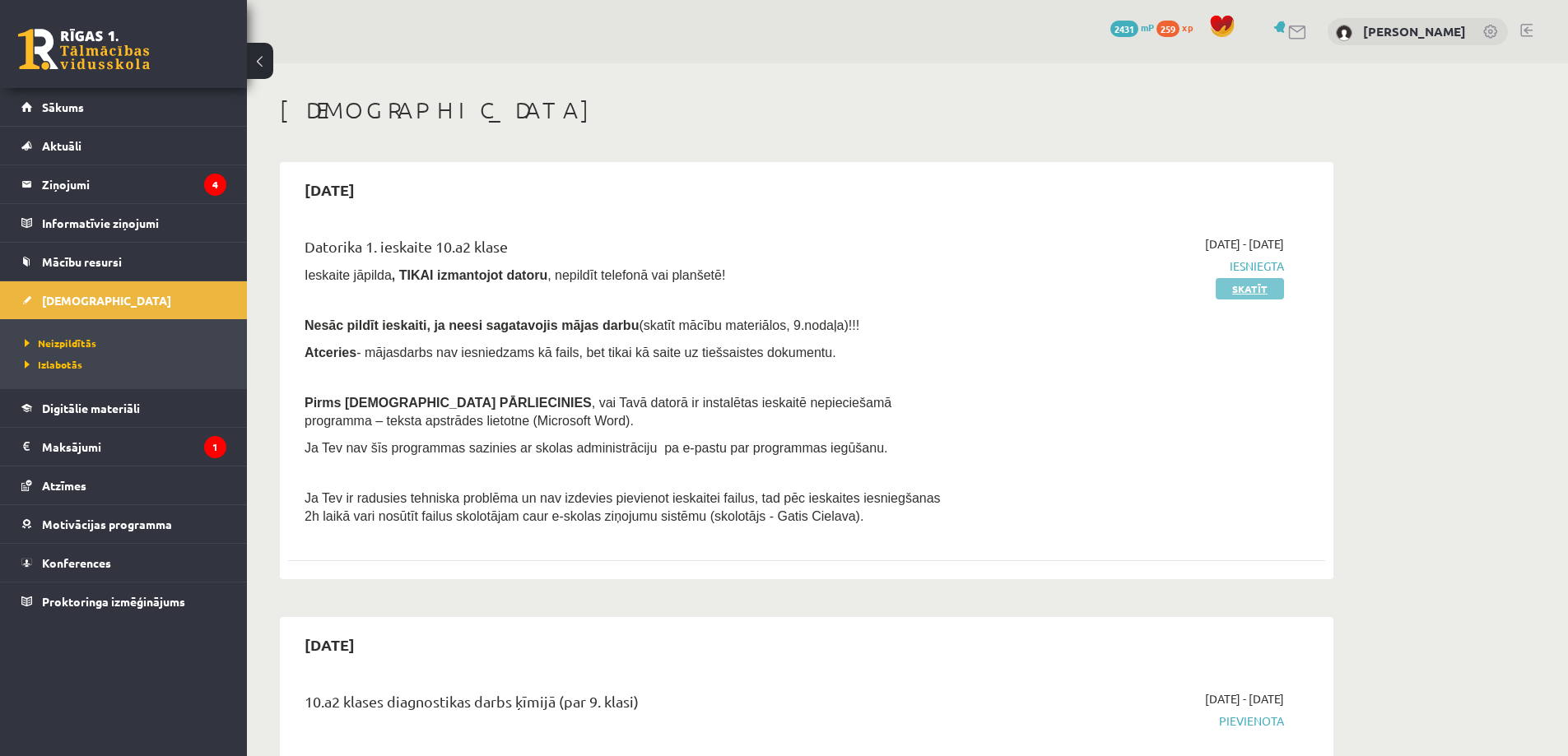
click at [1240, 281] on link "Skatīt" at bounding box center [1250, 289] width 68 height 22
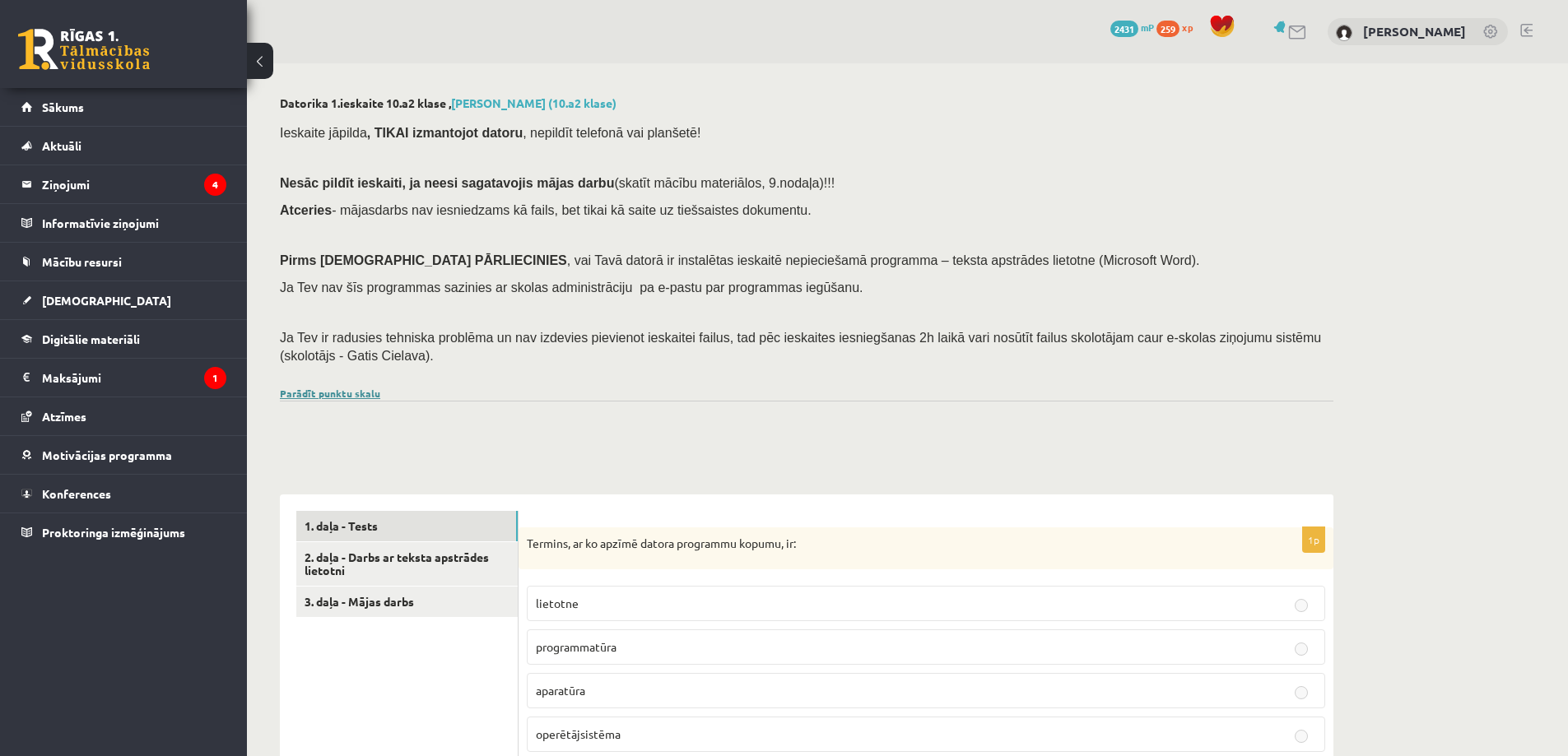
click at [325, 389] on link "Parādīt punktu skalu" at bounding box center [330, 393] width 100 height 13
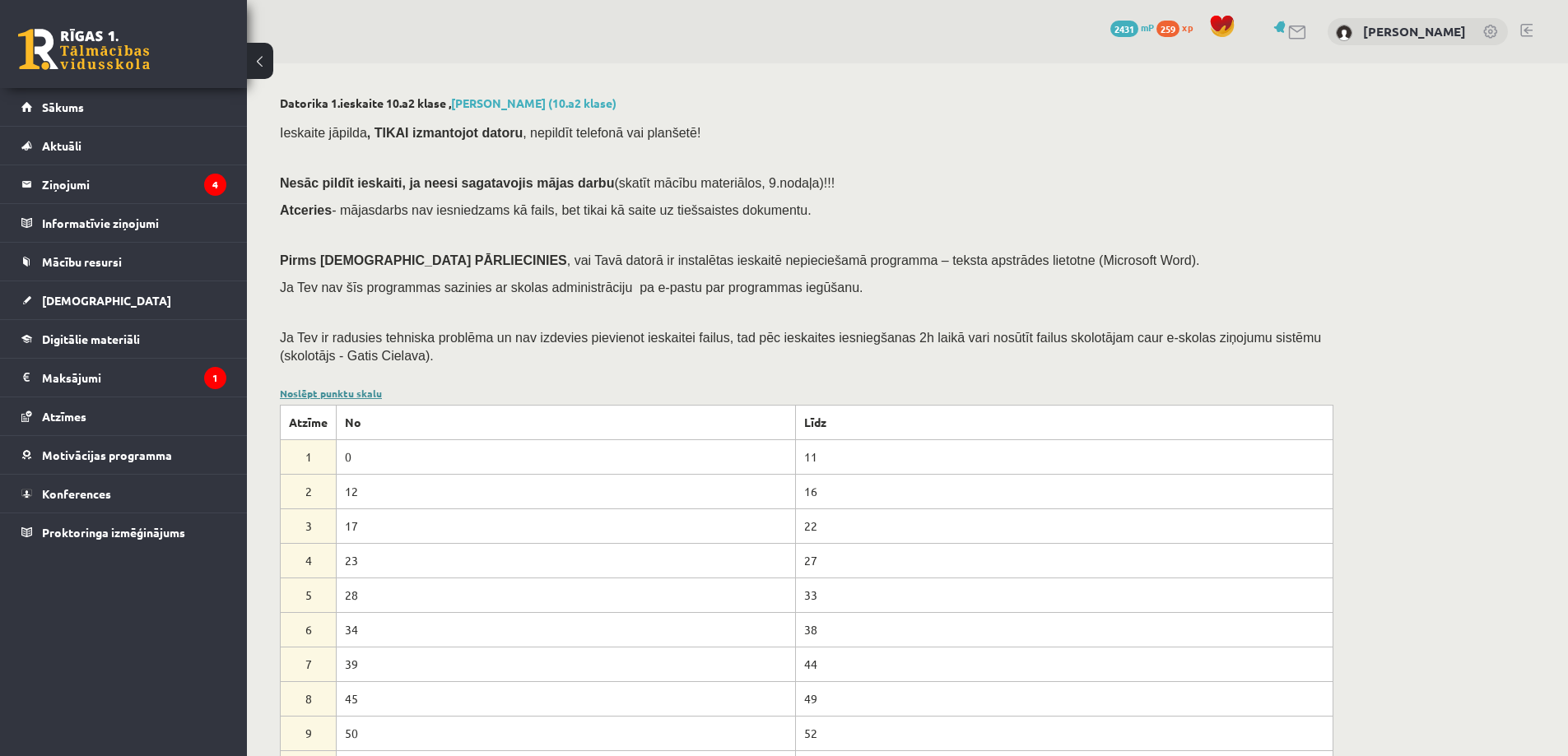
click at [325, 389] on link "Noslēpt punktu skalu" at bounding box center [331, 393] width 102 height 13
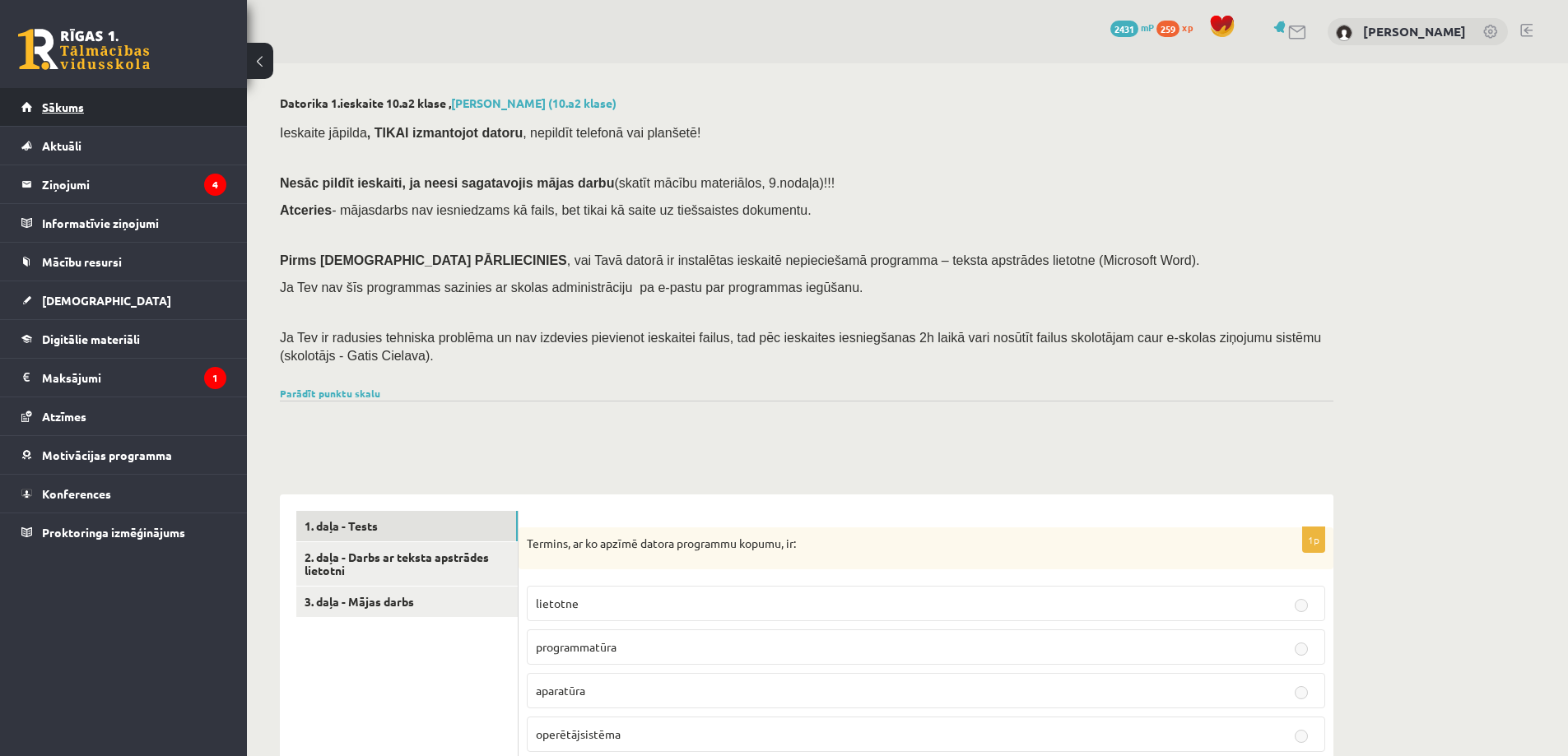
click at [67, 108] on span "Sākums" at bounding box center [63, 106] width 42 height 15
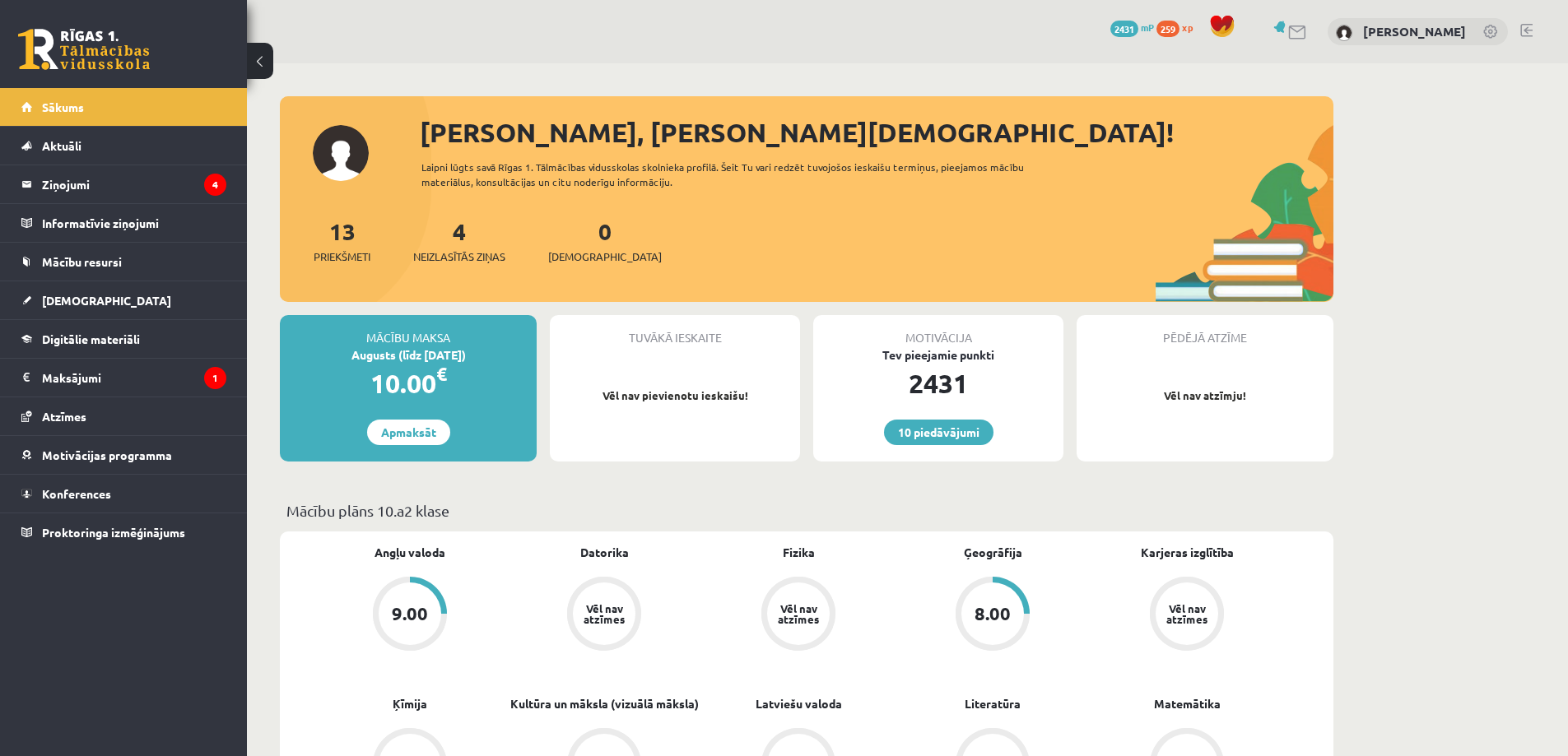
click at [1525, 25] on link at bounding box center [1526, 30] width 12 height 13
